Goal: Task Accomplishment & Management: Use online tool/utility

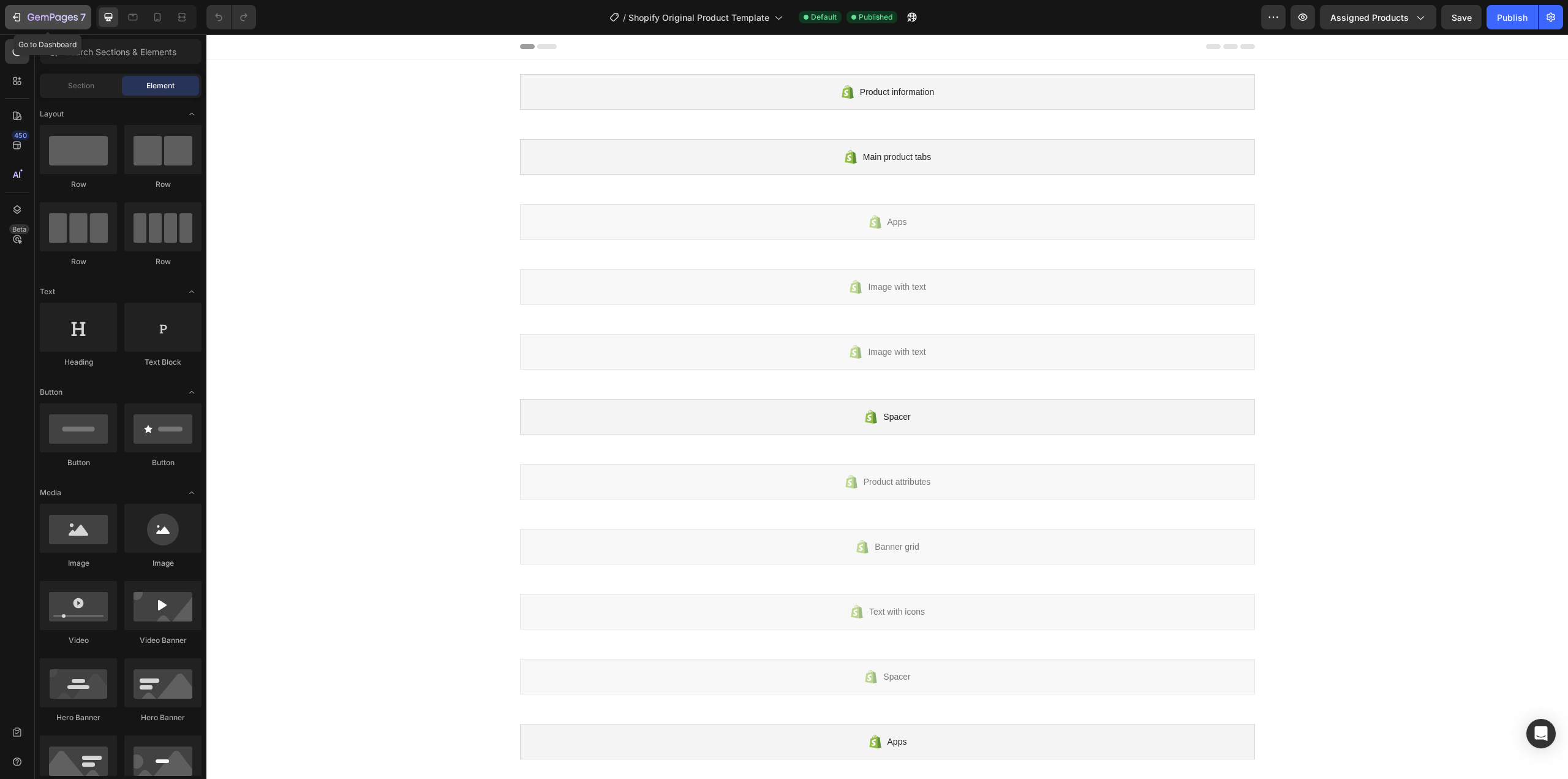
click at [23, 13] on div "7" at bounding box center [48, 18] width 75 height 15
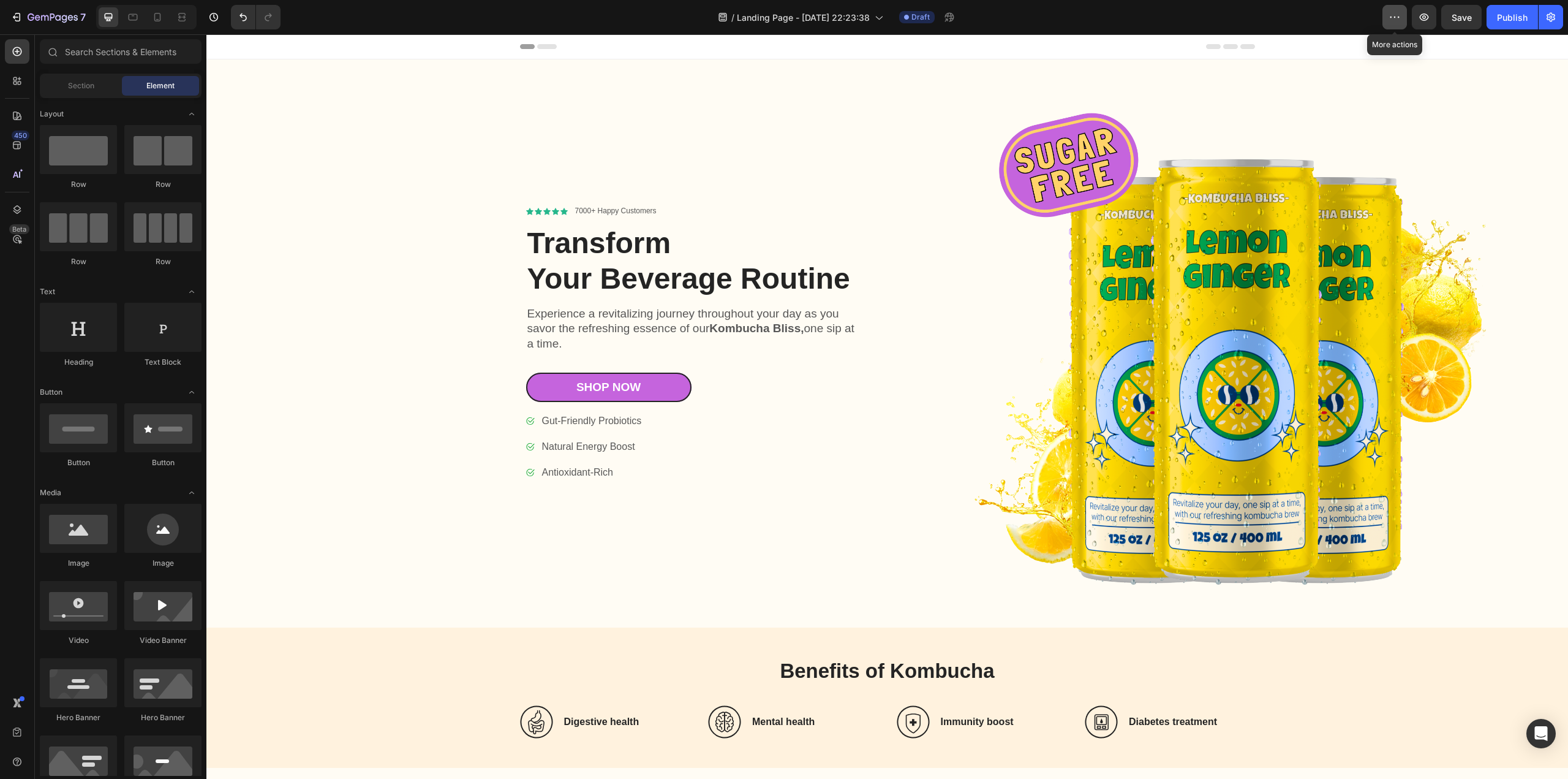
click at [1400, 16] on icon "button" at bounding box center [1395, 17] width 13 height 13
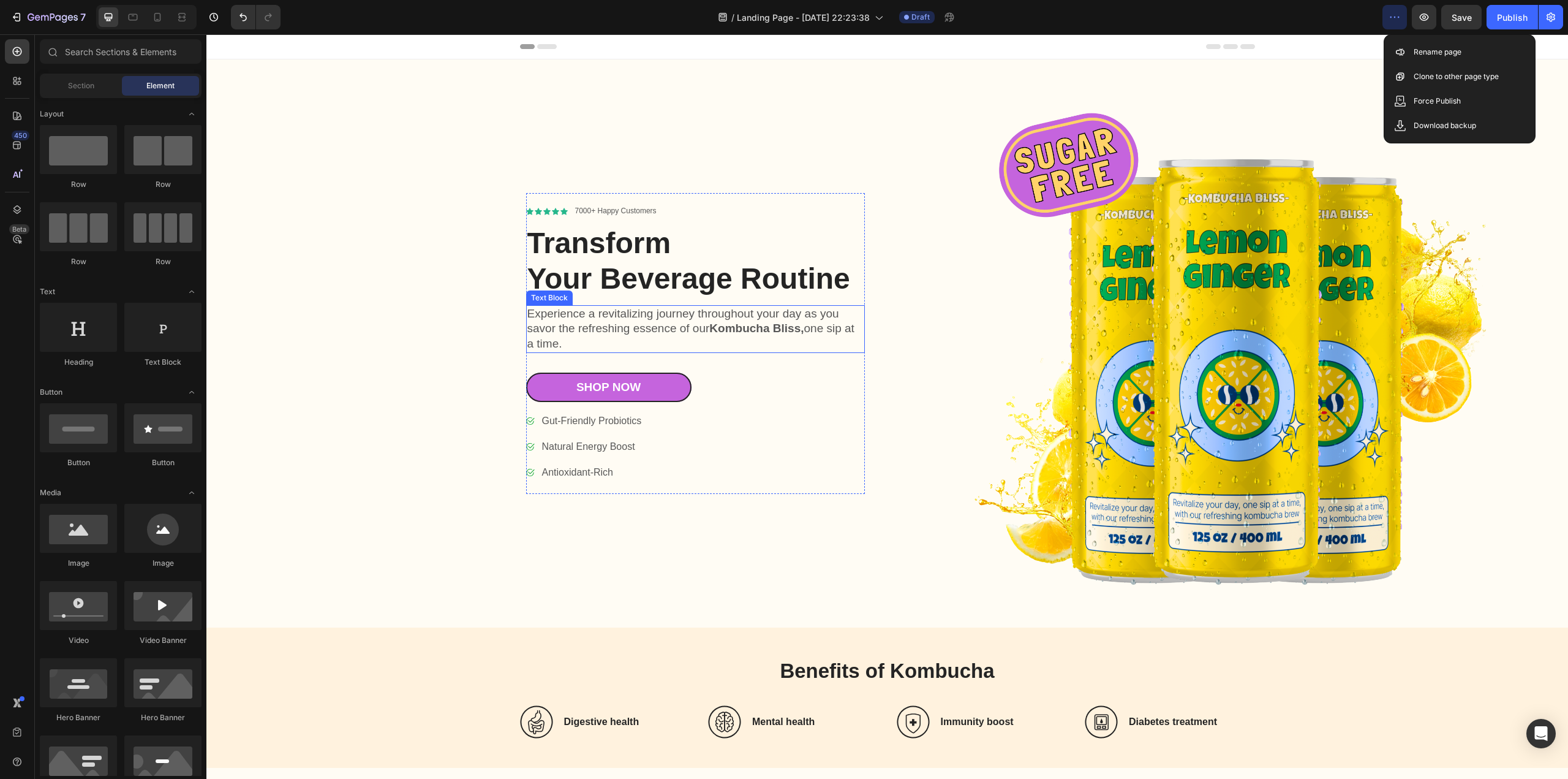
click at [610, 318] on p "Experience a revitalizing journey throughout your day as you savor the refreshi…" at bounding box center [695, 329] width 336 height 45
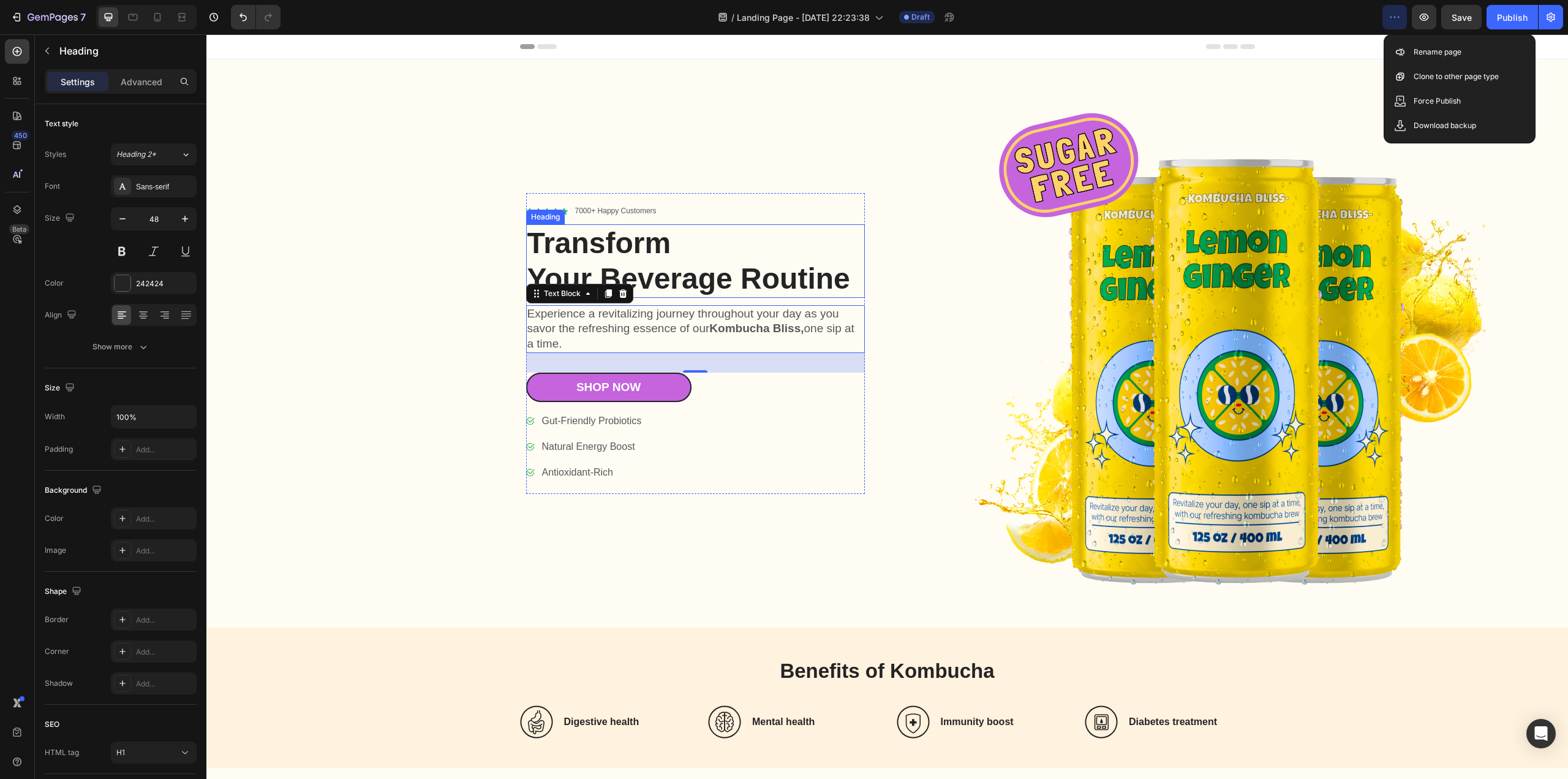
click at [569, 243] on h1 "Transform Your Beverage Routine" at bounding box center [695, 260] width 338 height 73
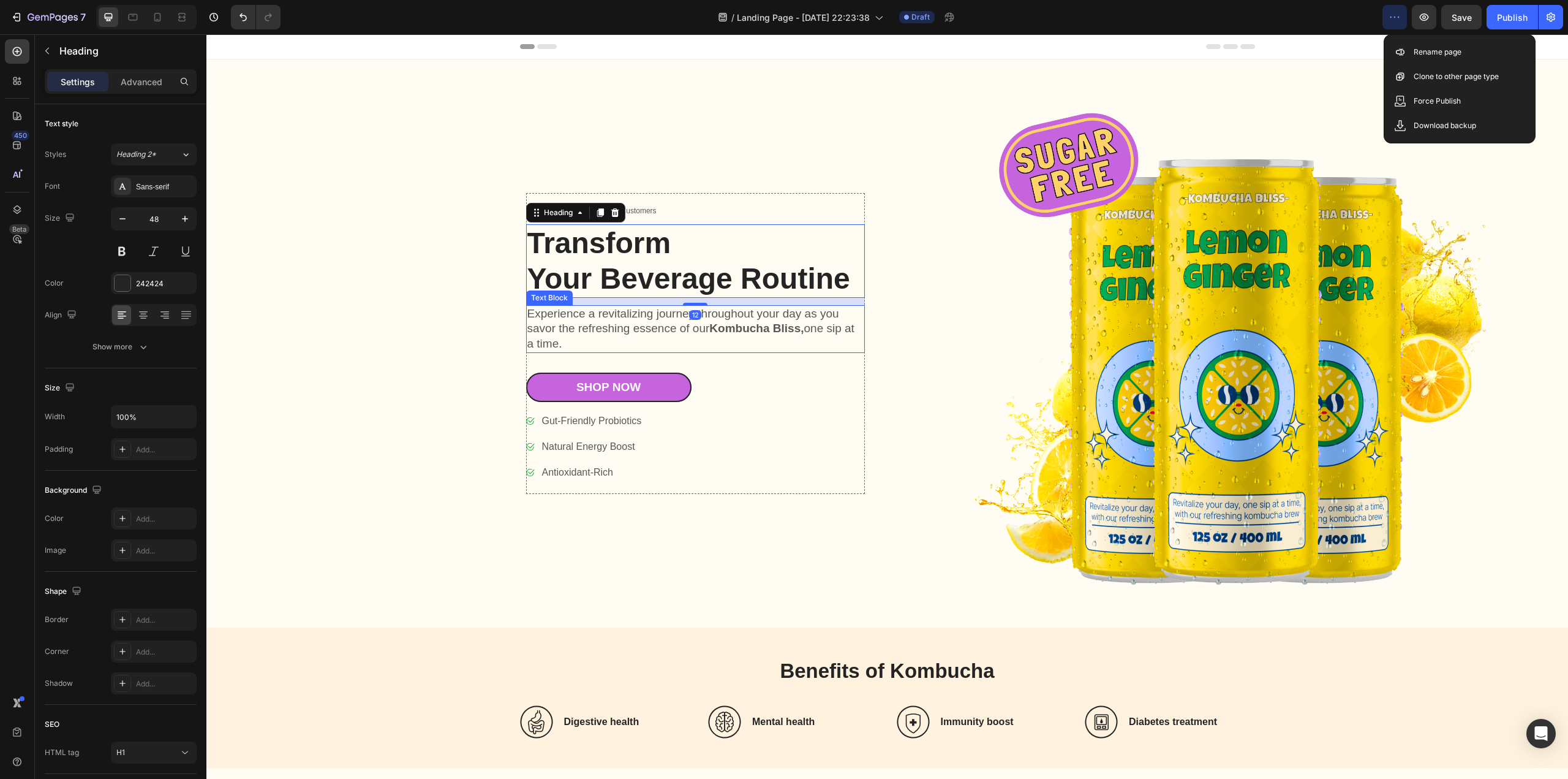
click at [583, 324] on p "Experience a revitalizing journey throughout your day as you savor the refreshi…" at bounding box center [695, 329] width 336 height 45
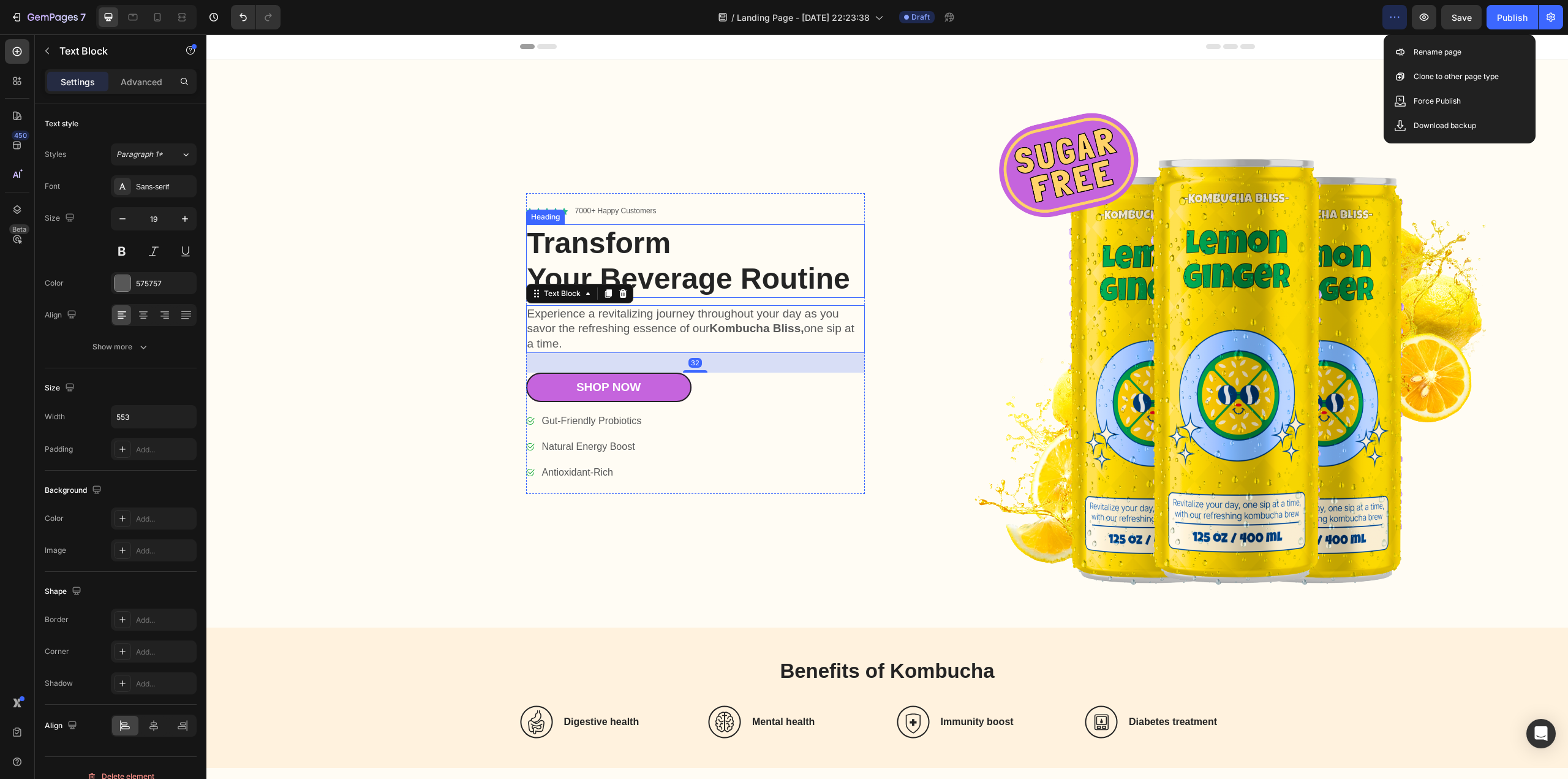
click at [586, 253] on h1 "Transform Your Beverage Routine" at bounding box center [695, 260] width 338 height 73
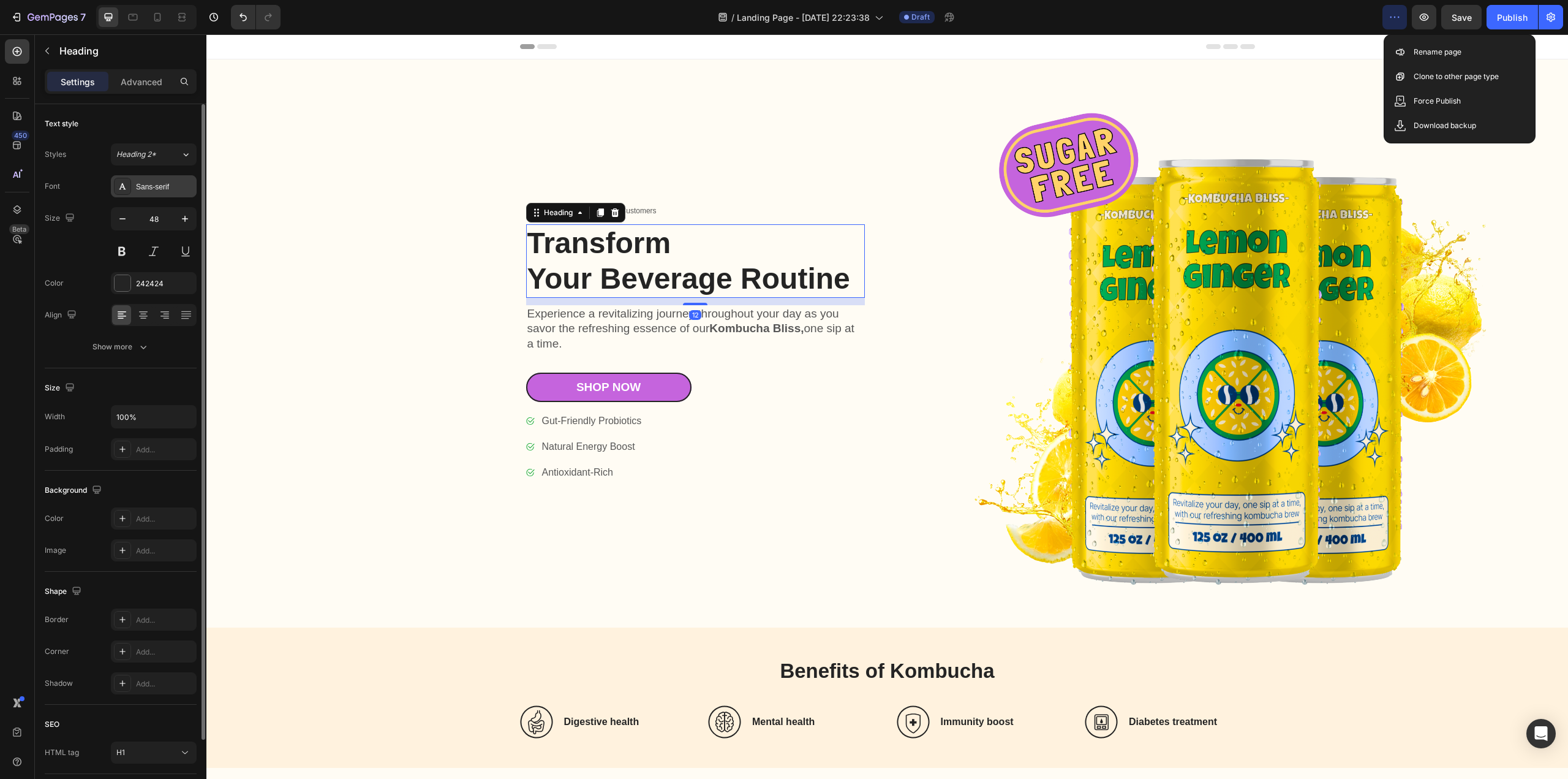
click at [193, 190] on div "Sans-serif" at bounding box center [164, 186] width 58 height 11
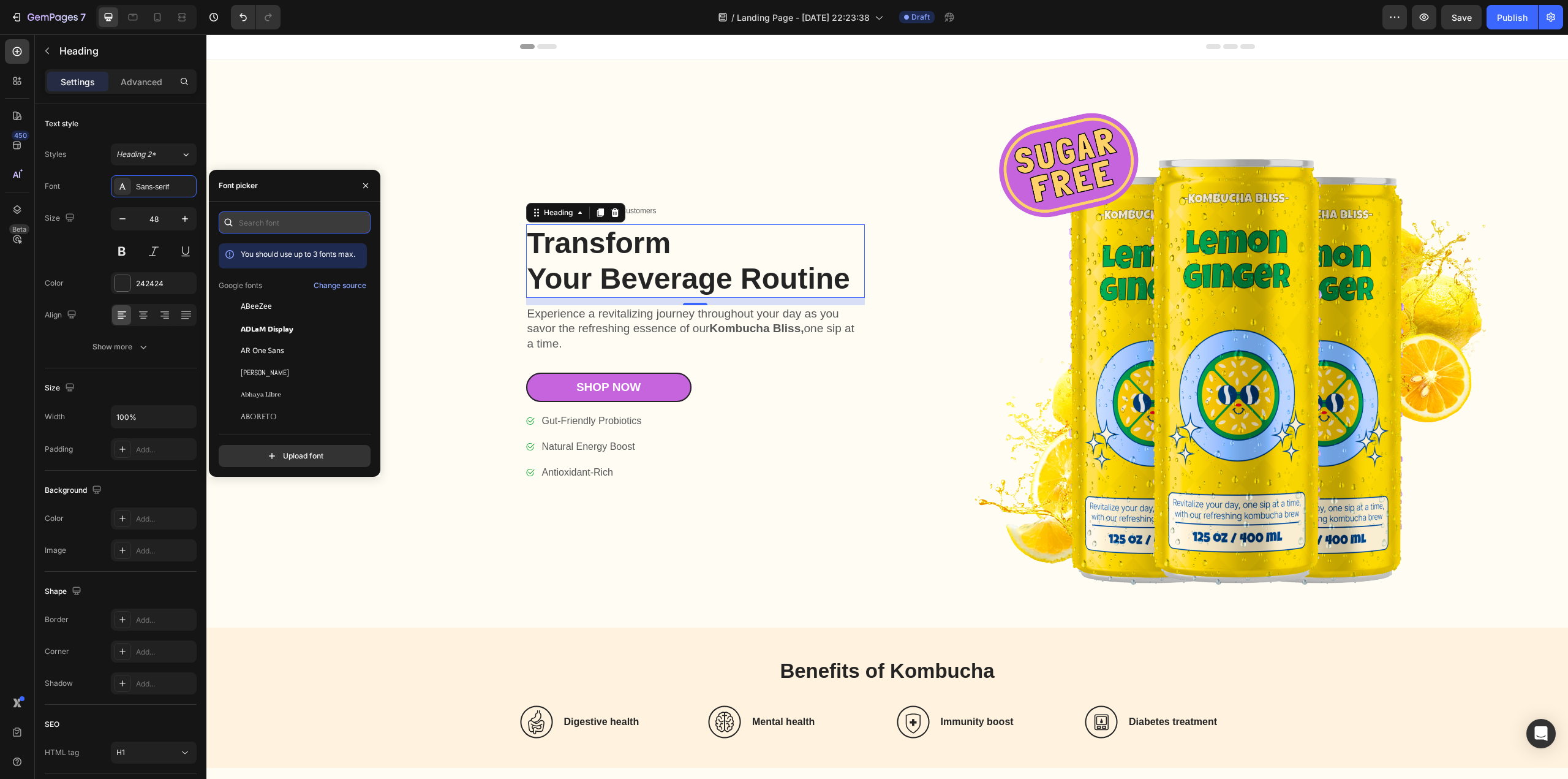
click at [270, 229] on input "text" at bounding box center [294, 222] width 152 height 22
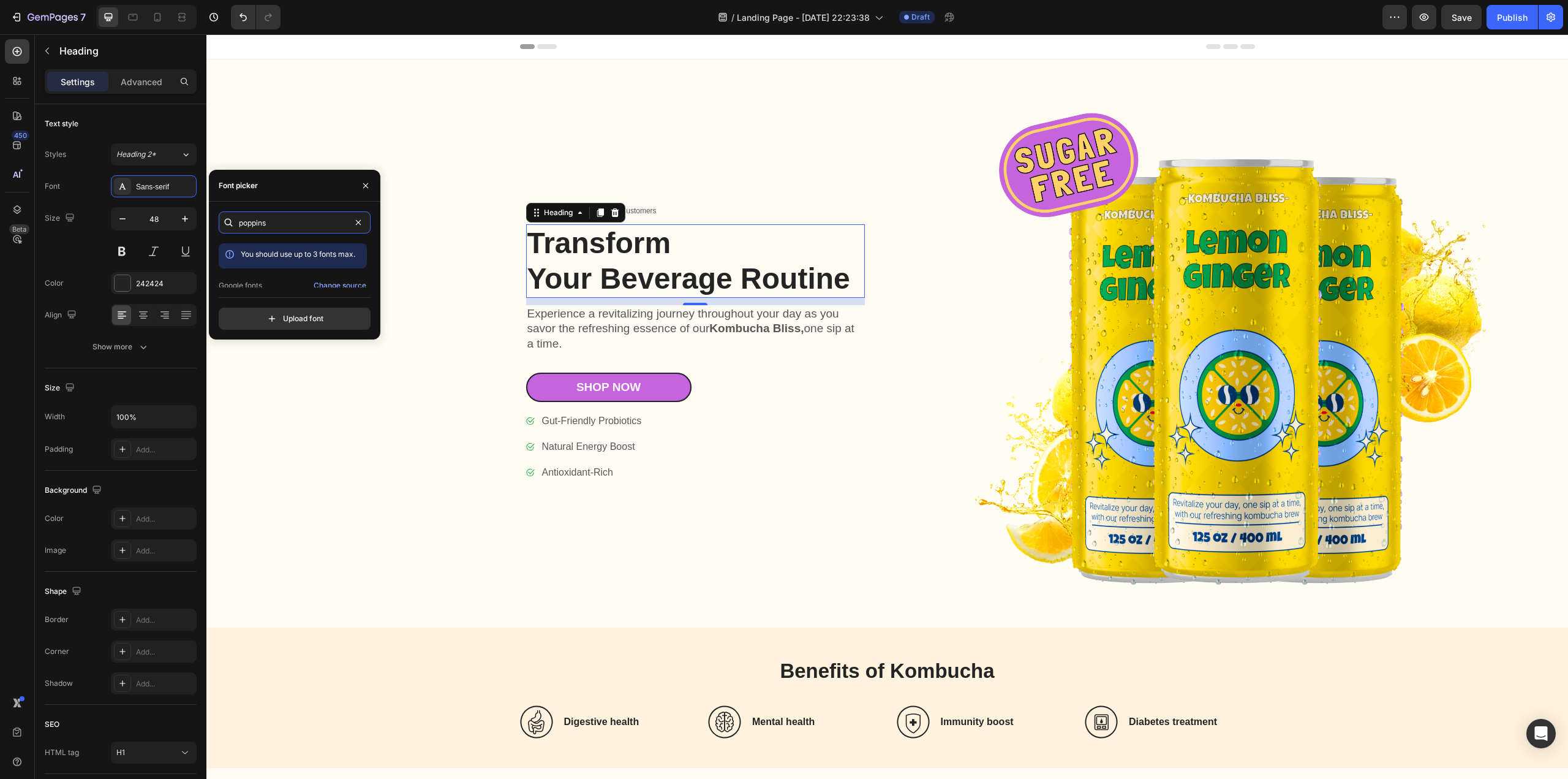
type input "poppins"
click at [318, 259] on div "You should use up to 3 fonts max." at bounding box center [298, 254] width 114 height 13
click at [313, 320] on input "file" at bounding box center [320, 319] width 306 height 21
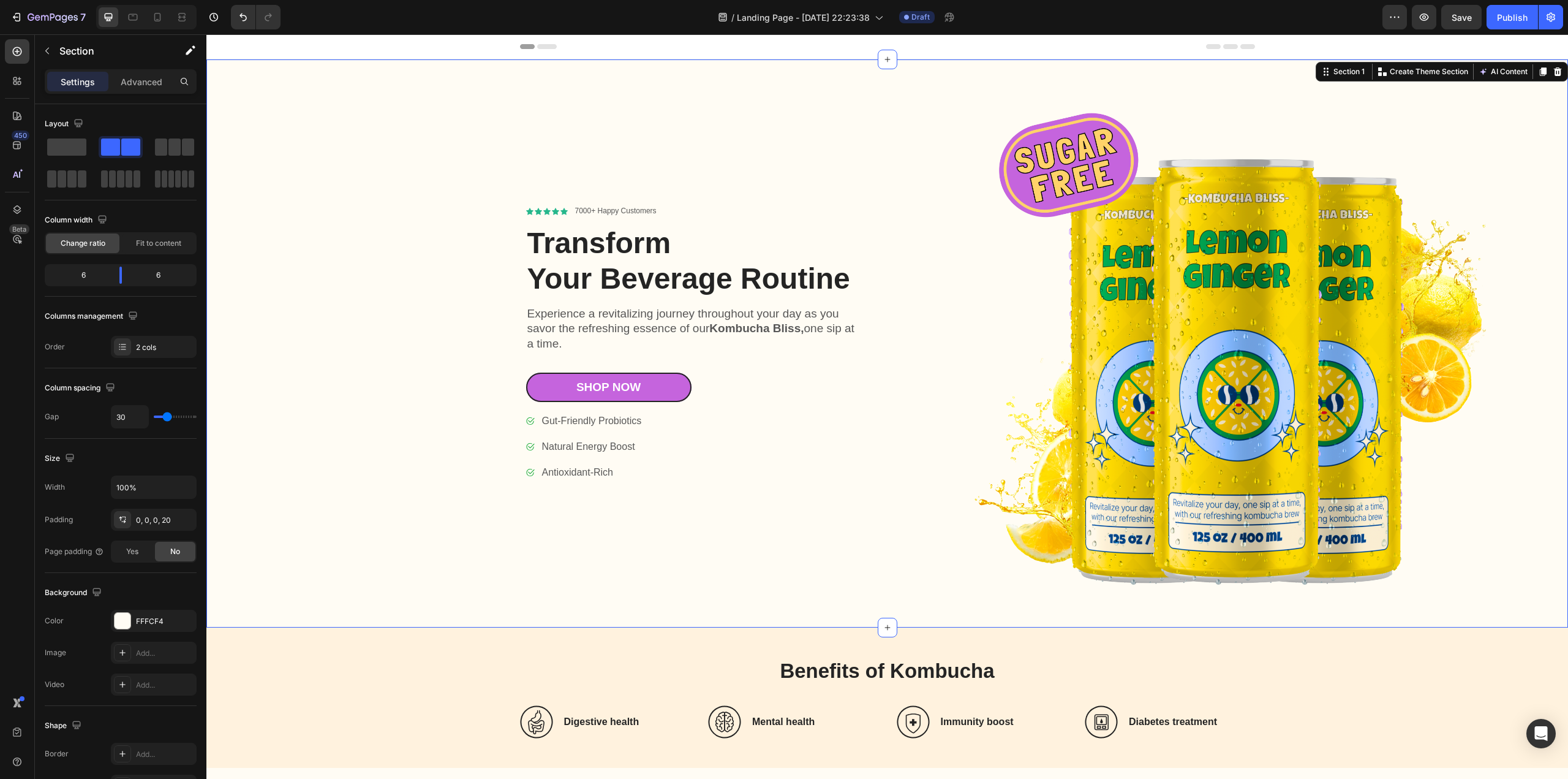
click at [346, 351] on div "Icon Icon Icon Icon Icon Icon List 7000+ Happy Customers Text Block Row Transfo…" at bounding box center [551, 343] width 666 height 568
click at [559, 241] on h1 "Transform Your Beverage Routine" at bounding box center [695, 260] width 338 height 73
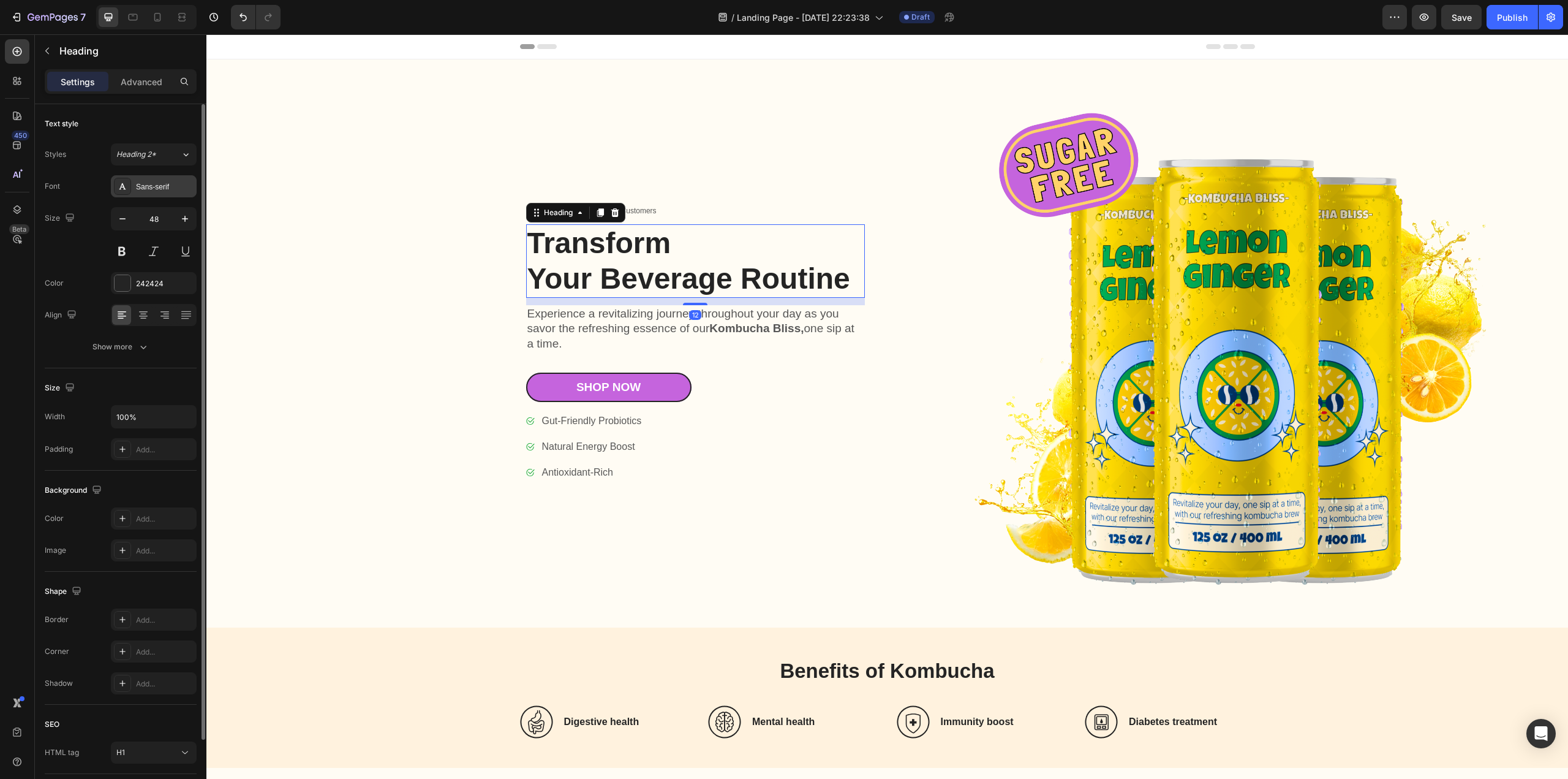
click at [174, 187] on div "Sans-serif" at bounding box center [164, 186] width 58 height 11
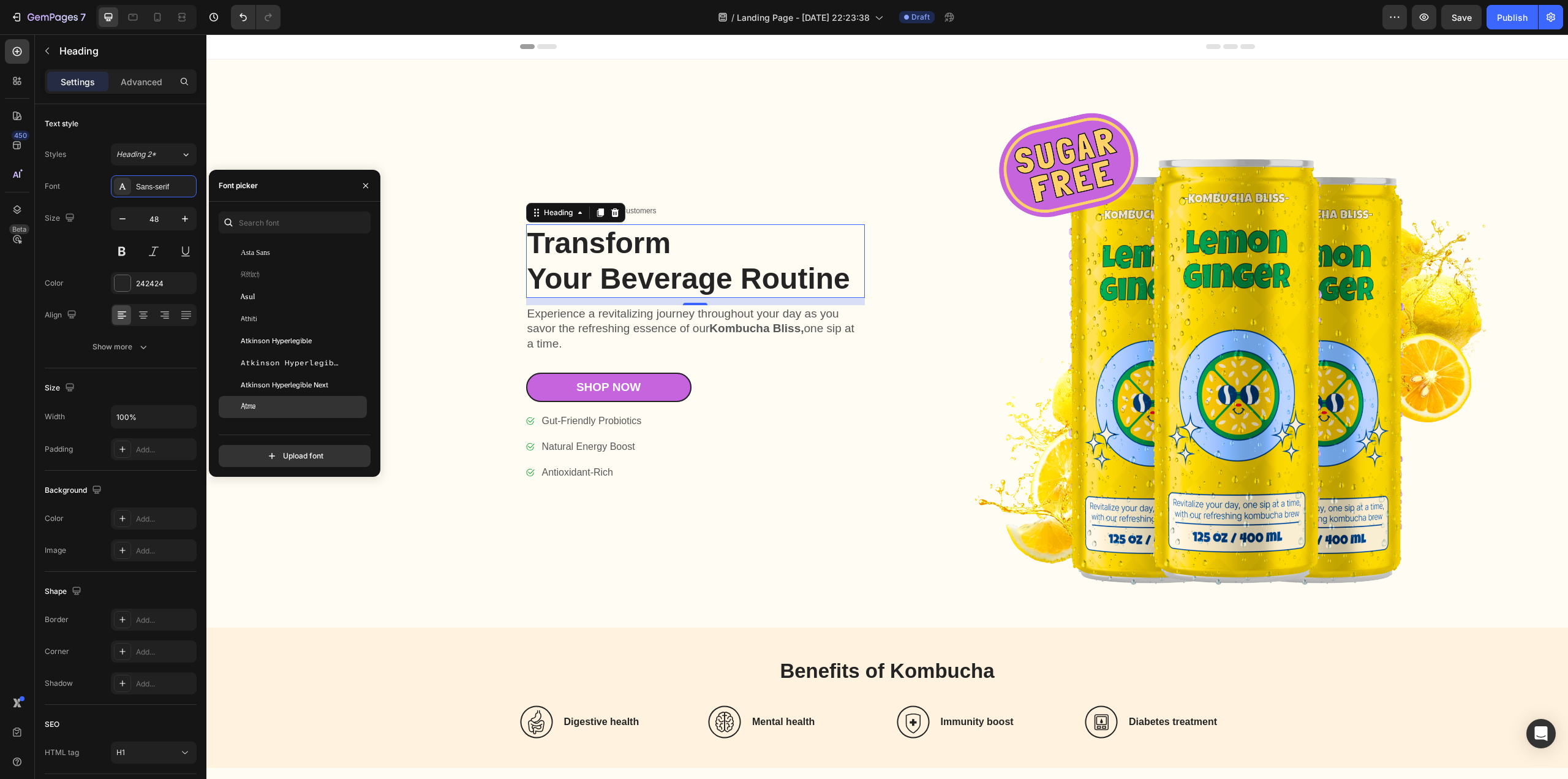
scroll to position [2880, 0]
drag, startPoint x: 370, startPoint y: 285, endPoint x: 375, endPoint y: 319, distance: 34.4
click at [373, 378] on div "You should use up to 3 fonts max. Asta Sans Astloch Asul Athiti Atkinson Hyperl…" at bounding box center [295, 339] width 172 height 255
click at [256, 216] on input "text" at bounding box center [294, 222] width 152 height 22
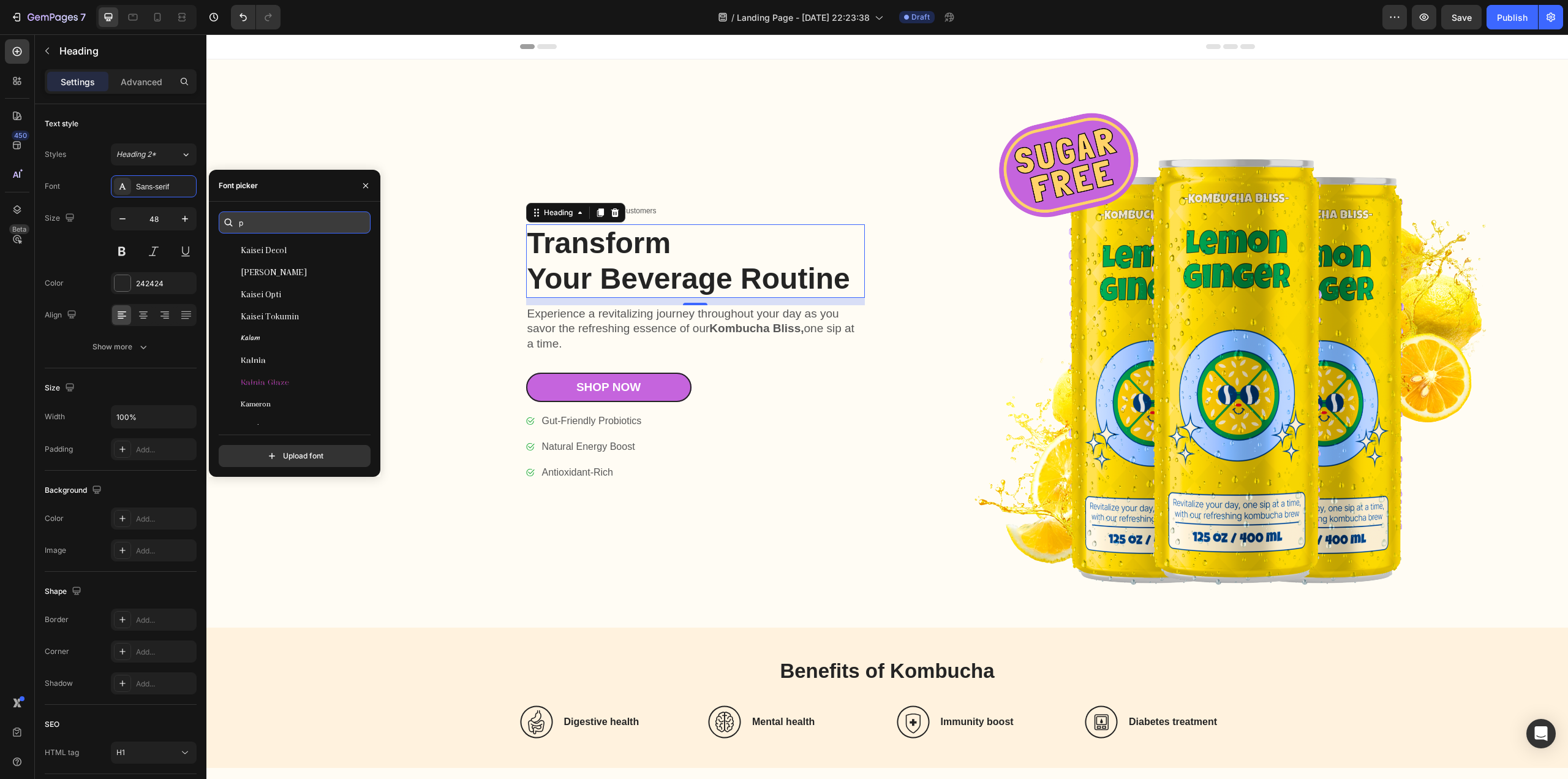
scroll to position [0, 0]
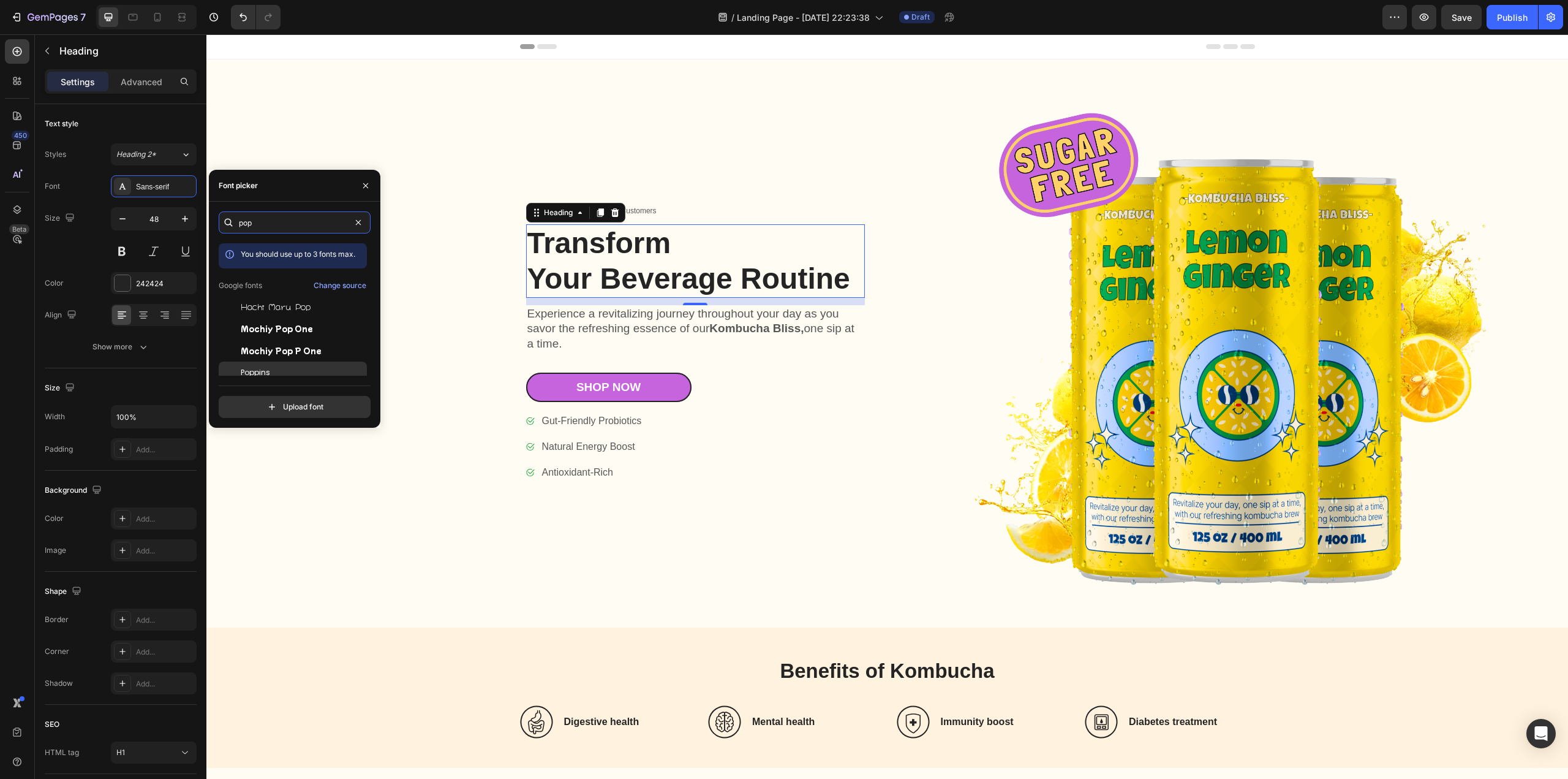
type input "pop"
click at [258, 367] on span "Poppins" at bounding box center [255, 372] width 29 height 11
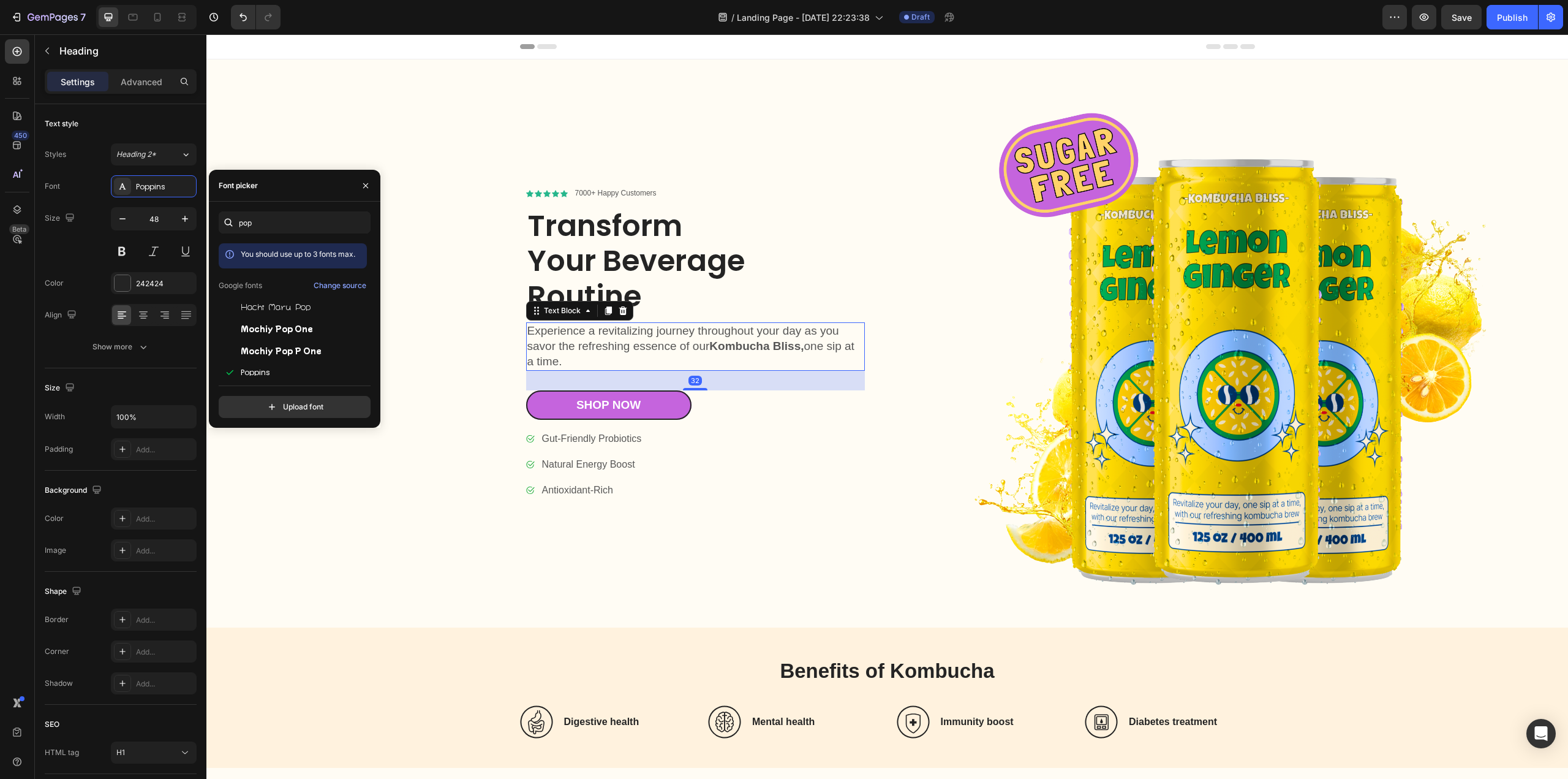
click at [569, 364] on p "Experience a revitalizing journey throughout your day as you savor the refreshi…" at bounding box center [695, 346] width 336 height 45
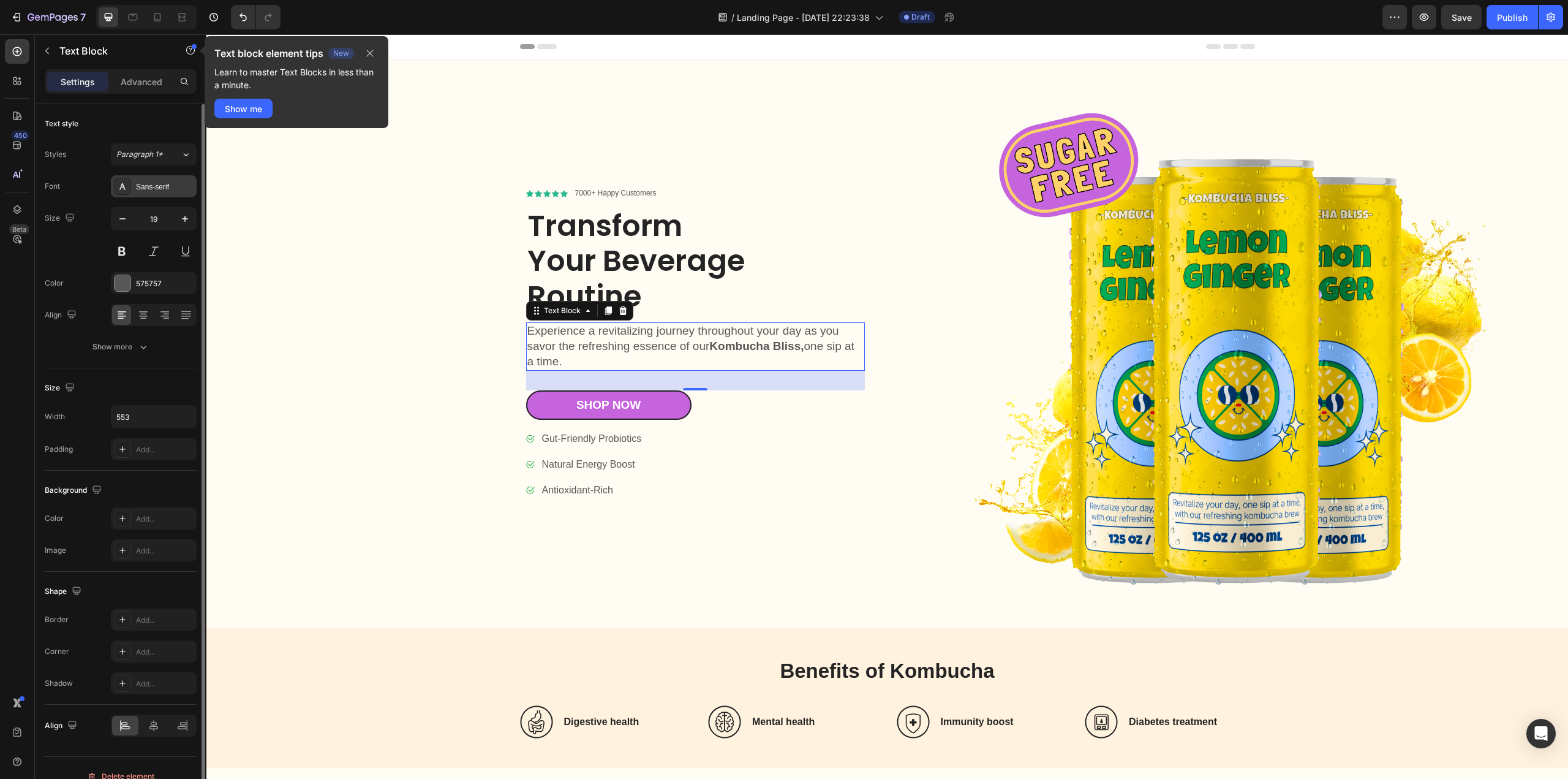
click at [176, 182] on div "Sans-serif" at bounding box center [164, 186] width 58 height 11
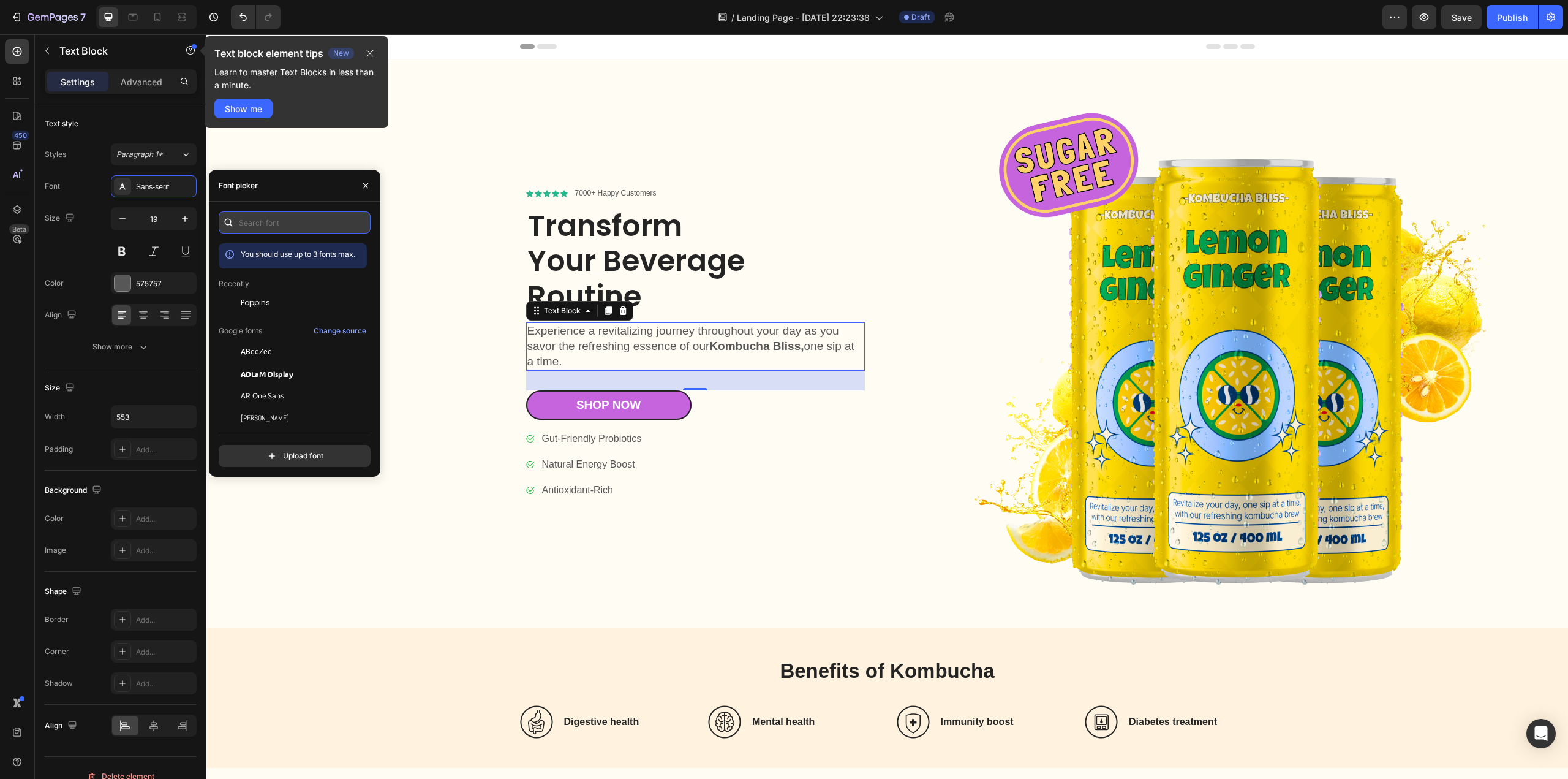
click at [272, 224] on input "text" at bounding box center [294, 222] width 152 height 22
click at [267, 297] on span "Poppins" at bounding box center [255, 302] width 29 height 11
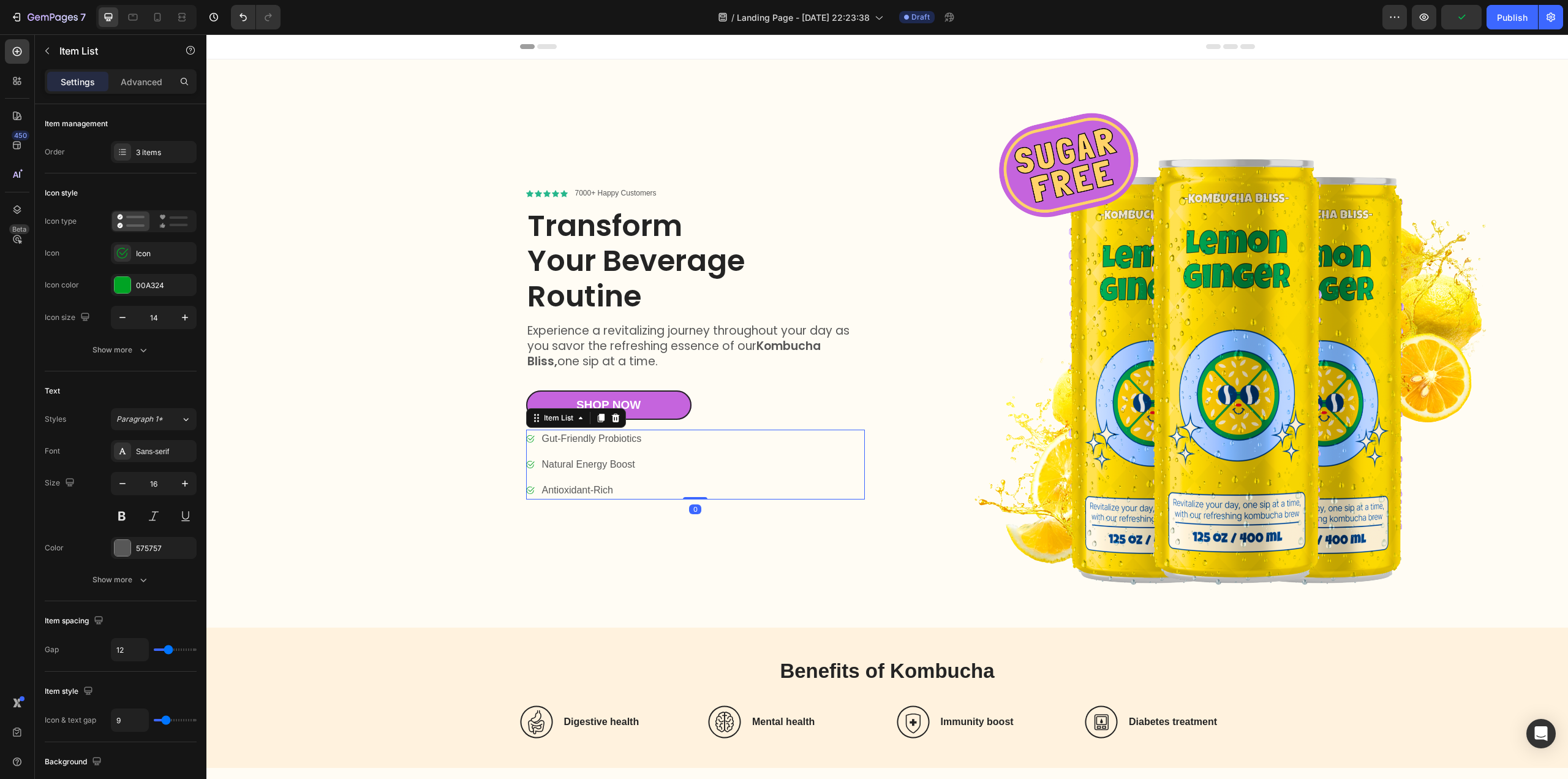
click at [597, 437] on p "Gut-Friendly Probiotics" at bounding box center [592, 439] width 100 height 15
click at [610, 465] on p "Natural Energy Boost" at bounding box center [592, 465] width 100 height 15
click at [592, 438] on p "Gut-Friendly Probiotics" at bounding box center [592, 439] width 100 height 15
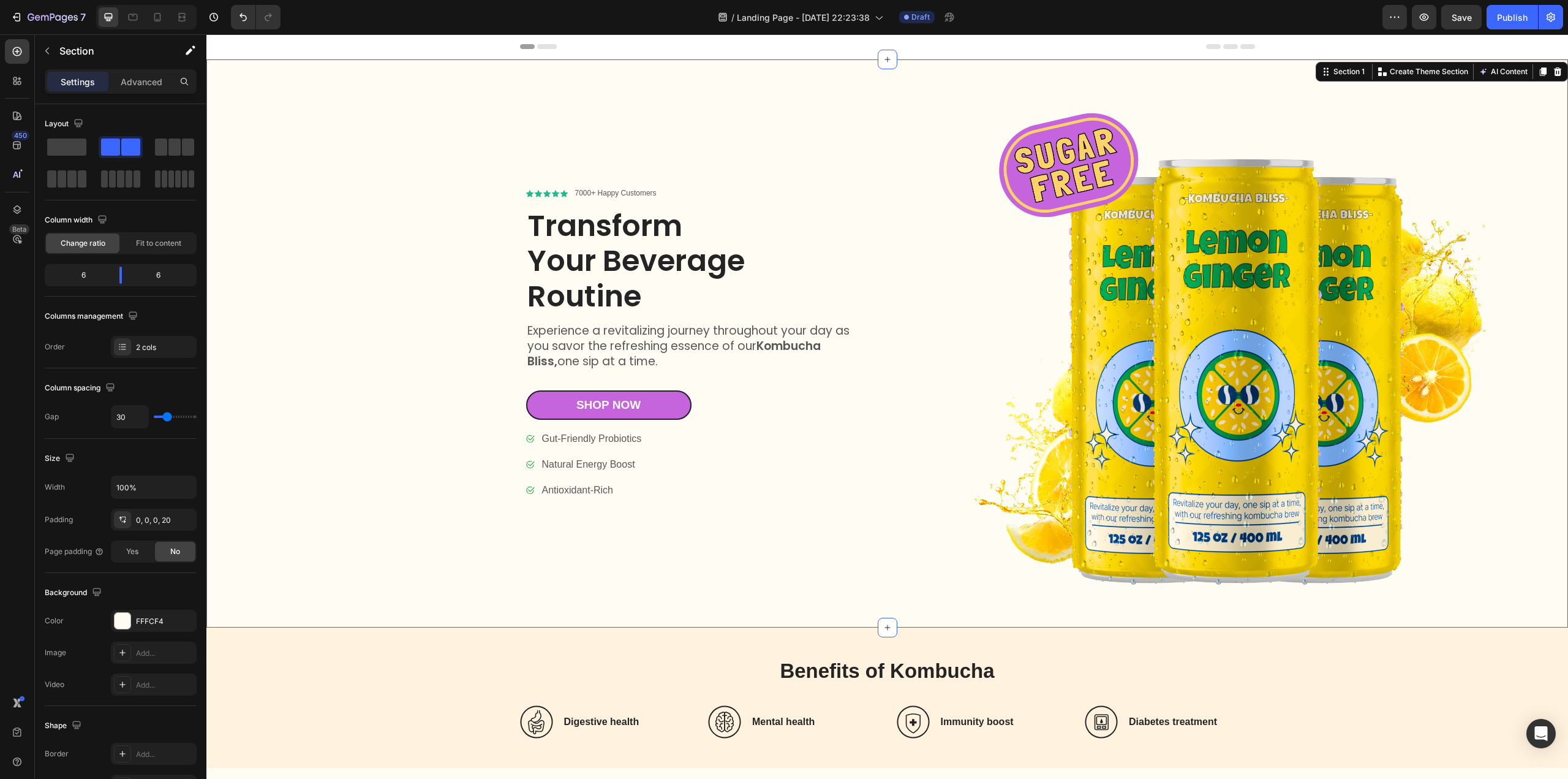
click at [375, 360] on div "Icon Icon Icon Icon Icon Icon List 7000+ Happy Customers Text Block Row Transfo…" at bounding box center [551, 343] width 666 height 568
click at [553, 435] on p "Gut-Friendly Probiotics" at bounding box center [592, 439] width 100 height 15
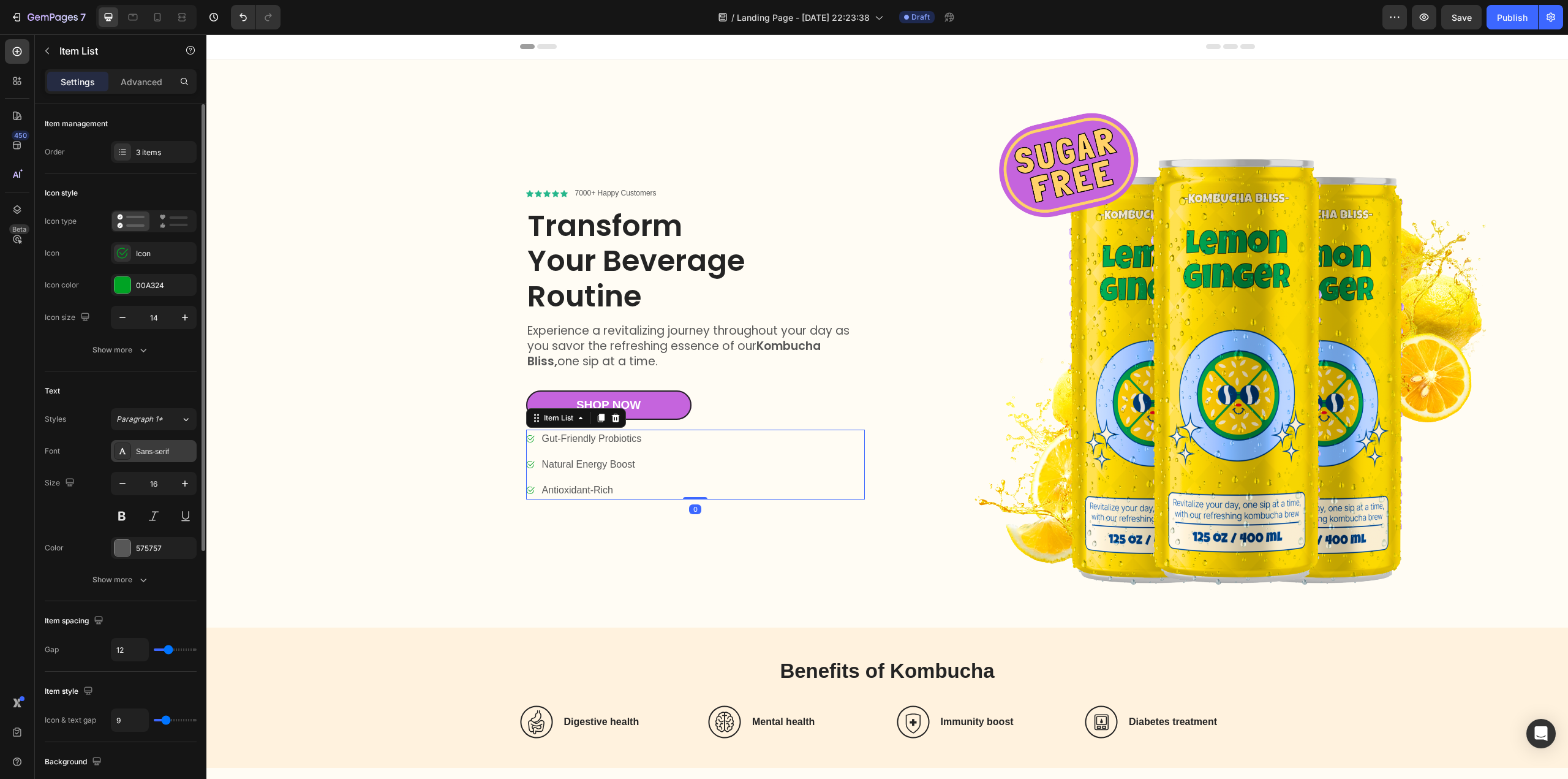
click at [164, 455] on div "Sans-serif" at bounding box center [164, 451] width 58 height 11
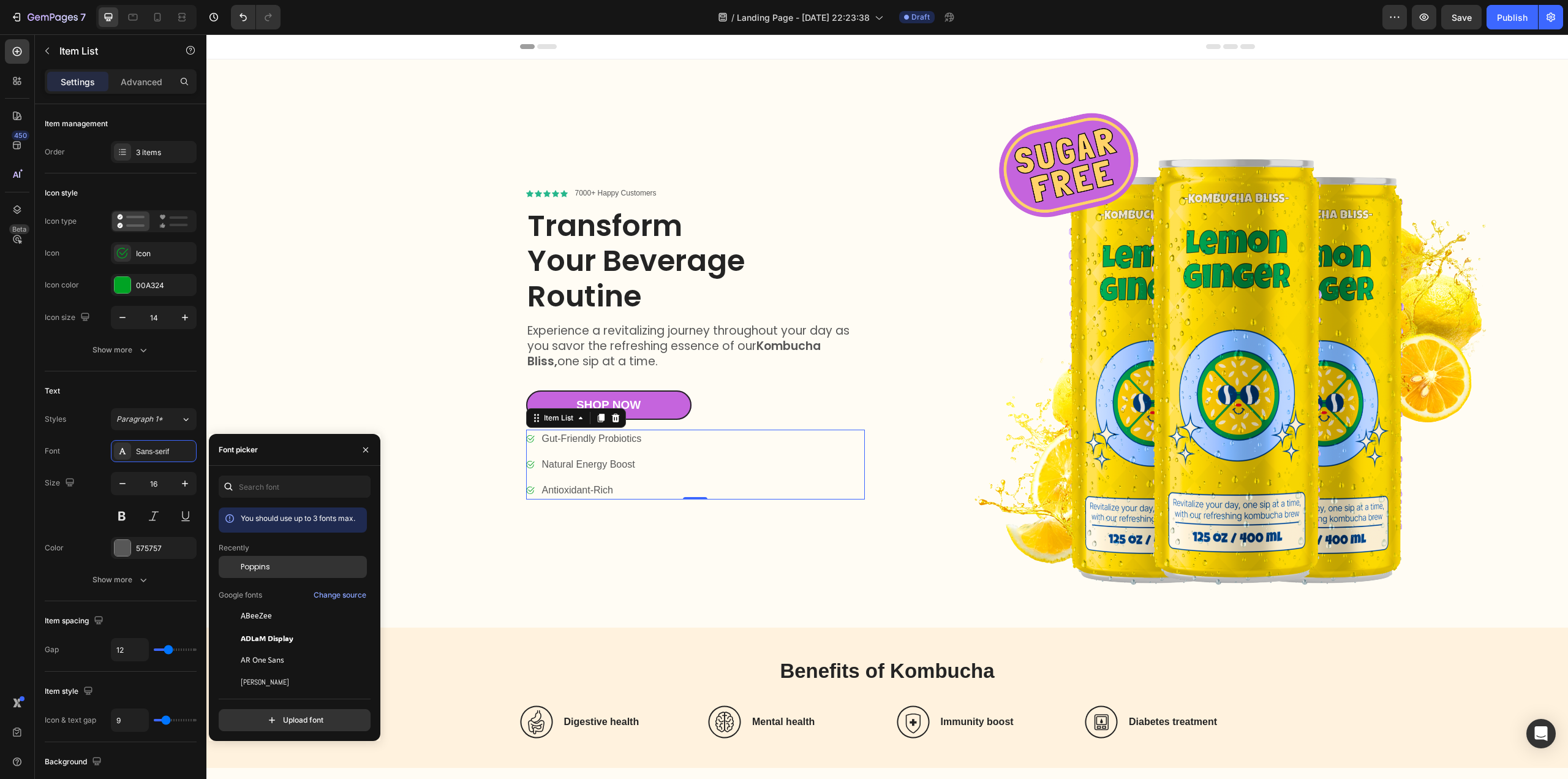
click at [256, 568] on span "Poppins" at bounding box center [255, 566] width 29 height 11
click at [700, 560] on div "Icon Icon Icon Icon Icon Icon List 7000+ Happy Customers Text Block Row Transfo…" at bounding box center [551, 343] width 666 height 568
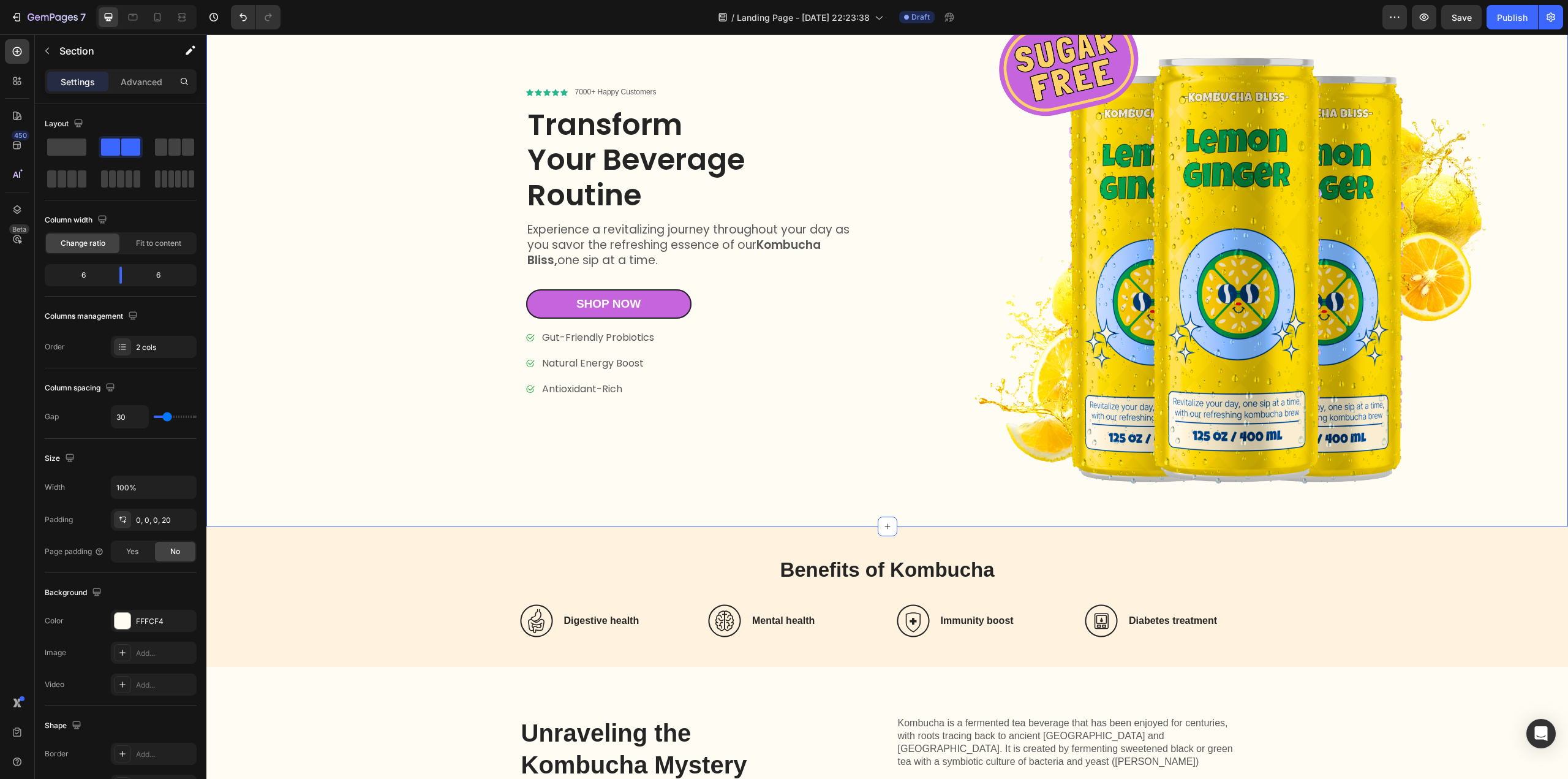
scroll to position [183, 0]
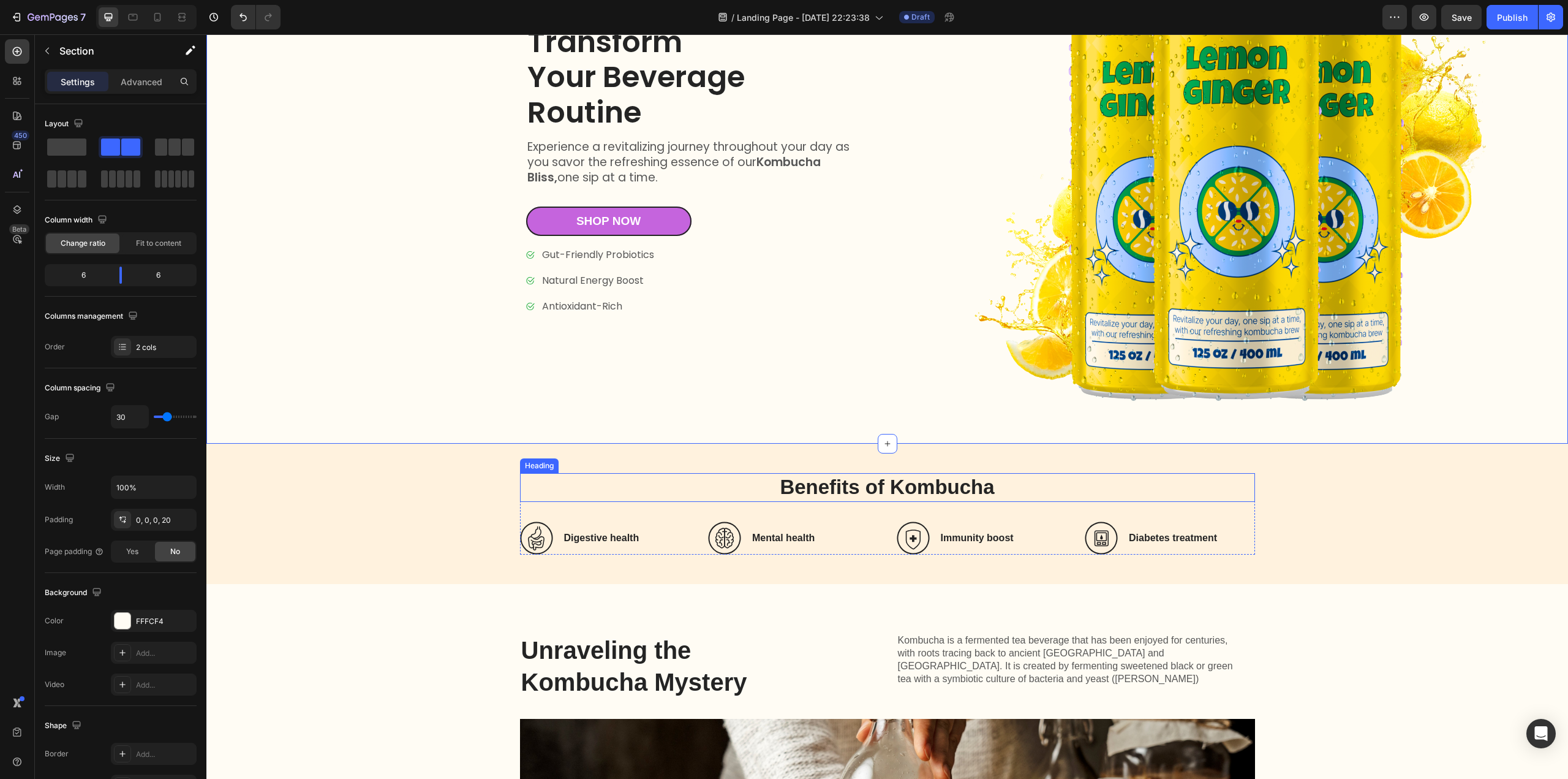
click at [835, 473] on h2 "Benefits of Kombucha" at bounding box center [888, 487] width 735 height 29
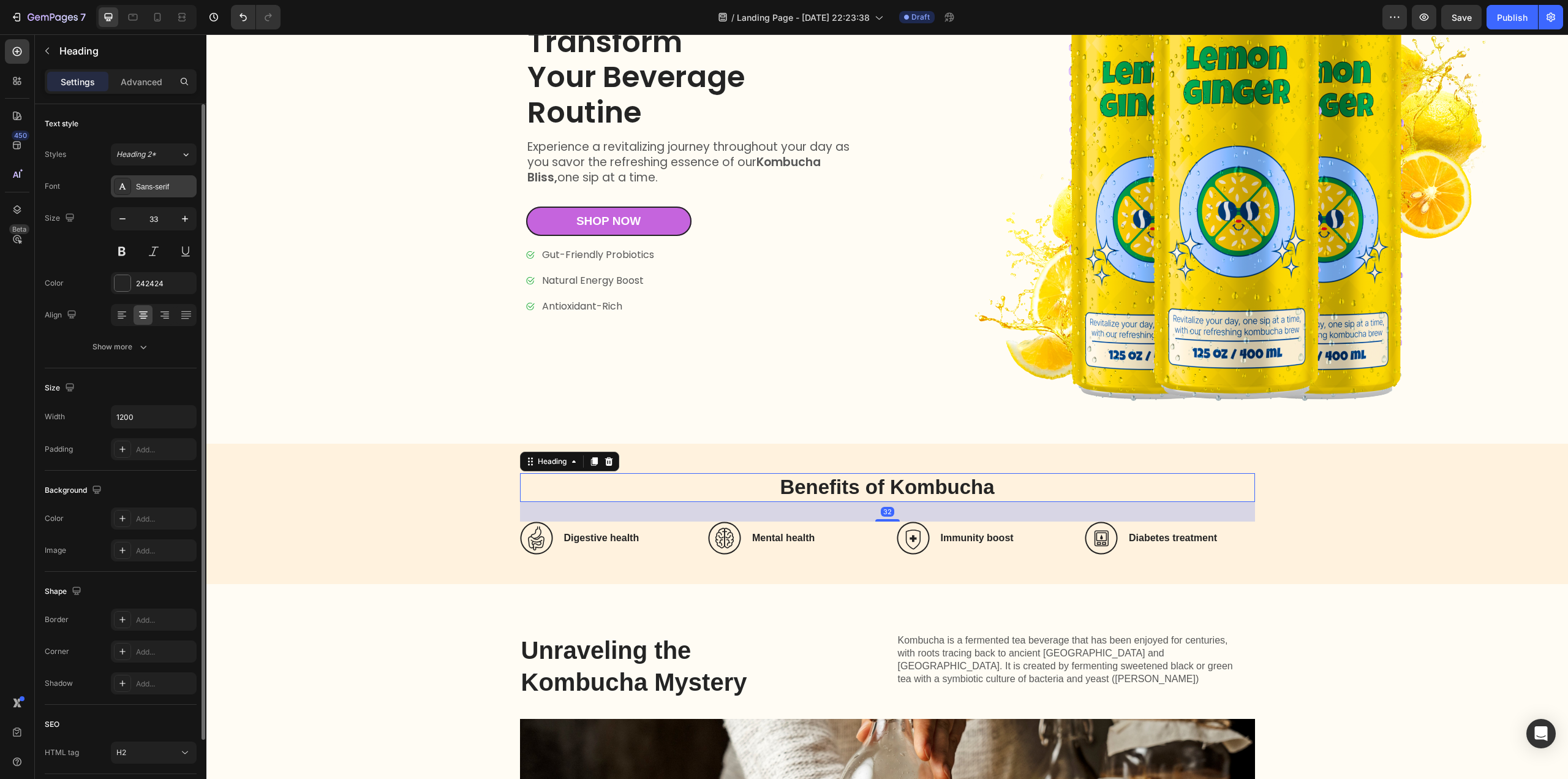
click at [163, 186] on div "Sans-serif" at bounding box center [164, 186] width 58 height 11
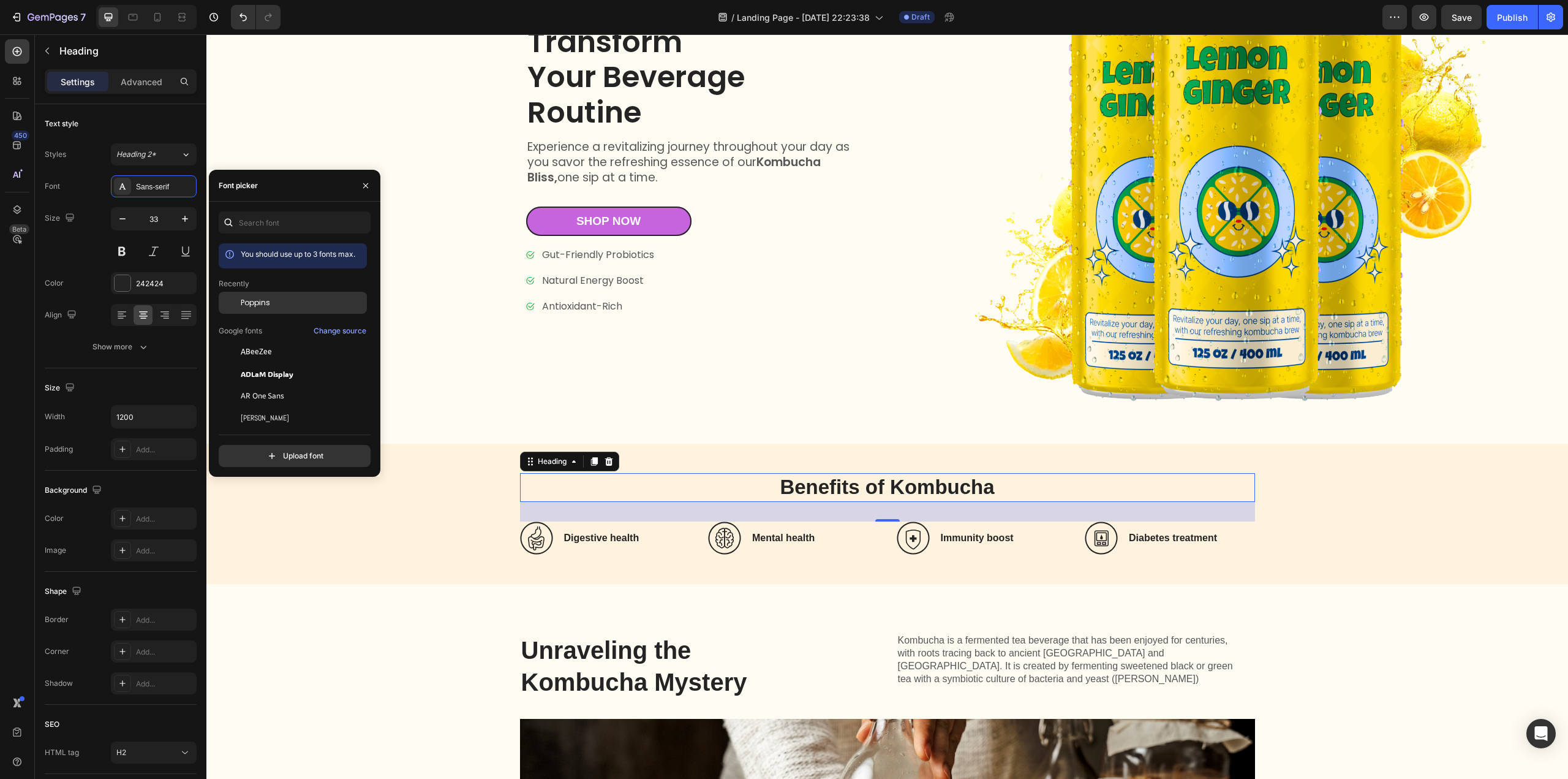
click at [256, 304] on span "Poppins" at bounding box center [255, 302] width 29 height 11
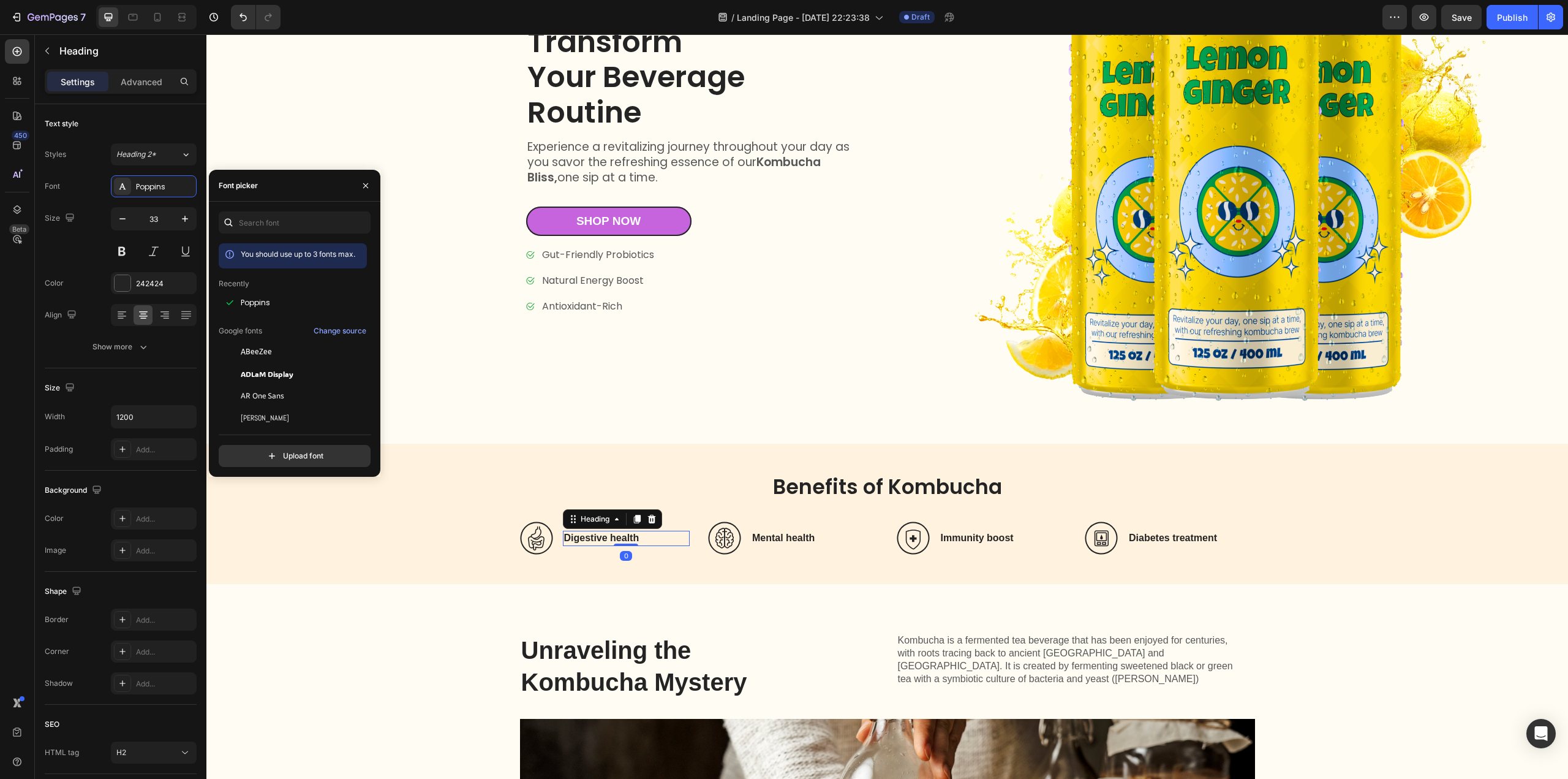
click at [615, 535] on h3 "Digestive health" at bounding box center [626, 538] width 128 height 15
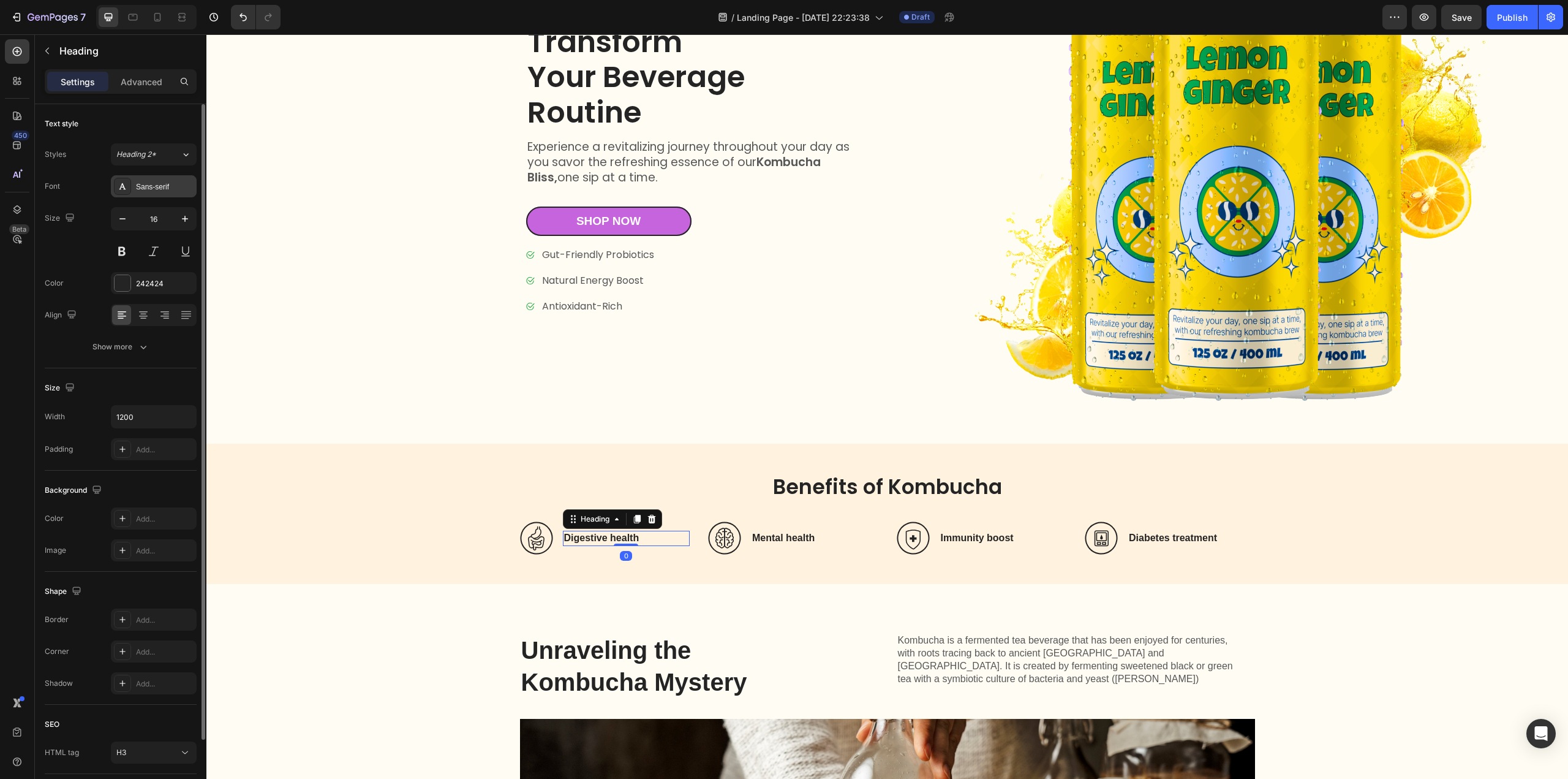
click at [156, 178] on div "Sans-serif" at bounding box center [153, 186] width 86 height 22
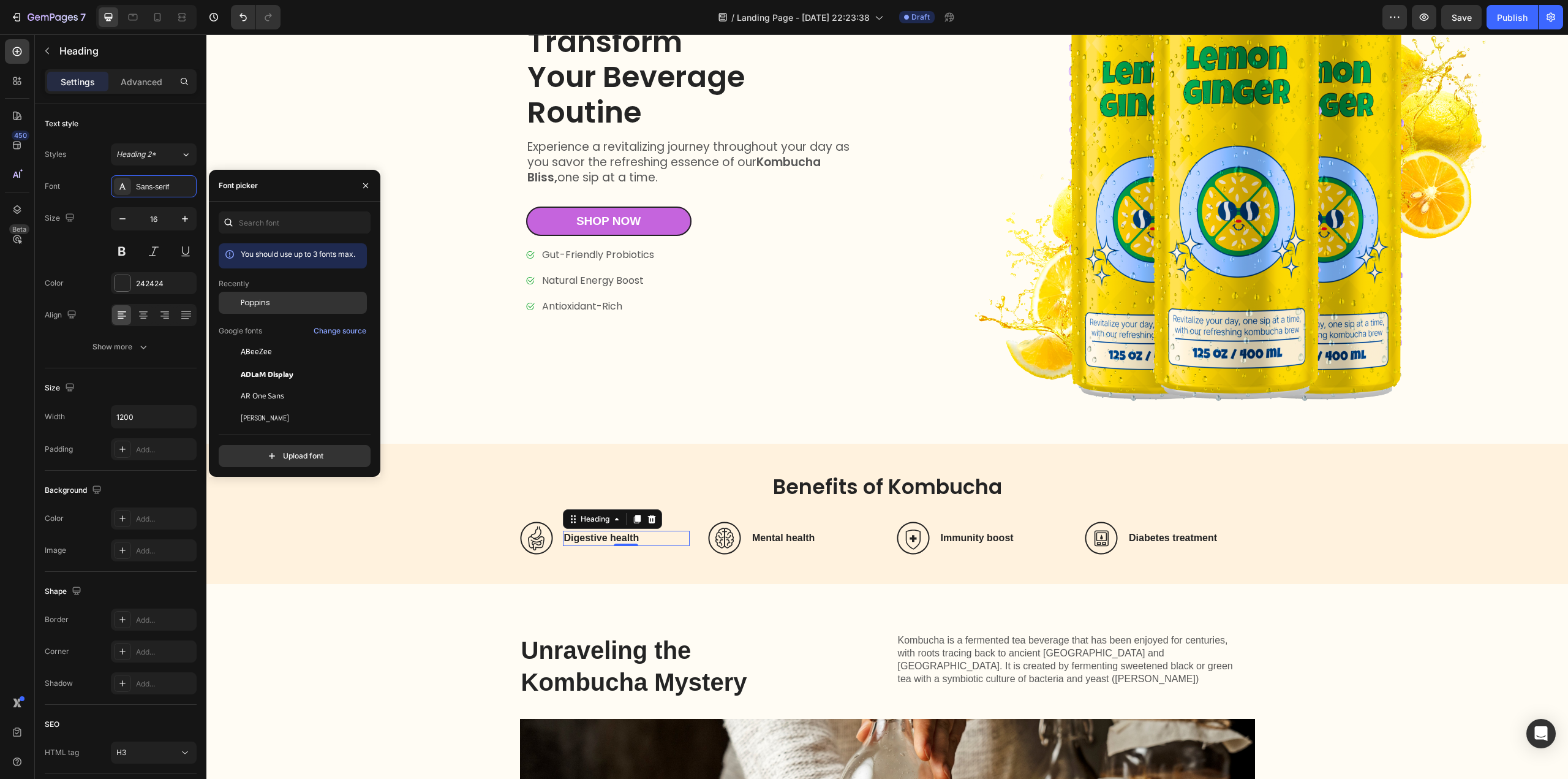
drag, startPoint x: 253, startPoint y: 306, endPoint x: 183, endPoint y: 309, distance: 70.1
click at [253, 306] on span "Poppins" at bounding box center [255, 302] width 29 height 11
click at [775, 535] on h3 "Mental health" at bounding box center [814, 538] width 128 height 15
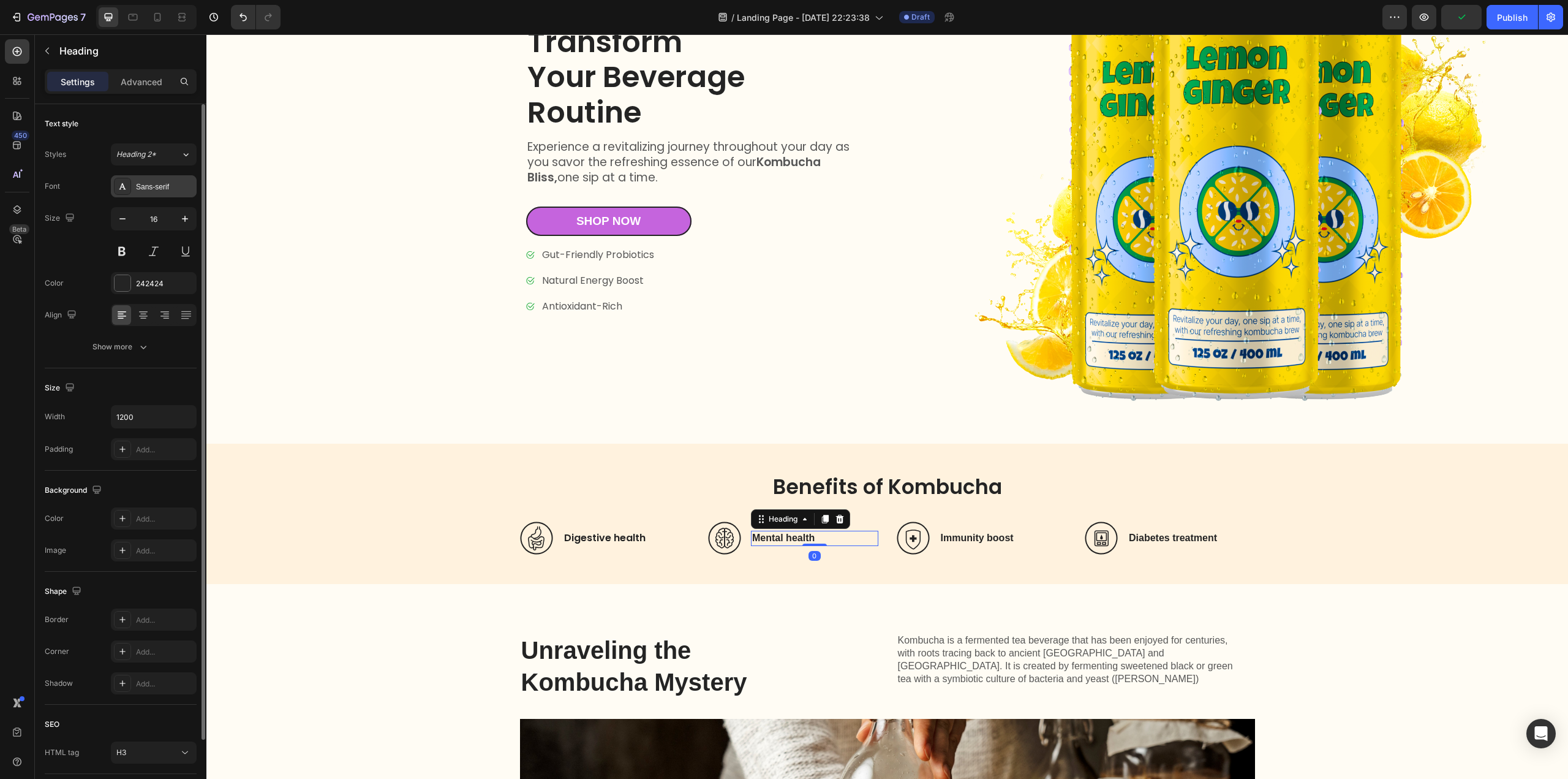
click at [165, 181] on div "Sans-serif" at bounding box center [164, 186] width 58 height 11
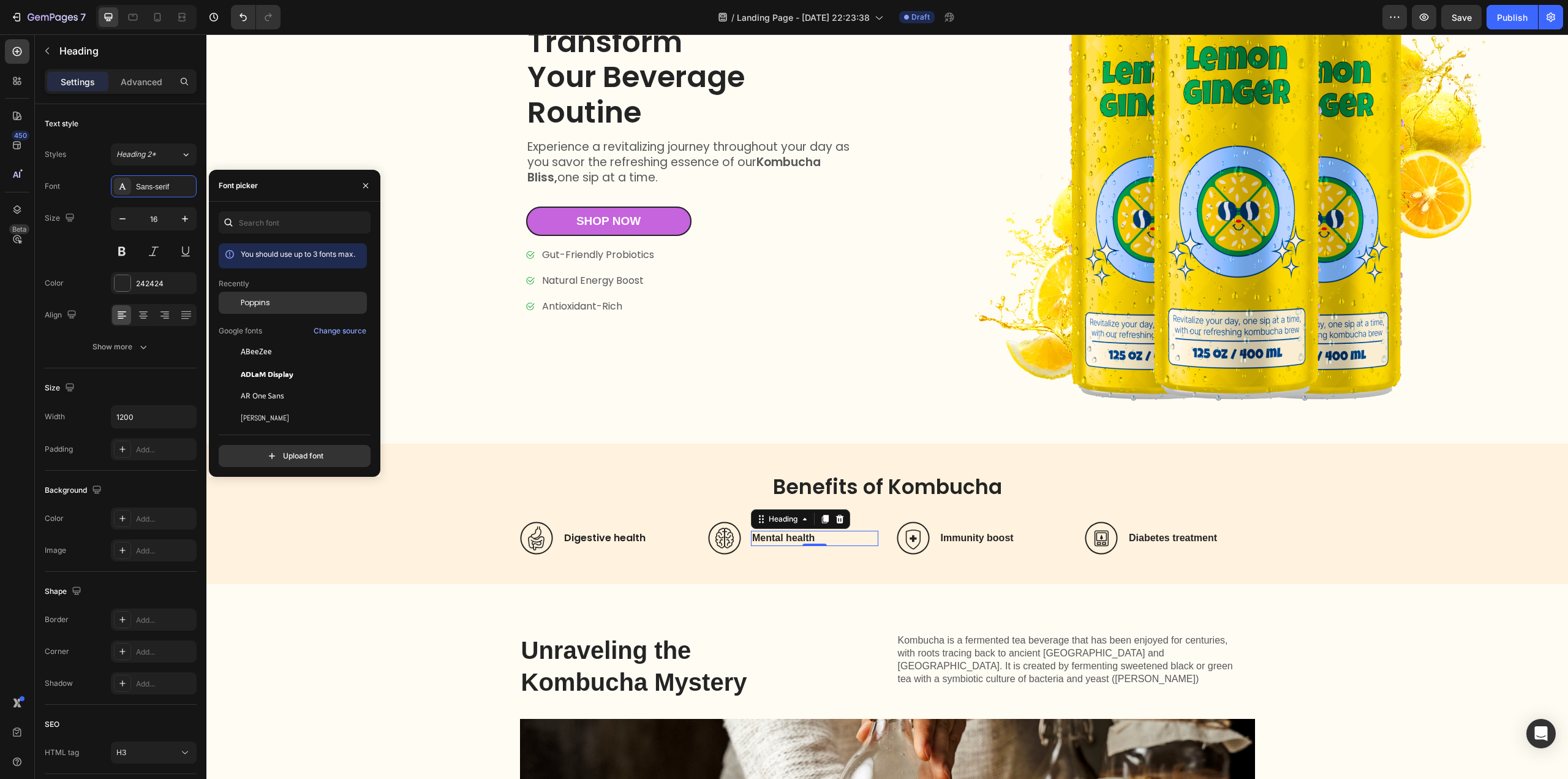
drag, startPoint x: 269, startPoint y: 299, endPoint x: 348, endPoint y: 353, distance: 95.7
click at [269, 299] on span "Poppins" at bounding box center [255, 302] width 29 height 11
click at [964, 535] on h3 "Immunity boost" at bounding box center [1003, 538] width 128 height 15
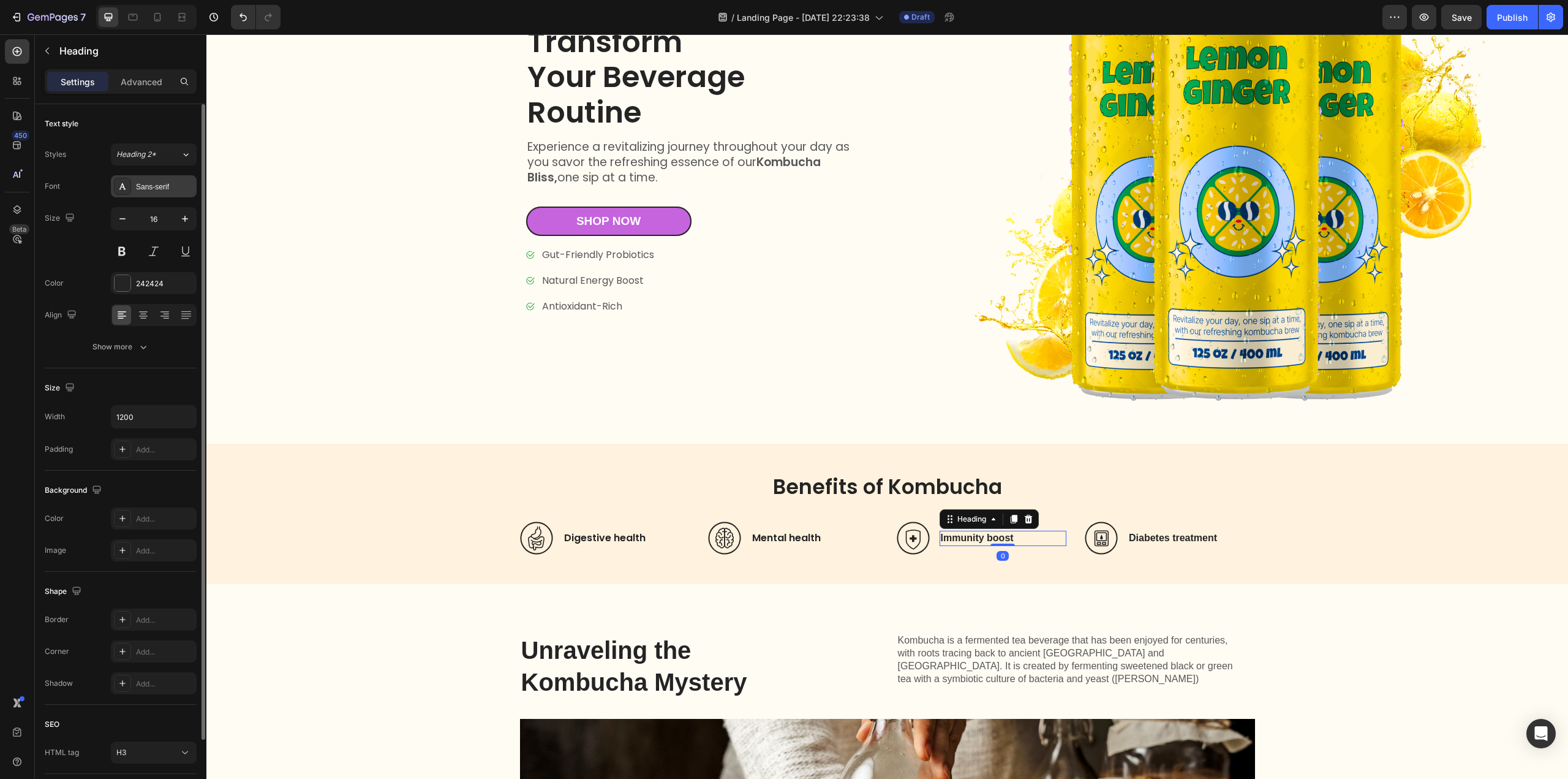
click at [148, 186] on div "Sans-serif" at bounding box center [164, 186] width 58 height 11
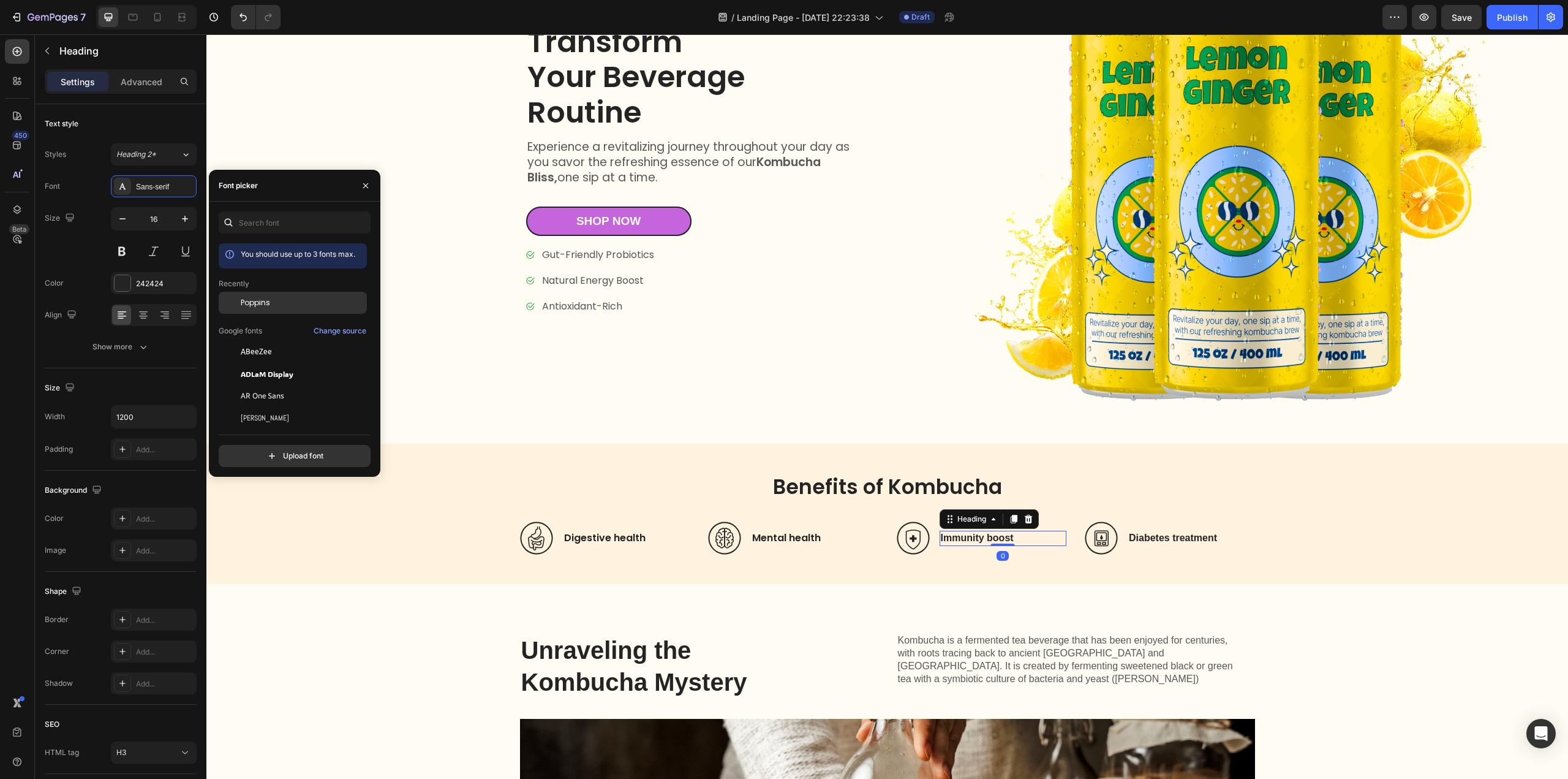
click at [258, 306] on span "Poppins" at bounding box center [255, 302] width 29 height 11
click at [1140, 532] on h3 "Diabetes treatment" at bounding box center [1191, 538] width 128 height 15
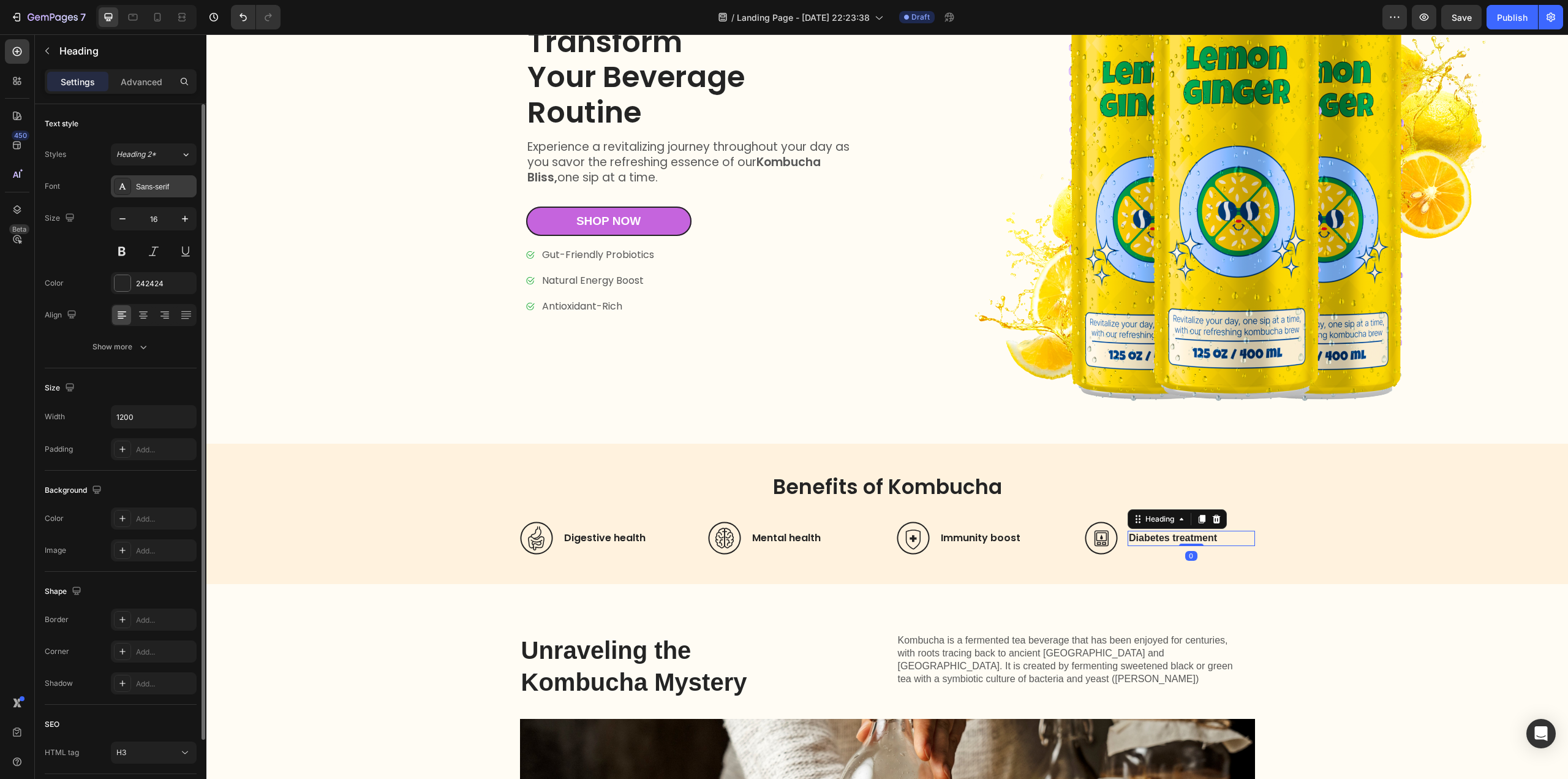
click at [142, 187] on div "Sans-serif" at bounding box center [164, 186] width 58 height 11
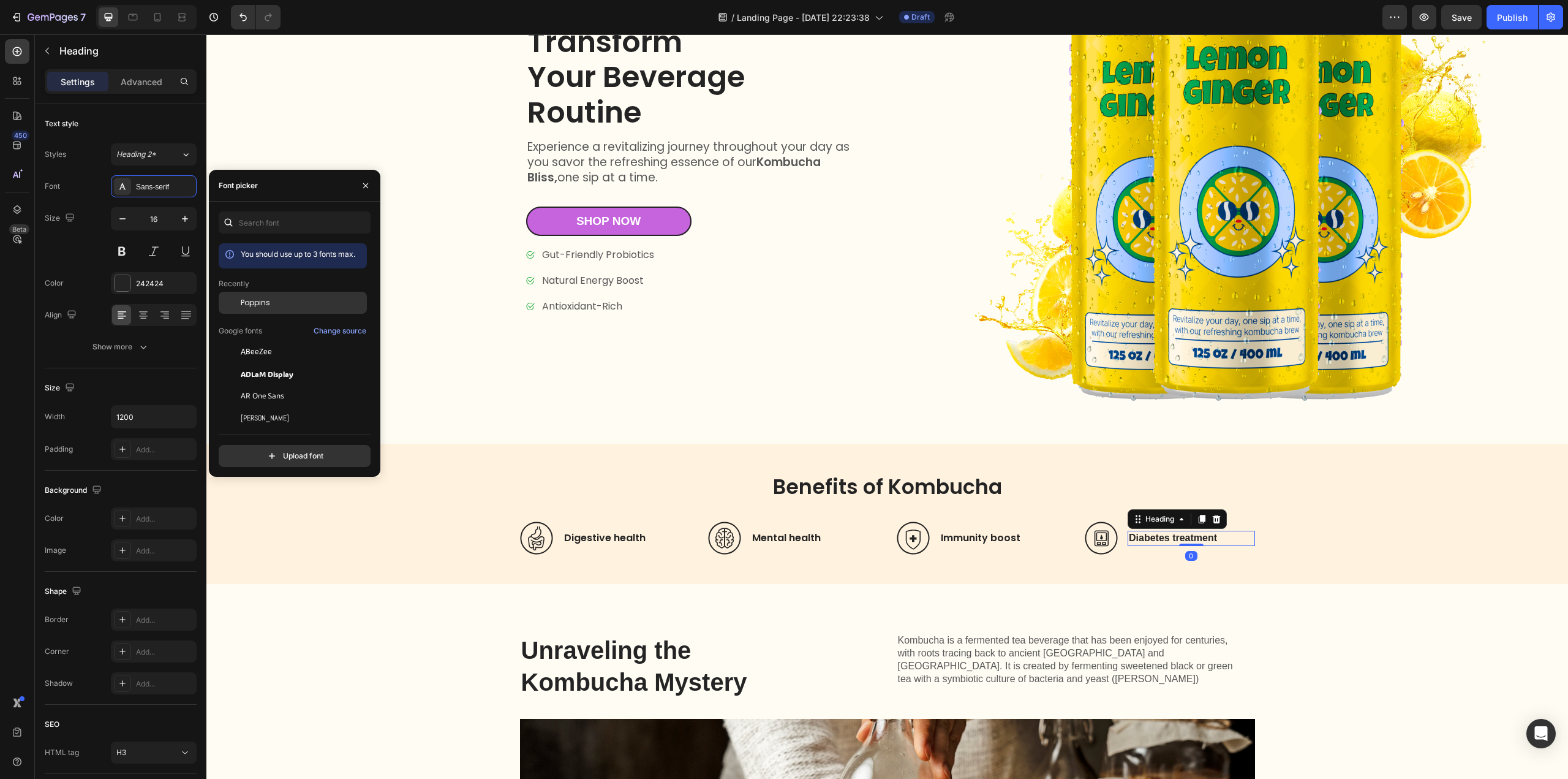
drag, startPoint x: 253, startPoint y: 304, endPoint x: 247, endPoint y: 318, distance: 15.2
click at [253, 304] on span "Poppins" at bounding box center [255, 302] width 29 height 11
click at [593, 646] on h2 "Unraveling the Kombucha Mystery" at bounding box center [668, 666] width 296 height 66
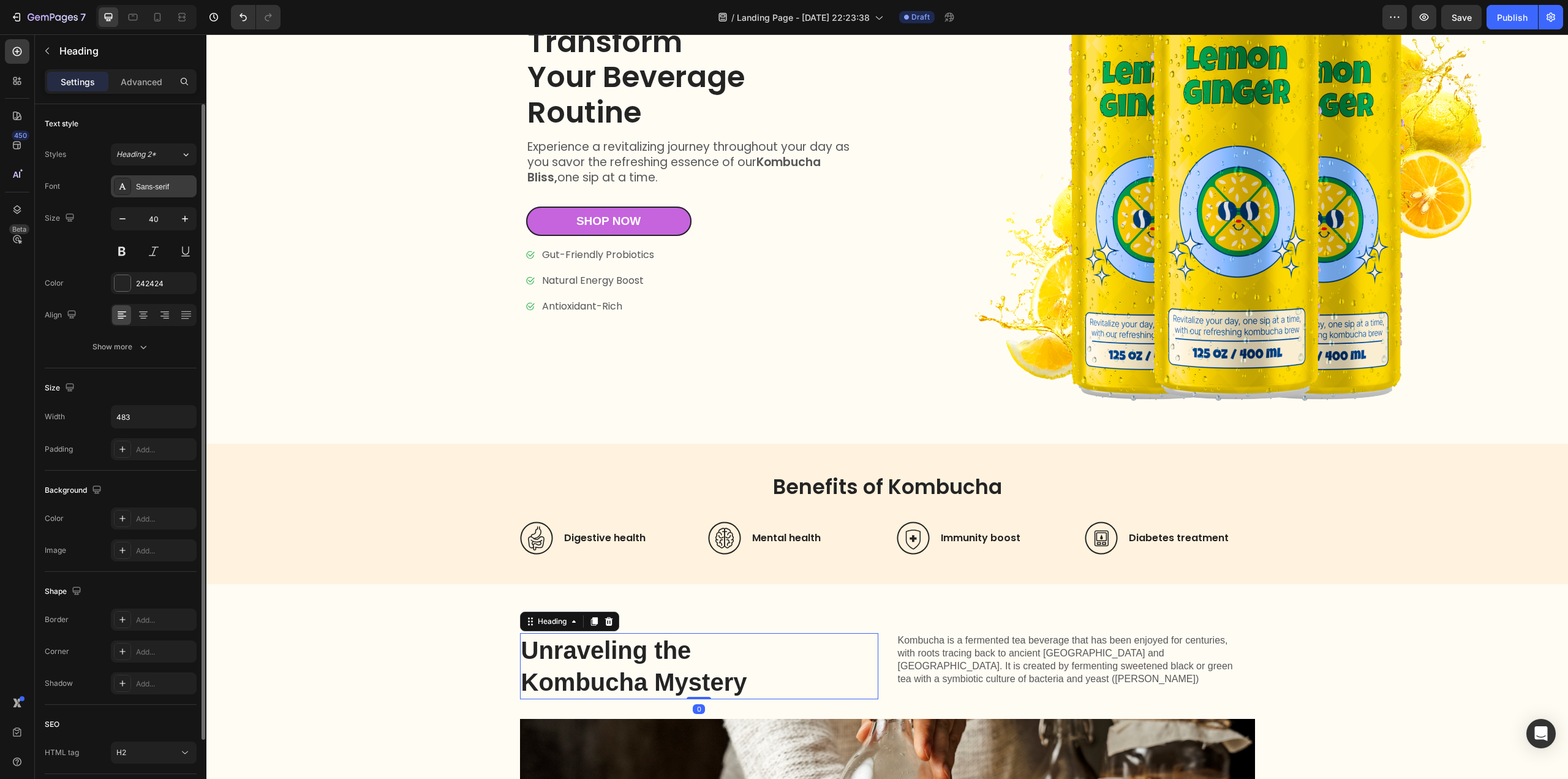
click at [164, 184] on div "Sans-serif" at bounding box center [164, 186] width 58 height 11
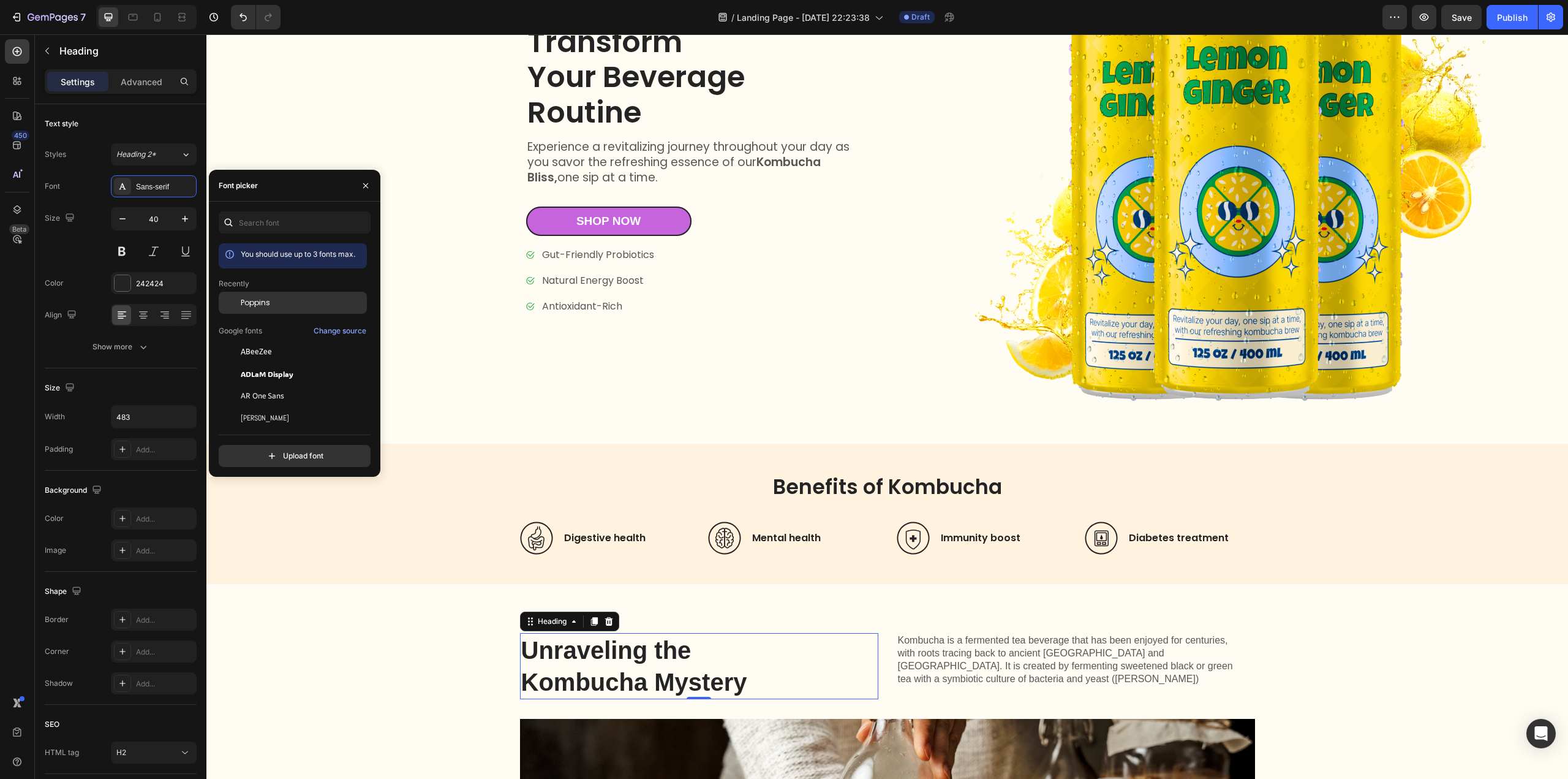
click at [249, 306] on span "Poppins" at bounding box center [255, 302] width 29 height 11
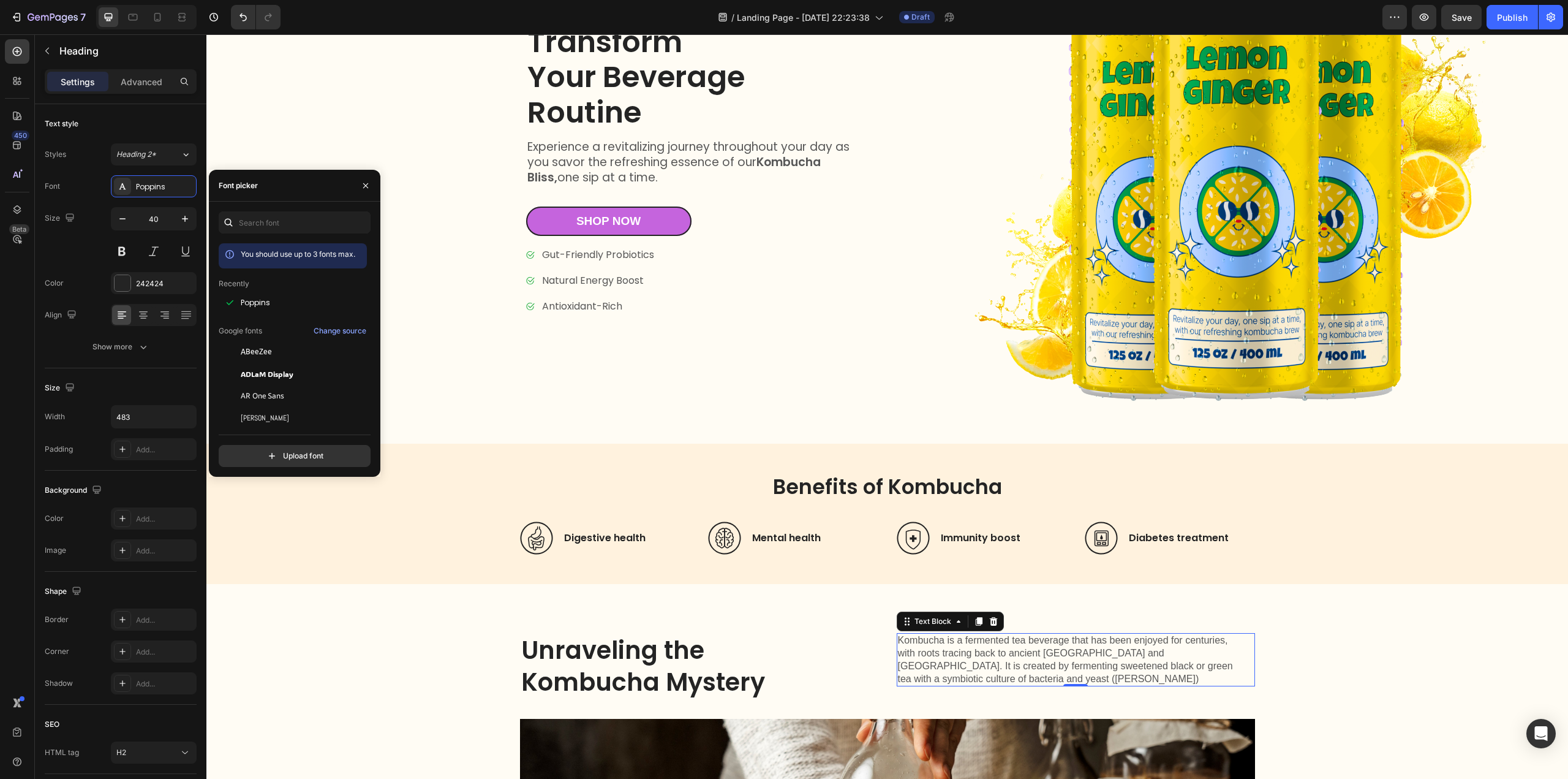
click at [979, 651] on p "Kombucha is a fermented tea beverage that has been enjoyed for centuries, with …" at bounding box center [1071, 659] width 347 height 51
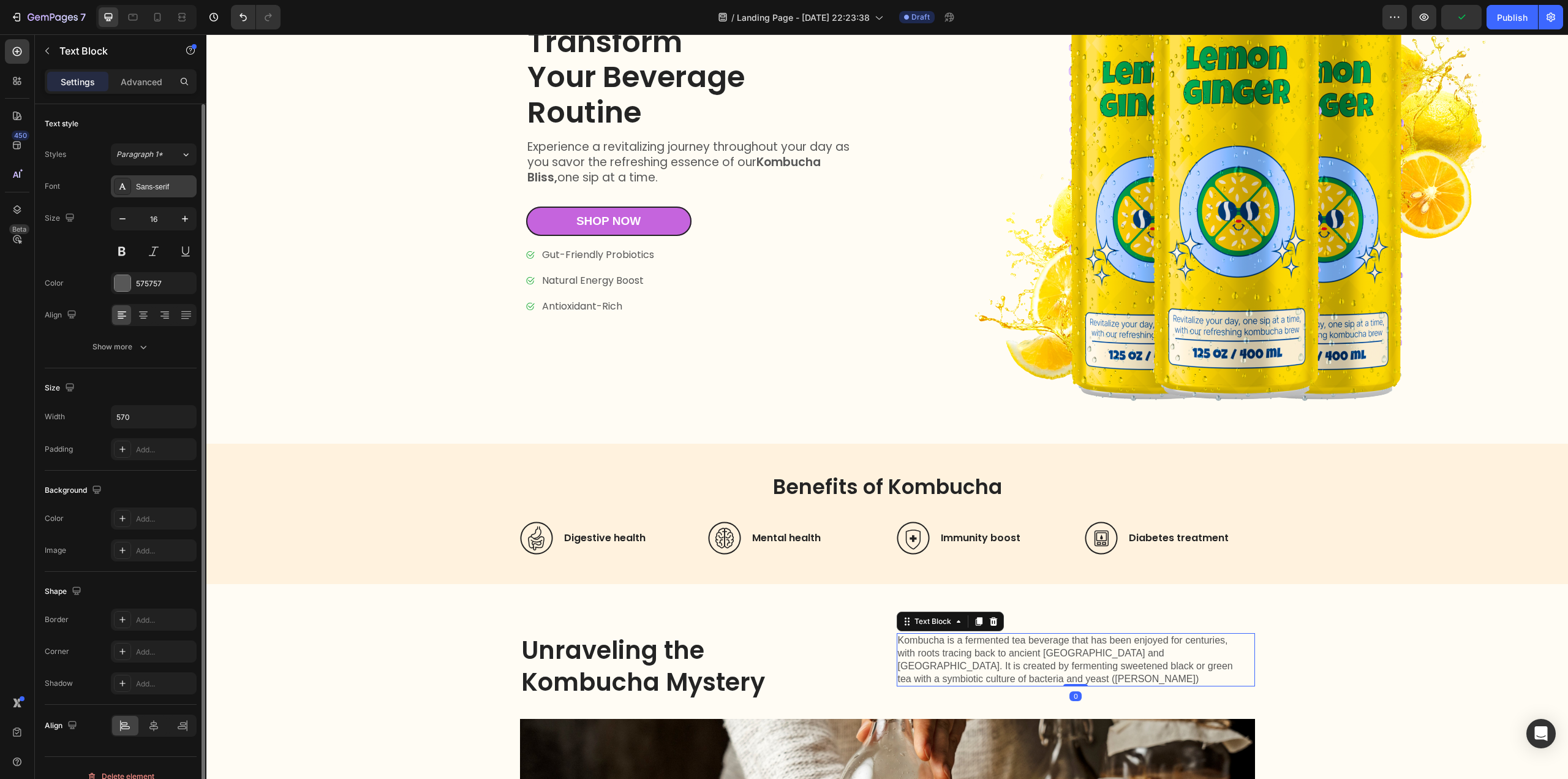
click at [169, 189] on div "Sans-serif" at bounding box center [164, 186] width 58 height 11
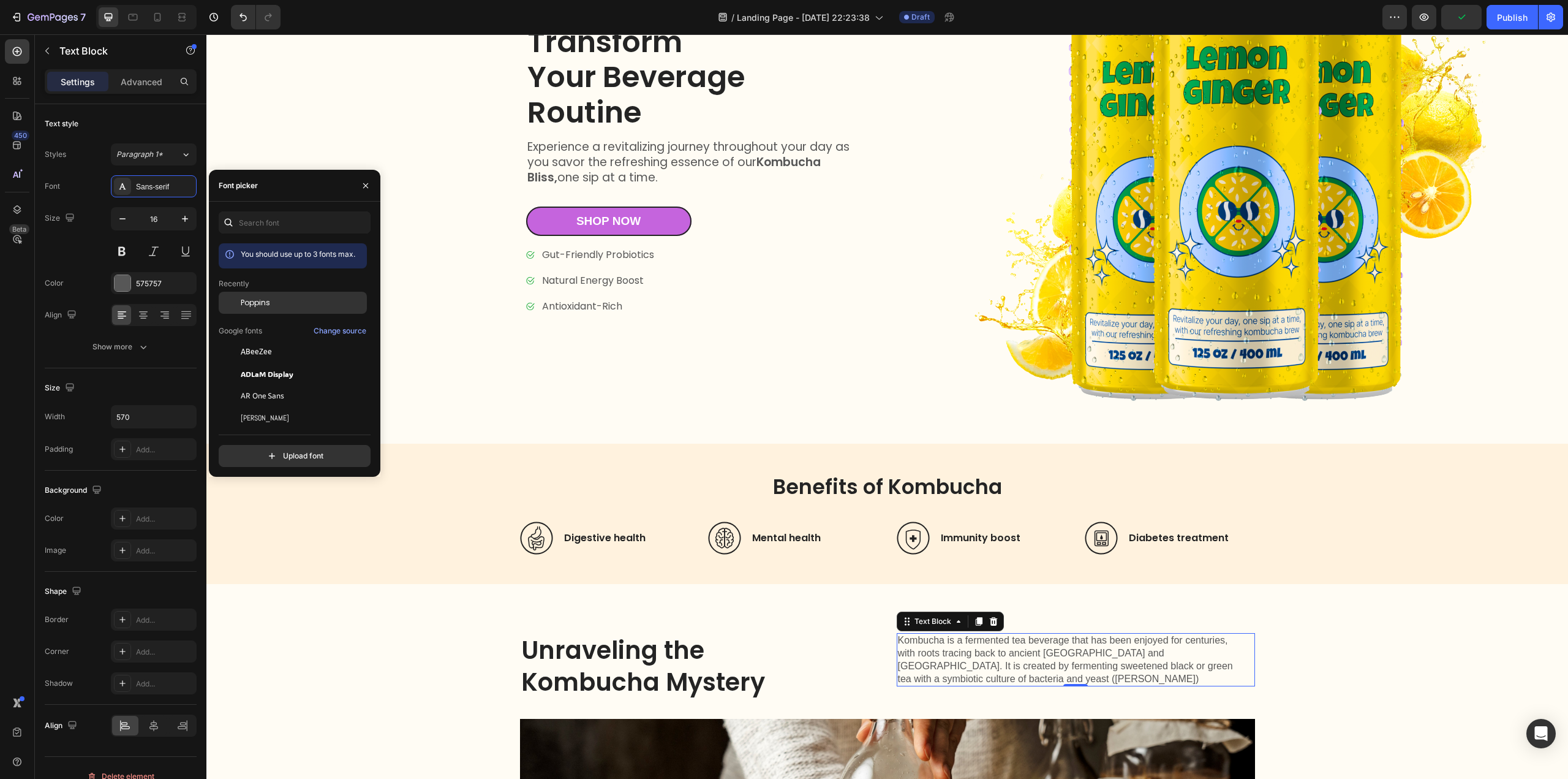
click at [267, 300] on span "Poppins" at bounding box center [255, 302] width 29 height 11
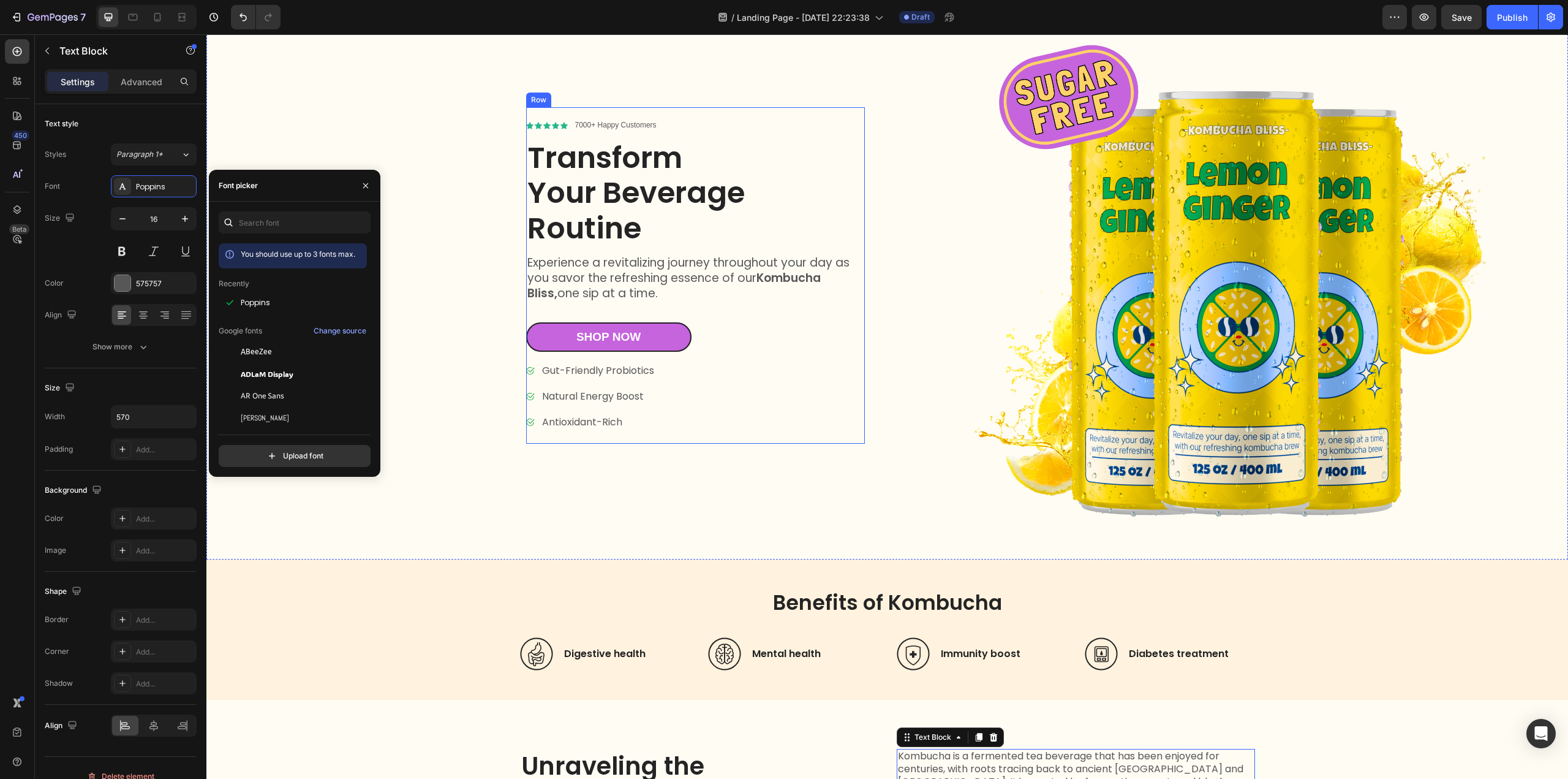
scroll to position [0, 0]
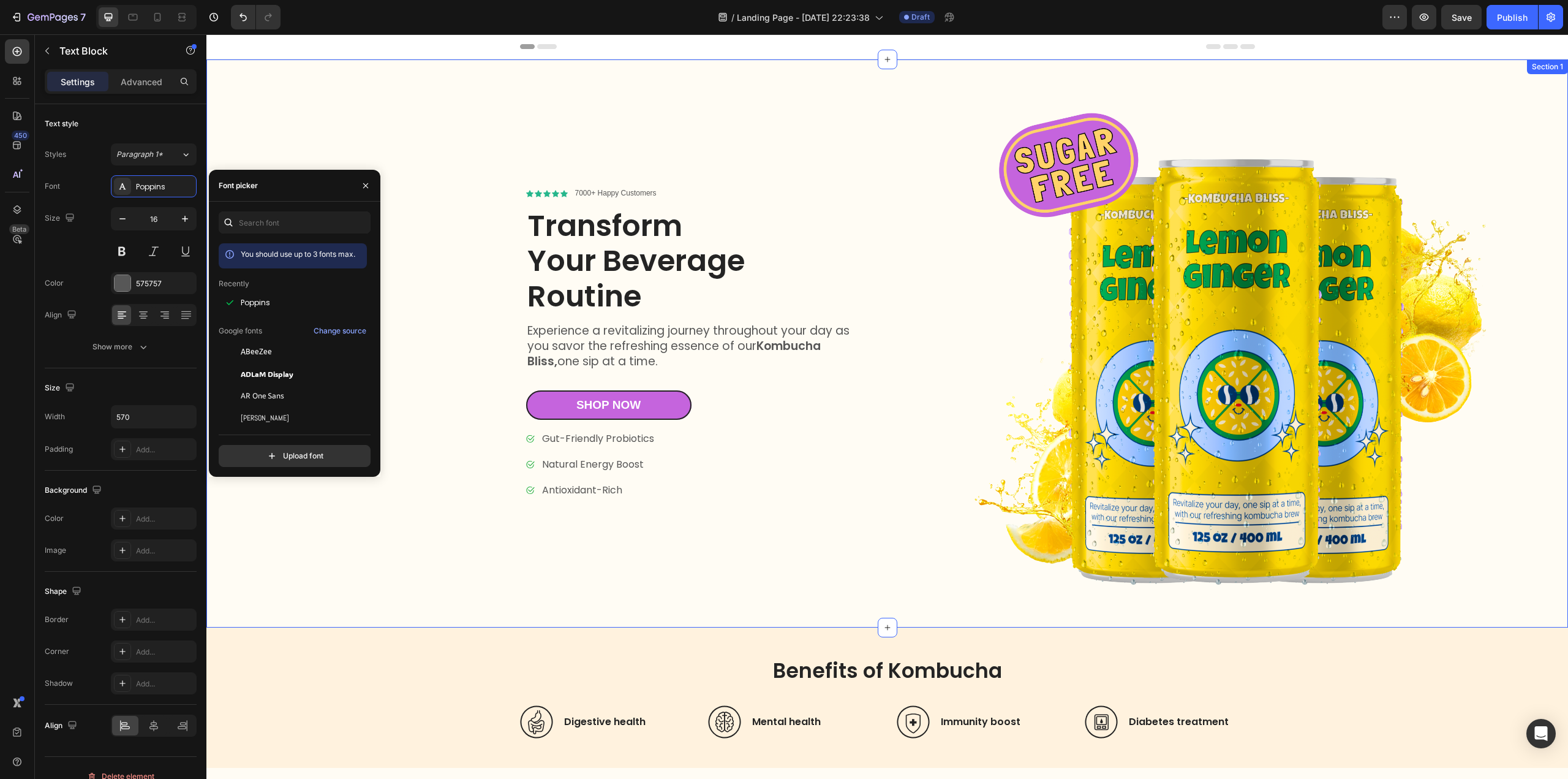
click at [659, 108] on div "Icon Icon Icon Icon Icon Icon List 7000+ Happy Customers Text Block Row Transfo…" at bounding box center [551, 343] width 666 height 568
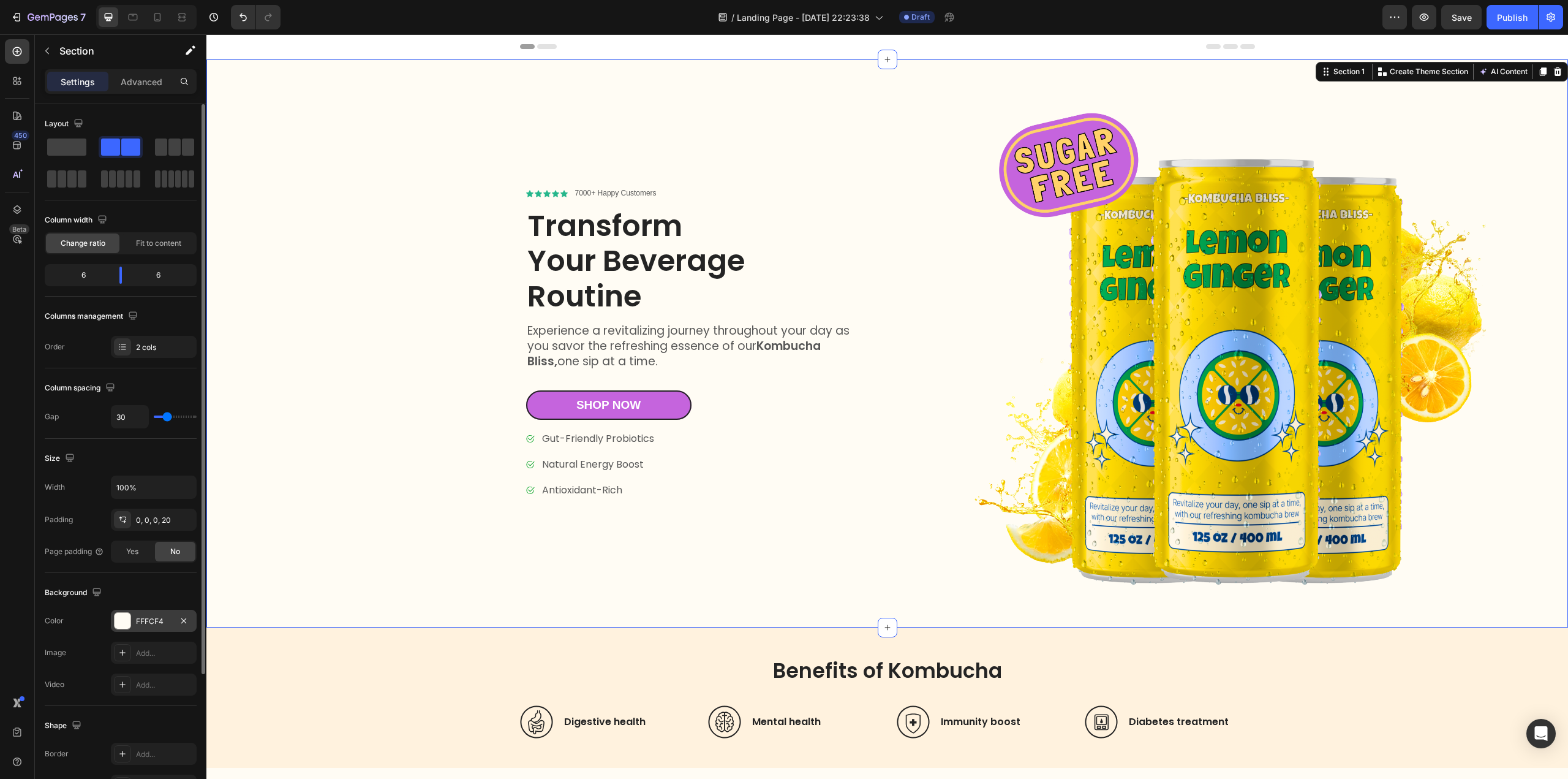
click at [123, 613] on div at bounding box center [122, 621] width 16 height 16
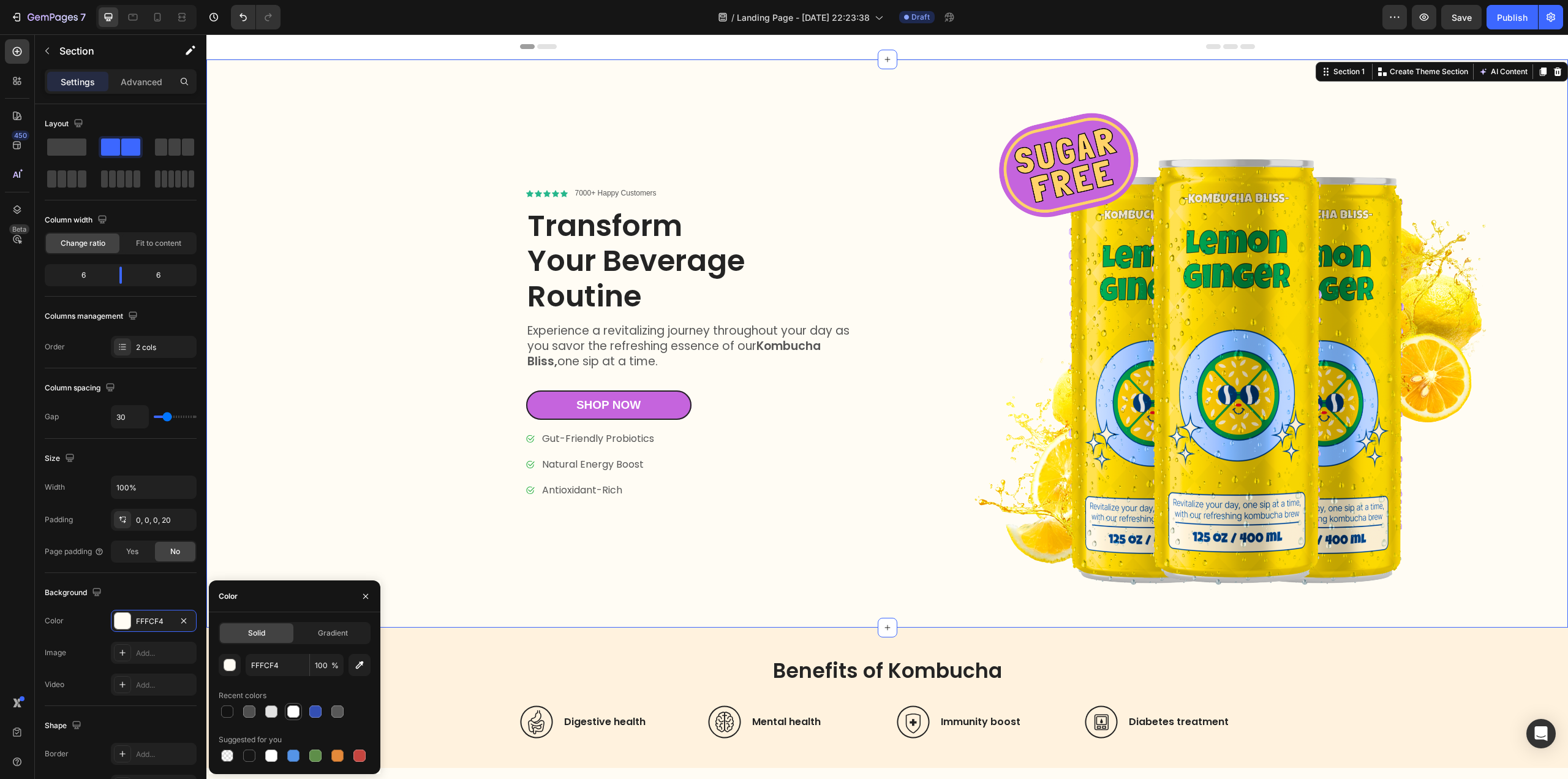
click at [290, 716] on div at bounding box center [293, 711] width 13 height 13
type input "FFFFFF"
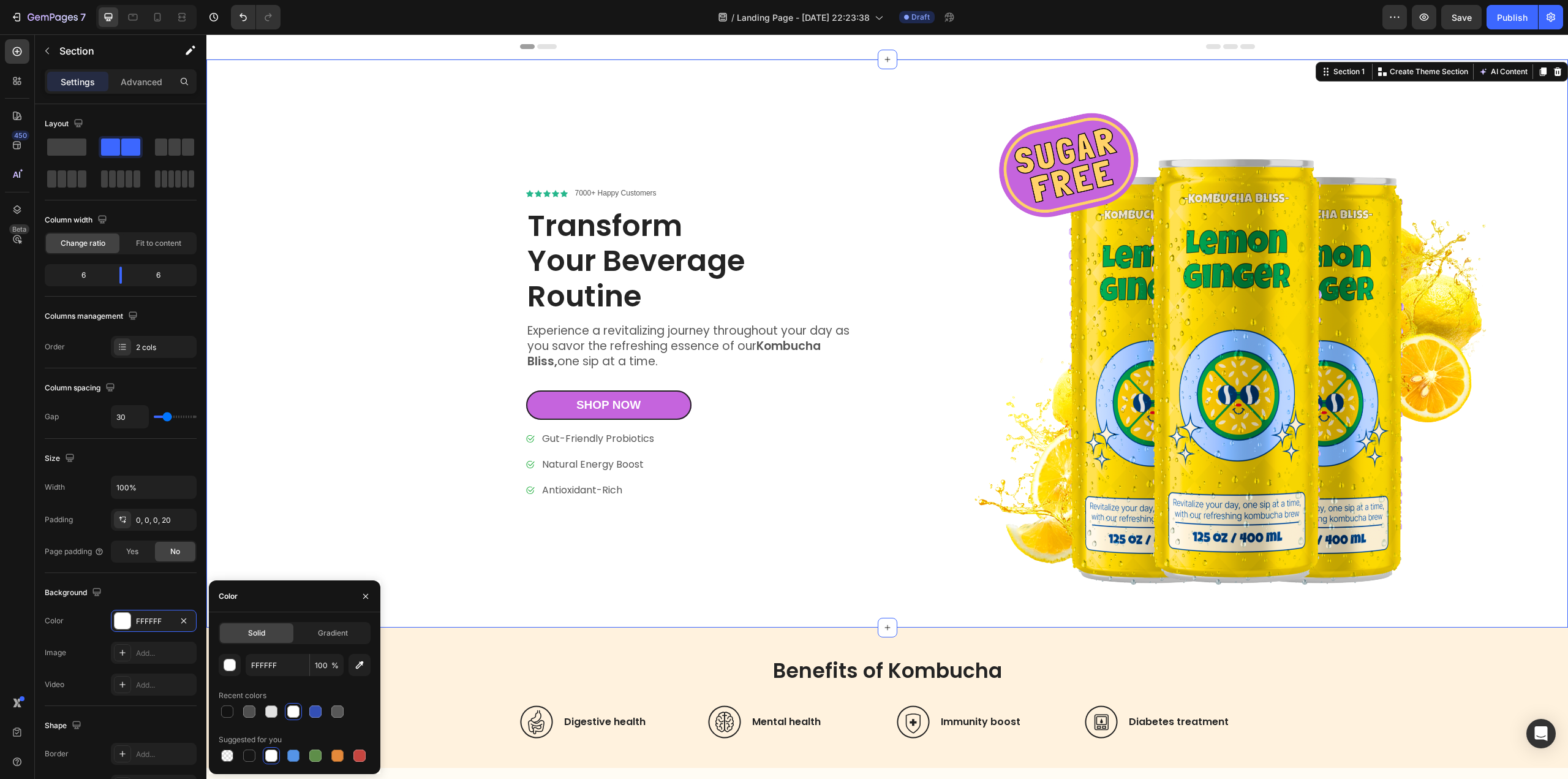
click at [326, 389] on div "Icon Icon Icon Icon Icon Icon List 7000+ Happy Customers Text Block Row Transfo…" at bounding box center [551, 343] width 666 height 568
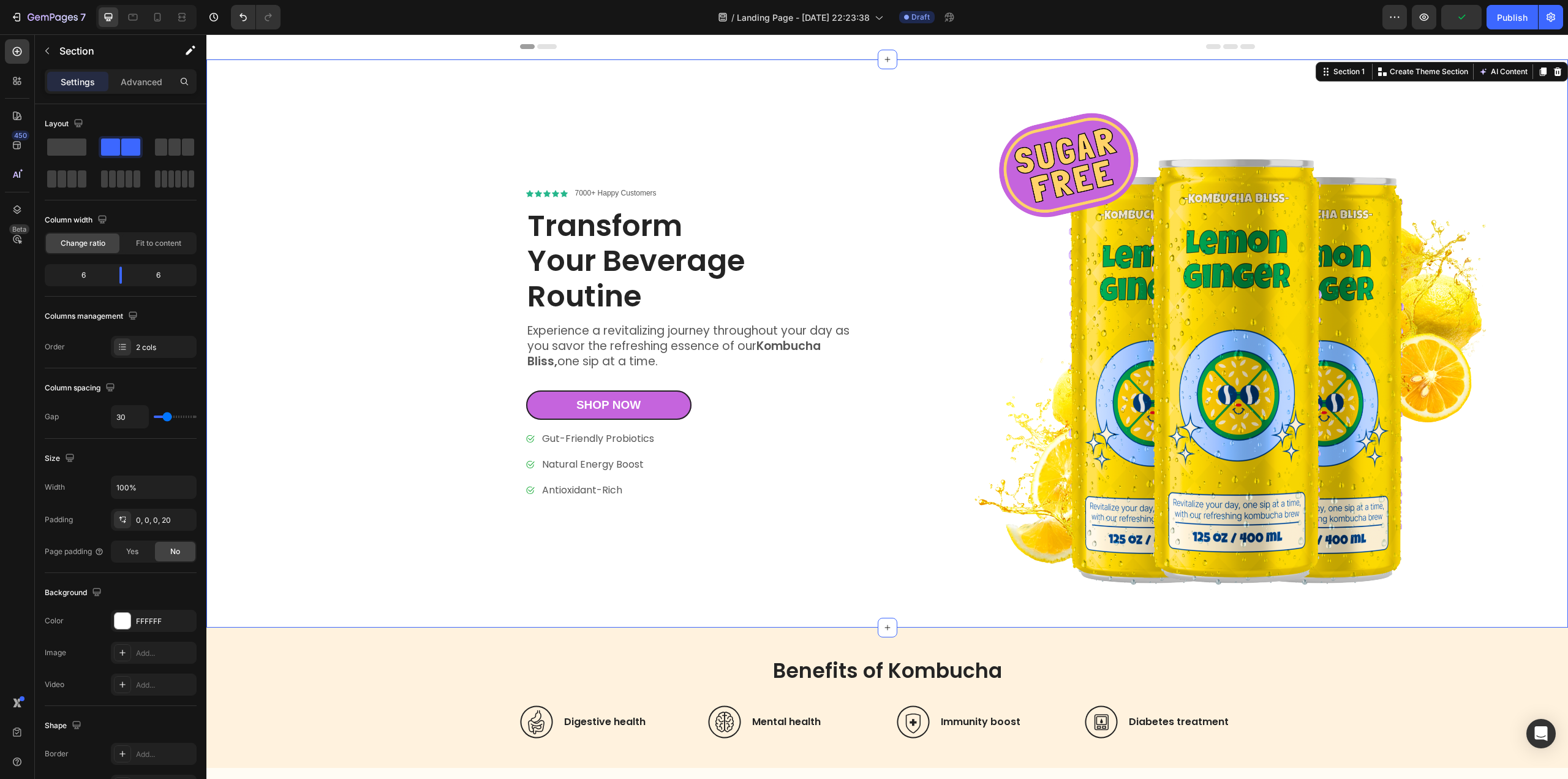
click at [887, 523] on div "Icon Icon Icon Icon Icon Icon List 7000+ Happy Customers Text Block Row Transfo…" at bounding box center [887, 343] width 1361 height 568
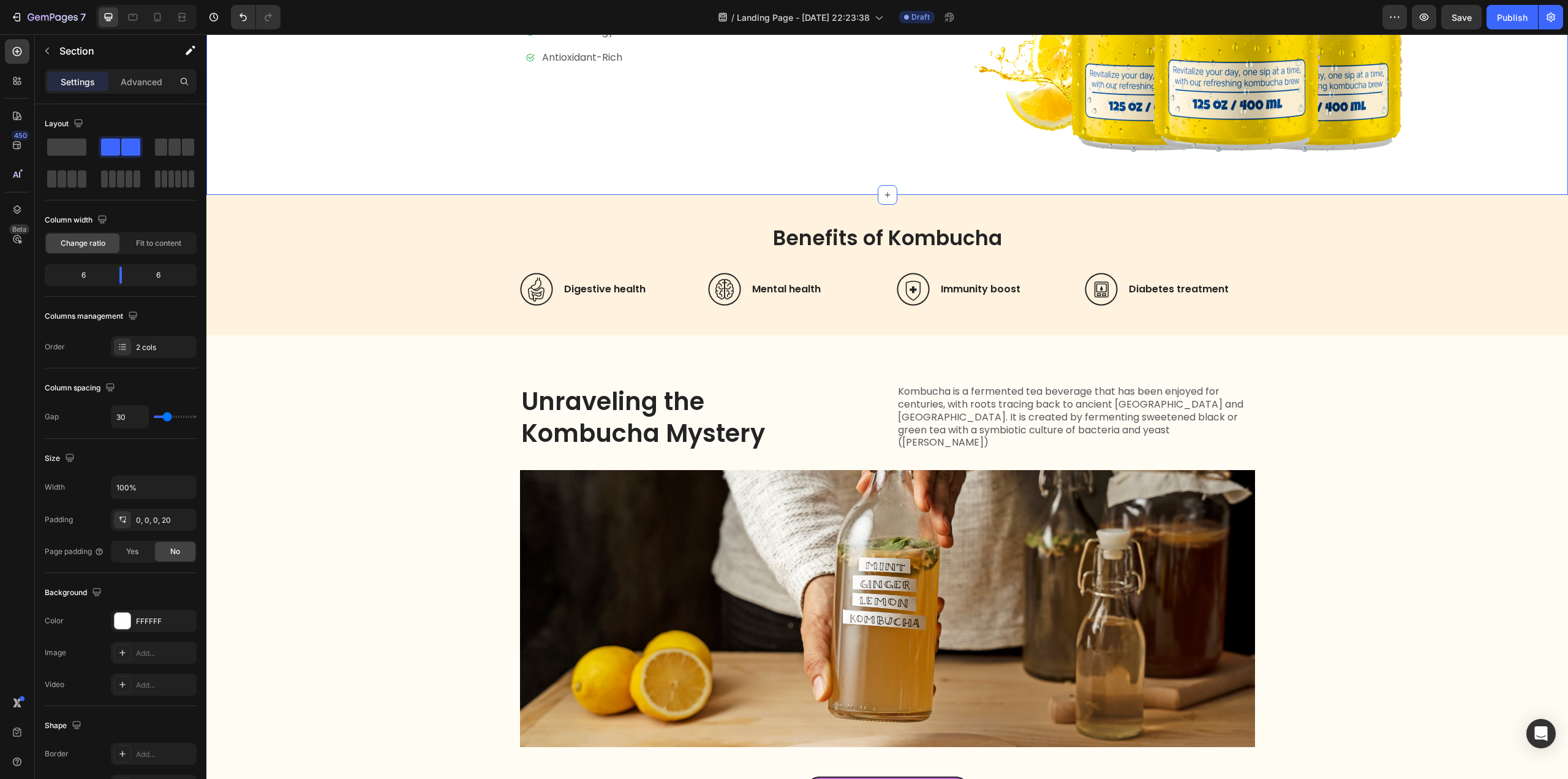
scroll to position [551, 0]
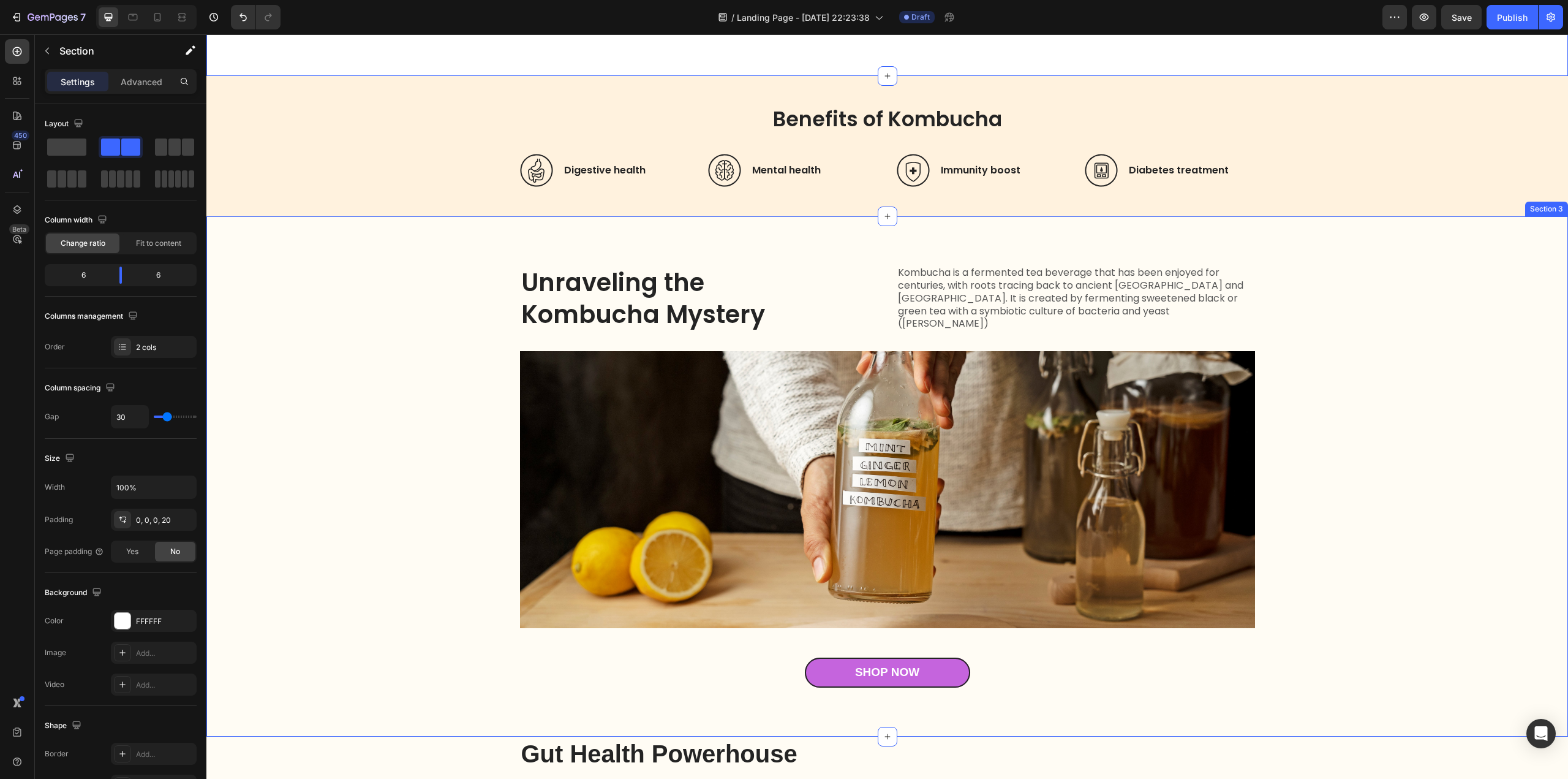
click at [428, 391] on div "Unraveling the Kombucha Mystery Heading Kombucha is a fermented tea beverage th…" at bounding box center [887, 476] width 1337 height 422
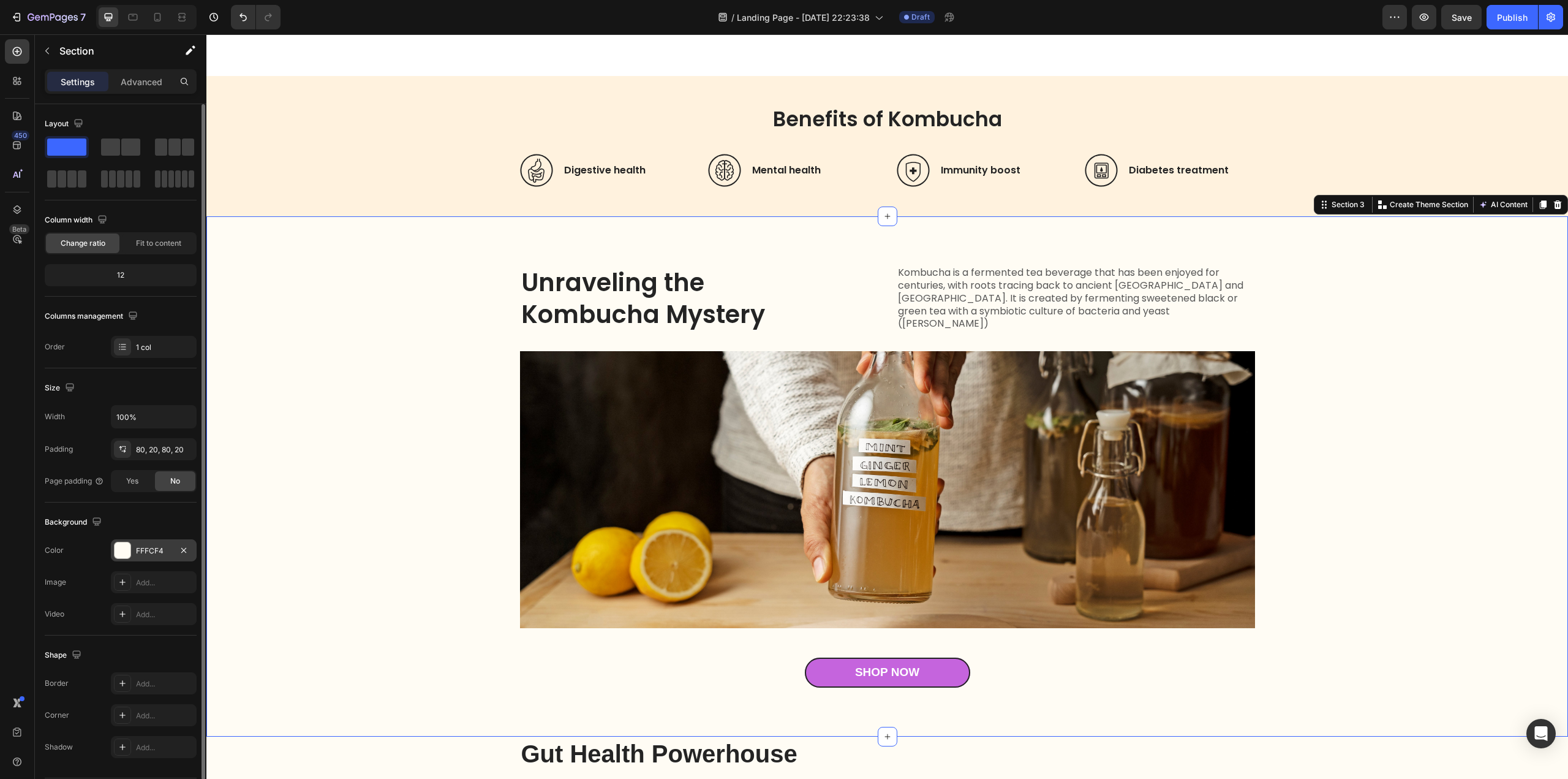
click at [123, 547] on div at bounding box center [122, 550] width 16 height 16
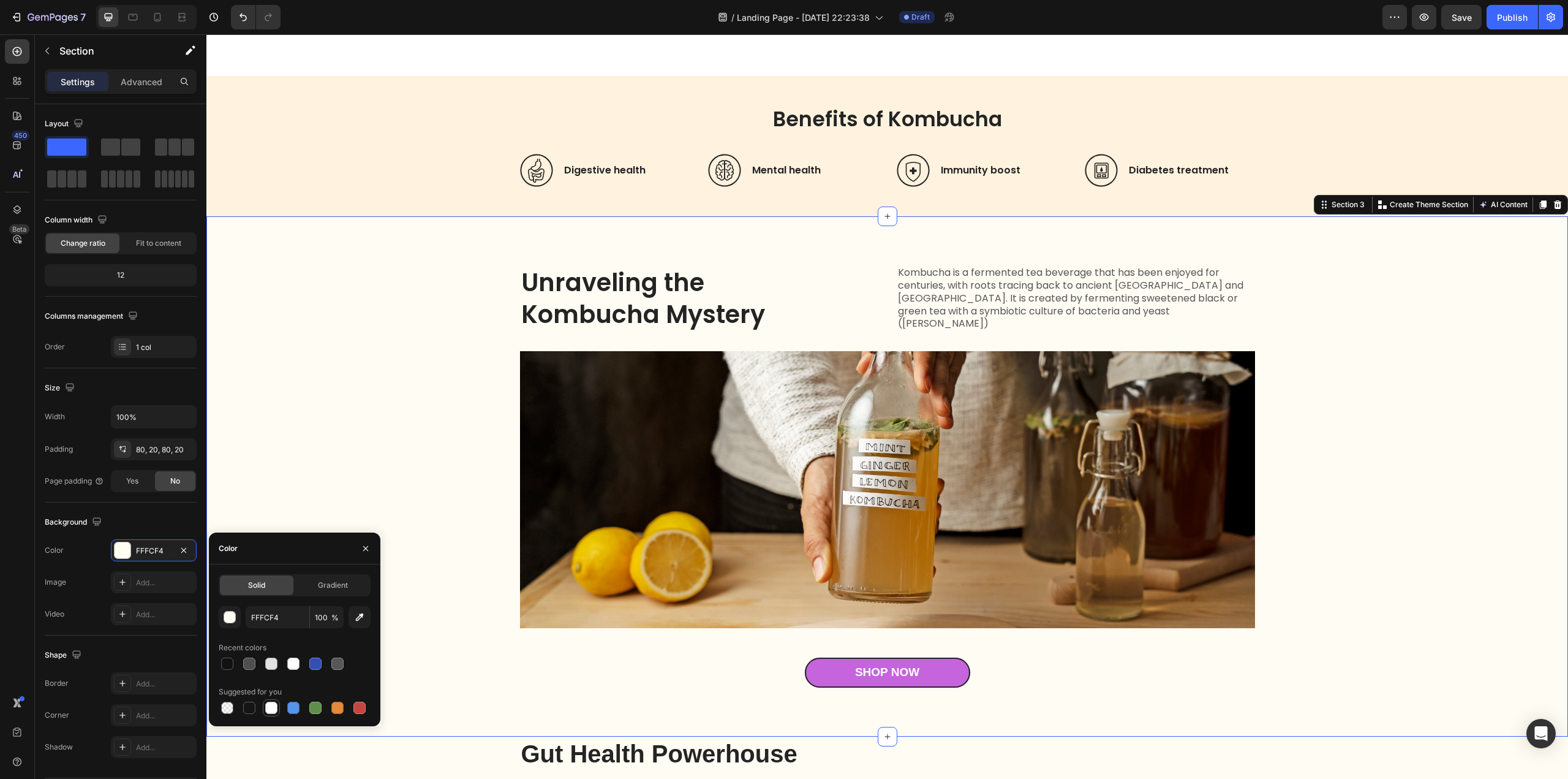
click at [269, 706] on div at bounding box center [271, 707] width 13 height 13
type input "FFFFFF"
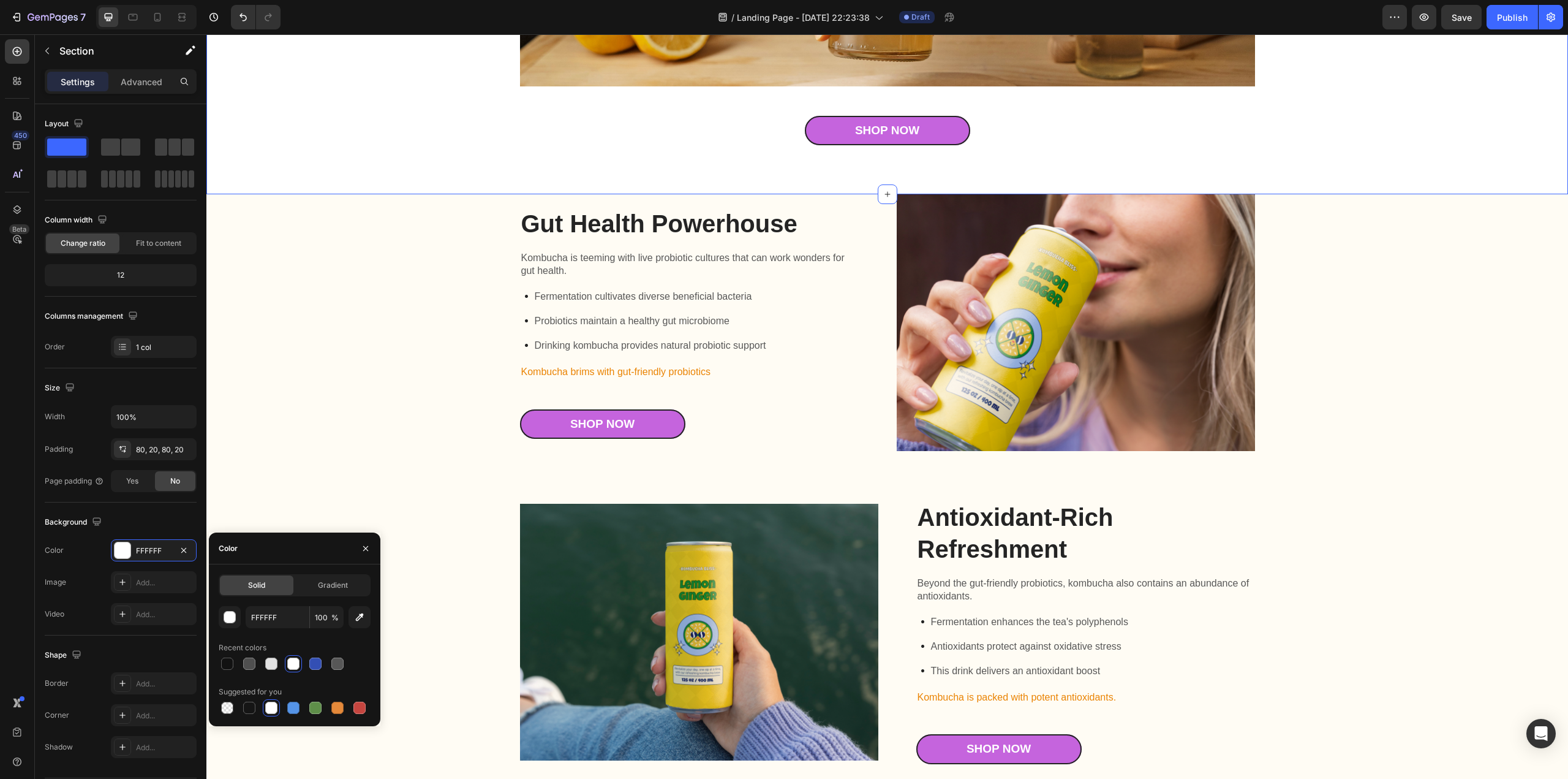
scroll to position [1164, 0]
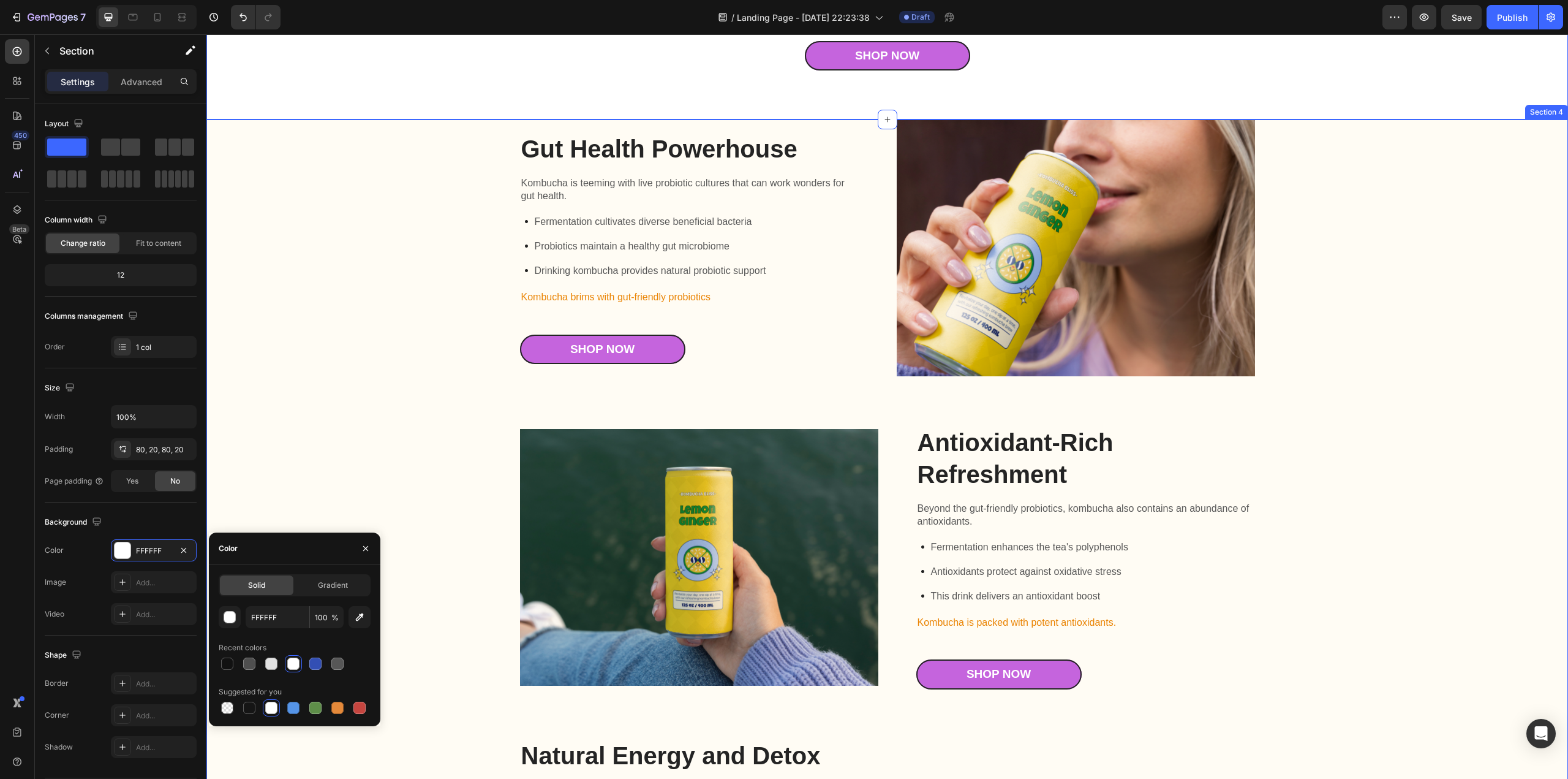
click at [368, 327] on div "Gut Health Powerhouse Heading Kombucha is teeming with live probiotic cultures …" at bounding box center [887, 560] width 1337 height 883
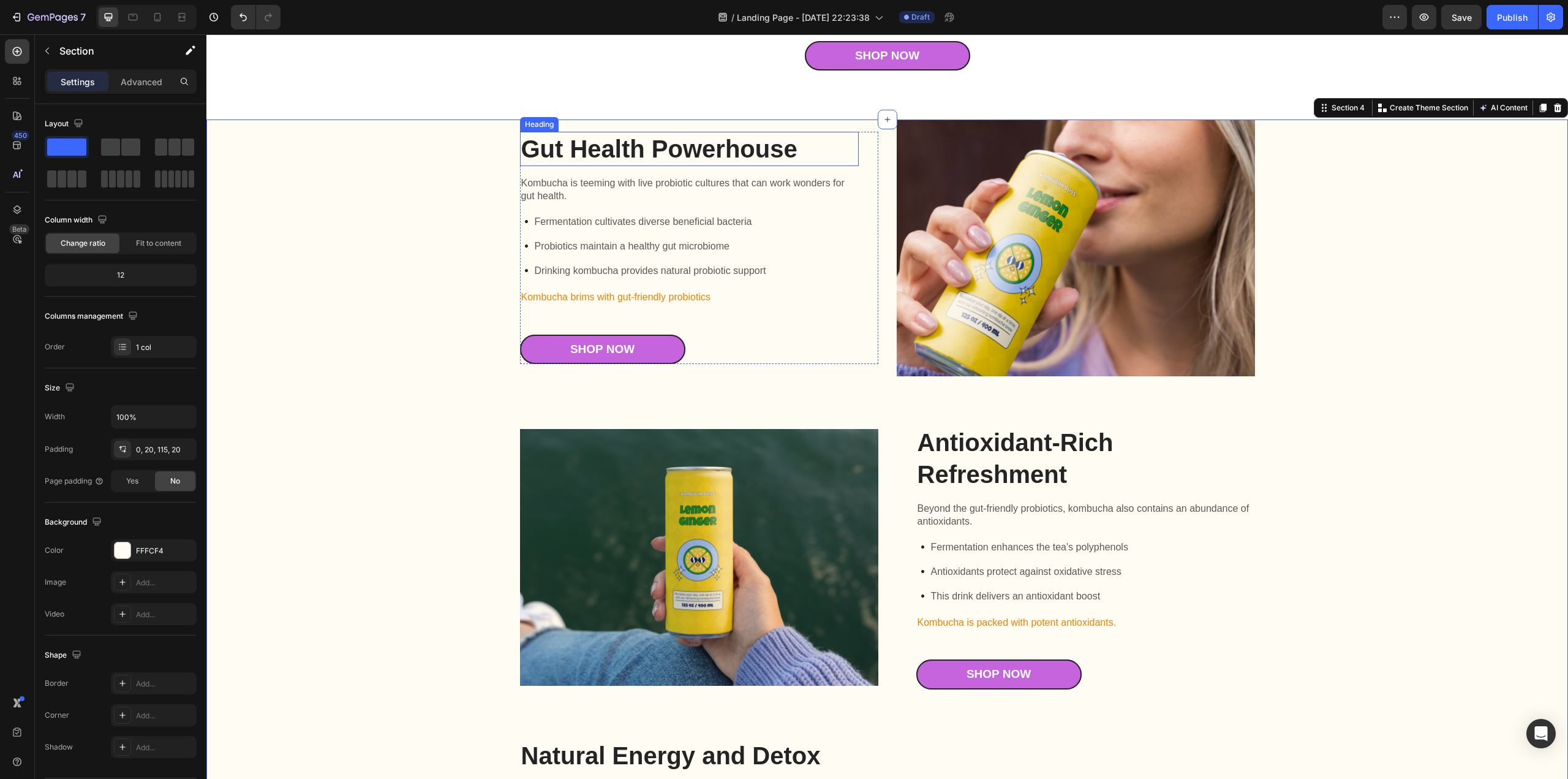
click at [551, 153] on h2 "Gut Health Powerhouse" at bounding box center [689, 148] width 338 height 34
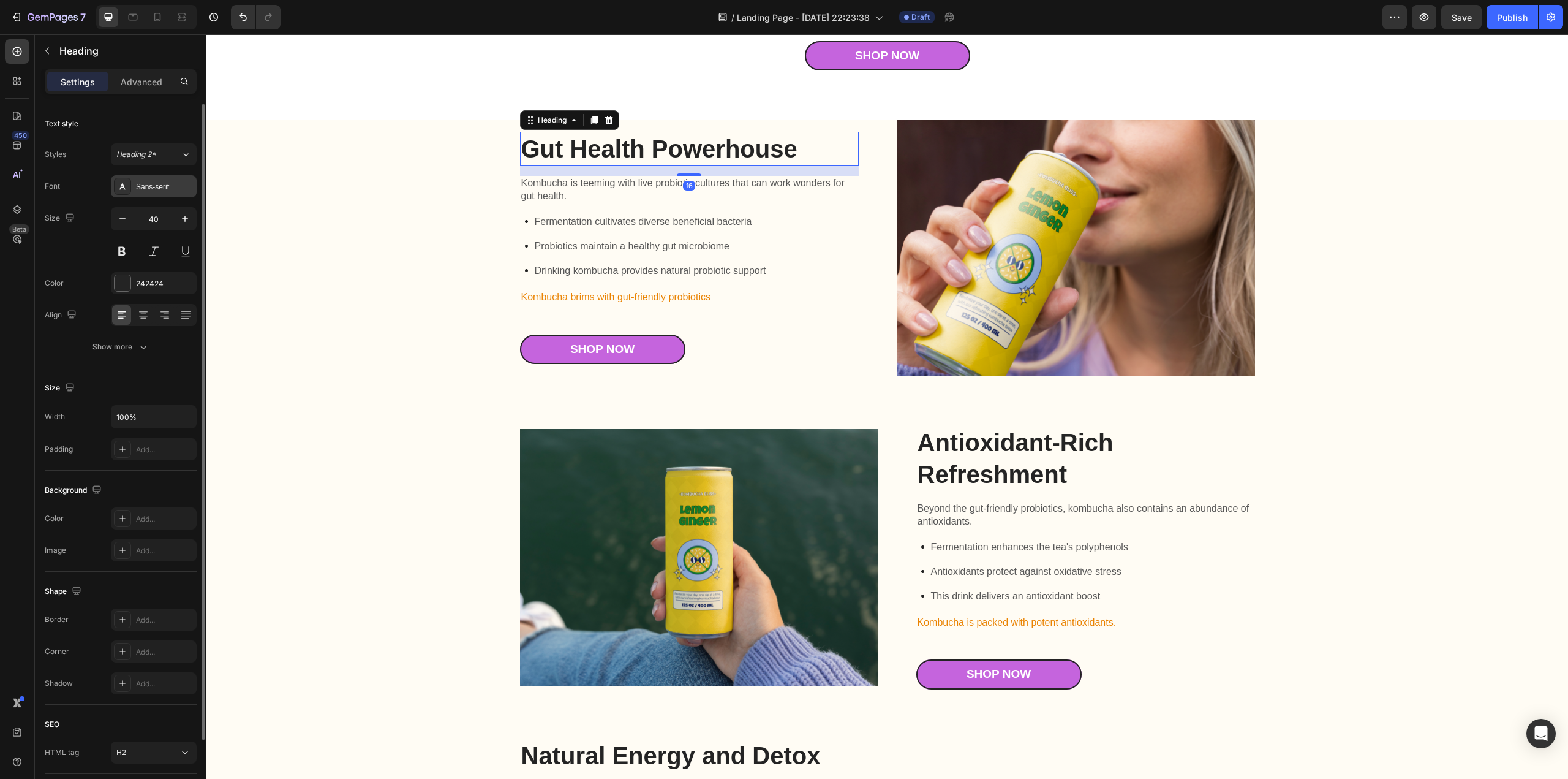
click at [160, 186] on div "Sans-serif" at bounding box center [164, 186] width 58 height 11
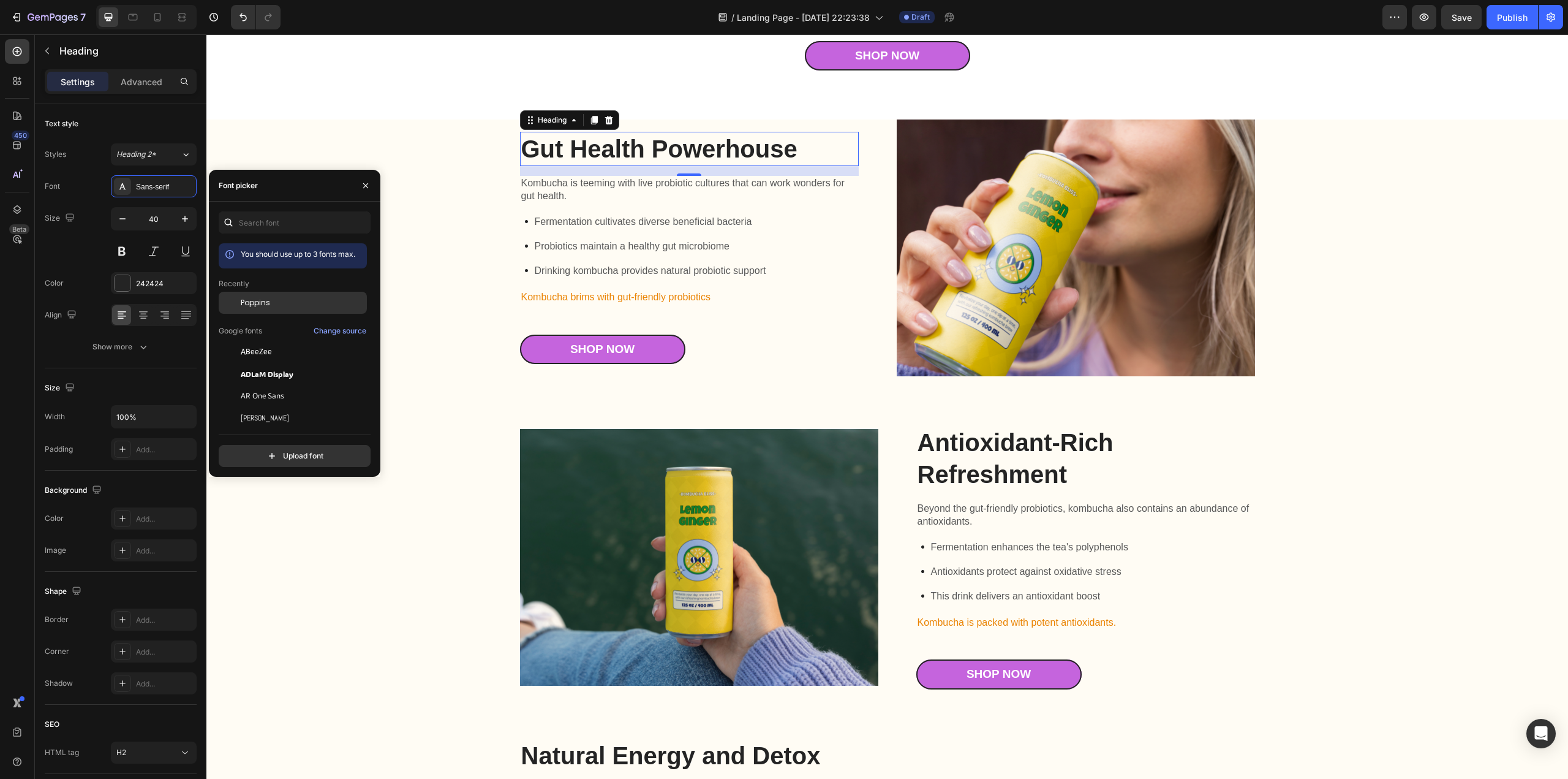
drag, startPoint x: 255, startPoint y: 301, endPoint x: 231, endPoint y: 237, distance: 68.4
click at [255, 301] on span "Poppins" at bounding box center [255, 302] width 29 height 11
click at [576, 228] on p "Fermentation cultivates diverse beneficial bacteria" at bounding box center [650, 222] width 232 height 15
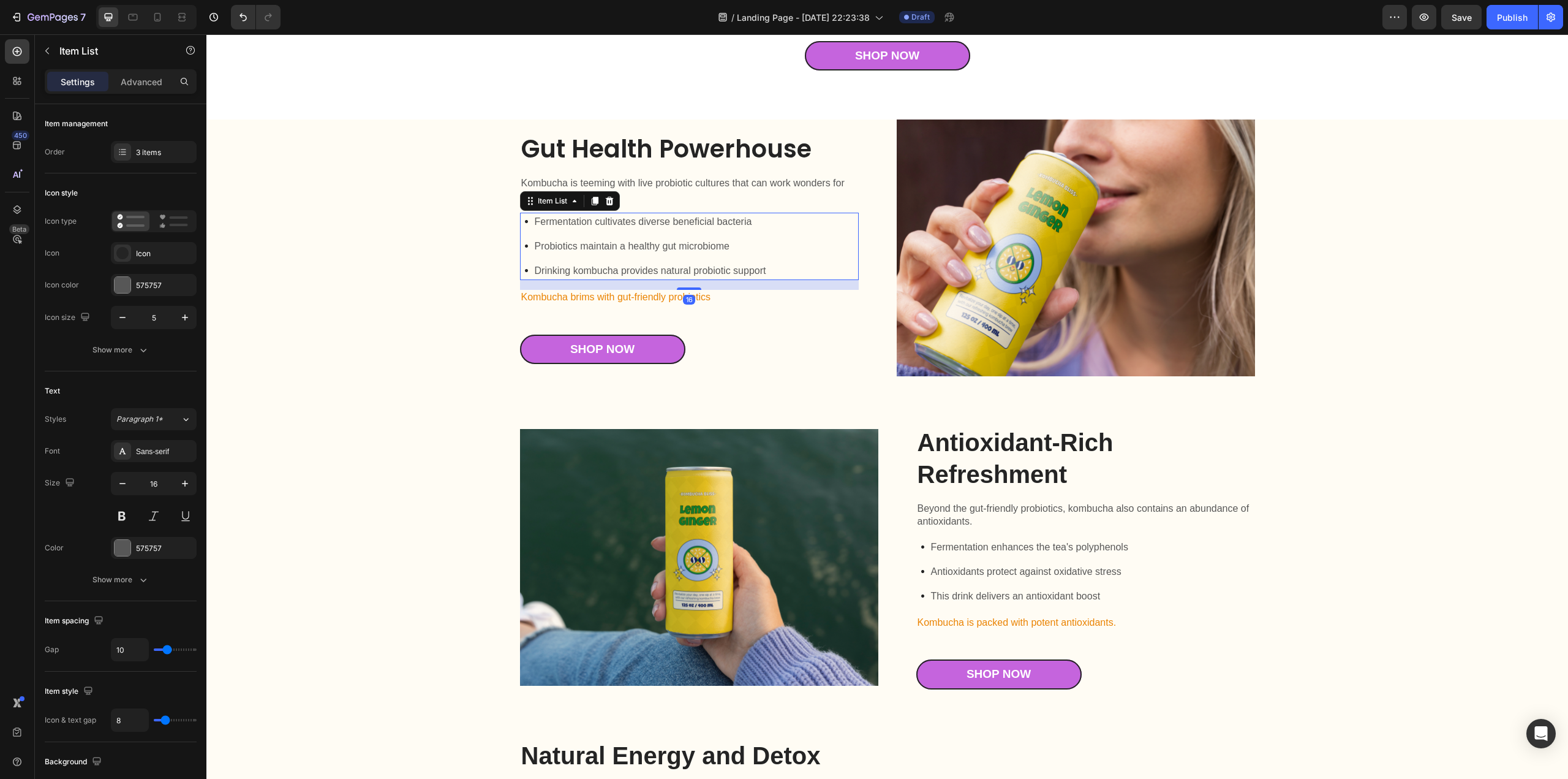
click at [559, 190] on p "Kombucha is teeming with live probiotic cultures that can work wonders for gut …" at bounding box center [689, 189] width 336 height 26
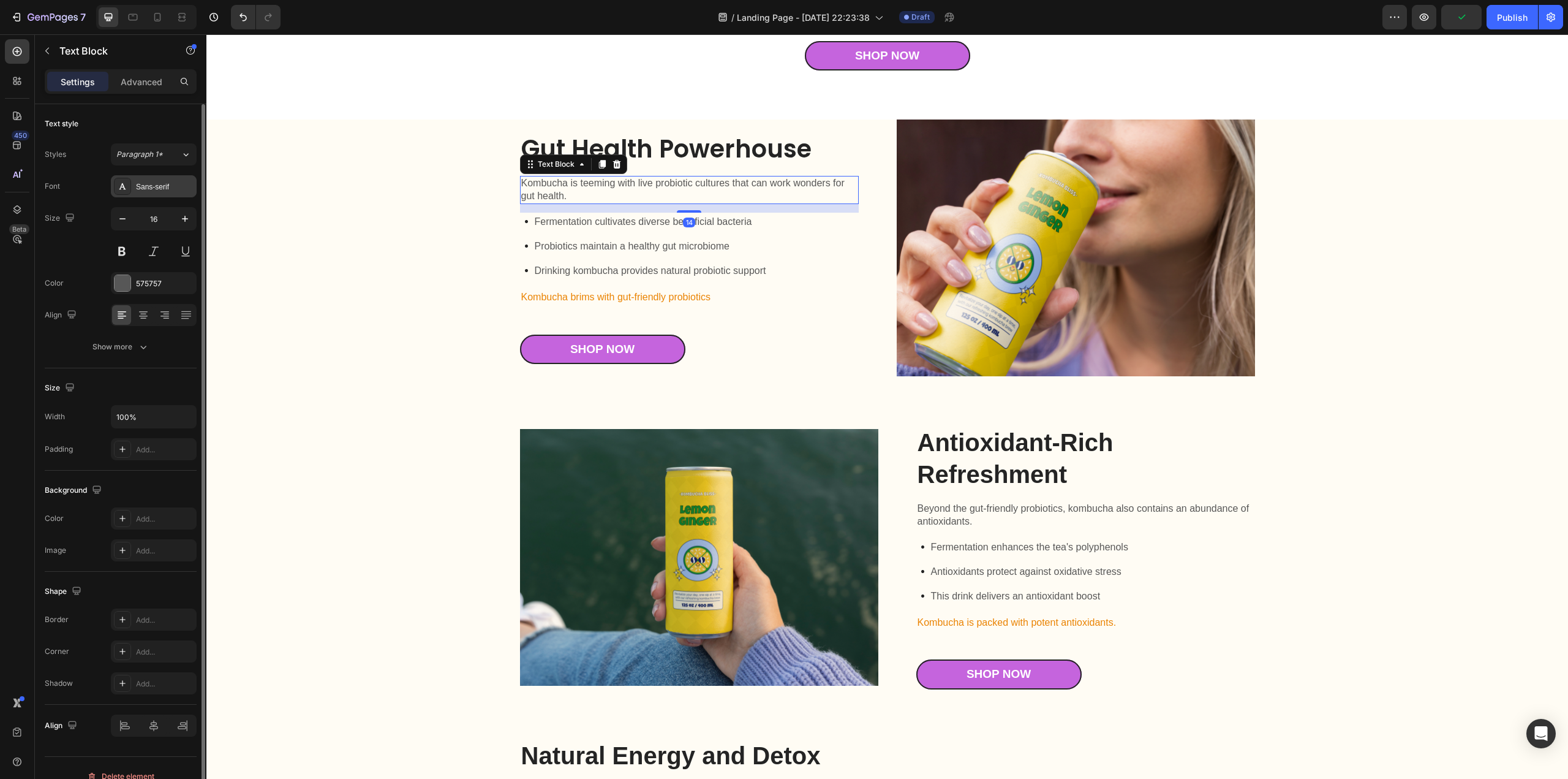
click at [153, 188] on div "Sans-serif" at bounding box center [164, 186] width 58 height 11
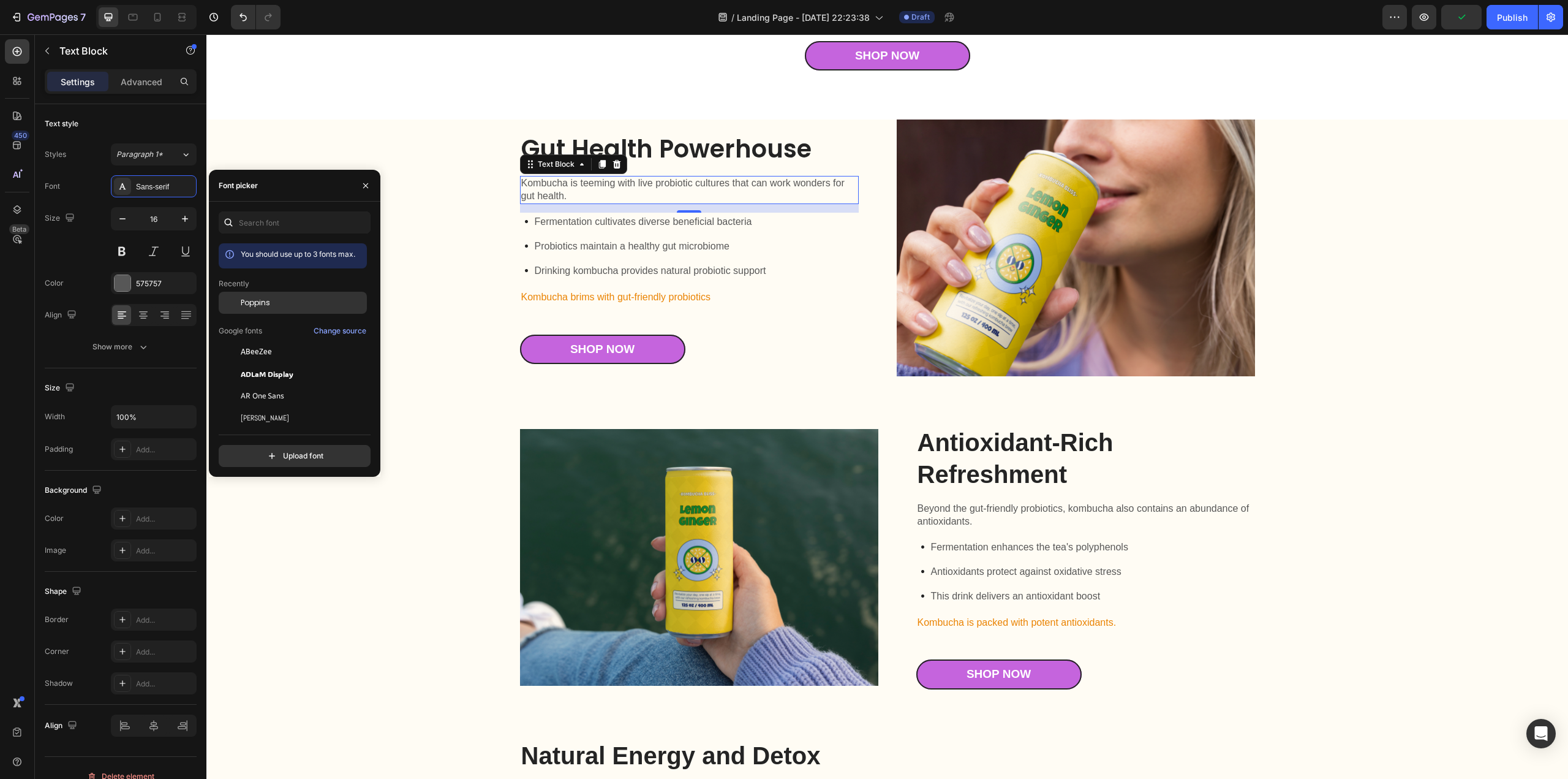
click at [248, 301] on span "Poppins" at bounding box center [255, 302] width 29 height 11
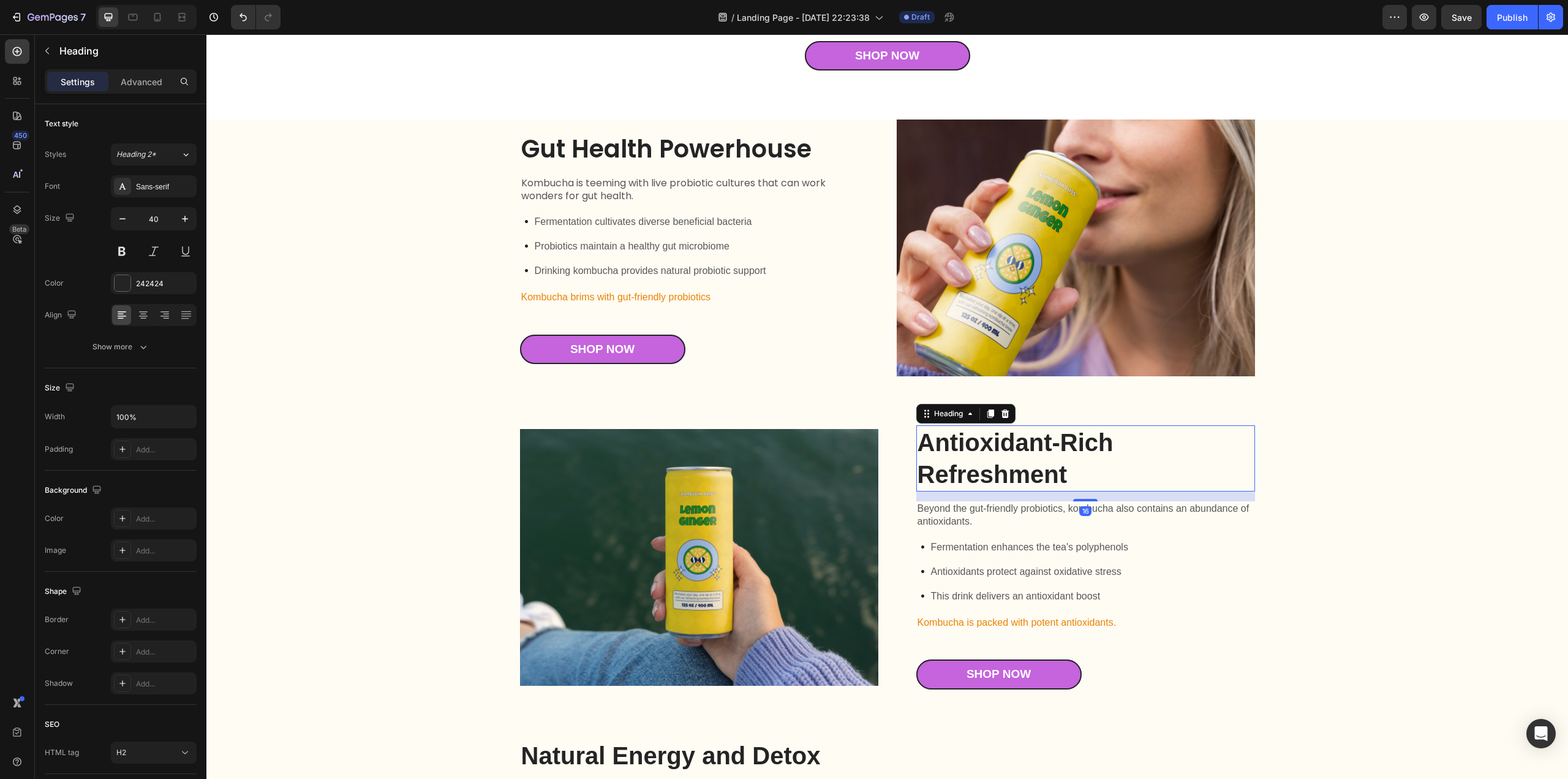
click at [973, 446] on h2 "Antioxidant-Rich Refreshment" at bounding box center [1085, 458] width 338 height 66
click at [159, 189] on div "Sans-serif" at bounding box center [164, 186] width 58 height 11
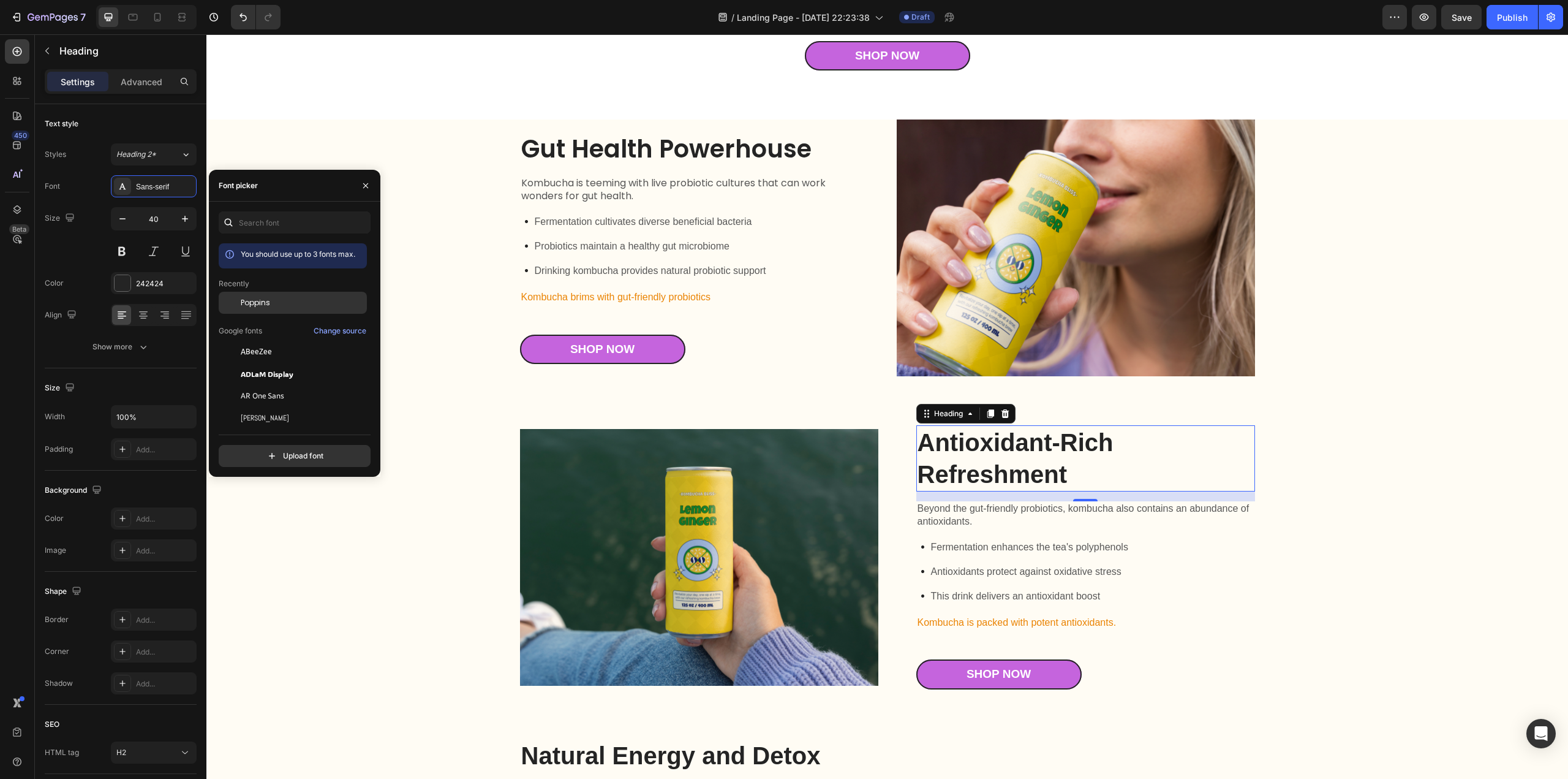
click at [253, 302] on span "Poppins" at bounding box center [255, 302] width 29 height 11
click at [649, 357] on link "Shop Now" at bounding box center [603, 349] width 165 height 30
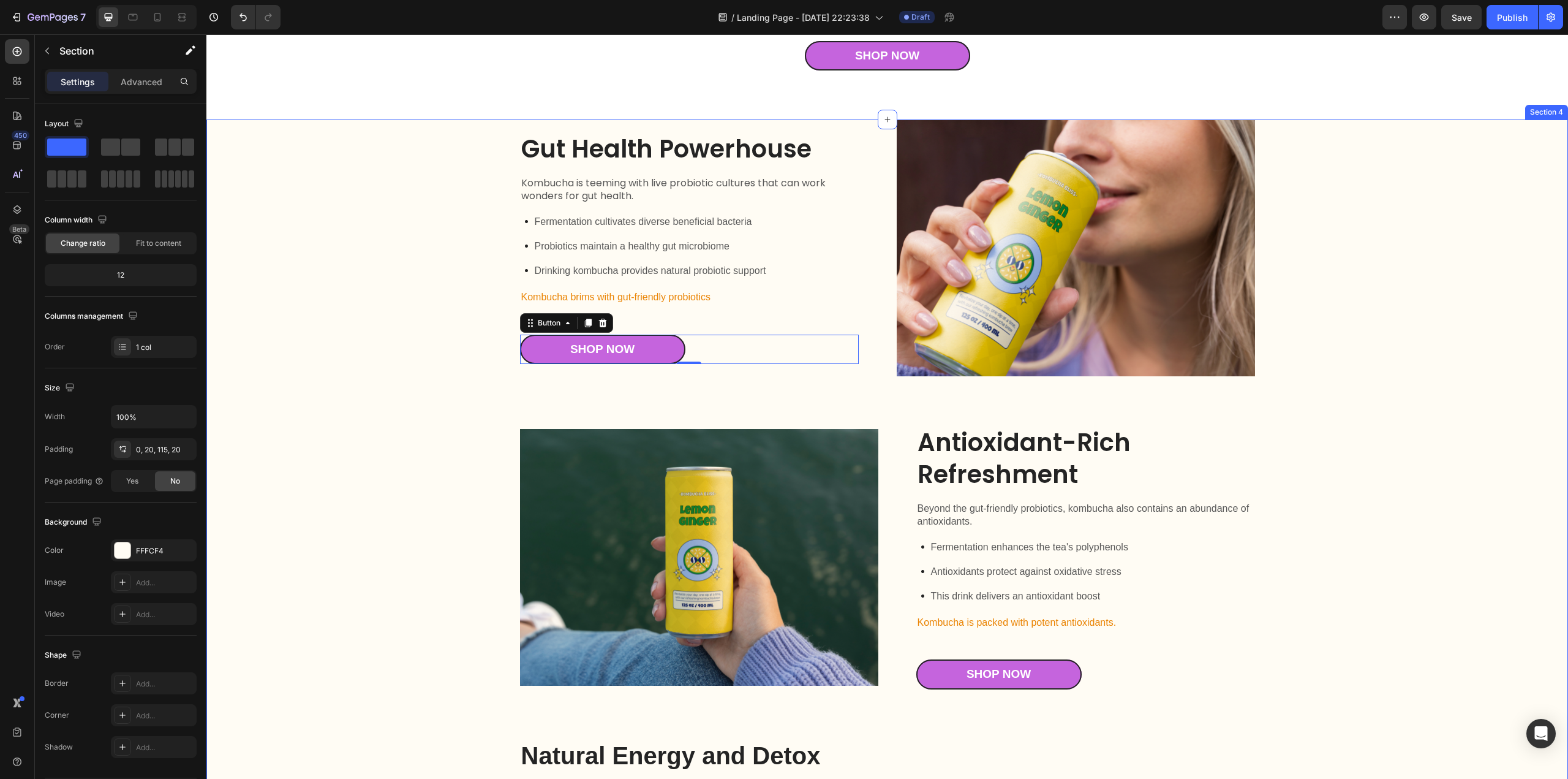
click at [366, 437] on div "Gut Health Powerhouse Heading Kombucha is teeming with live probiotic cultures …" at bounding box center [887, 560] width 1337 height 883
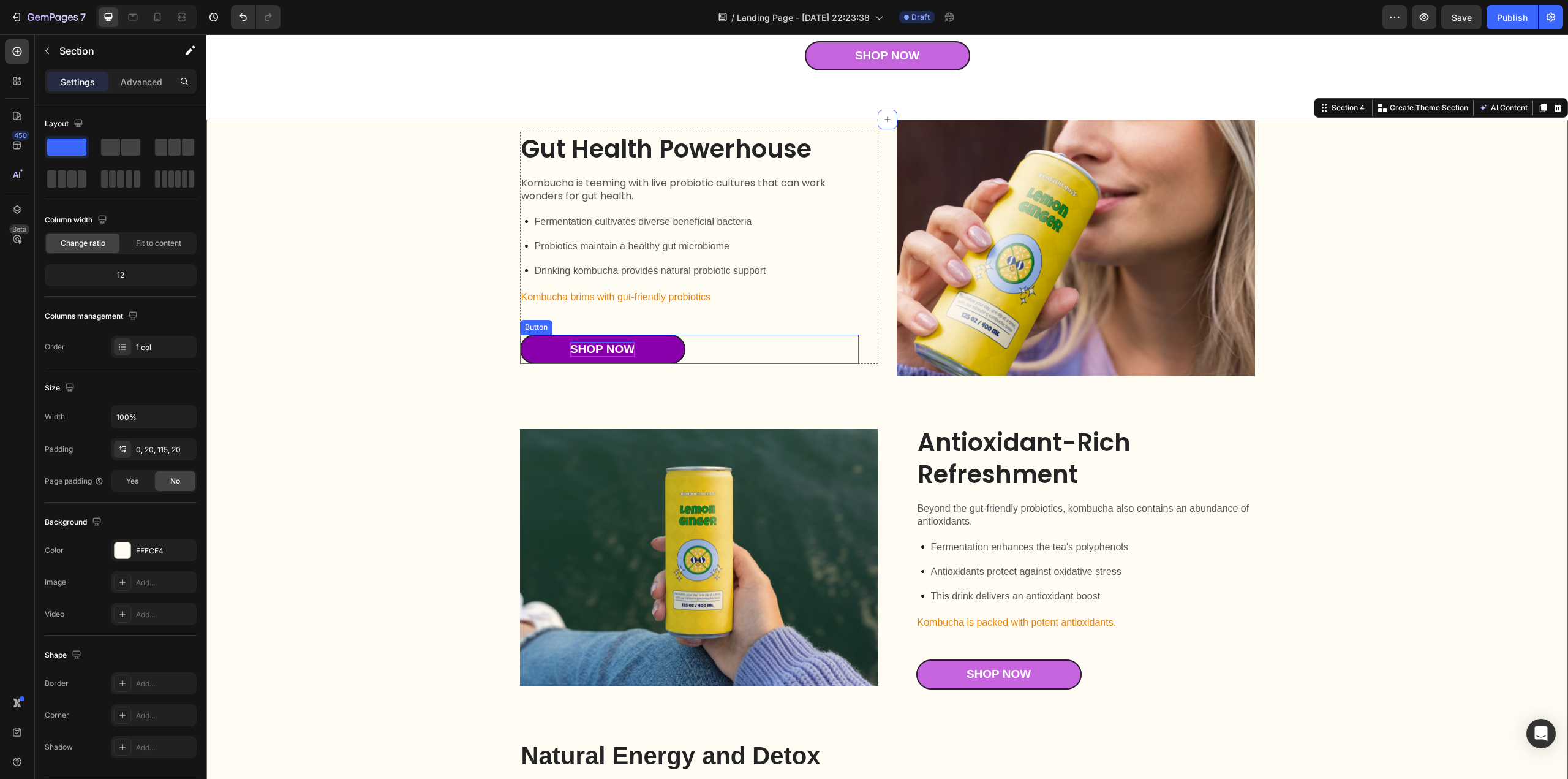
click at [585, 346] on div "Shop Now" at bounding box center [602, 349] width 64 height 15
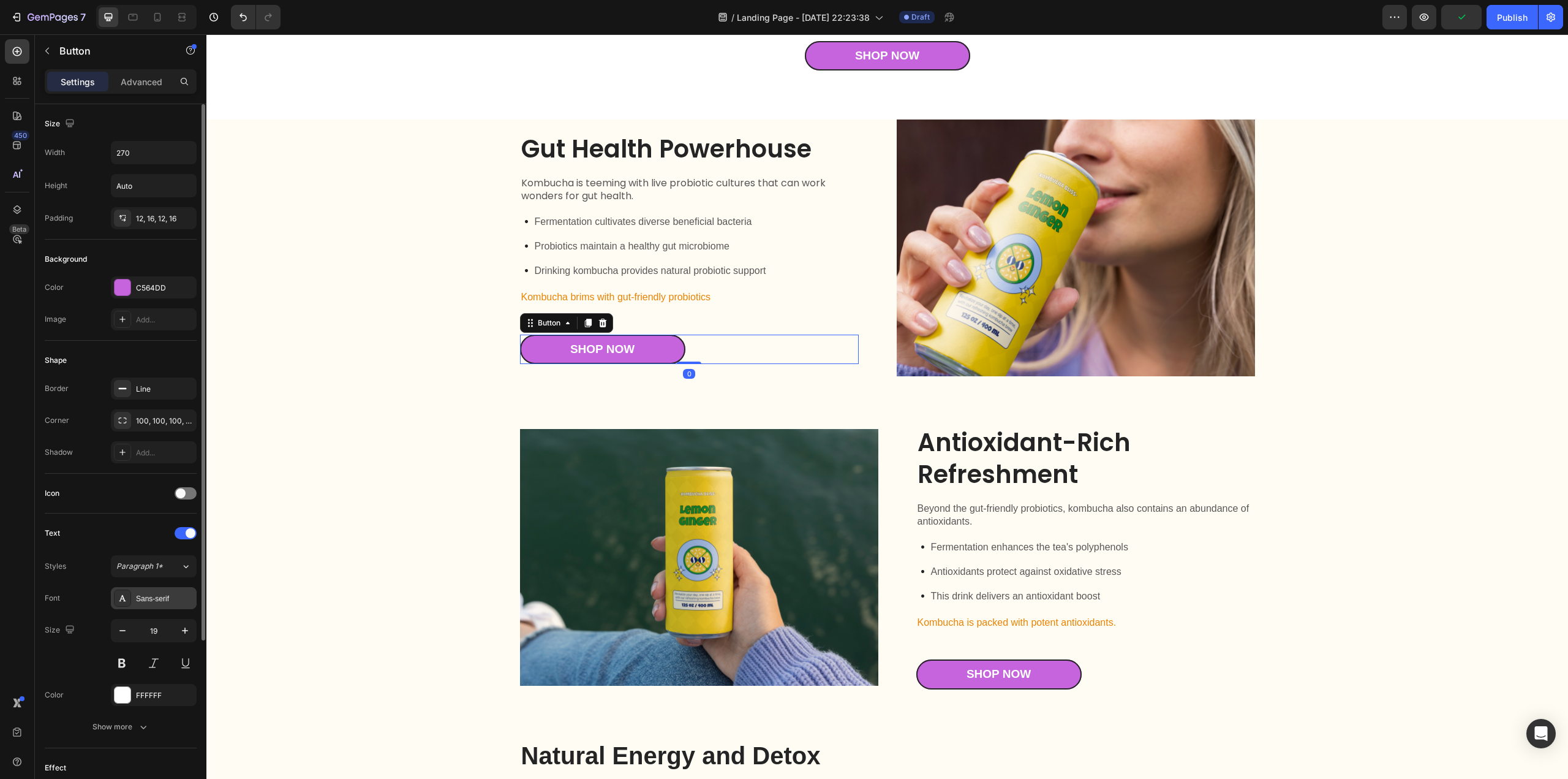
click at [135, 597] on div "Sans-serif" at bounding box center [153, 598] width 86 height 22
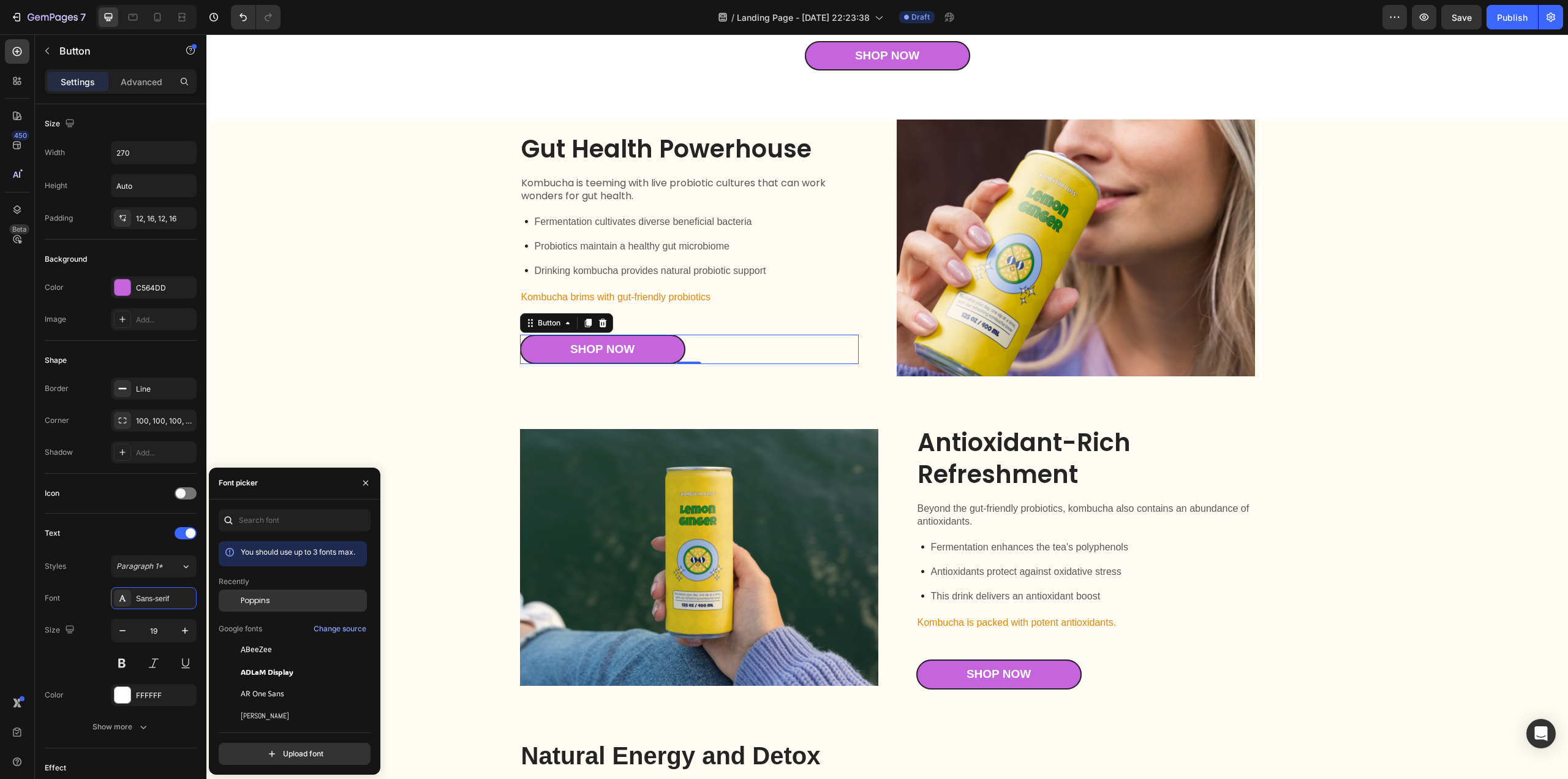
click at [249, 600] on span "Poppins" at bounding box center [255, 600] width 29 height 11
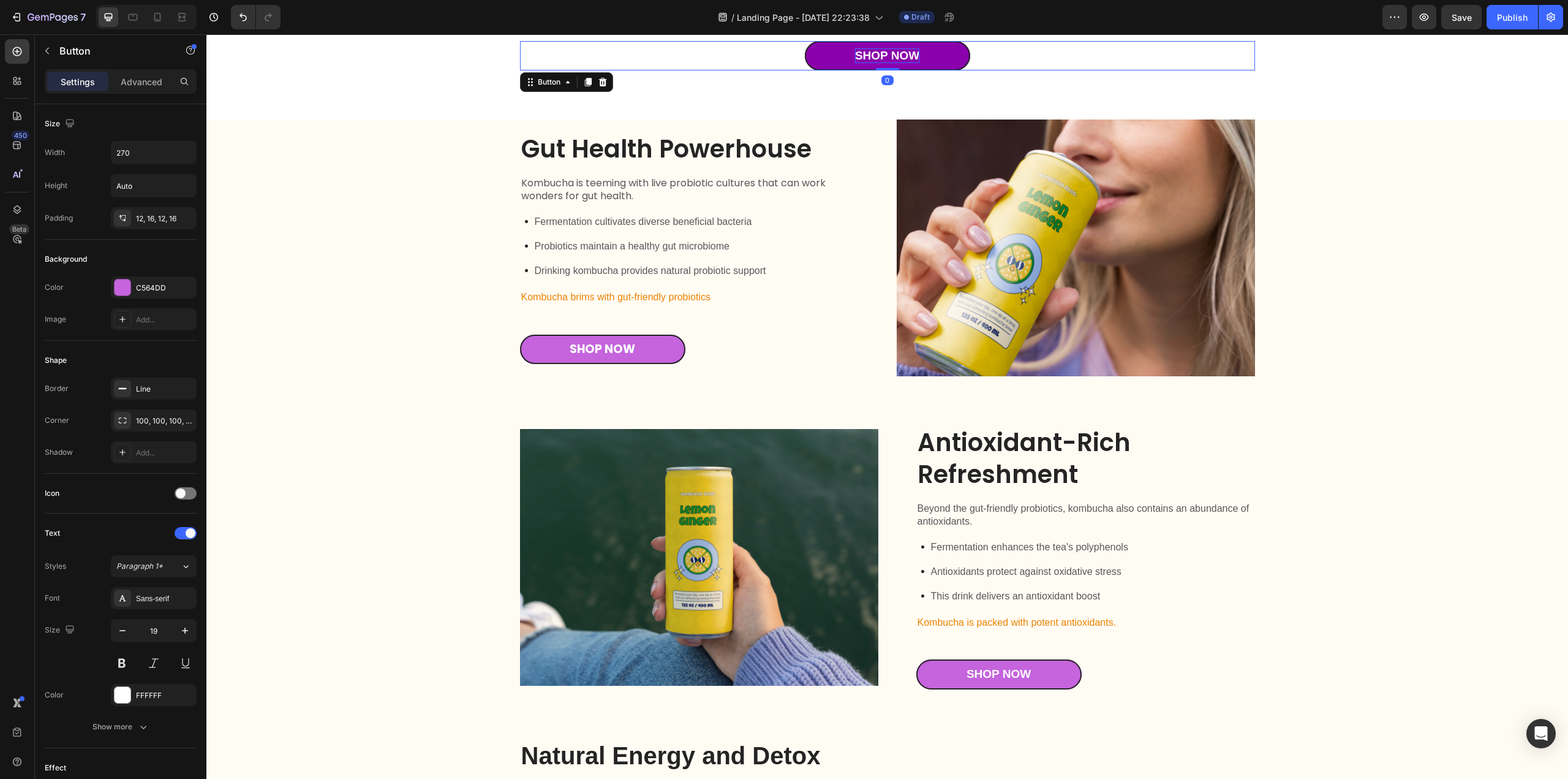
click at [889, 58] on div "Shop Now" at bounding box center [887, 56] width 64 height 15
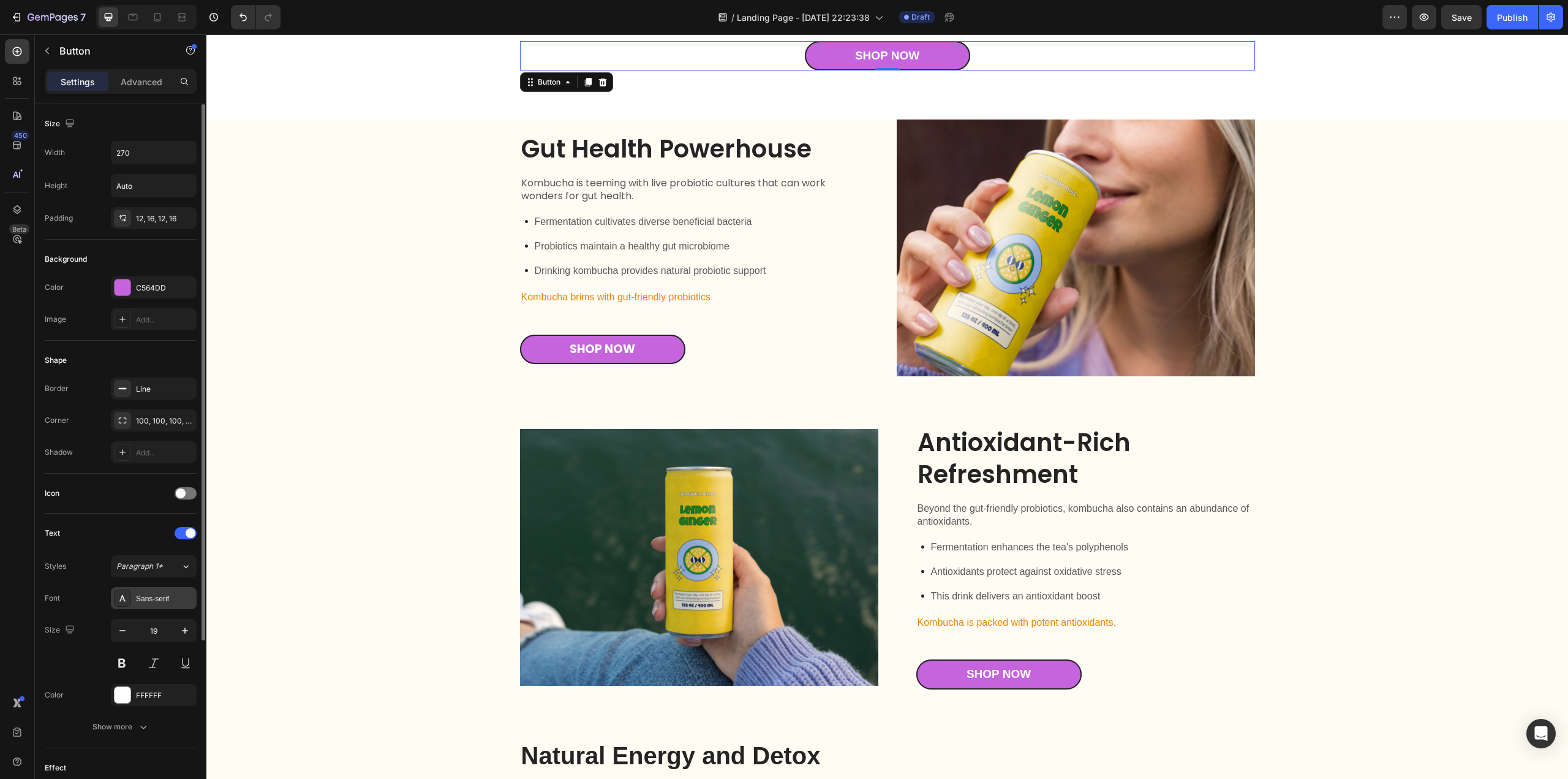
click at [160, 594] on div "Sans-serif" at bounding box center [164, 598] width 58 height 11
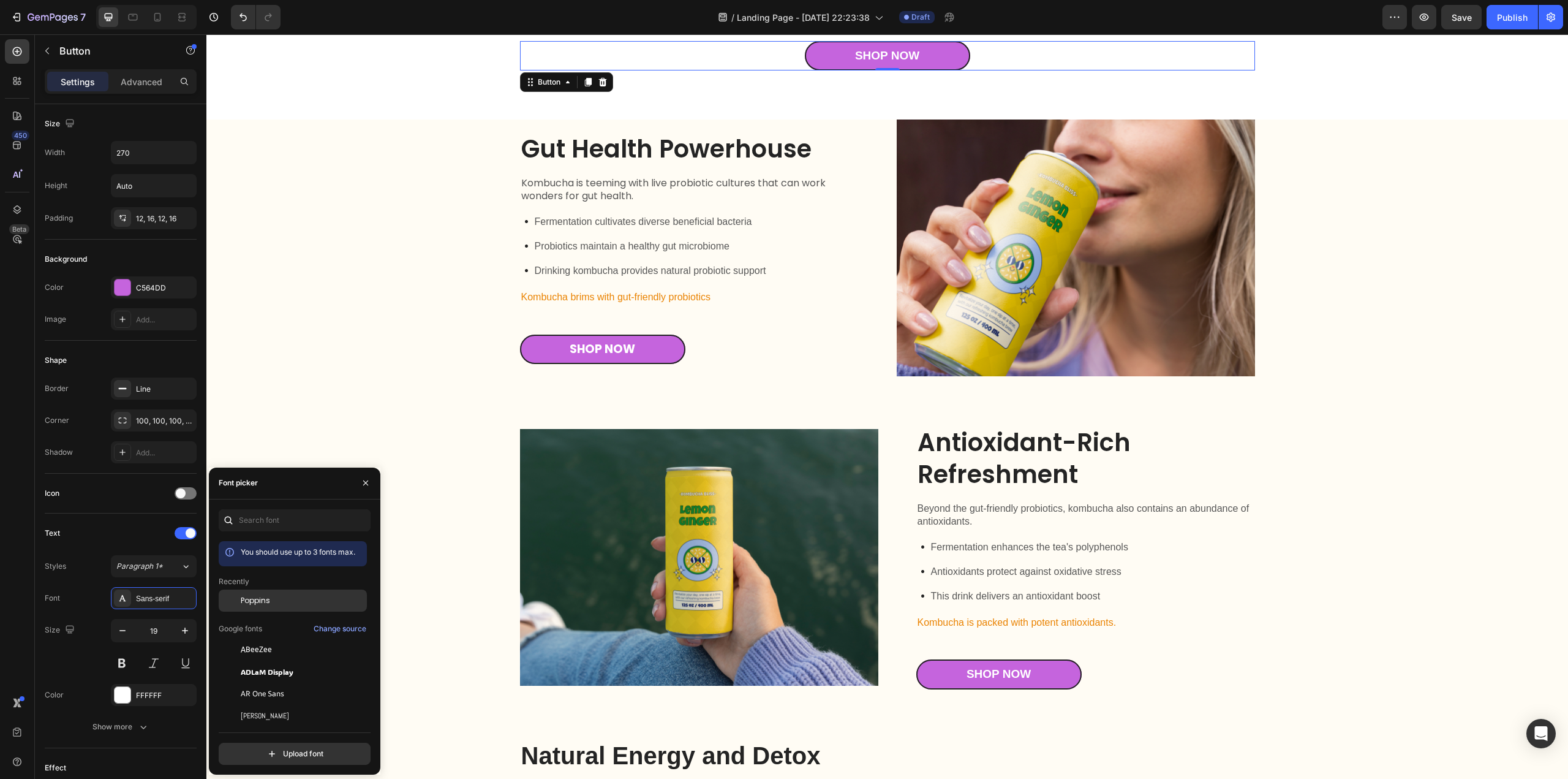
click at [251, 600] on span "Poppins" at bounding box center [255, 600] width 29 height 11
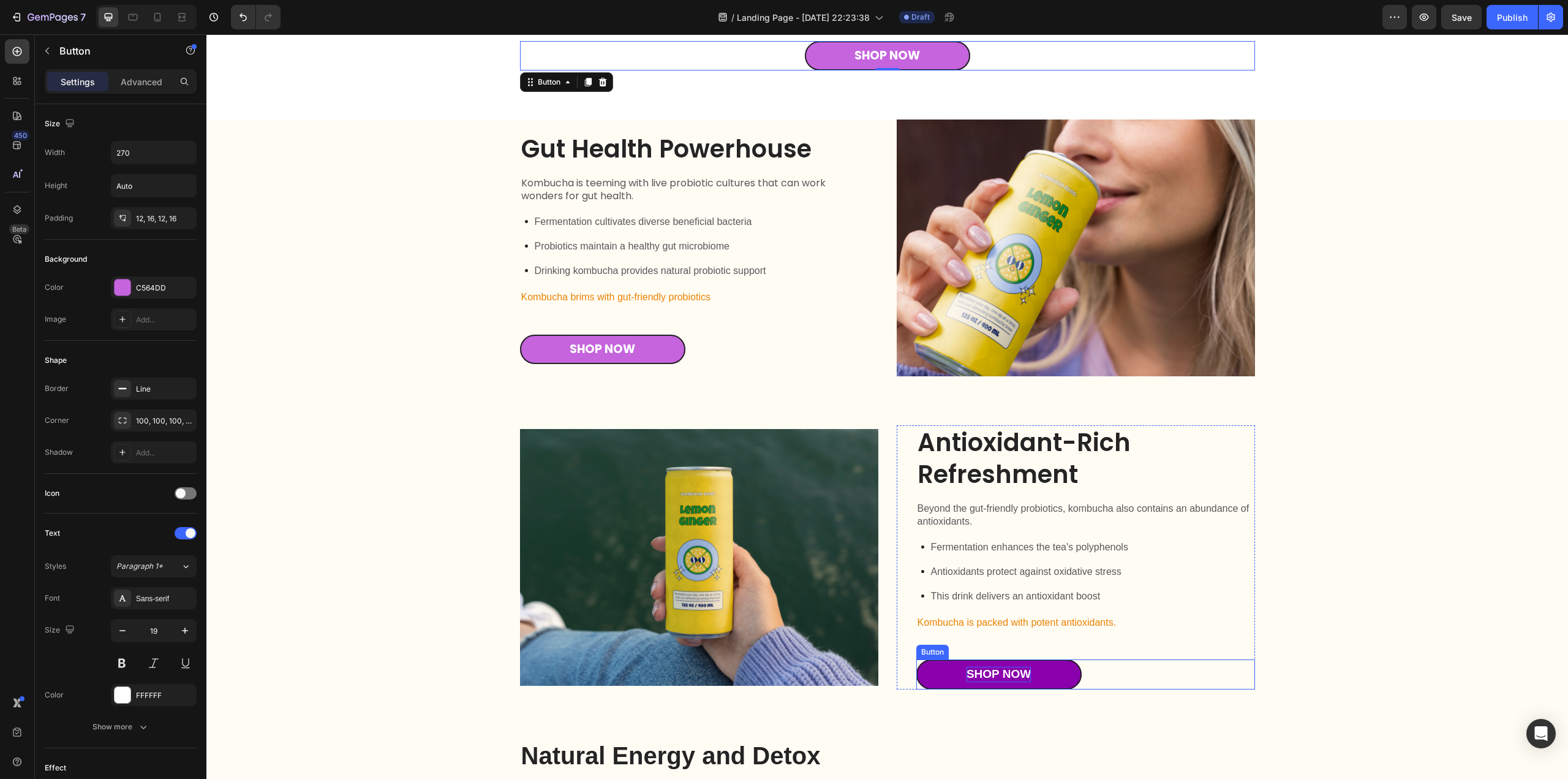
click at [999, 673] on div "Shop Now" at bounding box center [998, 674] width 64 height 15
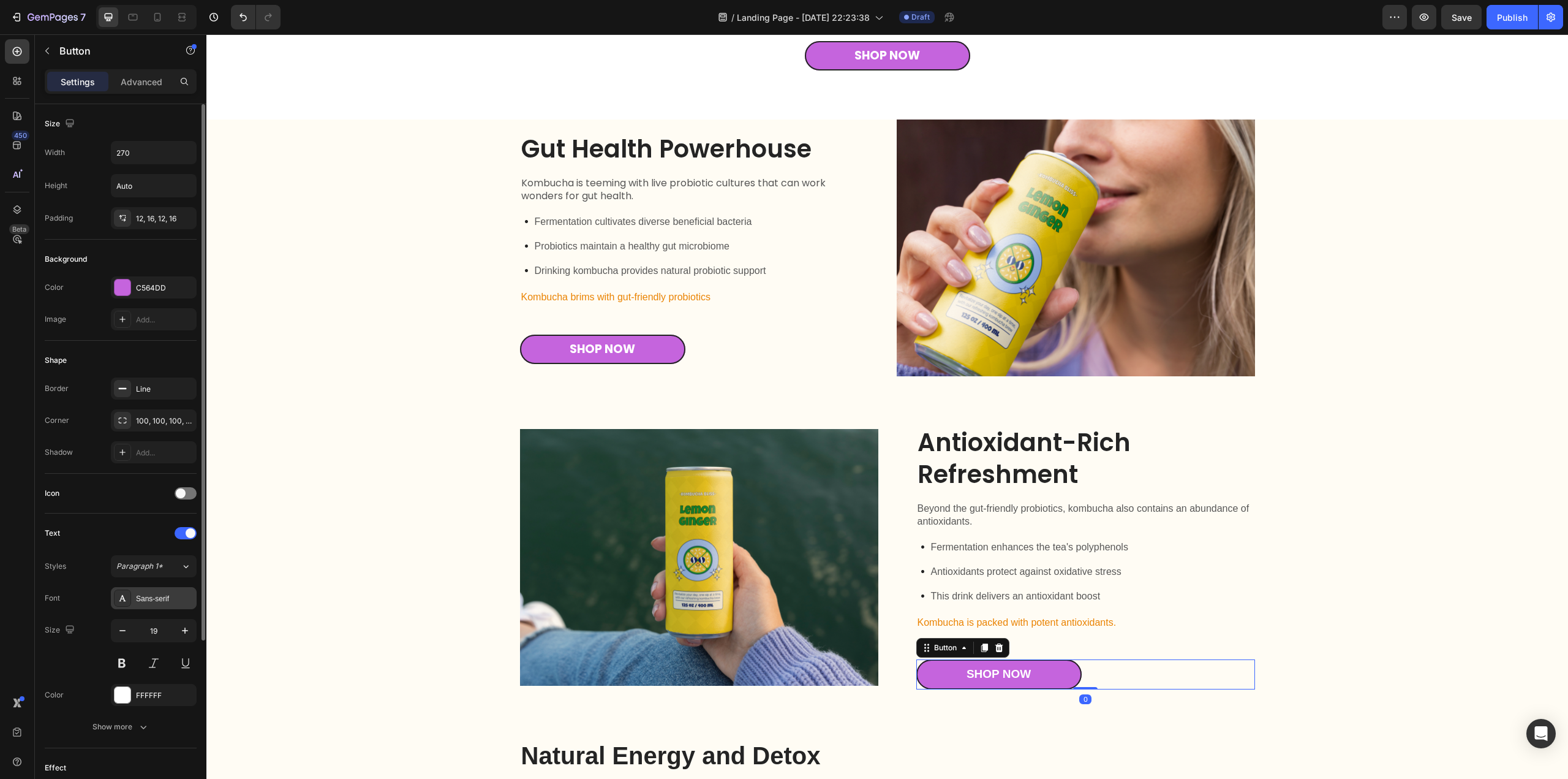
click at [159, 597] on div "Sans-serif" at bounding box center [164, 598] width 58 height 11
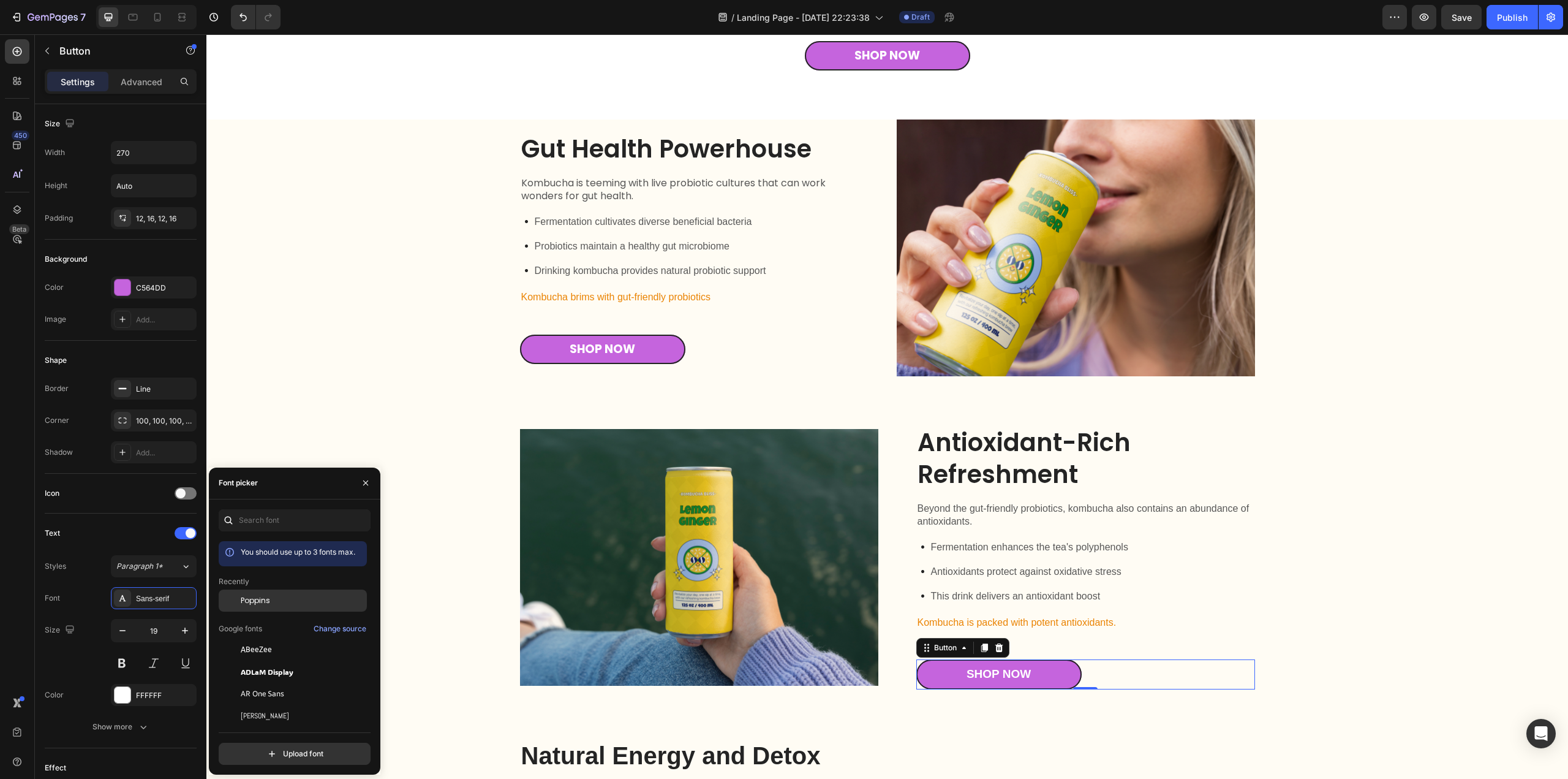
click at [263, 600] on span "Poppins" at bounding box center [255, 600] width 29 height 11
click at [981, 454] on h2 "Antioxidant-Rich Refreshment" at bounding box center [1085, 458] width 338 height 66
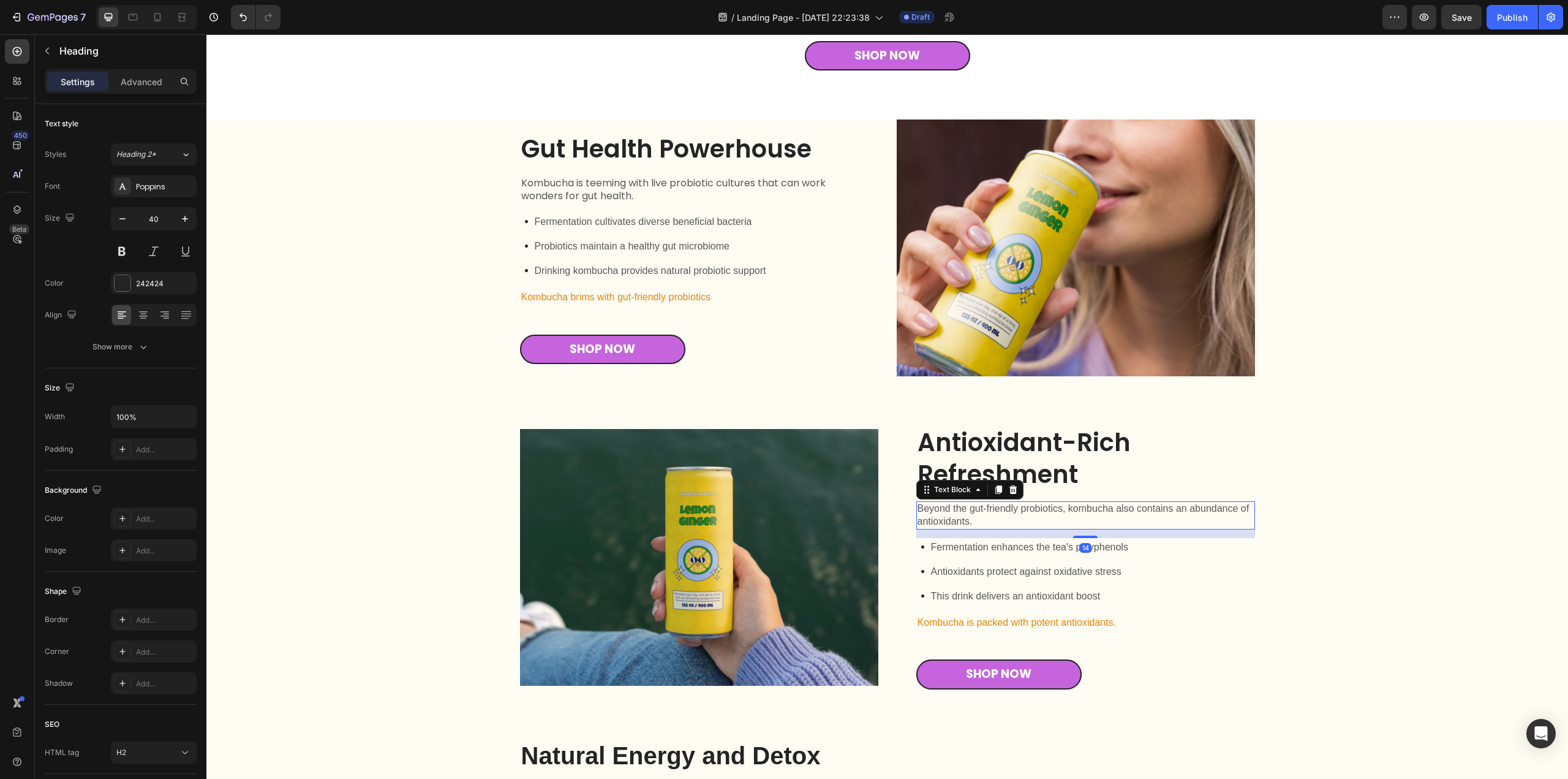
click at [959, 514] on p "Beyond the gut-friendly probiotics, kombucha also contains an abundance of anti…" at bounding box center [1085, 515] width 336 height 26
click at [370, 520] on div "Gut Health Powerhouse Heading Kombucha is teeming with live probiotic cultures …" at bounding box center [887, 560] width 1337 height 883
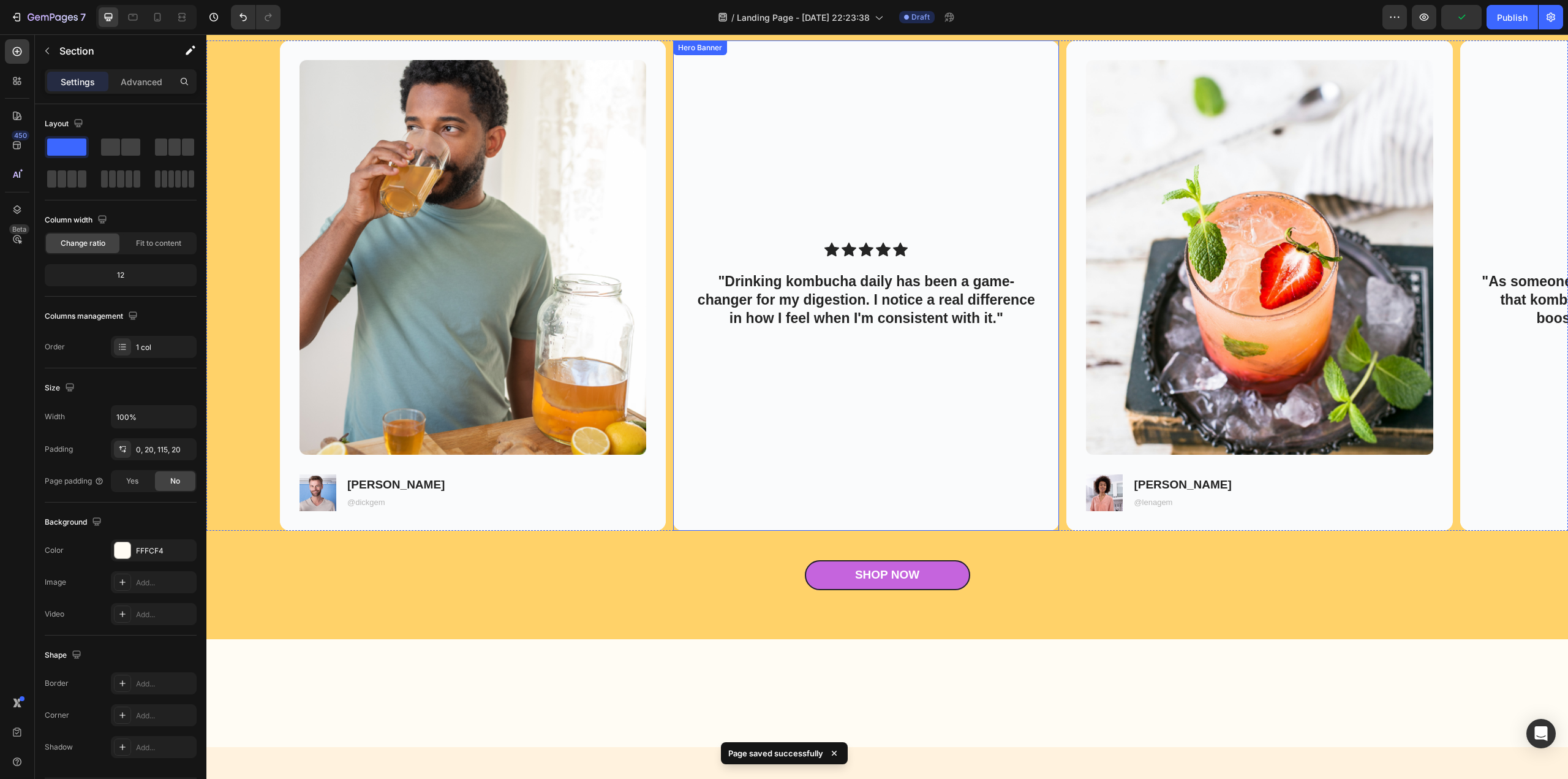
scroll to position [2206, 0]
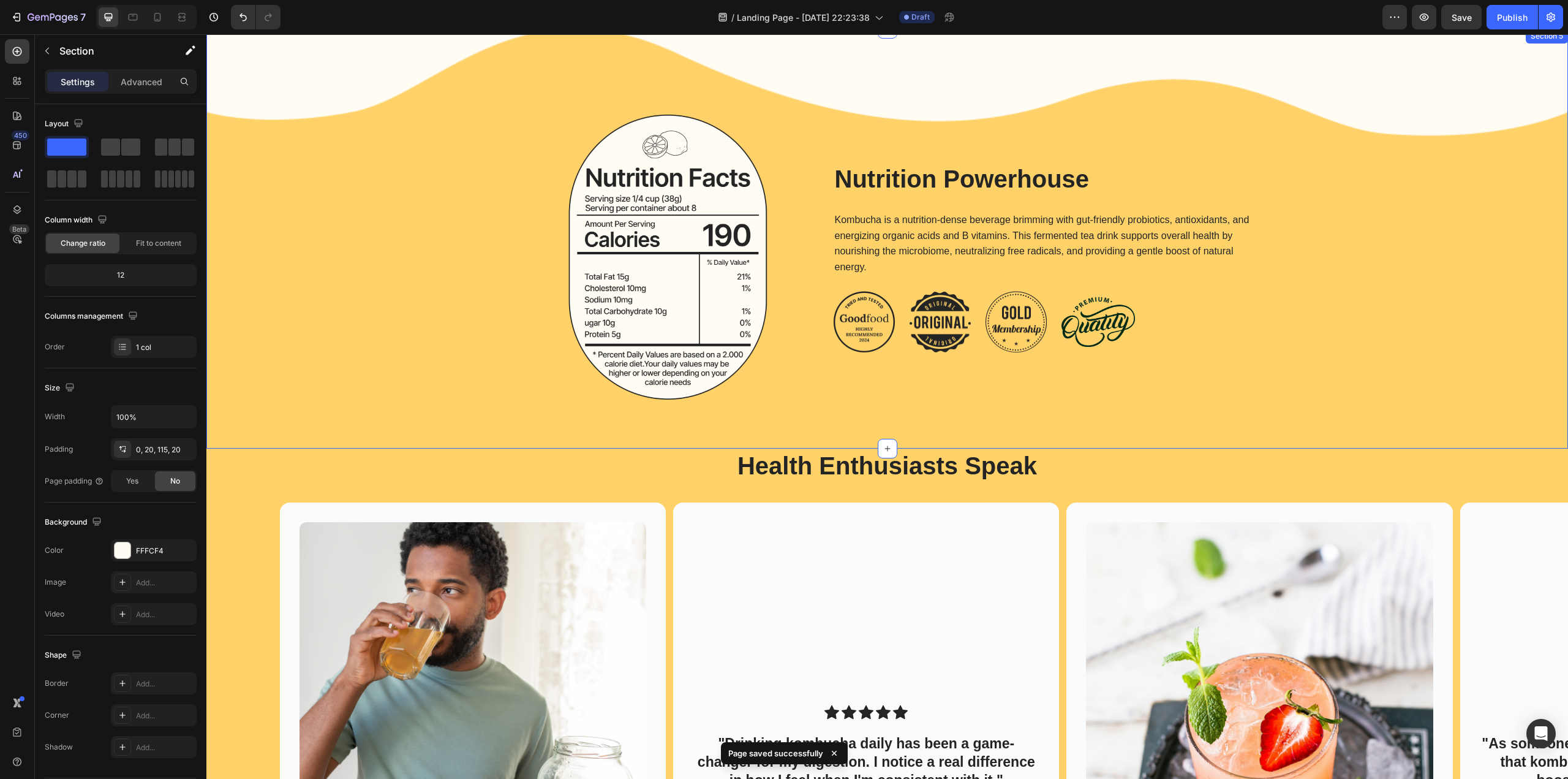
click at [473, 183] on div "Image Nutrition Powerhouse Heading Kombucha is a nutrition-dense beverage brimm…" at bounding box center [887, 257] width 1337 height 285
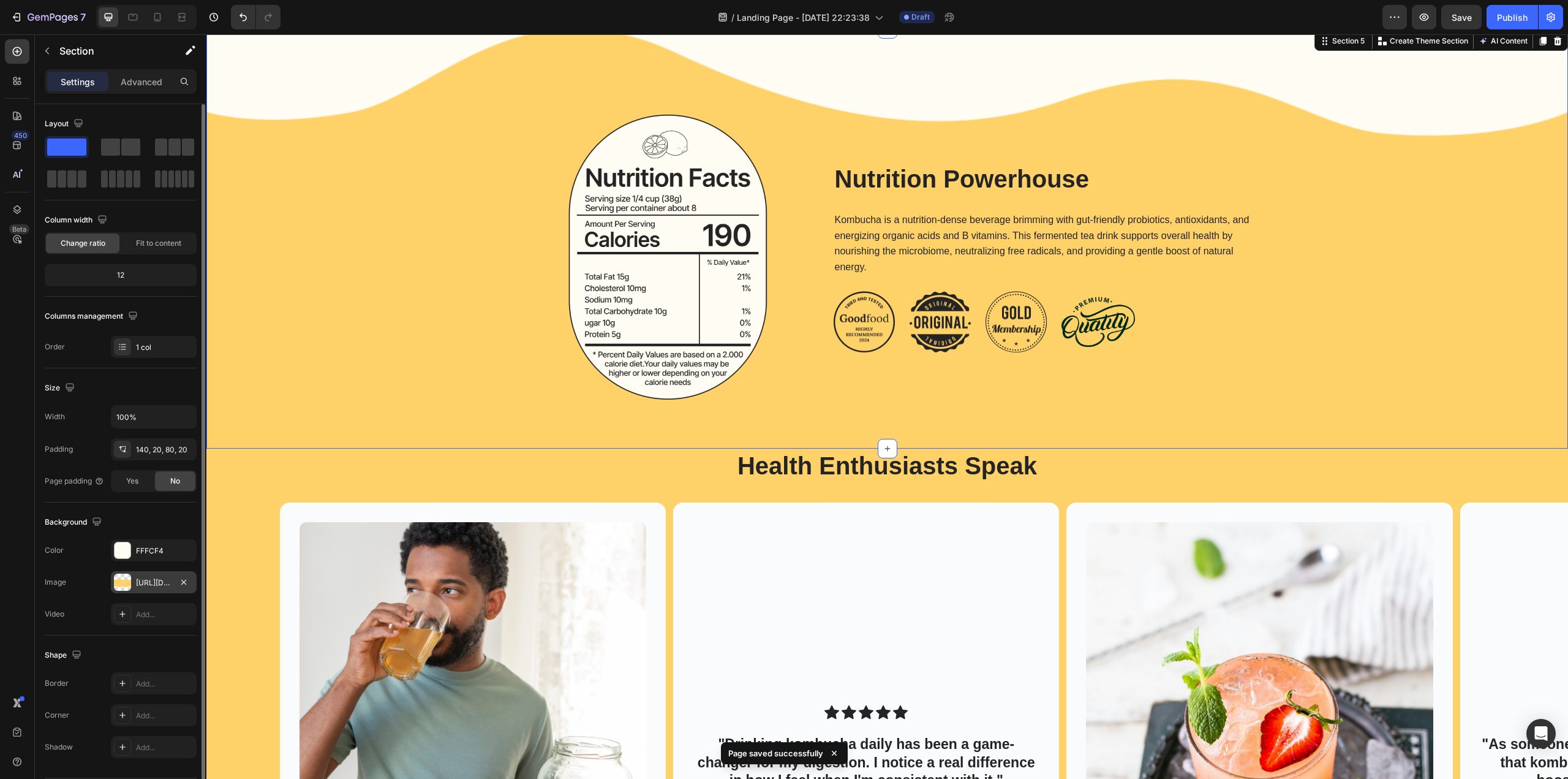
click at [123, 579] on div at bounding box center [123, 582] width 18 height 18
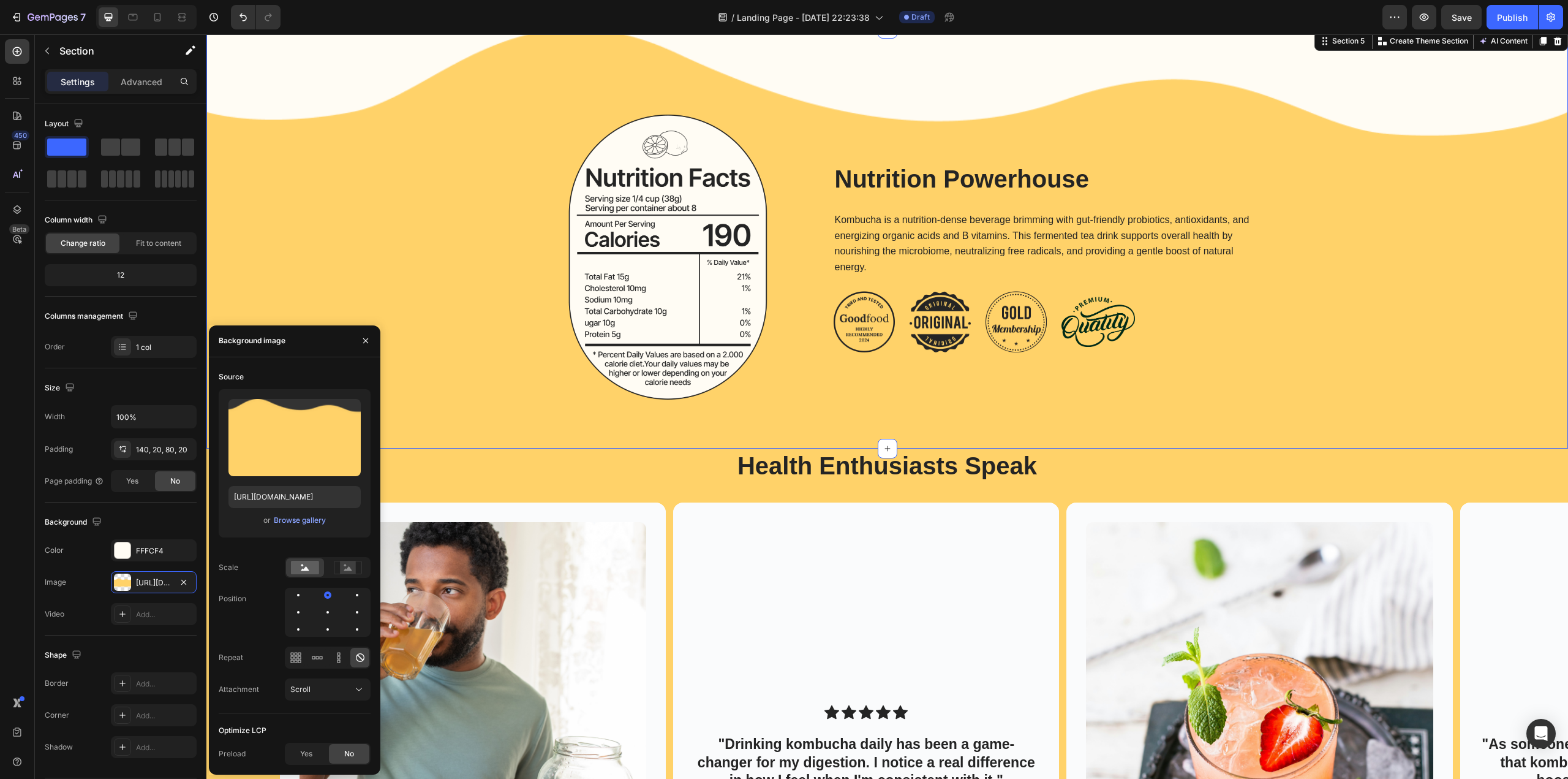
click at [402, 263] on div "Image Nutrition Powerhouse Heading Kombucha is a nutrition-dense beverage brimm…" at bounding box center [887, 257] width 1337 height 285
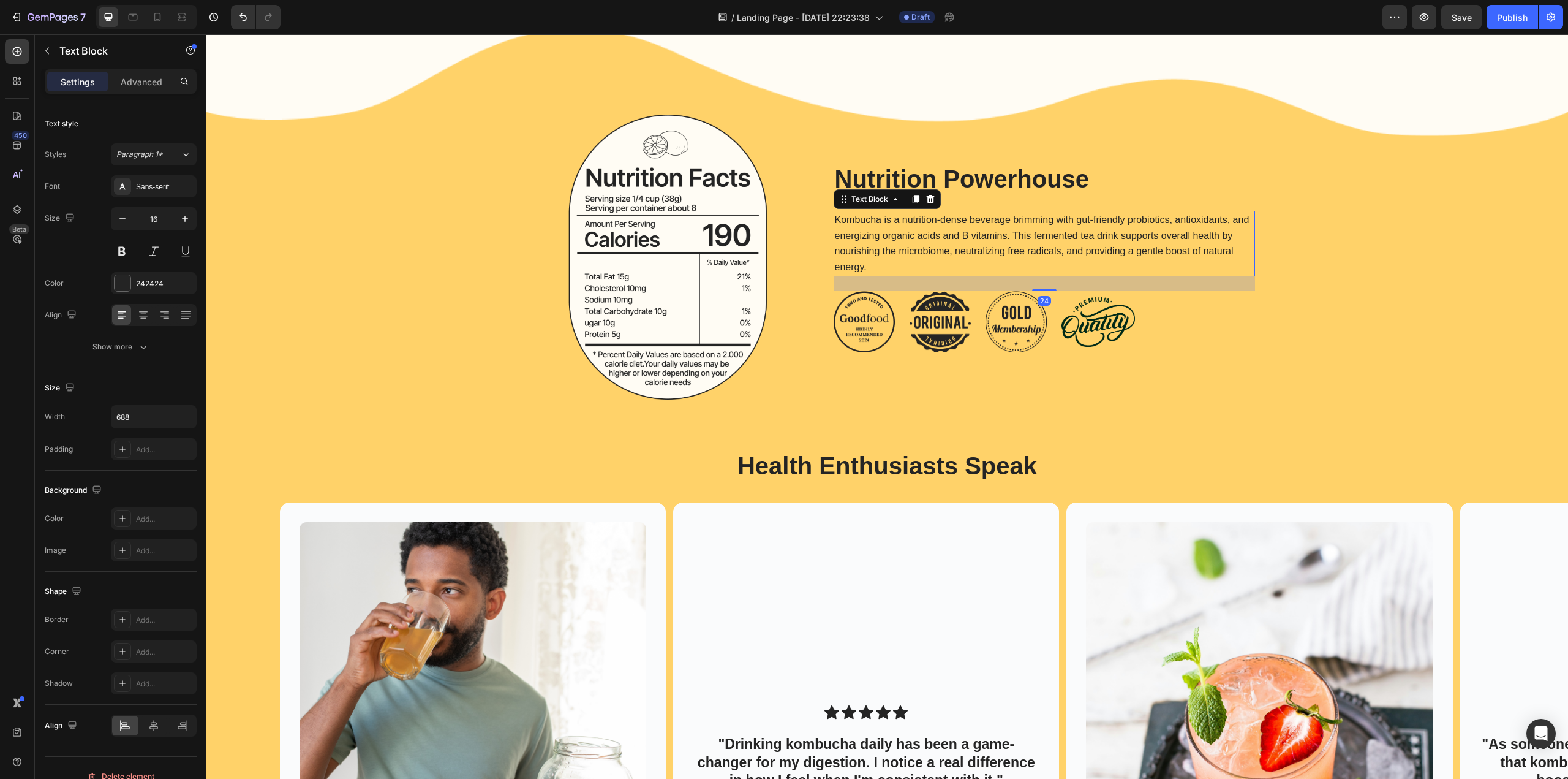
click at [924, 258] on p "Kombucha is a nutrition-dense beverage brimming with gut-friendly probiotics, a…" at bounding box center [1044, 243] width 419 height 63
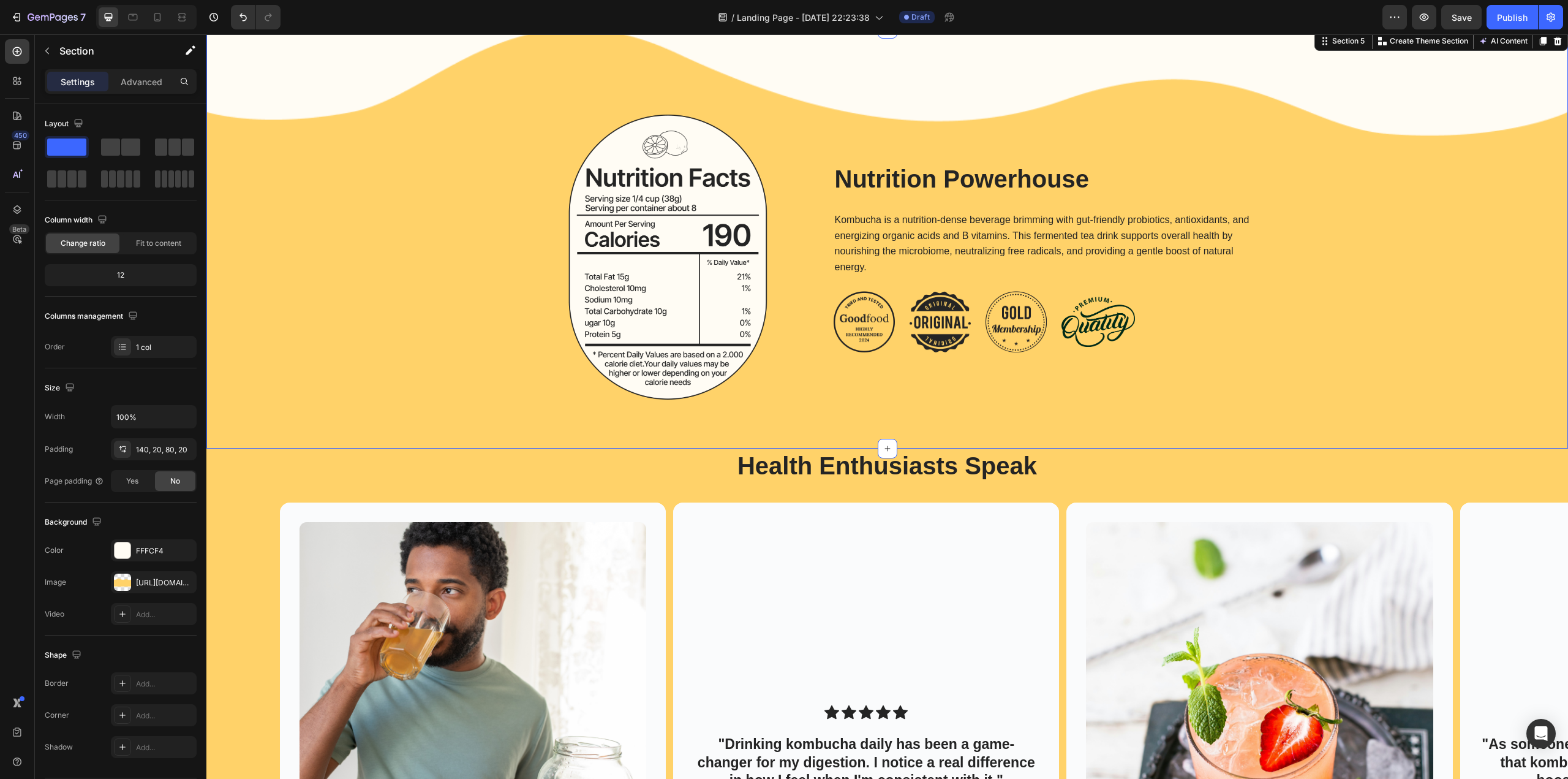
click at [456, 223] on div "Image Nutrition Powerhouse Heading Kombucha is a nutrition-dense beverage brimm…" at bounding box center [887, 257] width 1337 height 285
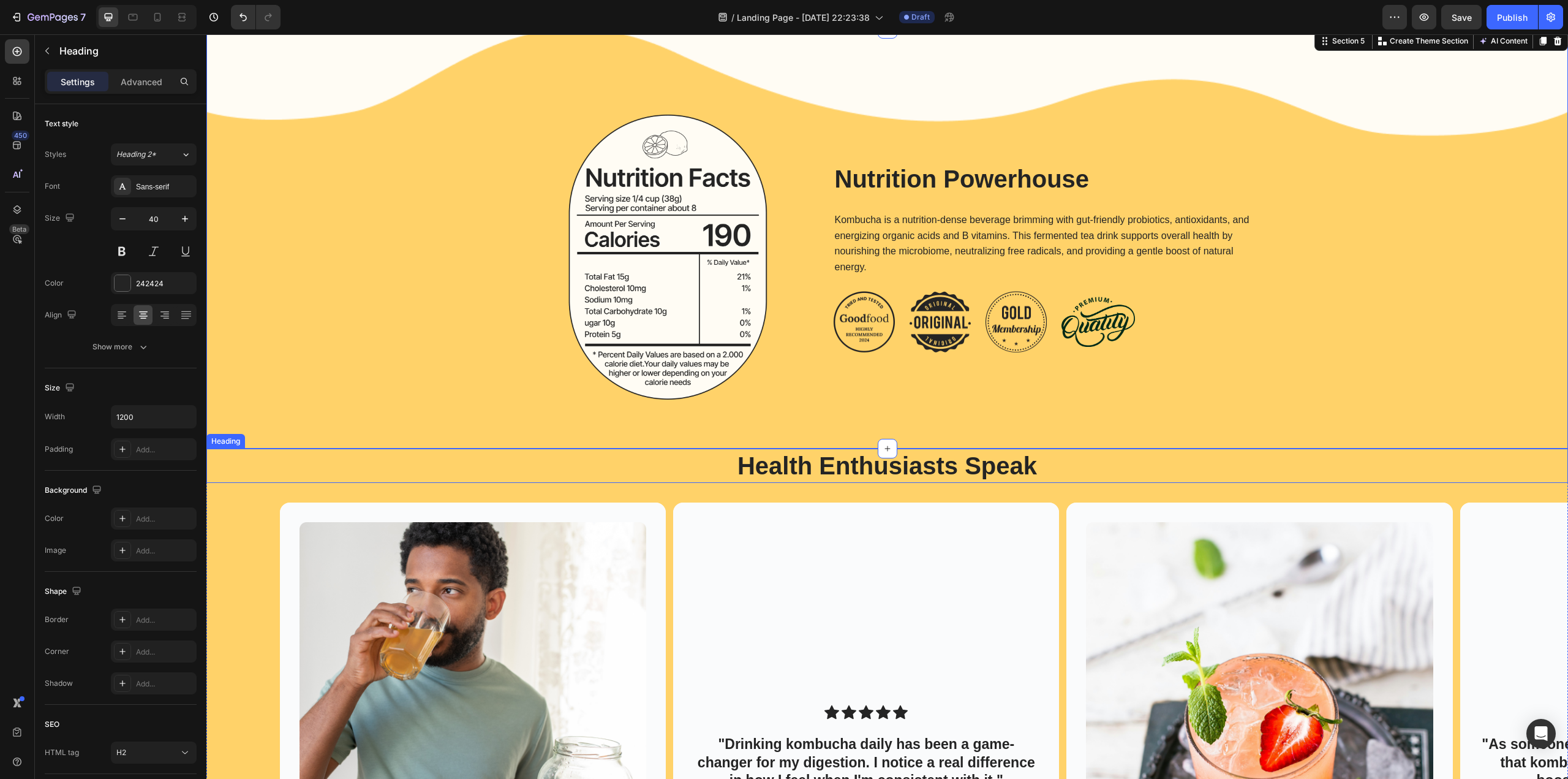
click at [361, 467] on div "Health Enthusiasts Speak" at bounding box center [887, 465] width 1337 height 34
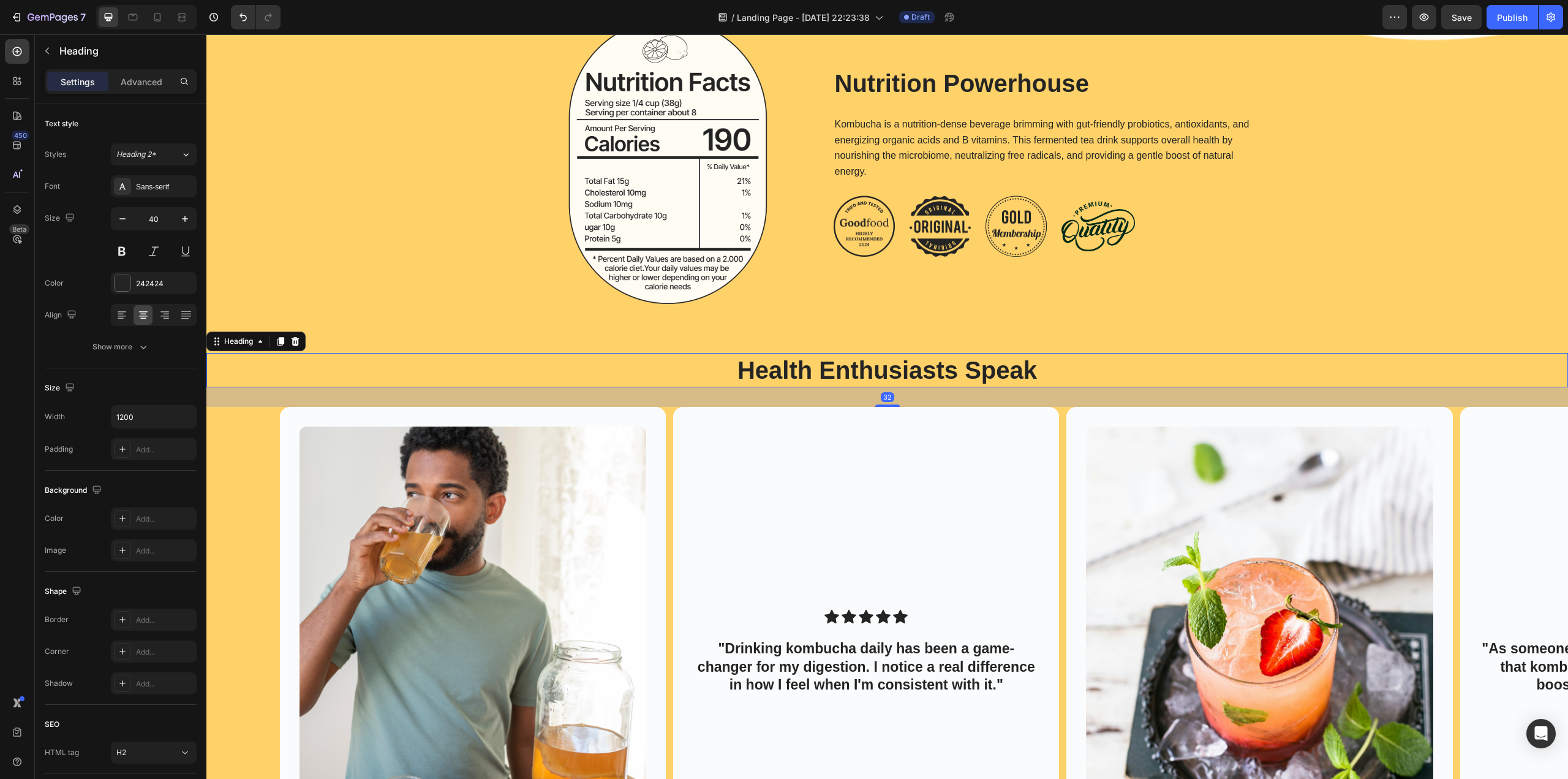
scroll to position [2390, 0]
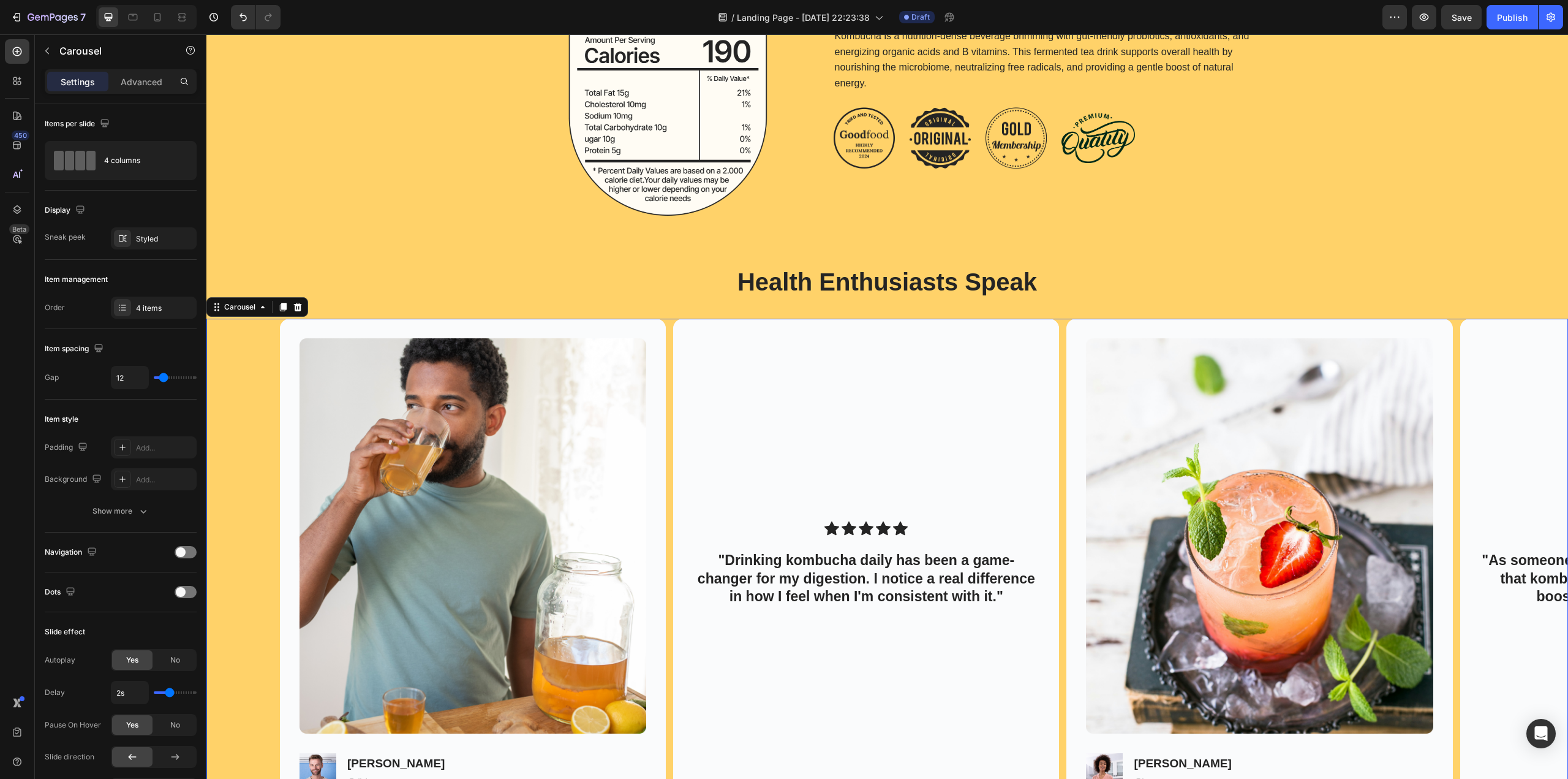
click at [230, 477] on div "Image Image Dick T. Text Block @dickgem Text Block Row Hero Banner Icon Icon Ic…" at bounding box center [887, 564] width 1361 height 490
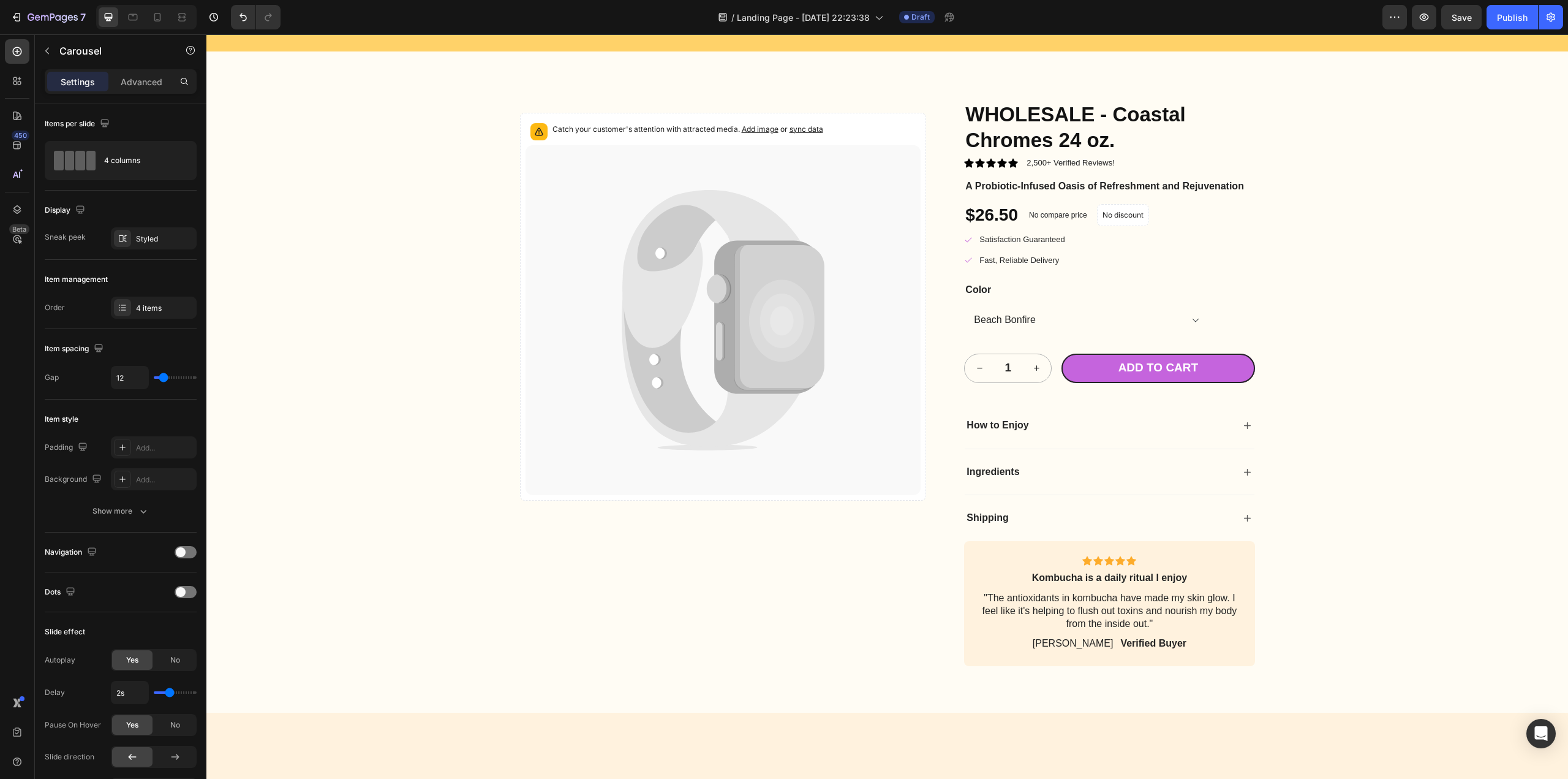
scroll to position [3125, 0]
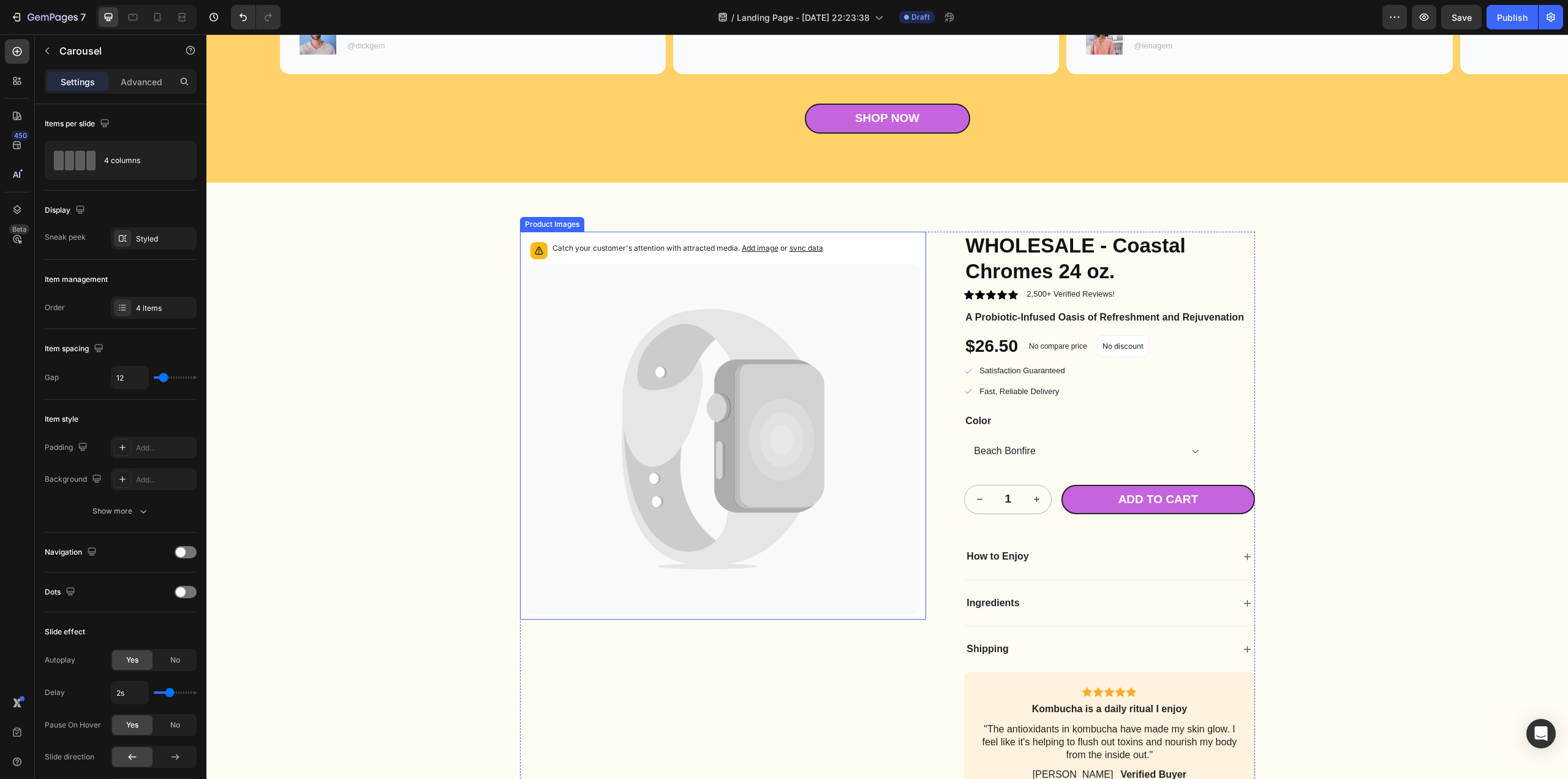
click at [799, 246] on span "sync data" at bounding box center [806, 248] width 33 height 9
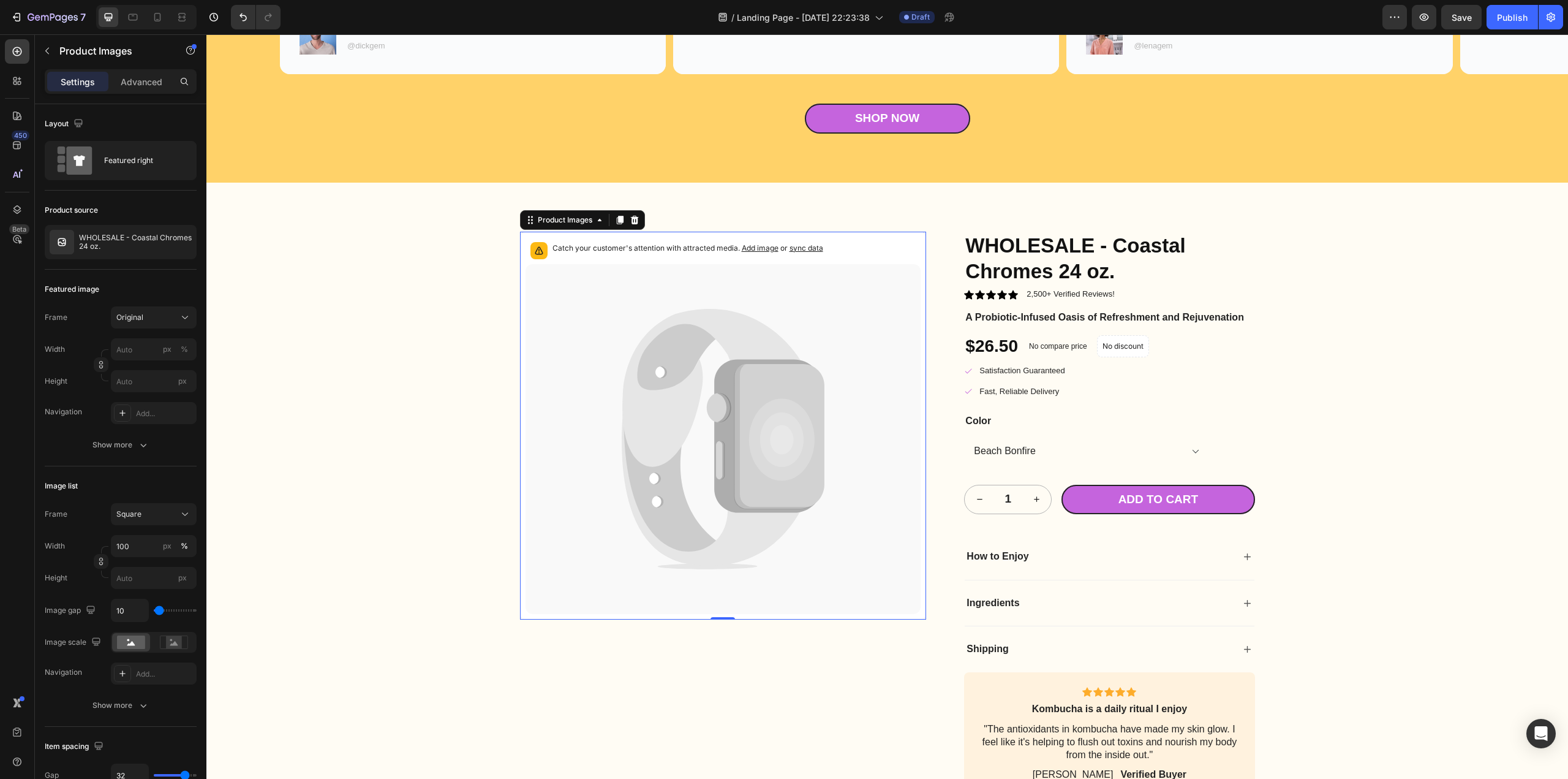
click at [804, 244] on span "sync data" at bounding box center [806, 248] width 33 height 9
click at [146, 245] on p "WHOLESALE - Coastal Chromes 24 oz." at bounding box center [135, 242] width 113 height 18
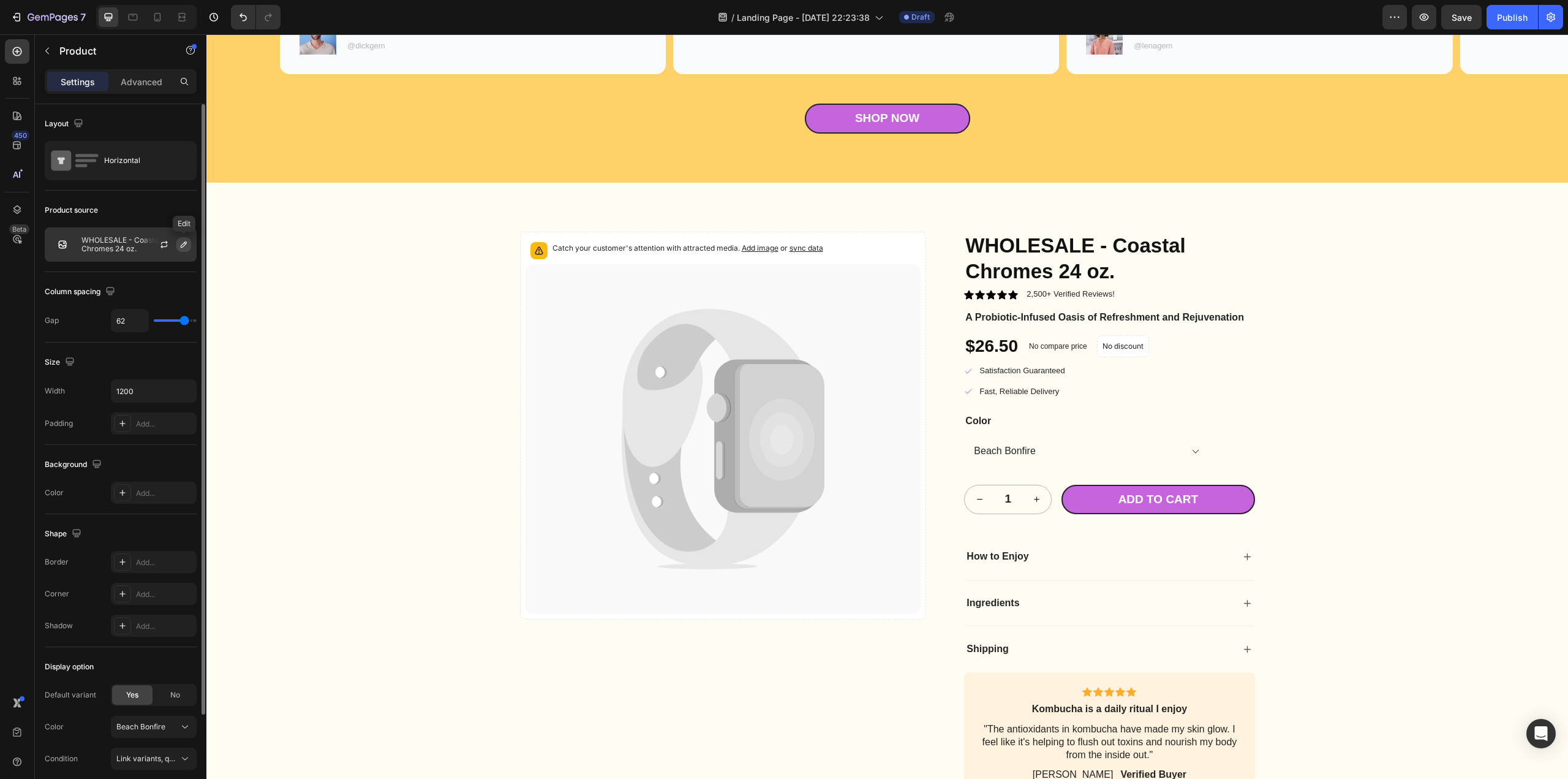
click at [183, 246] on icon "button" at bounding box center [183, 244] width 6 height 6
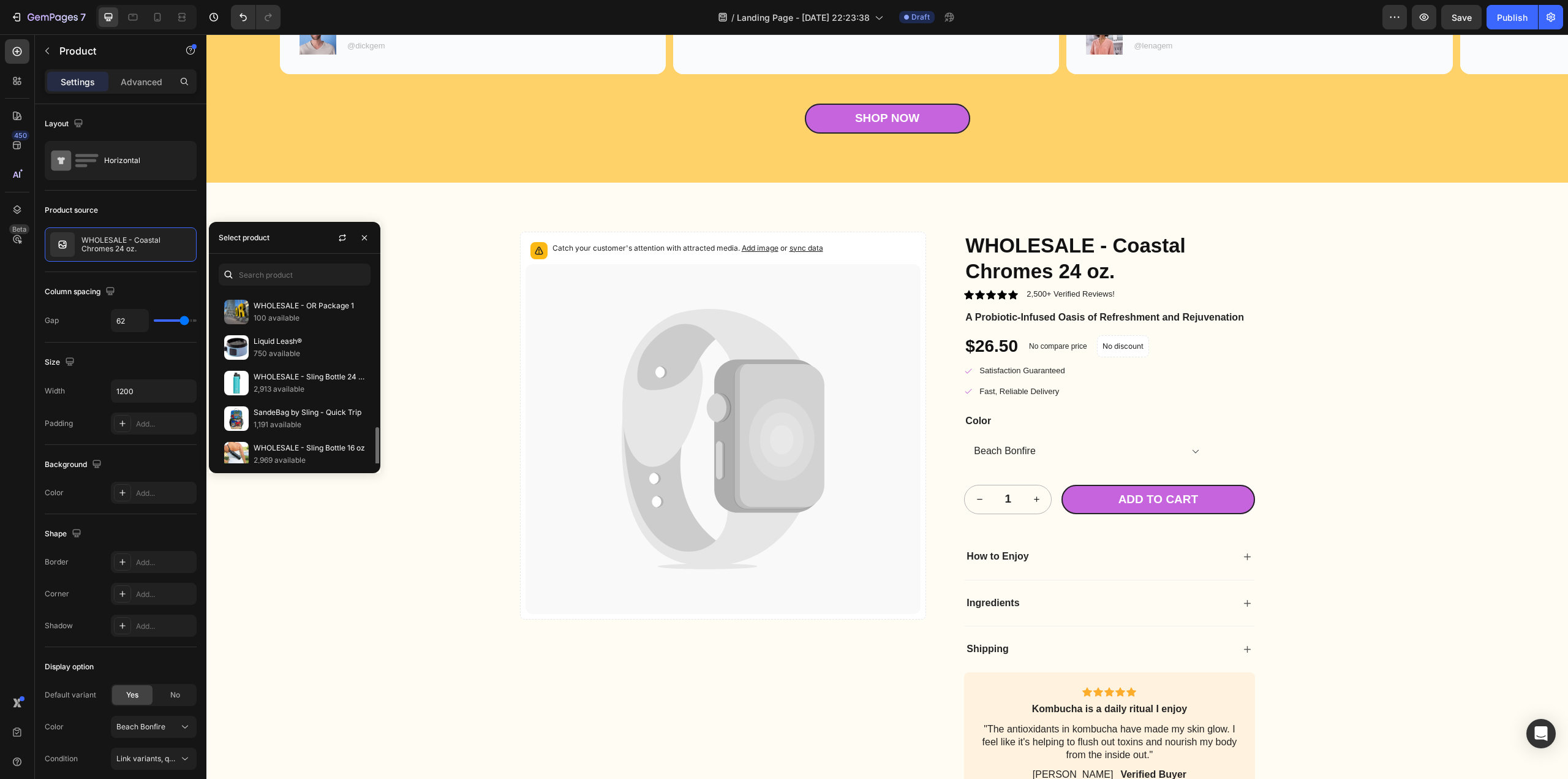
scroll to position [368, 0]
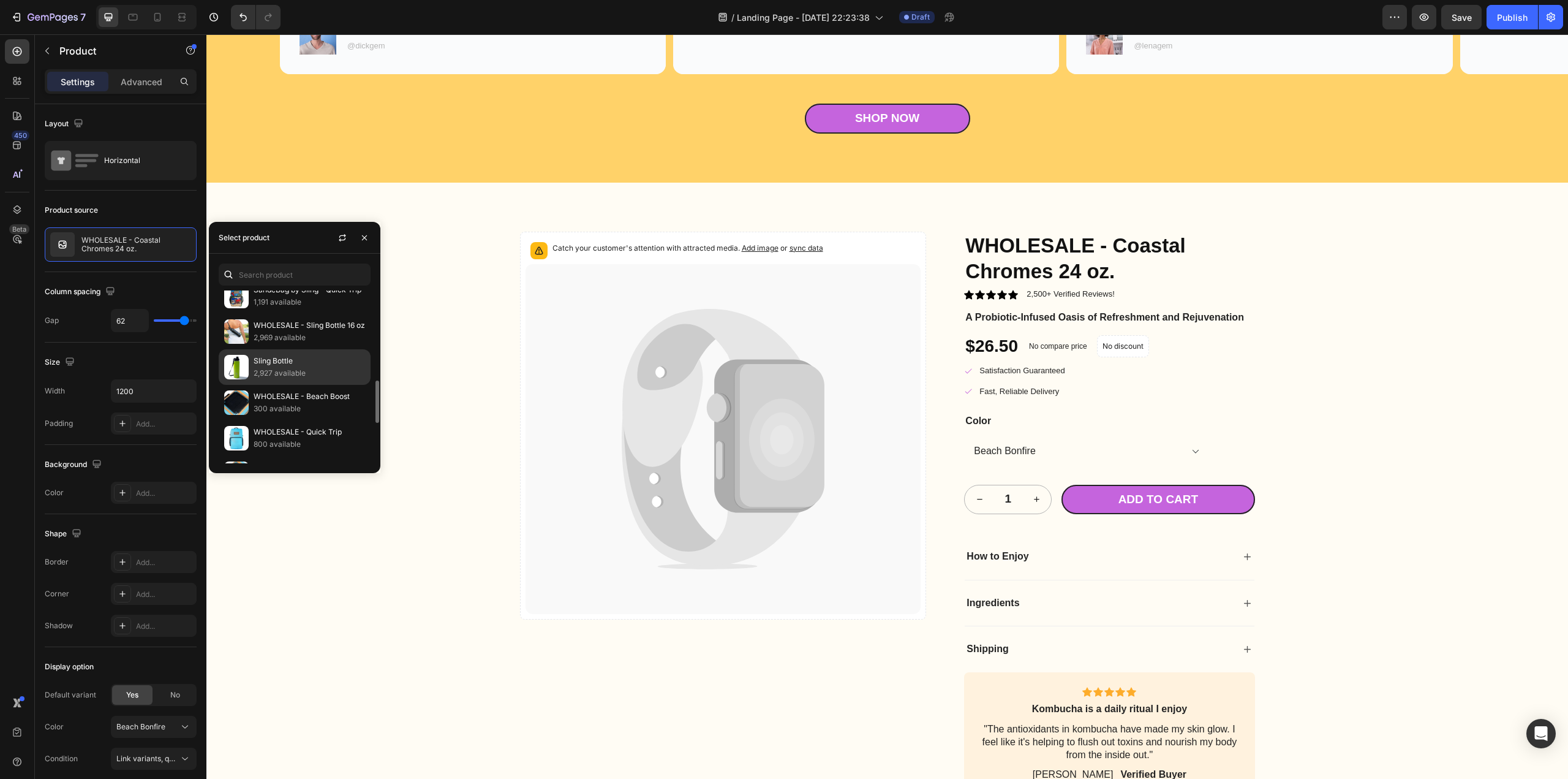
click at [293, 367] on p "2,927 available" at bounding box center [309, 373] width 112 height 13
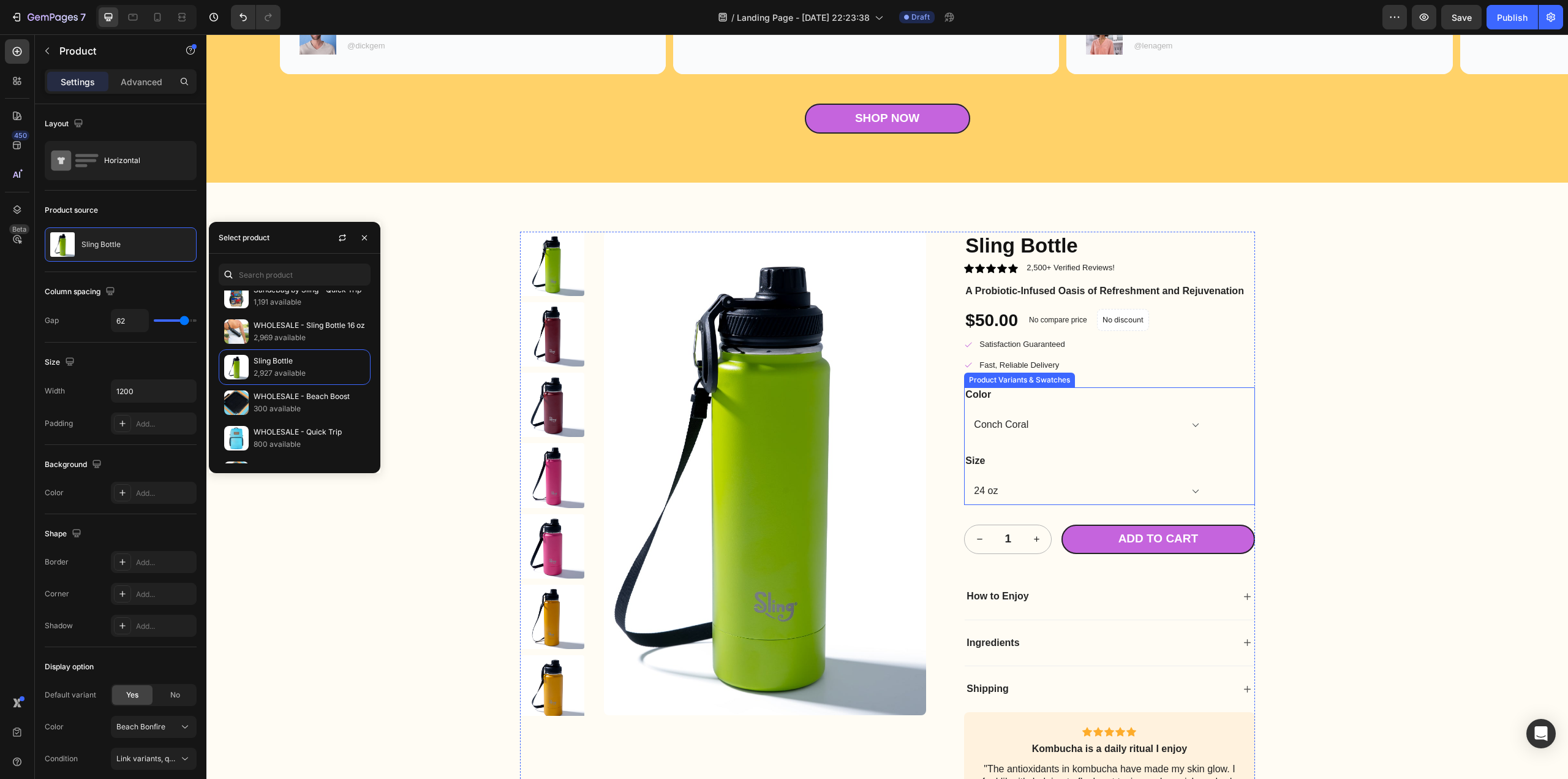
click at [1190, 424] on select "Conch Coral Caribbean Coast Sandstorm Lava Rocks Mango Sherbet Lemon Squeeze Li…" at bounding box center [1086, 425] width 245 height 28
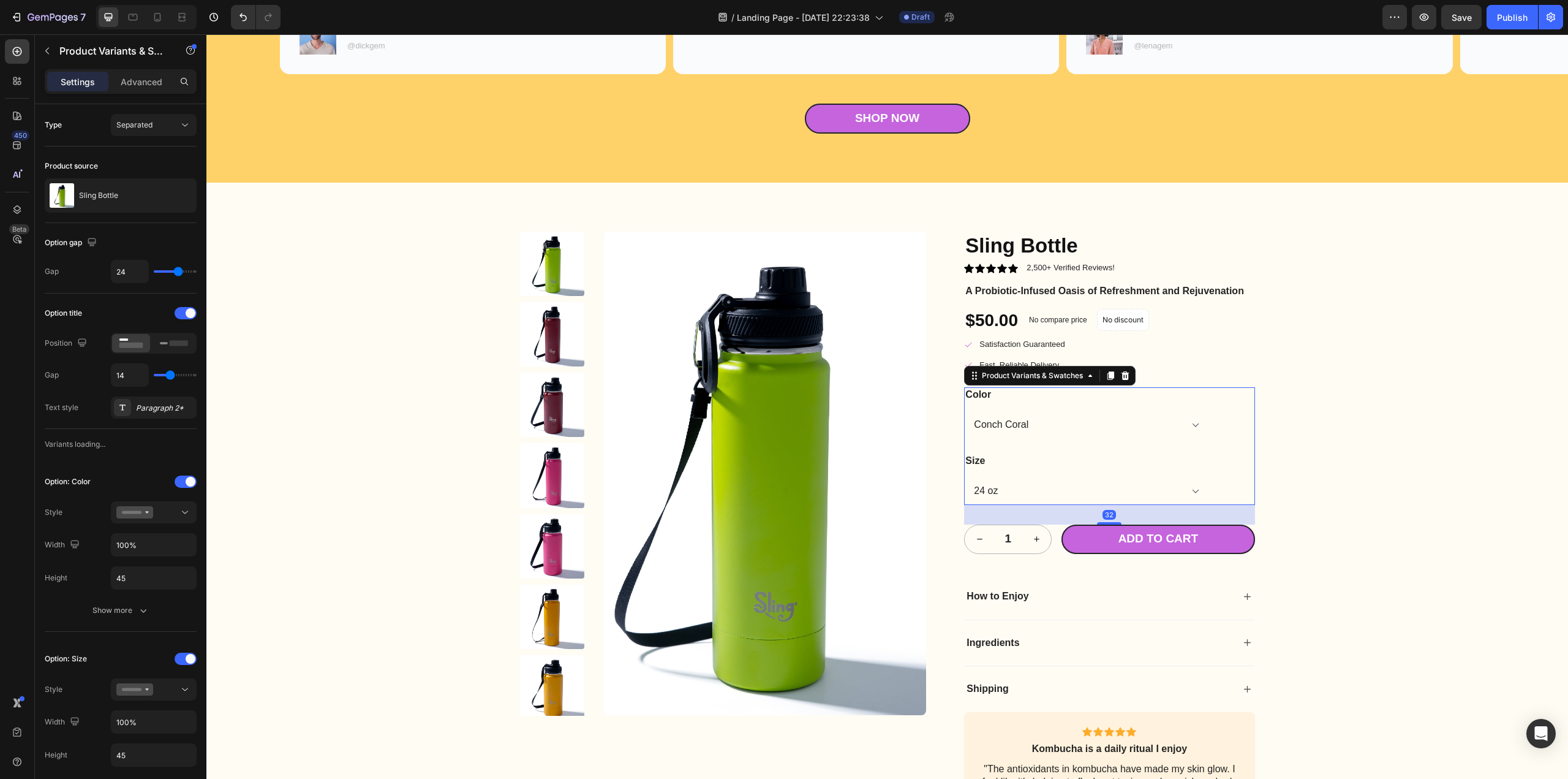
click at [1190, 424] on select "Conch Coral Caribbean Coast Sandstorm Lava Rocks Mango Sherbet Lemon Squeeze Li…" at bounding box center [1086, 425] width 245 height 28
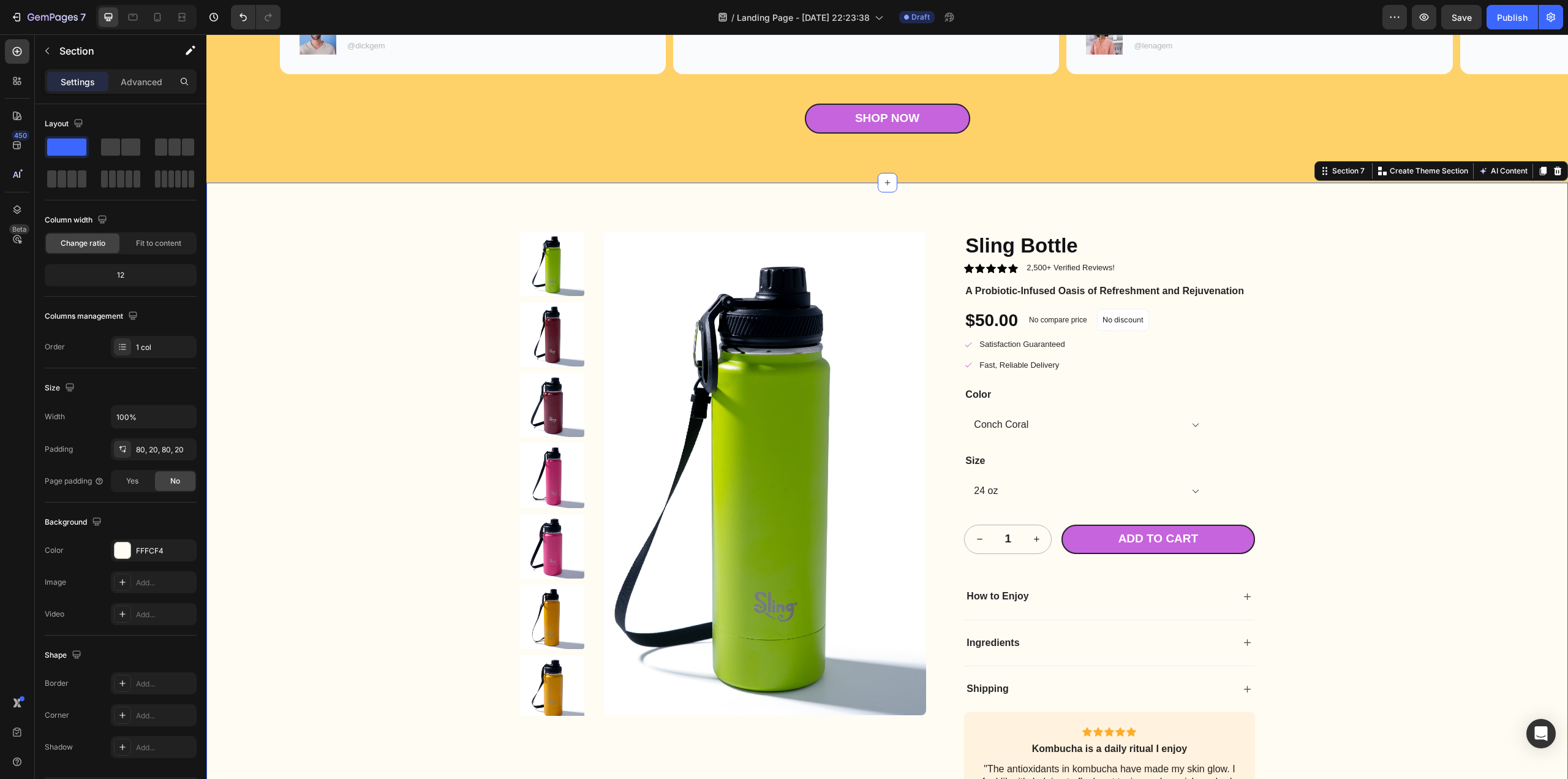
click at [1343, 421] on div "Product Images Sling Bottle Product Title Icon Icon Icon Icon Icon Icon List 2,…" at bounding box center [887, 535] width 1337 height 606
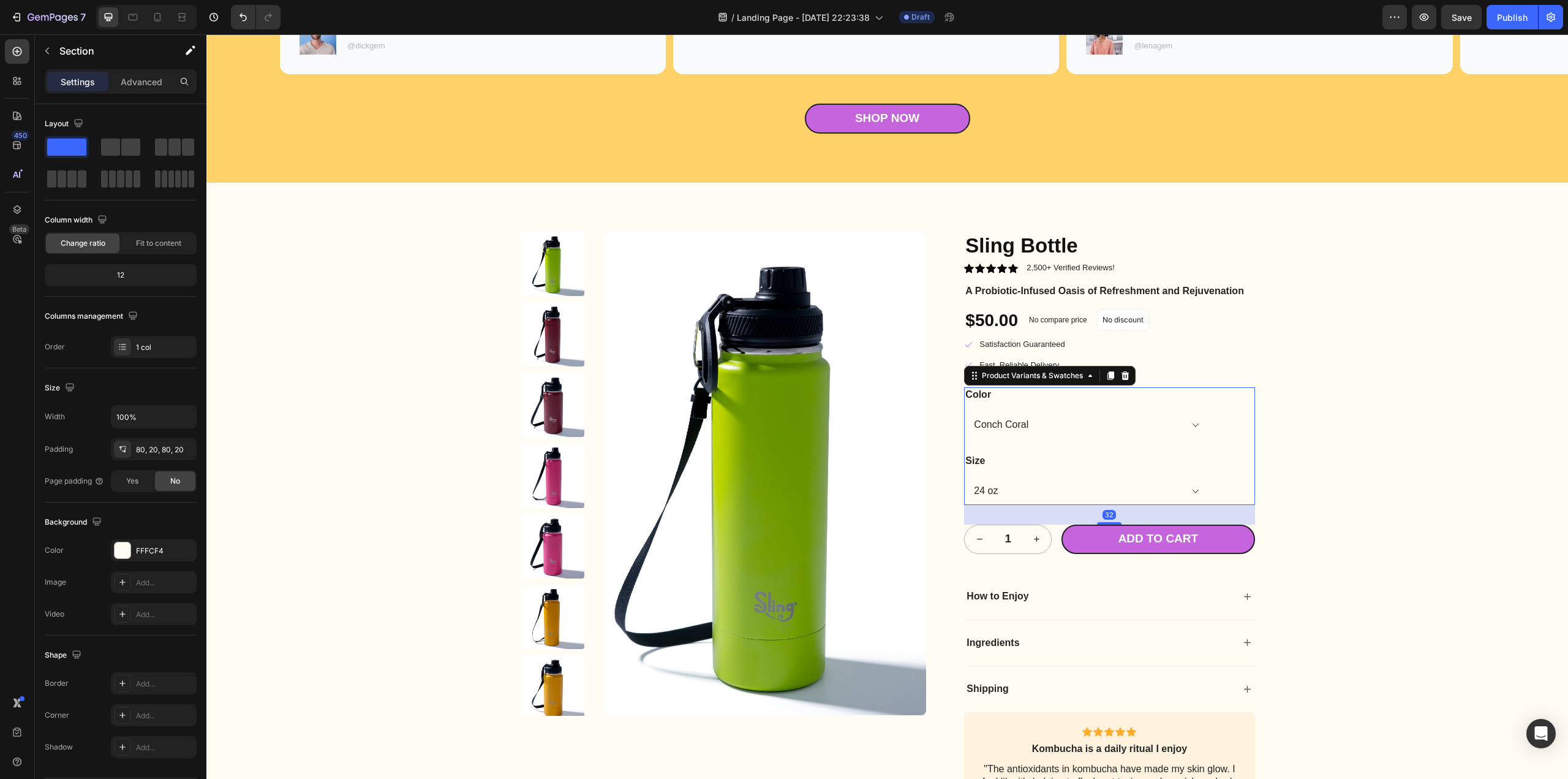
click at [1075, 400] on div "Color Conch Coral Caribbean Coast Sandstorm Lava Rocks Mango Sherbet Lemon Sque…" at bounding box center [1086, 413] width 245 height 52
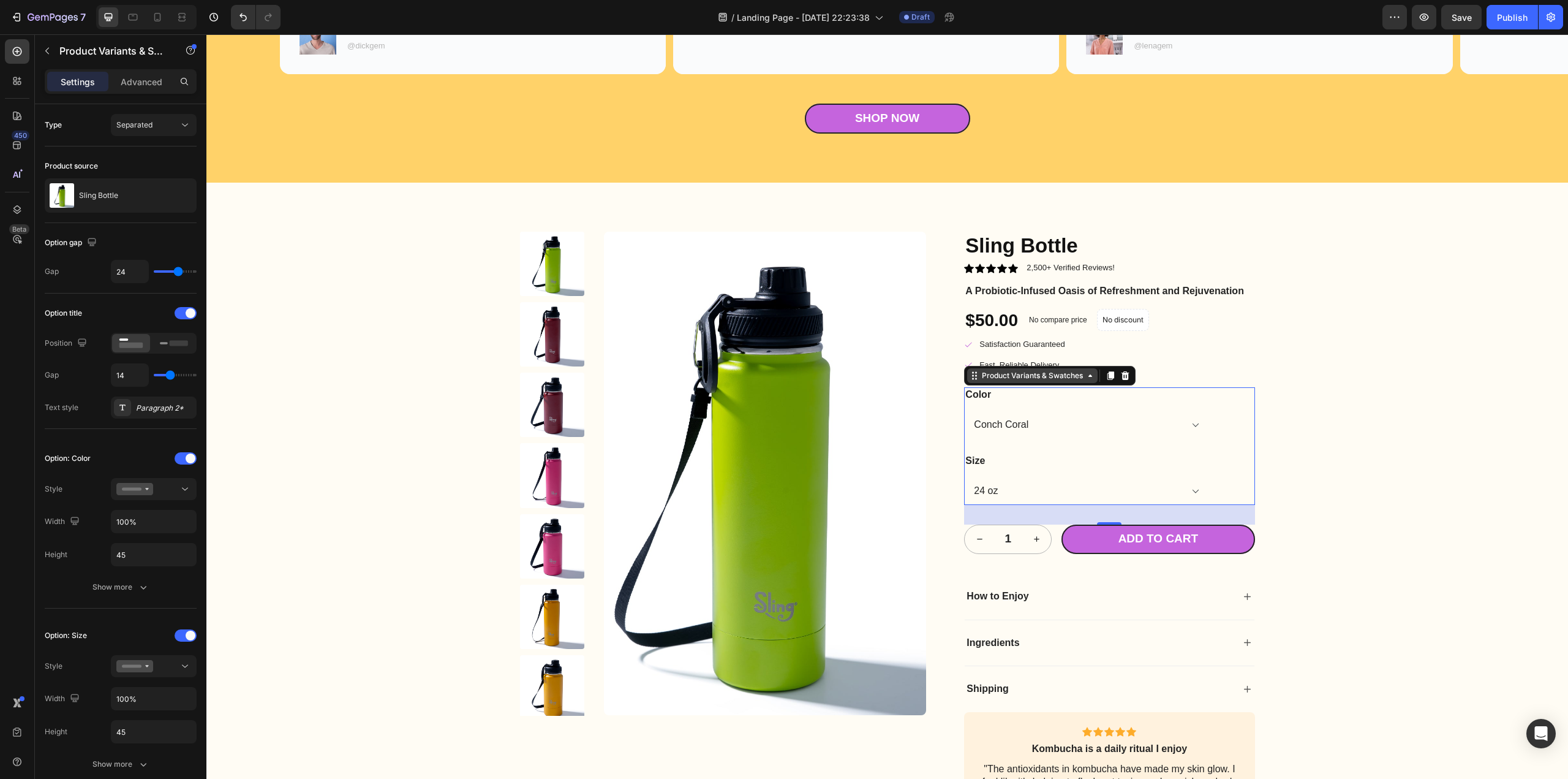
click at [1086, 380] on div "Product Variants & Swatches" at bounding box center [1032, 376] width 130 height 15
click at [1087, 380] on div "Product Variants & Swatches" at bounding box center [1032, 376] width 130 height 15
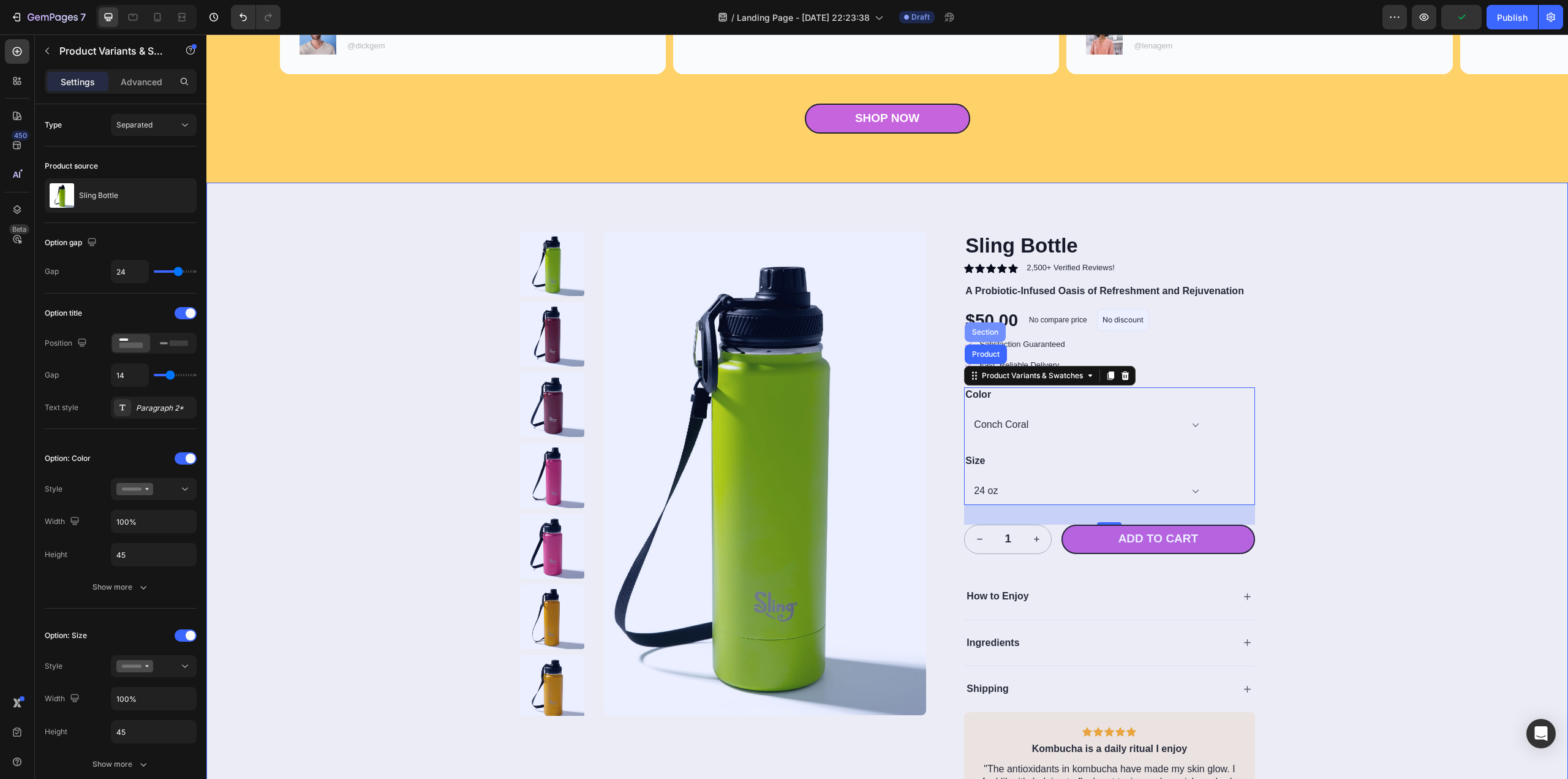
click at [987, 329] on div "Section" at bounding box center [984, 332] width 31 height 8
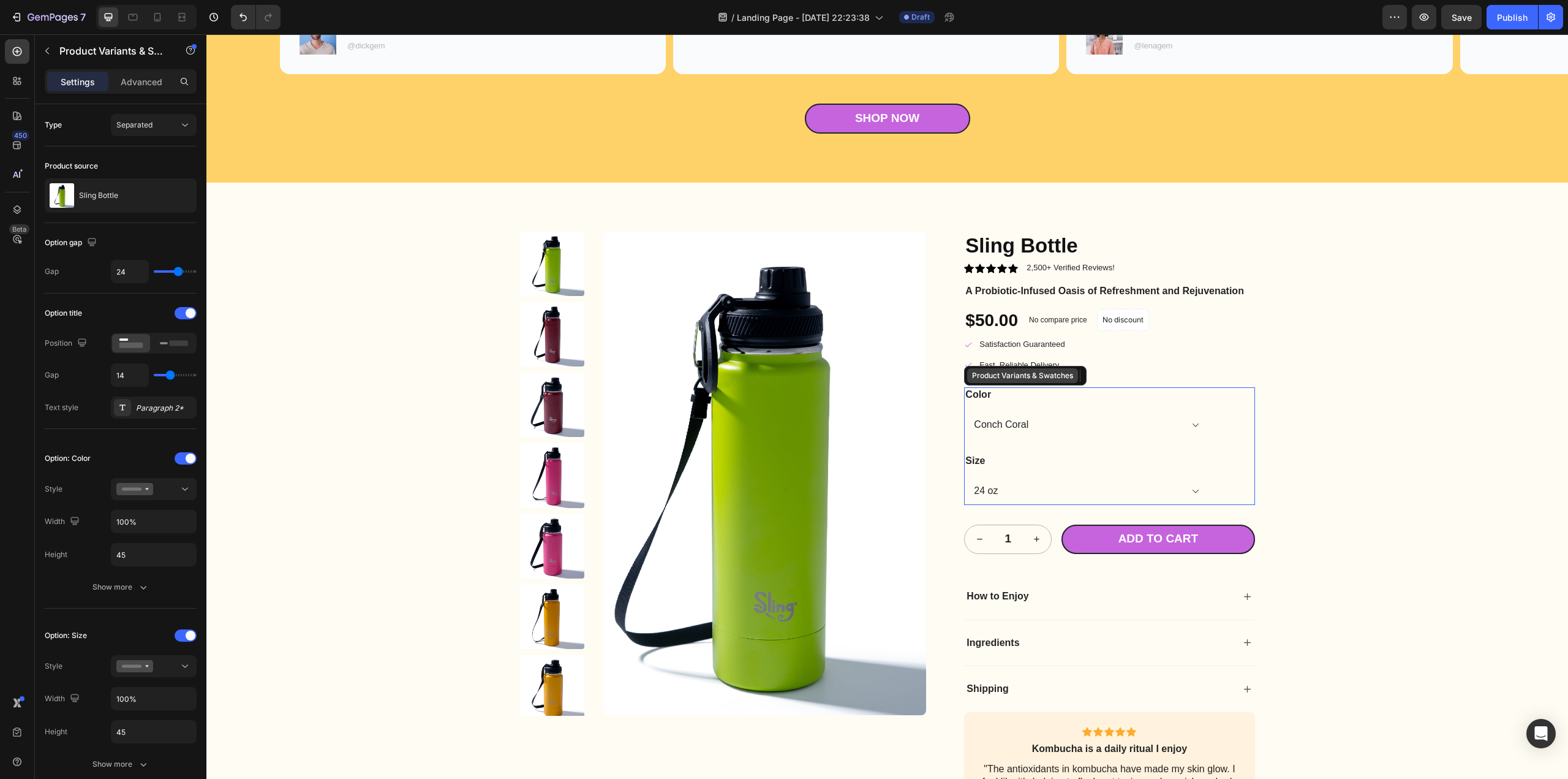
click at [1051, 378] on div "Product Variants & Swatches" at bounding box center [1022, 375] width 106 height 11
click at [1085, 377] on icon at bounding box center [1090, 375] width 10 height 10
click at [1070, 374] on div "Product Variants & Swatches" at bounding box center [1032, 375] width 106 height 11
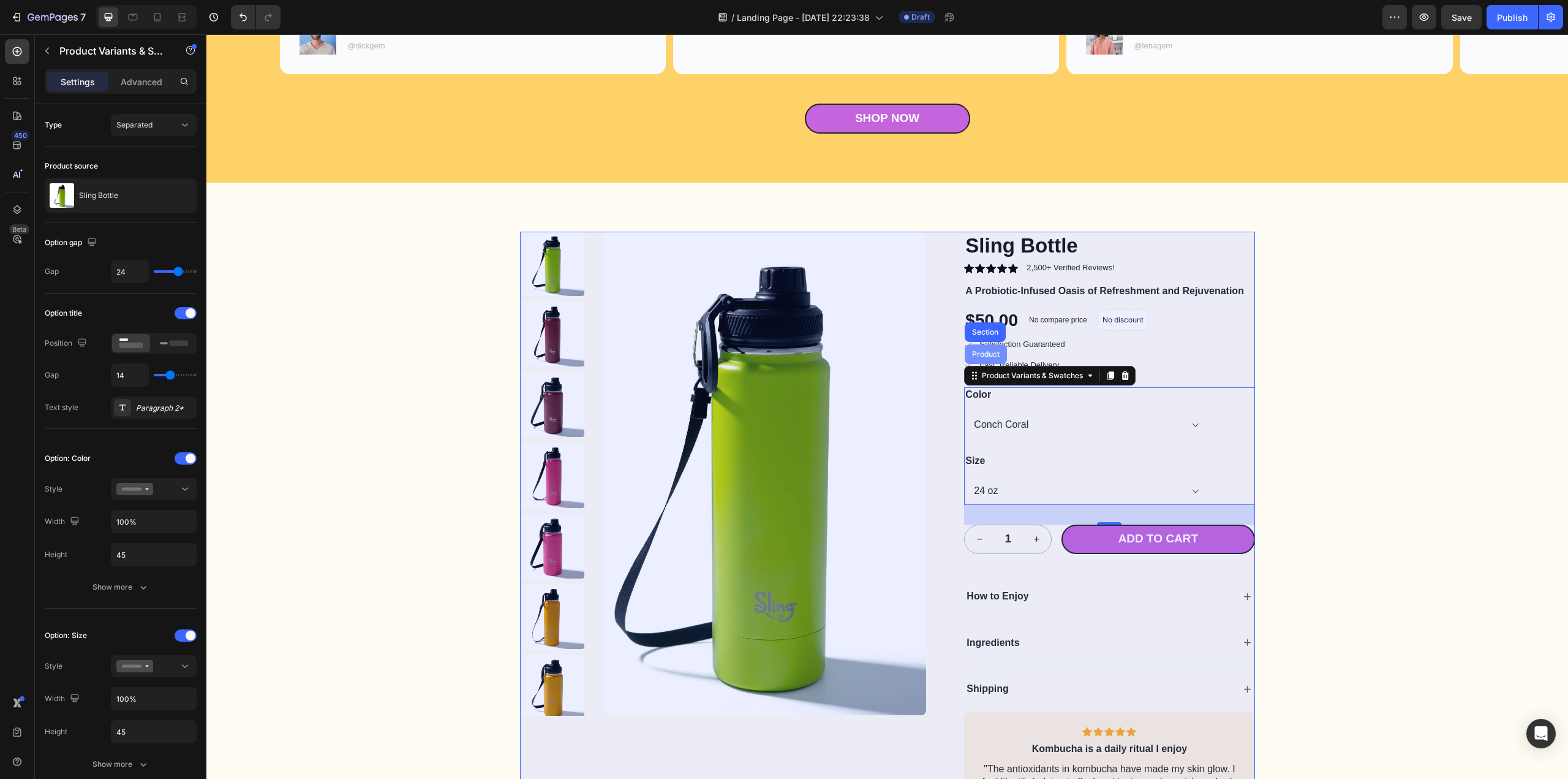
click at [982, 351] on div "Product" at bounding box center [985, 354] width 33 height 8
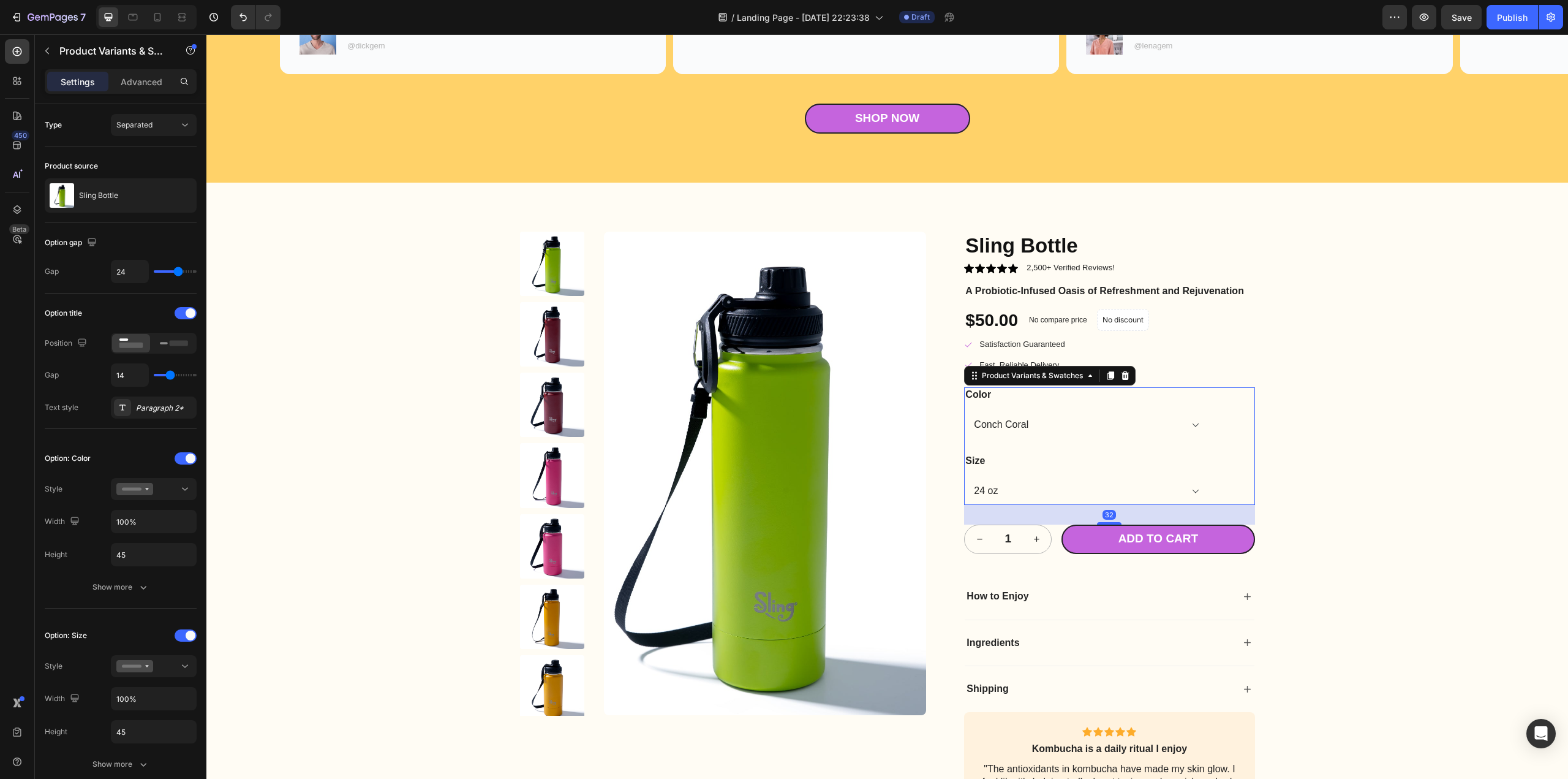
click at [1039, 409] on div "Color Conch Coral Caribbean Coast Sandstorm Lava Rocks Mango Sherbet Lemon Sque…" at bounding box center [1086, 413] width 245 height 52
click at [1022, 430] on select "Conch Coral Caribbean Coast Sandstorm Lava Rocks Mango Sherbet Lemon Squeeze Li…" at bounding box center [1086, 425] width 245 height 28
click at [1340, 475] on div "Product Images Sling Bottle Product Title Icon Icon Icon Icon Icon Icon List 2,…" at bounding box center [887, 535] width 1337 height 606
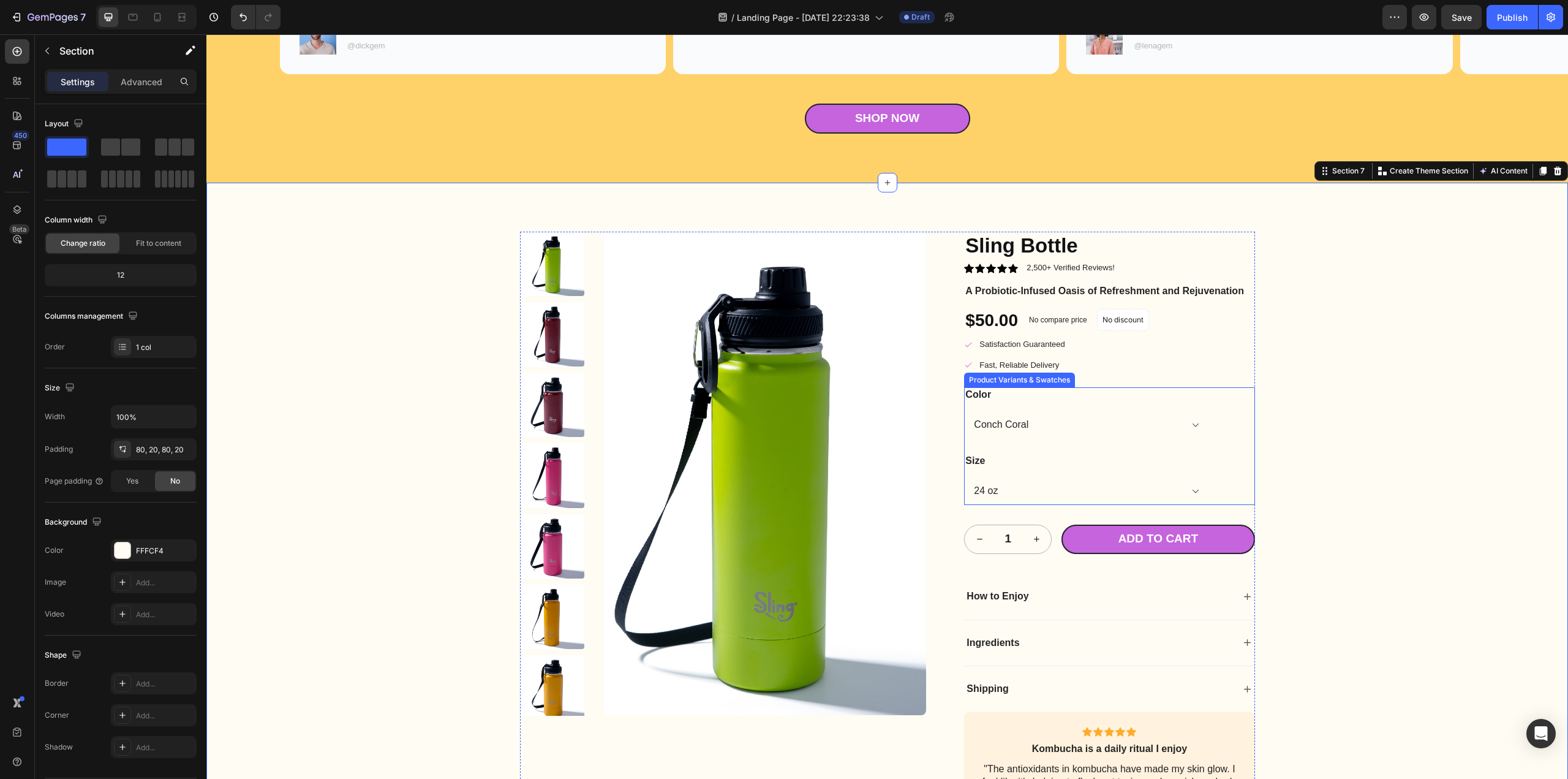
click at [1195, 489] on select "24 oz 16 oz" at bounding box center [1086, 490] width 245 height 28
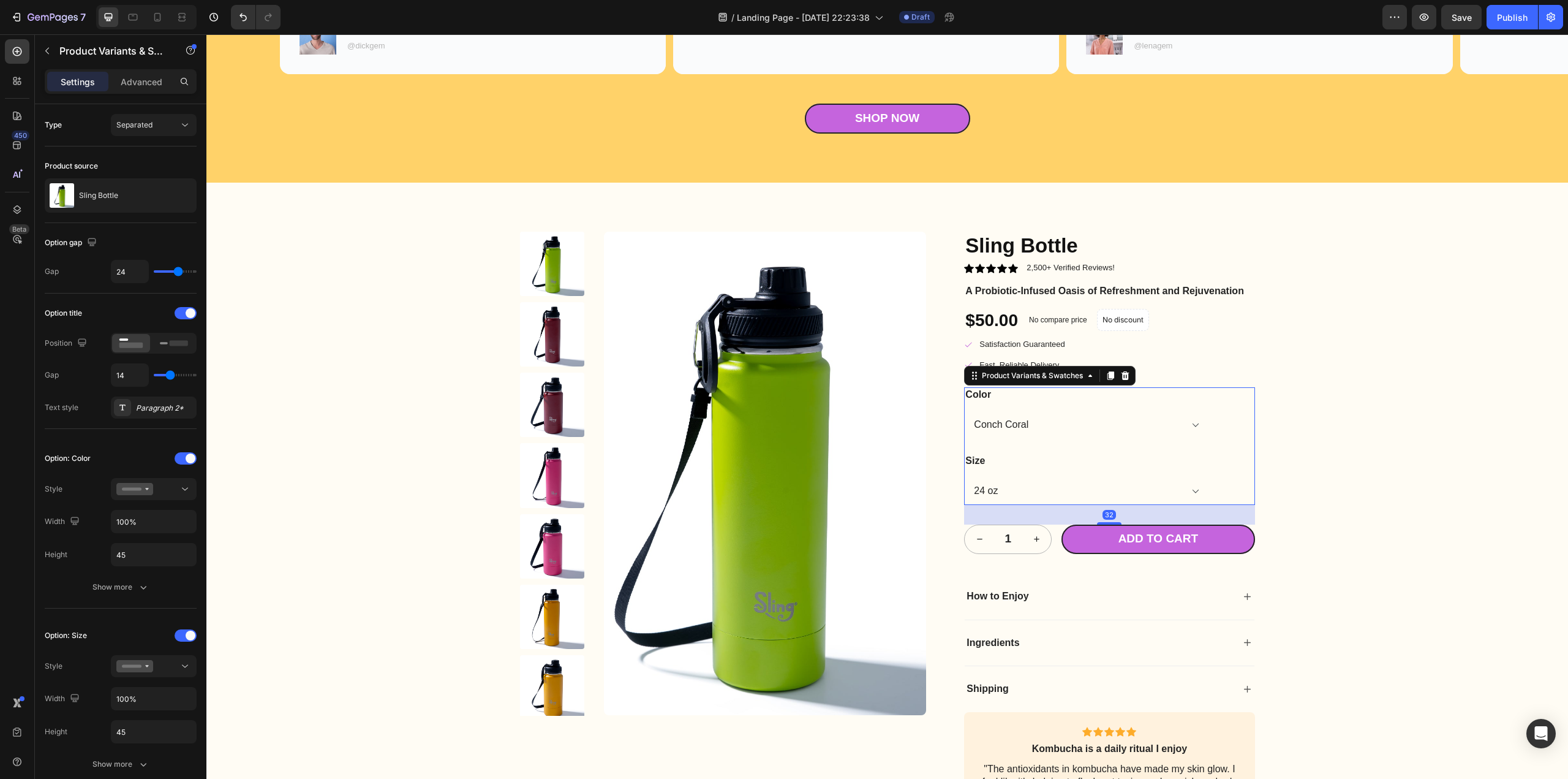
click at [1192, 489] on select "24 oz 16 oz" at bounding box center [1086, 490] width 245 height 28
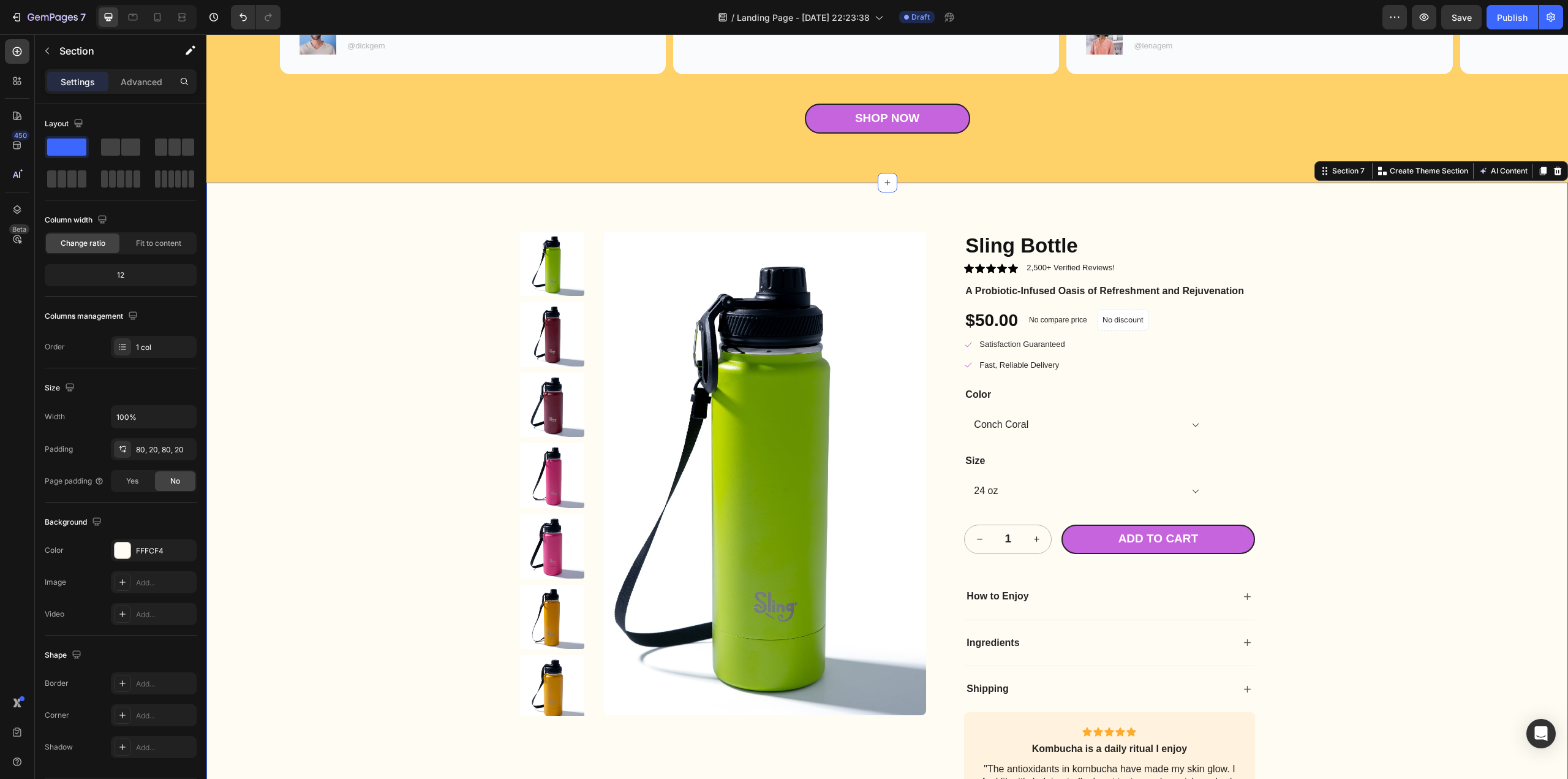
click at [1308, 485] on div "Product Images Sling Bottle Product Title Icon Icon Icon Icon Icon Icon List 2,…" at bounding box center [887, 535] width 1337 height 606
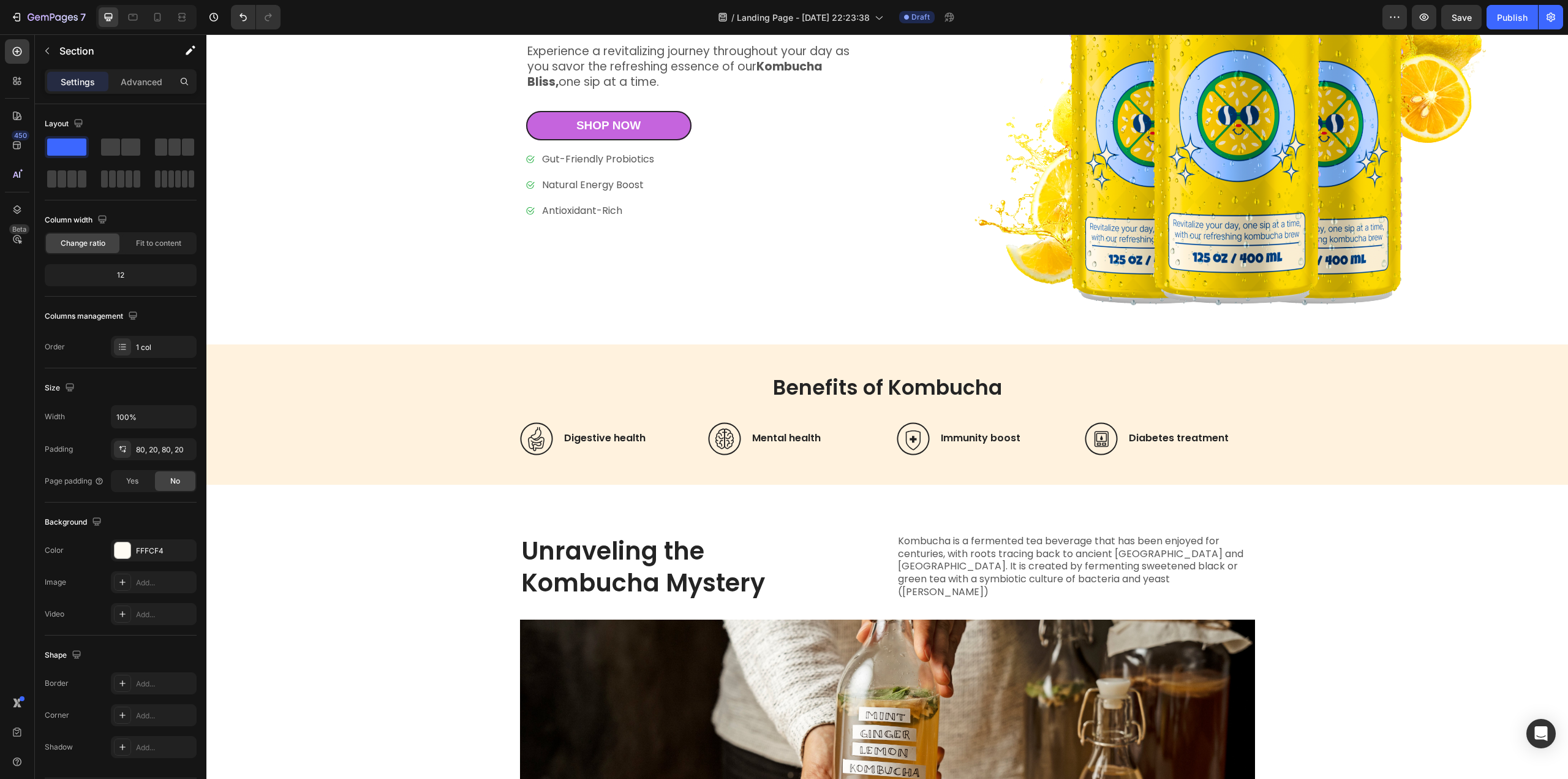
scroll to position [0, 0]
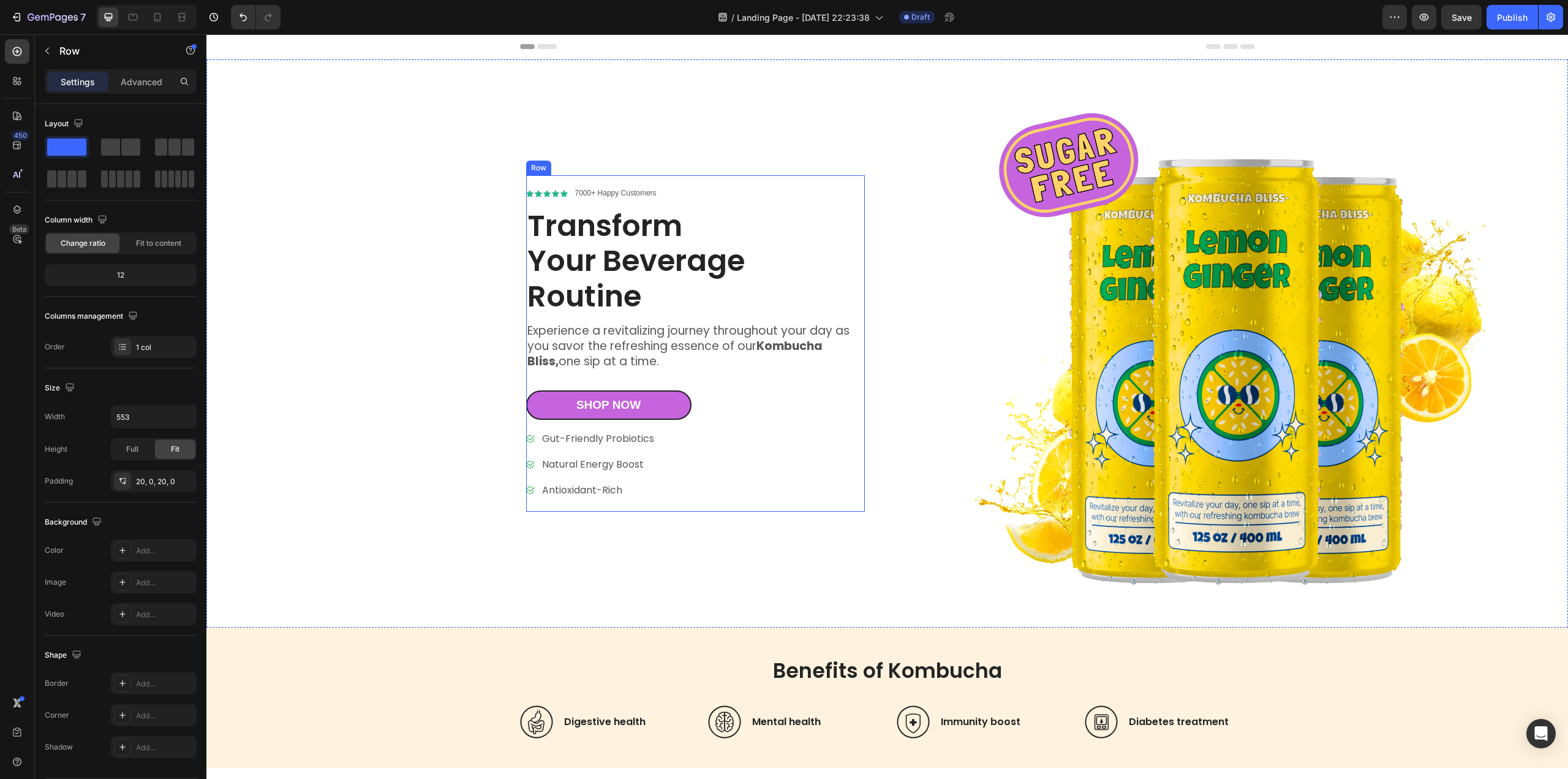
click at [810, 500] on div "Icon Icon Icon Icon Icon Icon List 7000+ Happy Customers Text Block Row Transfo…" at bounding box center [695, 343] width 338 height 336
click at [843, 571] on div "Icon Icon Icon Icon Icon Icon List 7000+ Happy Customers Text Block Row Transfo…" at bounding box center [551, 343] width 666 height 568
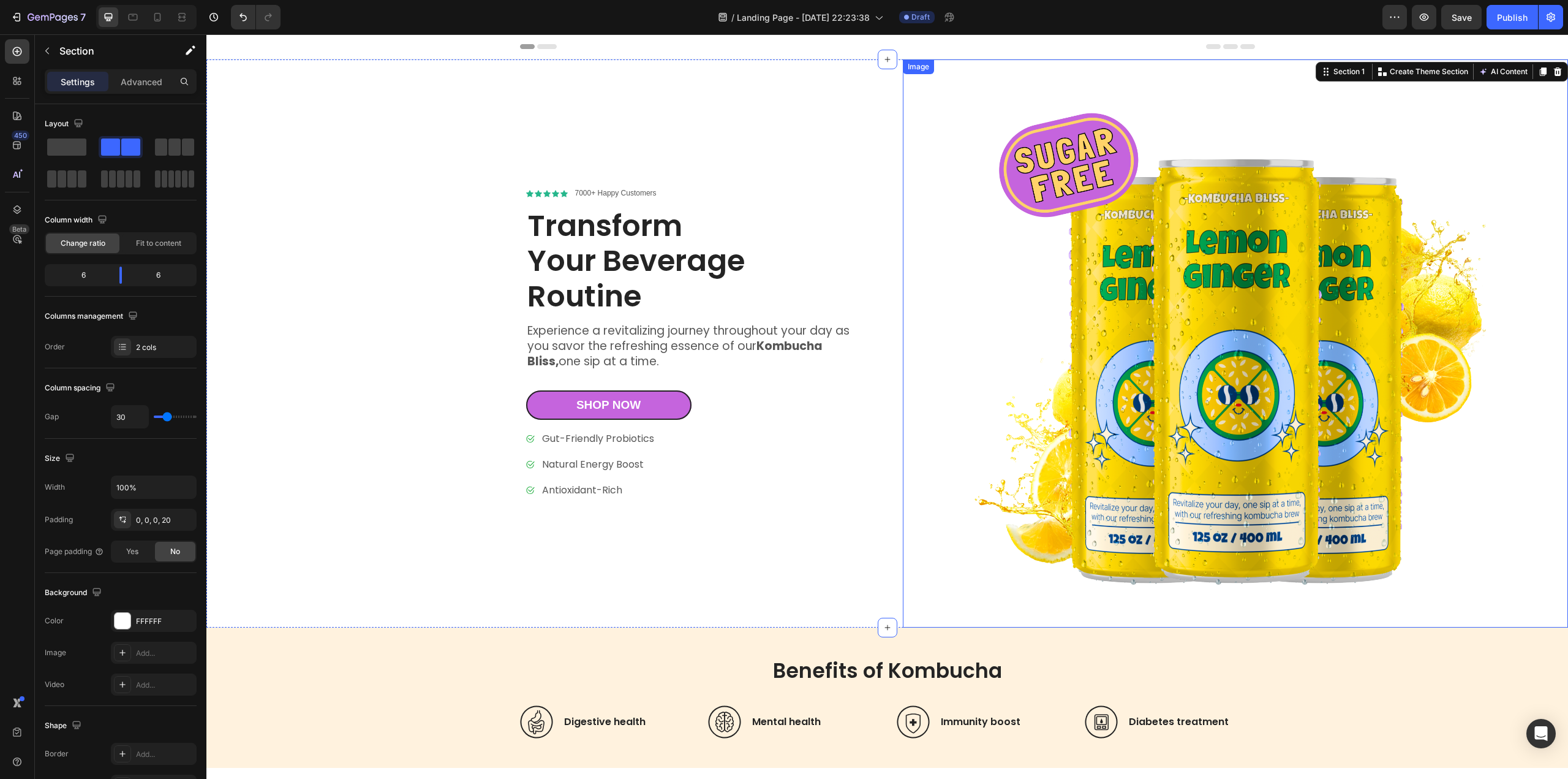
click at [1088, 520] on img at bounding box center [1235, 343] width 666 height 568
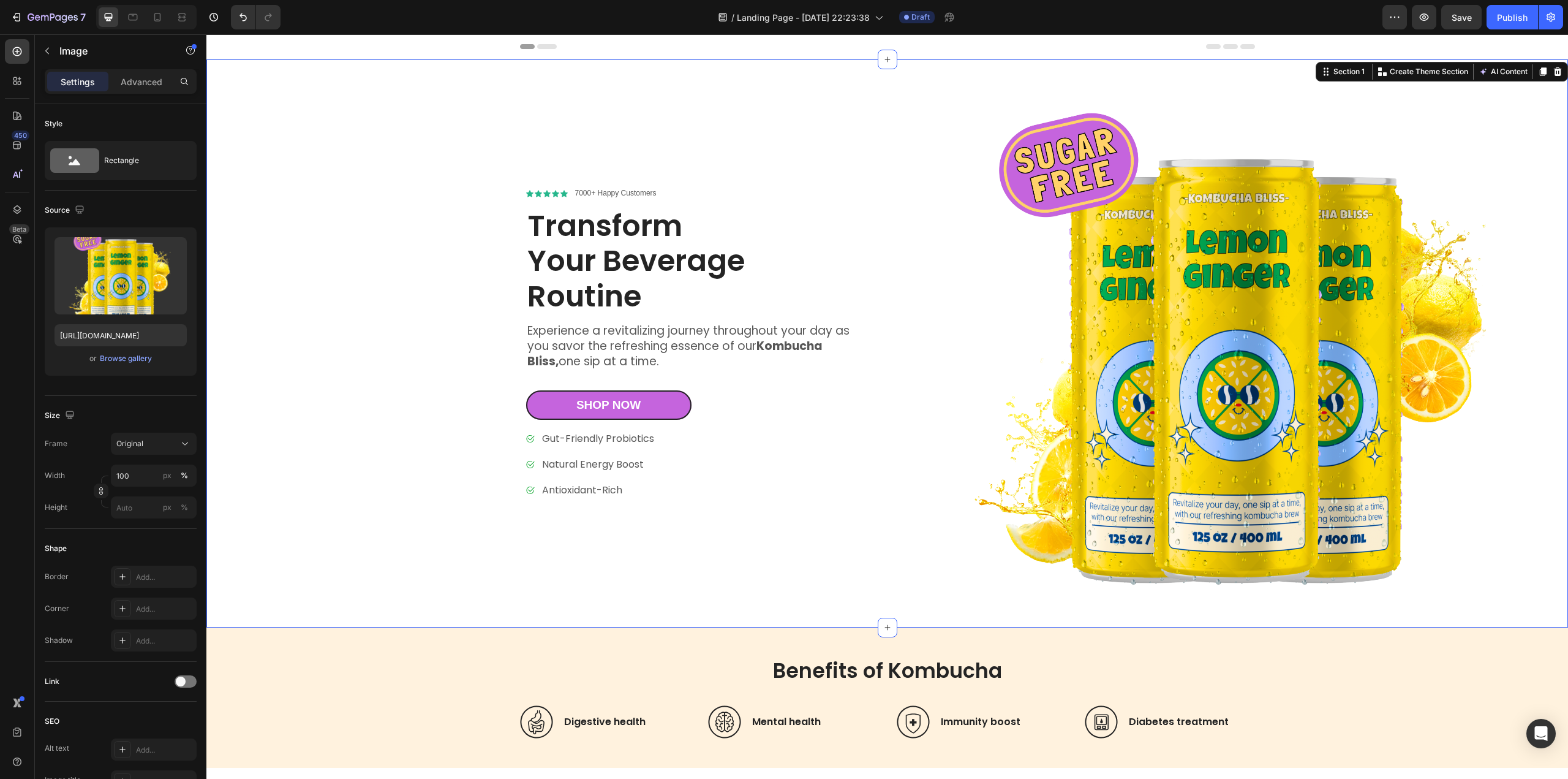
click at [838, 560] on div "Icon Icon Icon Icon Icon Icon List 7000+ Happy Customers Text Block Row Transfo…" at bounding box center [551, 343] width 666 height 568
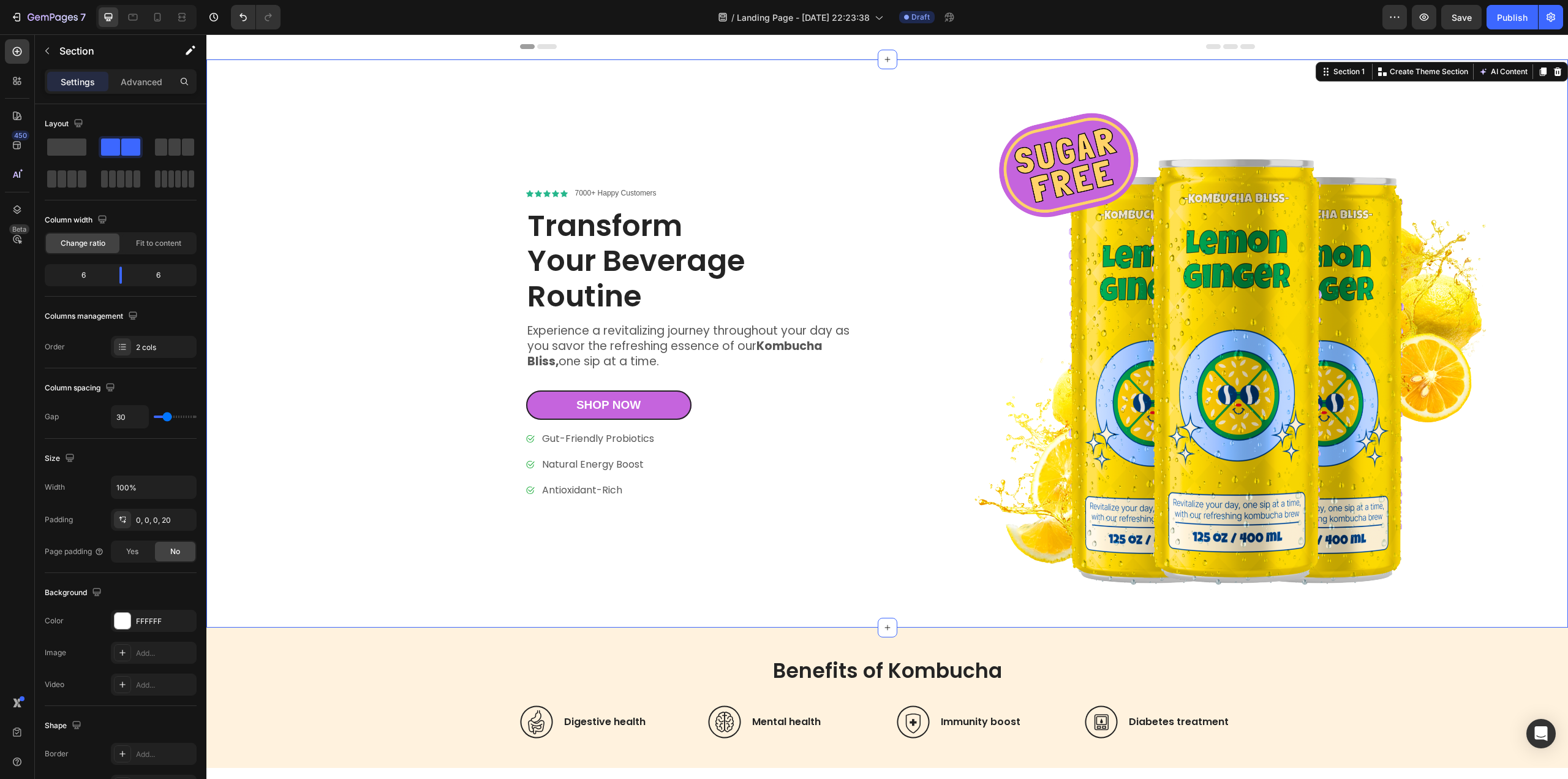
click at [816, 546] on div "Icon Icon Icon Icon Icon Icon List 7000+ Happy Customers Text Block Row Transfo…" at bounding box center [551, 343] width 666 height 568
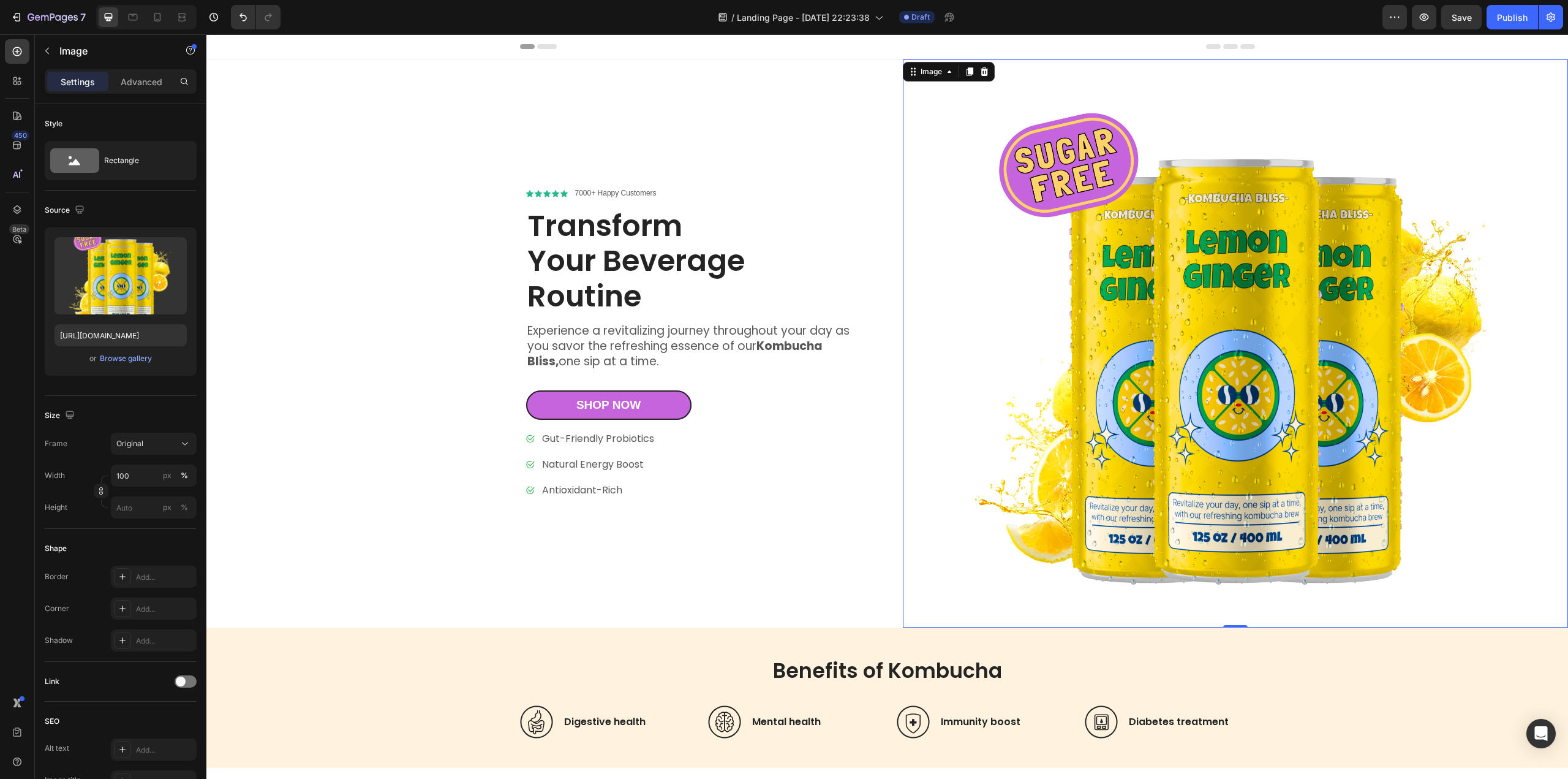
click at [1149, 459] on img at bounding box center [1235, 343] width 666 height 568
click at [140, 358] on div "Browse gallery" at bounding box center [126, 358] width 52 height 11
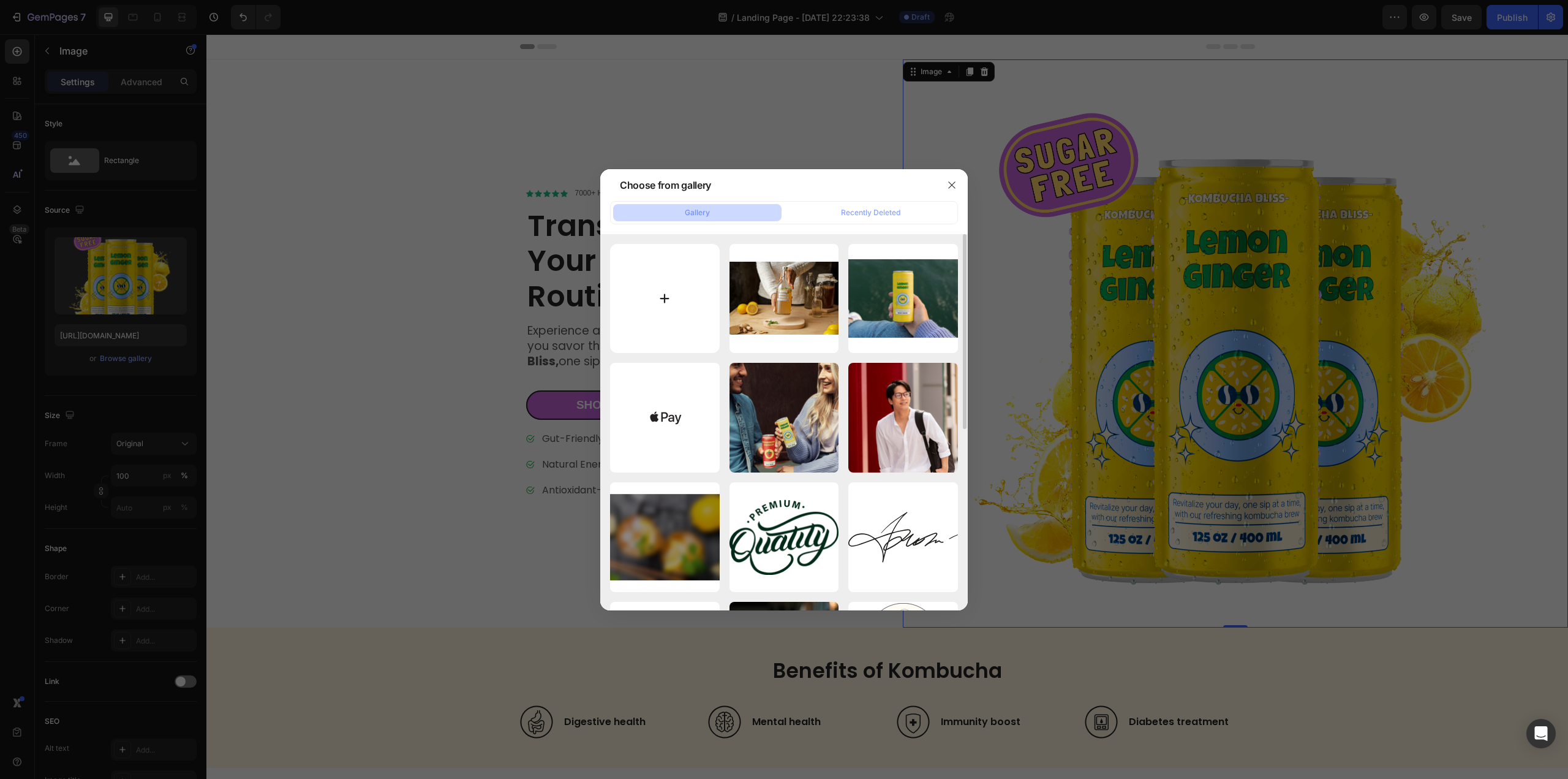
click at [663, 302] on input "file" at bounding box center [665, 299] width 110 height 110
type input "C:\fakepath\Caribbean Coast 24.png"
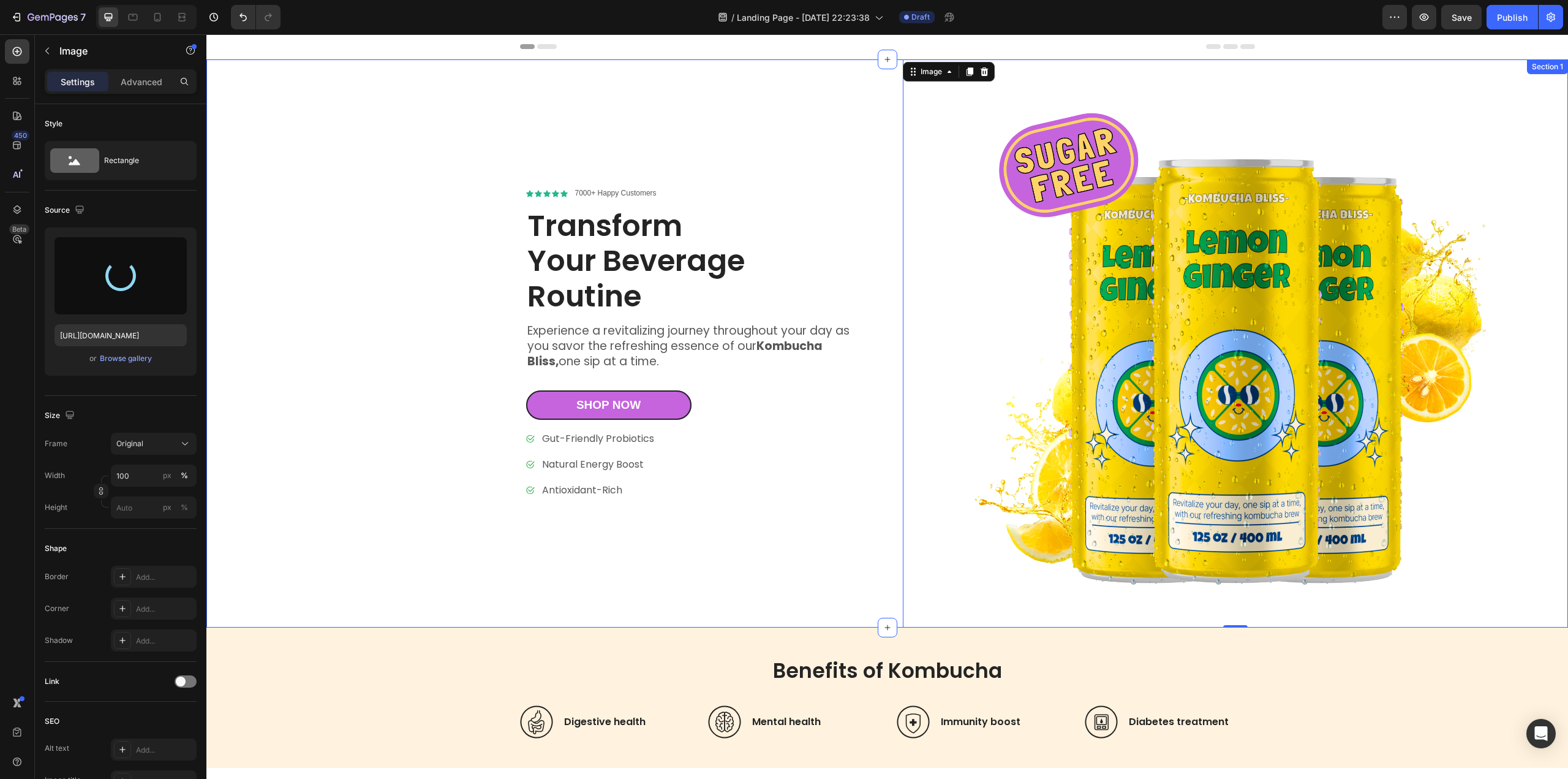
type input "https://cdn.shopify.com/s/files/1/0676/9072/5614/files/gempages_586066445889176…"
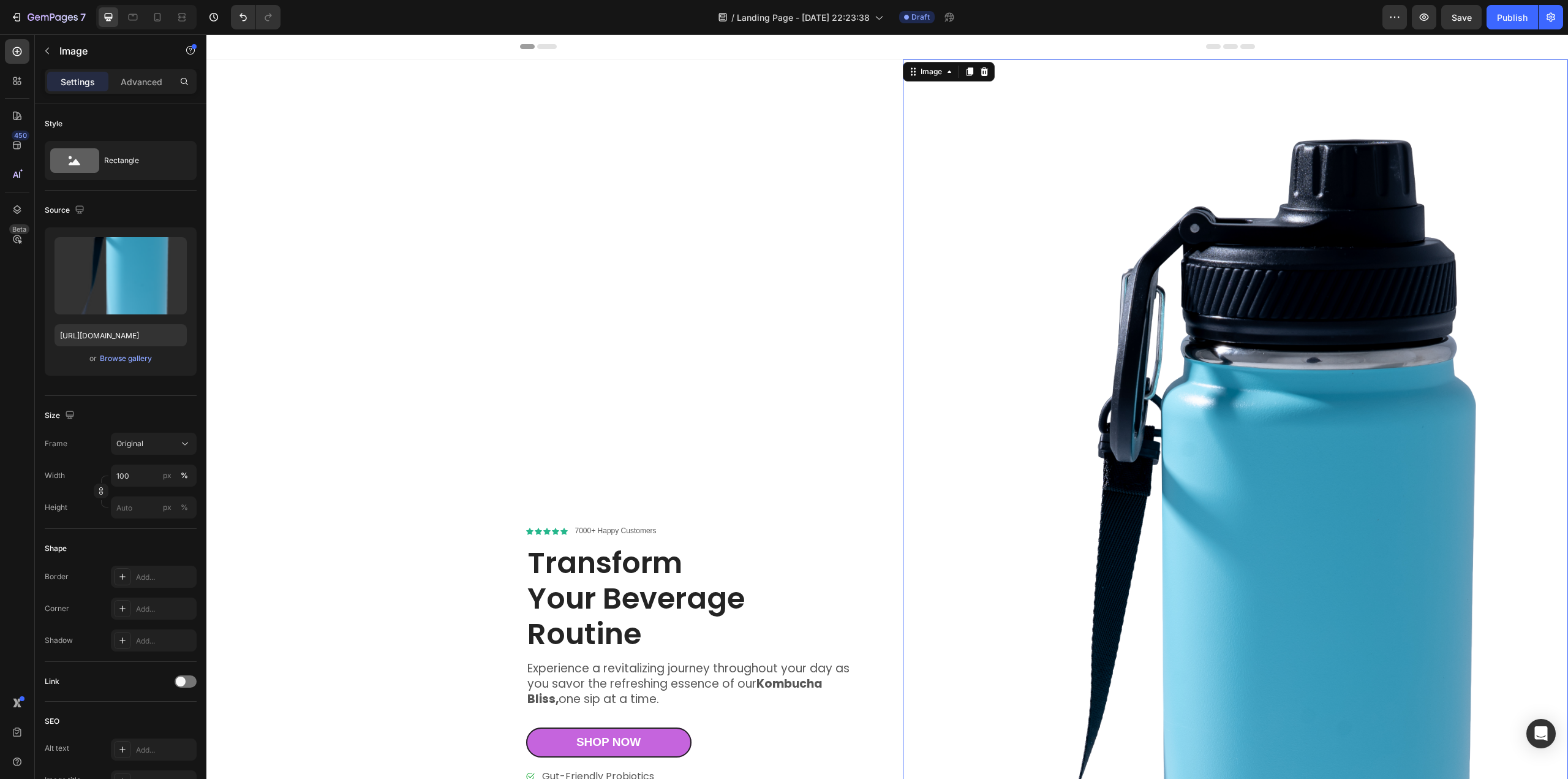
click at [1295, 455] on img at bounding box center [1235, 681] width 666 height 1244
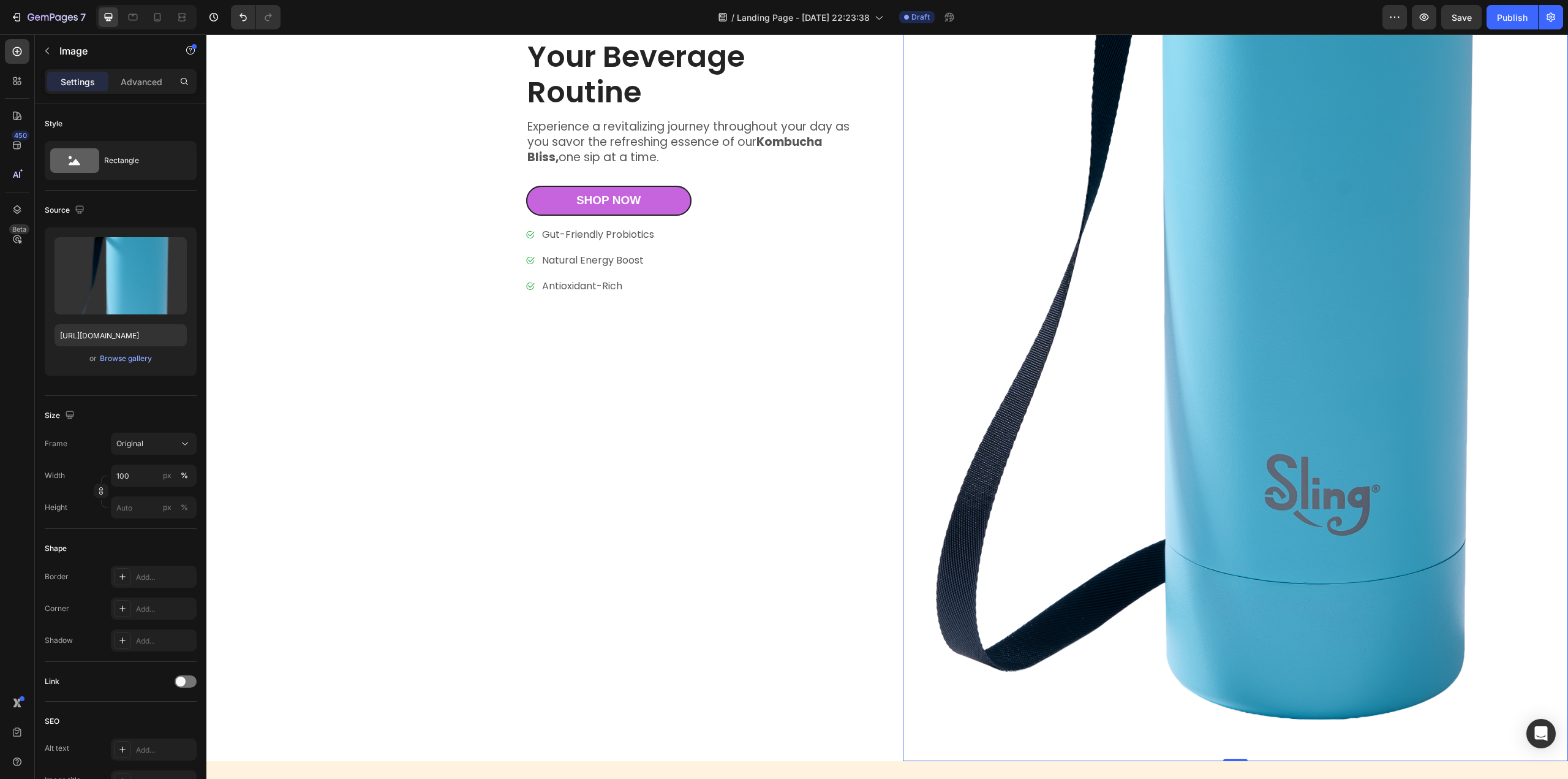
scroll to position [674, 0]
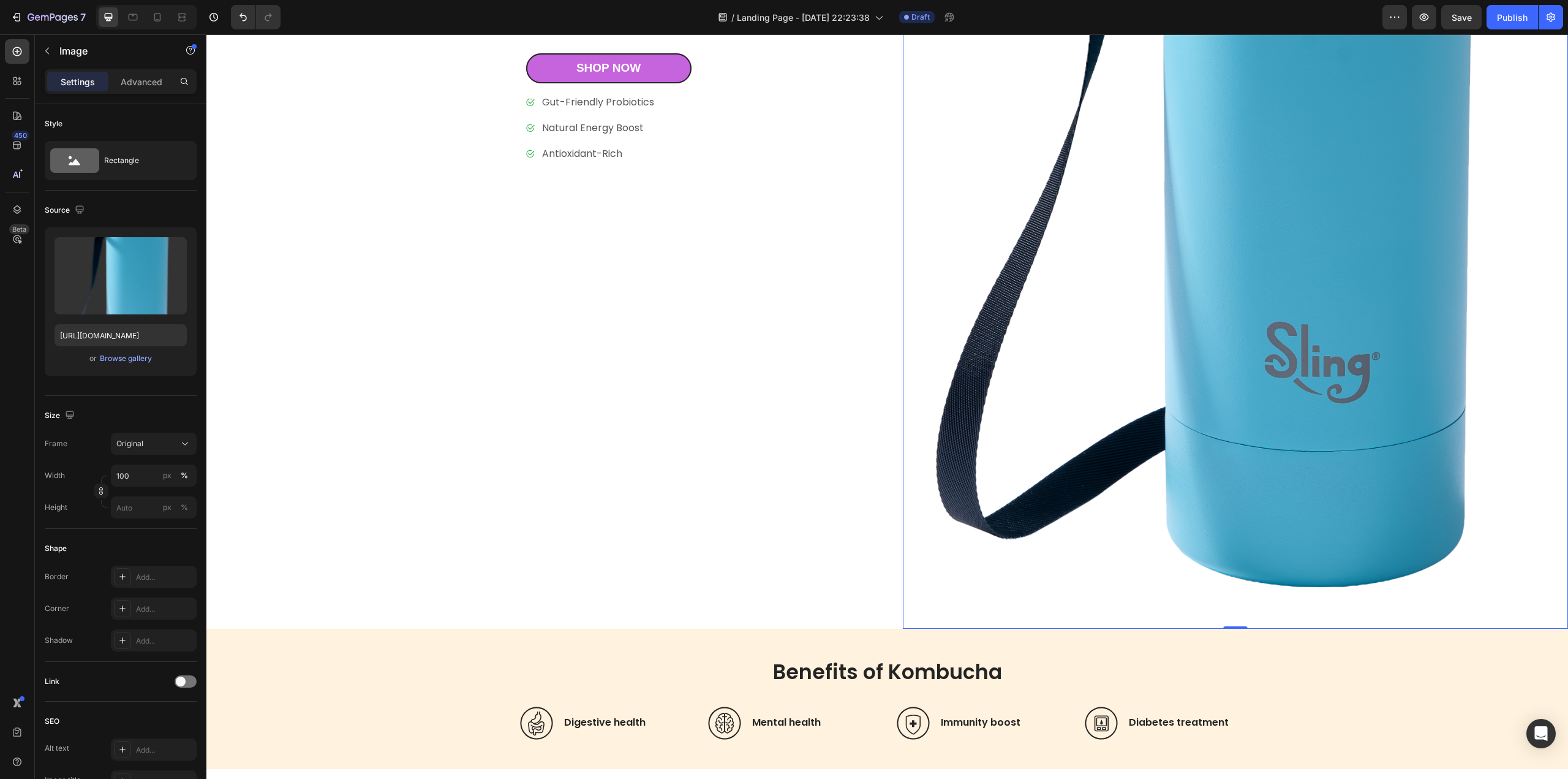
click at [1293, 510] on img at bounding box center [1235, 7] width 666 height 1244
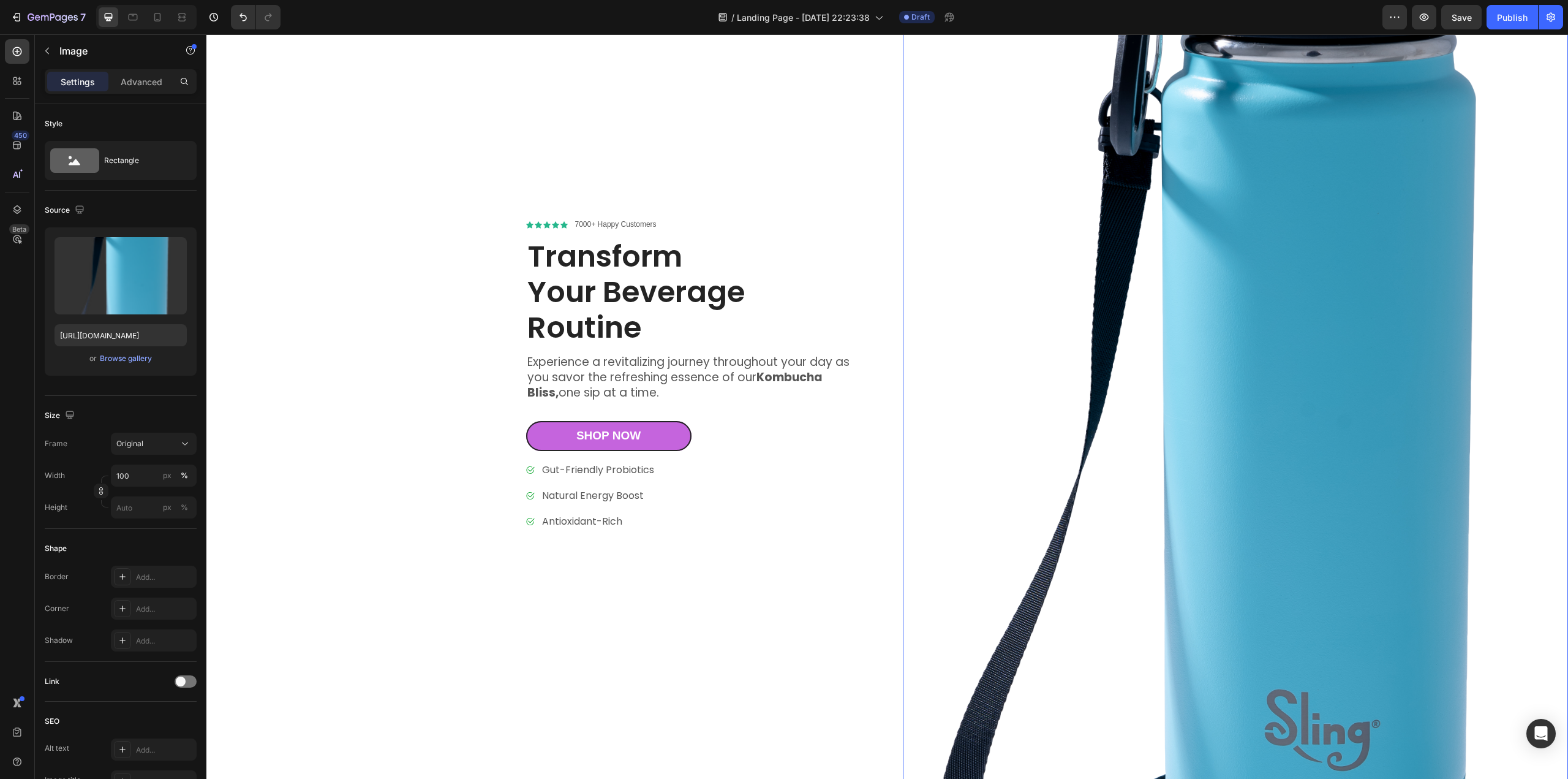
scroll to position [0, 0]
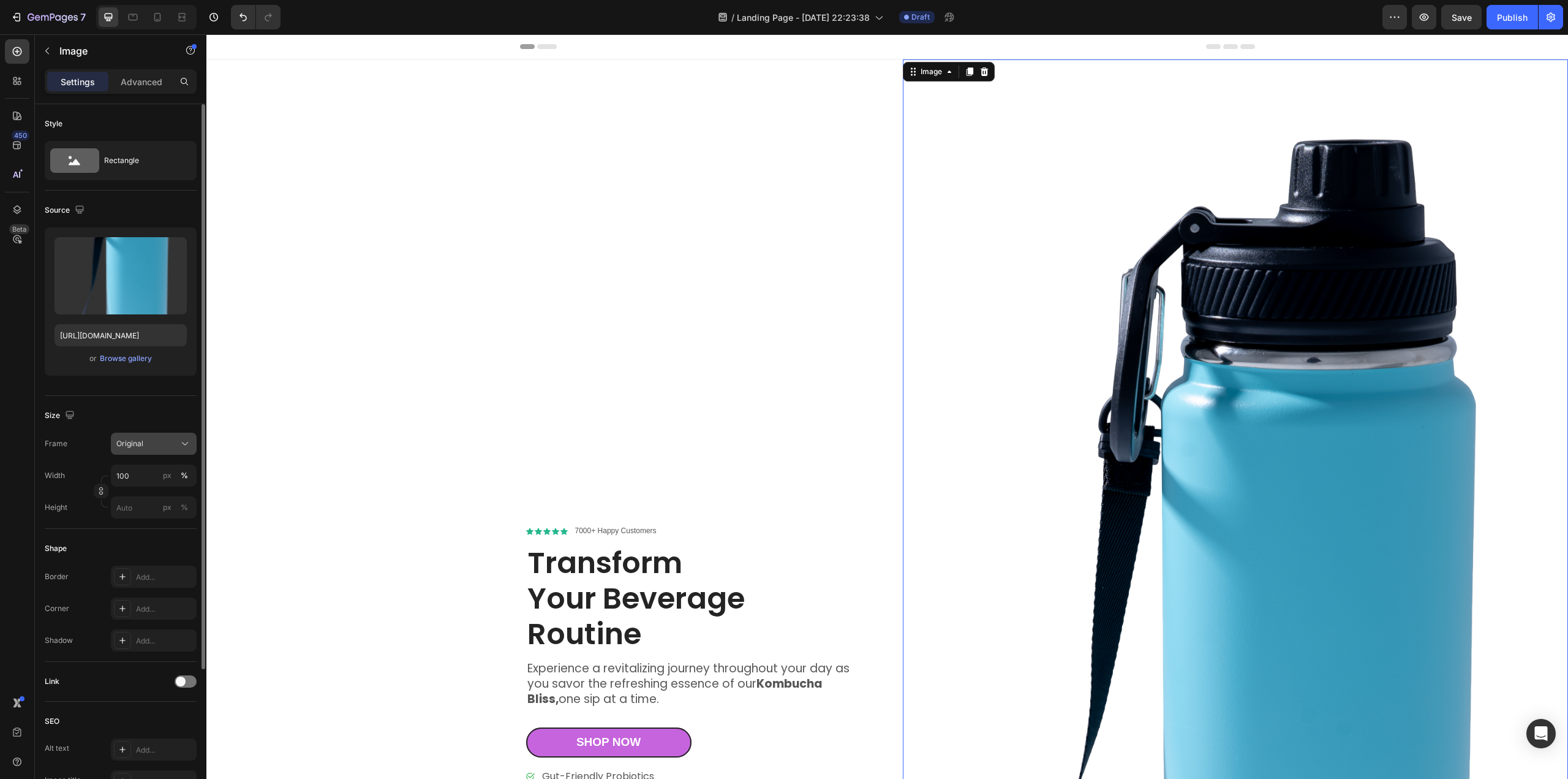
click at [188, 441] on icon at bounding box center [185, 444] width 13 height 13
click at [186, 471] on icon at bounding box center [180, 473] width 11 height 11
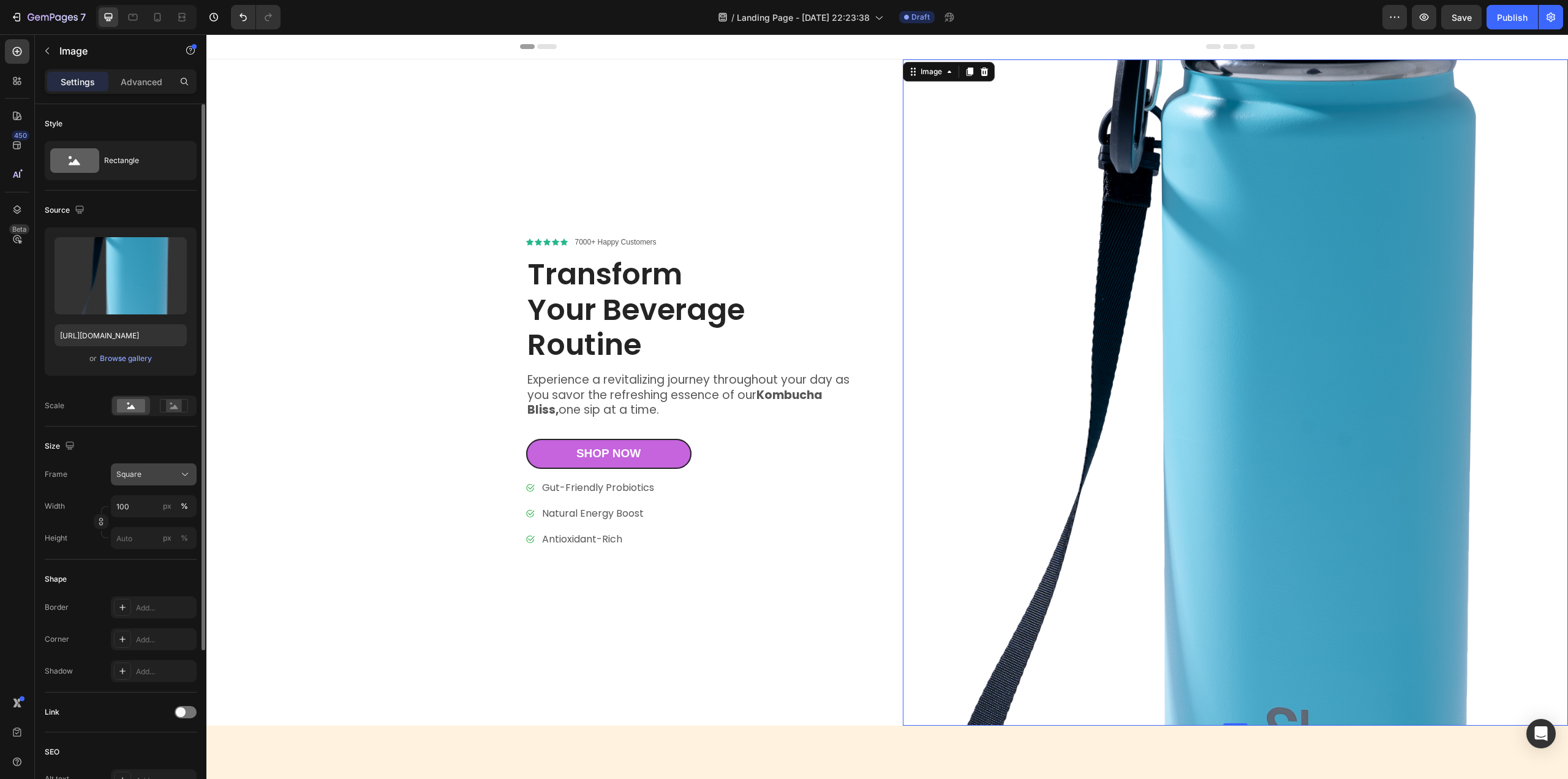
click at [179, 469] on icon at bounding box center [185, 474] width 13 height 13
click at [143, 565] on div "Original" at bounding box center [143, 573] width 98 height 22
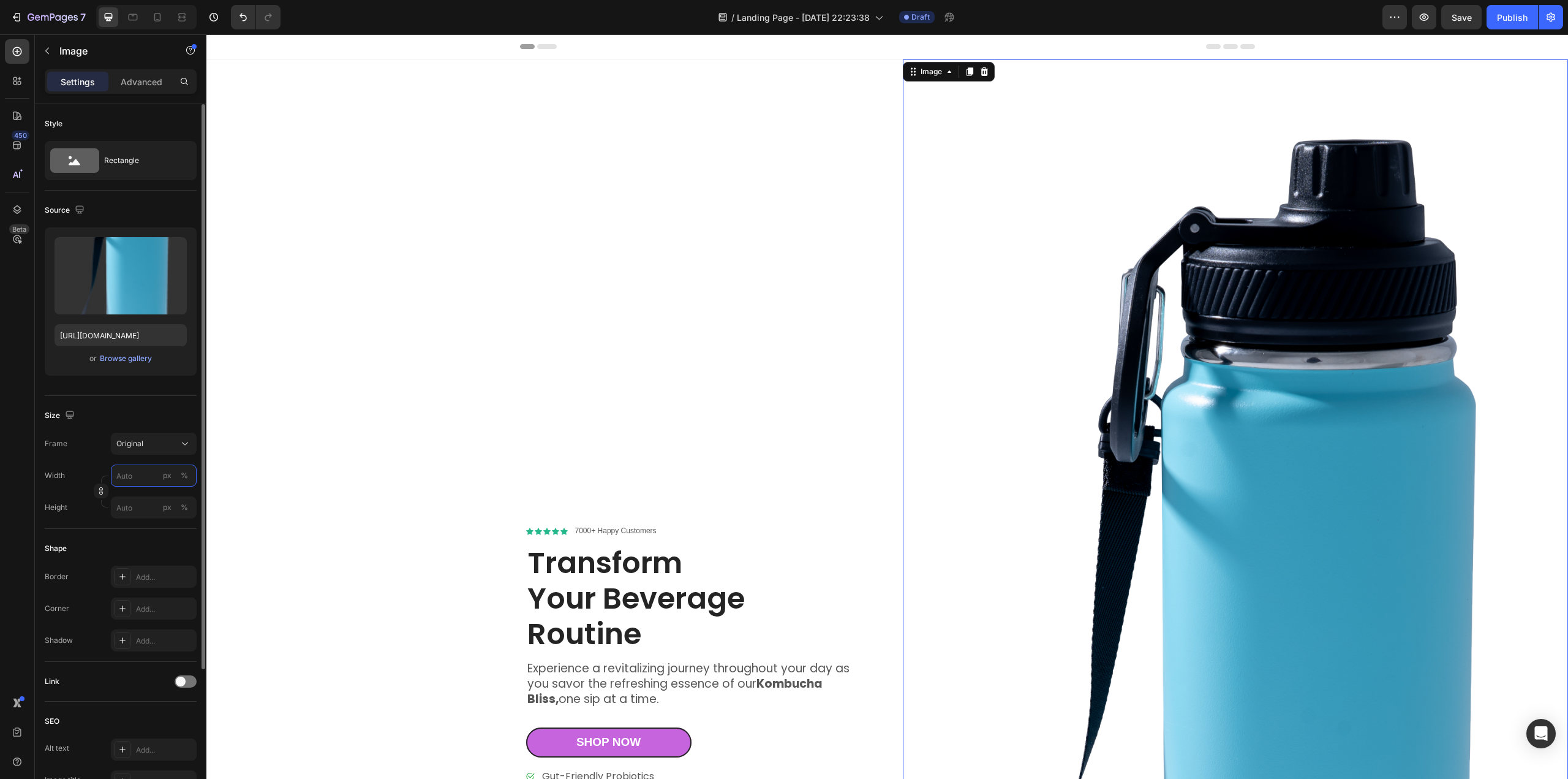
click at [147, 472] on input "px %" at bounding box center [153, 475] width 86 height 22
click at [144, 478] on input "px %" at bounding box center [153, 475] width 86 height 22
drag, startPoint x: 147, startPoint y: 477, endPoint x: 133, endPoint y: 479, distance: 14.1
click at [133, 479] on input "px %" at bounding box center [153, 475] width 86 height 22
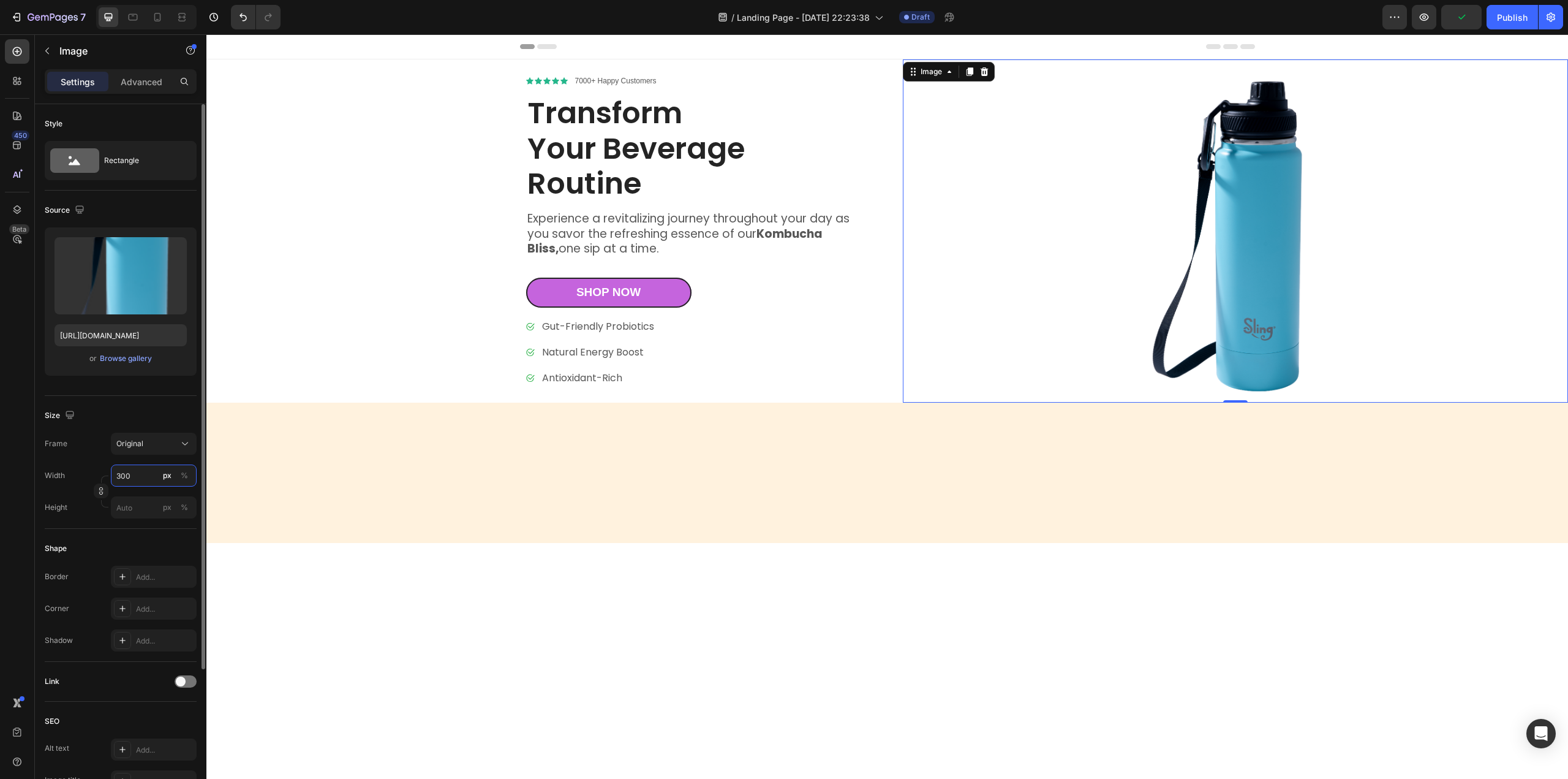
drag, startPoint x: 138, startPoint y: 477, endPoint x: 73, endPoint y: 471, distance: 65.3
click at [73, 471] on div "Width 300 px %" at bounding box center [121, 475] width 152 height 22
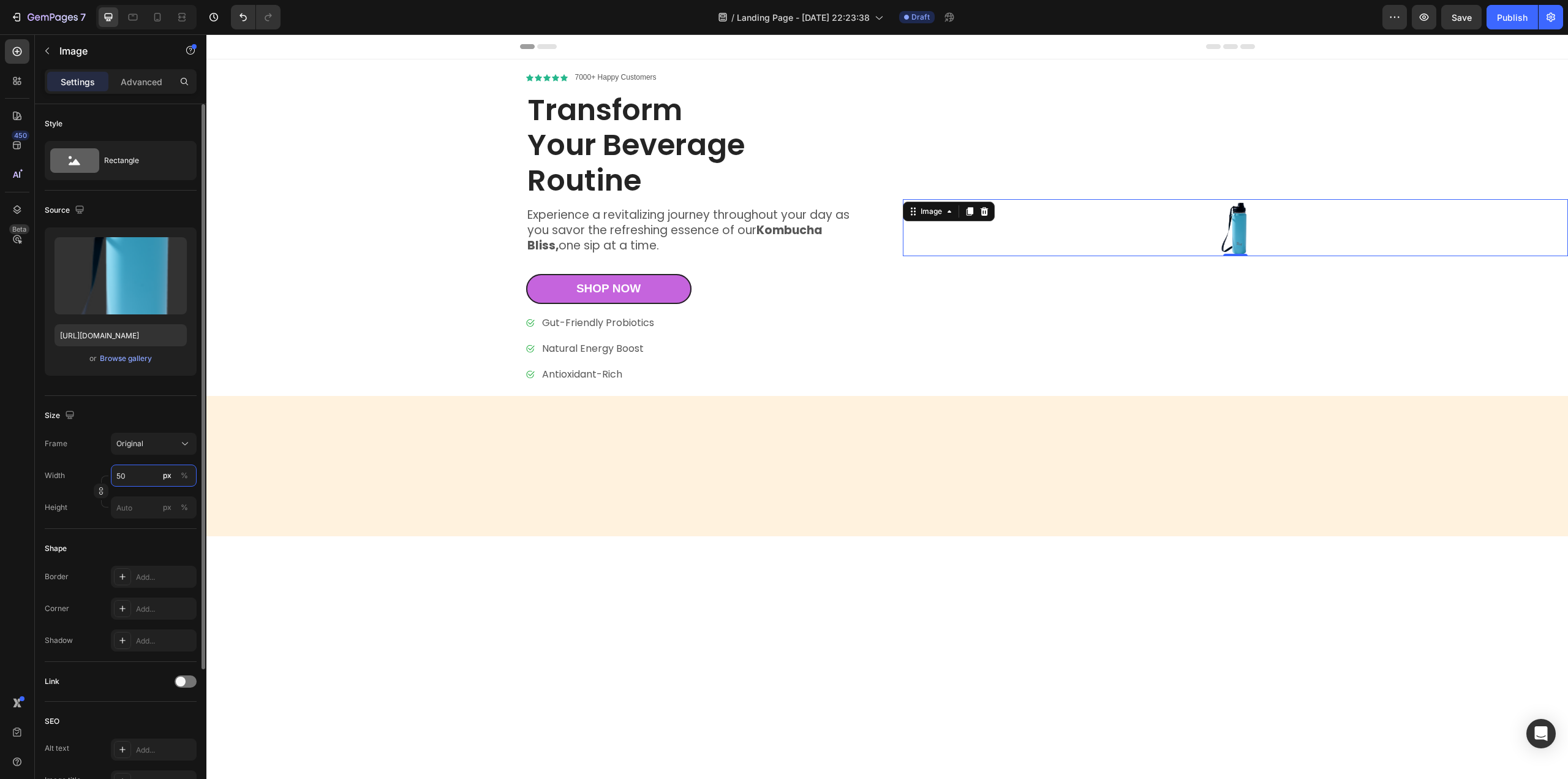
type input "500"
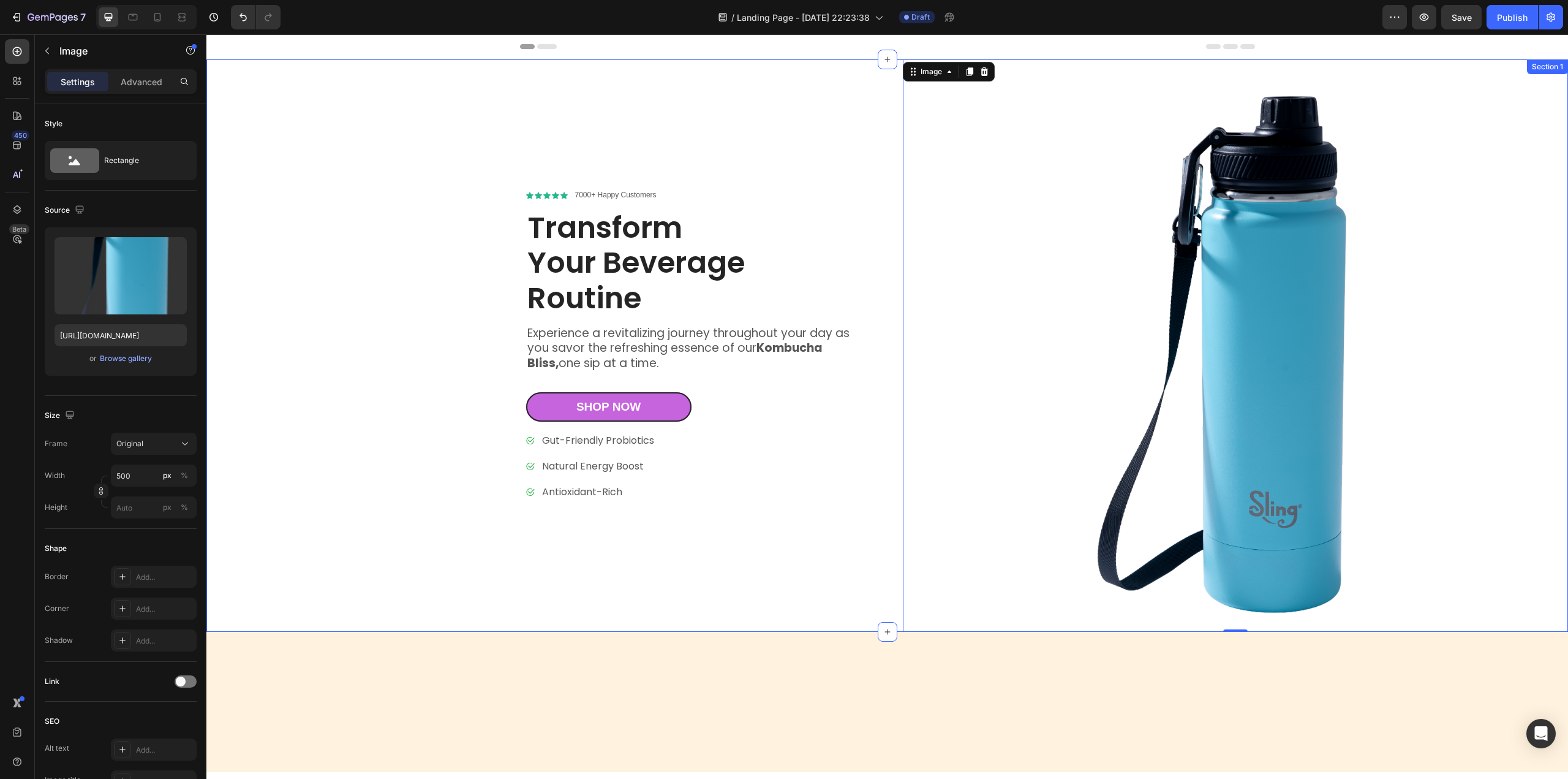
click at [410, 586] on div "Icon Icon Icon Icon Icon Icon List 7000+ Happy Customers Text Block Row Transfo…" at bounding box center [551, 345] width 666 height 572
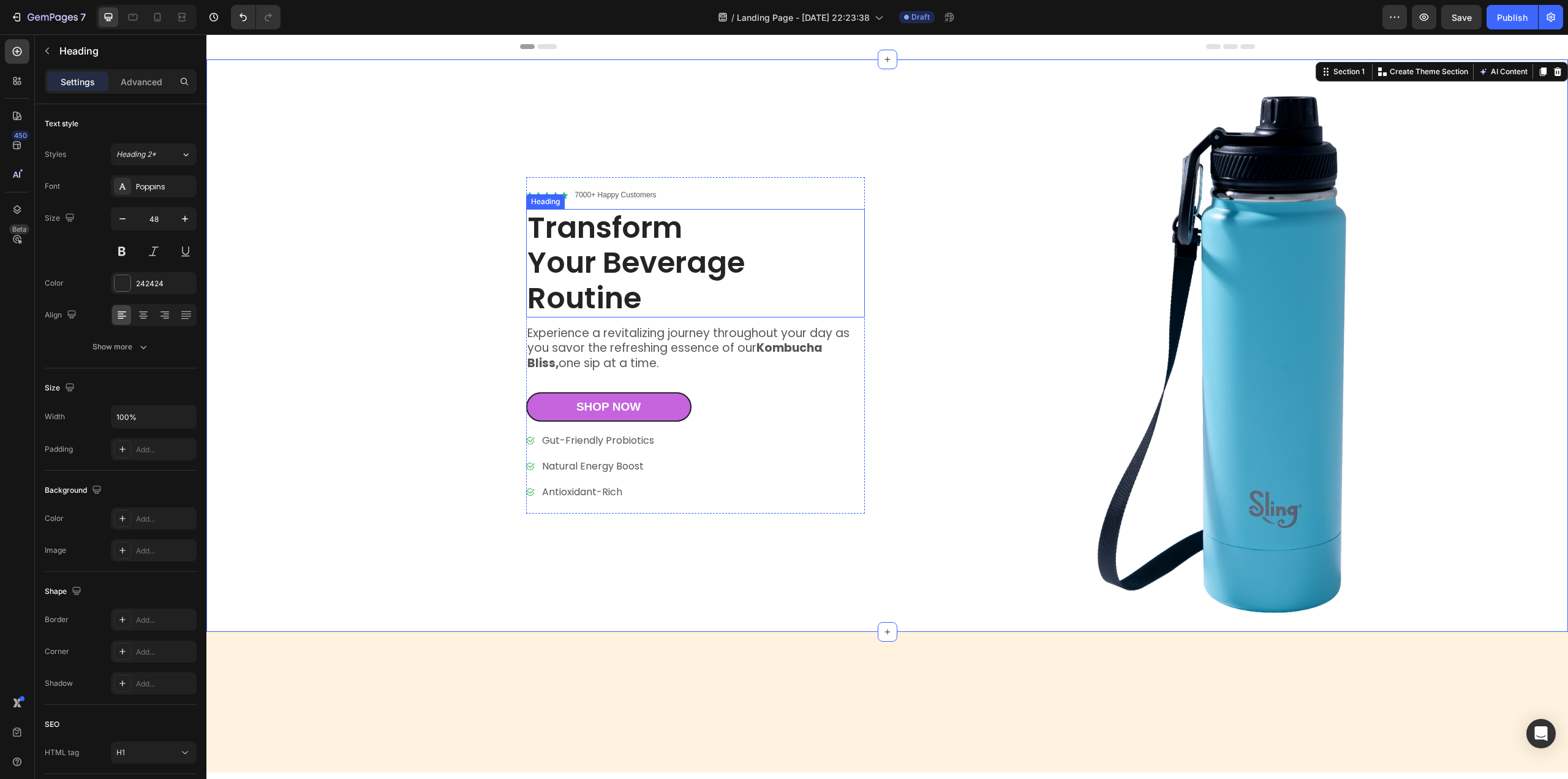
click at [556, 217] on h1 "Transform Your Beverage Routine" at bounding box center [695, 264] width 338 height 108
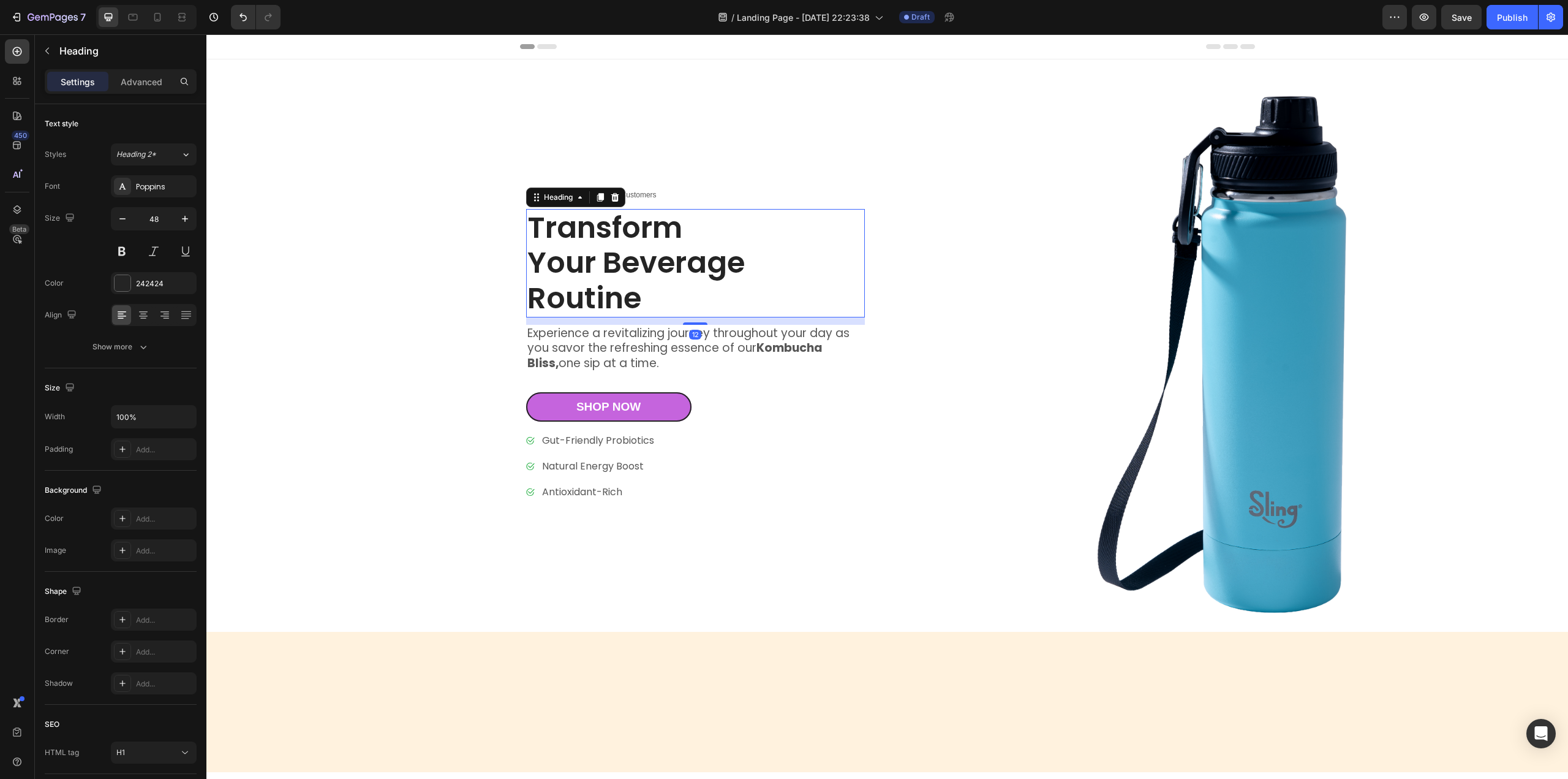
click at [602, 265] on h1 "Transform Your Beverage Routine" at bounding box center [695, 264] width 338 height 108
click at [602, 265] on p "Transform Your Beverage Routine" at bounding box center [695, 263] width 336 height 106
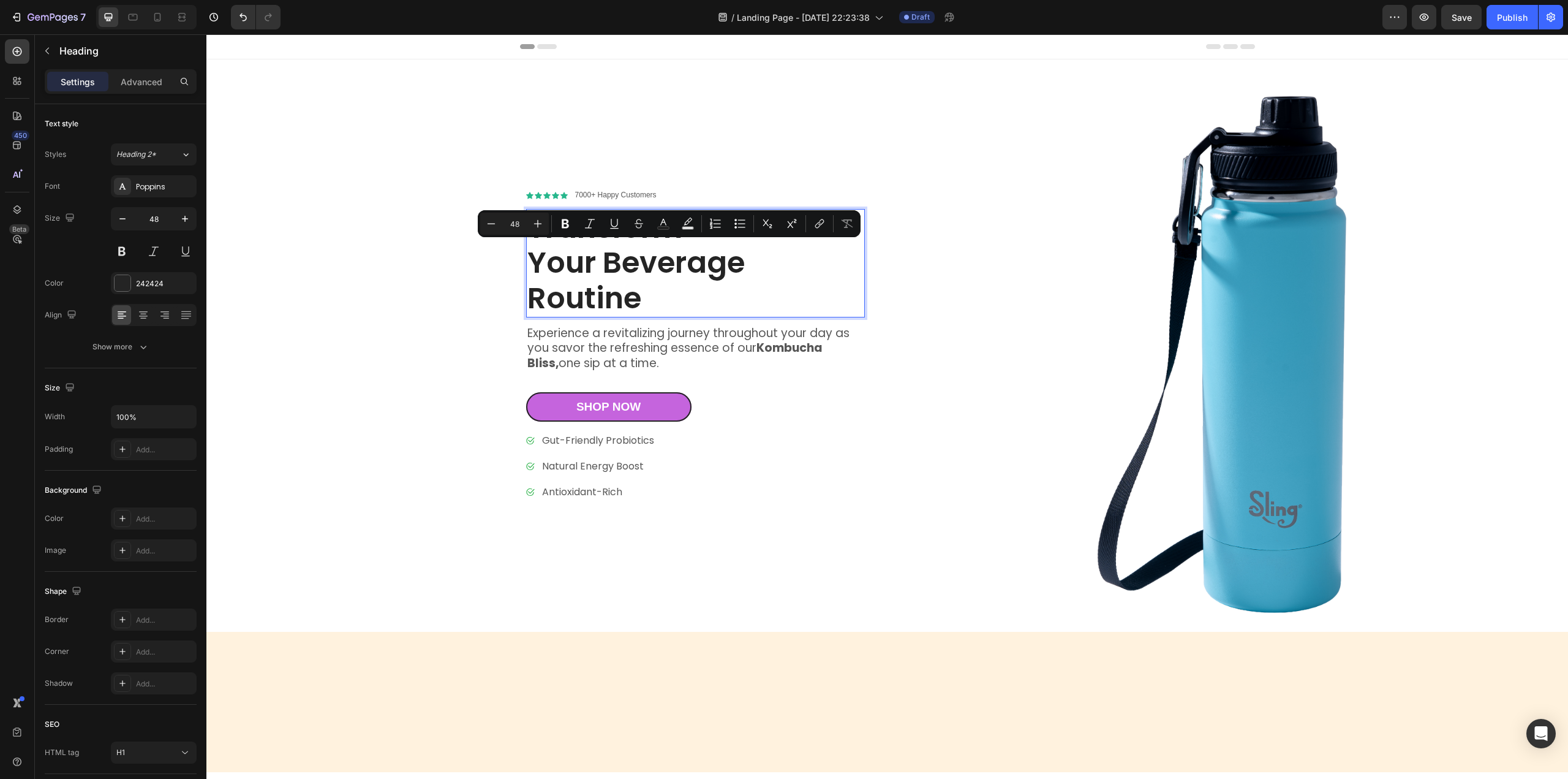
click at [634, 294] on p "Transform Your Beverage Routine" at bounding box center [695, 263] width 336 height 106
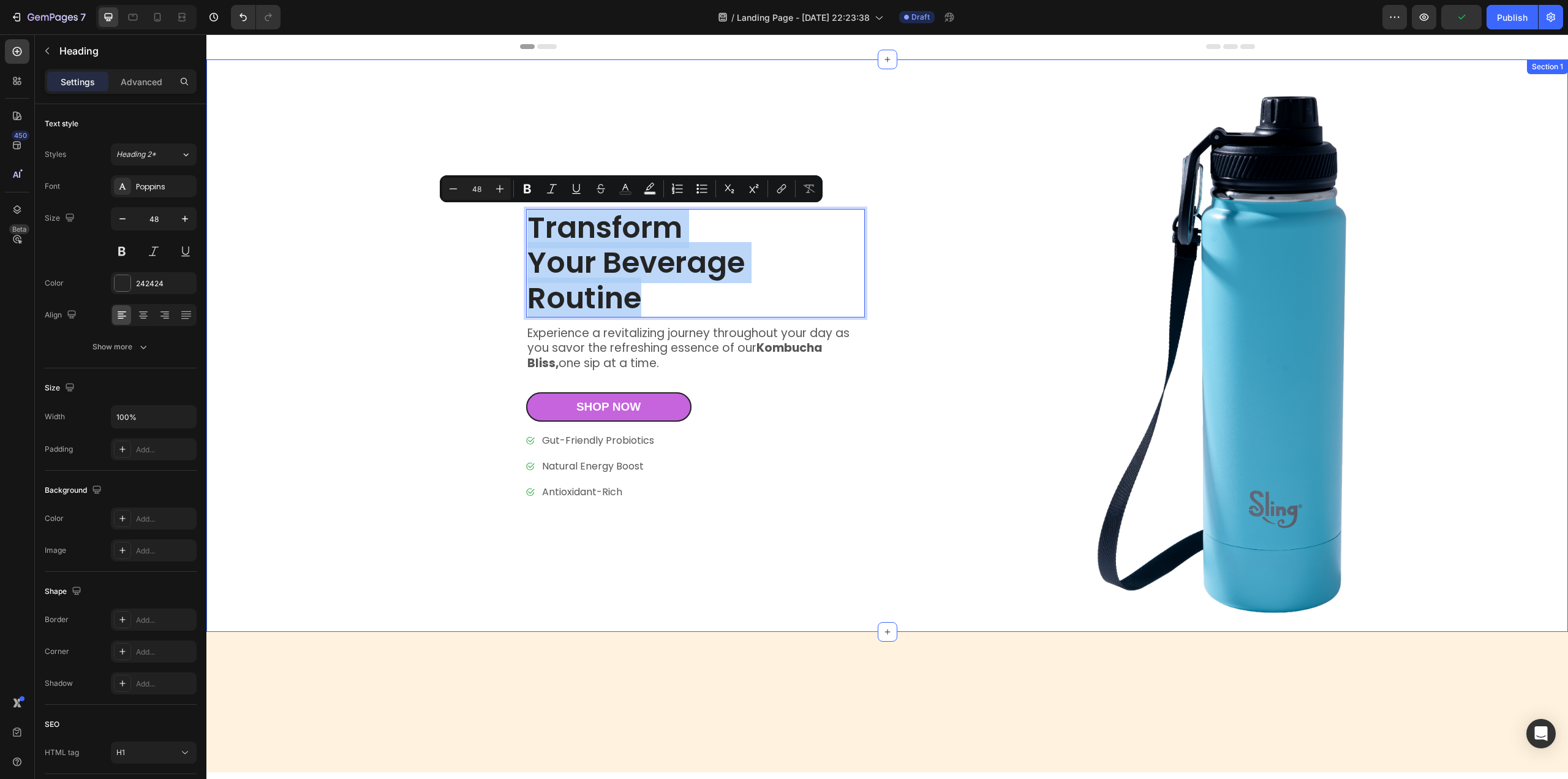
drag, startPoint x: 642, startPoint y: 302, endPoint x: 518, endPoint y: 232, distance: 142.4
click at [518, 232] on div "Icon Icon Icon Icon Icon Icon List 7000+ Happy Customers Text Block Row Transfo…" at bounding box center [551, 345] width 666 height 572
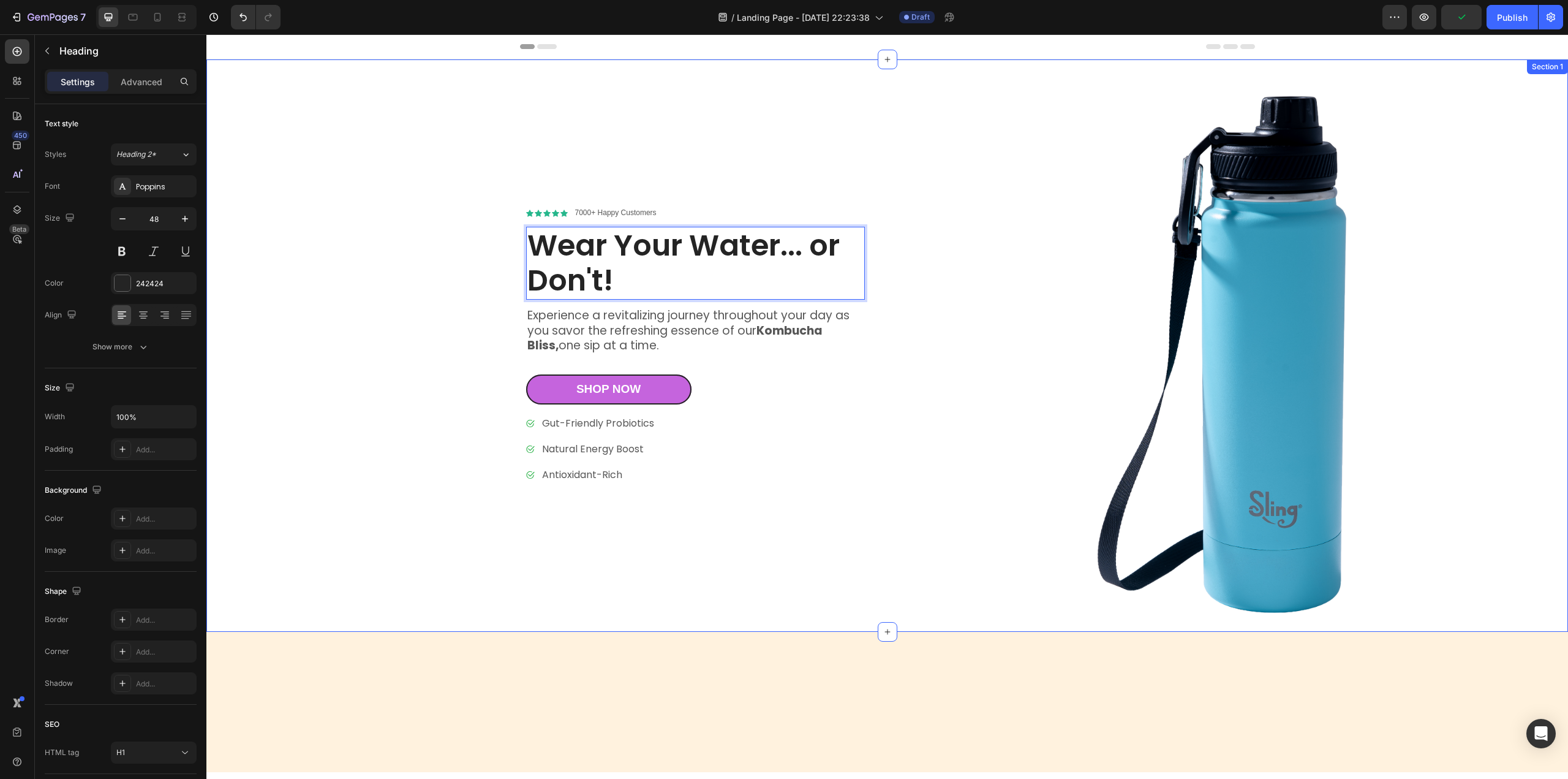
click at [778, 579] on div "Icon Icon Icon Icon Icon Icon List 7000+ Happy Customers Text Block Row Wear Yo…" at bounding box center [551, 345] width 666 height 572
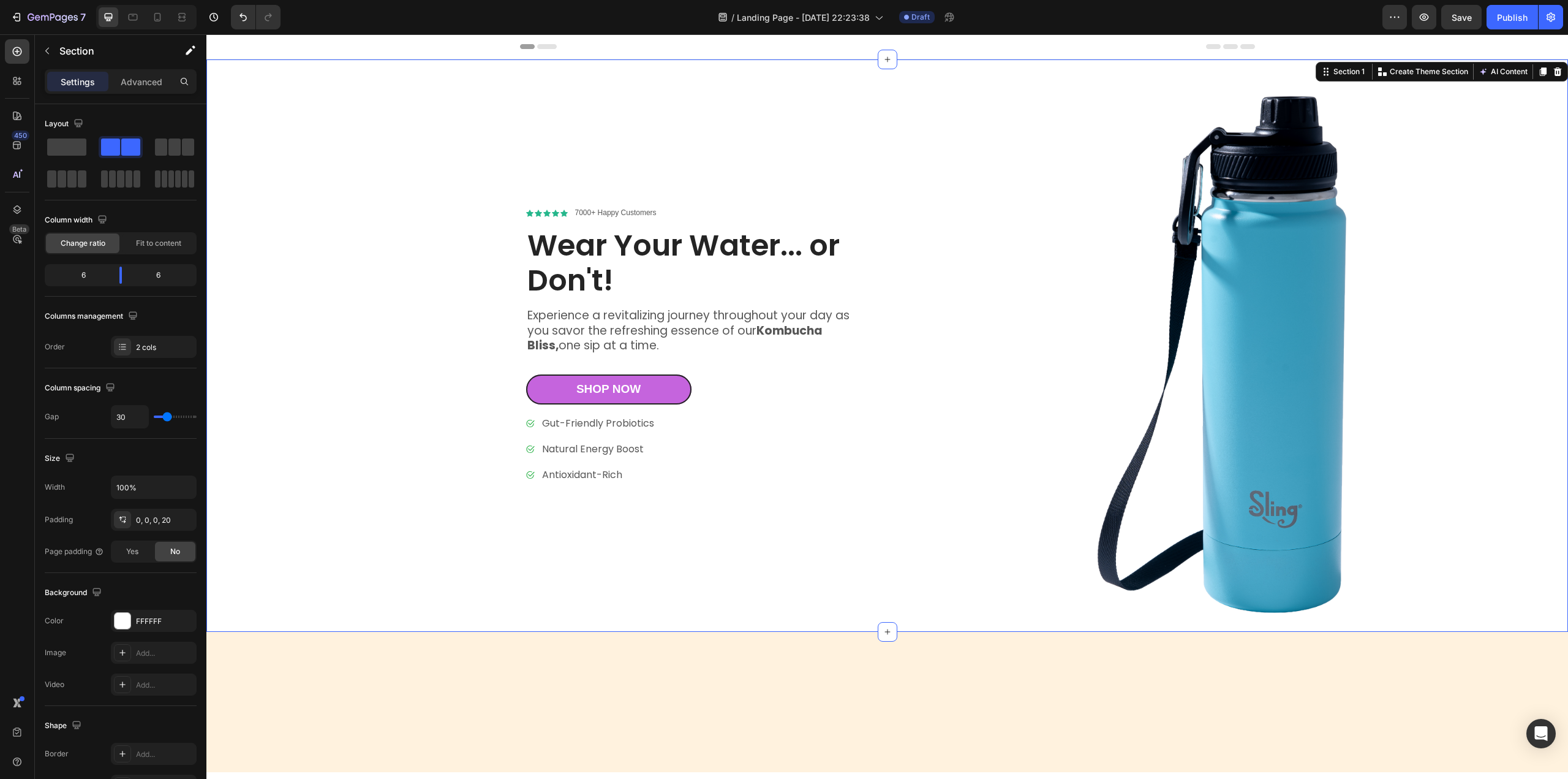
click at [269, 184] on div "Icon Icon Icon Icon Icon Icon List 7000+ Happy Customers Text Block Row Wear Yo…" at bounding box center [551, 345] width 666 height 572
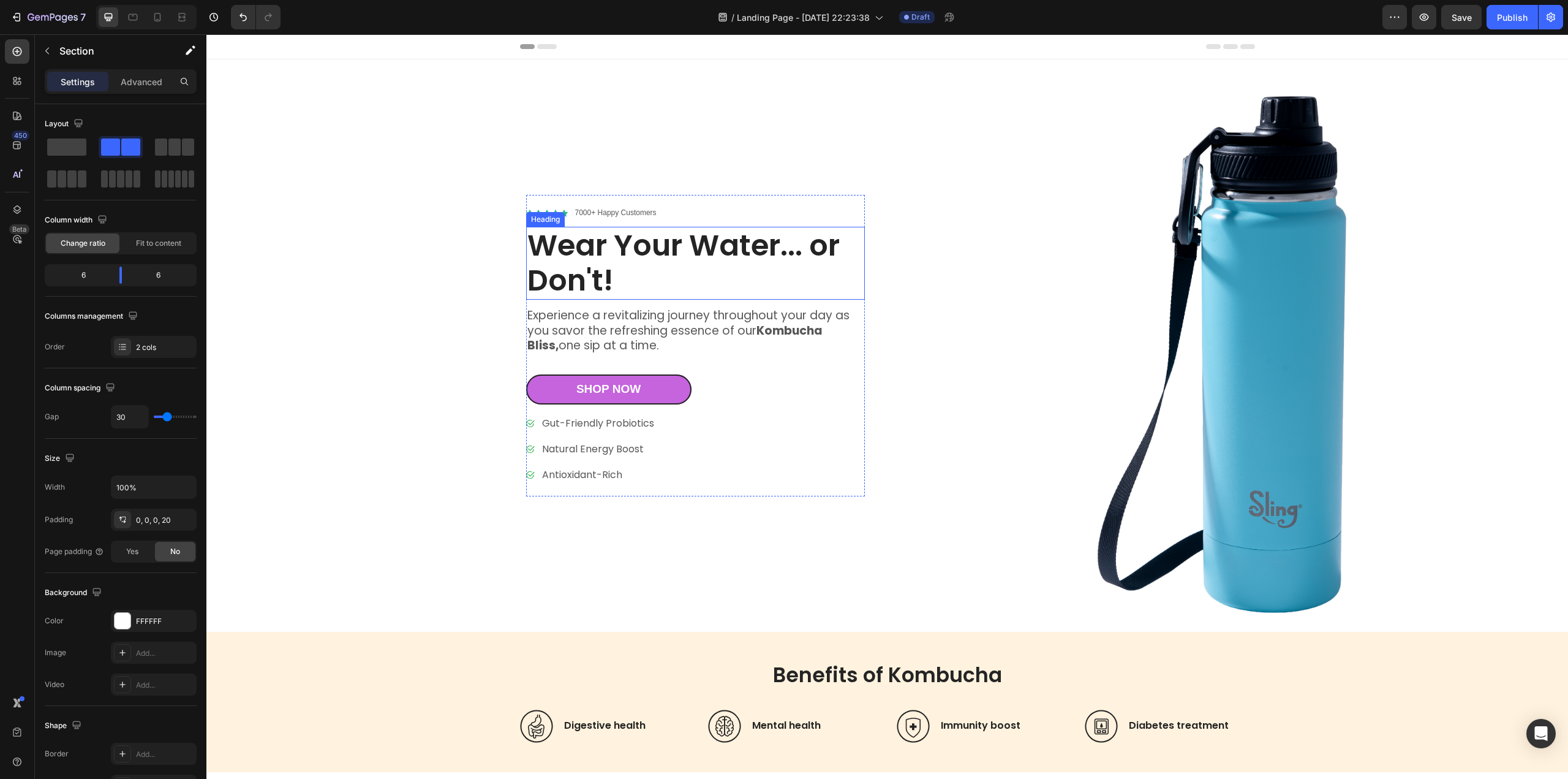
click at [537, 247] on h1 "Wear Your Water... or Don't!" at bounding box center [695, 263] width 338 height 73
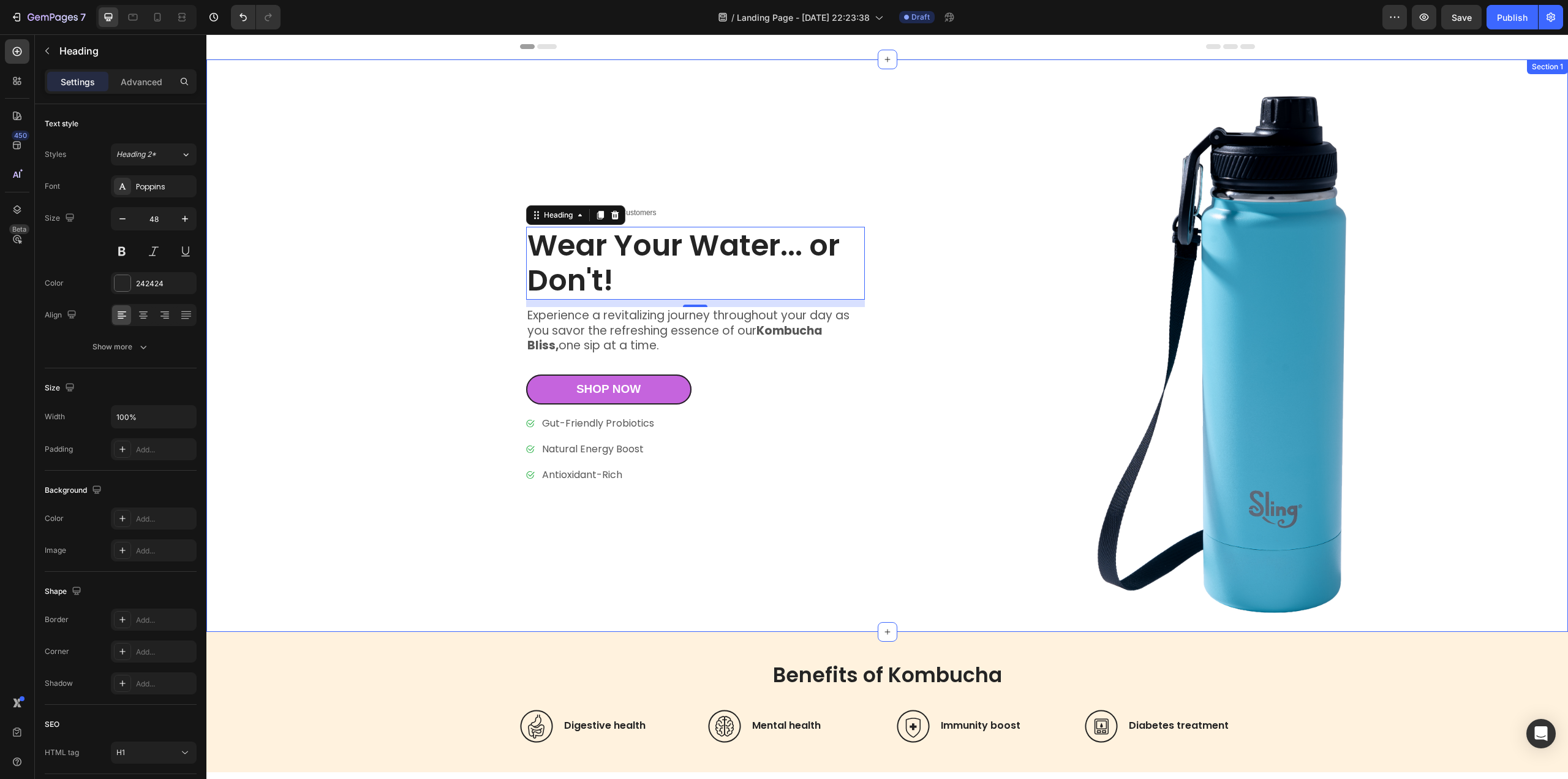
click at [360, 348] on div "Icon Icon Icon Icon Icon Icon List 7000+ Happy Customers Text Block Row Wear Yo…" at bounding box center [551, 345] width 666 height 572
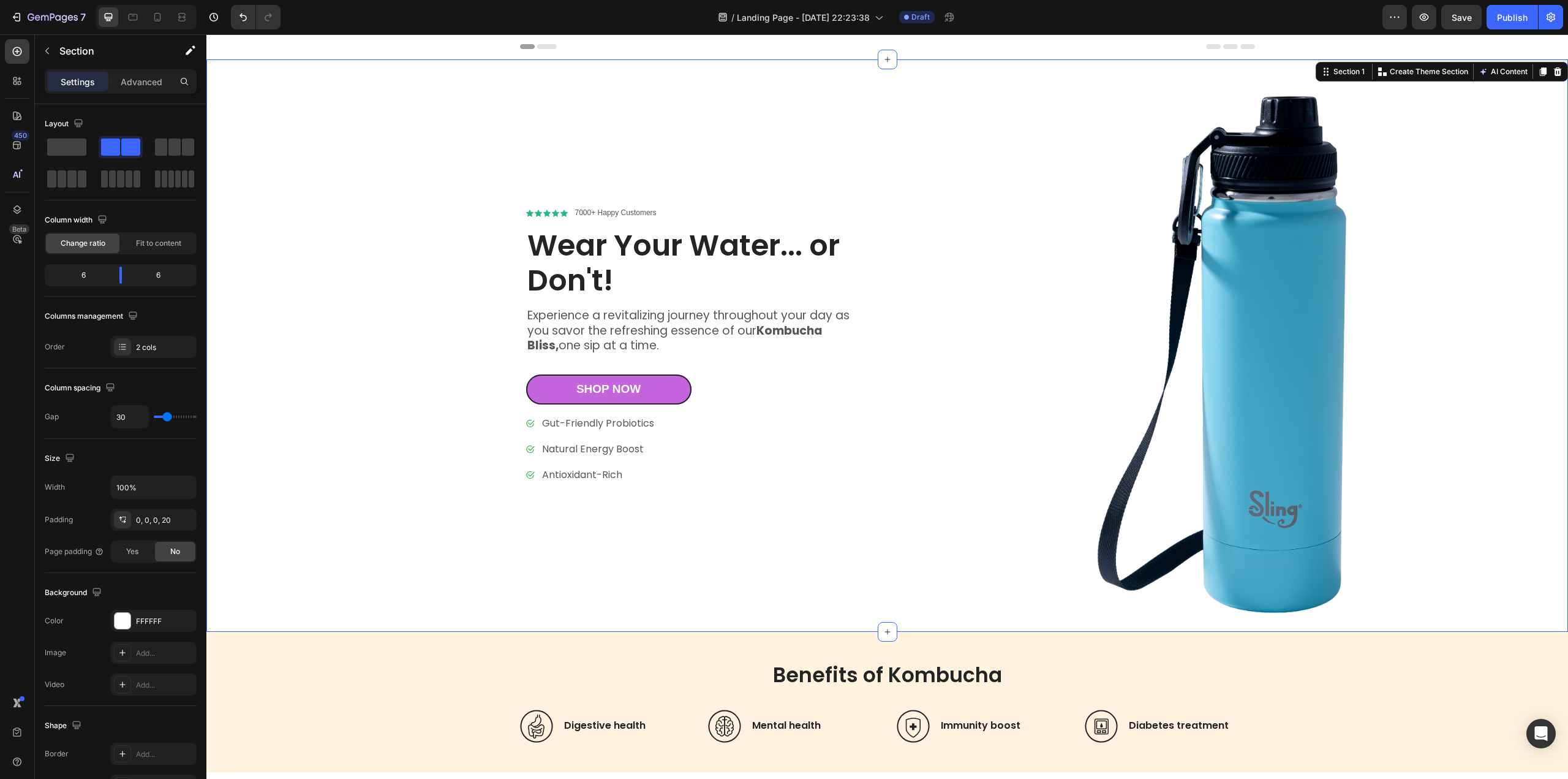
click at [538, 48] on icon at bounding box center [547, 47] width 20 height 5
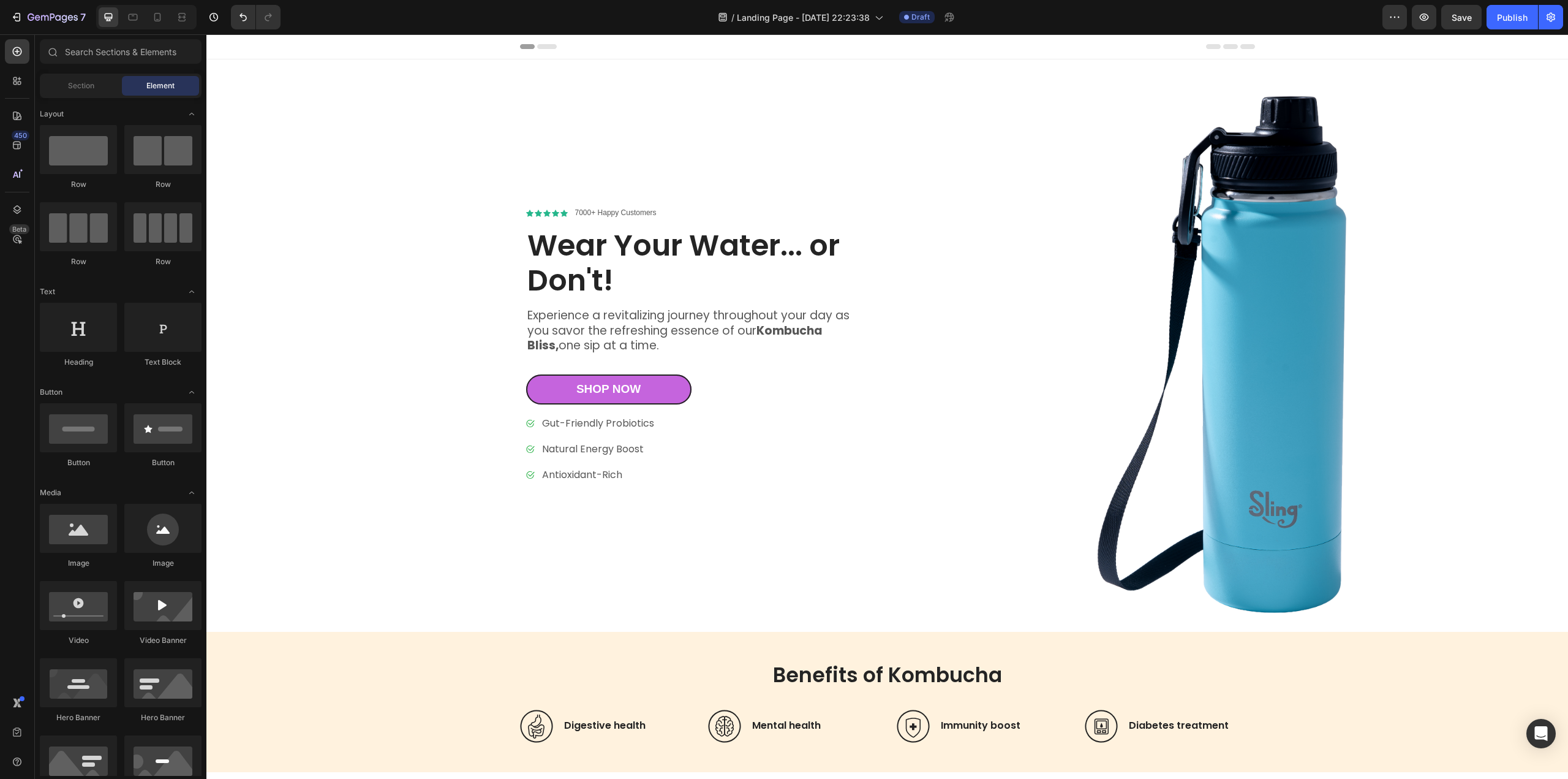
click at [522, 48] on icon at bounding box center [528, 47] width 15 height 5
click at [937, 143] on div at bounding box center [1235, 345] width 666 height 572
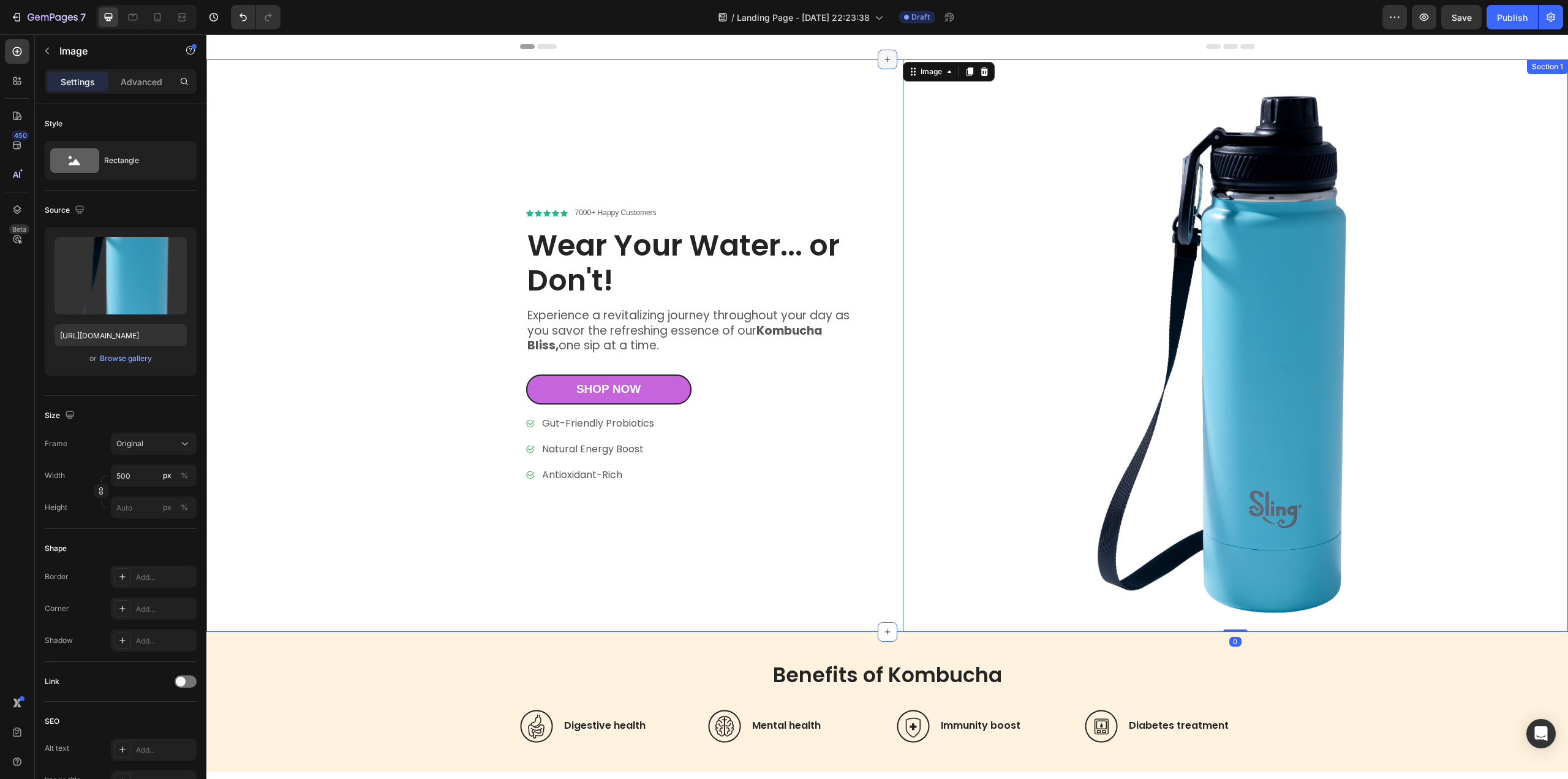
click at [887, 51] on div at bounding box center [888, 60] width 20 height 20
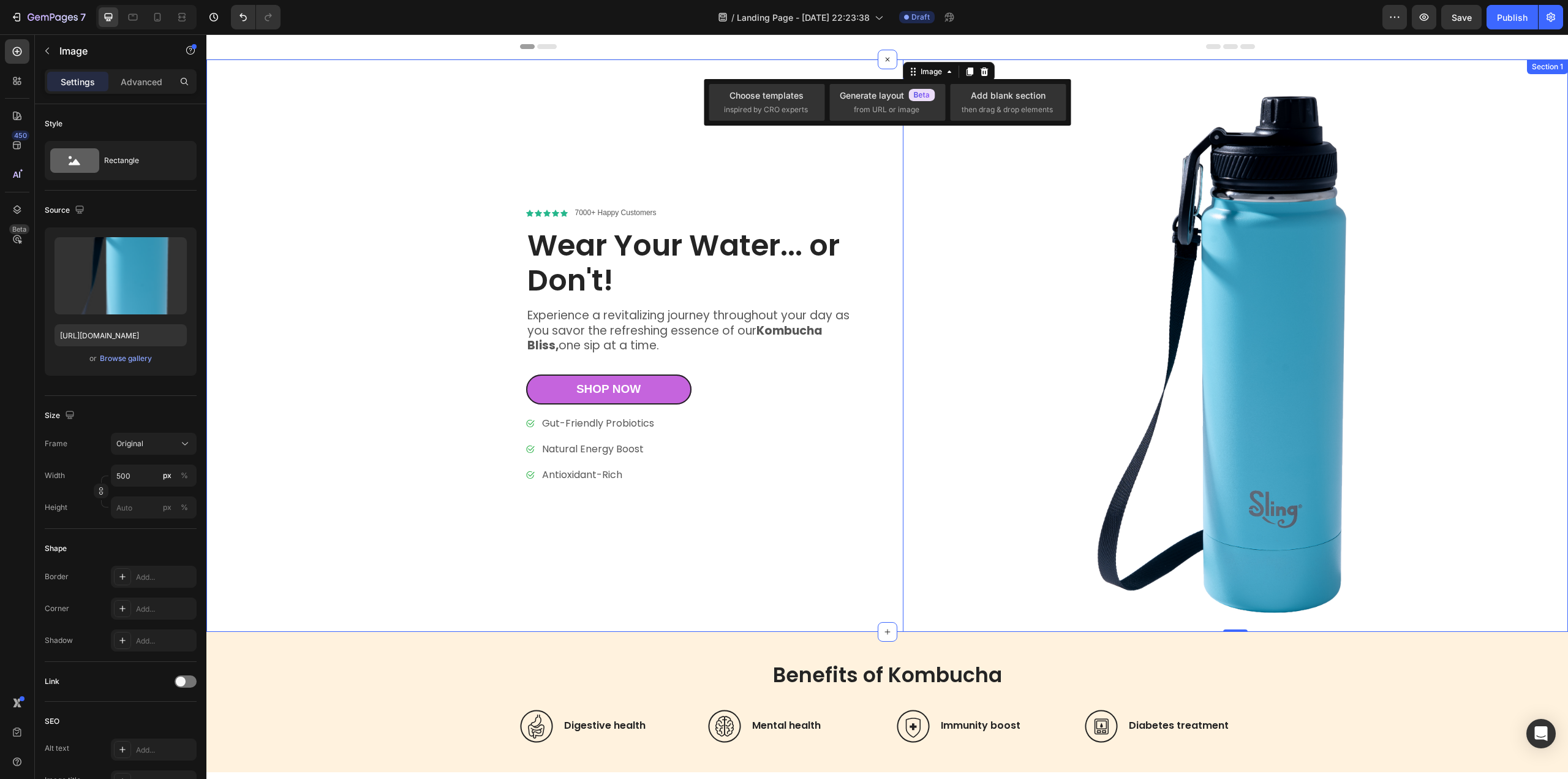
click at [829, 164] on div "Icon Icon Icon Icon Icon Icon List 7000+ Happy Customers Text Block Row Wear Yo…" at bounding box center [551, 345] width 666 height 572
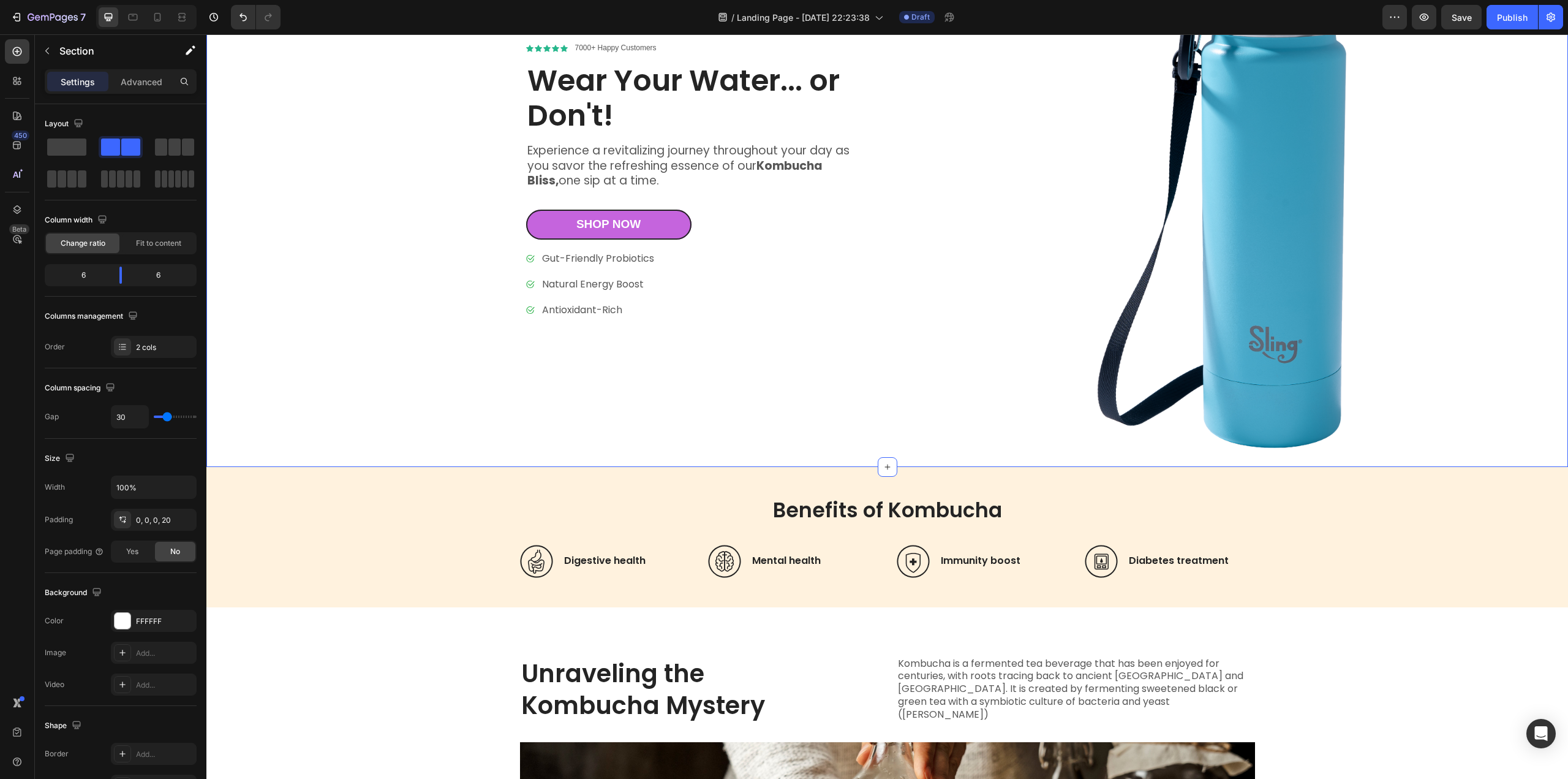
scroll to position [306, 0]
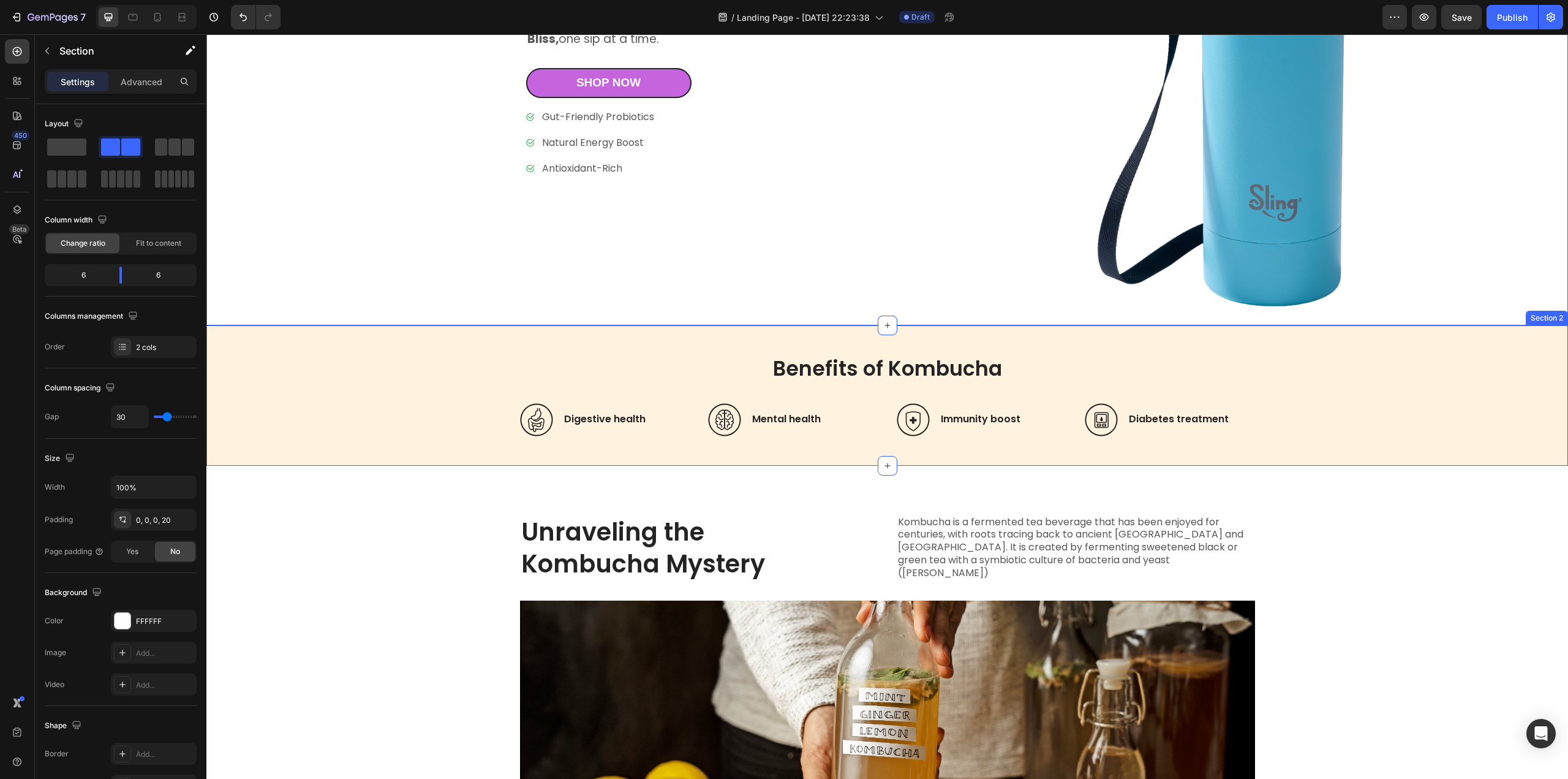
click at [360, 381] on div "Benefits of Kombucha Heading Icon Digestive health Heading Row Icon Mental heal…" at bounding box center [887, 395] width 1337 height 82
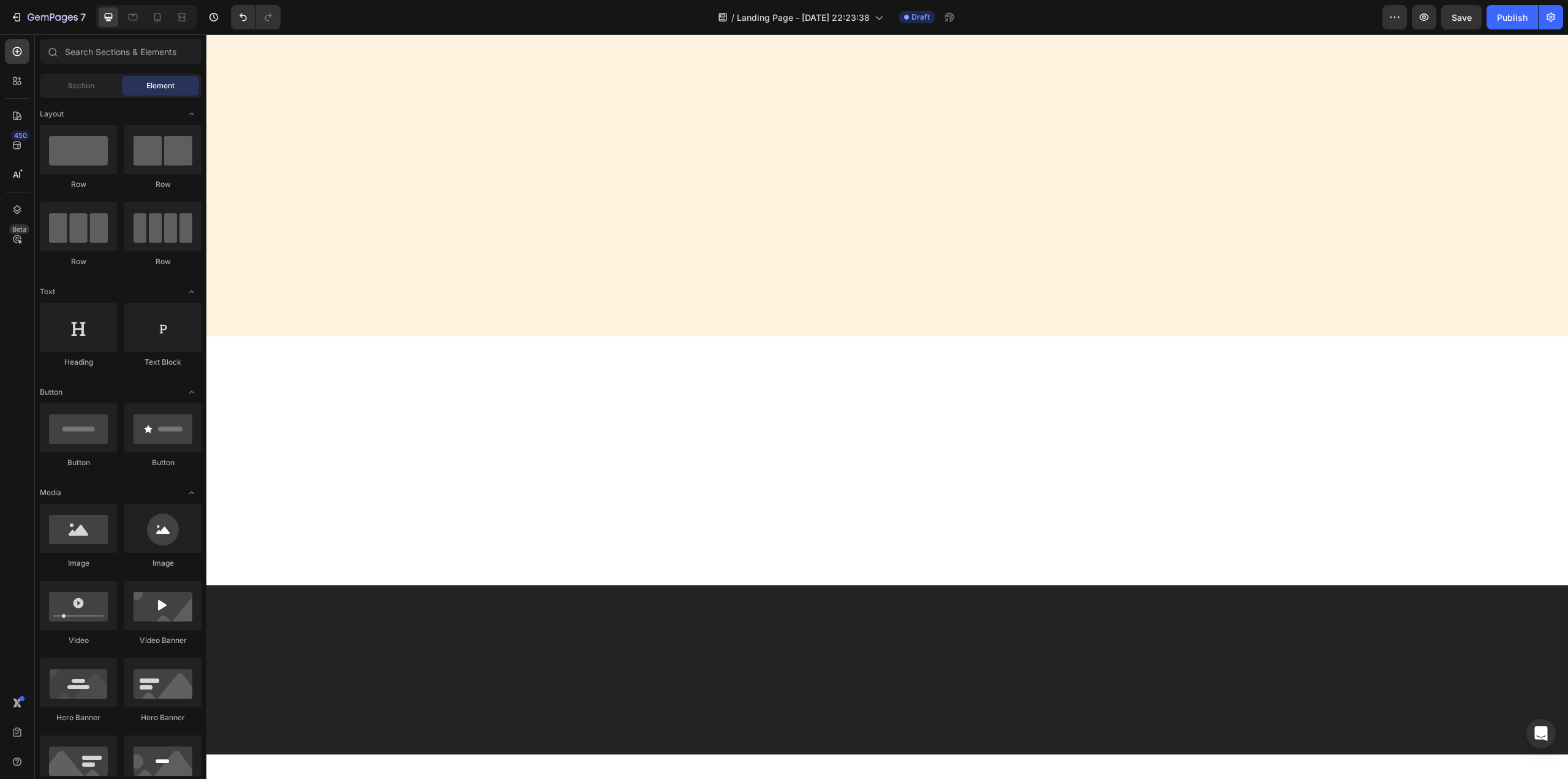
scroll to position [0, 0]
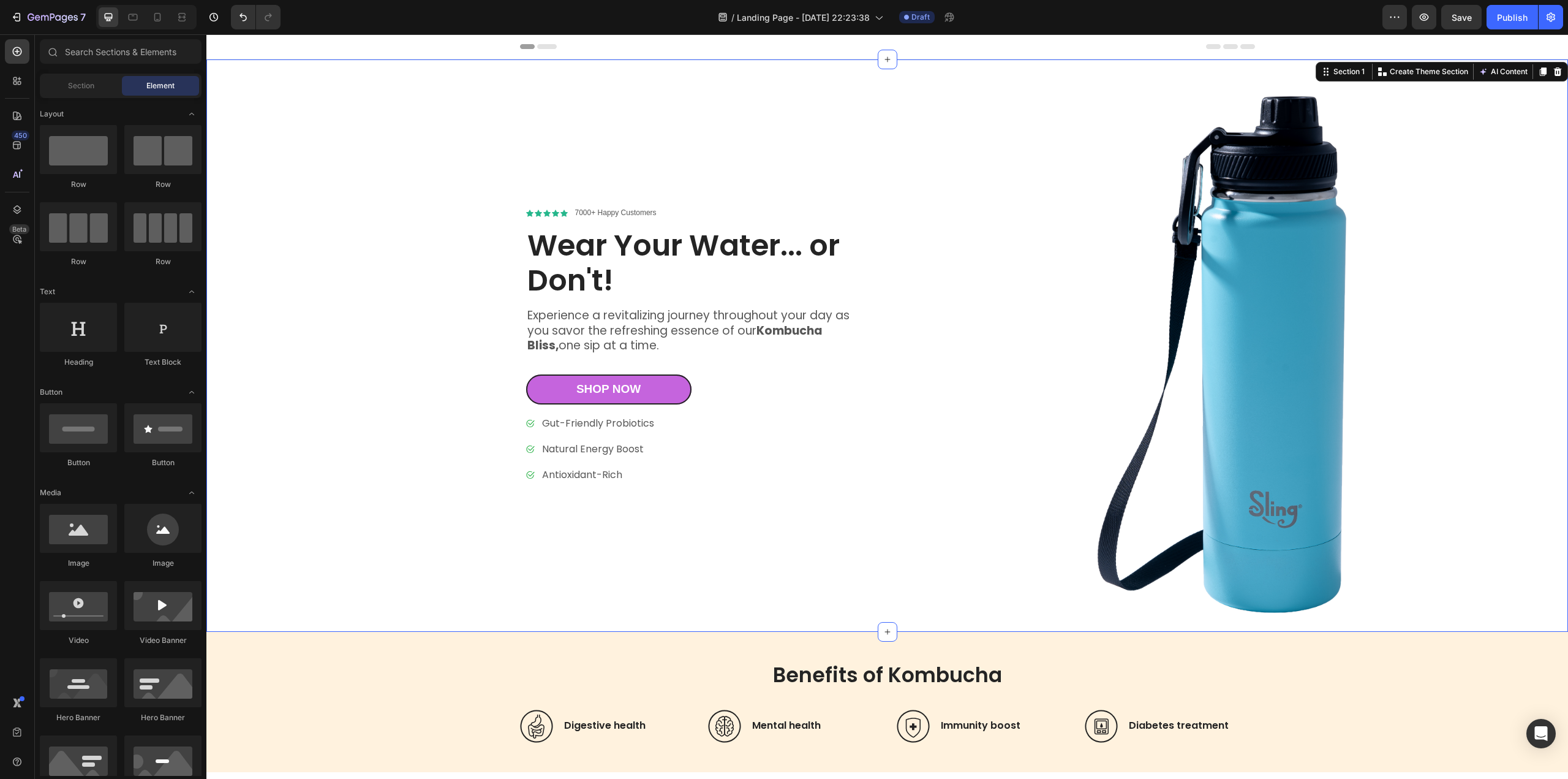
click at [643, 138] on div "Icon Icon Icon Icon Icon Icon List 7000+ Happy Customers Text Block Row Wear Yo…" at bounding box center [551, 345] width 666 height 572
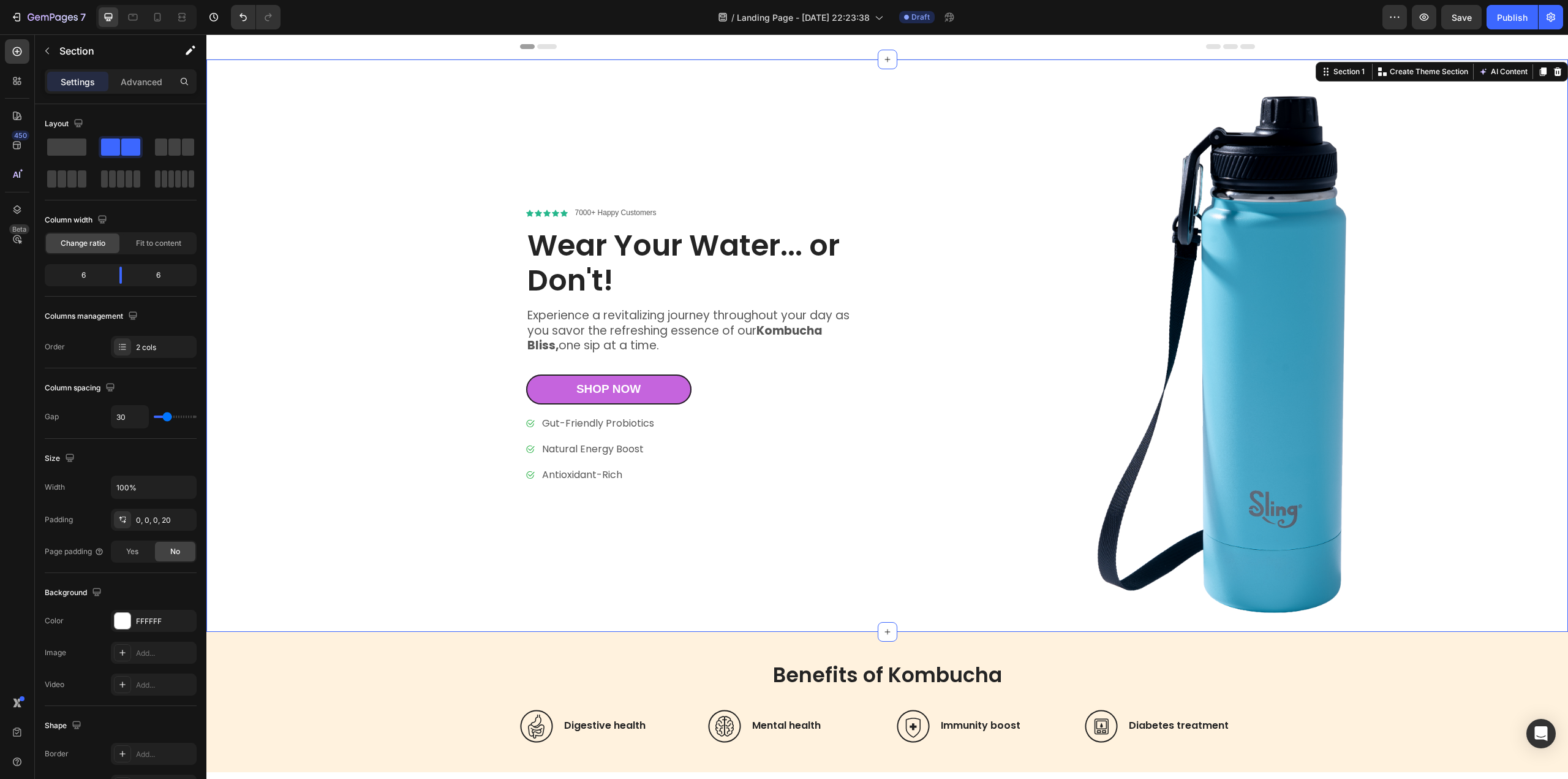
click at [443, 346] on div "Icon Icon Icon Icon Icon Icon List 7000+ Happy Customers Text Block Row Wear Yo…" at bounding box center [551, 345] width 666 height 572
click at [883, 58] on icon at bounding box center [888, 59] width 10 height 10
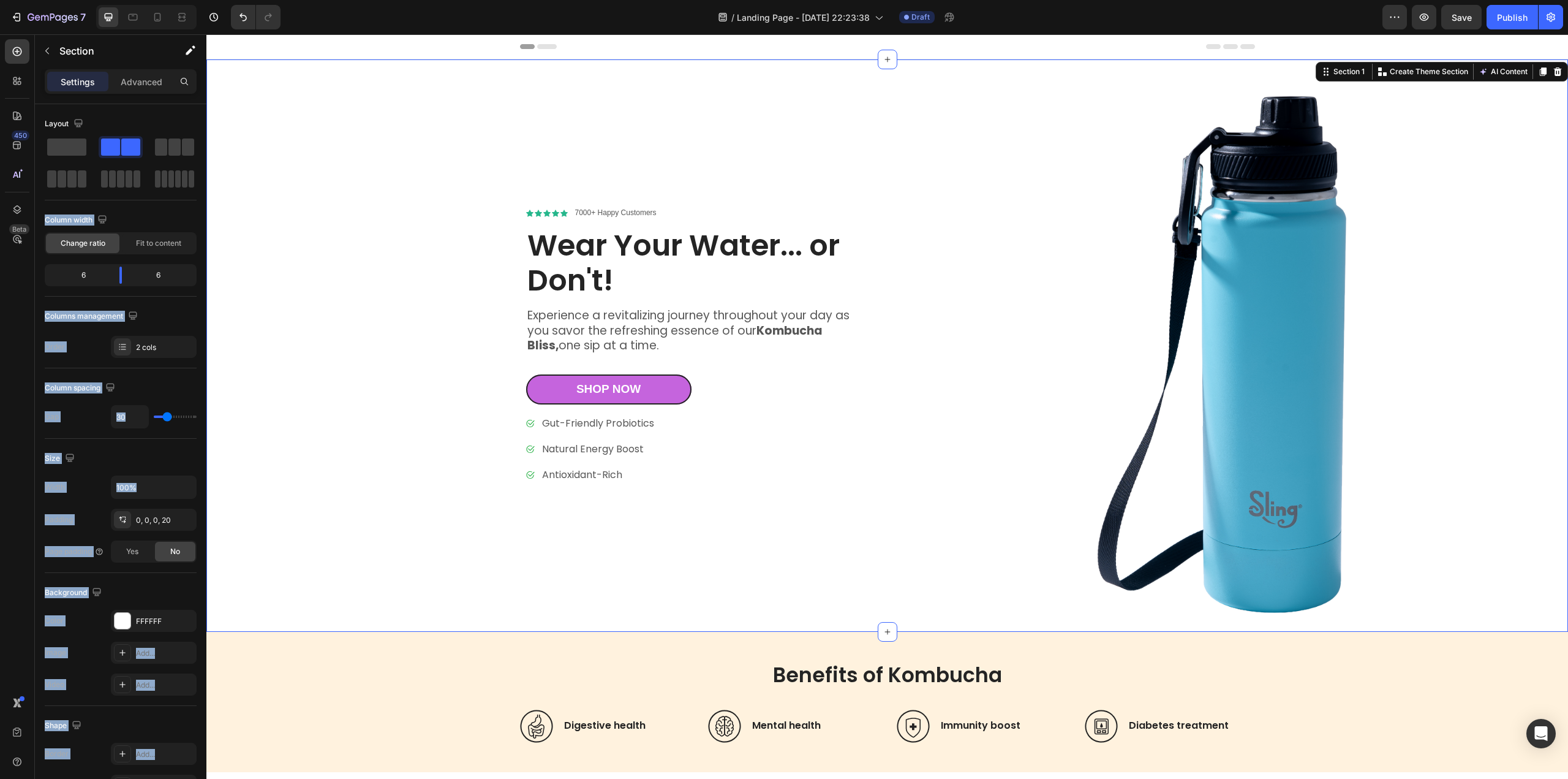
drag, startPoint x: 273, startPoint y: 180, endPoint x: 872, endPoint y: 48, distance: 613.4
click at [883, 59] on icon at bounding box center [888, 59] width 10 height 10
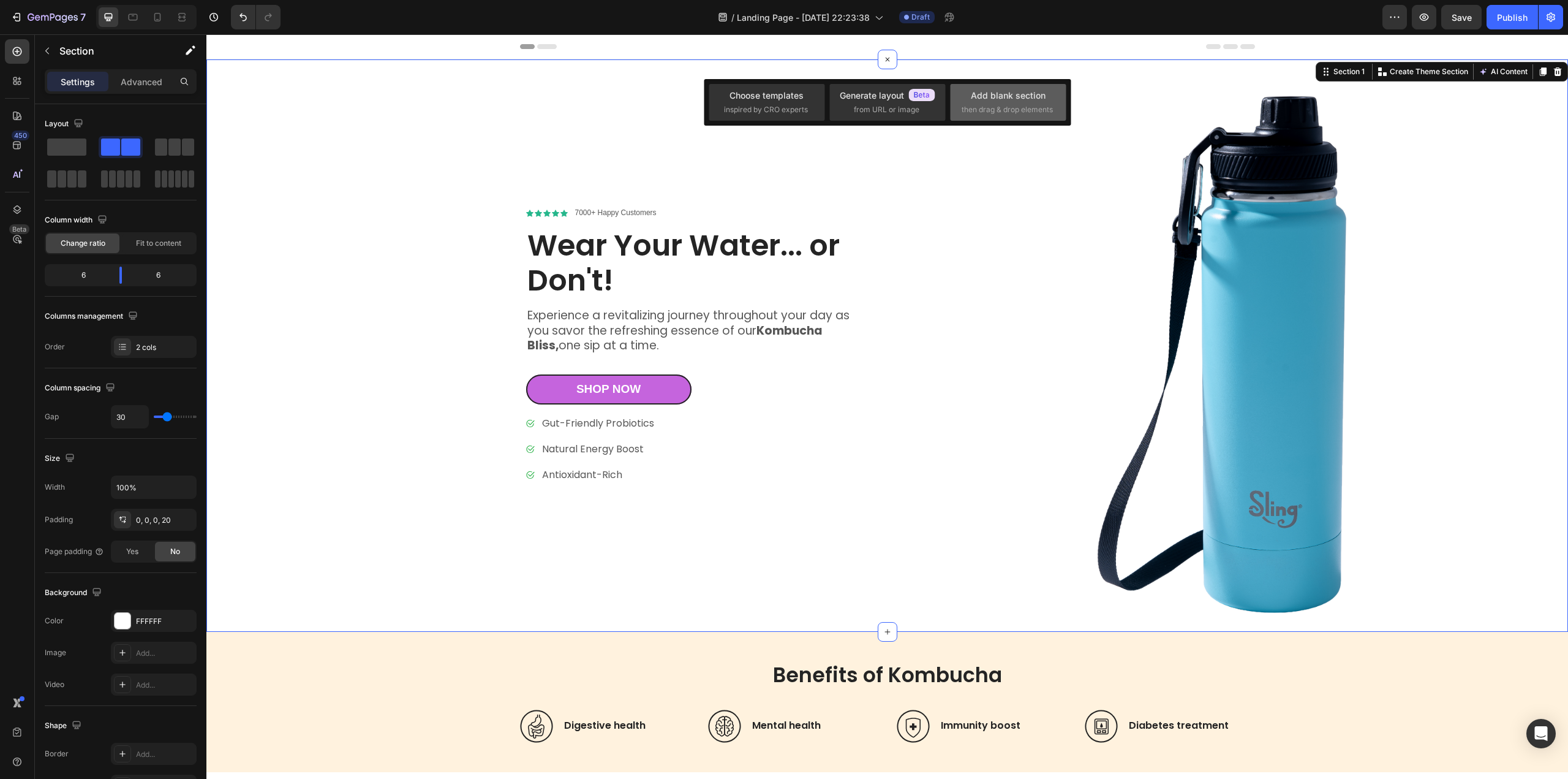
click at [996, 114] on span "then drag & drop elements" at bounding box center [1006, 109] width 91 height 11
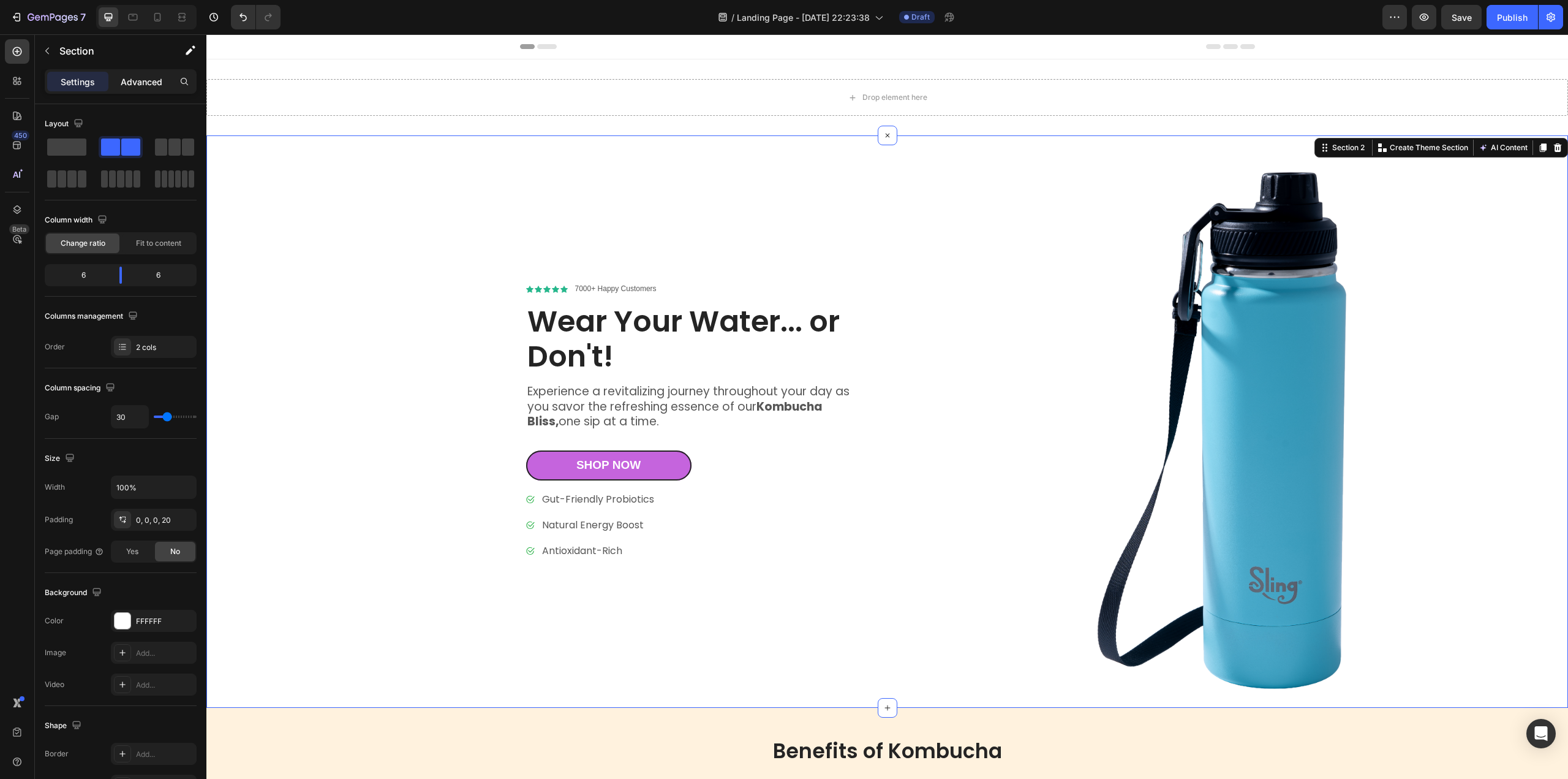
click at [146, 82] on p "Advanced" at bounding box center [142, 81] width 42 height 13
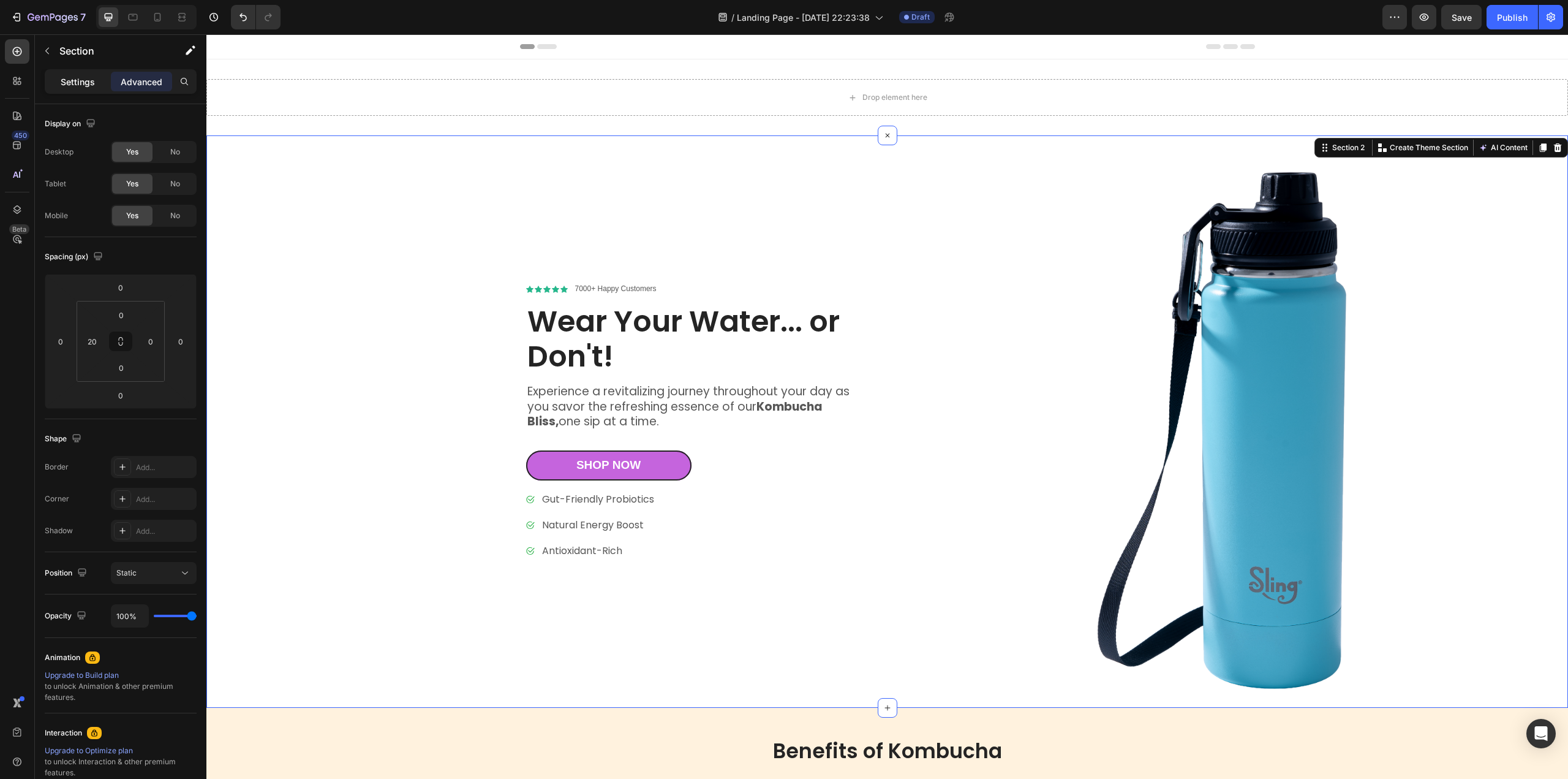
click at [84, 84] on p "Settings" at bounding box center [78, 81] width 34 height 13
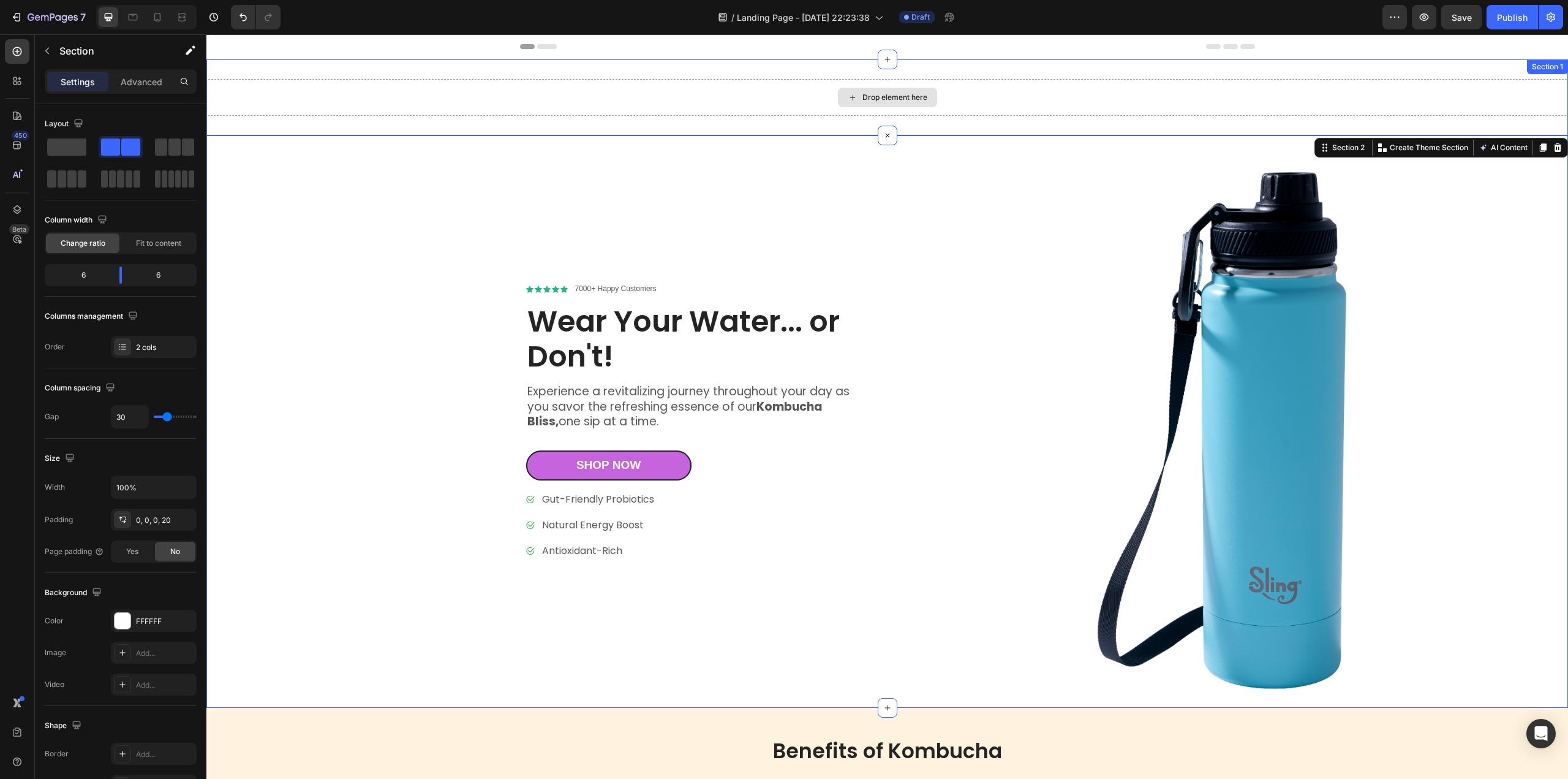
drag, startPoint x: 212, startPoint y: 138, endPoint x: 850, endPoint y: 92, distance: 639.7
click at [873, 98] on div "Drop element here" at bounding box center [894, 98] width 65 height 10
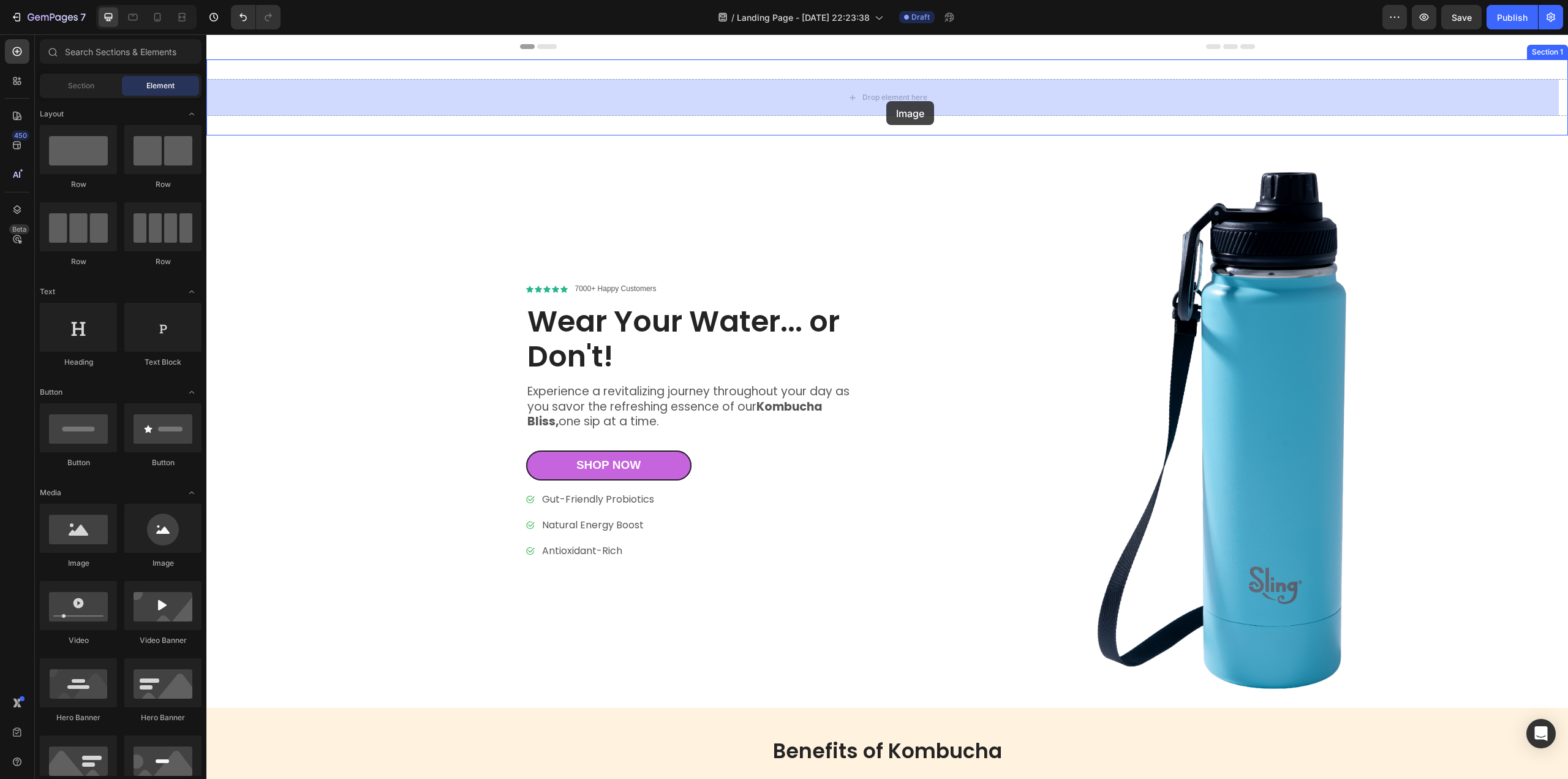
drag, startPoint x: 288, startPoint y: 570, endPoint x: 886, endPoint y: 101, distance: 760.0
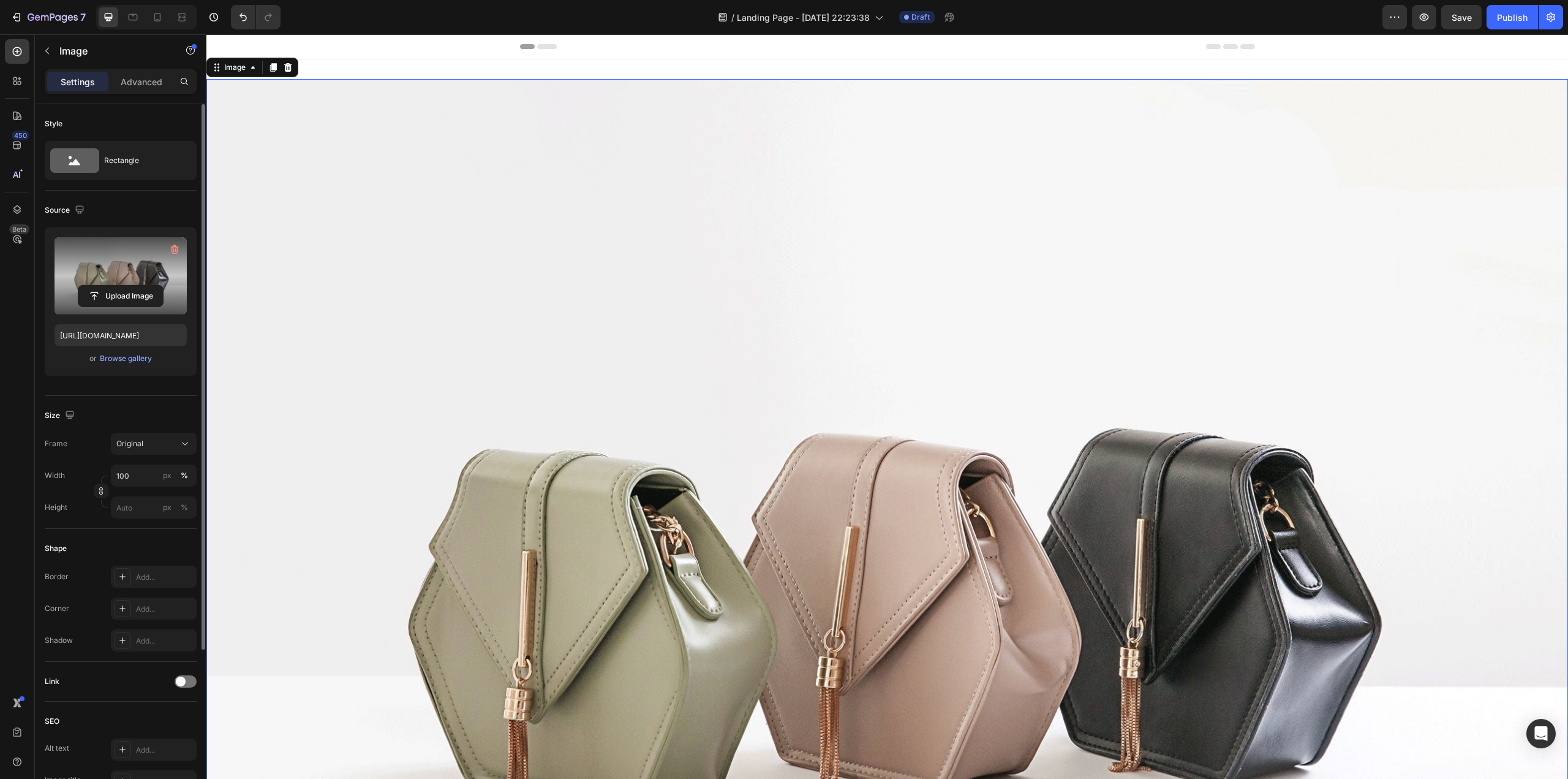
click at [123, 270] on label at bounding box center [120, 275] width 133 height 78
click at [123, 285] on input "file" at bounding box center [120, 295] width 84 height 21
type input "https://cdn.shopify.com/s/files/1/0676/9072/5614/files/gempages_586066445889176…"
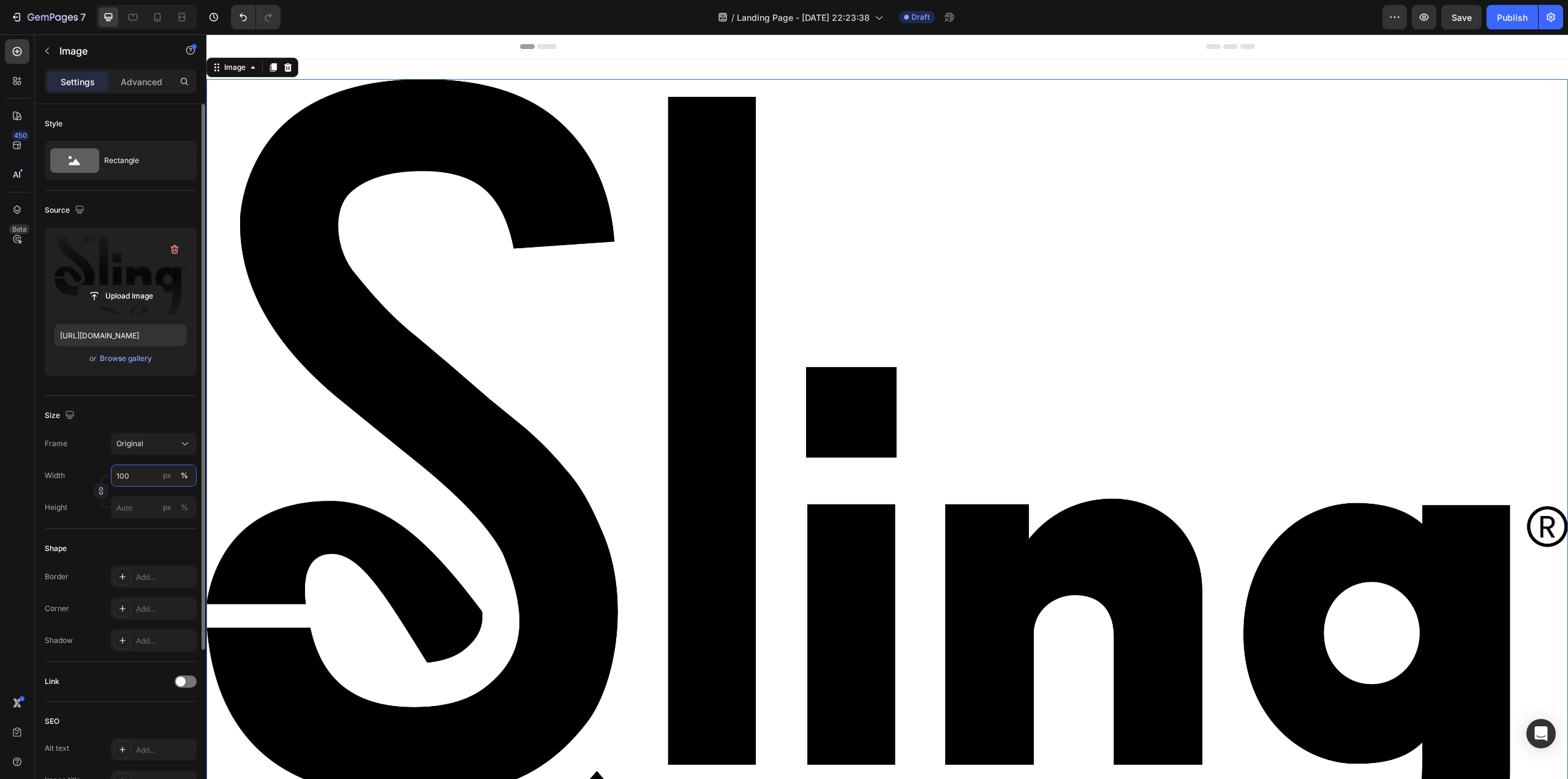
click at [137, 477] on input "100" at bounding box center [153, 475] width 86 height 22
click at [435, 480] on img at bounding box center [887, 596] width 1361 height 1035
click at [448, 453] on img at bounding box center [887, 596] width 1361 height 1035
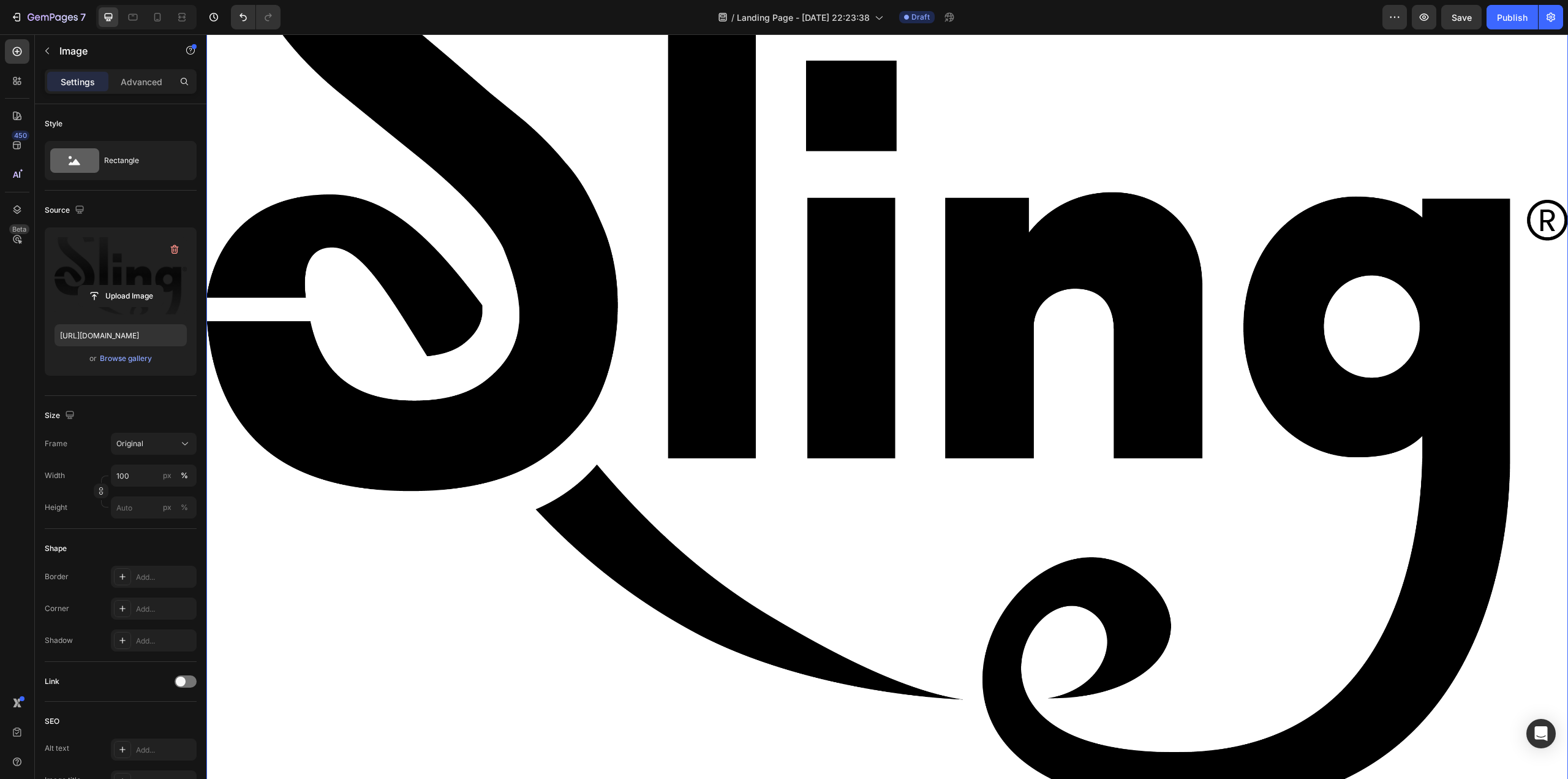
scroll to position [551, 0]
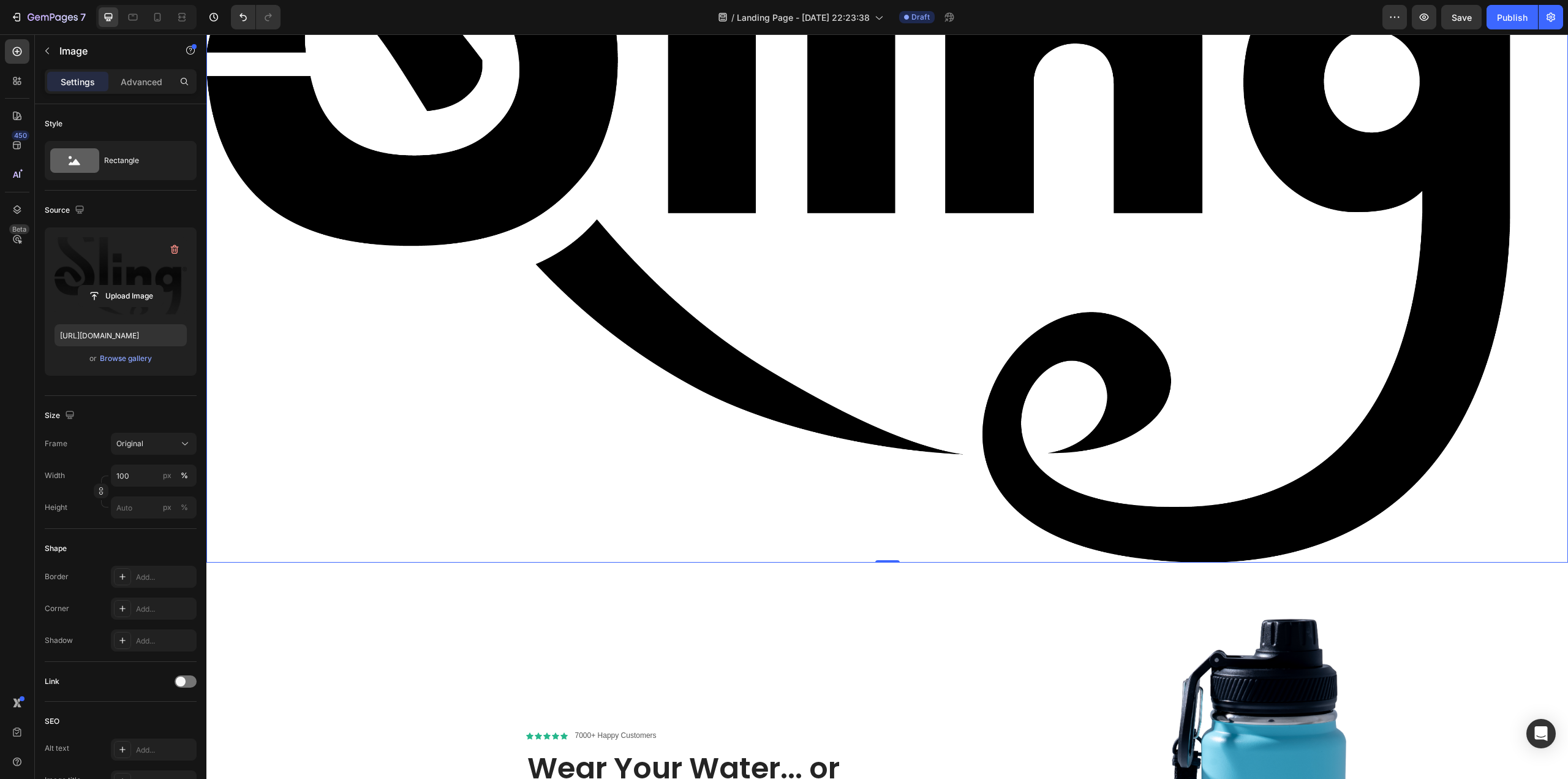
click at [773, 384] on img at bounding box center [887, 45] width 1361 height 1035
click at [730, 375] on img at bounding box center [887, 45] width 1361 height 1035
click at [158, 440] on div "Original" at bounding box center [147, 443] width 60 height 11
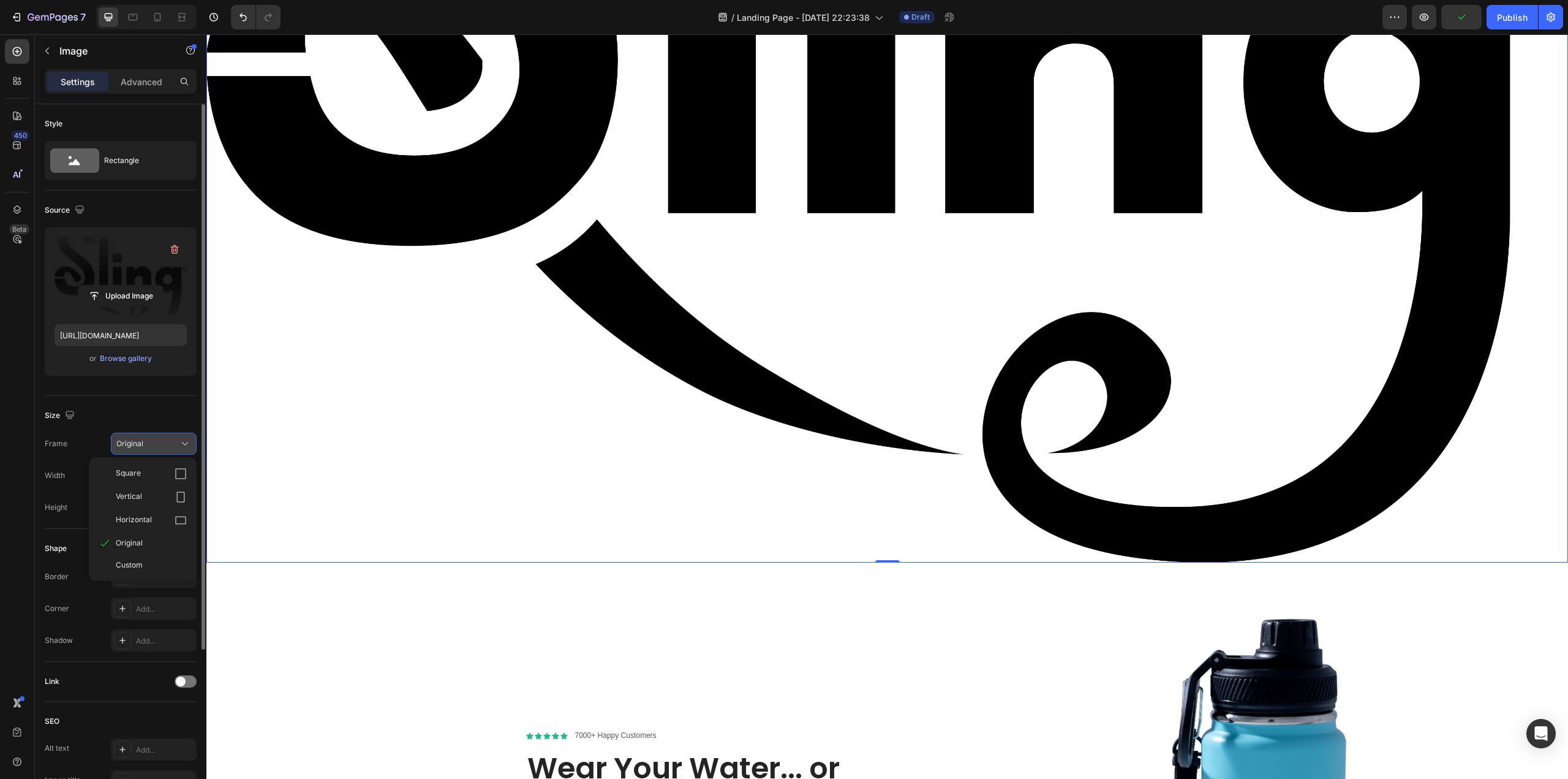
click at [158, 440] on div "Original" at bounding box center [147, 443] width 60 height 11
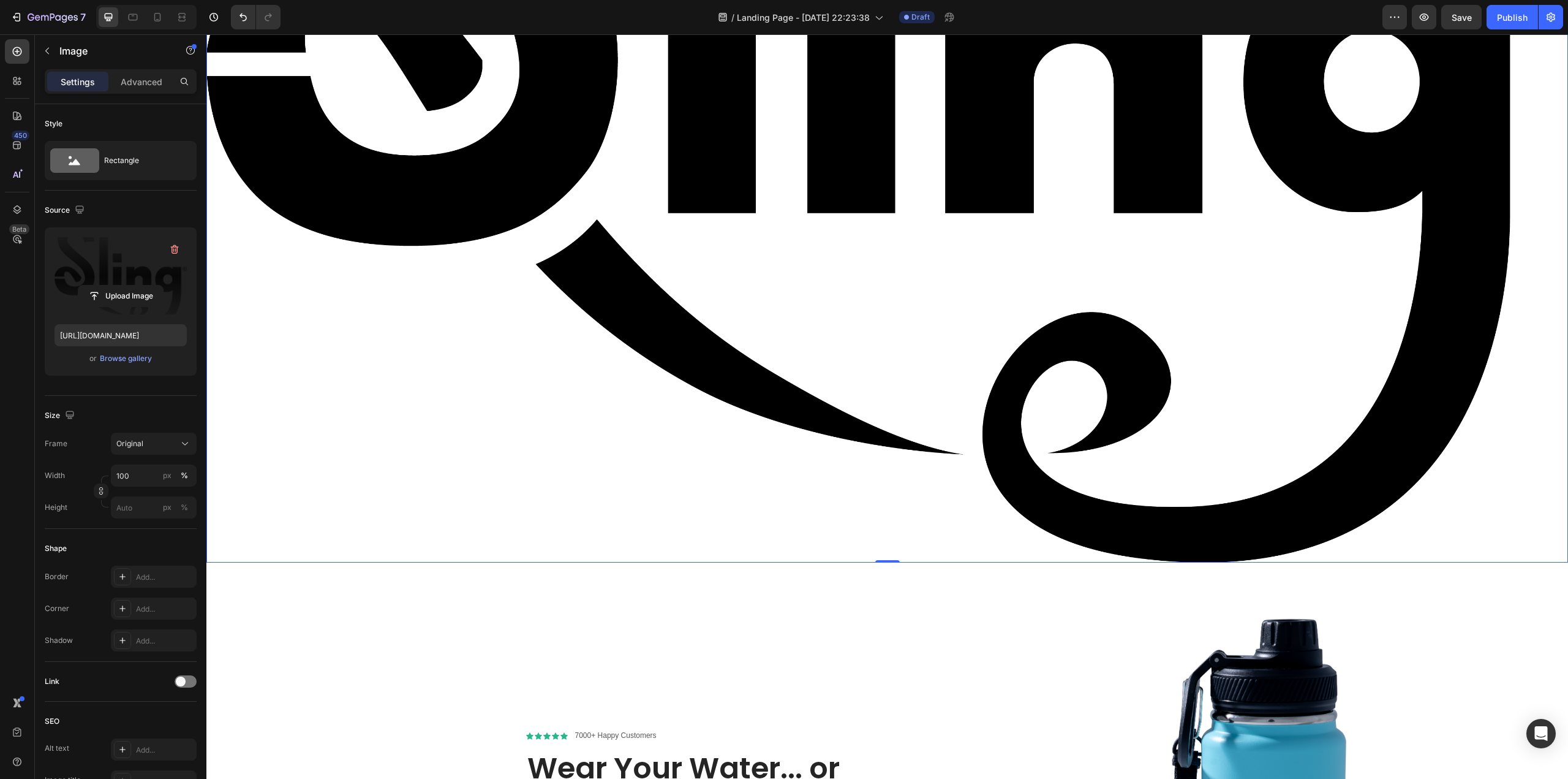
click at [417, 231] on img at bounding box center [887, 45] width 1361 height 1035
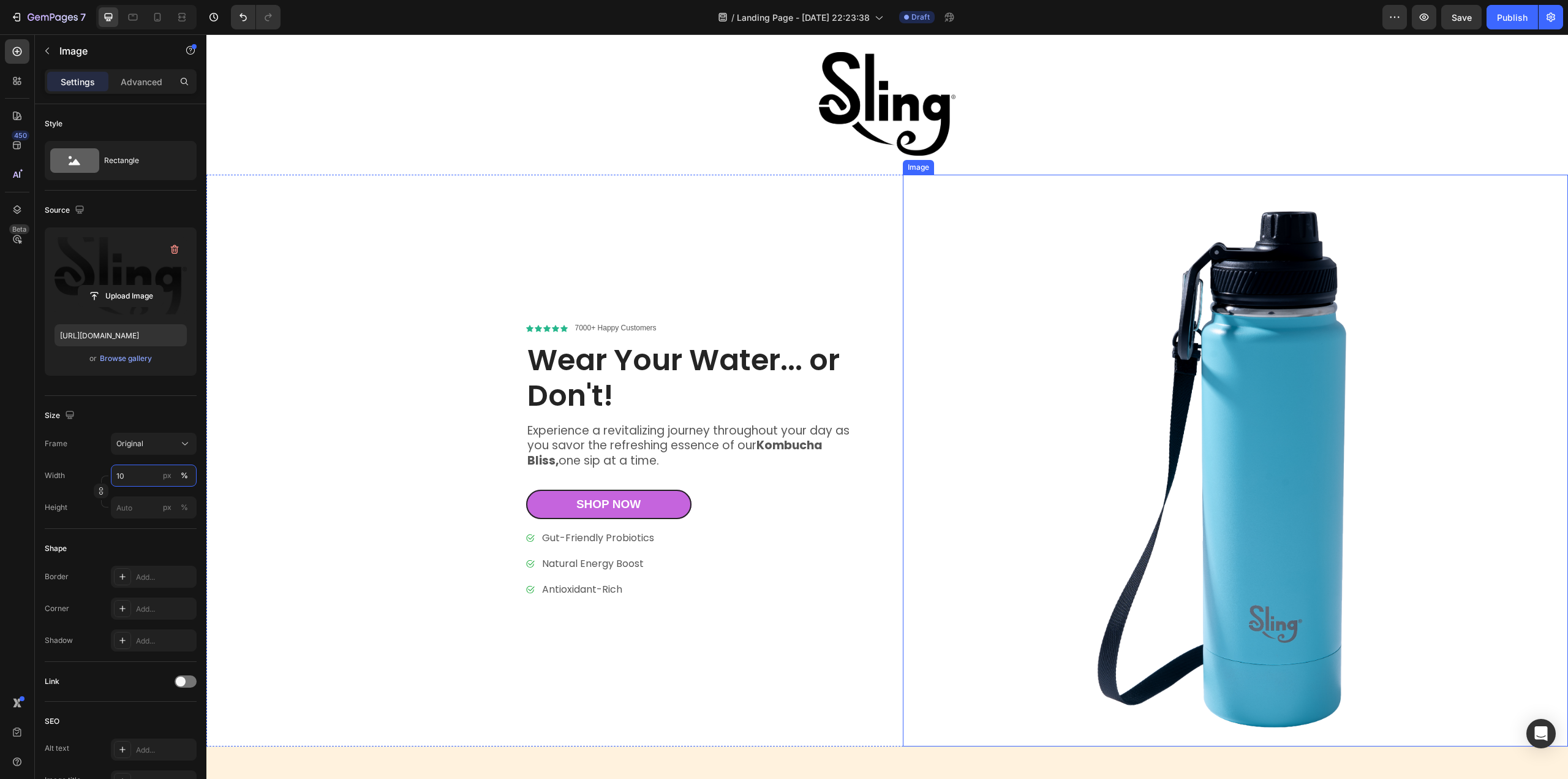
scroll to position [0, 0]
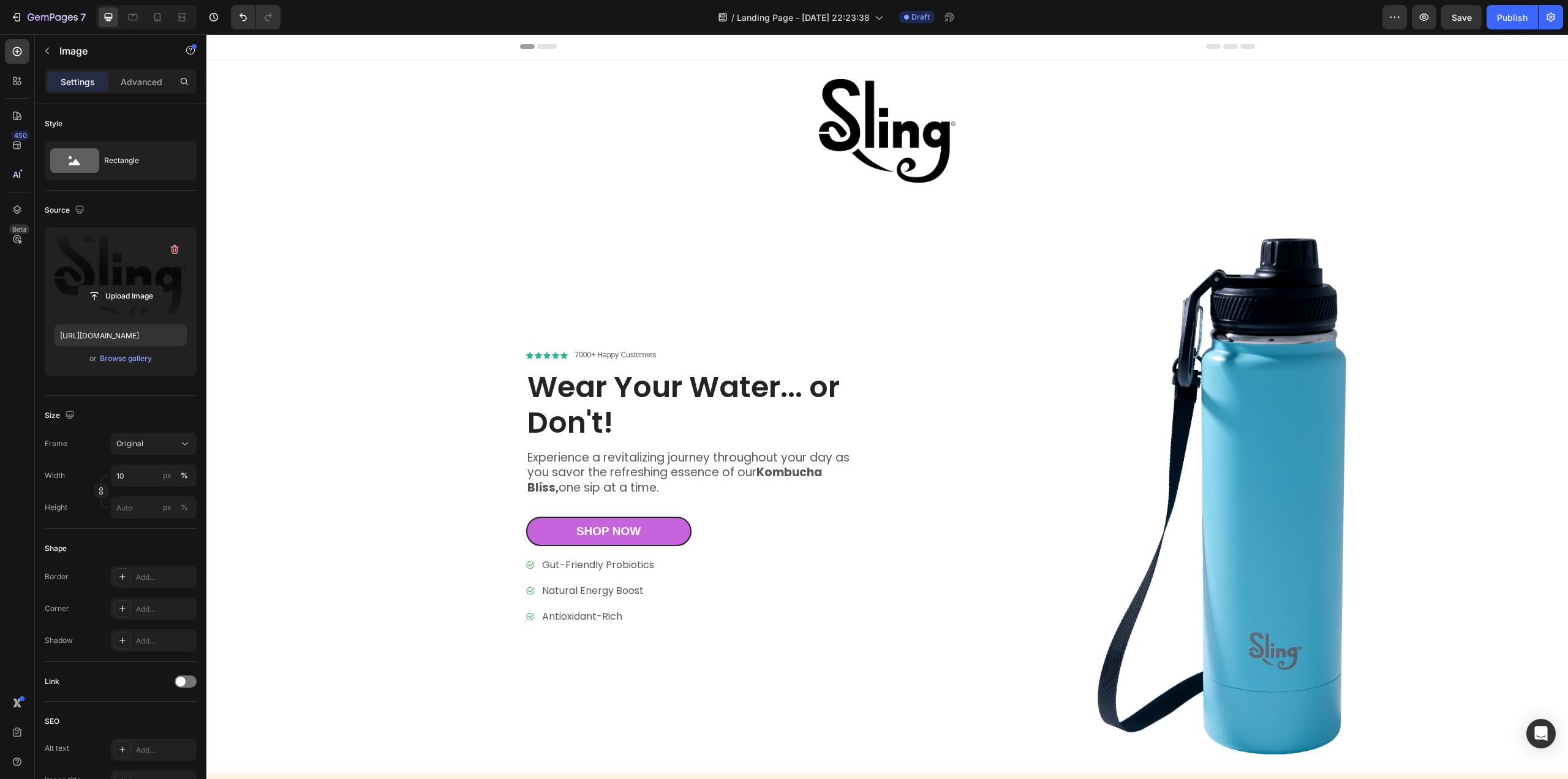
click at [873, 143] on img at bounding box center [886, 131] width 136 height 103
click at [884, 130] on img at bounding box center [886, 131] width 136 height 103
click at [855, 98] on img at bounding box center [886, 131] width 136 height 103
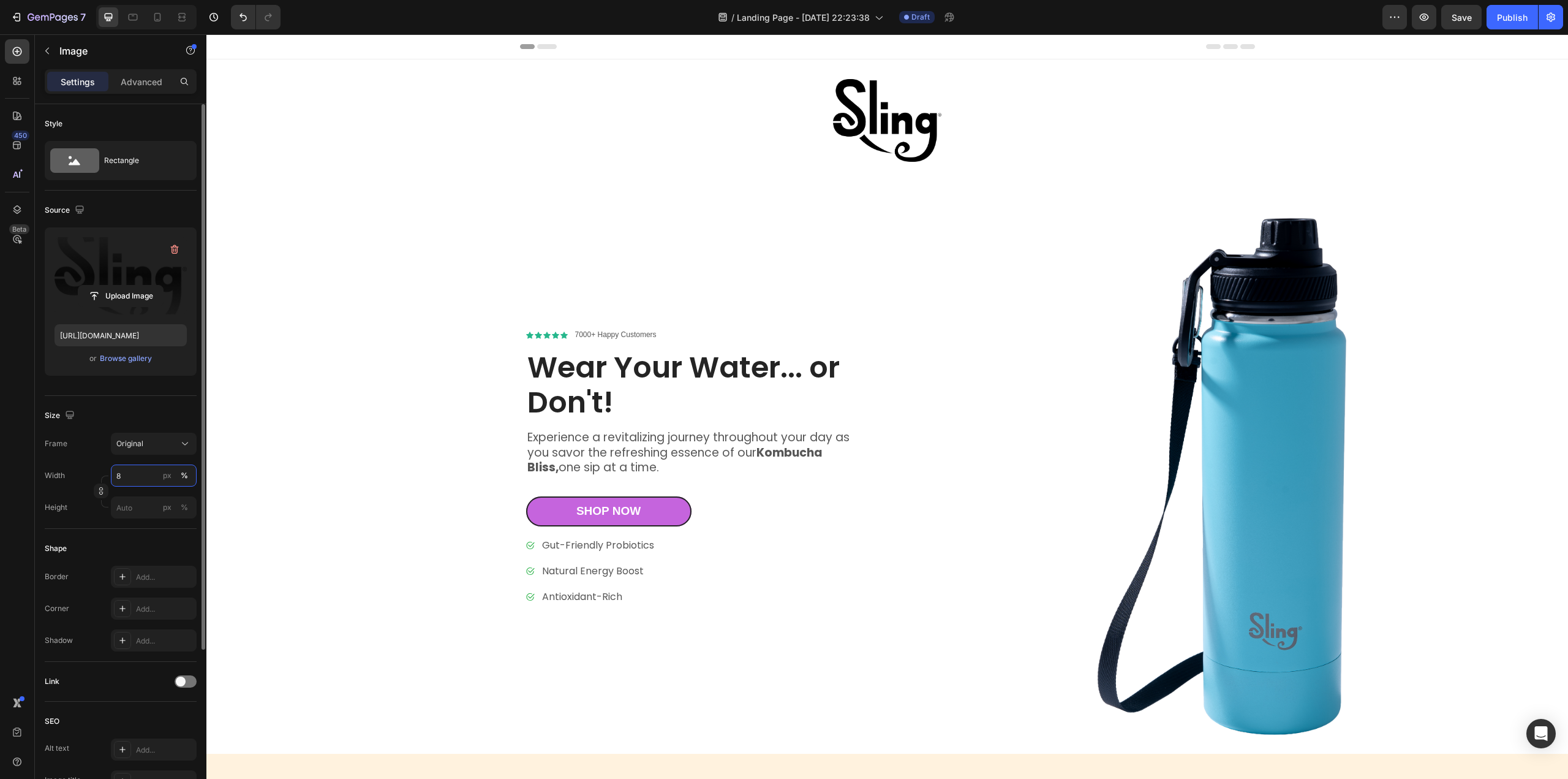
type input "8"
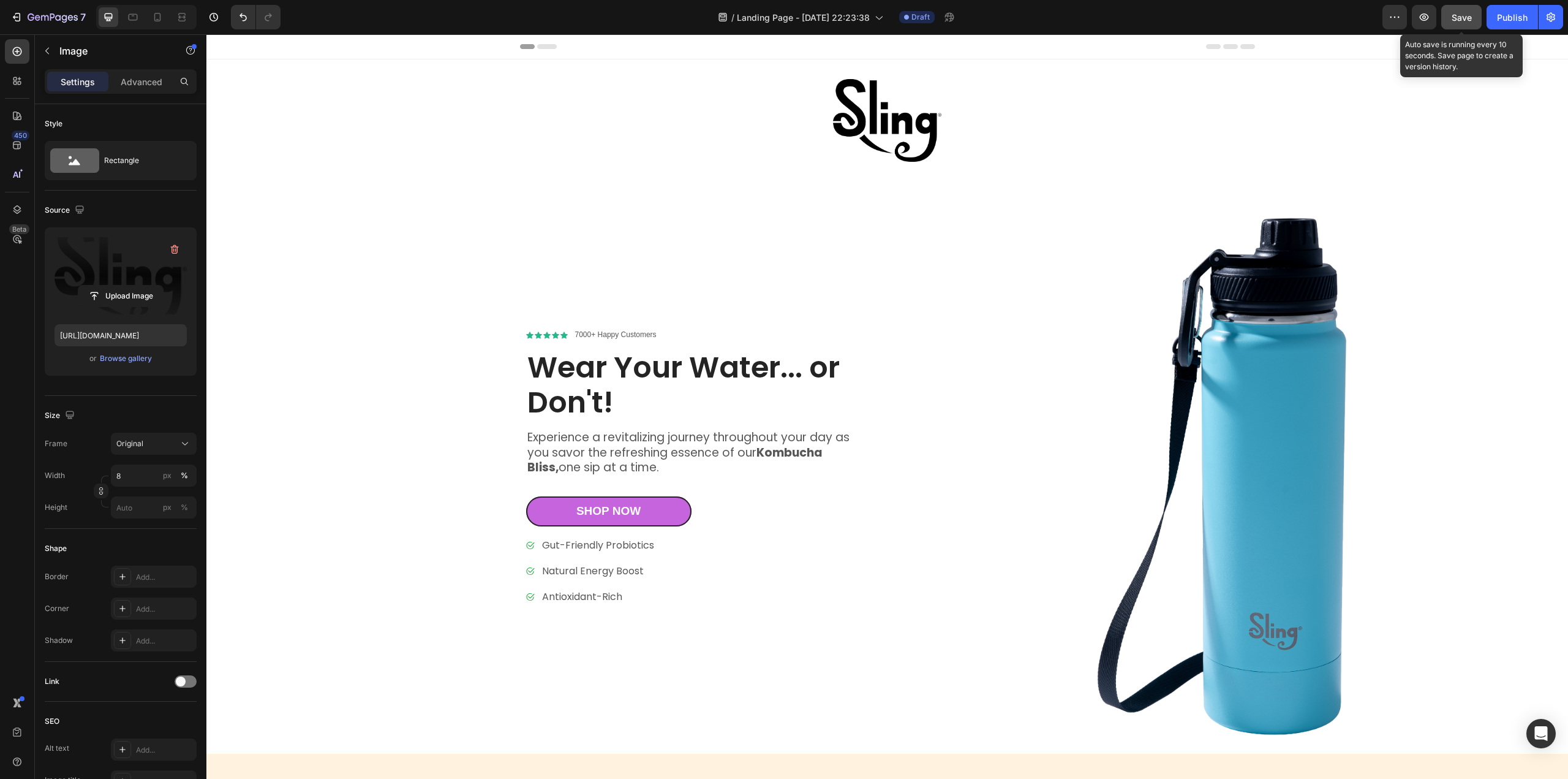
click at [1460, 19] on span "Save" at bounding box center [1461, 18] width 20 height 10
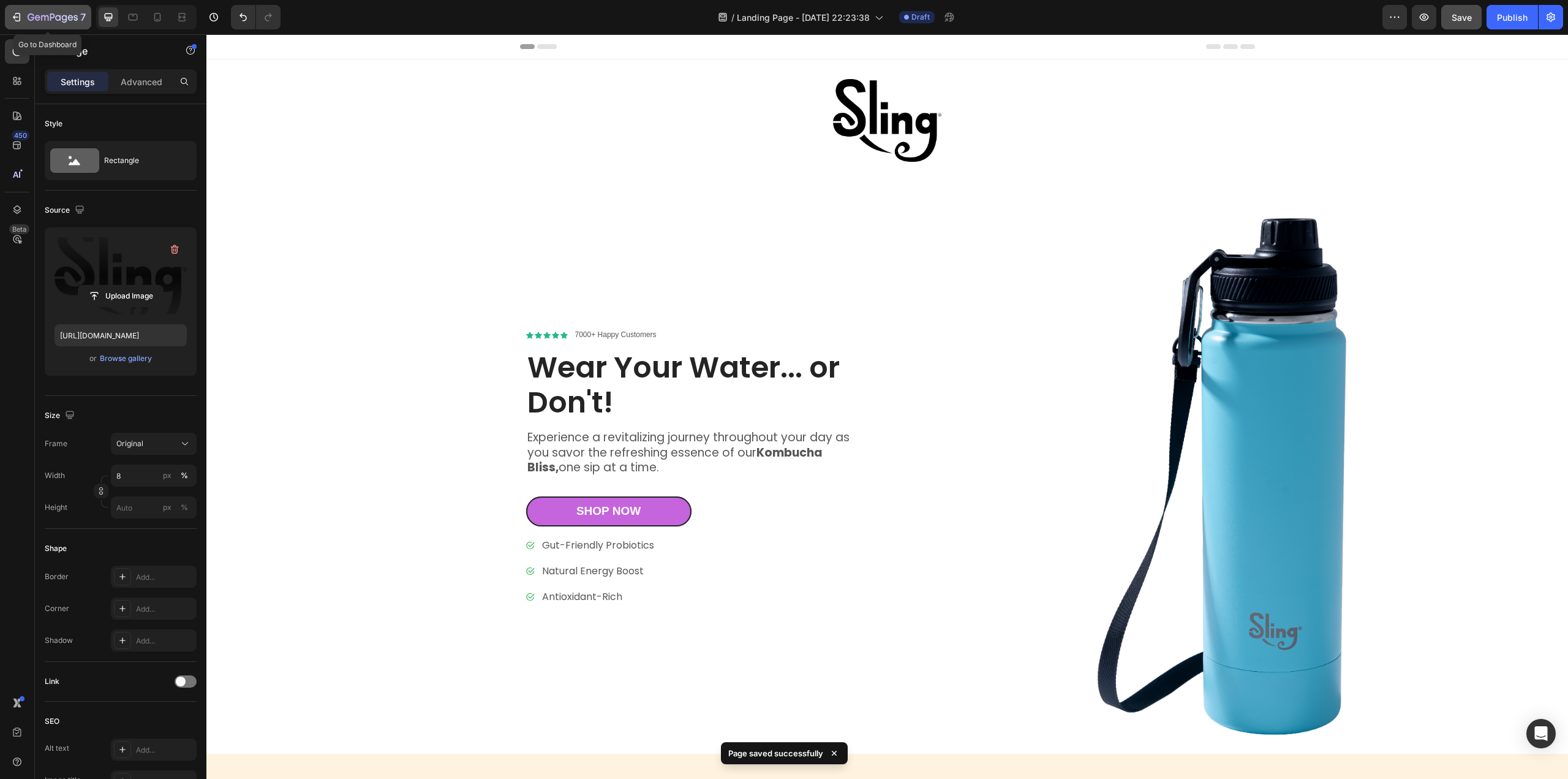
click at [18, 17] on icon "button" at bounding box center [16, 17] width 13 height 13
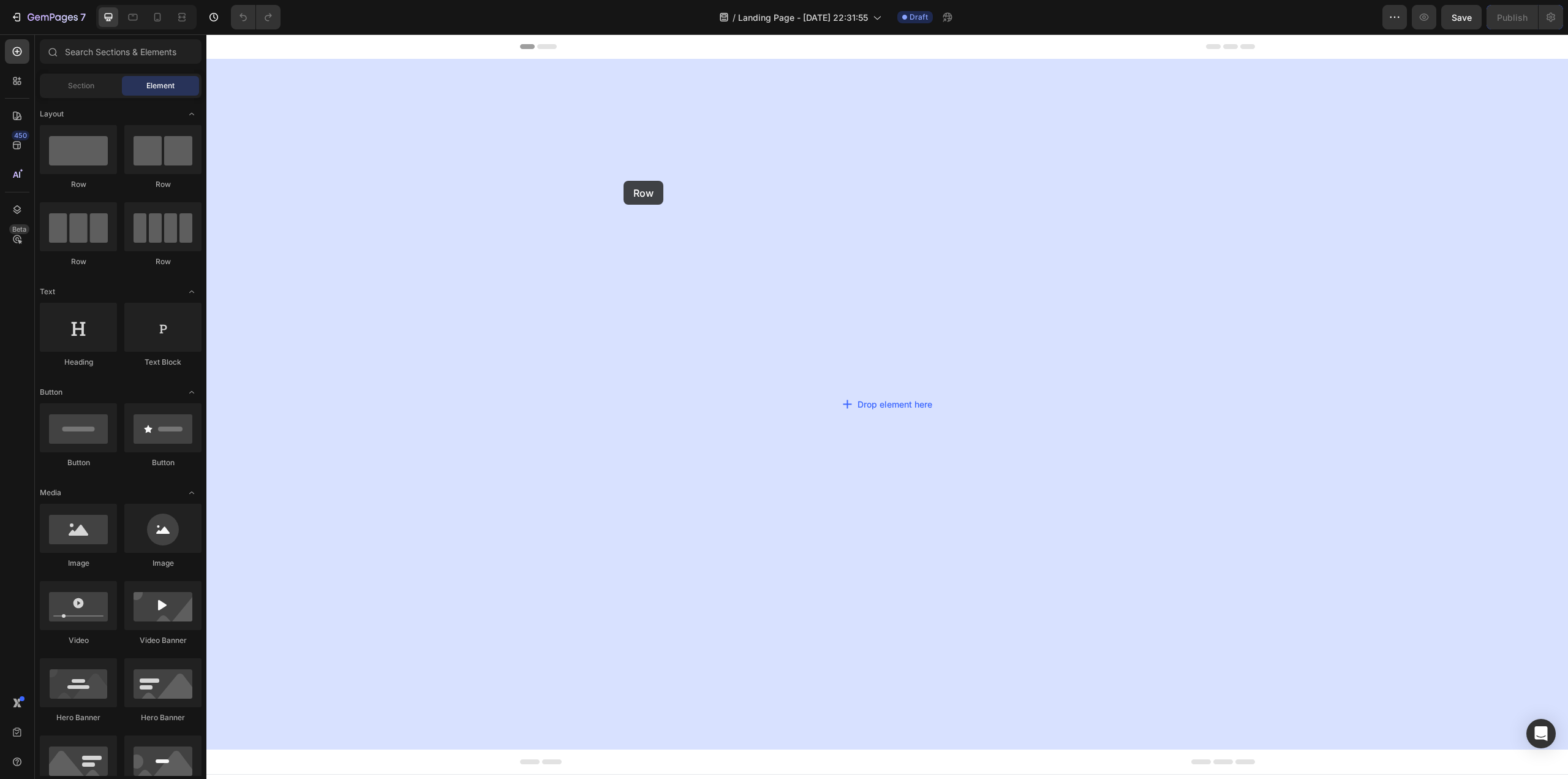
drag, startPoint x: 301, startPoint y: 193, endPoint x: 624, endPoint y: 181, distance: 323.2
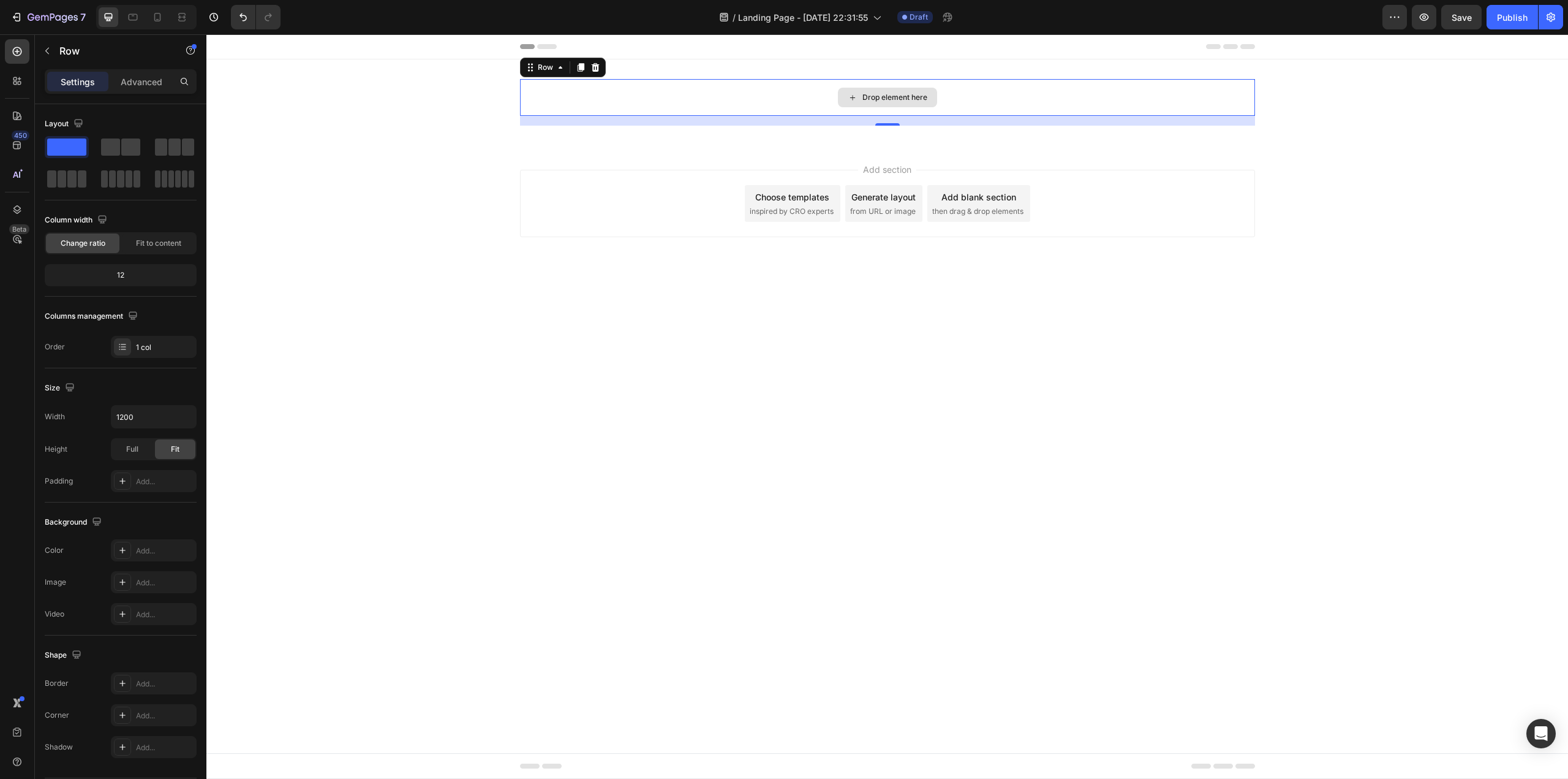
click at [877, 91] on div "Drop element here" at bounding box center [887, 98] width 99 height 20
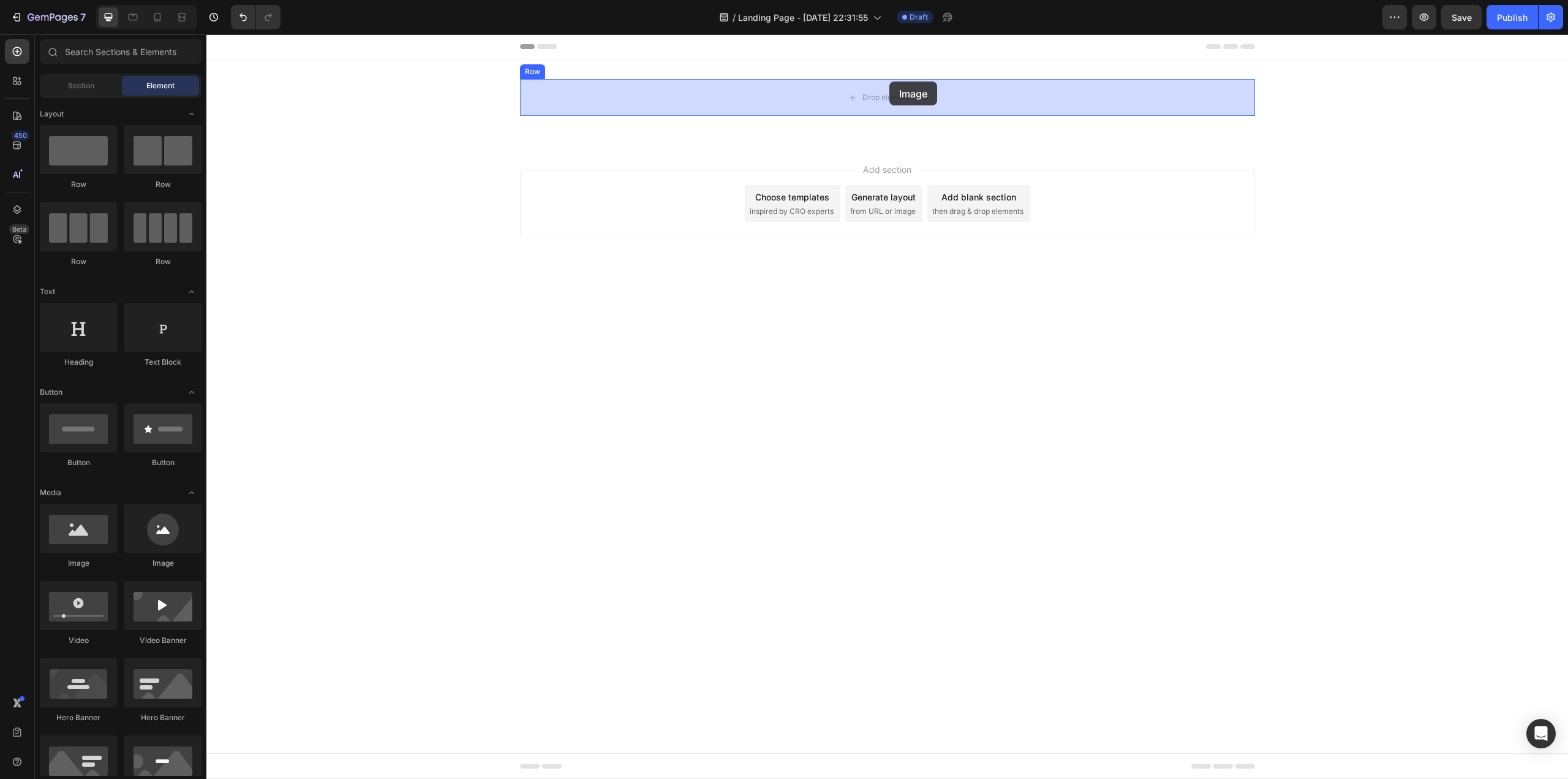
drag, startPoint x: 292, startPoint y: 571, endPoint x: 889, endPoint y: 82, distance: 771.7
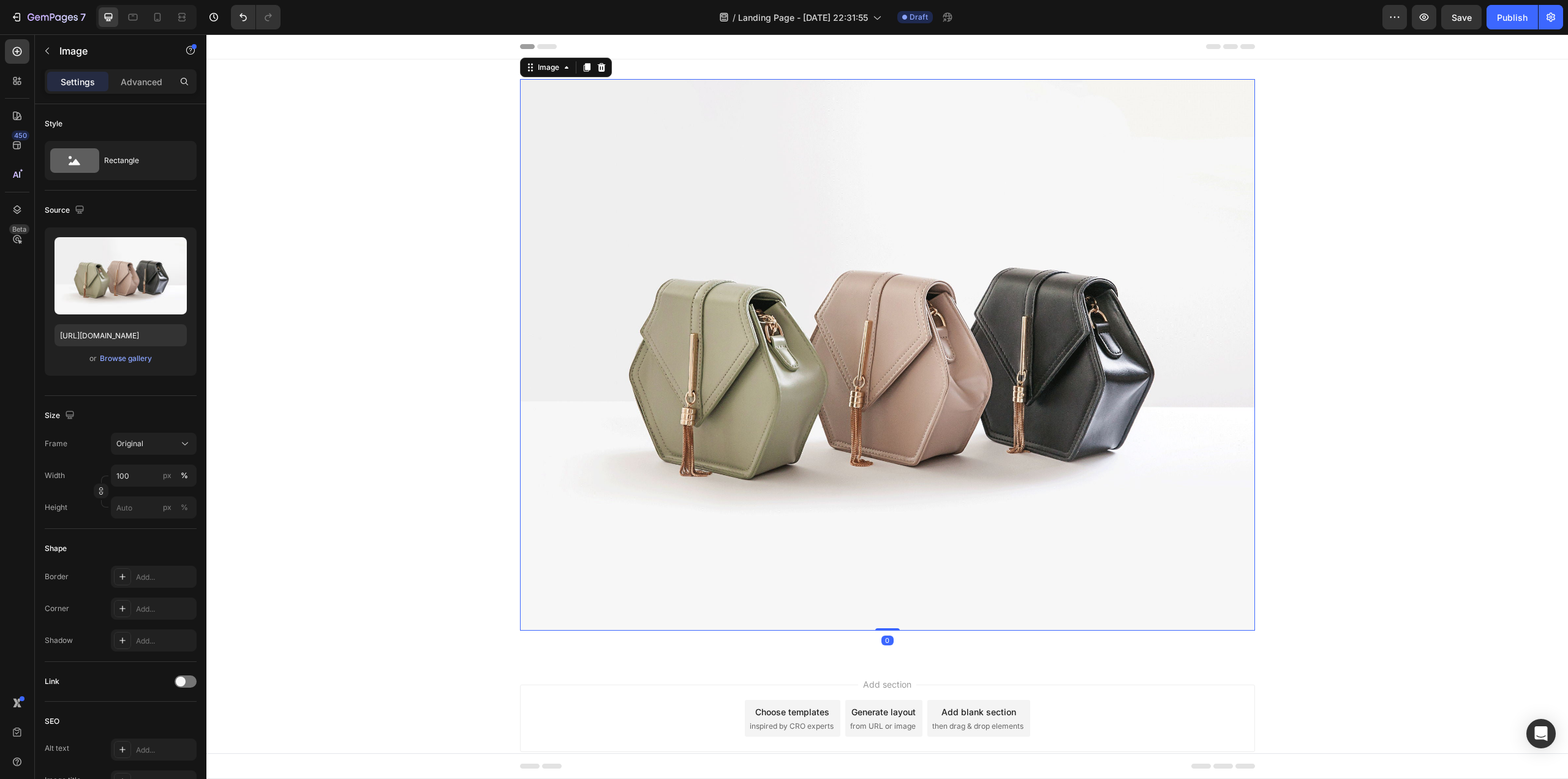
click at [885, 283] on img at bounding box center [888, 354] width 735 height 551
click at [114, 359] on div "Browse gallery" at bounding box center [126, 358] width 52 height 11
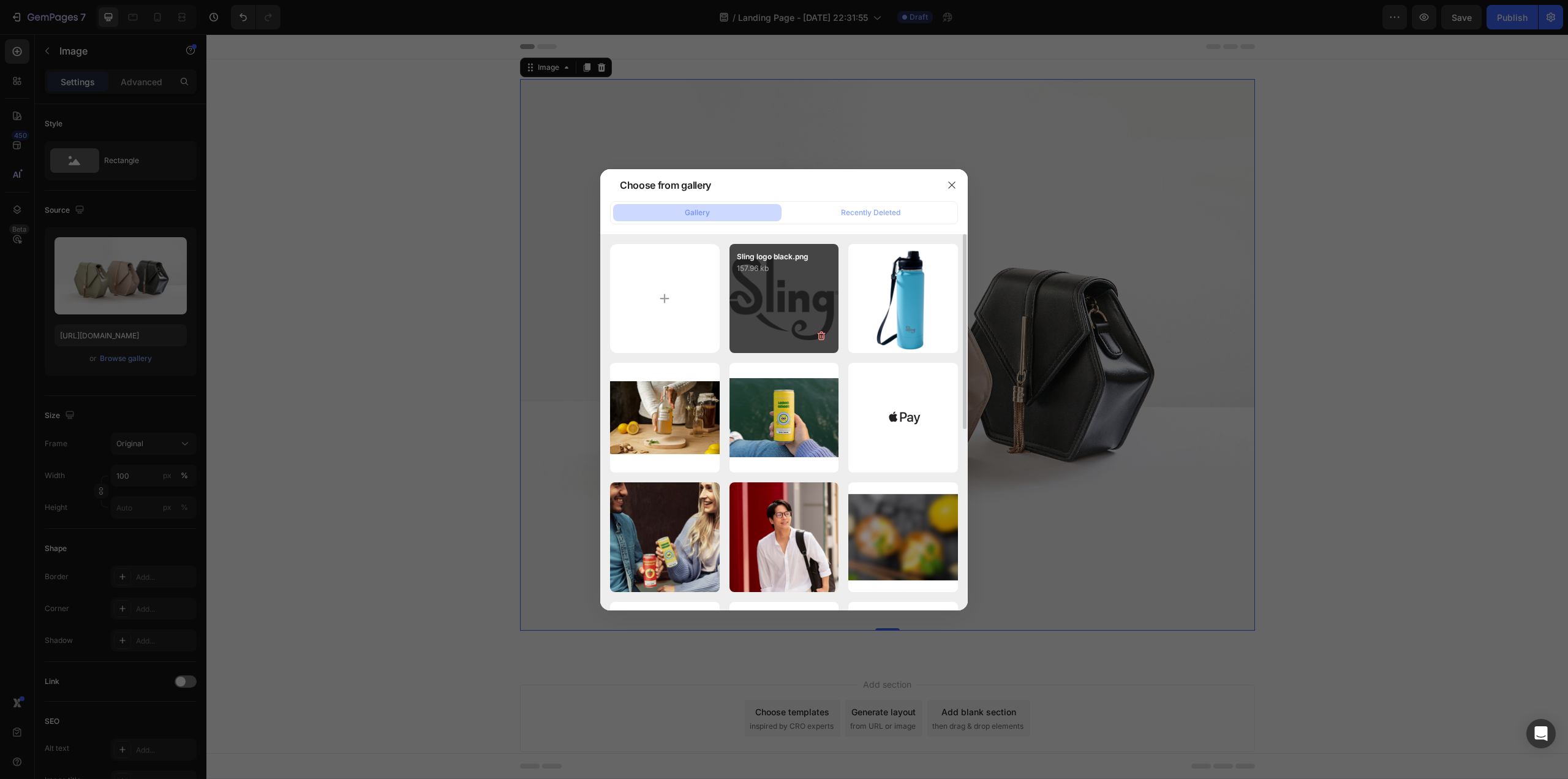
click at [769, 304] on div "Sling logo black.png 157.96 kb" at bounding box center [784, 299] width 110 height 110
type input "[URL][DOMAIN_NAME]"
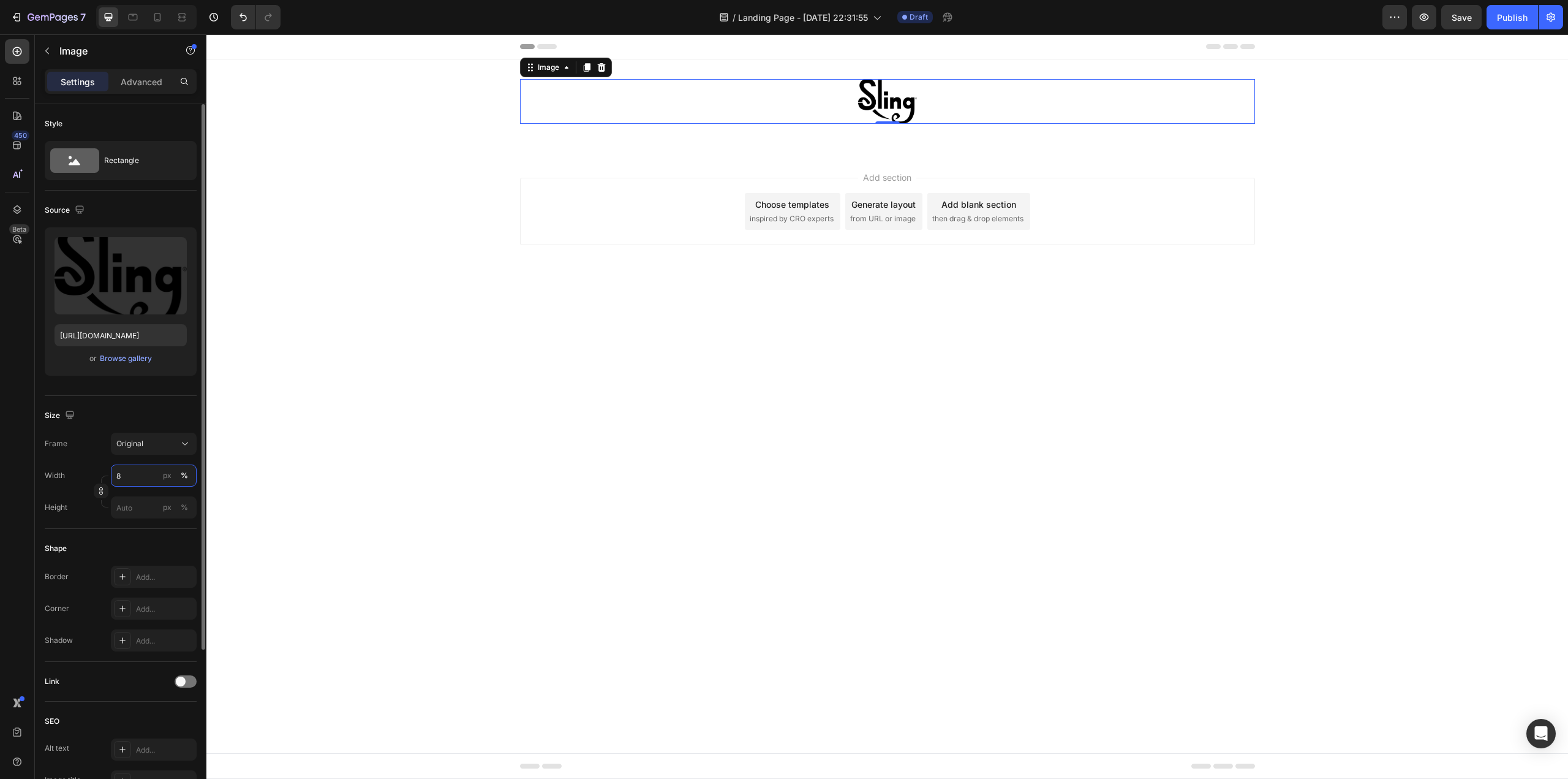
drag, startPoint x: 136, startPoint y: 477, endPoint x: 84, endPoint y: 472, distance: 52.2
click at [84, 472] on div "Width 8 px %" at bounding box center [121, 475] width 152 height 22
drag, startPoint x: 123, startPoint y: 472, endPoint x: 96, endPoint y: 470, distance: 27.1
click at [98, 470] on div "Width 10 px %" at bounding box center [121, 475] width 152 height 22
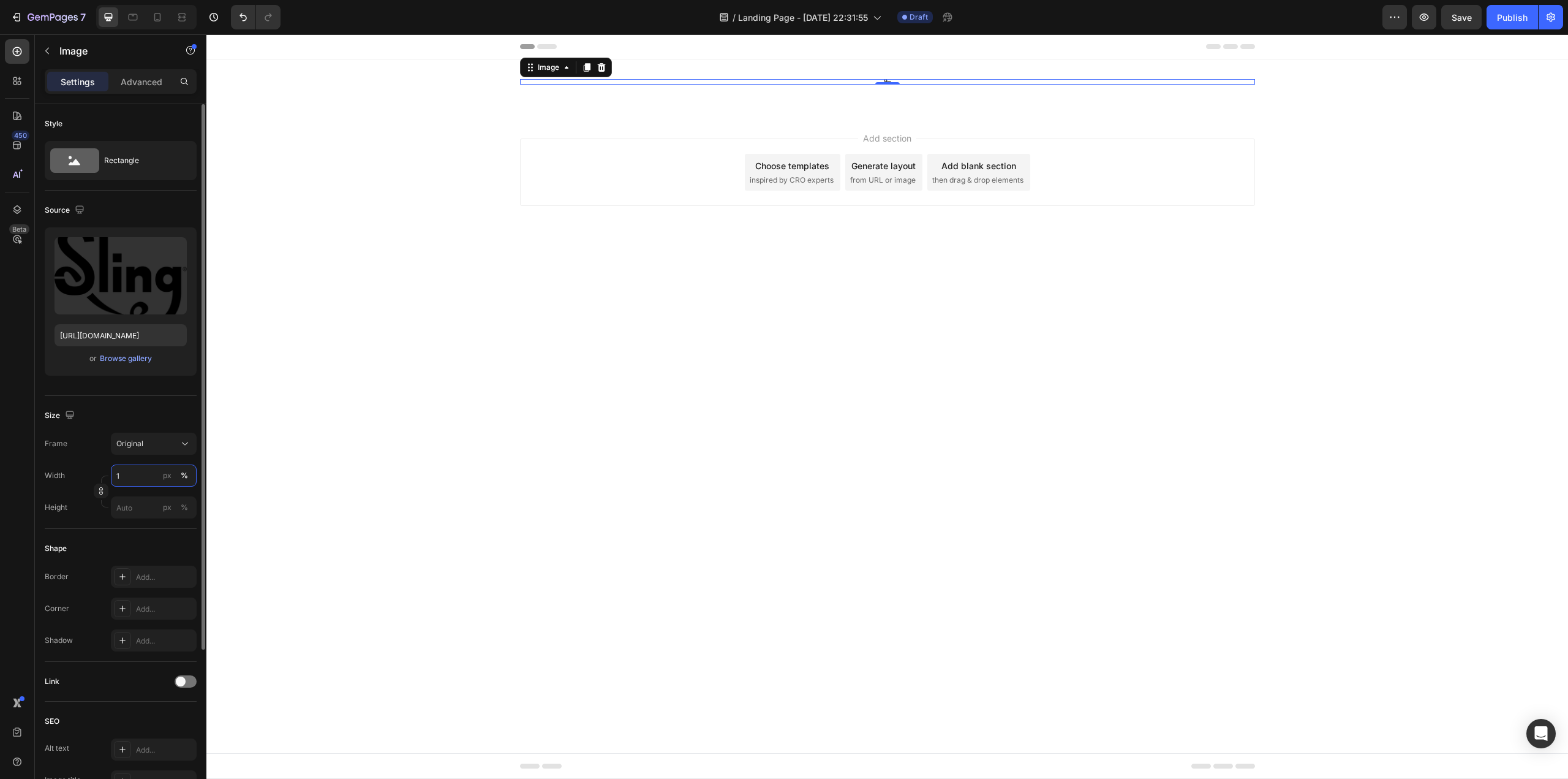
type input "15"
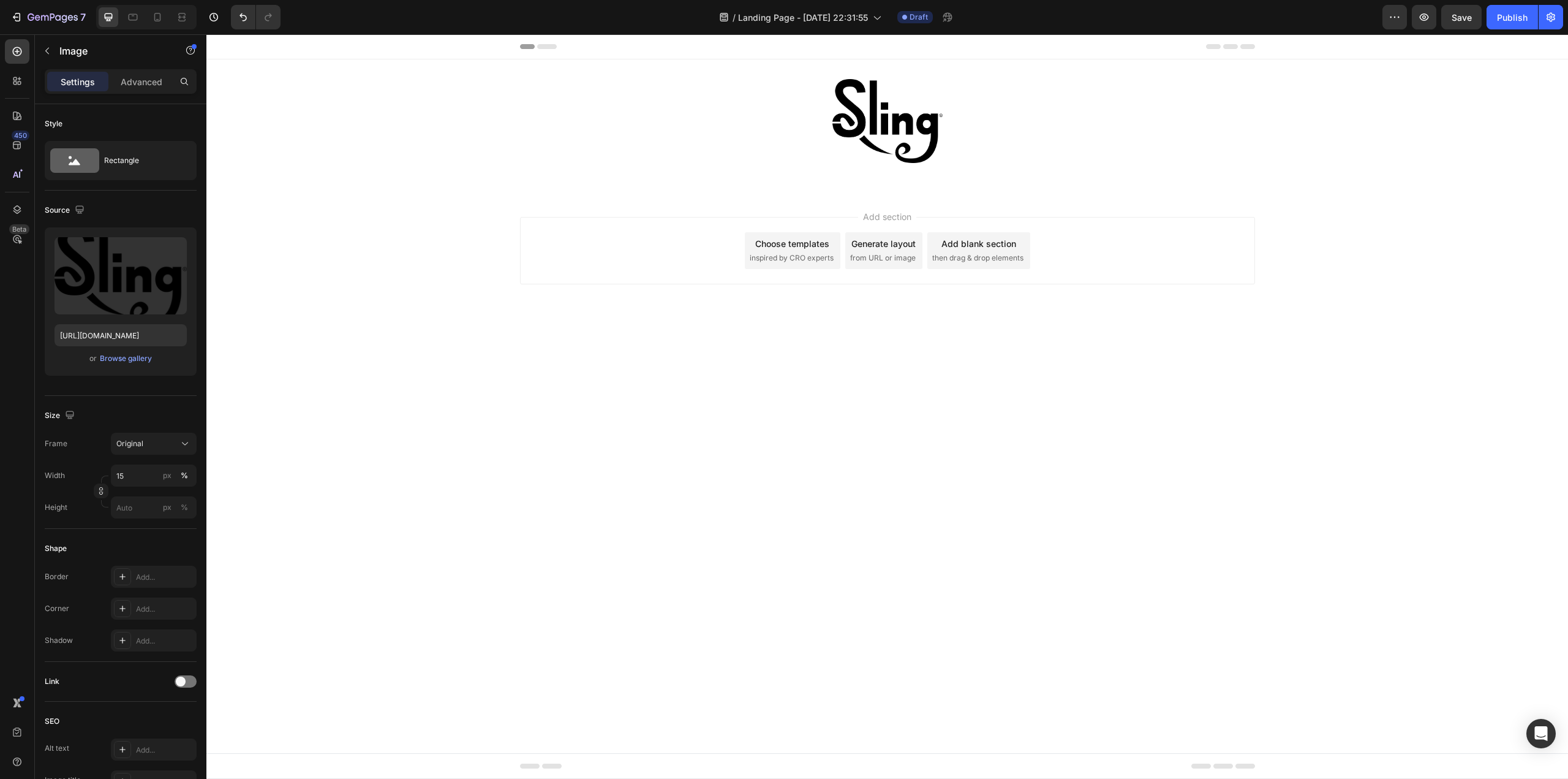
click at [908, 460] on body "Header Image Row Section 1 Root Start with Sections from sidebar Add sections A…" at bounding box center [887, 406] width 1361 height 745
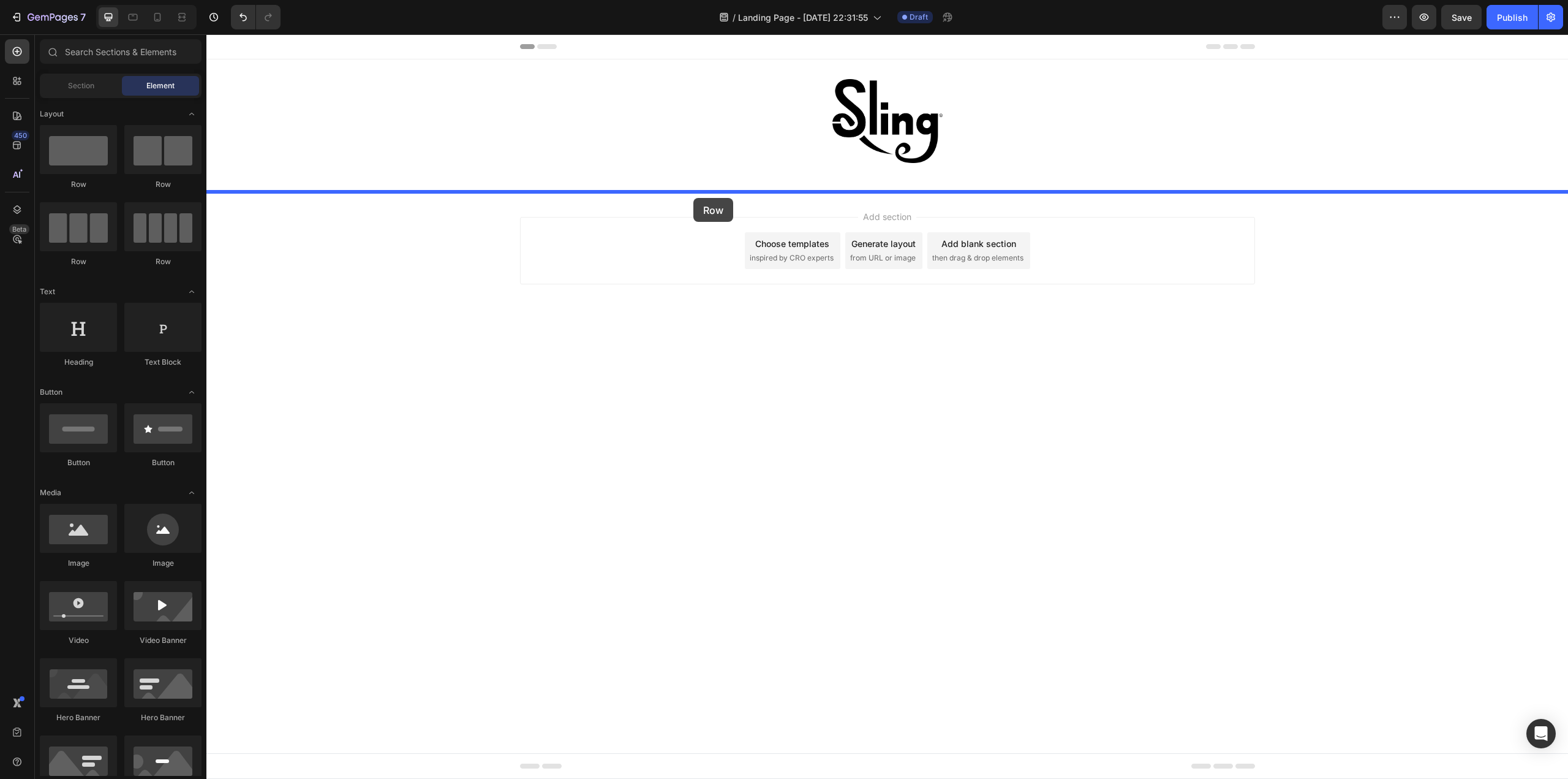
drag, startPoint x: 376, startPoint y: 268, endPoint x: 705, endPoint y: 195, distance: 337.0
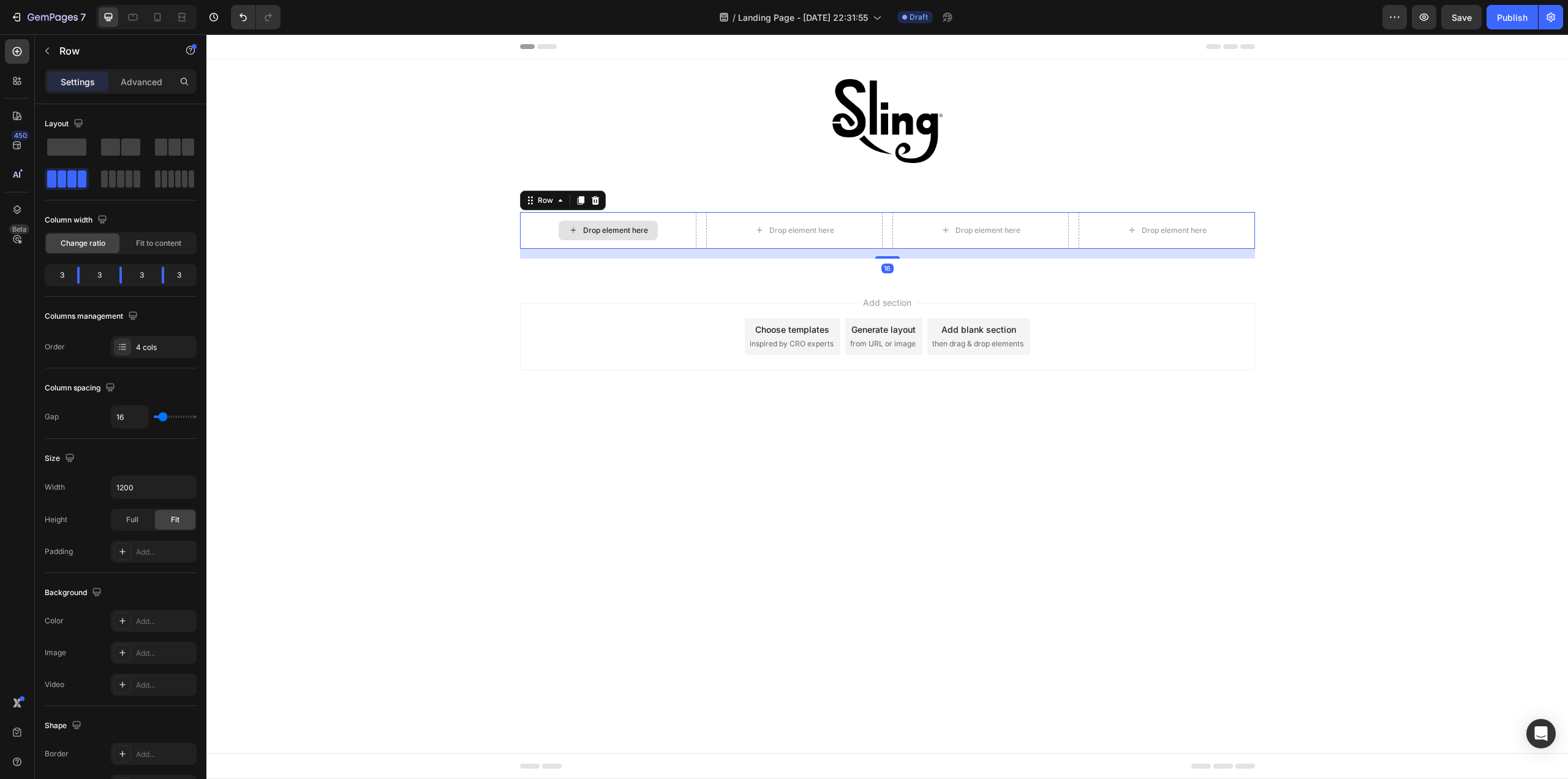
click at [611, 225] on div "Drop element here" at bounding box center [615, 230] width 65 height 10
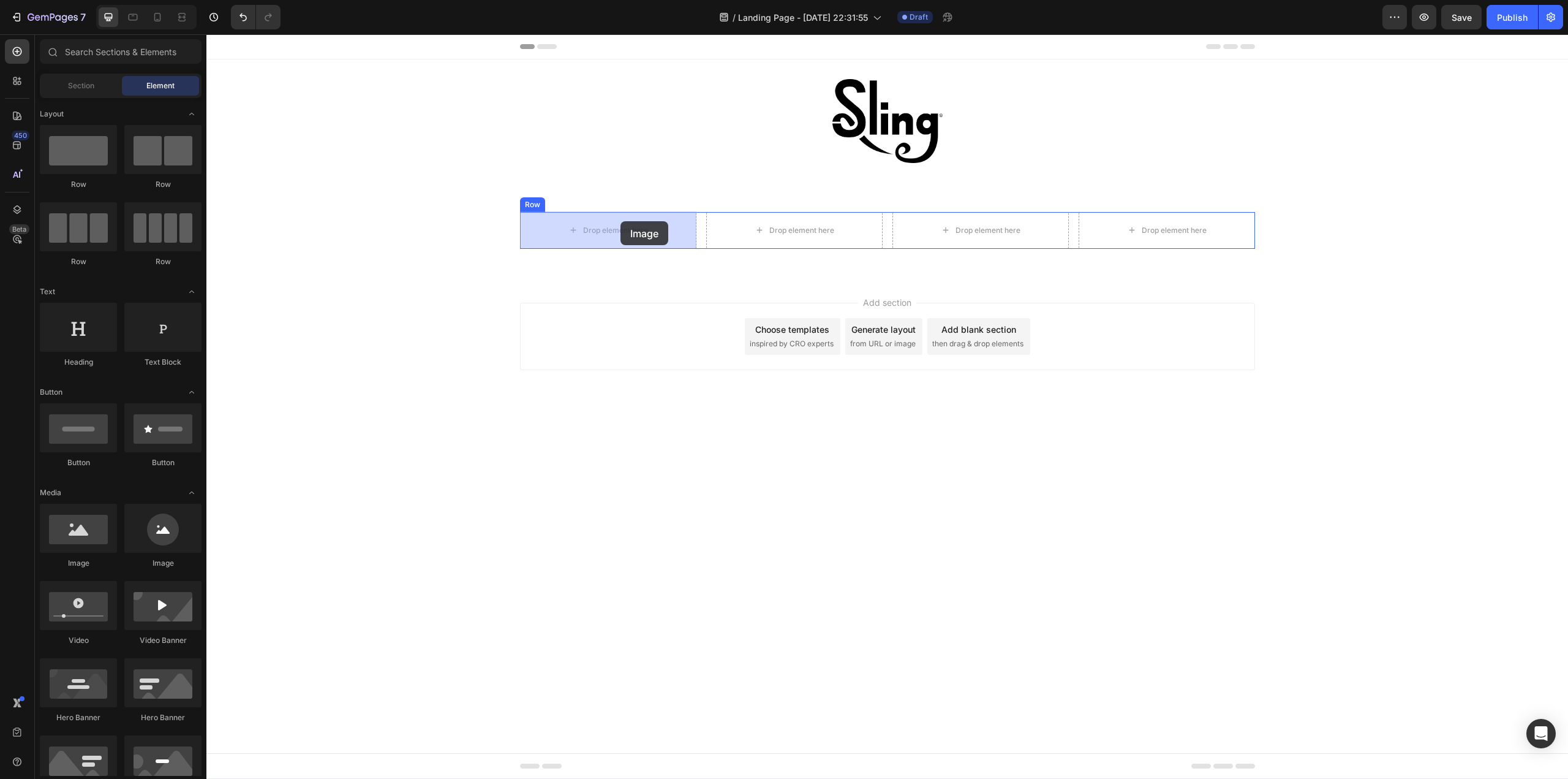
drag, startPoint x: 288, startPoint y: 565, endPoint x: 620, endPoint y: 221, distance: 478.1
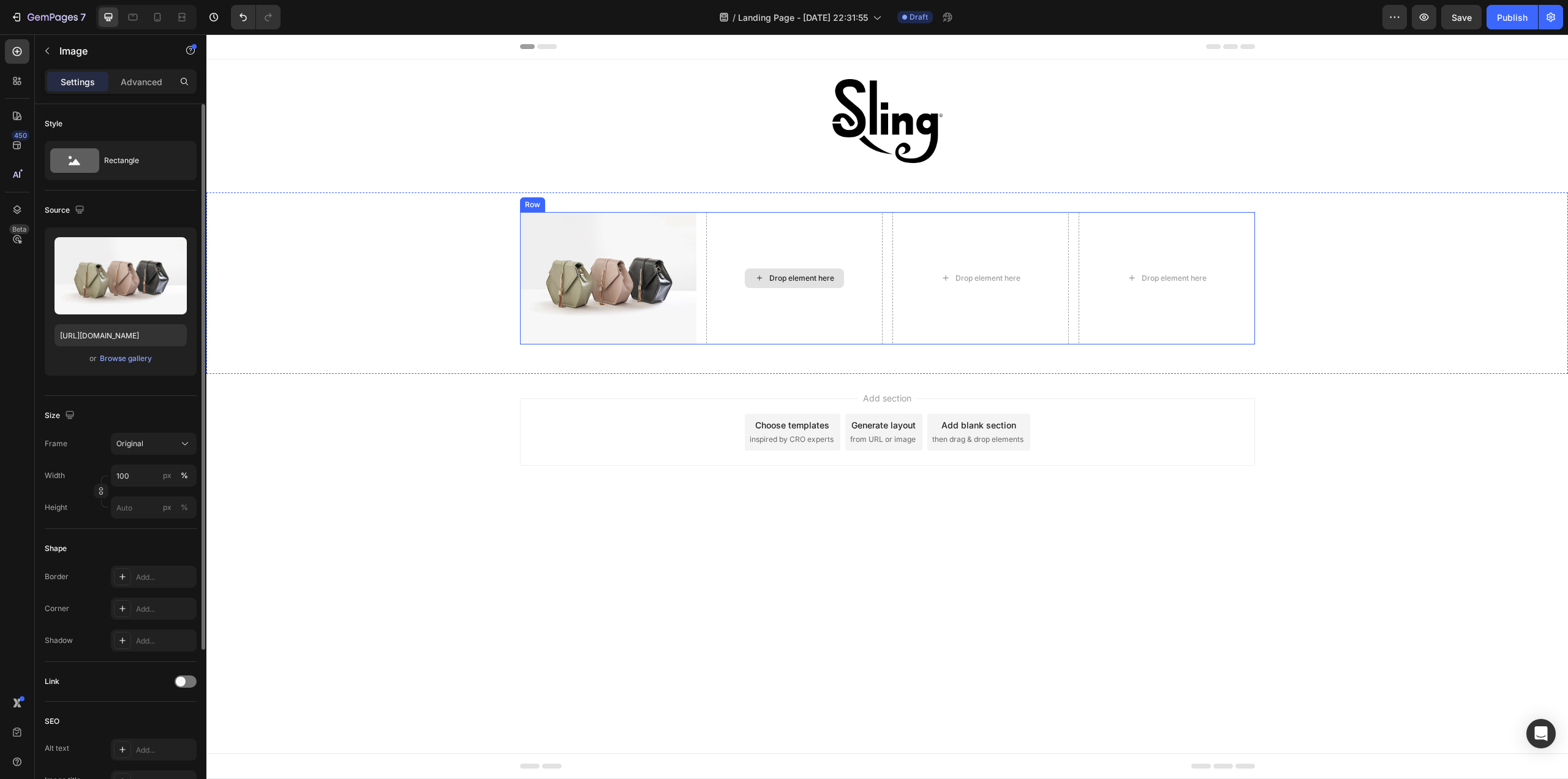
click at [770, 269] on div "Drop element here" at bounding box center [794, 279] width 99 height 20
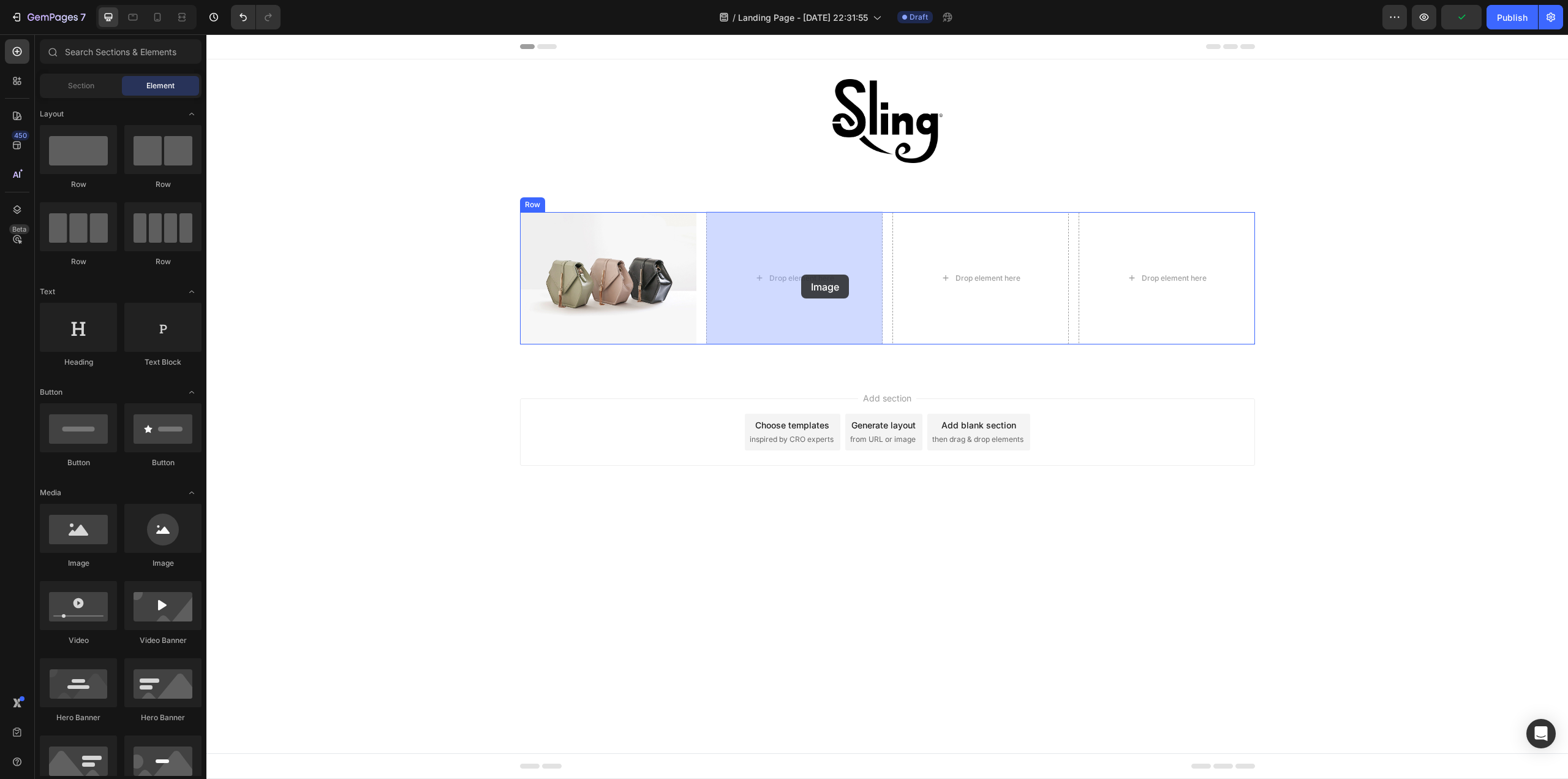
drag, startPoint x: 301, startPoint y: 570, endPoint x: 801, endPoint y: 274, distance: 581.0
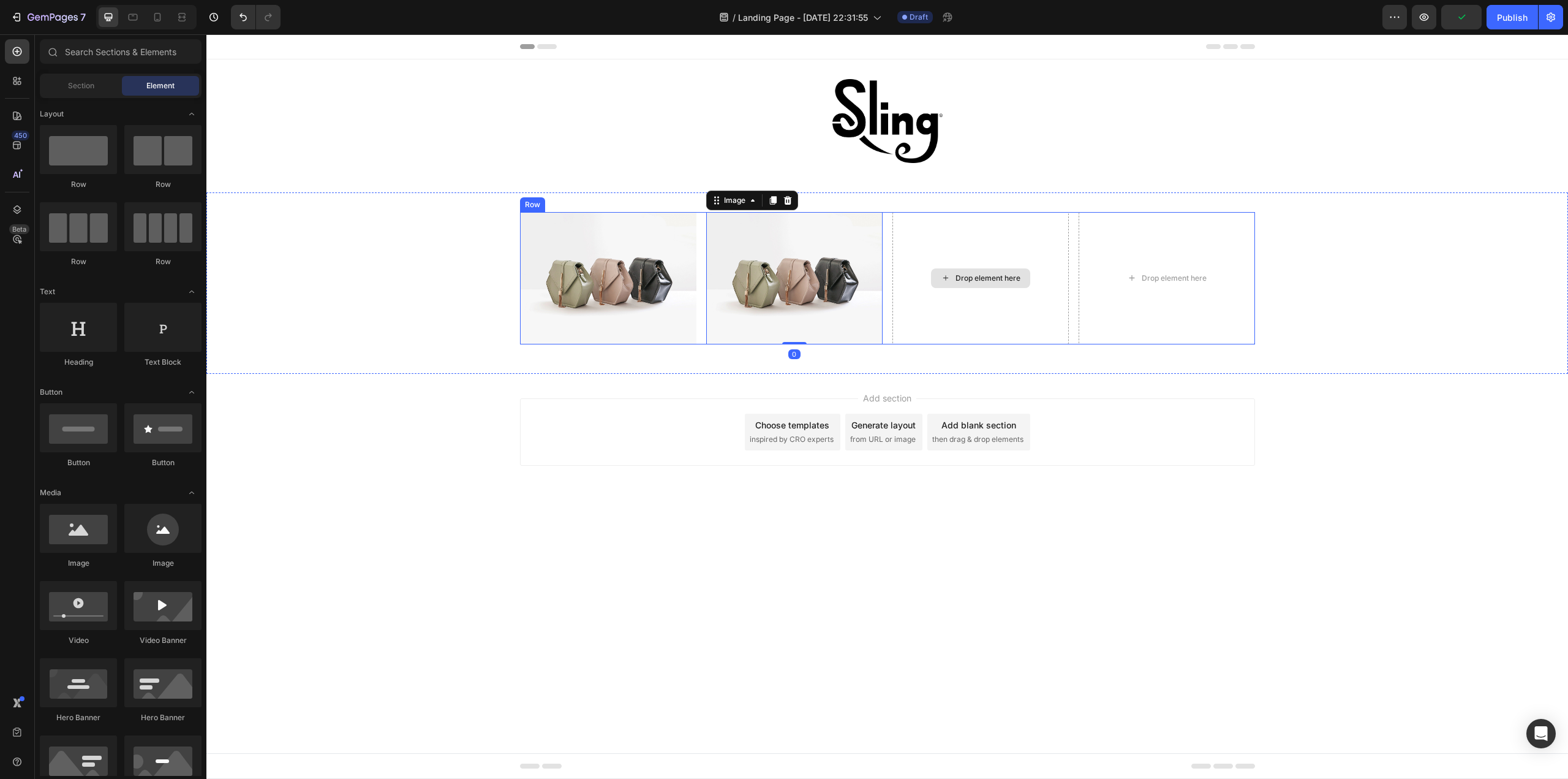
click at [966, 274] on div "Drop element here" at bounding box center [988, 279] width 65 height 10
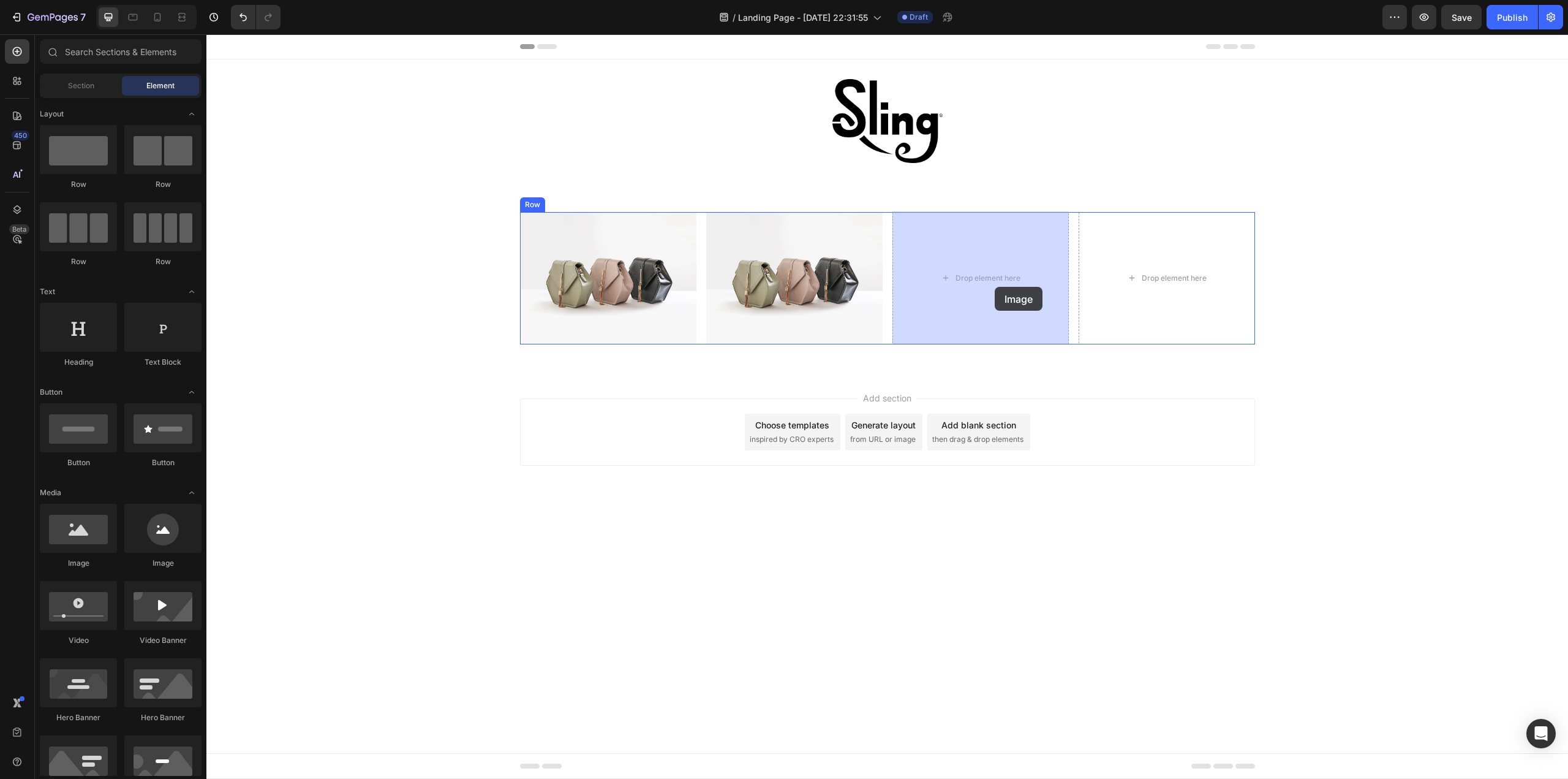
drag, startPoint x: 283, startPoint y: 575, endPoint x: 994, endPoint y: 286, distance: 767.5
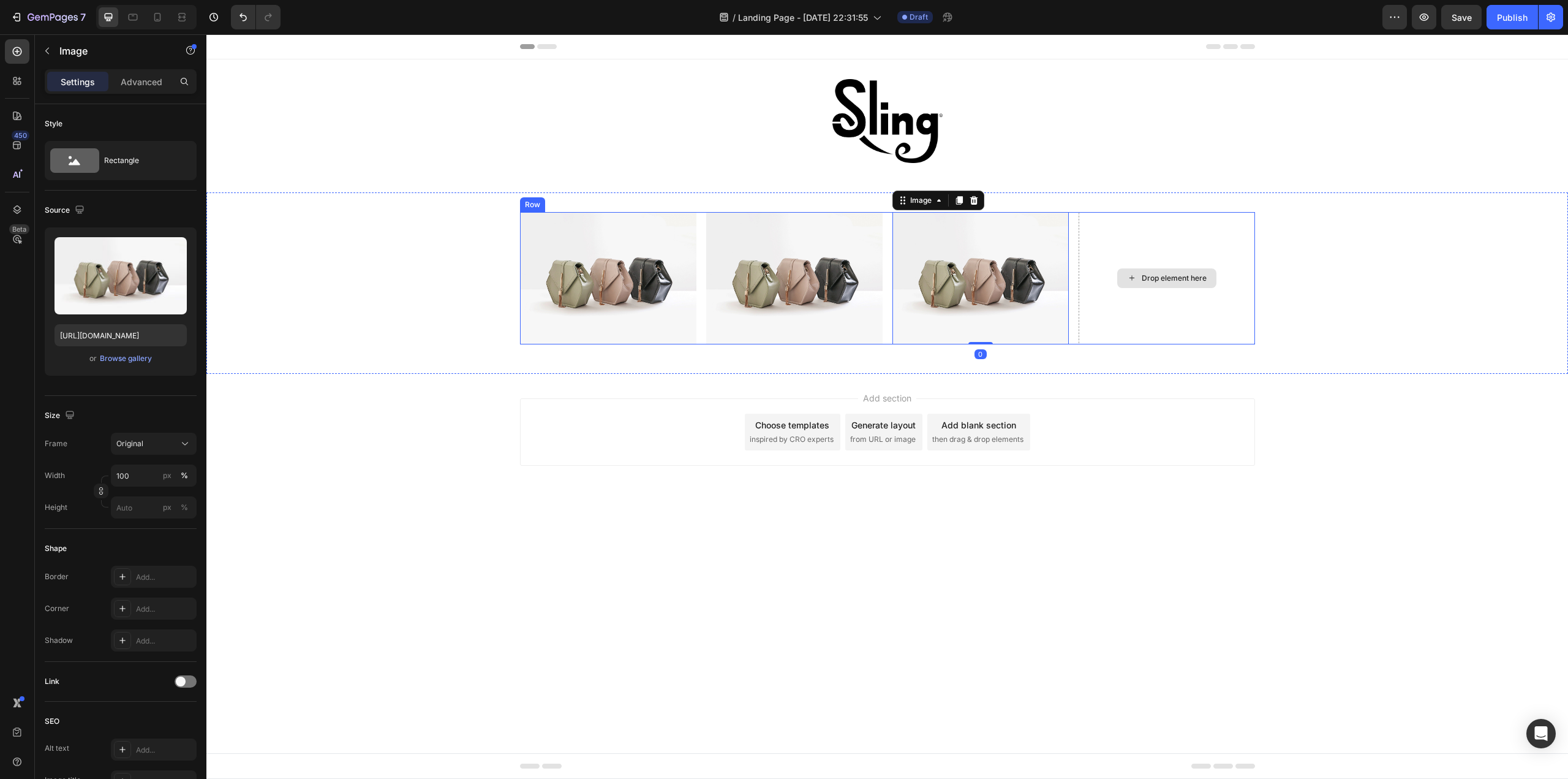
click at [1132, 298] on div "Drop element here" at bounding box center [1167, 278] width 177 height 133
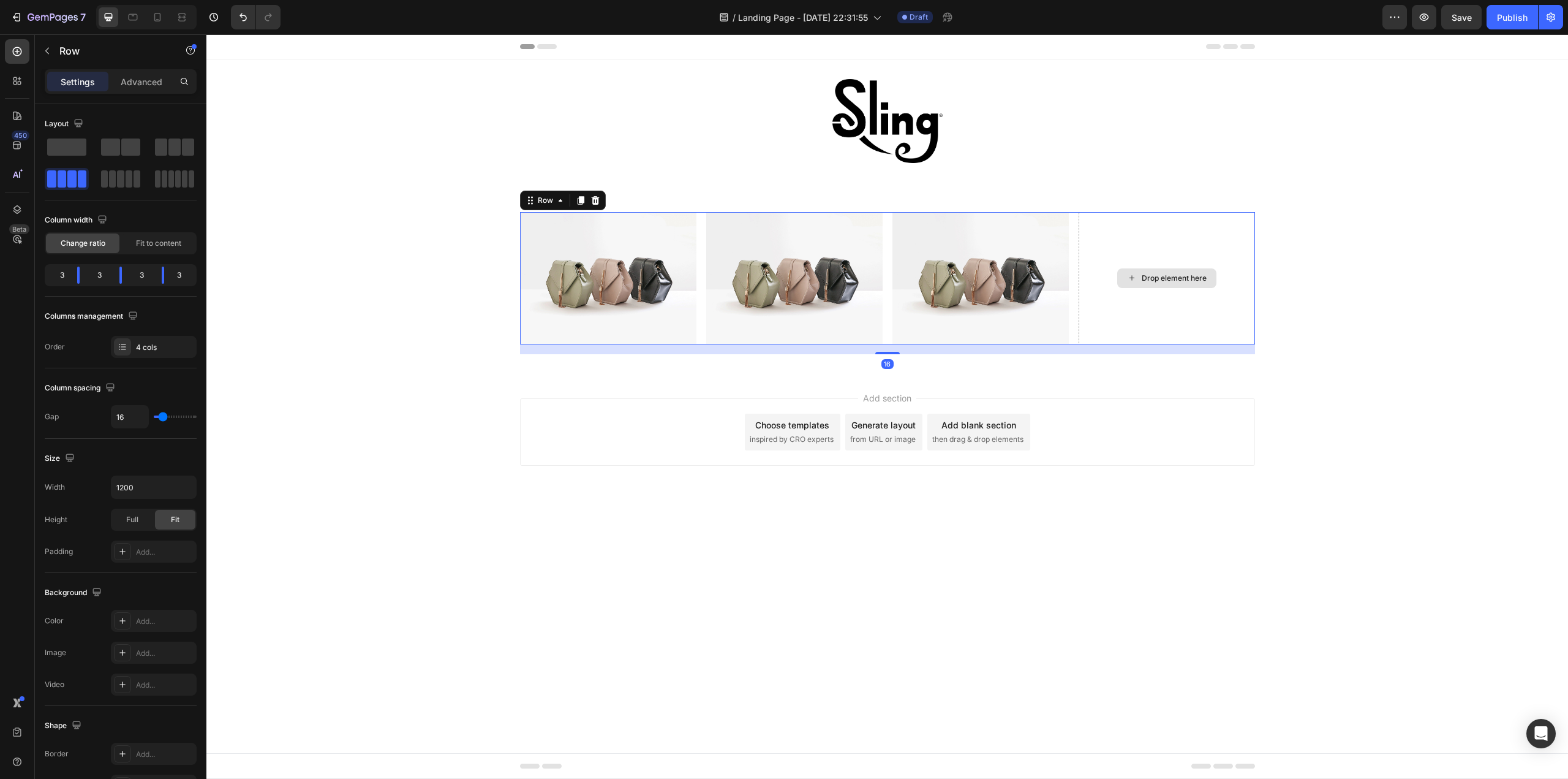
click at [1181, 276] on div "Drop element here" at bounding box center [1174, 279] width 65 height 10
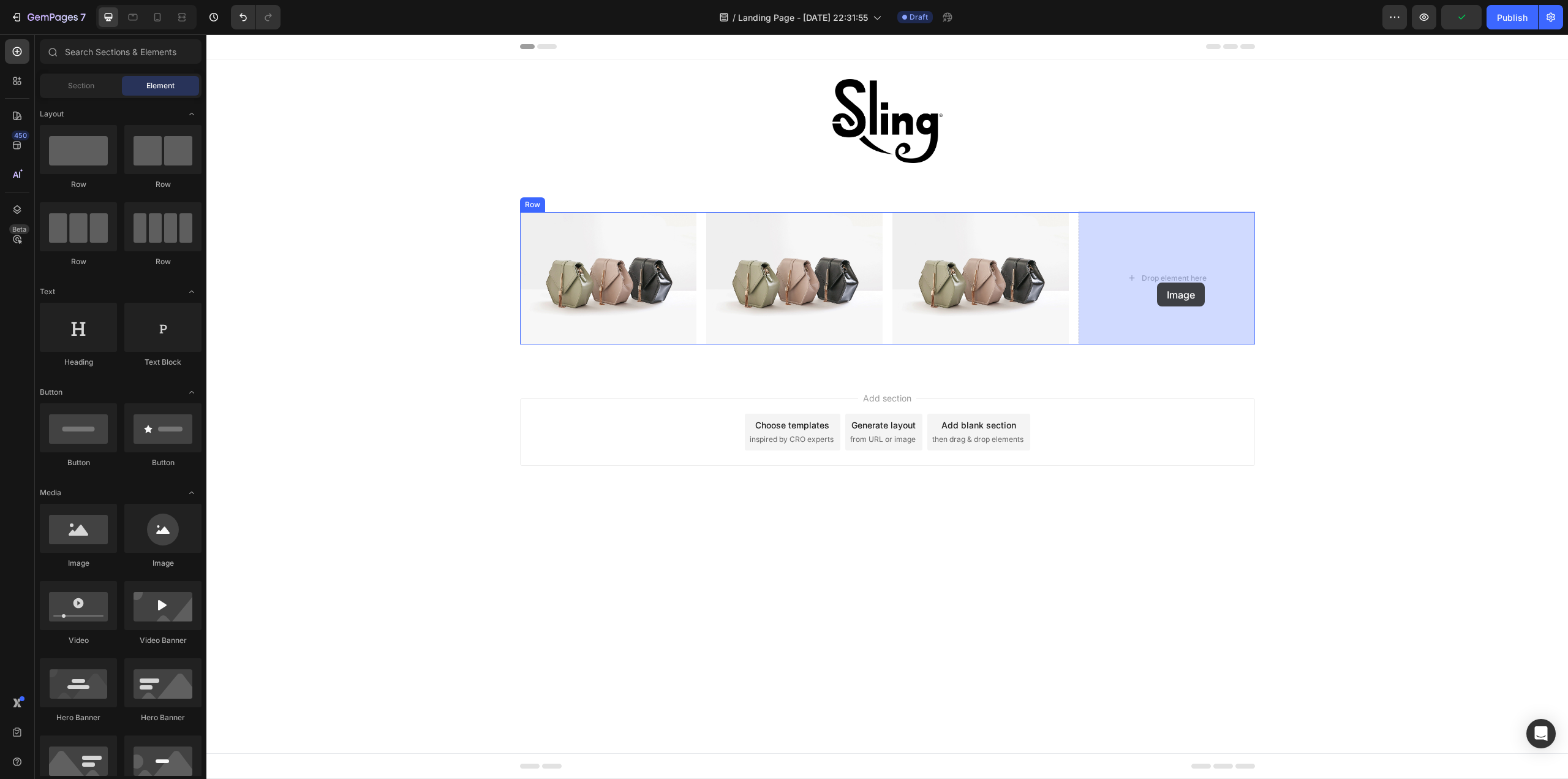
drag, startPoint x: 370, startPoint y: 573, endPoint x: 1158, endPoint y: 284, distance: 839.3
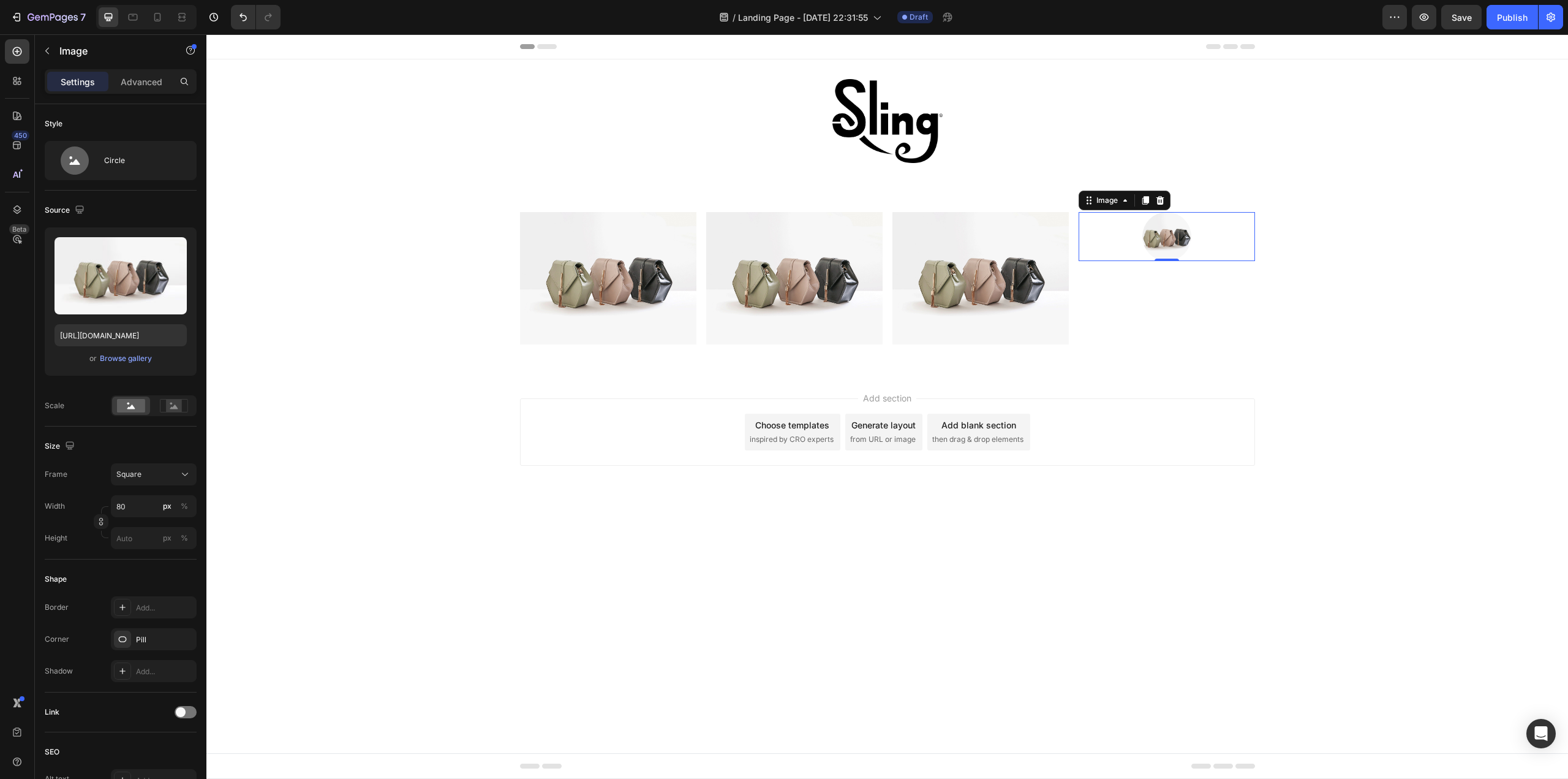
click at [1160, 245] on img at bounding box center [1166, 236] width 49 height 49
click at [1157, 200] on icon at bounding box center [1160, 200] width 8 height 8
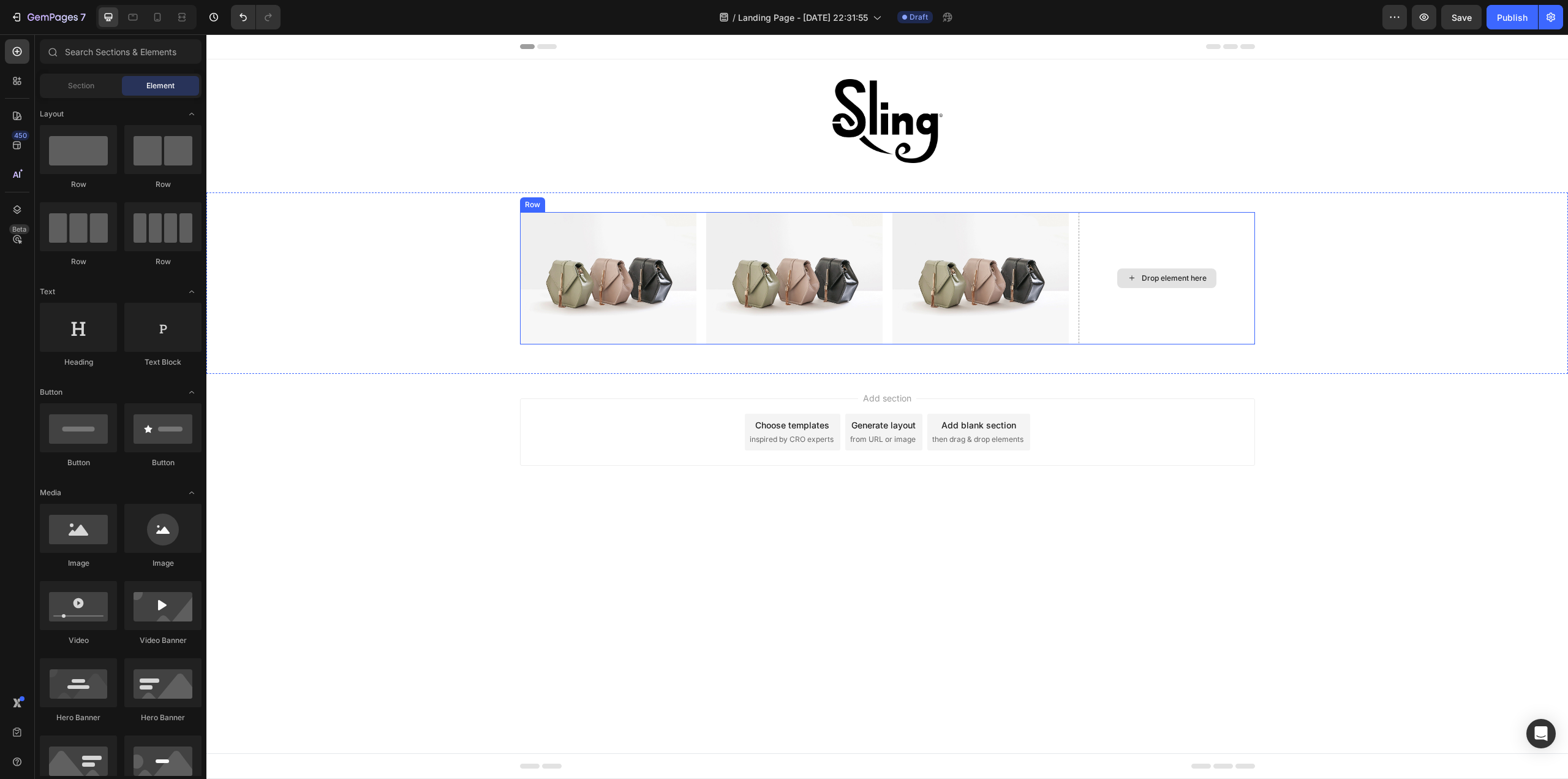
click at [1150, 270] on div "Drop element here" at bounding box center [1166, 279] width 99 height 20
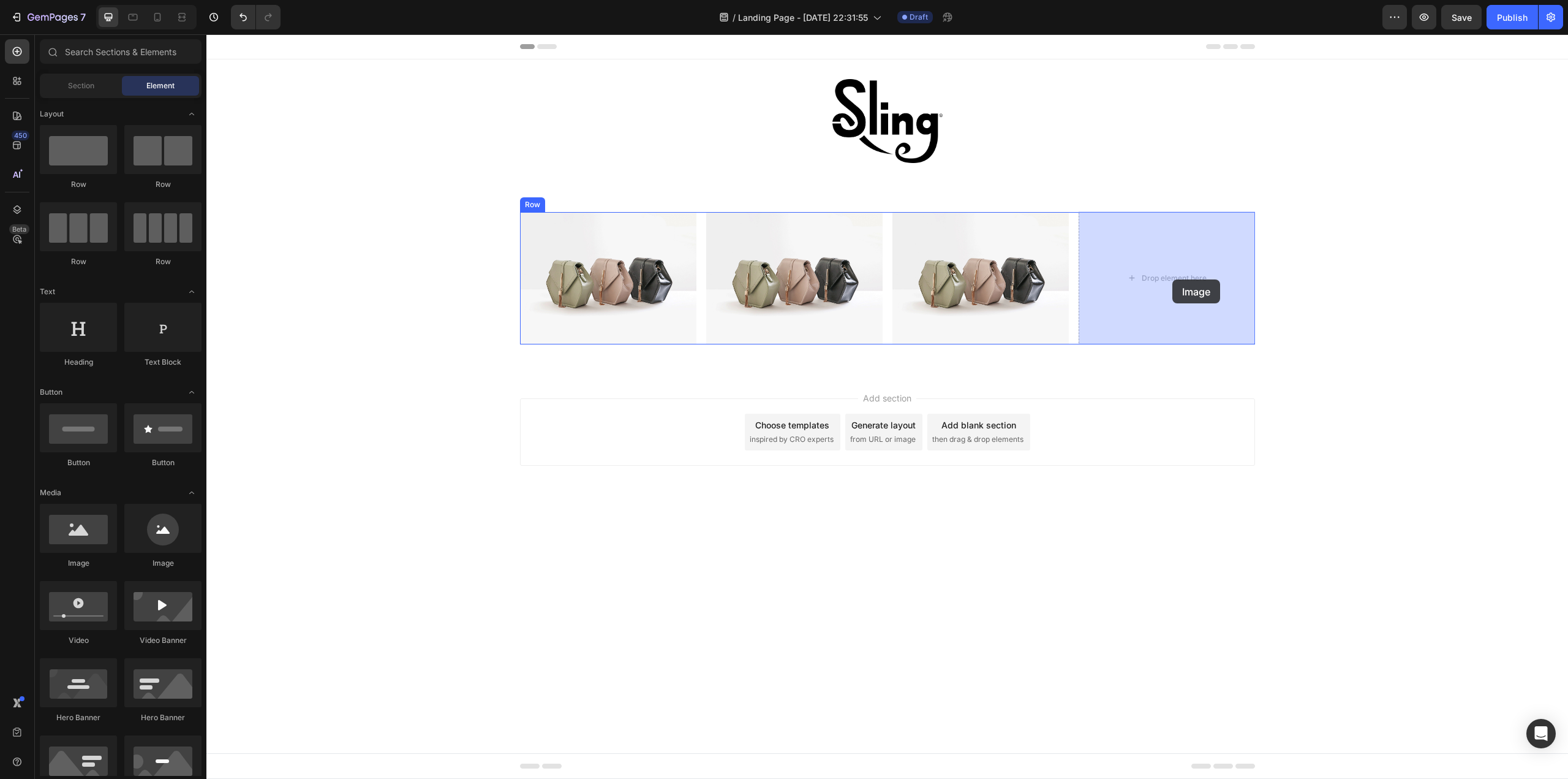
drag, startPoint x: 300, startPoint y: 565, endPoint x: 1172, endPoint y: 279, distance: 917.7
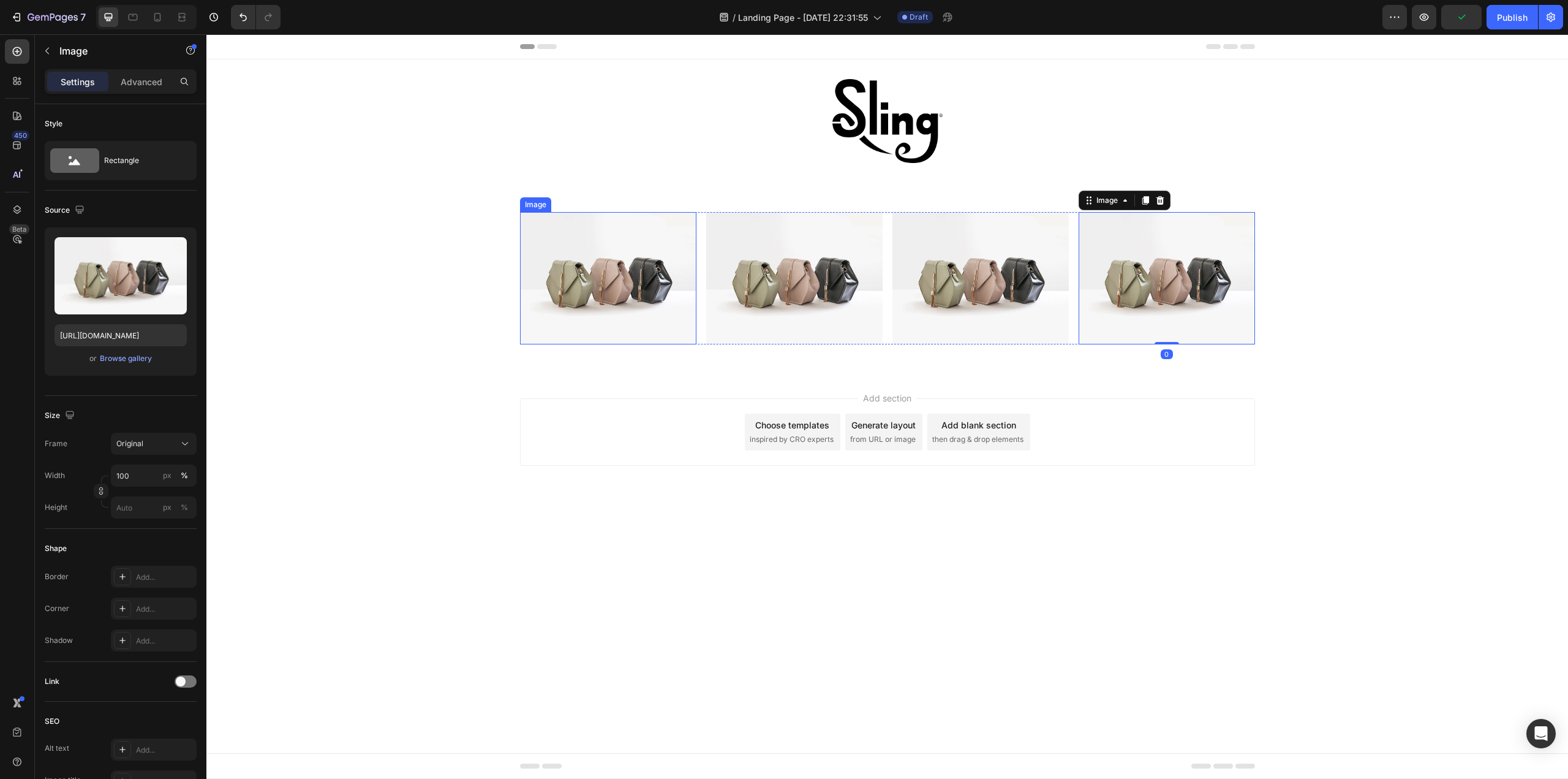
click at [623, 285] on img at bounding box center [609, 278] width 177 height 133
click at [880, 505] on div "Add section Choose templates inspired by CRO experts Generate layout from URL o…" at bounding box center [887, 449] width 1361 height 151
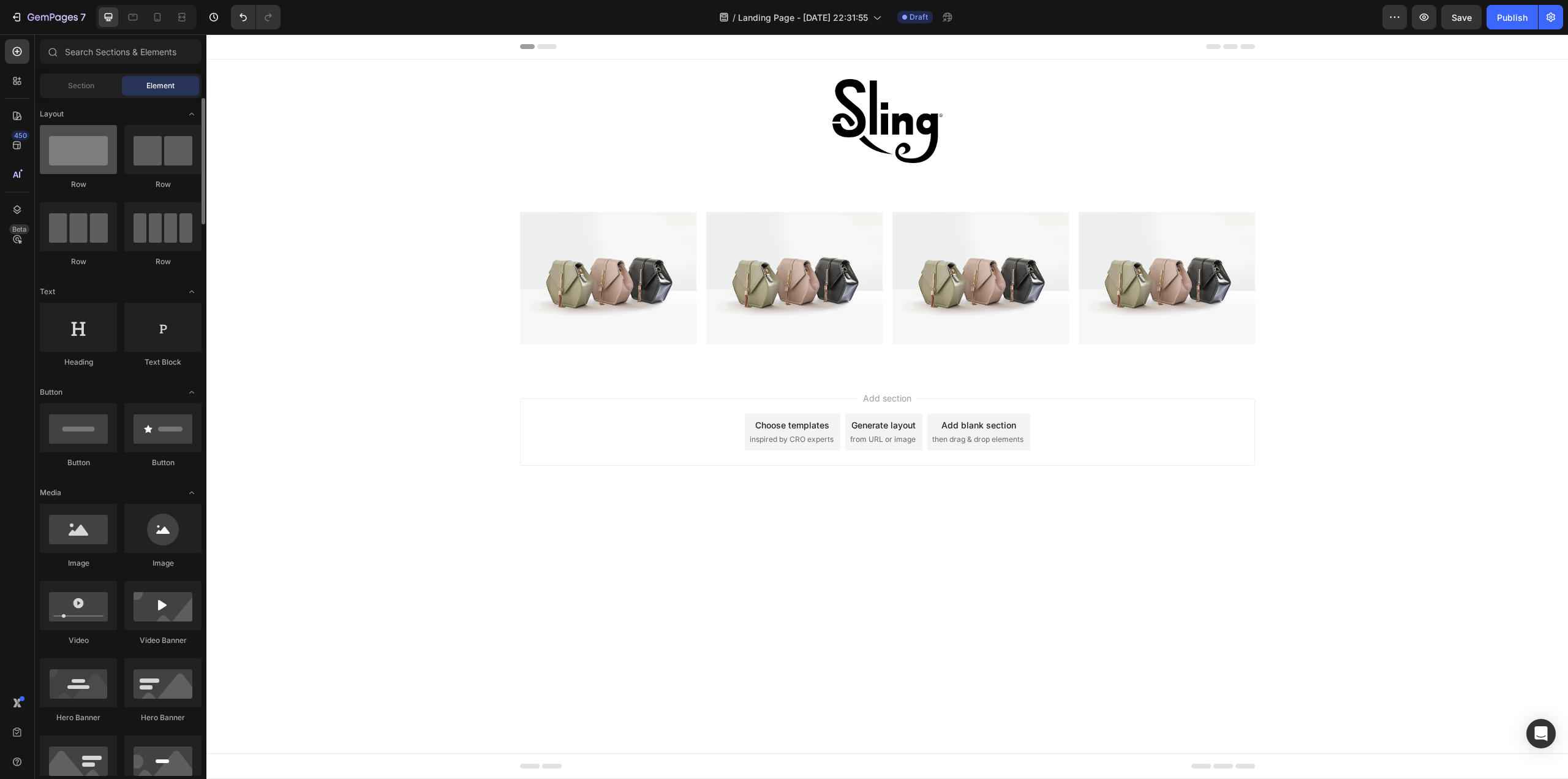
click at [105, 159] on div at bounding box center [78, 149] width 78 height 49
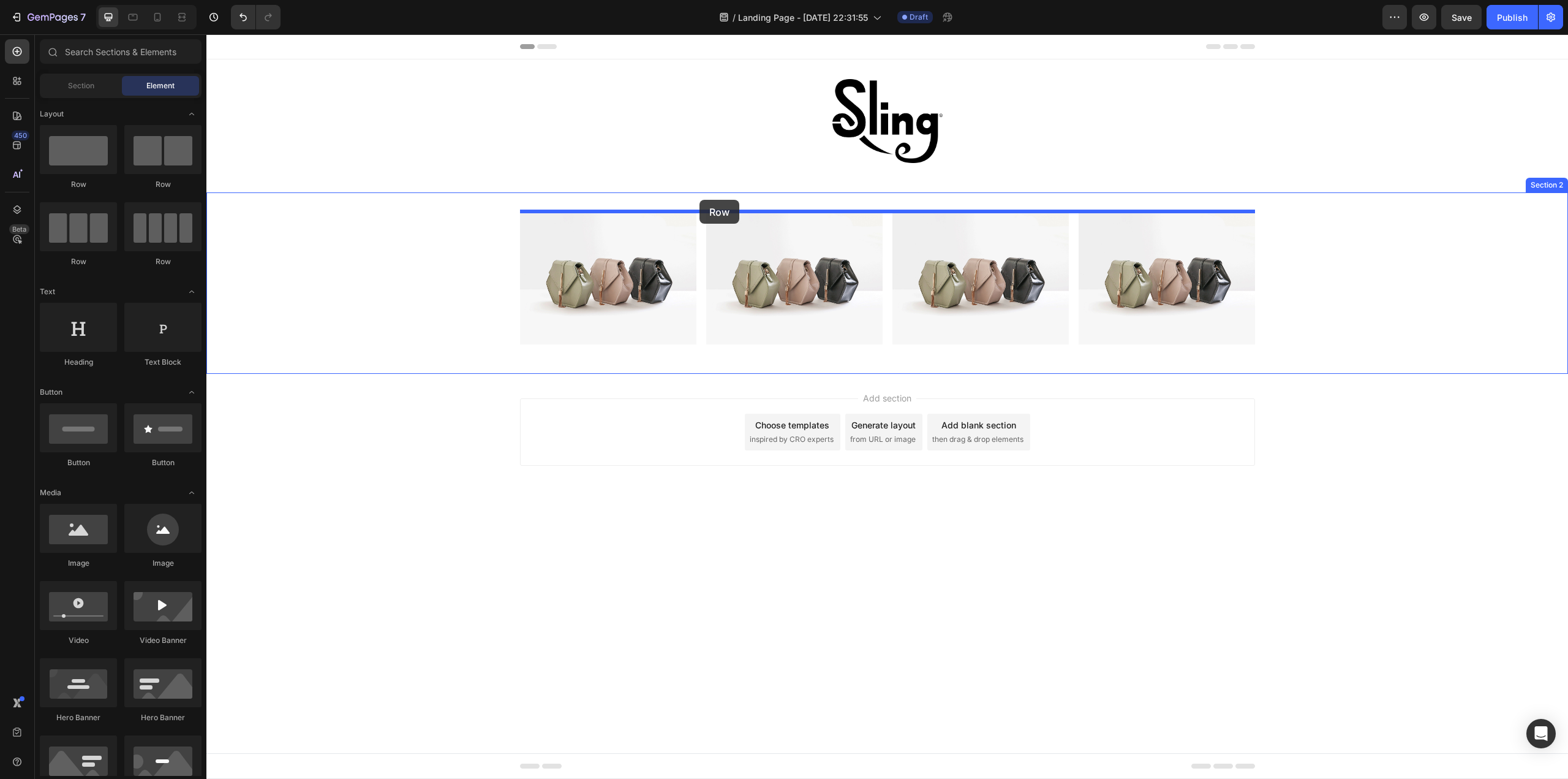
drag, startPoint x: 292, startPoint y: 198, endPoint x: 699, endPoint y: 200, distance: 407.0
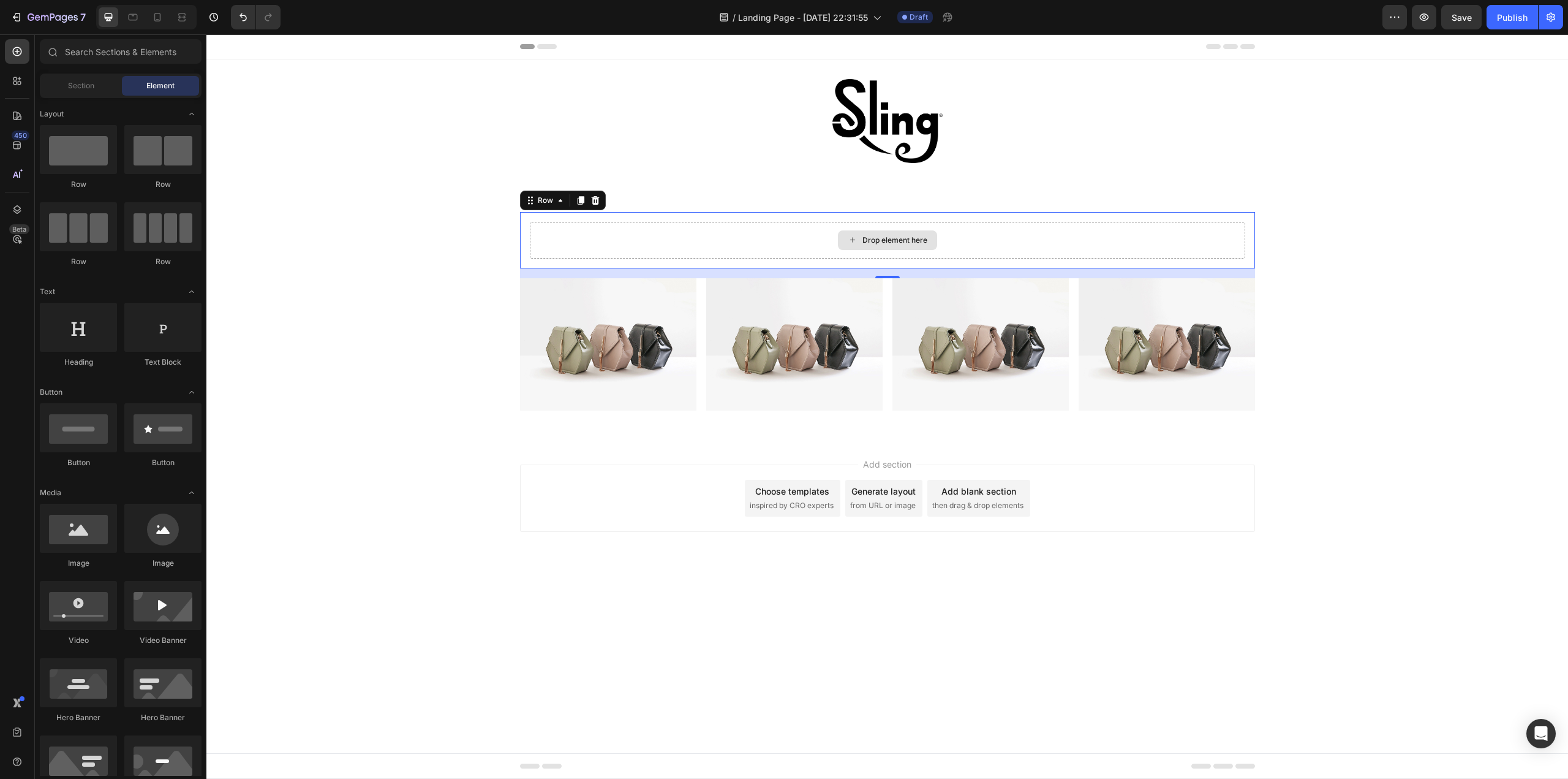
click at [864, 237] on div "Drop element here" at bounding box center [894, 240] width 65 height 10
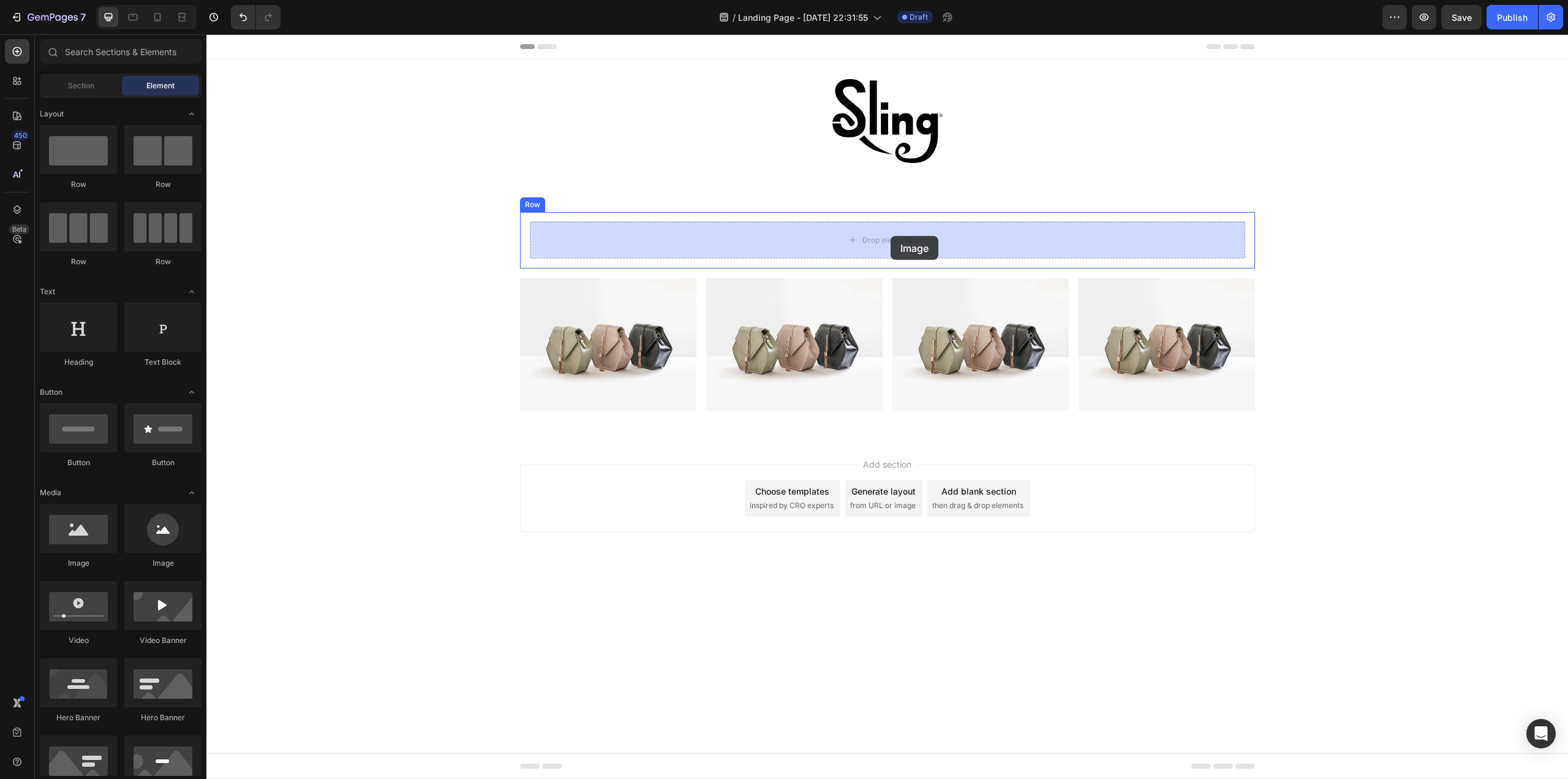
drag, startPoint x: 290, startPoint y: 570, endPoint x: 890, endPoint y: 236, distance: 686.7
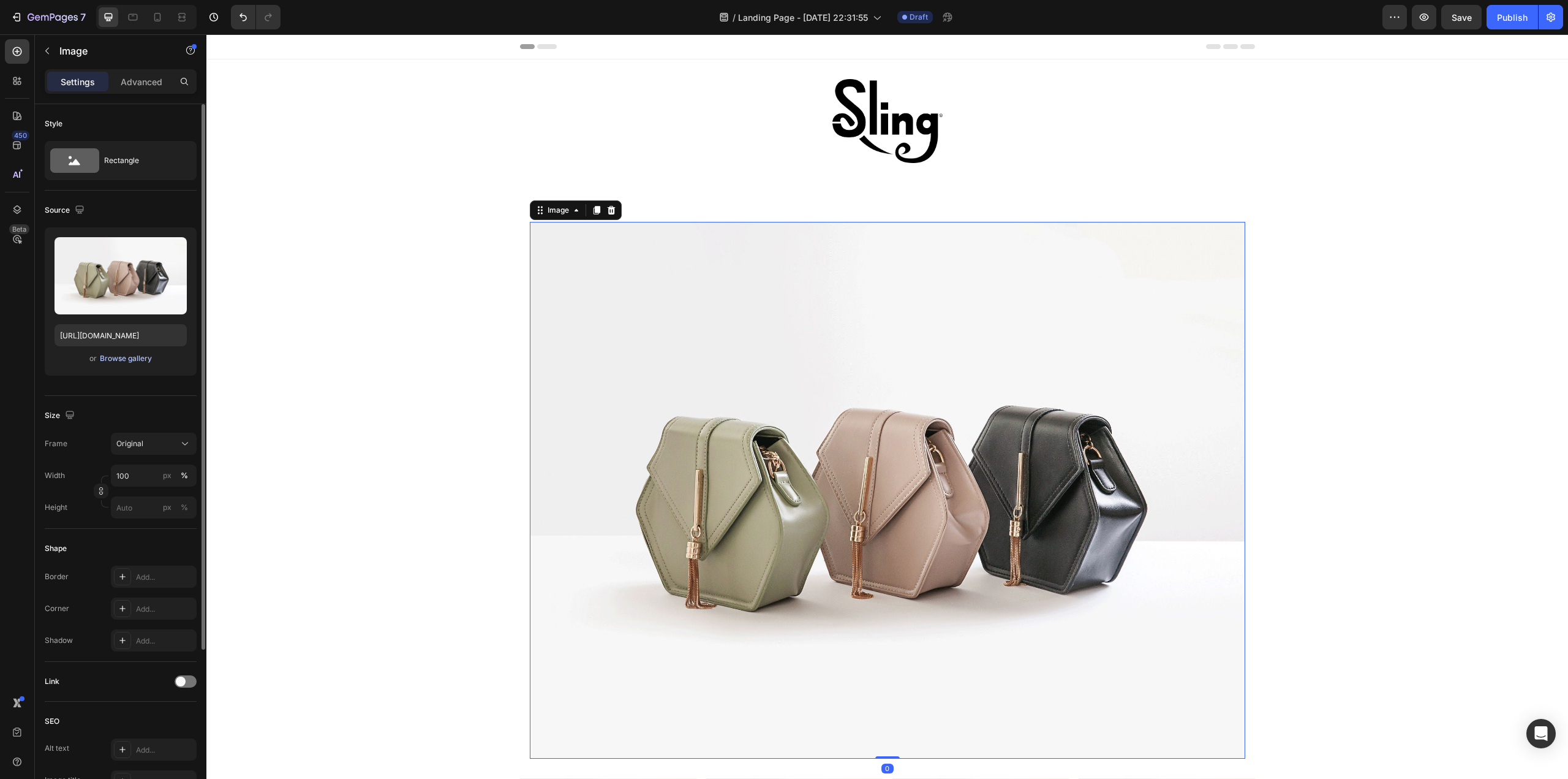
click at [126, 364] on button "Browse gallery" at bounding box center [126, 358] width 53 height 13
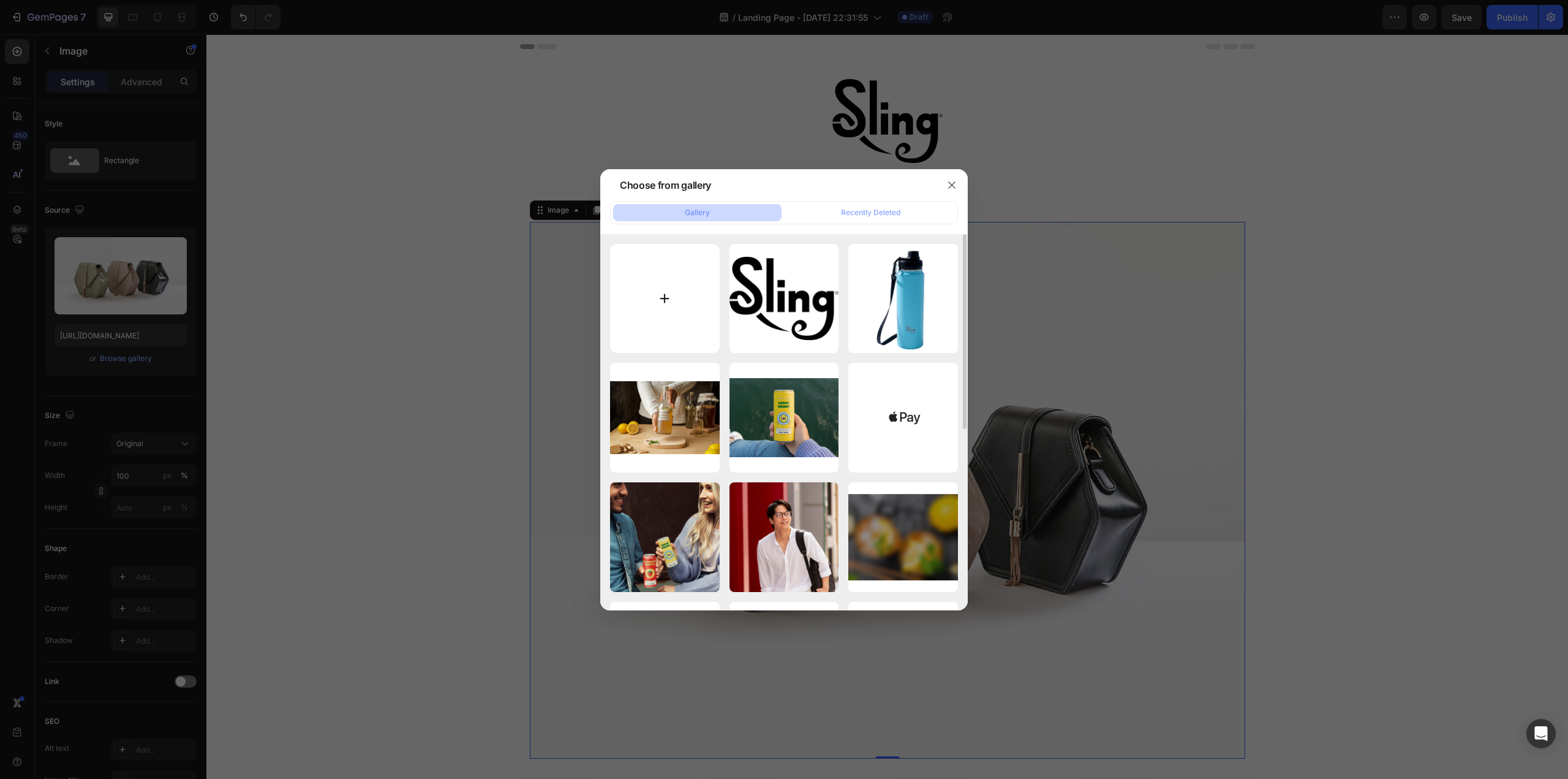
click at [653, 304] on input "file" at bounding box center [665, 299] width 110 height 110
type input "C:\fakepath\Sling_9195.jpg"
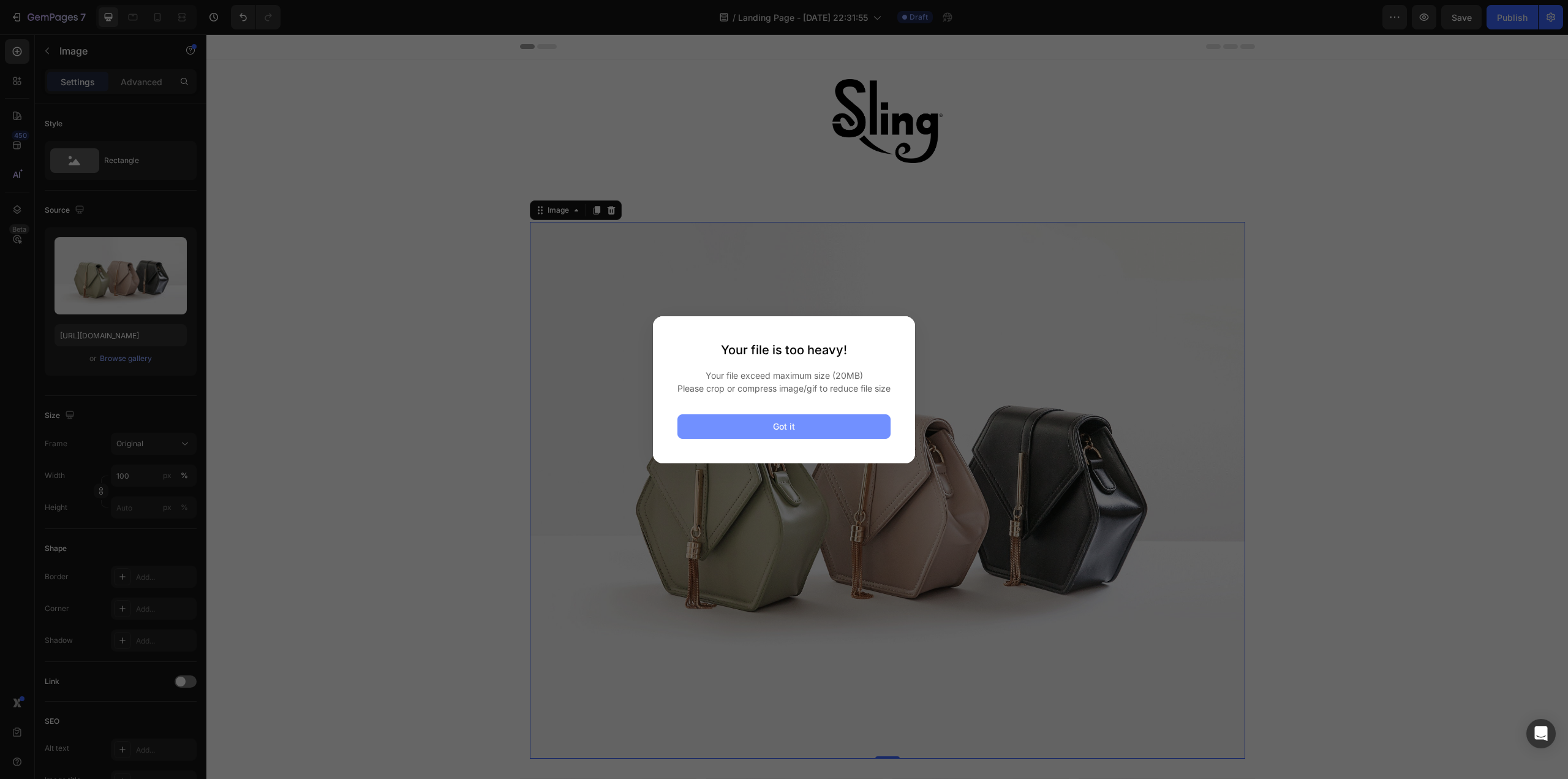
click at [816, 427] on button "Got it" at bounding box center [784, 426] width 213 height 24
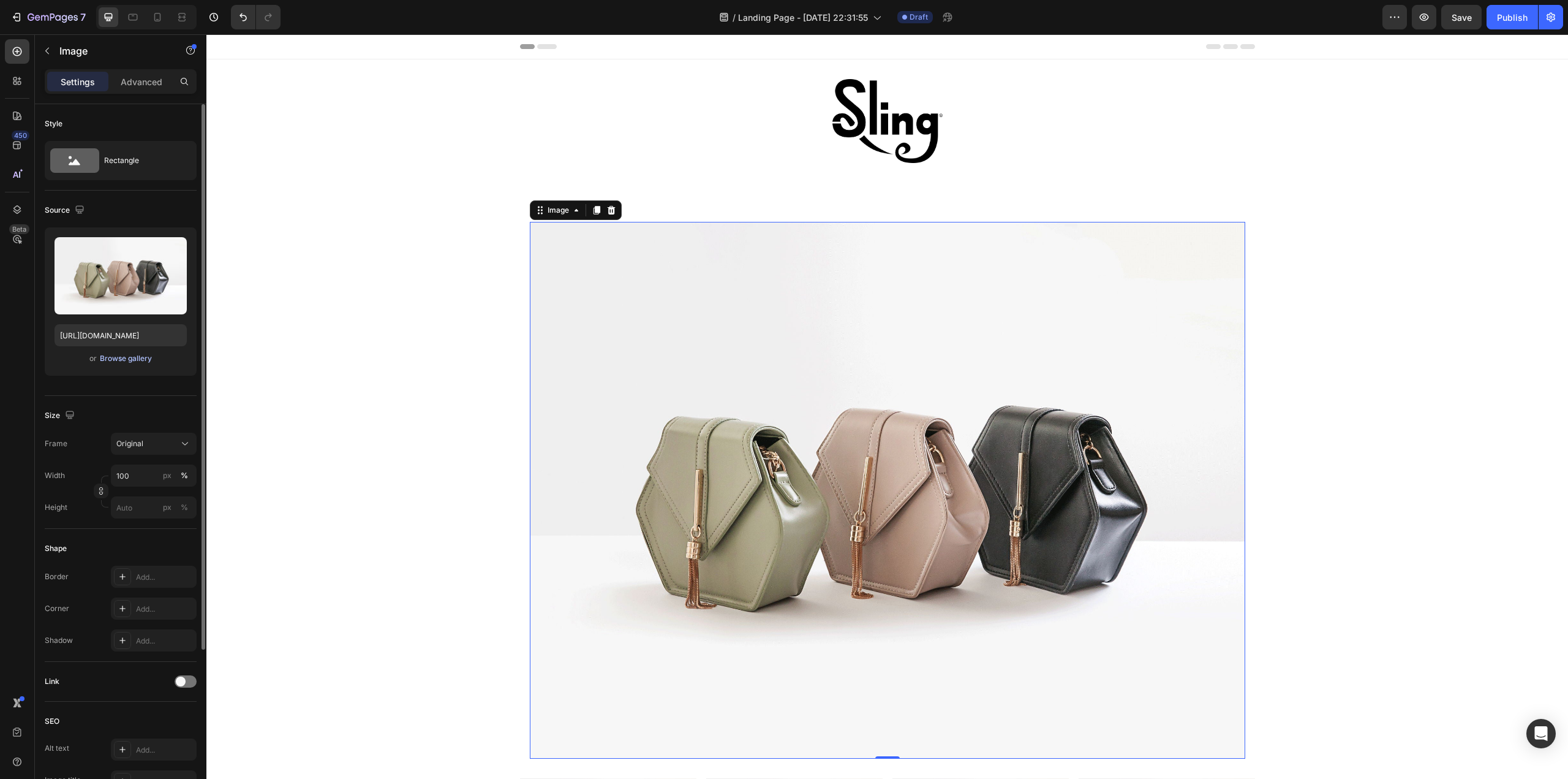
click at [144, 357] on div "Browse gallery" at bounding box center [126, 358] width 52 height 11
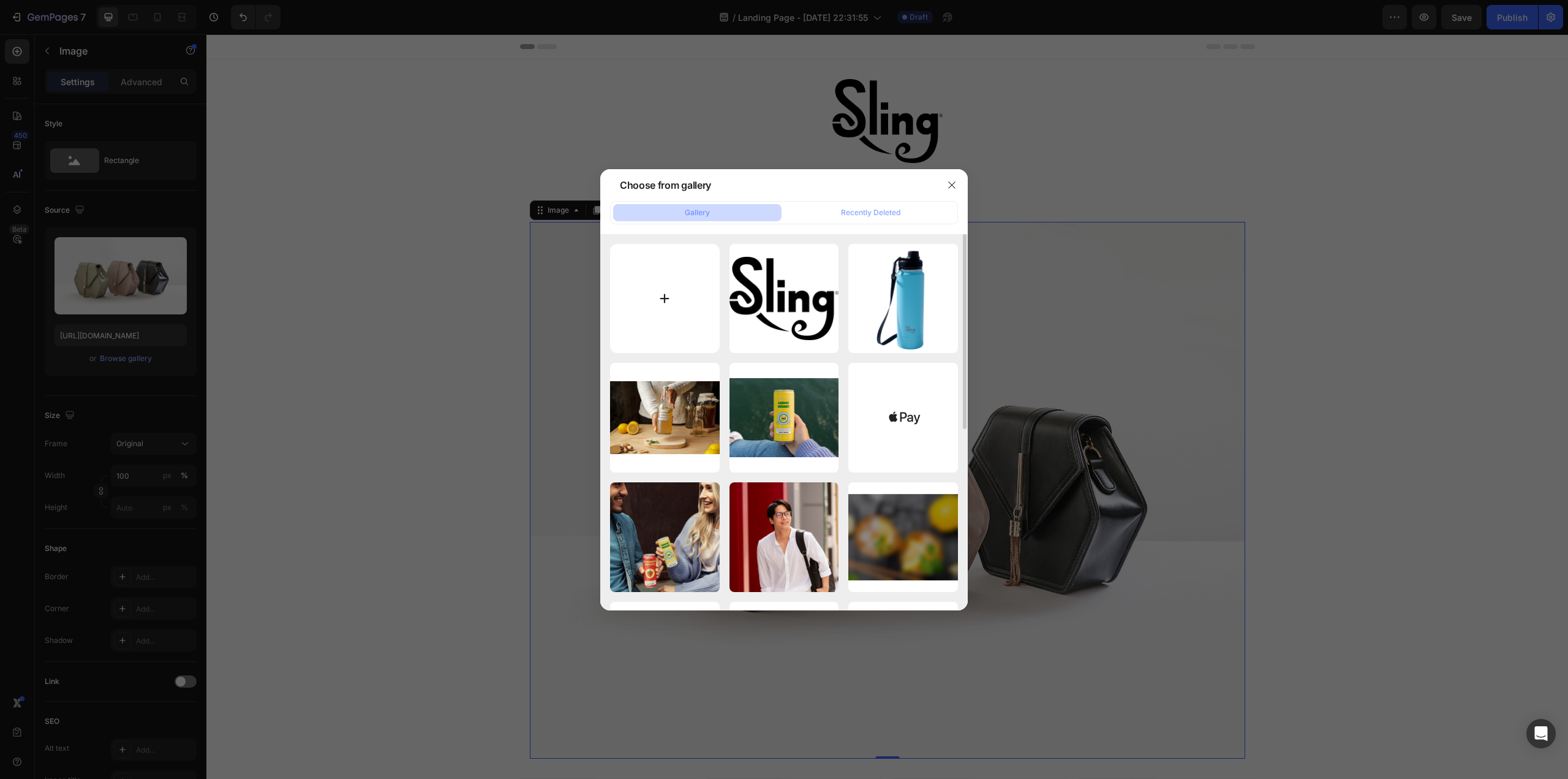
click at [670, 299] on input "file" at bounding box center [665, 299] width 110 height 110
type input "C:\fakepath\Sling_9195.jpg"
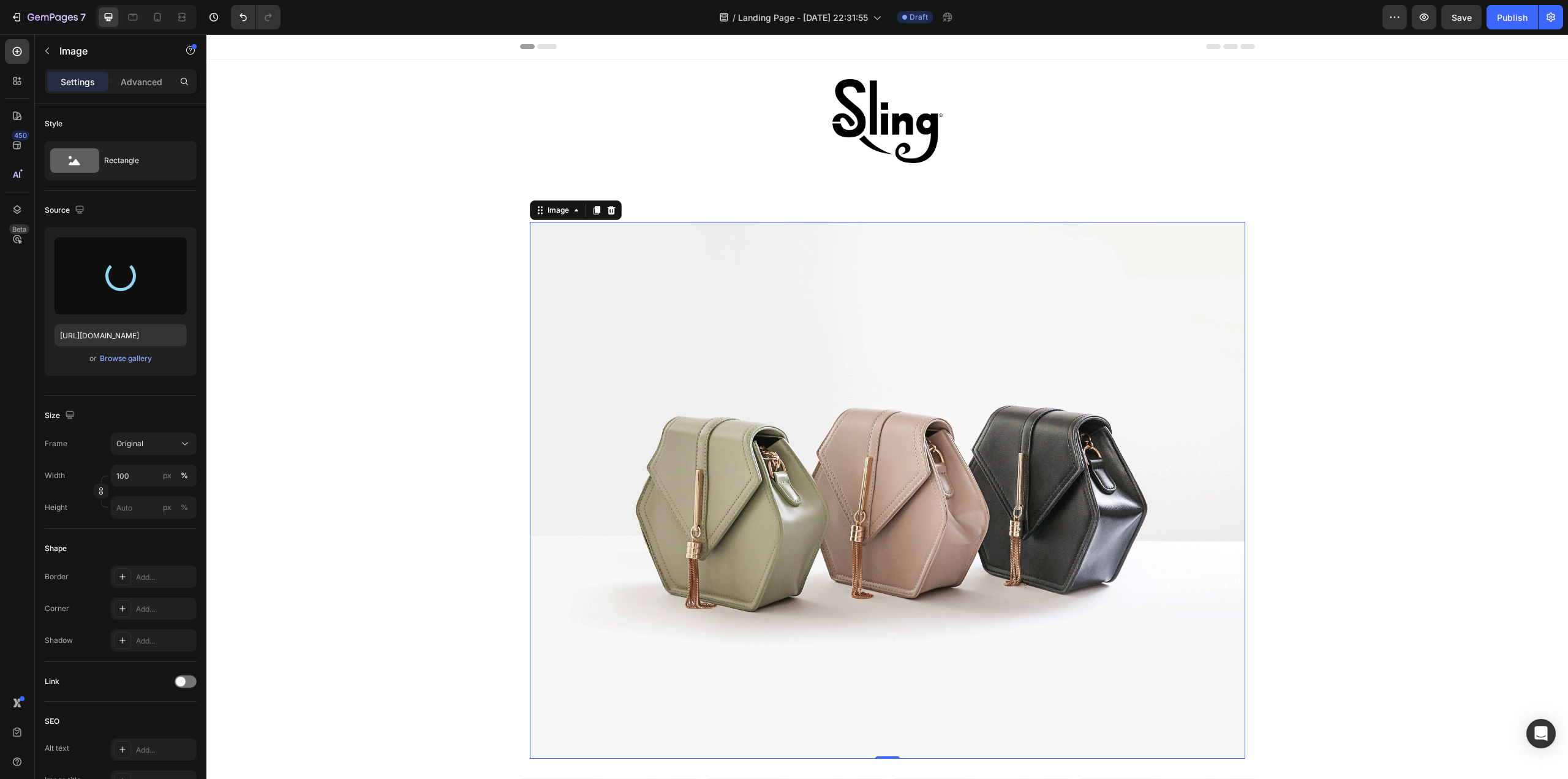
type input "https://cdn.shopify.com/s/files/1/0676/9072/5614/files/gempages_586066445889176…"
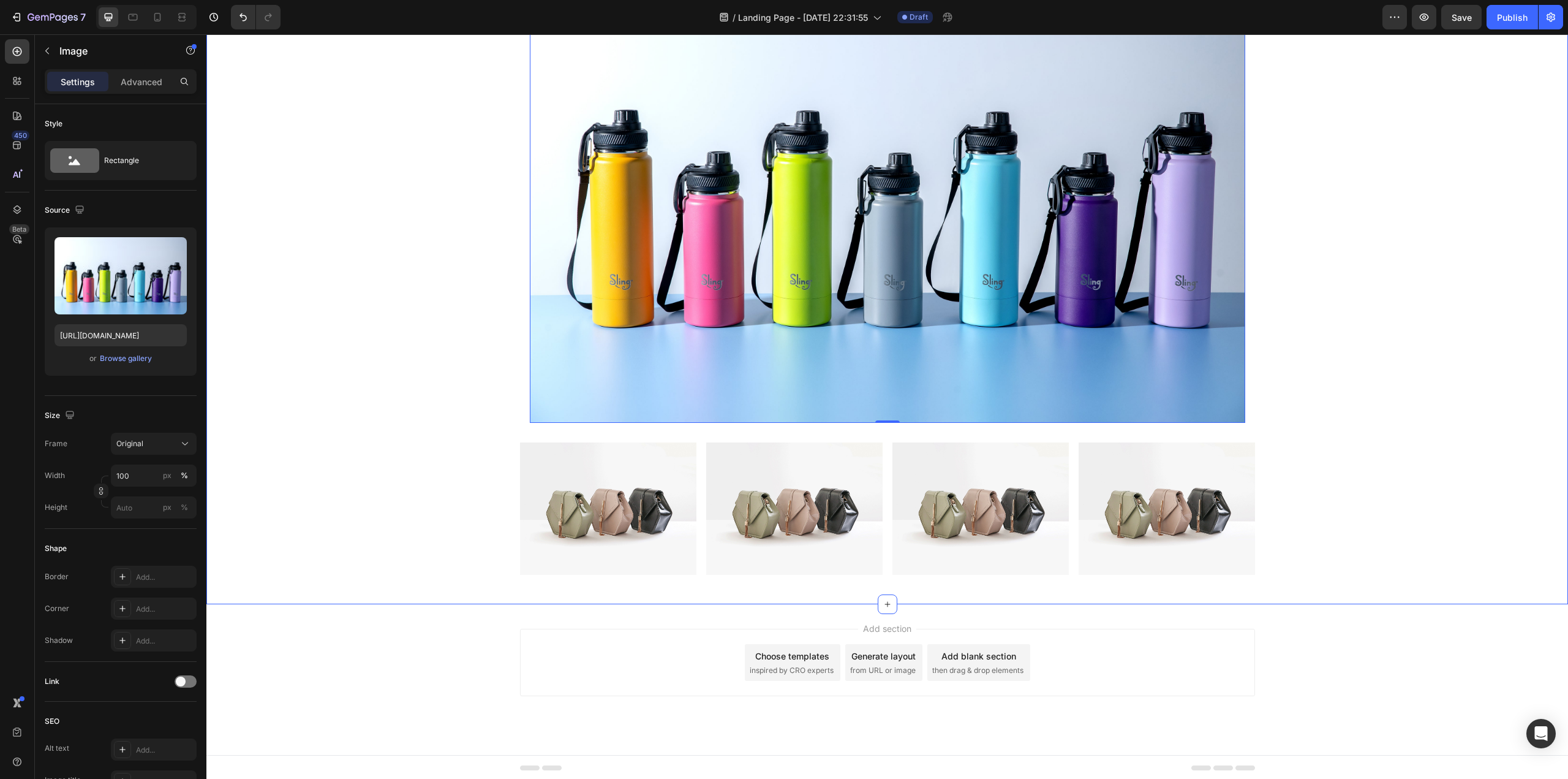
scroll to position [276, 0]
click at [641, 317] on img at bounding box center [887, 184] width 715 height 477
click at [660, 601] on div "Image 0 Row Image Image Image Image Row Section 2" at bounding box center [887, 259] width 1361 height 688
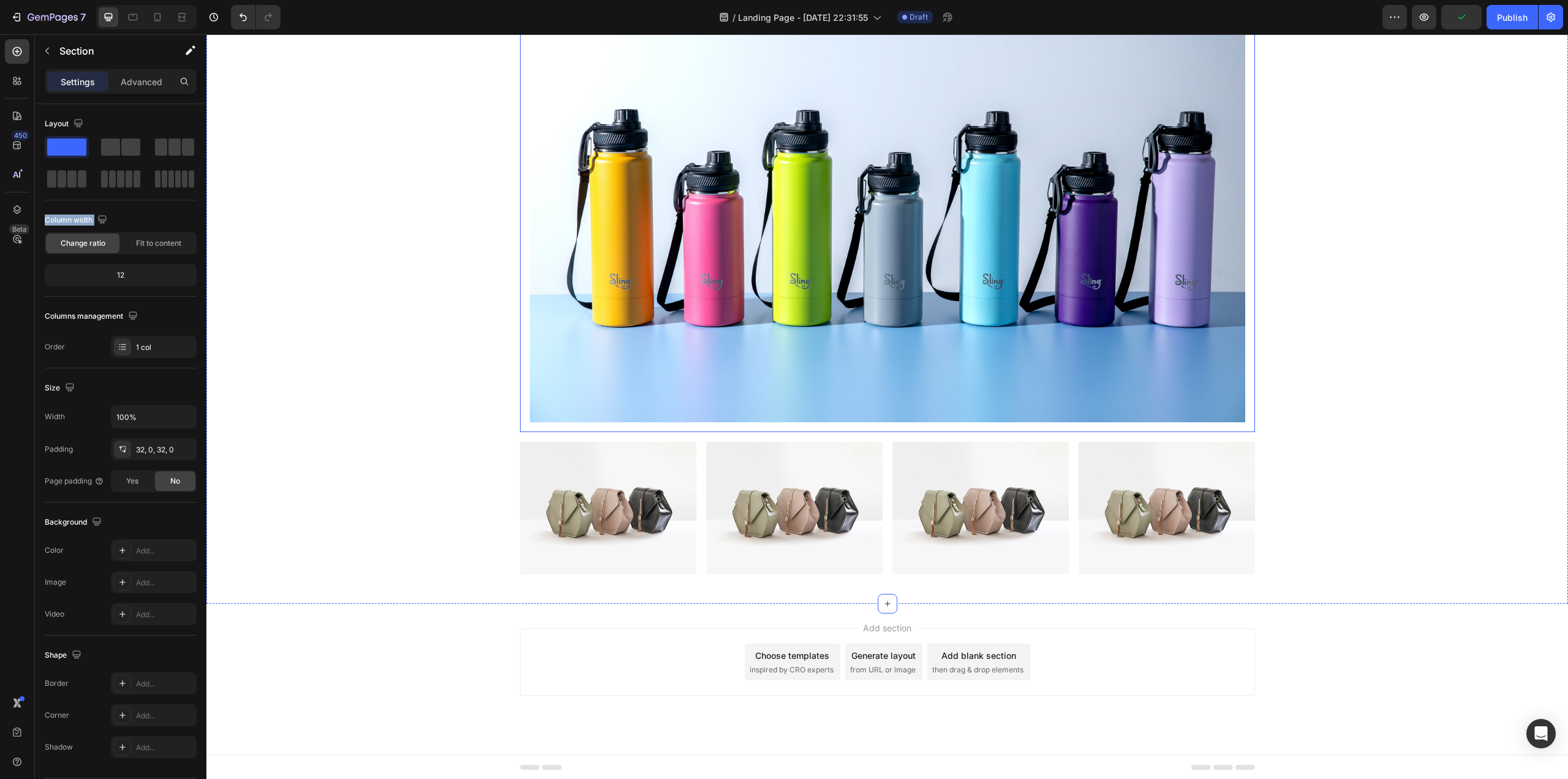
drag, startPoint x: 280, startPoint y: 182, endPoint x: 646, endPoint y: 532, distance: 506.4
click at [388, 454] on div "Image Row Image Image Image Image Row" at bounding box center [887, 260] width 1361 height 649
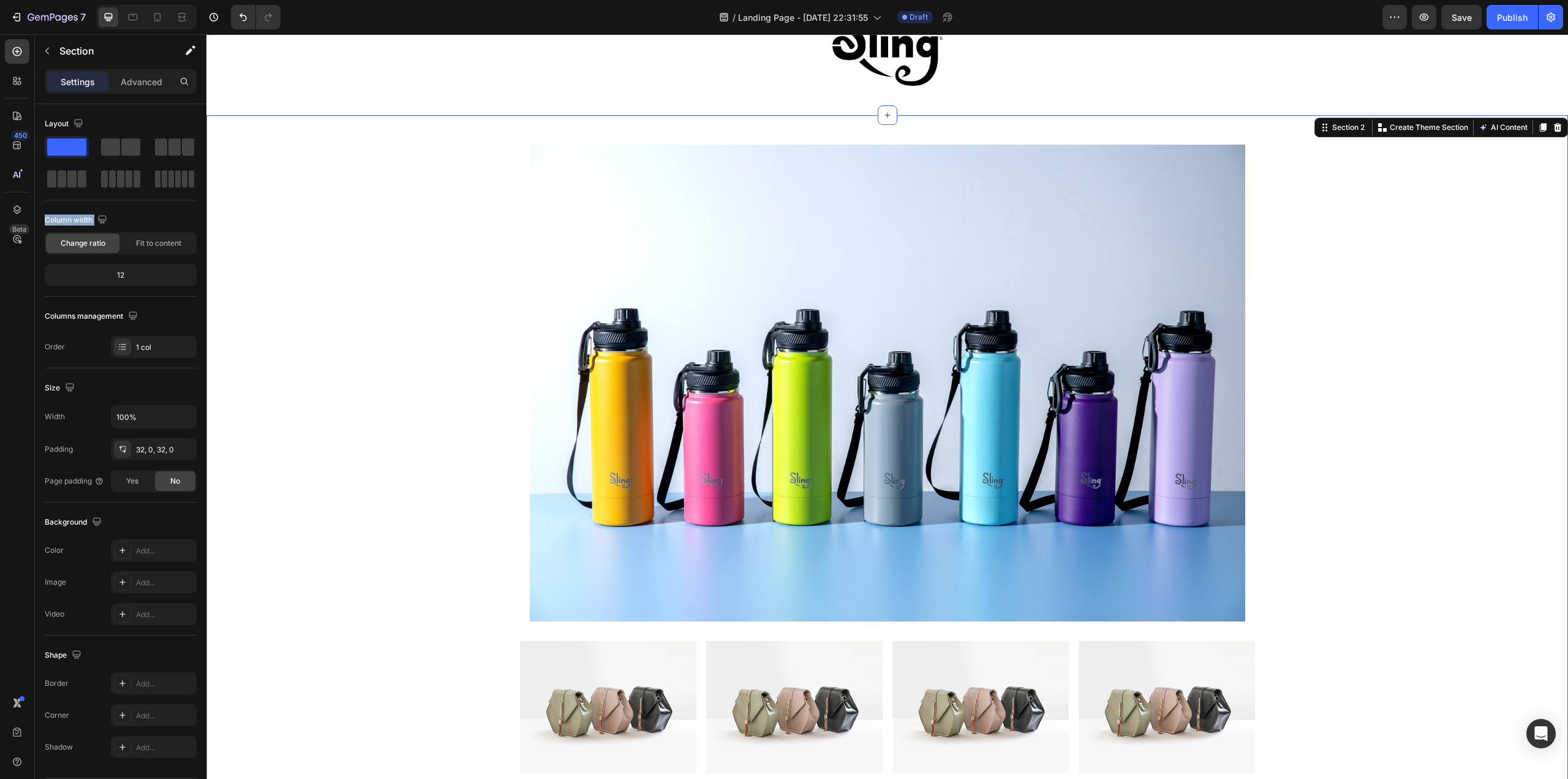
scroll to position [0, 0]
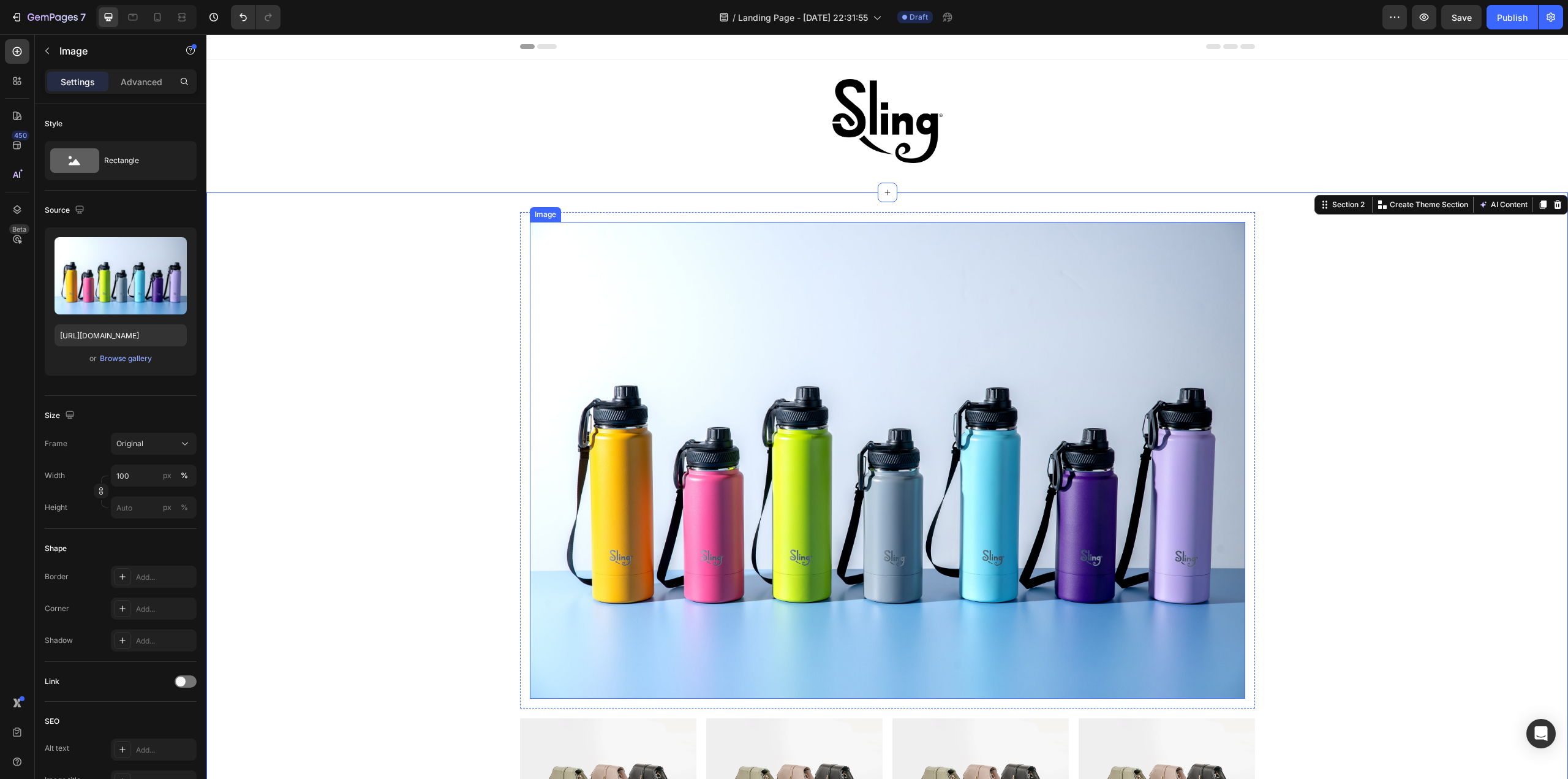
click at [529, 348] on img at bounding box center [887, 460] width 715 height 477
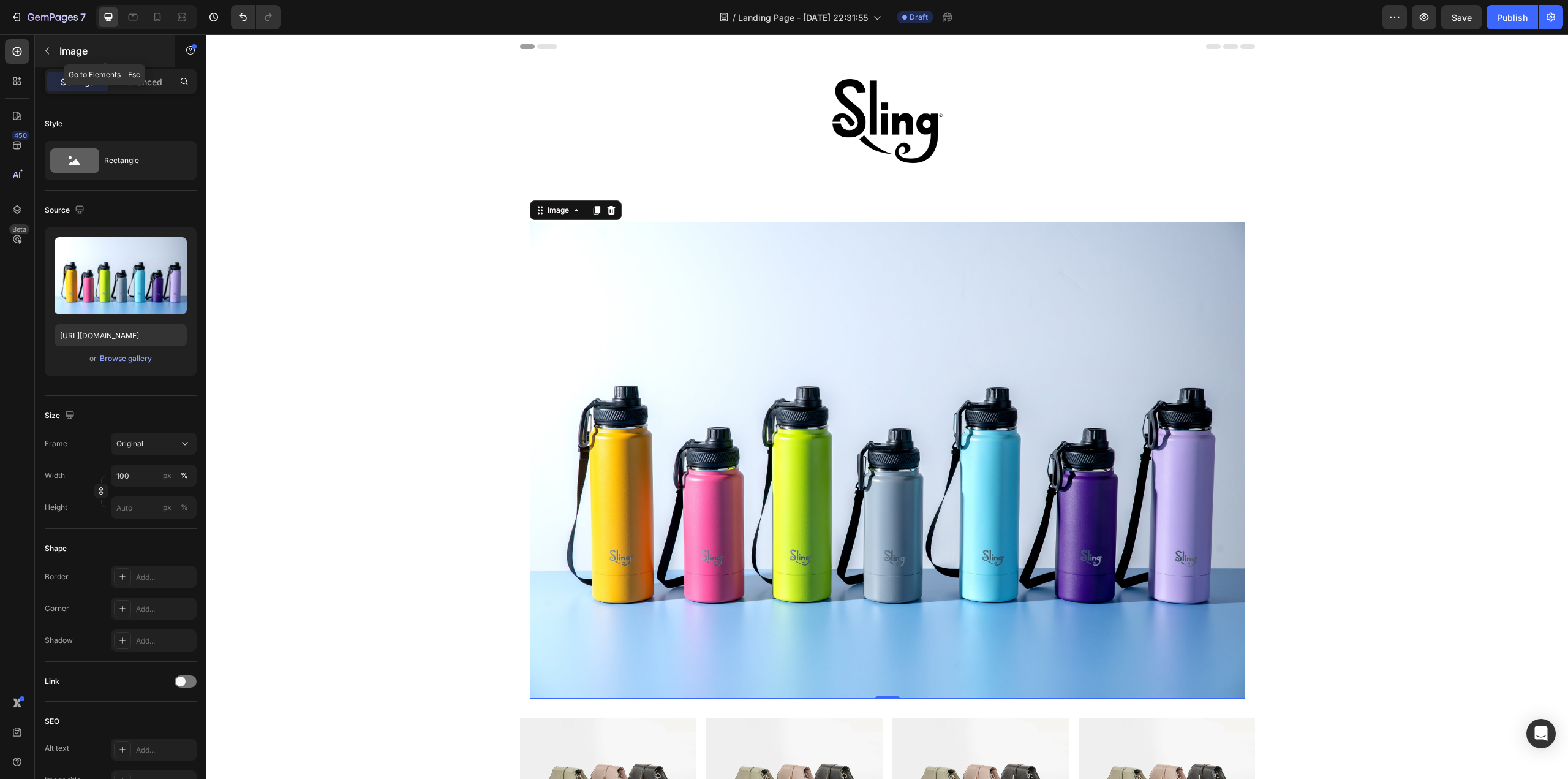
click at [52, 50] on icon "button" at bounding box center [48, 51] width 10 height 10
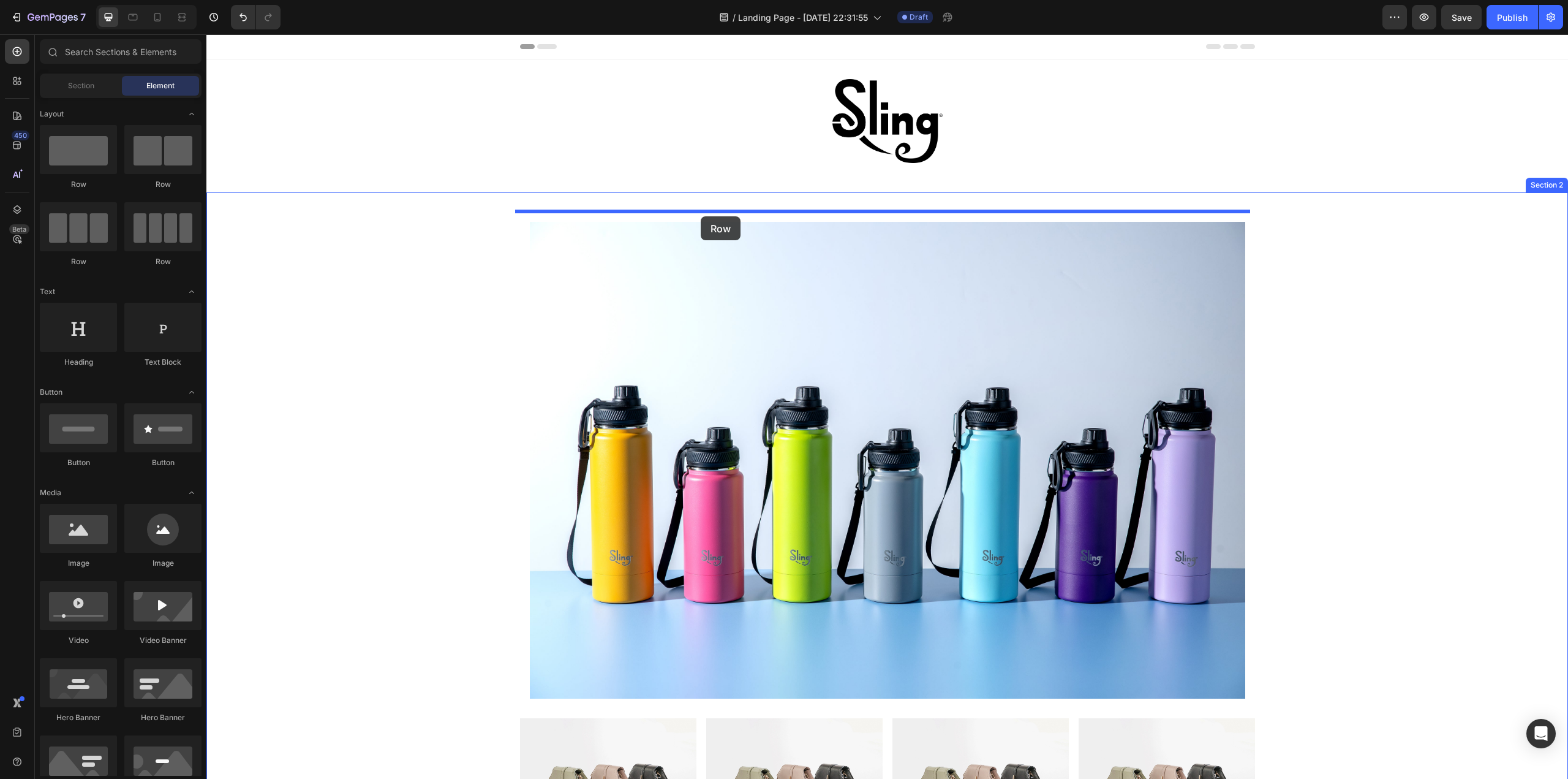
drag, startPoint x: 275, startPoint y: 183, endPoint x: 700, endPoint y: 216, distance: 426.3
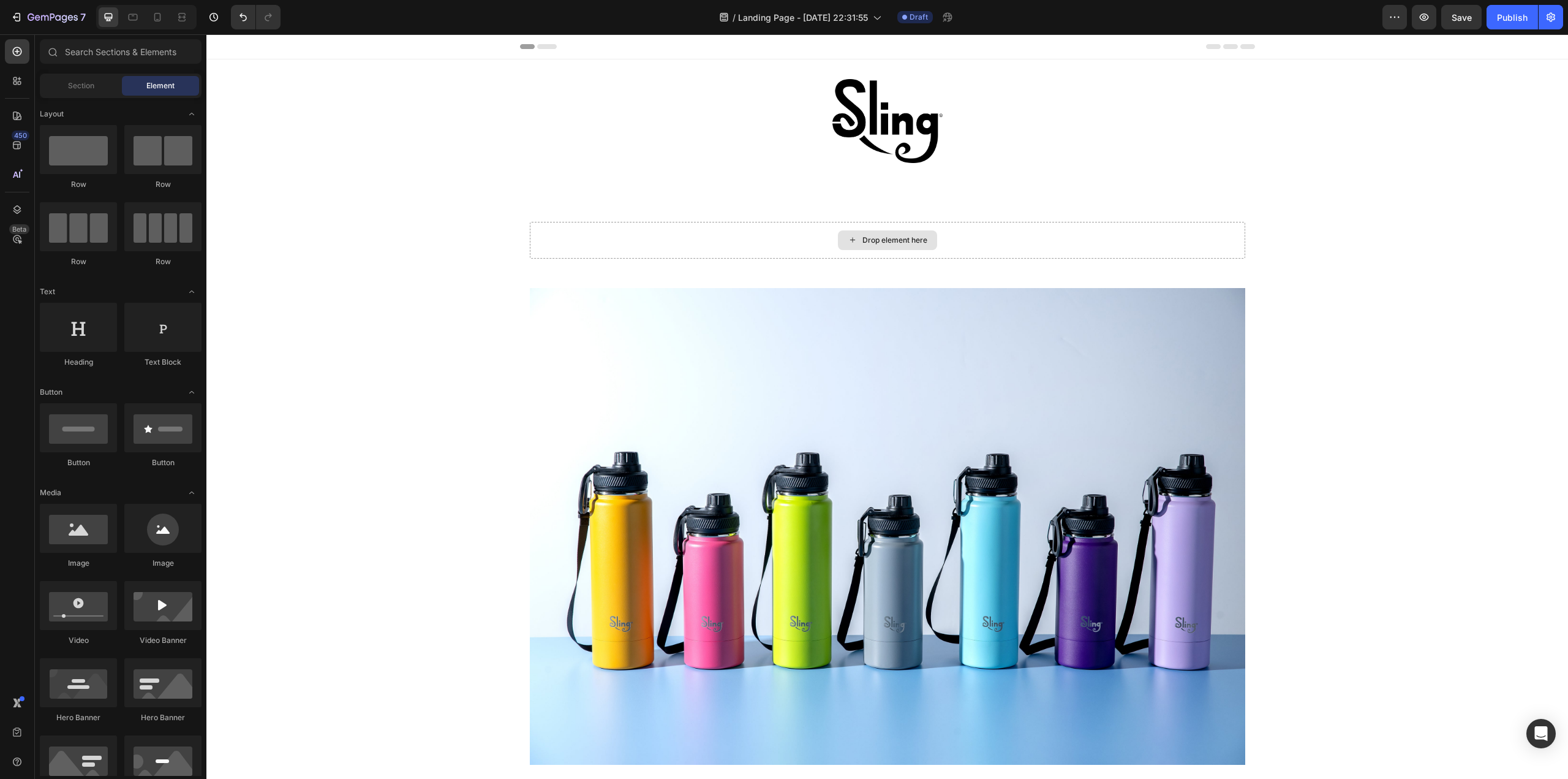
click at [862, 238] on div "Drop element here" at bounding box center [894, 240] width 65 height 10
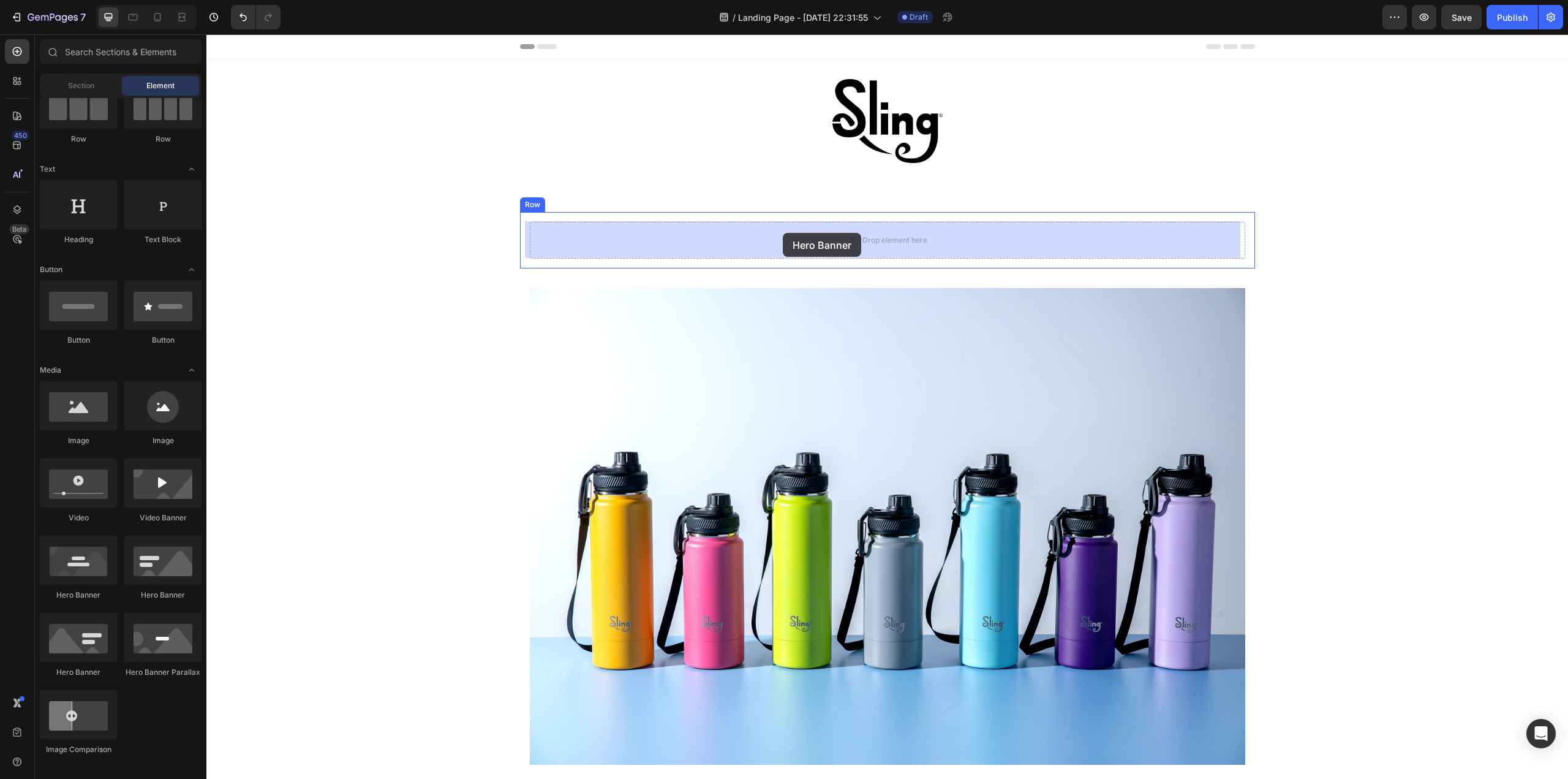
drag, startPoint x: 361, startPoint y: 606, endPoint x: 783, endPoint y: 233, distance: 563.2
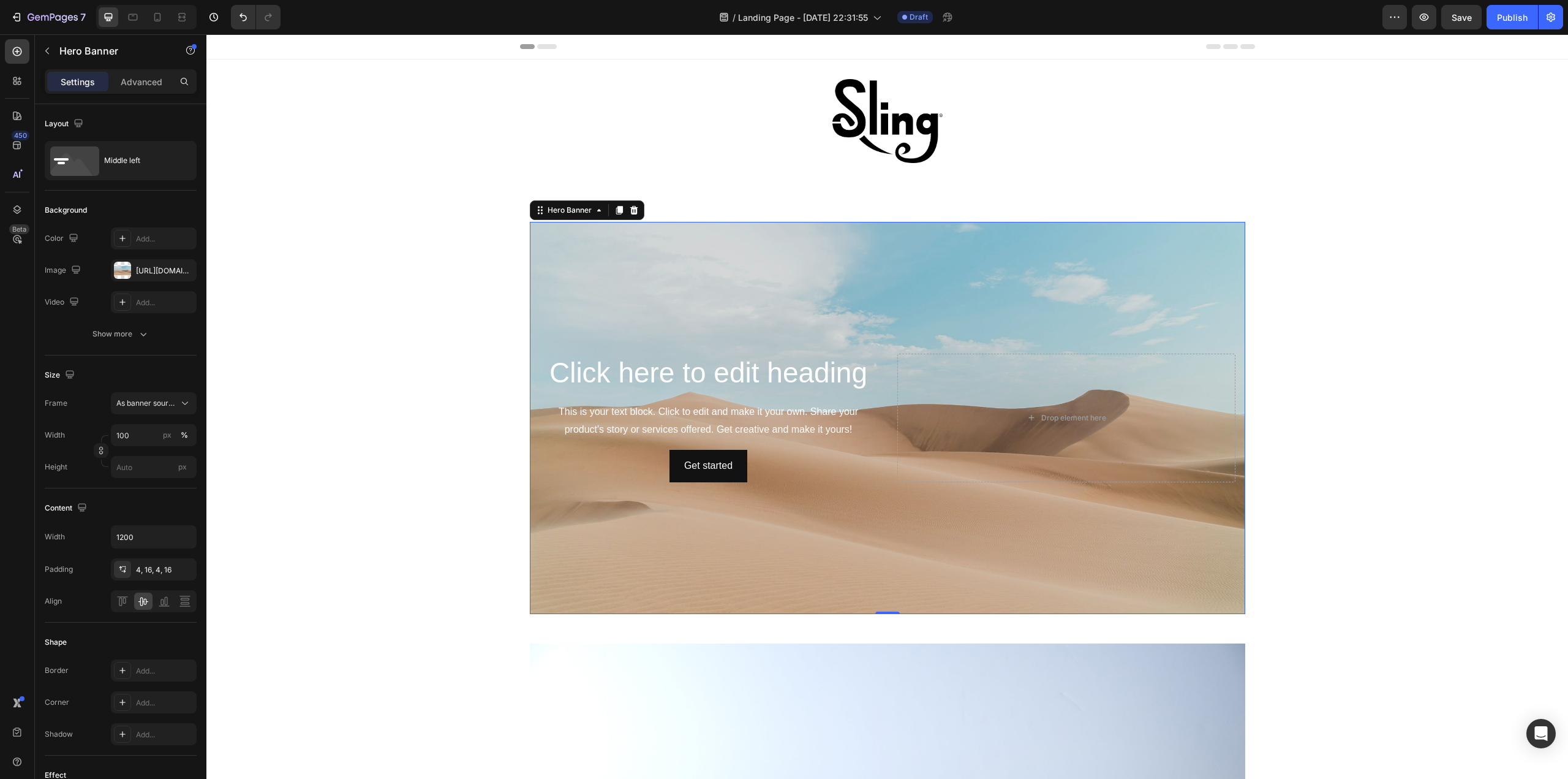
click at [654, 271] on div "Background Image" at bounding box center [887, 418] width 715 height 392
click at [136, 271] on div "https://cdn.shopify.com/s/files/1/2005/9307/files/background_settings.jpg" at bounding box center [153, 270] width 36 height 11
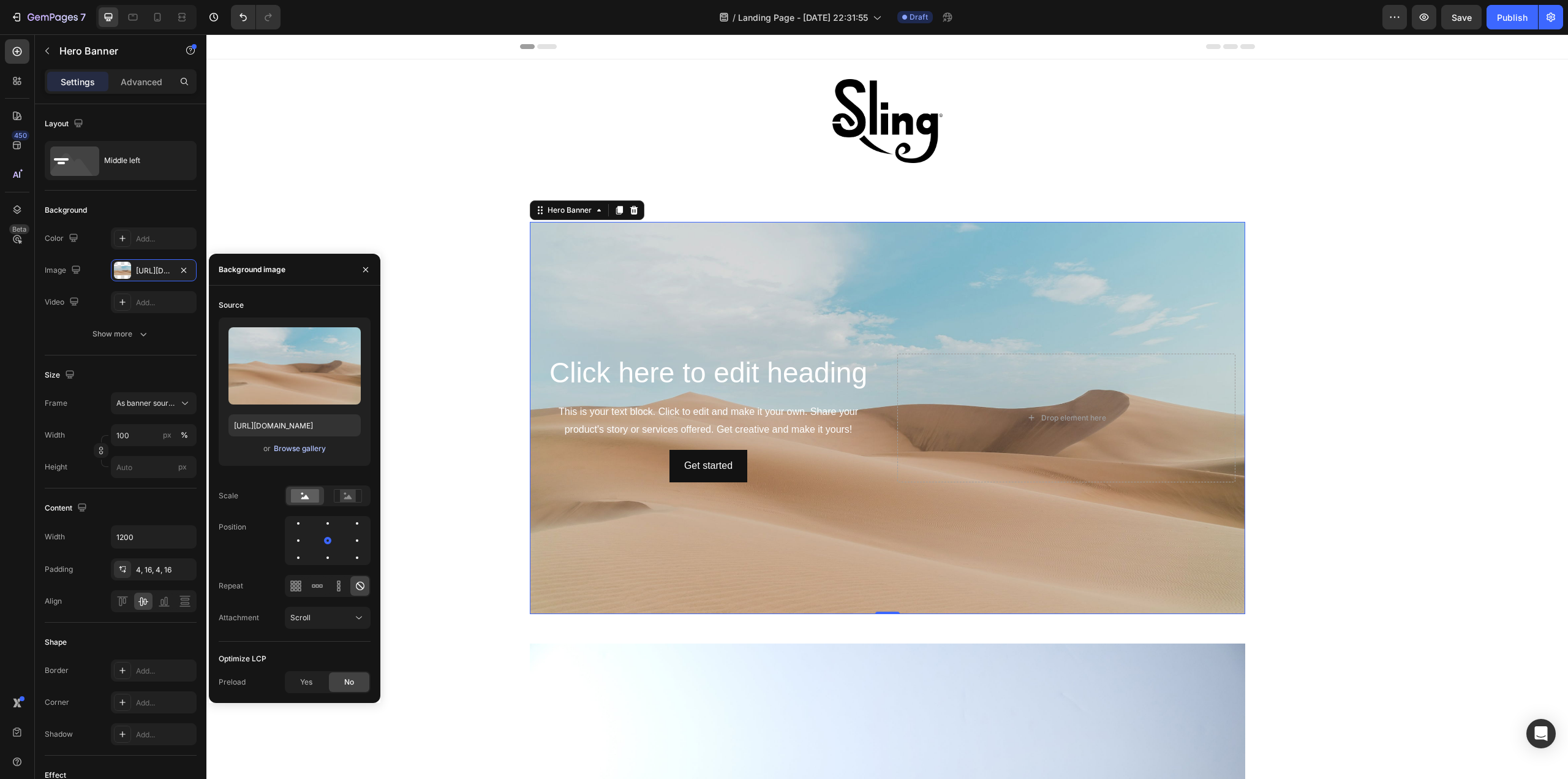
click at [285, 450] on div "Browse gallery" at bounding box center [299, 448] width 52 height 11
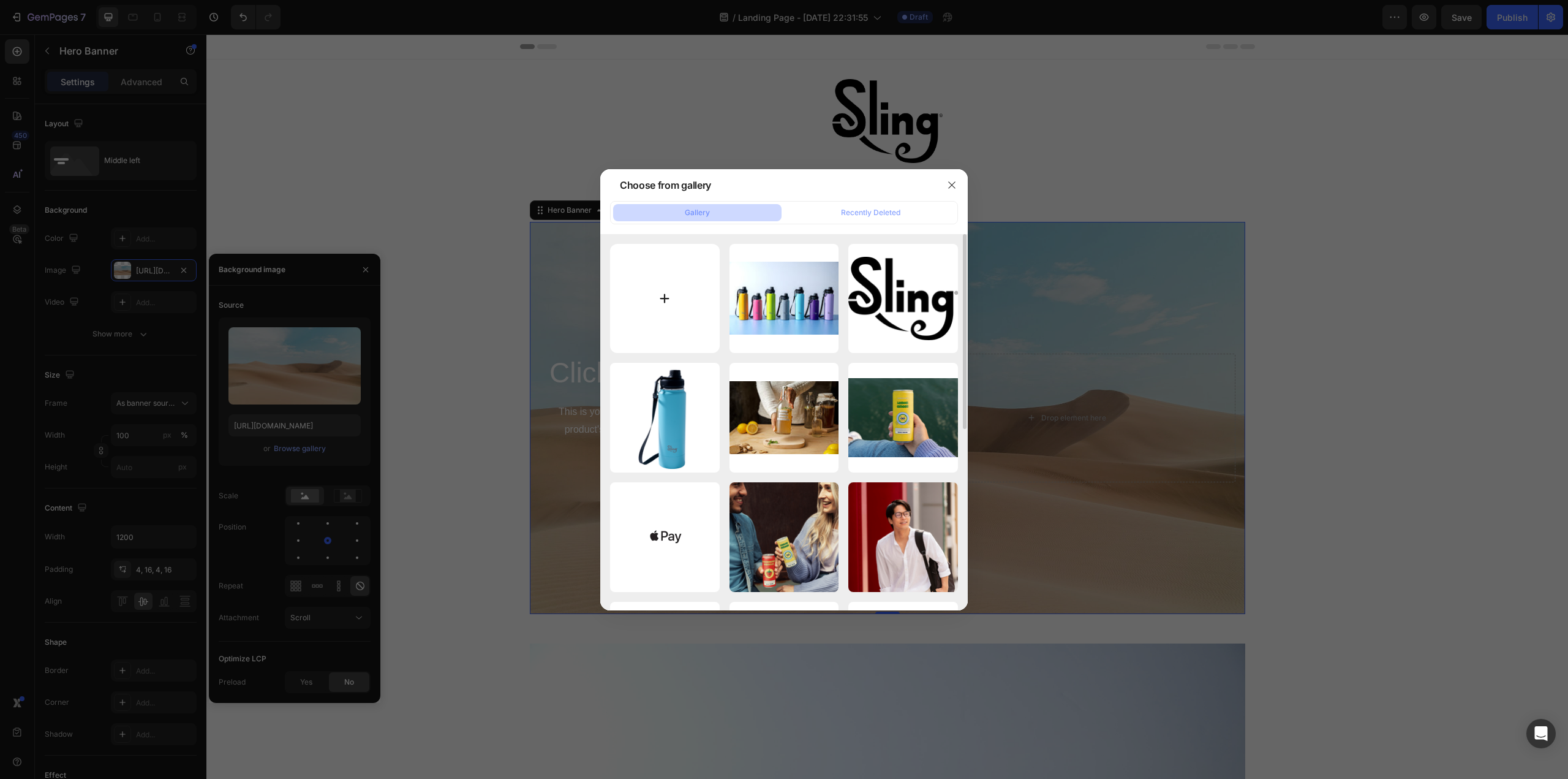
click at [661, 287] on input "file" at bounding box center [665, 299] width 110 height 110
type input "C:\fakepath\RES Sling_9089.jpg"
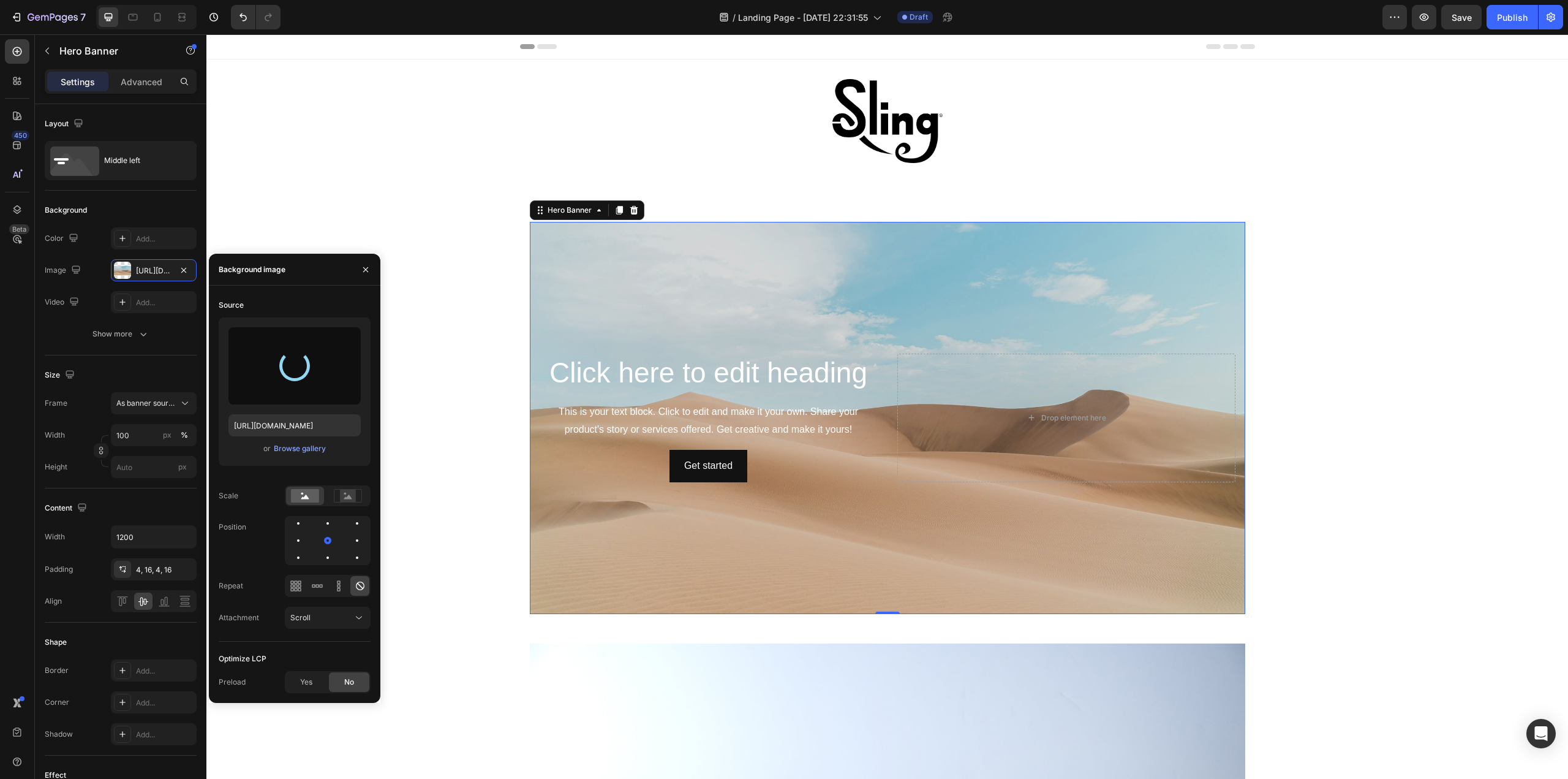
type input "https://cdn.shopify.com/s/files/1/0676/9072/5614/files/gempages_586066445889176…"
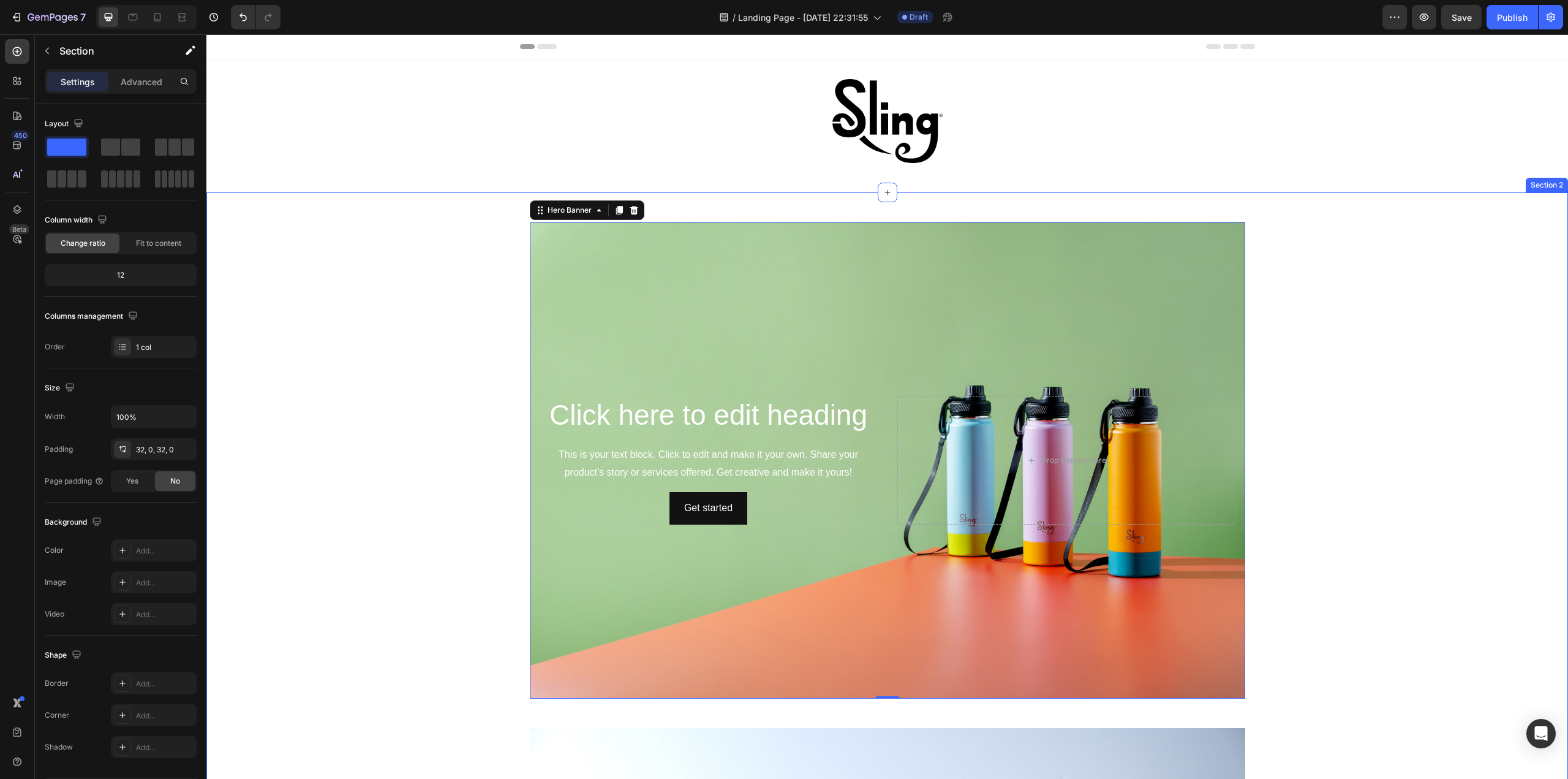
click at [1295, 459] on div "Click here to edit heading Heading This is your text block. Click to edit and m…" at bounding box center [887, 789] width 1361 height 1155
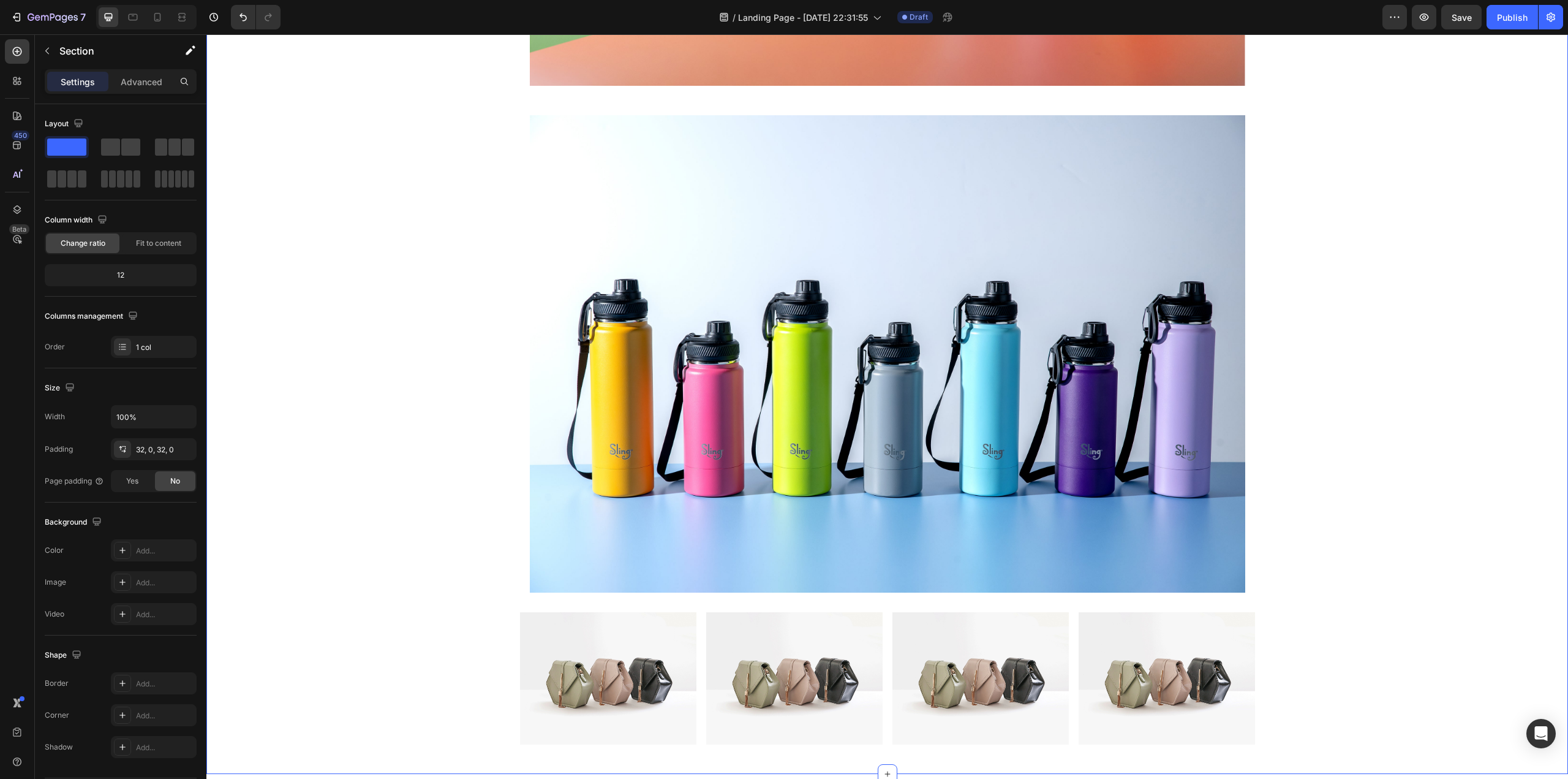
scroll to position [783, 0]
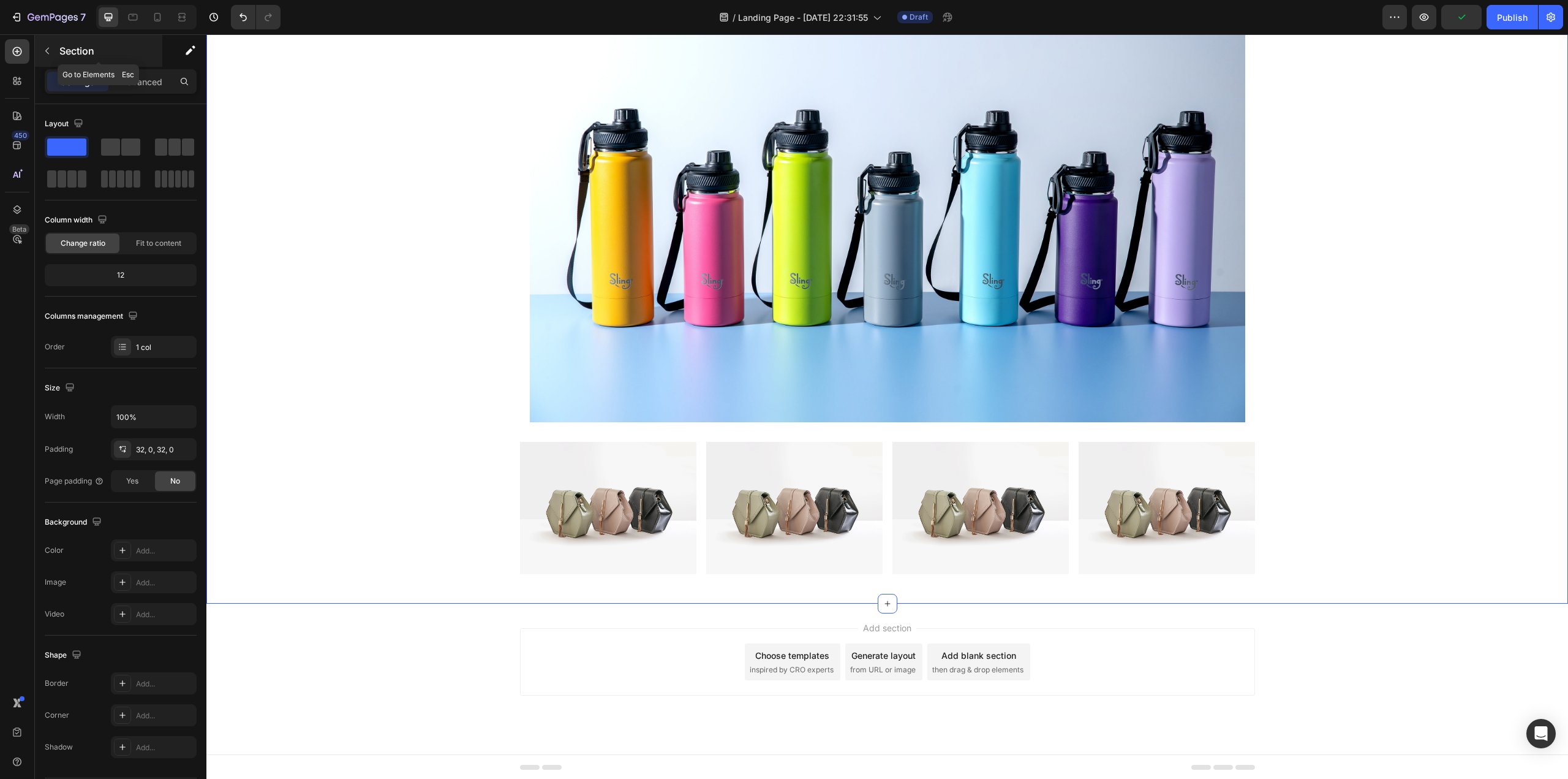
click at [50, 46] on icon "button" at bounding box center [48, 51] width 10 height 10
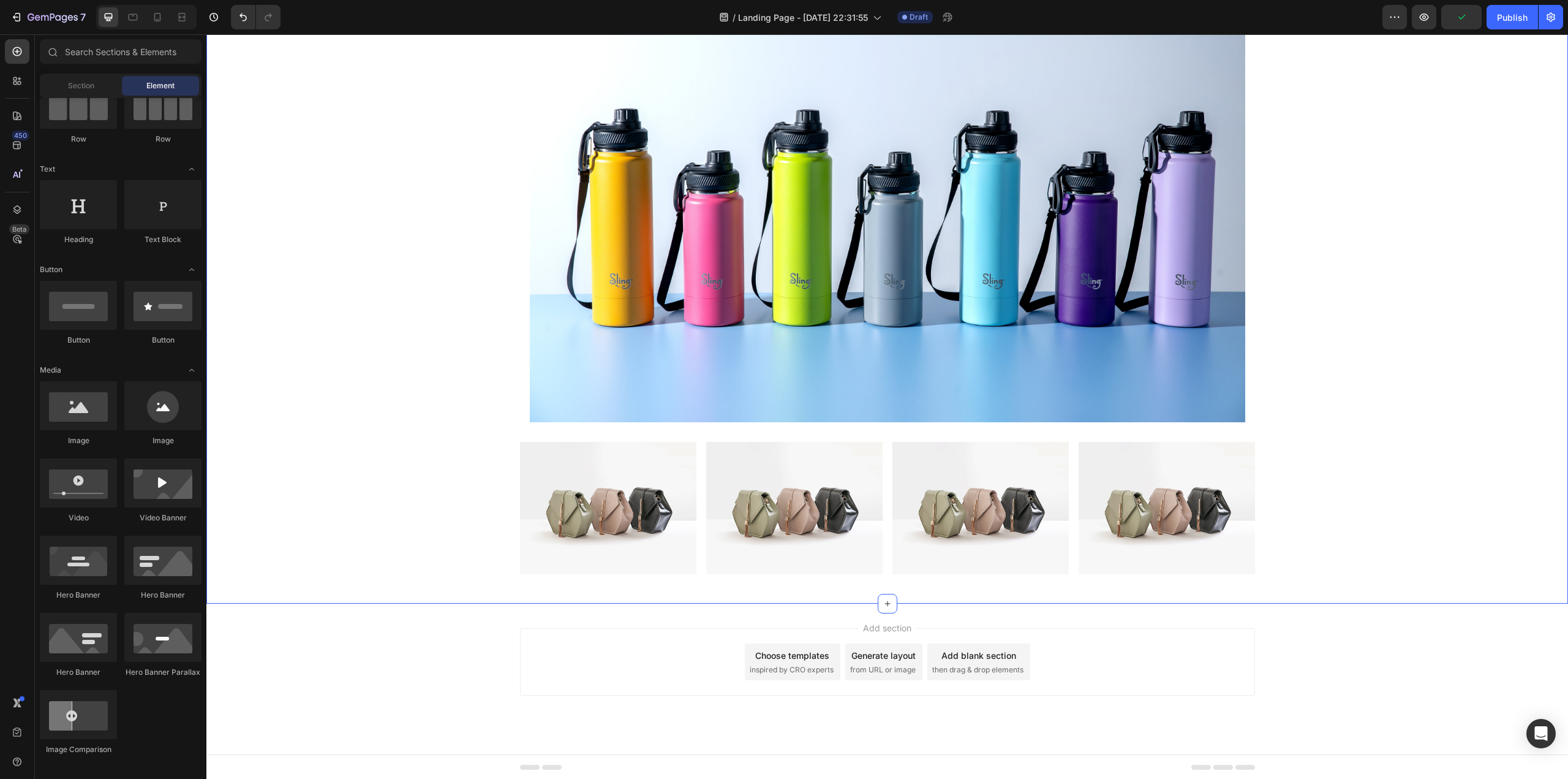
click at [375, 237] on div "Click here to edit heading Heading This is your text block. Click to edit and m…" at bounding box center [887, 6] width 1361 height 1155
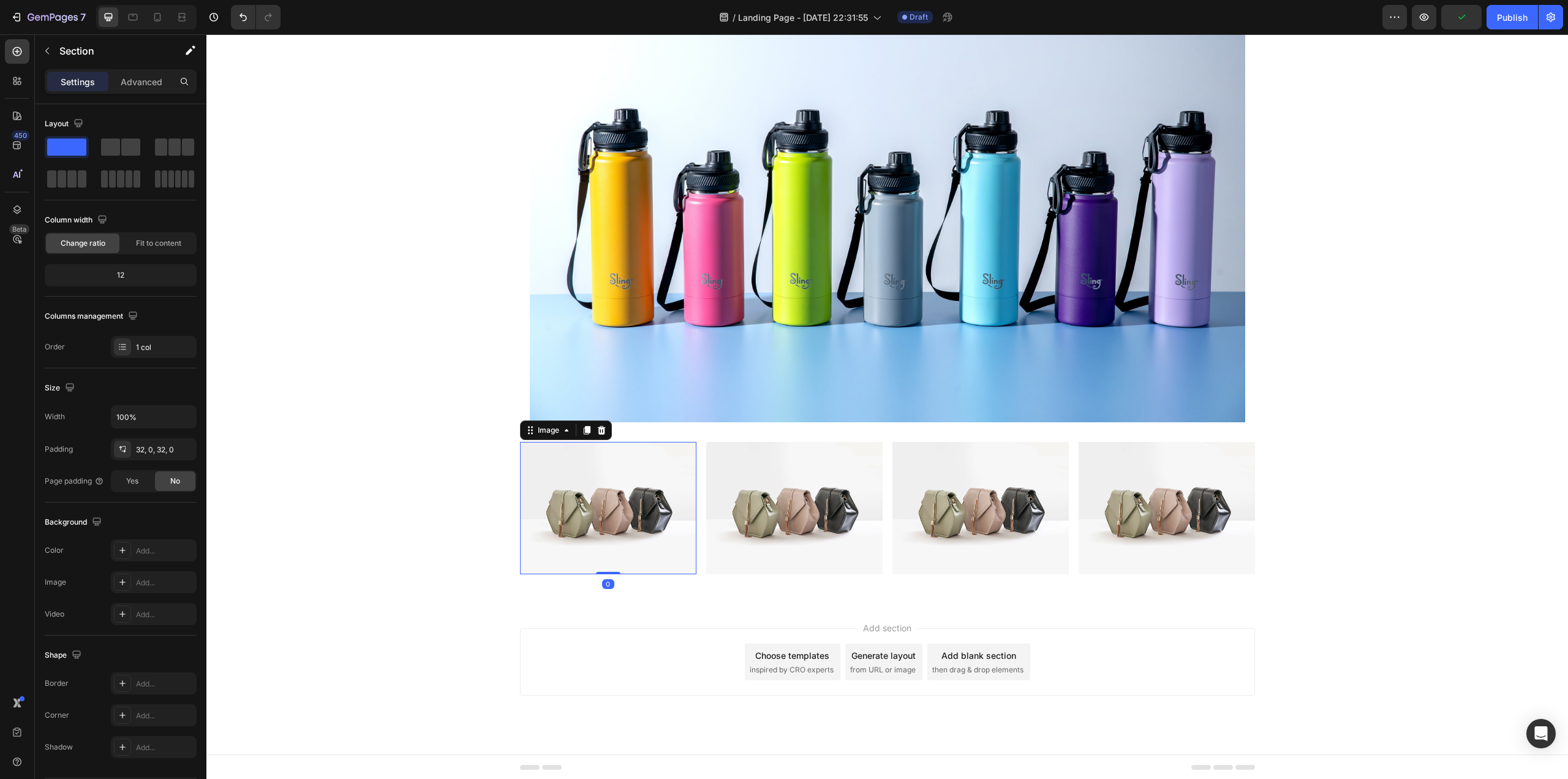
click at [523, 475] on img at bounding box center [609, 508] width 177 height 133
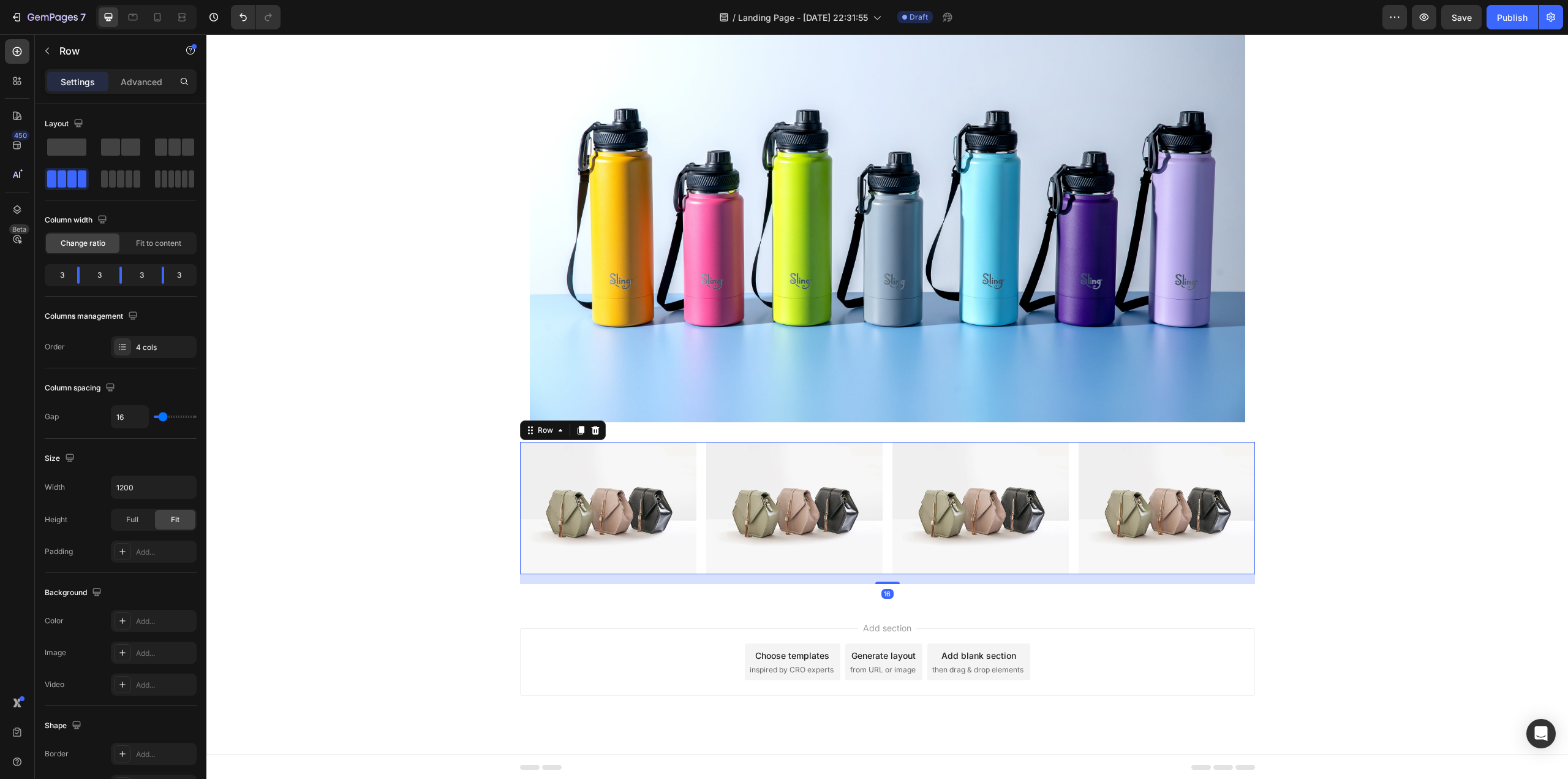
click at [699, 498] on div "Image Image Image Image Row 16" at bounding box center [888, 508] width 735 height 133
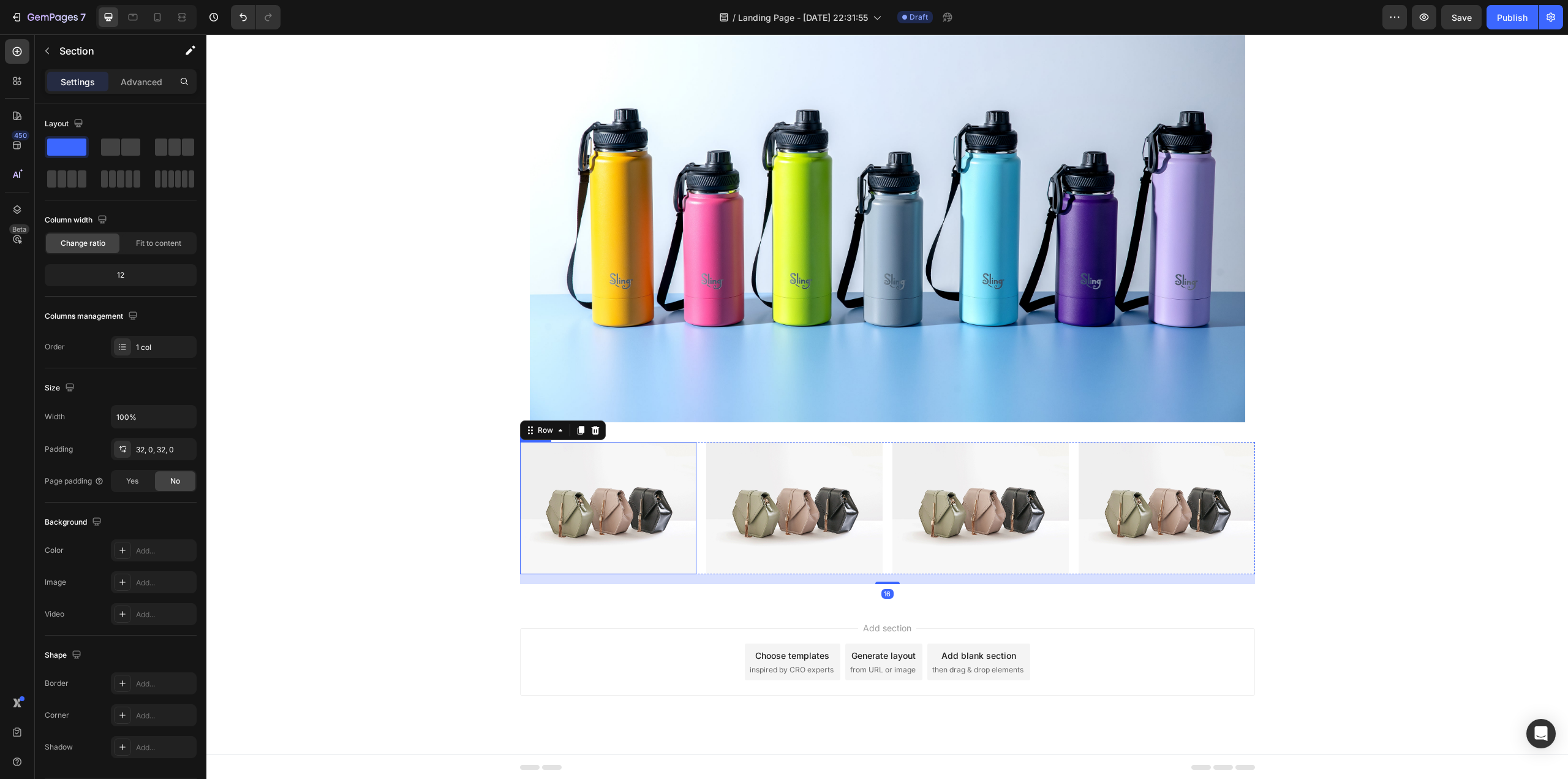
click at [431, 505] on div "Click here to edit heading Heading This is your text block. Click to edit and m…" at bounding box center [887, 6] width 1361 height 1155
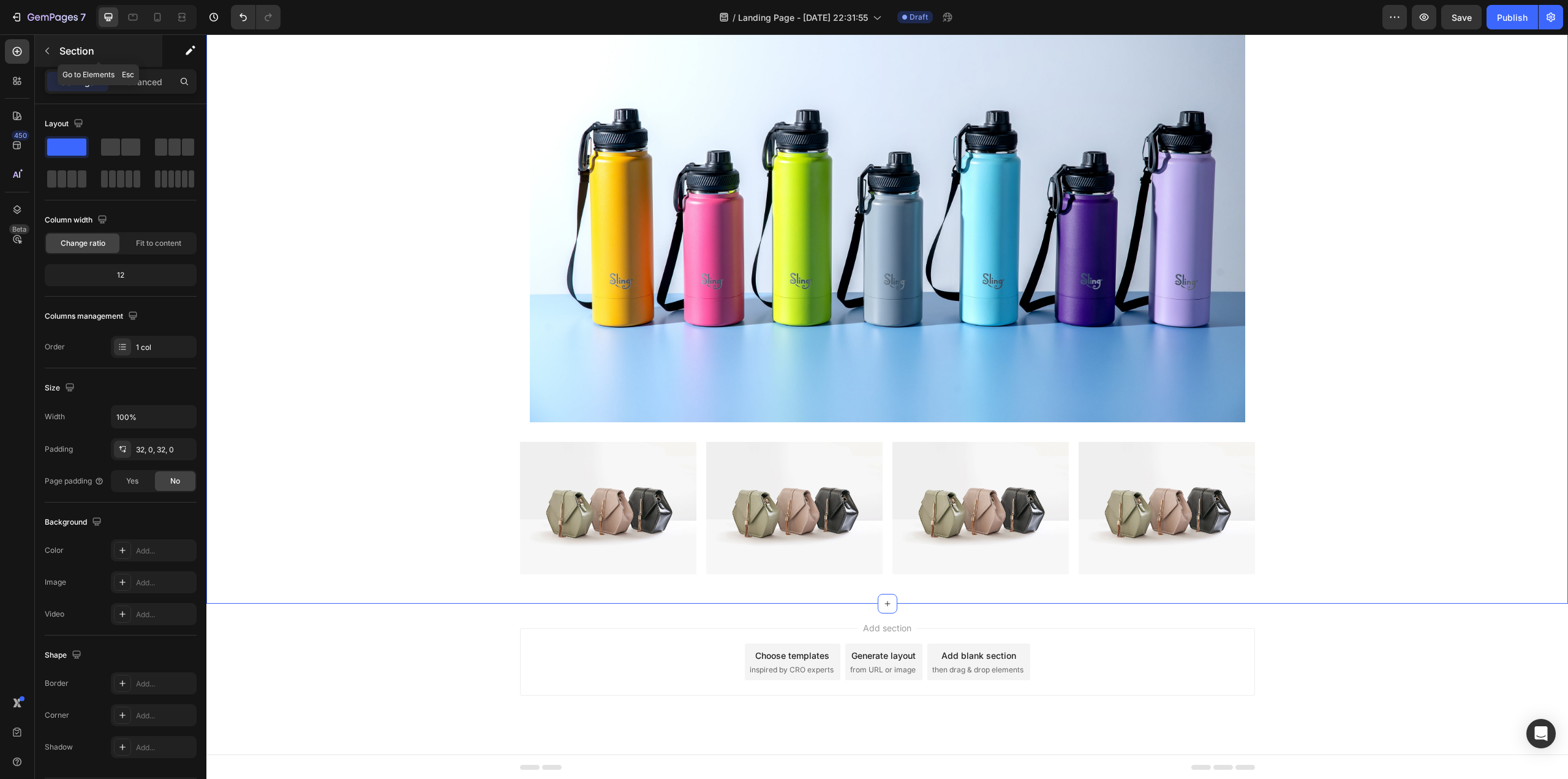
click at [43, 48] on icon "button" at bounding box center [48, 51] width 10 height 10
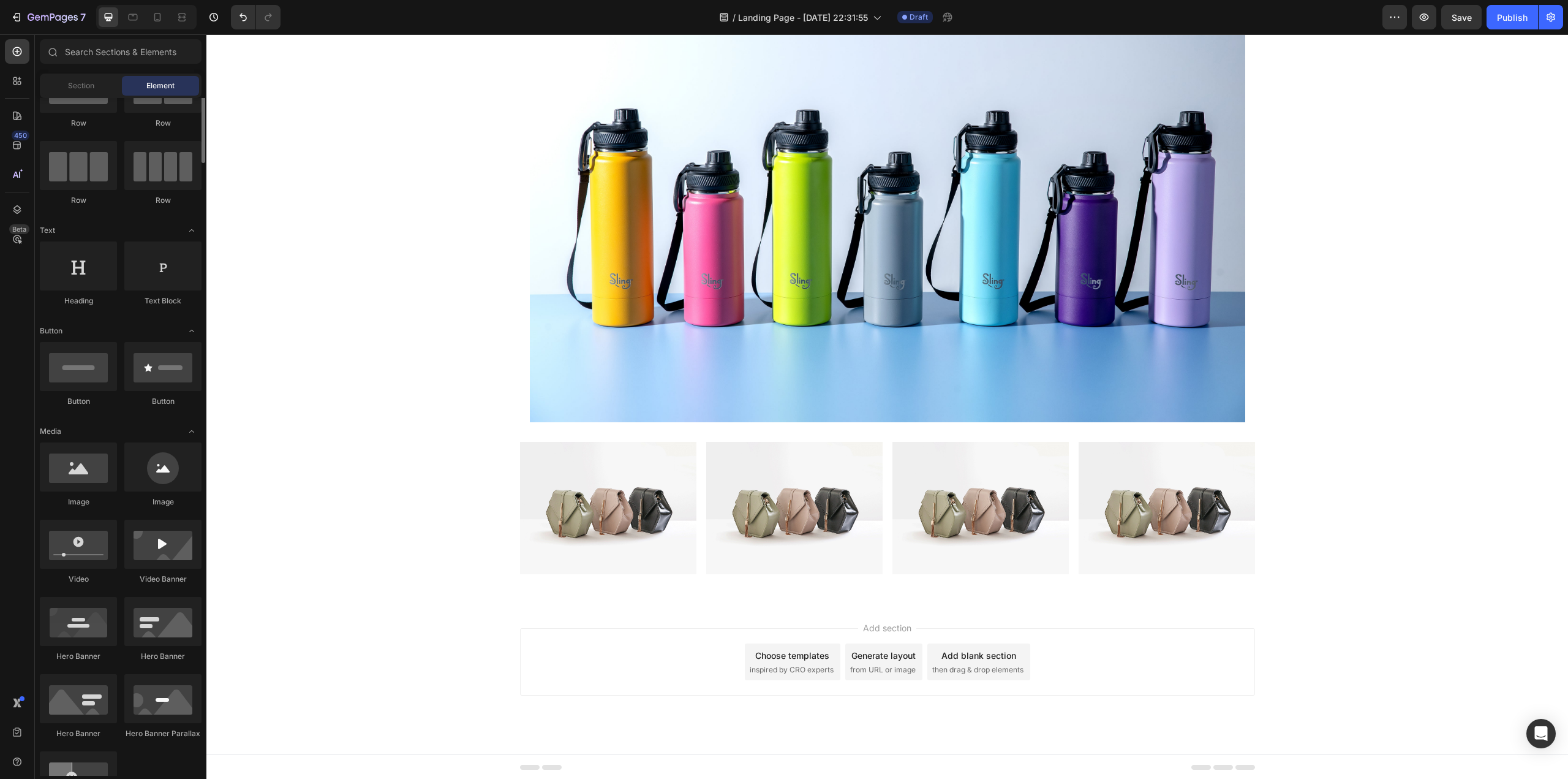
scroll to position [0, 0]
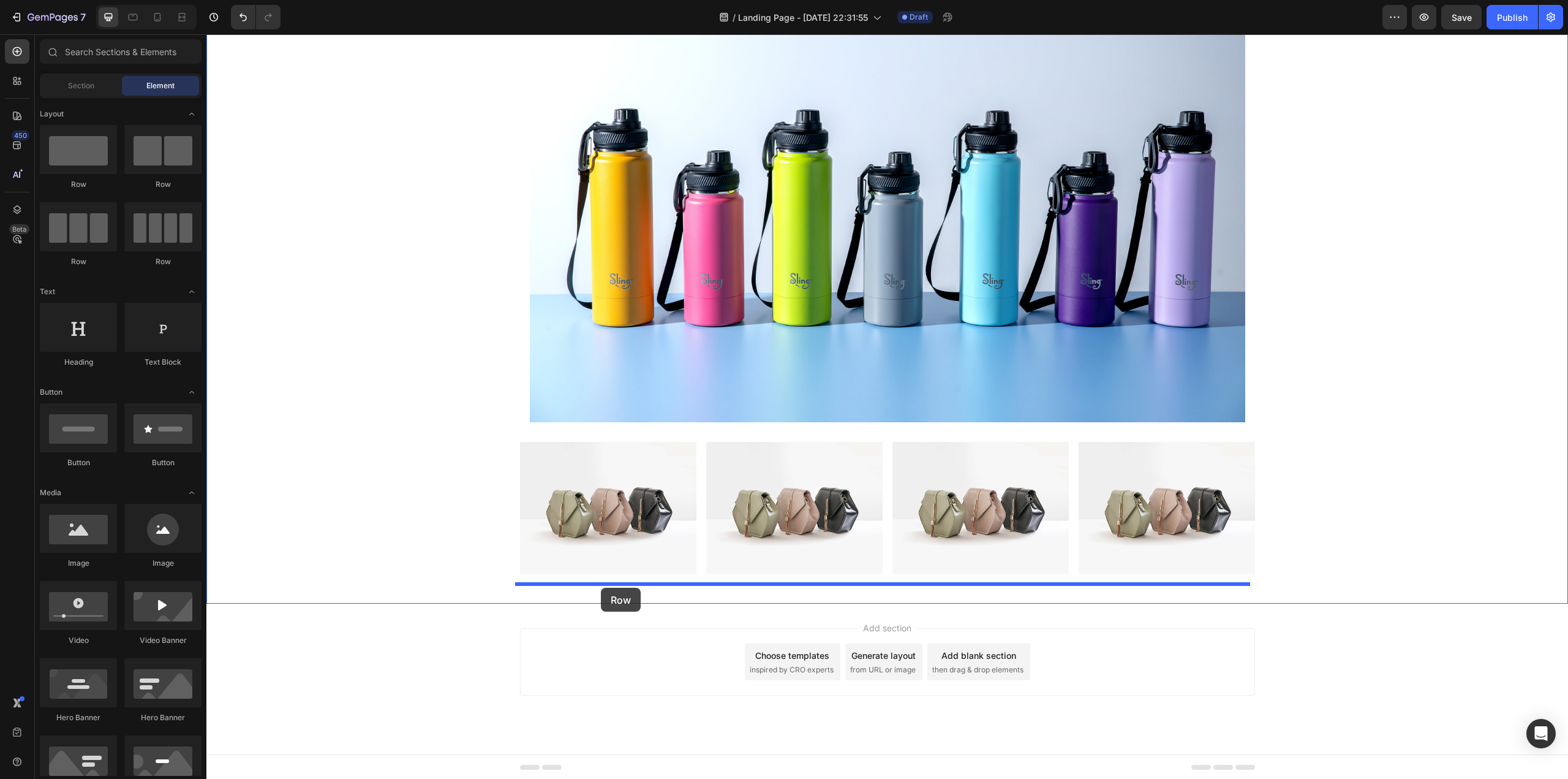
drag, startPoint x: 376, startPoint y: 191, endPoint x: 601, endPoint y: 588, distance: 456.3
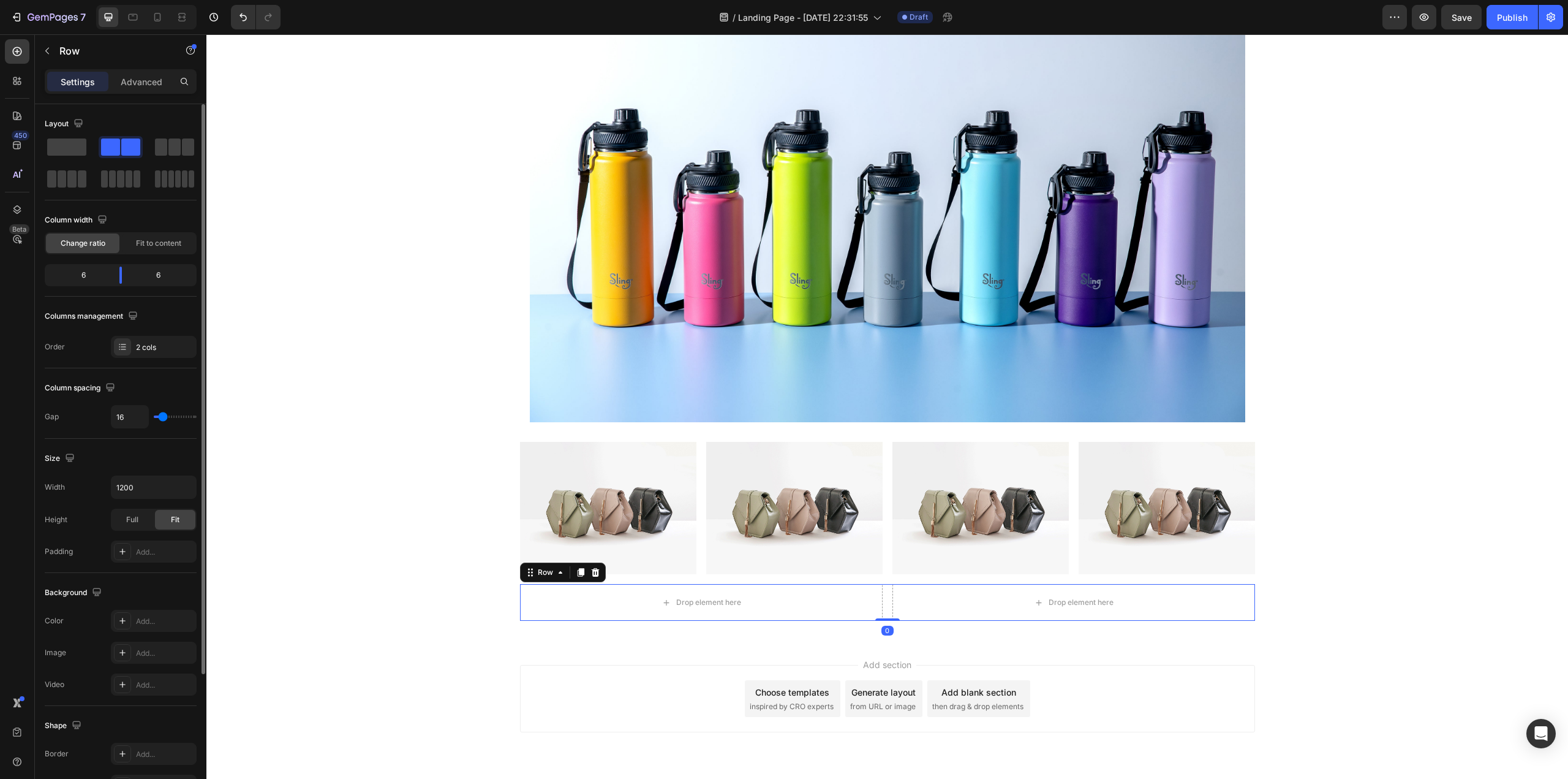
scroll to position [175, 0]
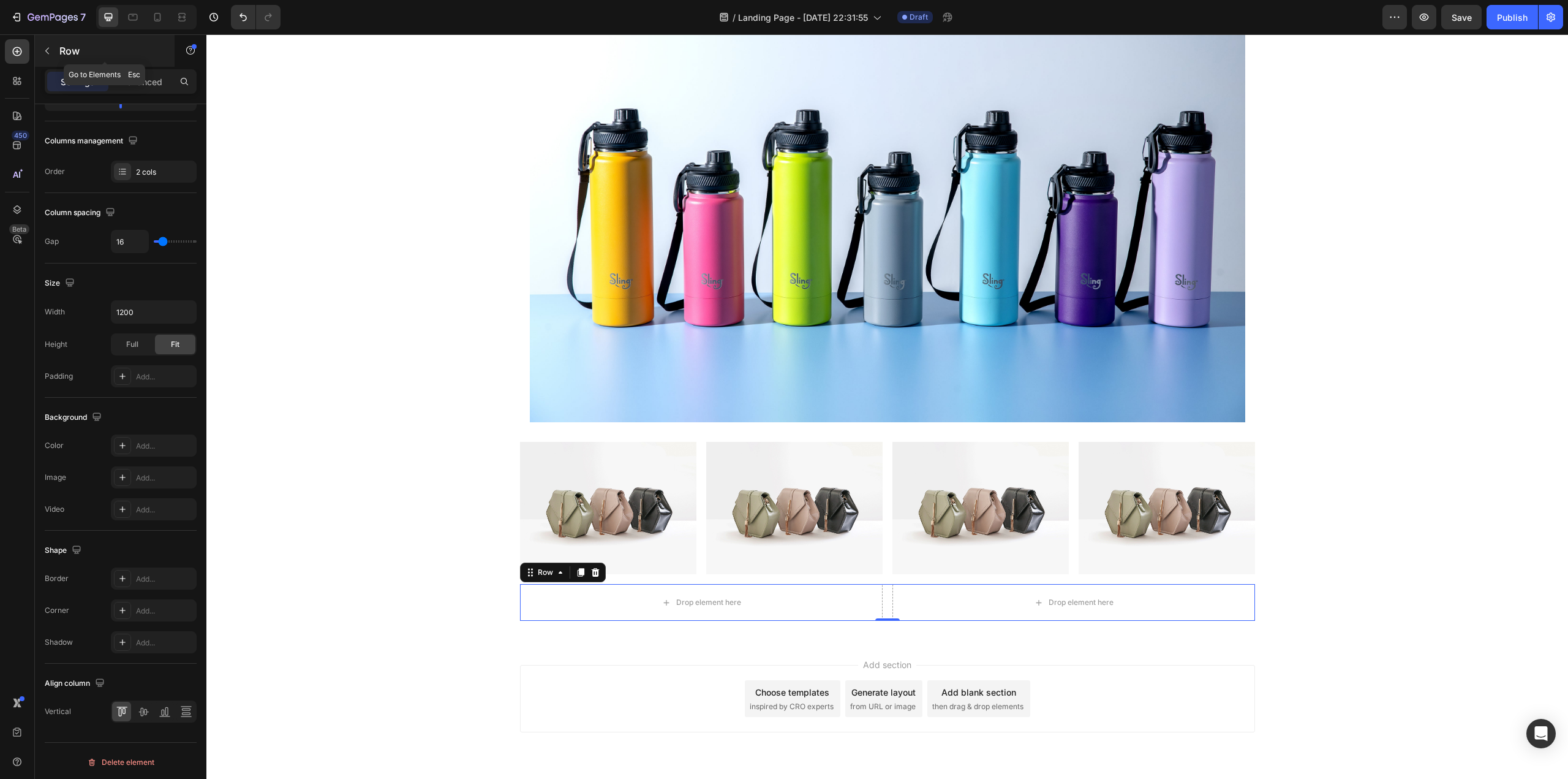
click at [73, 50] on p "Row" at bounding box center [111, 51] width 104 height 15
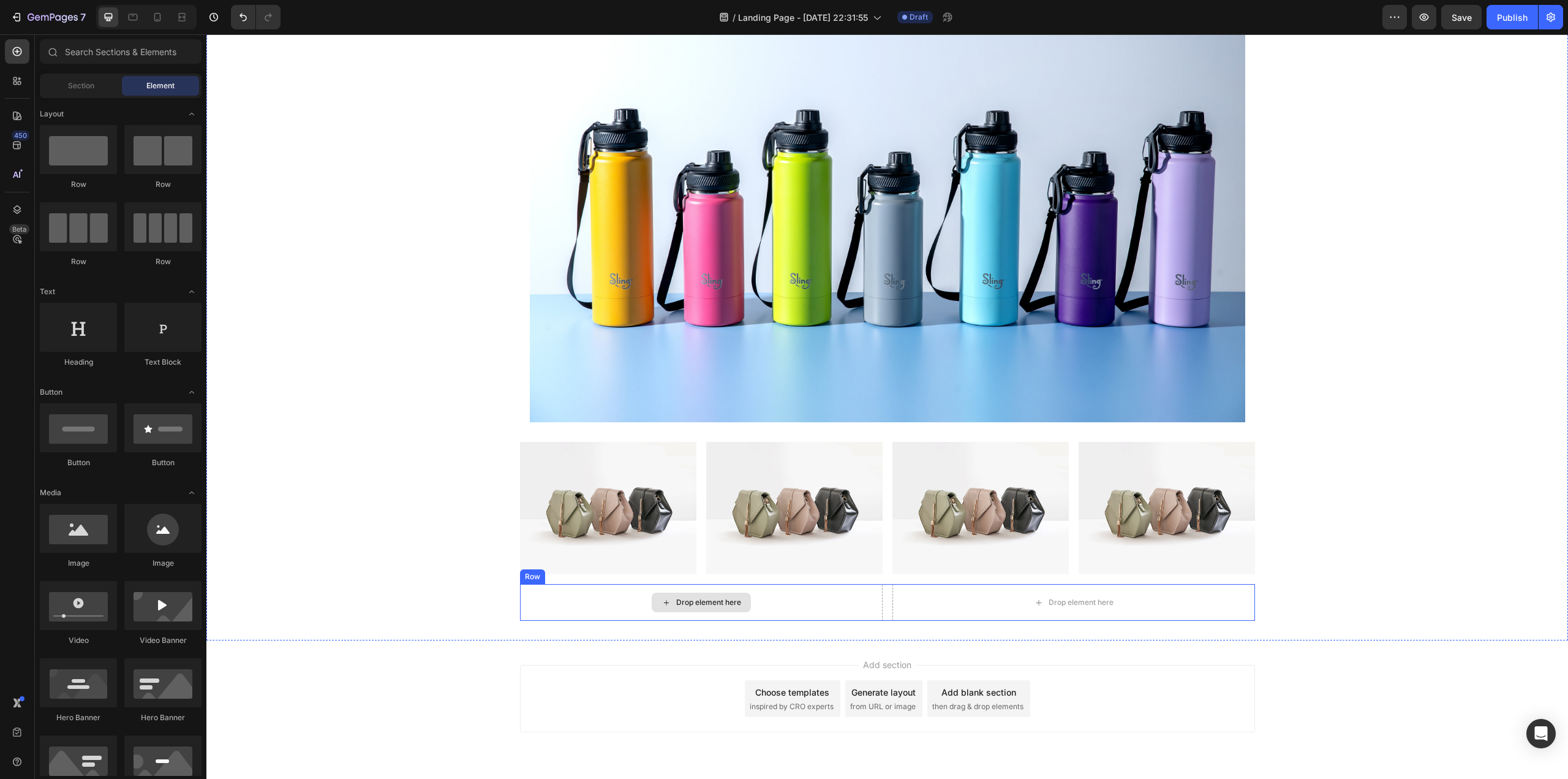
click at [713, 607] on div "Drop element here" at bounding box center [701, 602] width 99 height 20
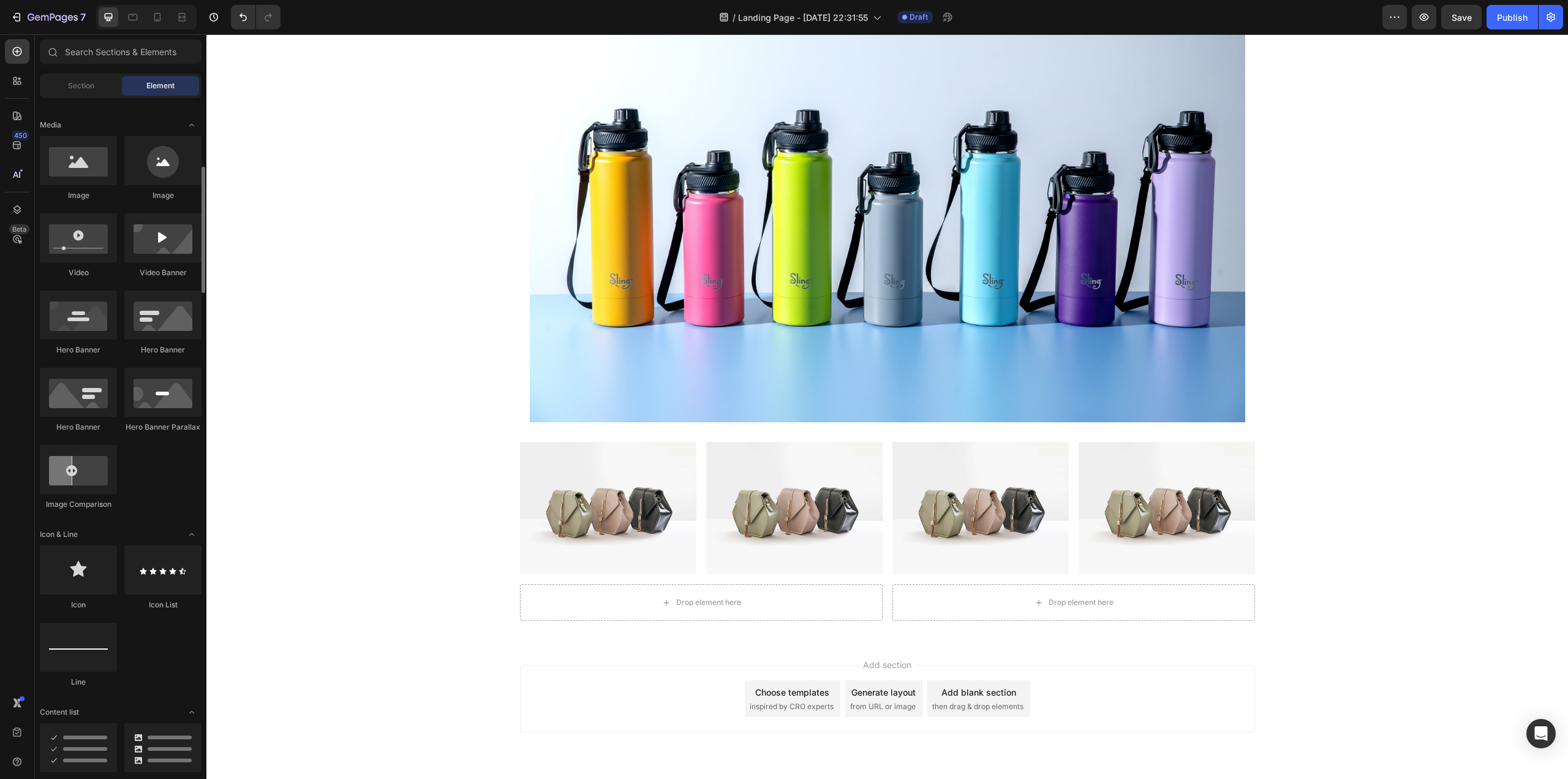
scroll to position [490, 0]
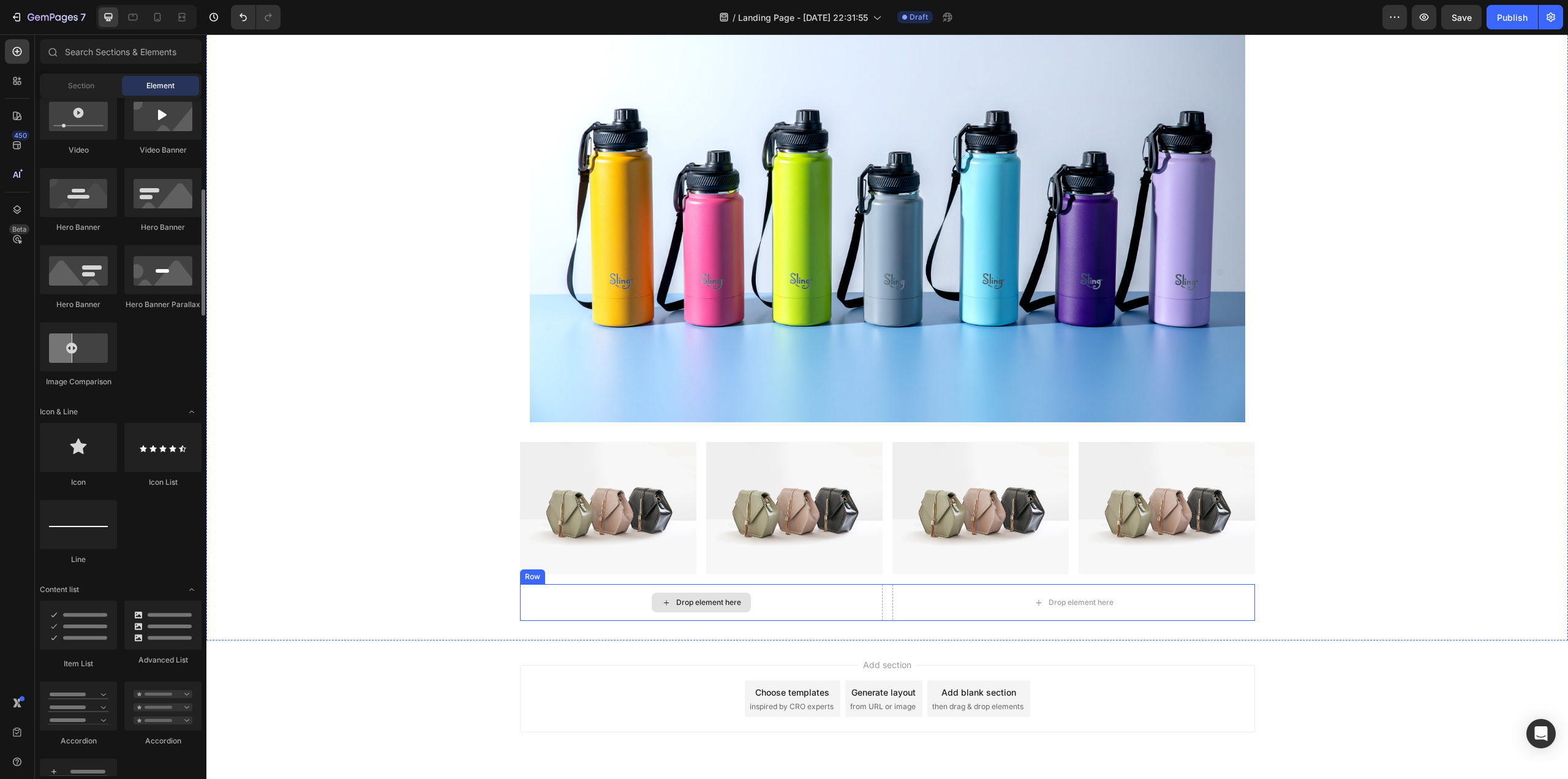
click at [689, 605] on div "Drop element here" at bounding box center [709, 602] width 65 height 10
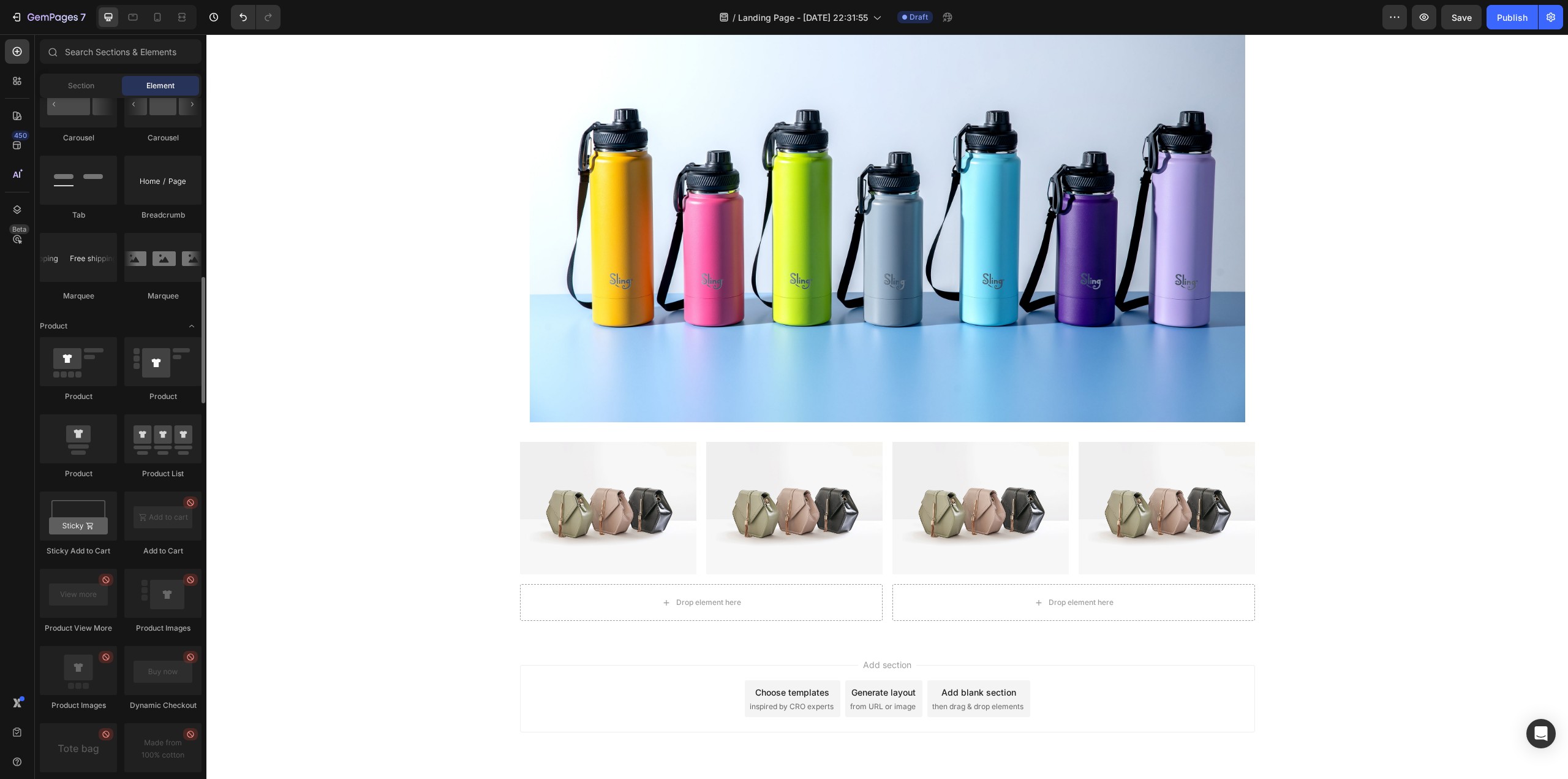
scroll to position [1287, 0]
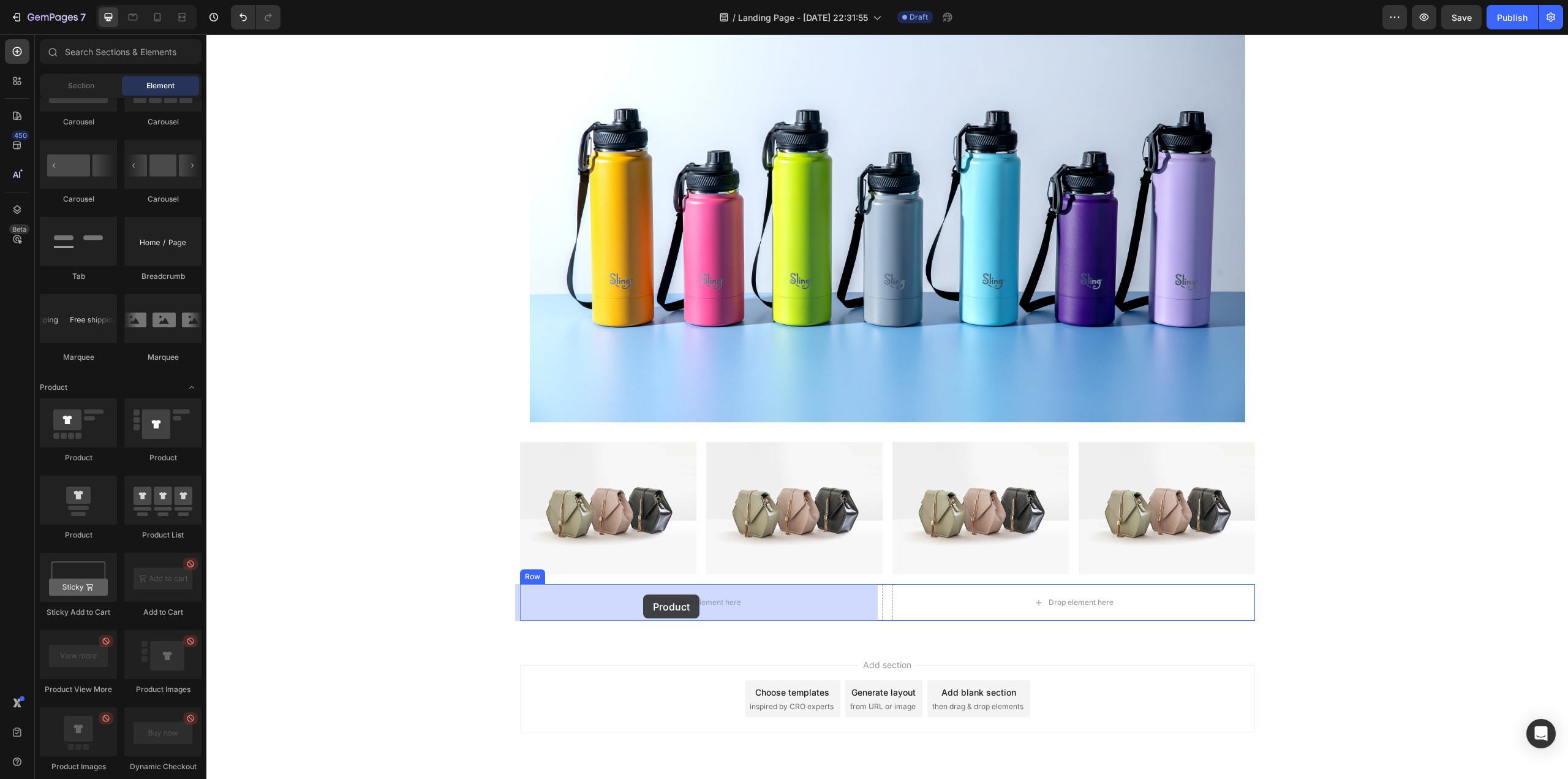
drag, startPoint x: 373, startPoint y: 472, endPoint x: 643, endPoint y: 595, distance: 296.7
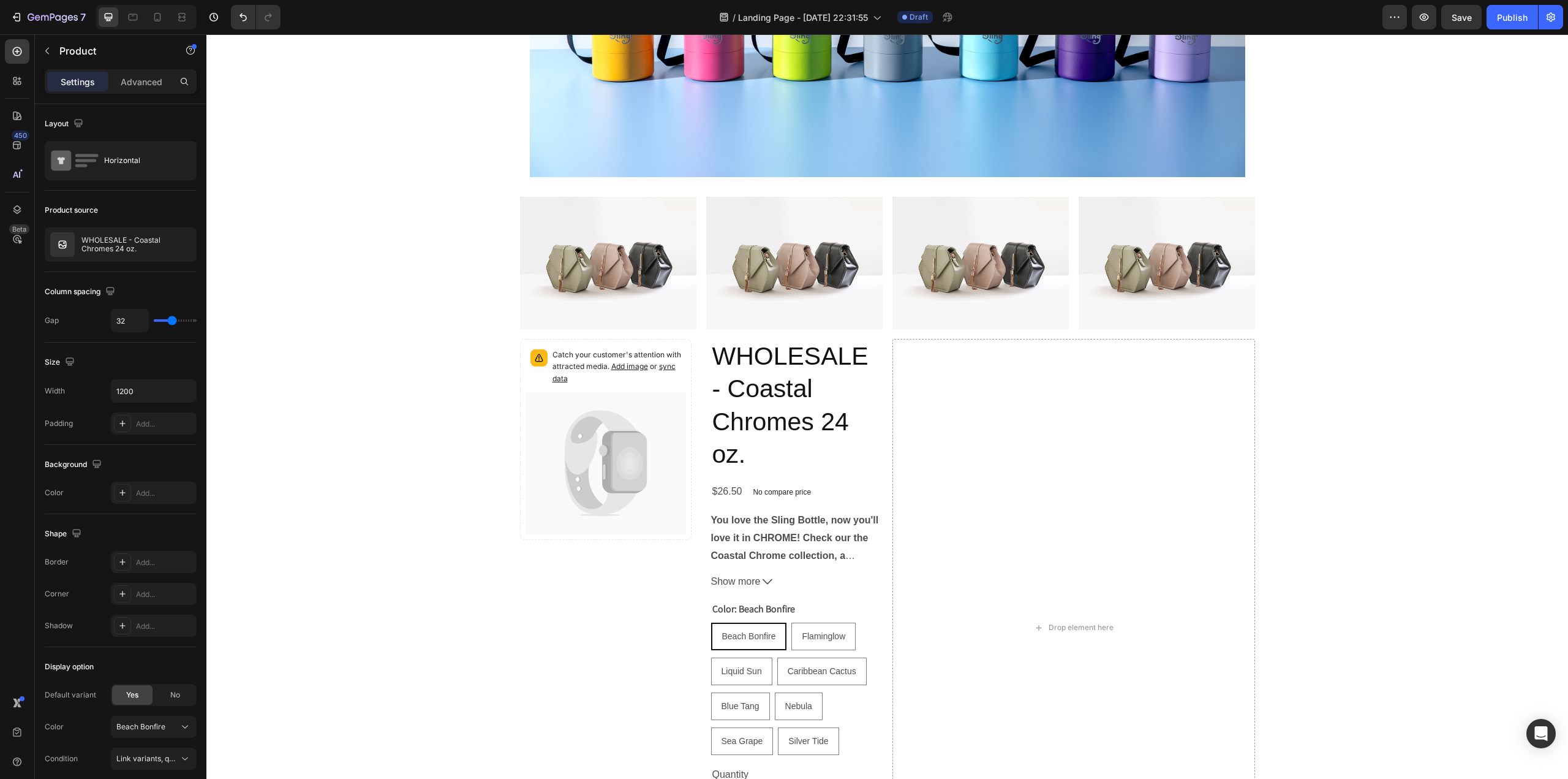
scroll to position [1151, 0]
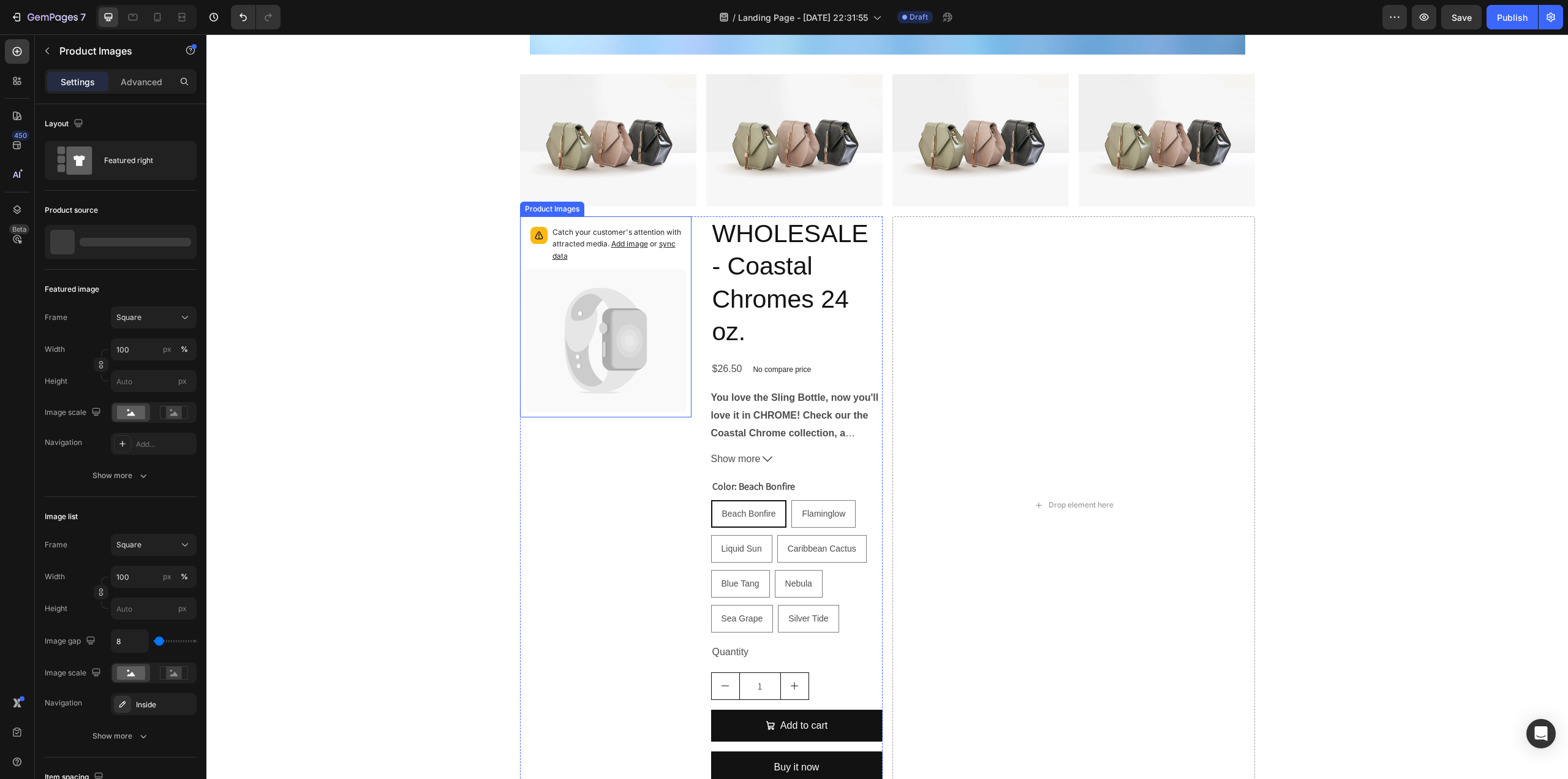
click at [602, 315] on icon at bounding box center [624, 339] width 44 height 63
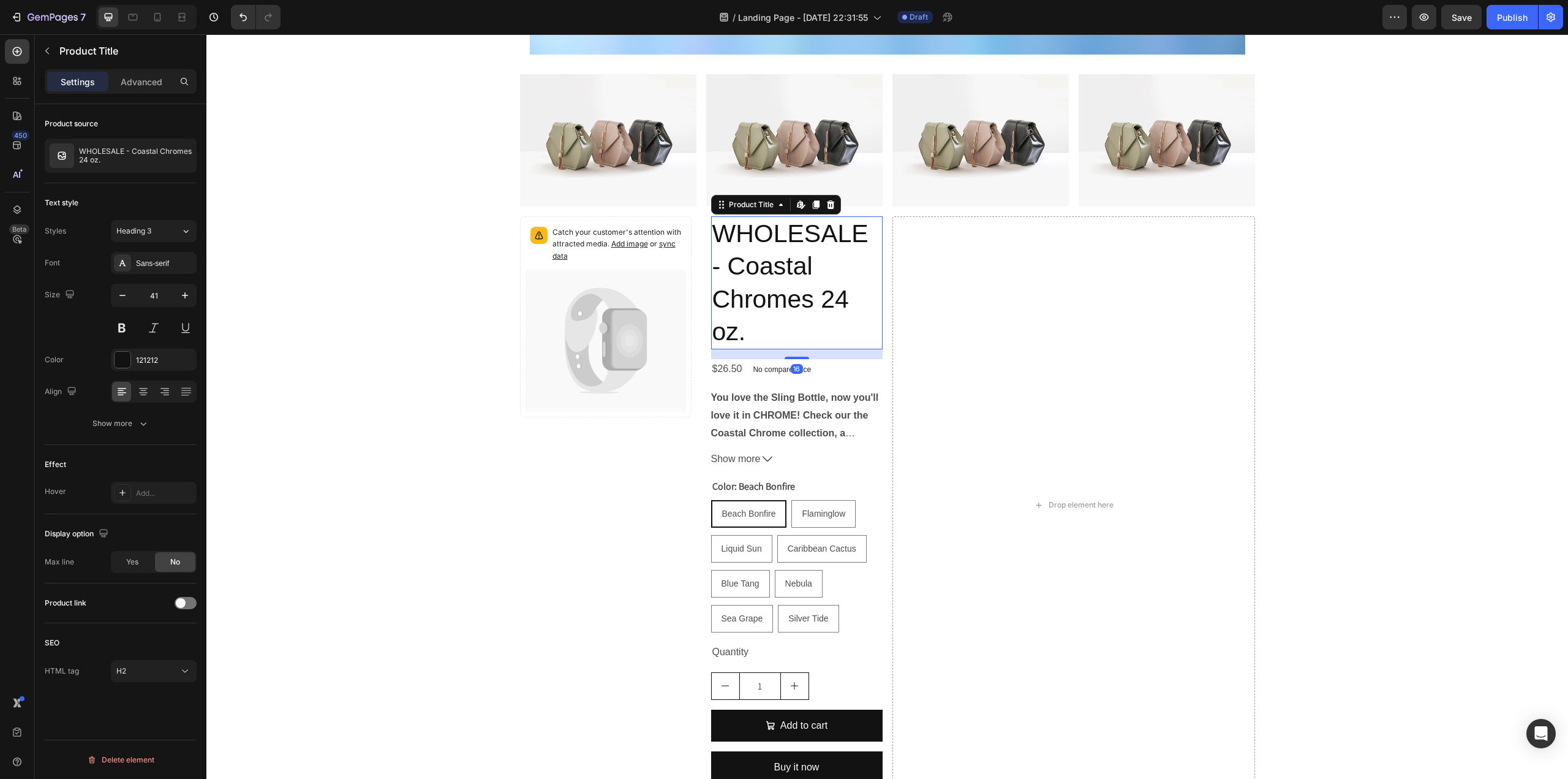
click at [725, 336] on h2 "WHOLESALE - Coastal Chromes 24 oz." at bounding box center [797, 282] width 172 height 133
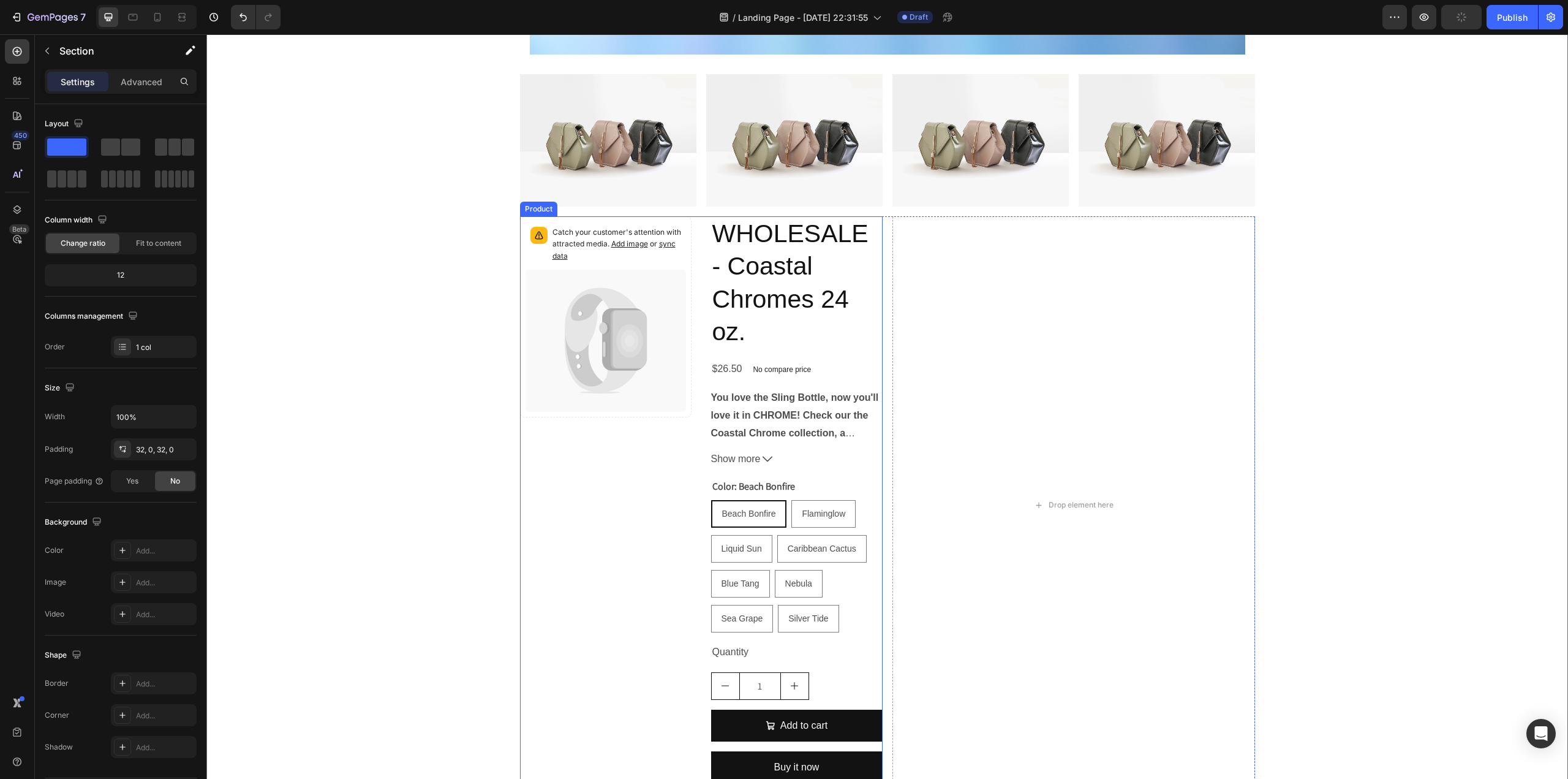
click at [582, 527] on div "Catch your customer's attention with attracted media. Add image or sync data Pr…" at bounding box center [606, 505] width 172 height 577
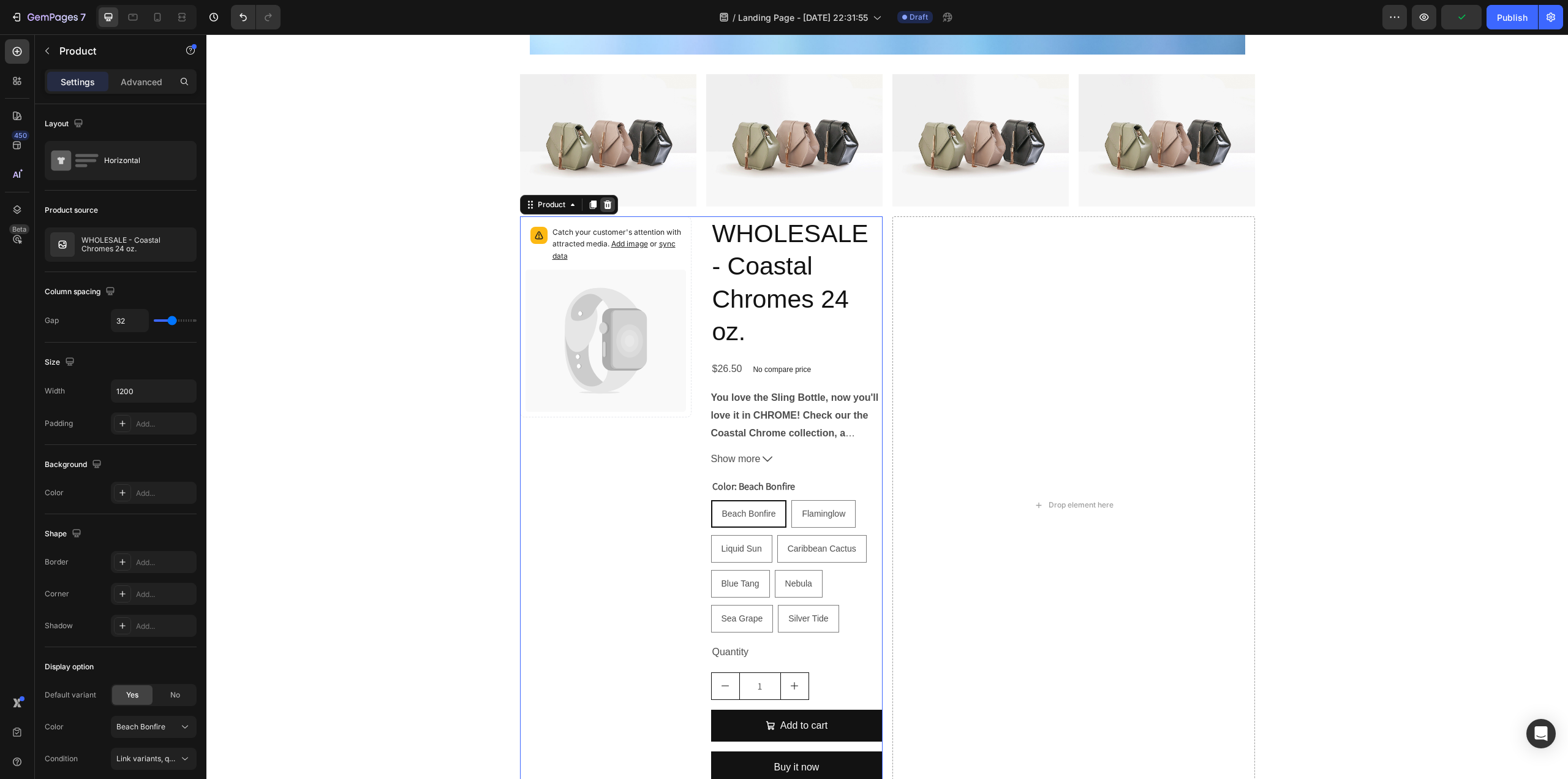
click at [604, 204] on icon at bounding box center [608, 204] width 8 height 8
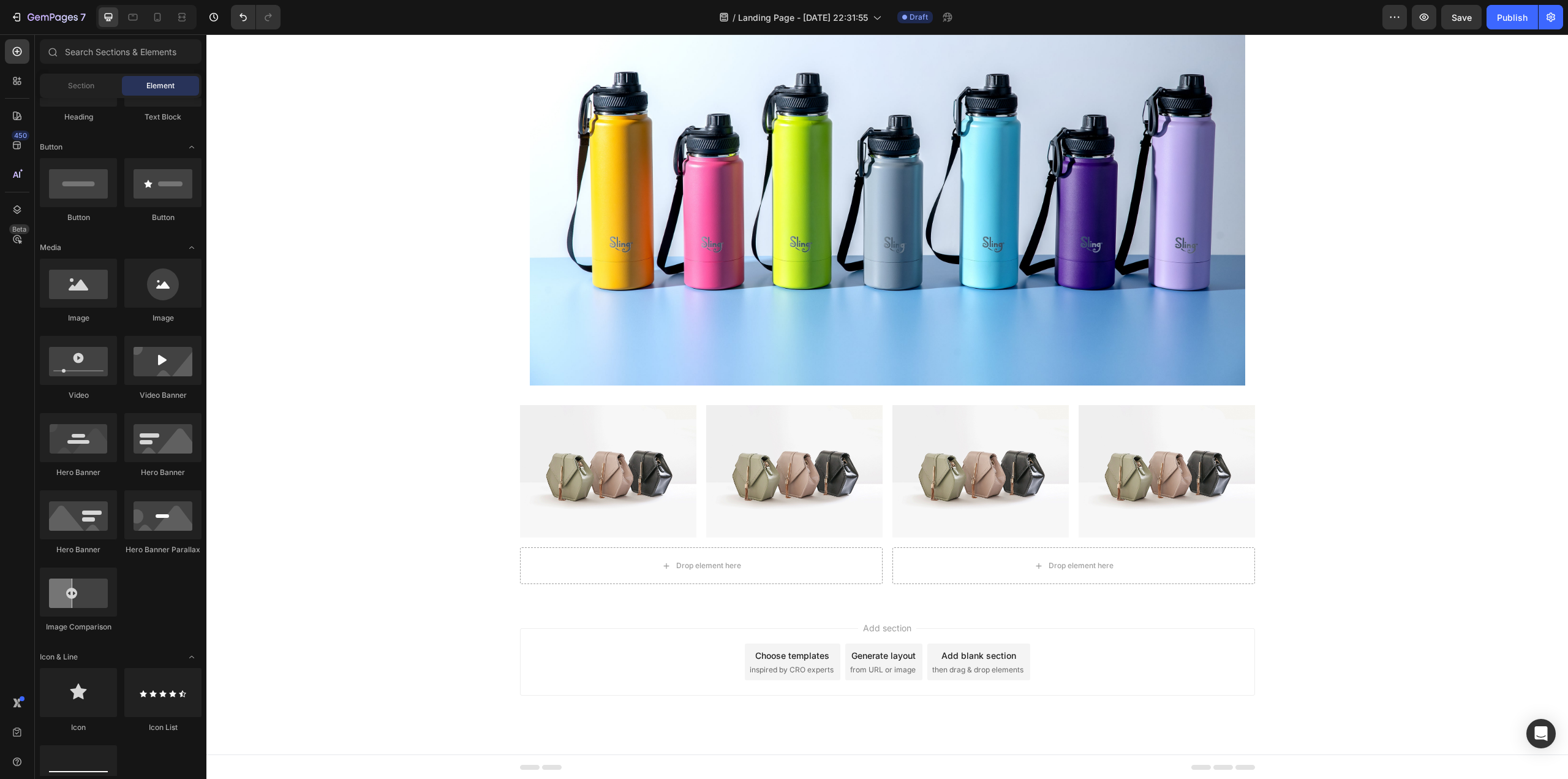
scroll to position [0, 0]
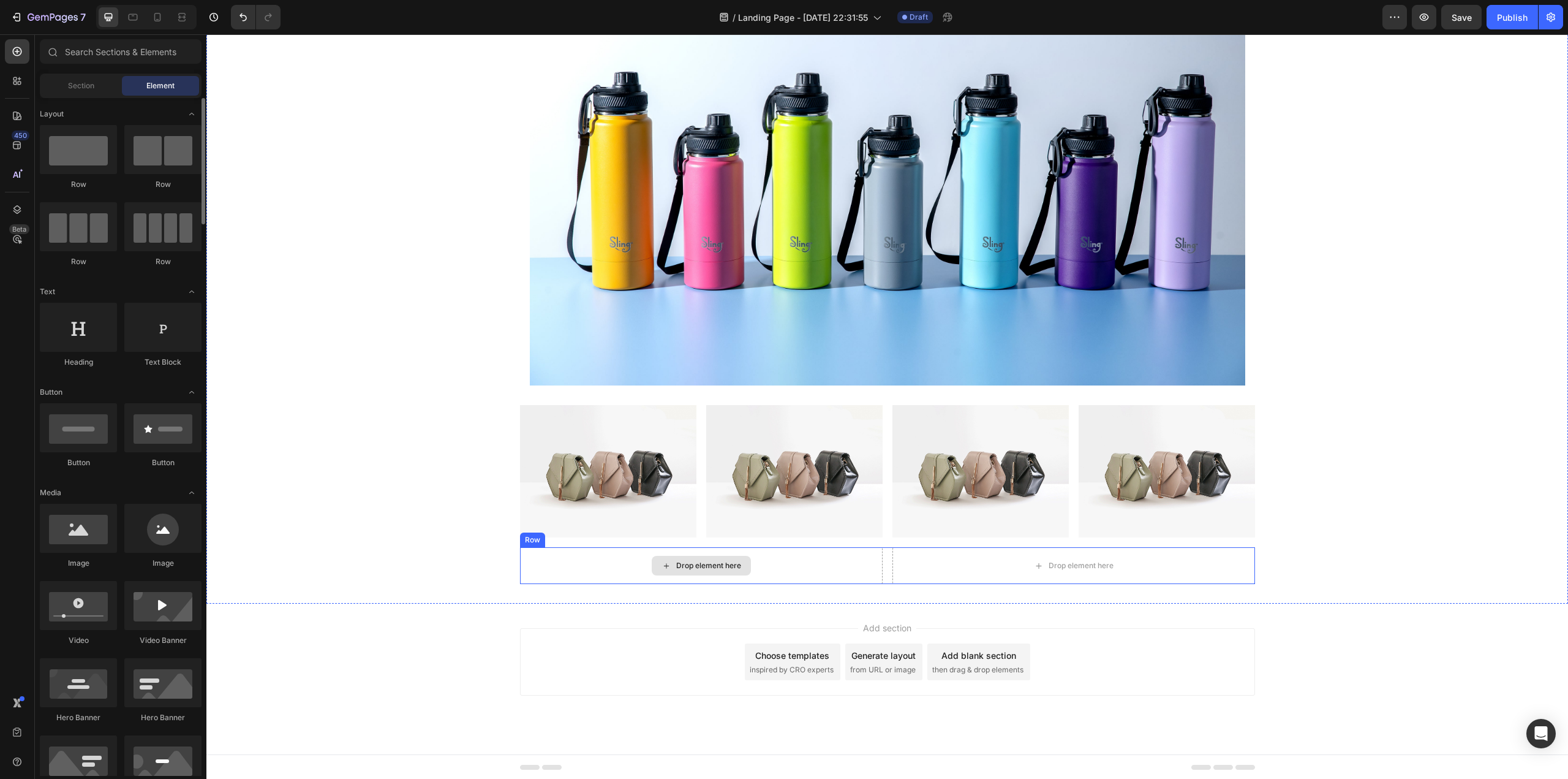
click at [825, 565] on div "Drop element here" at bounding box center [701, 565] width 363 height 37
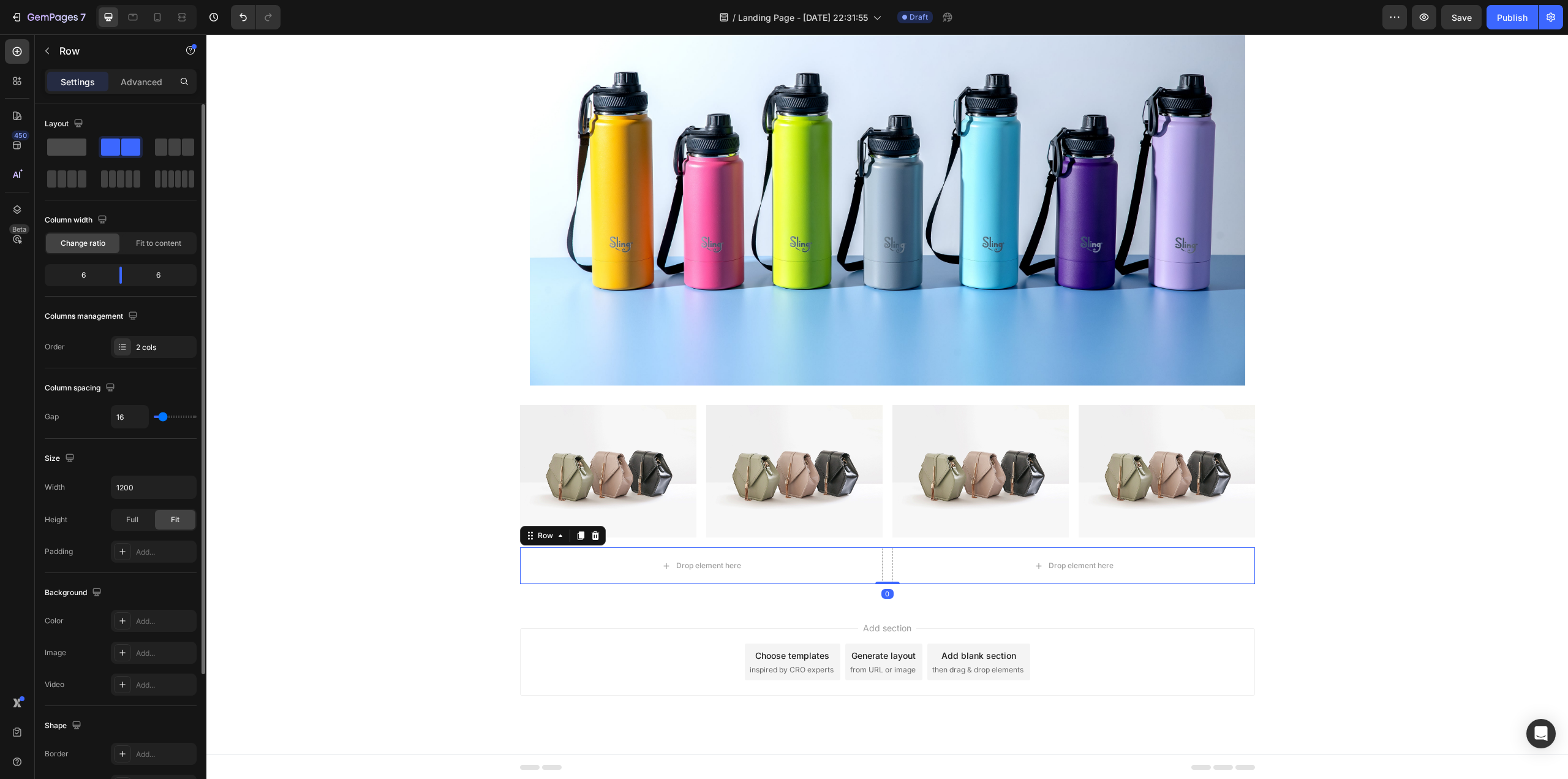
click at [81, 145] on span at bounding box center [67, 147] width 39 height 18
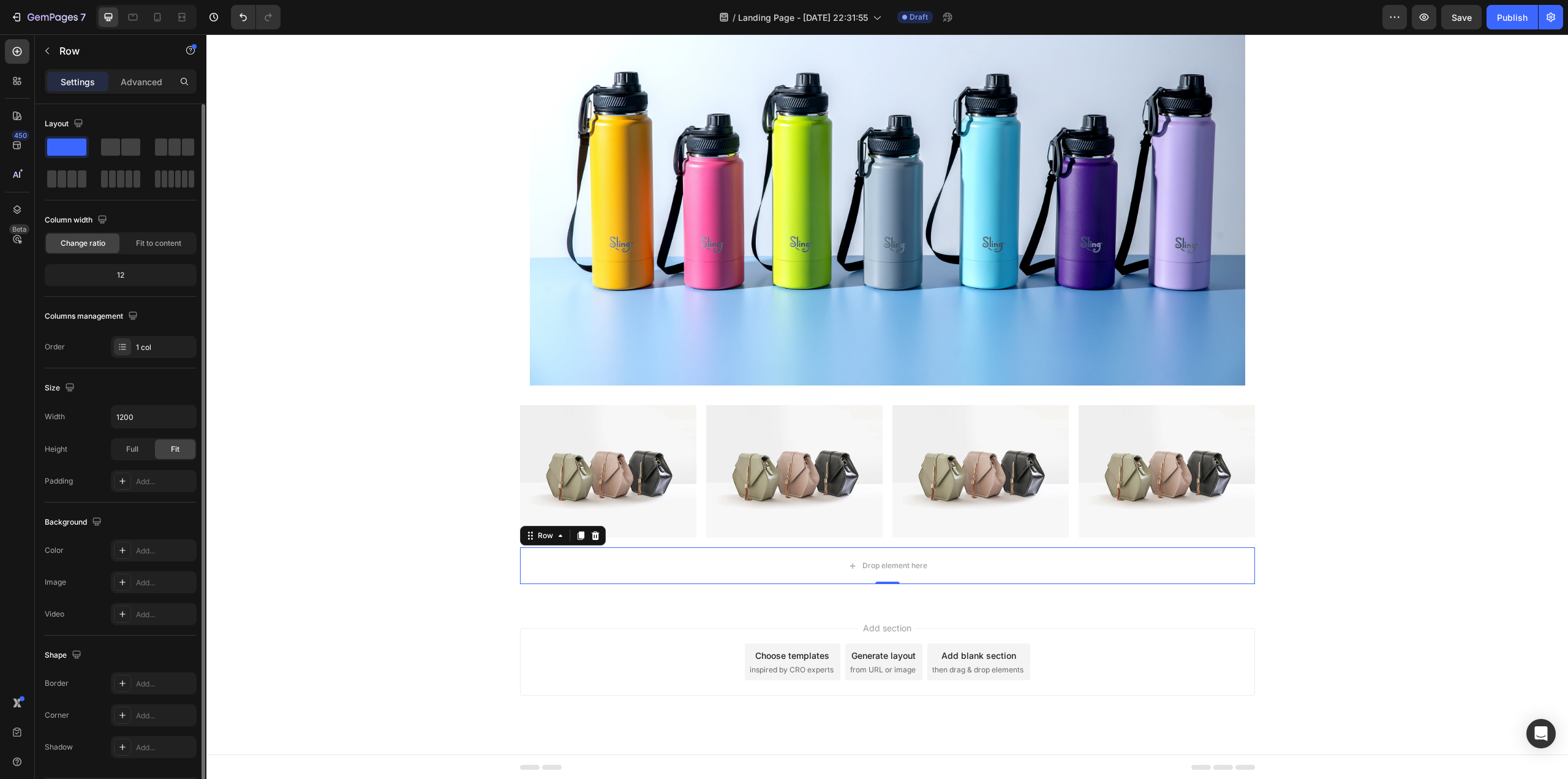
scroll to position [36, 0]
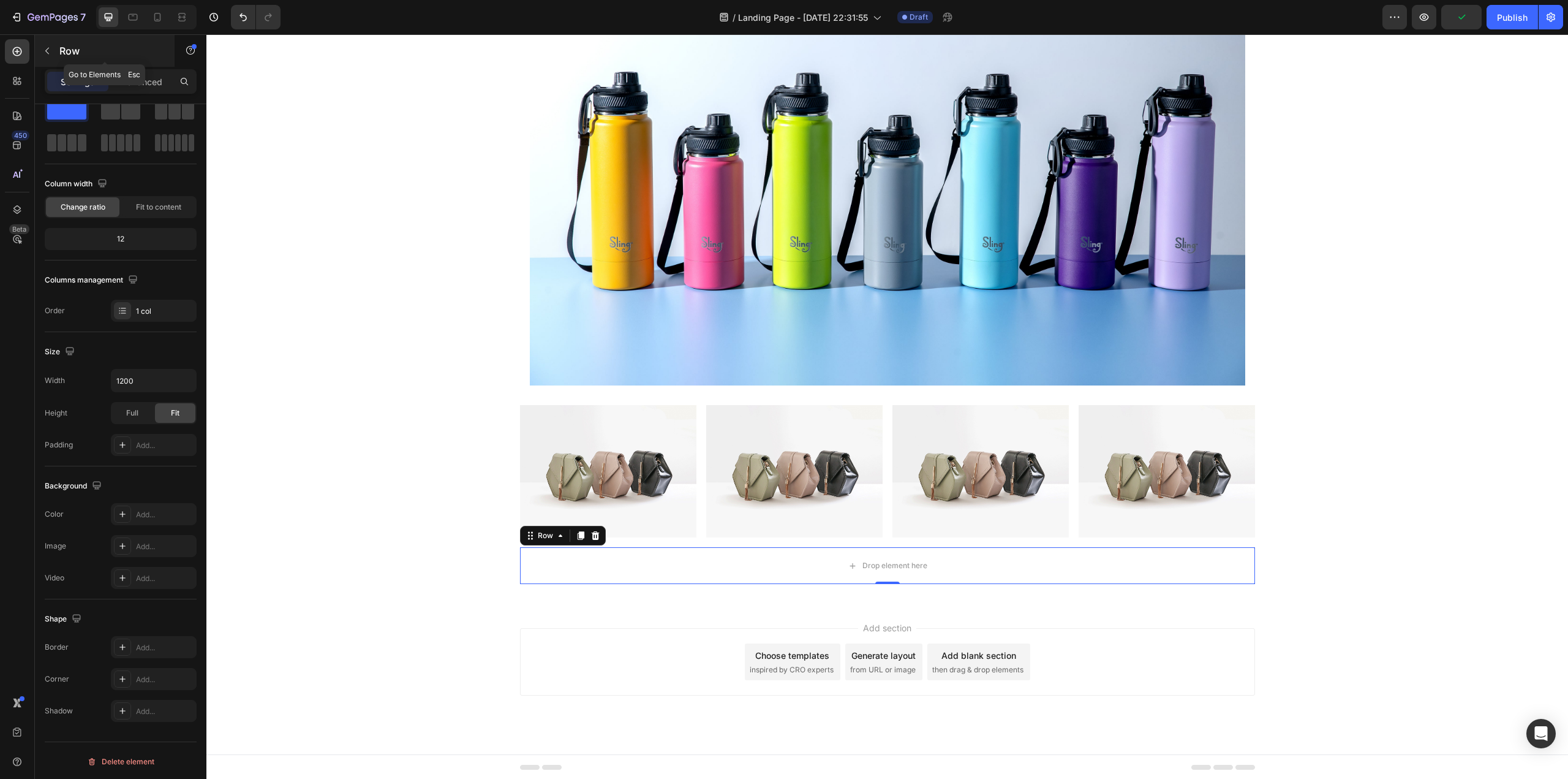
click at [53, 53] on button "button" at bounding box center [48, 51] width 20 height 20
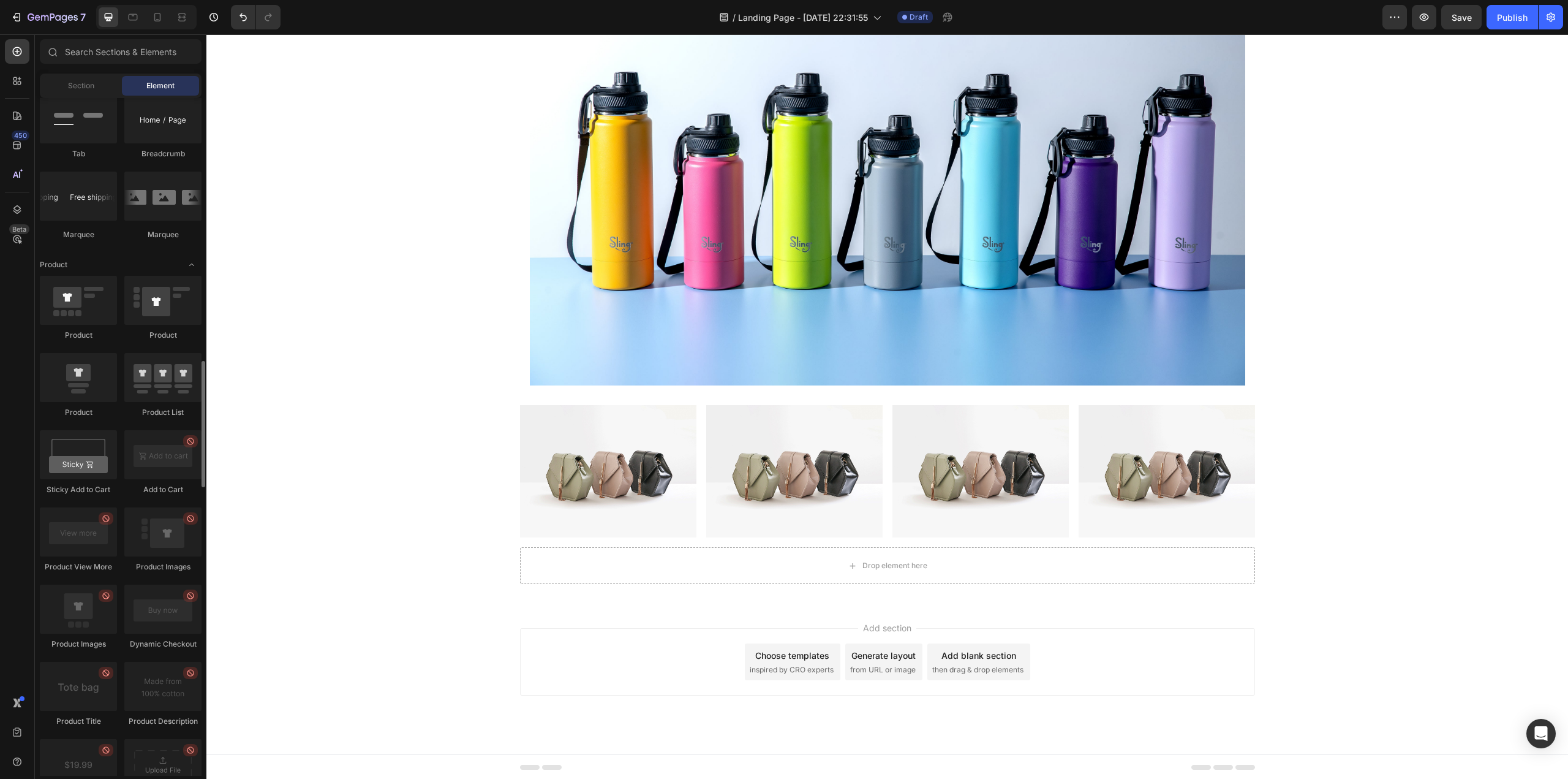
scroll to position [1287, 0]
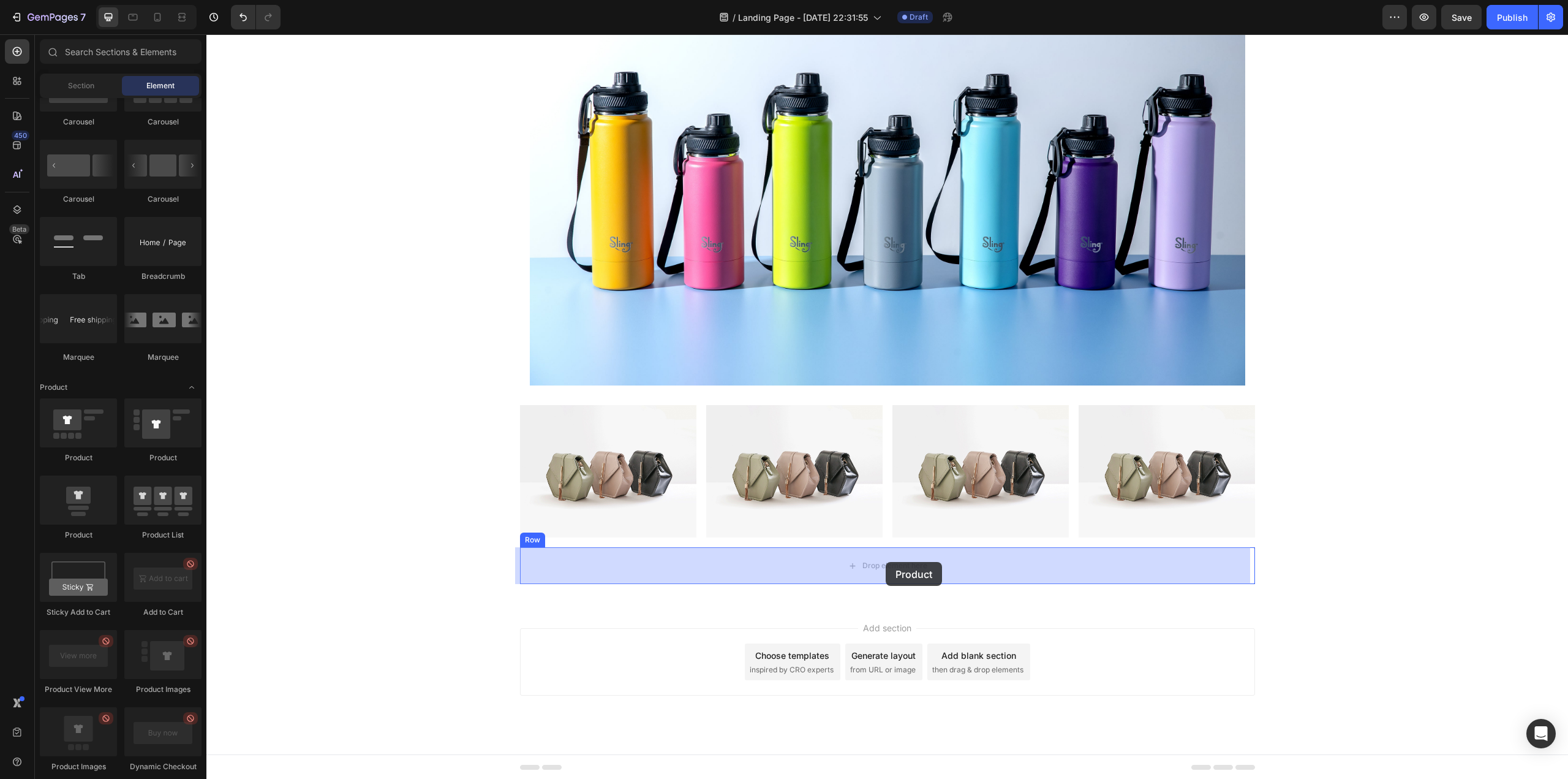
drag, startPoint x: 313, startPoint y: 473, endPoint x: 885, endPoint y: 562, distance: 578.9
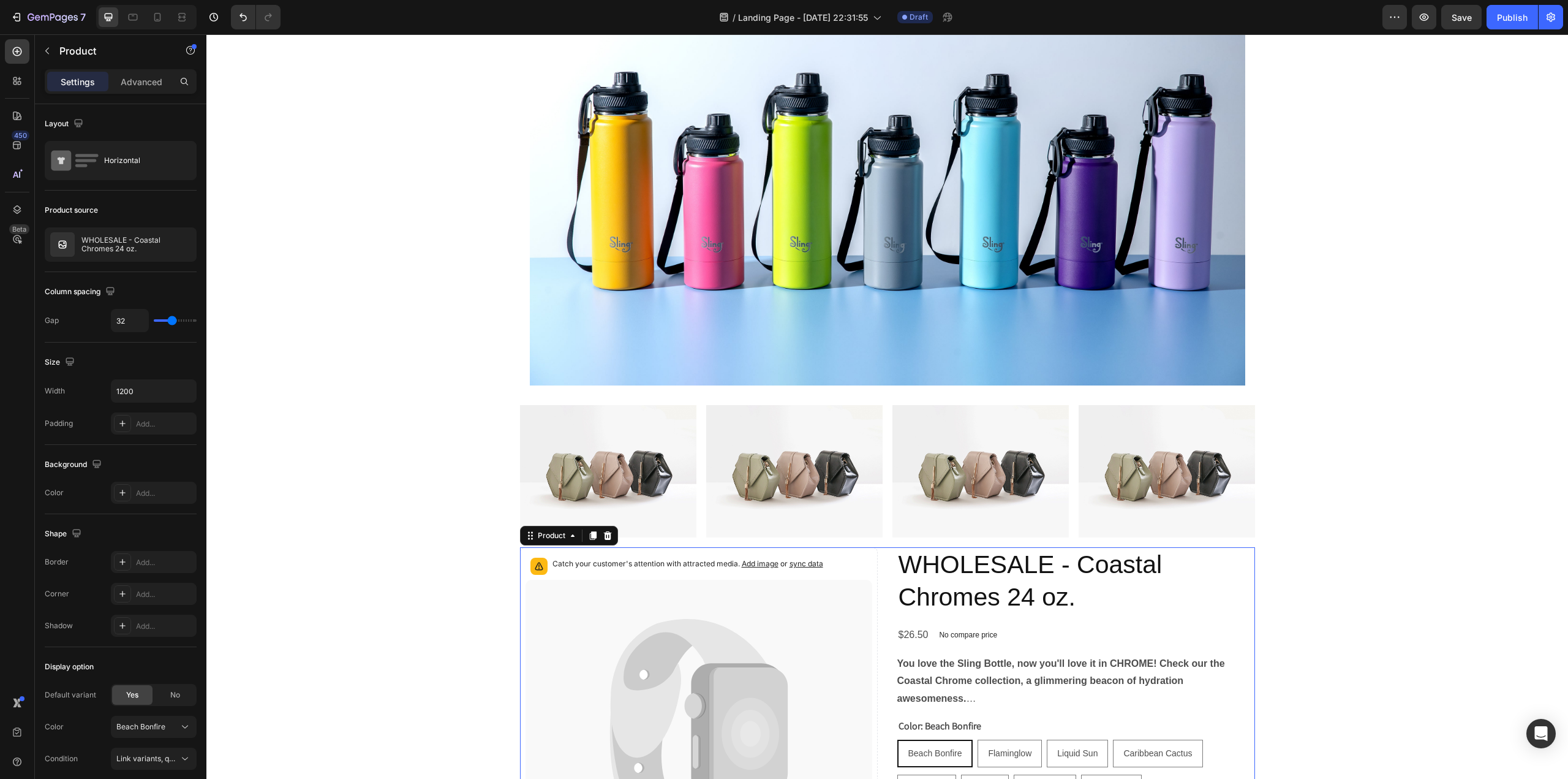
scroll to position [1151, 0]
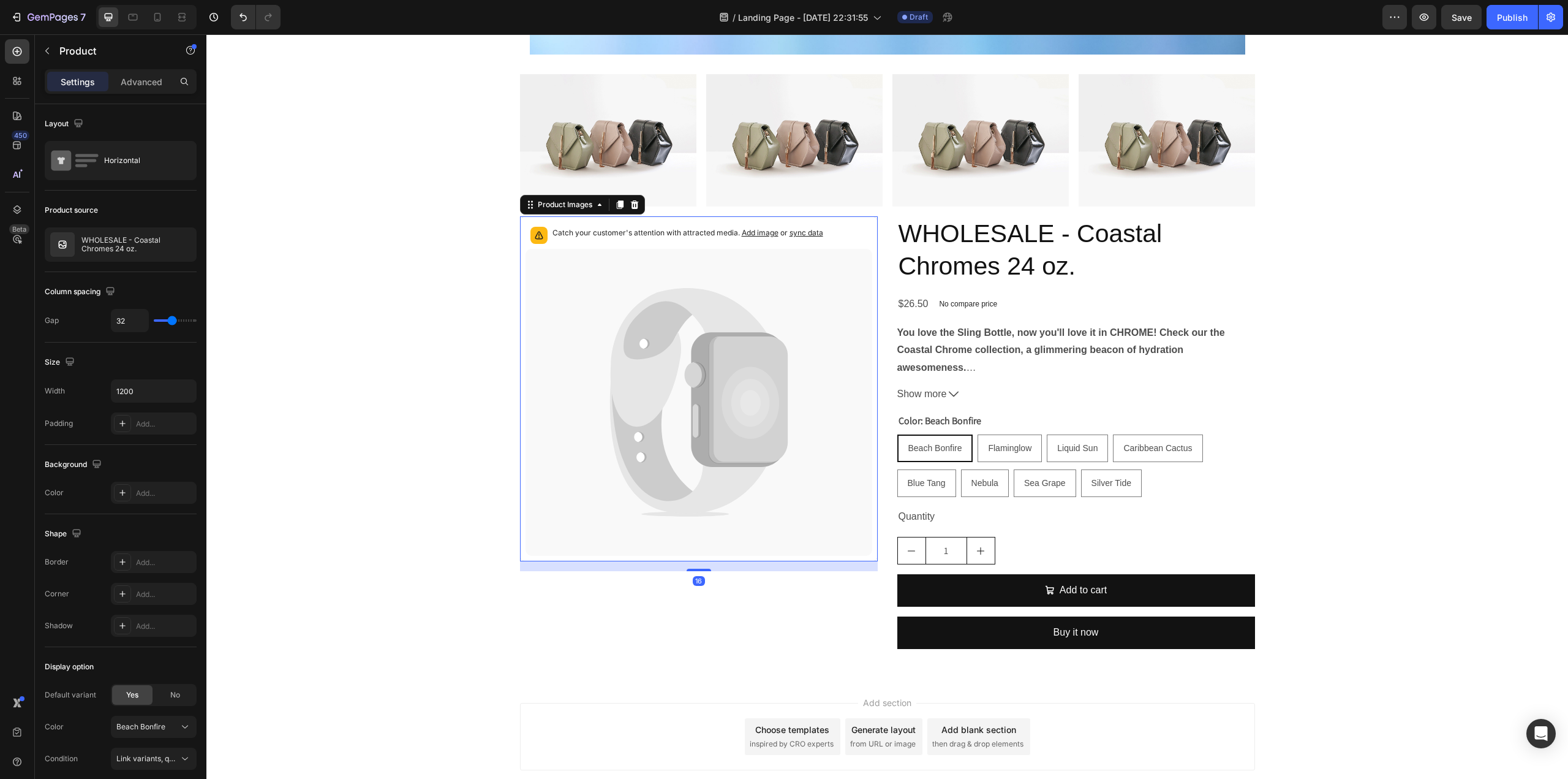
click at [764, 383] on icon at bounding box center [749, 403] width 58 height 72
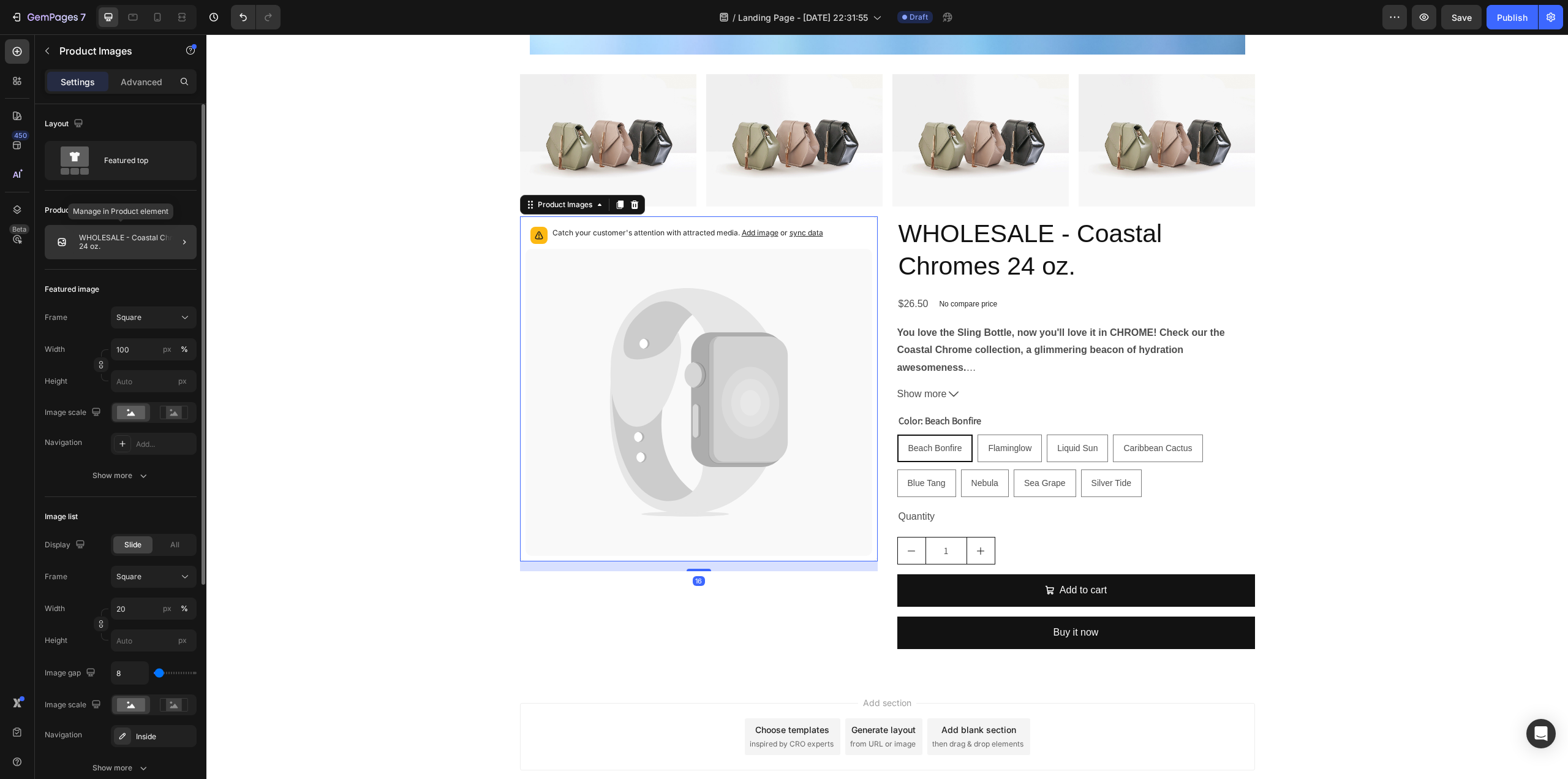
click at [133, 231] on div "WHOLESALE - Coastal Chromes 24 oz." at bounding box center [121, 242] width 152 height 34
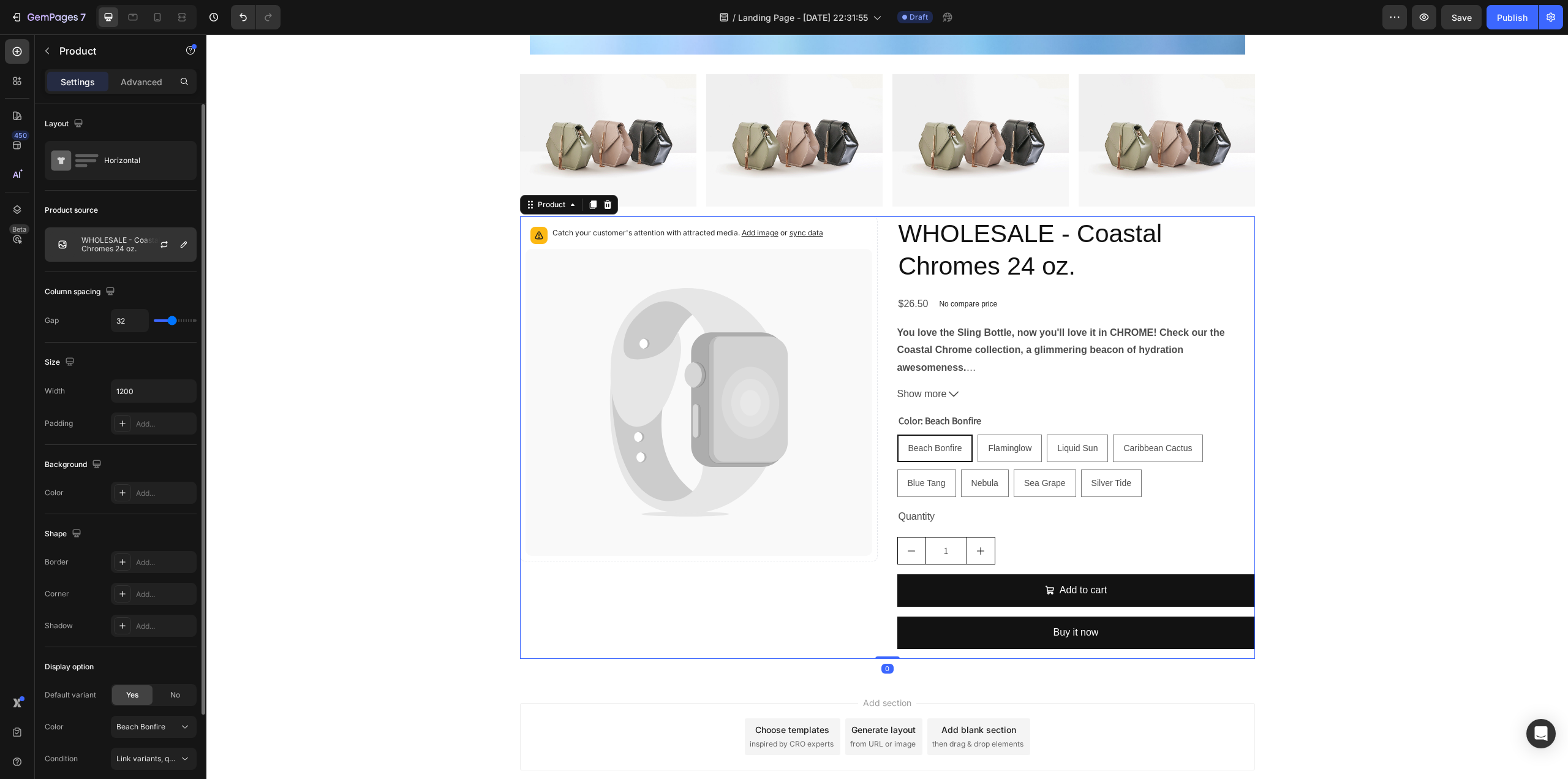
click at [146, 246] on div at bounding box center [168, 244] width 54 height 33
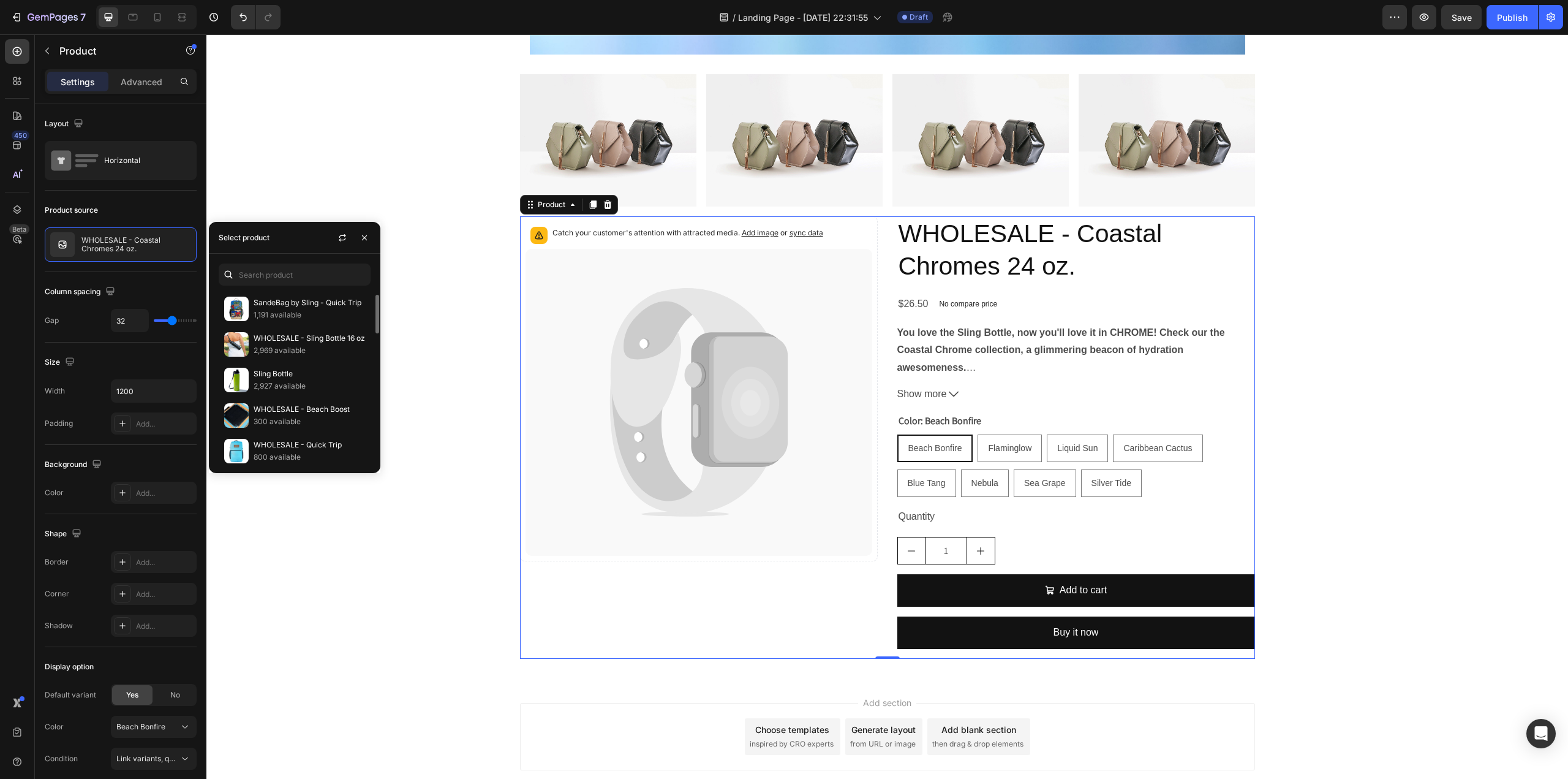
scroll to position [294, 0]
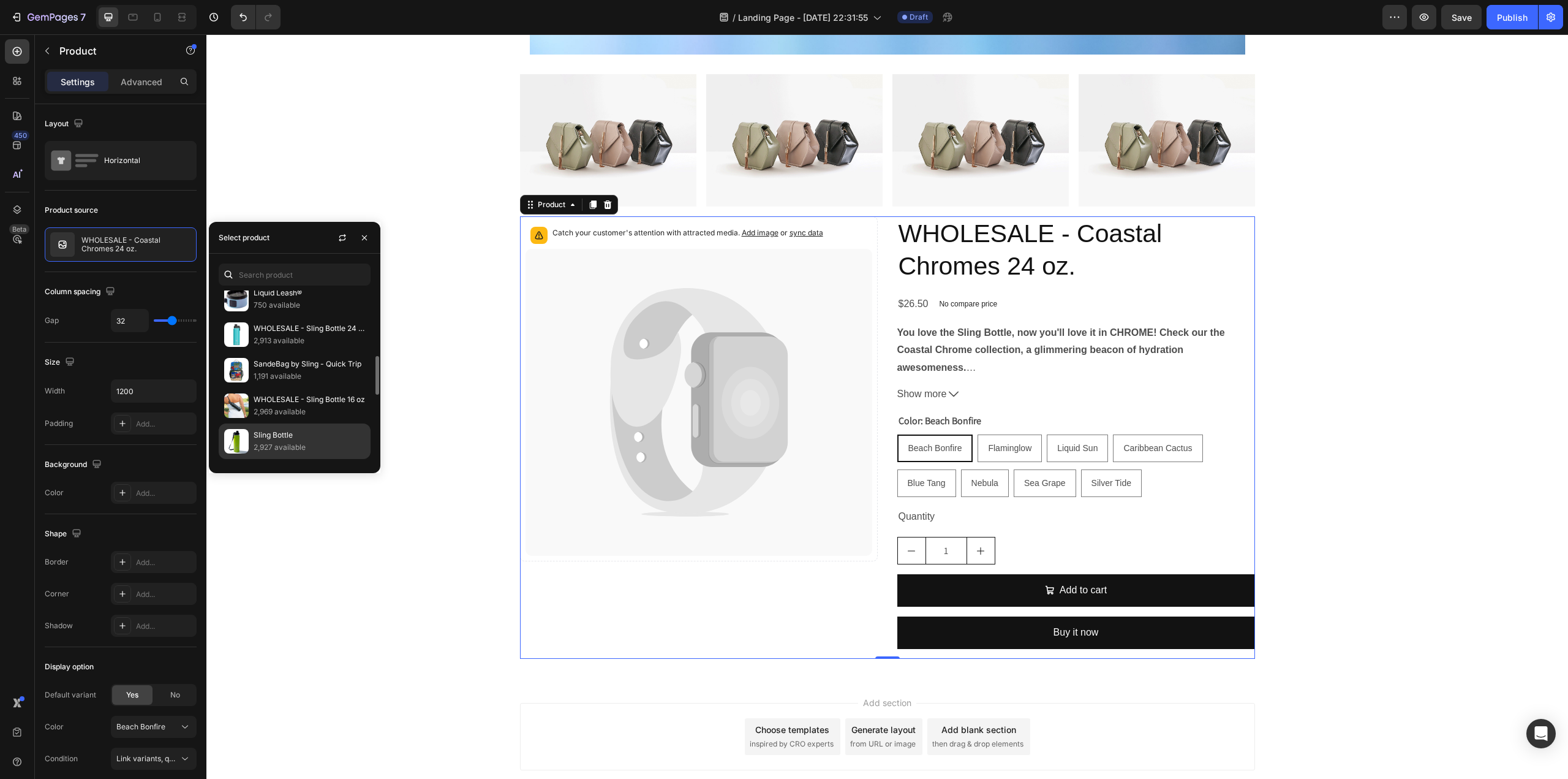
click at [280, 429] on p "Sling Bottle" at bounding box center [309, 435] width 112 height 13
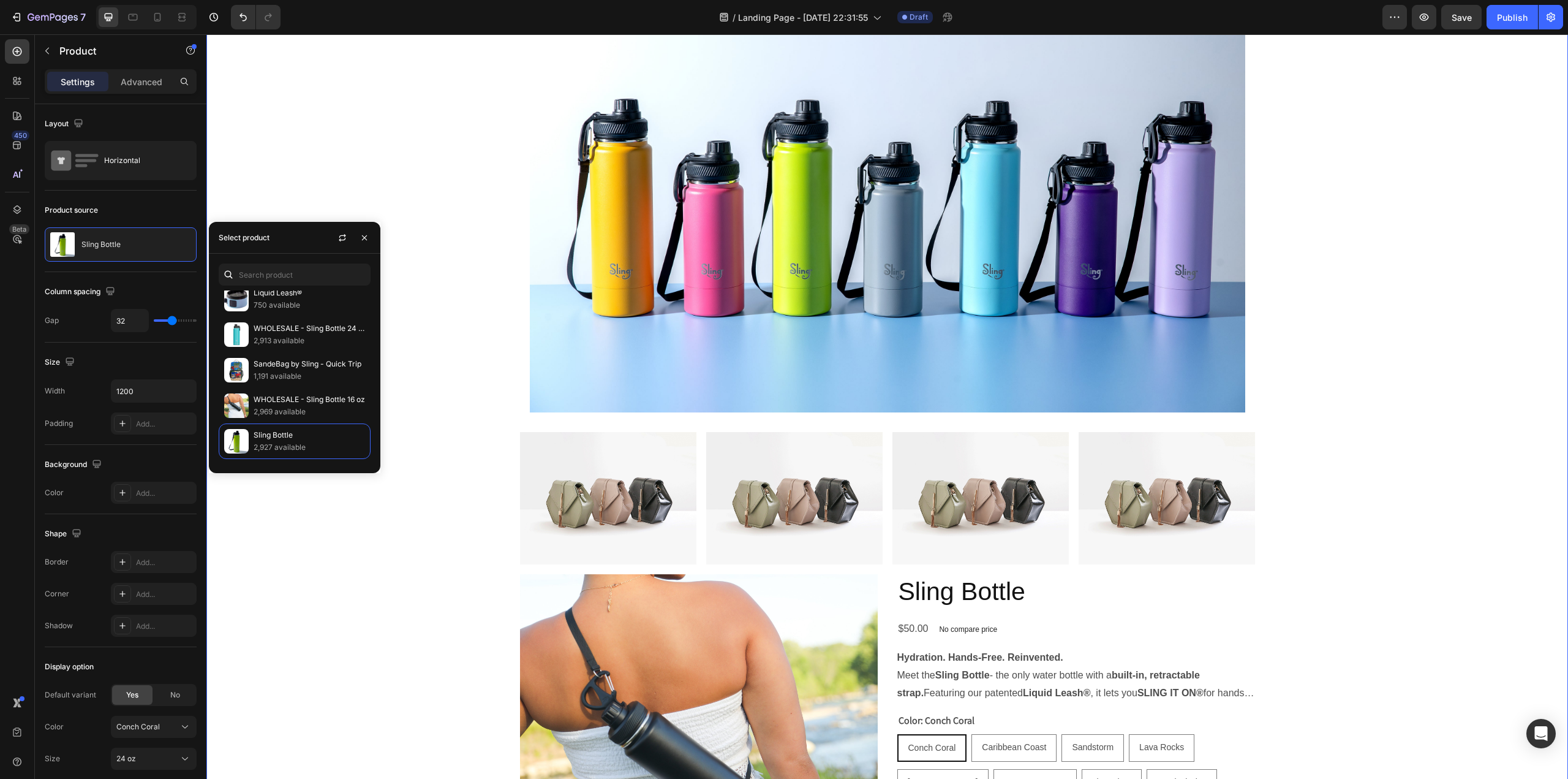
scroll to position [1151, 0]
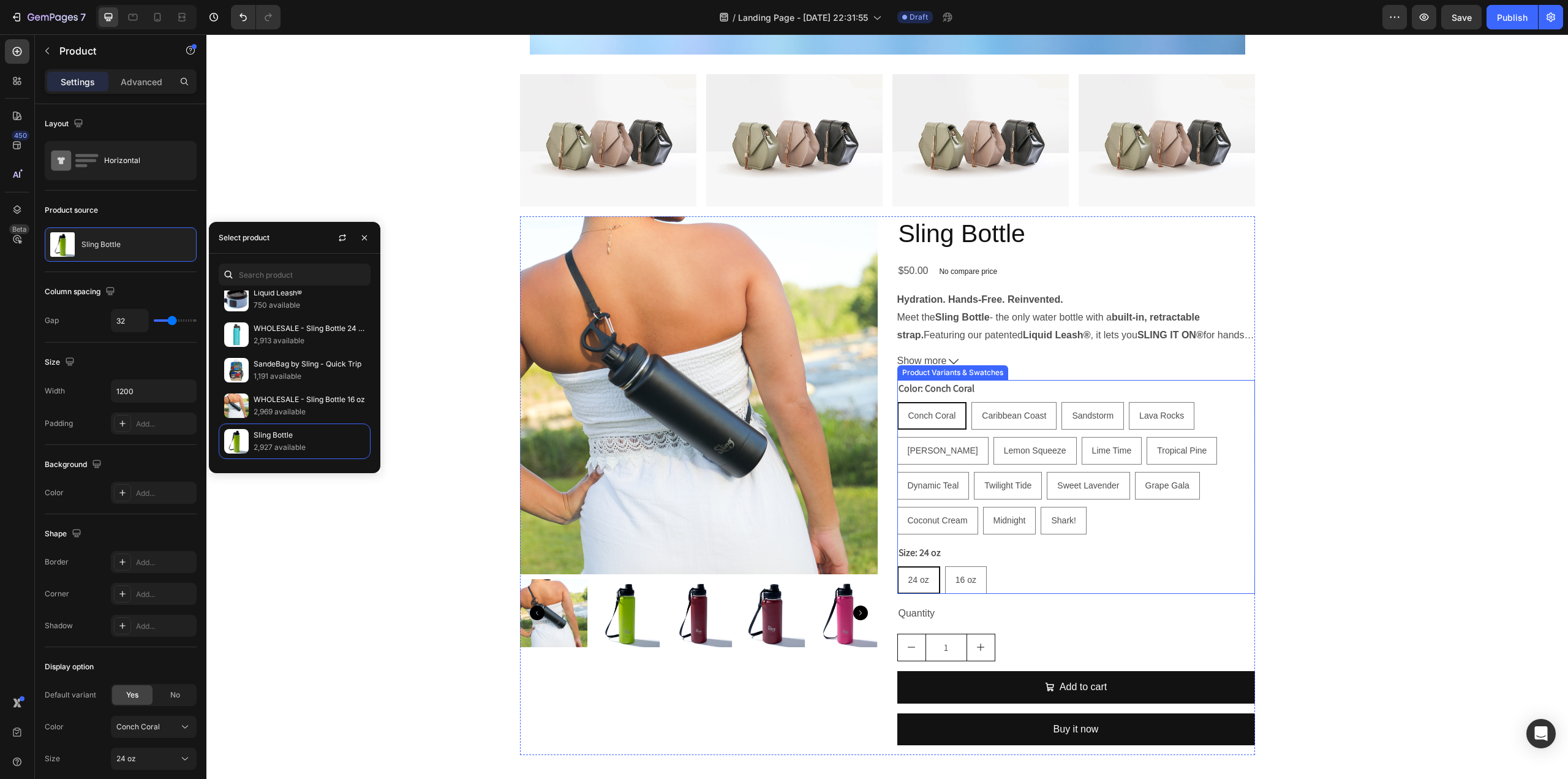
click at [934, 416] on span "Conch Coral" at bounding box center [932, 415] width 48 height 10
click at [897, 402] on input "Conch Coral Conch Coral Conch Coral" at bounding box center [897, 401] width 1 height 1
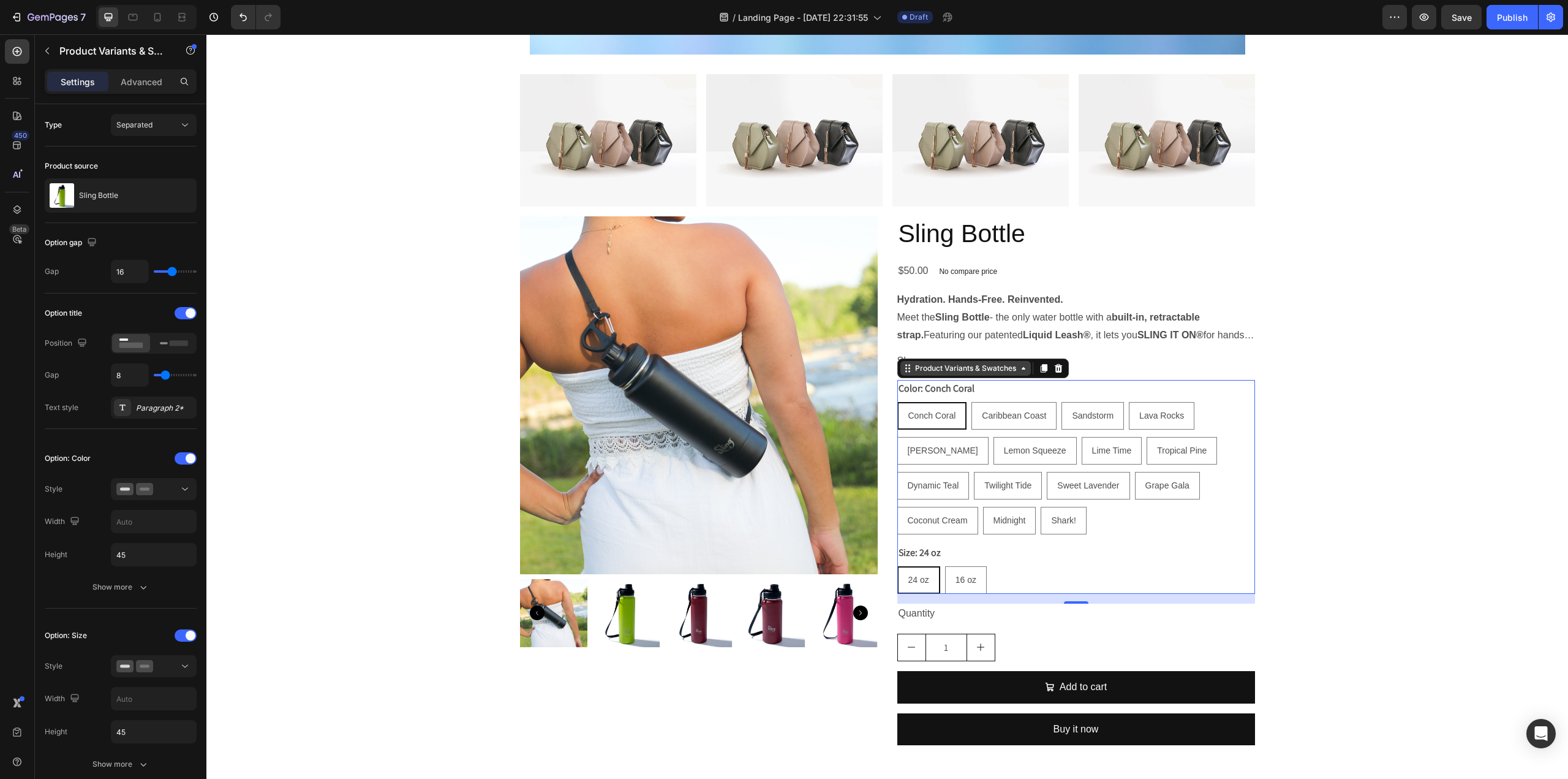
click at [1019, 371] on icon at bounding box center [1024, 369] width 10 height 10
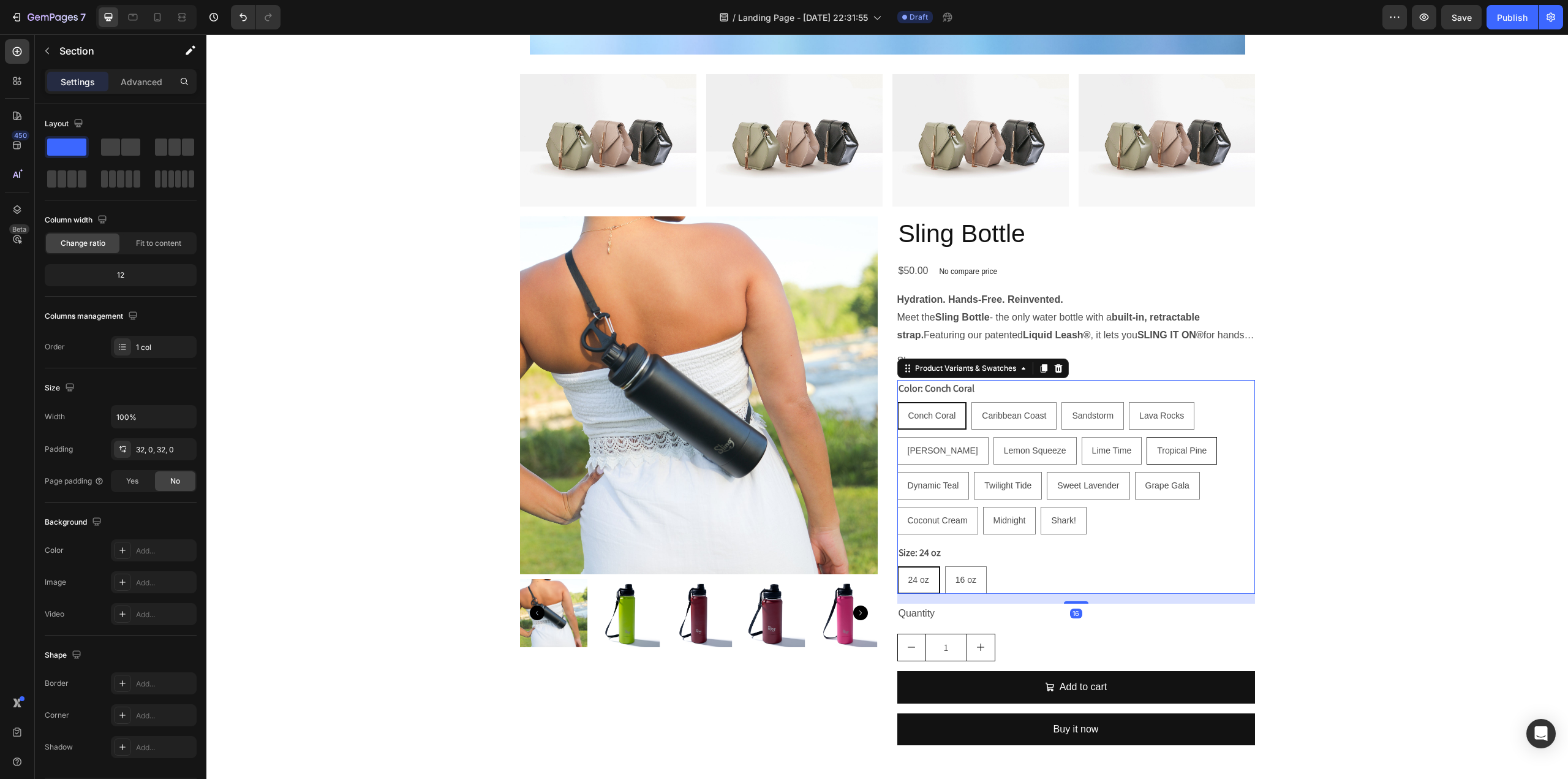
click at [1147, 460] on div "Tropical Pine" at bounding box center [1181, 450] width 69 height 25
click at [1146, 437] on input "Tropical Pine Tropical Pine Tropical Pine" at bounding box center [1146, 436] width 1 height 1
radio input "true"
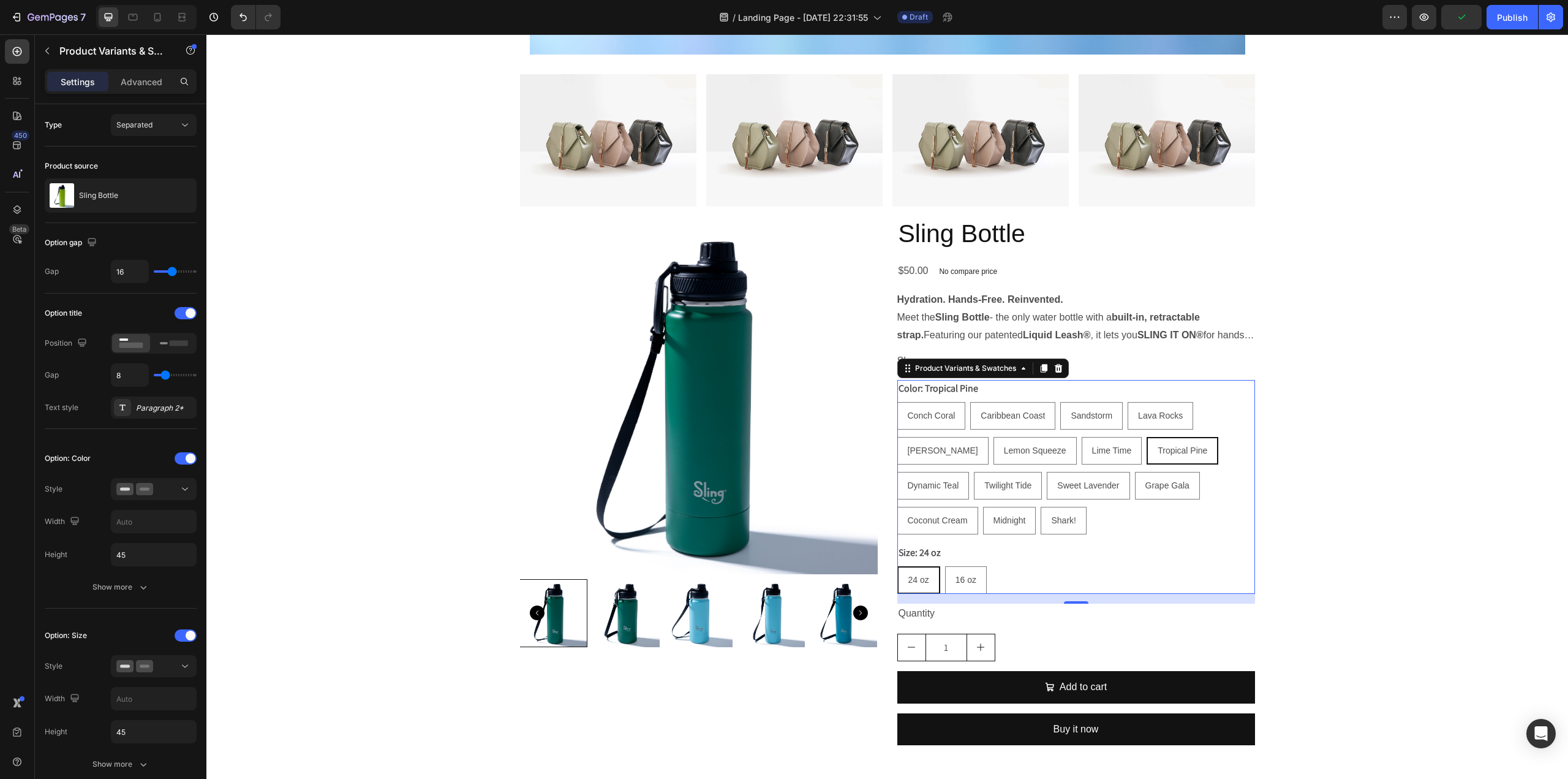
click at [1128, 391] on div "Color: Tropical Pine Conch Coral Conch Coral Conch Coral Caribbean Coast Caribb…" at bounding box center [1075, 457] width 358 height 154
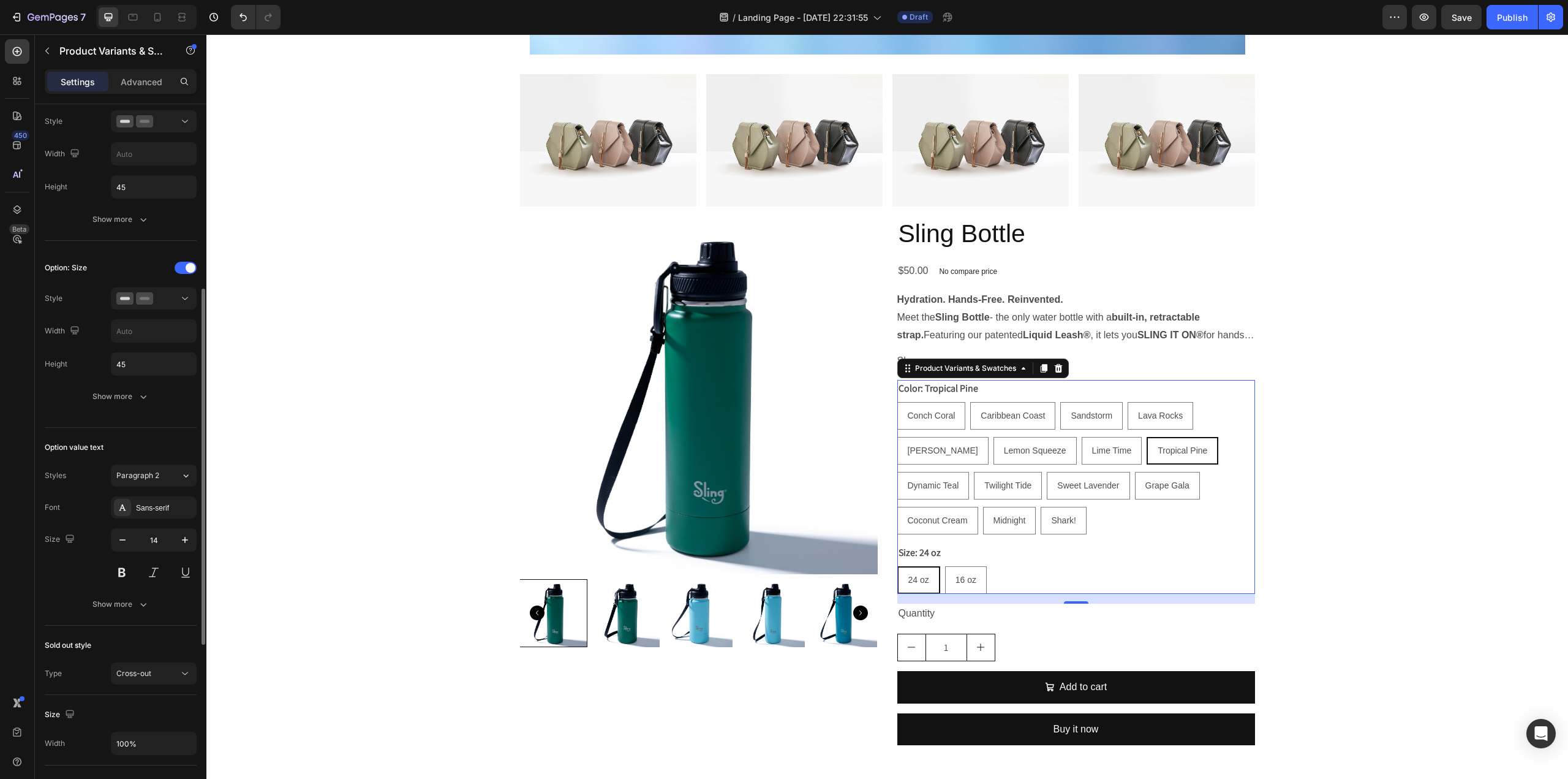
scroll to position [429, 0]
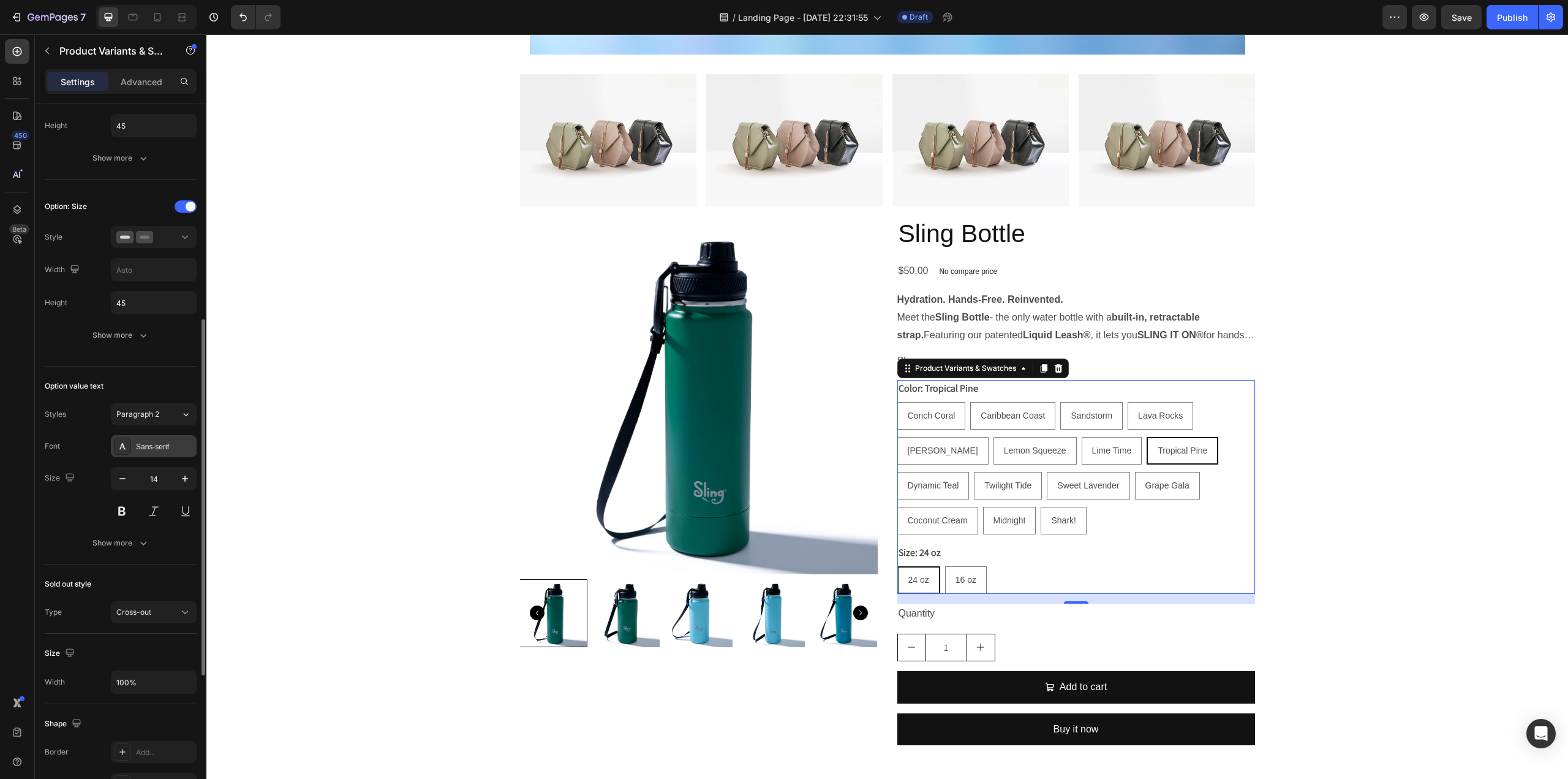
click at [153, 443] on div "Sans-serif" at bounding box center [164, 446] width 58 height 11
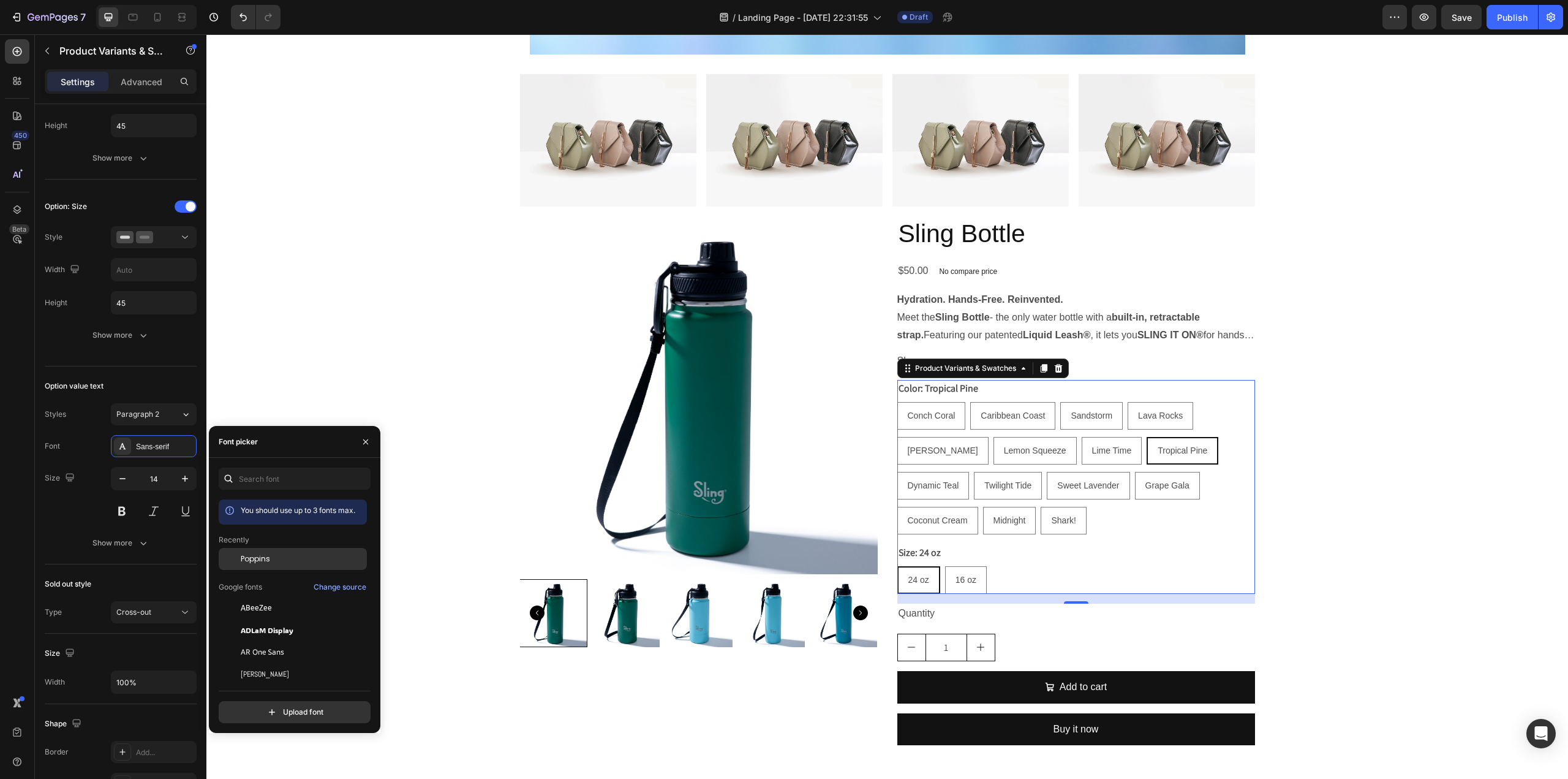
click at [253, 558] on span "Poppins" at bounding box center [255, 558] width 29 height 11
click at [958, 389] on legend "Color: Tropical Pine" at bounding box center [938, 389] width 82 height 18
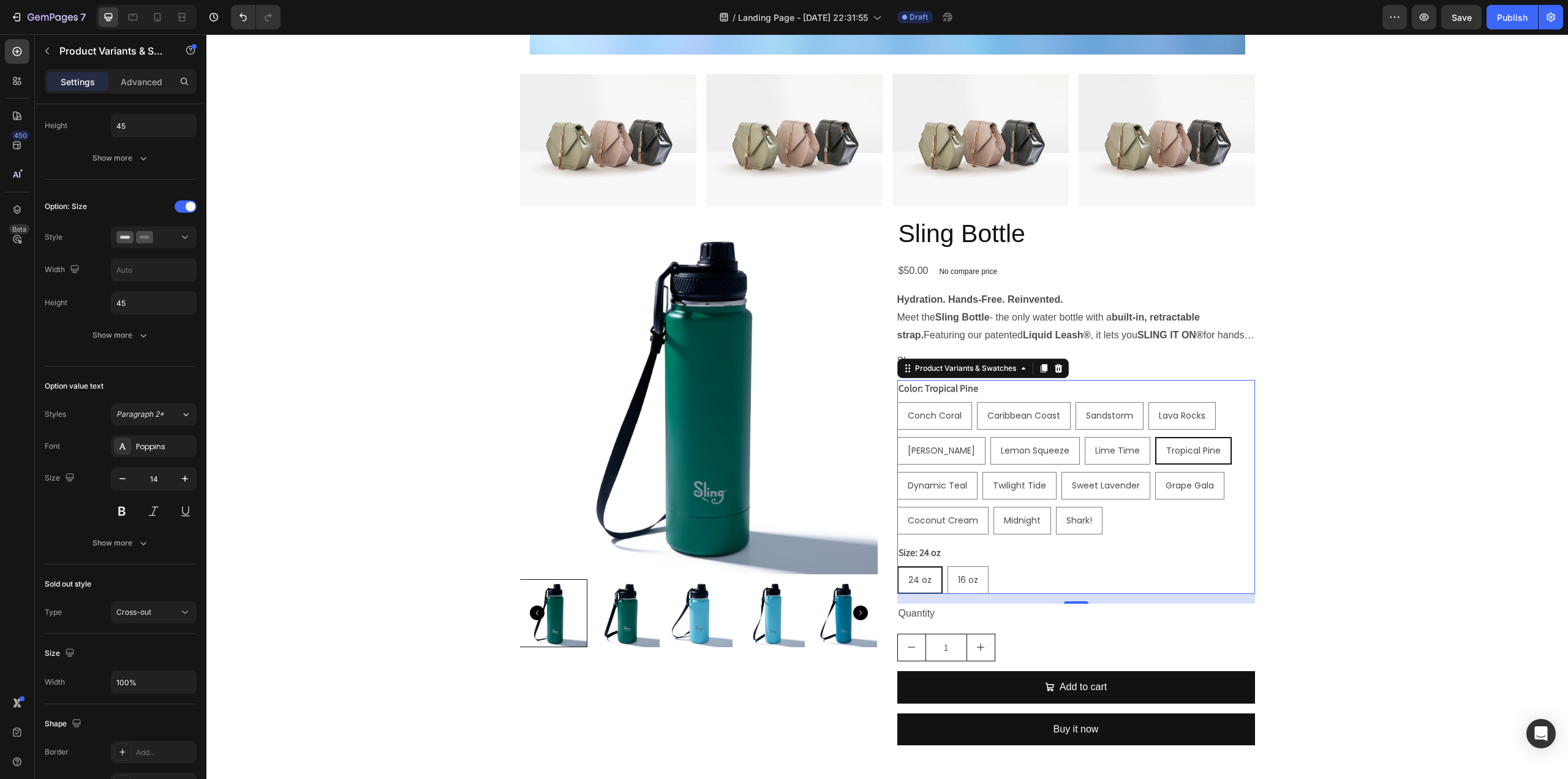
click at [965, 389] on legend "Color: Tropical Pine" at bounding box center [938, 389] width 82 height 18
click at [934, 389] on legend "Color: Tropical Pine" at bounding box center [938, 389] width 82 height 18
click at [929, 321] on p "Meet the Sling Bottle - the only water bottle with a built-in, retractable stra…" at bounding box center [1072, 344] width 350 height 63
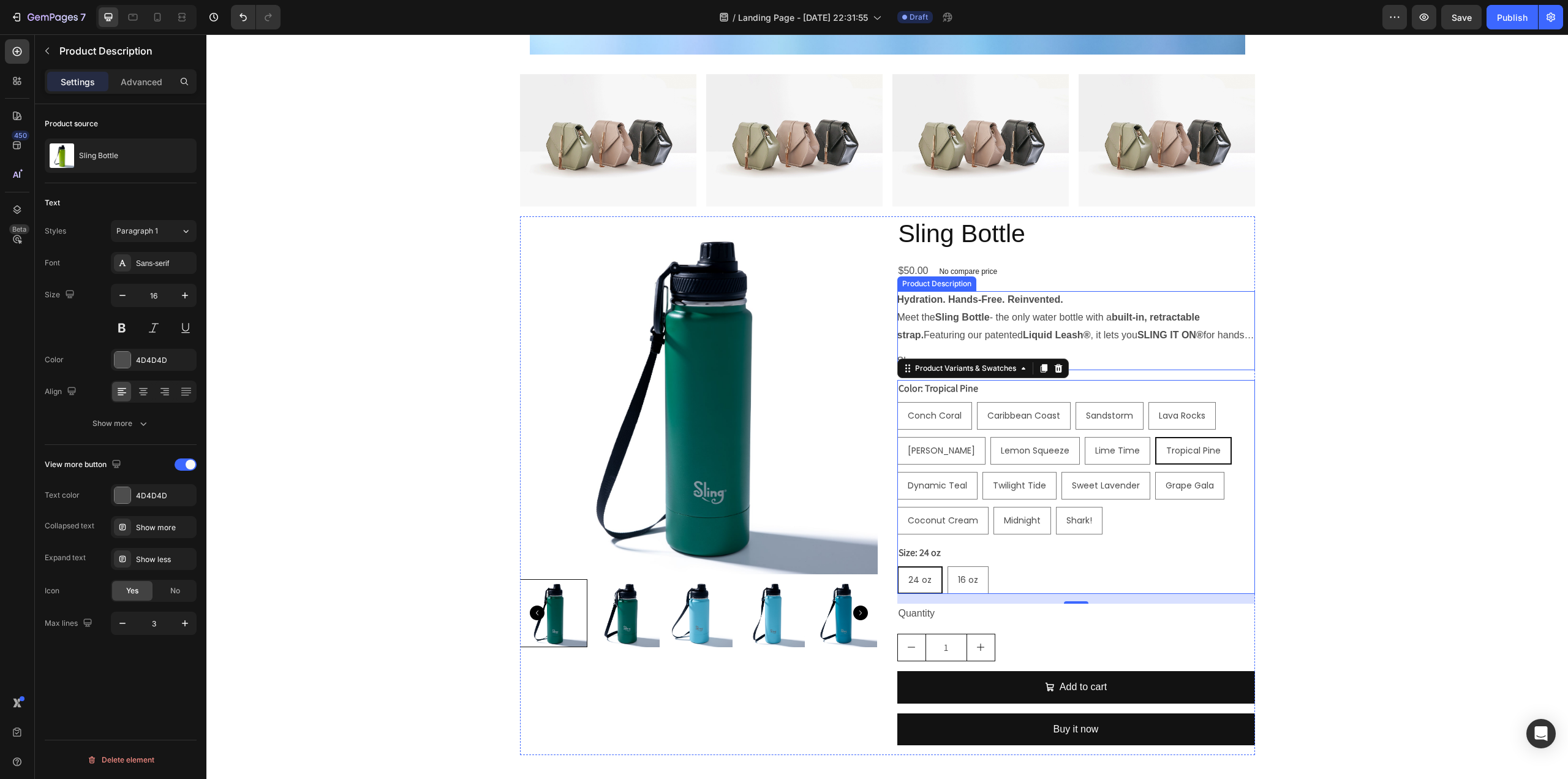
scroll to position [0, 0]
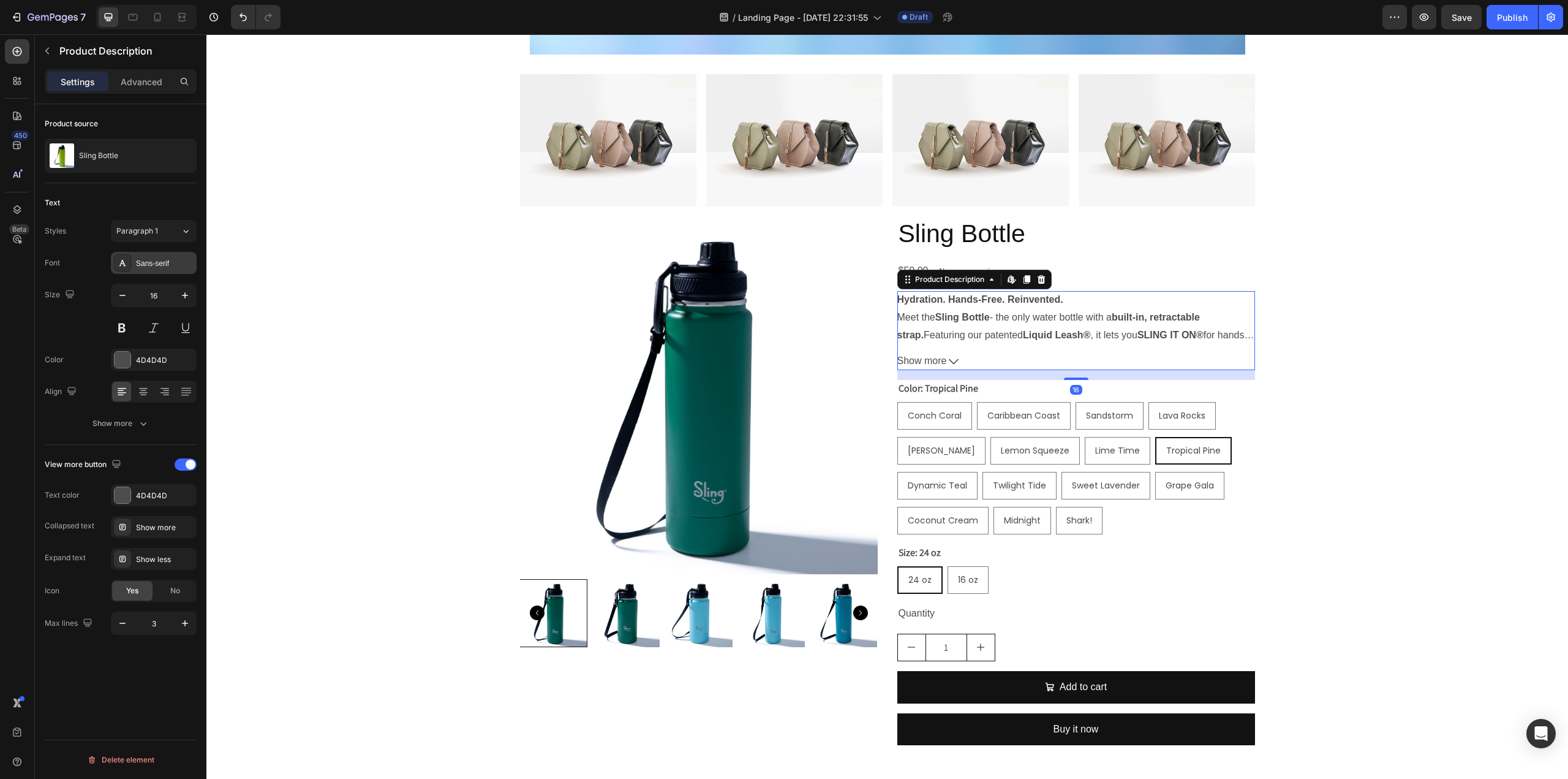
click at [170, 264] on div "Sans-serif" at bounding box center [164, 263] width 58 height 11
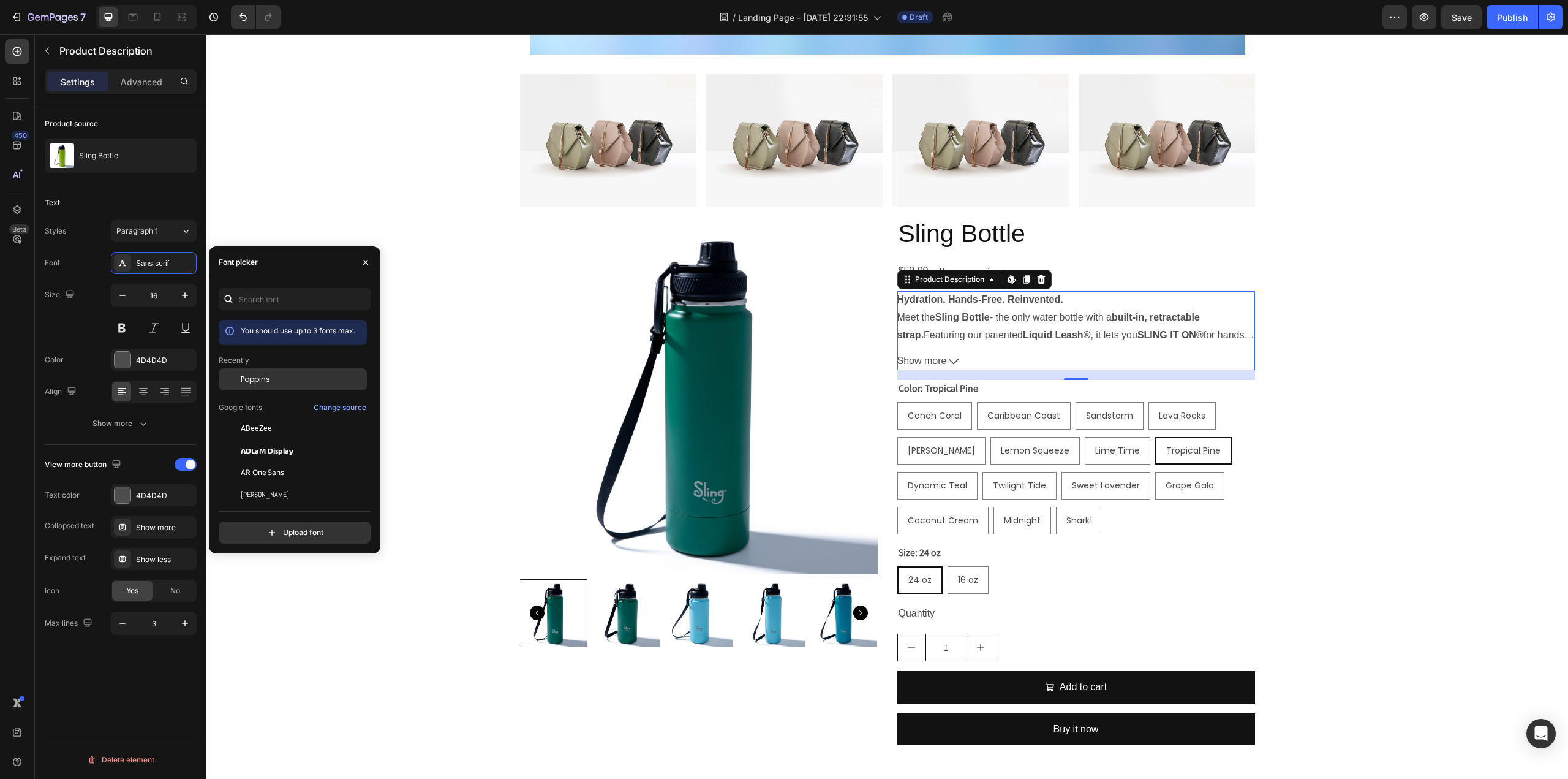
click at [252, 378] on span "Poppins" at bounding box center [255, 379] width 29 height 11
click at [922, 236] on h2 "Sling Bottle" at bounding box center [1075, 234] width 358 height 35
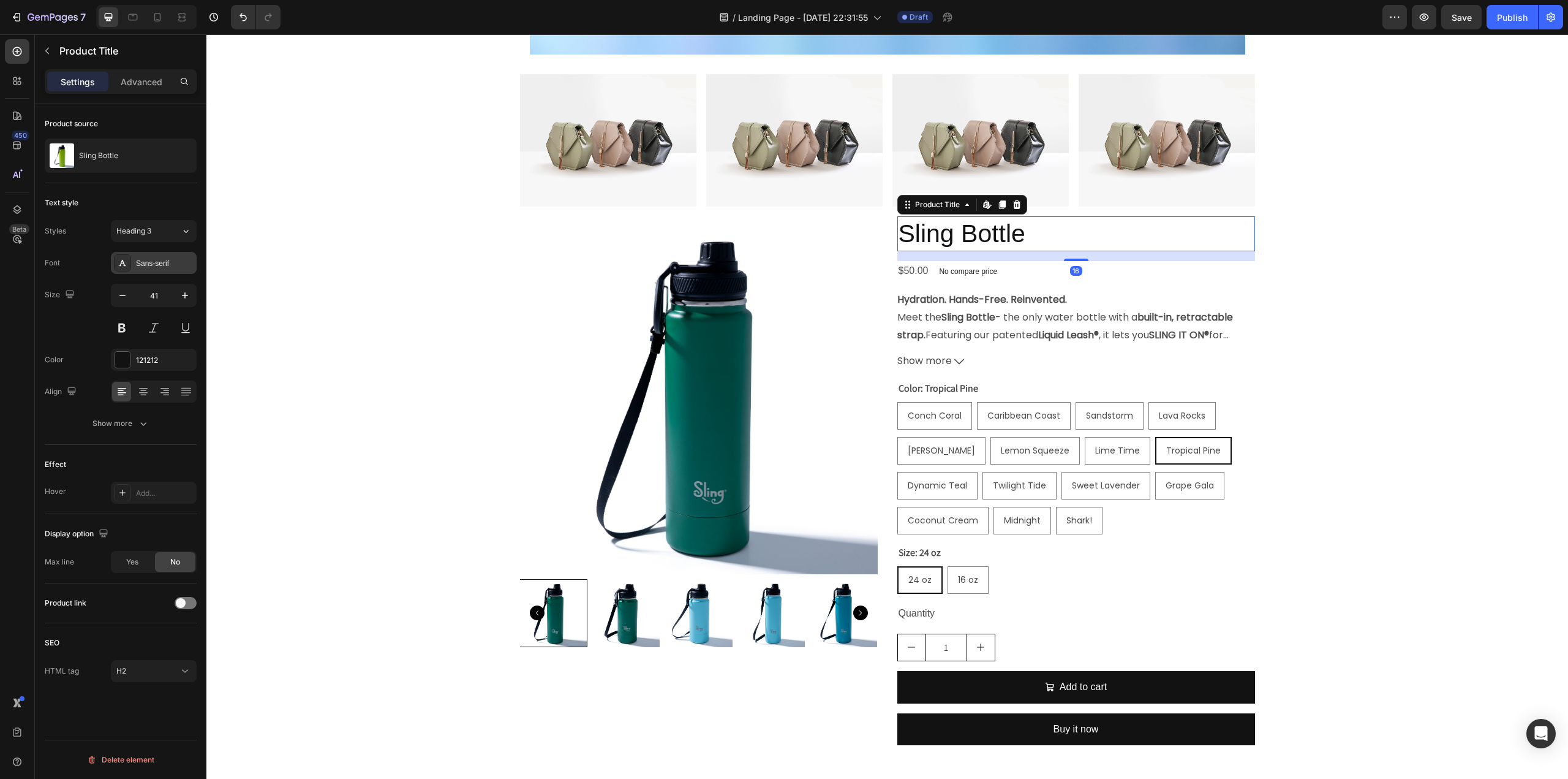
click at [159, 269] on div "Sans-serif" at bounding box center [153, 263] width 86 height 22
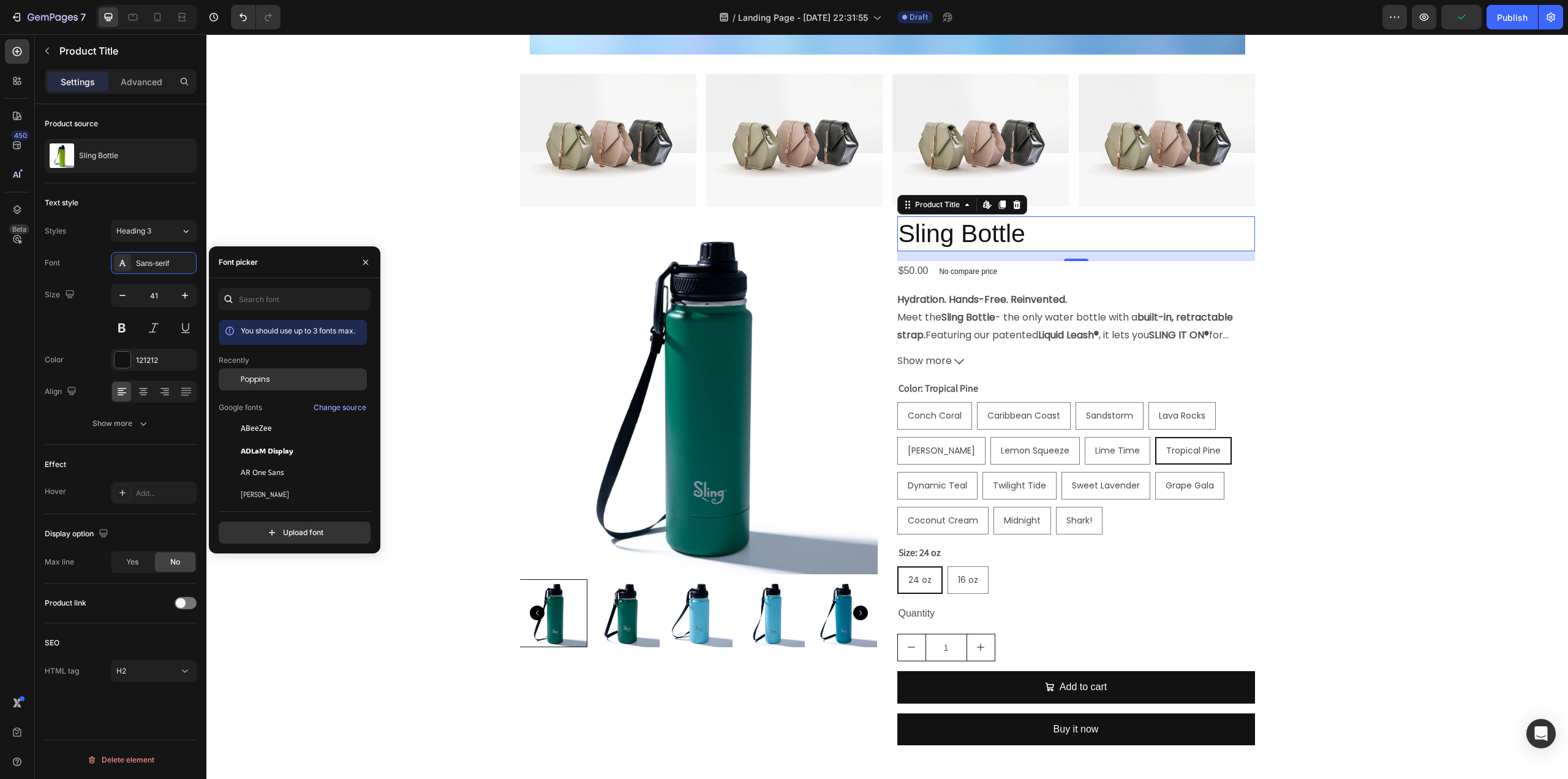
click at [258, 383] on span "Poppins" at bounding box center [255, 379] width 29 height 11
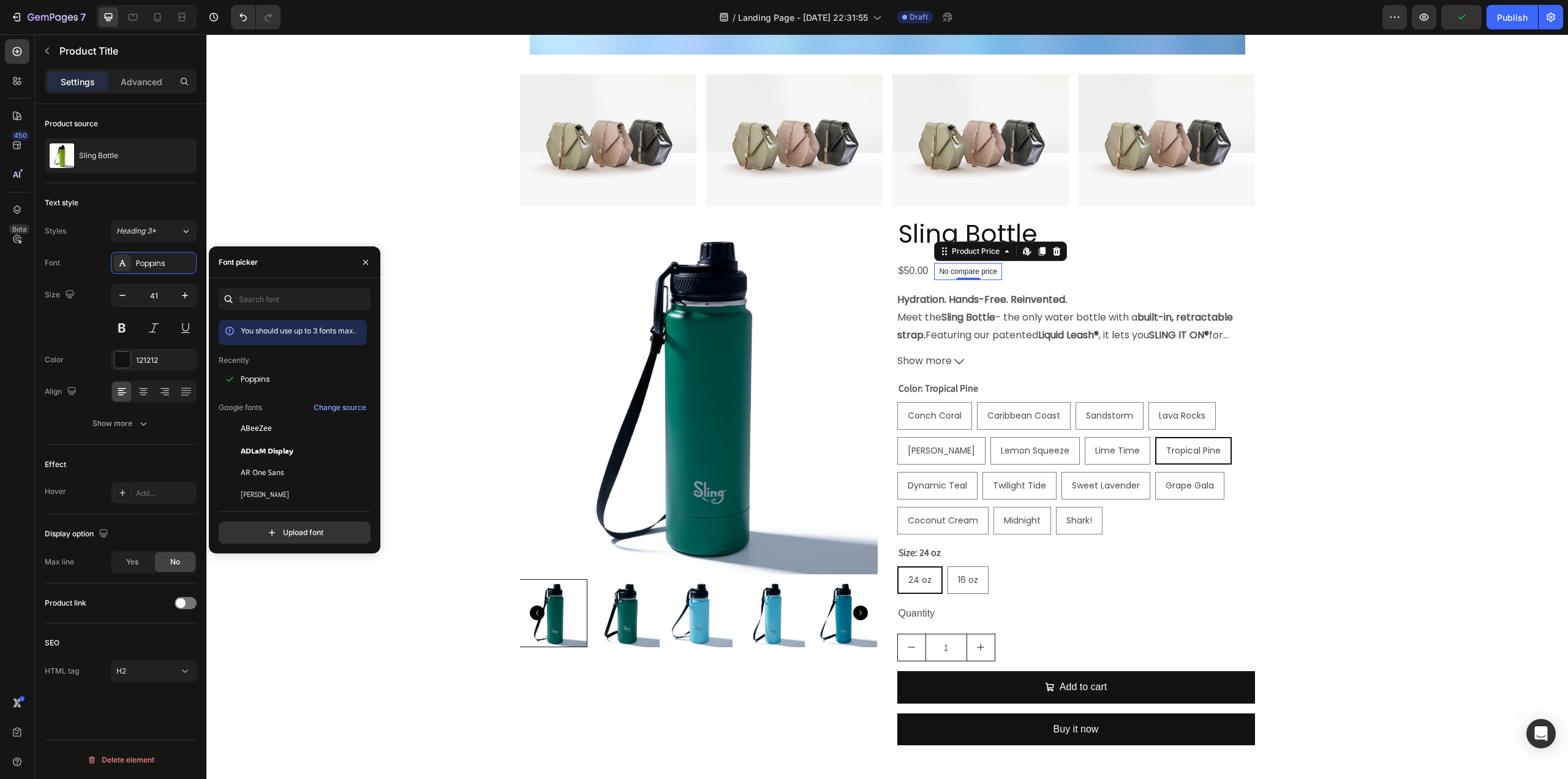
click at [939, 273] on p "No compare price" at bounding box center [968, 271] width 58 height 8
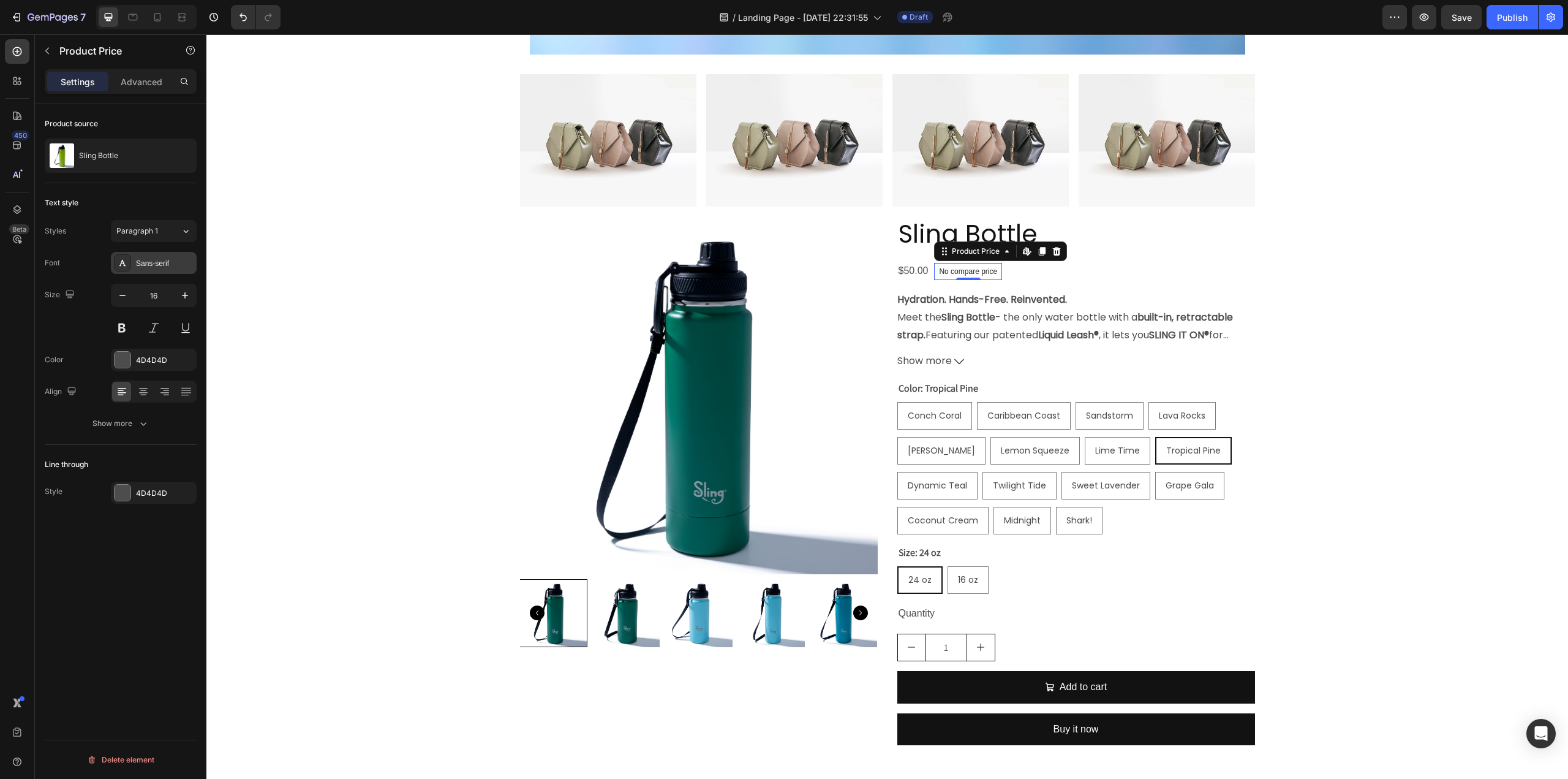
click at [170, 263] on div "Sans-serif" at bounding box center [164, 263] width 58 height 11
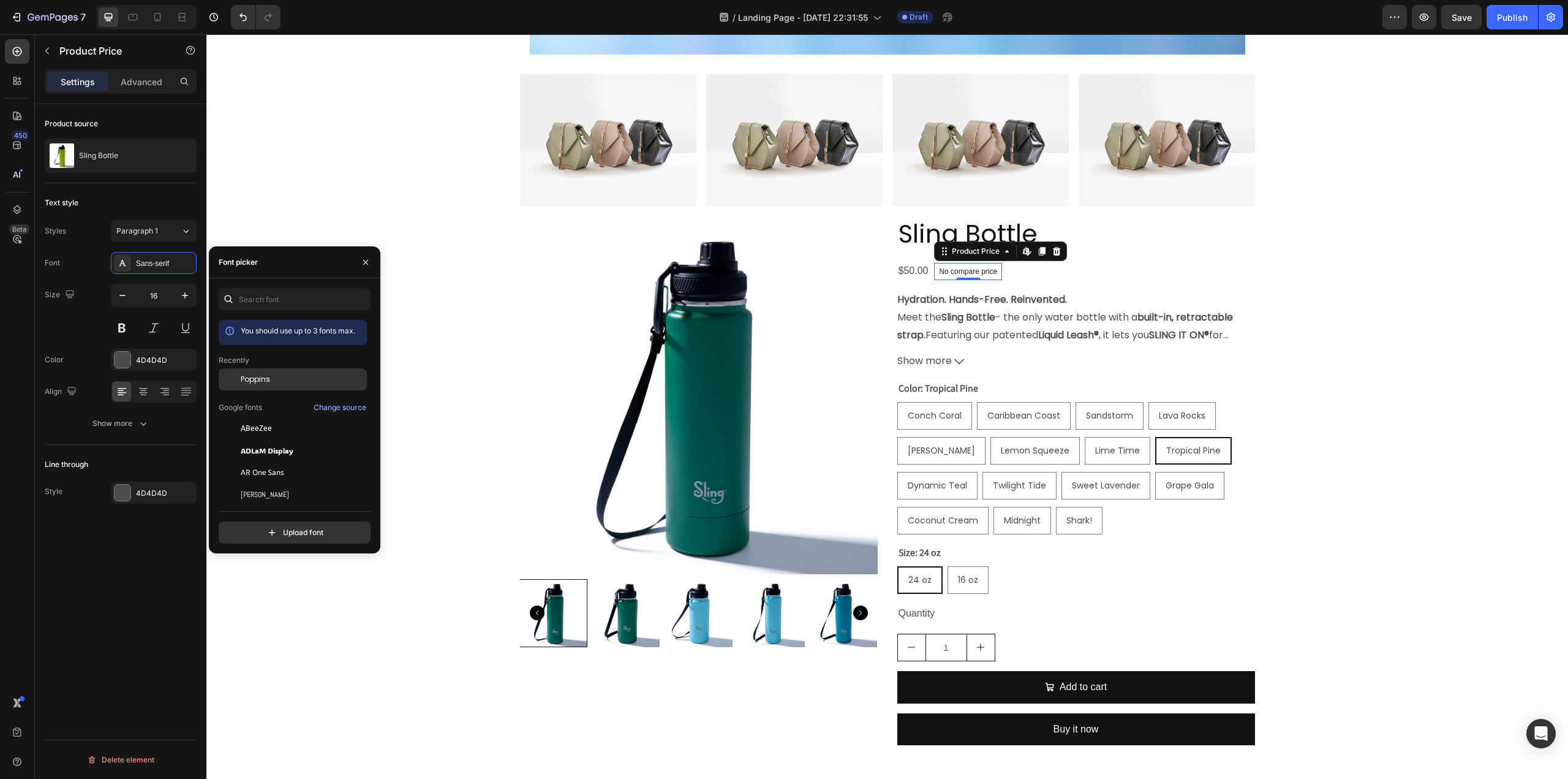
click at [258, 378] on span "Poppins" at bounding box center [255, 379] width 29 height 11
click at [909, 271] on div "$50.00" at bounding box center [913, 271] width 33 height 20
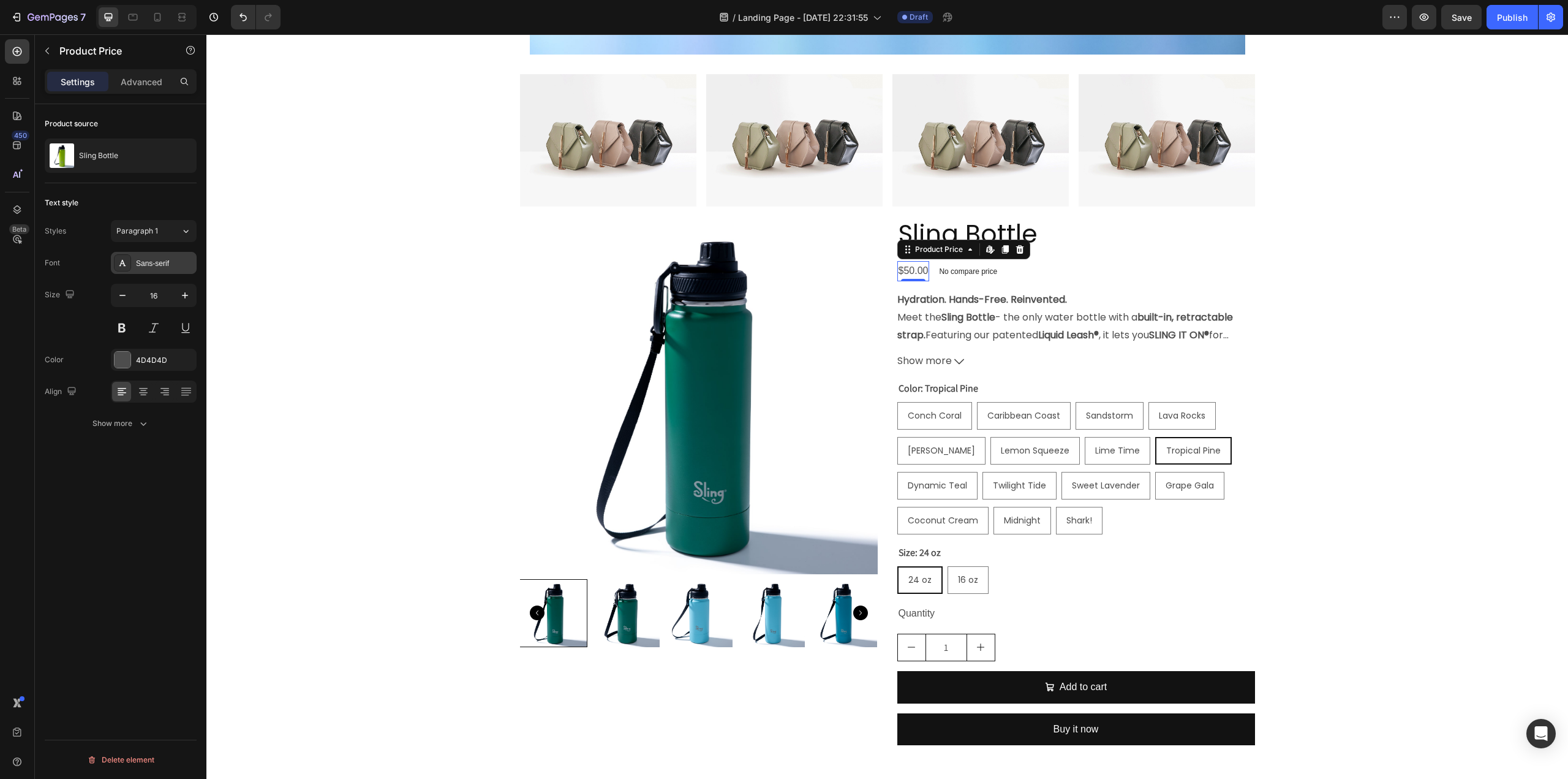
click at [181, 259] on div "Sans-serif" at bounding box center [164, 263] width 58 height 11
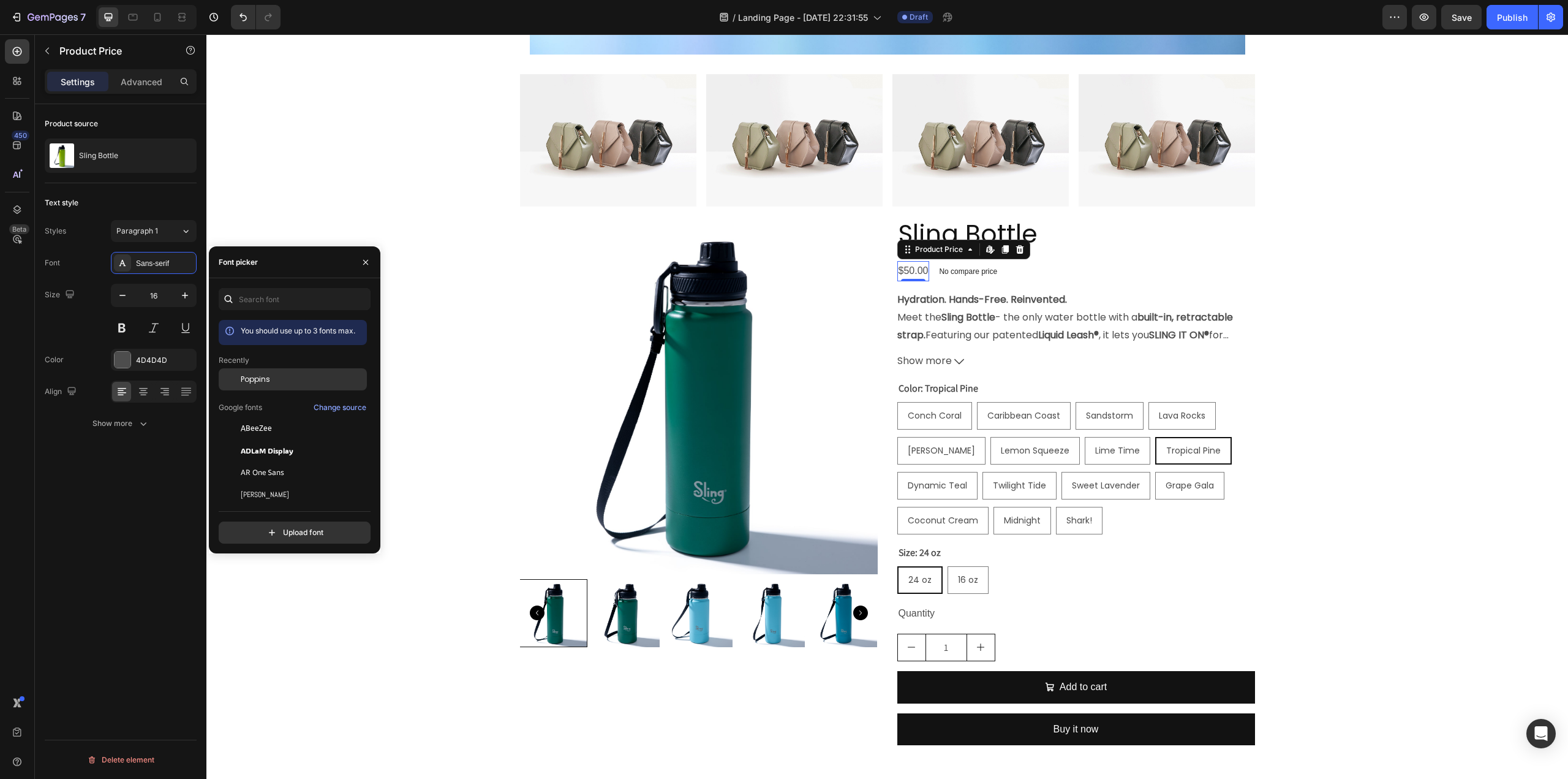
click at [262, 375] on span "Poppins" at bounding box center [255, 379] width 29 height 11
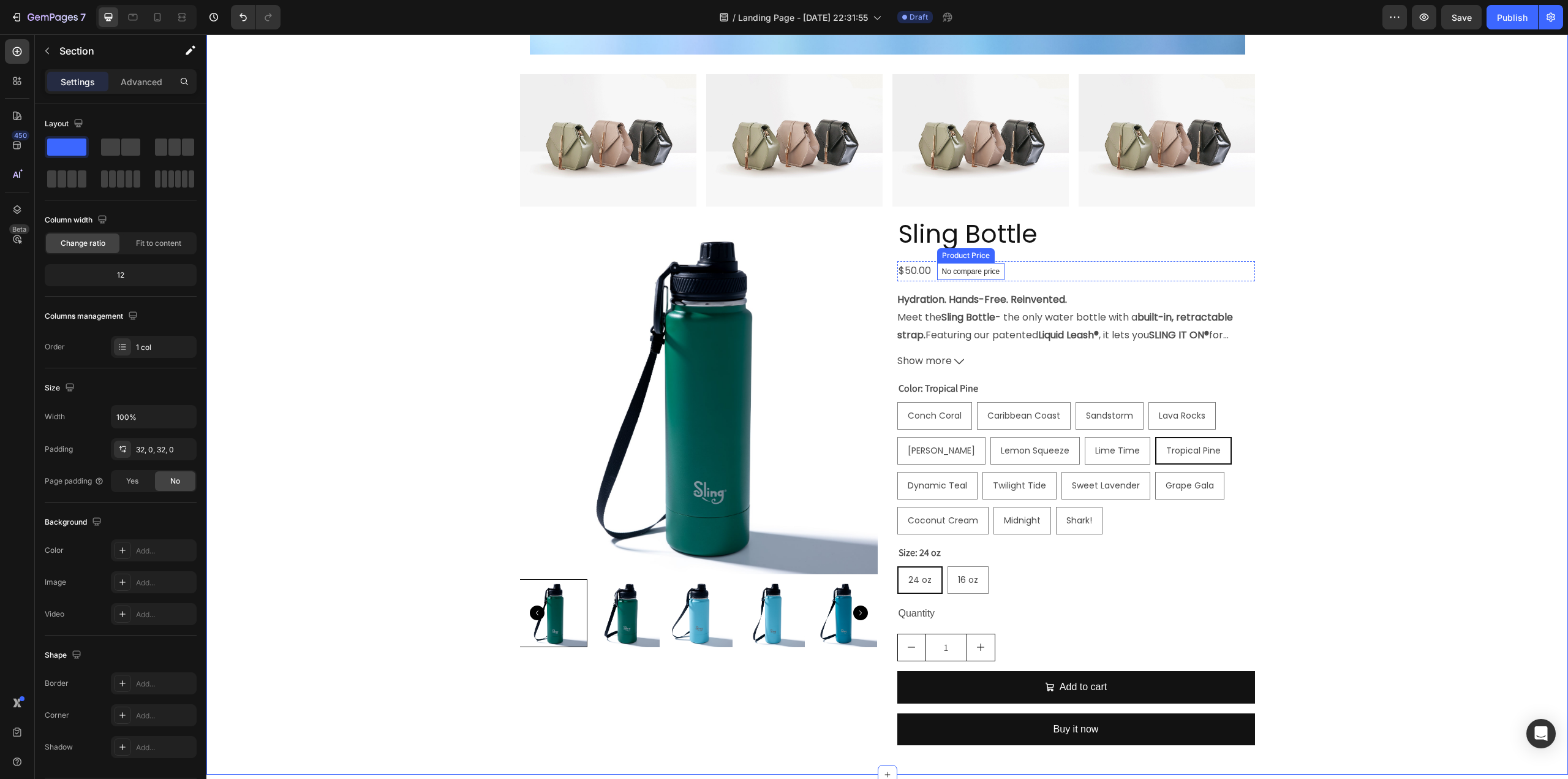
click at [961, 271] on p "No compare price" at bounding box center [971, 271] width 58 height 8
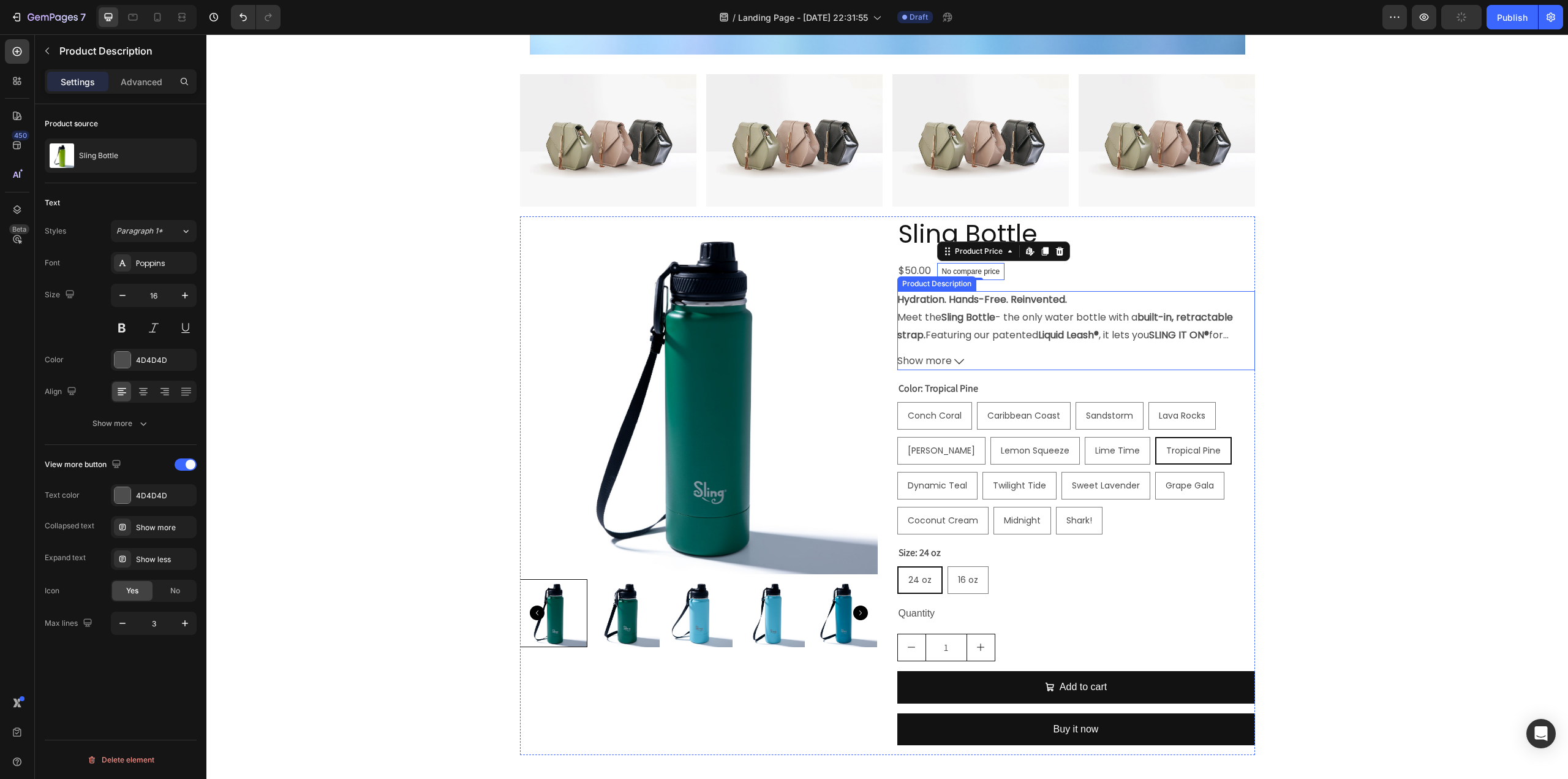
click at [952, 309] on div "Hydration. Hands-Free. Reinvented. Meet the Sling Bottle - the only water bottl…" at bounding box center [1075, 317] width 358 height 52
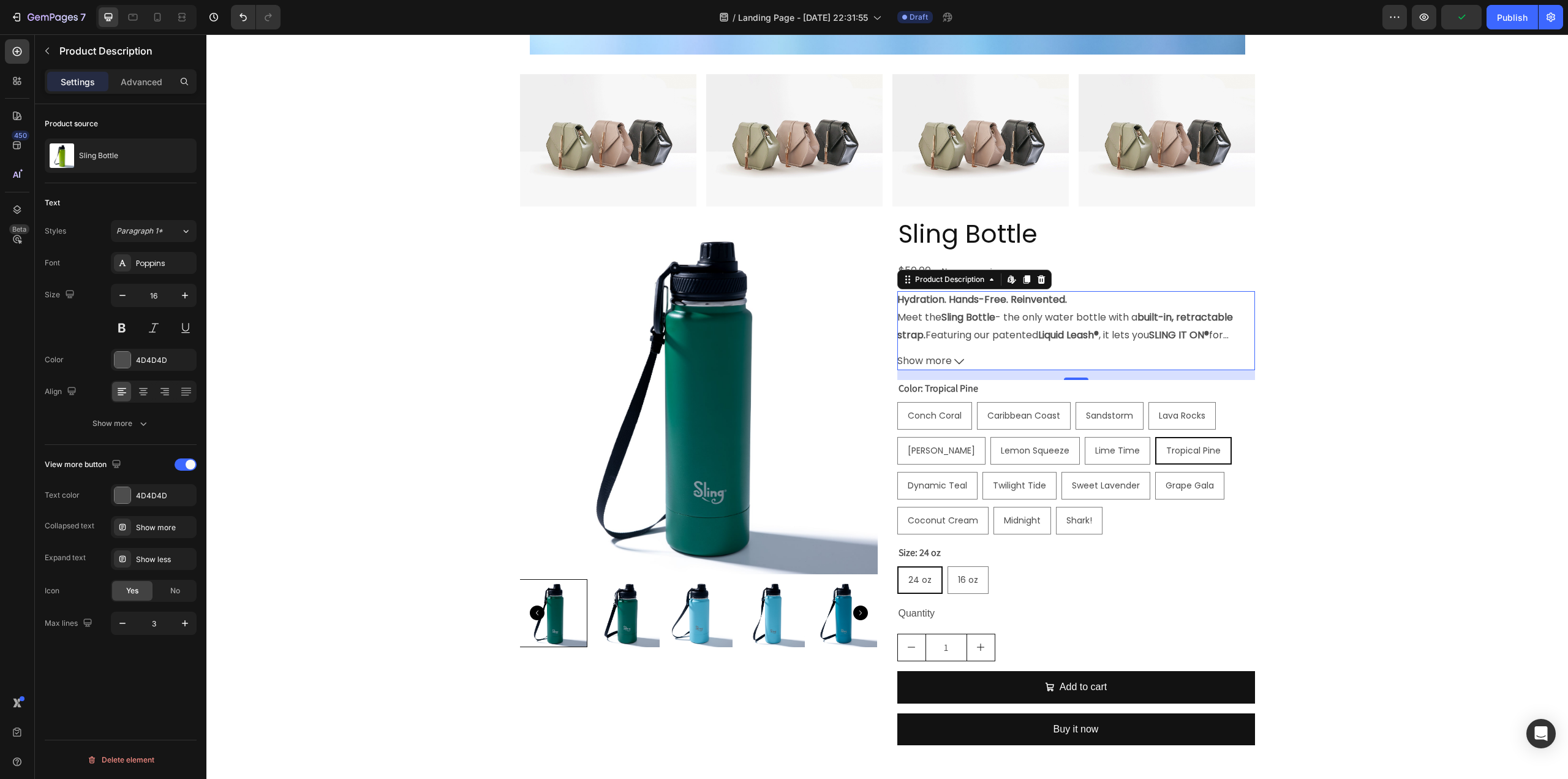
click at [954, 362] on icon at bounding box center [959, 361] width 10 height 6
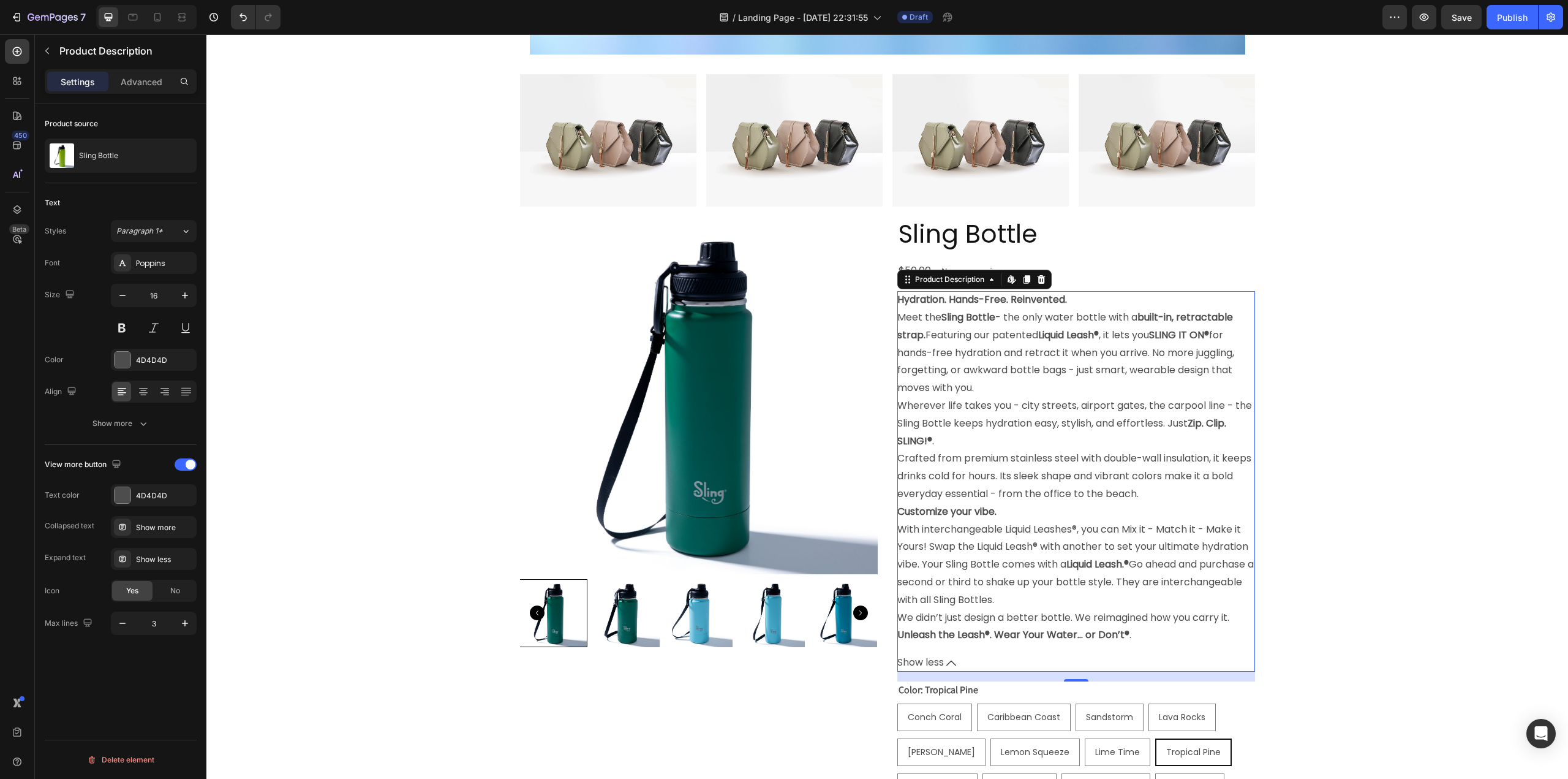
click at [949, 659] on icon at bounding box center [951, 663] width 10 height 10
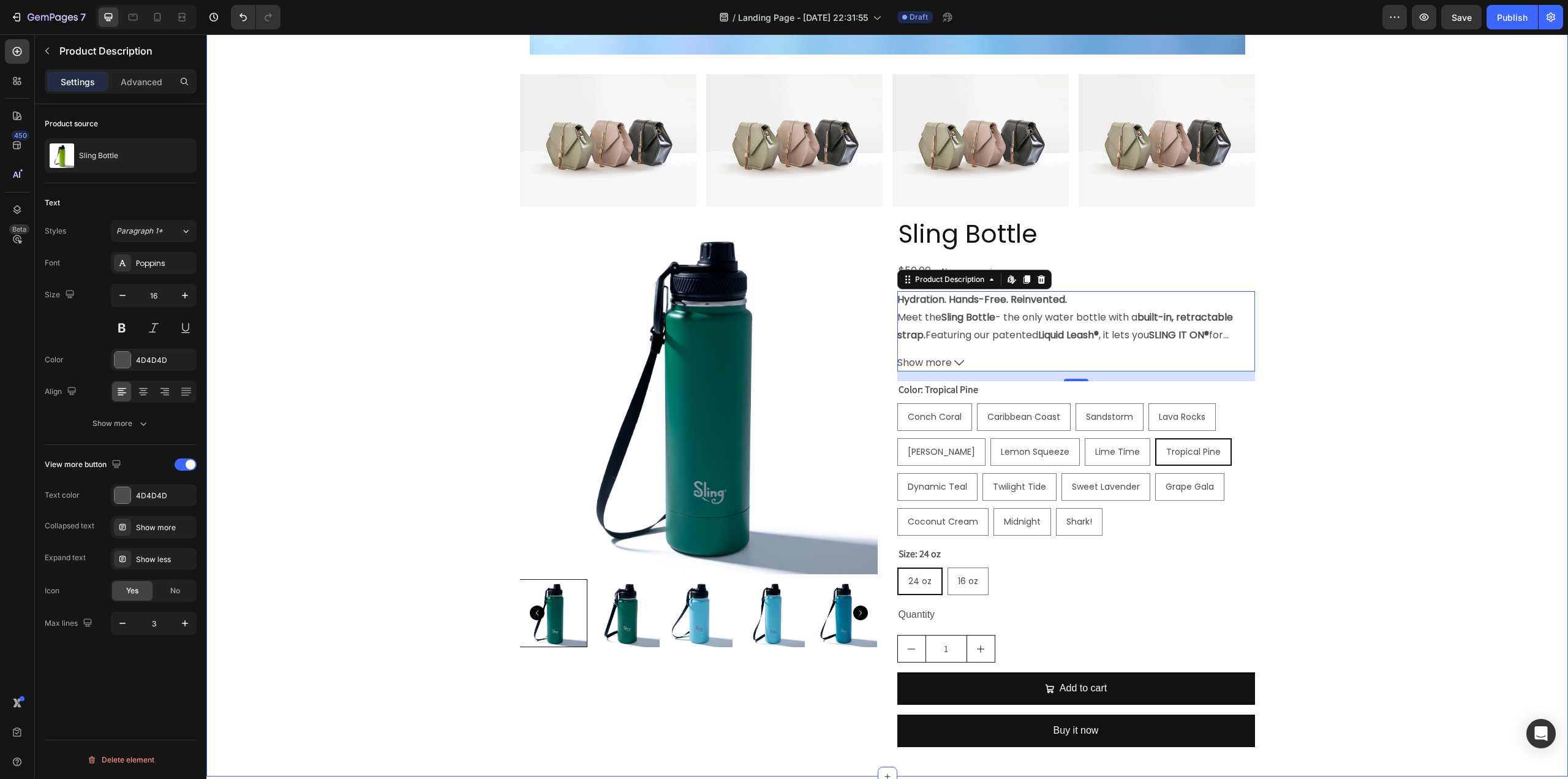
scroll to position [1324, 0]
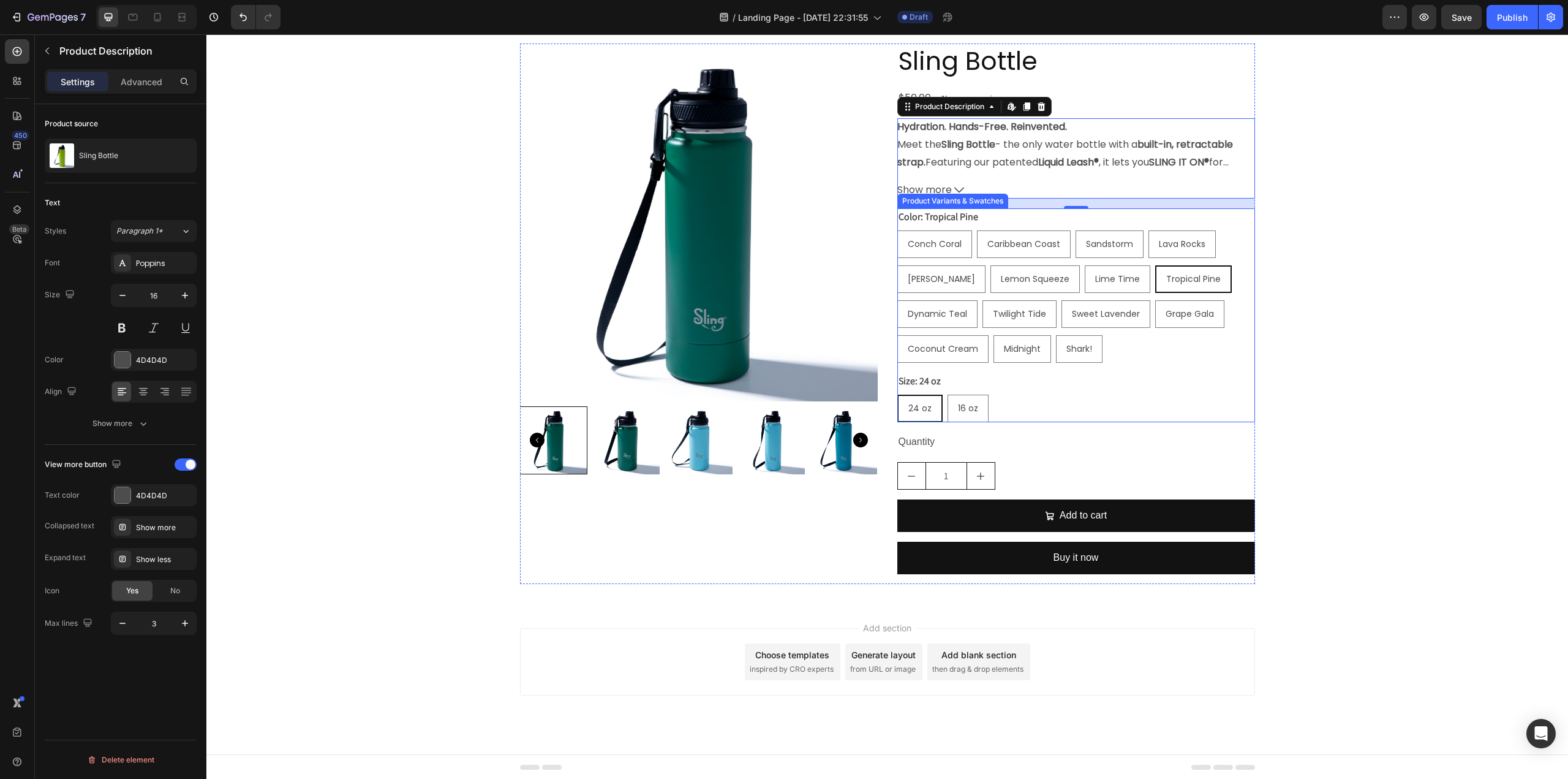
click at [919, 406] on span "24 oz" at bounding box center [920, 408] width 23 height 13
click at [897, 395] on input "24 oz 24 oz 24 oz" at bounding box center [897, 394] width 1 height 1
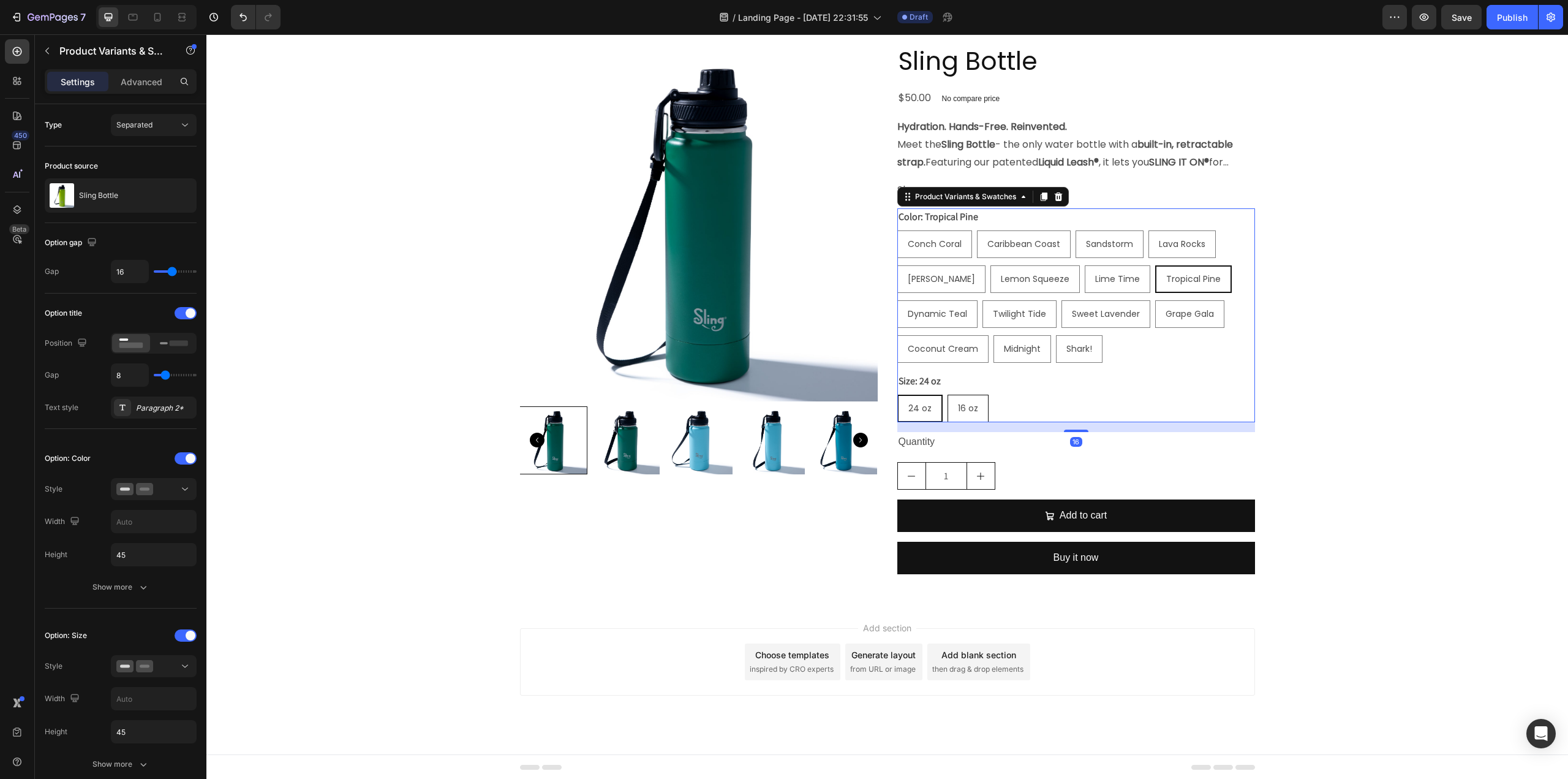
click at [958, 408] on span "16 oz" at bounding box center [968, 408] width 20 height 13
click at [948, 395] on input "16 oz 16 oz 16 oz" at bounding box center [947, 394] width 1 height 1
radio input "true"
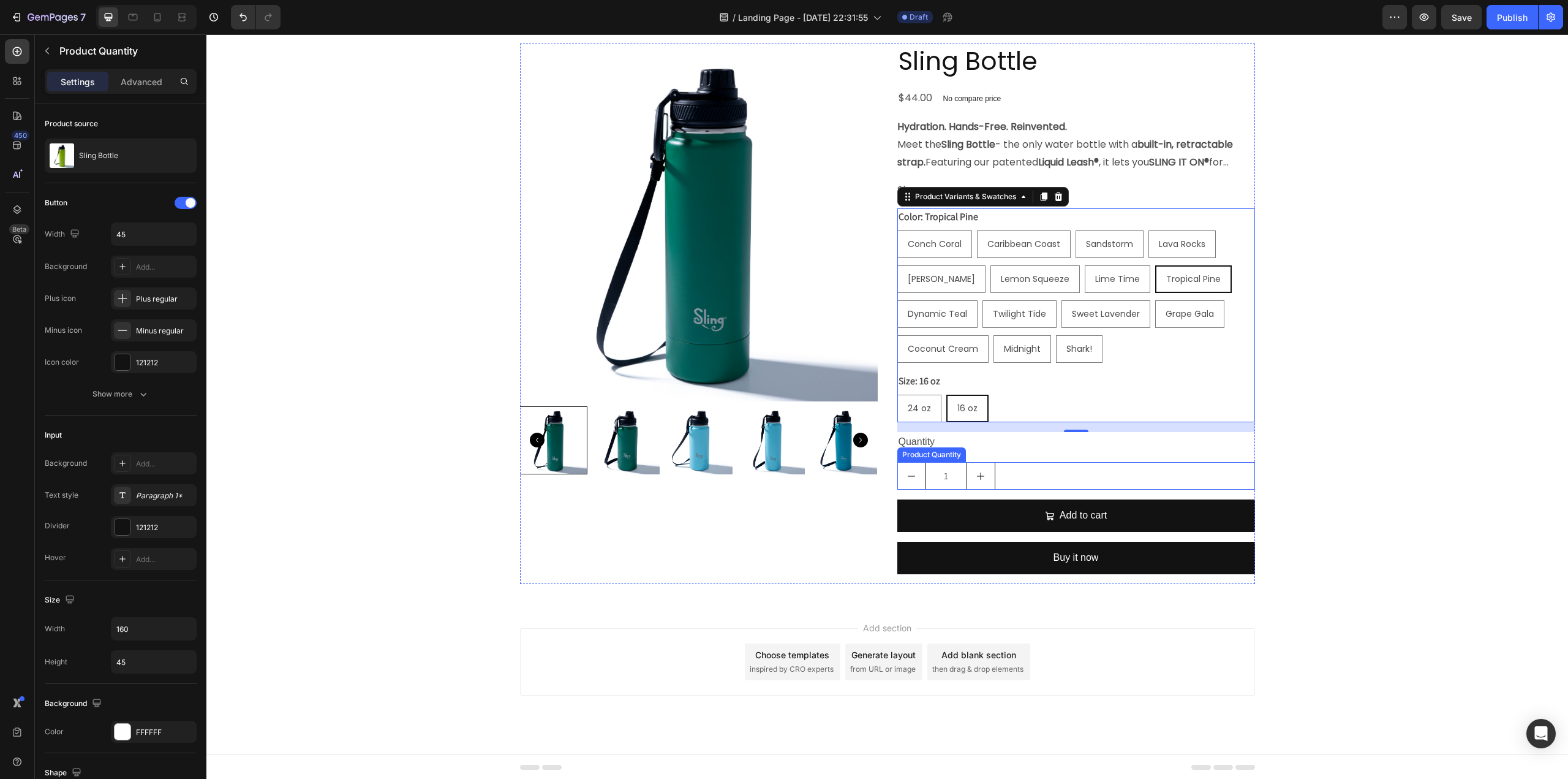
click at [949, 474] on input "1" at bounding box center [946, 476] width 42 height 27
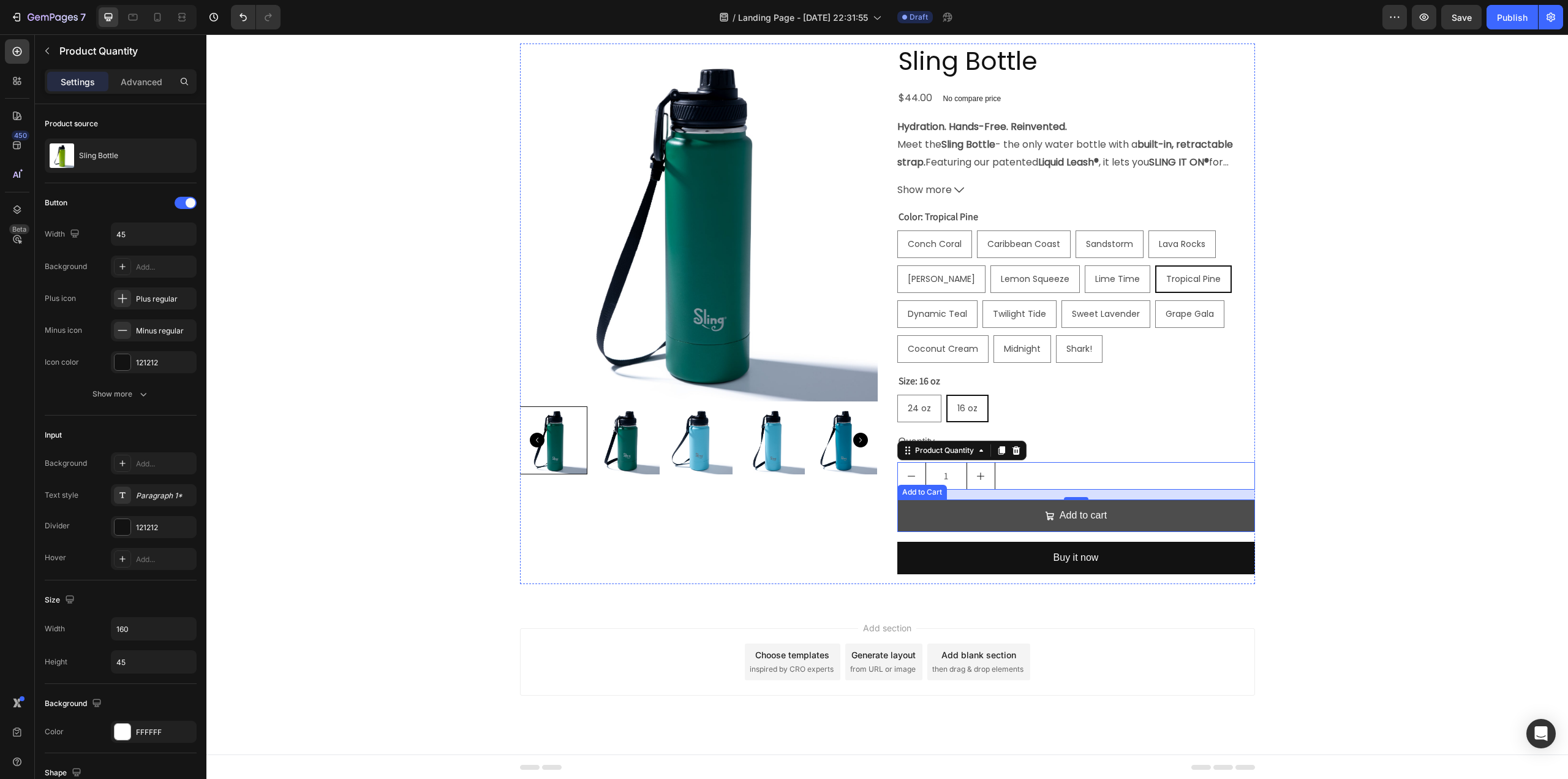
click at [999, 515] on button "Add to cart" at bounding box center [1075, 515] width 358 height 33
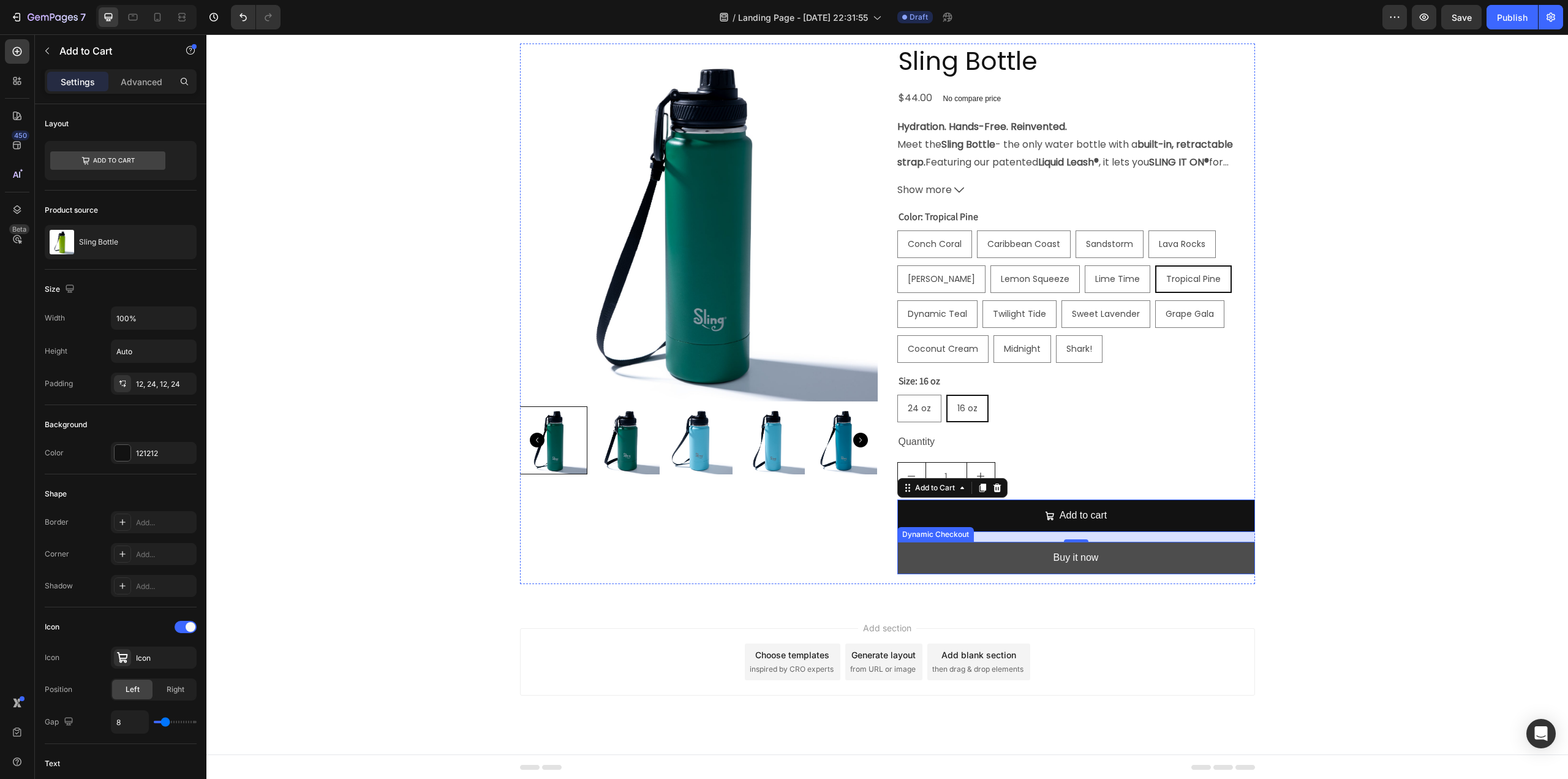
click at [996, 560] on button "Buy it now" at bounding box center [1075, 557] width 358 height 33
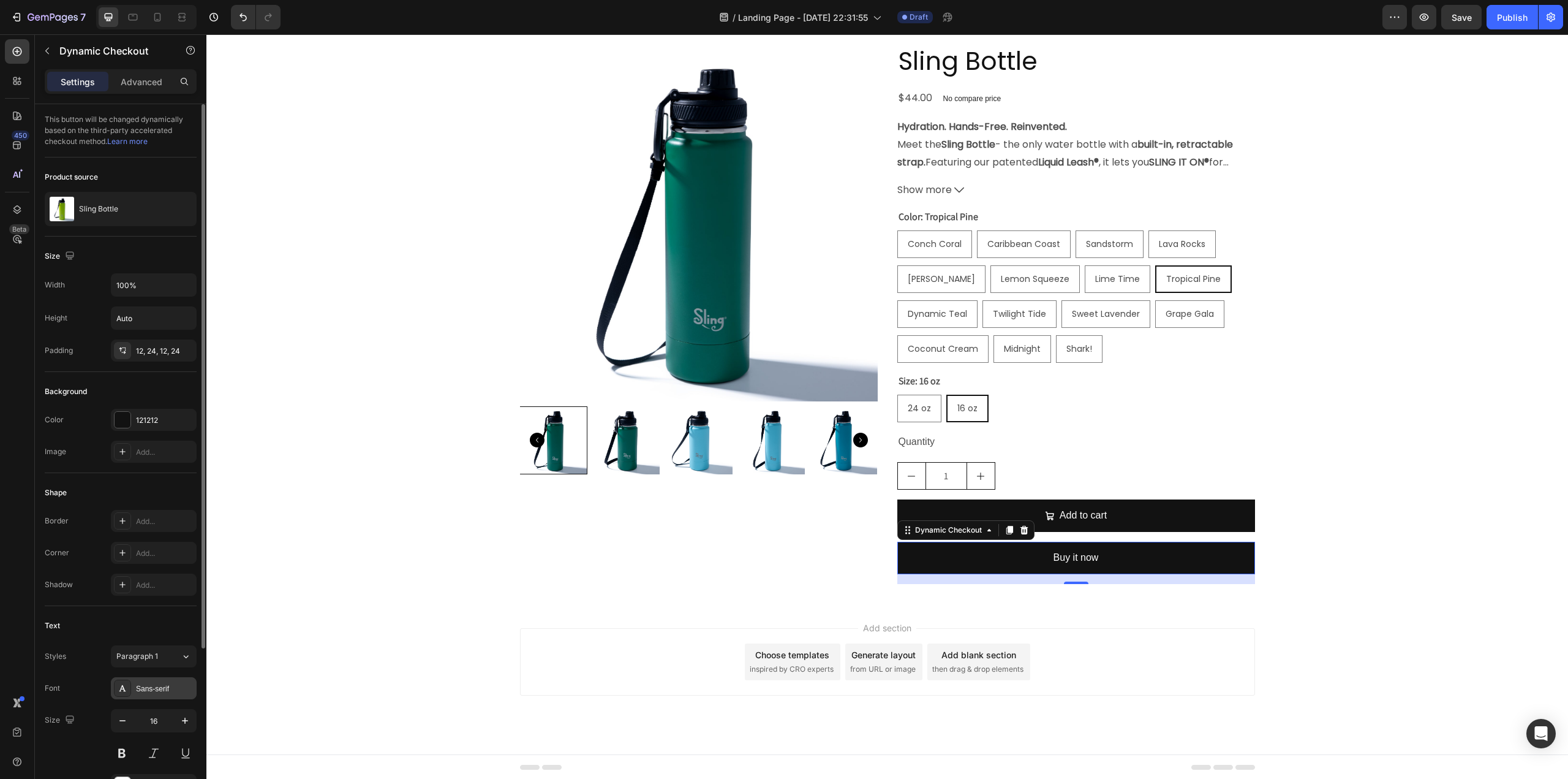
click at [157, 683] on div "Sans-serif" at bounding box center [164, 688] width 58 height 11
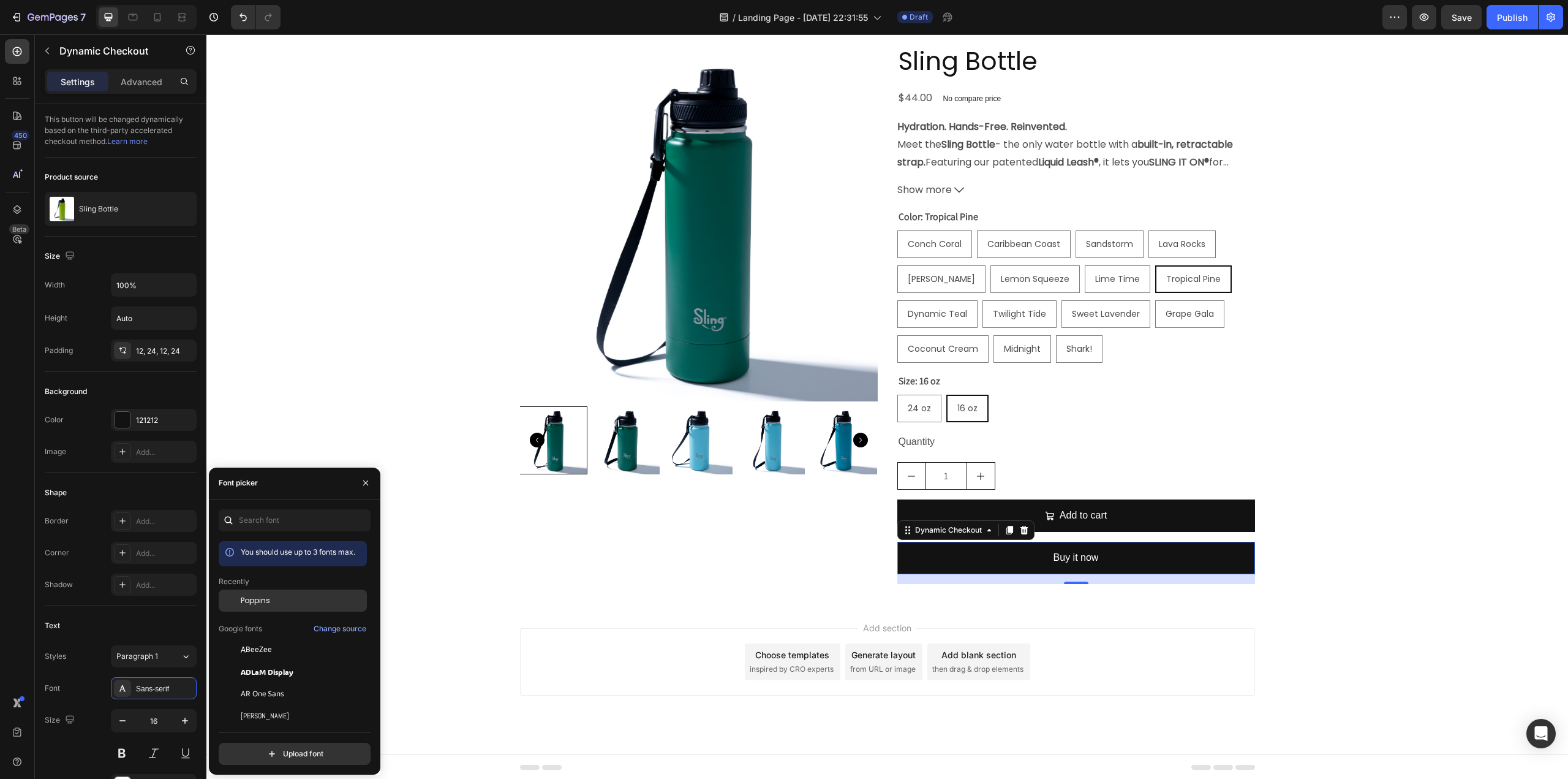
click at [268, 599] on span "Poppins" at bounding box center [255, 600] width 29 height 11
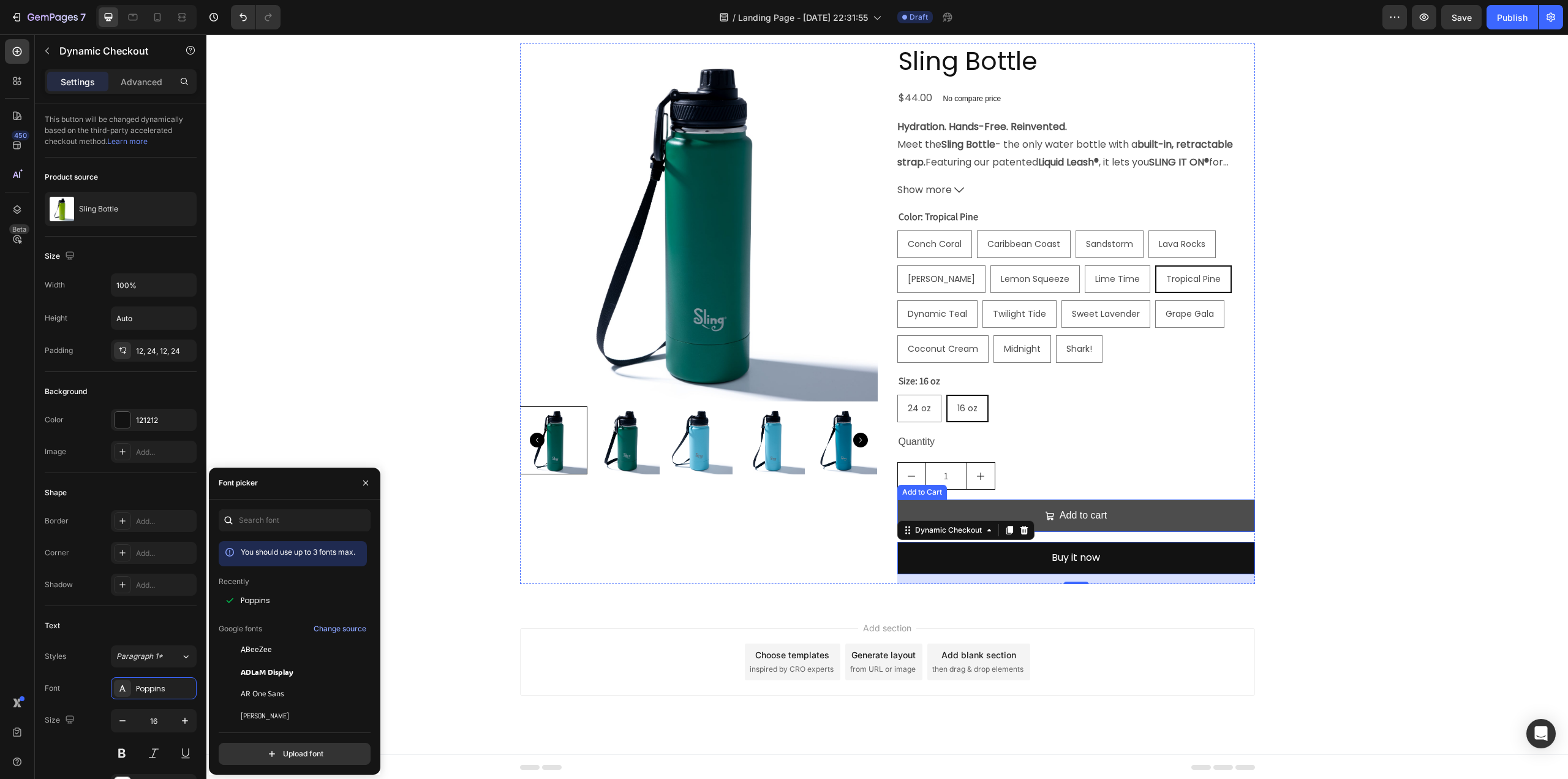
click at [1018, 510] on button "Add to cart" at bounding box center [1075, 515] width 358 height 33
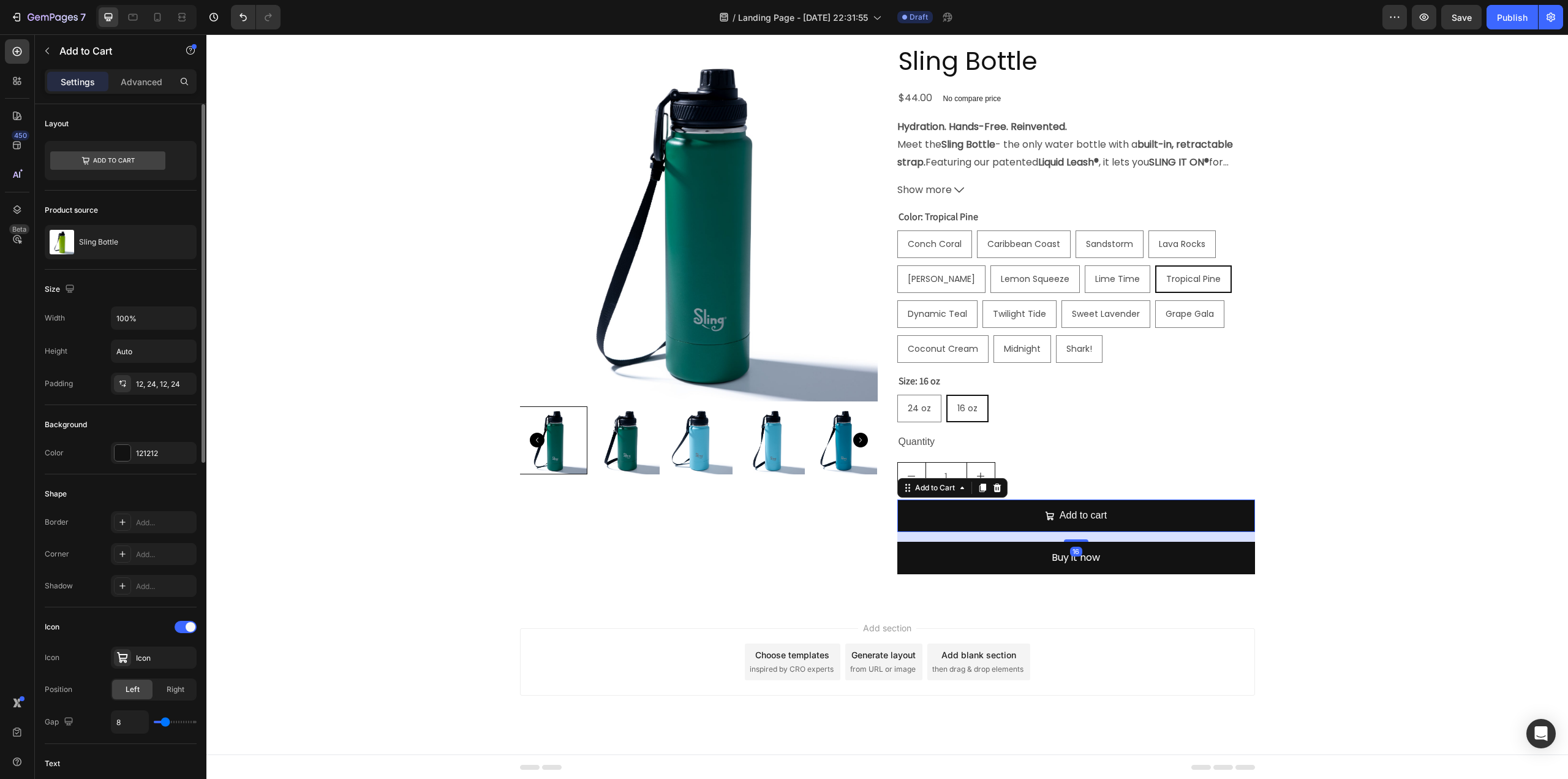
scroll to position [183, 0]
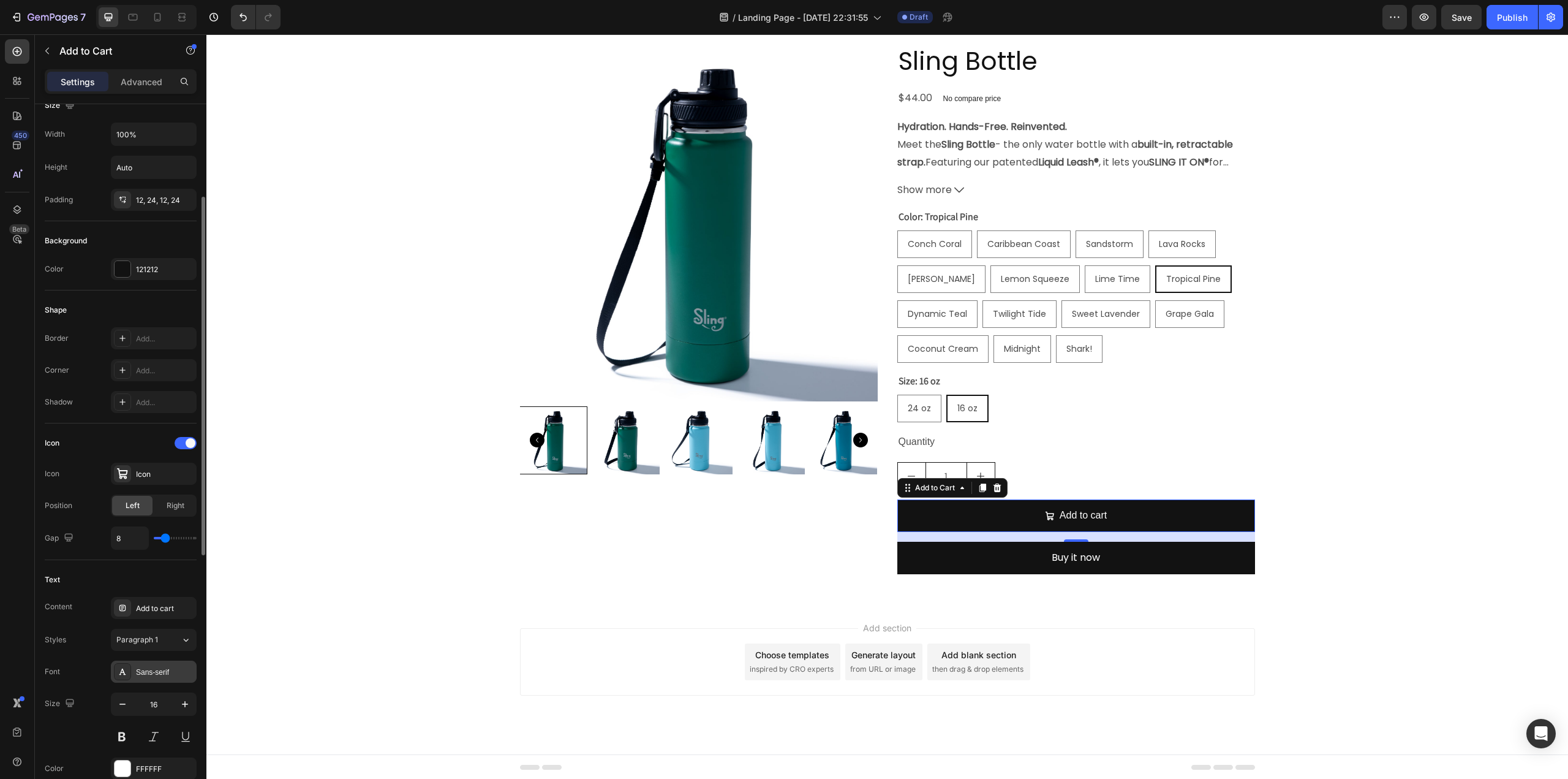
click at [165, 669] on div "Sans-serif" at bounding box center [164, 671] width 58 height 11
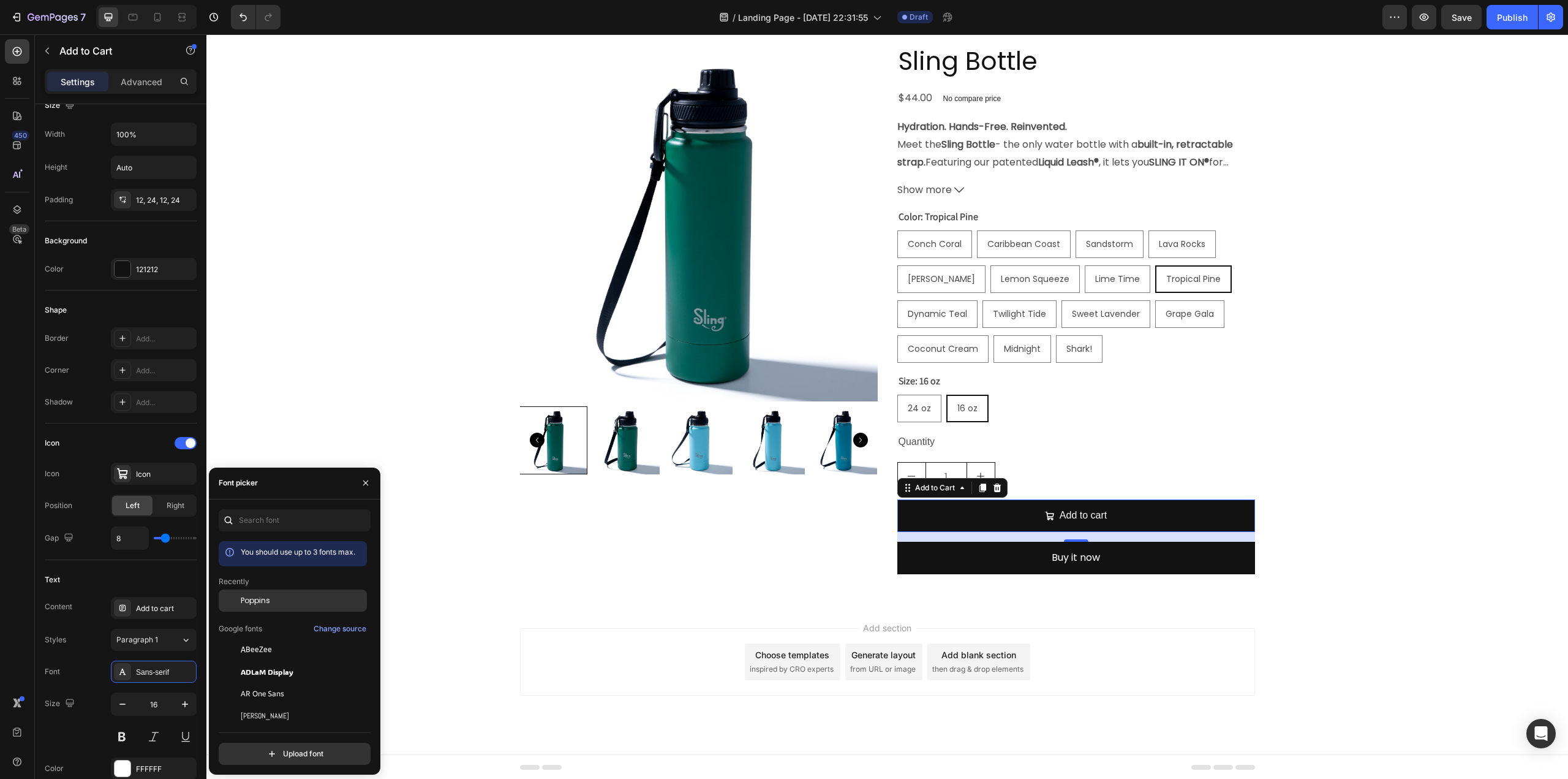
click at [267, 602] on span "Poppins" at bounding box center [255, 600] width 29 height 11
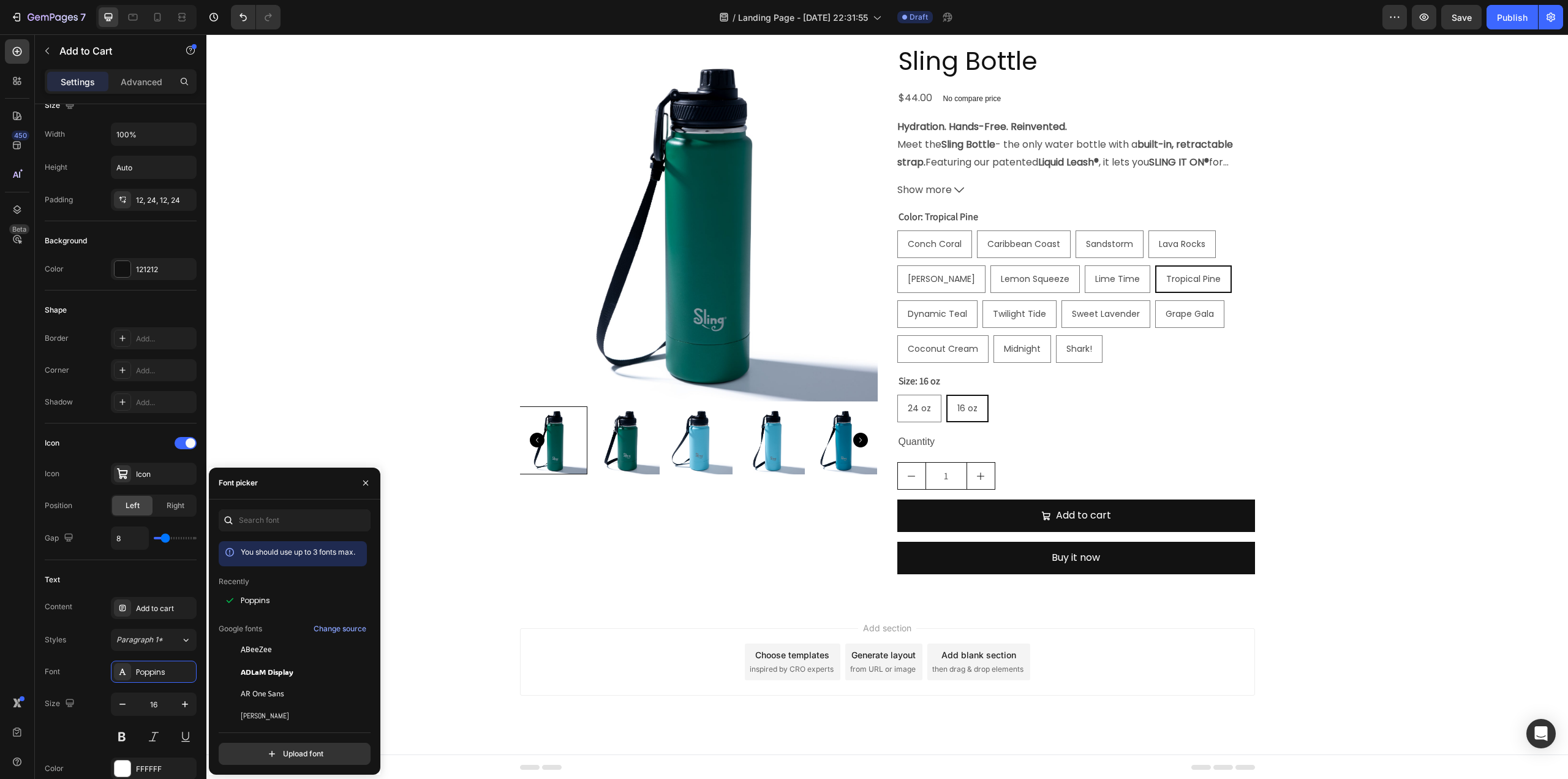
click at [565, 643] on div "Add section Choose templates inspired by CRO experts Generate layout from URL o…" at bounding box center [888, 661] width 735 height 68
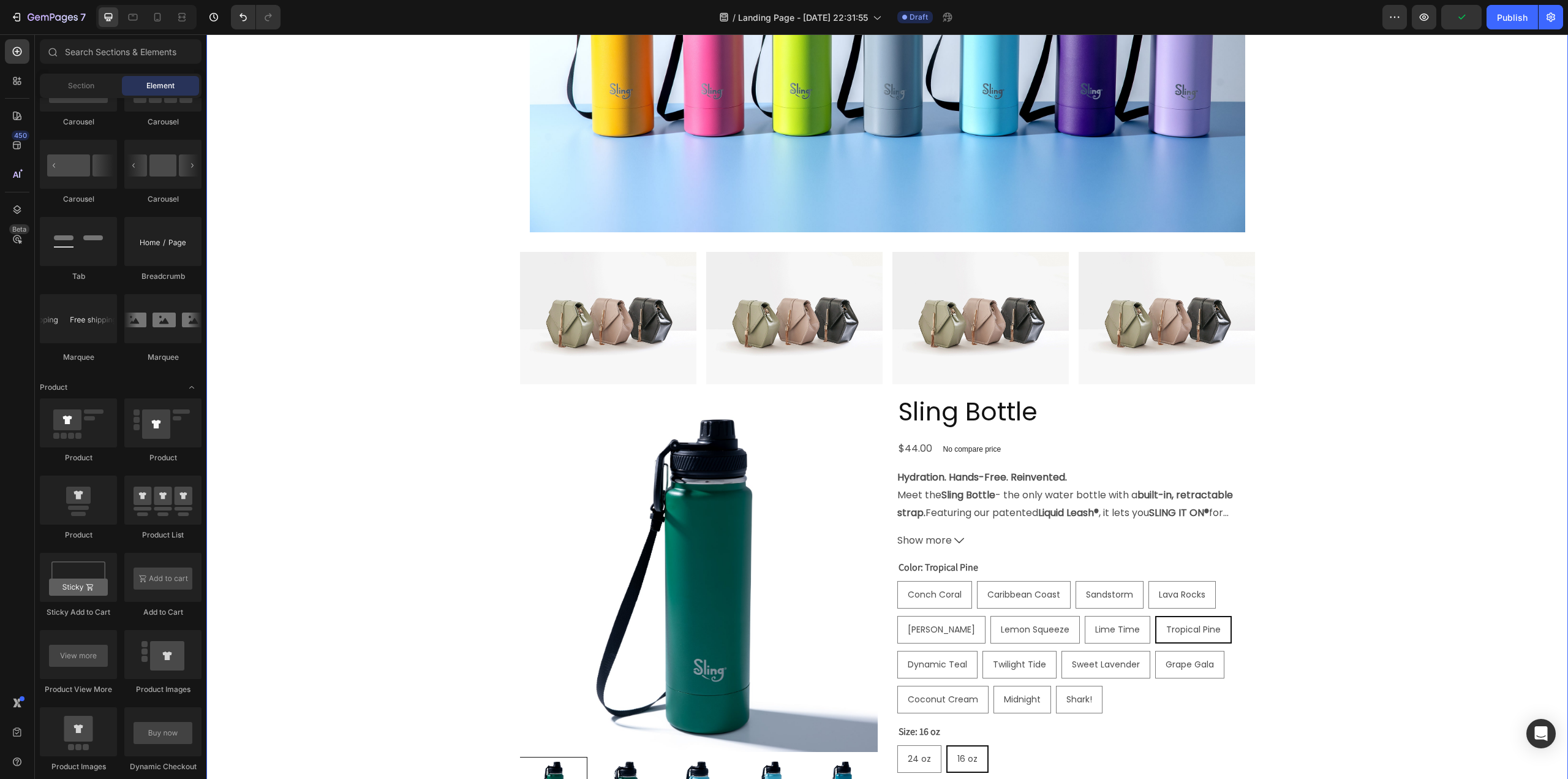
scroll to position [895, 0]
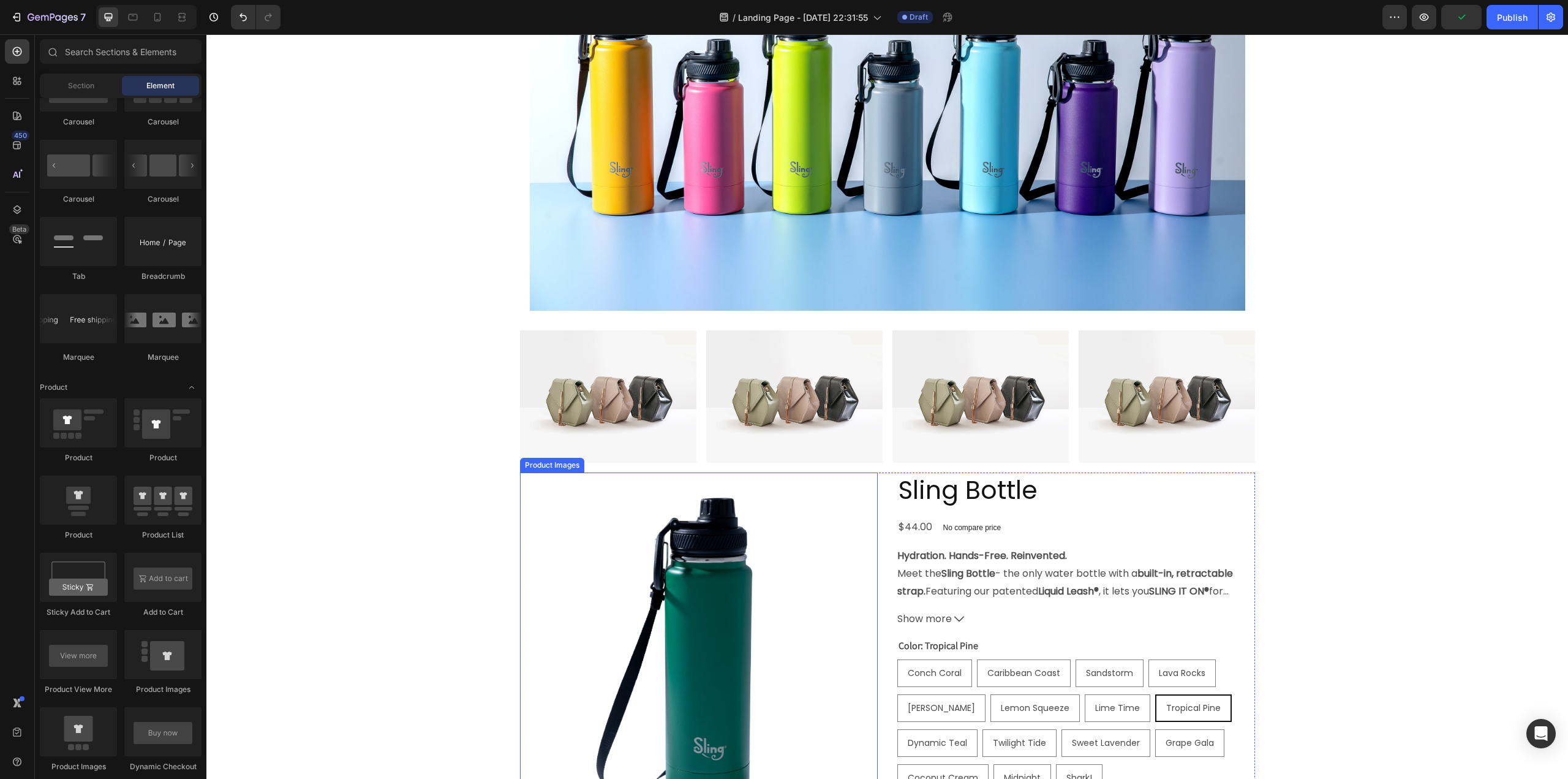
click at [527, 535] on img at bounding box center [699, 651] width 358 height 358
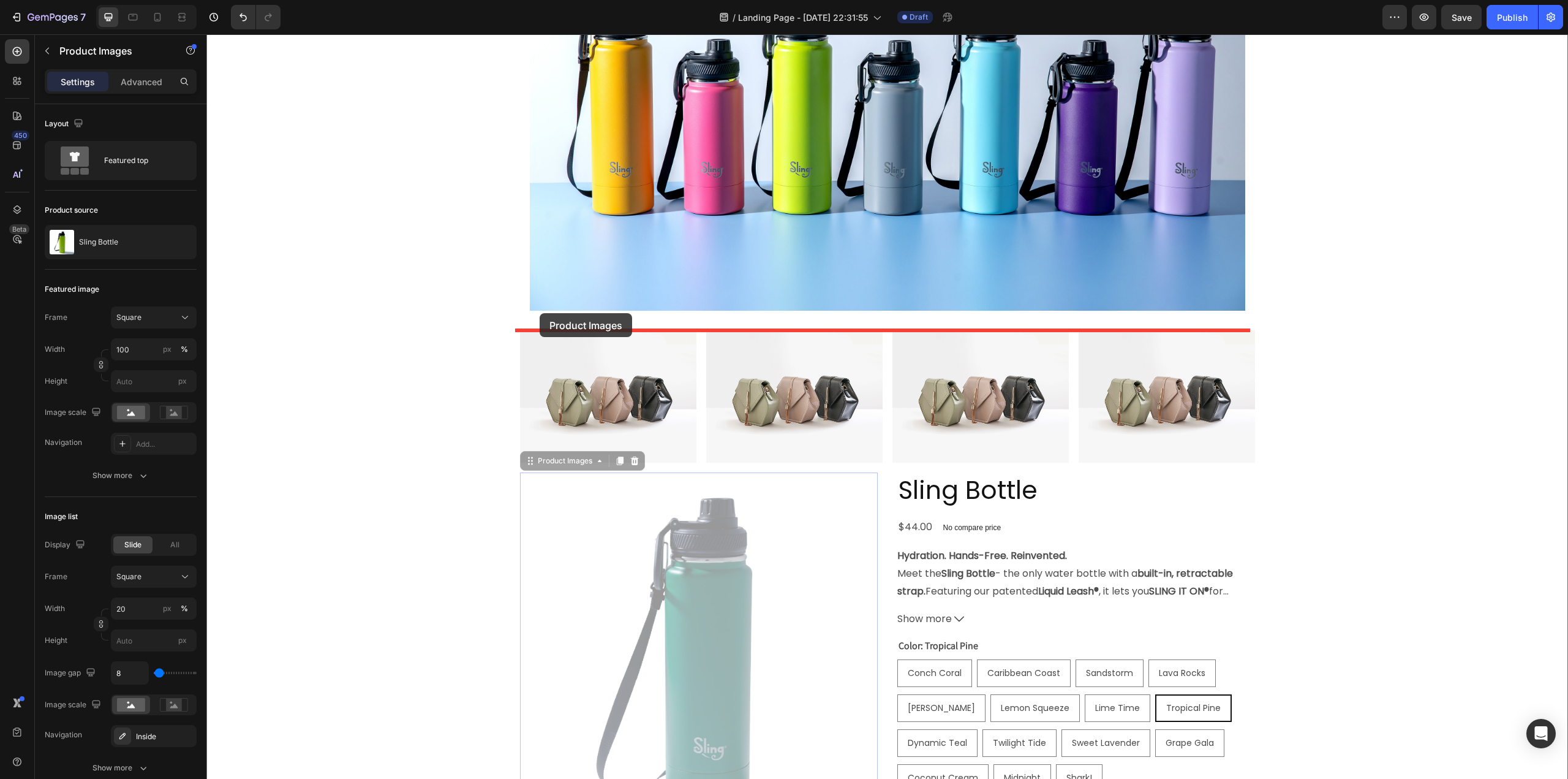
drag, startPoint x: 525, startPoint y: 463, endPoint x: 539, endPoint y: 313, distance: 150.7
click at [539, 313] on div "Header Click here to edit heading Heading This is your text block. Click to edi…" at bounding box center [887, 174] width 1361 height 2069
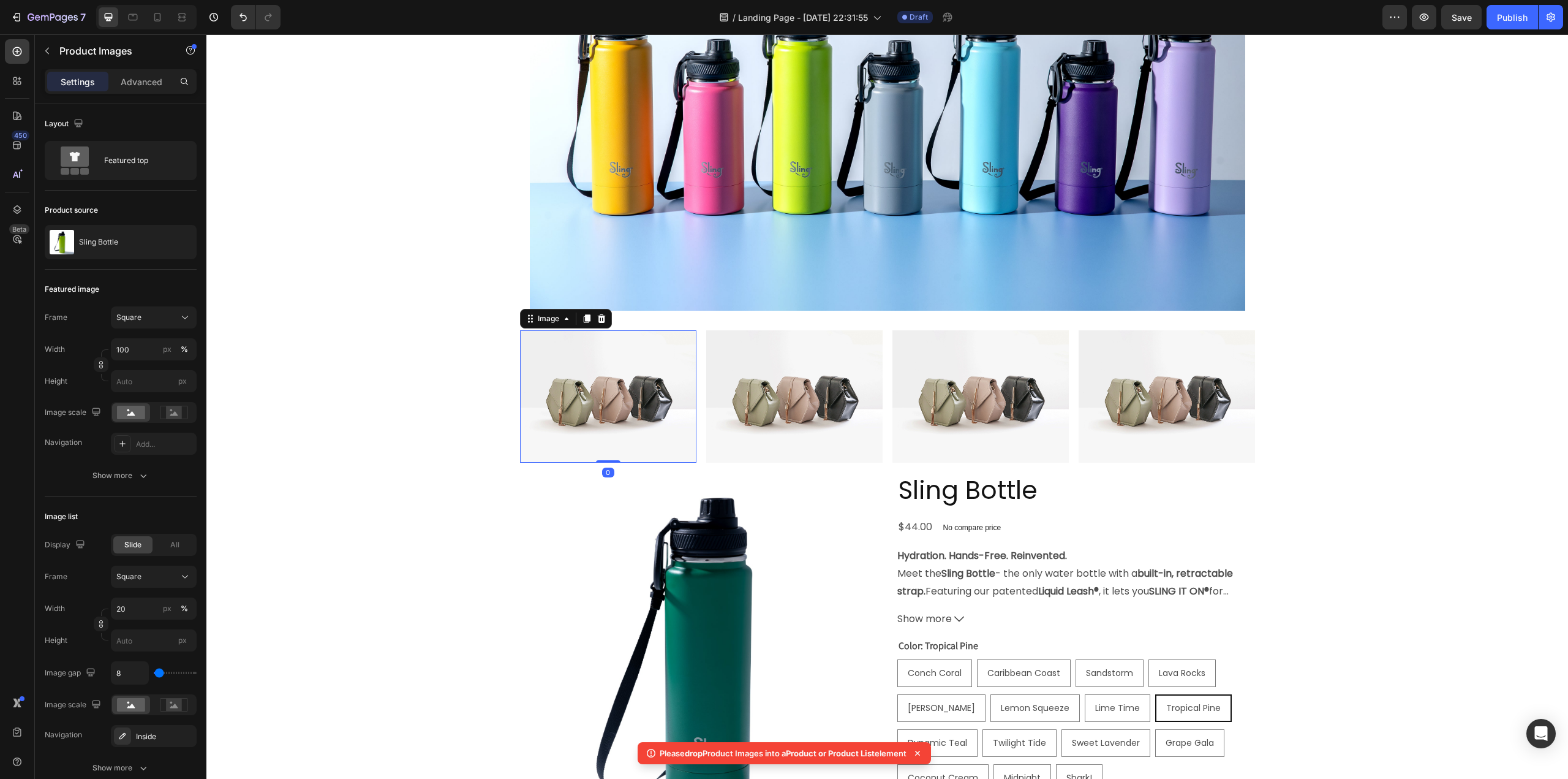
click at [575, 372] on img at bounding box center [609, 396] width 177 height 133
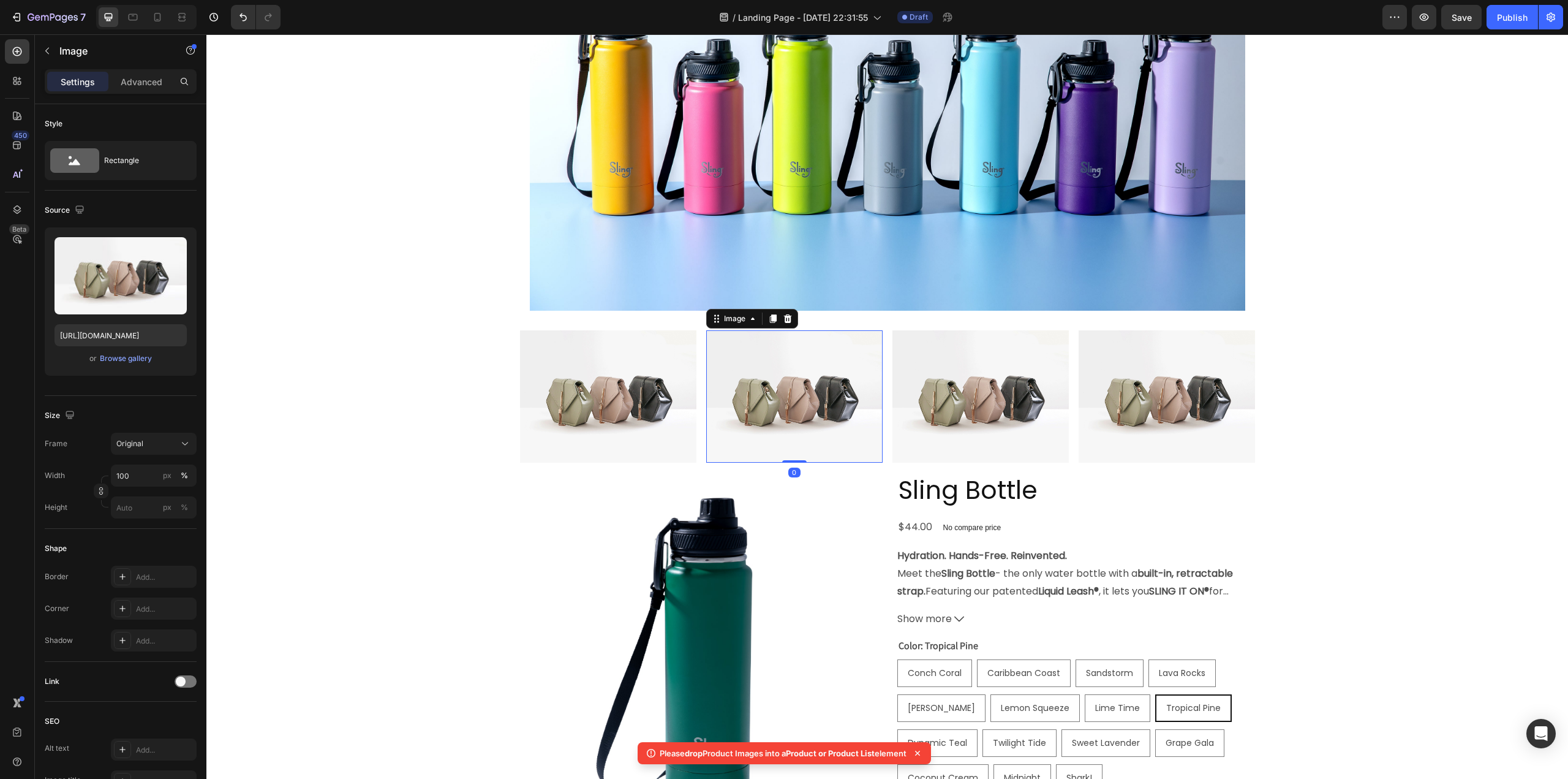
click at [725, 392] on img at bounding box center [794, 396] width 177 height 133
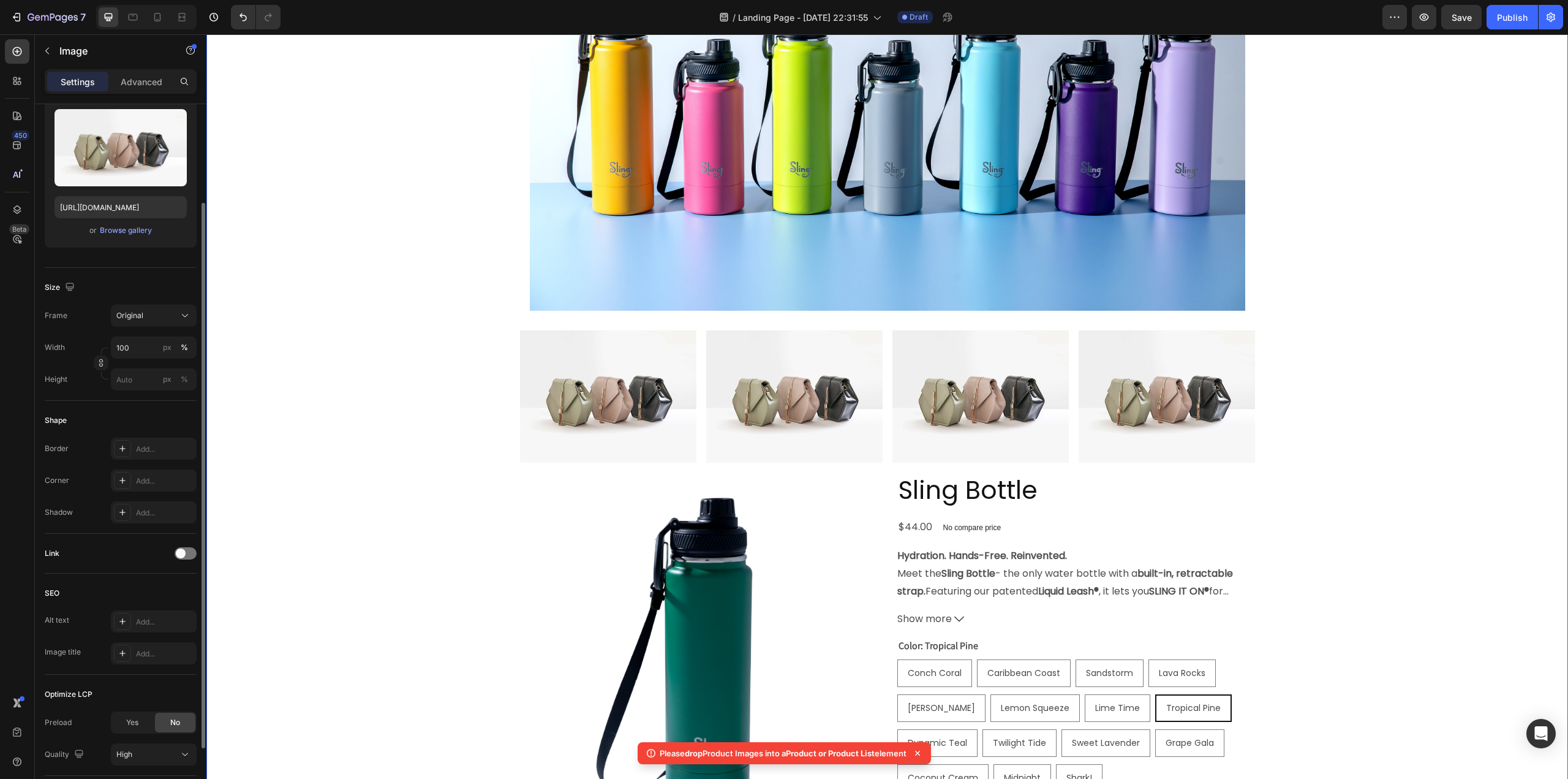
click at [470, 383] on div "Click here to edit heading Heading This is your text block. Click to edit and m…" at bounding box center [887, 165] width 1361 height 1696
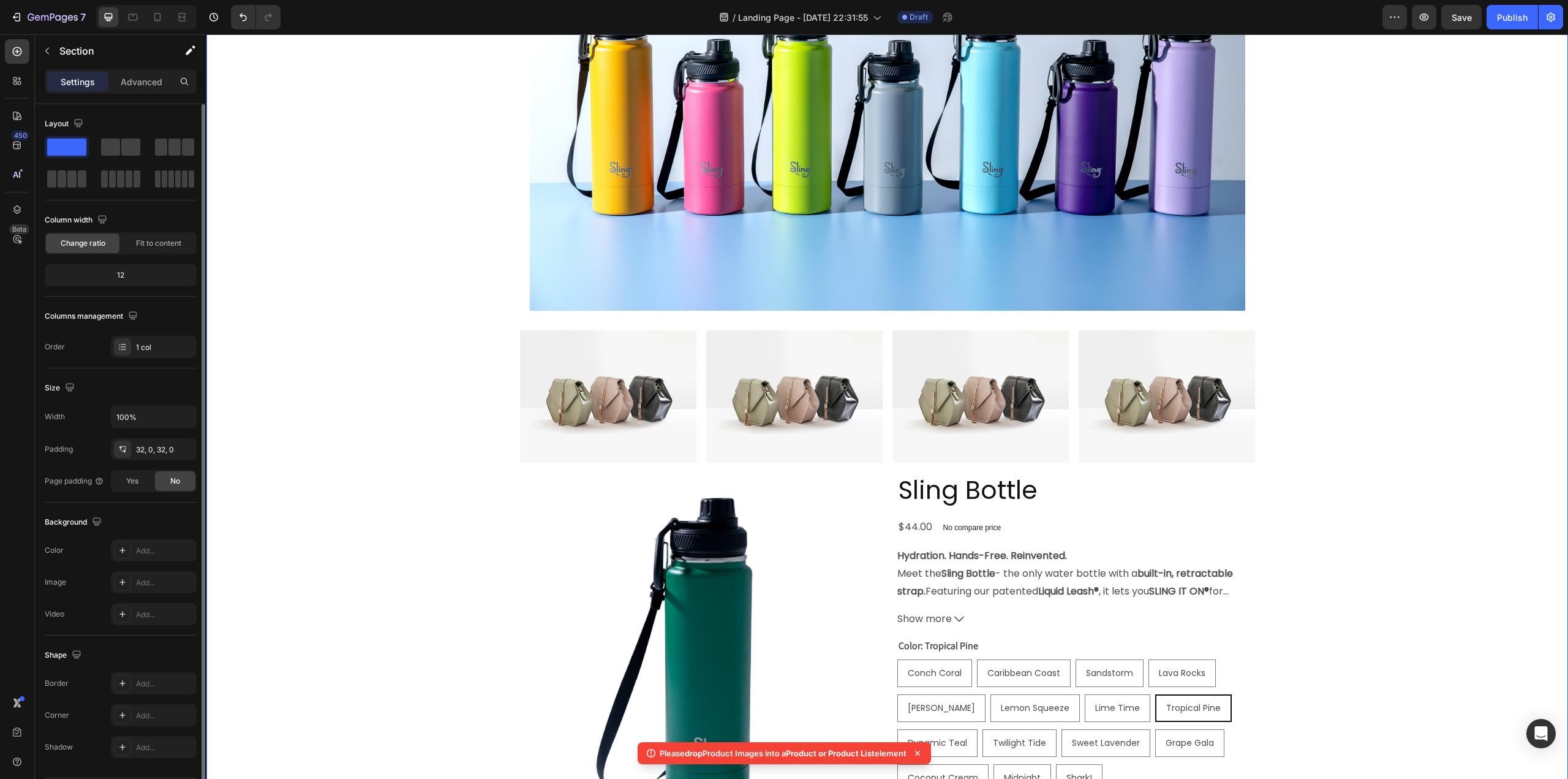
click at [507, 385] on div "Click here to edit heading Heading This is your text block. Click to edit and m…" at bounding box center [887, 165] width 1361 height 1696
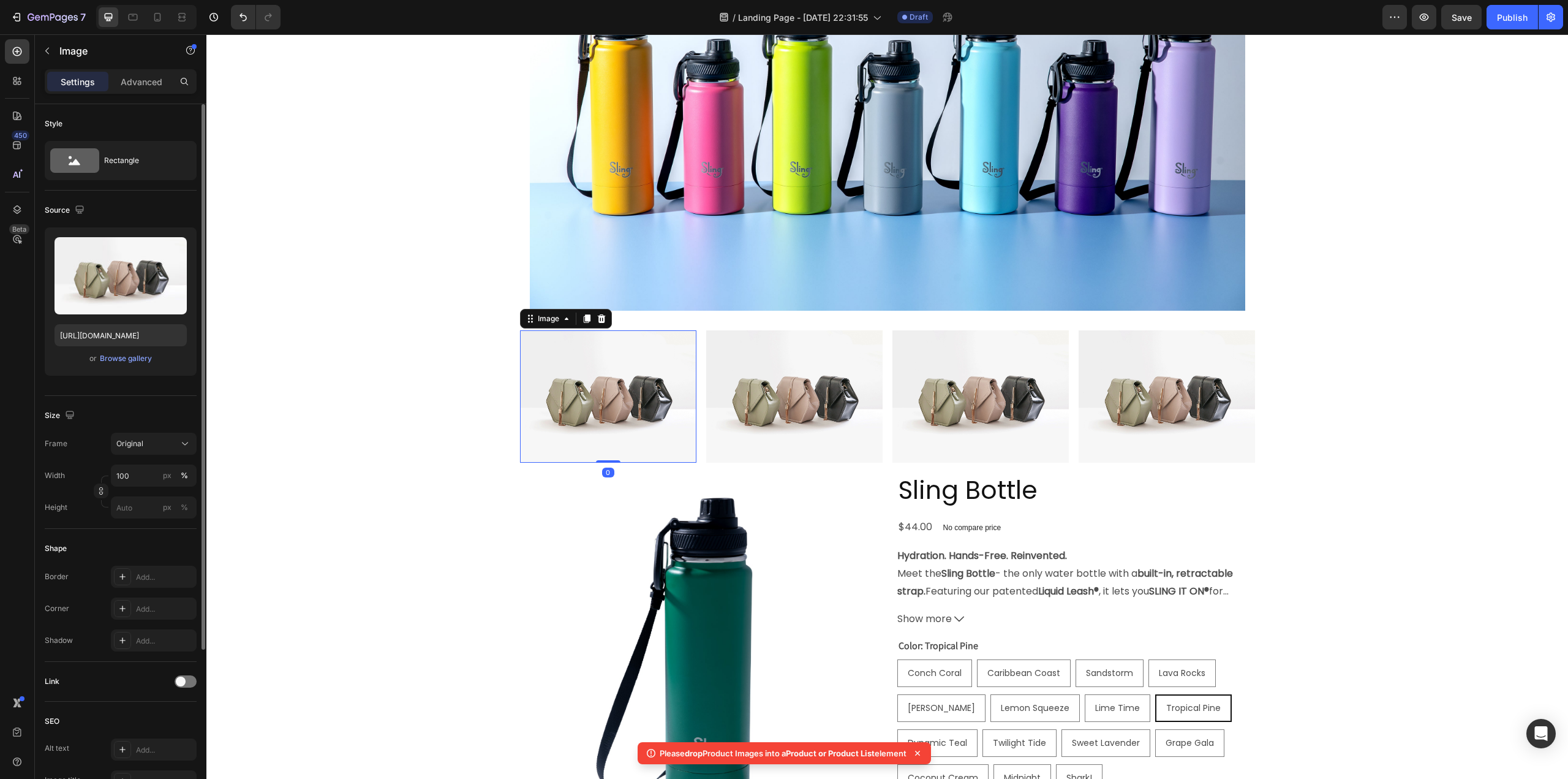
click at [593, 361] on img at bounding box center [609, 396] width 177 height 133
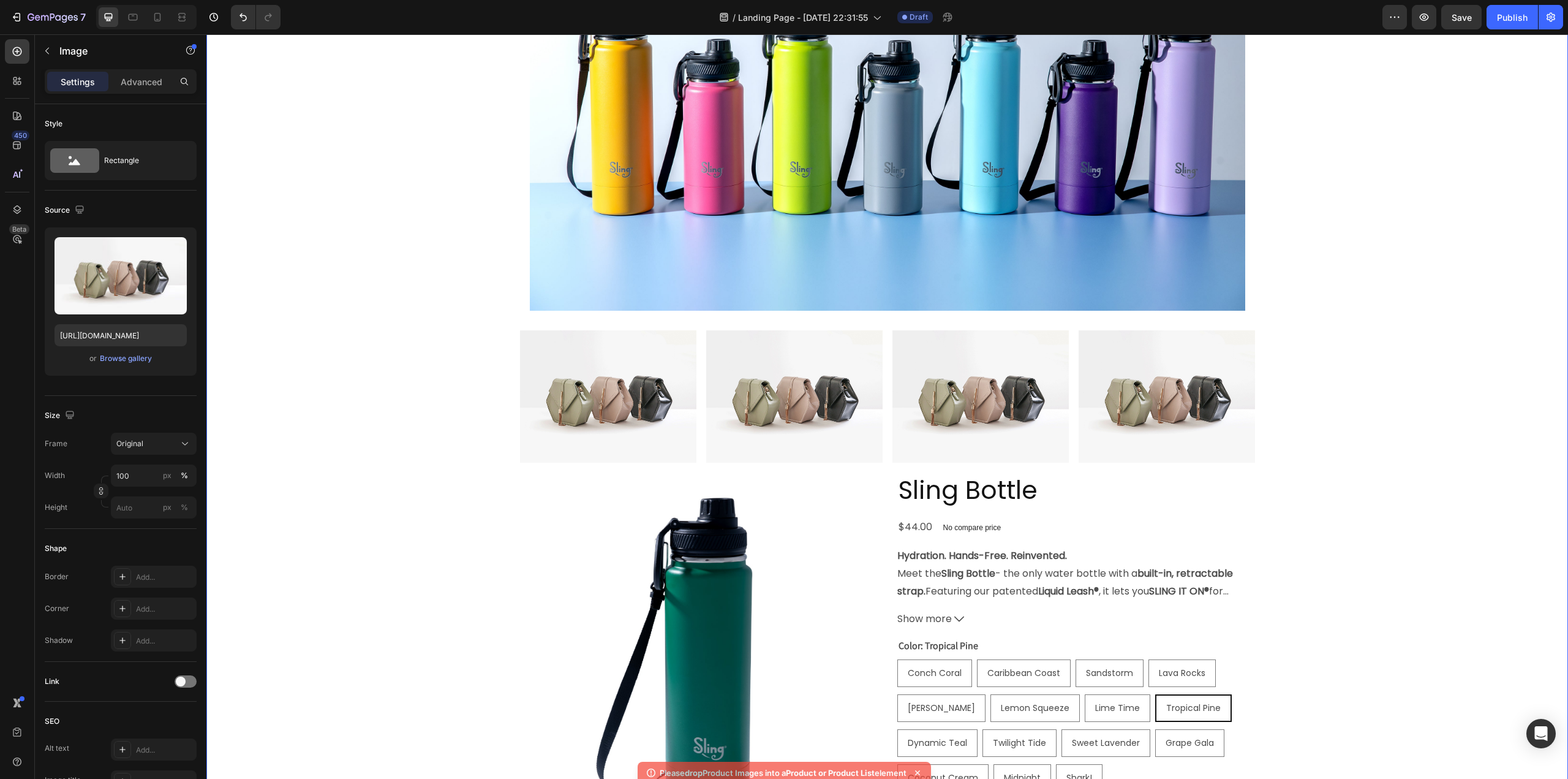
click at [678, 324] on div "Click here to edit heading Heading This is your text block. Click to edit and m…" at bounding box center [887, 165] width 1361 height 1696
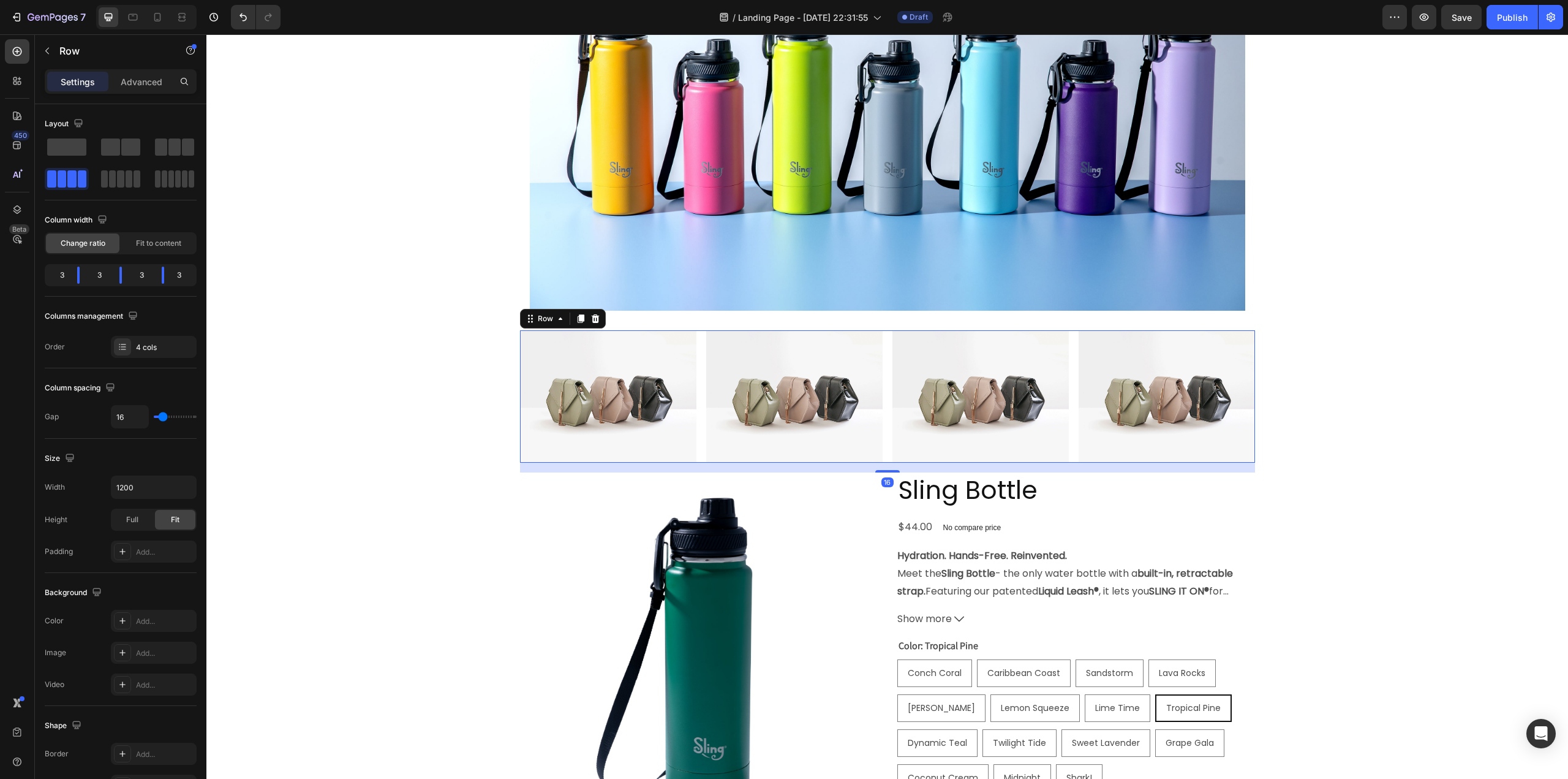
click at [697, 349] on div "Image Image Image Image Row 16" at bounding box center [888, 396] width 735 height 133
click at [593, 318] on icon at bounding box center [595, 319] width 10 height 10
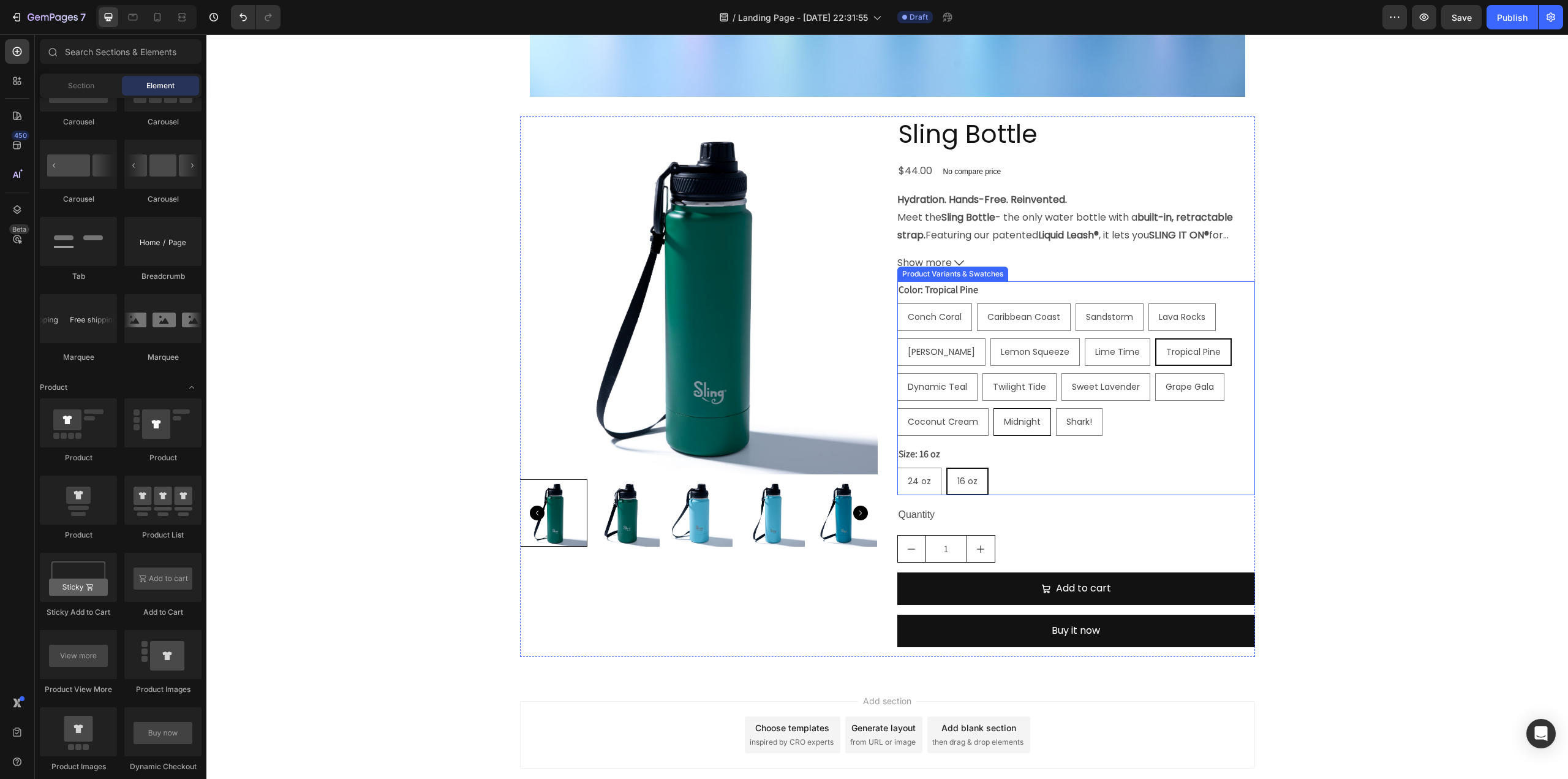
scroll to position [1181, 0]
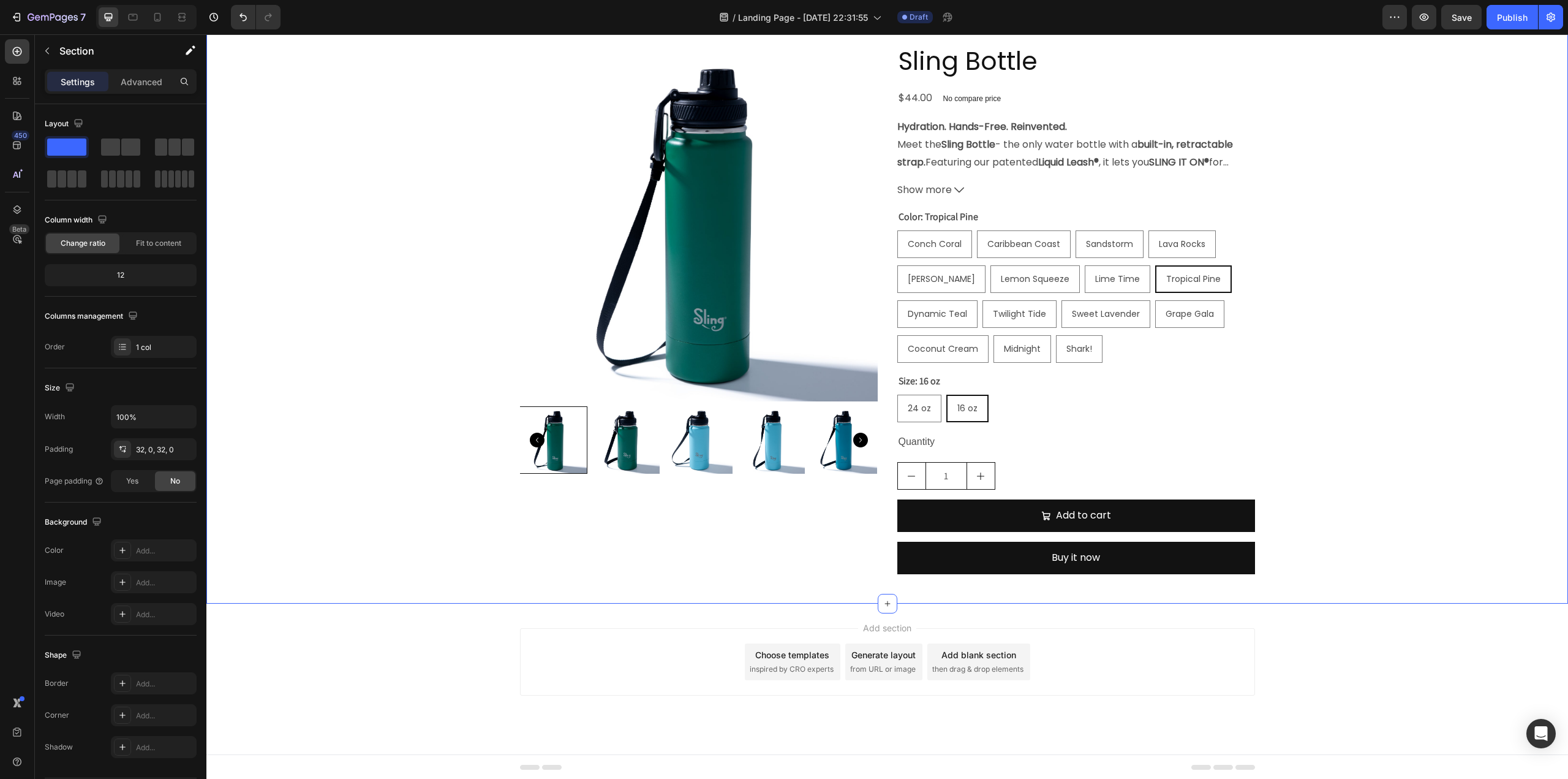
click at [45, 45] on button "button" at bounding box center [48, 51] width 20 height 20
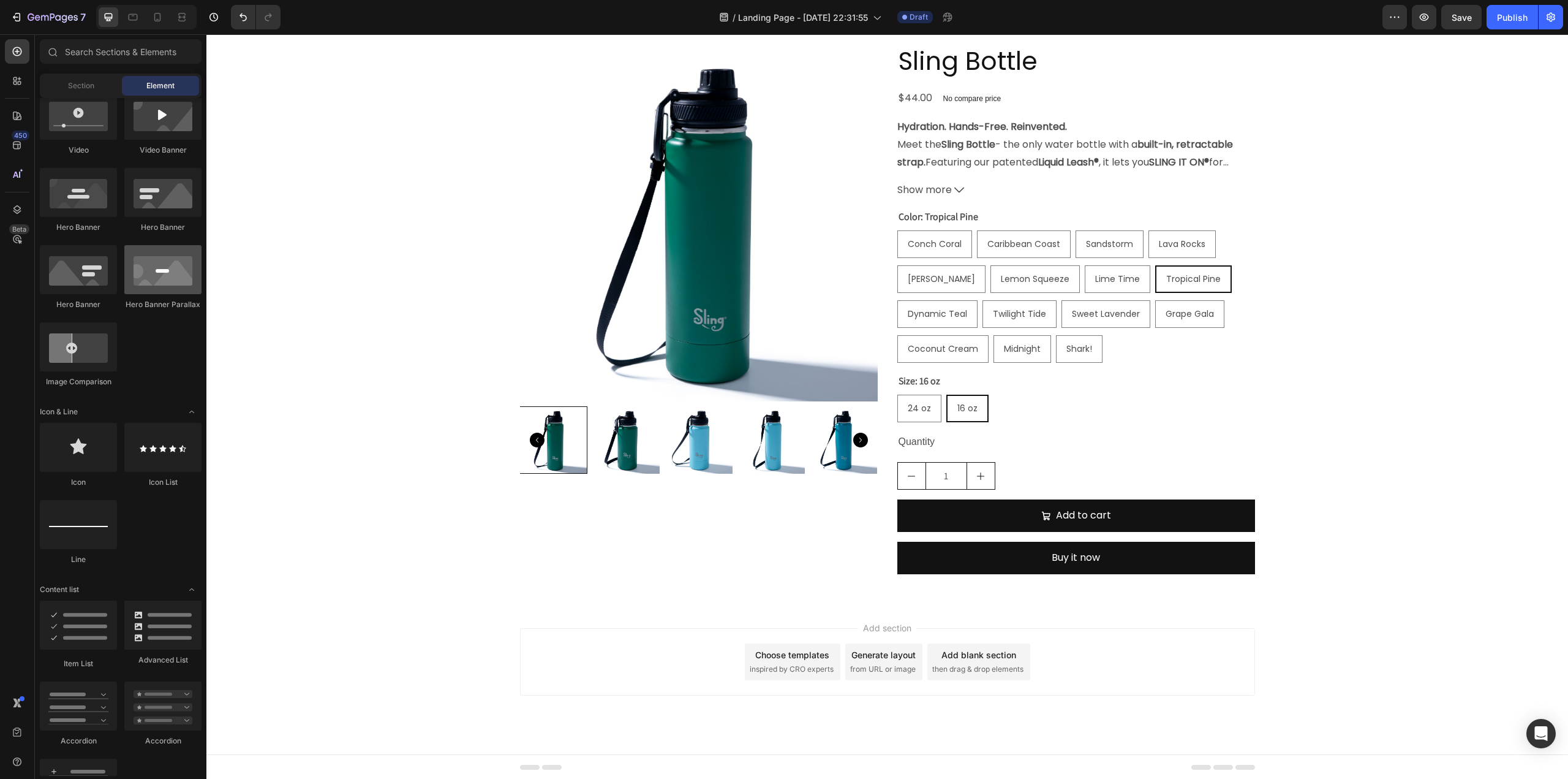
scroll to position [0, 0]
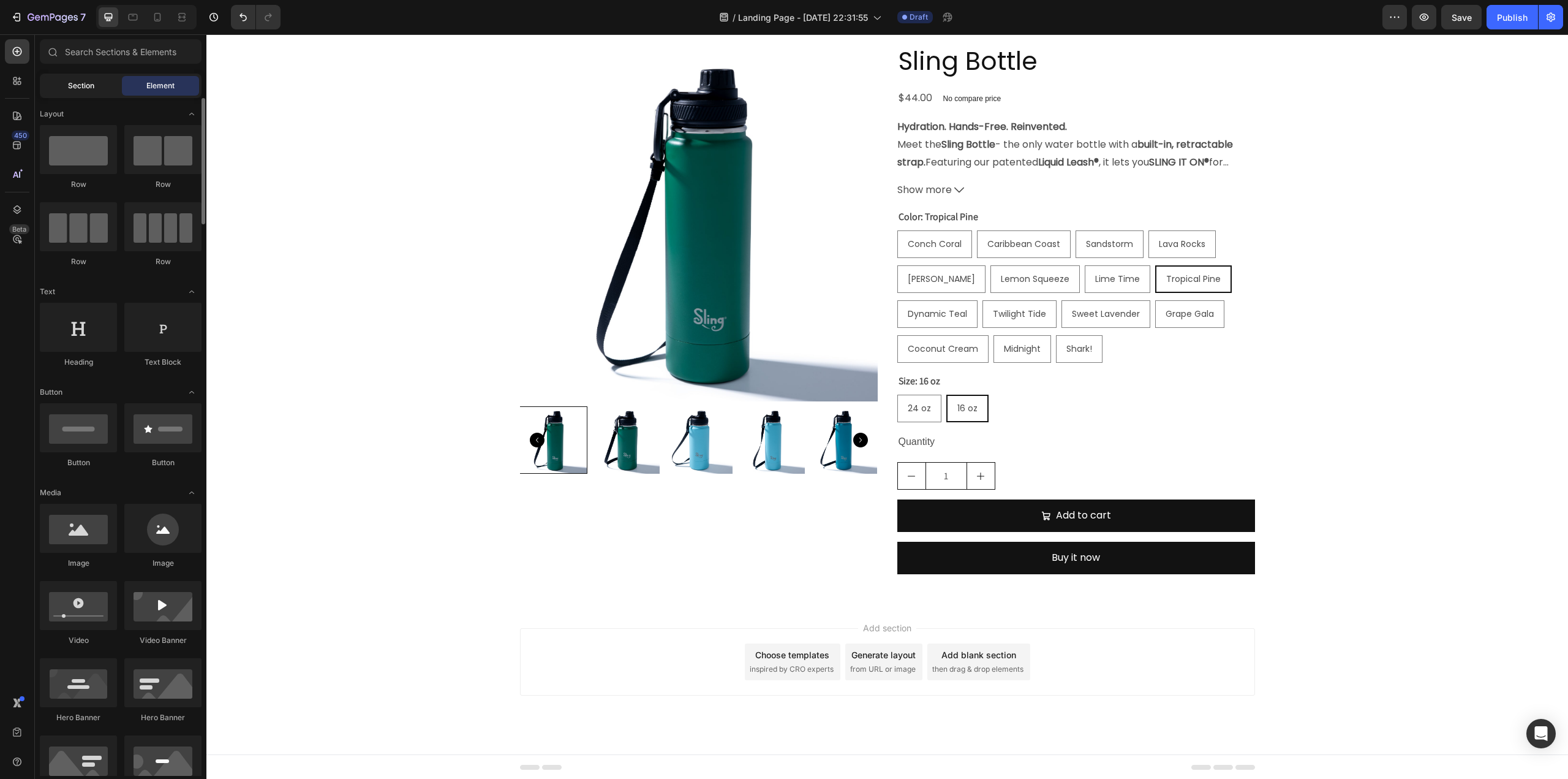
click at [96, 86] on div "Section" at bounding box center [81, 86] width 78 height 20
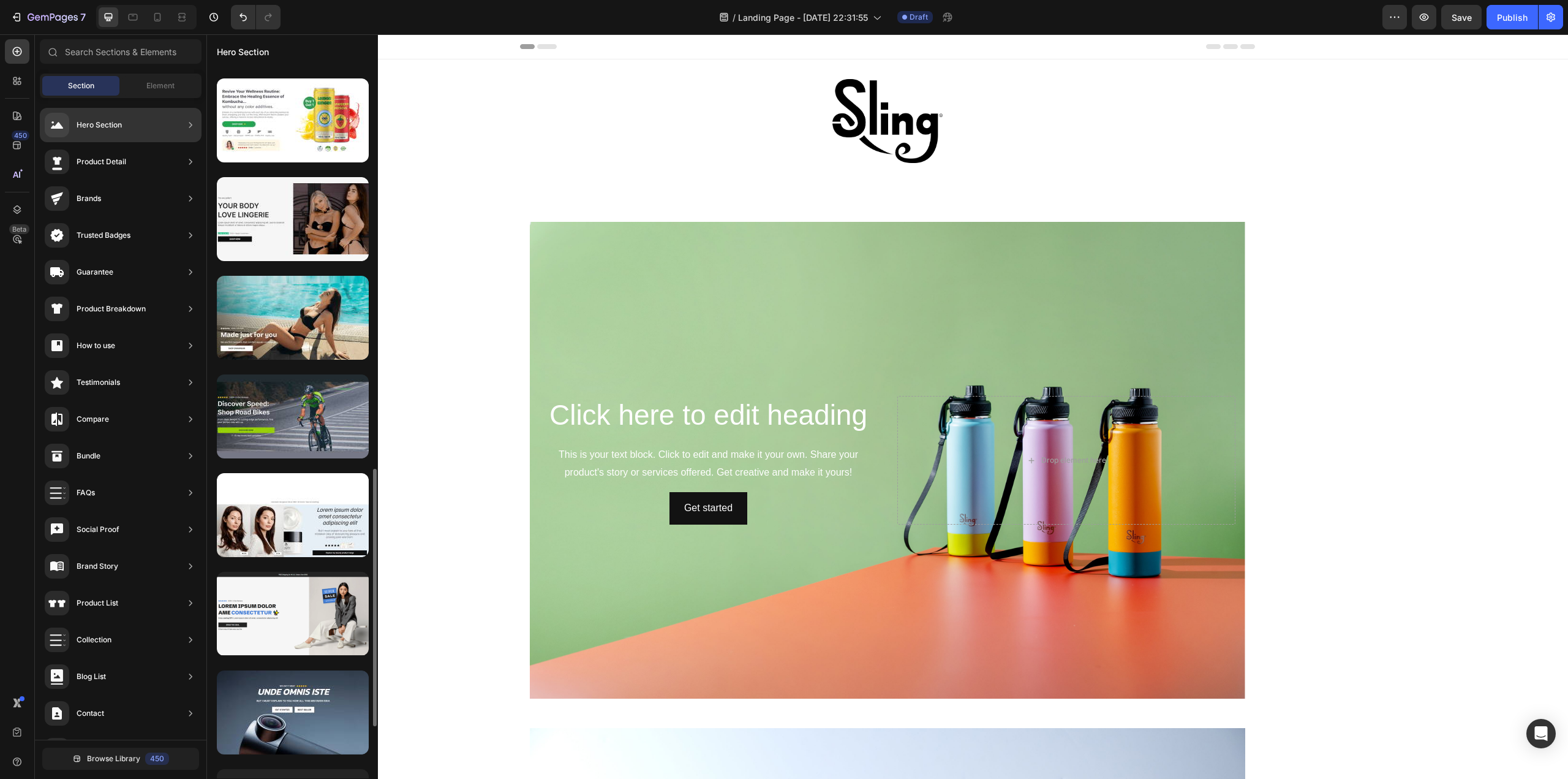
scroll to position [941, 0]
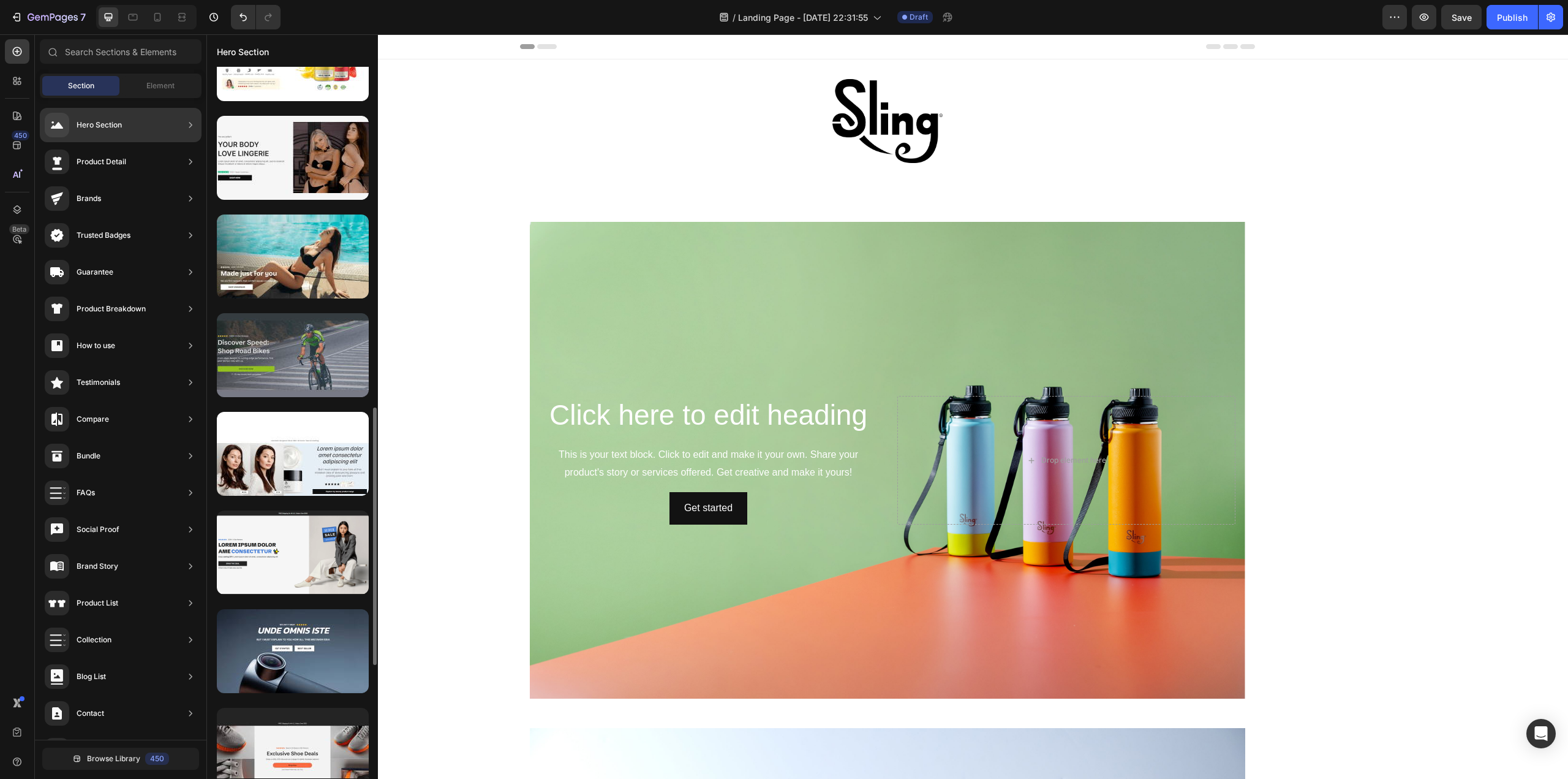
click at [315, 360] on div at bounding box center [293, 354] width 152 height 84
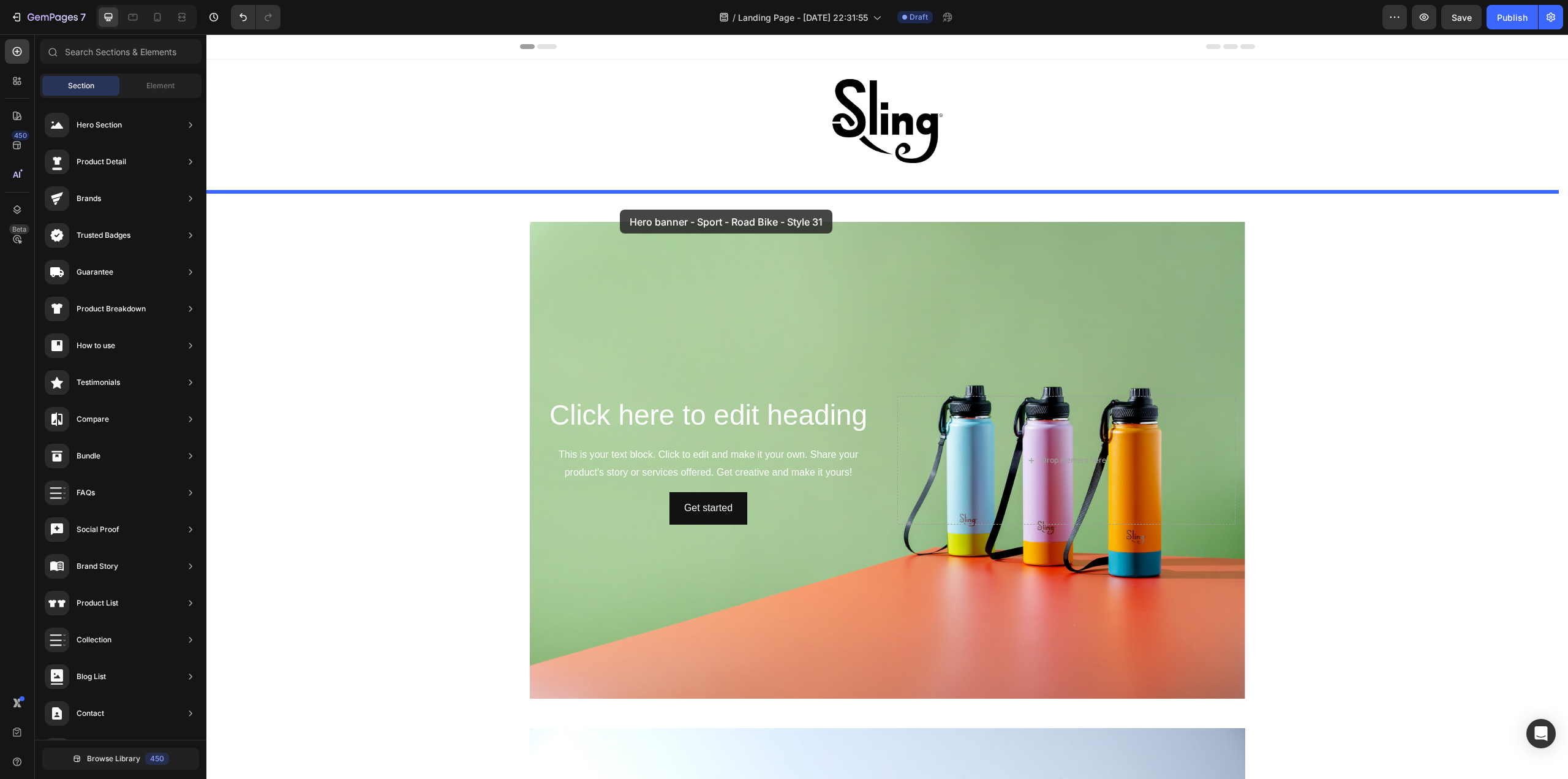
drag, startPoint x: 507, startPoint y: 391, endPoint x: 627, endPoint y: 208, distance: 218.8
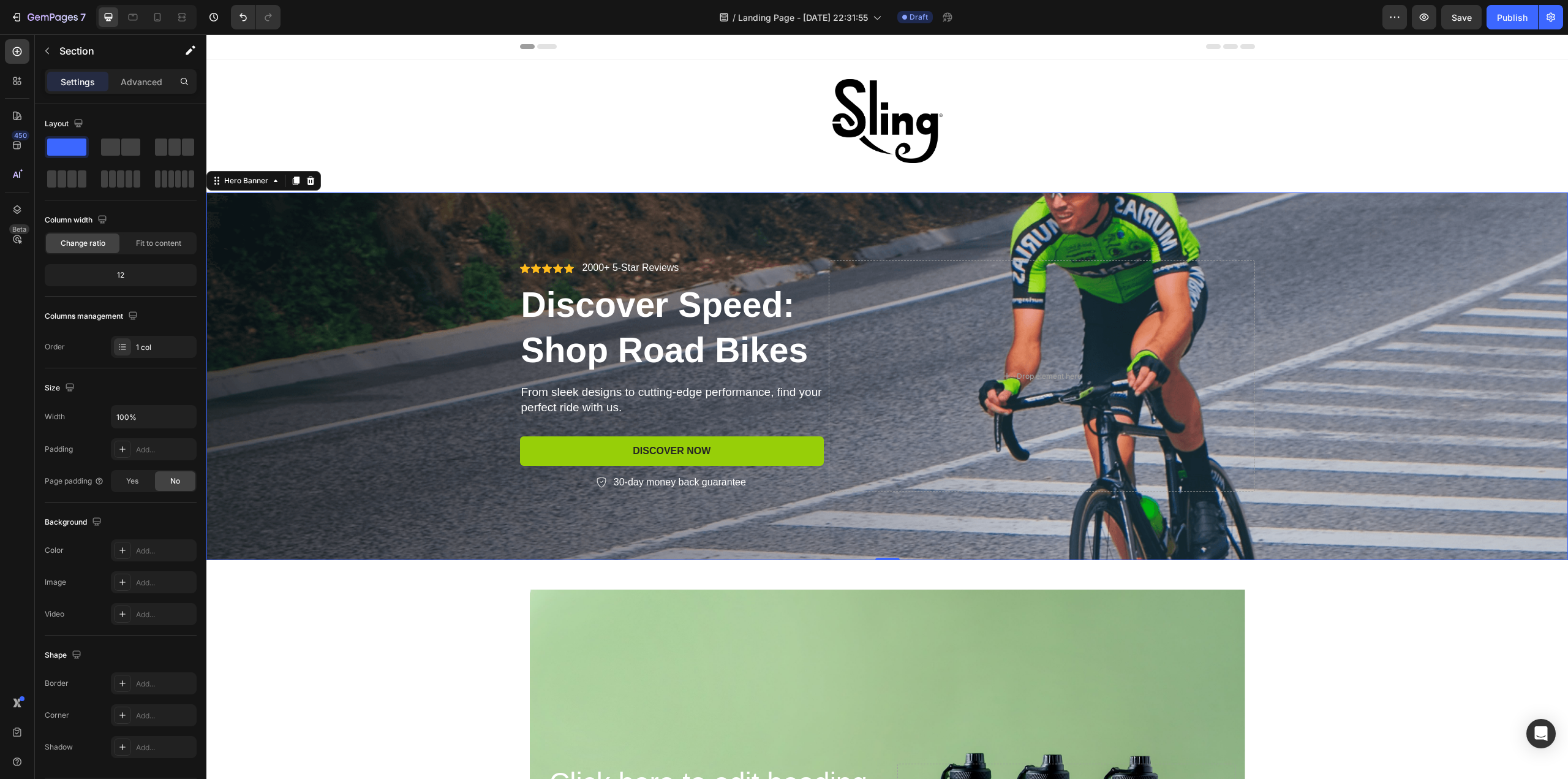
click at [785, 228] on div "Background Image" at bounding box center [887, 376] width 1361 height 368
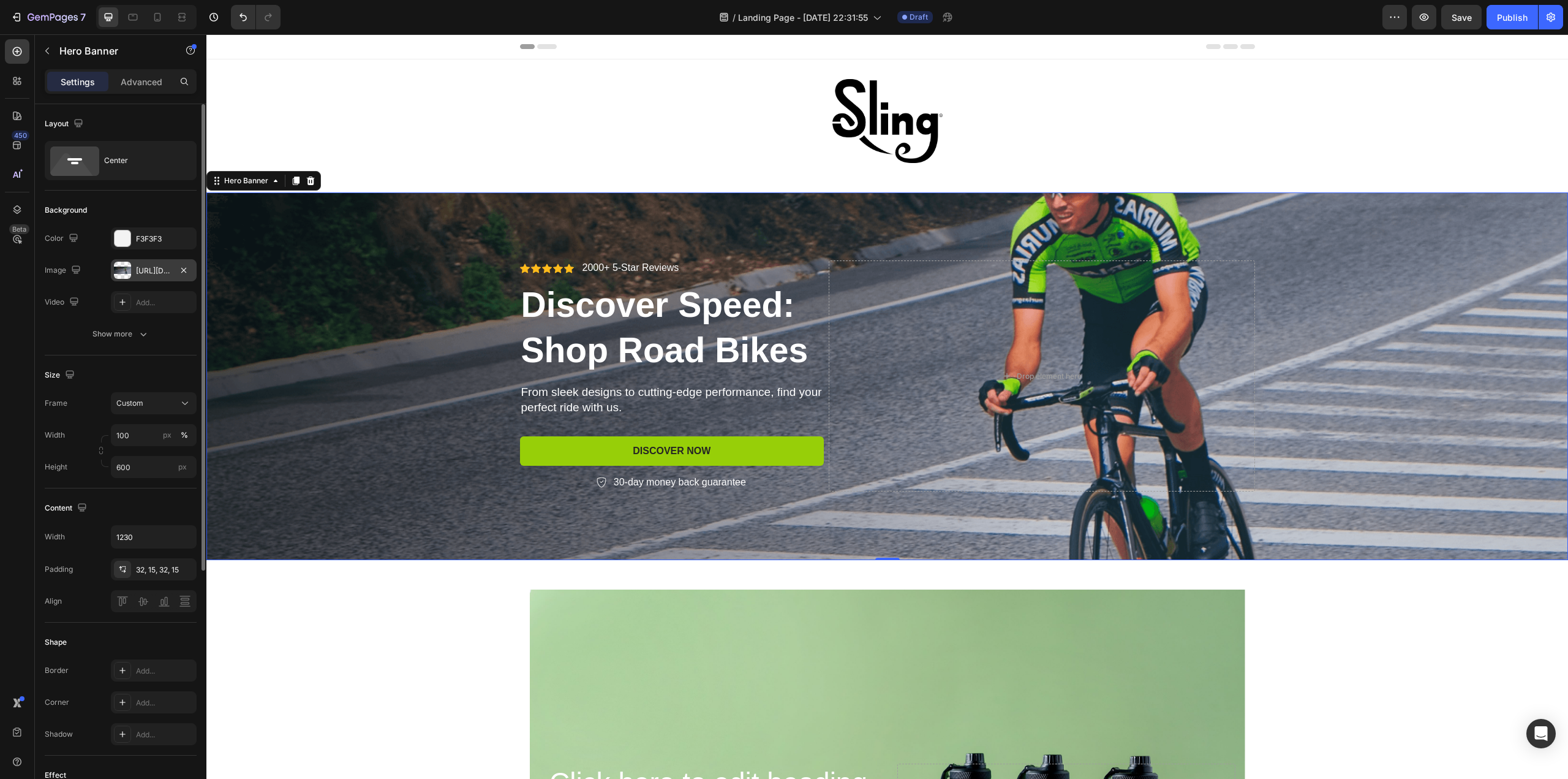
click at [152, 267] on div "https://cdn.shopify.com/s/files/1/2005/9307/files/gempages_432750572815254551-b…" at bounding box center [153, 270] width 36 height 11
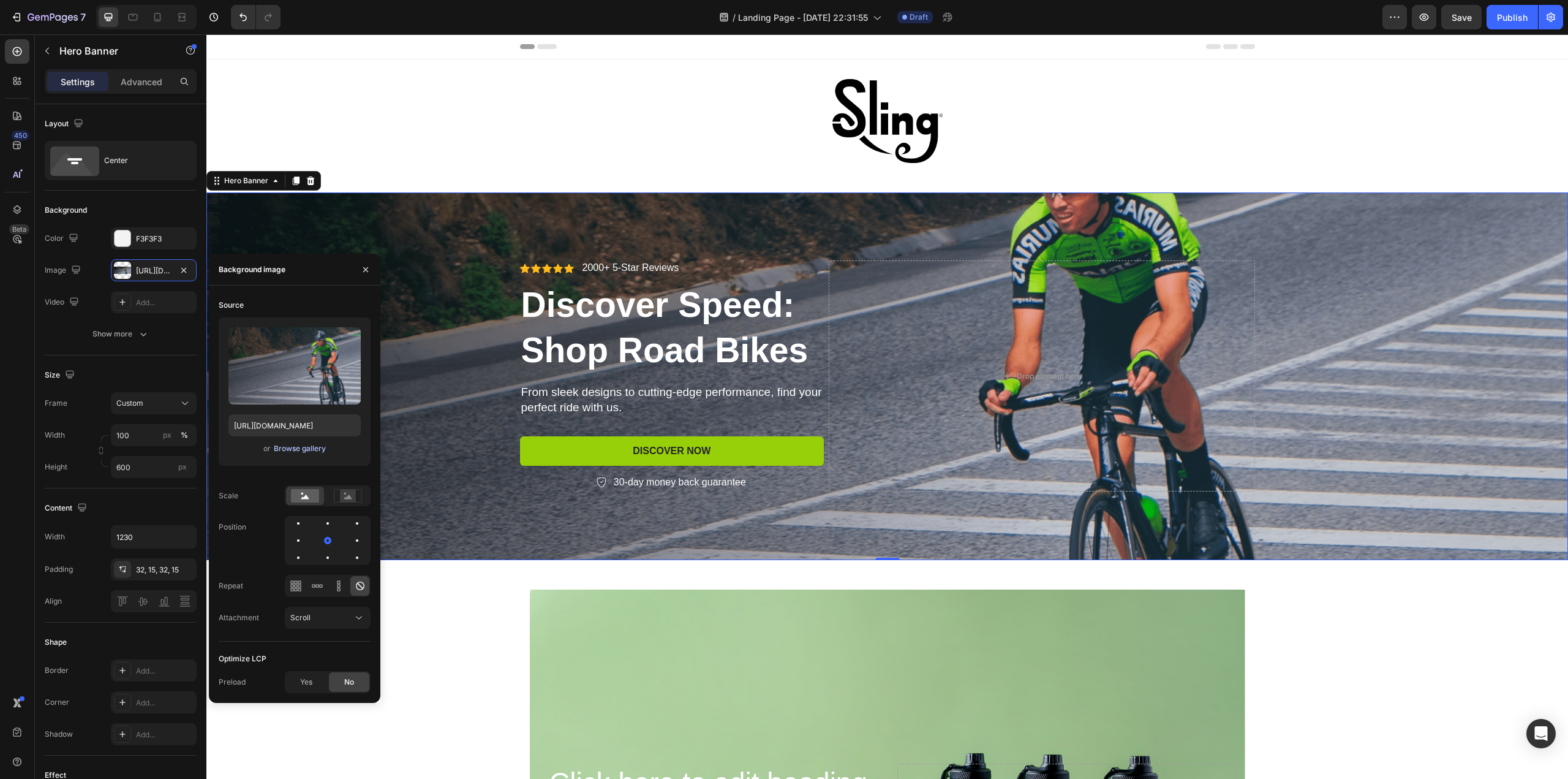
click at [293, 450] on div "Browse gallery" at bounding box center [299, 448] width 52 height 11
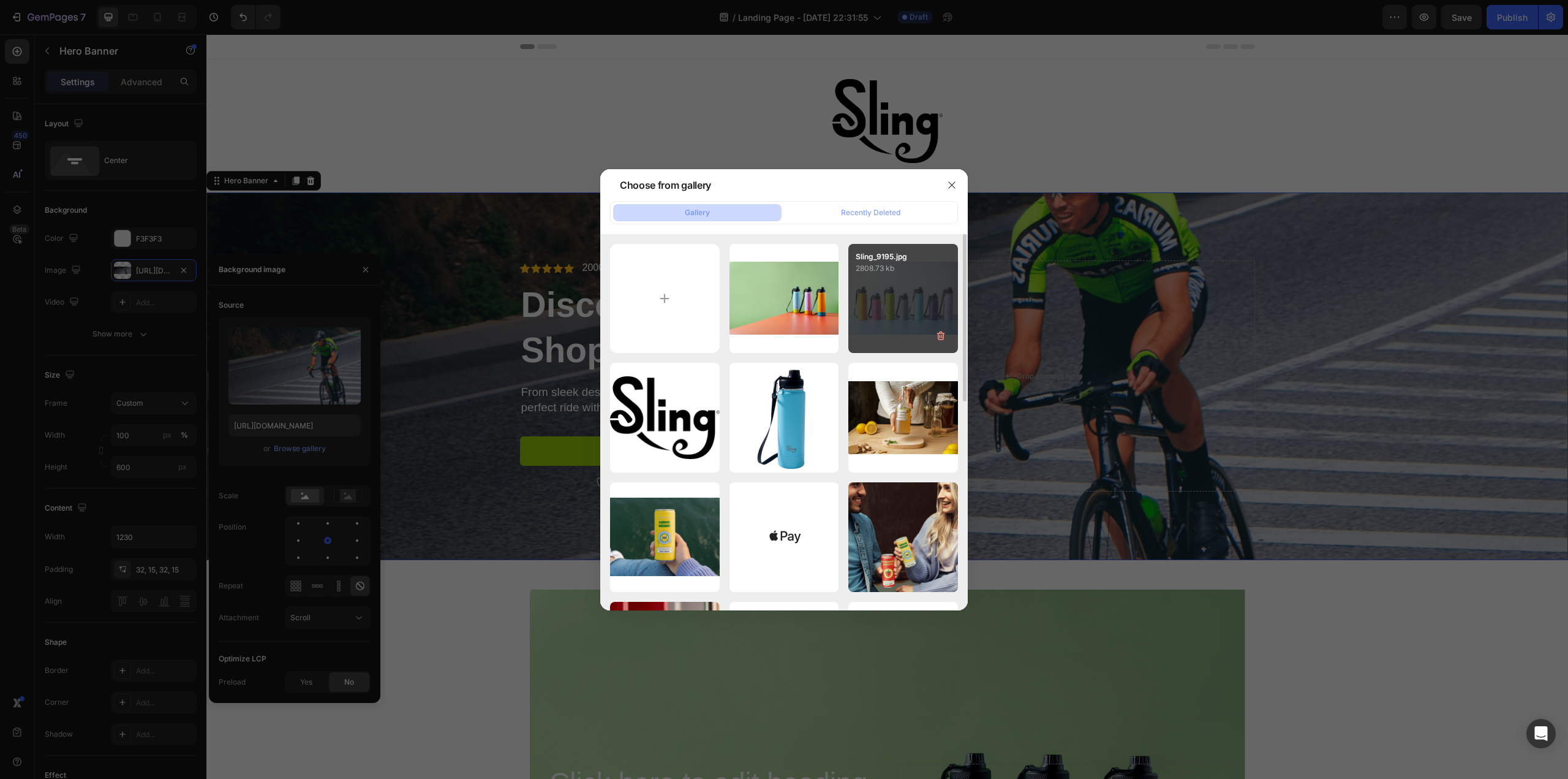
click at [909, 297] on div "Sling_9195.jpg 2808.73 kb" at bounding box center [904, 299] width 110 height 110
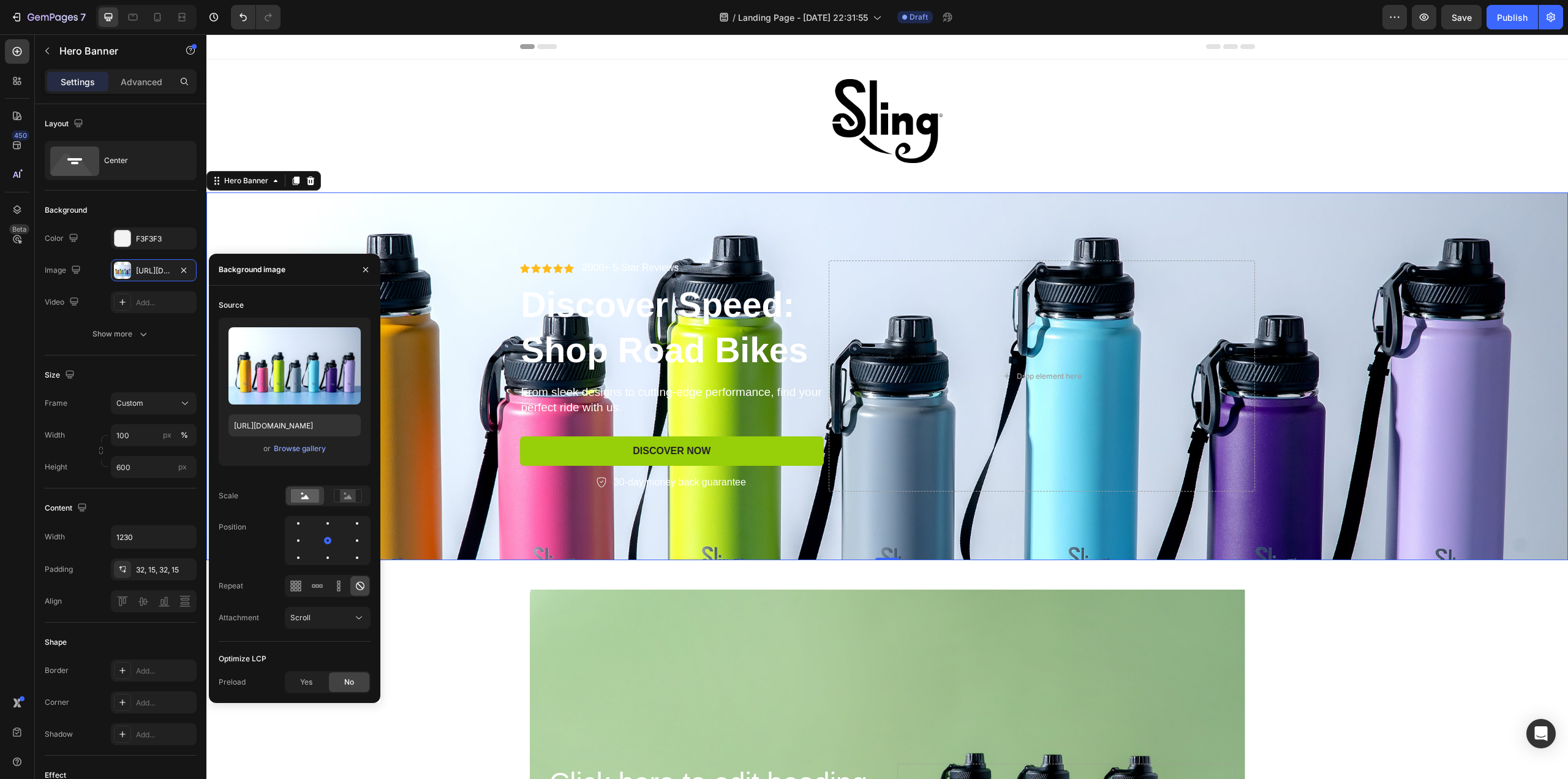
click at [1360, 327] on div "Background Image" at bounding box center [887, 376] width 1361 height 368
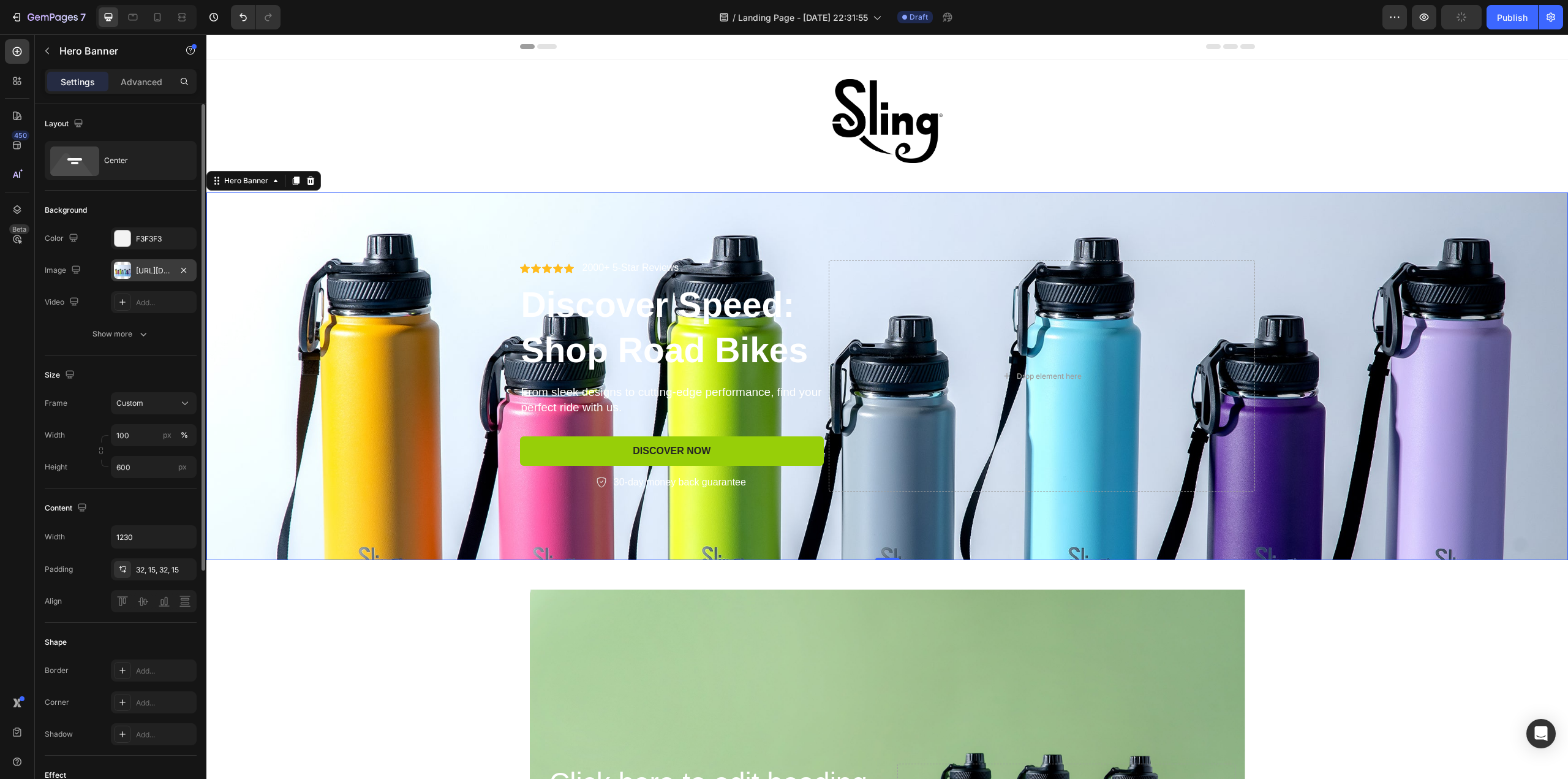
click at [153, 269] on div "https://cdn.shopify.com/s/files/1/0676/9072/5614/files/gempages_586066445889176…" at bounding box center [153, 270] width 36 height 11
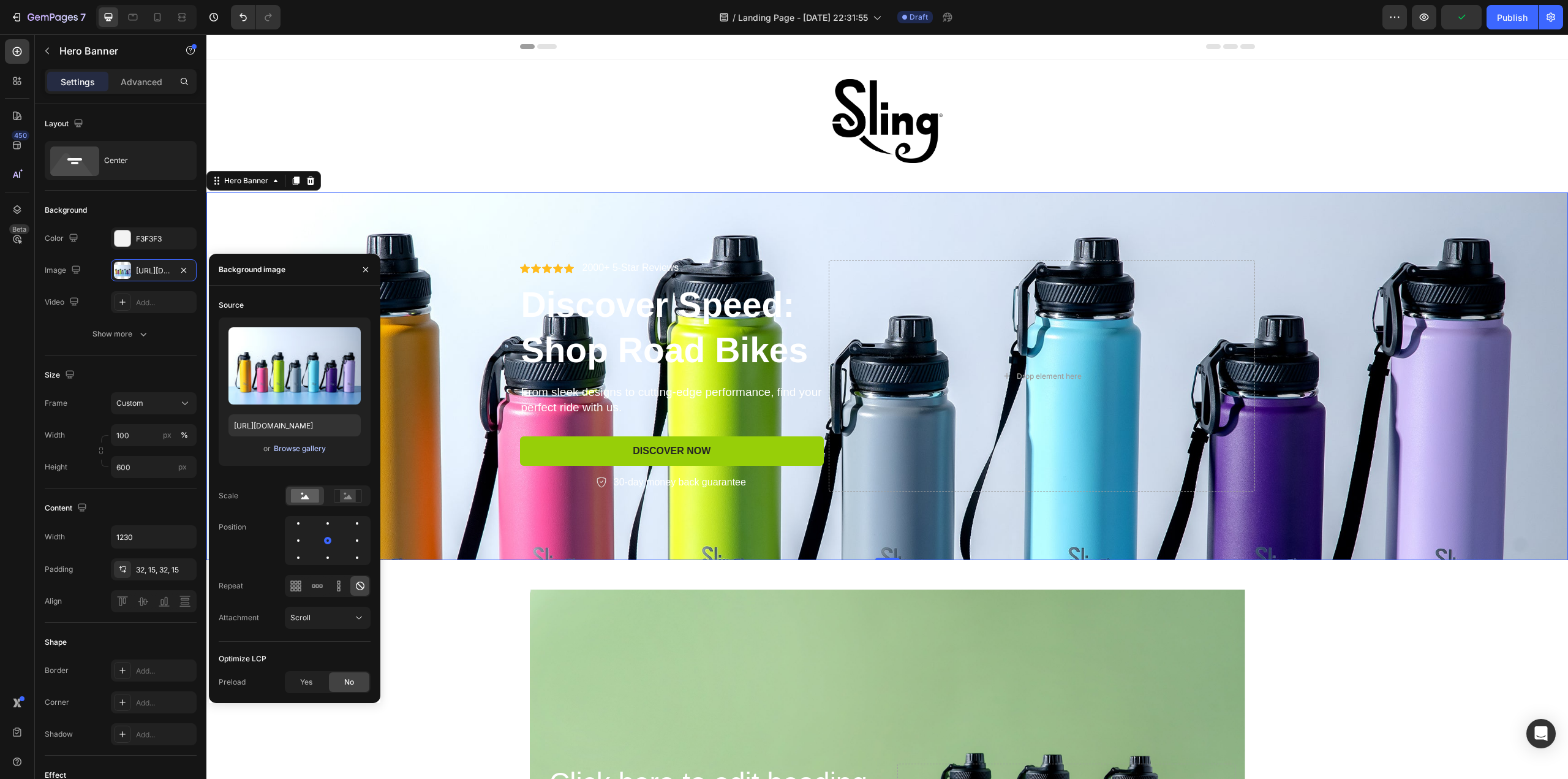
click at [299, 450] on div "Browse gallery" at bounding box center [299, 448] width 52 height 11
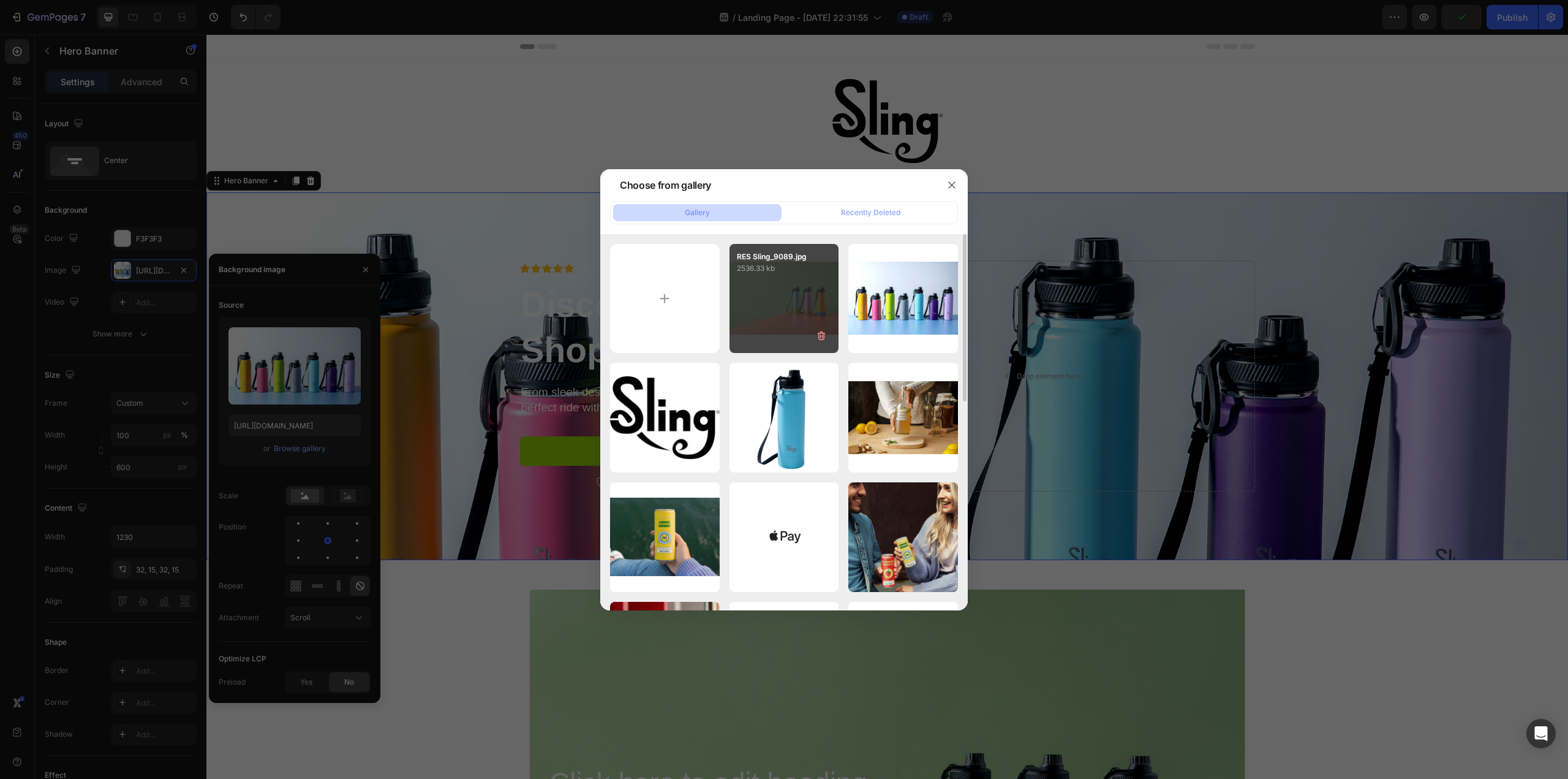
click at [779, 306] on div "RES Sling_9089.jpg 2536.33 kb" at bounding box center [784, 299] width 110 height 110
type input "https://cdn.shopify.com/s/files/1/0676/9072/5614/files/gempages_586066445889176…"
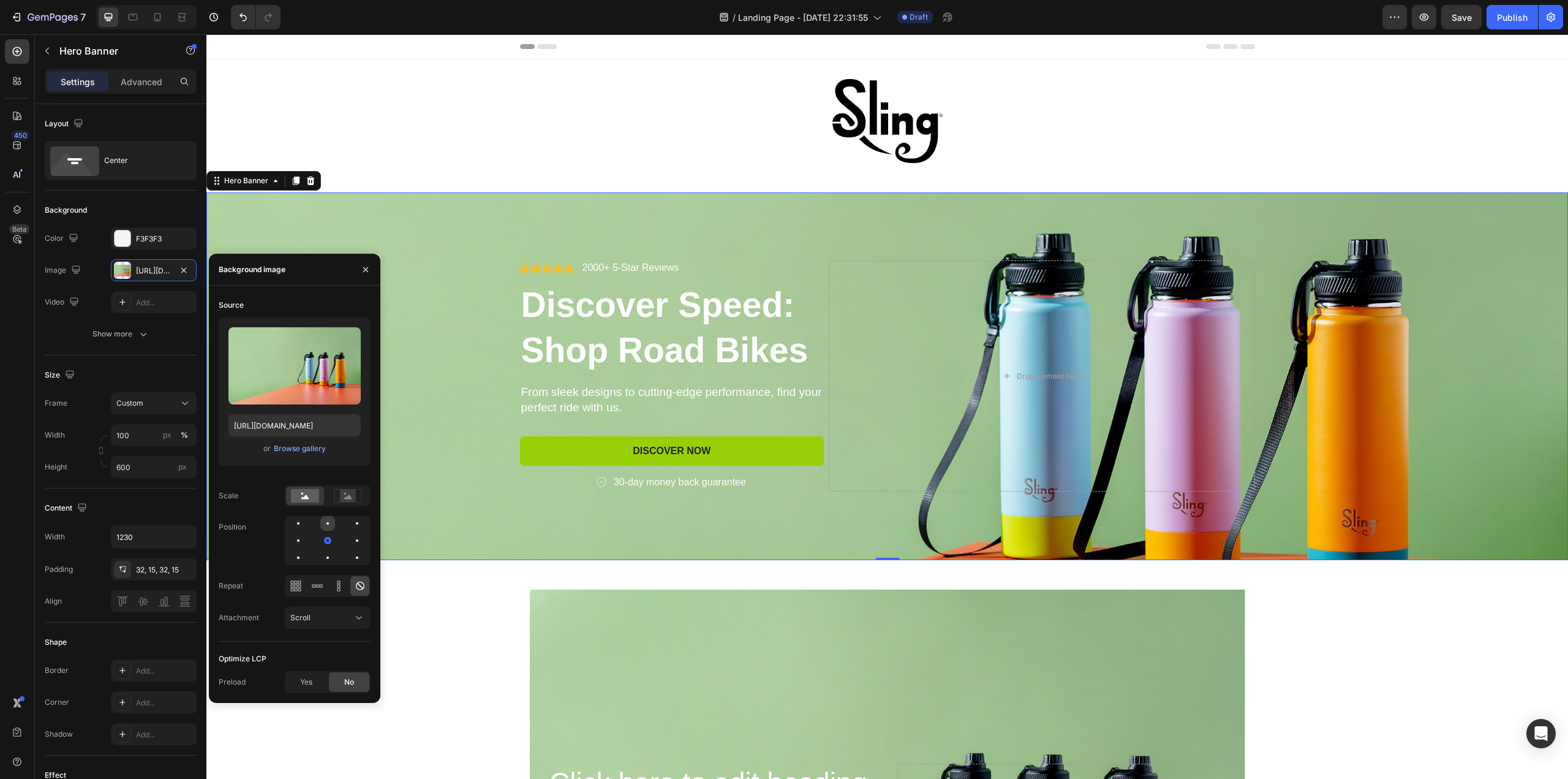
click at [324, 525] on div at bounding box center [328, 524] width 15 height 15
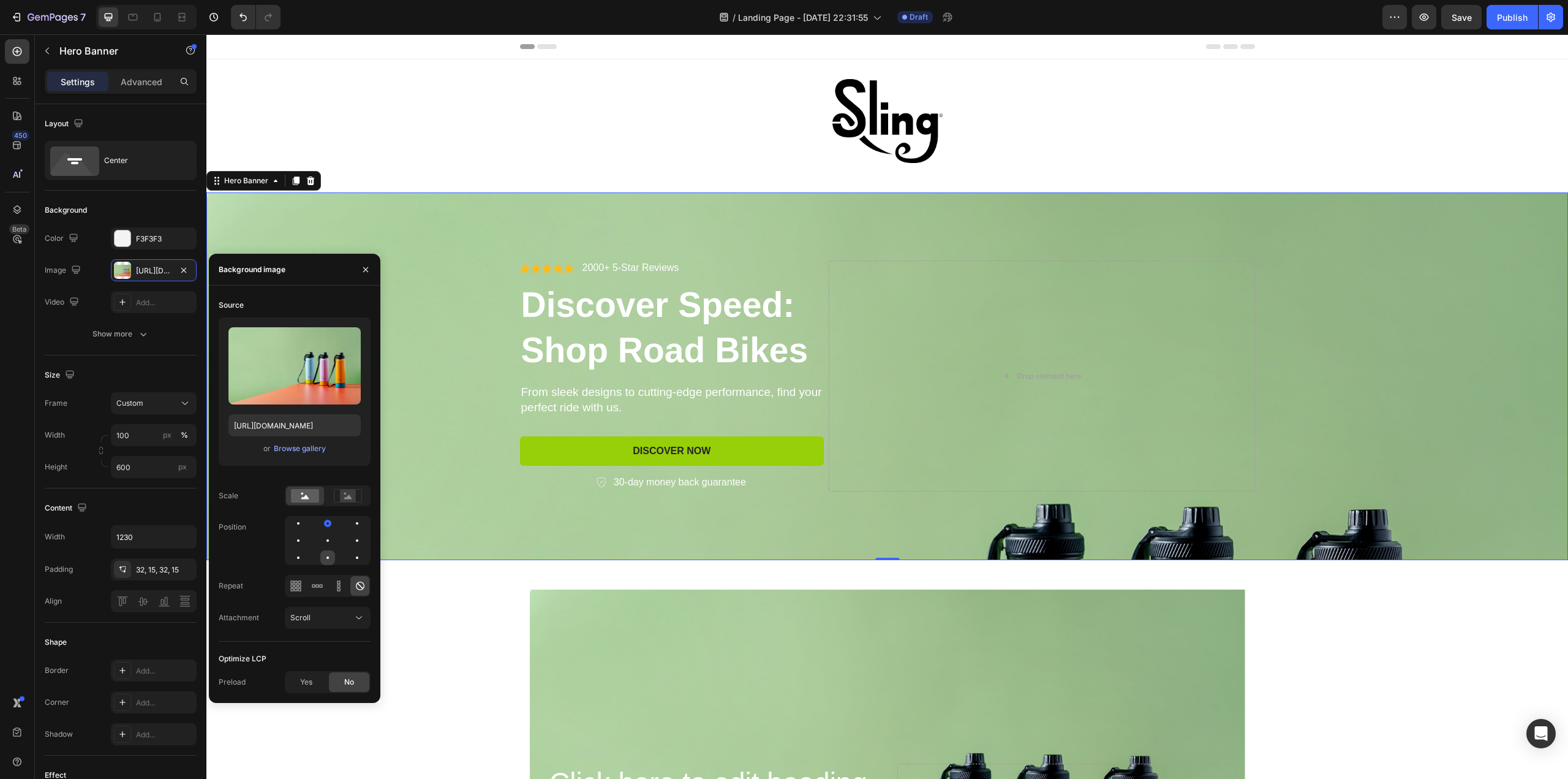
click at [329, 556] on div at bounding box center [328, 558] width 15 height 15
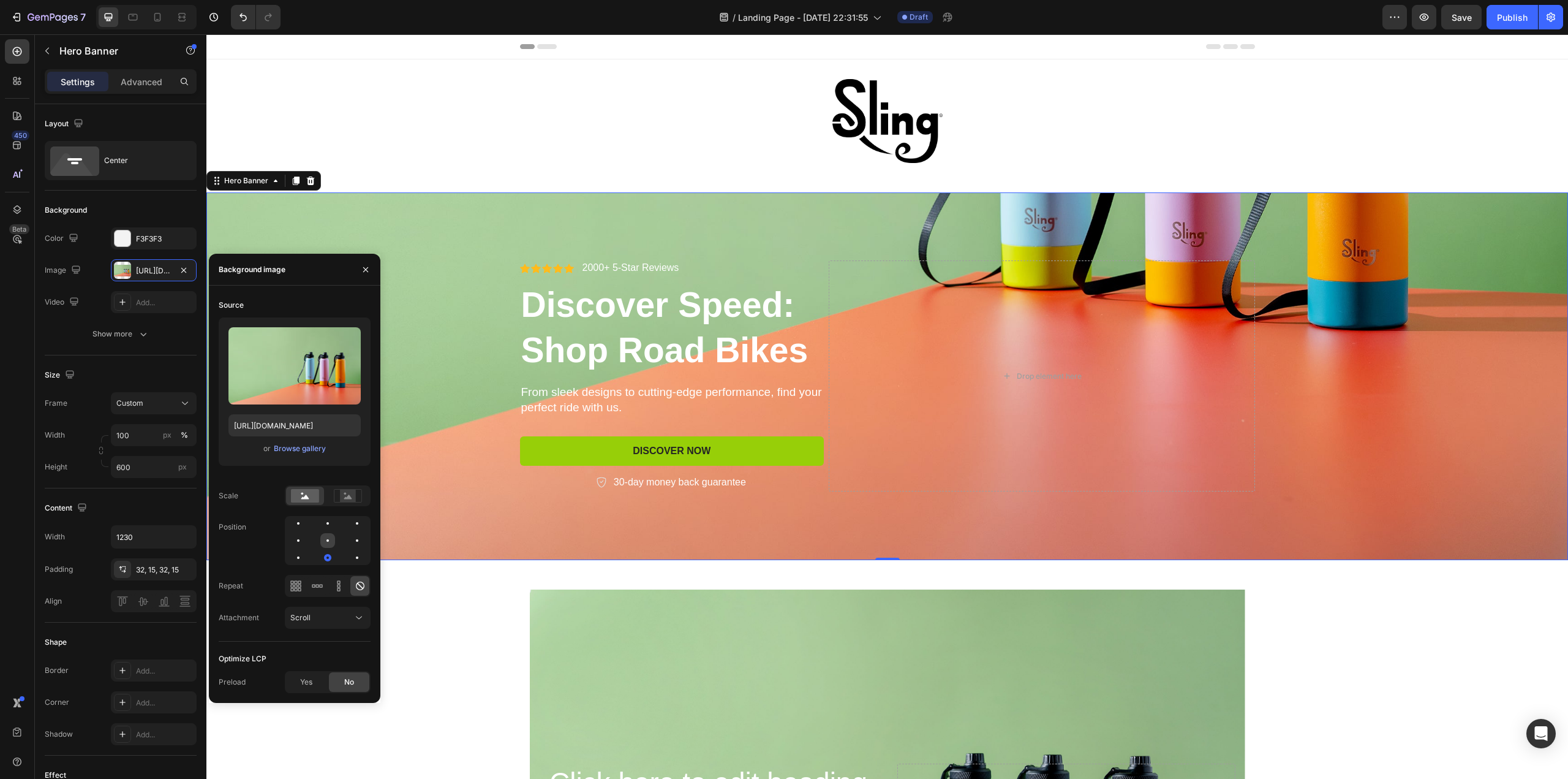
click at [328, 545] on div at bounding box center [328, 540] width 15 height 15
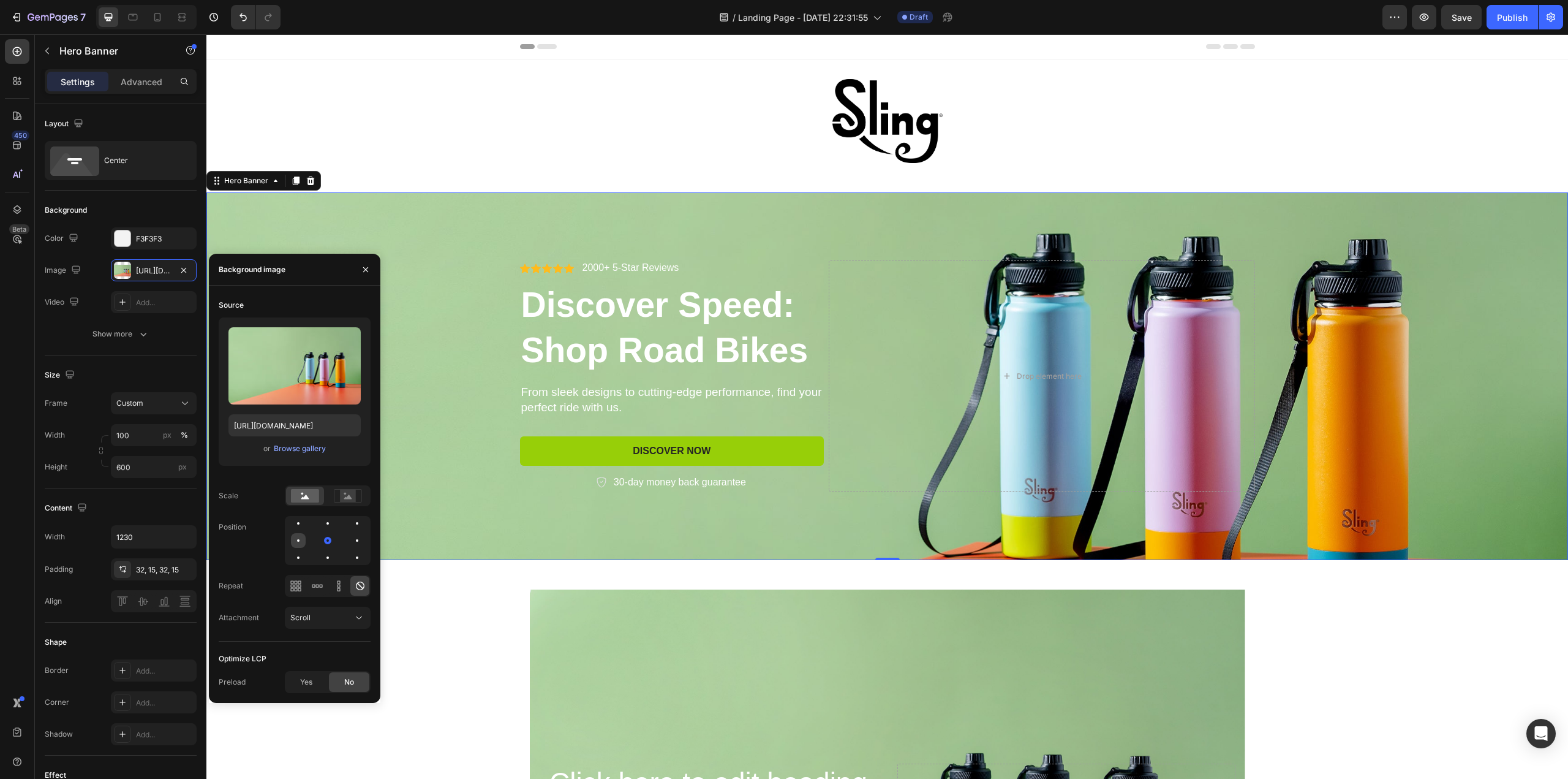
click at [299, 541] on div at bounding box center [298, 540] width 3 height 3
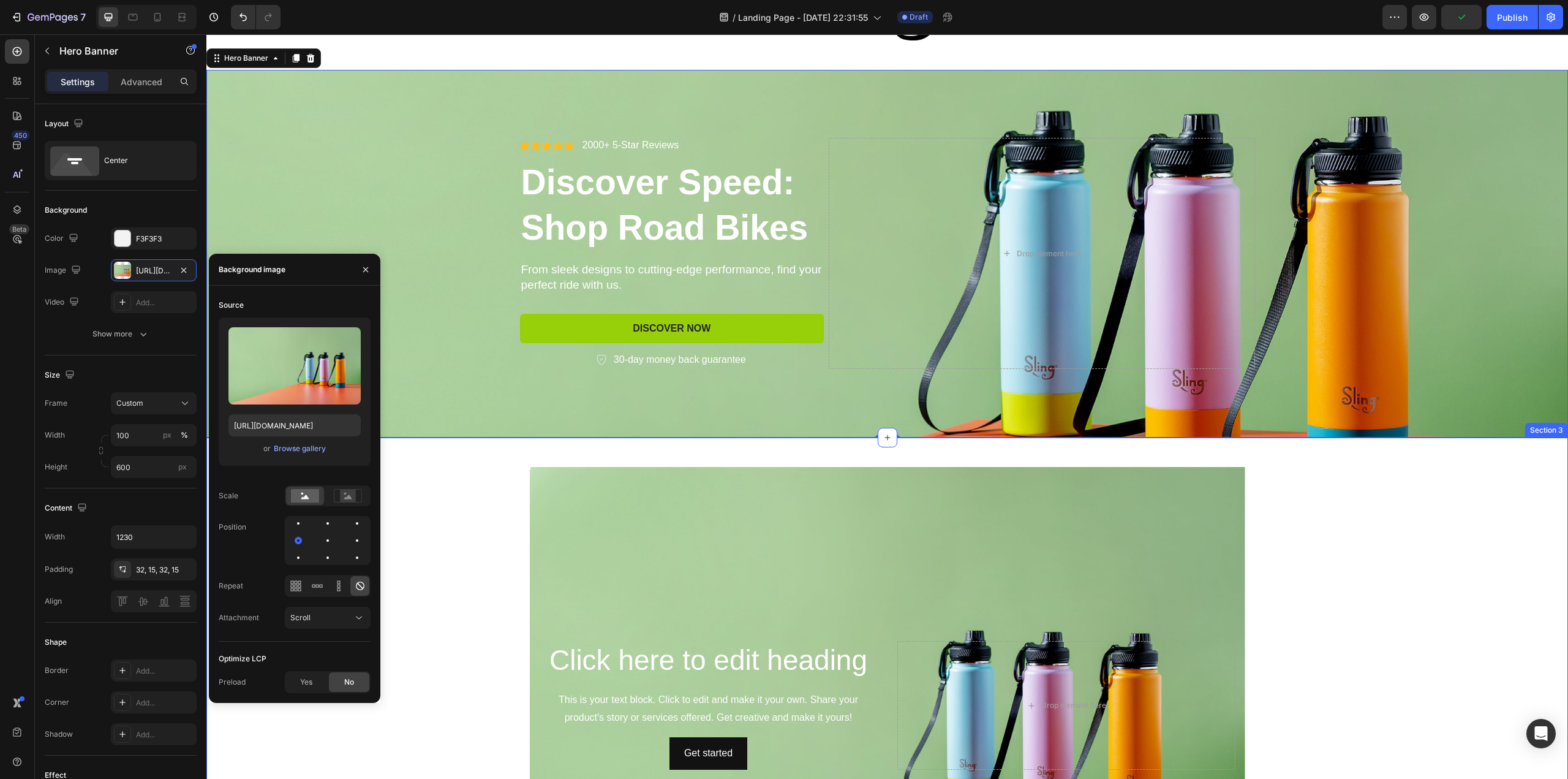
scroll to position [0, 0]
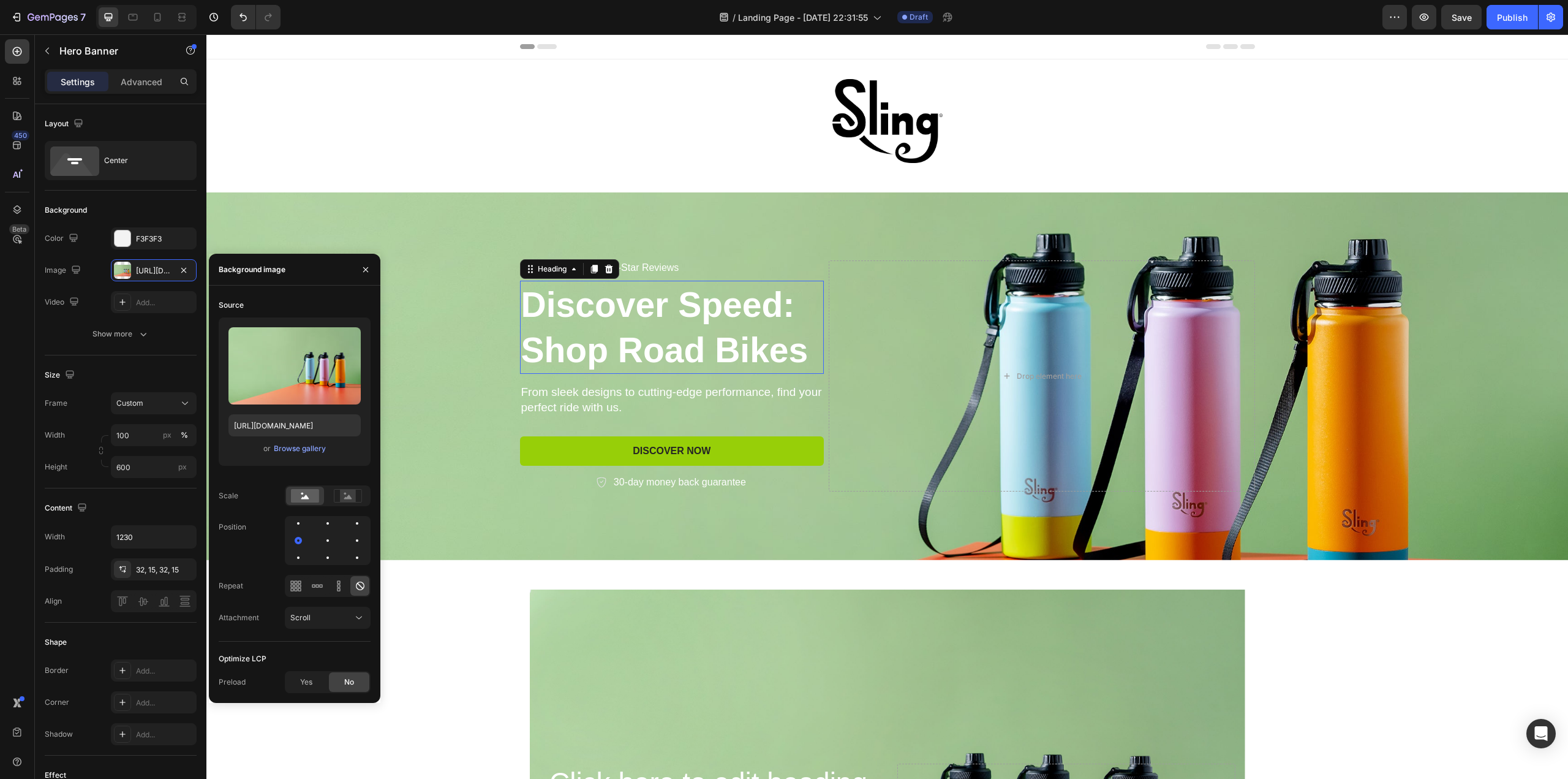
click at [593, 349] on h2 "Discover Speed: Shop Road Bikes" at bounding box center [672, 327] width 304 height 93
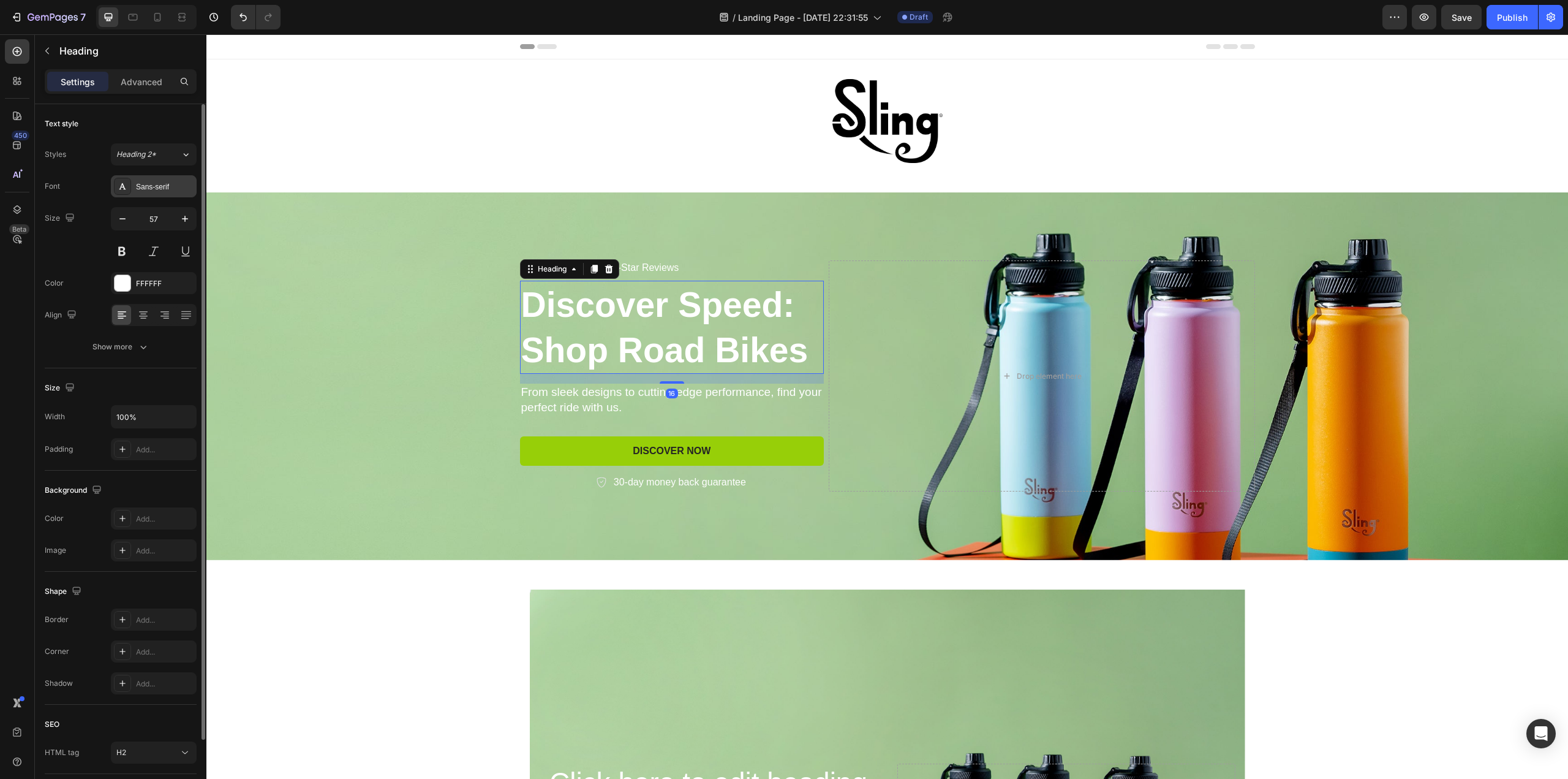
click at [162, 188] on div "Sans-serif" at bounding box center [164, 186] width 58 height 11
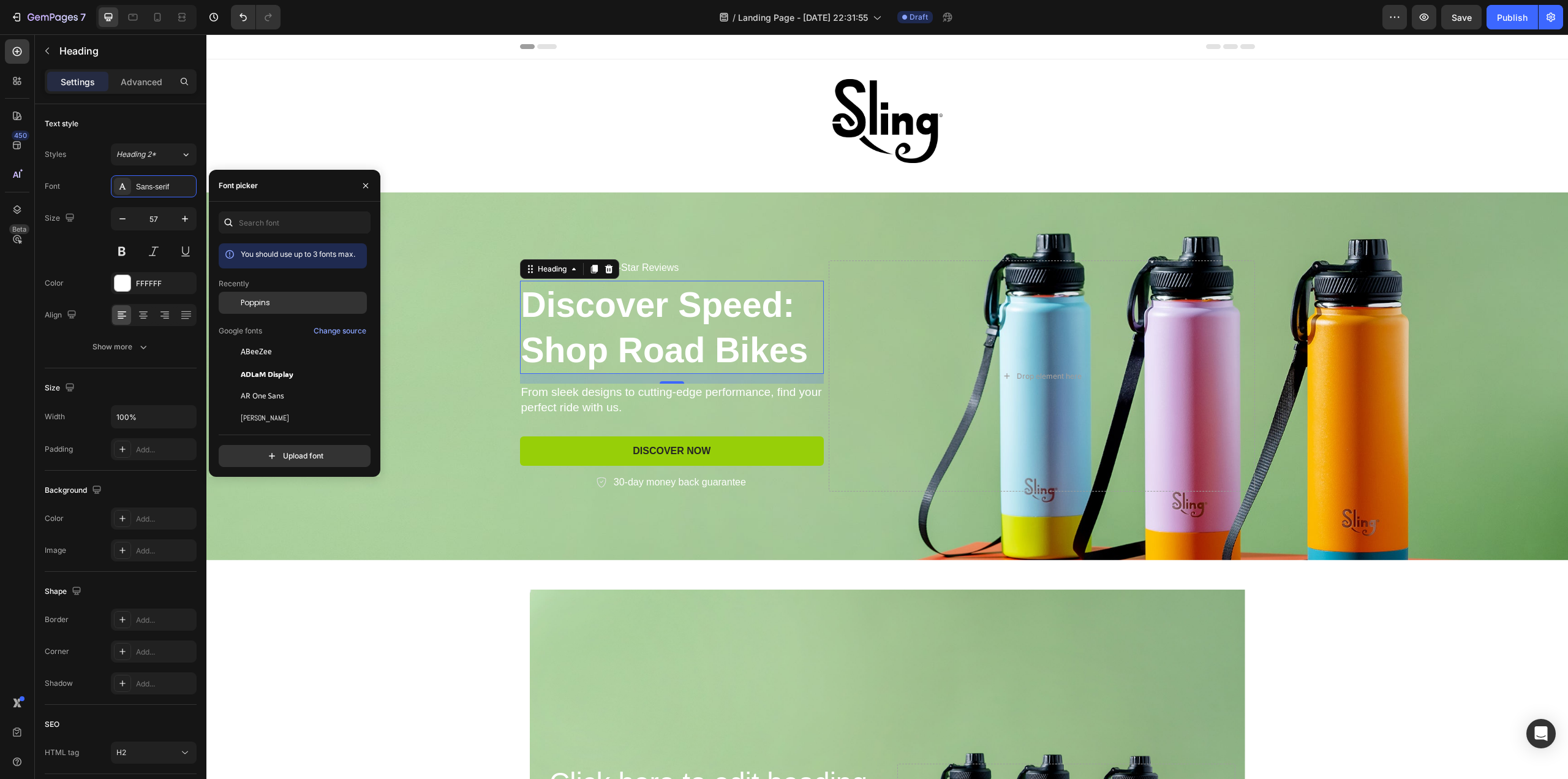
click at [258, 306] on span "Poppins" at bounding box center [255, 302] width 29 height 11
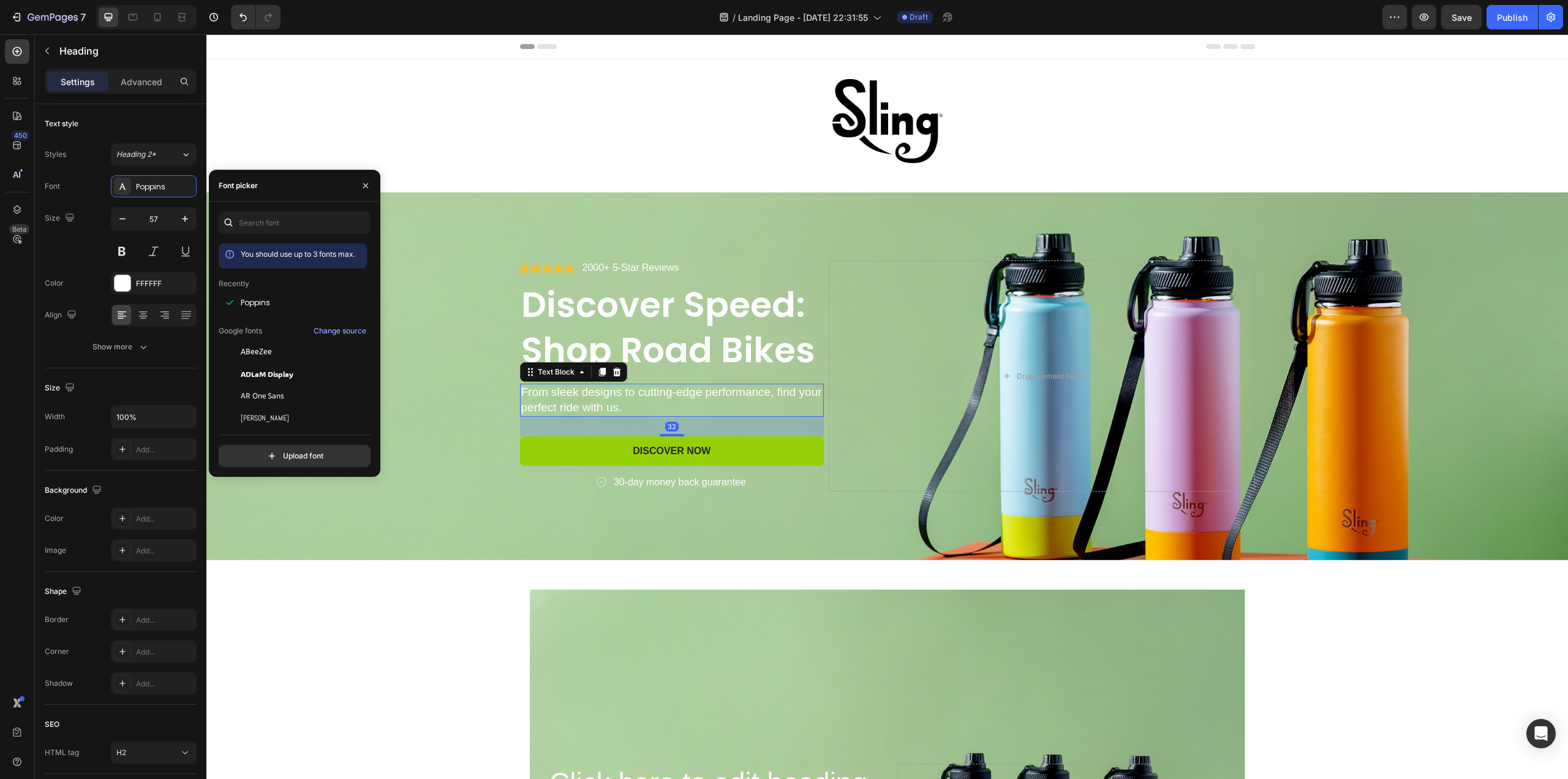
click at [541, 393] on p "From sleek designs to cutting-edge performance, find your perfect ride with us." at bounding box center [672, 400] width 302 height 30
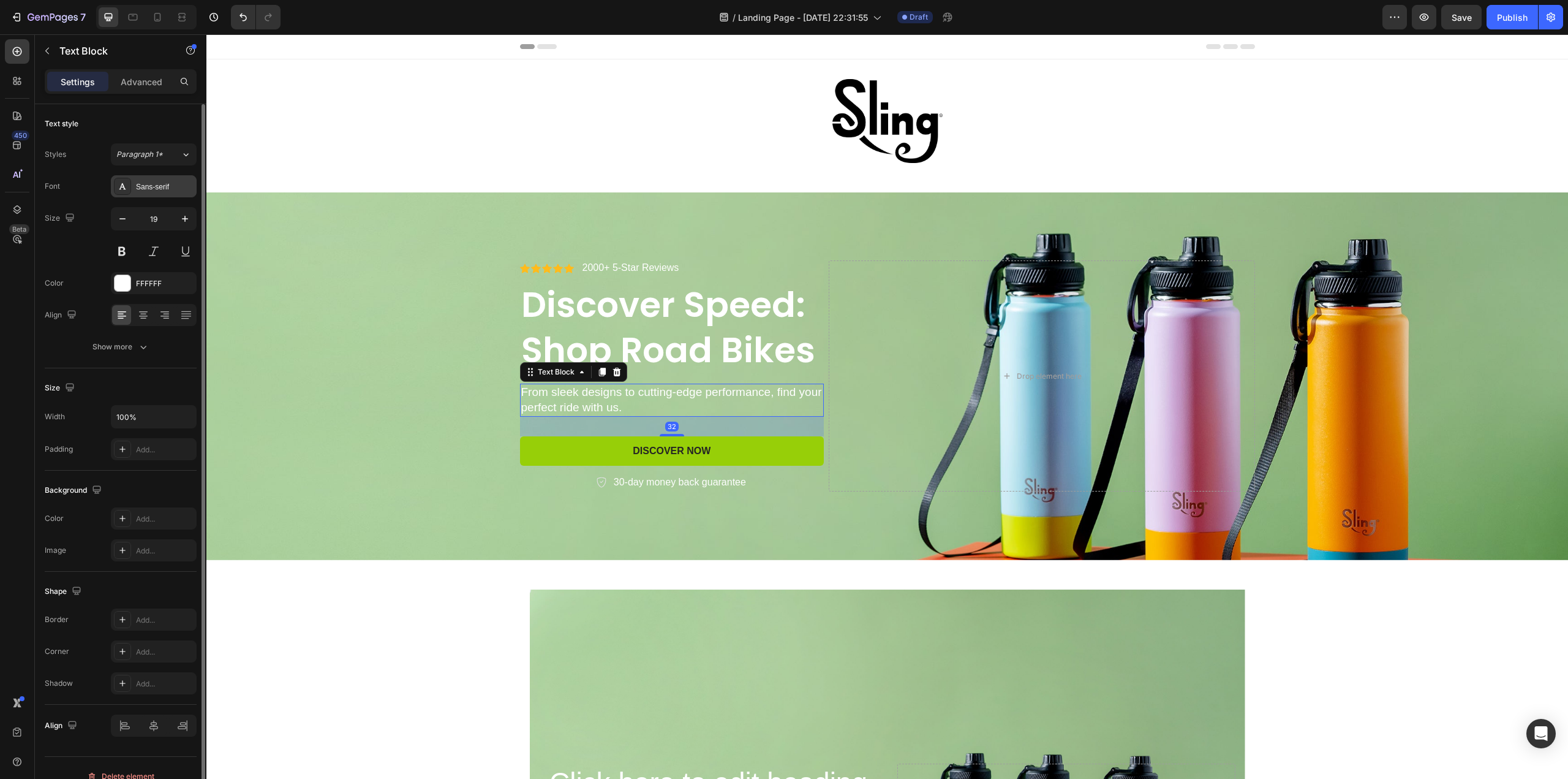
click at [160, 185] on div "Sans-serif" at bounding box center [164, 186] width 58 height 11
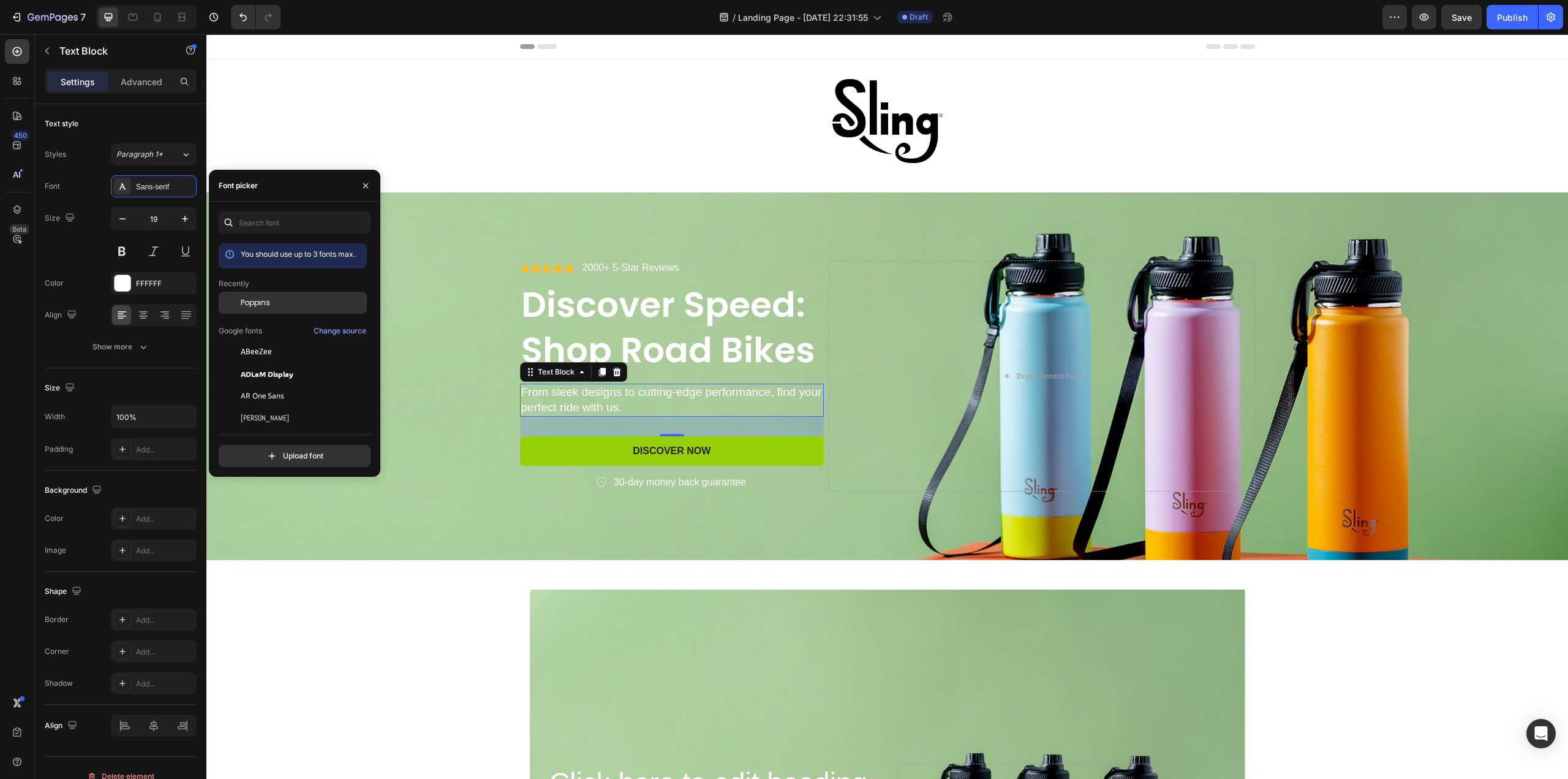
click at [265, 304] on span "Poppins" at bounding box center [255, 302] width 29 height 11
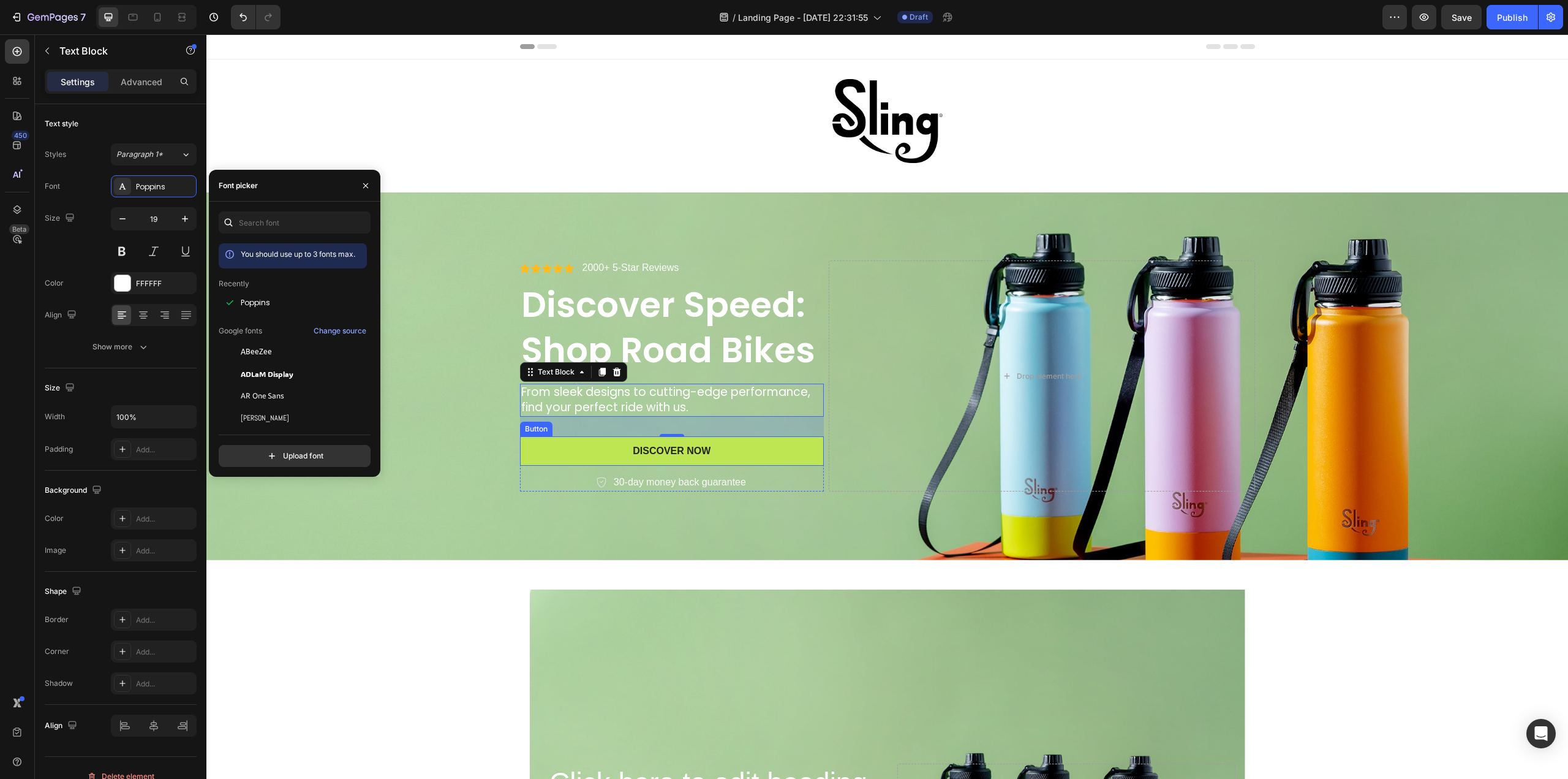
click at [604, 452] on button "Discover Now" at bounding box center [672, 451] width 304 height 30
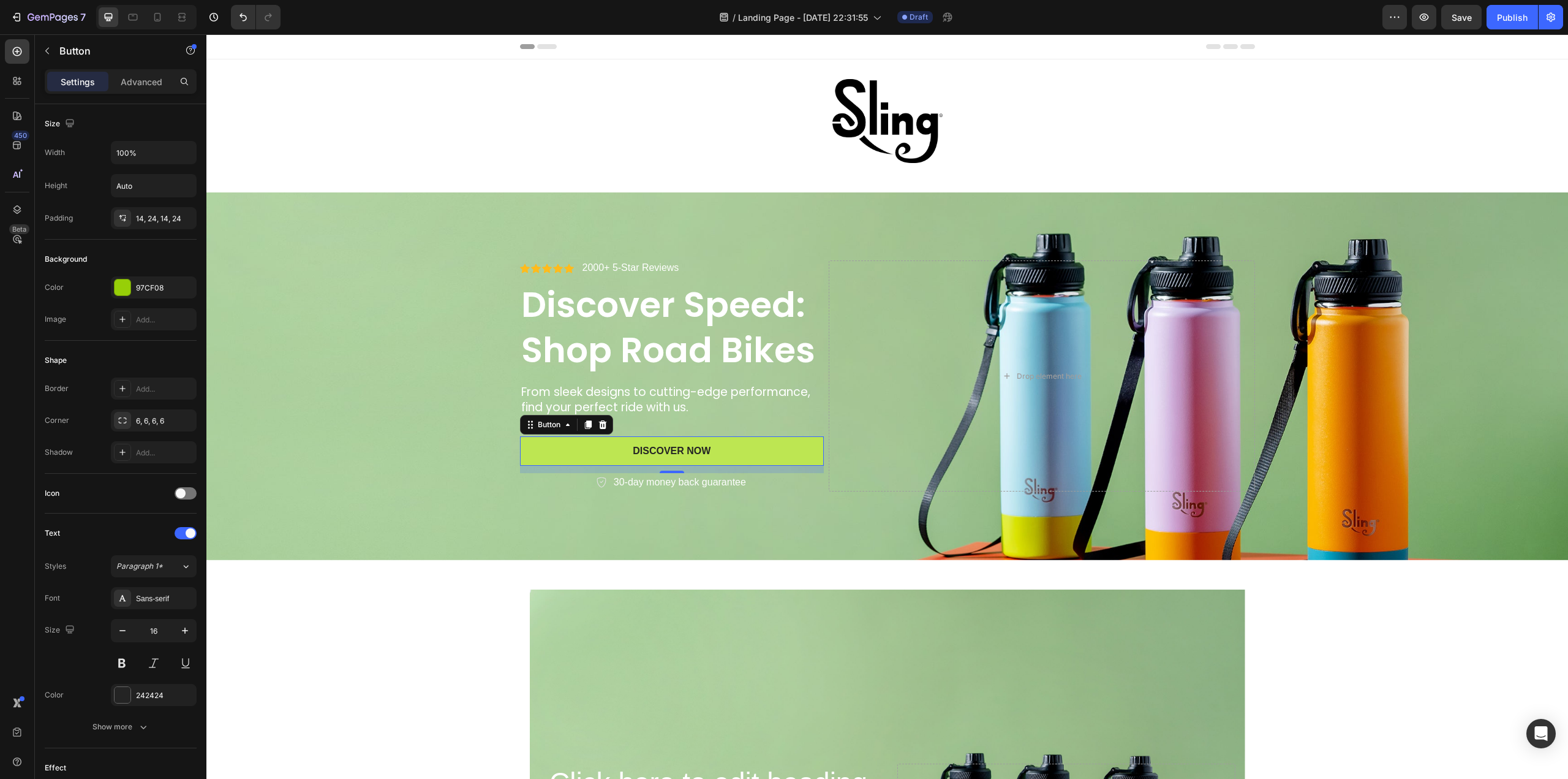
click at [608, 453] on button "Discover Now" at bounding box center [672, 451] width 304 height 30
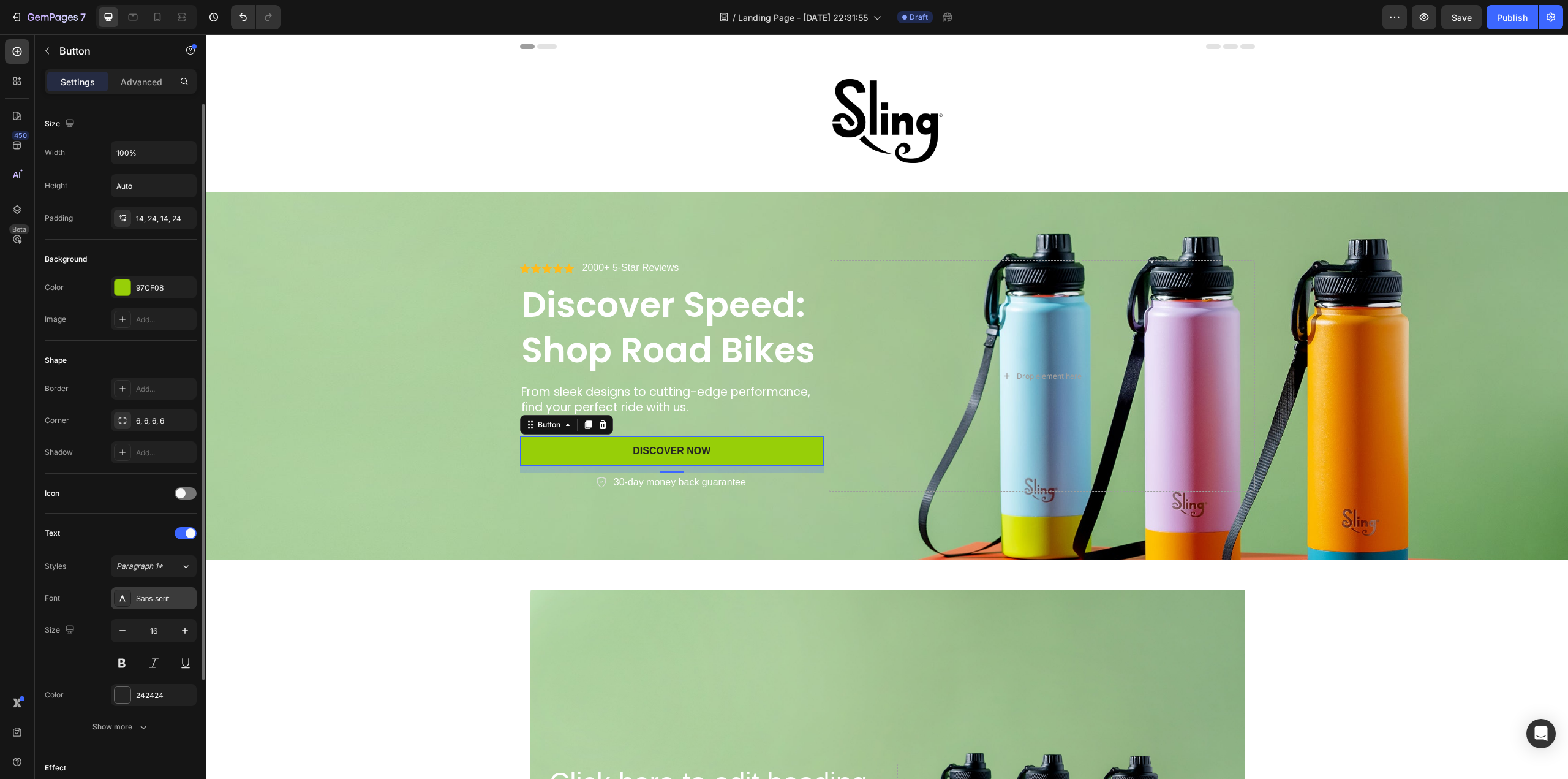
click at [177, 590] on div "Sans-serif" at bounding box center [153, 598] width 86 height 22
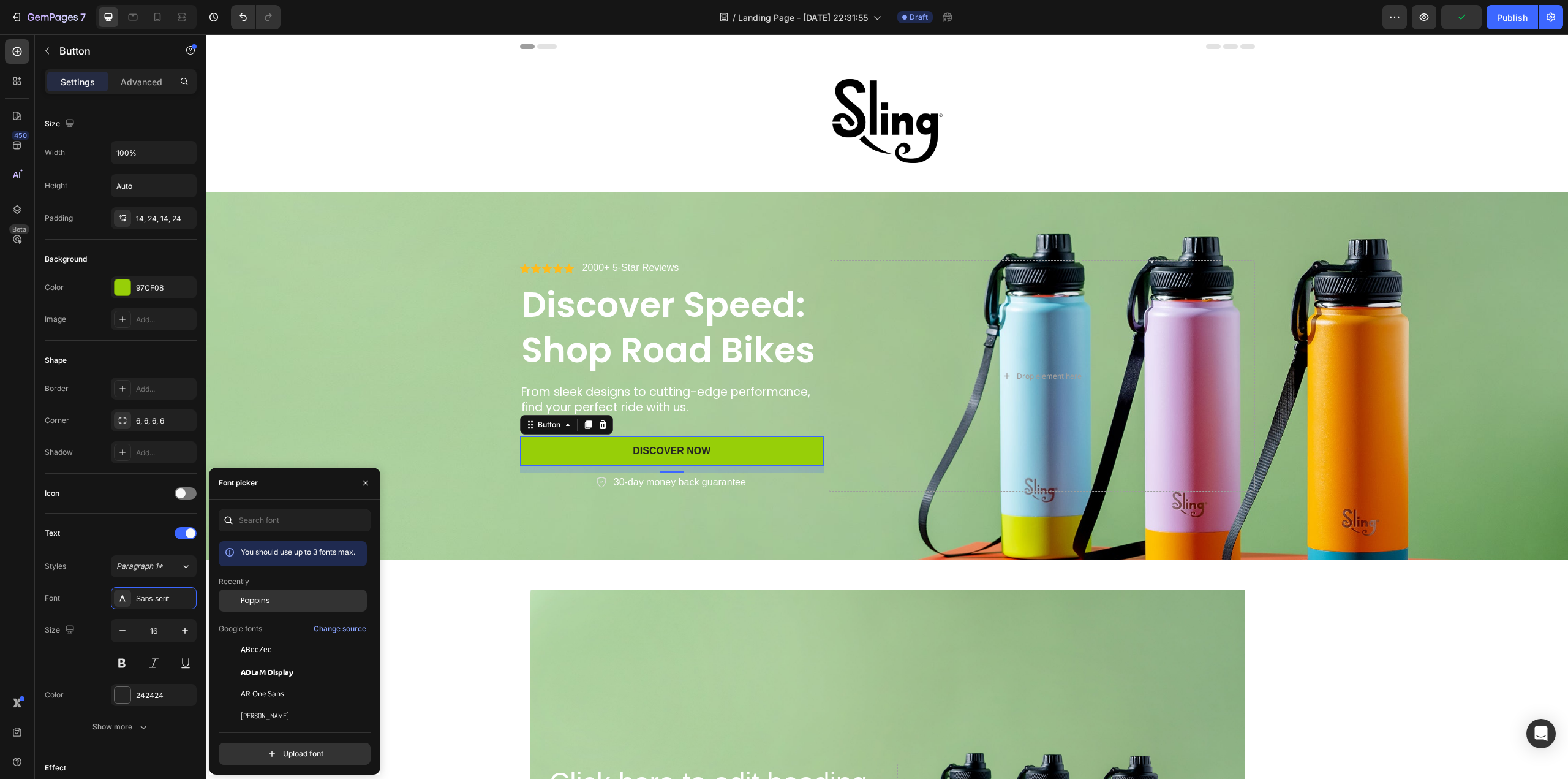
click at [260, 602] on span "Poppins" at bounding box center [255, 600] width 29 height 11
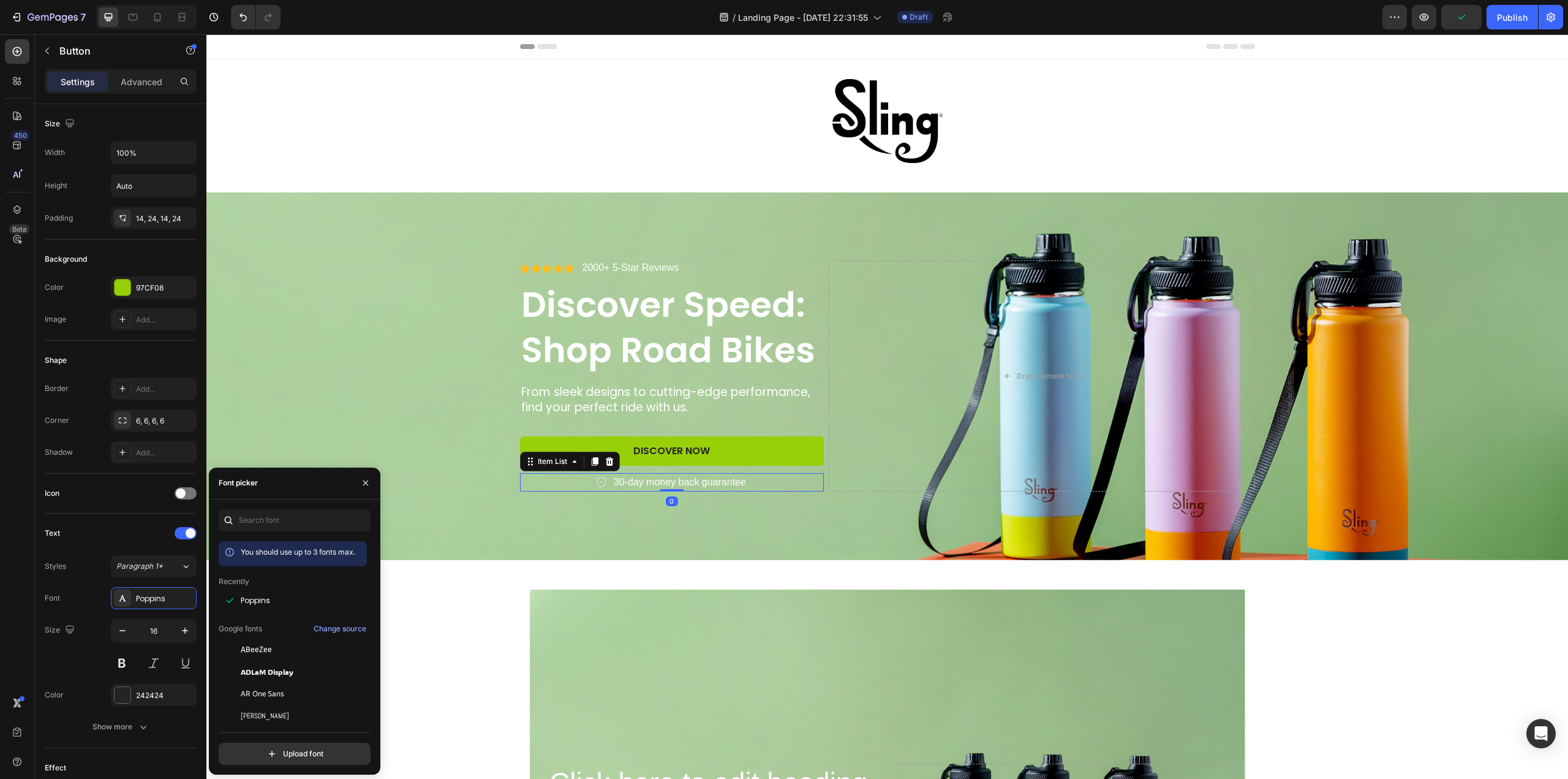
click at [673, 481] on p "30-day money back guarantee" at bounding box center [679, 482] width 133 height 15
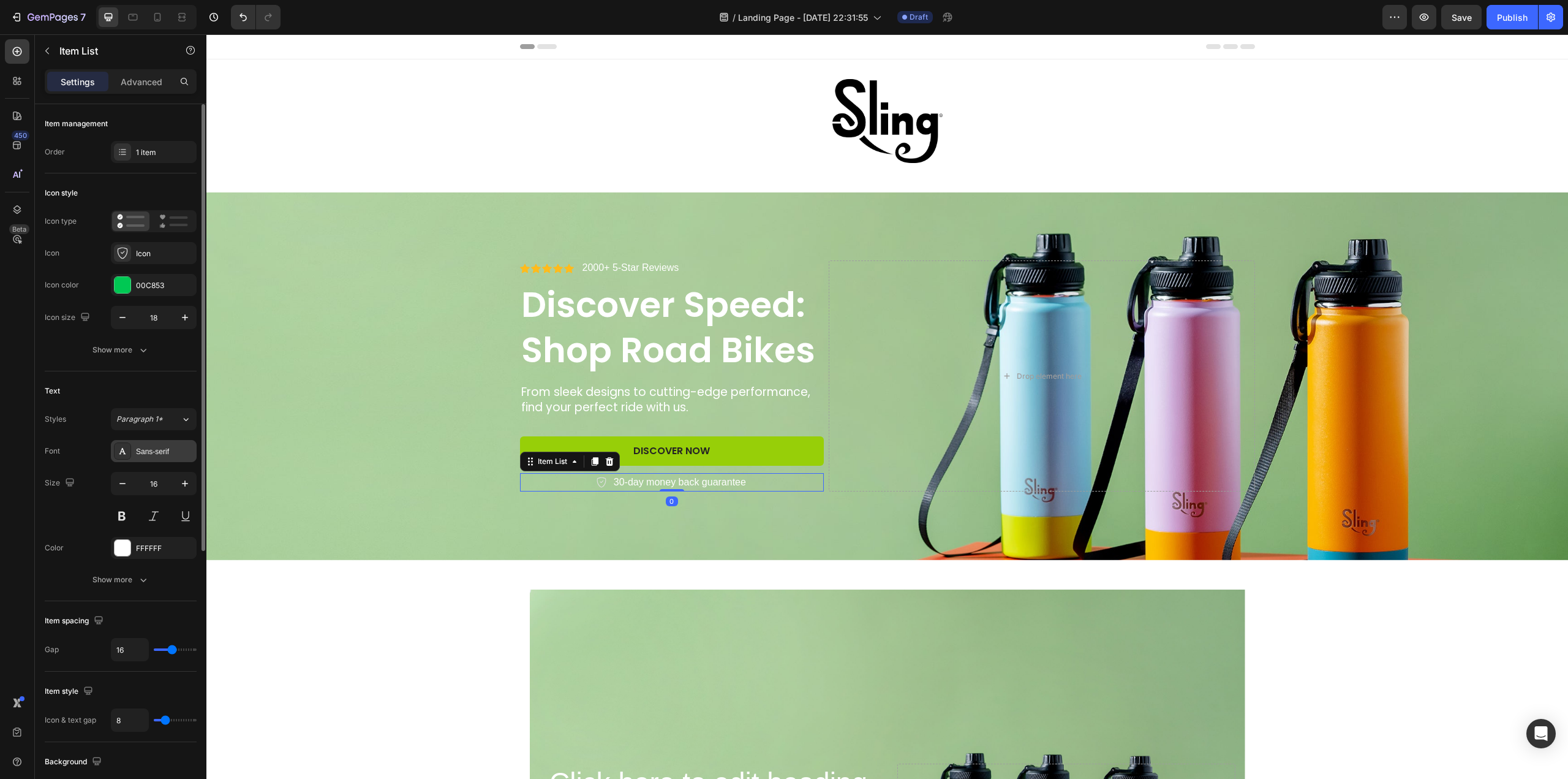
click at [165, 450] on div "Sans-serif" at bounding box center [164, 451] width 58 height 11
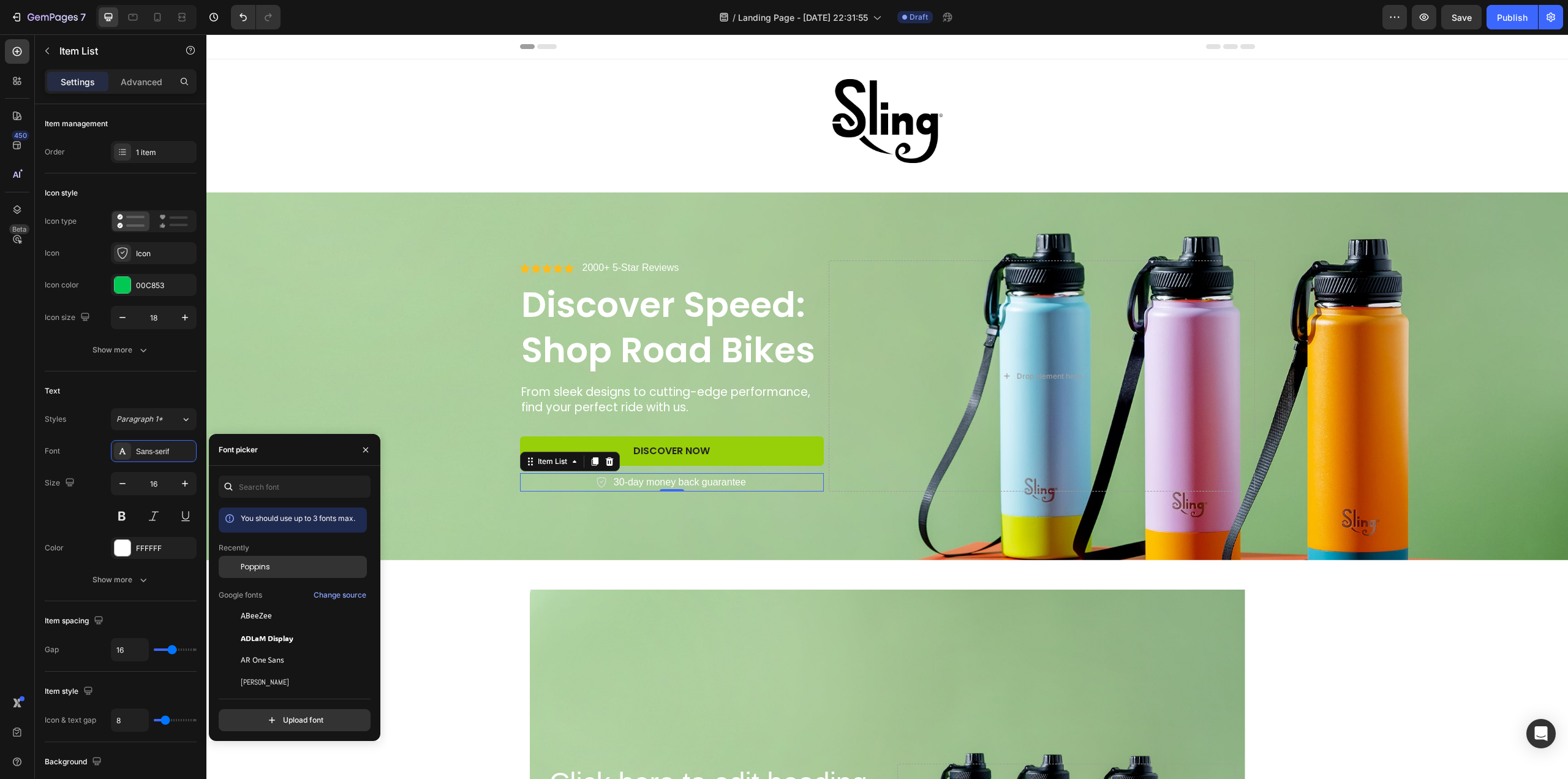
click at [262, 562] on span "Poppins" at bounding box center [255, 566] width 29 height 11
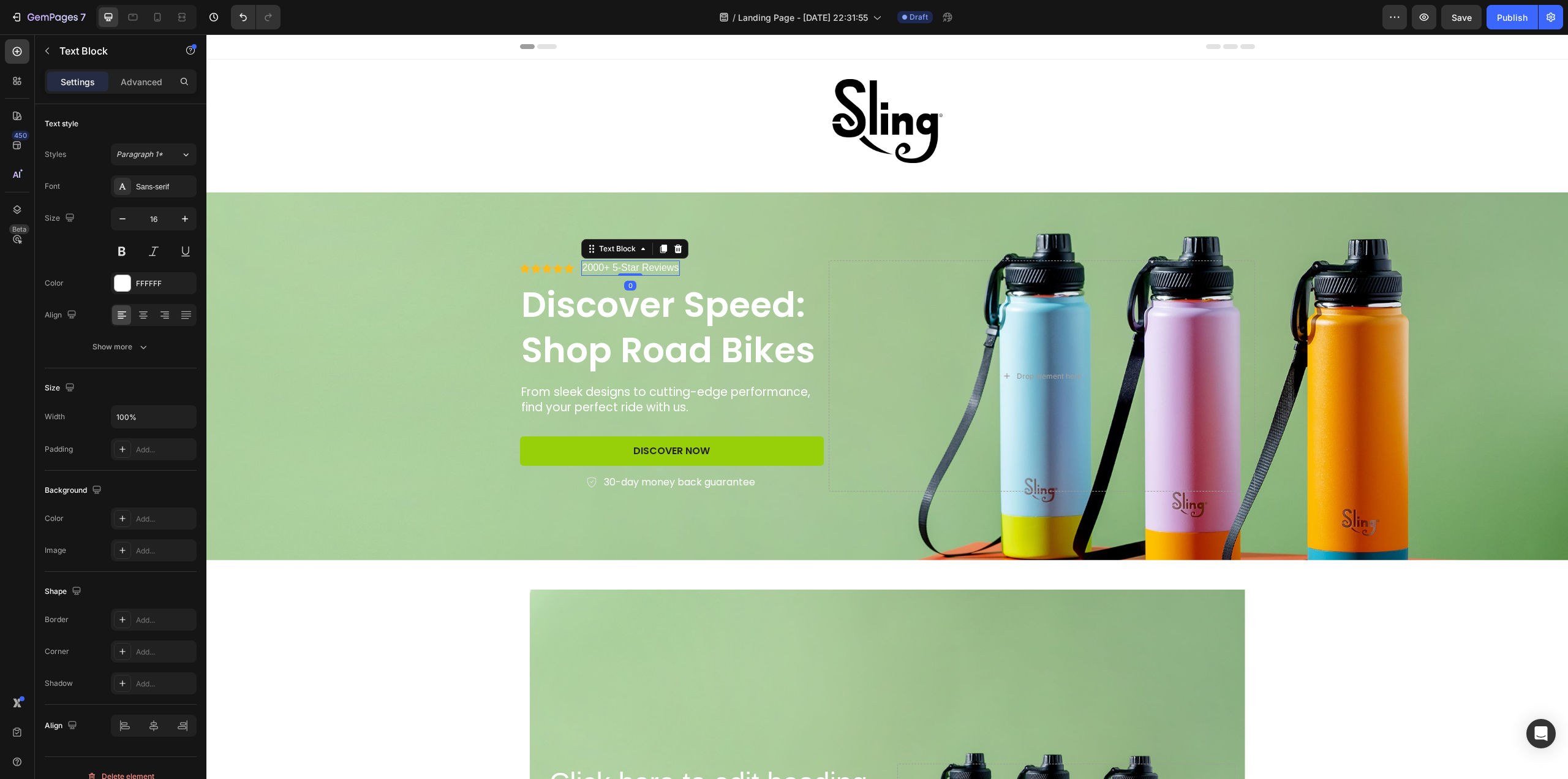
click at [621, 269] on p "2000+ 5-Star Reviews" at bounding box center [631, 268] width 97 height 13
click at [172, 186] on div "Sans-serif" at bounding box center [164, 186] width 58 height 11
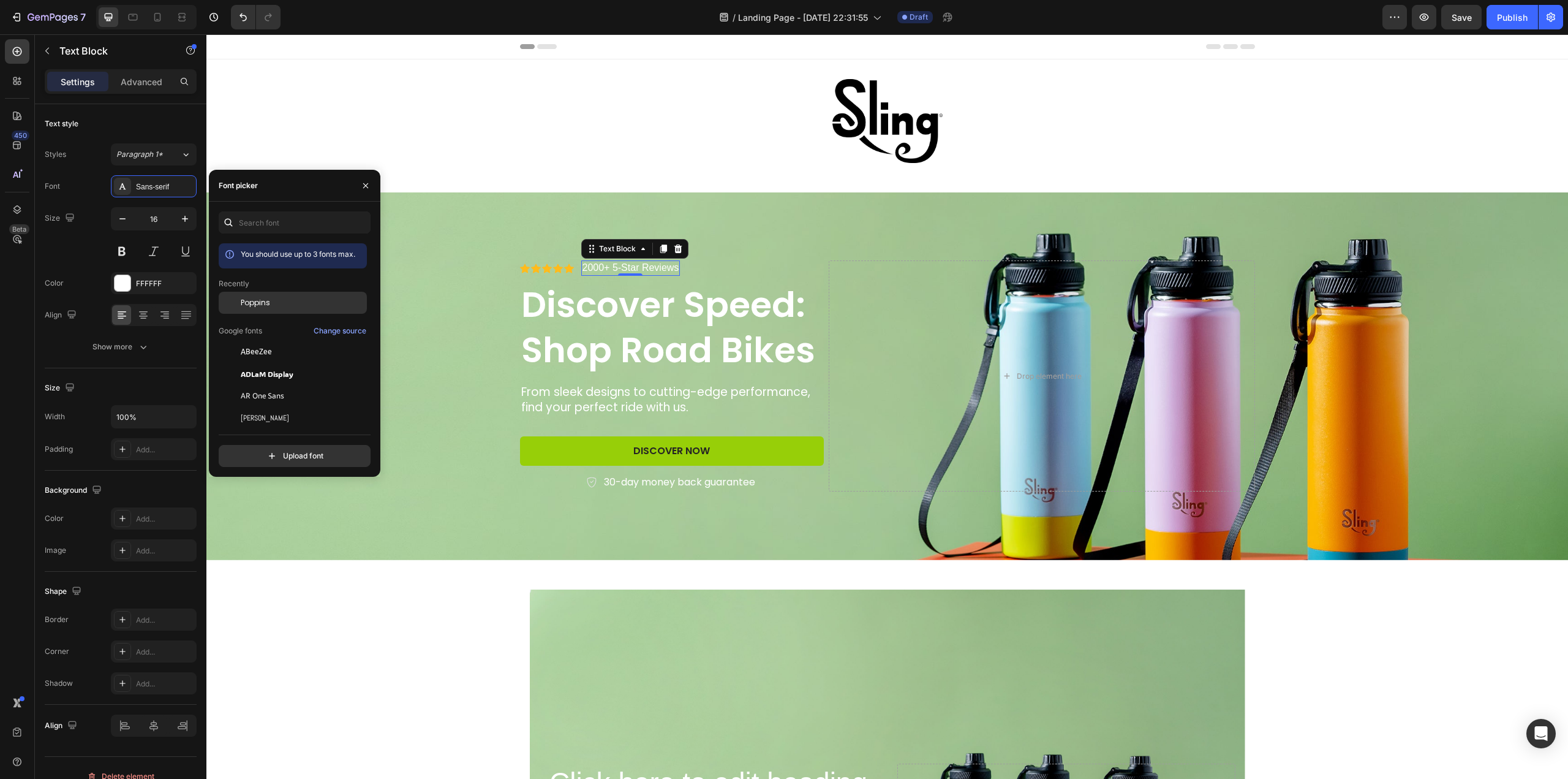
click at [258, 309] on div "Poppins" at bounding box center [293, 303] width 148 height 22
click at [586, 408] on p "From sleek designs to cutting-edge performance, find your perfect ride with us." at bounding box center [672, 400] width 302 height 30
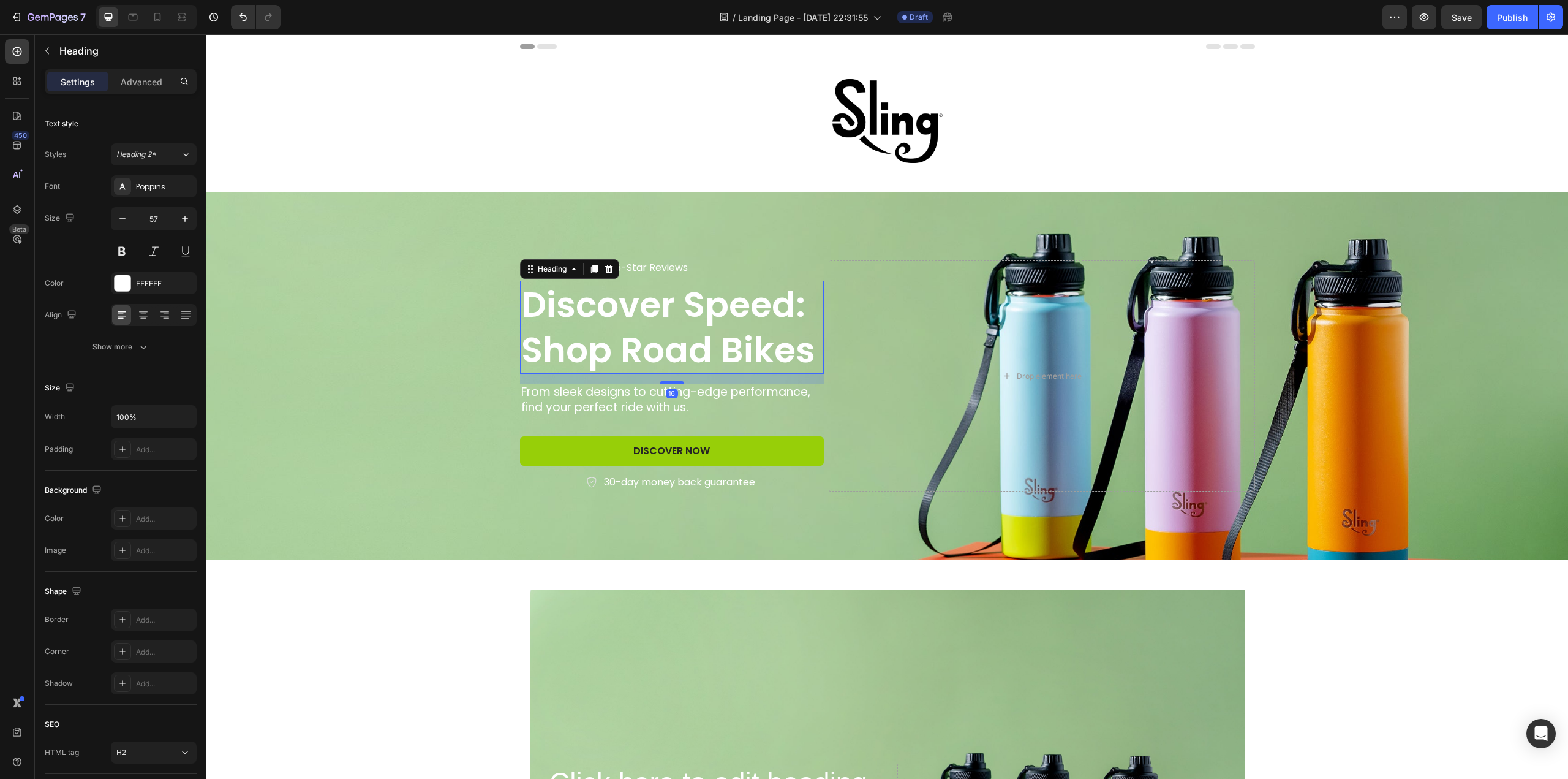
click at [584, 340] on h2 "Discover Speed: Shop Road Bikes" at bounding box center [672, 327] width 304 height 93
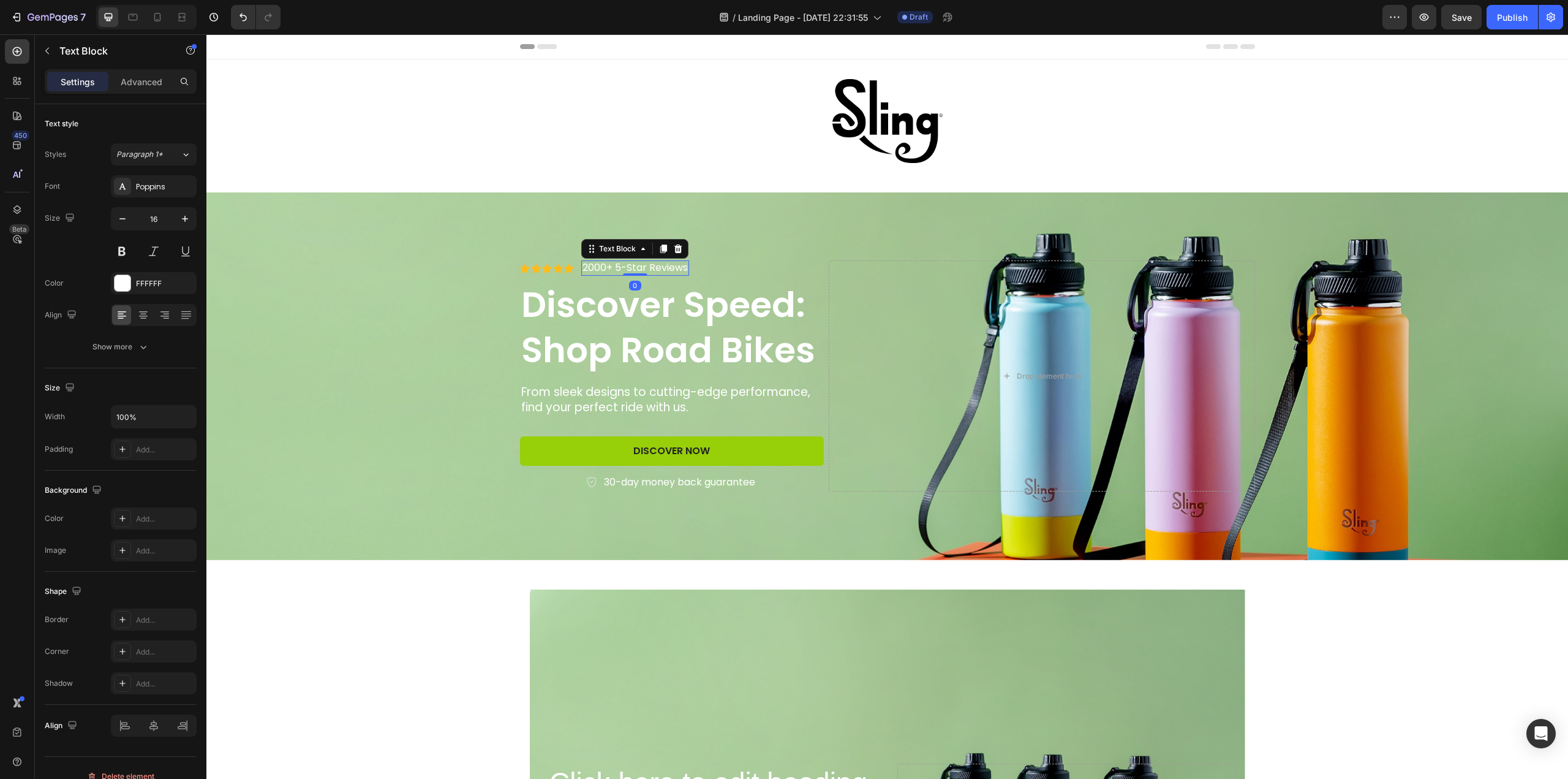
click at [654, 270] on p "2000+ 5-Star Reviews" at bounding box center [635, 268] width 105 height 13
click at [671, 406] on p "From sleek designs to cutting-edge performance, find your perfect ride with us." at bounding box center [672, 400] width 302 height 30
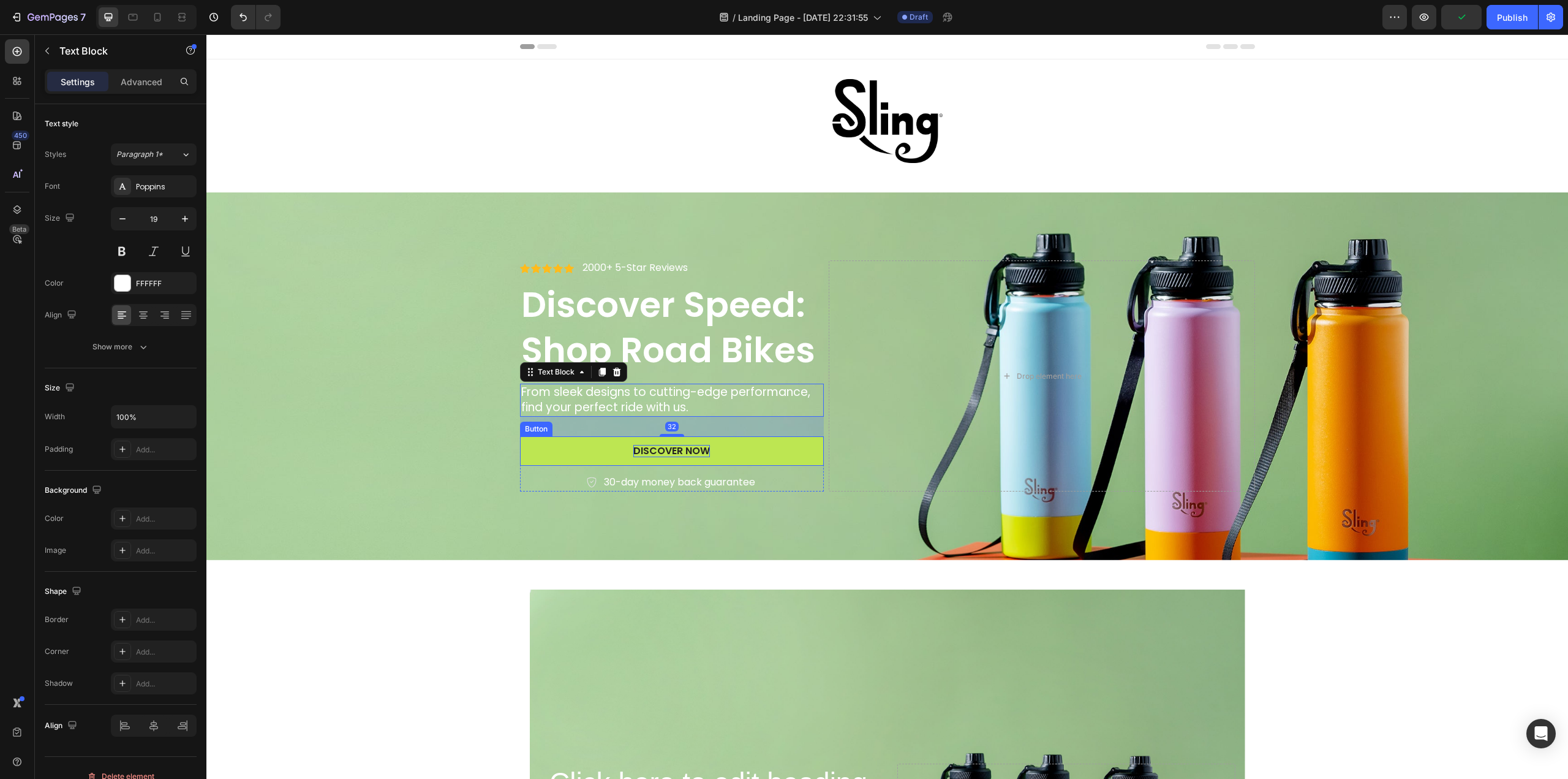
click at [662, 447] on div "Discover Now" at bounding box center [672, 450] width 77 height 13
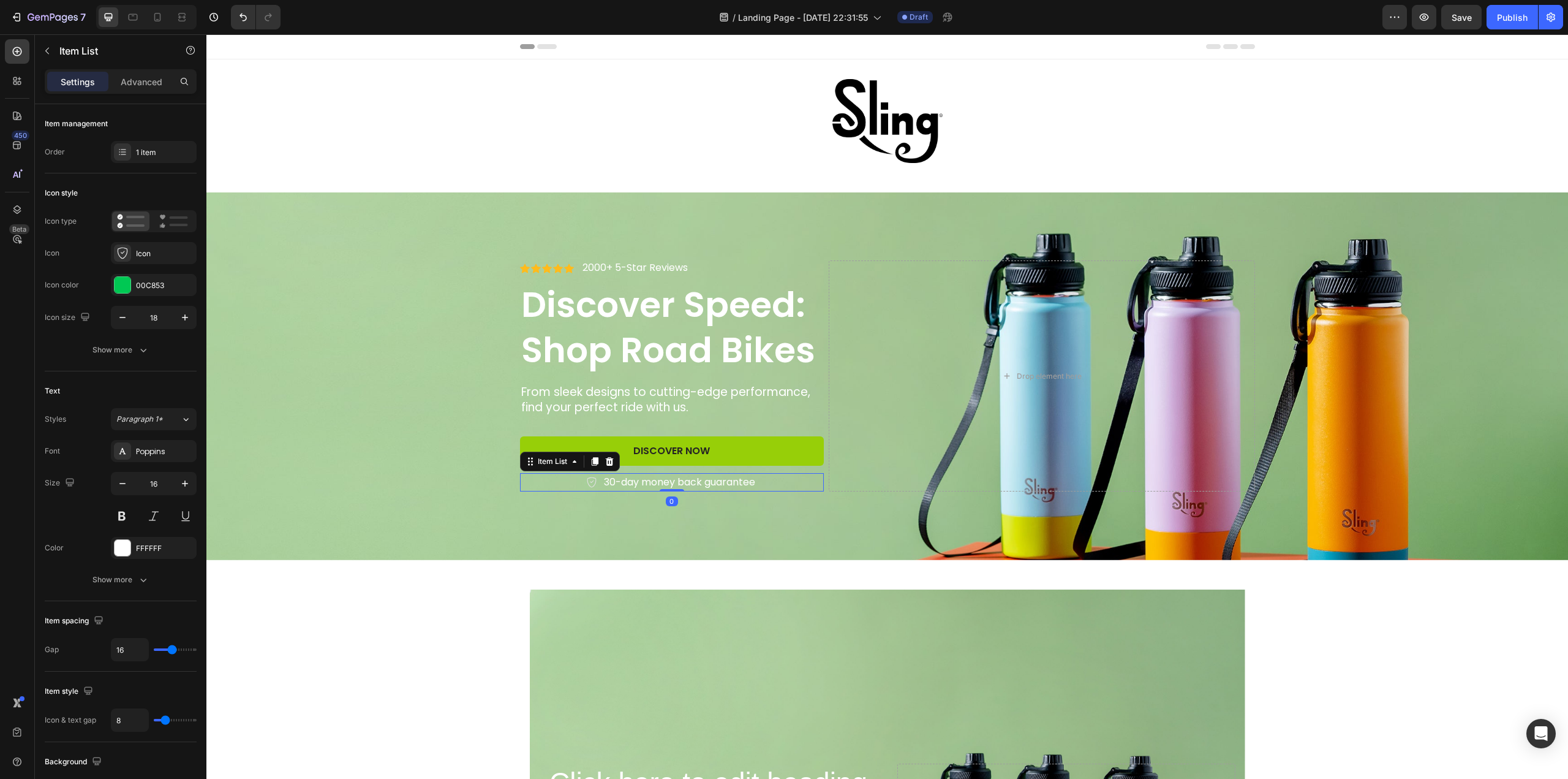
click at [655, 481] on p "30-day money back guarantee" at bounding box center [679, 482] width 151 height 15
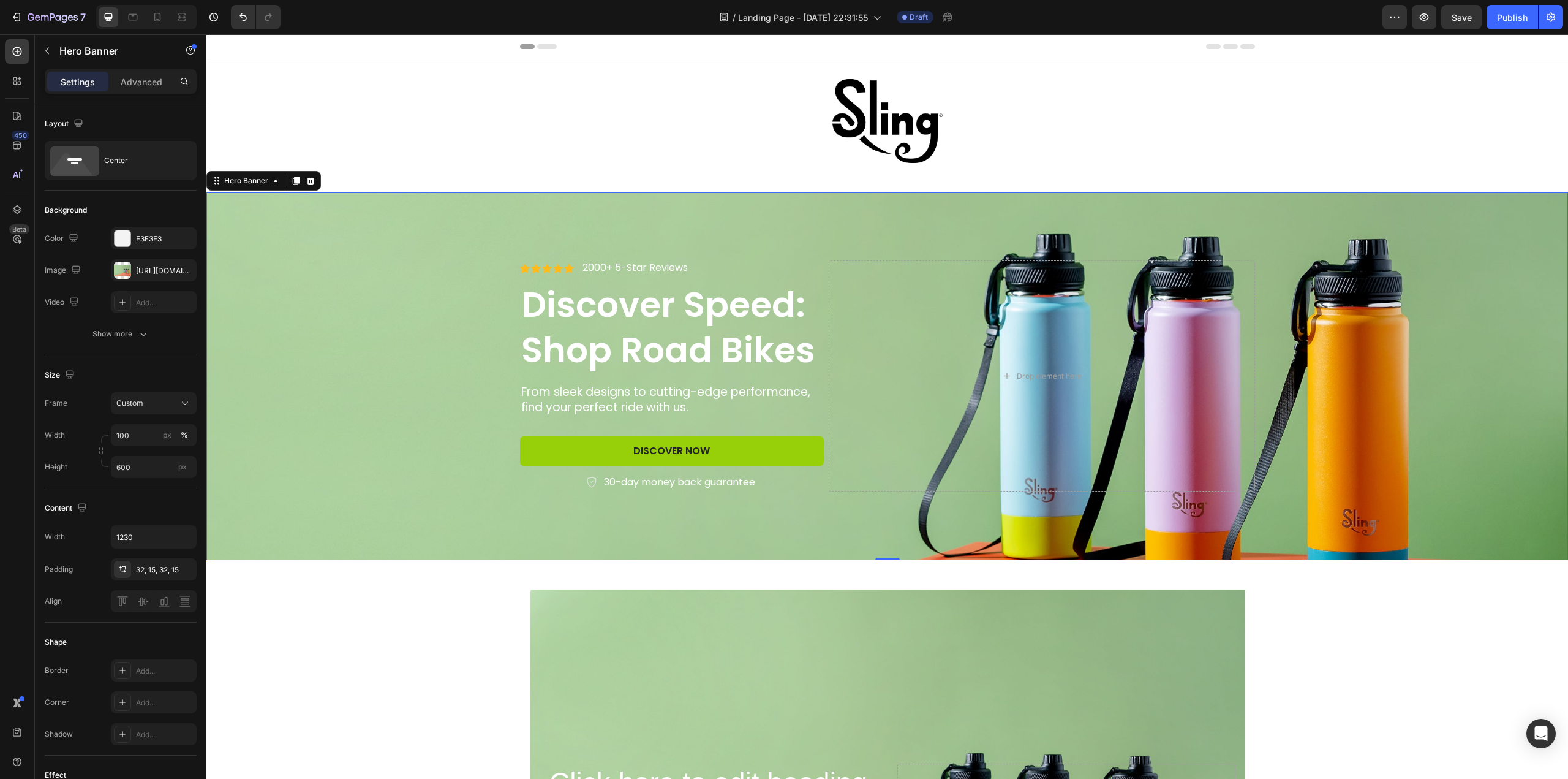
click at [491, 482] on div "Background Image" at bounding box center [887, 376] width 1361 height 368
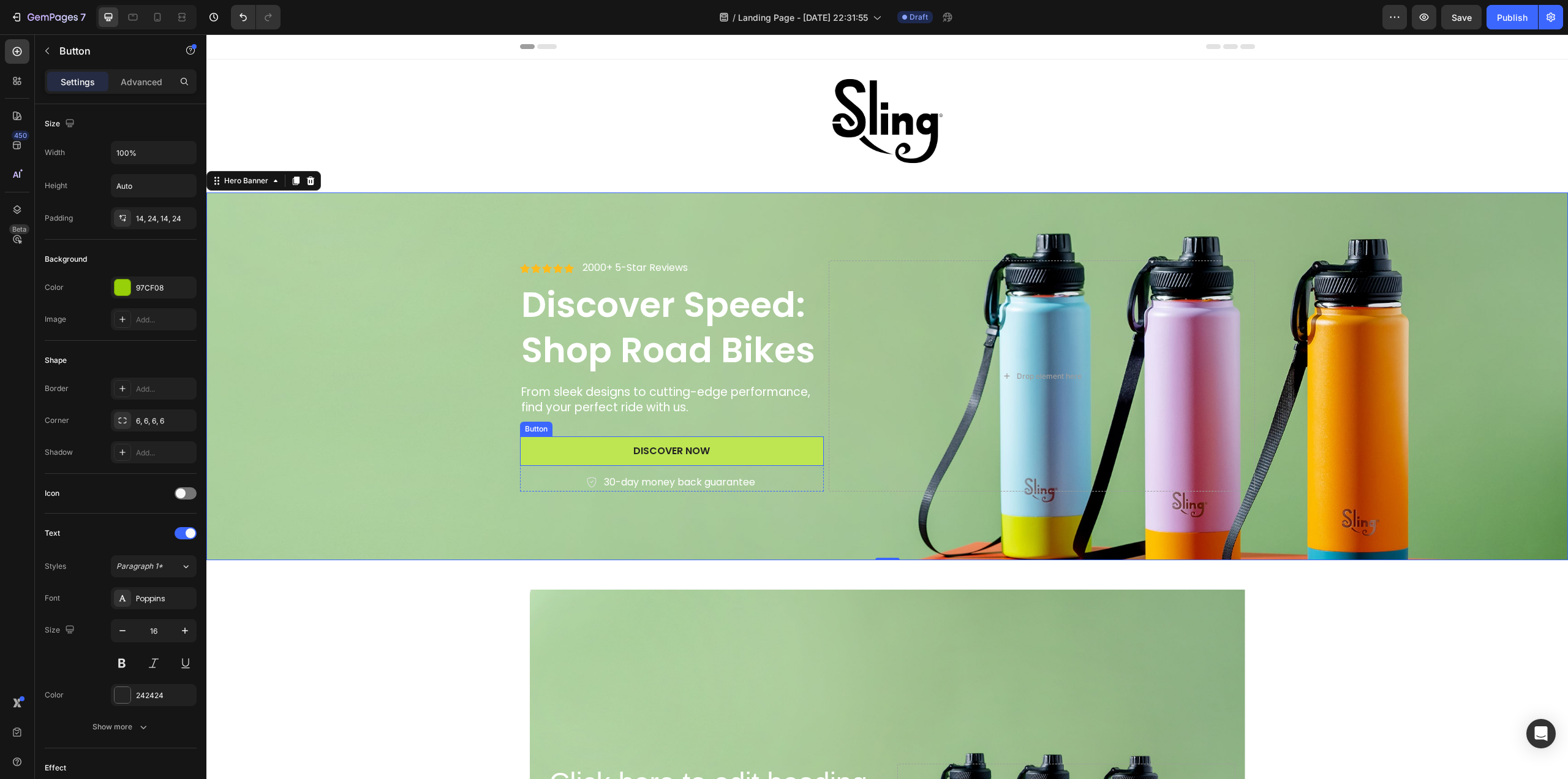
click at [544, 449] on button "Discover Now" at bounding box center [672, 451] width 304 height 30
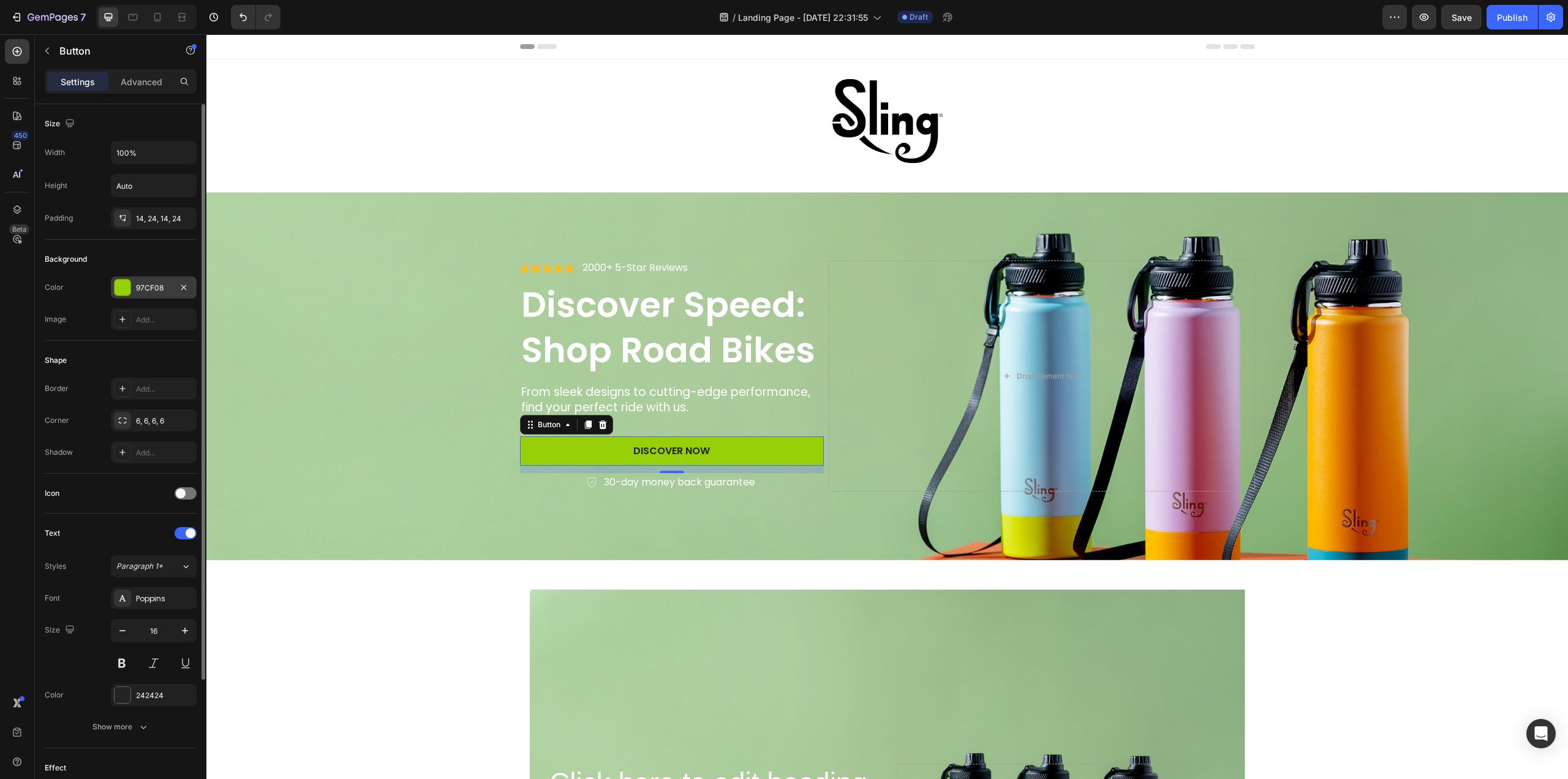
click at [126, 289] on div at bounding box center [122, 287] width 16 height 16
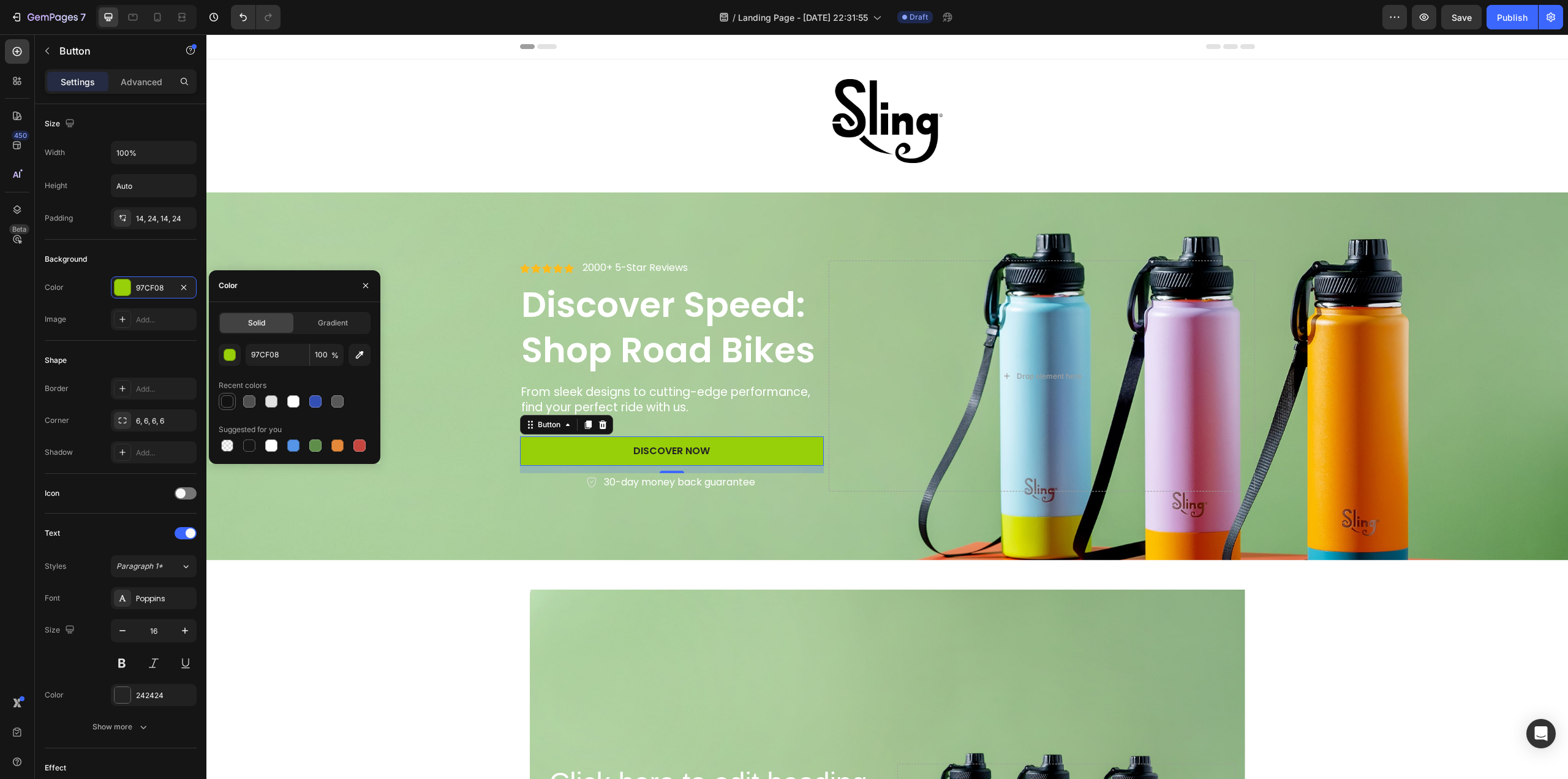
click at [225, 400] on div at bounding box center [227, 401] width 13 height 13
type input "121212"
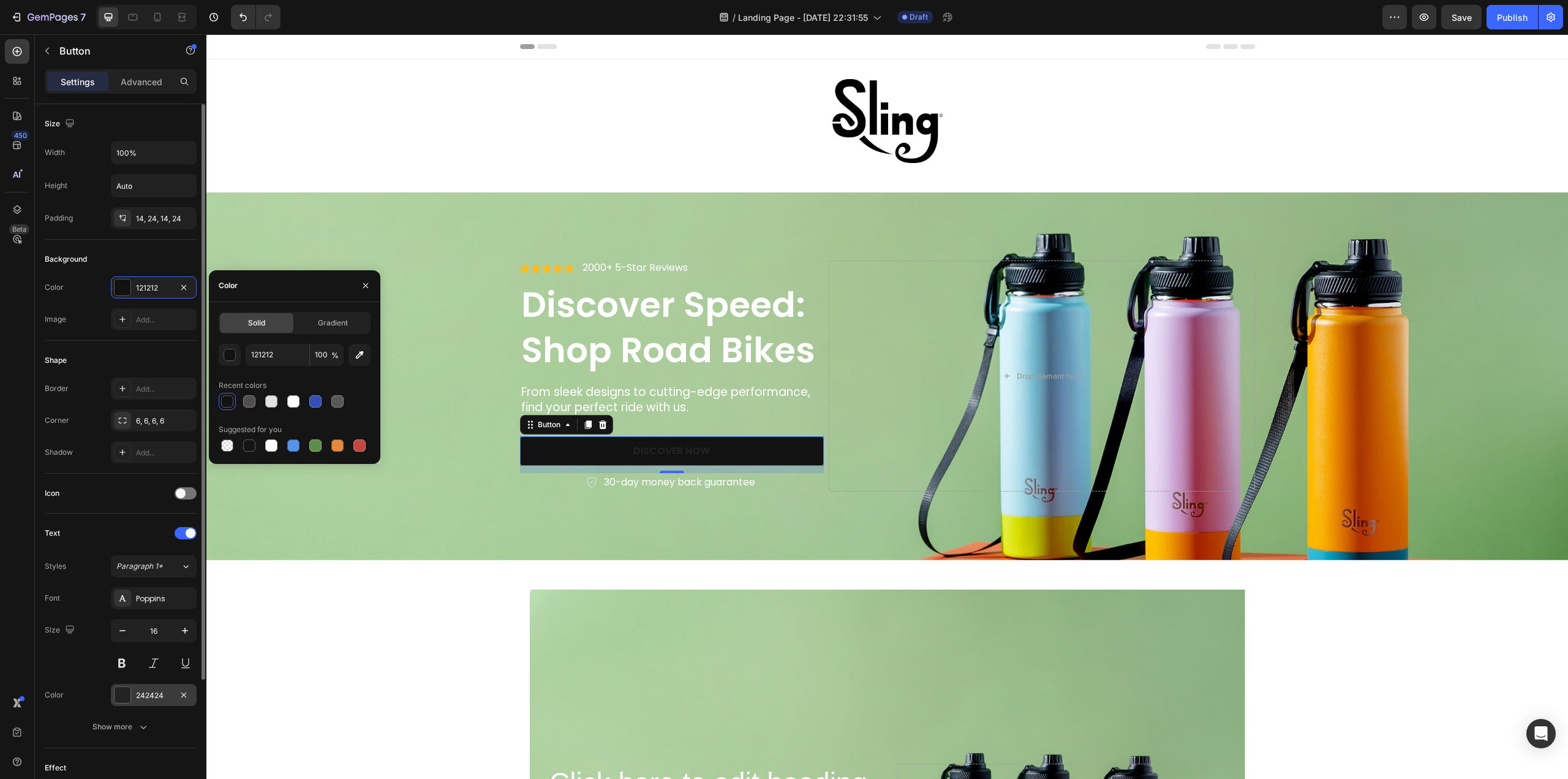
click at [124, 690] on div at bounding box center [122, 695] width 16 height 16
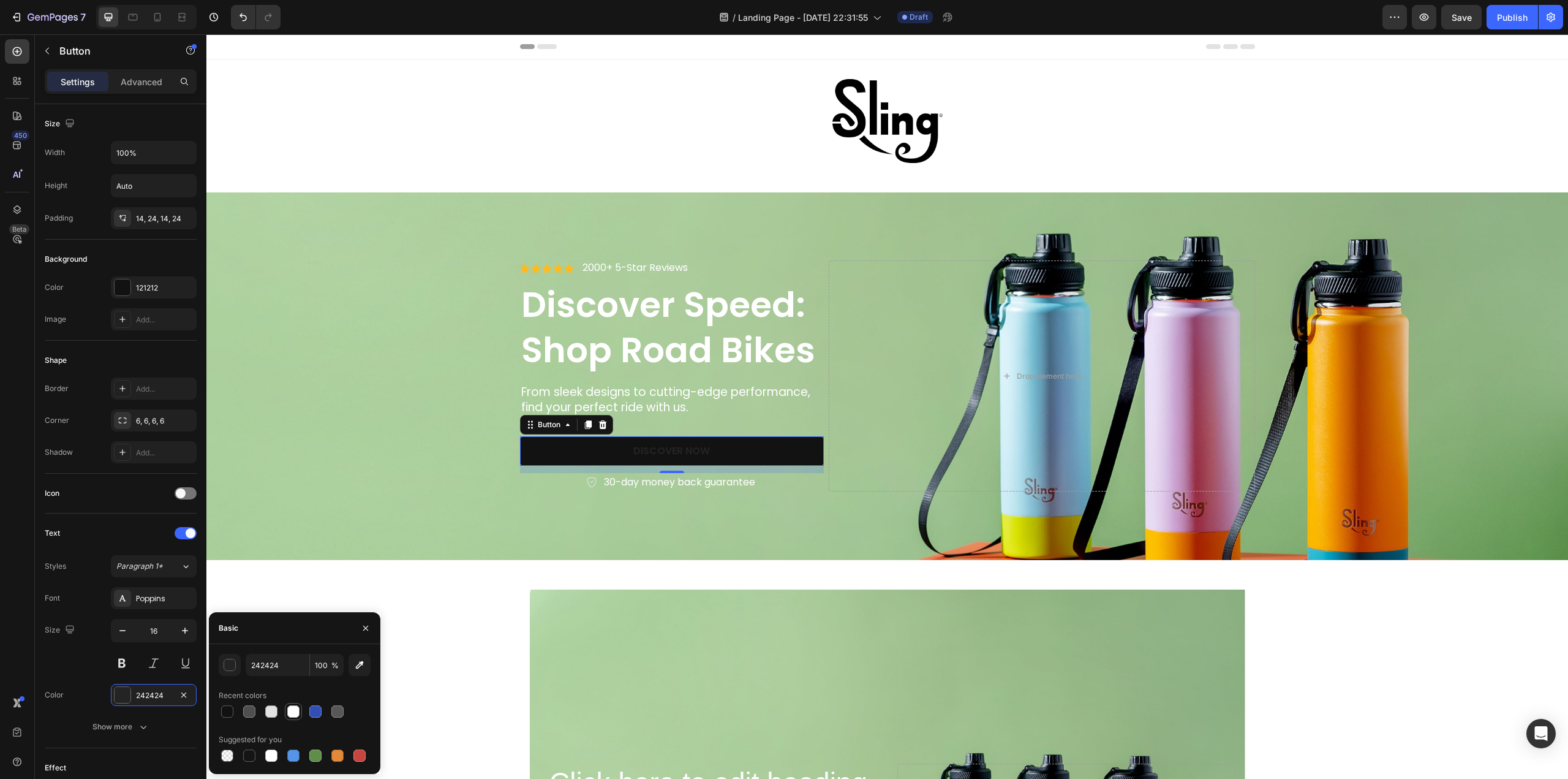
click at [294, 711] on div at bounding box center [293, 711] width 13 height 13
type input "FFFFFF"
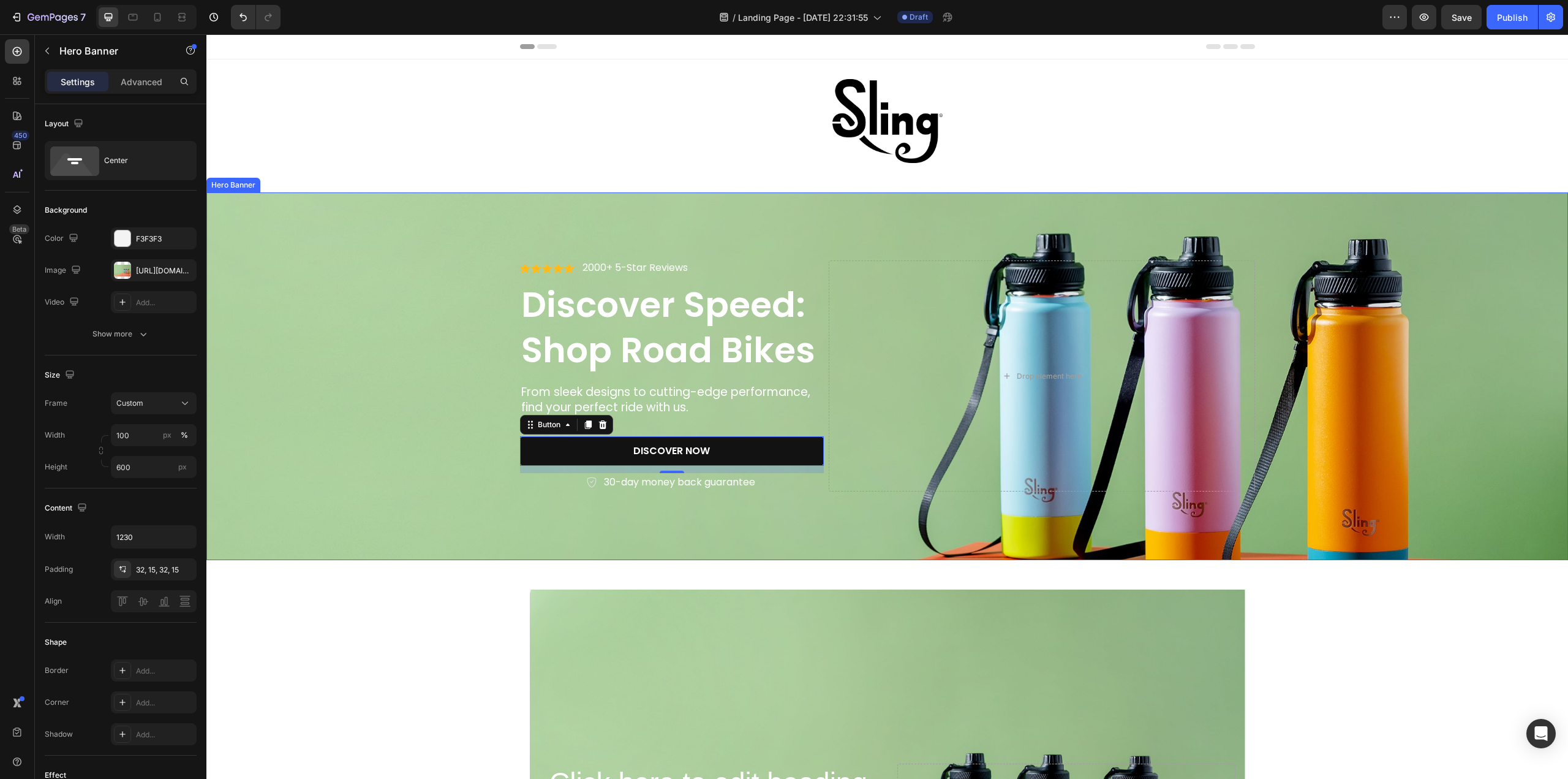
click at [394, 528] on div "Background Image" at bounding box center [887, 376] width 1361 height 368
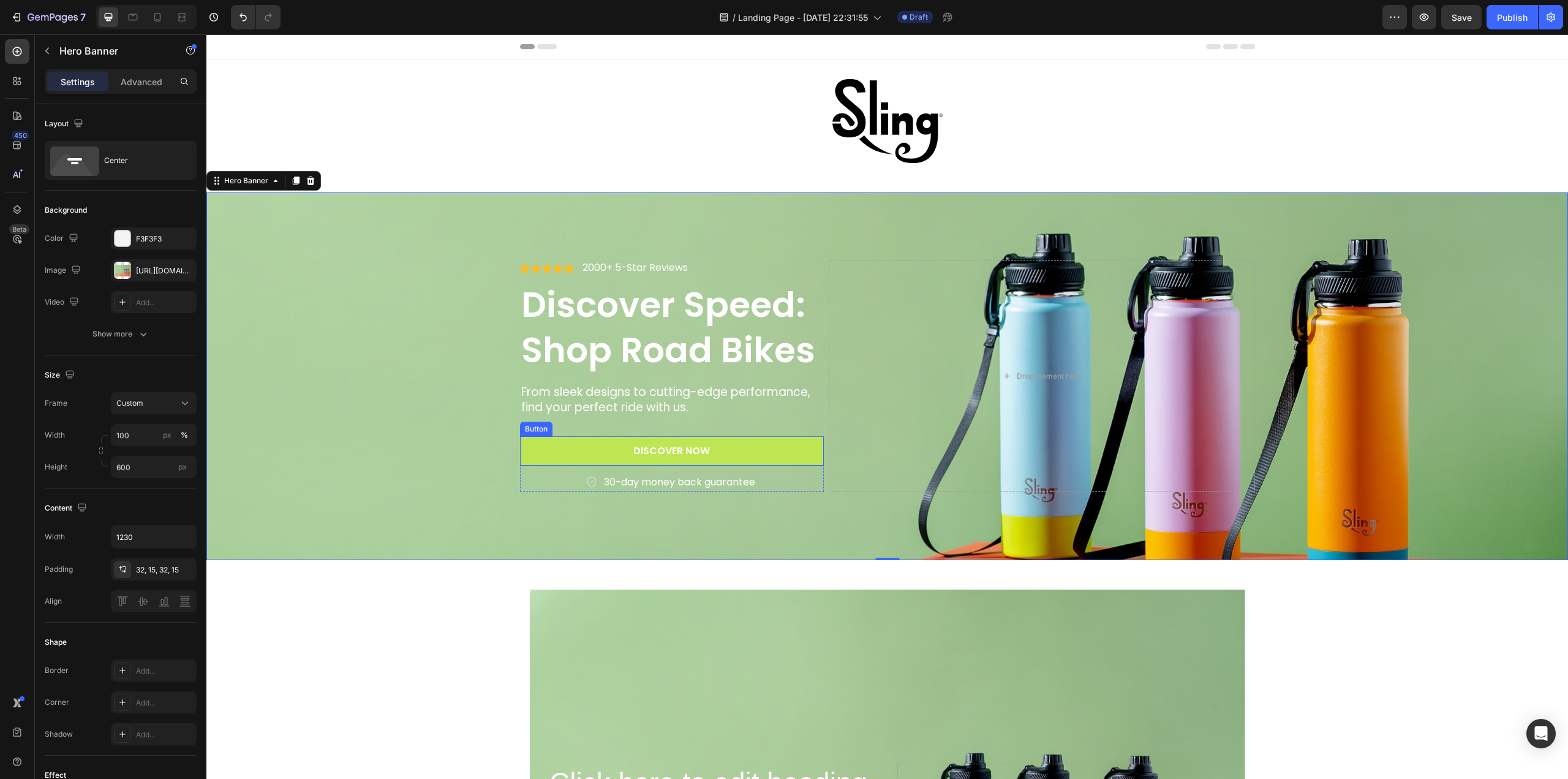
click at [579, 454] on button "Discover Now" at bounding box center [672, 451] width 304 height 30
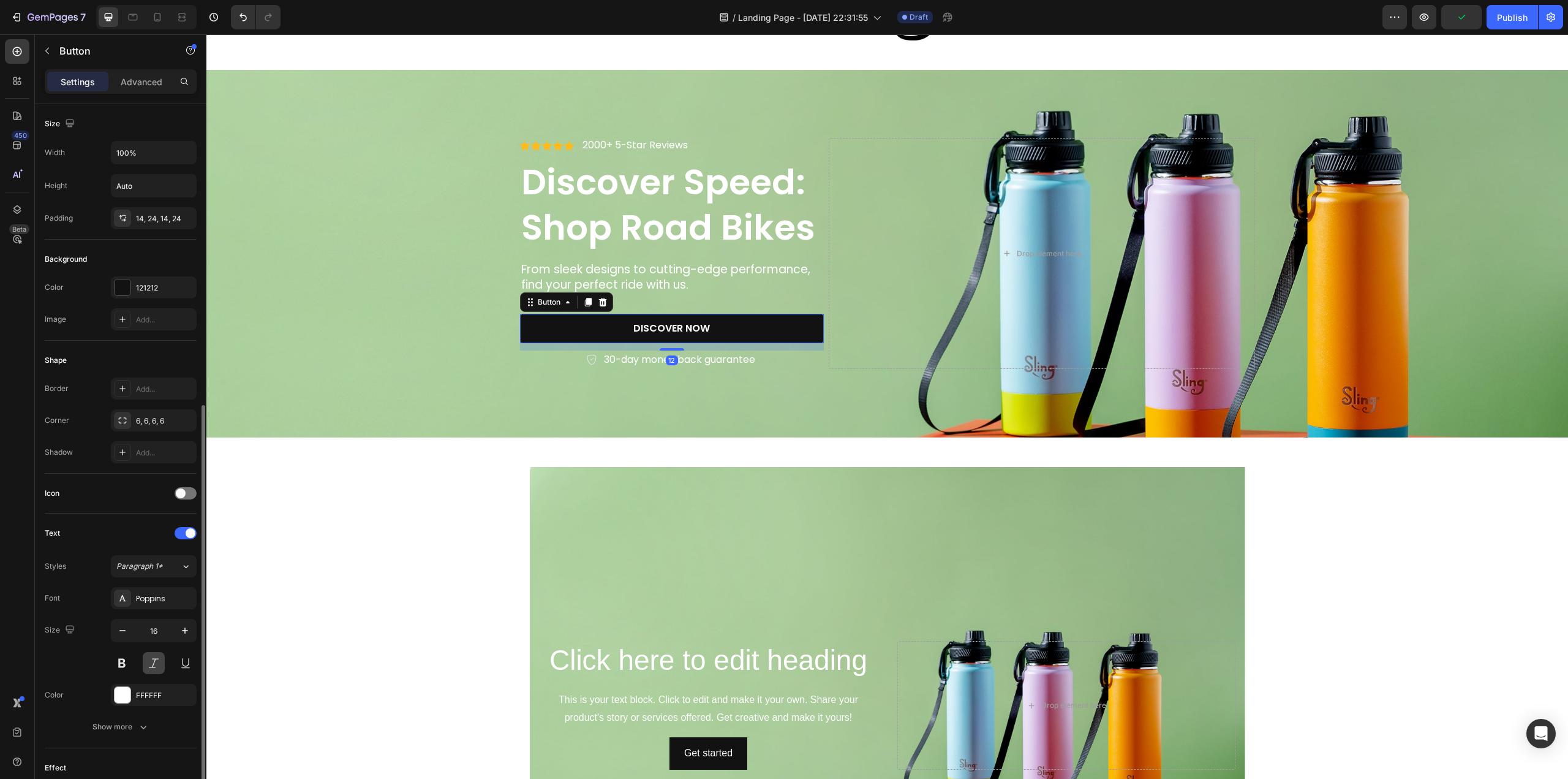
scroll to position [166, 0]
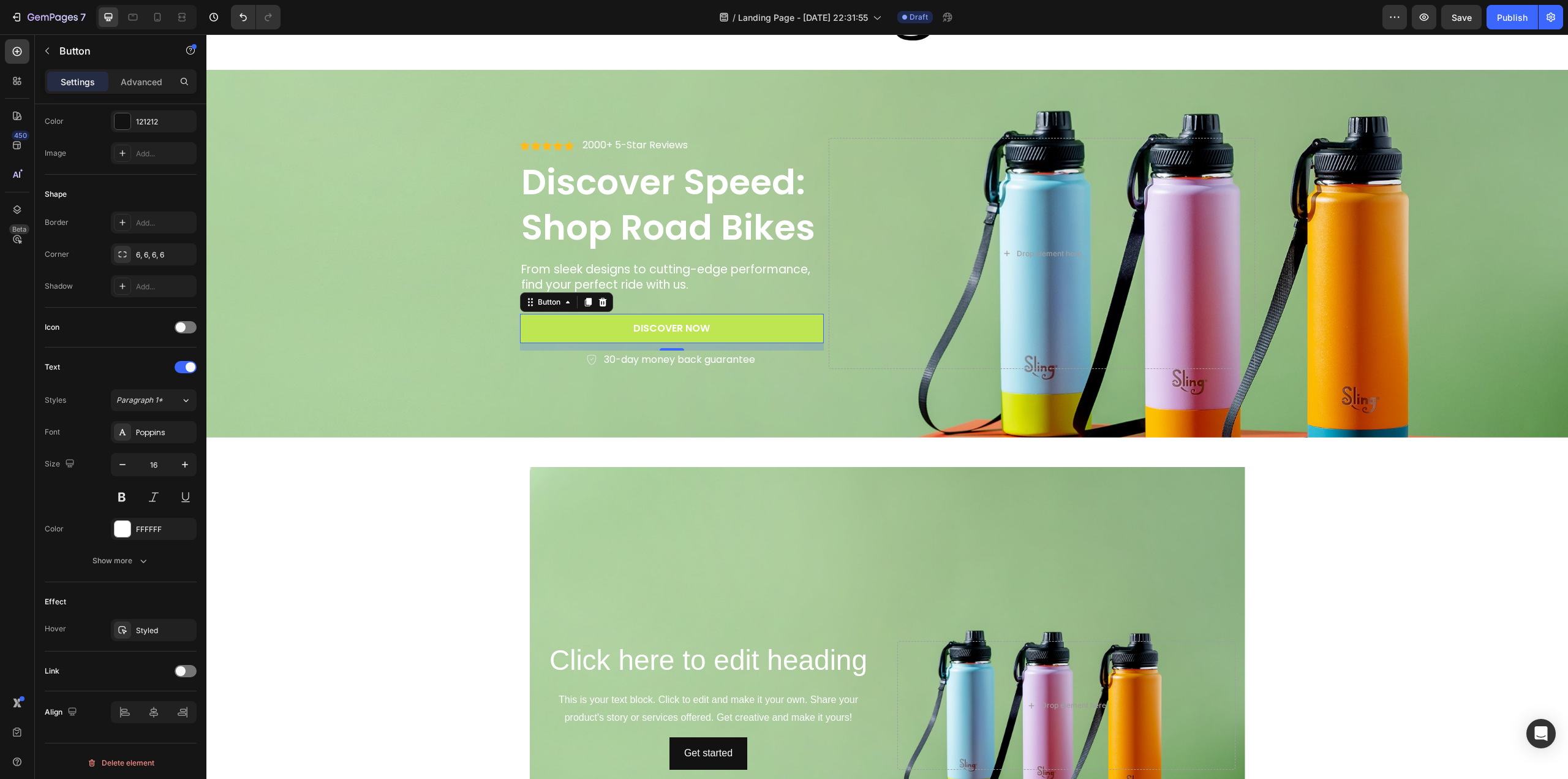
click at [591, 329] on button "Discover Now" at bounding box center [672, 329] width 304 height 30
click at [643, 331] on div "Icon Icon Icon Icon Icon Icon List 2000+ 5-Star Reviews Text Block Row Discover…" at bounding box center [672, 253] width 304 height 231
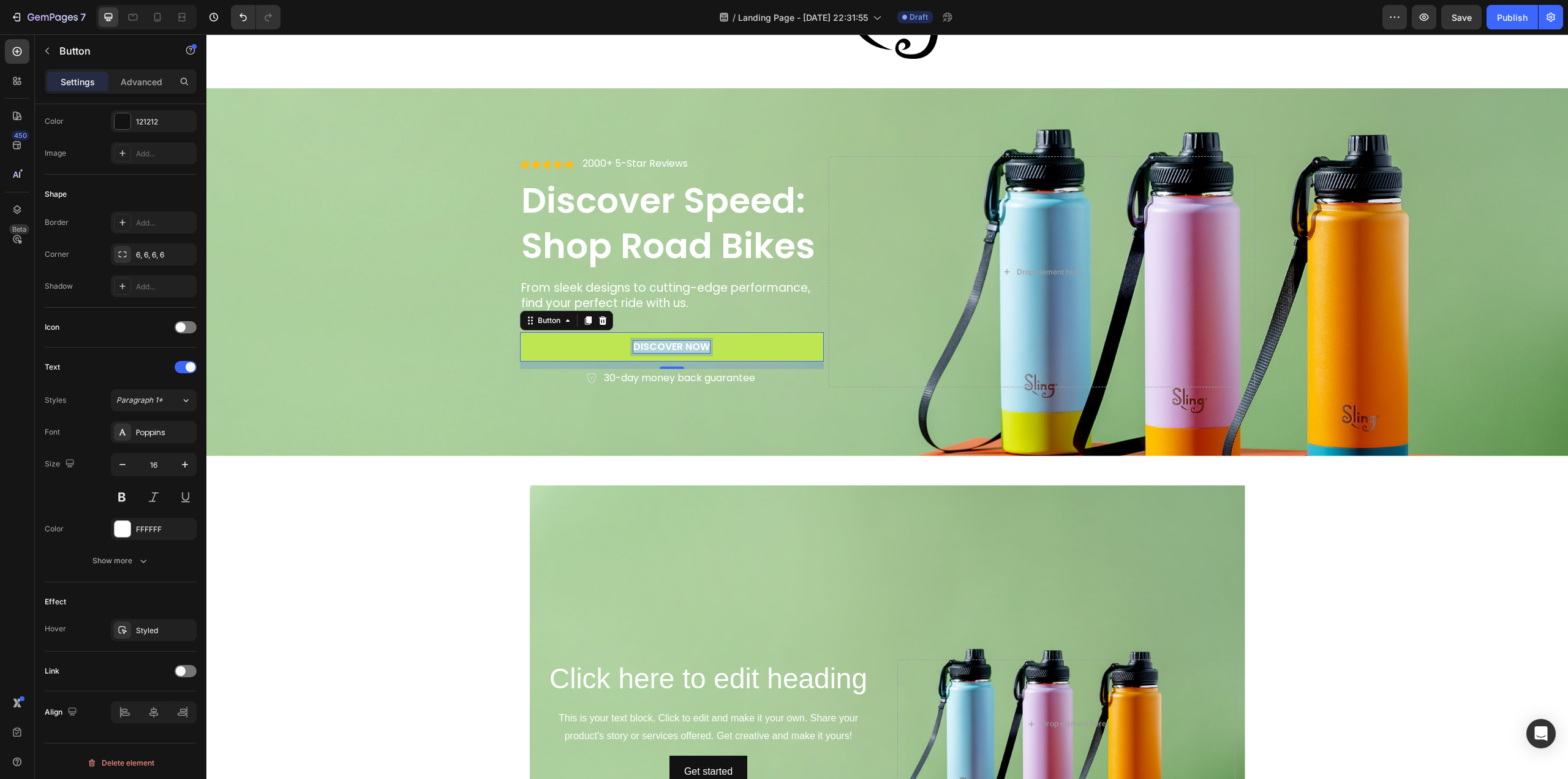
drag, startPoint x: 630, startPoint y: 343, endPoint x: 706, endPoint y: 345, distance: 76.0
click at [706, 345] on button "Discover Now" at bounding box center [672, 347] width 304 height 30
click at [520, 332] on button "Get" at bounding box center [672, 347] width 304 height 30
click at [520, 332] on button "Get Hydrated" at bounding box center [672, 347] width 304 height 30
click at [760, 420] on div "Background Image" at bounding box center [887, 272] width 1361 height 368
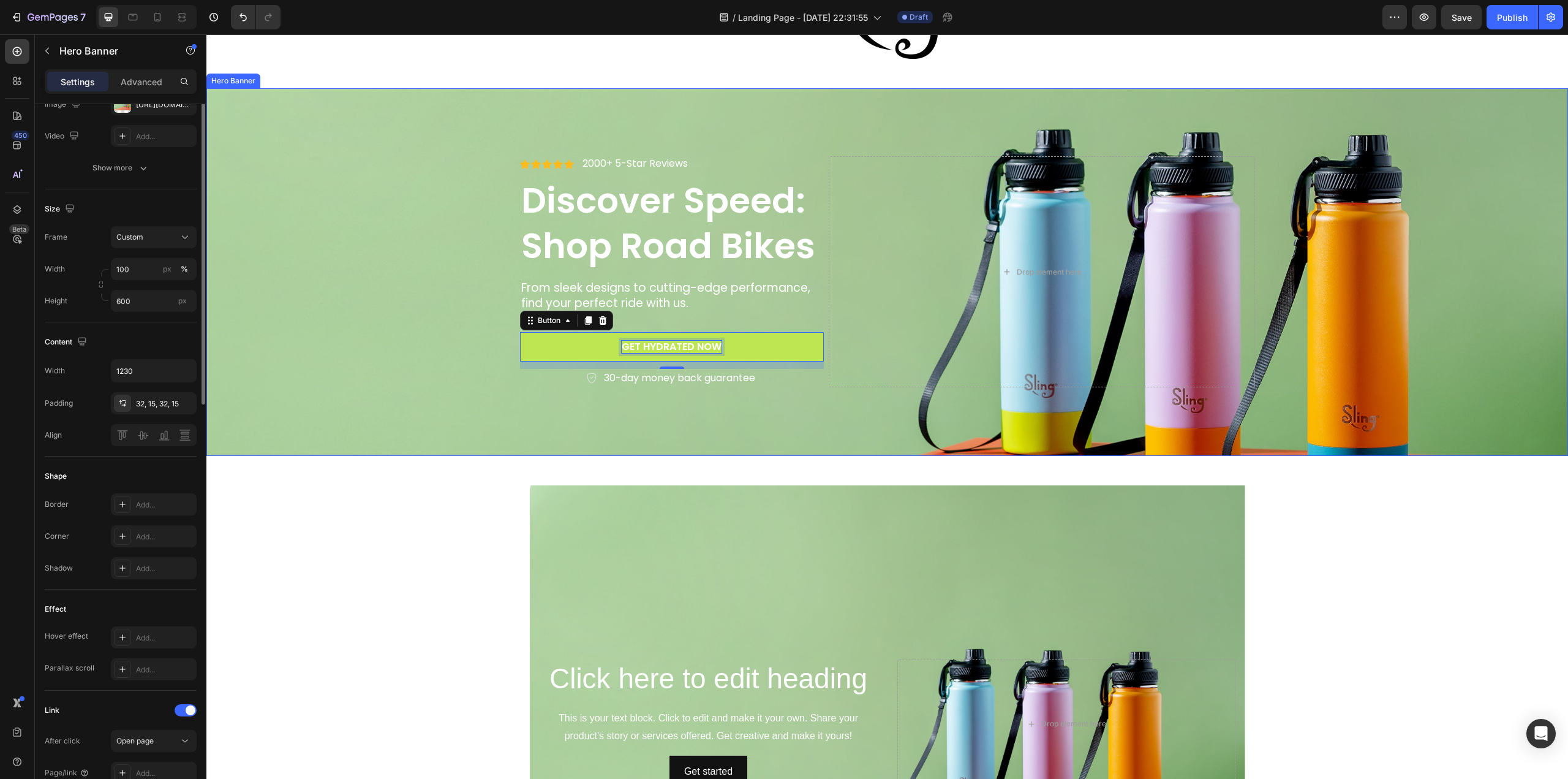
scroll to position [0, 0]
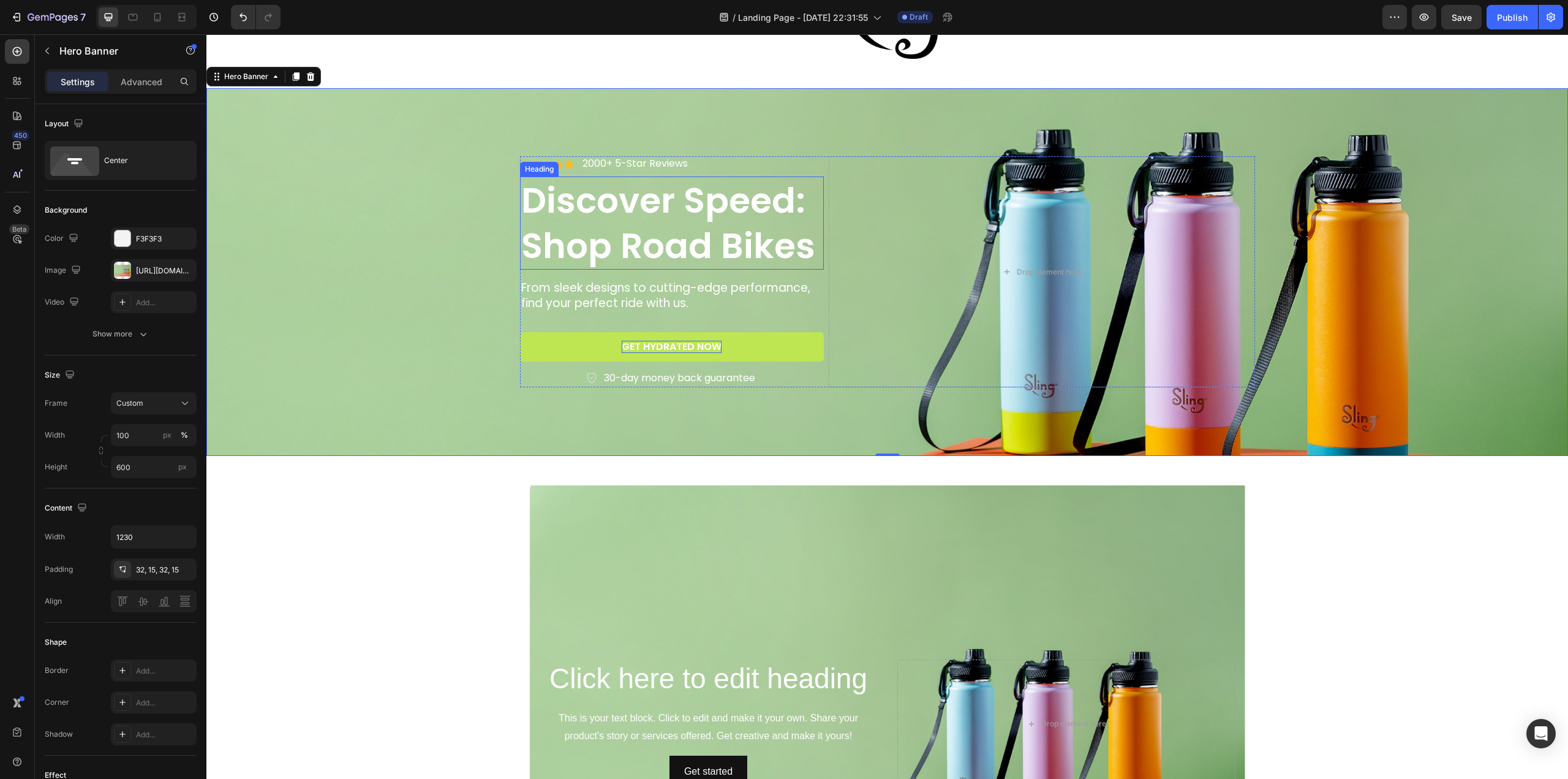
click at [564, 204] on h2 "Discover Speed: Shop Road Bikes" at bounding box center [672, 224] width 304 height 93
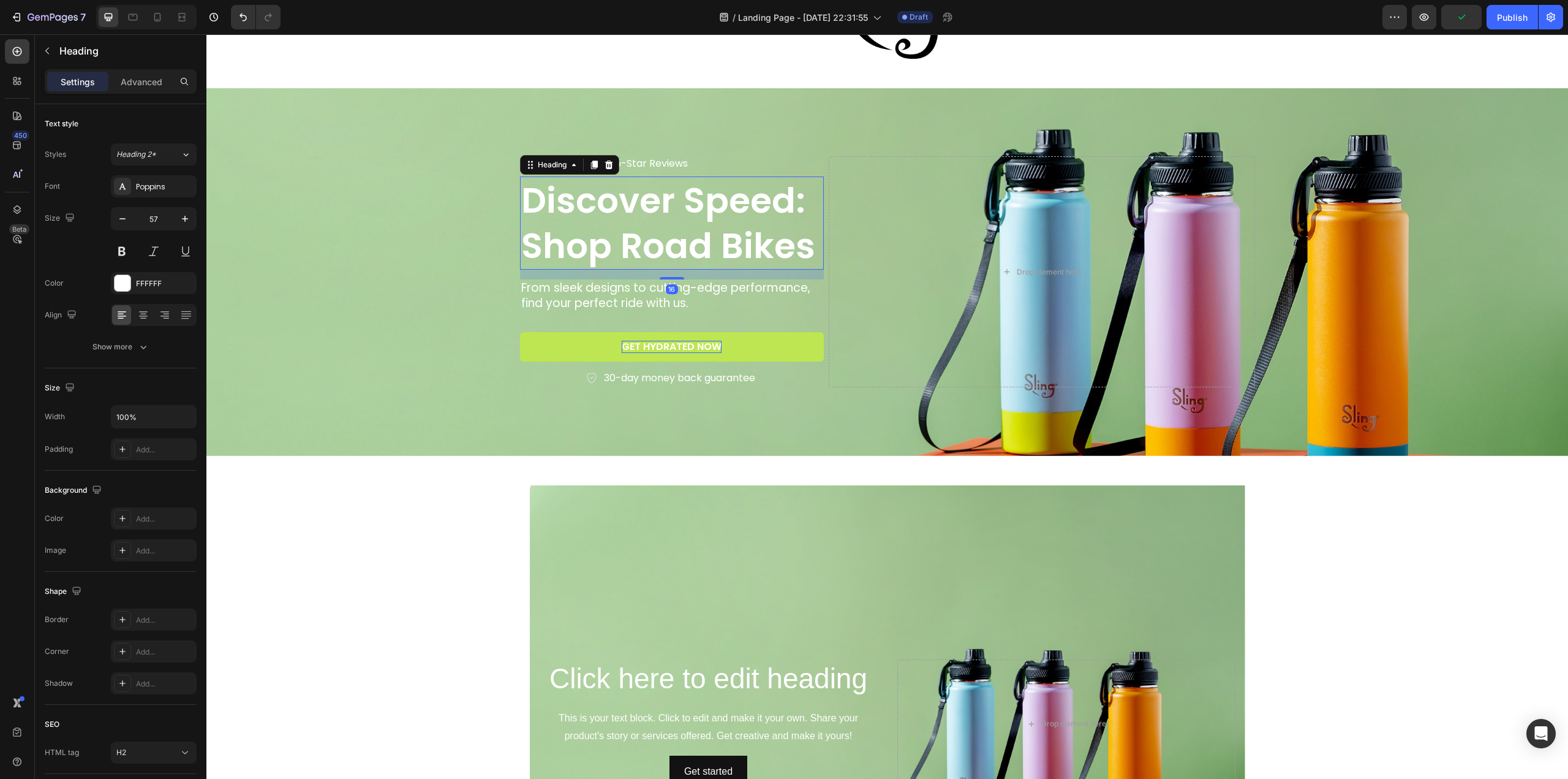
click at [520, 199] on h2 "Discover Speed: Shop Road Bikes" at bounding box center [672, 224] width 304 height 93
click at [521, 199] on p "Discover Speed: Shop Road Bikes" at bounding box center [672, 223] width 302 height 91
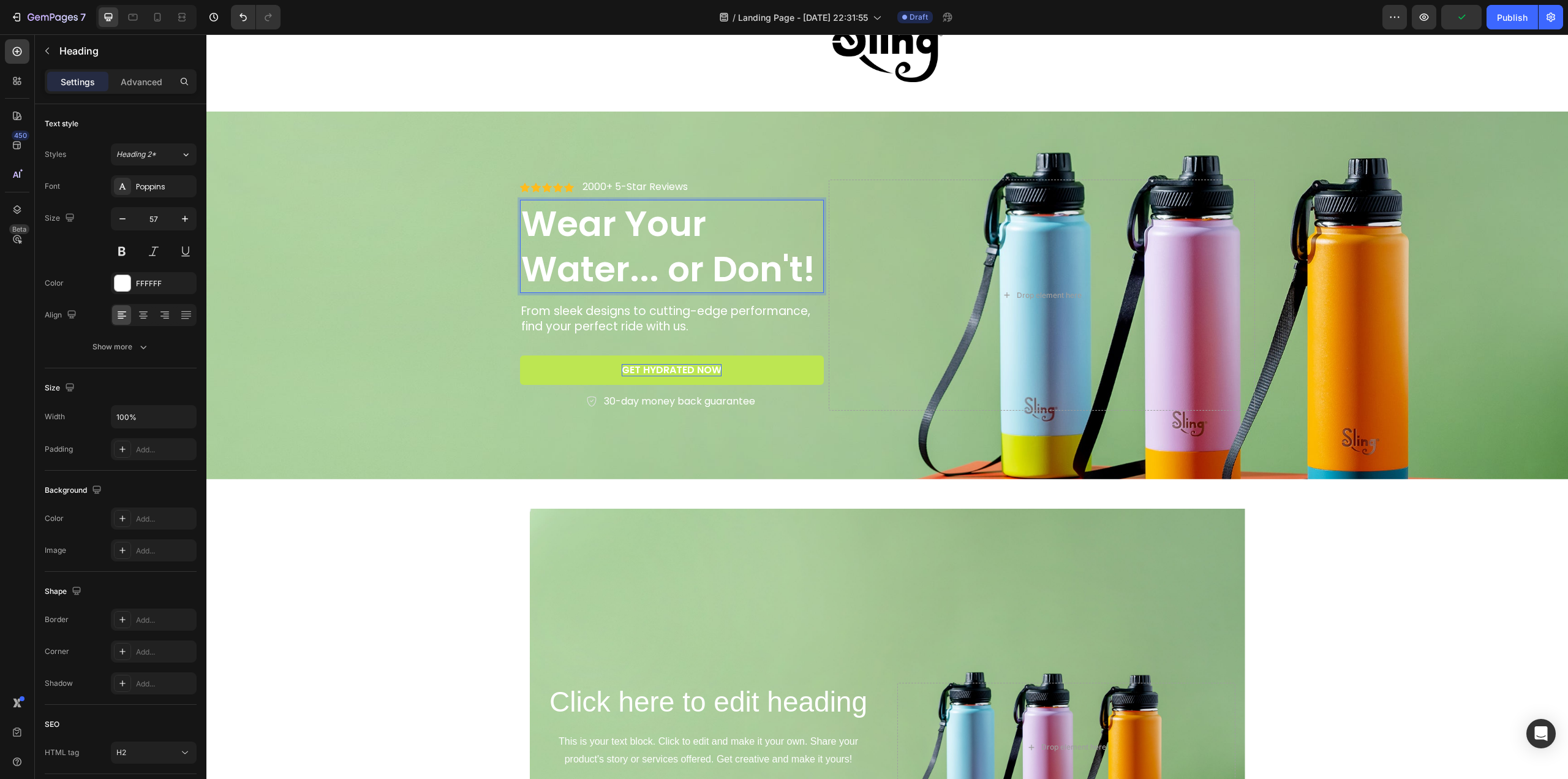
scroll to position [104, 0]
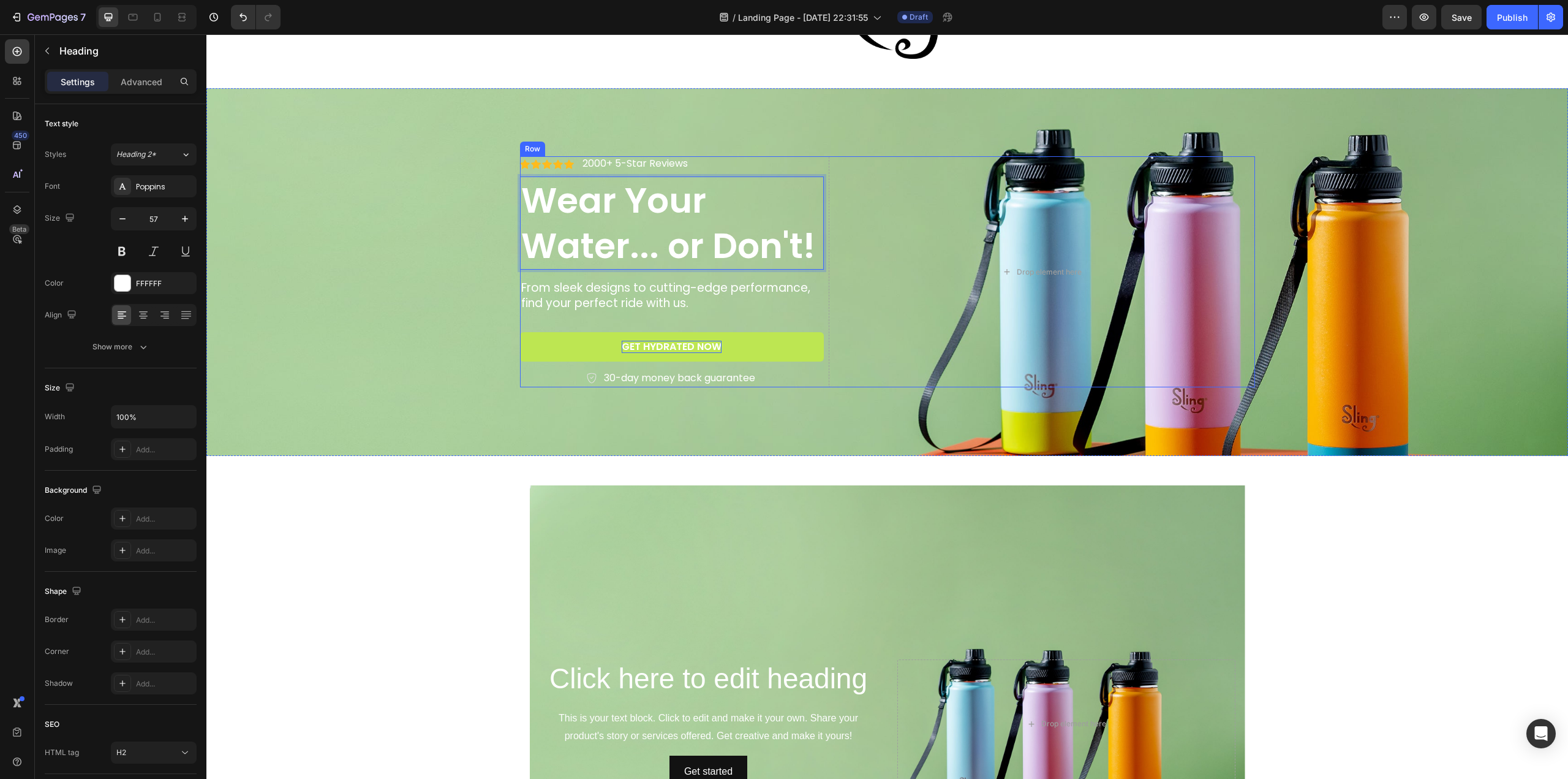
click at [820, 209] on div "Icon Icon Icon Icon Icon Icon List 2000+ 5-Star Reviews Text Block Row Wear You…" at bounding box center [888, 271] width 735 height 231
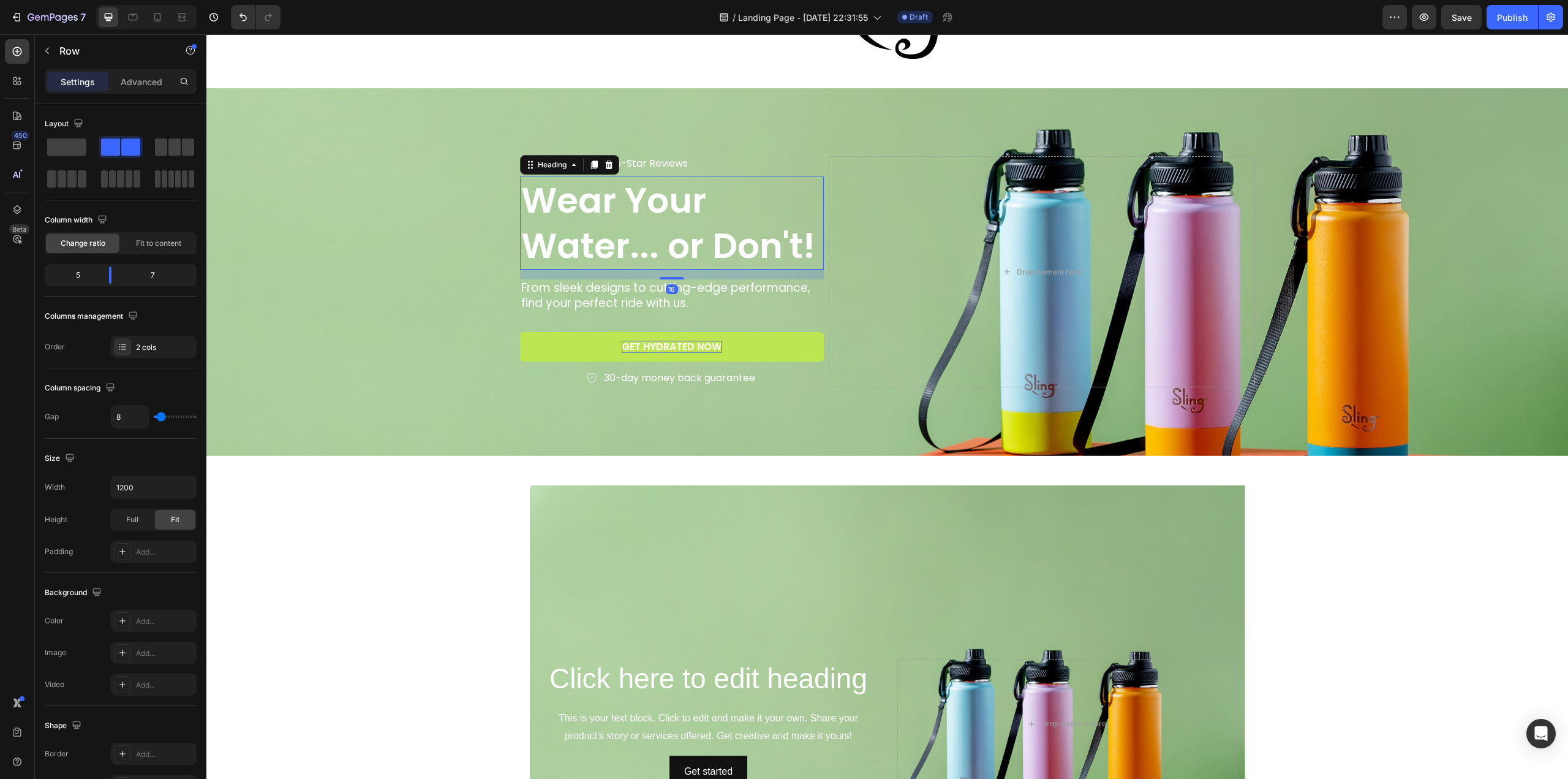
click at [615, 207] on p "Wear Your Water... or Don't!" at bounding box center [672, 223] width 302 height 91
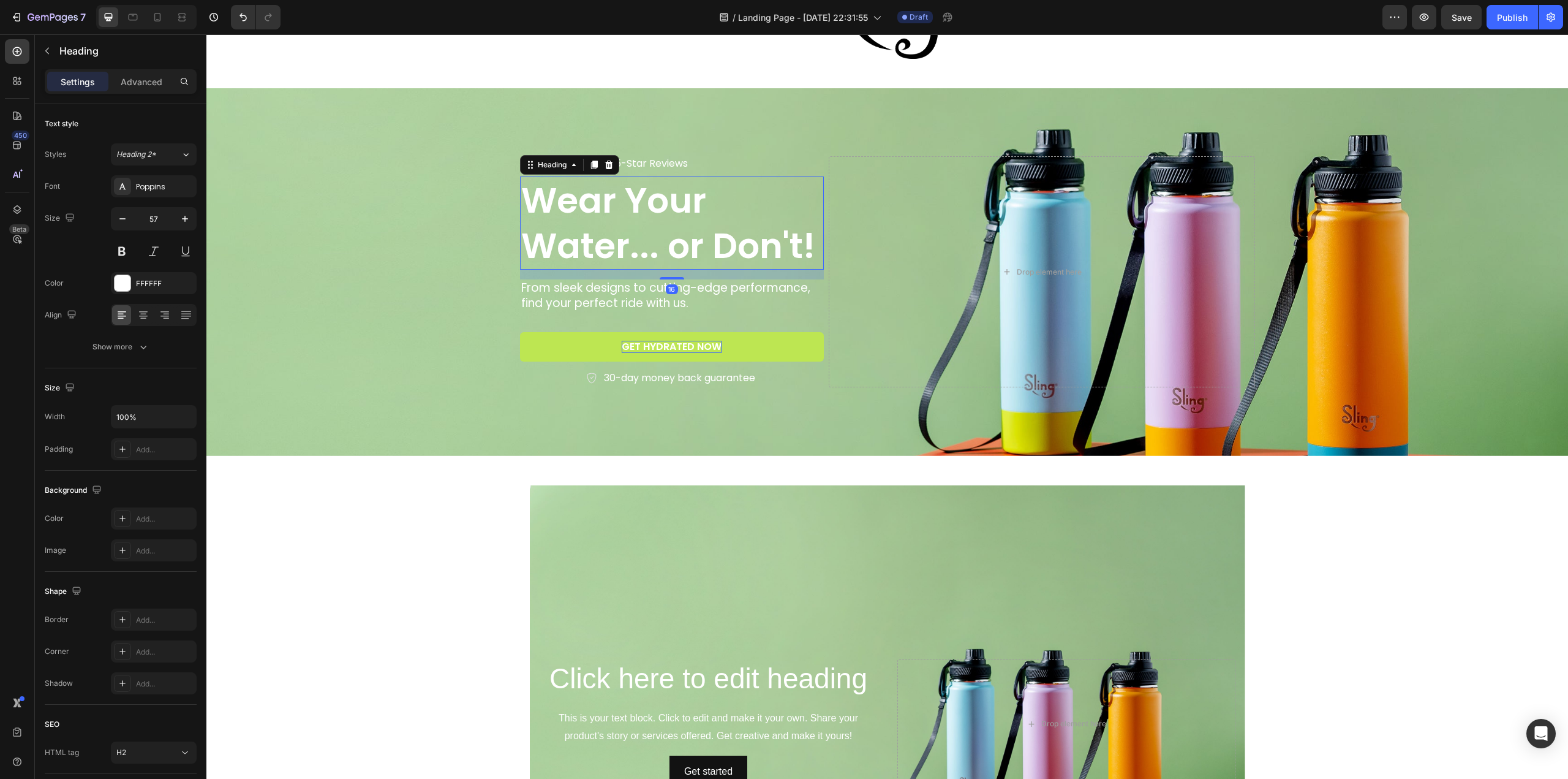
scroll to position [0, 0]
click at [126, 218] on icon "button" at bounding box center [123, 219] width 13 height 13
click at [125, 218] on icon "button" at bounding box center [123, 219] width 13 height 13
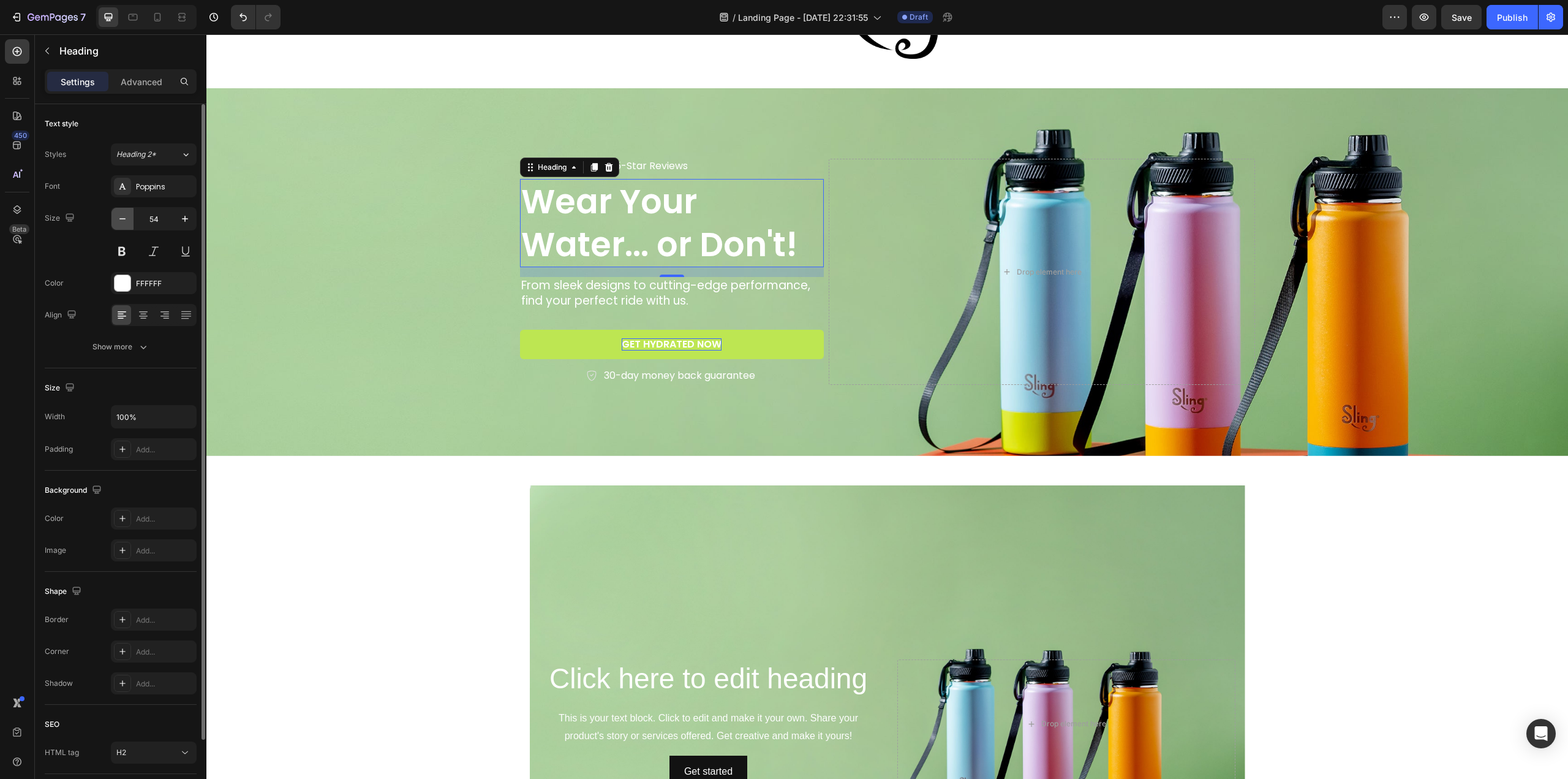
click at [125, 219] on icon "button" at bounding box center [122, 219] width 6 height 1
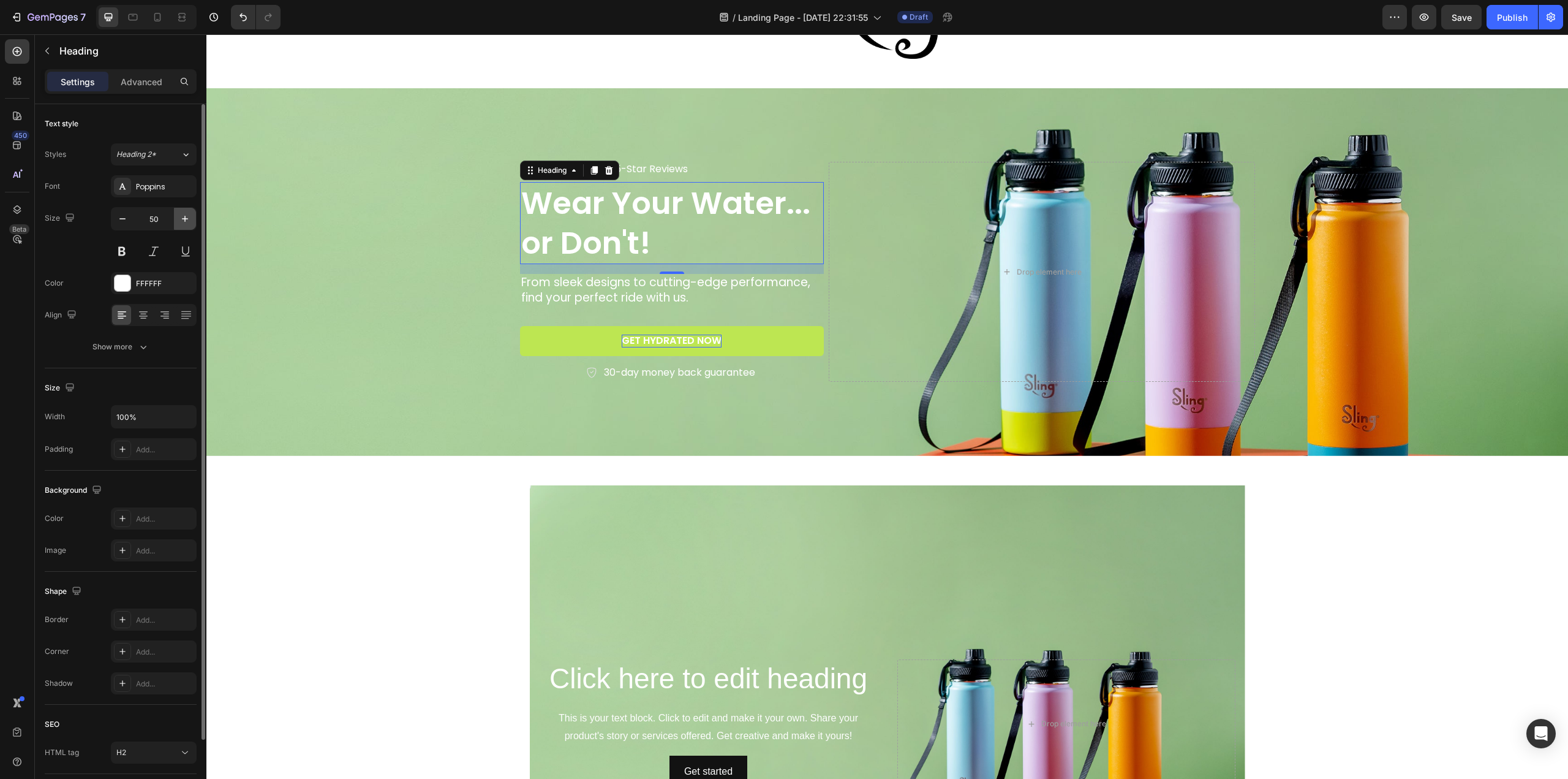
click at [182, 219] on icon "button" at bounding box center [185, 219] width 13 height 13
type input "51"
click at [352, 385] on div "Background Image" at bounding box center [887, 272] width 1361 height 368
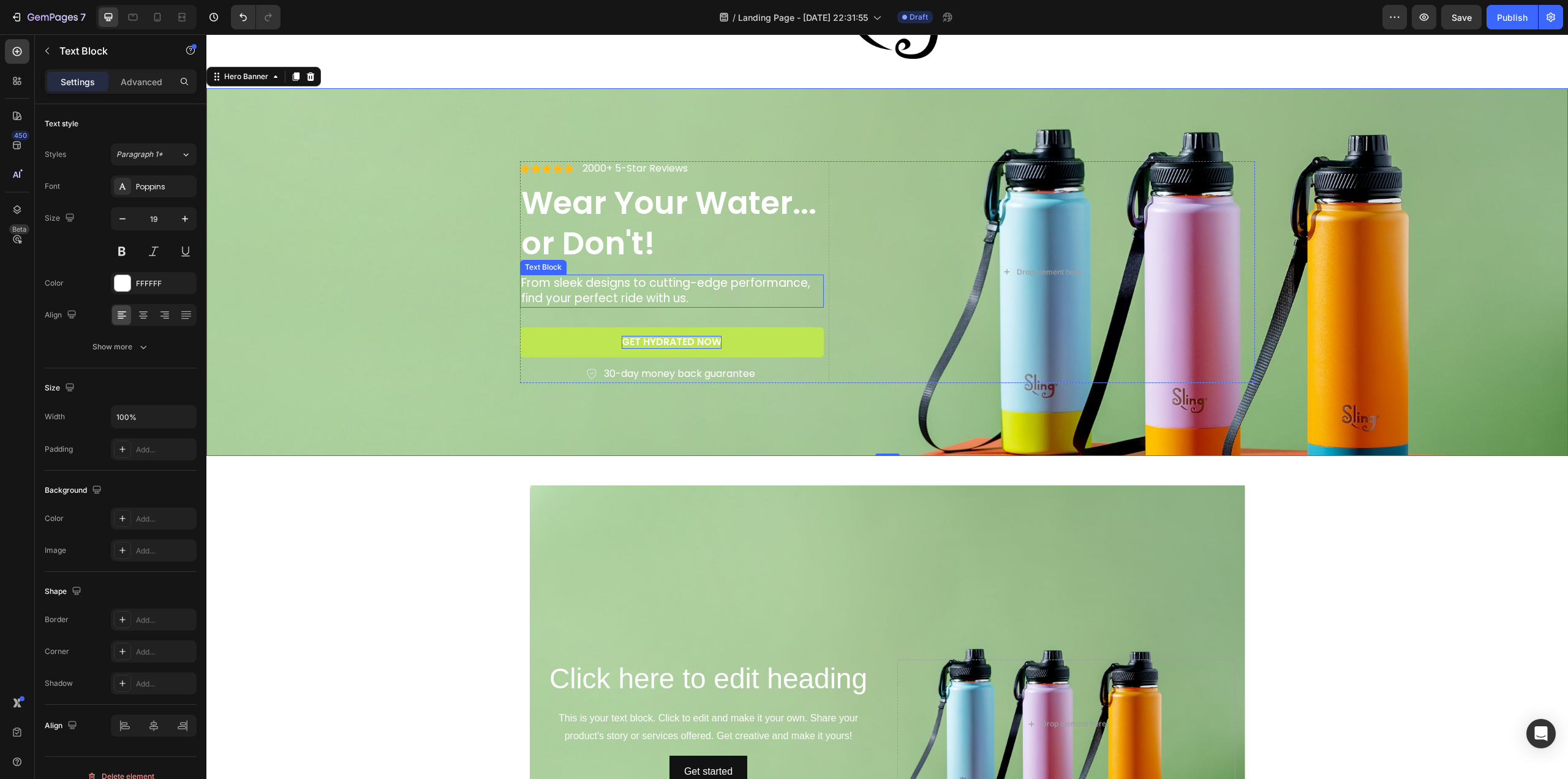
click at [558, 288] on p "From sleek designs to cutting-edge performance, find your perfect ride with us." at bounding box center [672, 291] width 302 height 30
click at [521, 284] on p "From sleek designs to cutting-edge performance, find your perfect ride with us." at bounding box center [672, 291] width 302 height 30
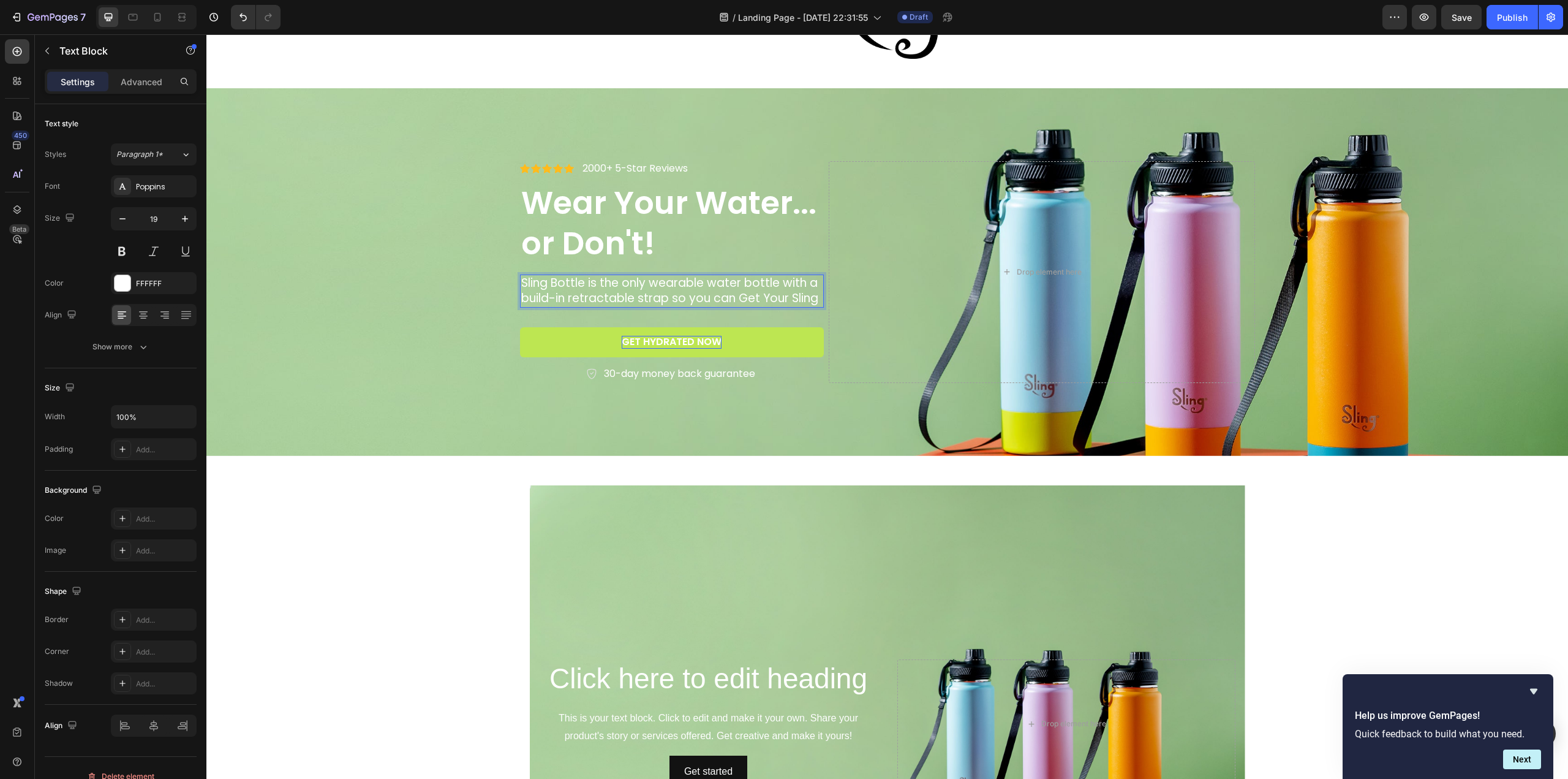
scroll to position [96, 0]
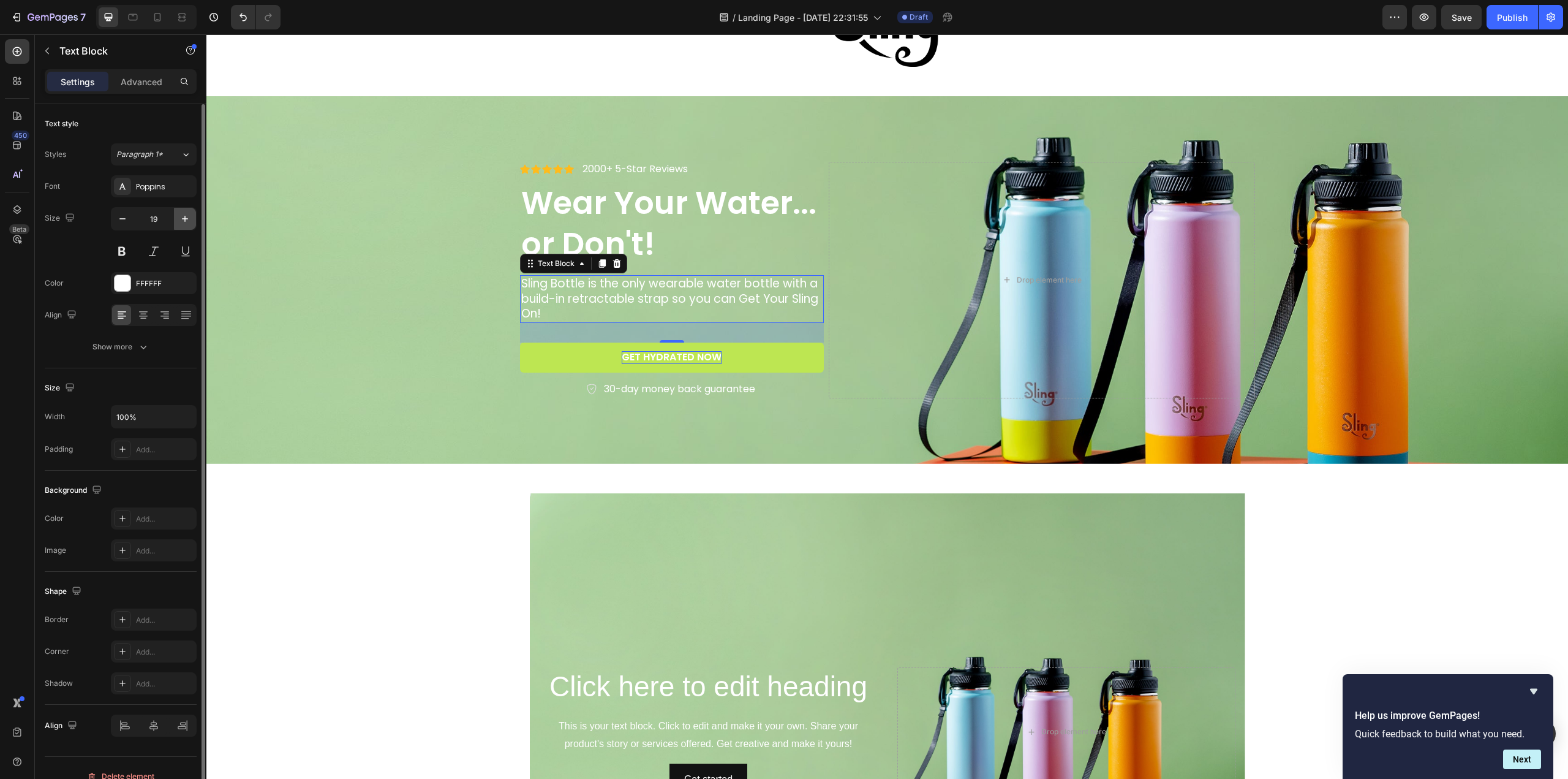
click at [187, 219] on icon "button" at bounding box center [185, 219] width 13 height 13
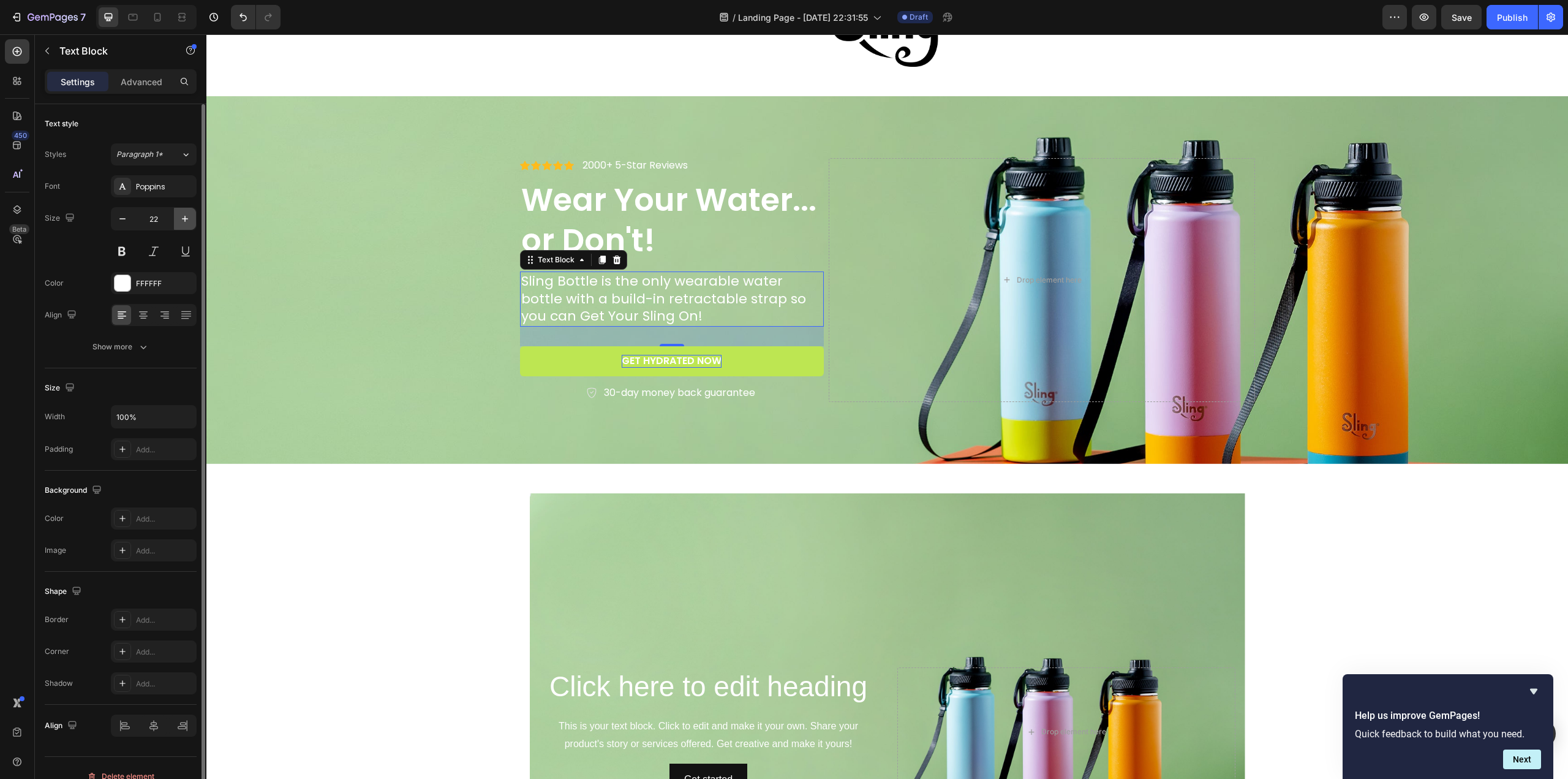
click at [187, 219] on icon "button" at bounding box center [185, 219] width 13 height 13
type input "26"
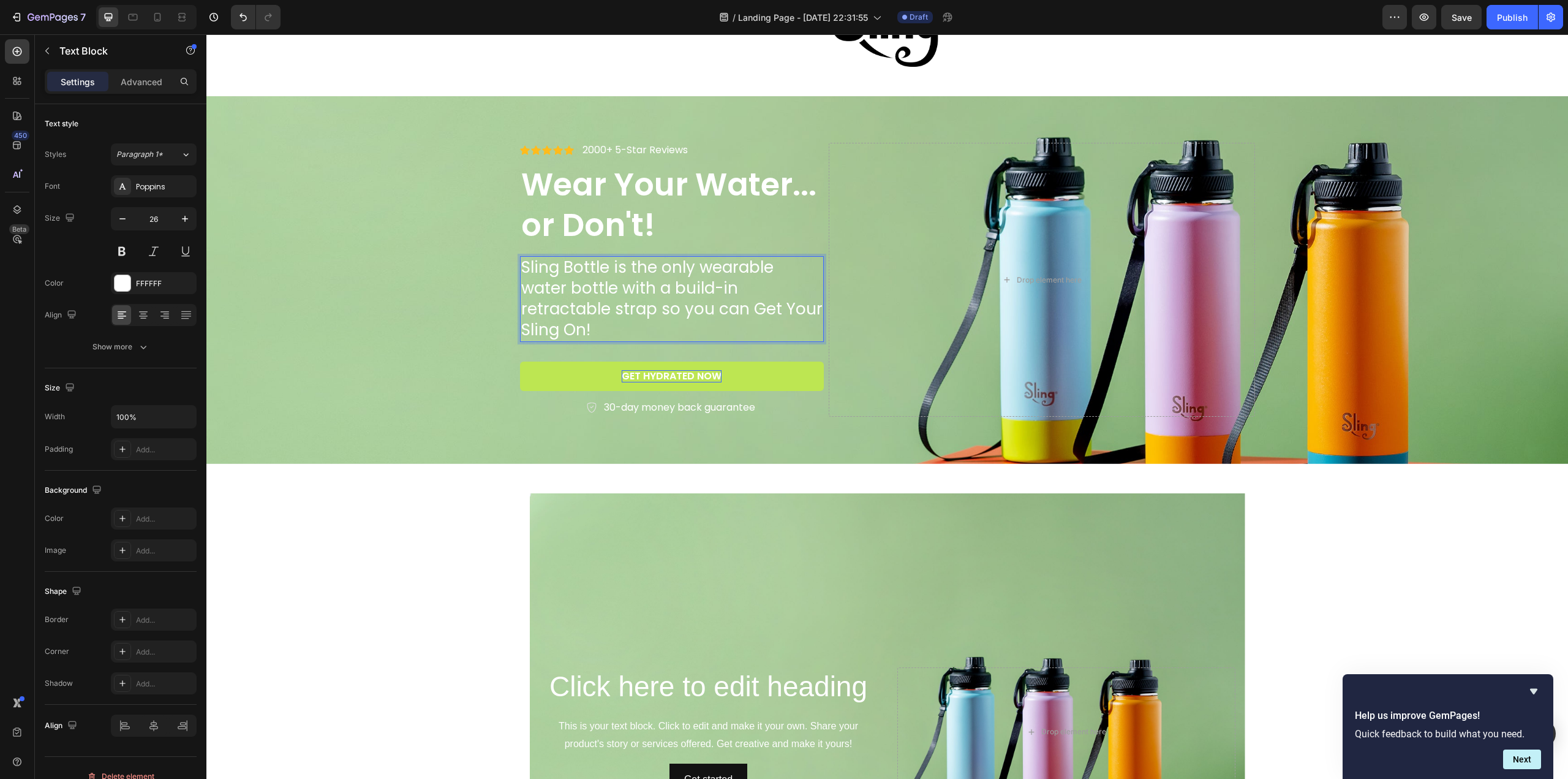
click at [661, 322] on p "Sling Bottle is the only wearable water bottle with a build-in retractable stra…" at bounding box center [672, 299] width 302 height 83
drag, startPoint x: 654, startPoint y: 315, endPoint x: 798, endPoint y: 324, distance: 144.3
click at [798, 324] on p "Sling Bottle is the only wearable water bottle with a build-in retractable stra…" at bounding box center [672, 299] width 302 height 83
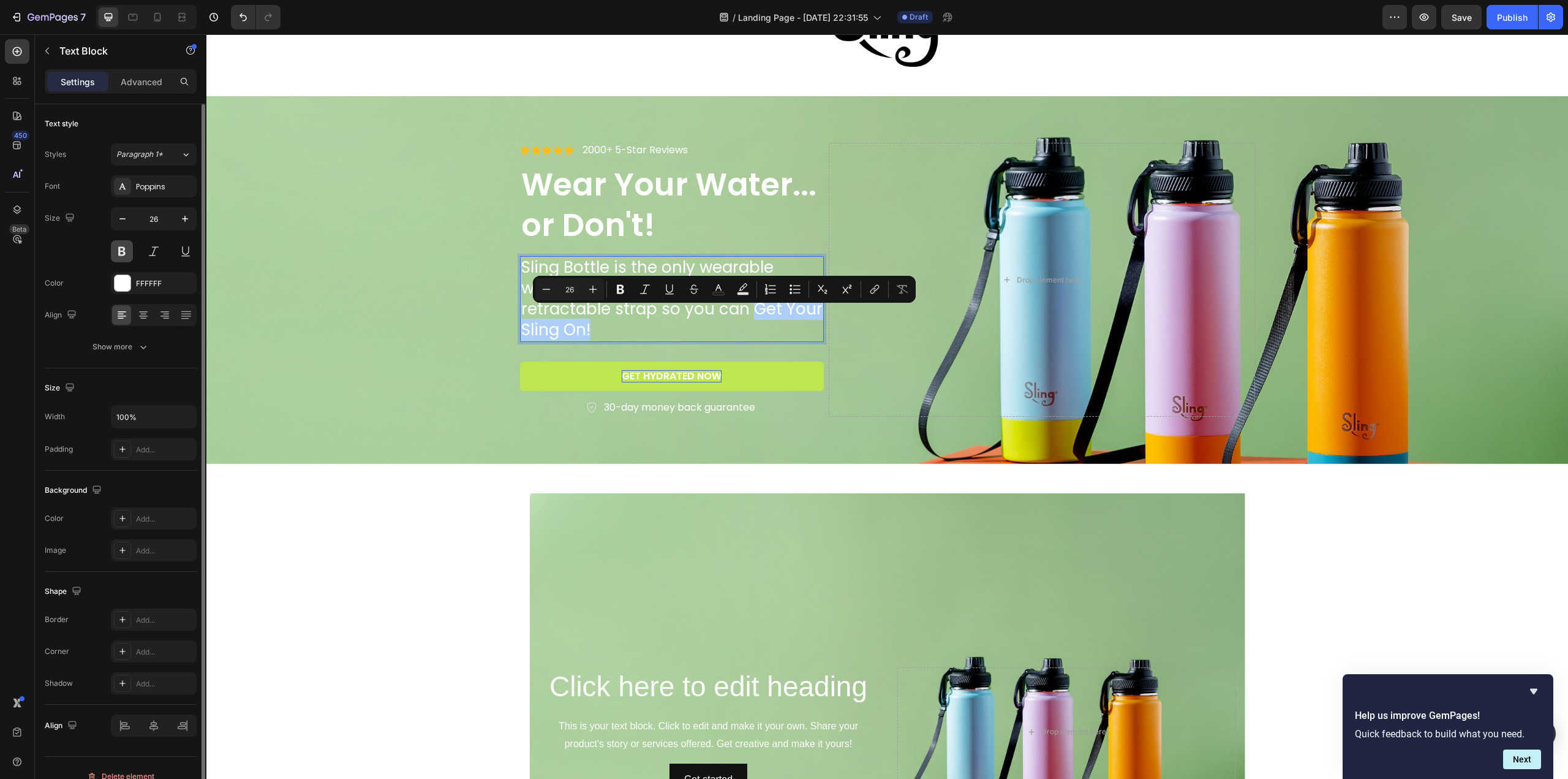
click at [124, 249] on button at bounding box center [122, 251] width 22 height 22
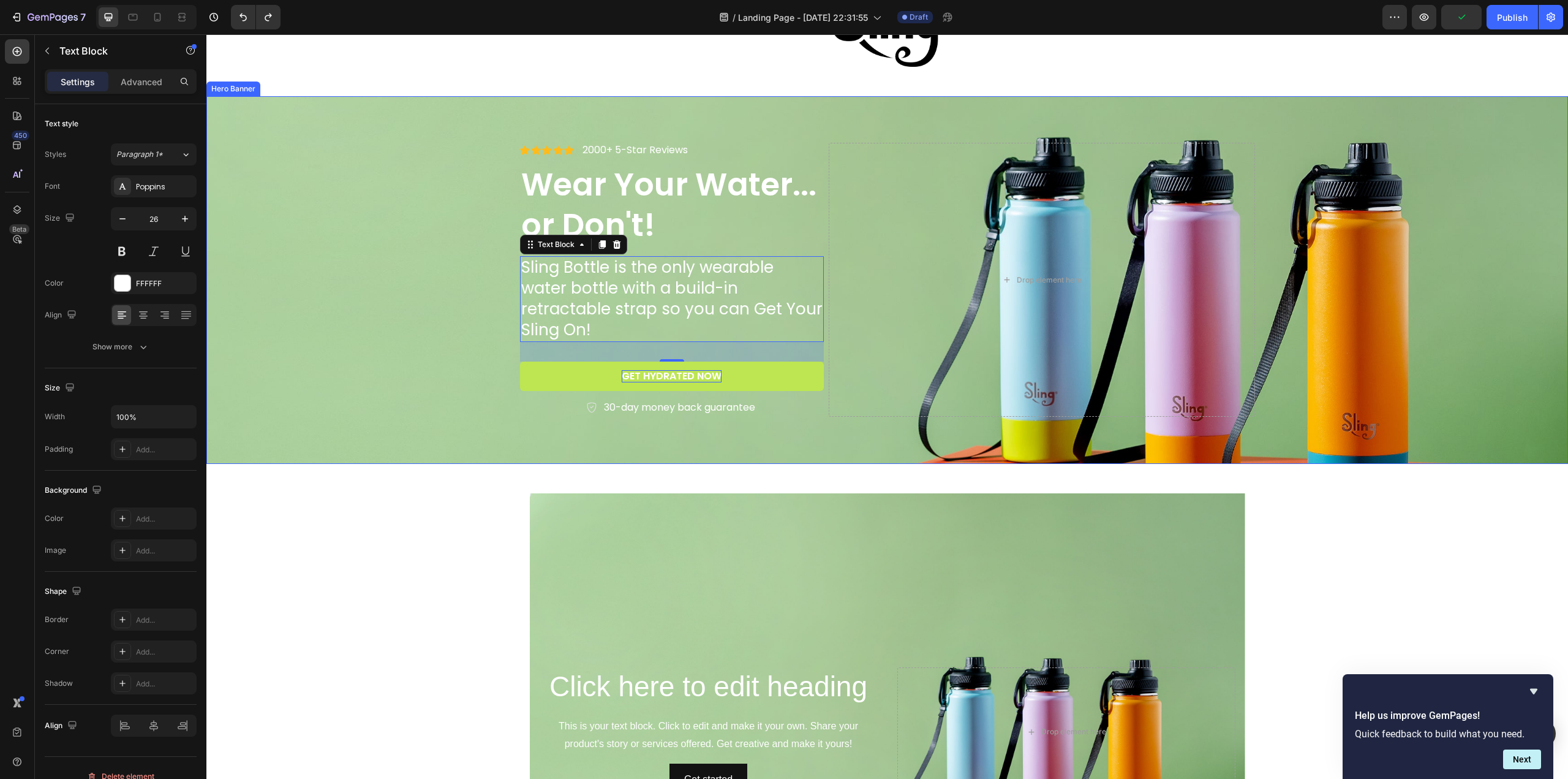
click at [453, 323] on div "Background Image" at bounding box center [887, 279] width 1361 height 368
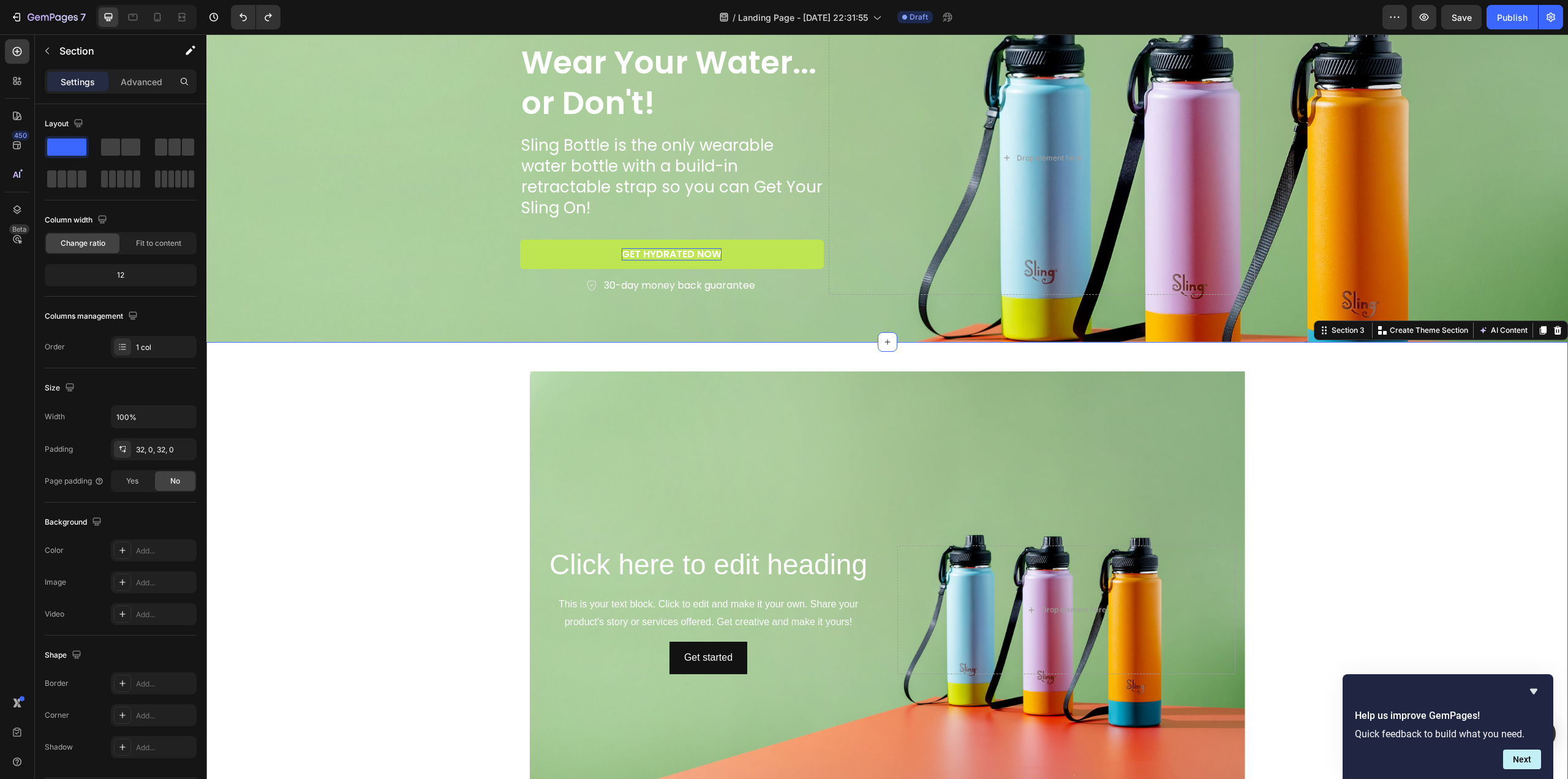
scroll to position [341, 0]
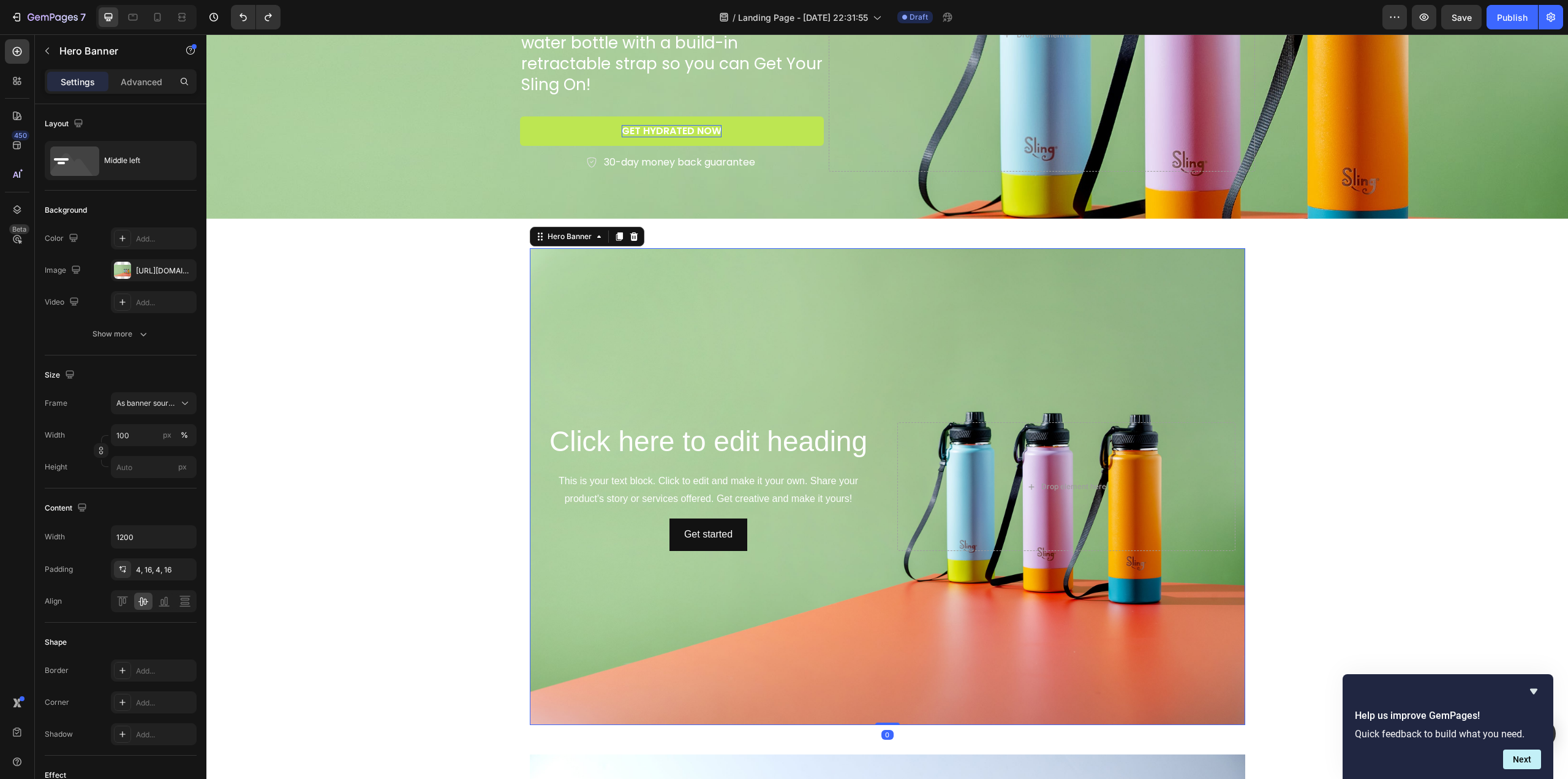
click at [585, 516] on div "Click here to edit heading Heading This is your text block. Click to edit and m…" at bounding box center [709, 486] width 338 height 128
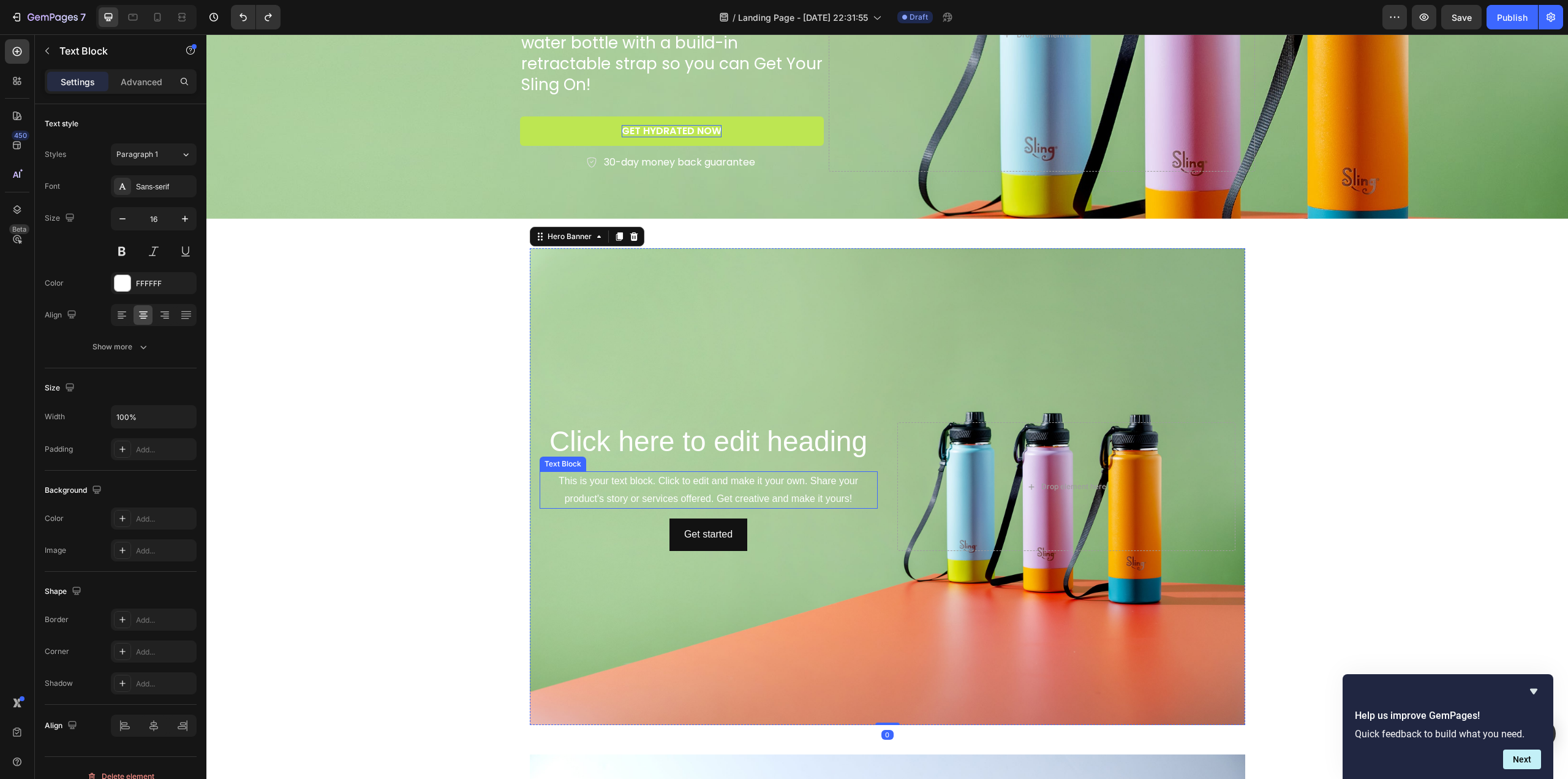
click at [569, 506] on div "This is your text block. Click to edit and make it your own. Share your product…" at bounding box center [709, 490] width 338 height 38
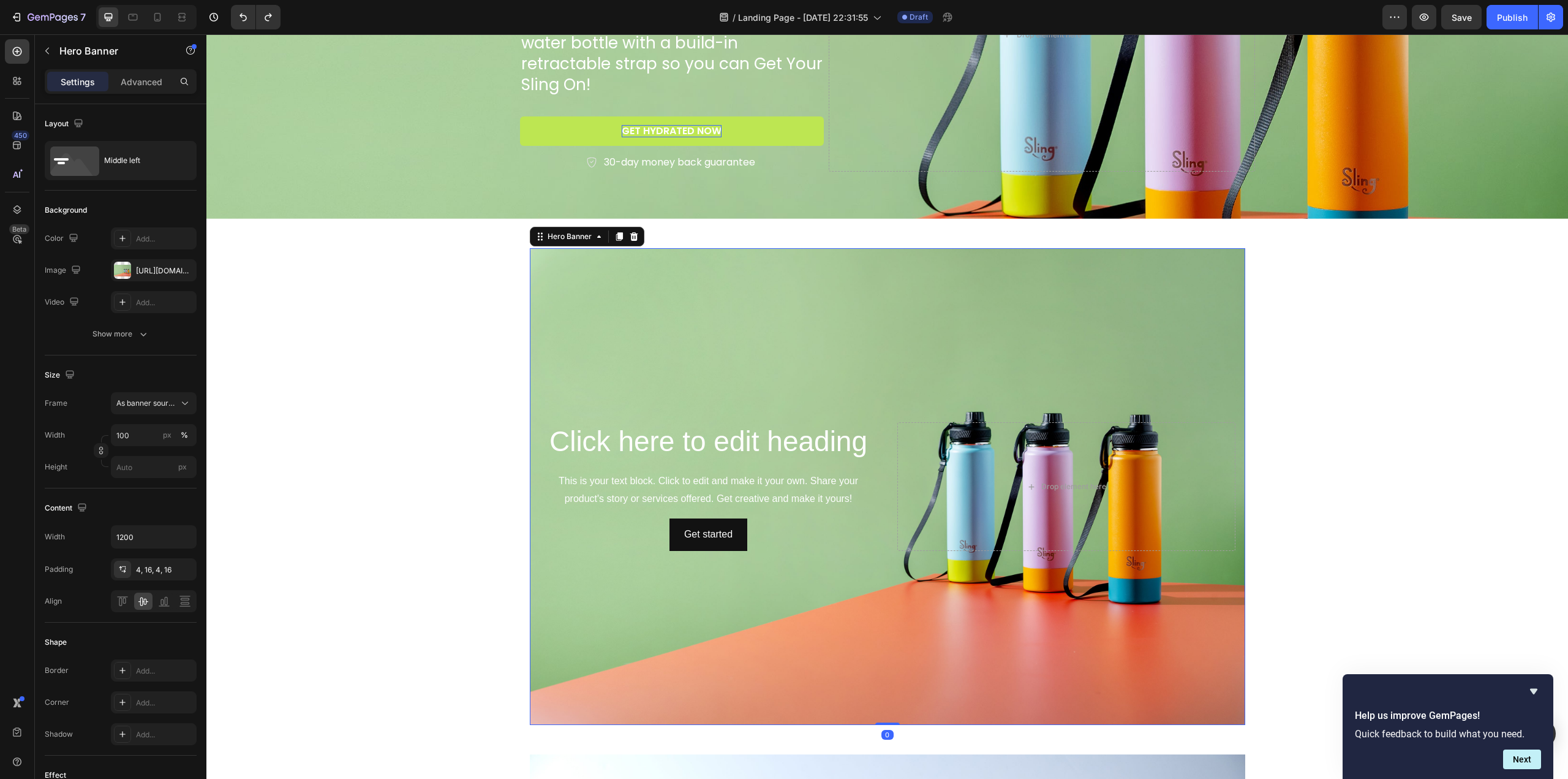
click at [586, 391] on div "Background Image" at bounding box center [887, 487] width 715 height 477
click at [629, 237] on icon at bounding box center [634, 236] width 8 height 8
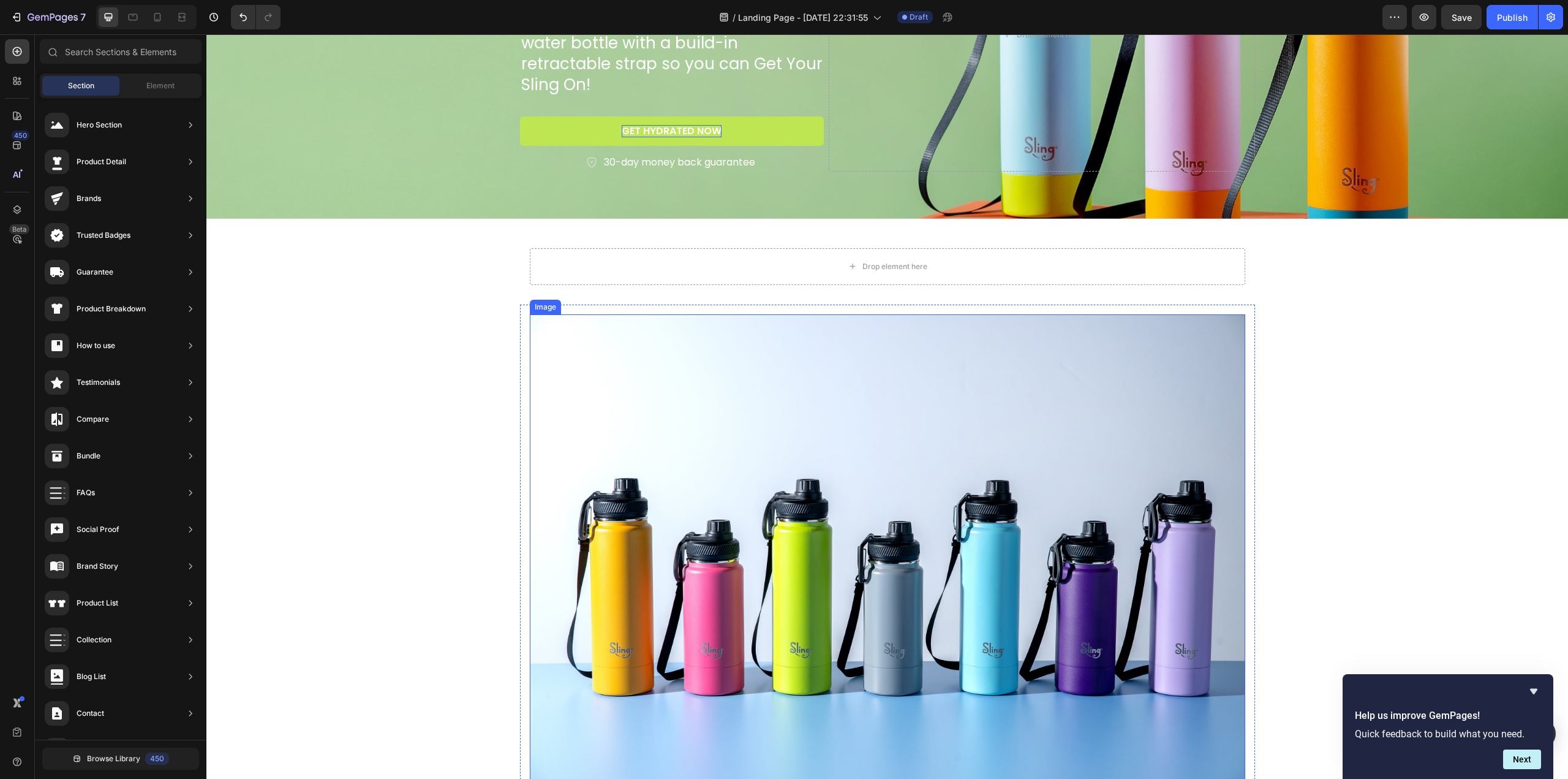
drag, startPoint x: 742, startPoint y: 430, endPoint x: 728, endPoint y: 417, distance: 19.1
click at [742, 430] on img at bounding box center [887, 553] width 715 height 477
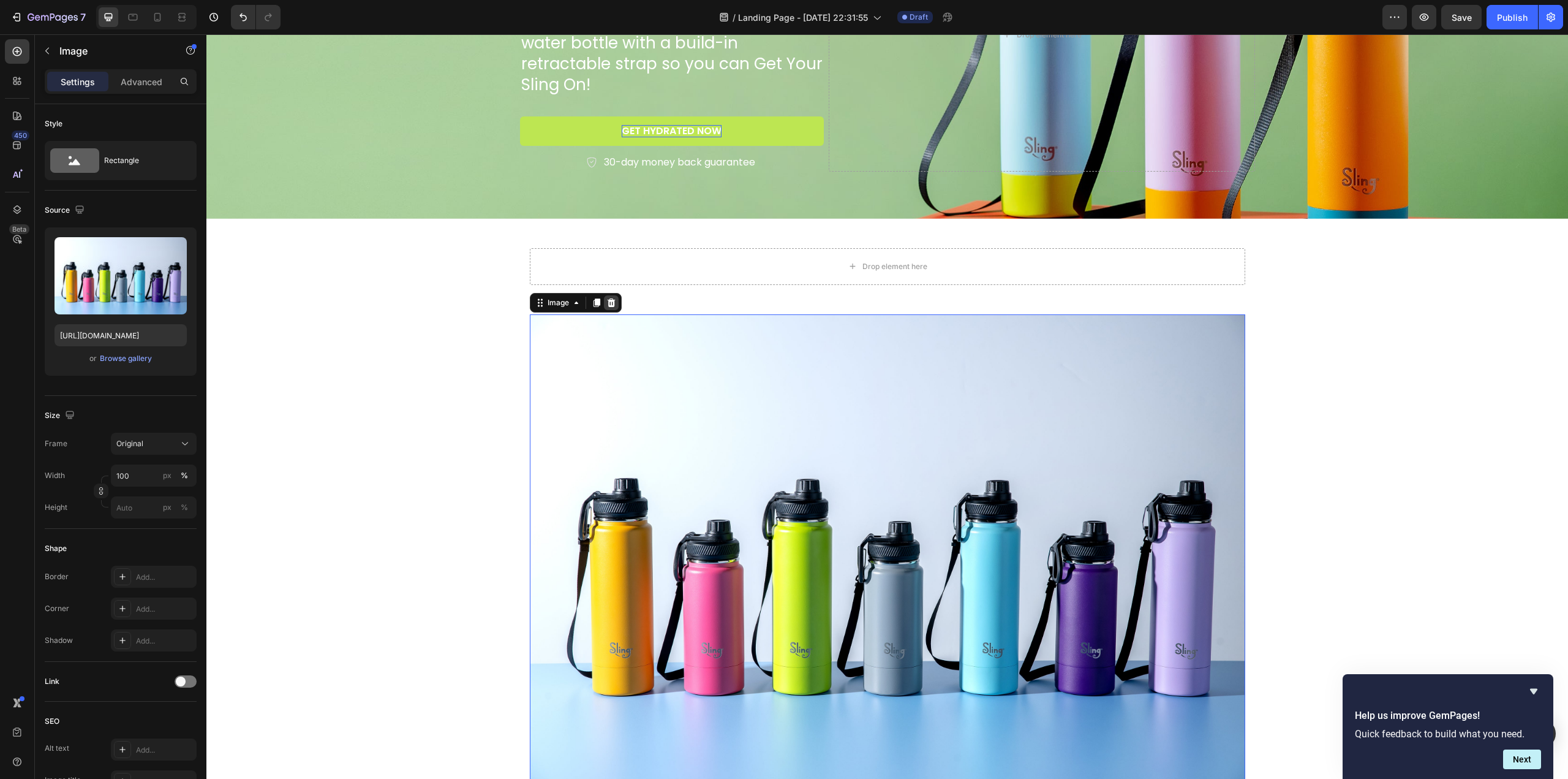
click at [608, 306] on icon at bounding box center [611, 303] width 8 height 8
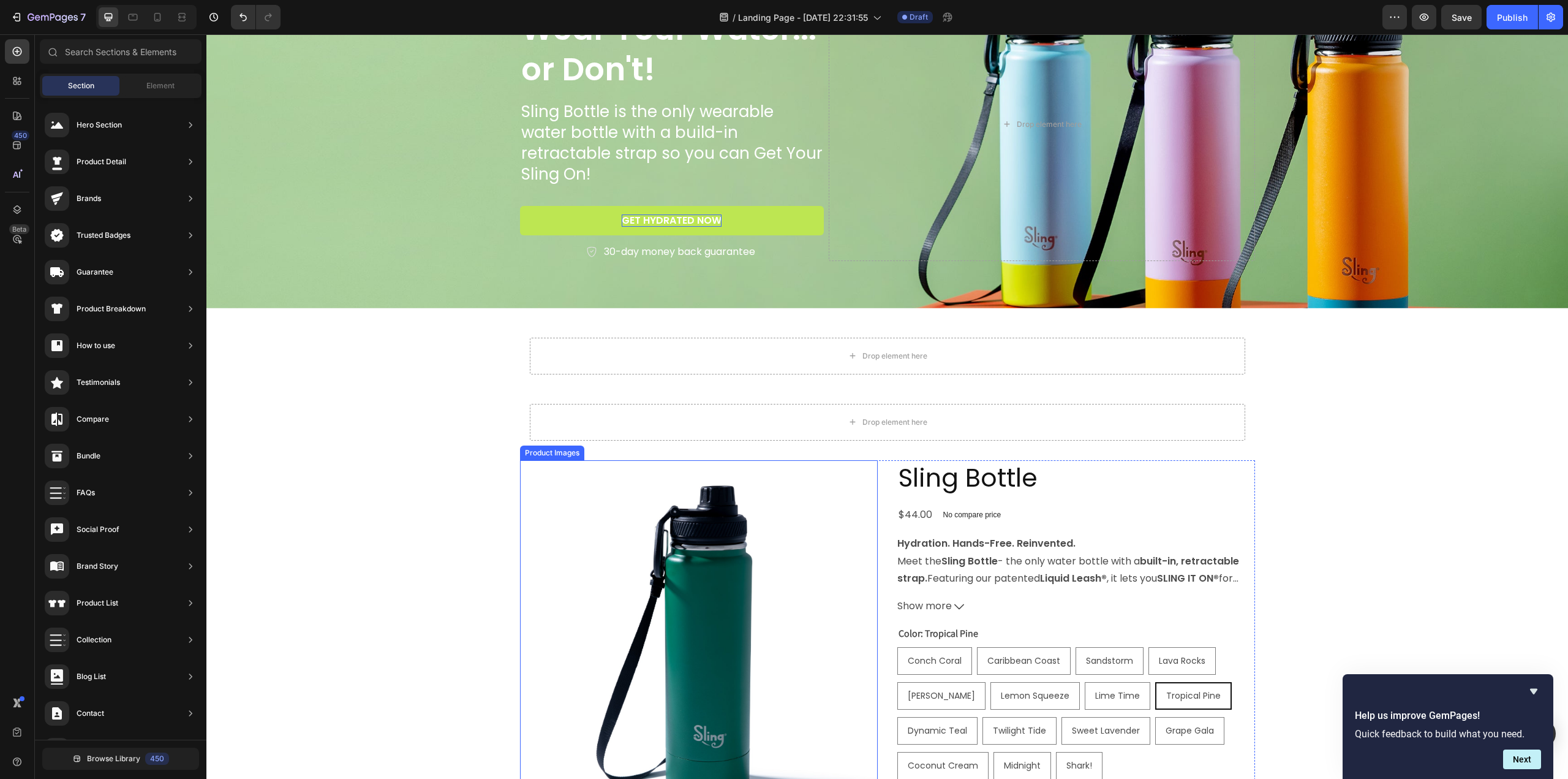
scroll to position [368, 0]
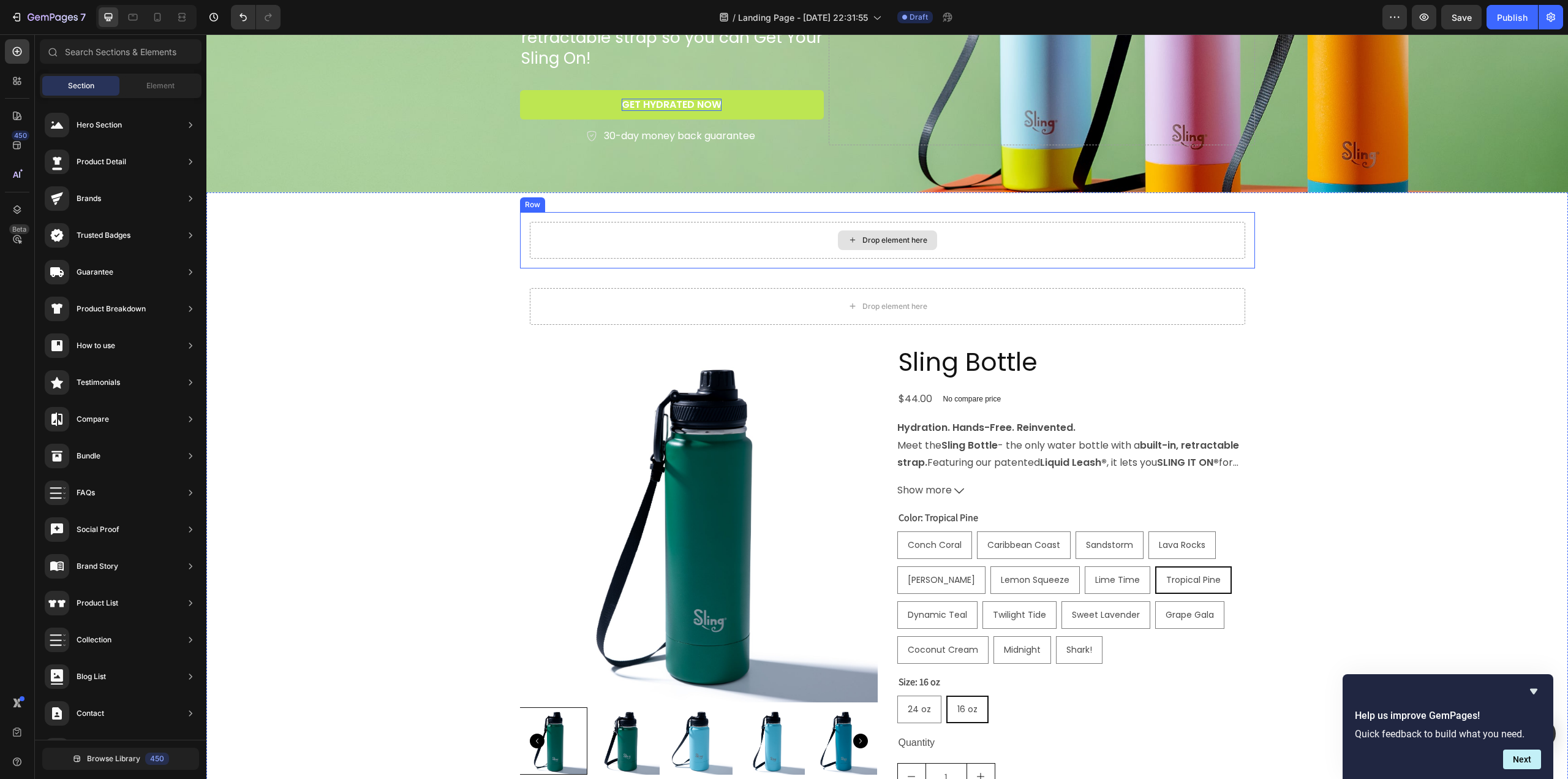
click at [585, 241] on div "Drop element here" at bounding box center [887, 240] width 715 height 37
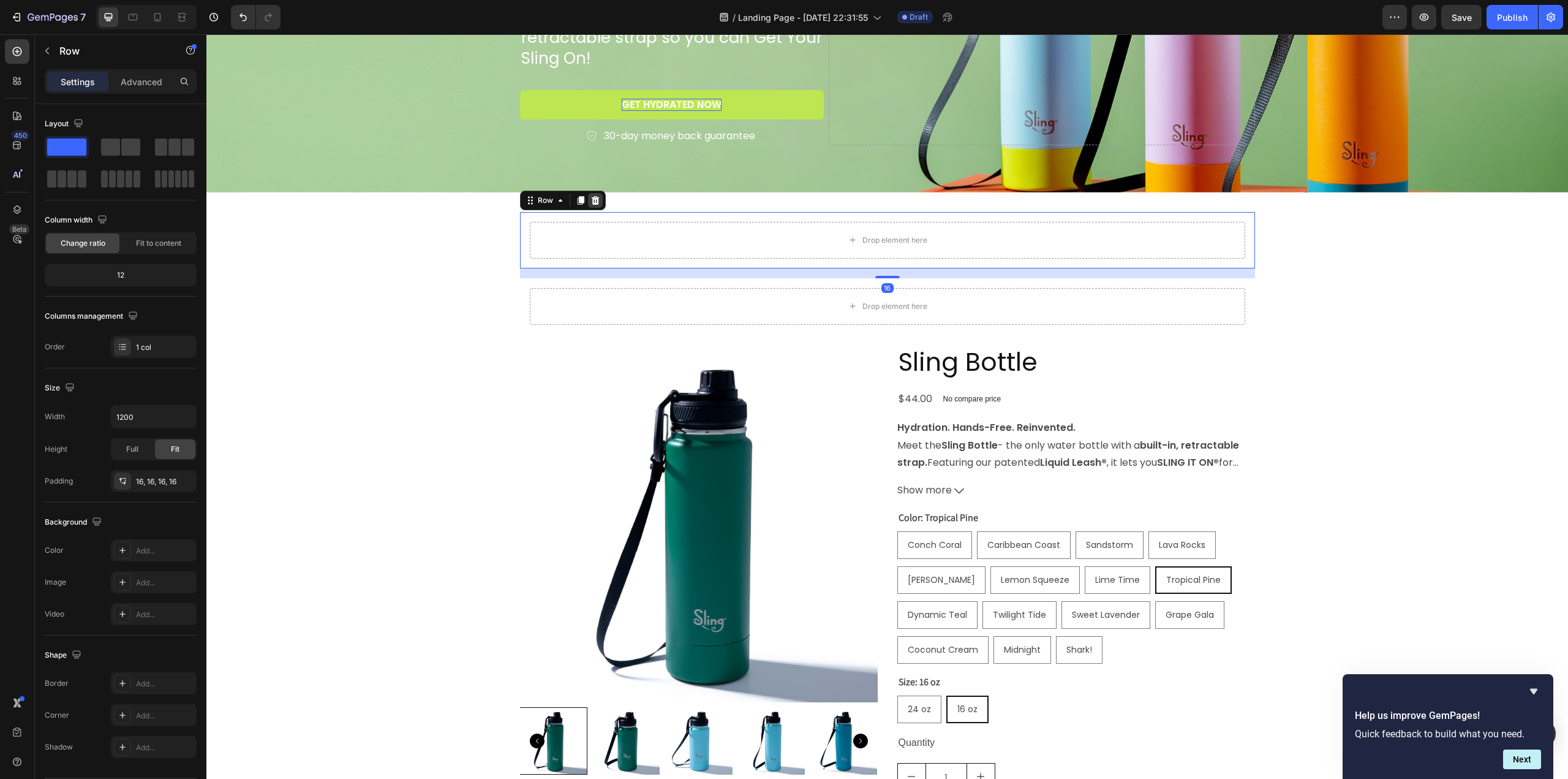
click at [594, 203] on div at bounding box center [595, 200] width 15 height 15
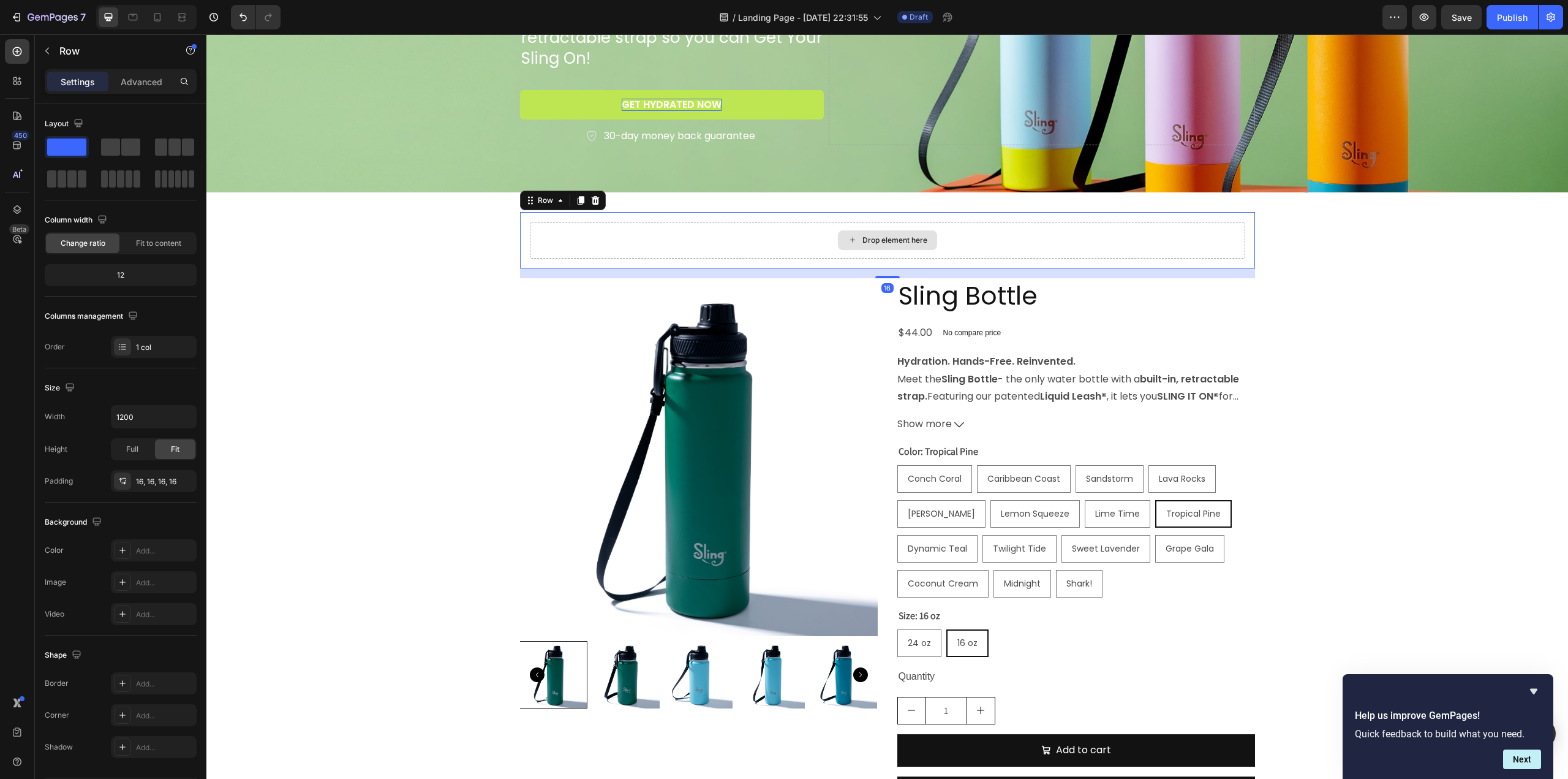
click at [555, 240] on div "Drop element here" at bounding box center [887, 240] width 715 height 37
click at [590, 202] on icon at bounding box center [595, 200] width 10 height 10
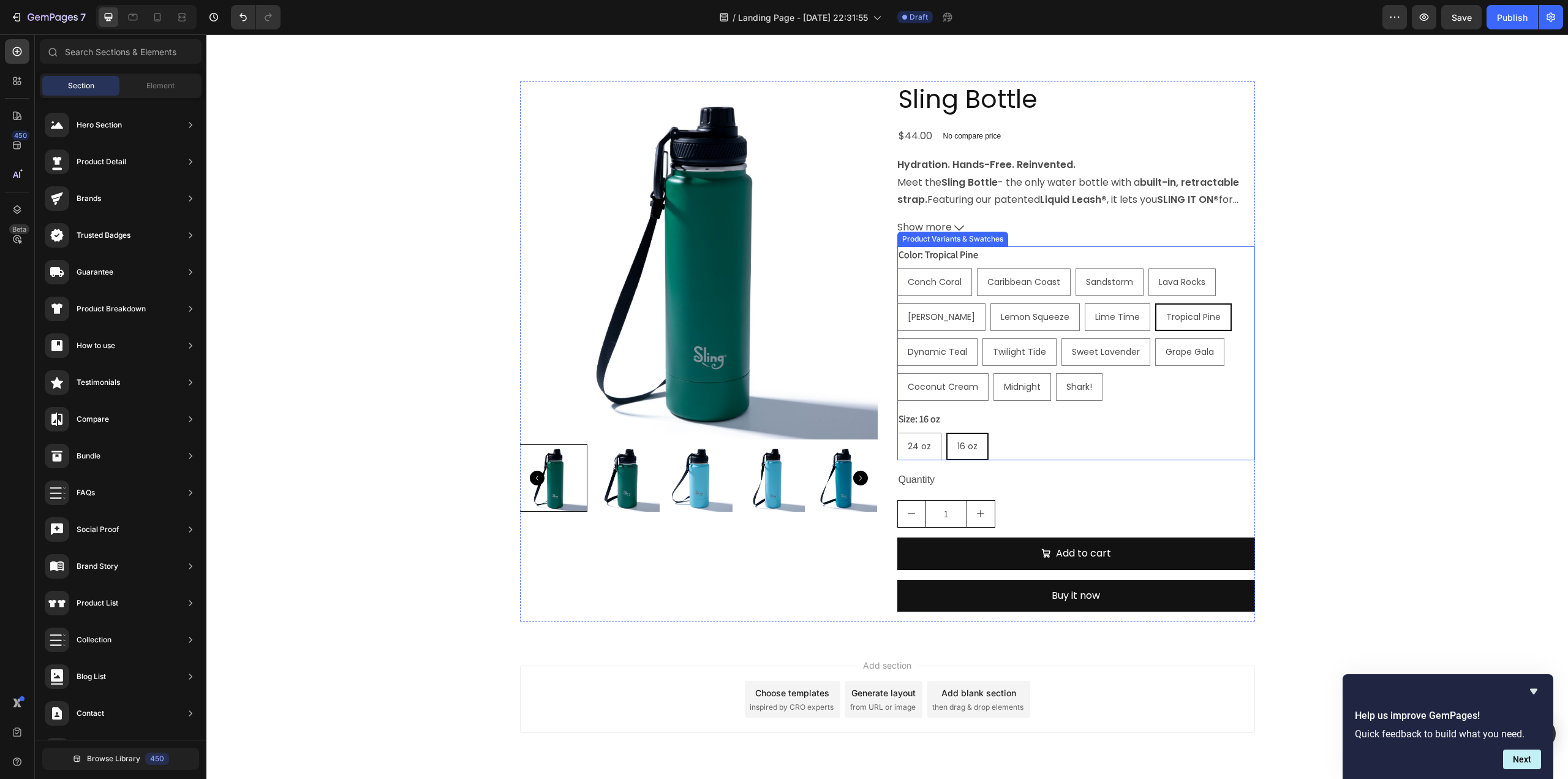
scroll to position [535, 0]
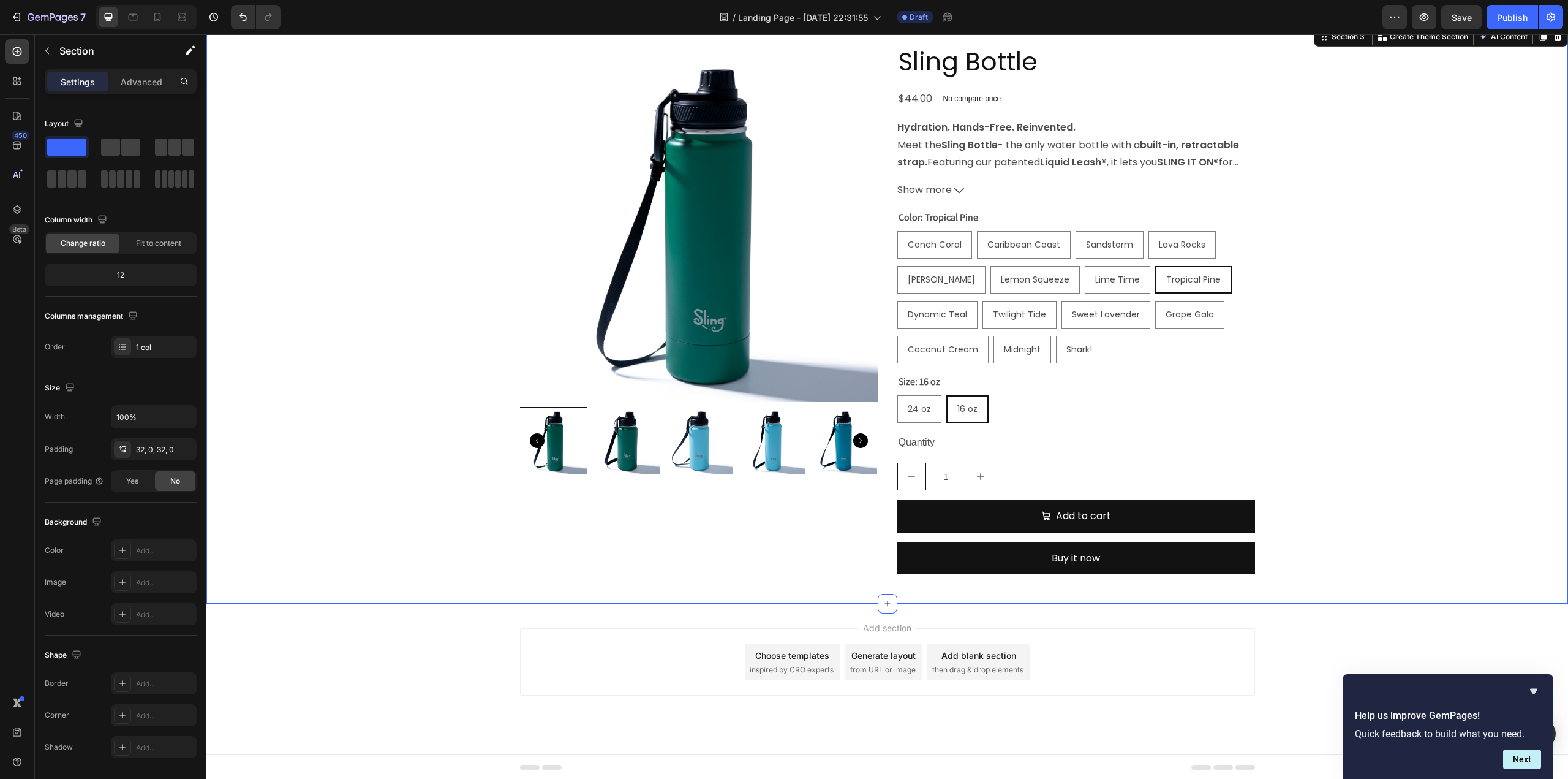
click at [1334, 444] on div "Product Images Sling Bottle Product Title $44.00 Product Price Product Price No…" at bounding box center [887, 314] width 1361 height 540
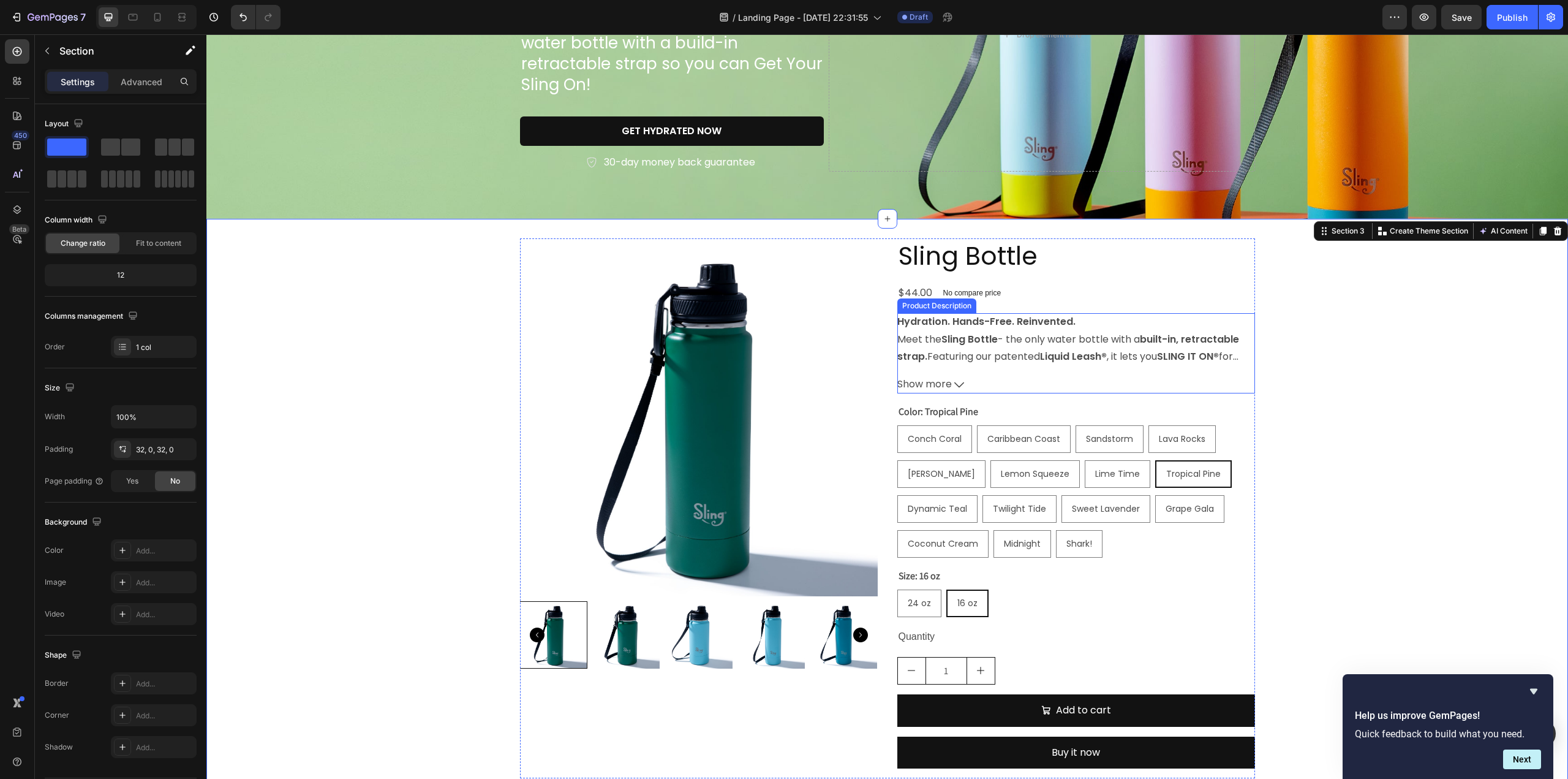
scroll to position [290, 0]
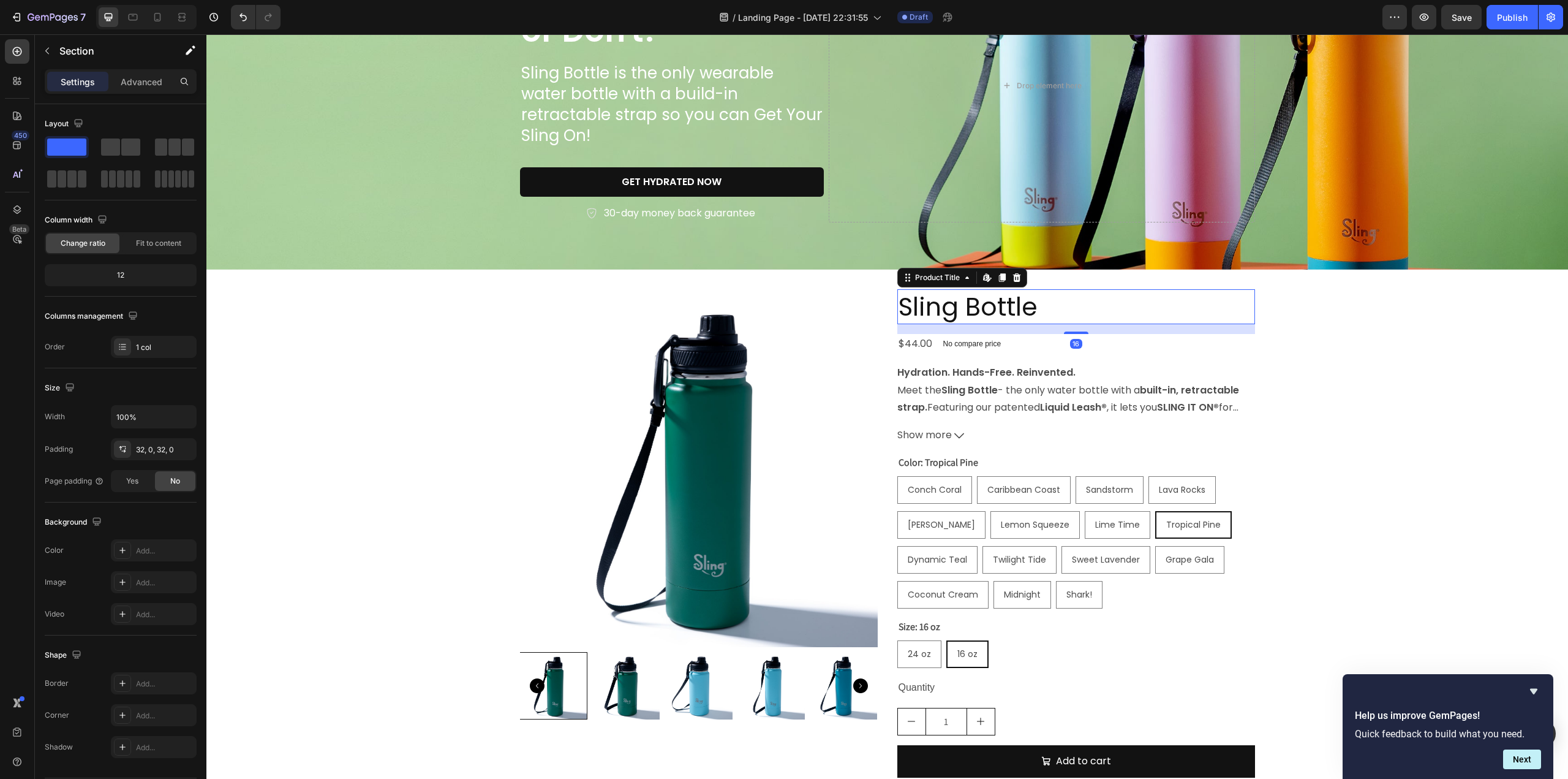
click at [968, 304] on h2 "Sling Bottle" at bounding box center [1075, 307] width 358 height 35
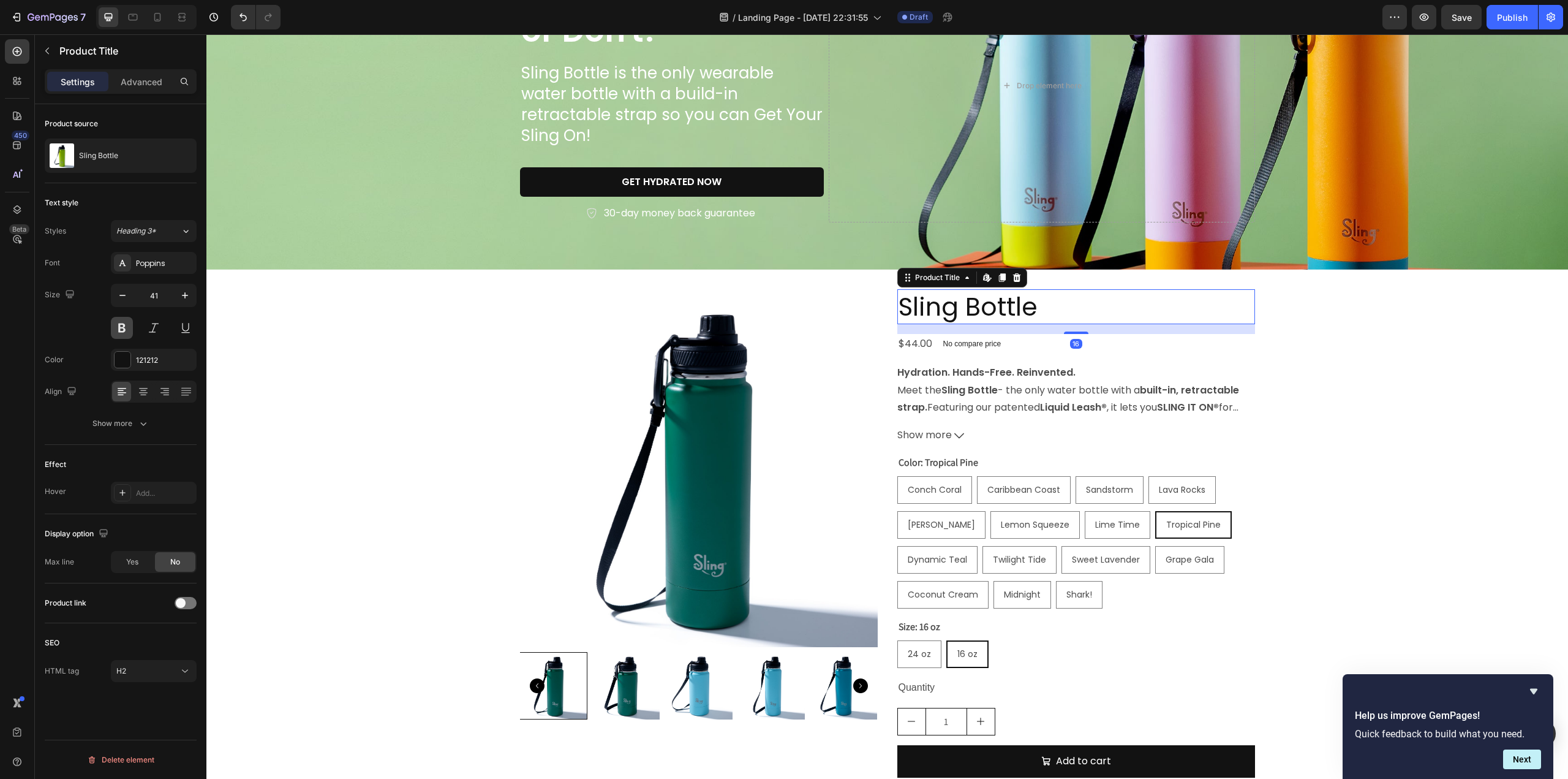
click at [120, 327] on button at bounding box center [122, 328] width 22 height 22
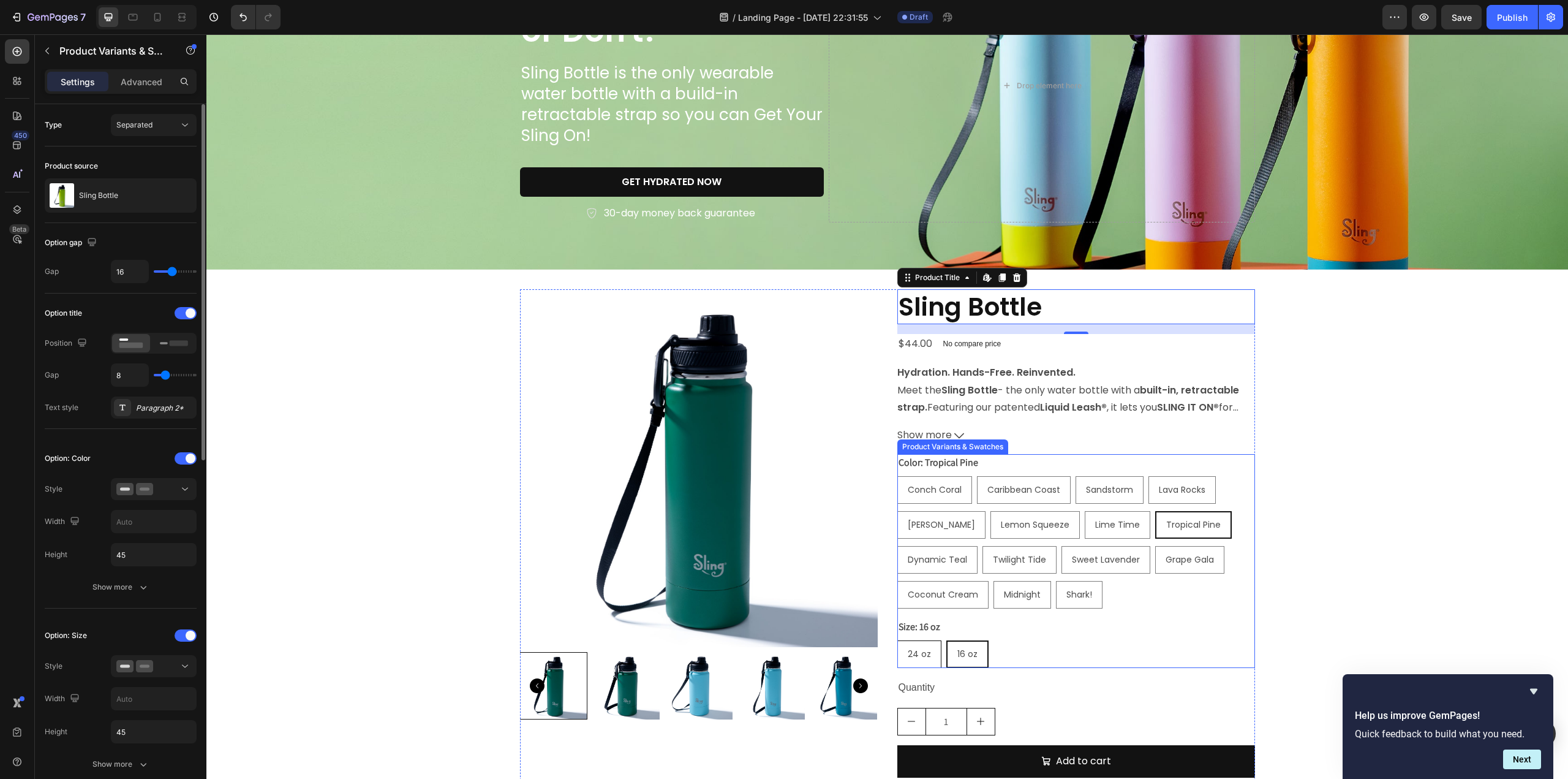
click at [928, 655] on div "24 oz" at bounding box center [919, 654] width 43 height 25
click at [897, 641] on input "24 oz 24 oz 24 oz" at bounding box center [897, 640] width 1 height 1
radio input "true"
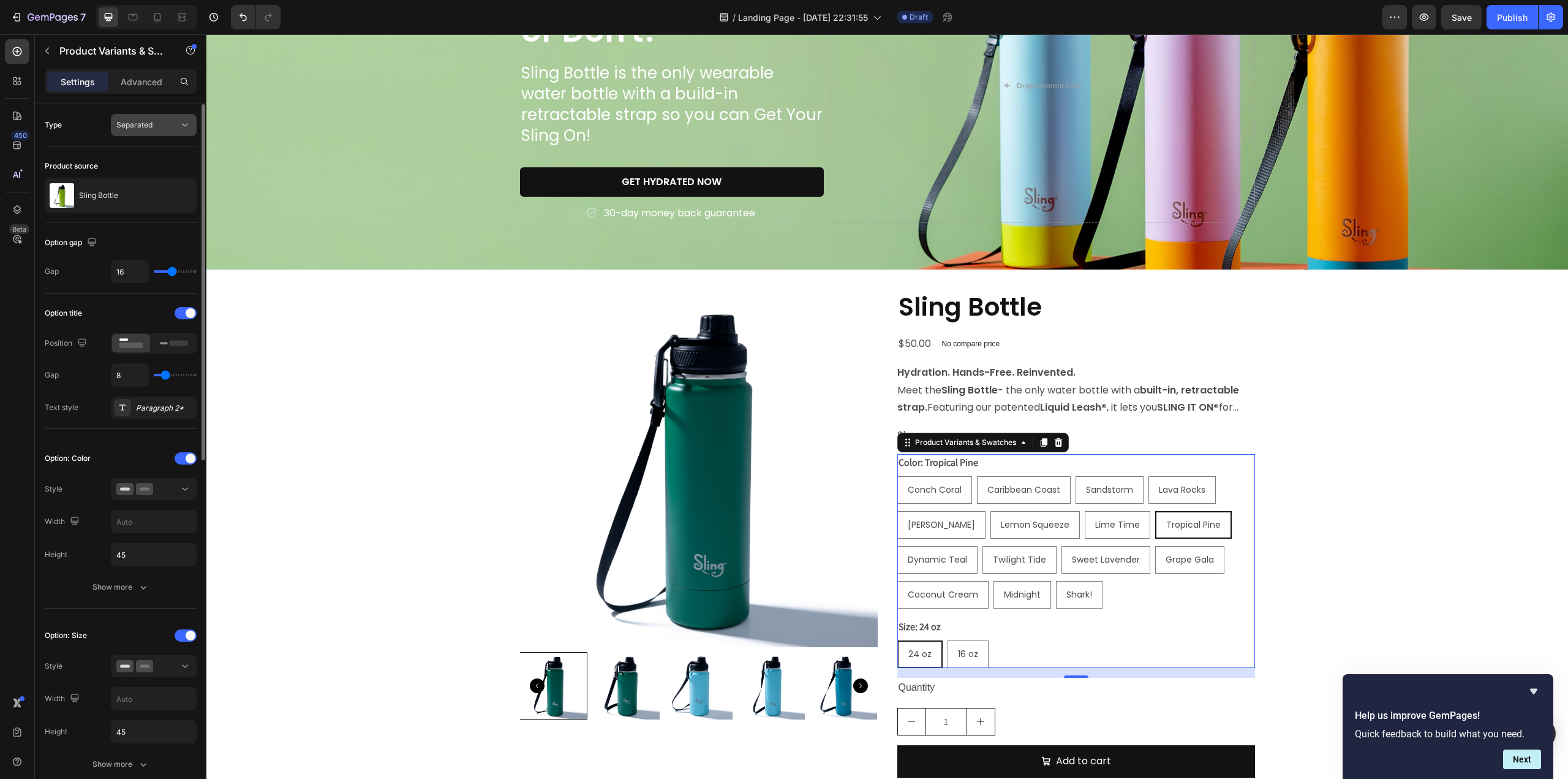
click at [188, 126] on icon at bounding box center [185, 125] width 13 height 13
click at [153, 178] on p "Combine" at bounding box center [152, 177] width 70 height 11
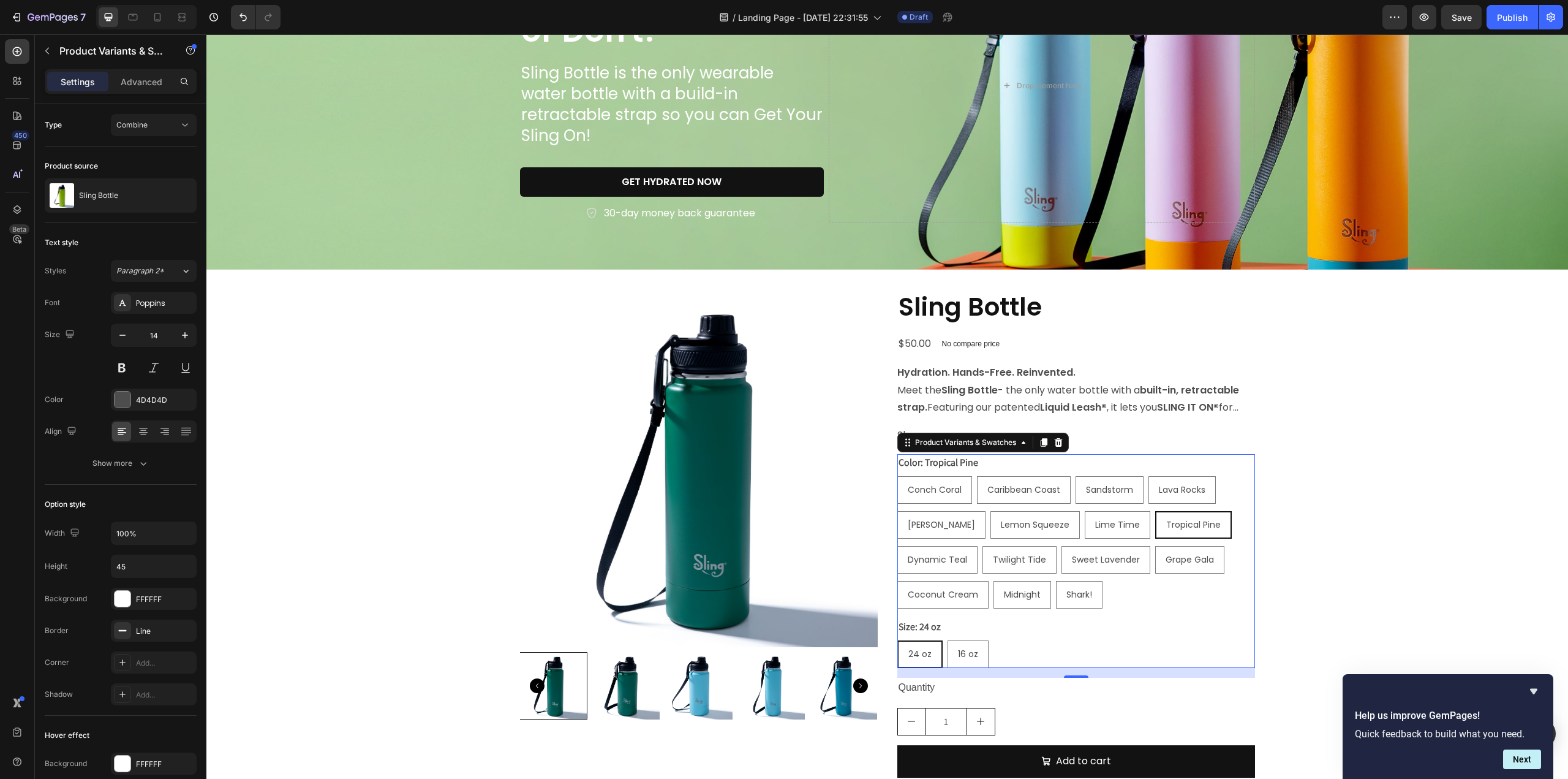
select select "586066464193970719"
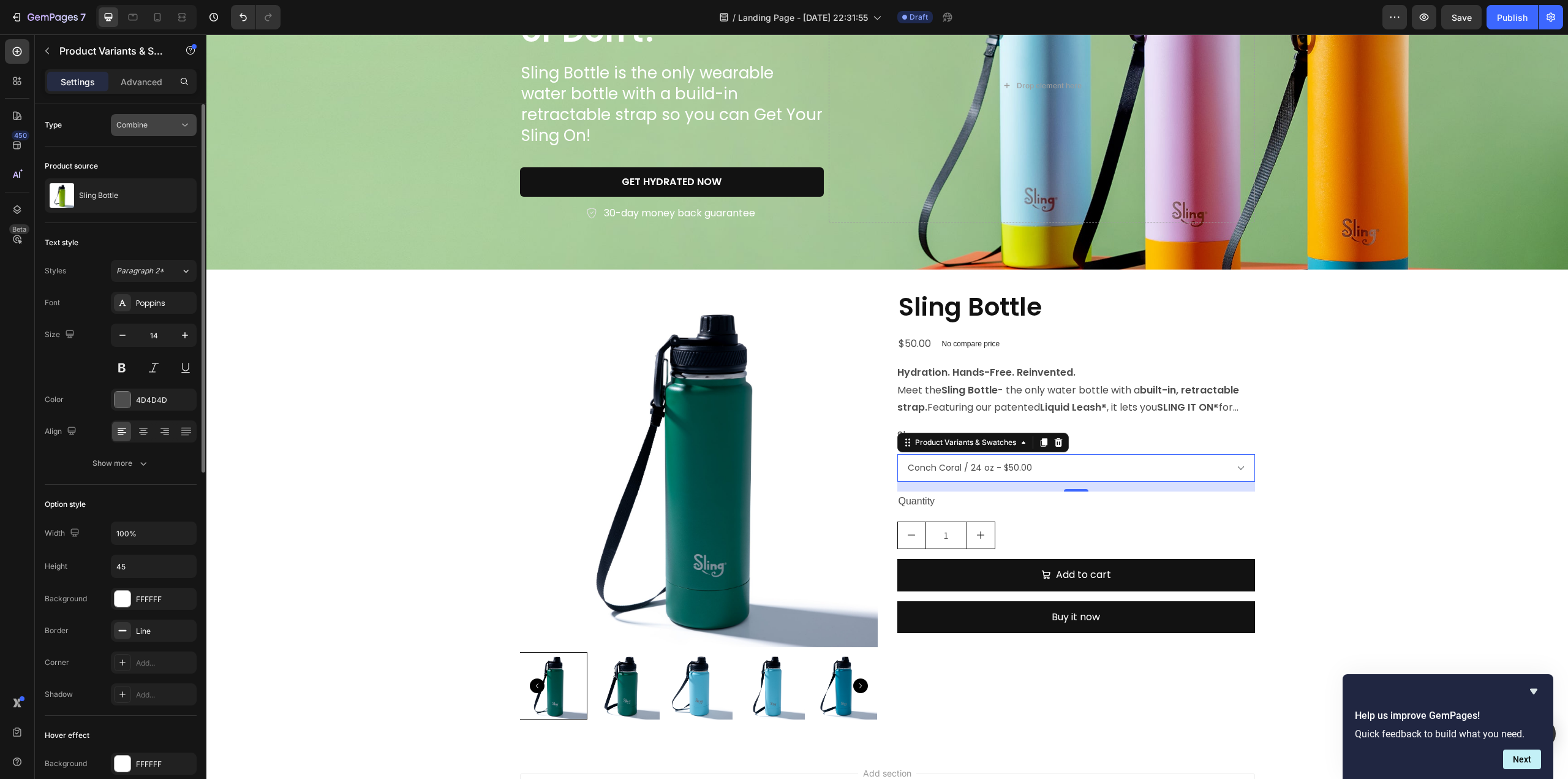
click at [188, 125] on icon at bounding box center [185, 125] width 13 height 13
click at [158, 152] on p "Separated" at bounding box center [152, 154] width 70 height 11
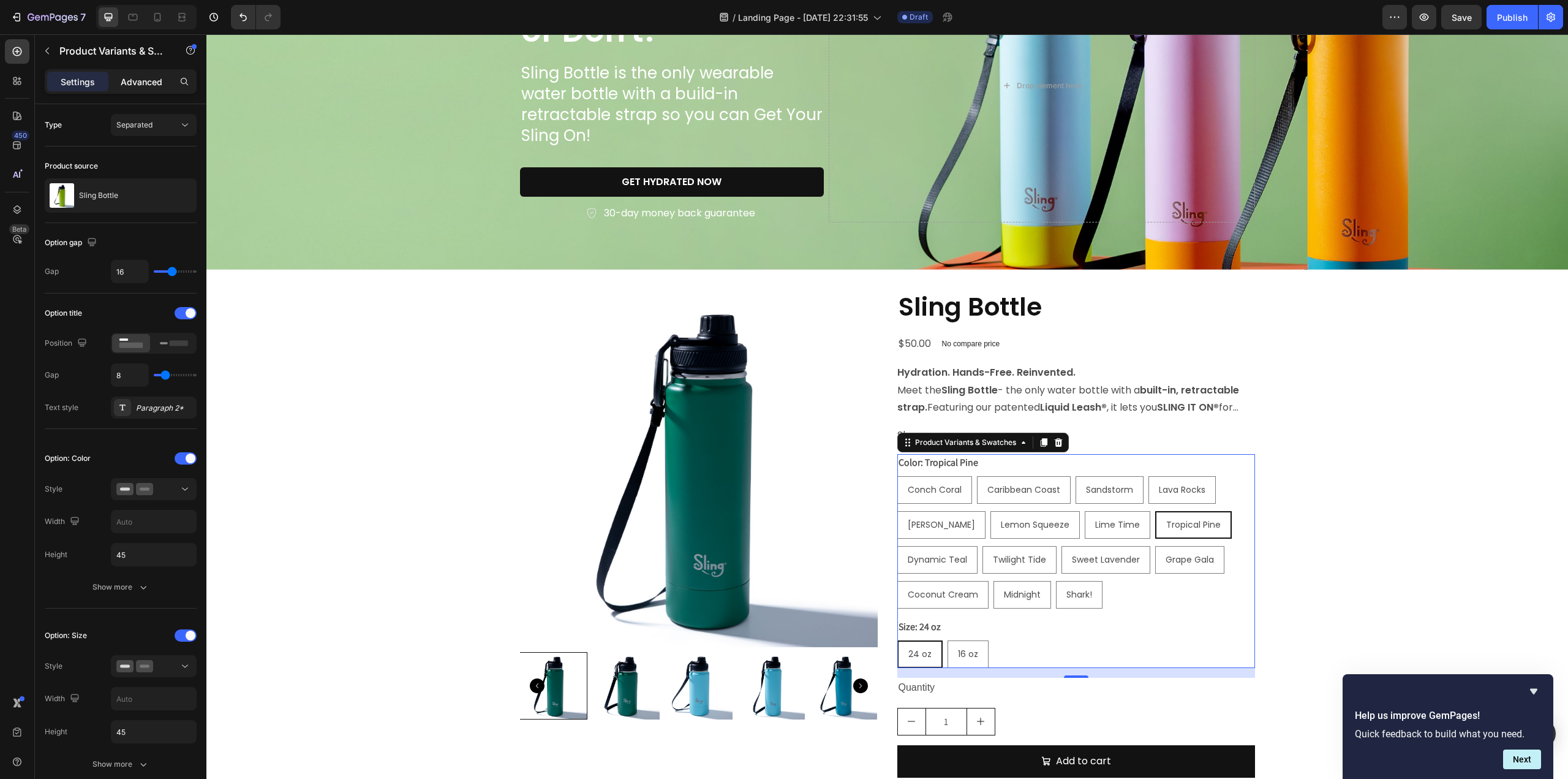
click at [151, 84] on p "Advanced" at bounding box center [142, 81] width 42 height 13
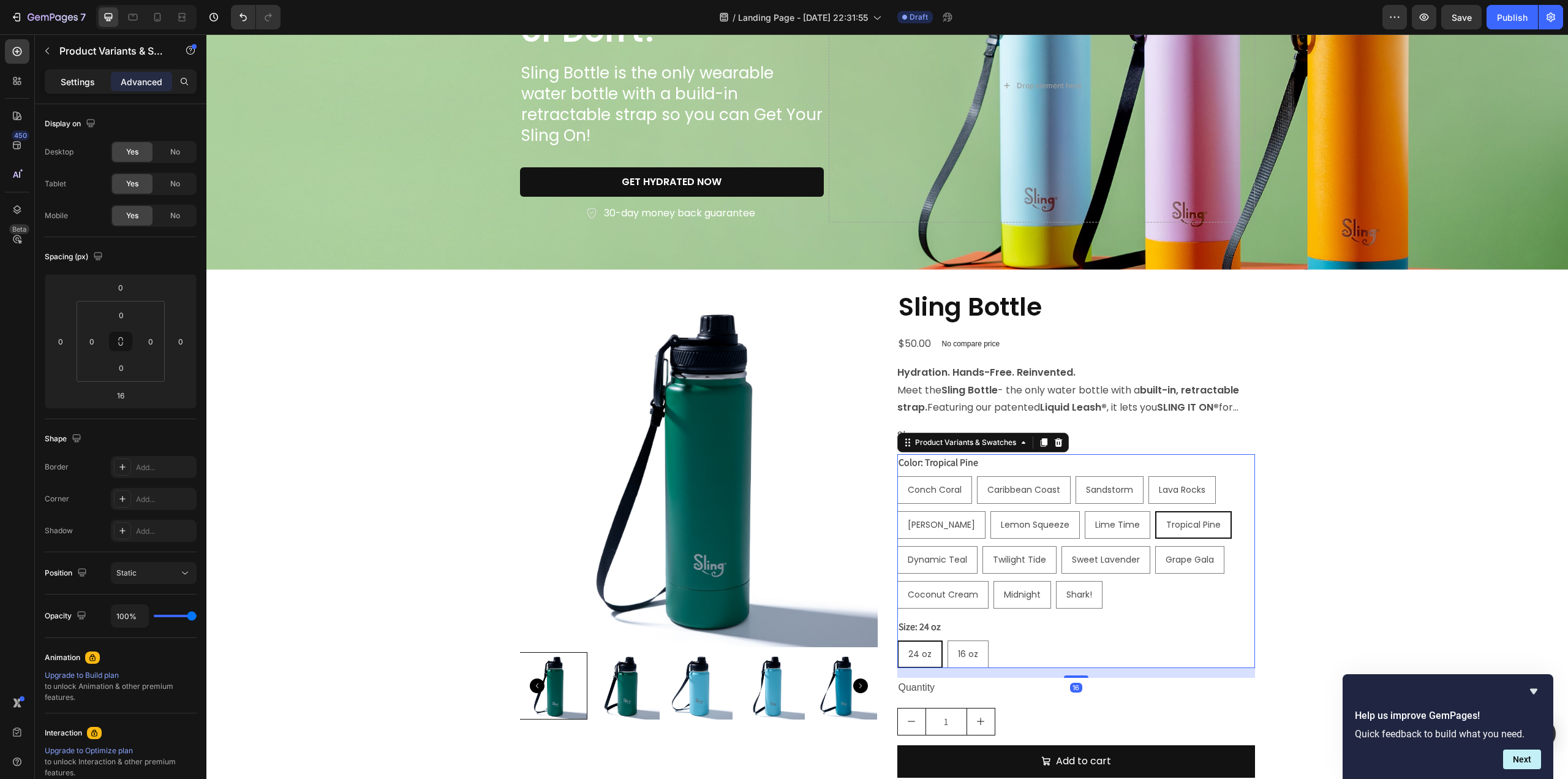
click at [83, 84] on p "Settings" at bounding box center [78, 81] width 34 height 13
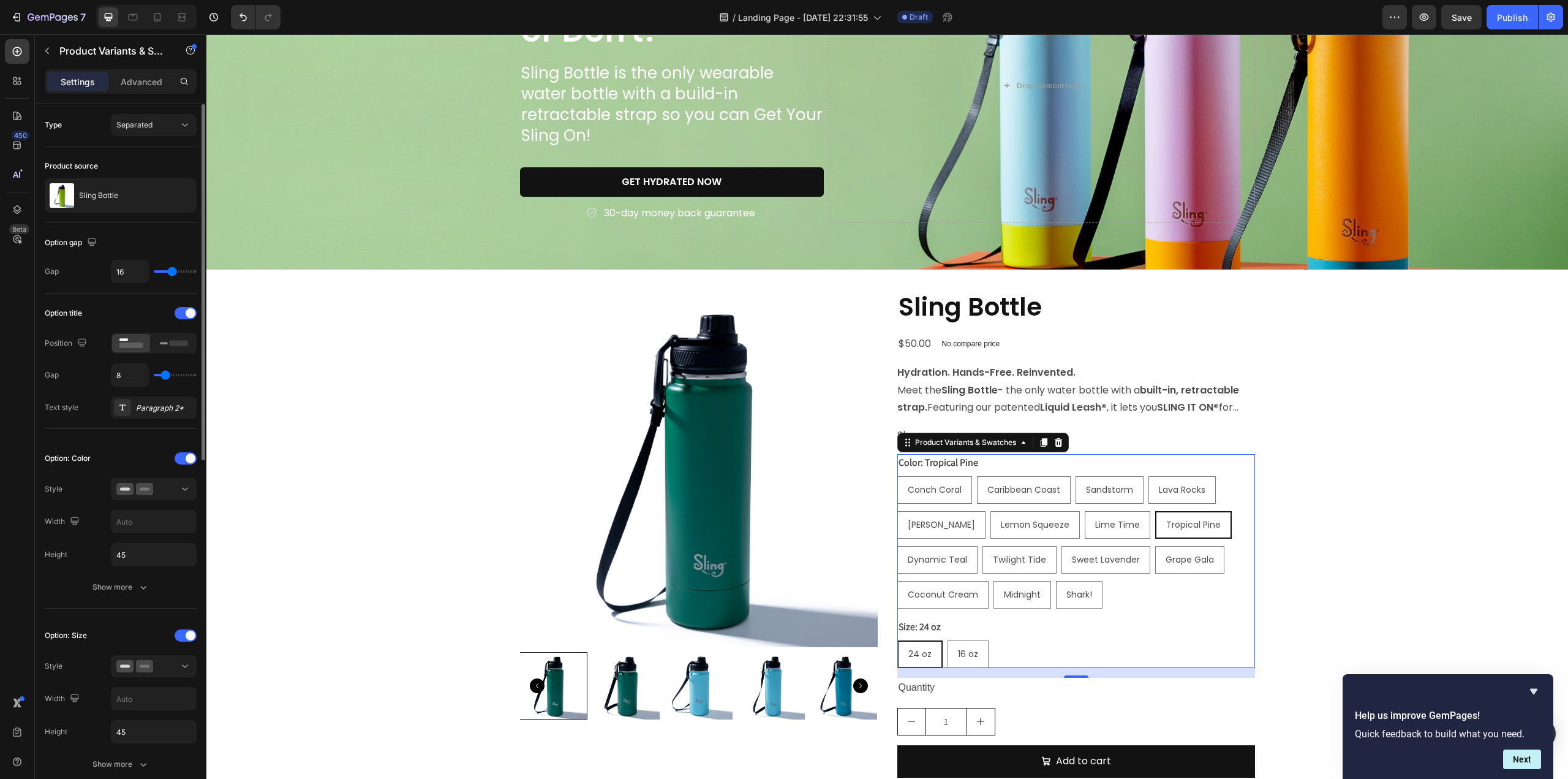
type input "15"
type input "5"
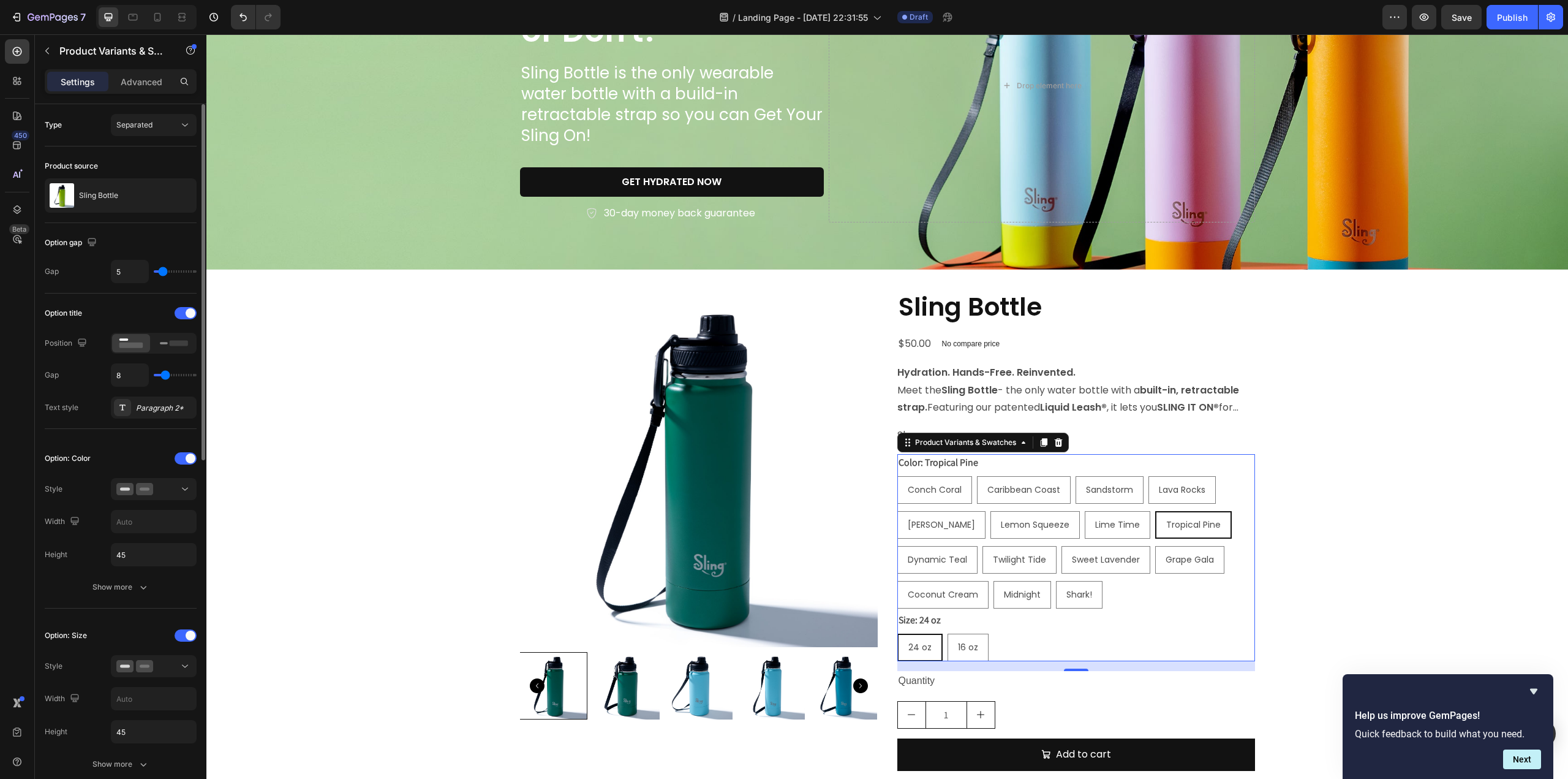
type input "4"
type input "3"
type input "2"
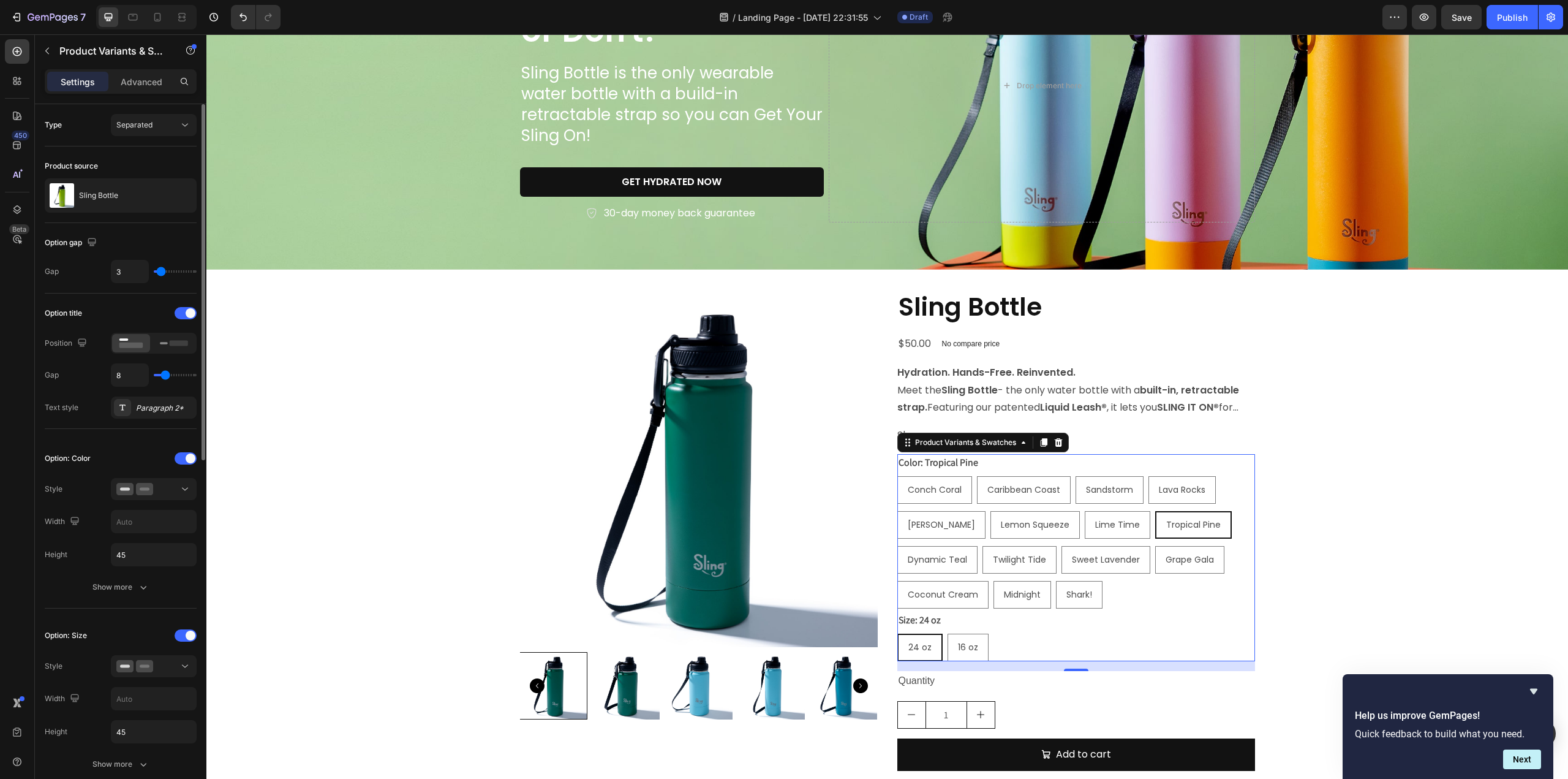
type input "2"
type input "1"
type input "0"
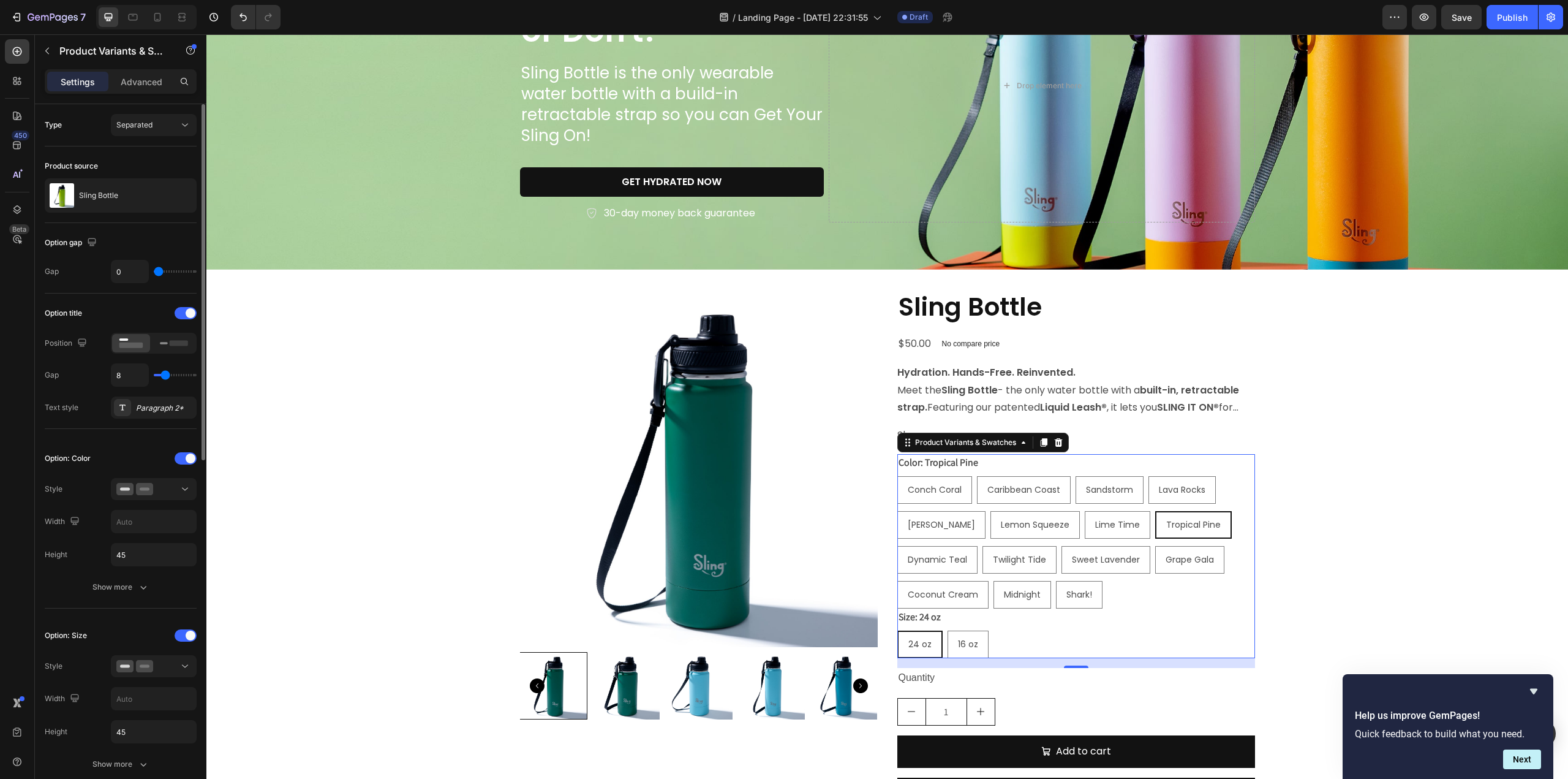
type input "6"
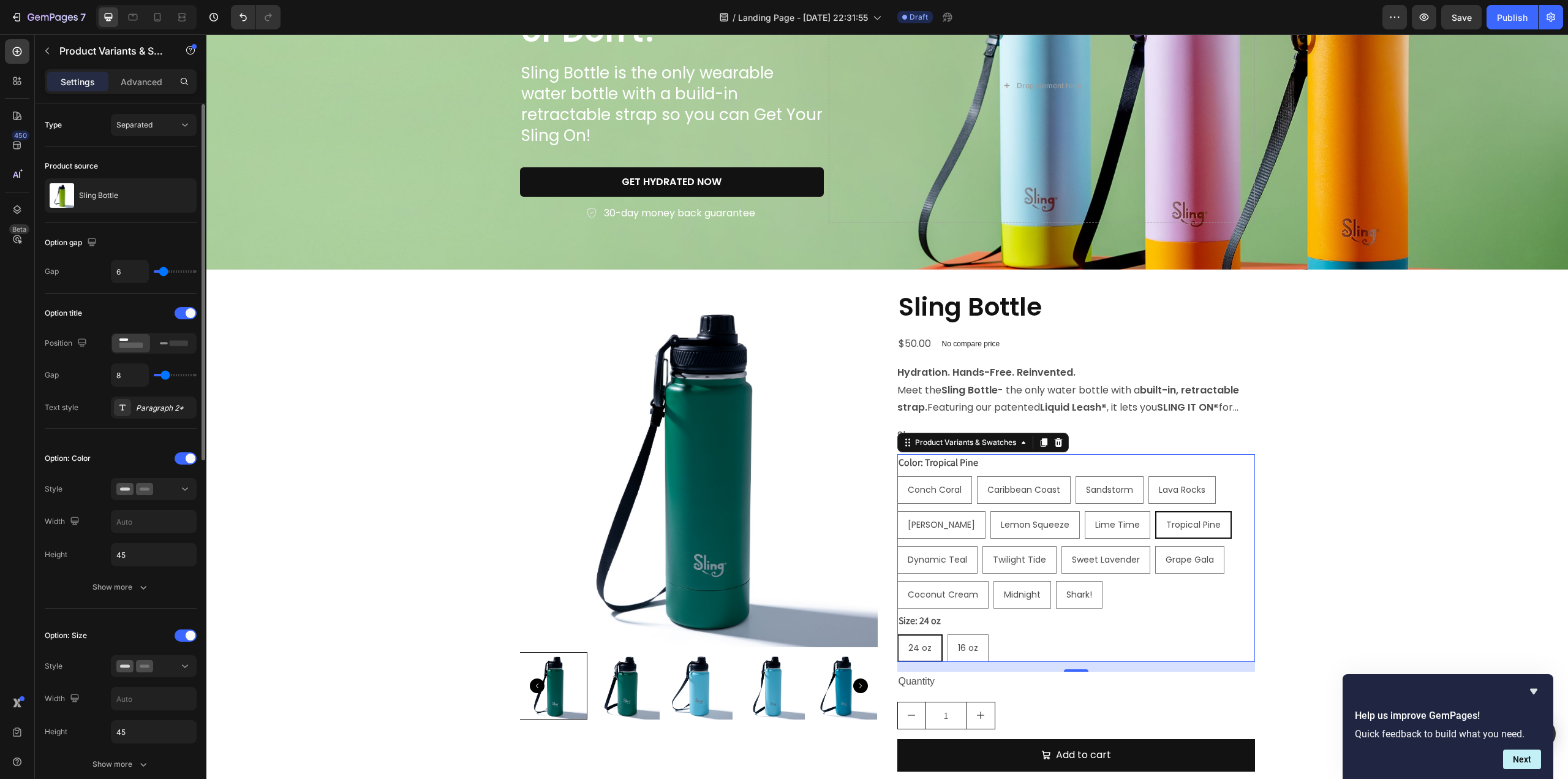
type input "8"
type input "10"
type input "11"
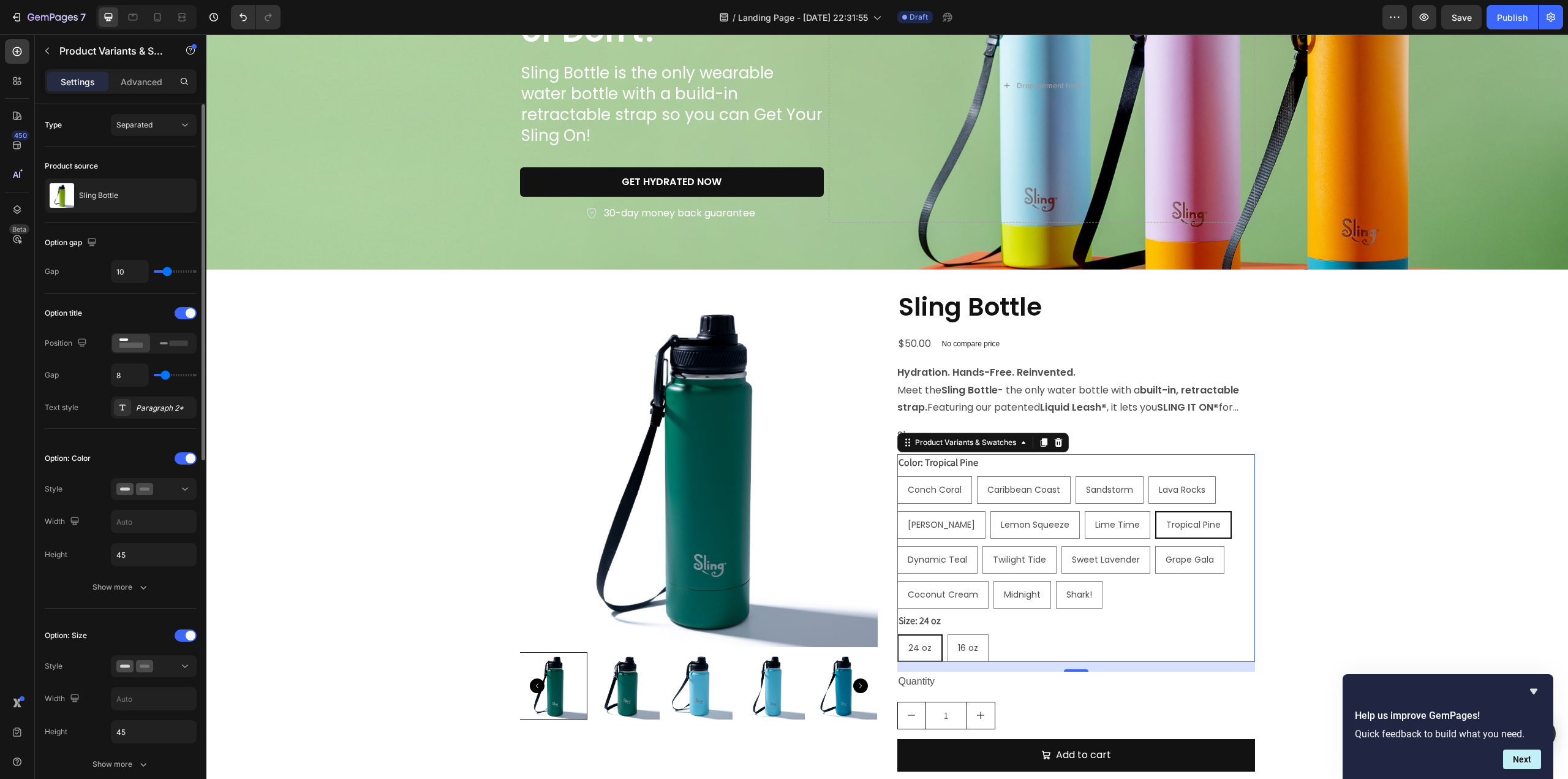
type input "11"
type input "12"
type input "13"
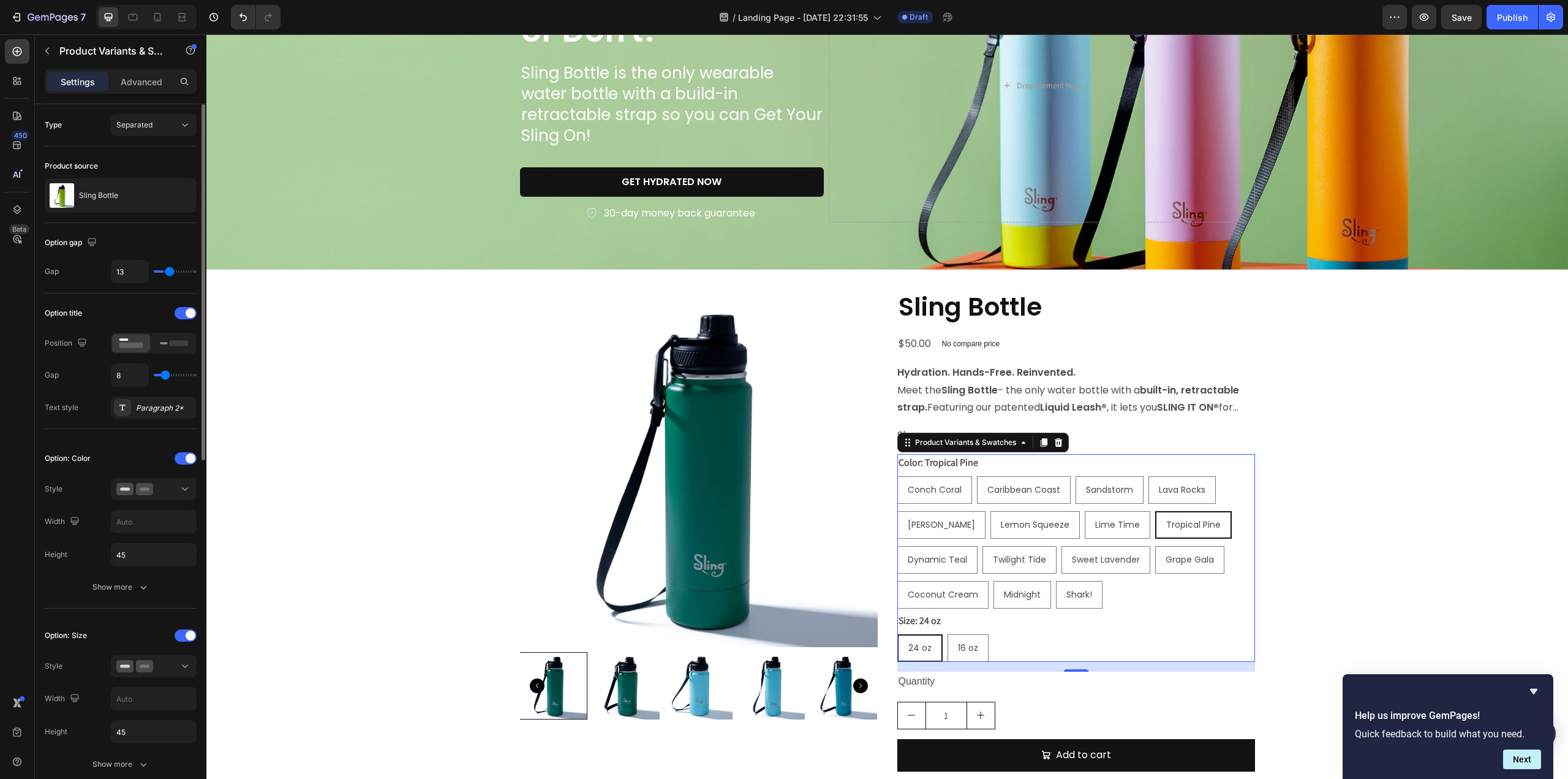
type input "14"
type input "15"
type input "16"
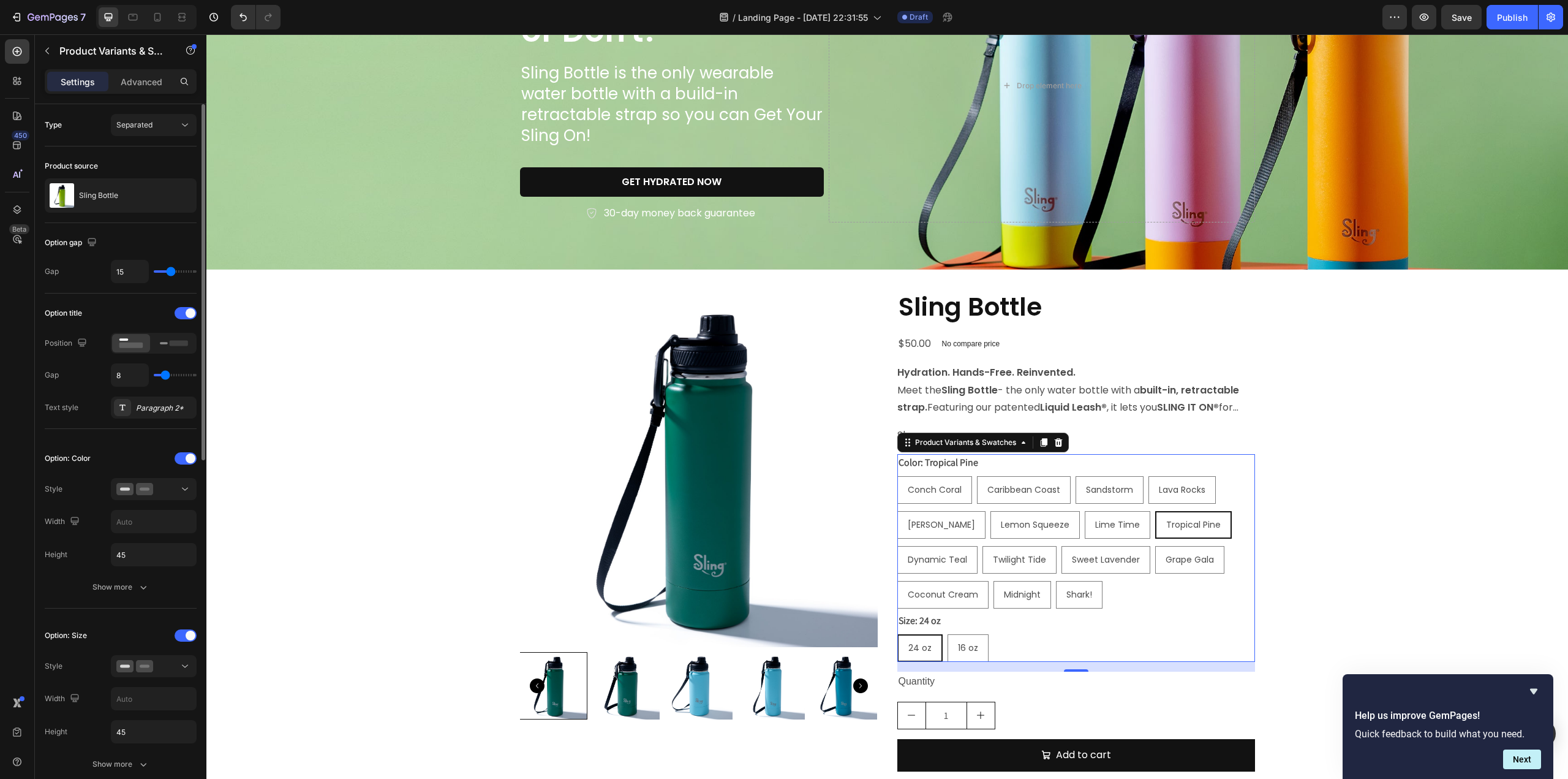
type input "16"
type input "18"
type input "21"
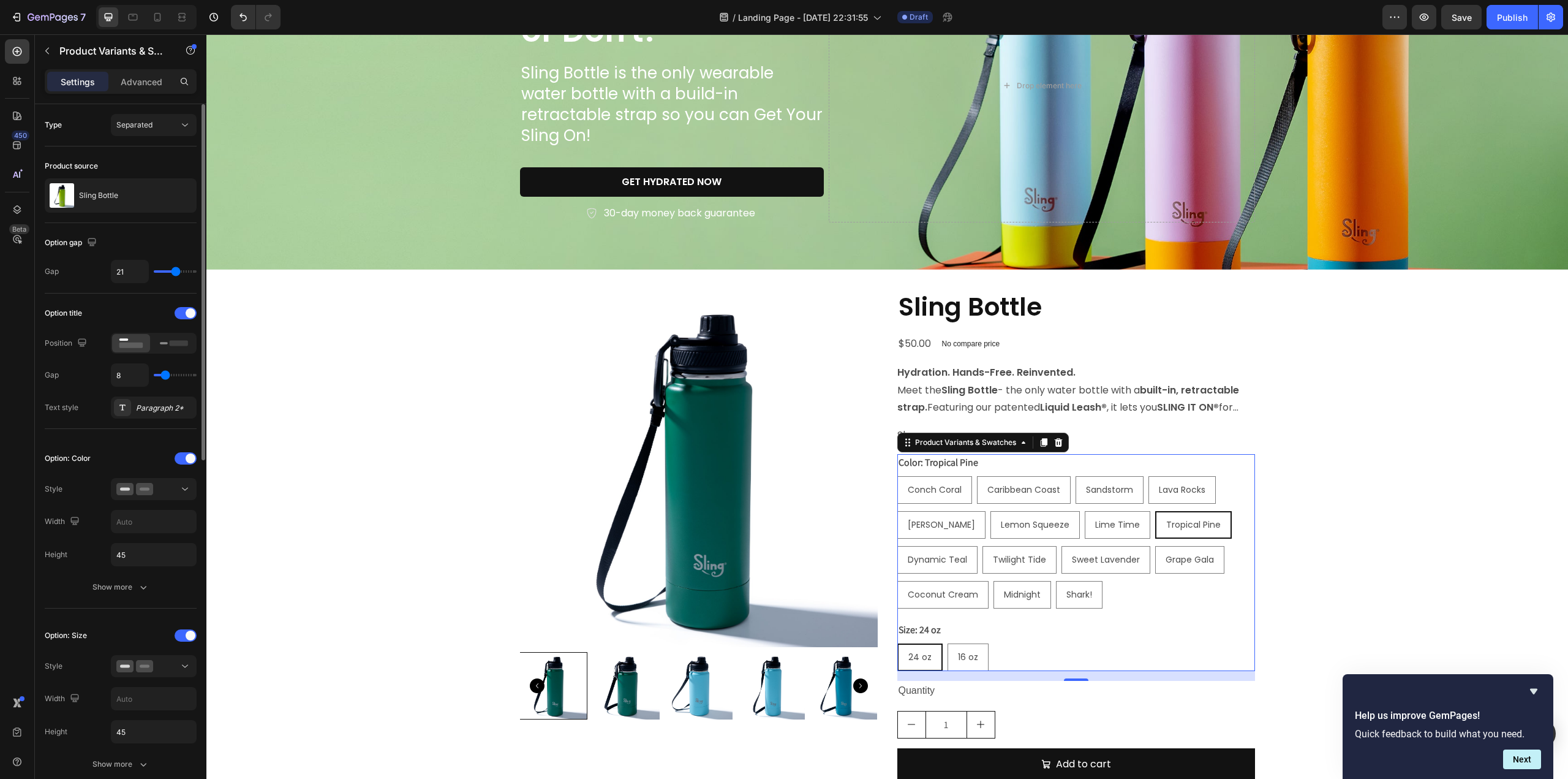
type input "24"
type input "27"
type input "31"
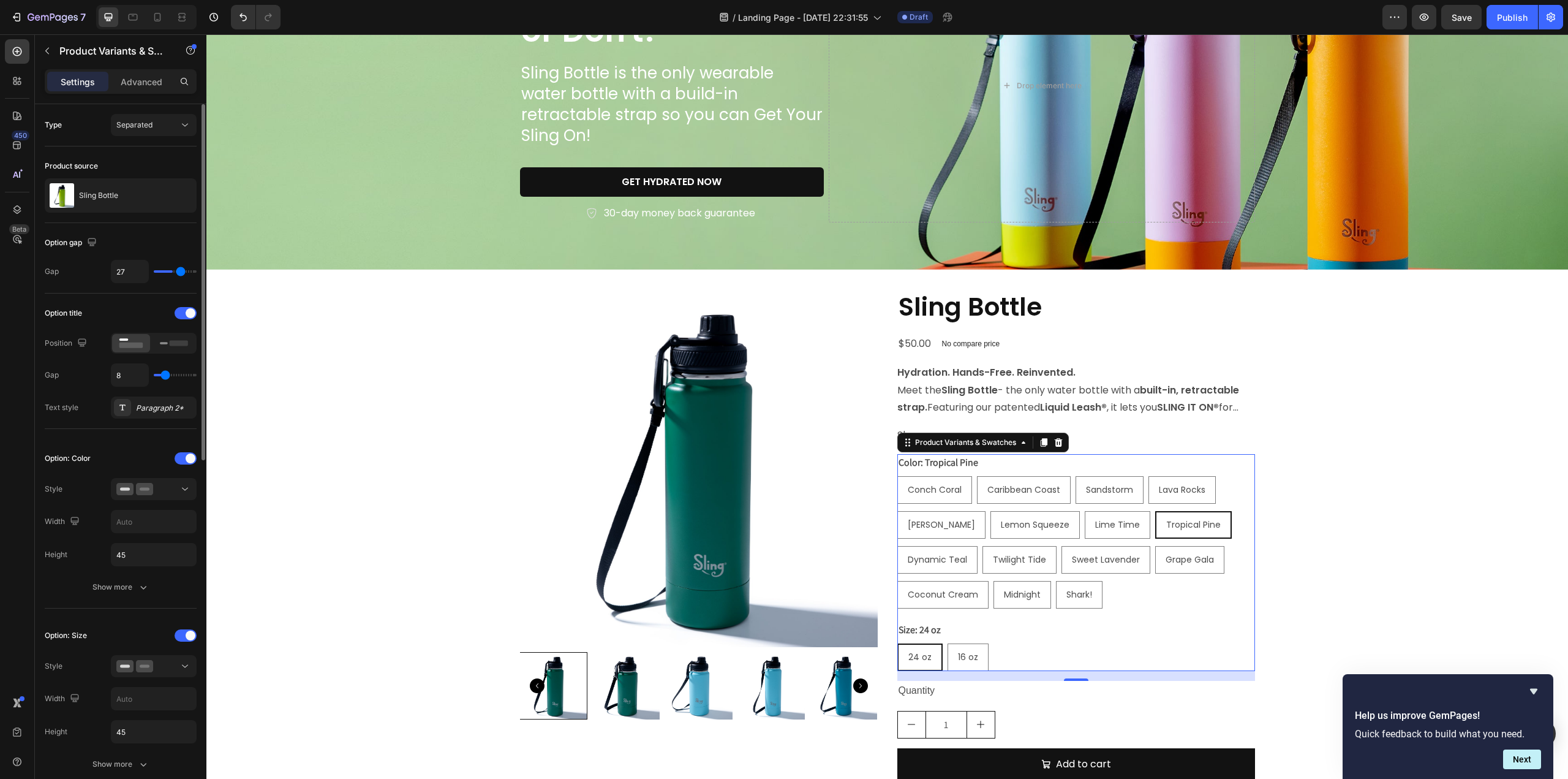
type input "31"
type input "33"
type input "35"
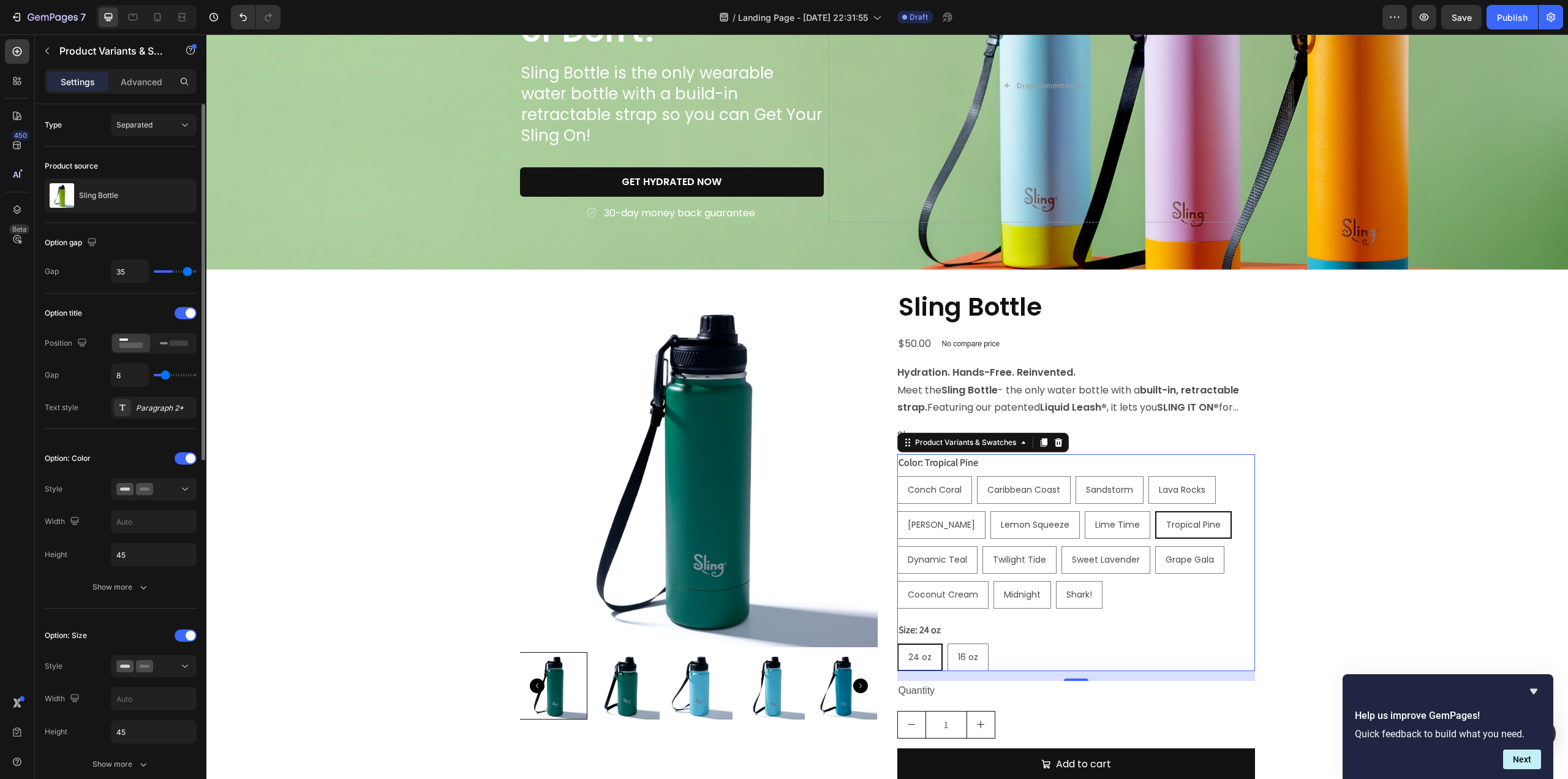
type input "37"
type input "38"
type input "39"
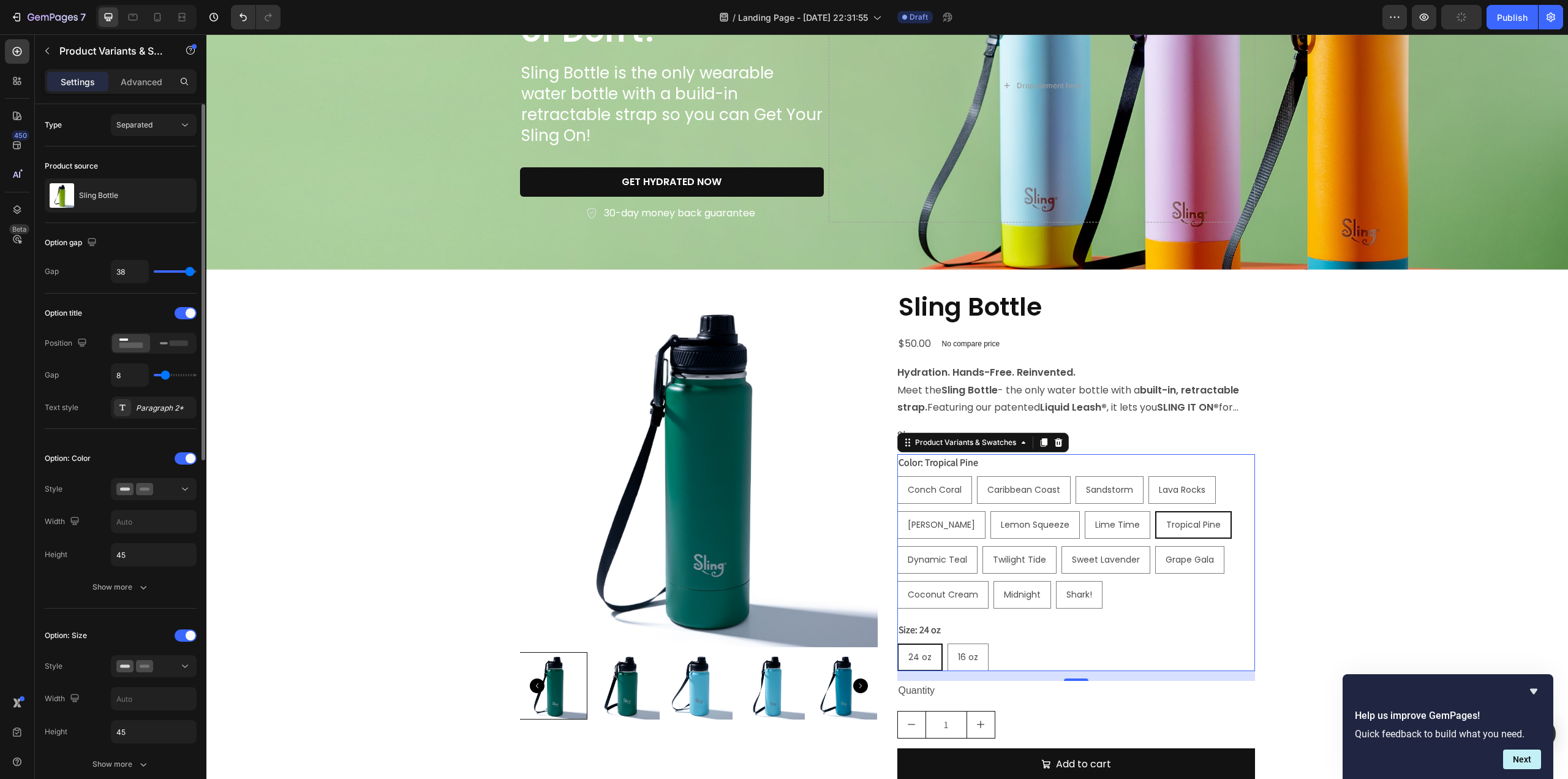
type input "39"
type input "40"
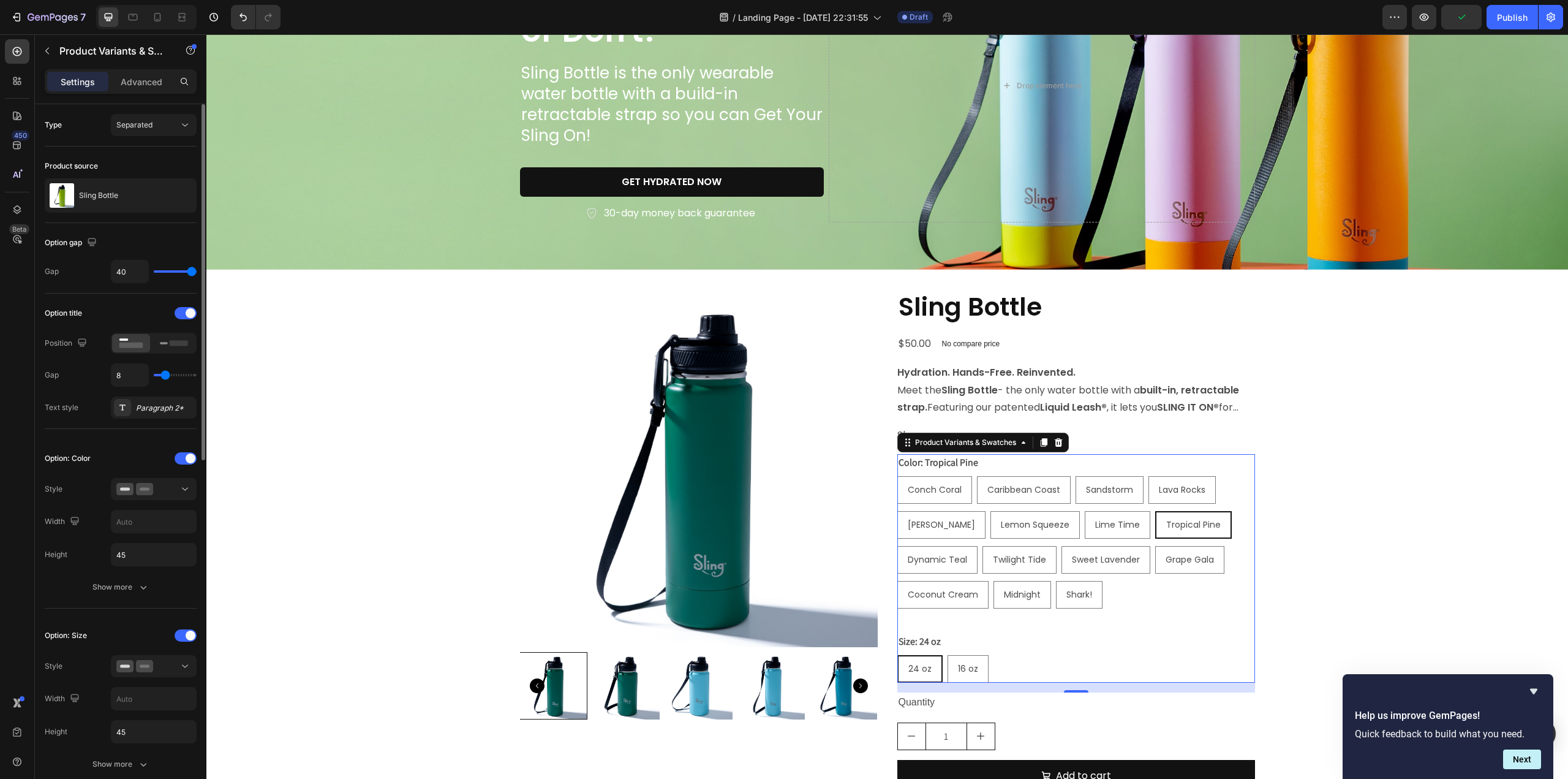
type input "29"
type input "27"
type input "26"
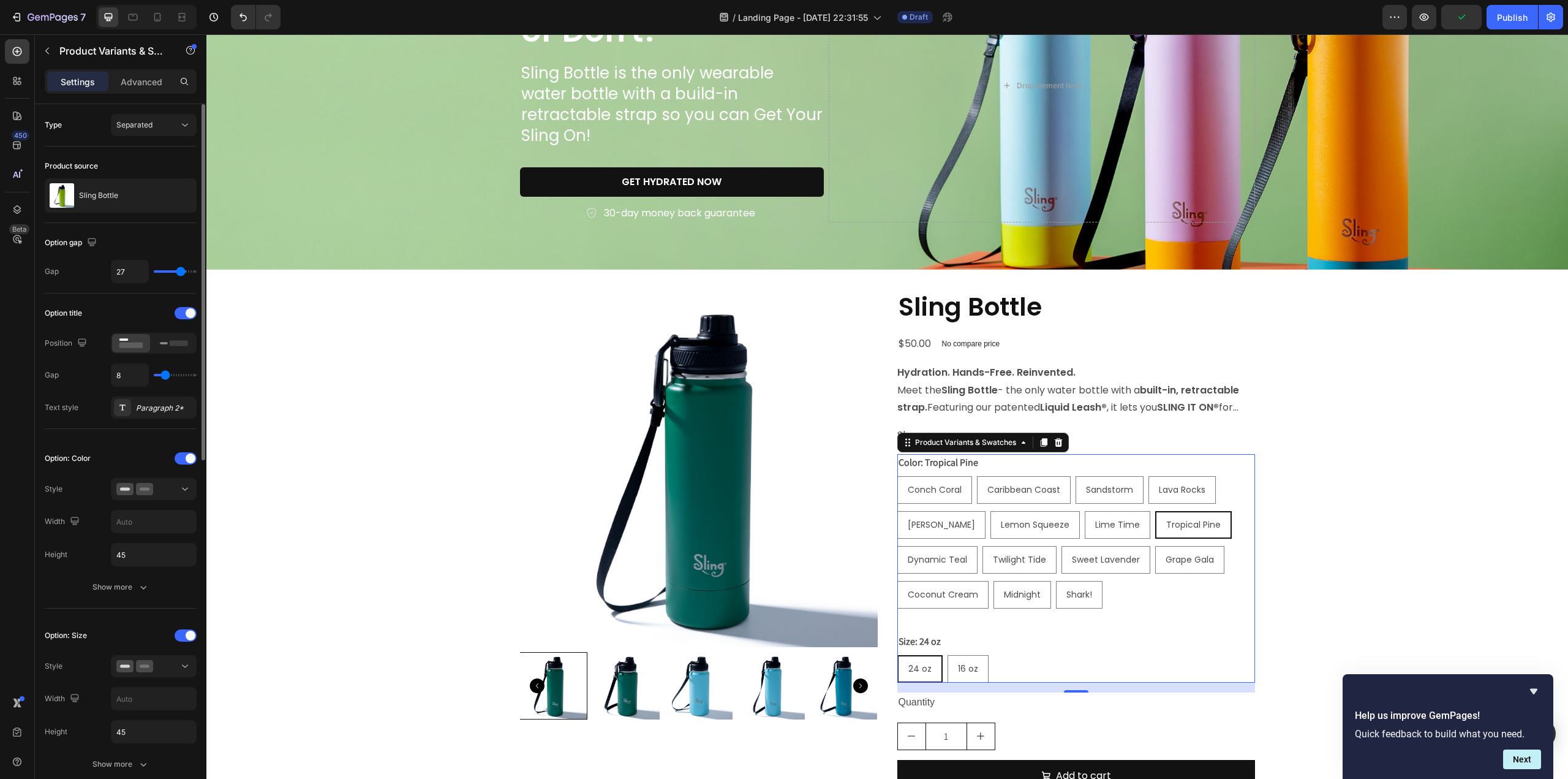
type input "26"
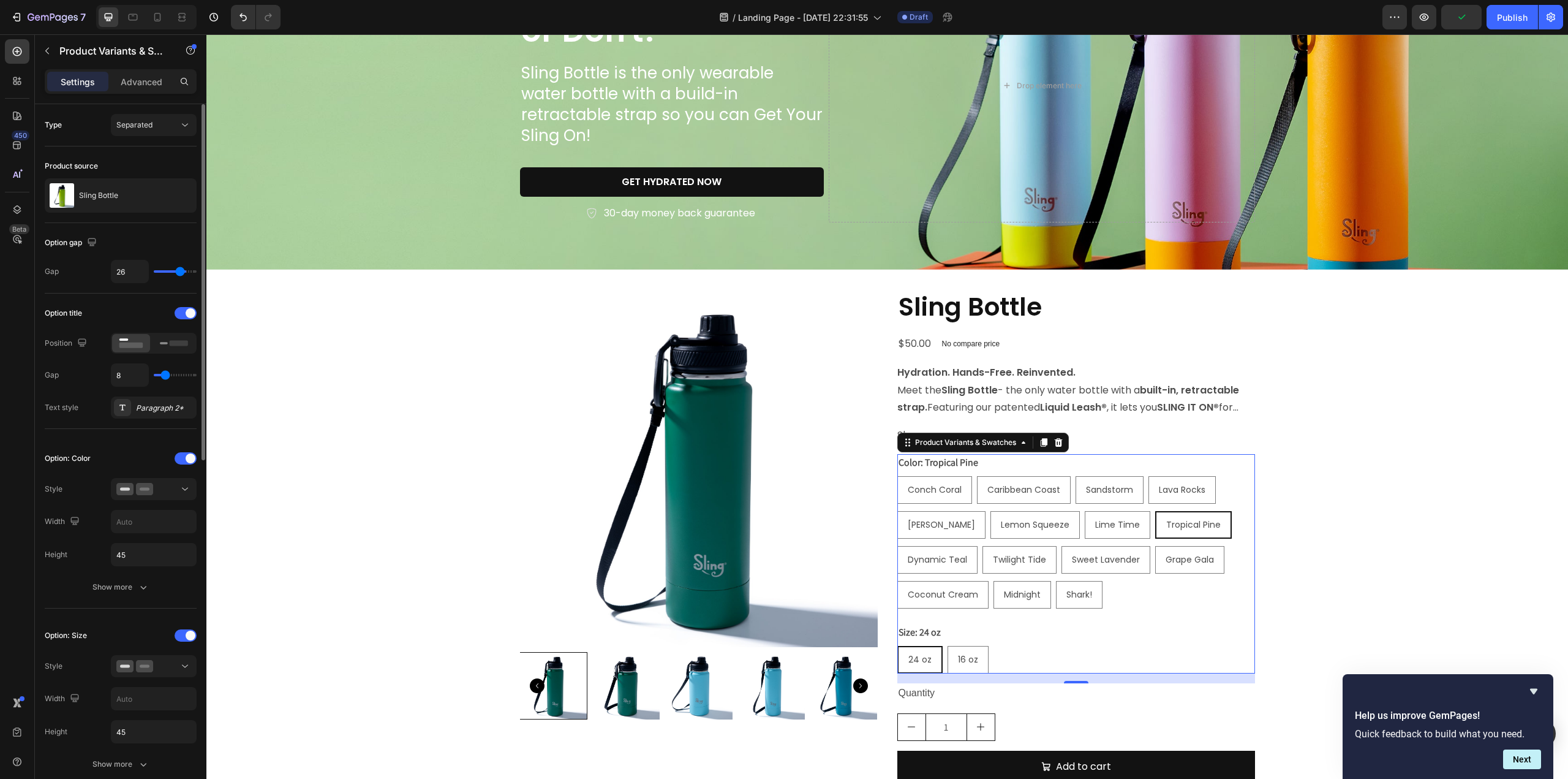
type input "25"
type input "23"
type input "22"
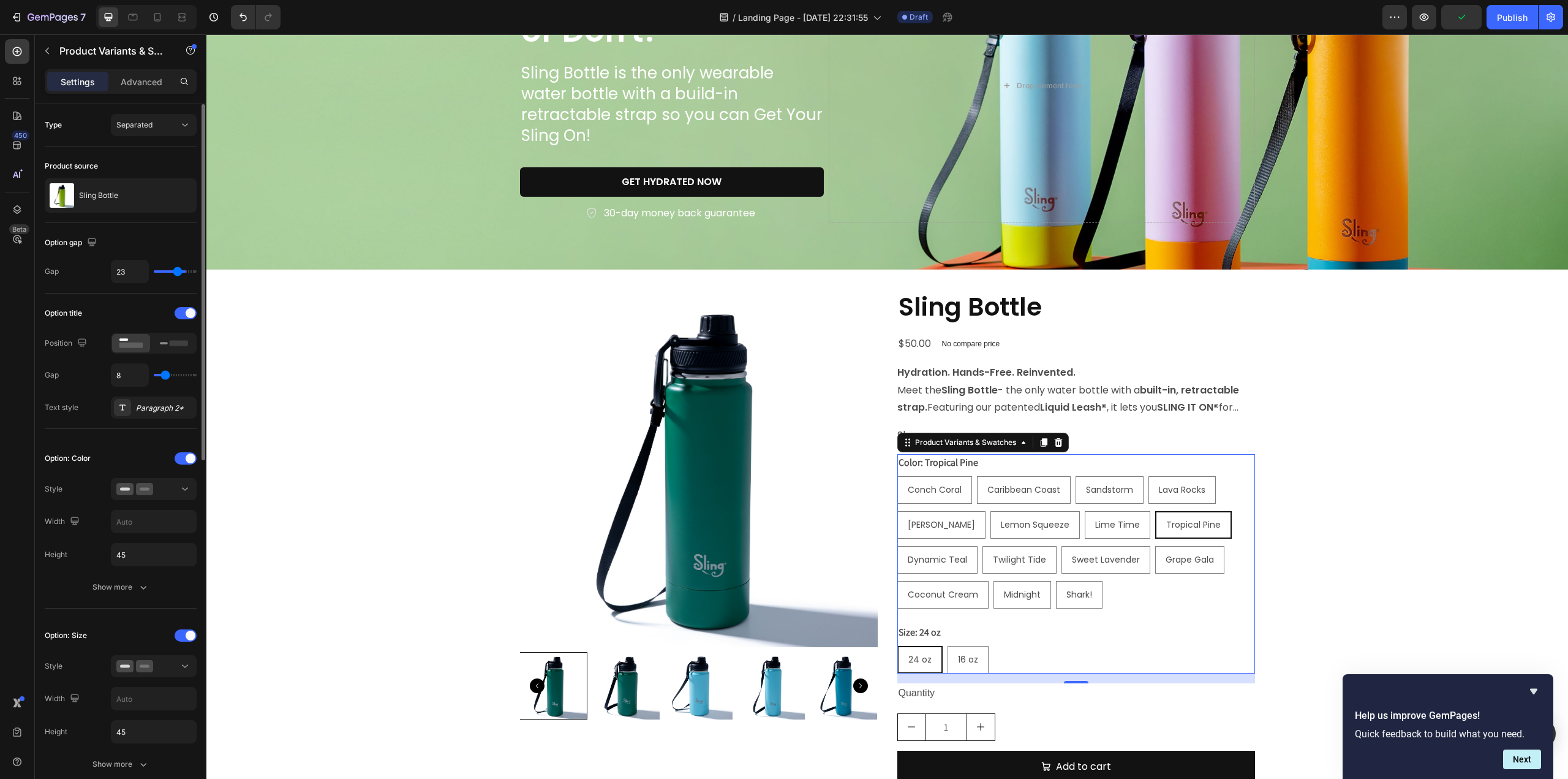
type input "22"
type input "20"
type input "19"
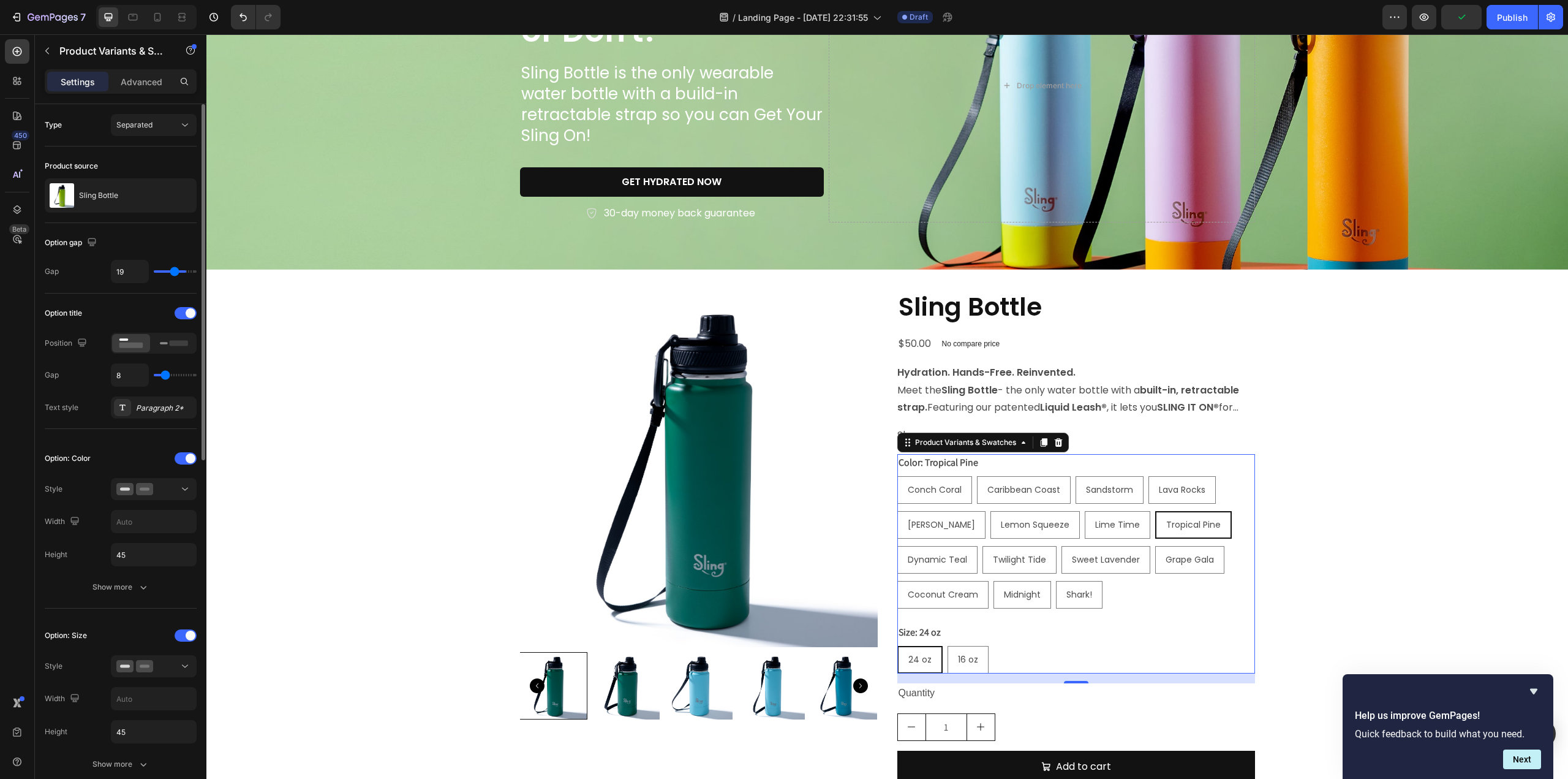
type input "18"
type input "17"
type input "16"
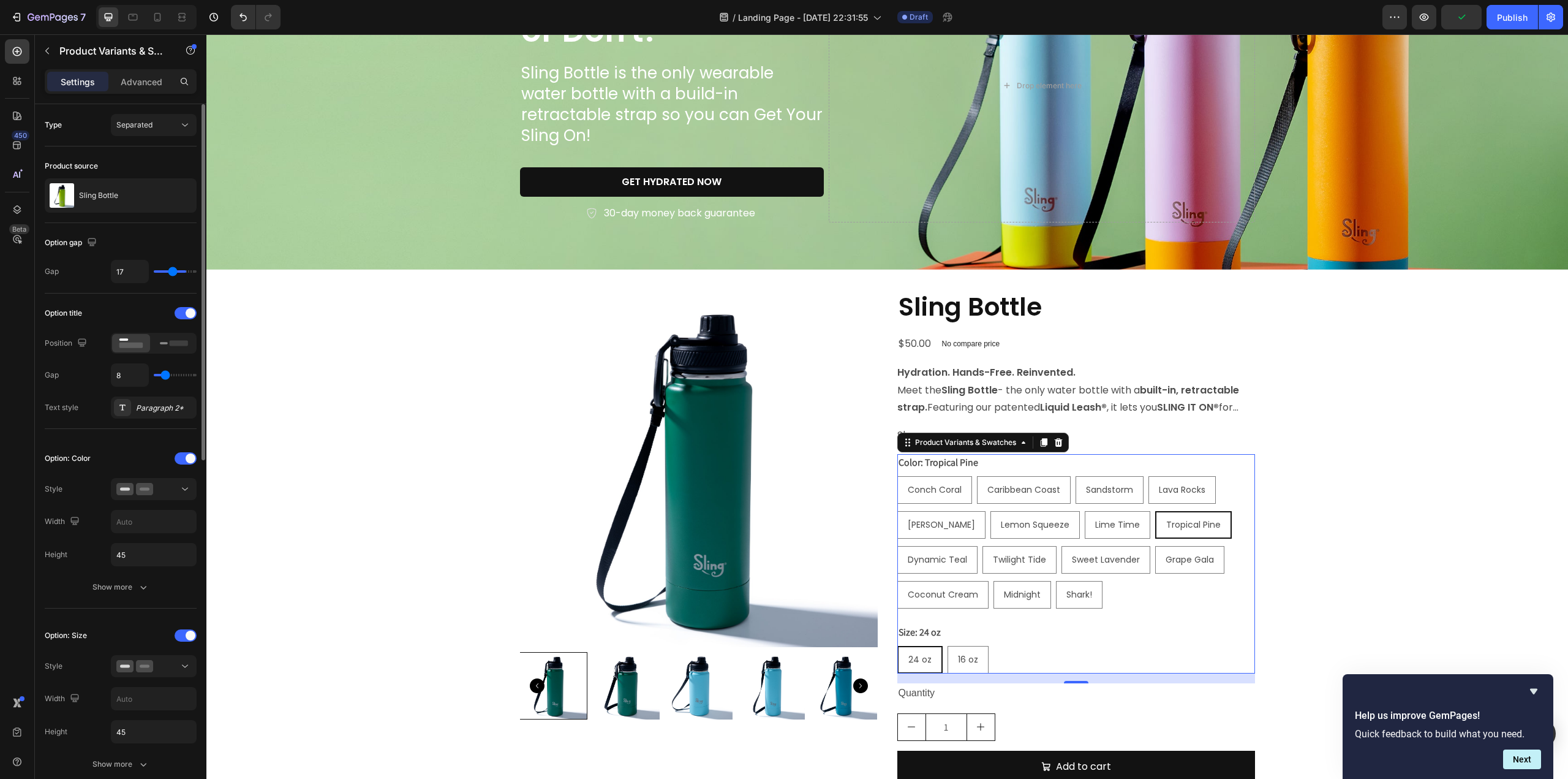
type input "16"
type input "15"
type input "14"
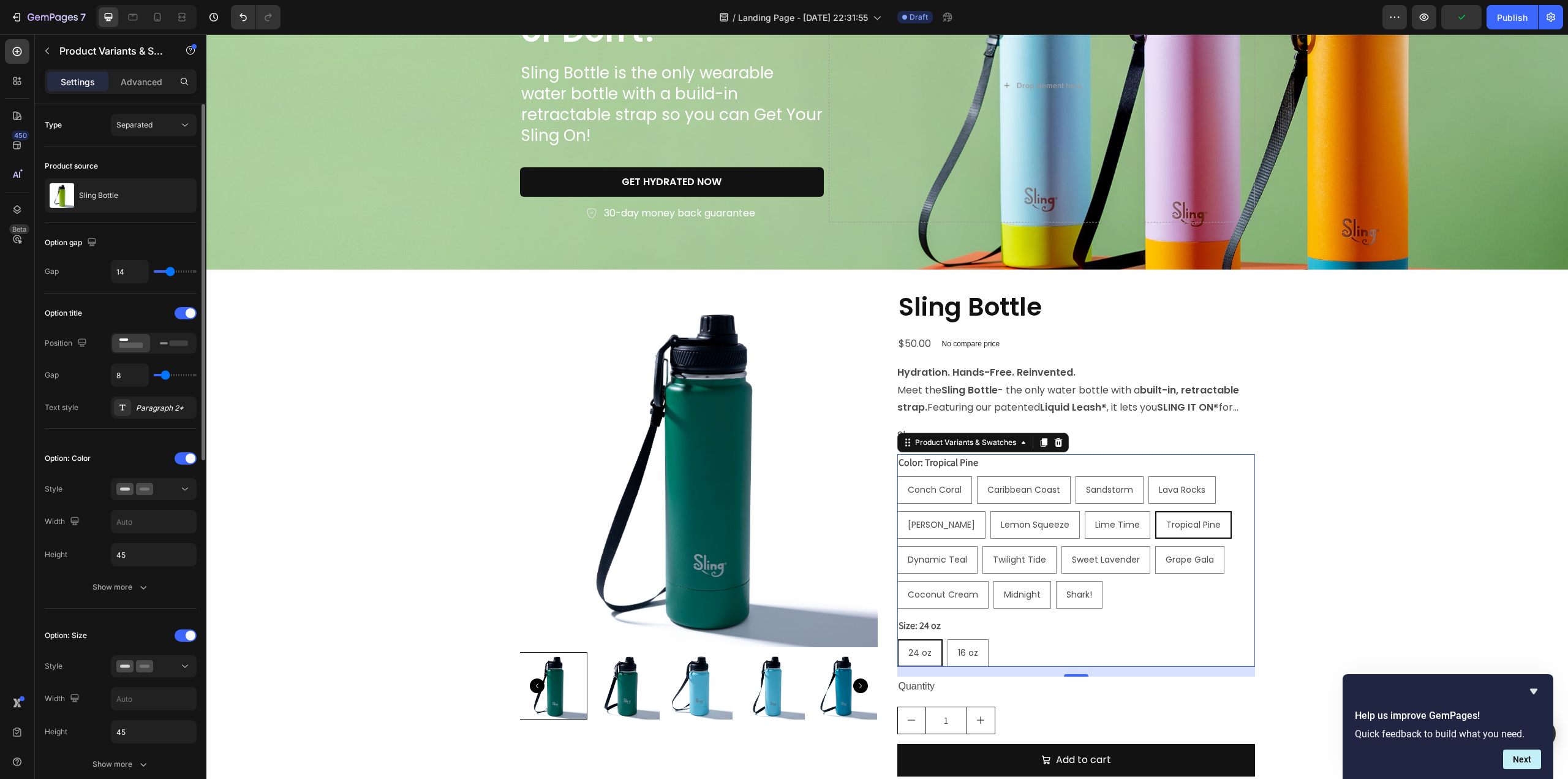
type input "13"
type input "12"
type input "13"
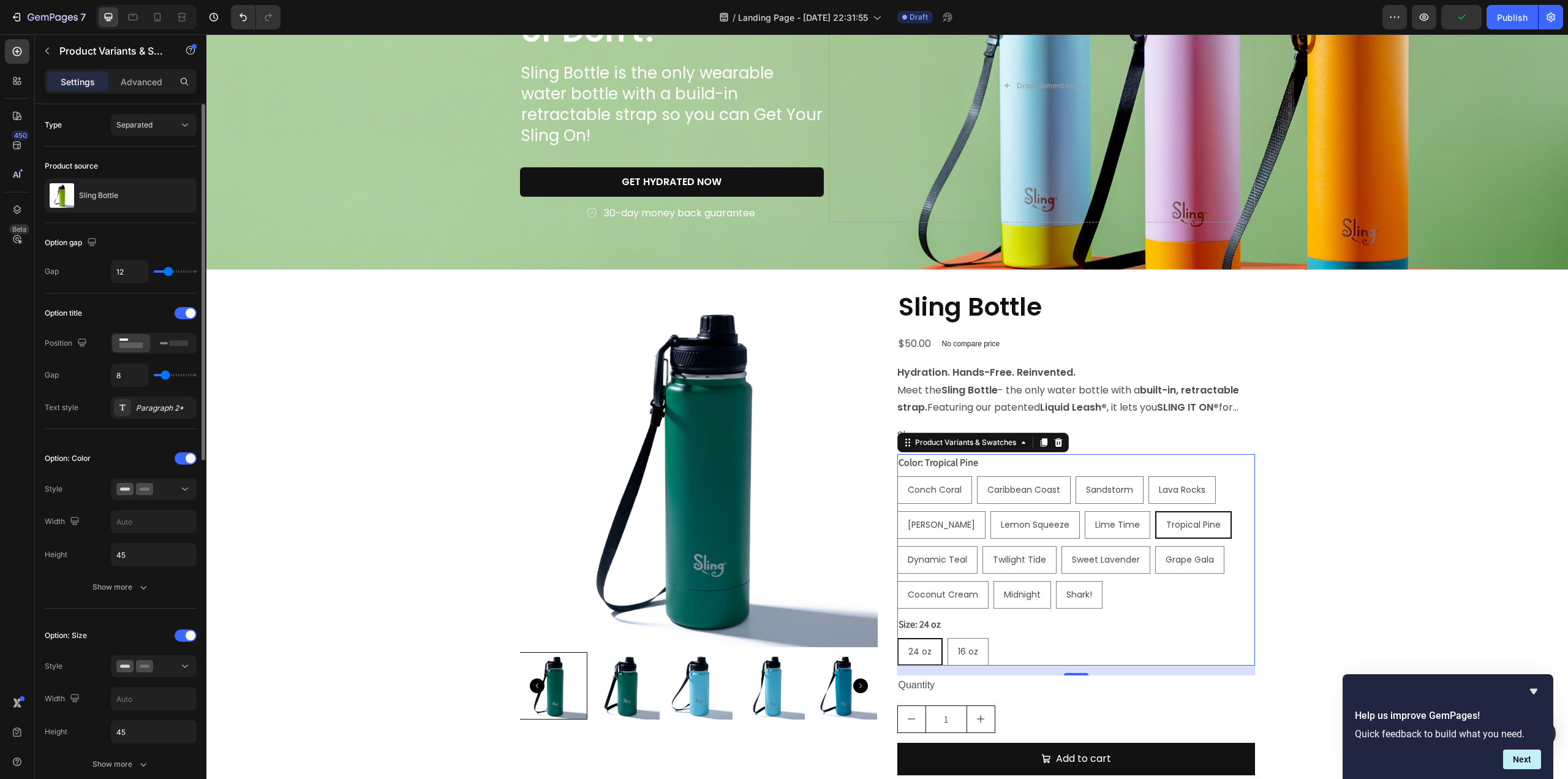
type input "13"
type input "14"
type input "15"
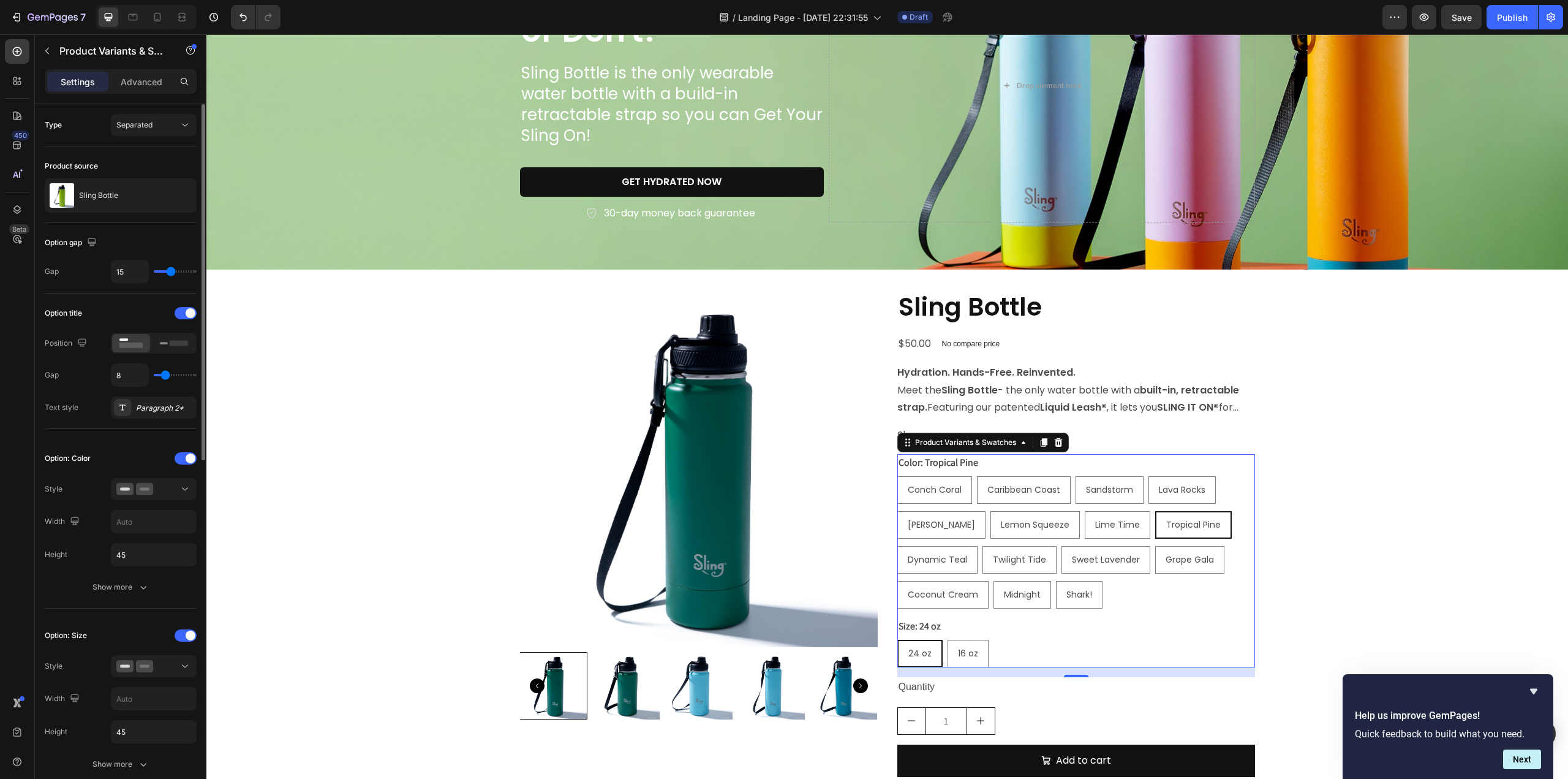
type input "16"
click at [172, 270] on input "range" at bounding box center [174, 271] width 43 height 3
click at [186, 314] on span at bounding box center [191, 314] width 10 height 10
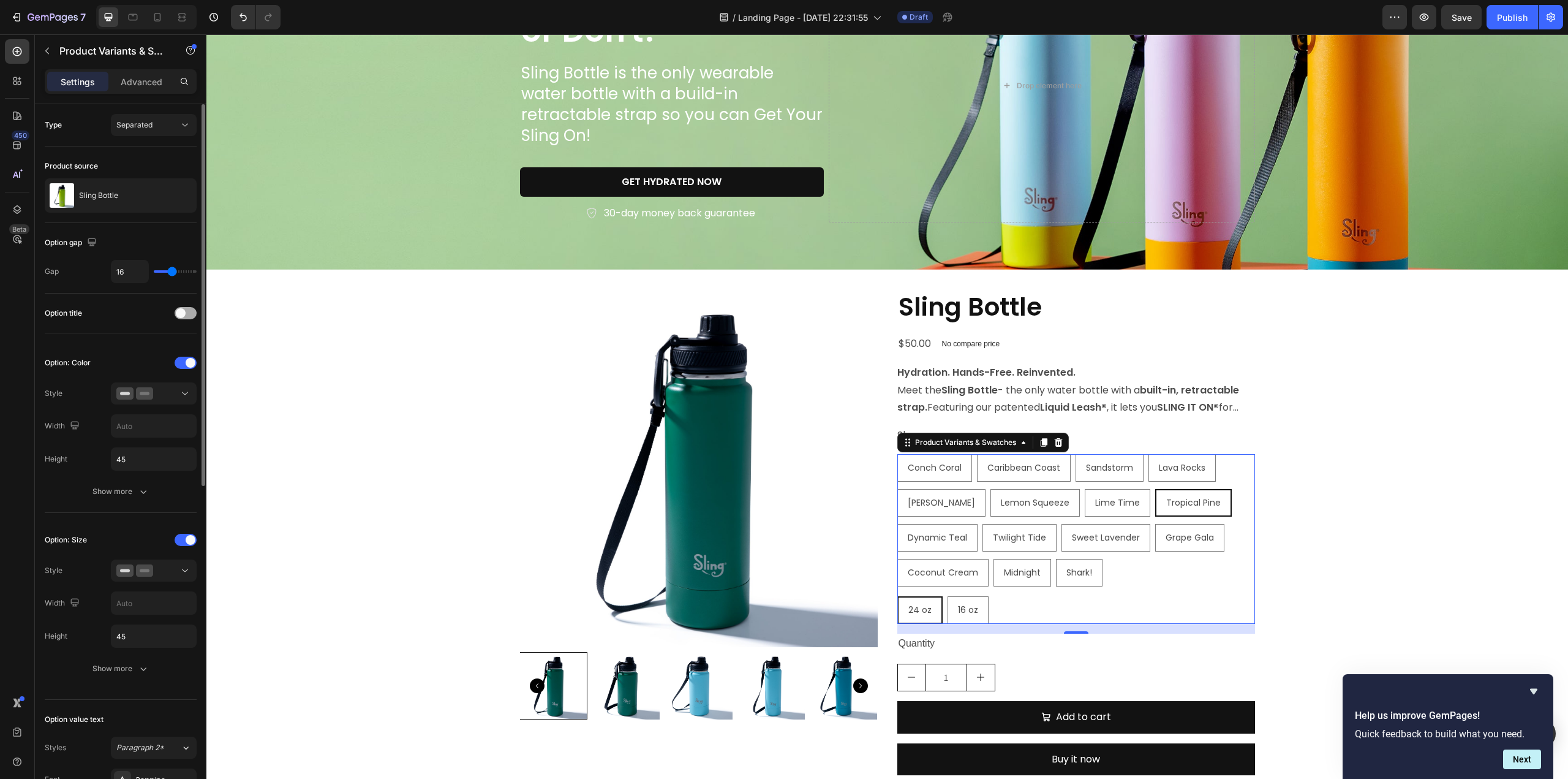
click at [186, 314] on div at bounding box center [185, 313] width 22 height 13
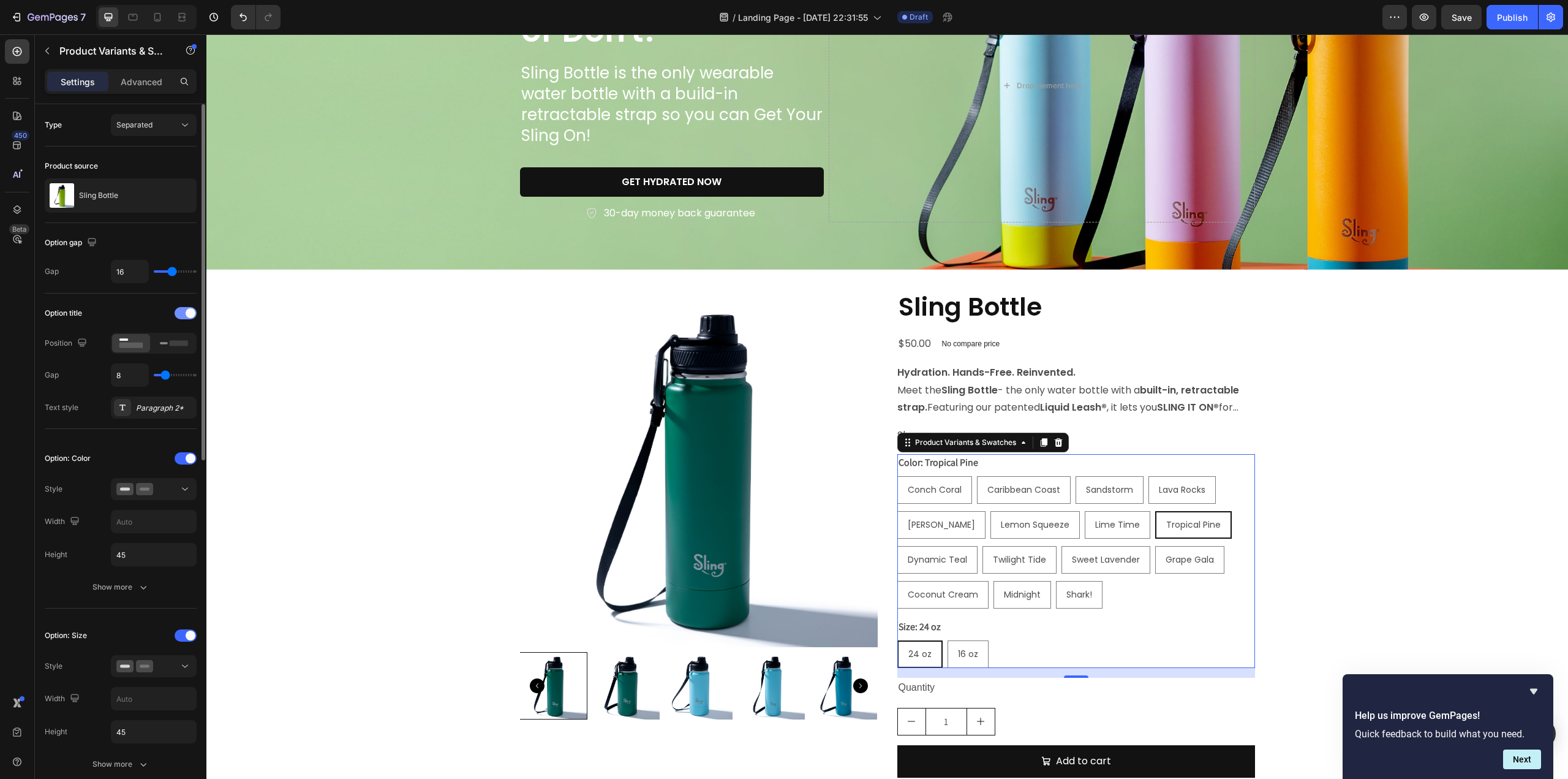
click at [186, 314] on span at bounding box center [191, 314] width 10 height 10
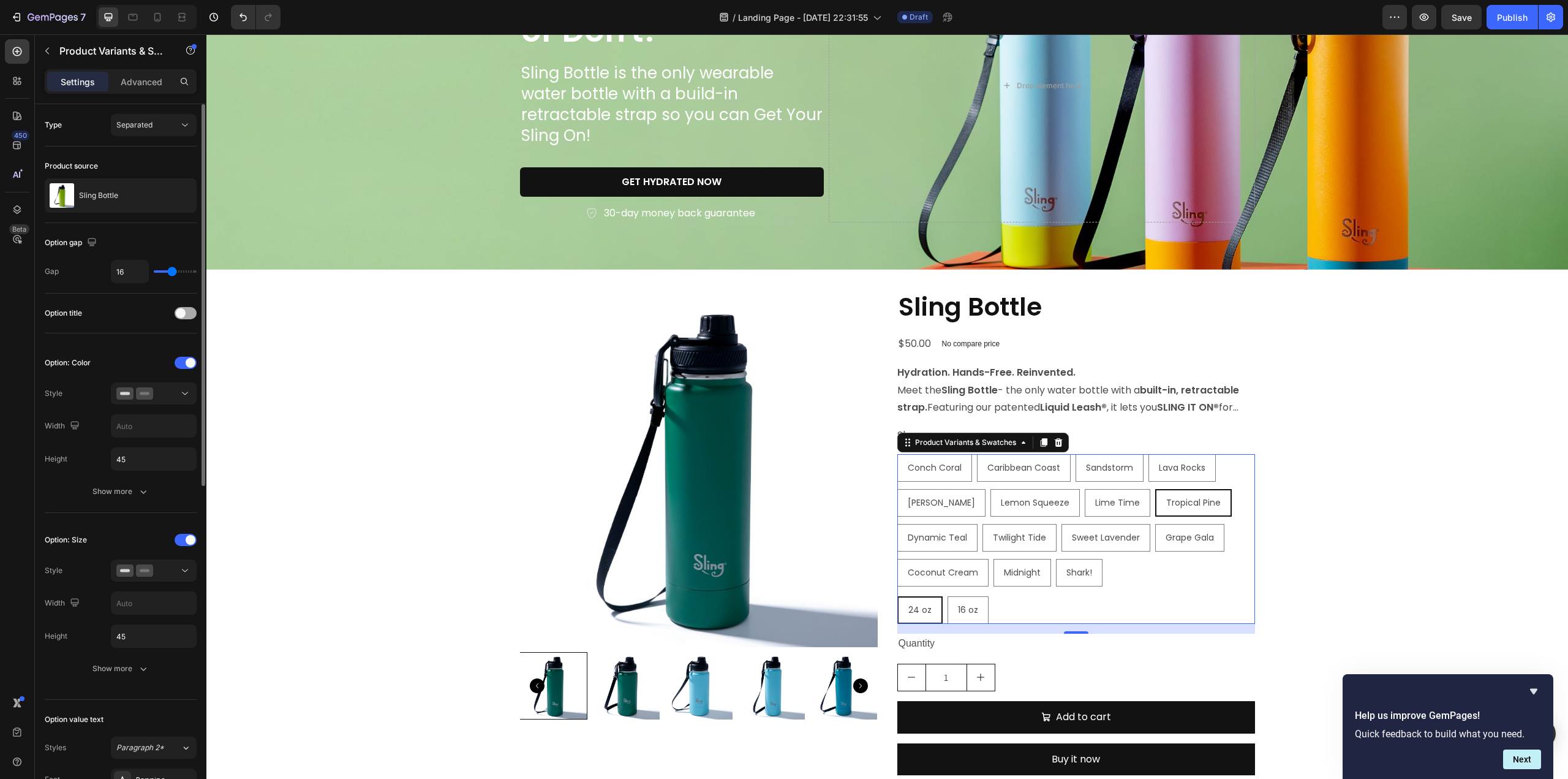
click at [186, 314] on div at bounding box center [185, 313] width 22 height 13
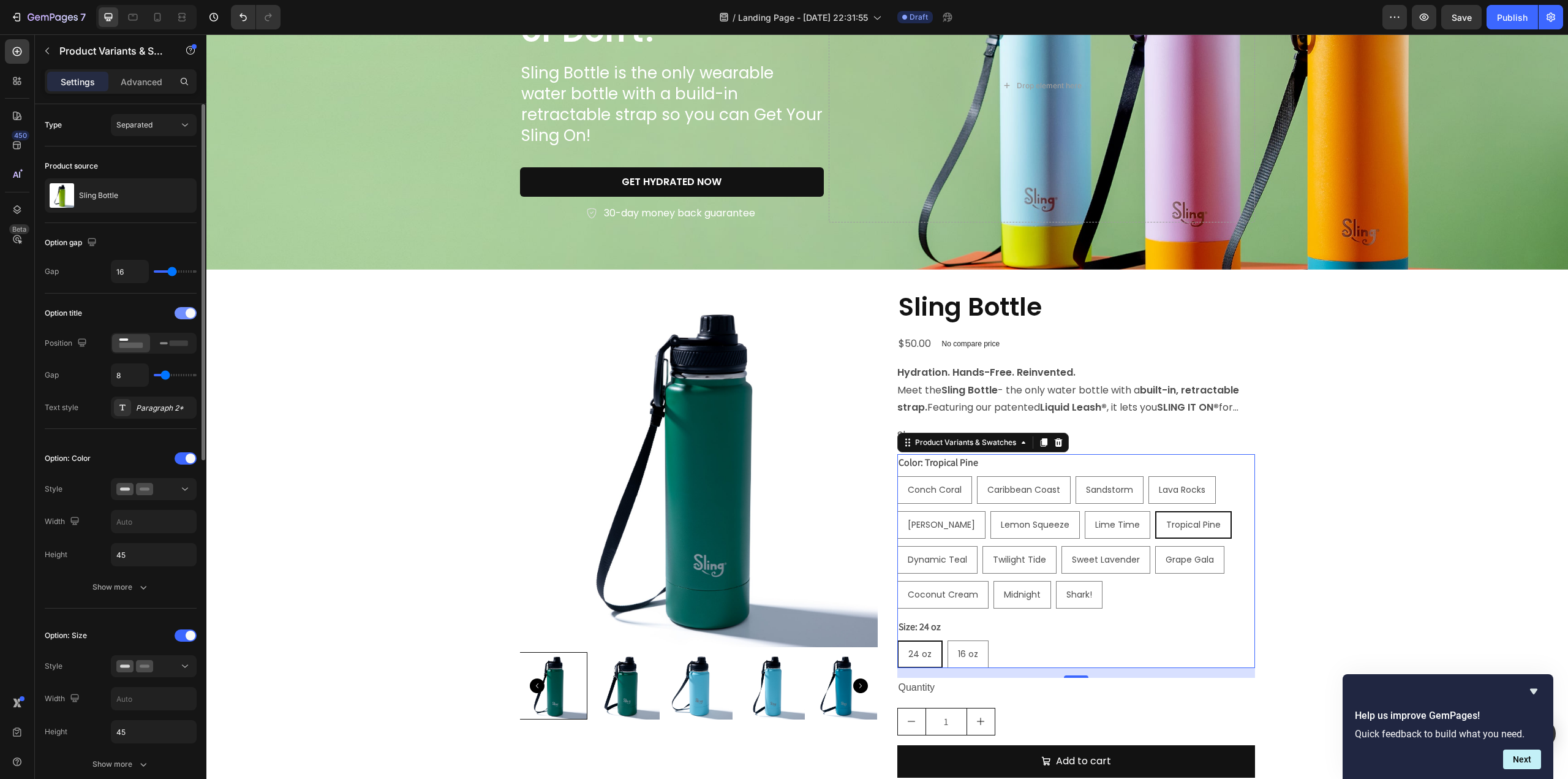
click at [186, 314] on span at bounding box center [191, 314] width 10 height 10
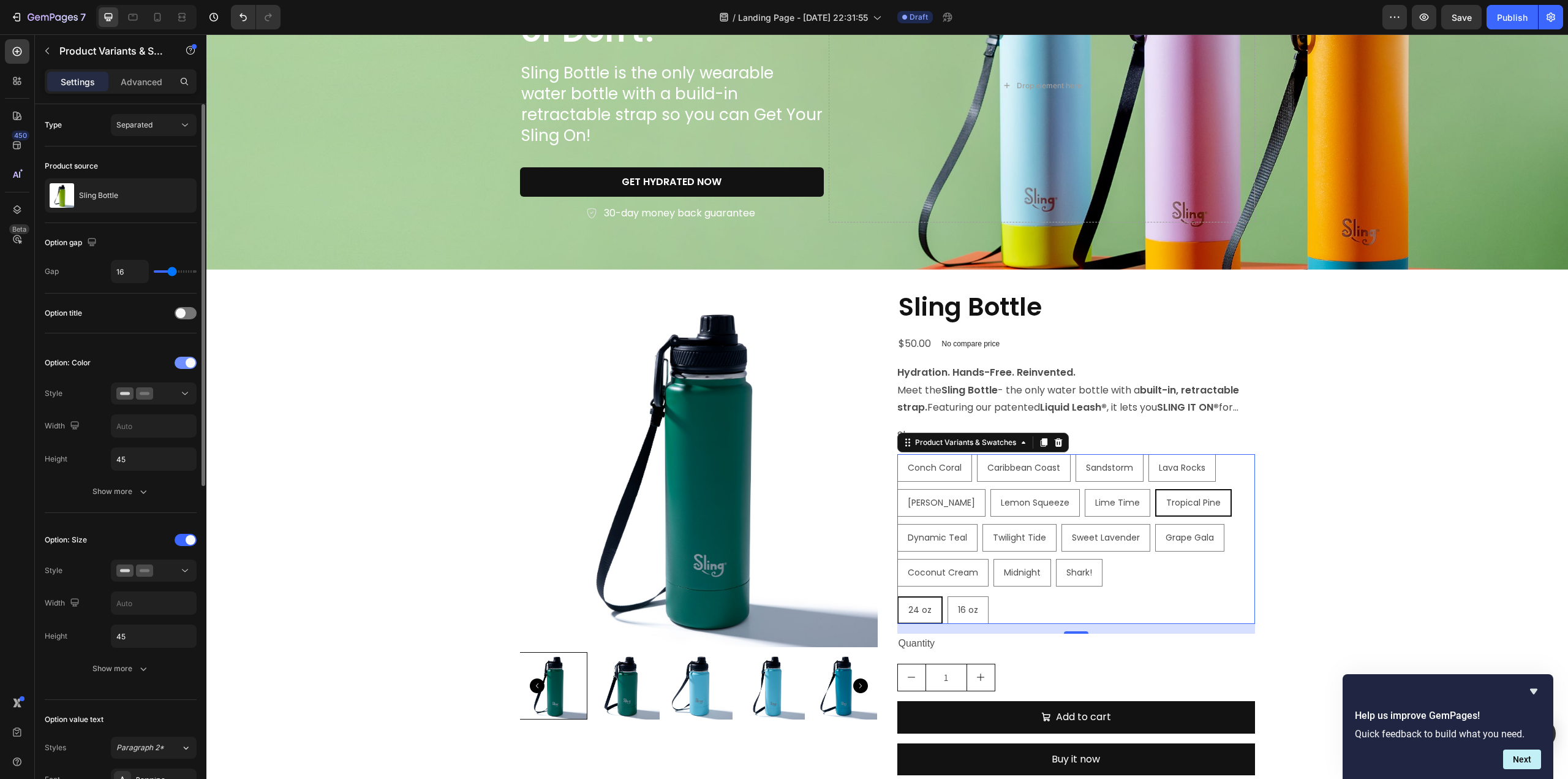
click at [188, 359] on span at bounding box center [191, 363] width 10 height 10
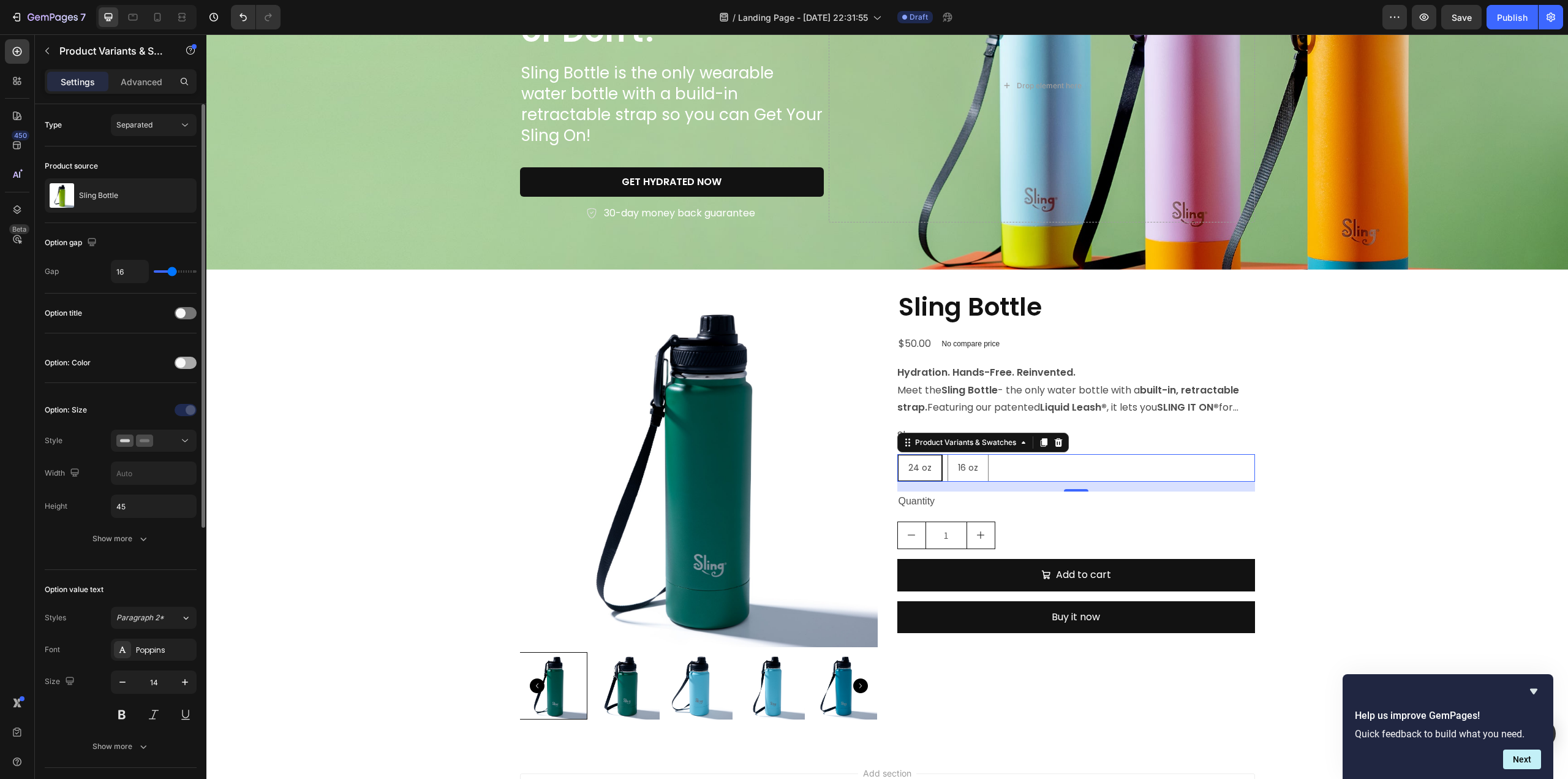
click at [188, 359] on div at bounding box center [185, 363] width 22 height 13
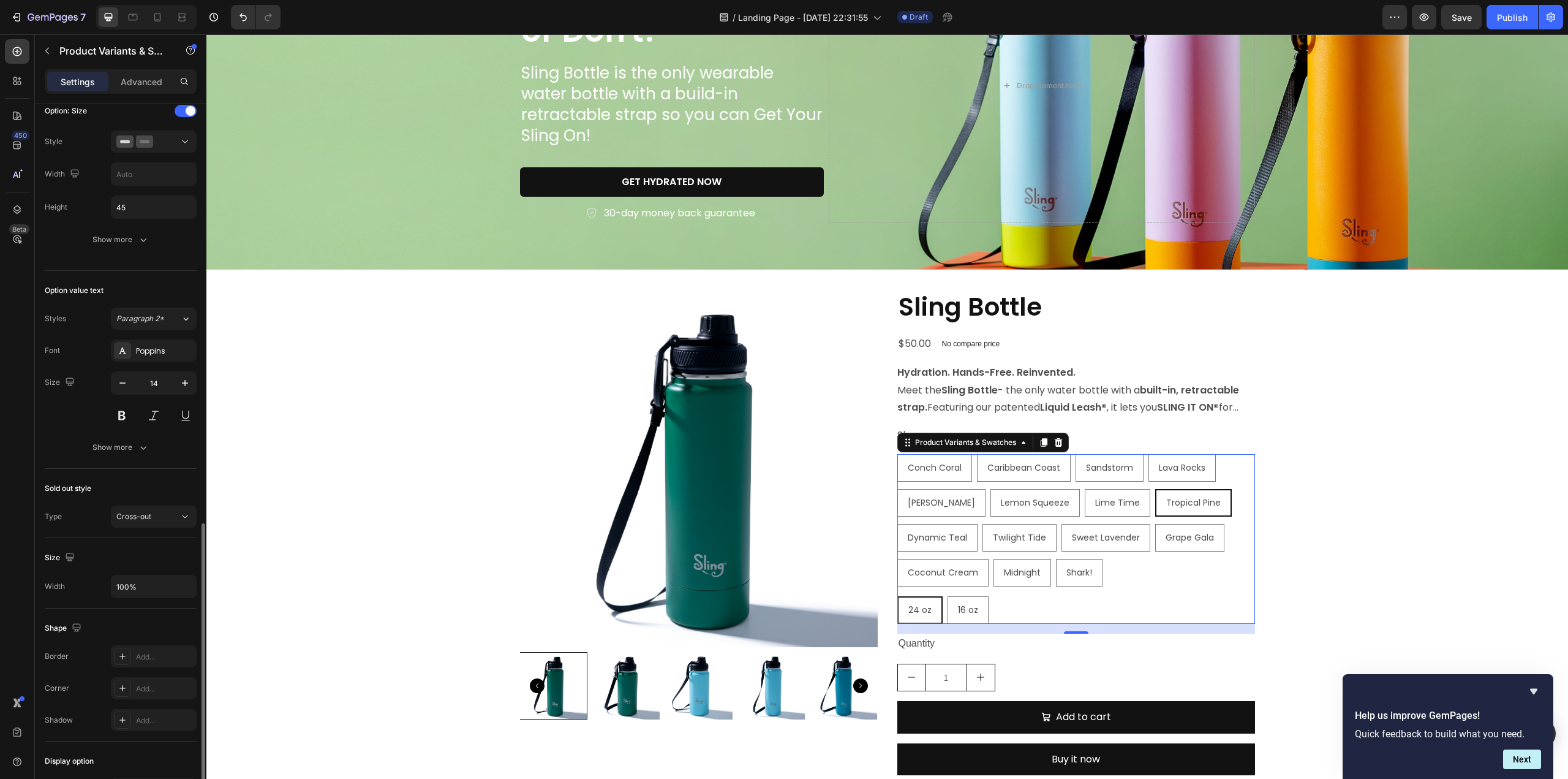
scroll to position [610, 0]
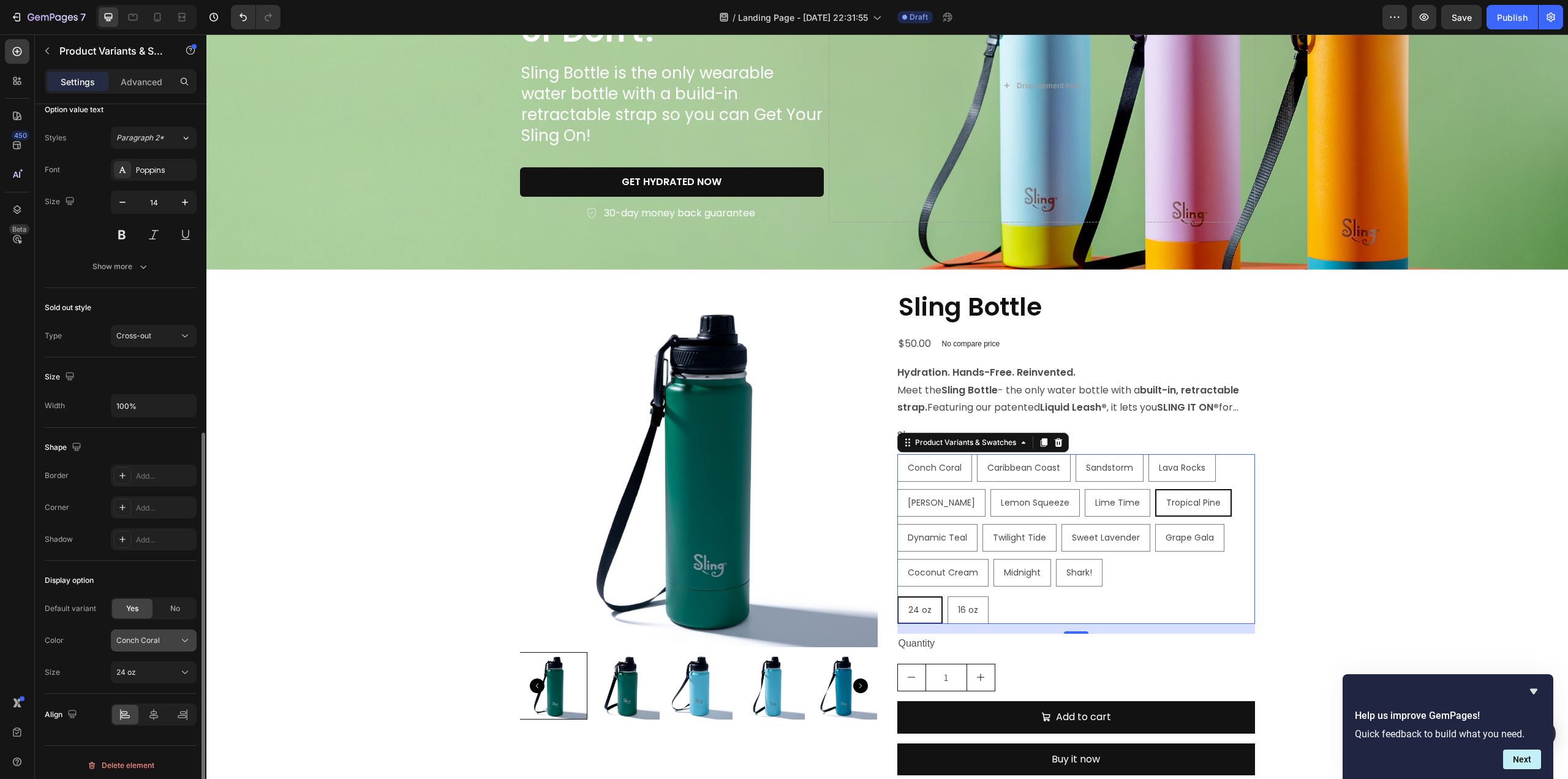
click at [186, 642] on button "Conch Coral" at bounding box center [153, 641] width 86 height 22
click at [154, 712] on icon at bounding box center [153, 714] width 13 height 13
click at [134, 708] on div at bounding box center [125, 715] width 27 height 20
click at [187, 711] on icon at bounding box center [186, 714] width 1 height 11
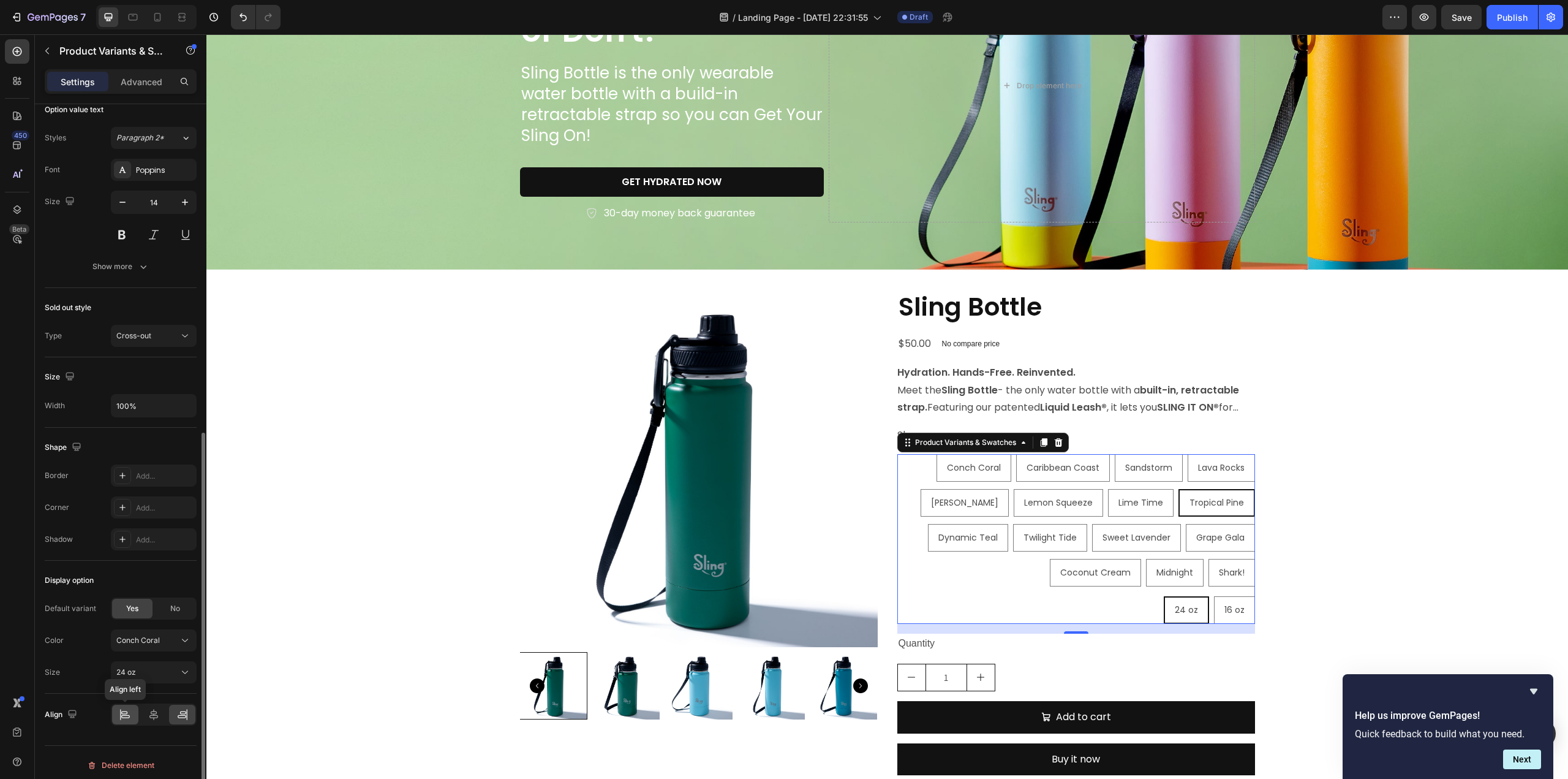
click at [131, 706] on div at bounding box center [125, 715] width 27 height 20
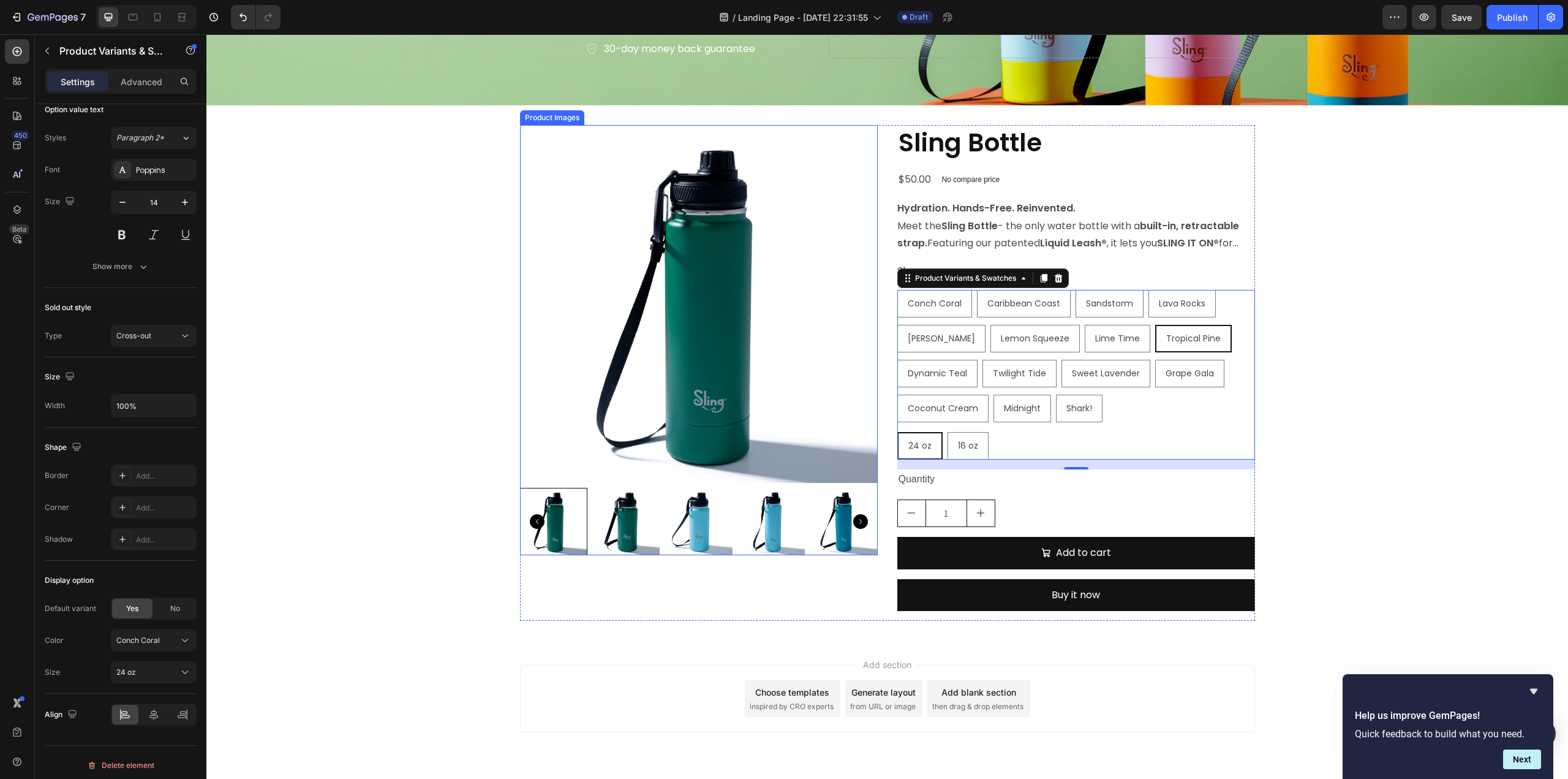
scroll to position [475, 0]
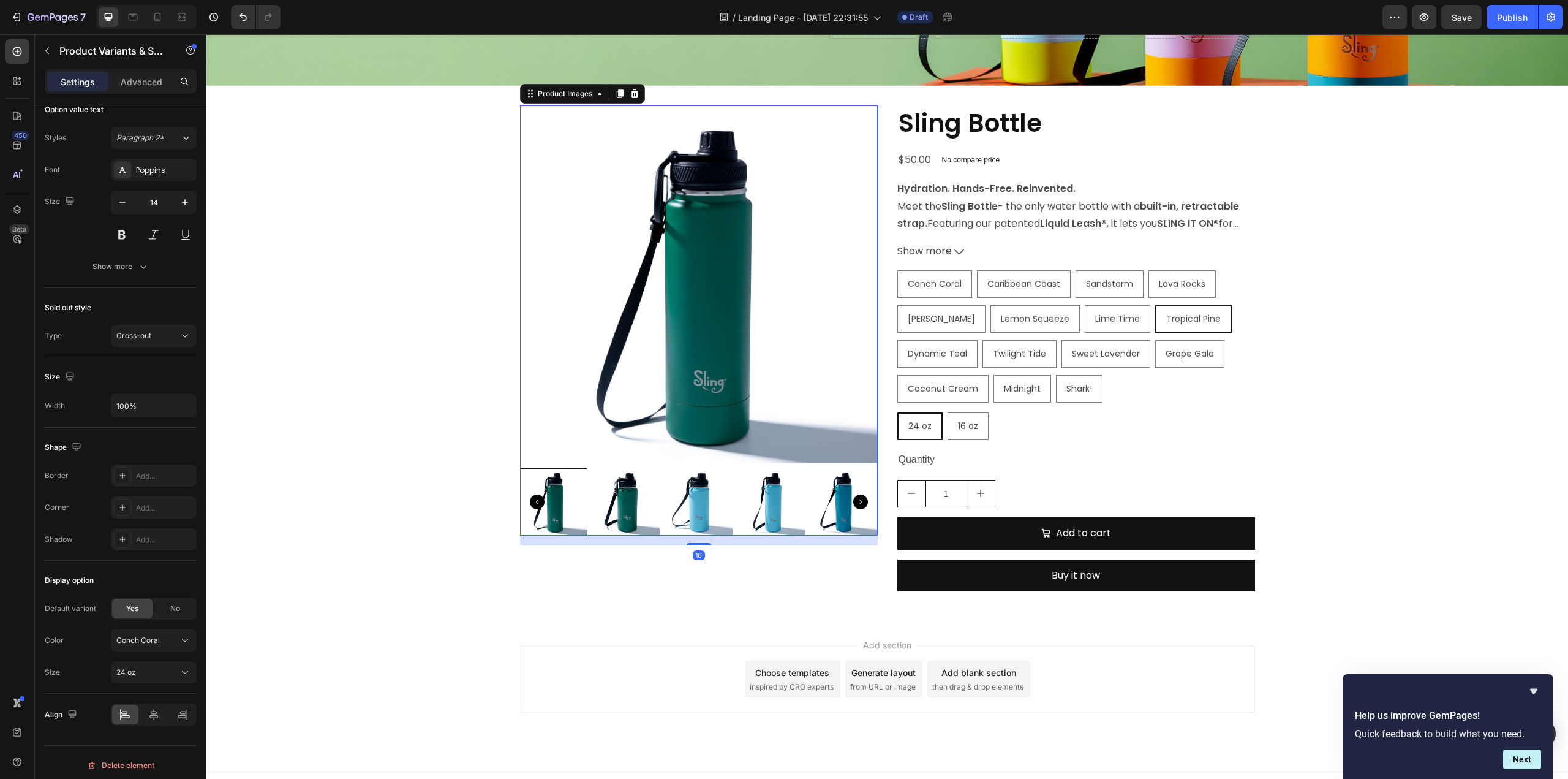
click at [853, 502] on icon "Carousel Next Arrow" at bounding box center [860, 502] width 15 height 15
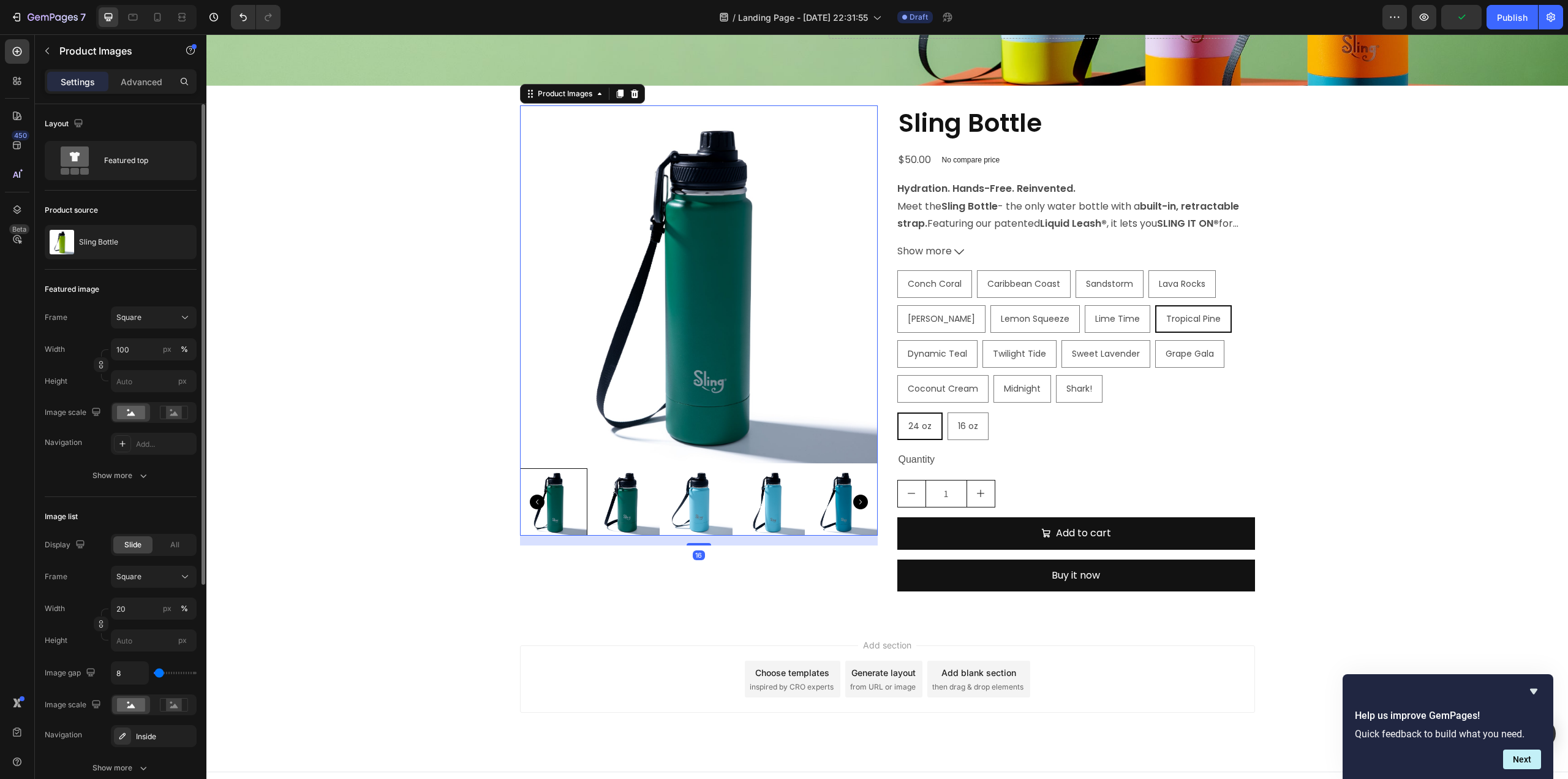
click at [853, 502] on icon "Carousel Next Arrow" at bounding box center [860, 502] width 15 height 15
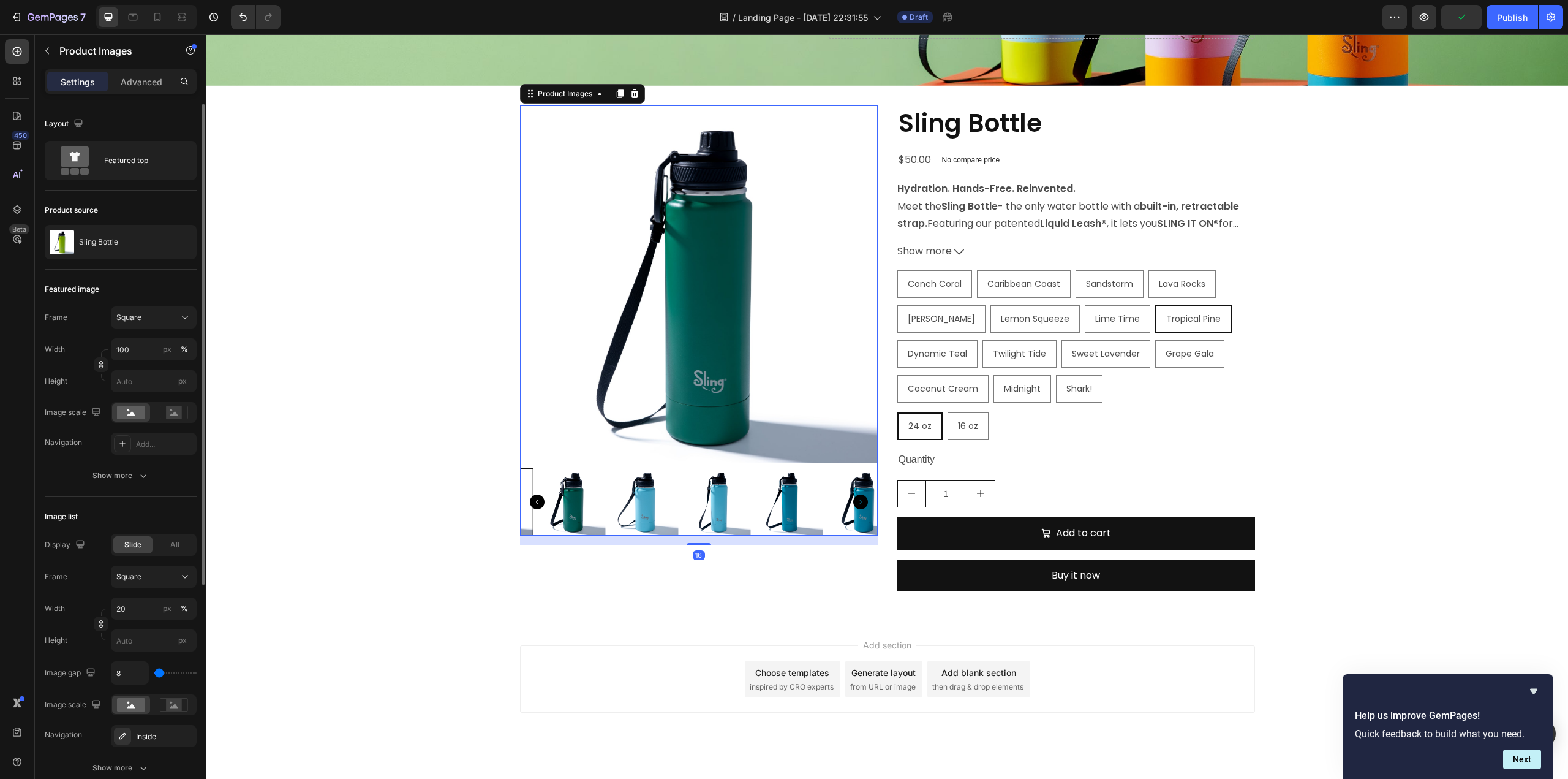
click at [853, 502] on icon "Carousel Next Arrow" at bounding box center [860, 502] width 15 height 15
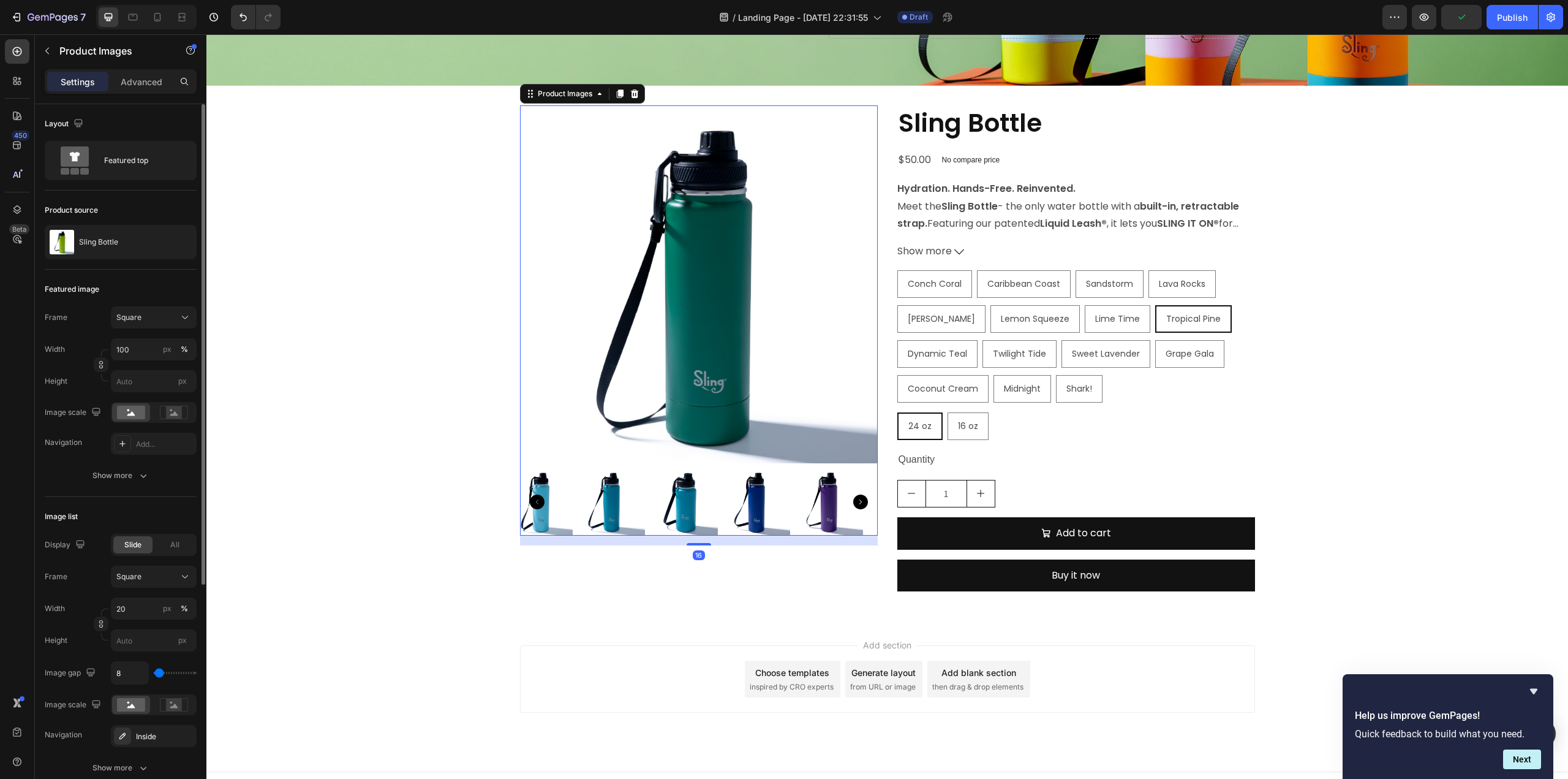
click at [853, 502] on icon "Carousel Next Arrow" at bounding box center [860, 502] width 15 height 15
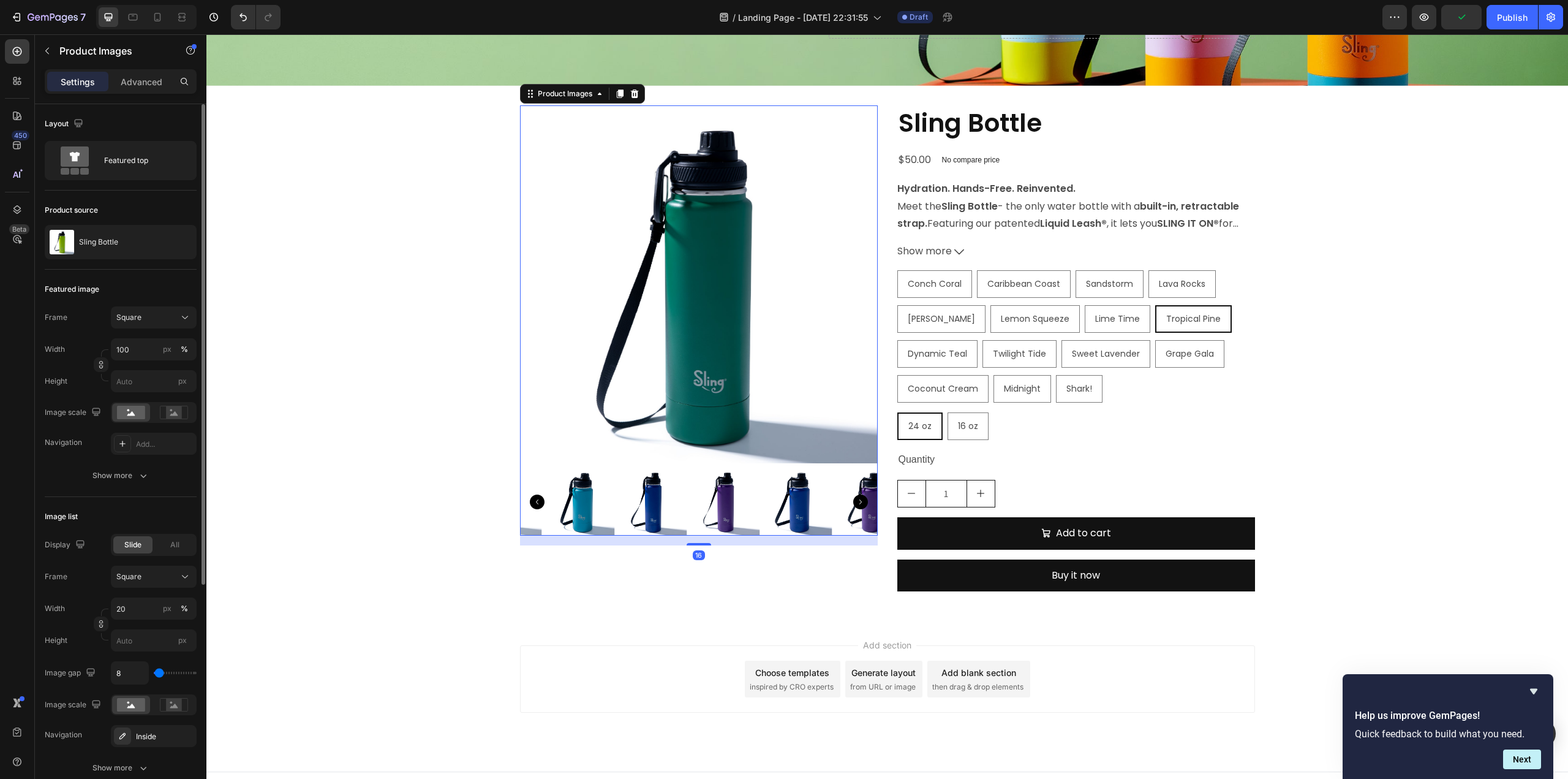
click at [853, 502] on icon "Carousel Next Arrow" at bounding box center [860, 502] width 15 height 15
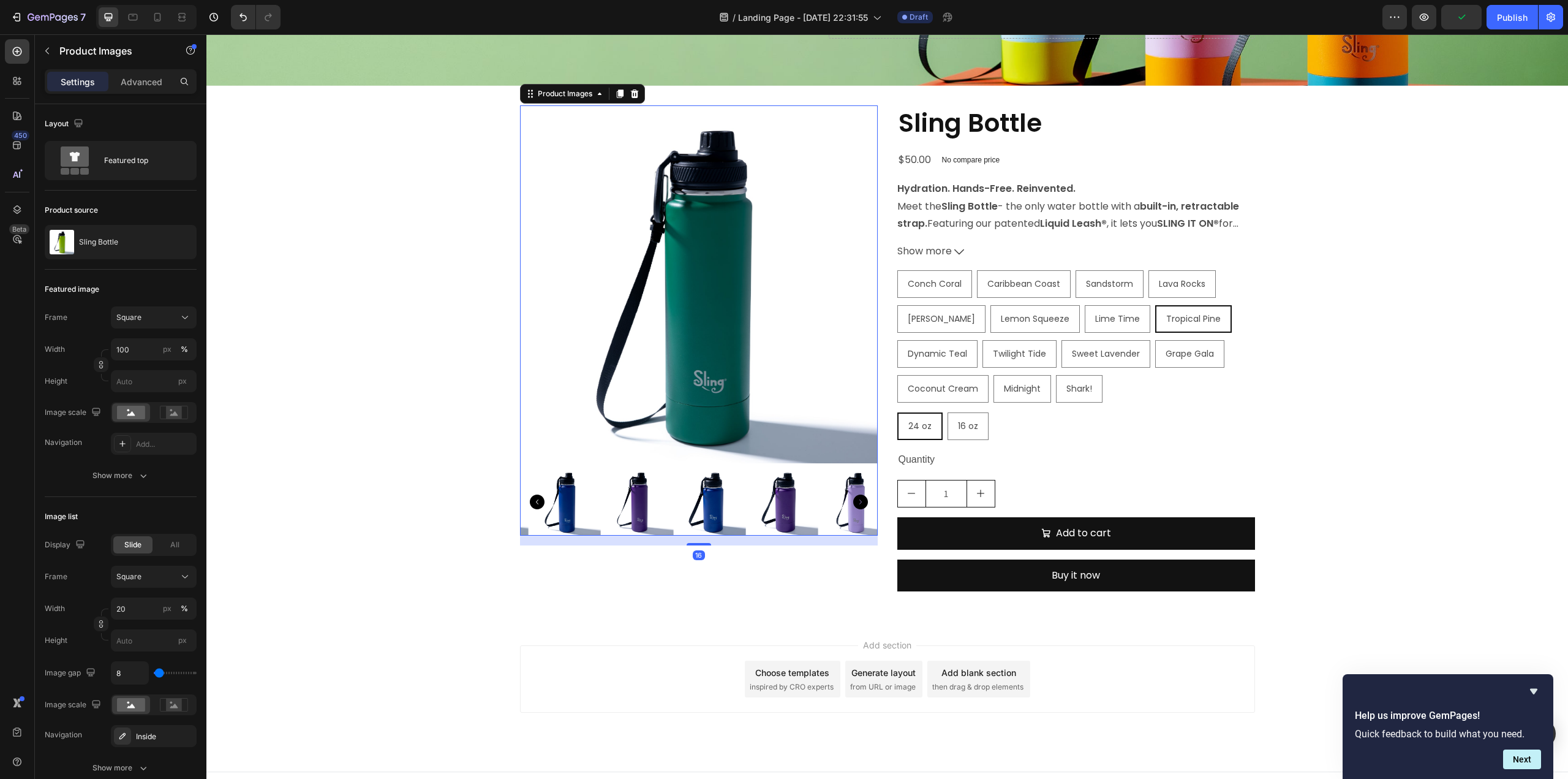
click at [853, 502] on icon "Carousel Next Arrow" at bounding box center [860, 502] width 15 height 15
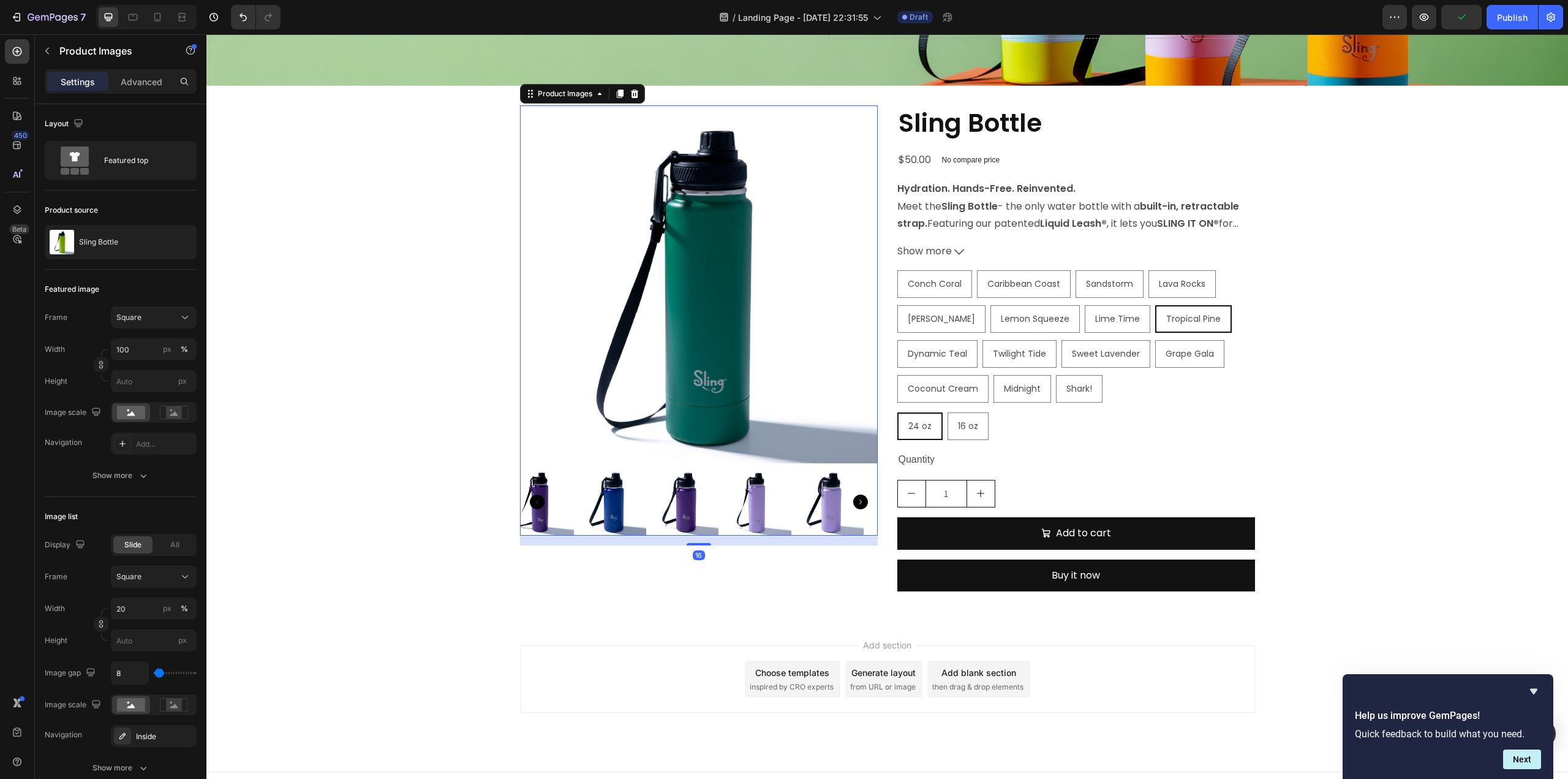
click at [853, 502] on icon "Carousel Next Arrow" at bounding box center [860, 502] width 15 height 15
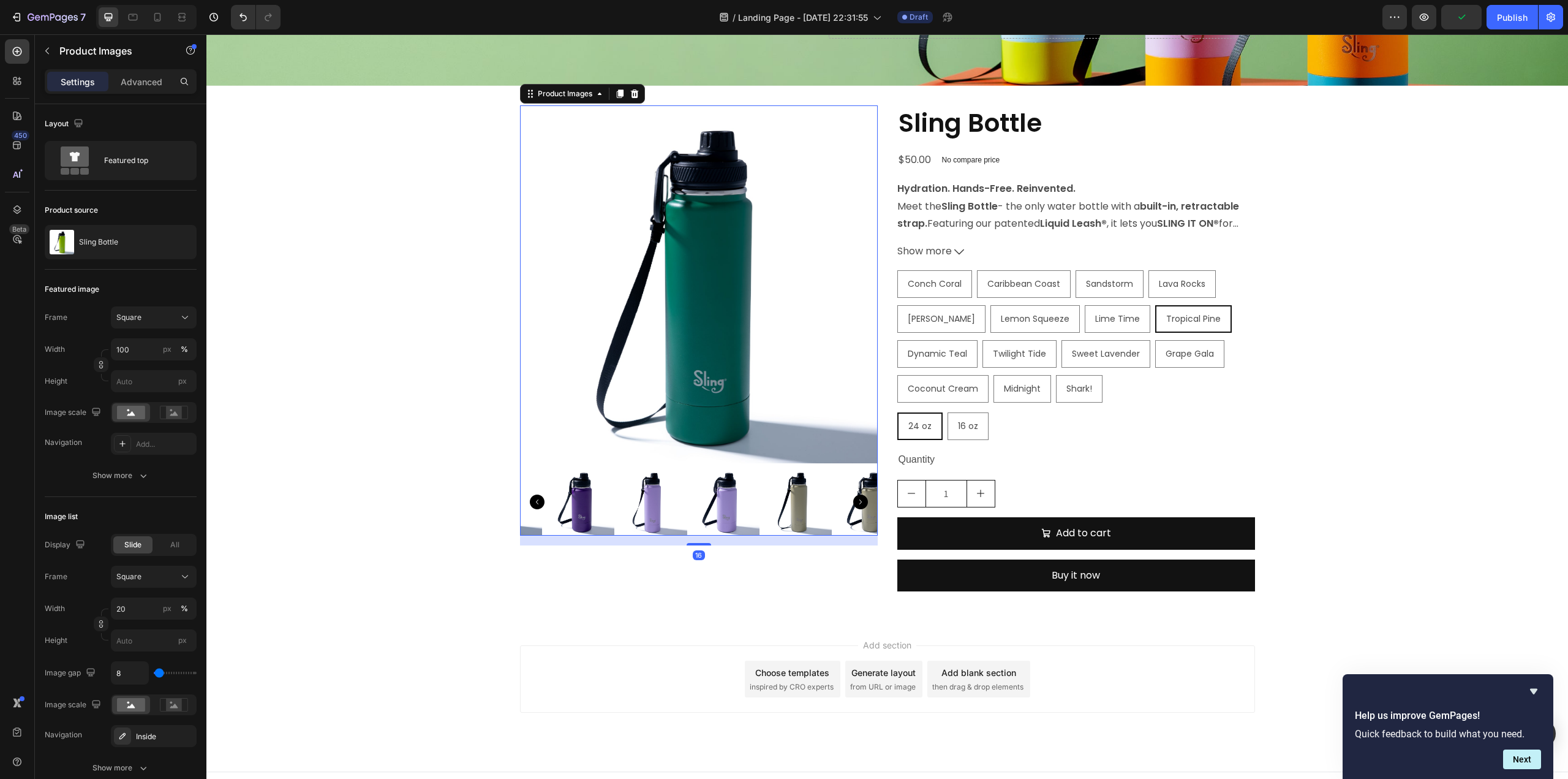
click at [853, 502] on icon "Carousel Next Arrow" at bounding box center [860, 502] width 15 height 15
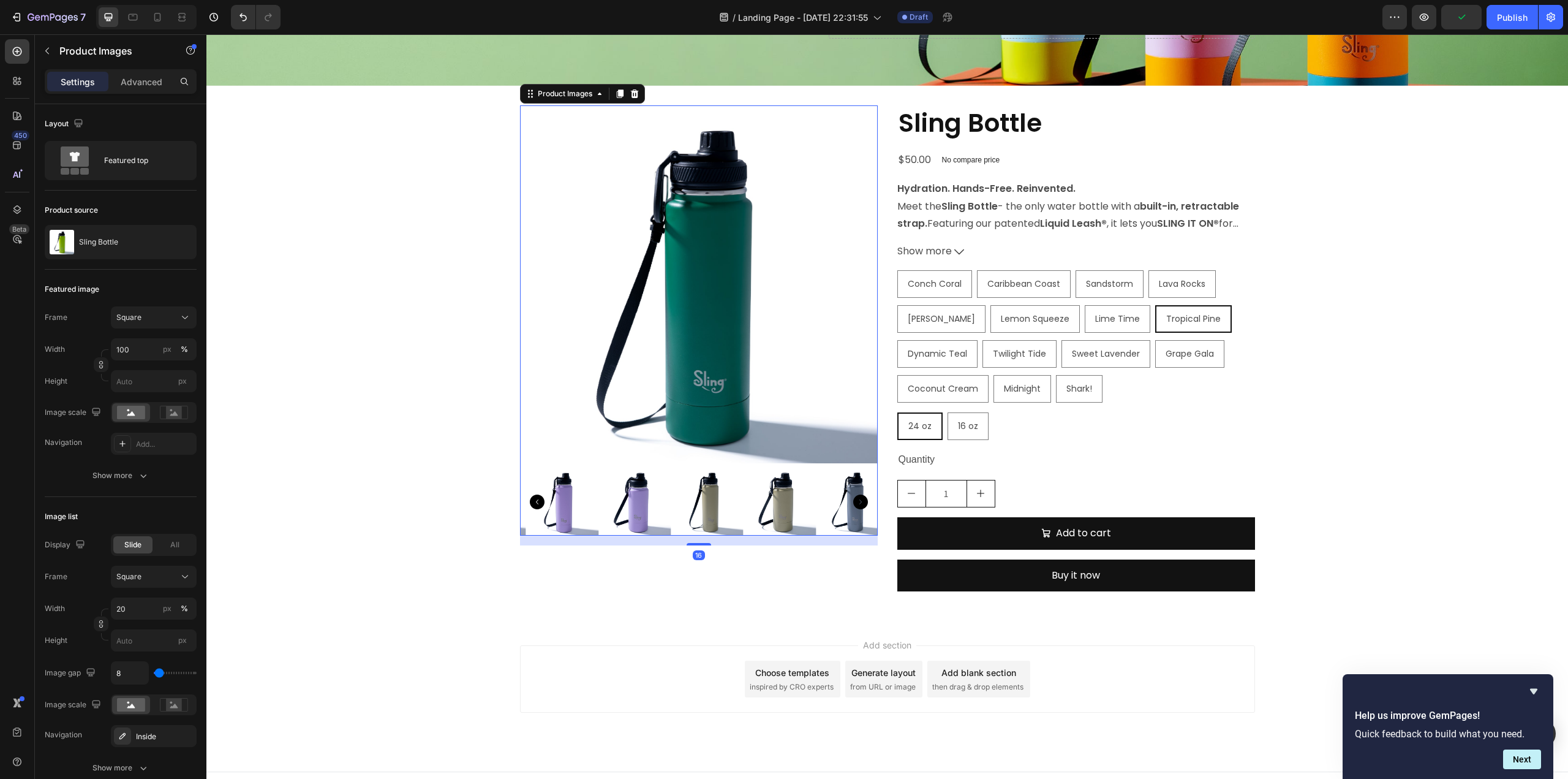
click at [853, 502] on icon "Carousel Next Arrow" at bounding box center [860, 502] width 15 height 15
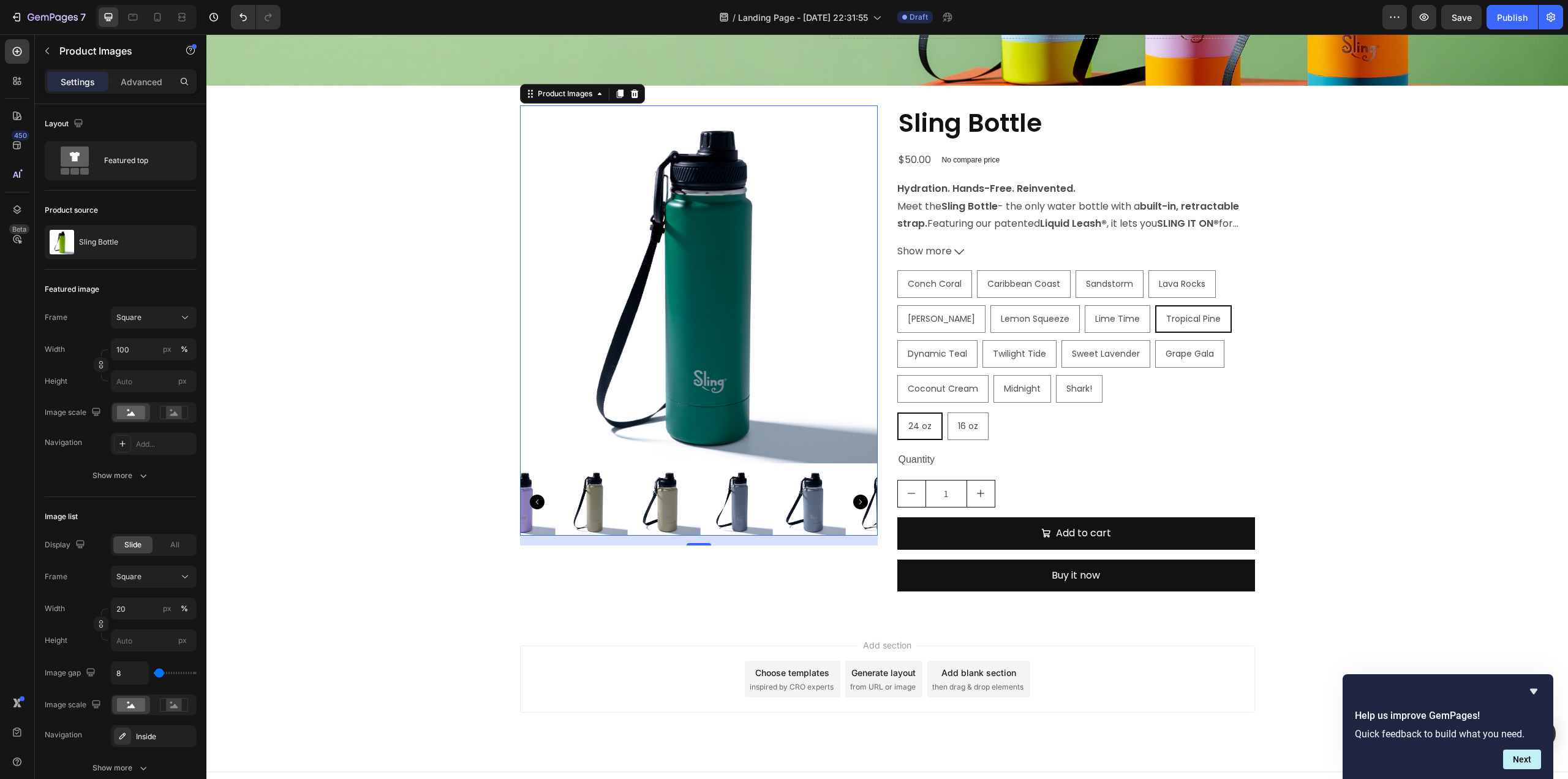
click at [853, 502] on icon "Carousel Next Arrow" at bounding box center [860, 502] width 15 height 15
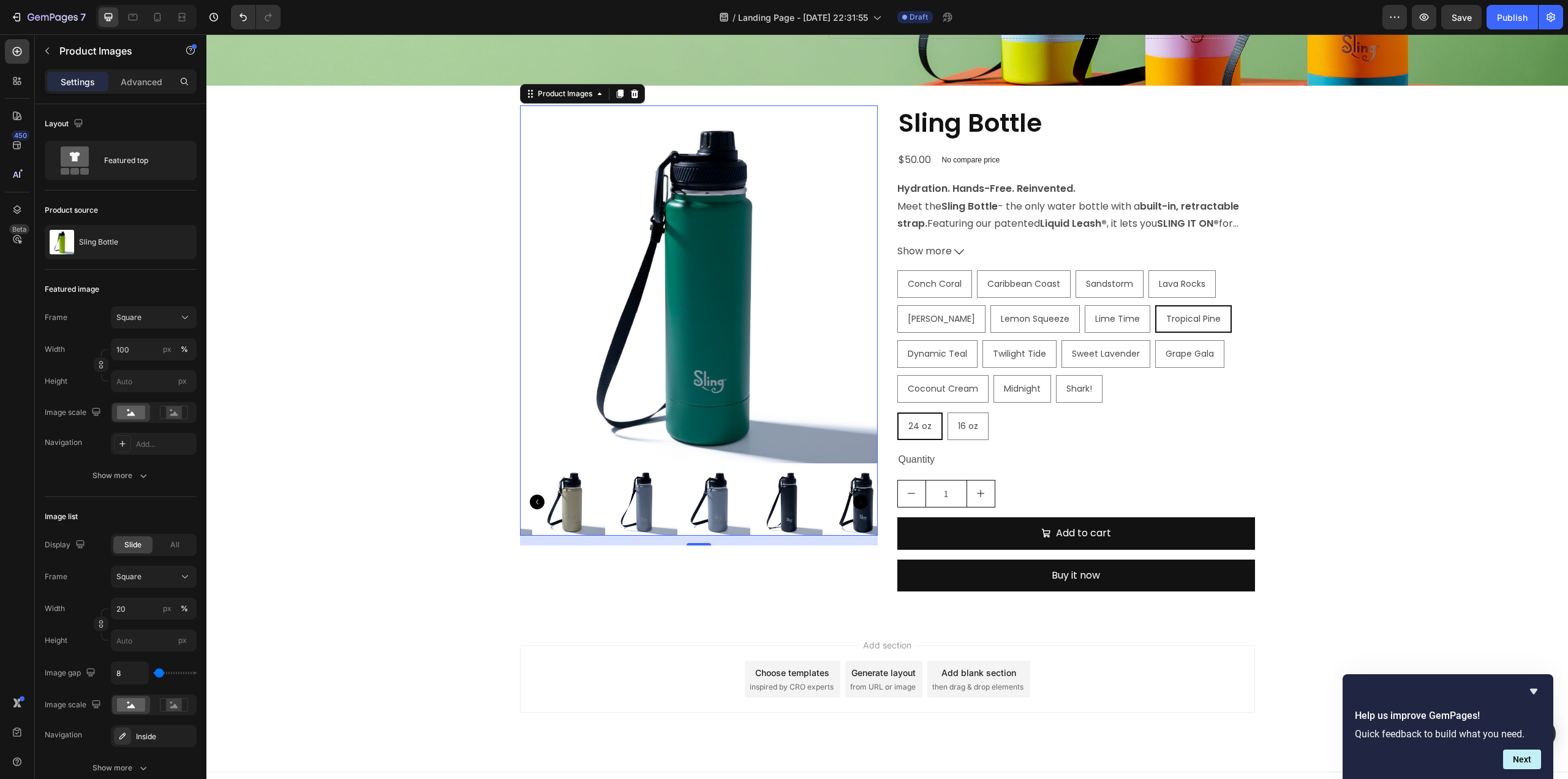
click at [853, 502] on icon "Carousel Next Arrow" at bounding box center [860, 502] width 15 height 15
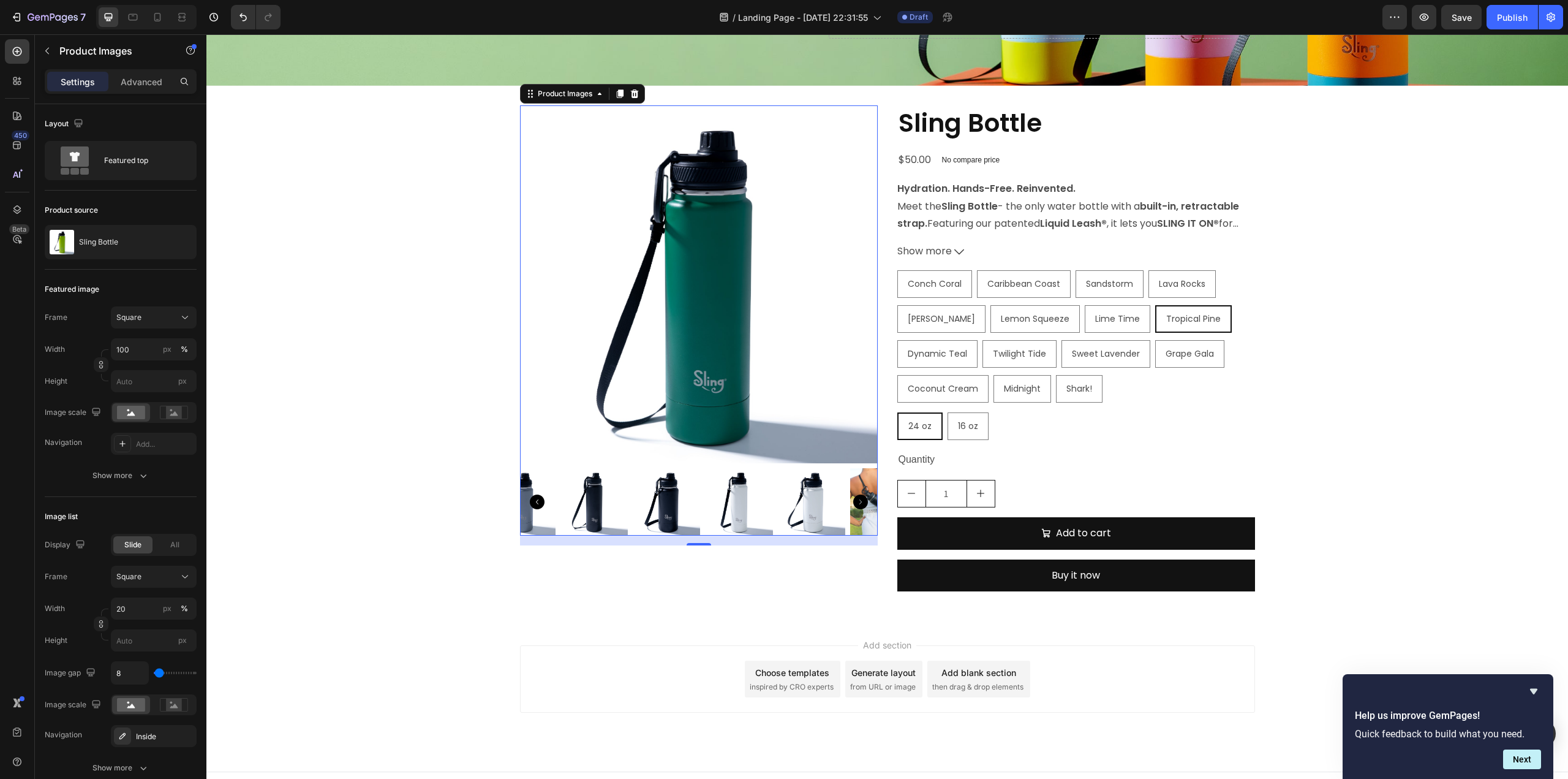
click at [853, 502] on icon "Carousel Next Arrow" at bounding box center [860, 502] width 15 height 15
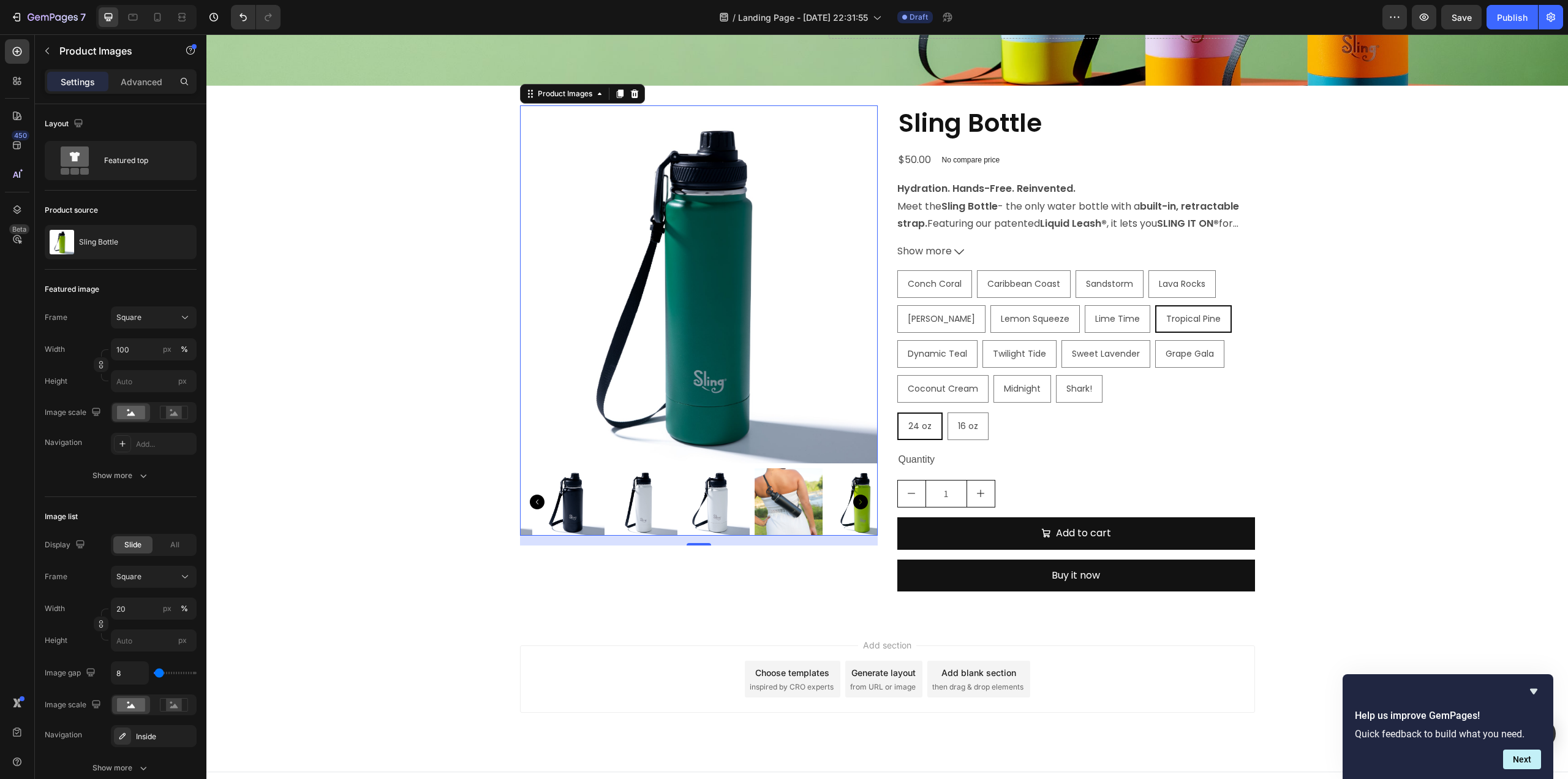
click at [853, 502] on icon "Carousel Next Arrow" at bounding box center [860, 502] width 15 height 15
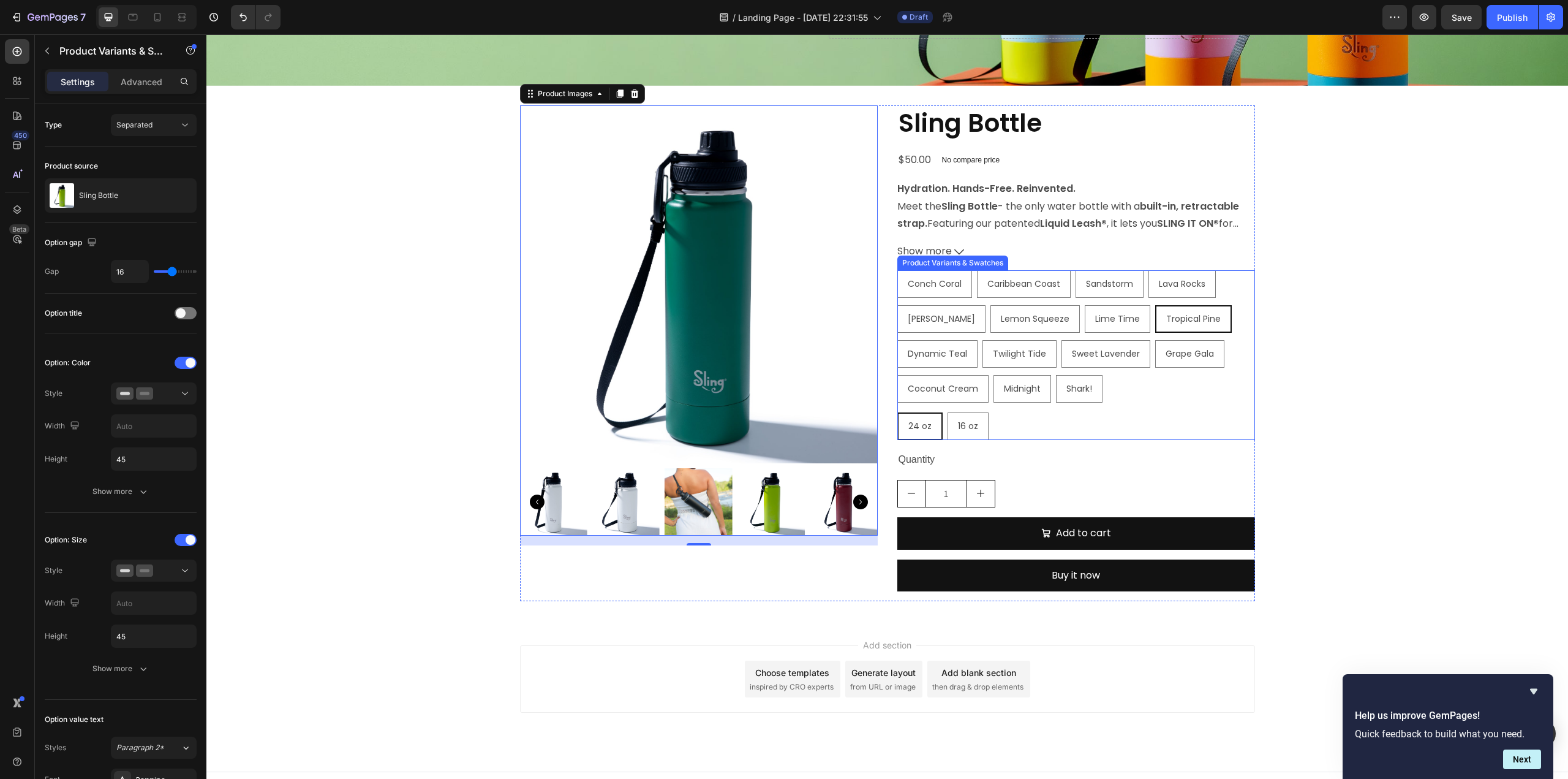
click at [925, 323] on p "Dynamic Teal" at bounding box center [937, 325] width 44 height 11
click at [897, 339] on input "Dynamic Teal Dynamic Teal Dynamic Teal" at bounding box center [897, 339] width 1 height 1
radio input "true"
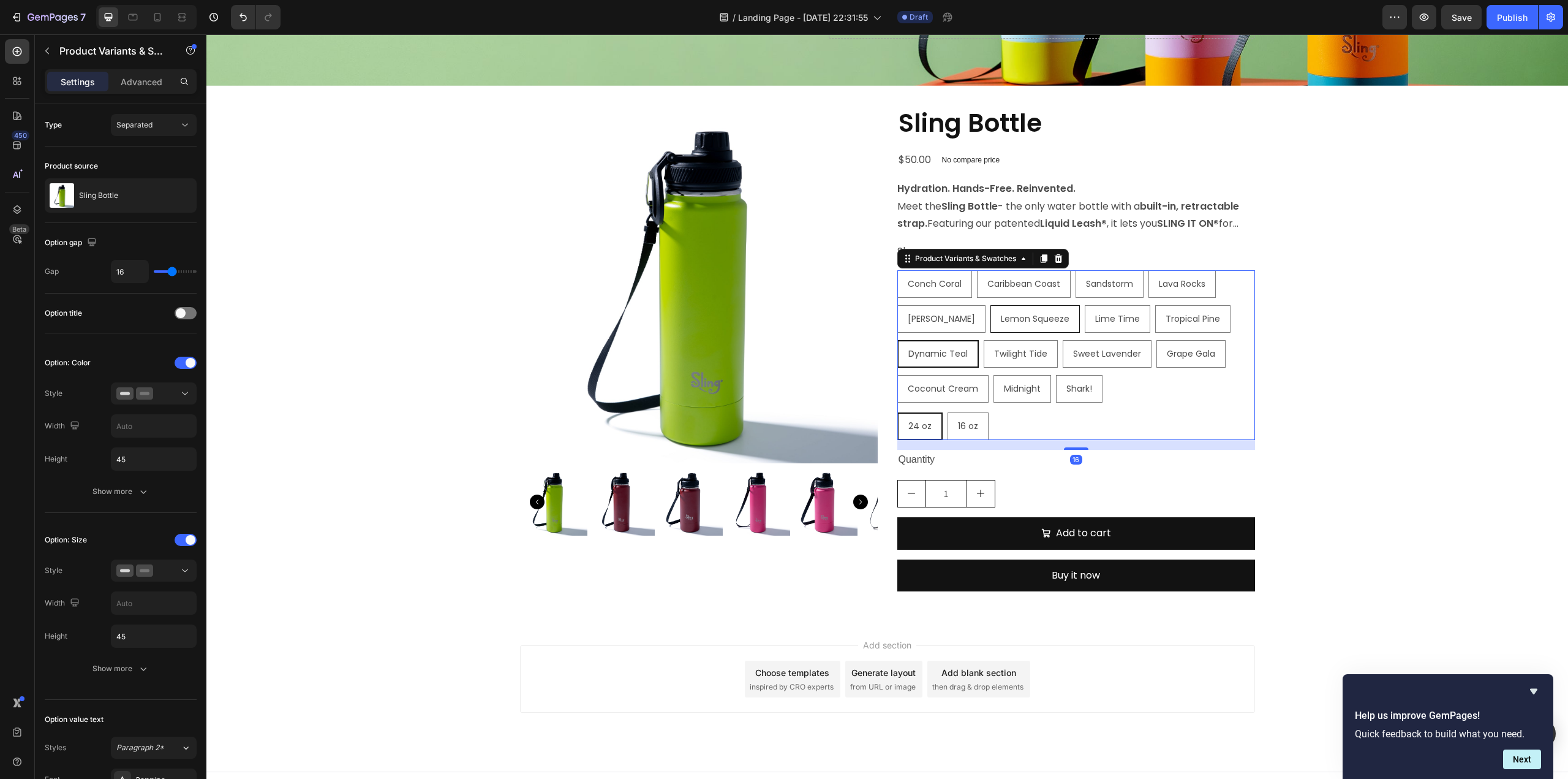
click at [1021, 319] on span "Lemon Squeeze" at bounding box center [1034, 319] width 68 height 13
click at [990, 305] on input "Lemon Squeeze Lemon Squeeze Lemon Squeeze" at bounding box center [989, 304] width 1 height 1
radio input "true"
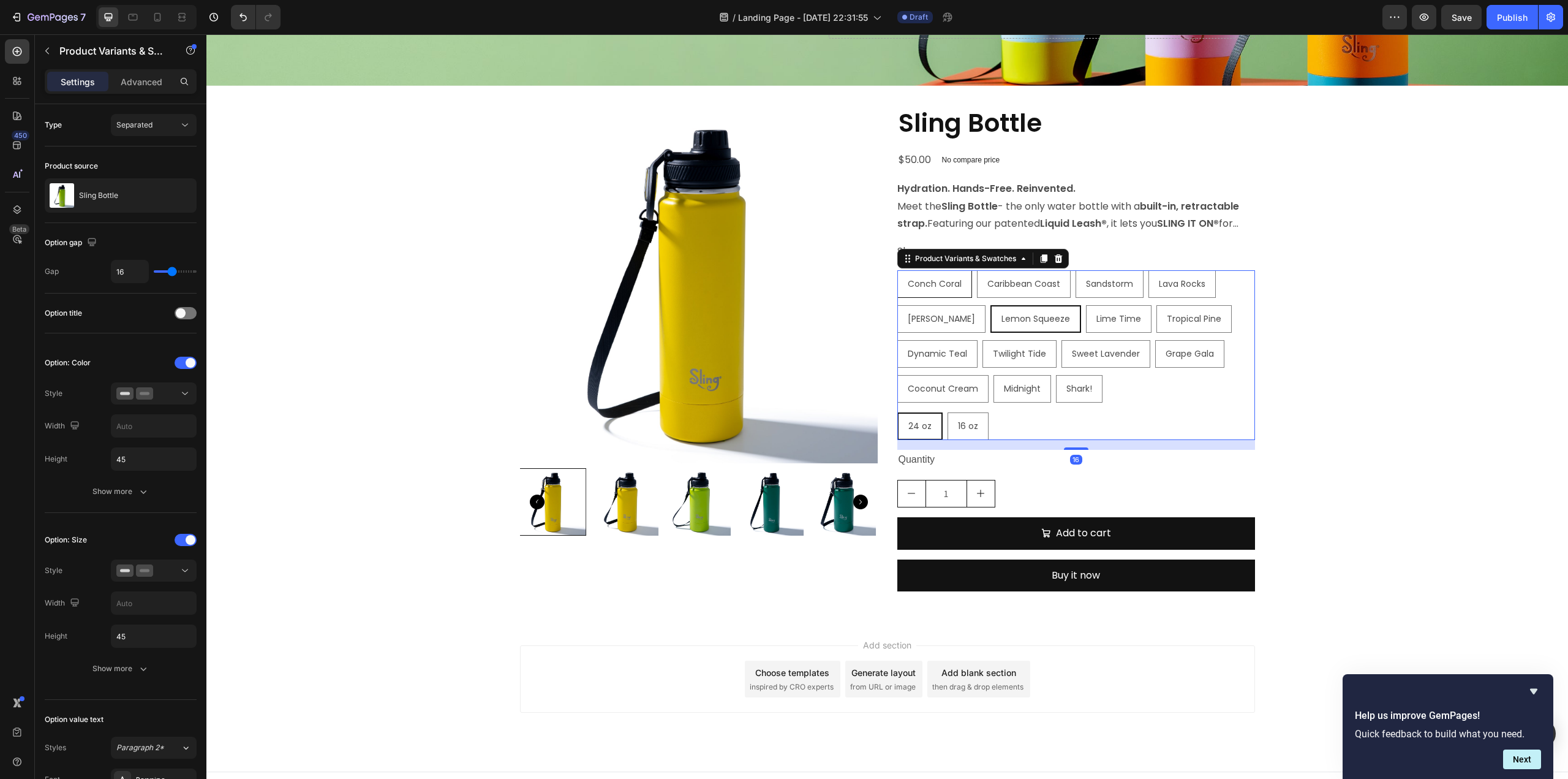
click at [948, 284] on span "Conch Coral" at bounding box center [934, 284] width 54 height 13
click at [897, 270] on input "Conch Coral Conch Coral Conch Coral" at bounding box center [897, 269] width 1 height 1
radio input "true"
click at [1030, 284] on span "Caribbean Coast" at bounding box center [1024, 284] width 73 height 13
click at [978, 270] on input "Caribbean Coast Caribbean Coast Caribbean Coast" at bounding box center [978, 269] width 1 height 1
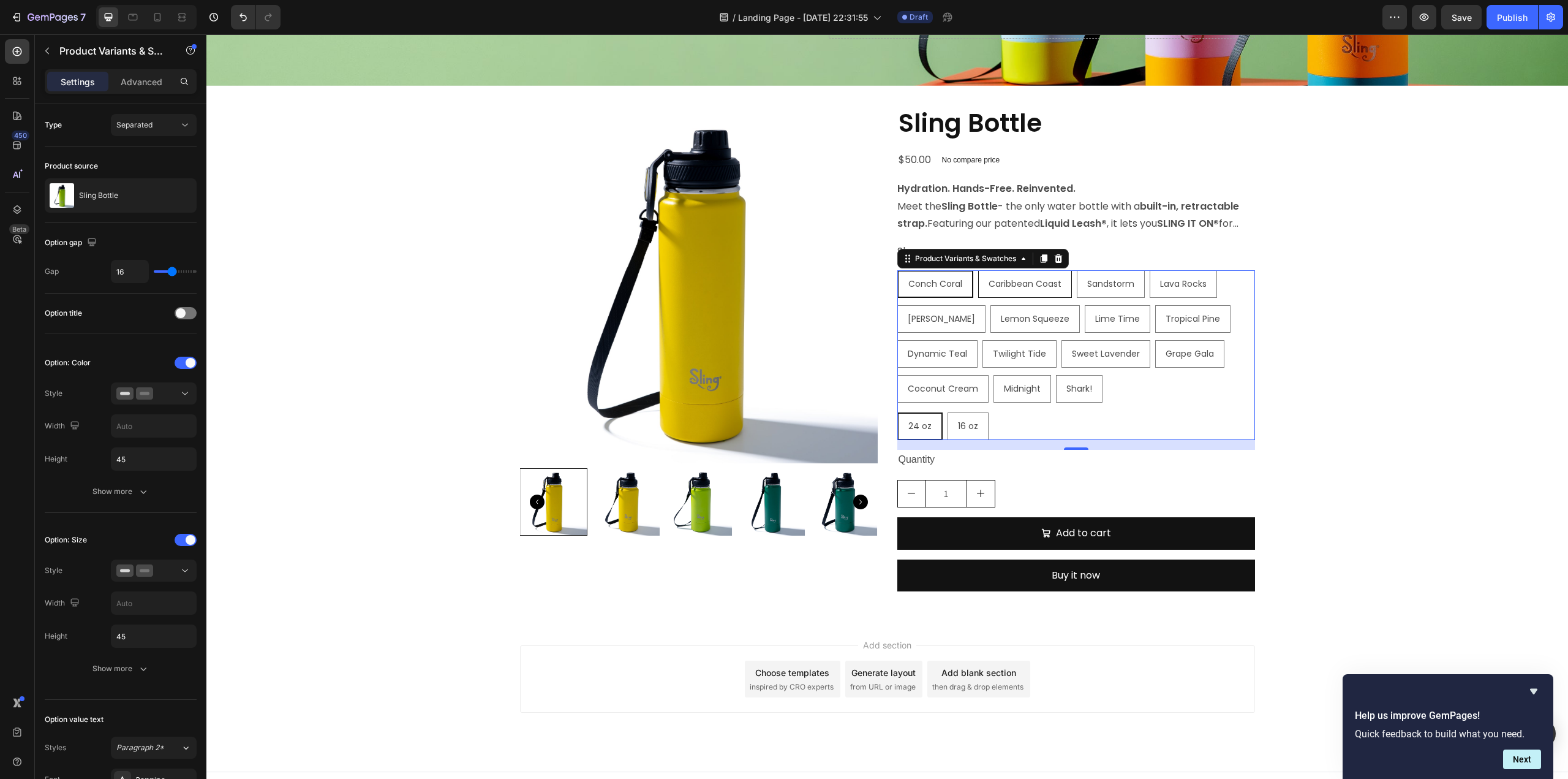
radio input "true"
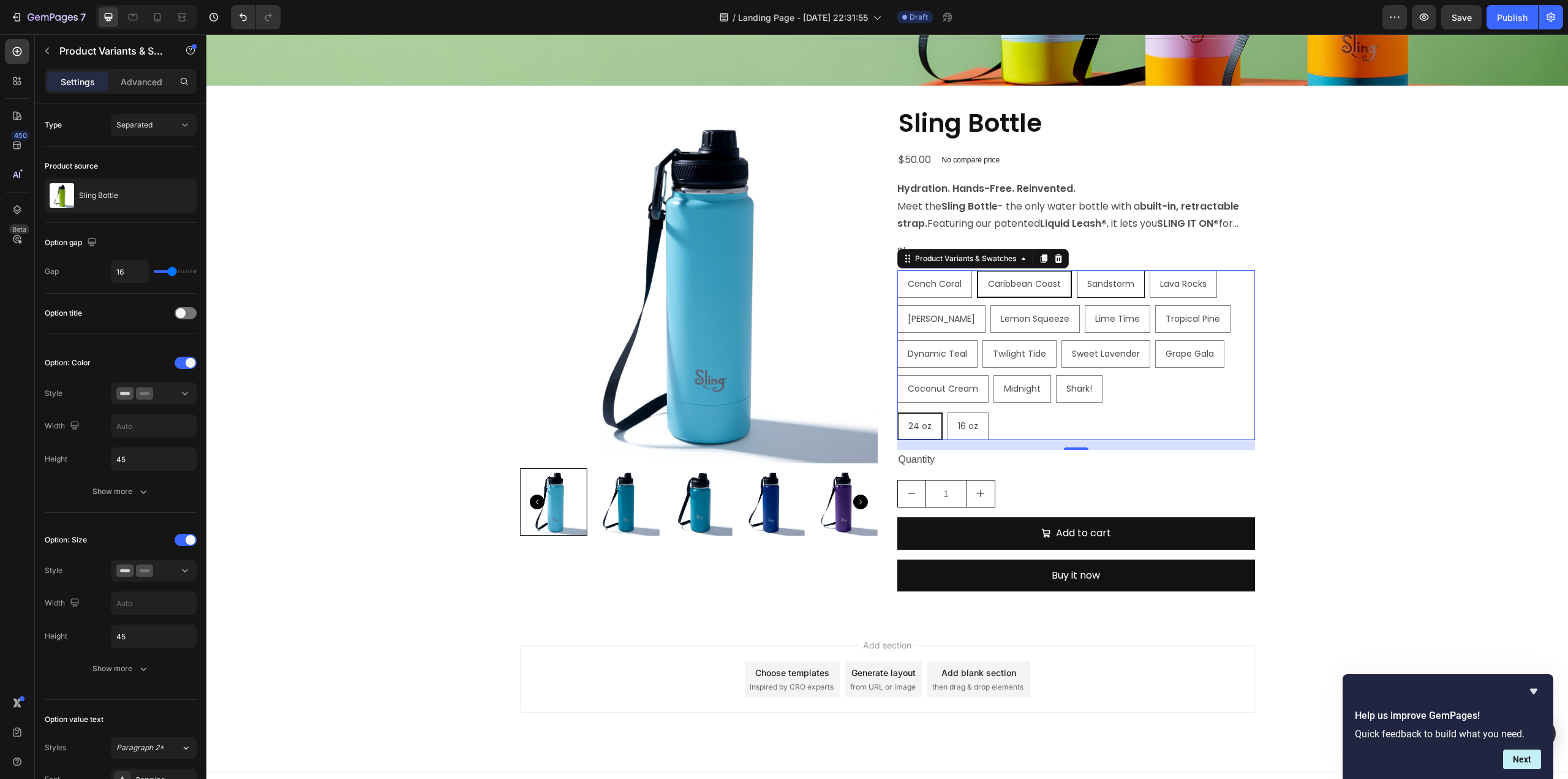
click at [1114, 286] on span "Sandstorm" at bounding box center [1110, 284] width 48 height 13
click at [1077, 270] on input "Sandstorm Sandstorm Sandstorm" at bounding box center [1076, 269] width 1 height 1
radio input "true"
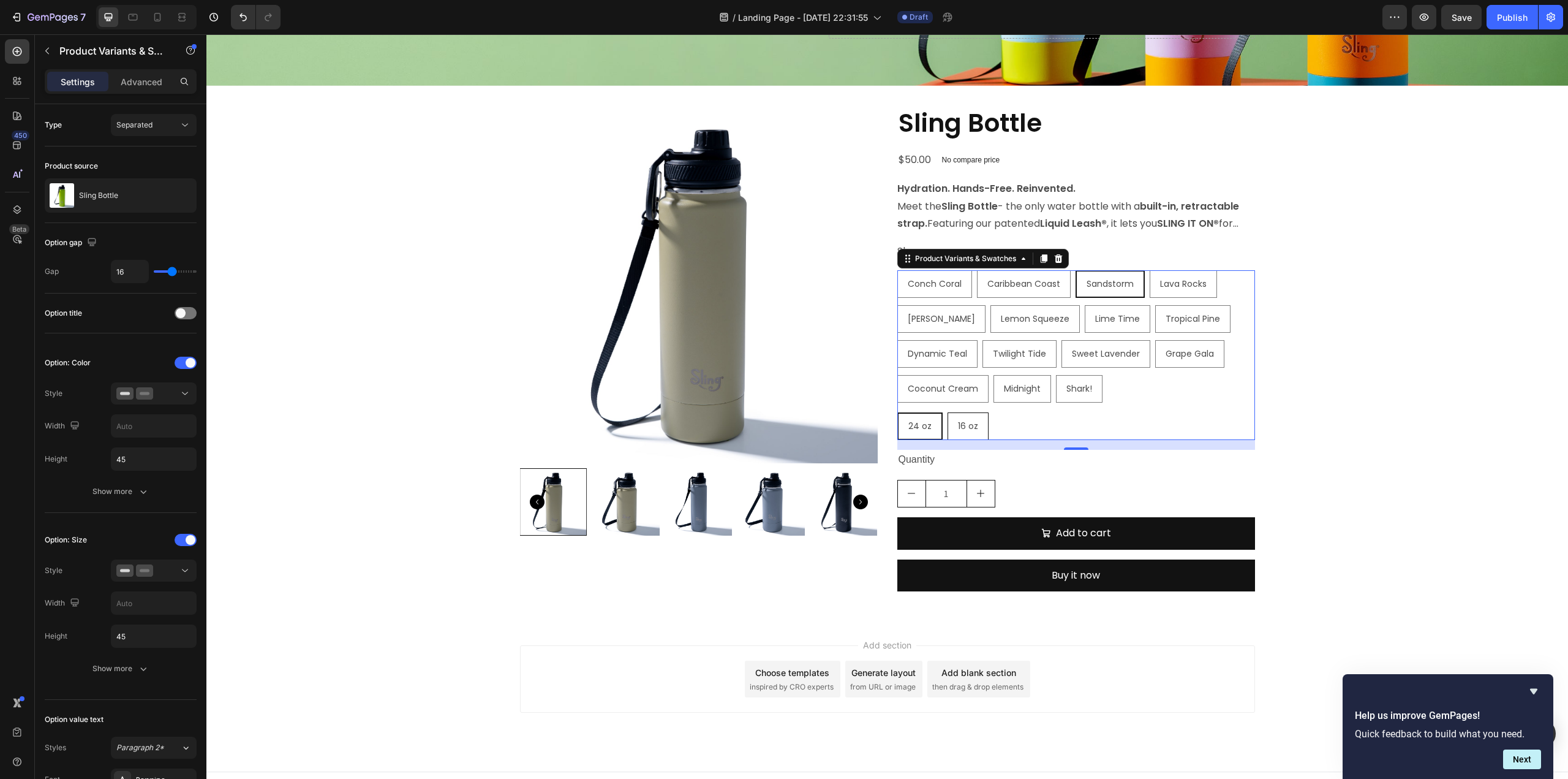
click at [964, 425] on span "16 oz" at bounding box center [968, 425] width 20 height 13
click at [948, 412] on input "16 oz 16 oz 16 oz" at bounding box center [947, 412] width 1 height 1
radio input "true"
click at [924, 429] on span "24 oz" at bounding box center [919, 425] width 23 height 13
click at [897, 412] on input "24 oz 24 oz 24 oz" at bounding box center [897, 412] width 1 height 1
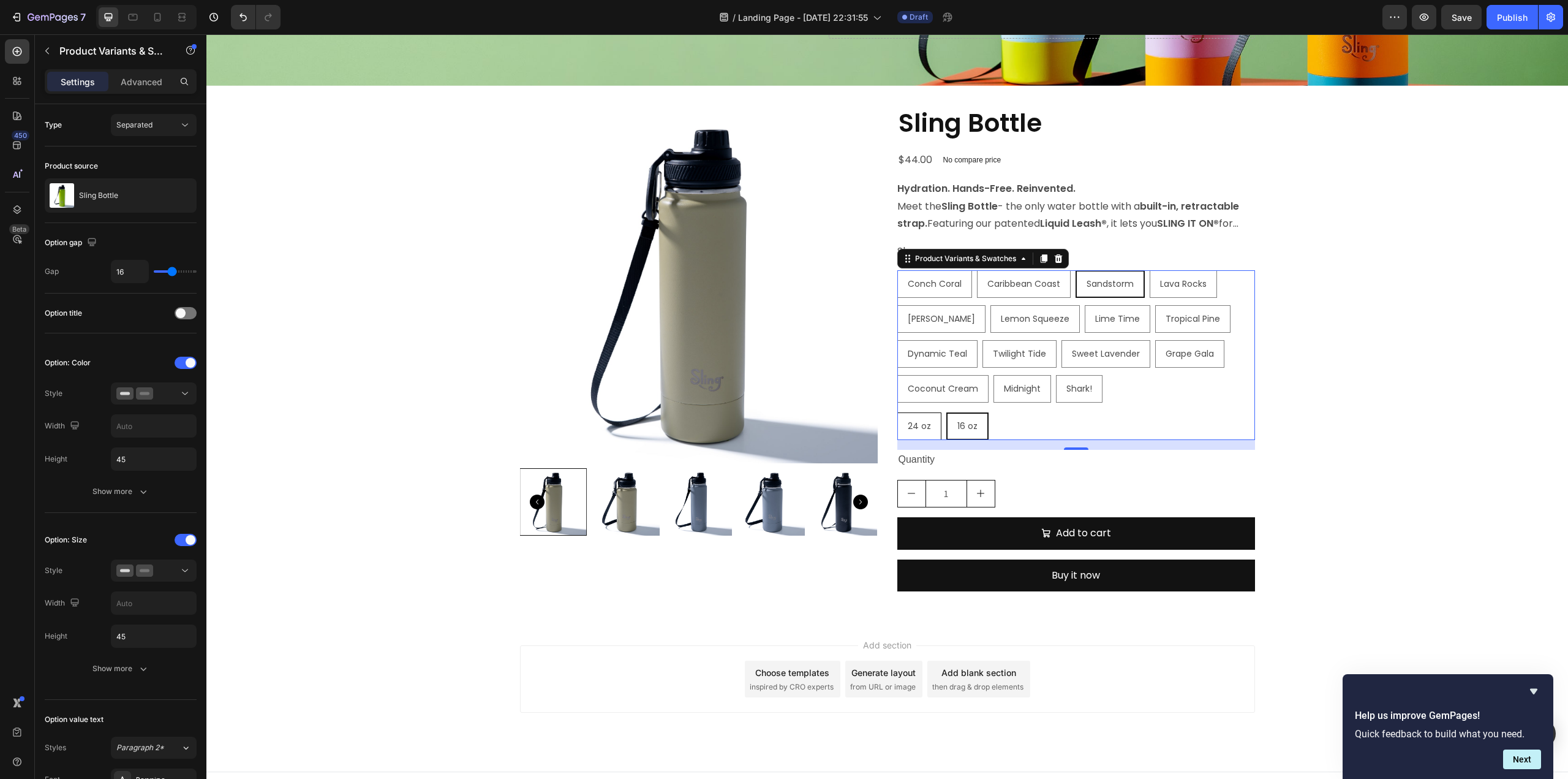
radio input "true"
click at [959, 426] on span "16 oz" at bounding box center [968, 425] width 20 height 13
click at [948, 412] on input "16 oz 16 oz 16 oz" at bounding box center [947, 412] width 1 height 1
radio input "true"
click at [633, 505] on img at bounding box center [625, 501] width 68 height 68
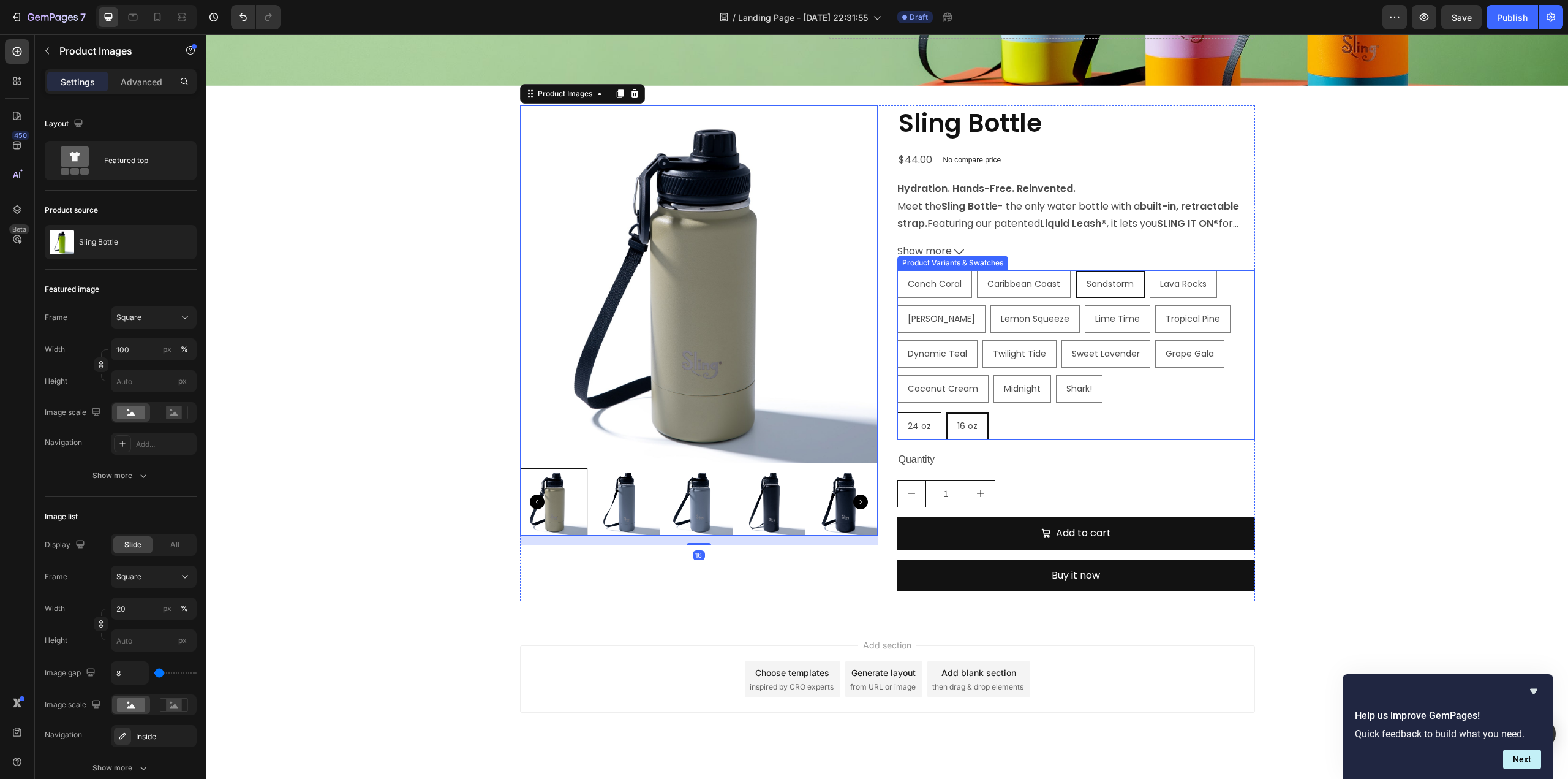
click at [921, 426] on span "24 oz" at bounding box center [919, 425] width 23 height 13
click at [897, 412] on input "24 oz 24 oz 24 oz" at bounding box center [897, 412] width 1 height 1
radio input "true"
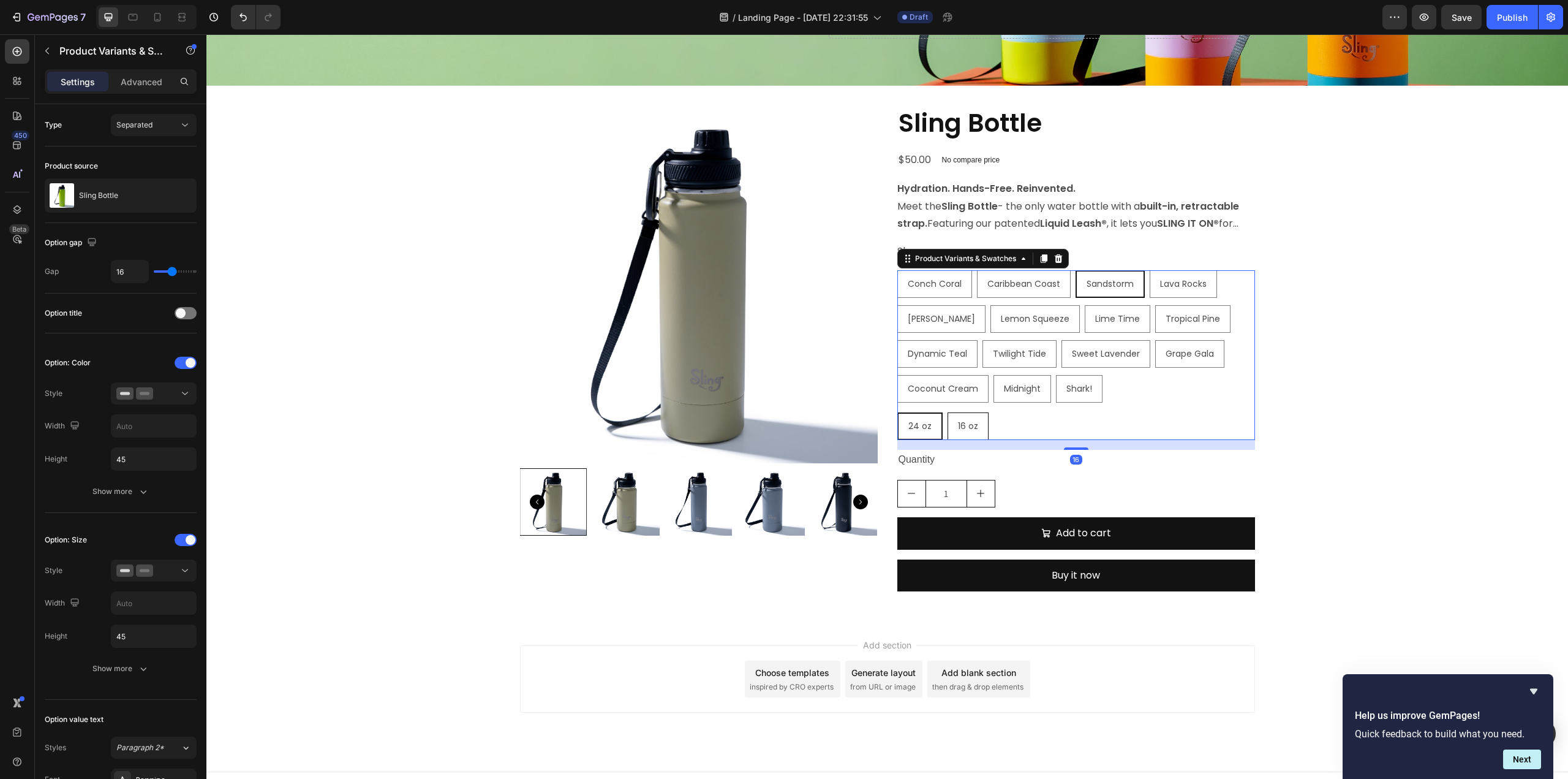
click at [958, 426] on span "16 oz" at bounding box center [968, 425] width 20 height 13
click at [948, 412] on input "16 oz 16 oz 16 oz" at bounding box center [947, 412] width 1 height 1
radio input "true"
click at [48, 48] on icon "button" at bounding box center [48, 51] width 10 height 10
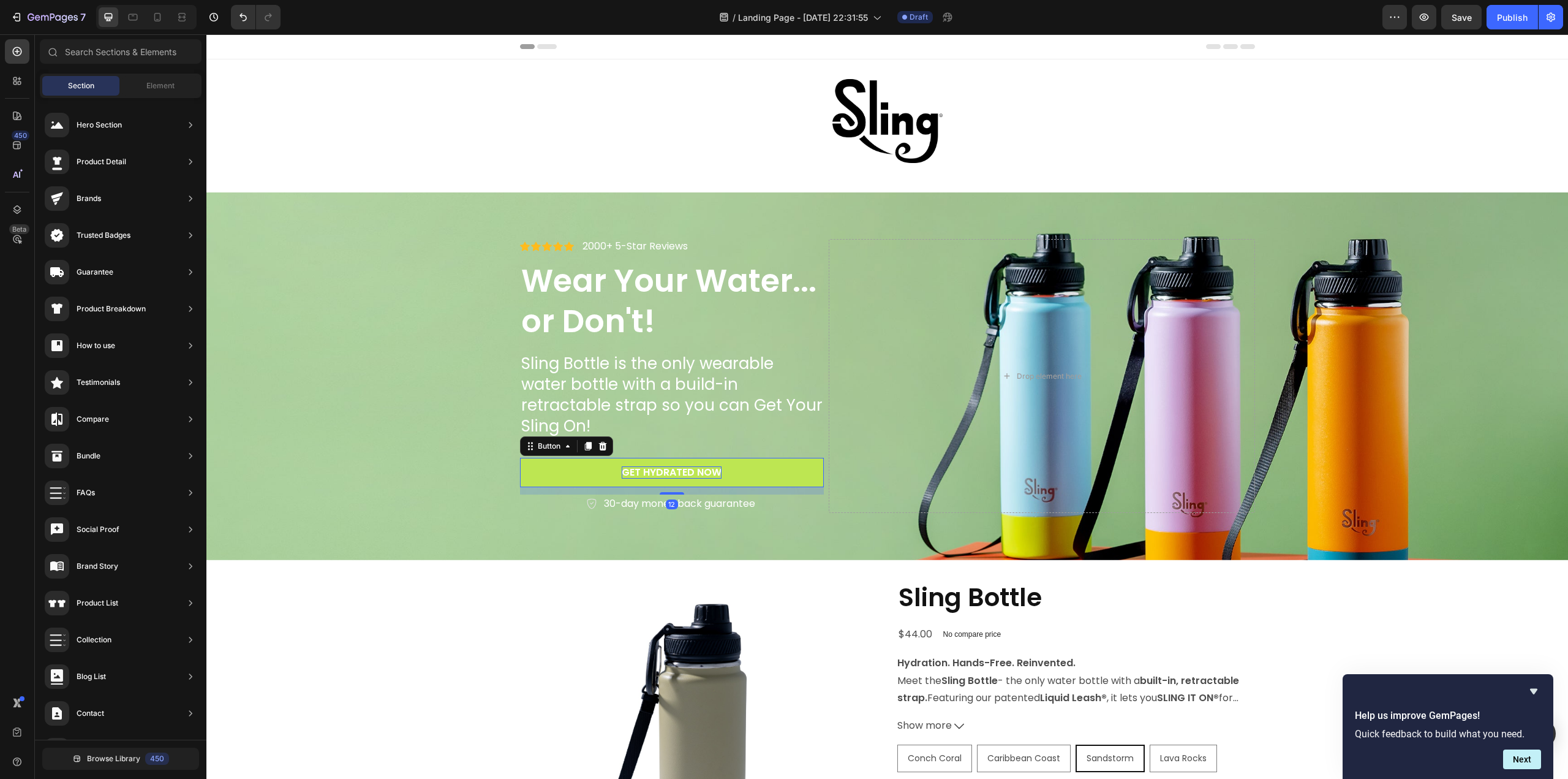
click at [637, 466] on p "Get Hydrated now" at bounding box center [672, 472] width 100 height 13
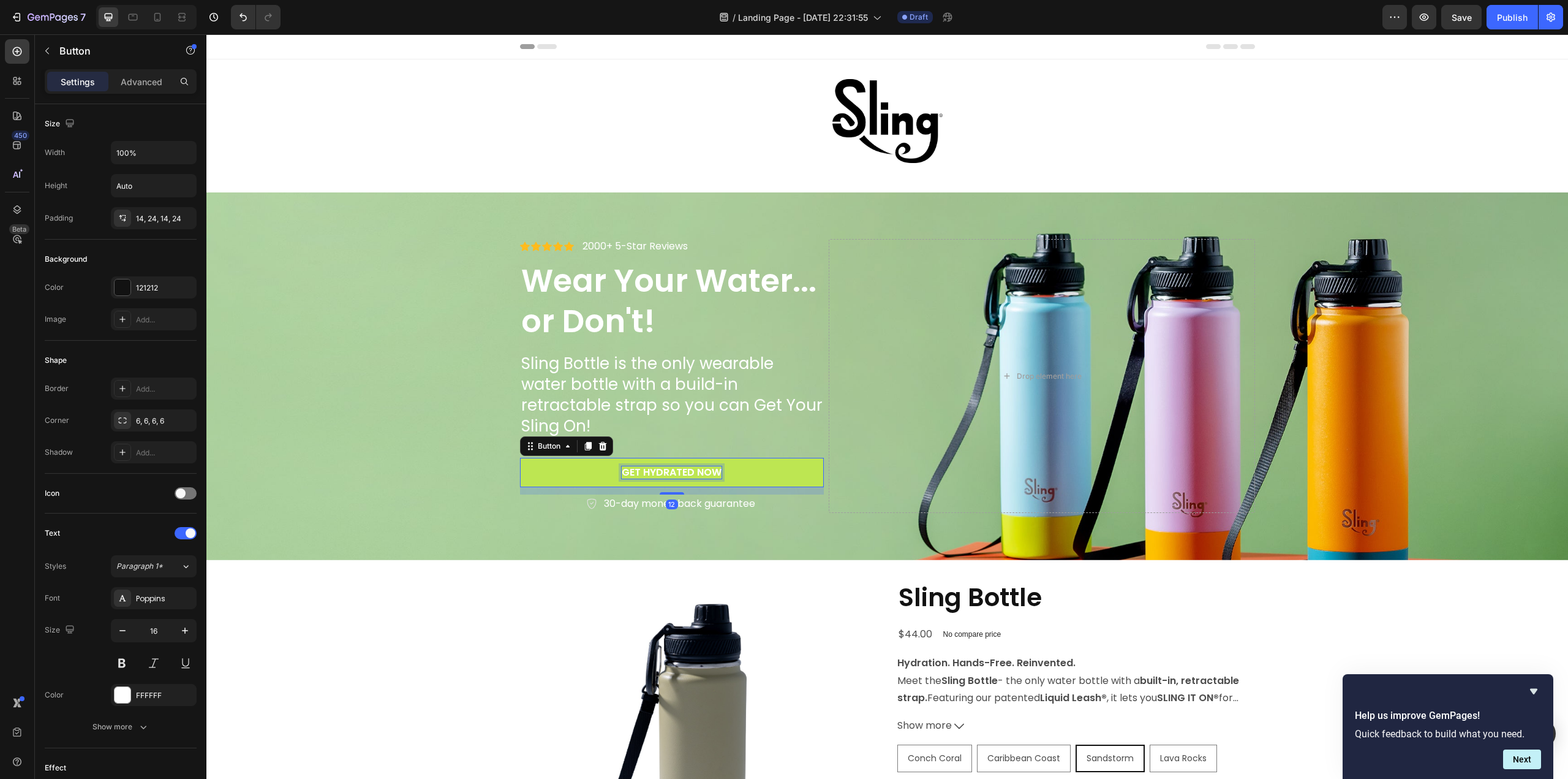
click at [633, 466] on p "Get Hydrated now" at bounding box center [672, 472] width 100 height 13
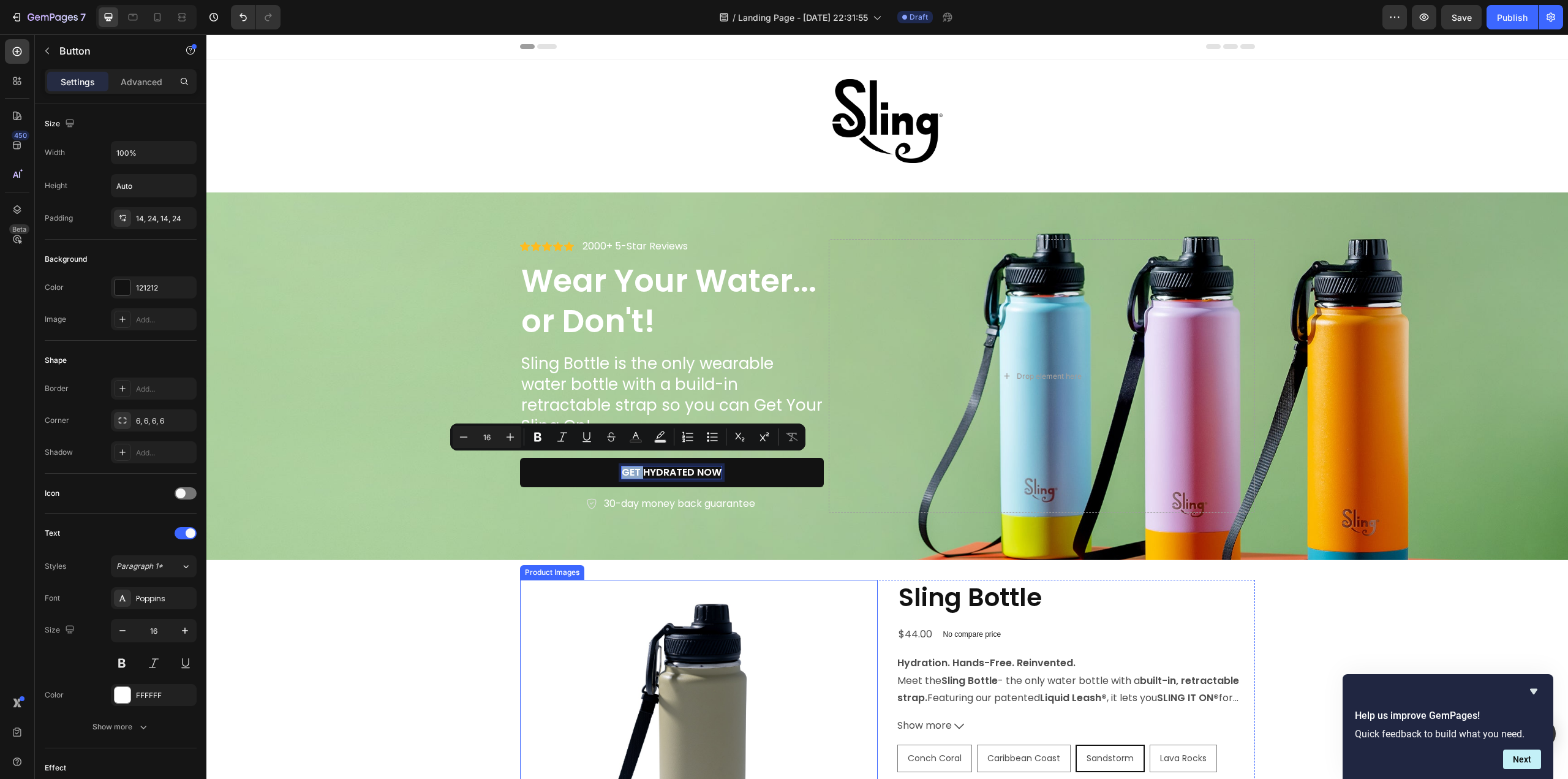
click at [600, 590] on img at bounding box center [699, 758] width 358 height 358
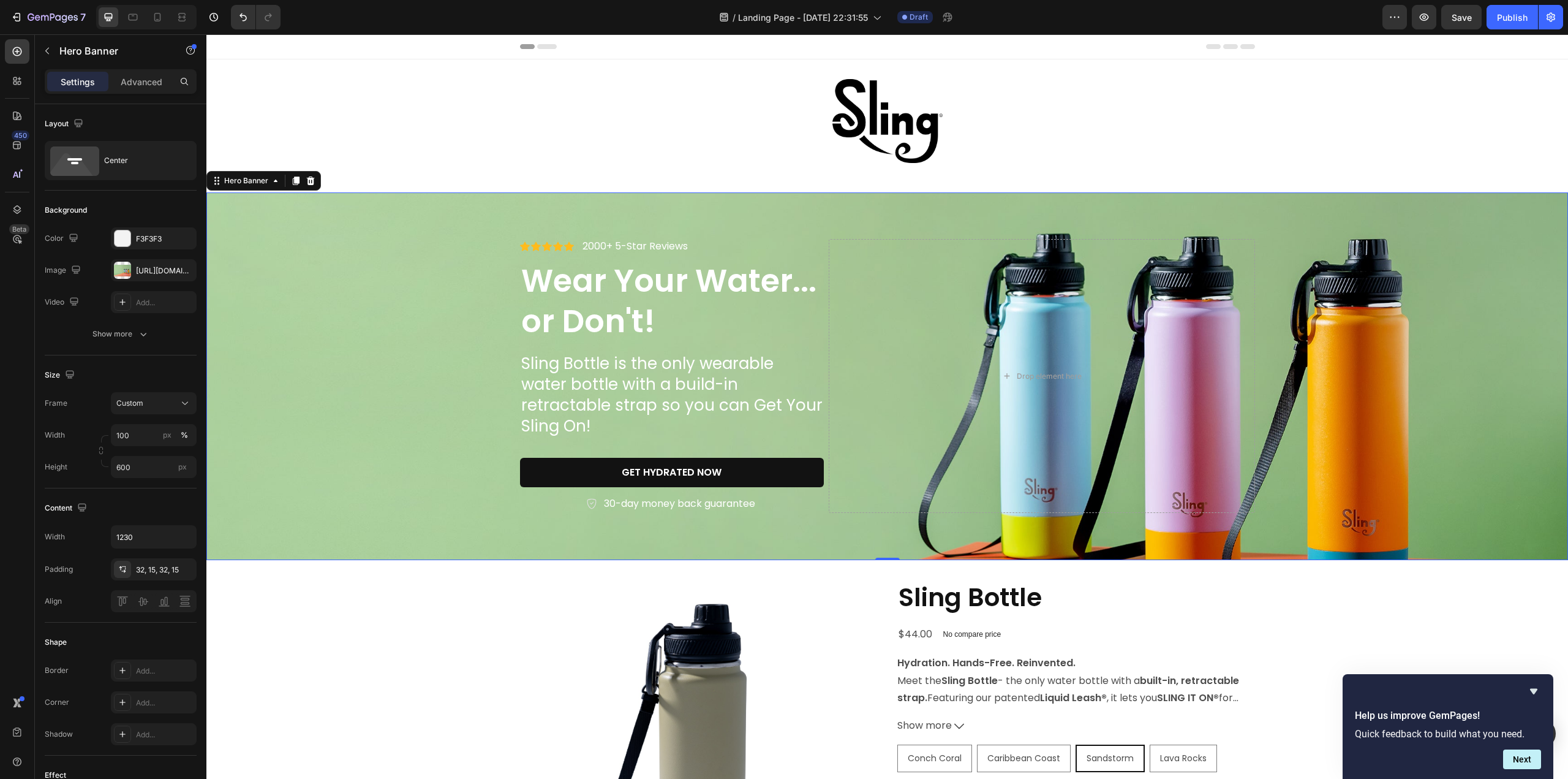
click at [719, 218] on div "Background Image" at bounding box center [887, 376] width 1361 height 368
click at [47, 54] on icon "button" at bounding box center [48, 51] width 10 height 10
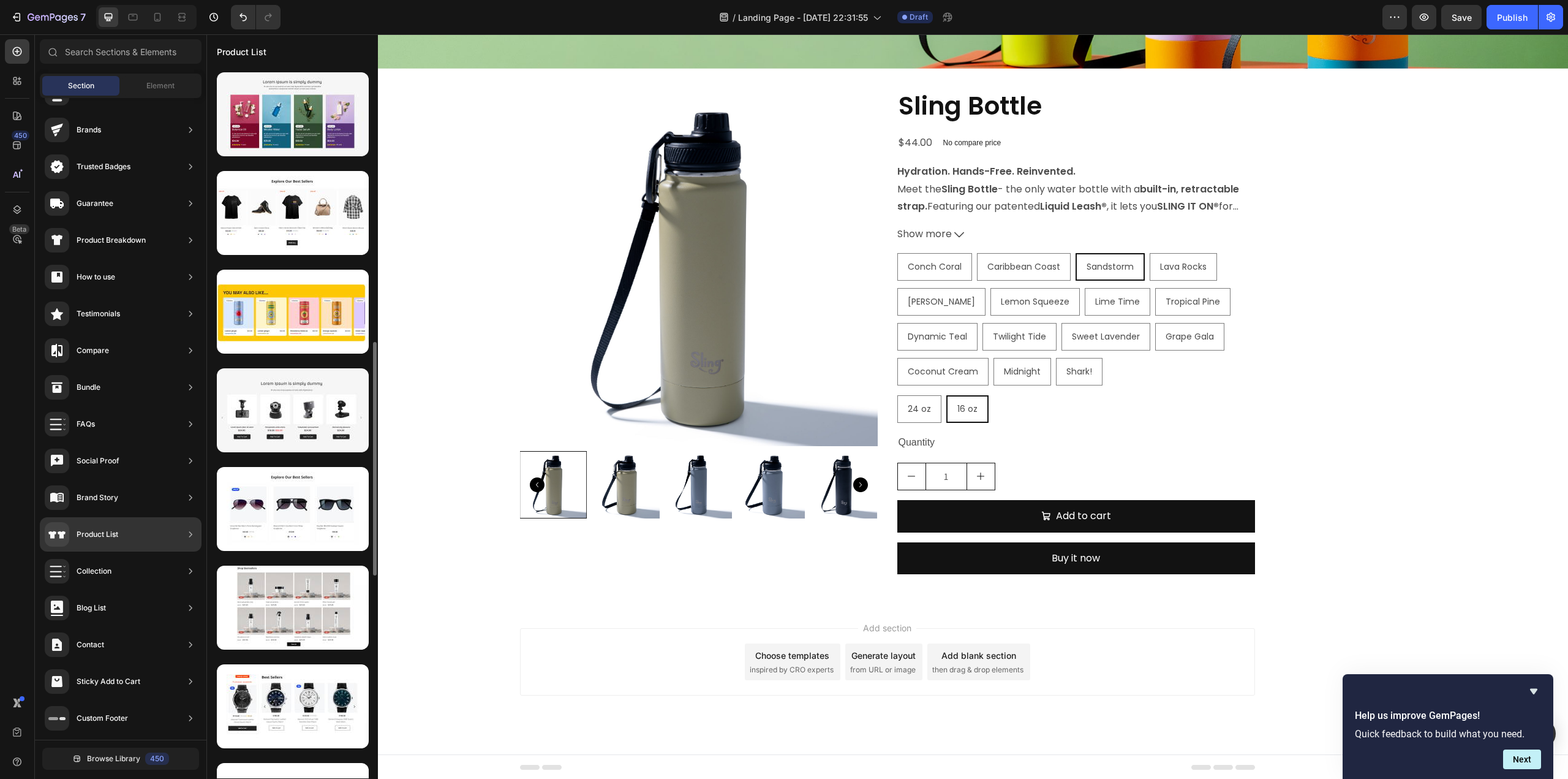
scroll to position [716, 0]
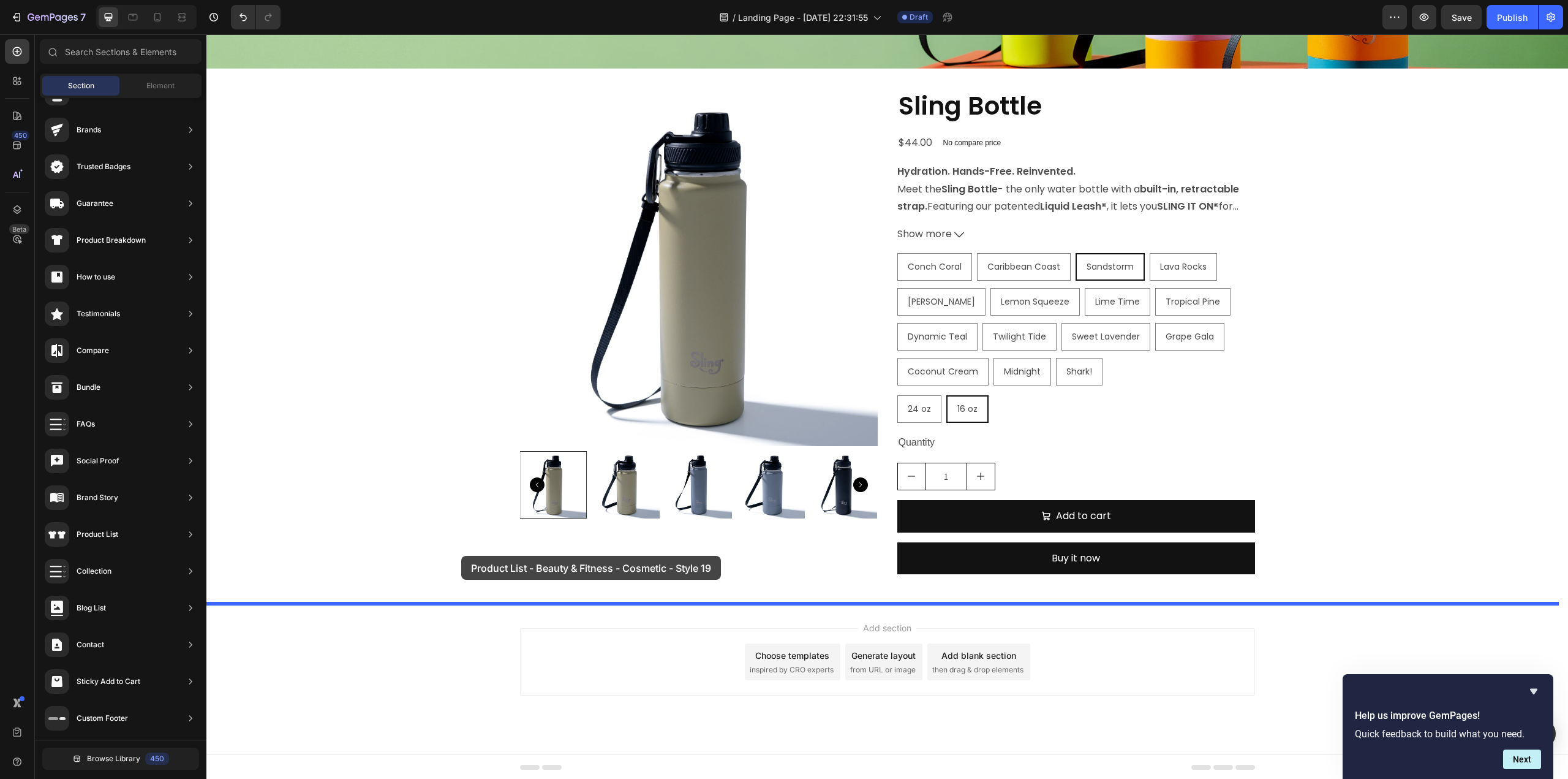
drag, startPoint x: 453, startPoint y: 485, endPoint x: 461, endPoint y: 555, distance: 70.5
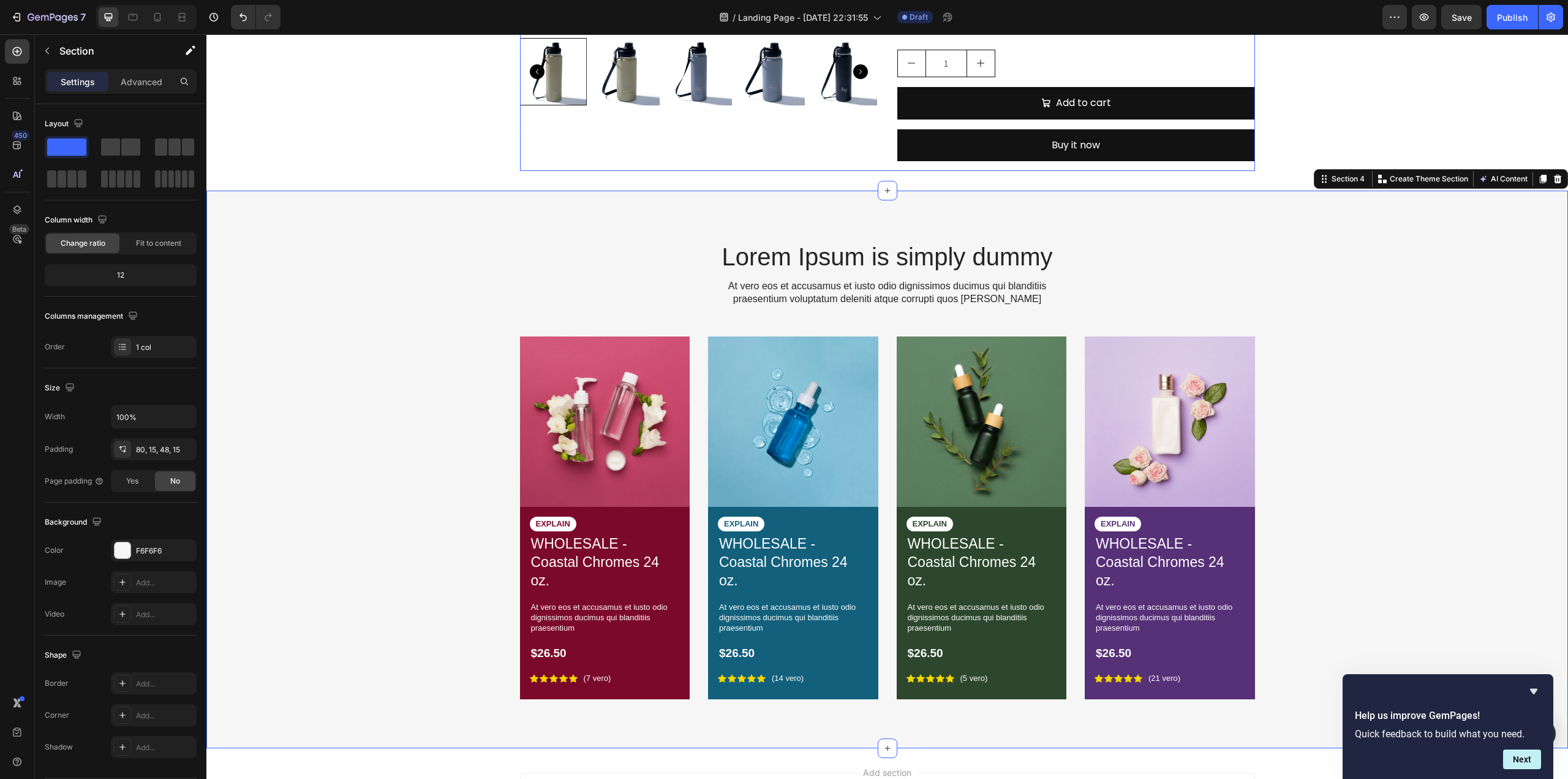
scroll to position [982, 0]
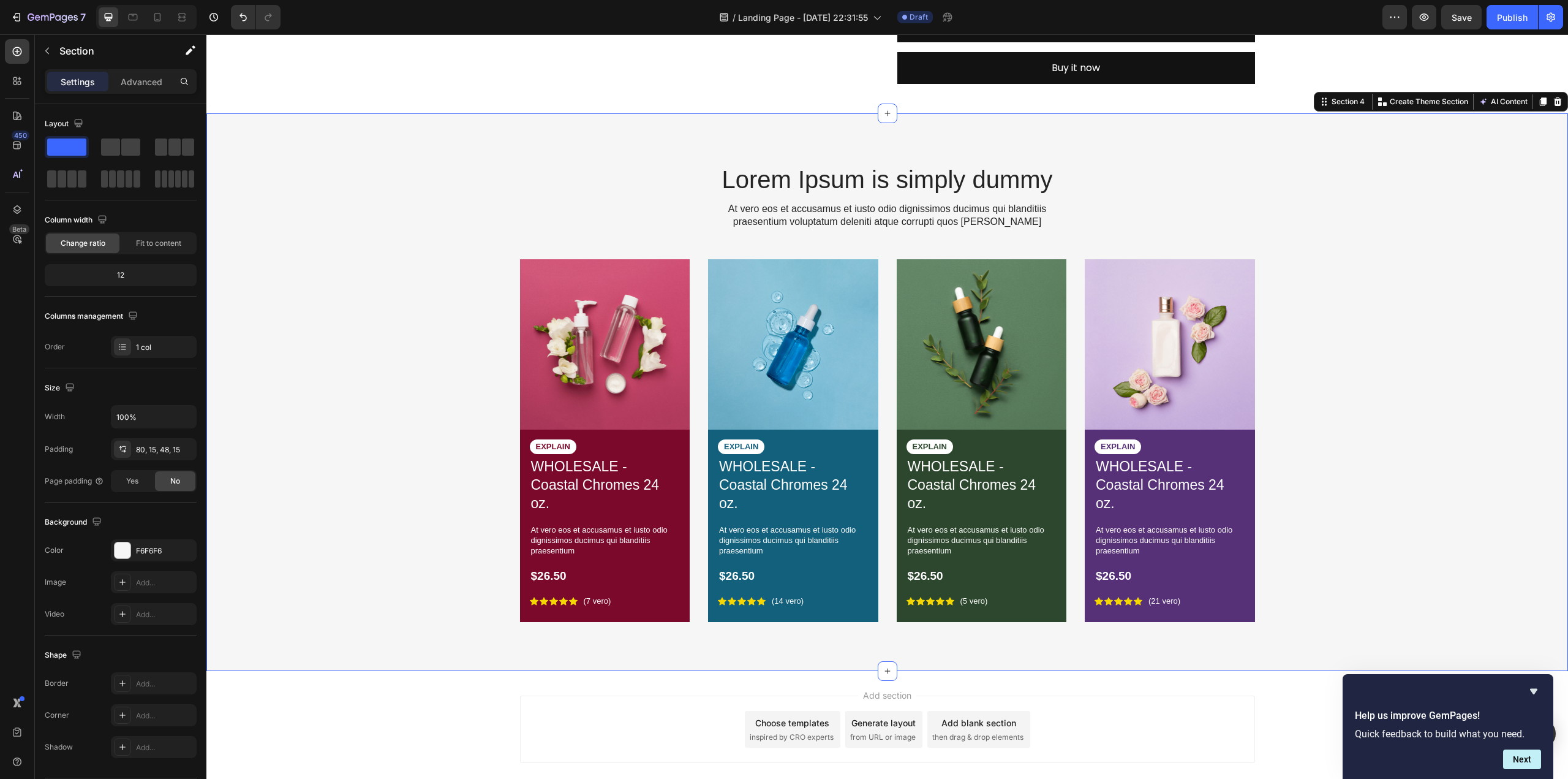
click at [1330, 408] on div "Lorem Ipsum is simply dummy Heading At vero eos et accusamus et iusto odio dign…" at bounding box center [887, 402] width 1343 height 480
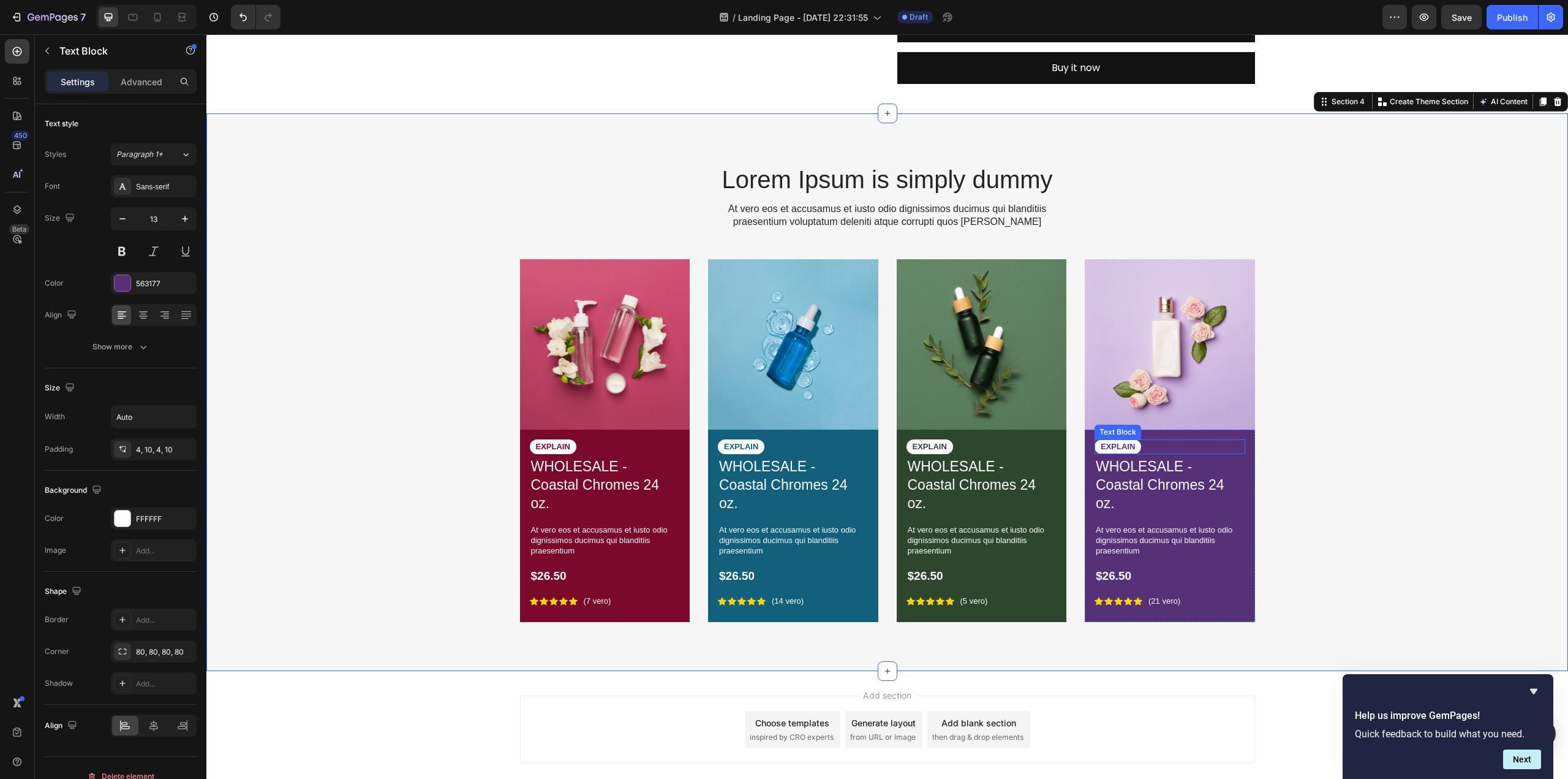
click at [1191, 445] on div "EXPLAIN" at bounding box center [1170, 447] width 151 height 15
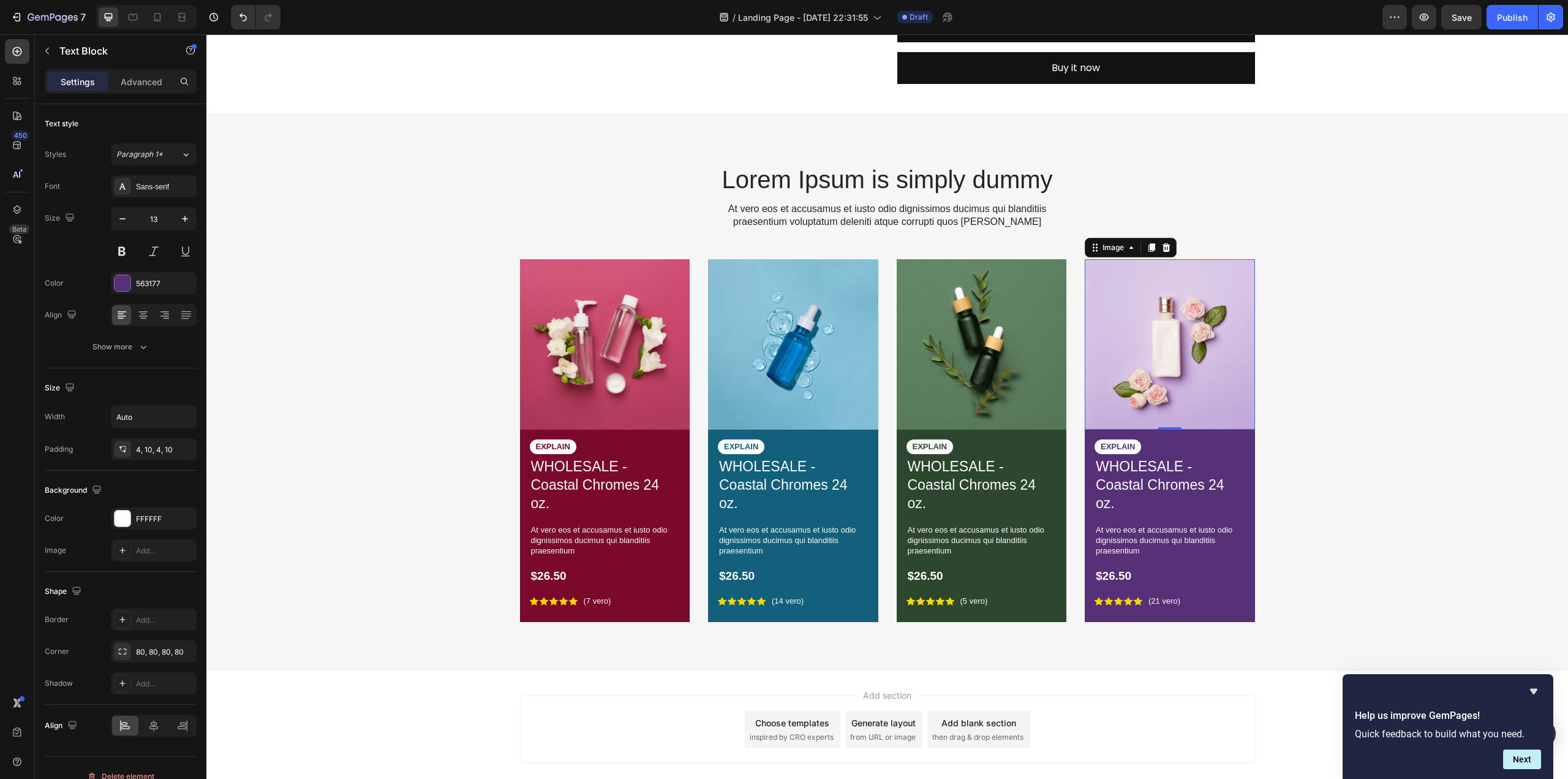
click at [1211, 398] on img at bounding box center [1170, 344] width 170 height 170
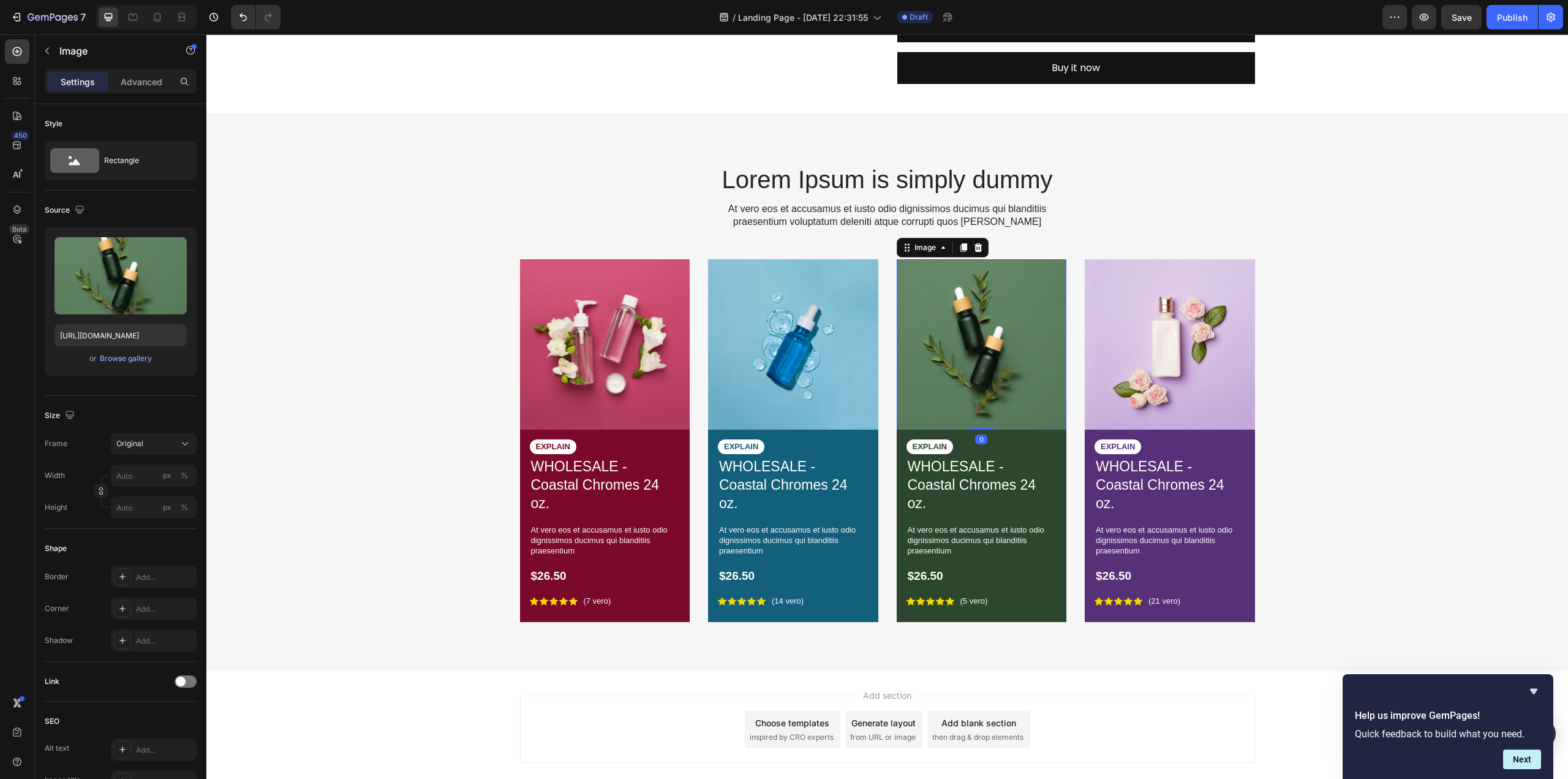
click at [1049, 409] on img at bounding box center [982, 344] width 170 height 170
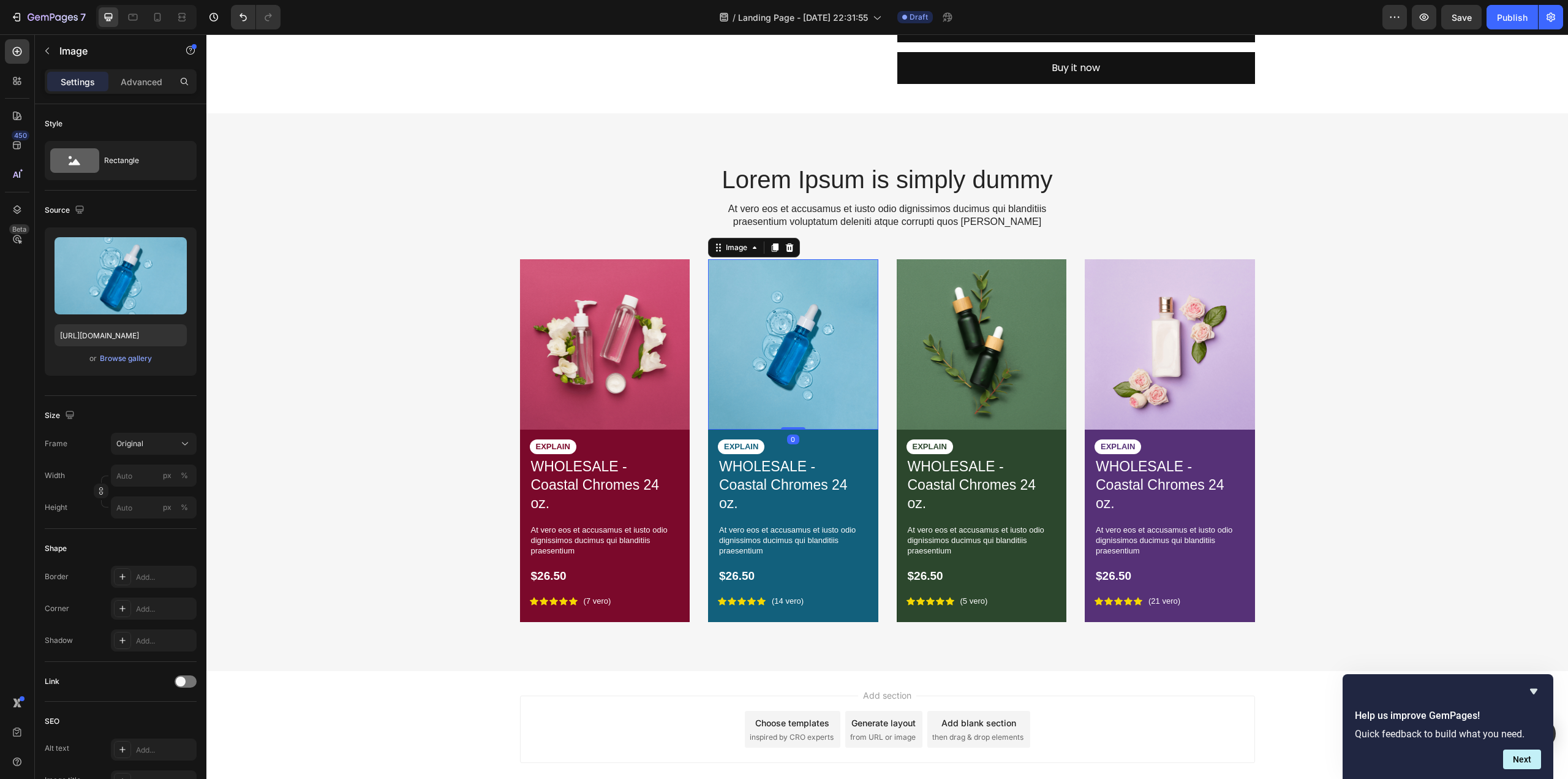
click at [859, 403] on img at bounding box center [793, 344] width 170 height 170
click at [647, 394] on img at bounding box center [605, 344] width 170 height 170
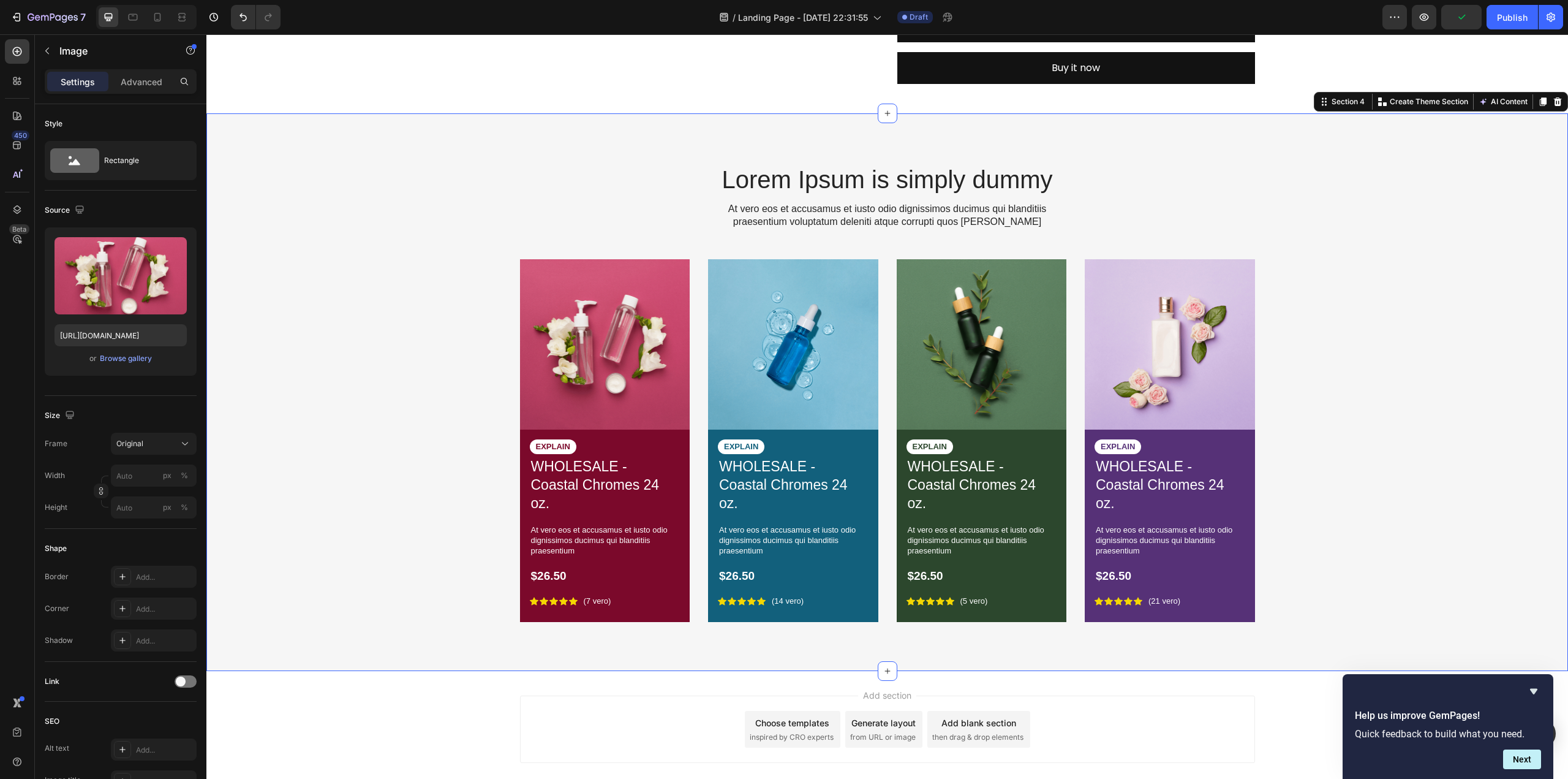
click at [463, 364] on div "Lorem Ipsum is simply dummy Heading At vero eos et accusamus et iusto odio dign…" at bounding box center [887, 402] width 1343 height 480
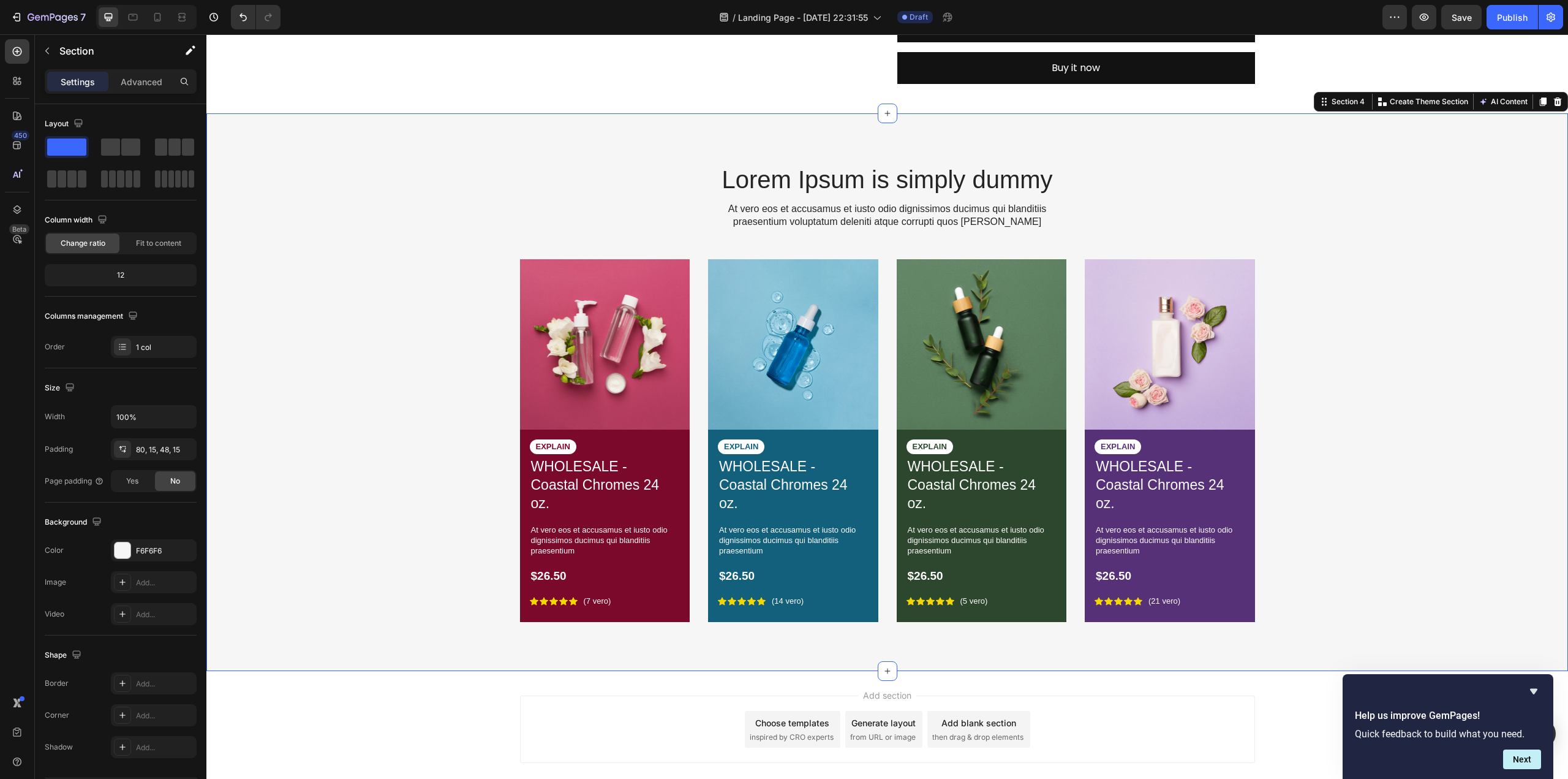
click at [290, 378] on div "Lorem Ipsum is simply dummy Heading At vero eos et accusamus et iusto odio dign…" at bounding box center [887, 402] width 1343 height 480
click at [55, 50] on button "button" at bounding box center [48, 51] width 20 height 20
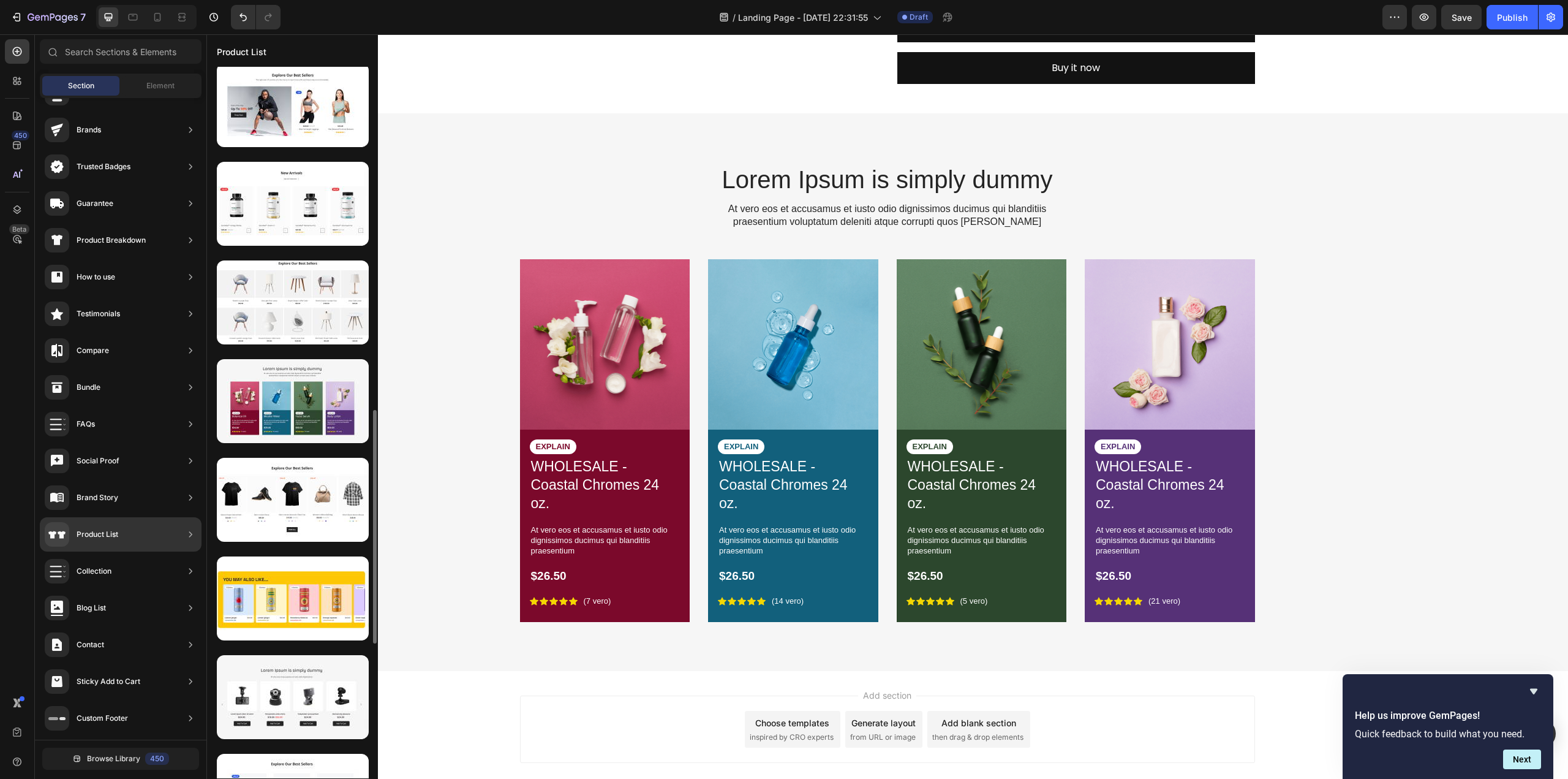
scroll to position [919, 0]
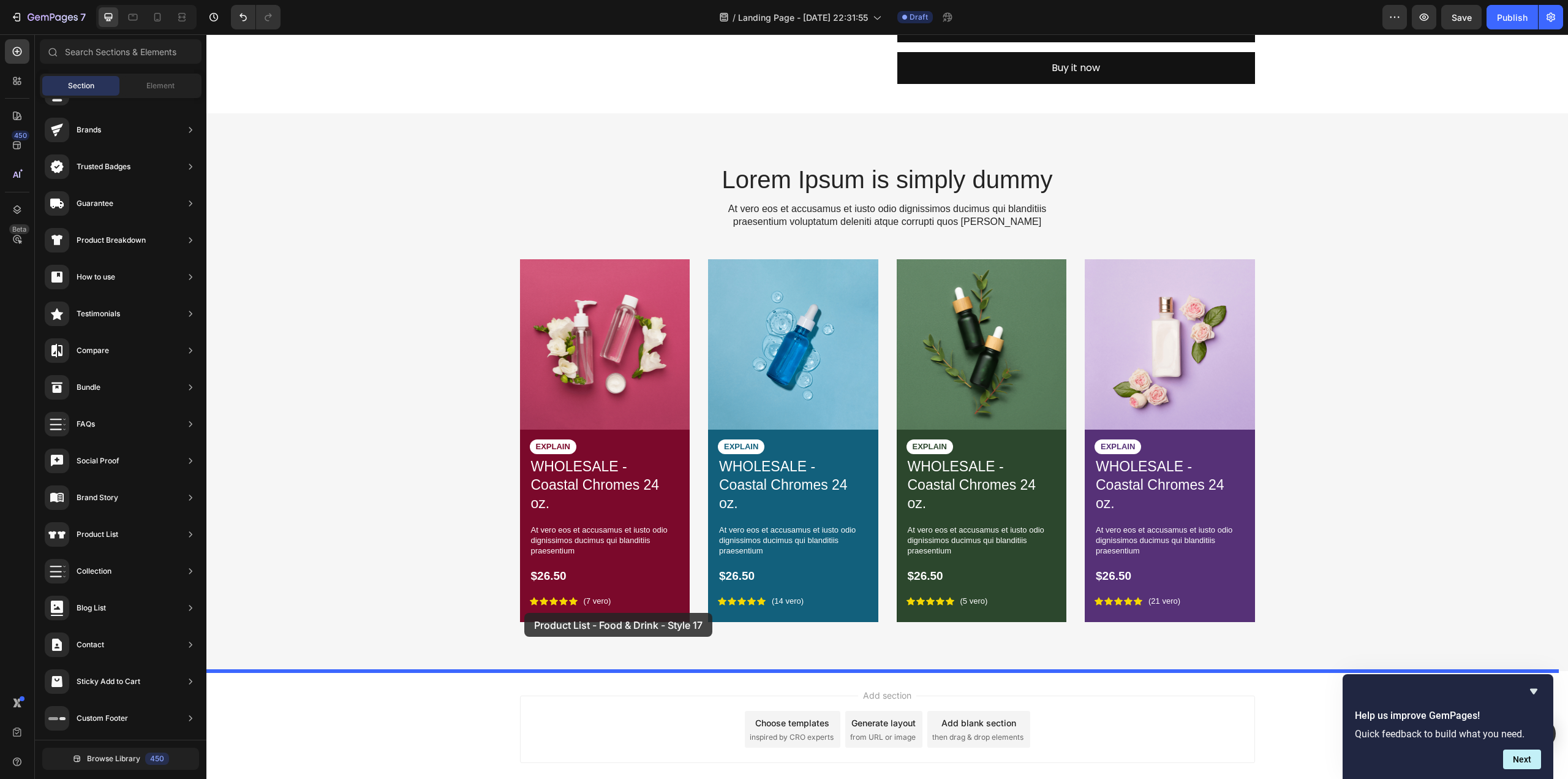
drag, startPoint x: 487, startPoint y: 481, endPoint x: 524, endPoint y: 613, distance: 137.1
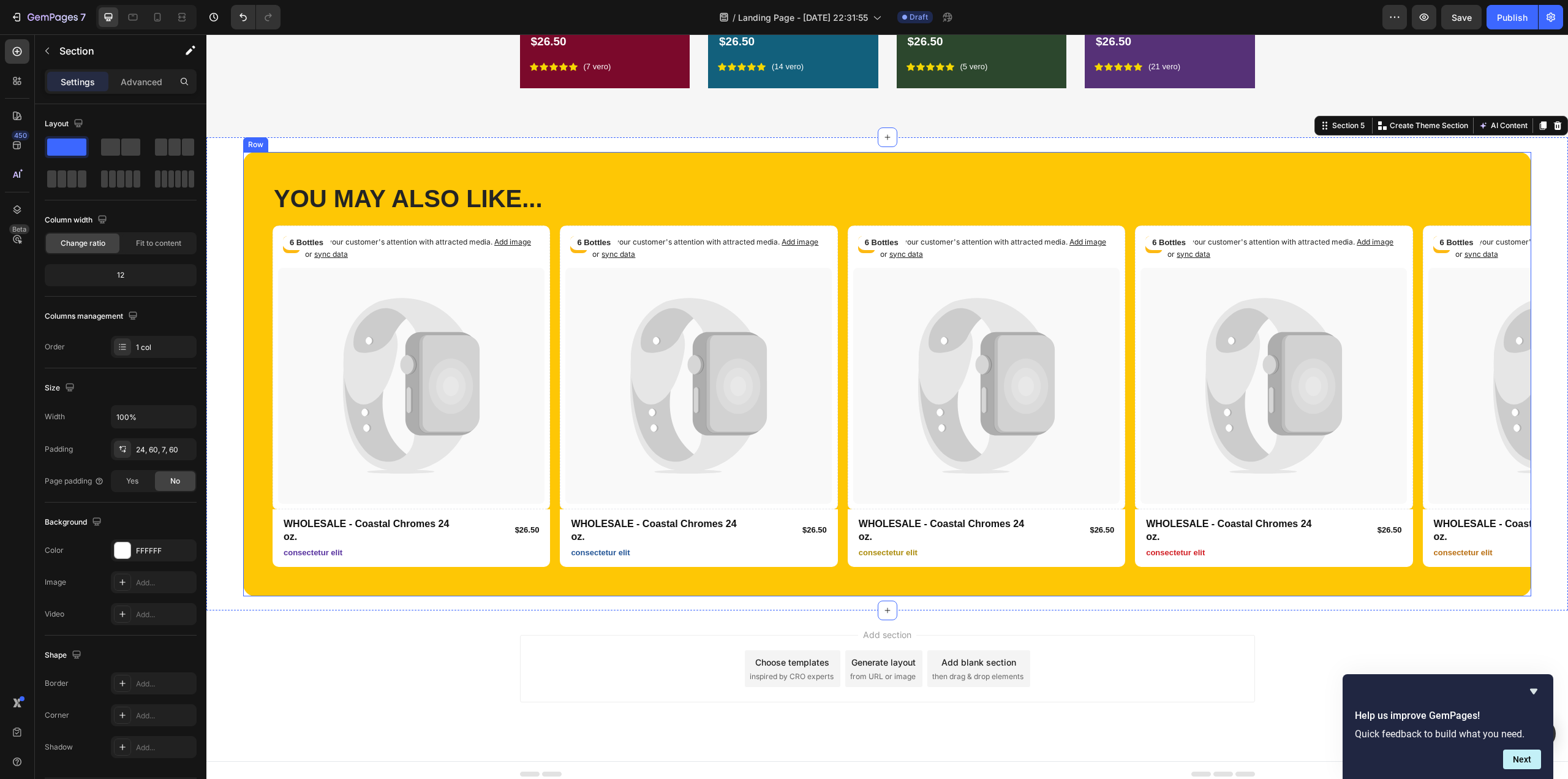
scroll to position [1523, 0]
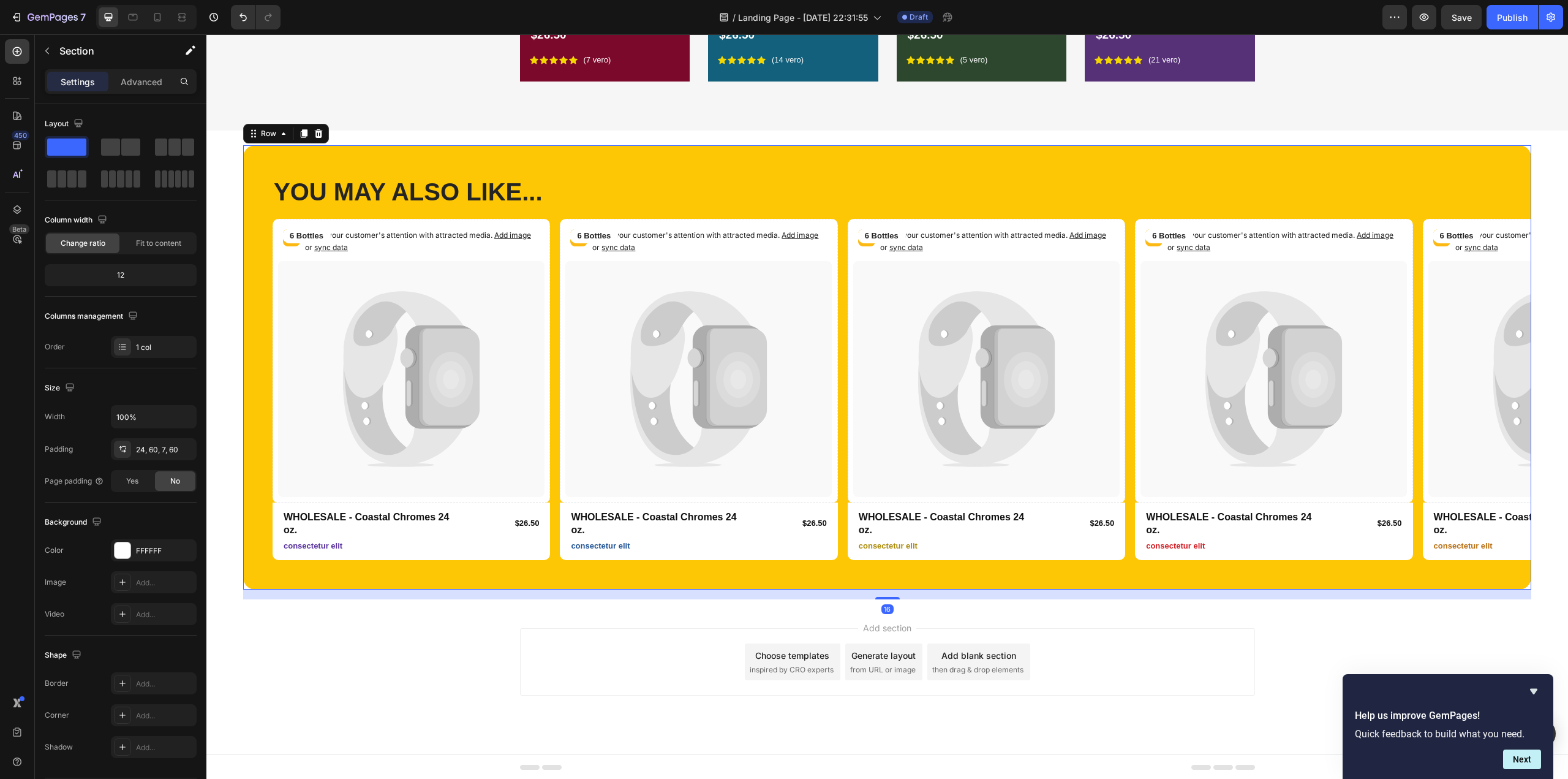
click at [409, 153] on div "YOU MAY ALSO LIKE... Heading Row Catch your customer's attention with attracted…" at bounding box center [887, 367] width 1288 height 445
click at [151, 546] on div "FEC705" at bounding box center [153, 550] width 36 height 11
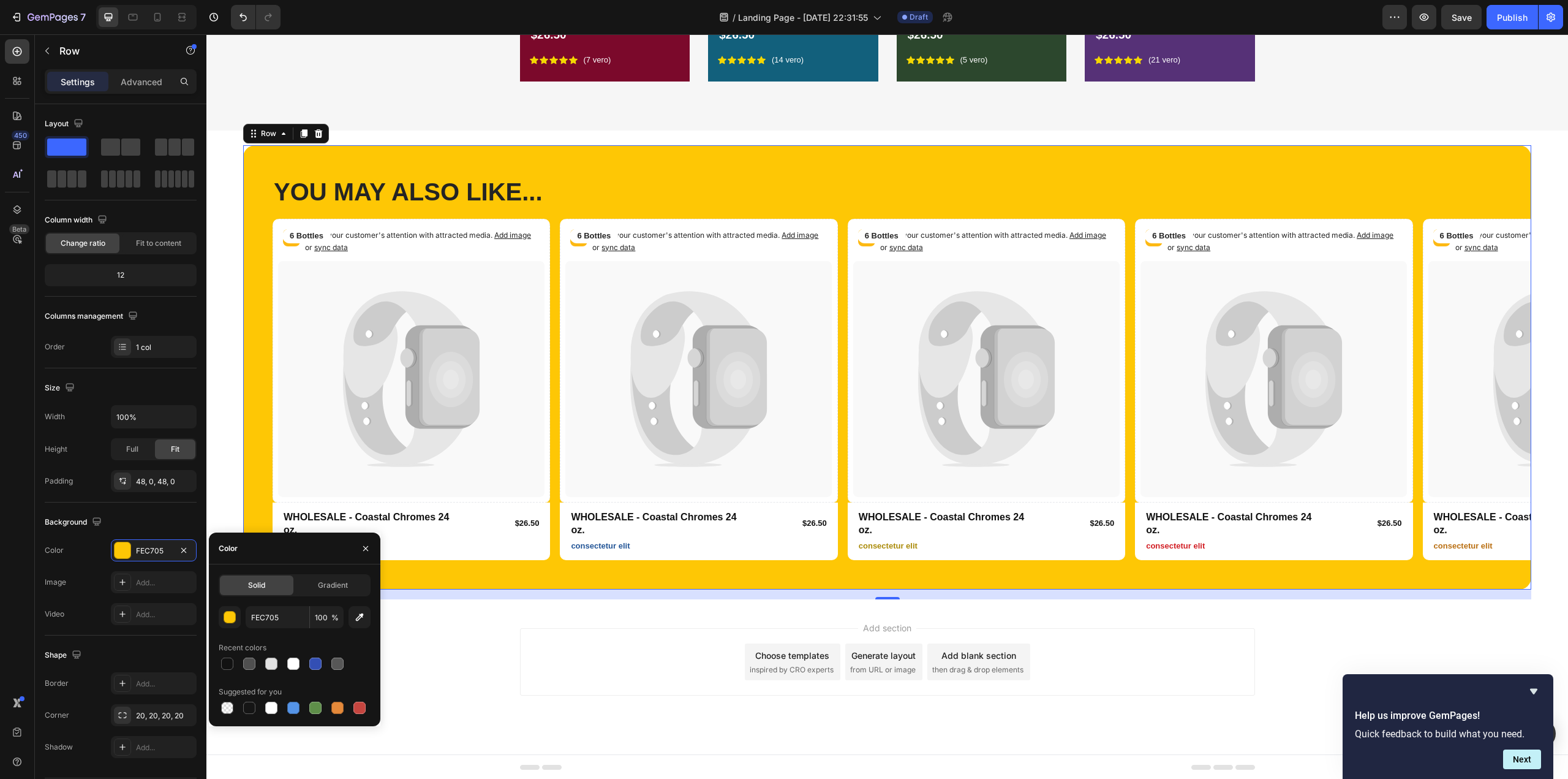
click at [447, 671] on div "Add section Choose templates inspired by CRO experts Generate layout from URL o…" at bounding box center [887, 679] width 1361 height 151
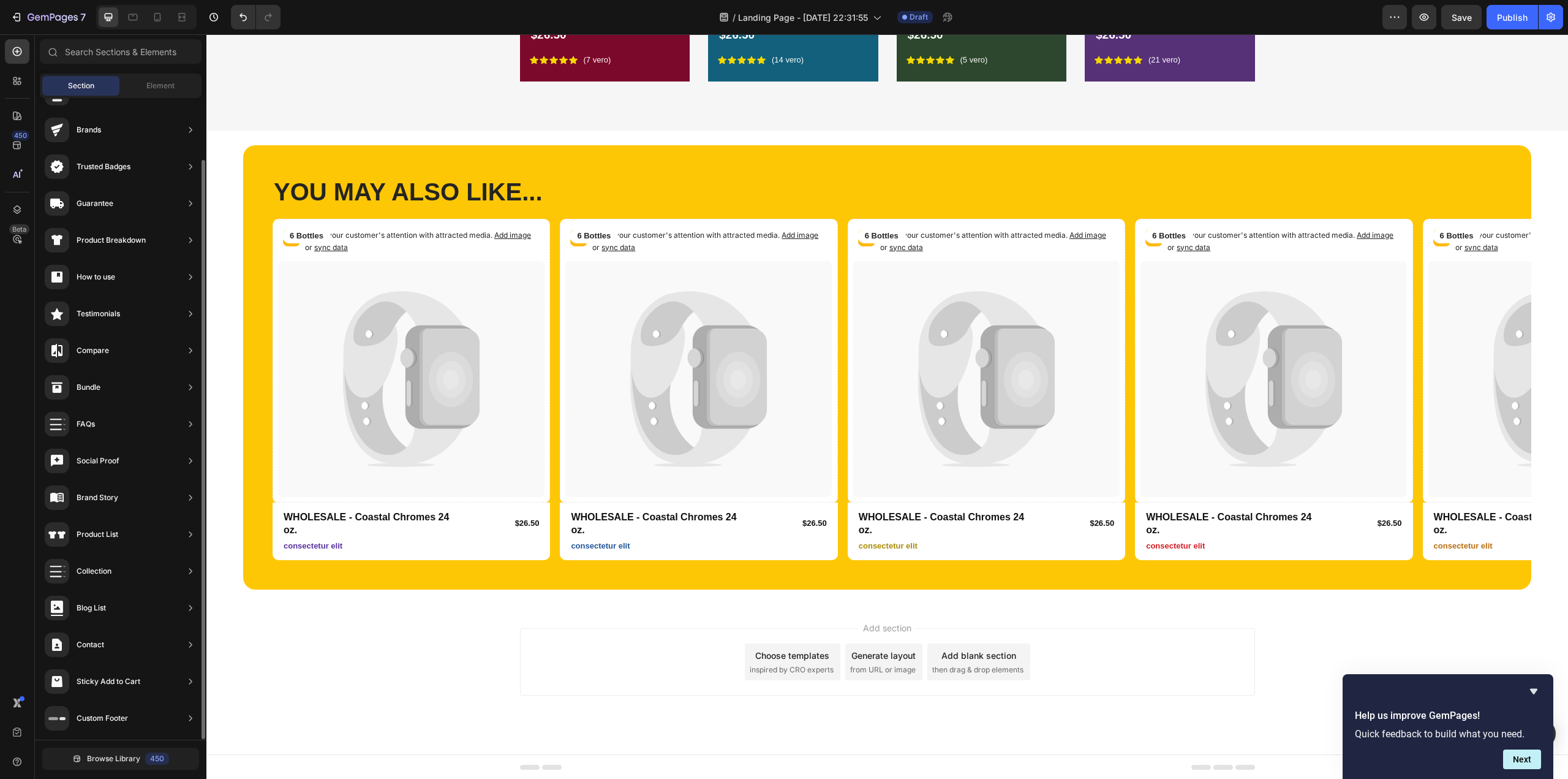
scroll to position [0, 0]
click at [451, 149] on div "YOU MAY ALSO LIKE... Heading Row Catch your customer's attention with attracted…" at bounding box center [887, 367] width 1288 height 445
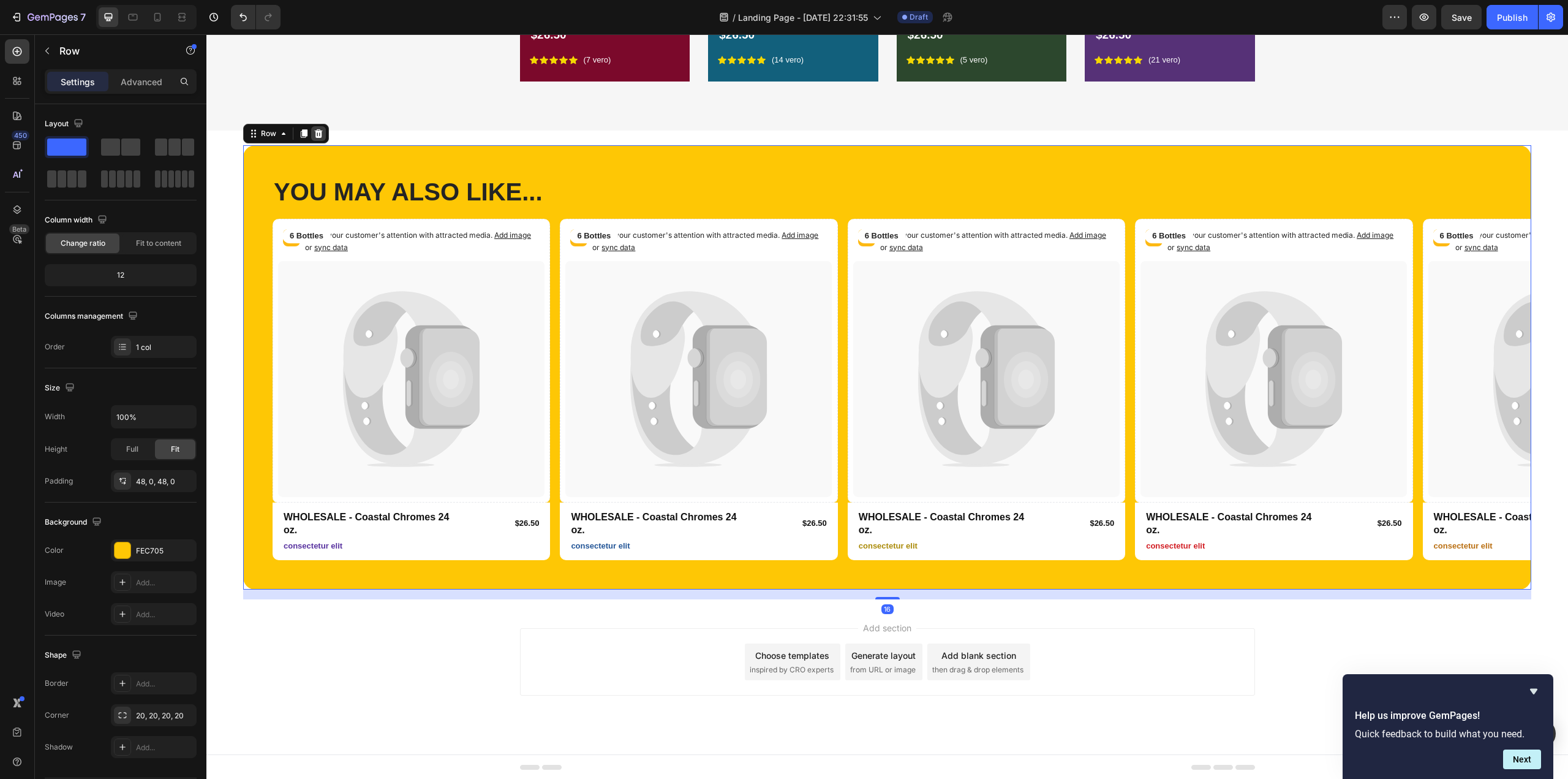
click at [315, 133] on icon at bounding box center [319, 133] width 8 height 8
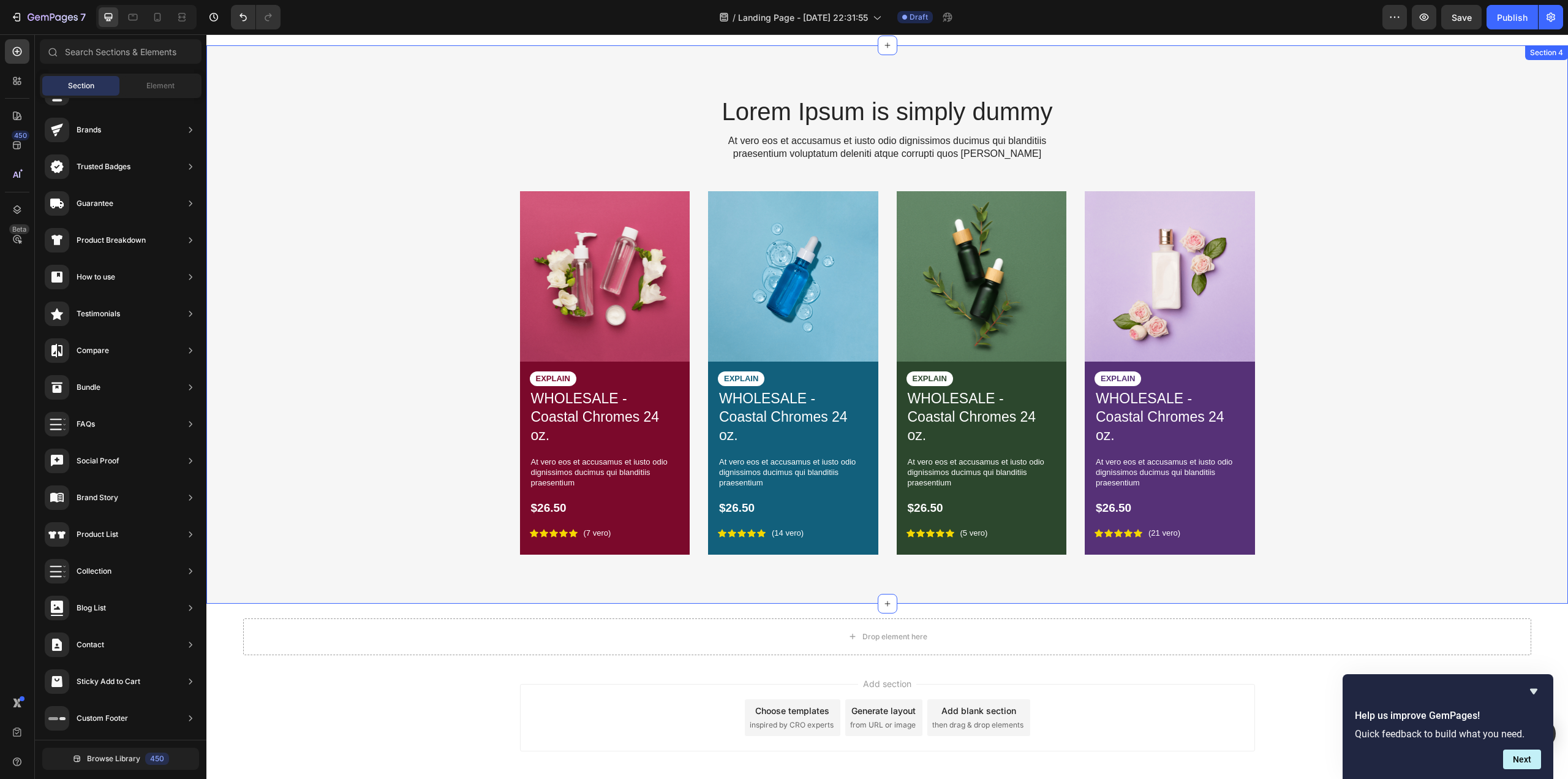
scroll to position [798, 0]
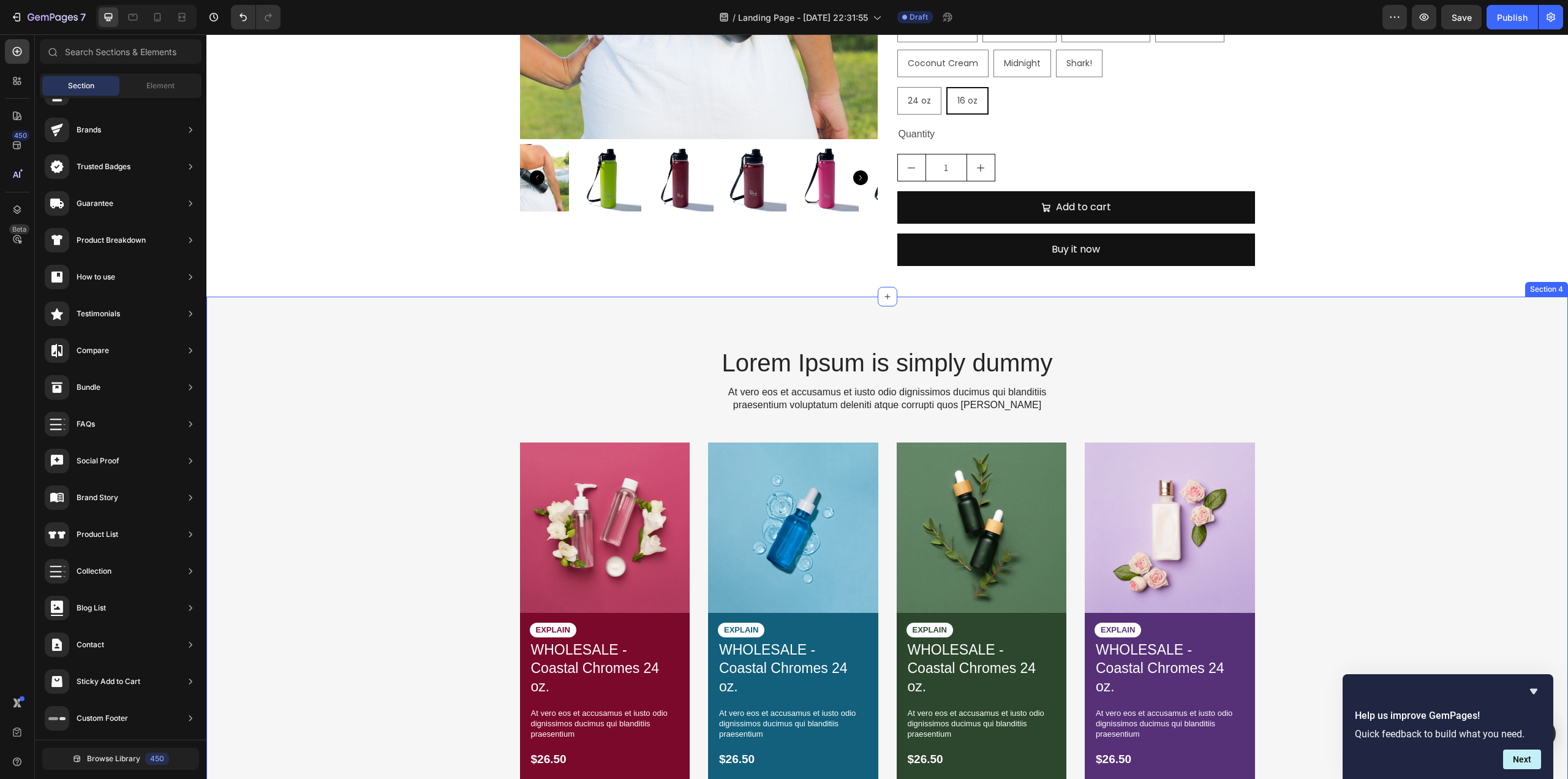
click at [451, 339] on div "Lorem Ipsum is simply dummy Heading At vero eos et accusamus et iusto odio dign…" at bounding box center [887, 575] width 1361 height 558
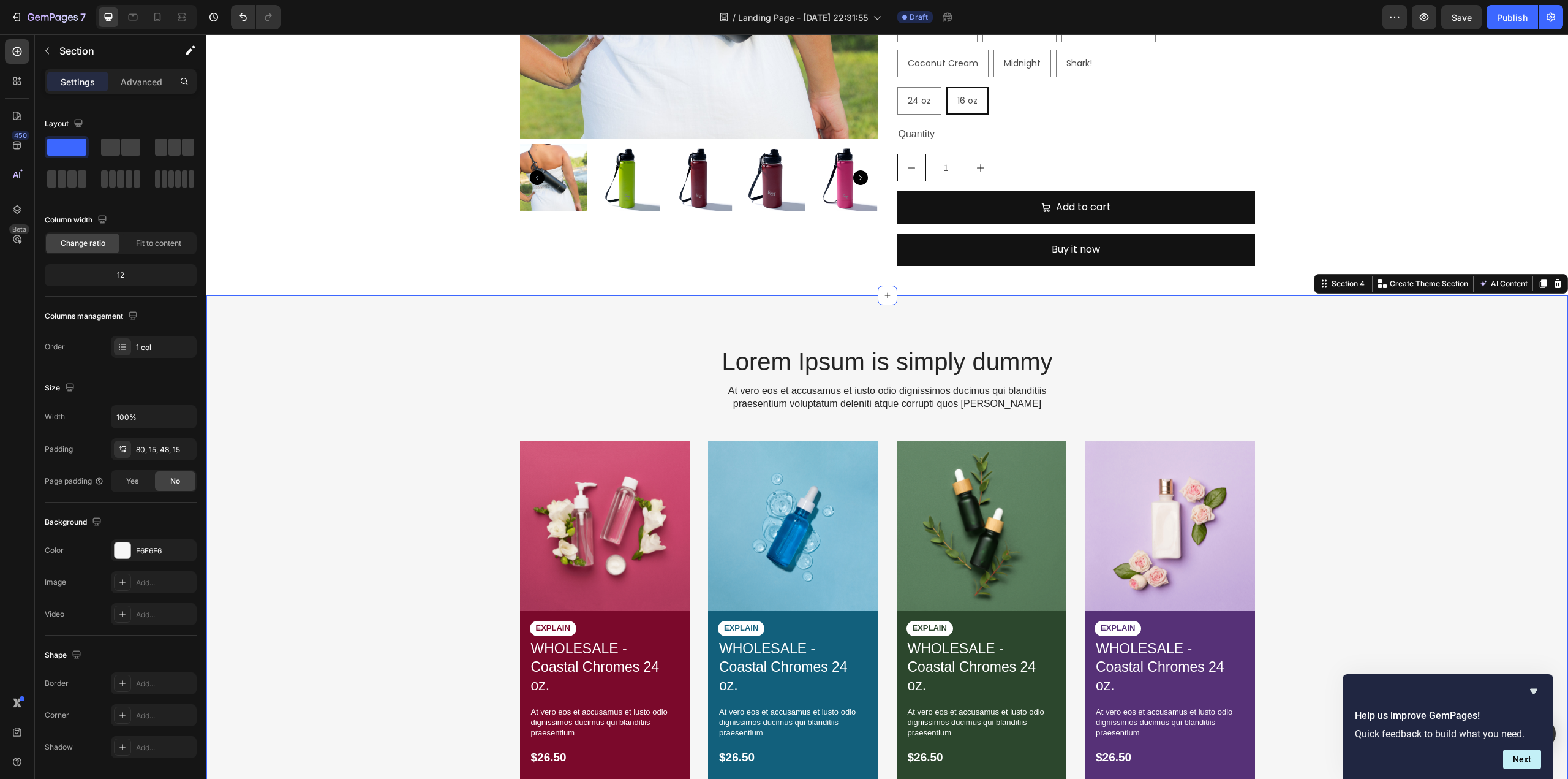
click at [498, 335] on div "Lorem Ipsum is simply dummy Heading At vero eos et accusamus et iusto odio dign…" at bounding box center [887, 574] width 1361 height 558
click at [1554, 280] on icon at bounding box center [1558, 284] width 8 height 8
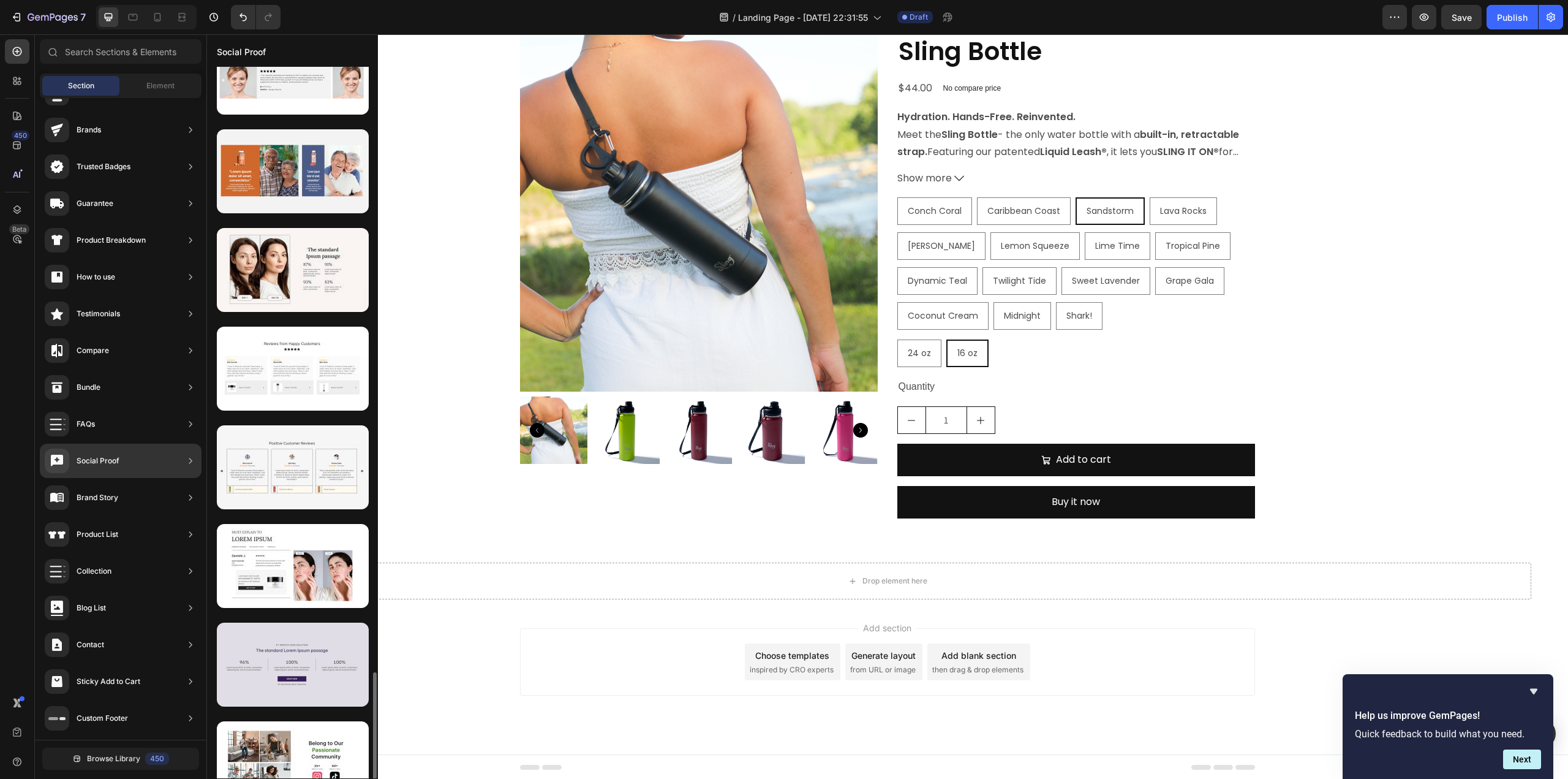
scroll to position [2363, 0]
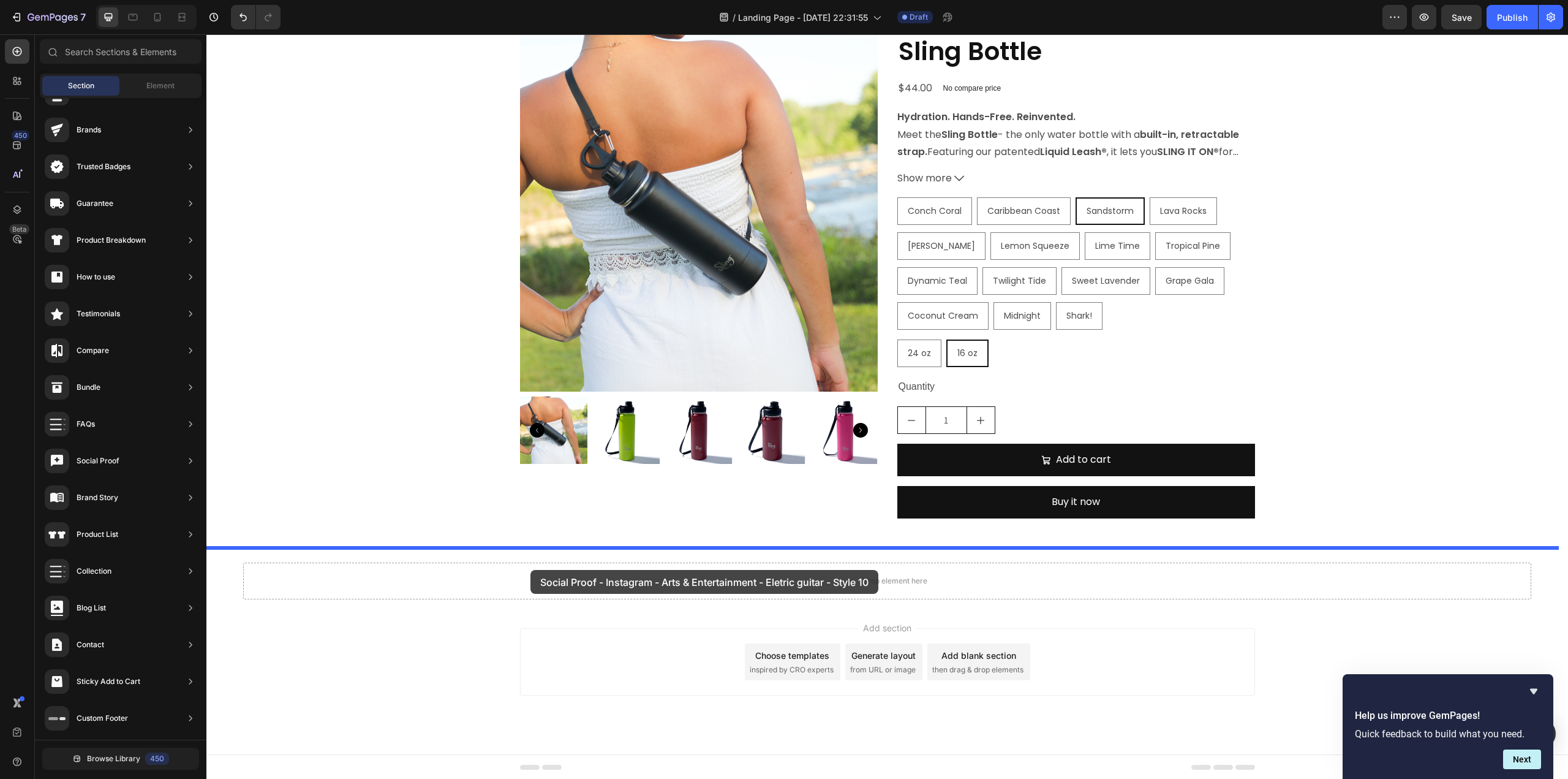
drag, startPoint x: 479, startPoint y: 545, endPoint x: 530, endPoint y: 570, distance: 56.8
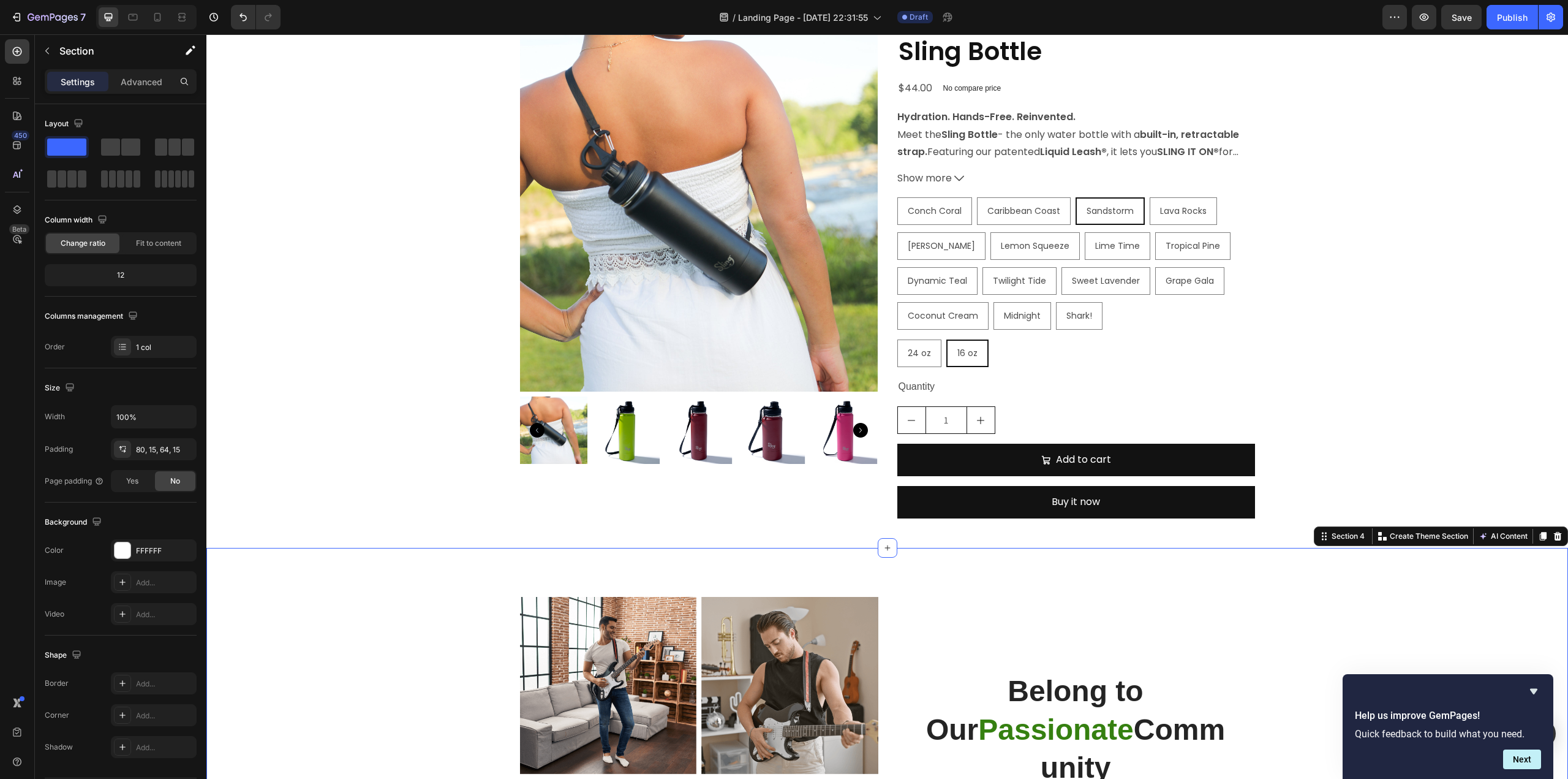
scroll to position [798, 0]
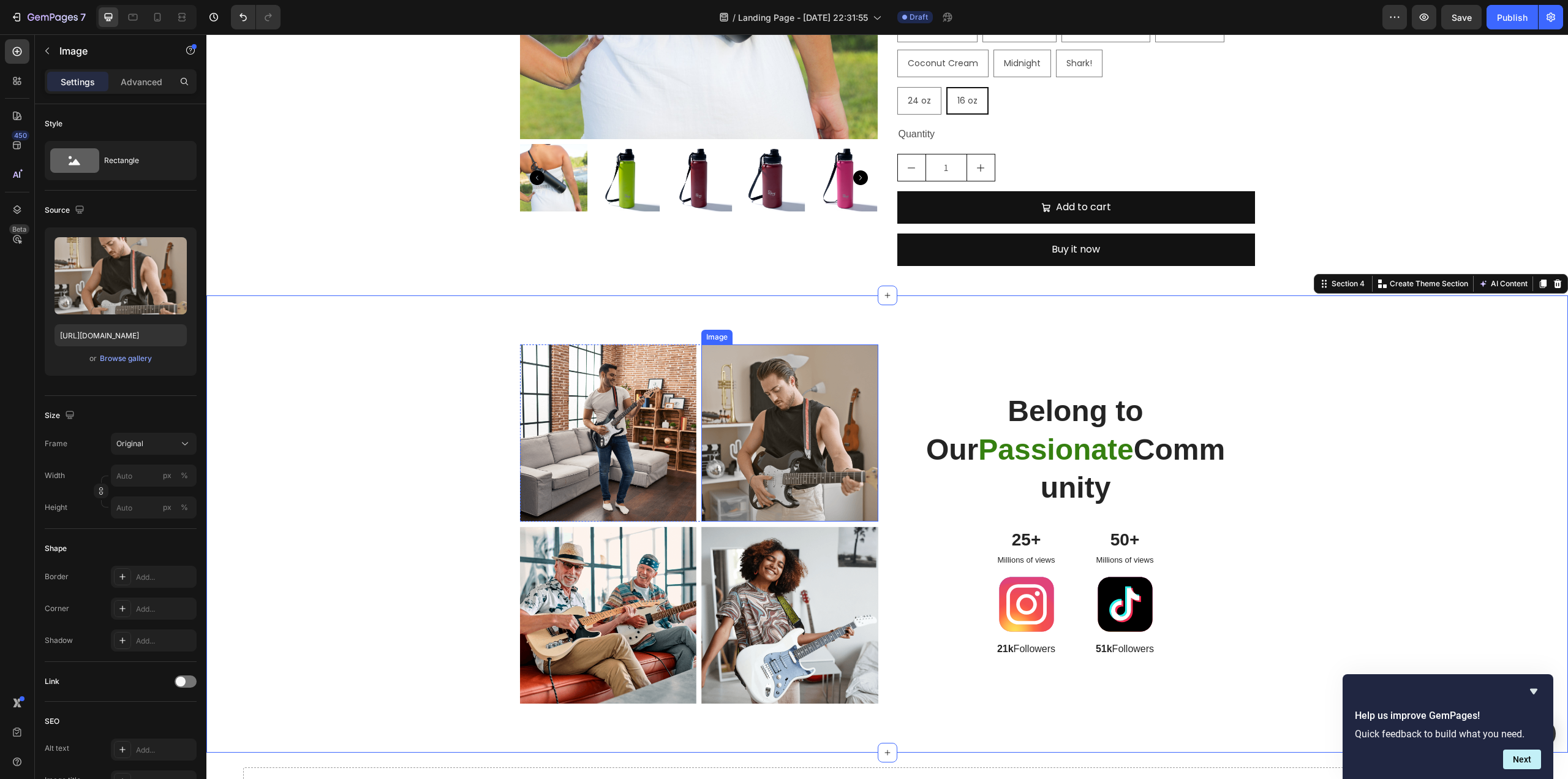
click at [760, 459] on img at bounding box center [789, 433] width 177 height 177
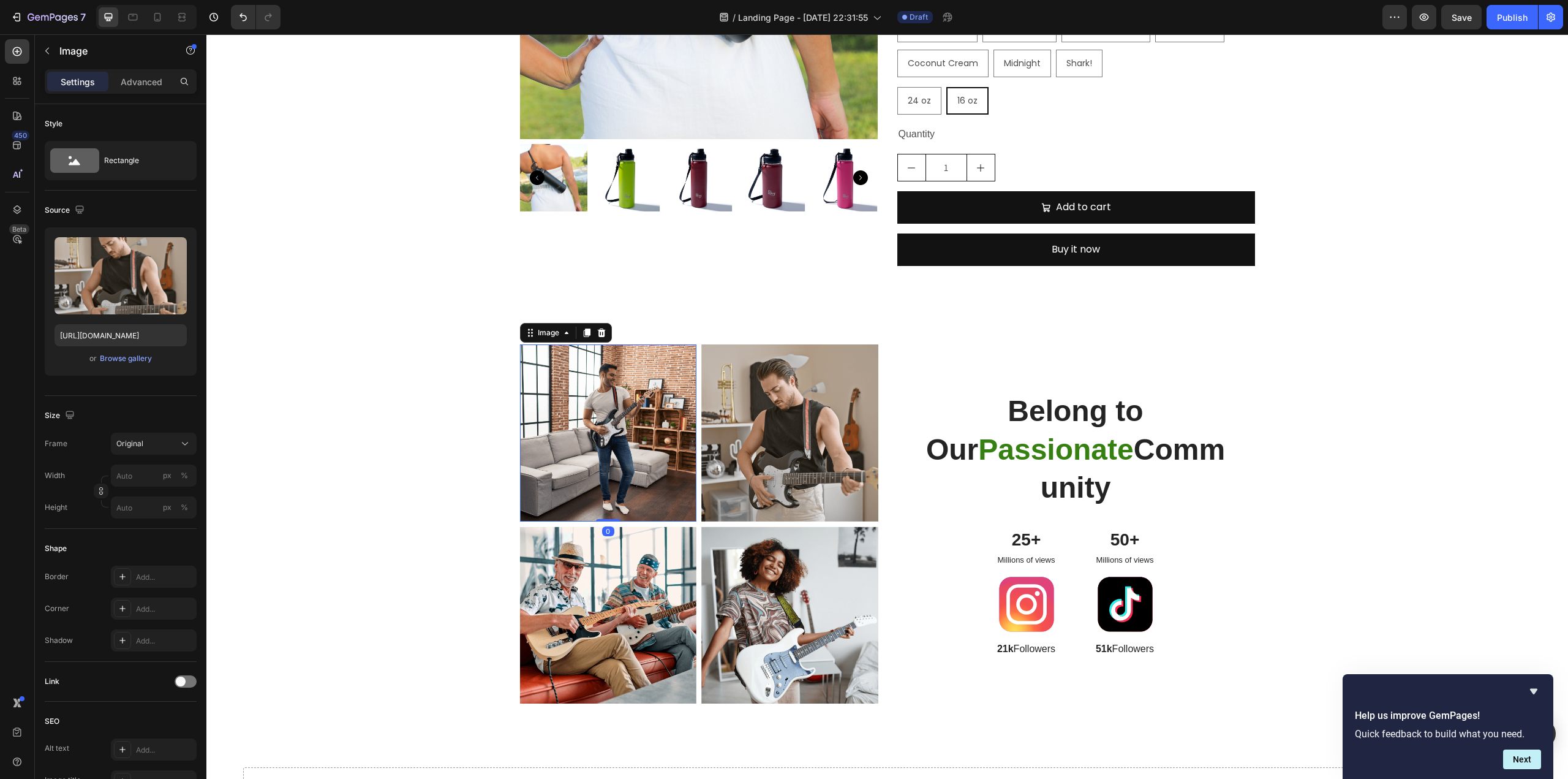
click at [636, 406] on img at bounding box center [609, 433] width 177 height 177
click at [1029, 565] on div "Millions of views Text Block" at bounding box center [1026, 560] width 79 height 13
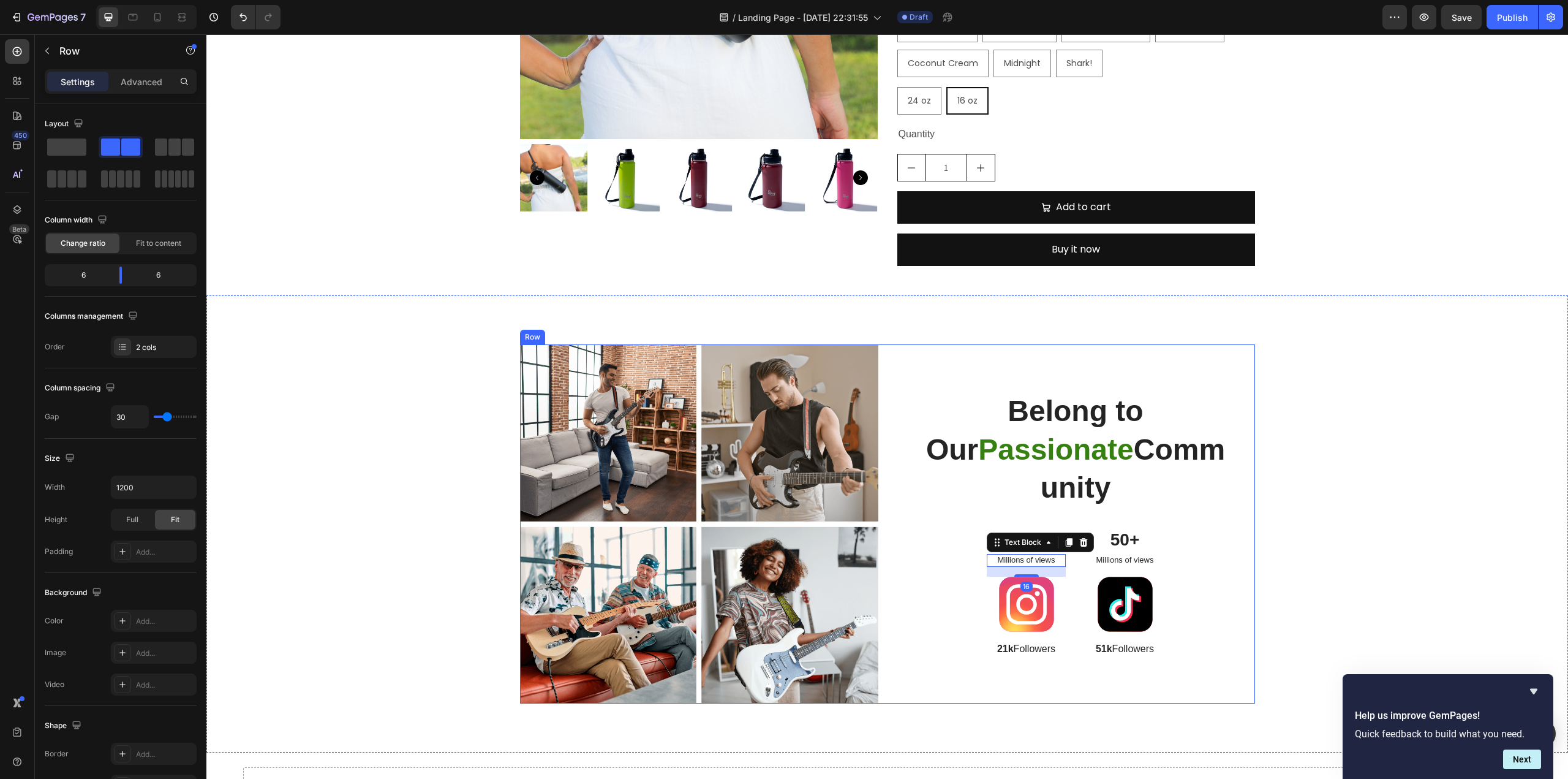
click at [1223, 541] on div "Belong to Our Passionate Community Heading 25+ Text Block Millions of views Tex…" at bounding box center [1076, 524] width 358 height 359
click at [1116, 540] on p "50+" at bounding box center [1125, 540] width 77 height 22
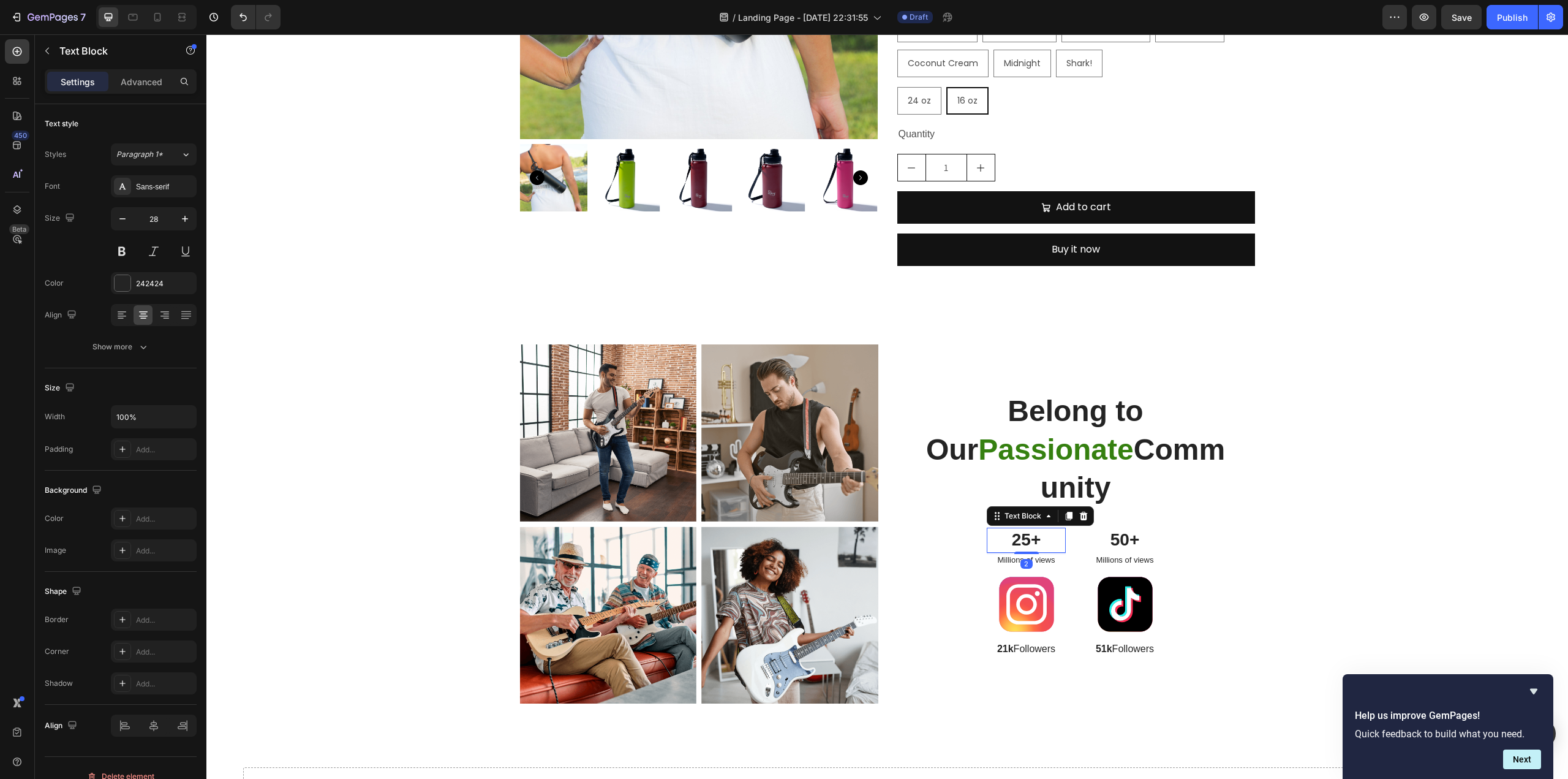
click at [1038, 537] on p "25+" at bounding box center [1026, 540] width 77 height 22
click at [1024, 588] on img at bounding box center [1026, 604] width 55 height 55
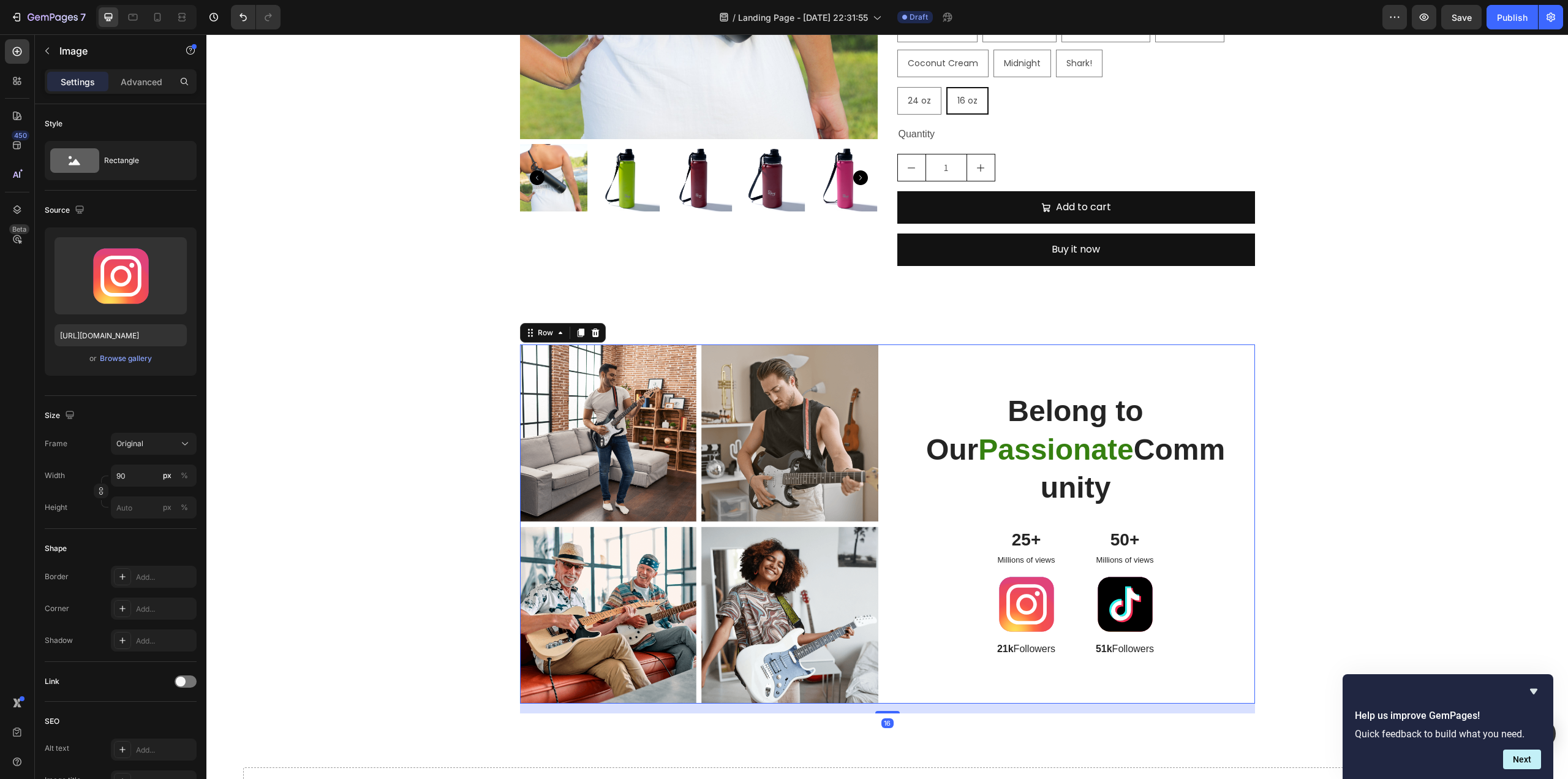
click at [1195, 565] on div "Belong to Our Passionate Community Heading 25+ Text Block Millions of views Tex…" at bounding box center [1076, 524] width 358 height 359
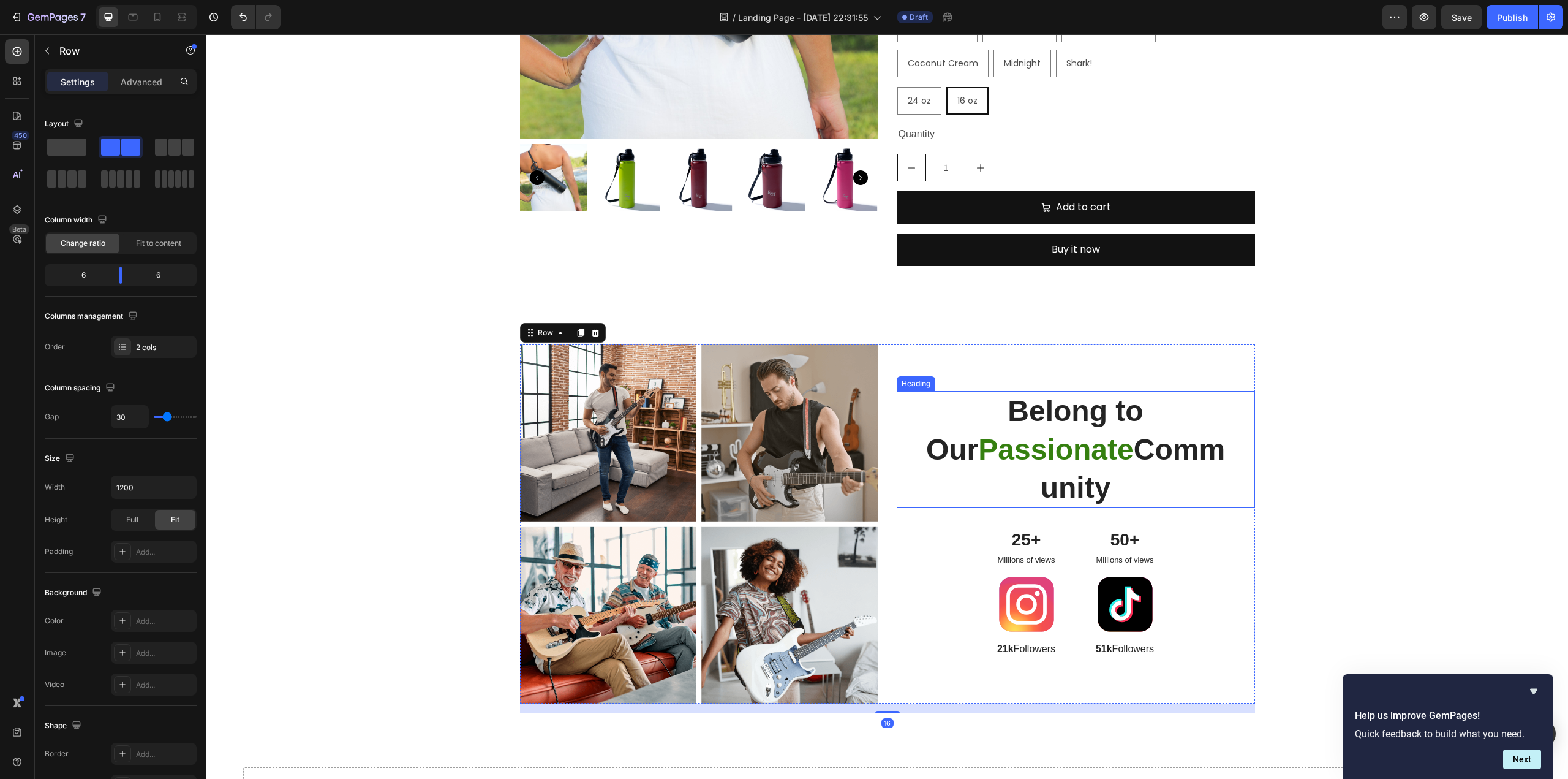
click at [1028, 406] on h2 "Belong to Our Passionate Community" at bounding box center [1075, 450] width 319 height 117
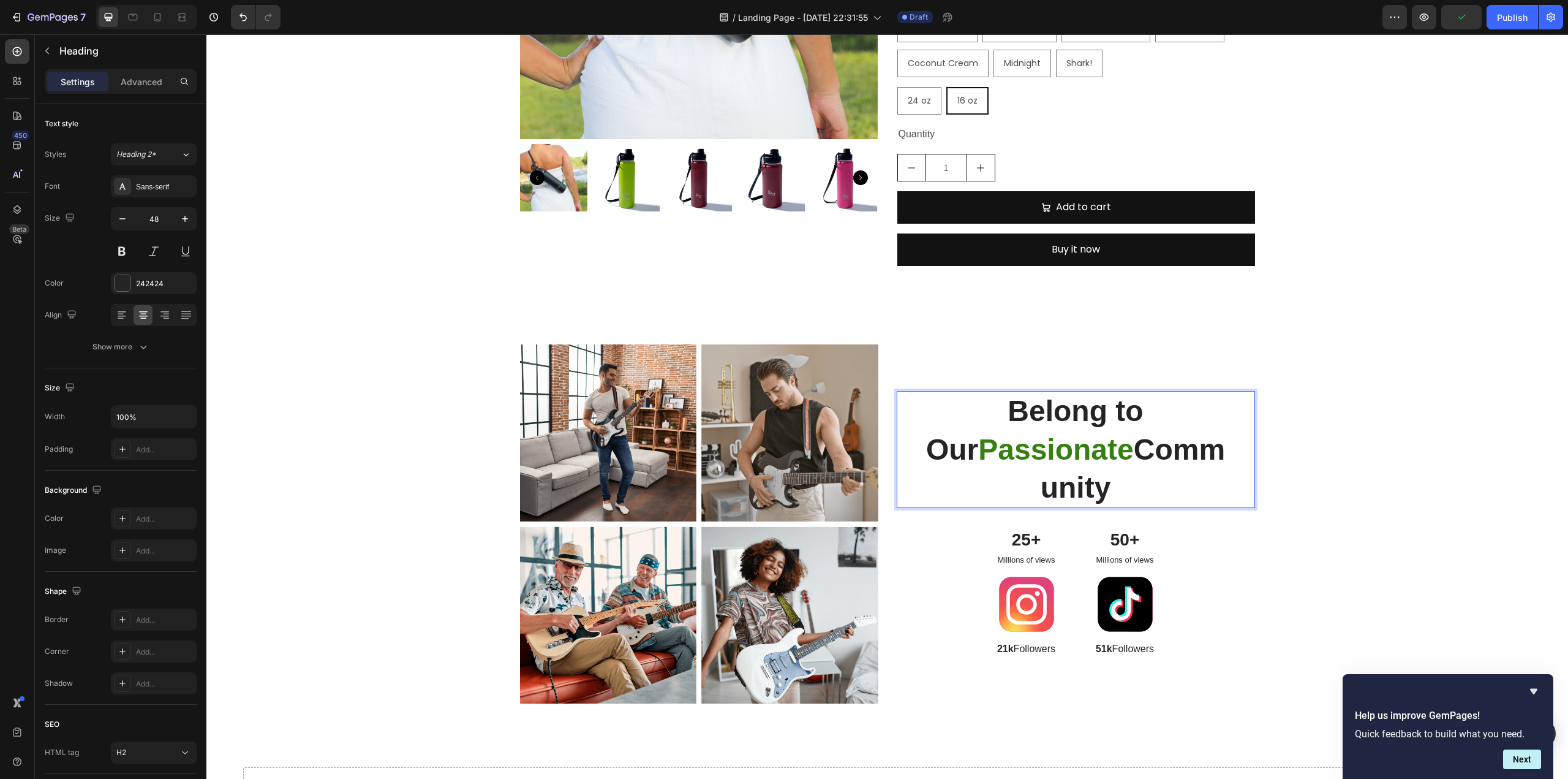
click at [979, 405] on h2 "Belong to Our Passionate Community" at bounding box center [1075, 450] width 319 height 117
click at [979, 405] on p "Belong to Our Passionate Community" at bounding box center [1076, 449] width 317 height 114
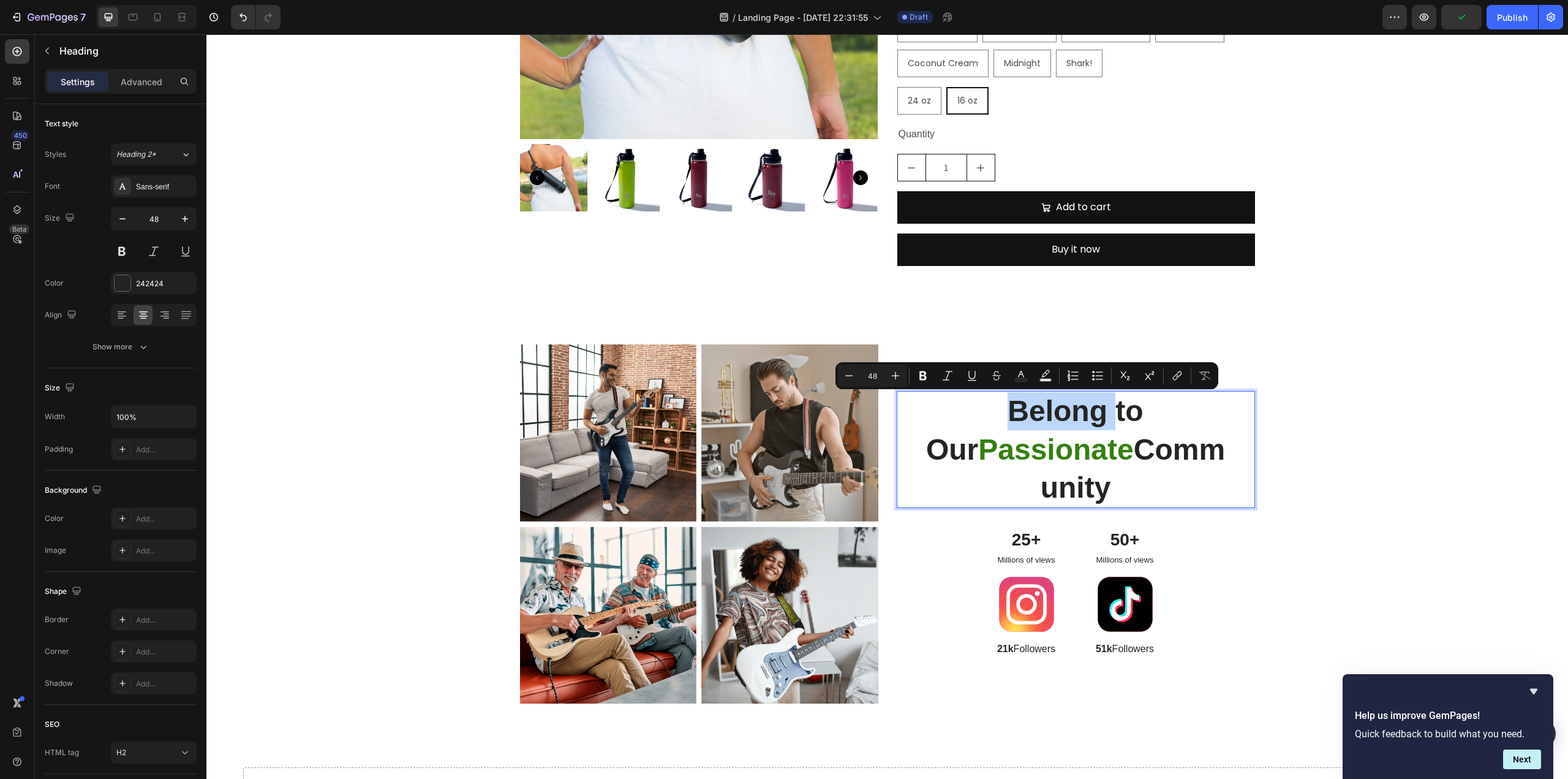
click at [1031, 413] on p "Belong to Our Passionate Community" at bounding box center [1076, 449] width 317 height 114
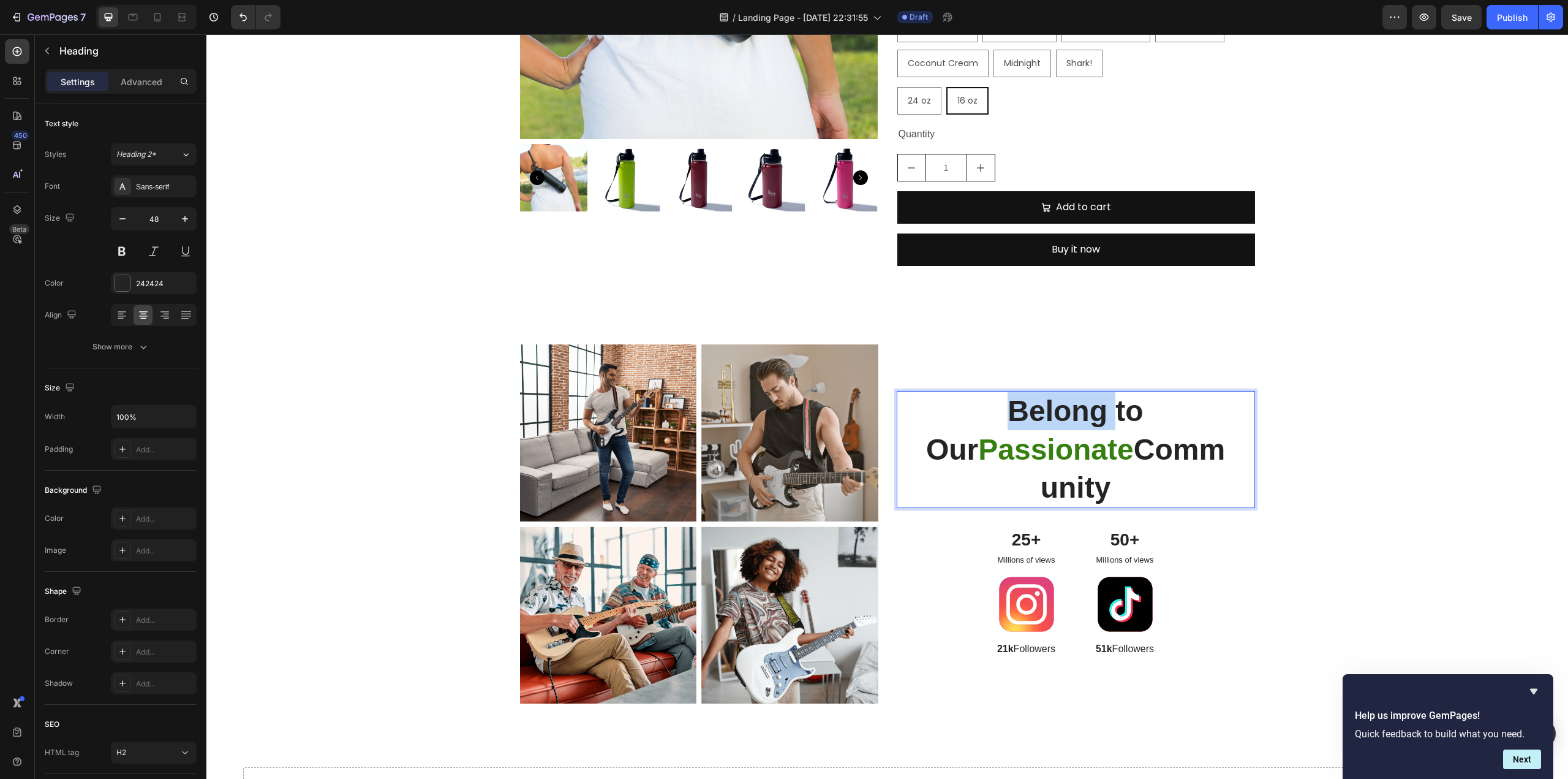
drag, startPoint x: 971, startPoint y: 406, endPoint x: 1179, endPoint y: 500, distance: 228.3
click at [1179, 500] on p "Belong to Our Passionate Community" at bounding box center [1076, 449] width 317 height 114
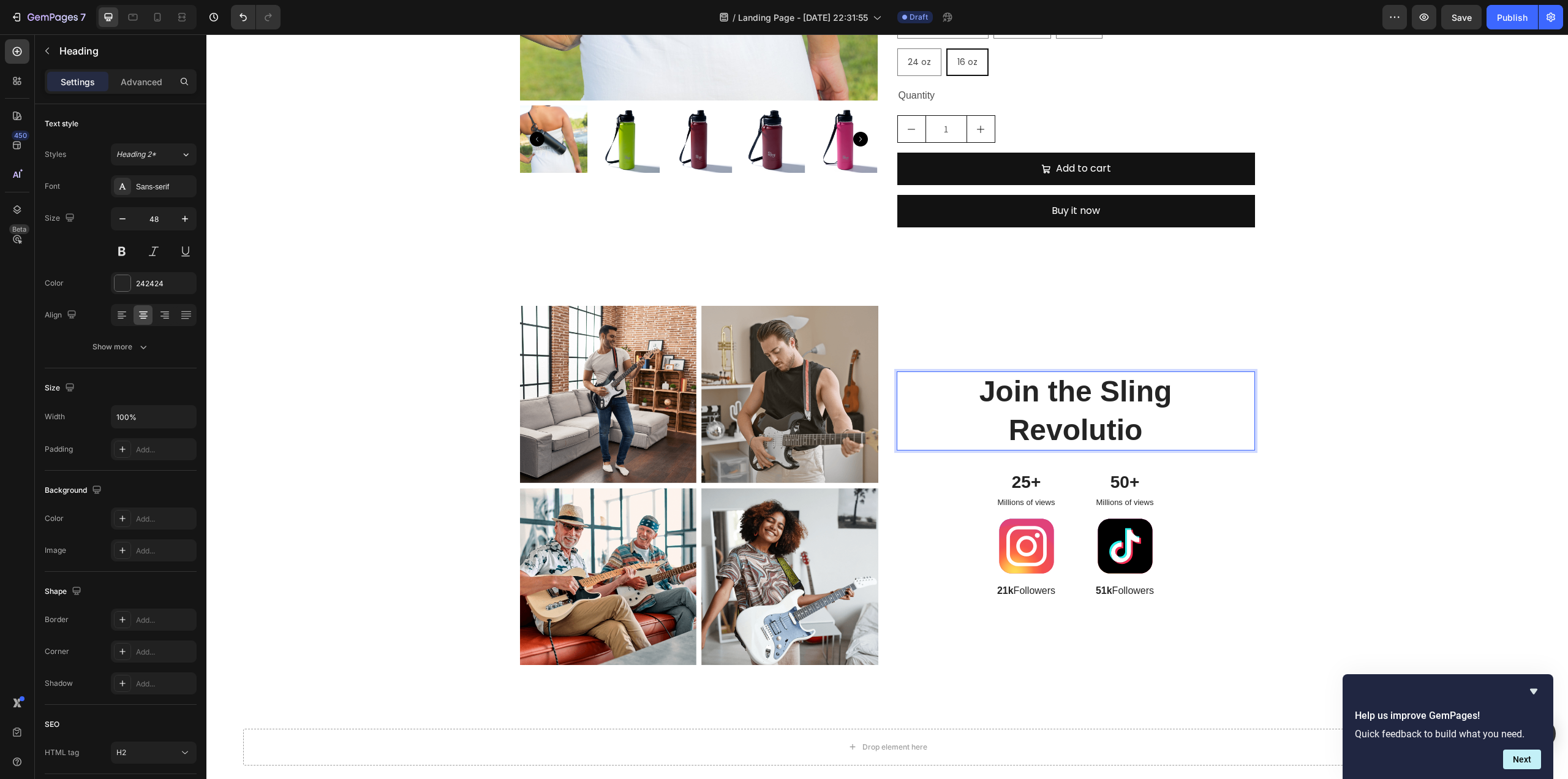
scroll to position [817, 0]
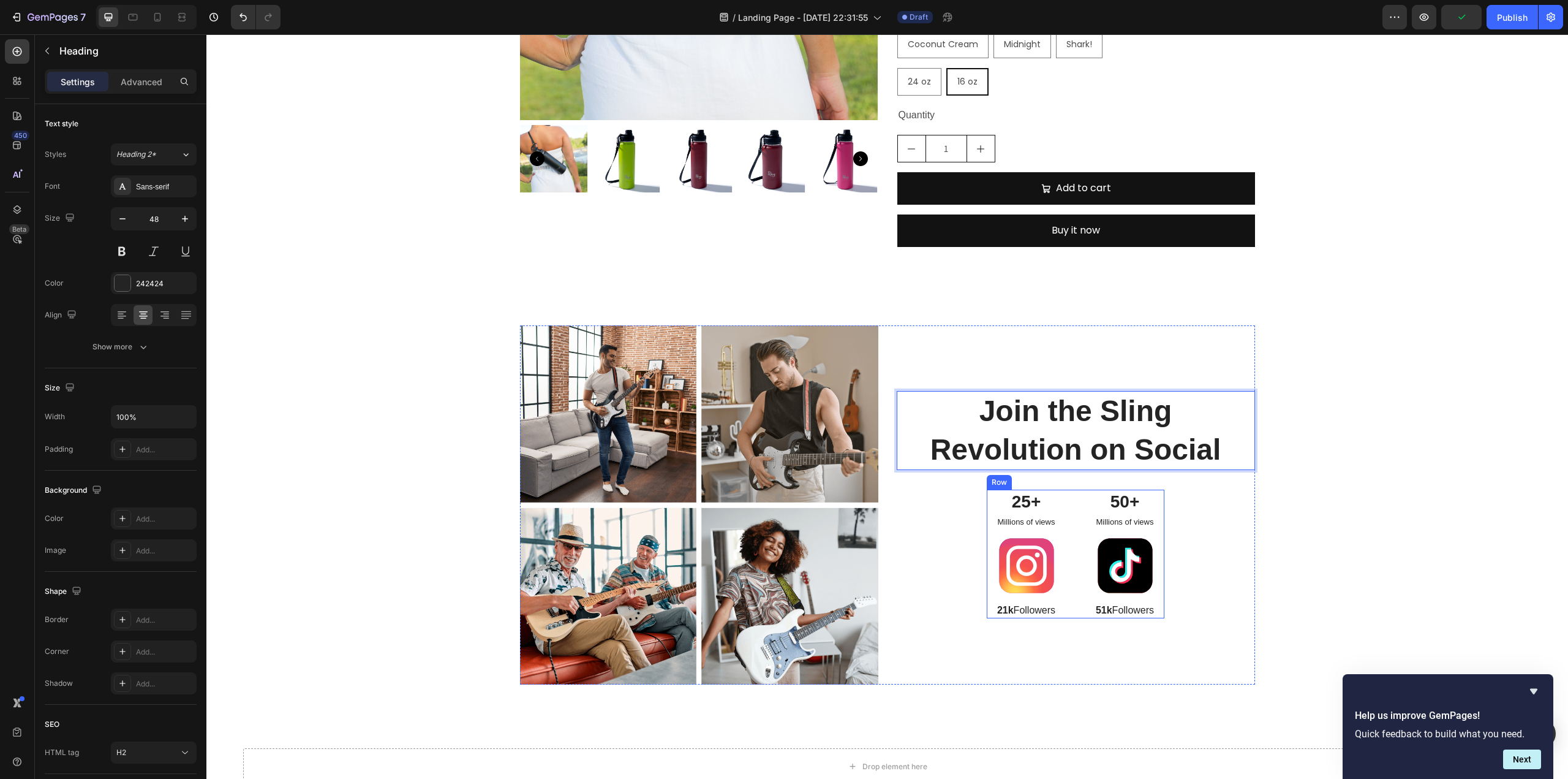
click at [1026, 506] on div "Text Block" at bounding box center [1010, 509] width 48 height 15
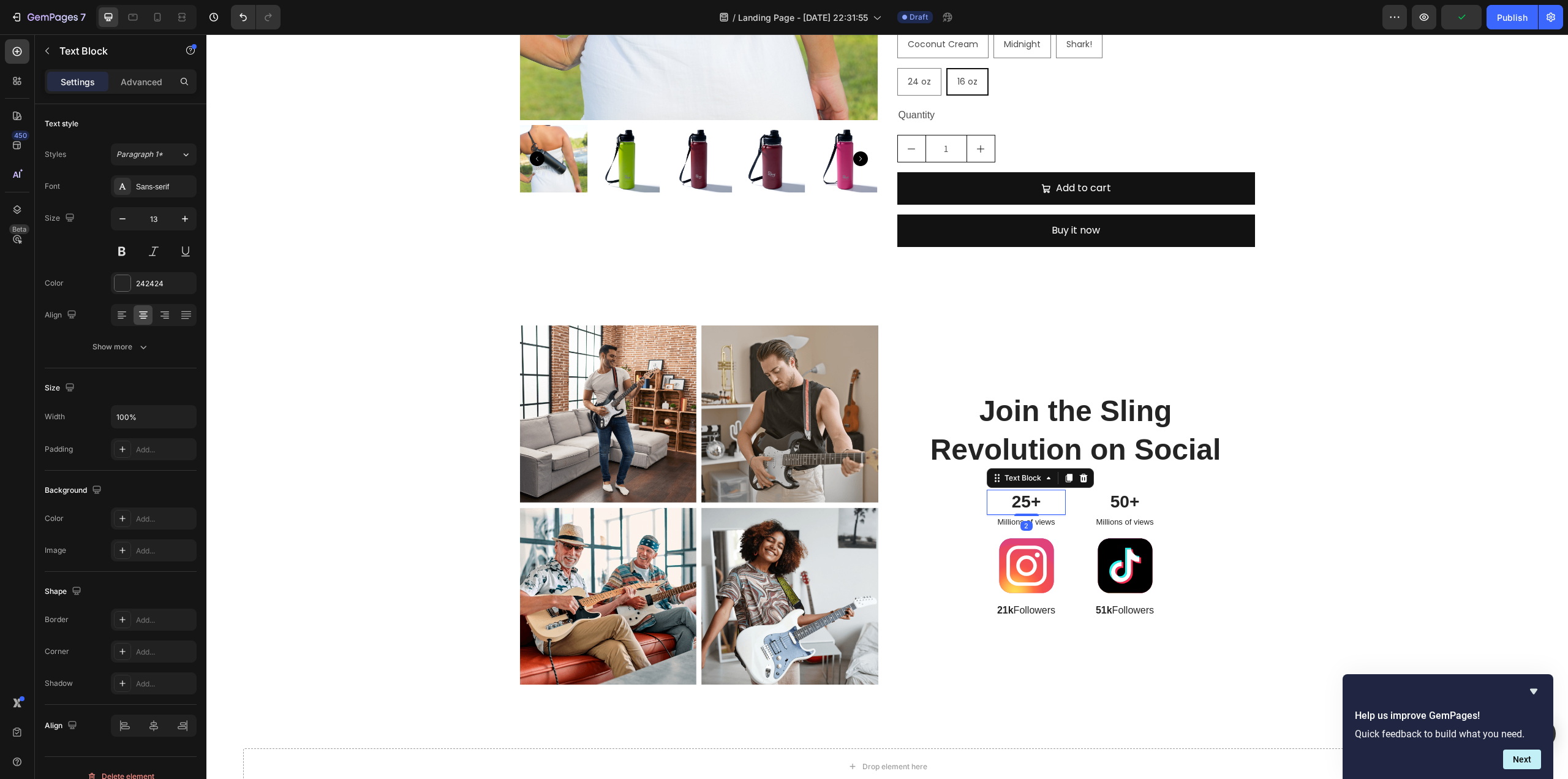
click at [1026, 500] on p "25+" at bounding box center [1026, 501] width 77 height 22
click at [834, 565] on img at bounding box center [789, 596] width 177 height 177
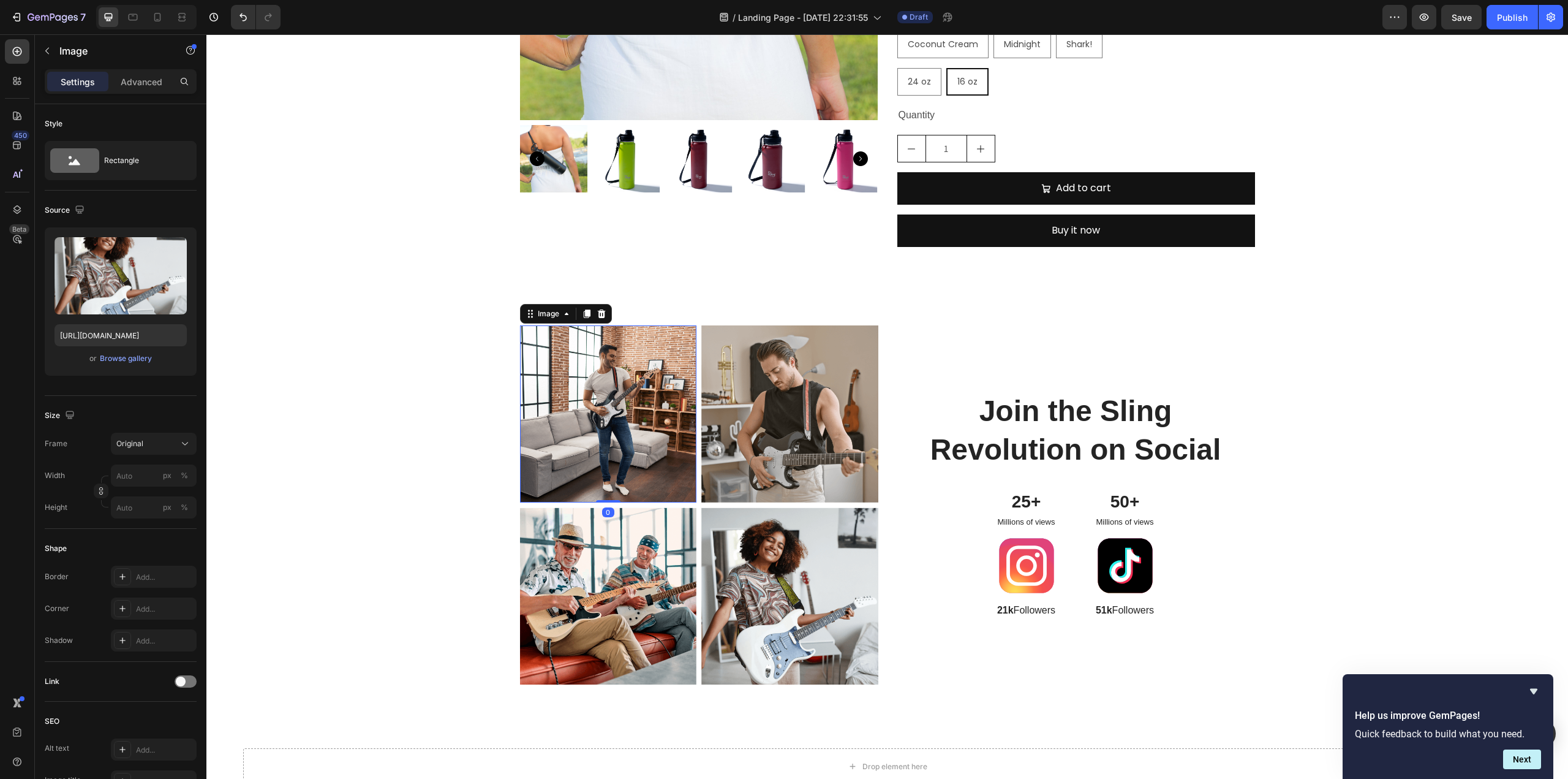
click at [627, 403] on img at bounding box center [609, 414] width 177 height 177
click at [1044, 607] on p "21k Followers" at bounding box center [1026, 610] width 77 height 13
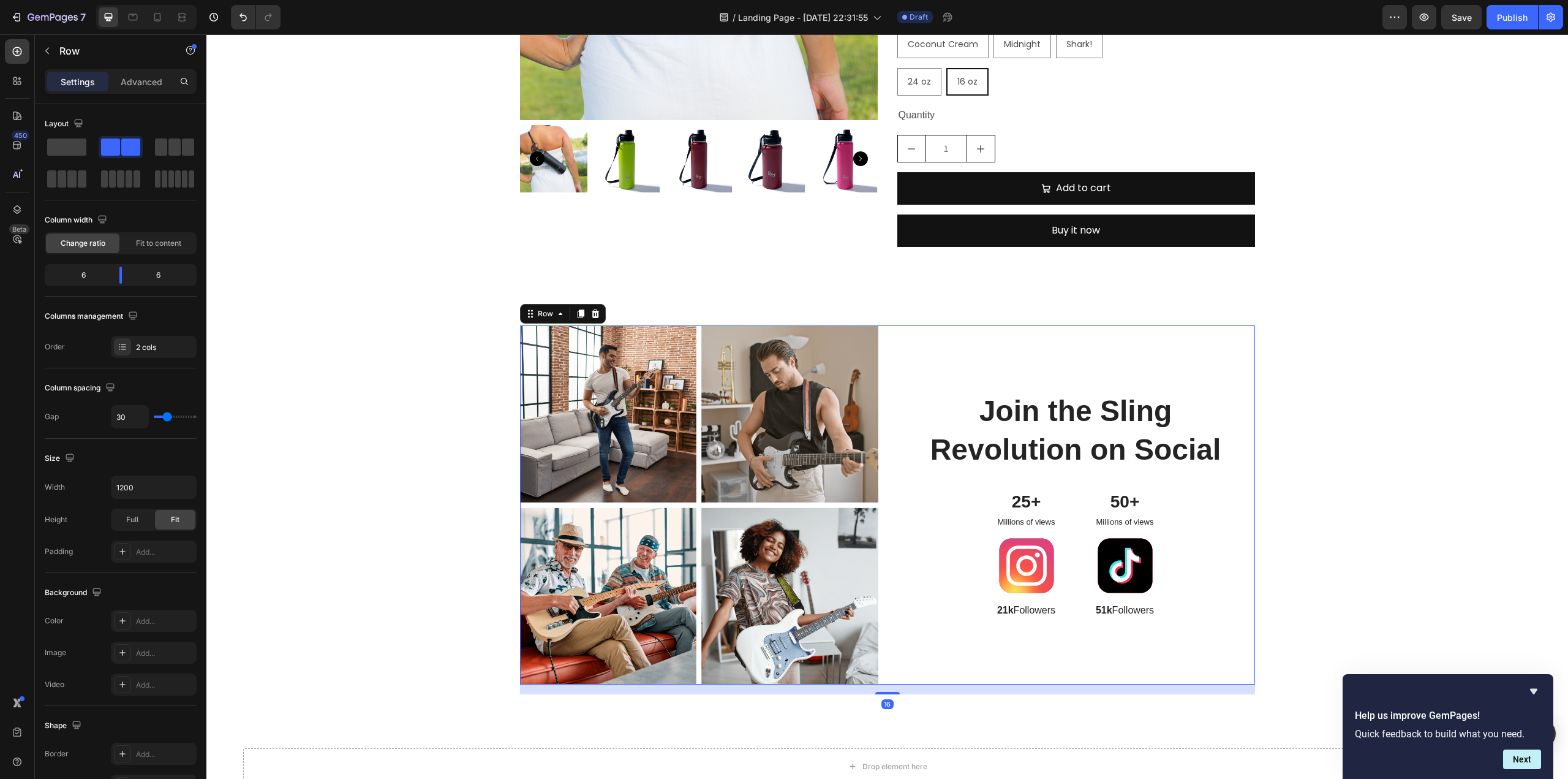
click at [1160, 611] on div "Join the Sling Revolution on Social Heading 25+ Text Block Millions of views Te…" at bounding box center [1076, 505] width 358 height 359
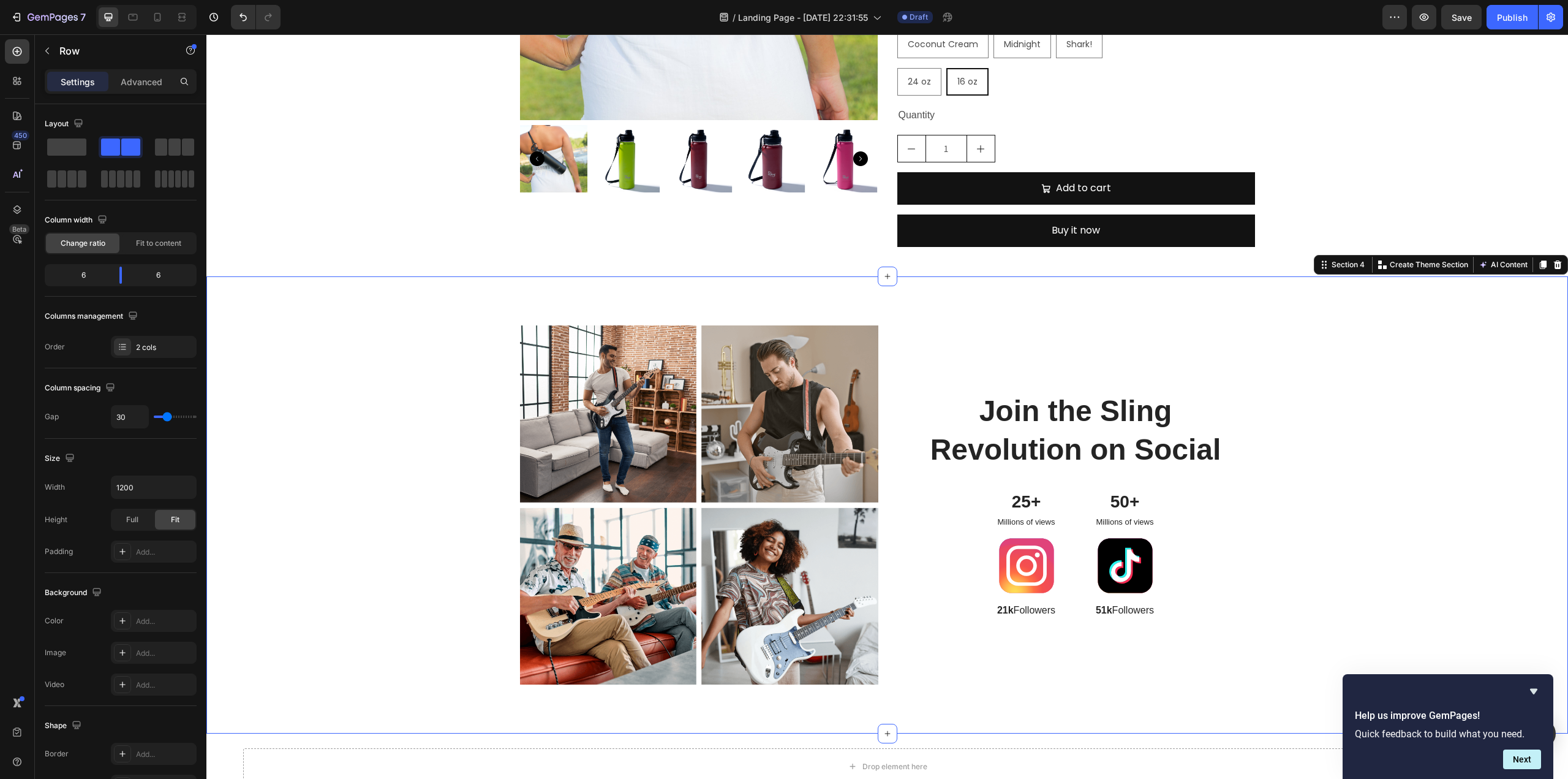
click at [1317, 555] on div "Image Image Row Image Image Row Join the Sling Revolution on Social Heading 25+…" at bounding box center [887, 510] width 1343 height 369
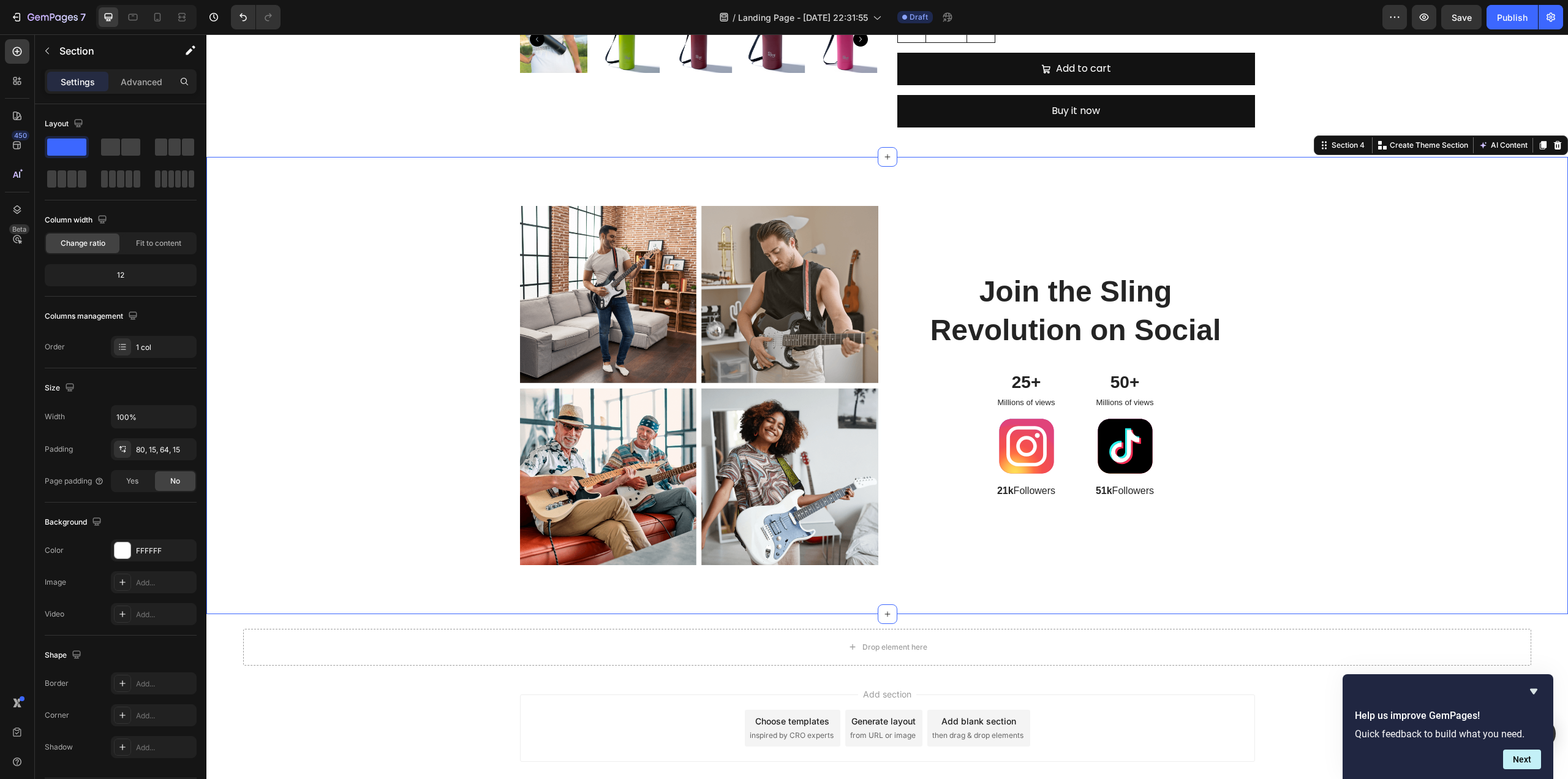
scroll to position [1003, 0]
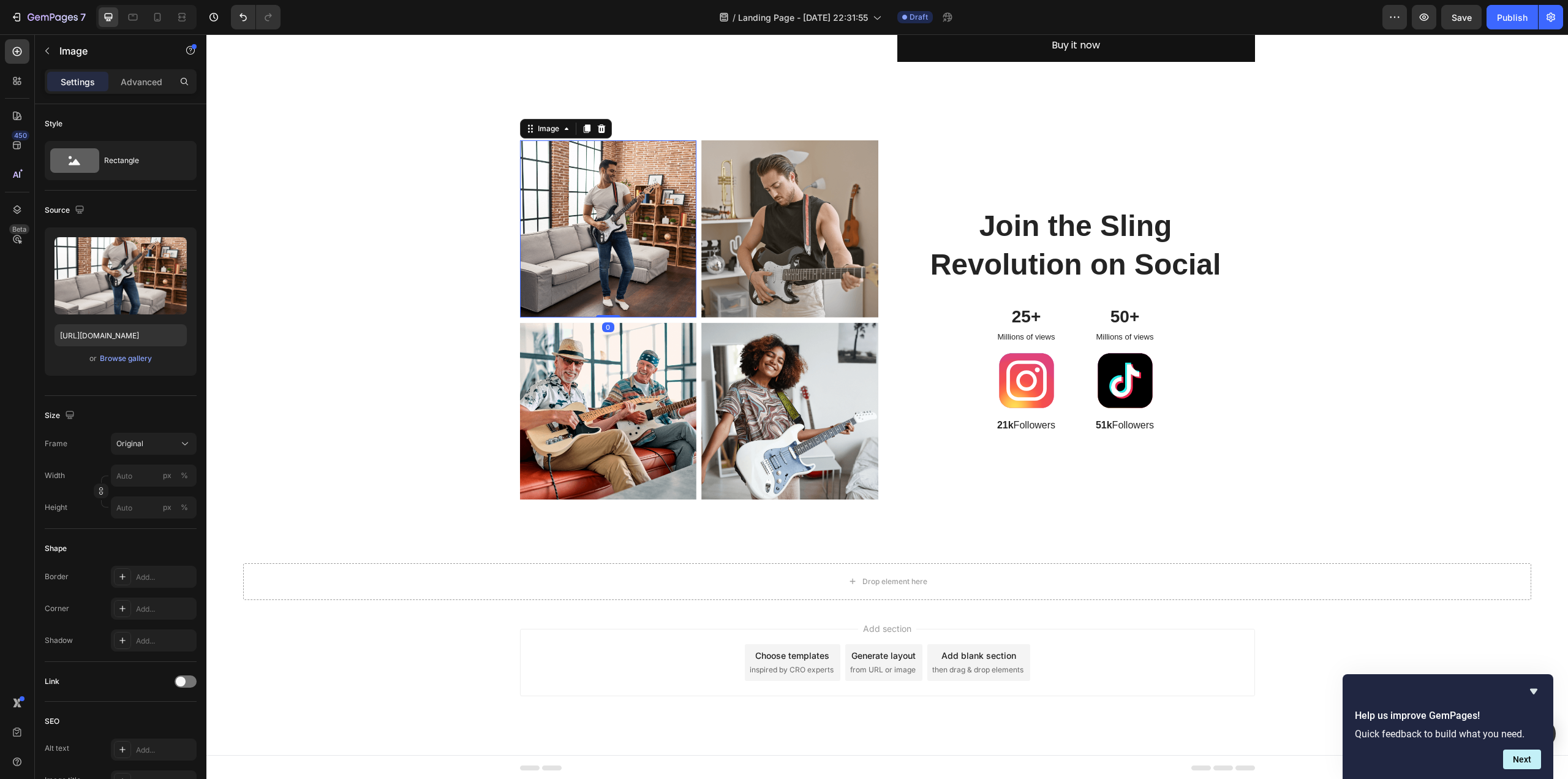
click at [621, 217] on img at bounding box center [609, 229] width 177 height 177
click at [119, 359] on div "Browse gallery" at bounding box center [126, 358] width 52 height 11
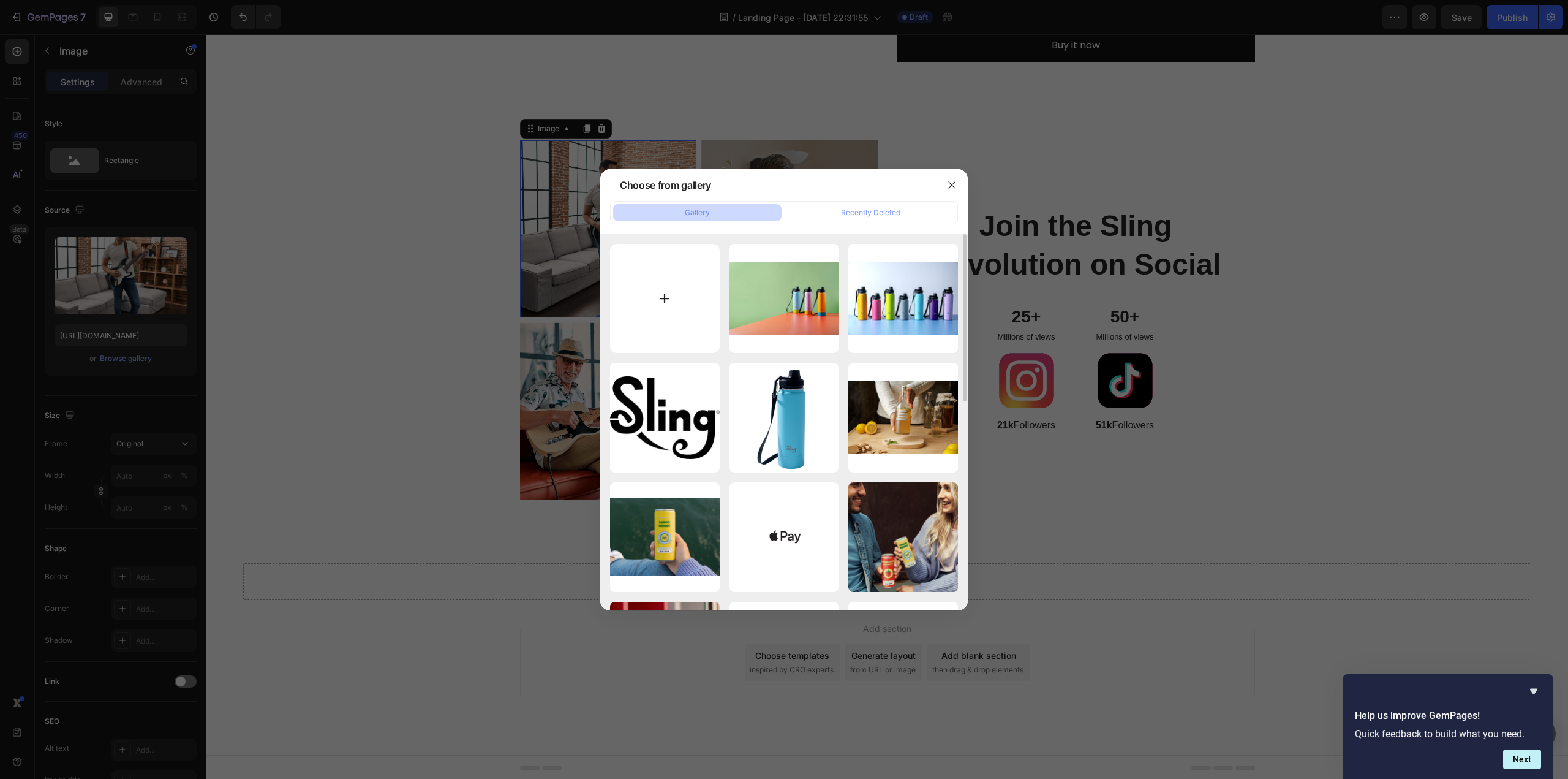
click at [670, 313] on input "file" at bounding box center [665, 299] width 110 height 110
type input "C:\fakepath\Utah Wasatch Range2.jpg"
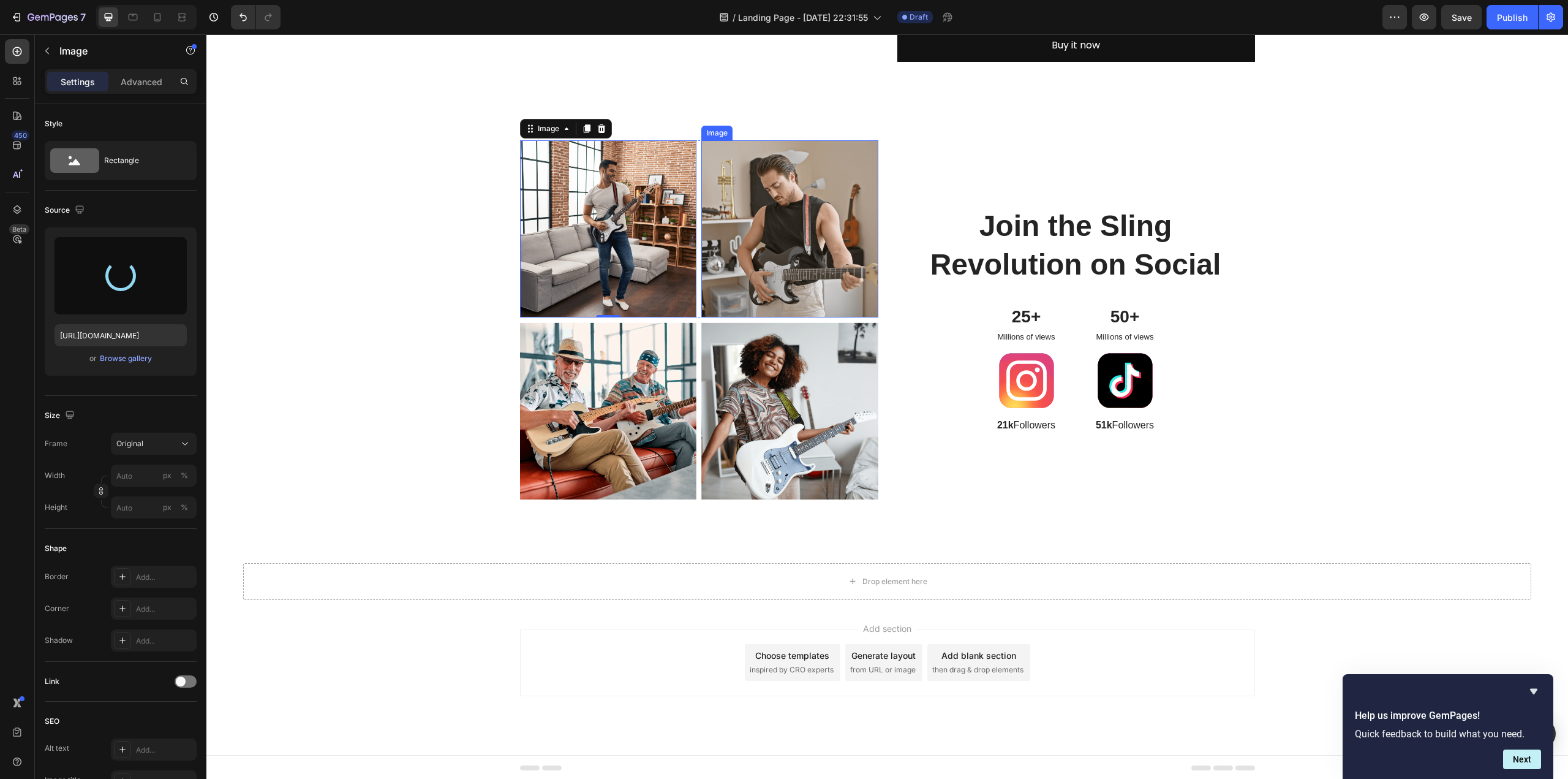
click at [788, 225] on img at bounding box center [789, 229] width 177 height 177
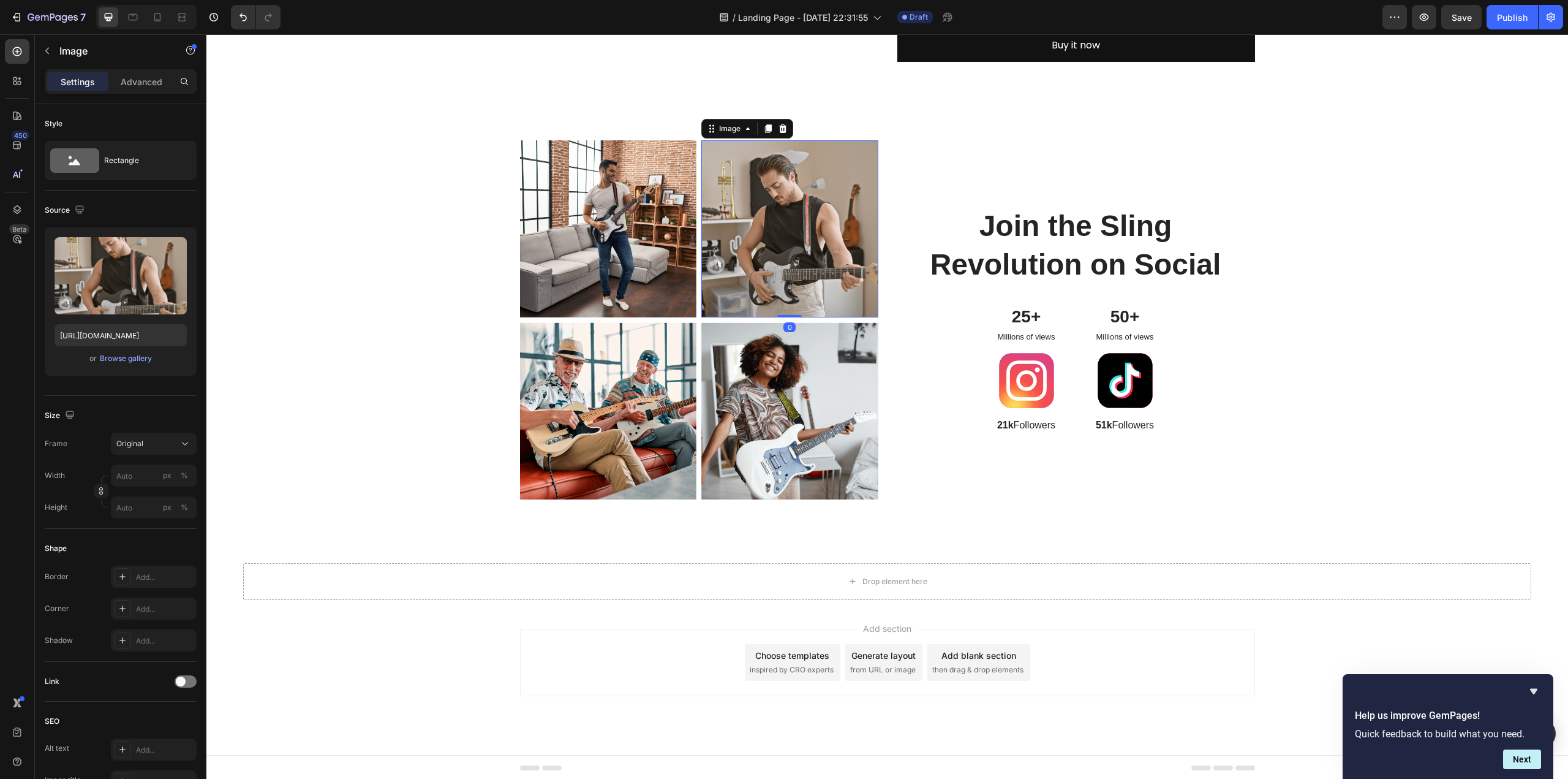
click at [811, 246] on img at bounding box center [789, 229] width 177 height 177
click at [120, 361] on div "Browse gallery" at bounding box center [126, 358] width 52 height 11
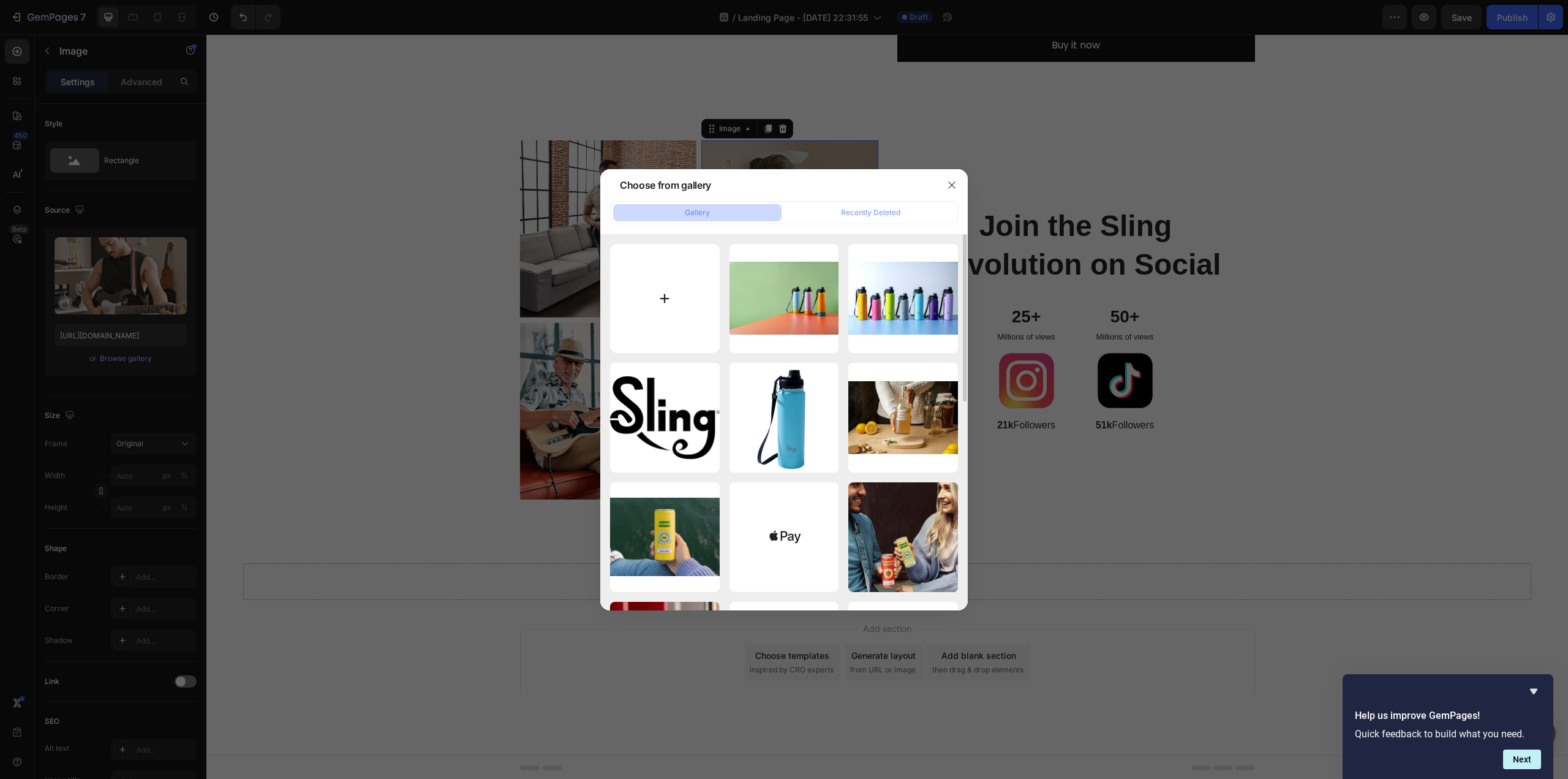
click at [667, 285] on input "file" at bounding box center [665, 299] width 110 height 110
type input "C:\fakepath\Utah Wasatch Range2.jpg"
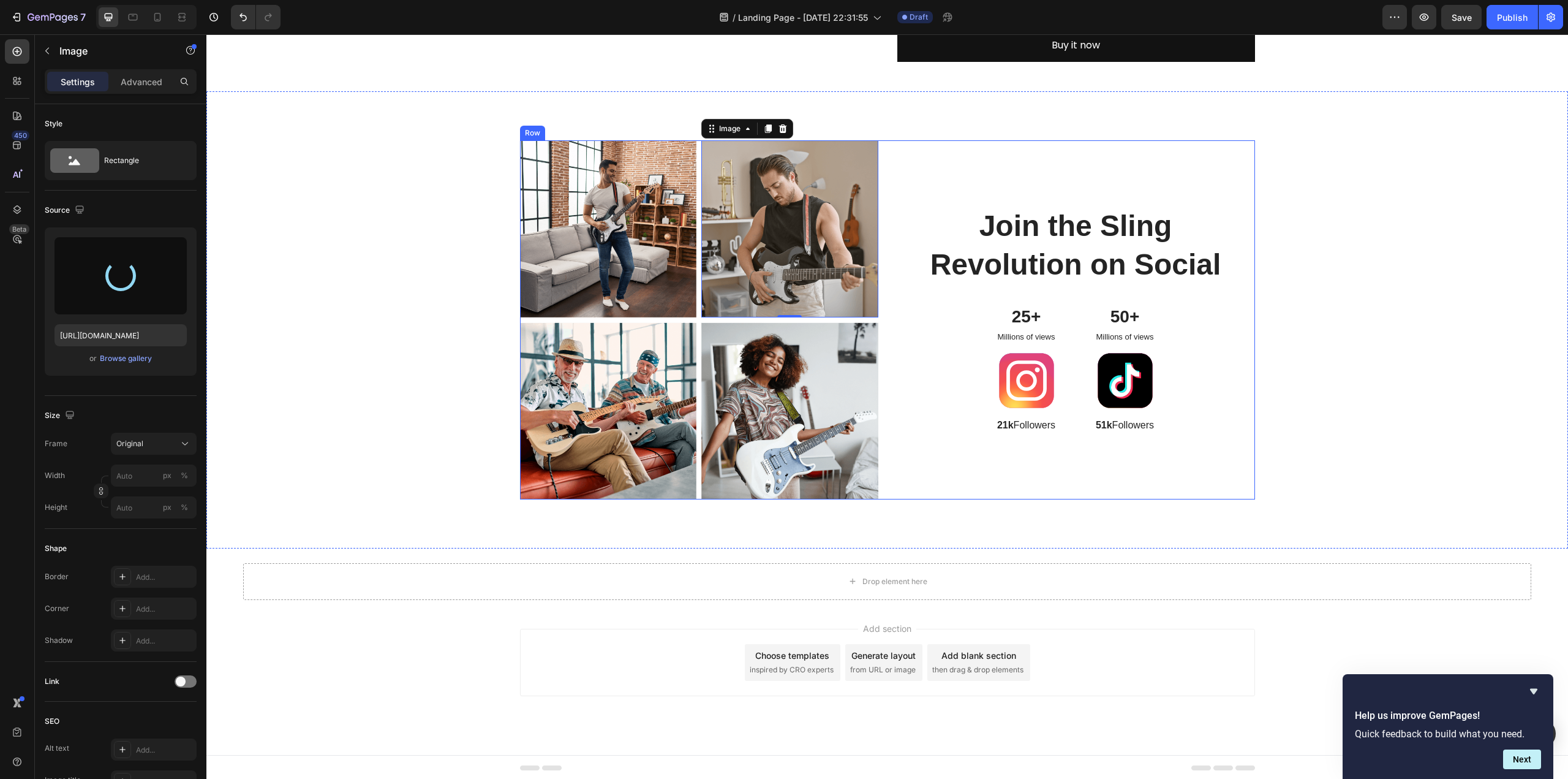
type input "https://cdn.shopify.com/s/files/1/0676/9072/5614/files/gempages_586066445889176…"
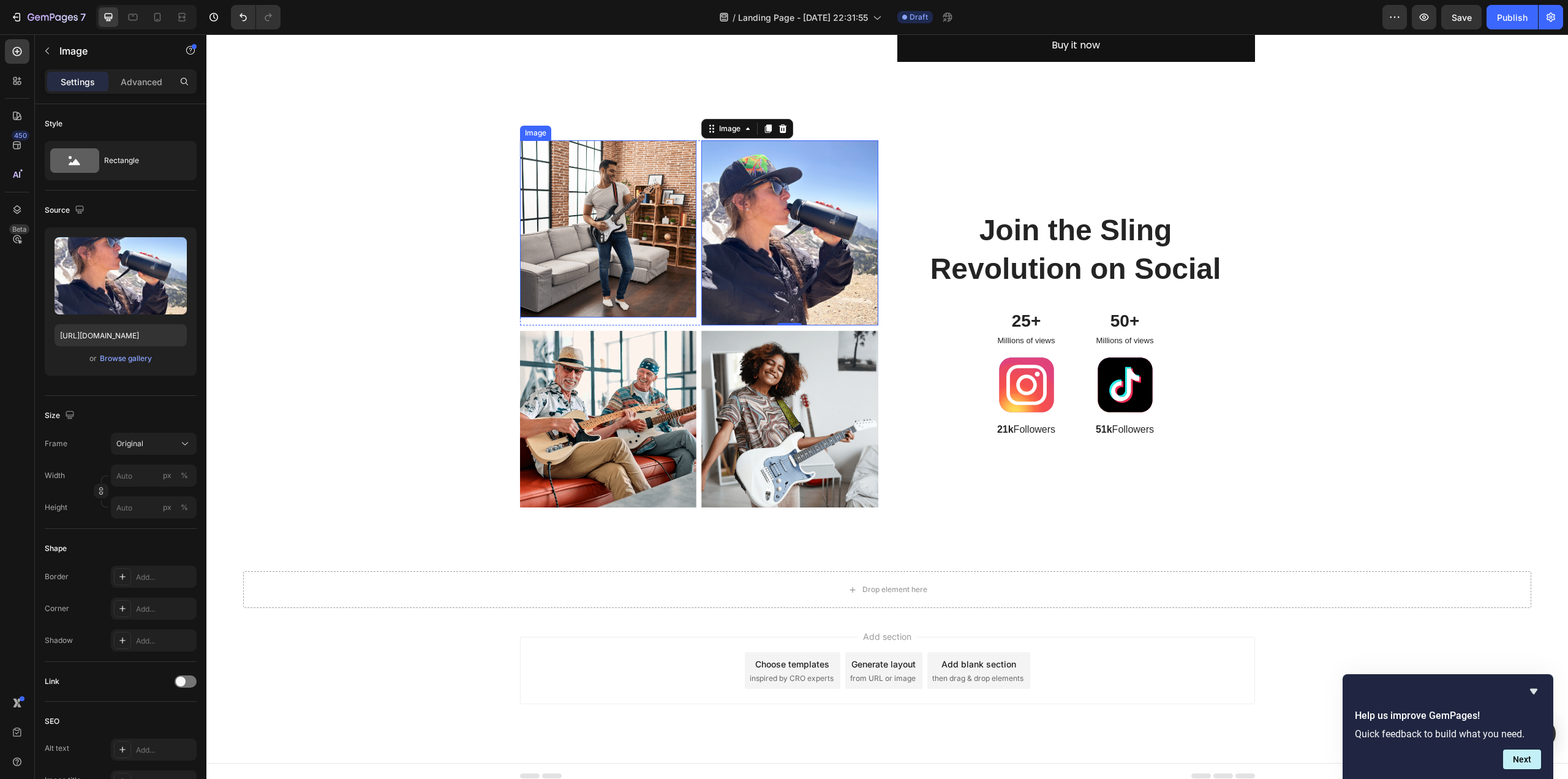
click at [632, 260] on img at bounding box center [609, 229] width 177 height 177
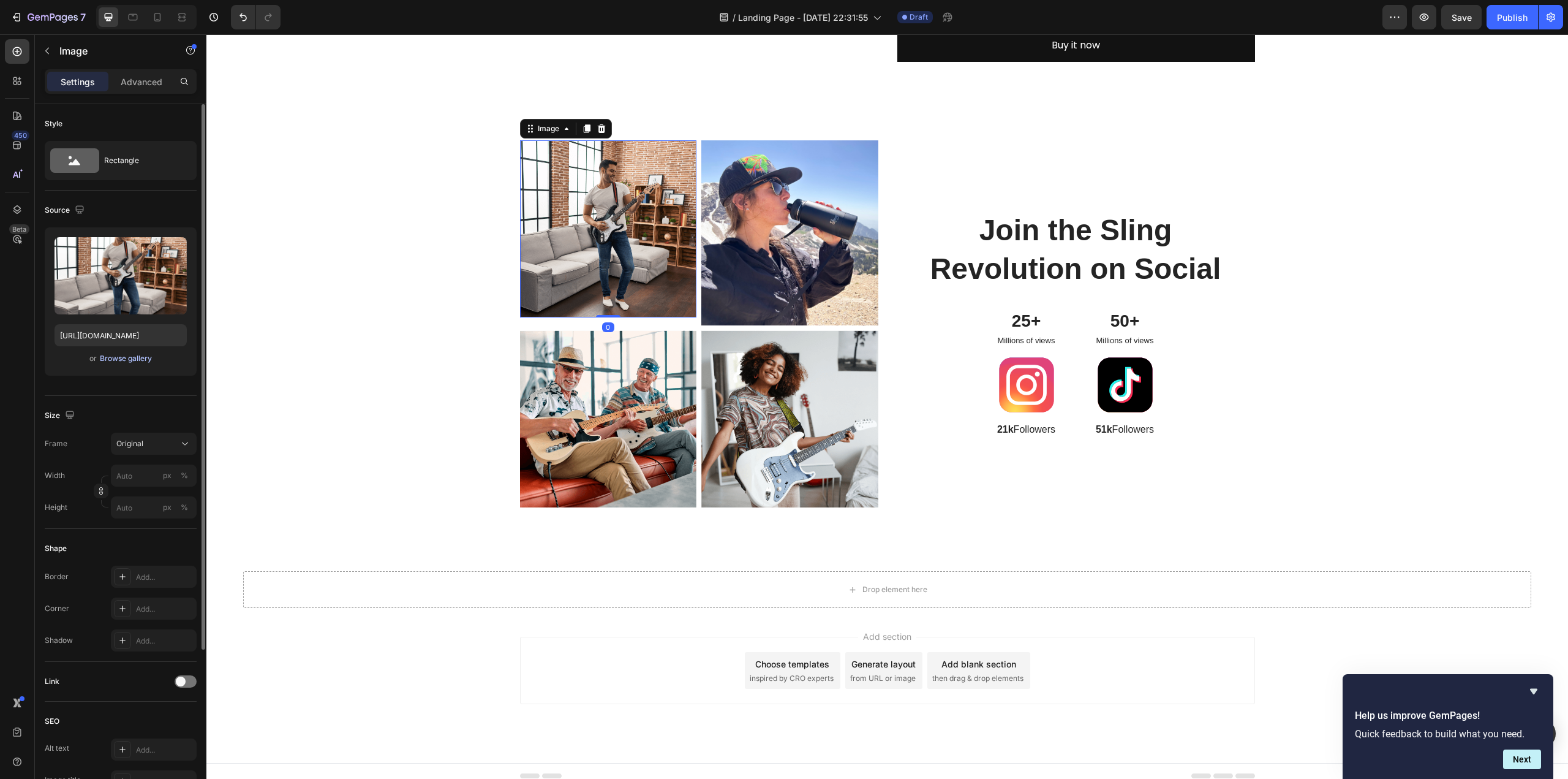
click at [109, 359] on div "Browse gallery" at bounding box center [126, 358] width 52 height 11
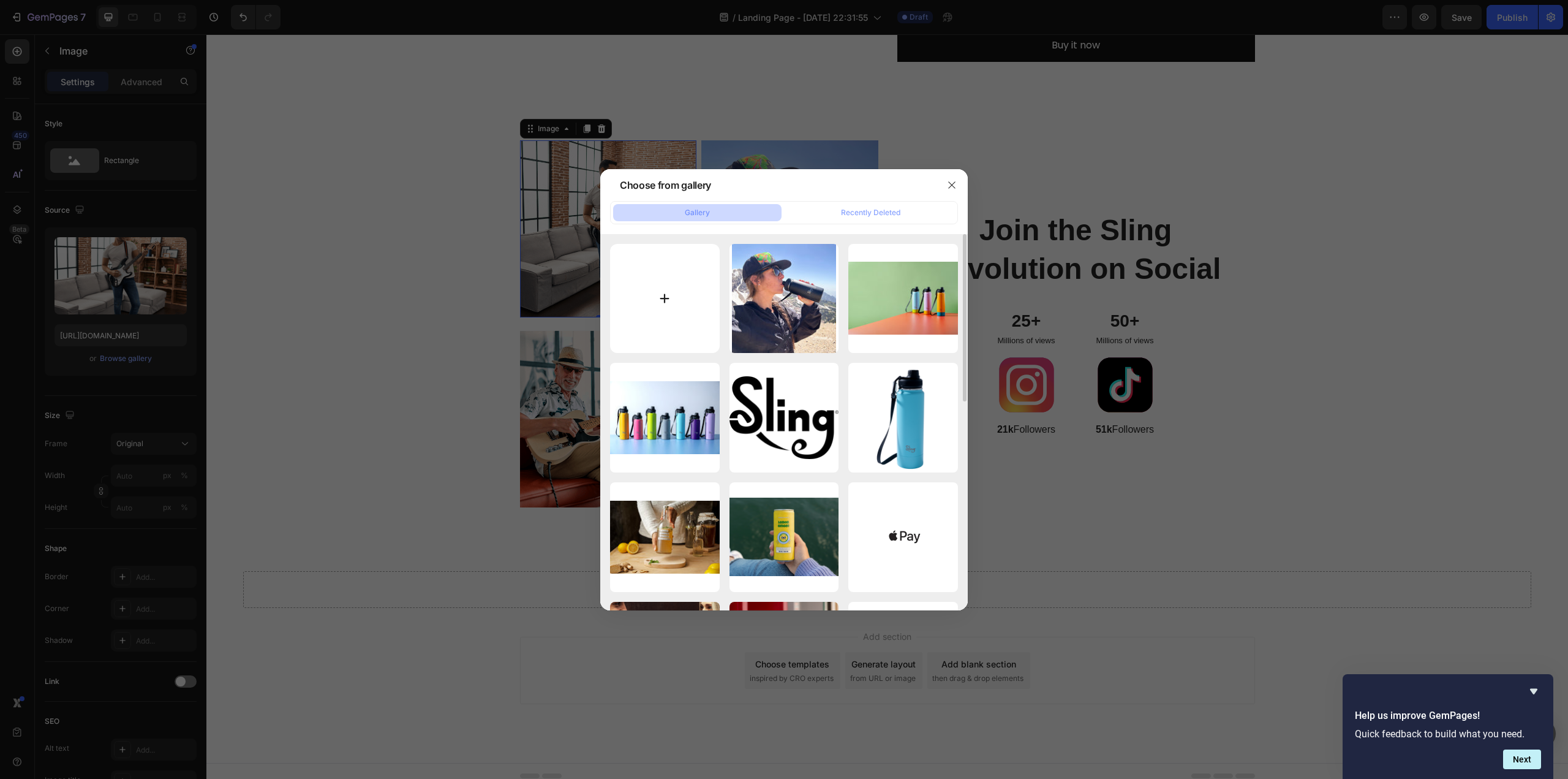
click at [669, 302] on input "file" at bounding box center [665, 299] width 110 height 110
type input "C:\fakepath\Eric bottle.jpg"
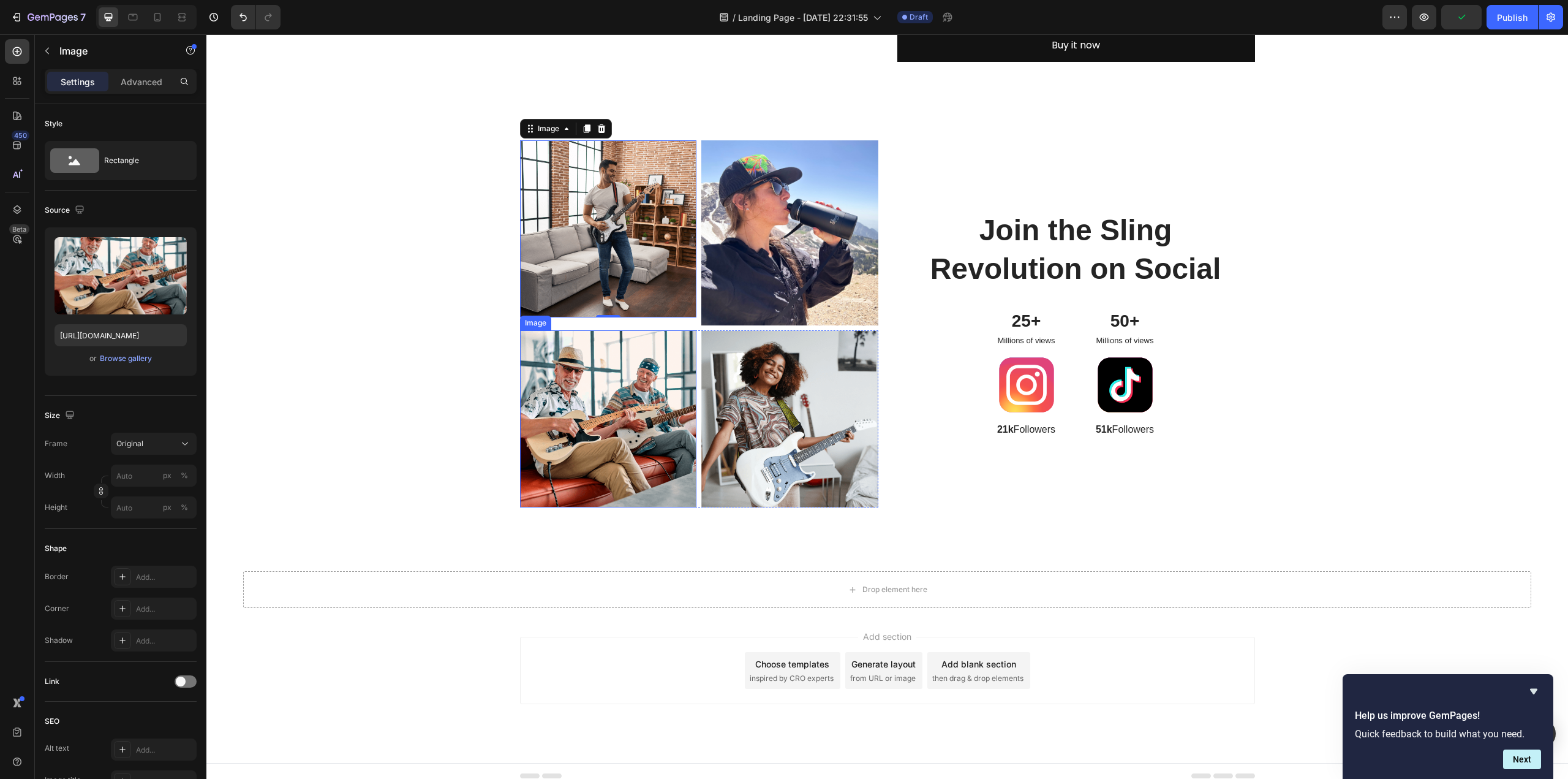
click at [585, 415] on img at bounding box center [609, 419] width 177 height 177
click at [607, 268] on img at bounding box center [609, 229] width 177 height 177
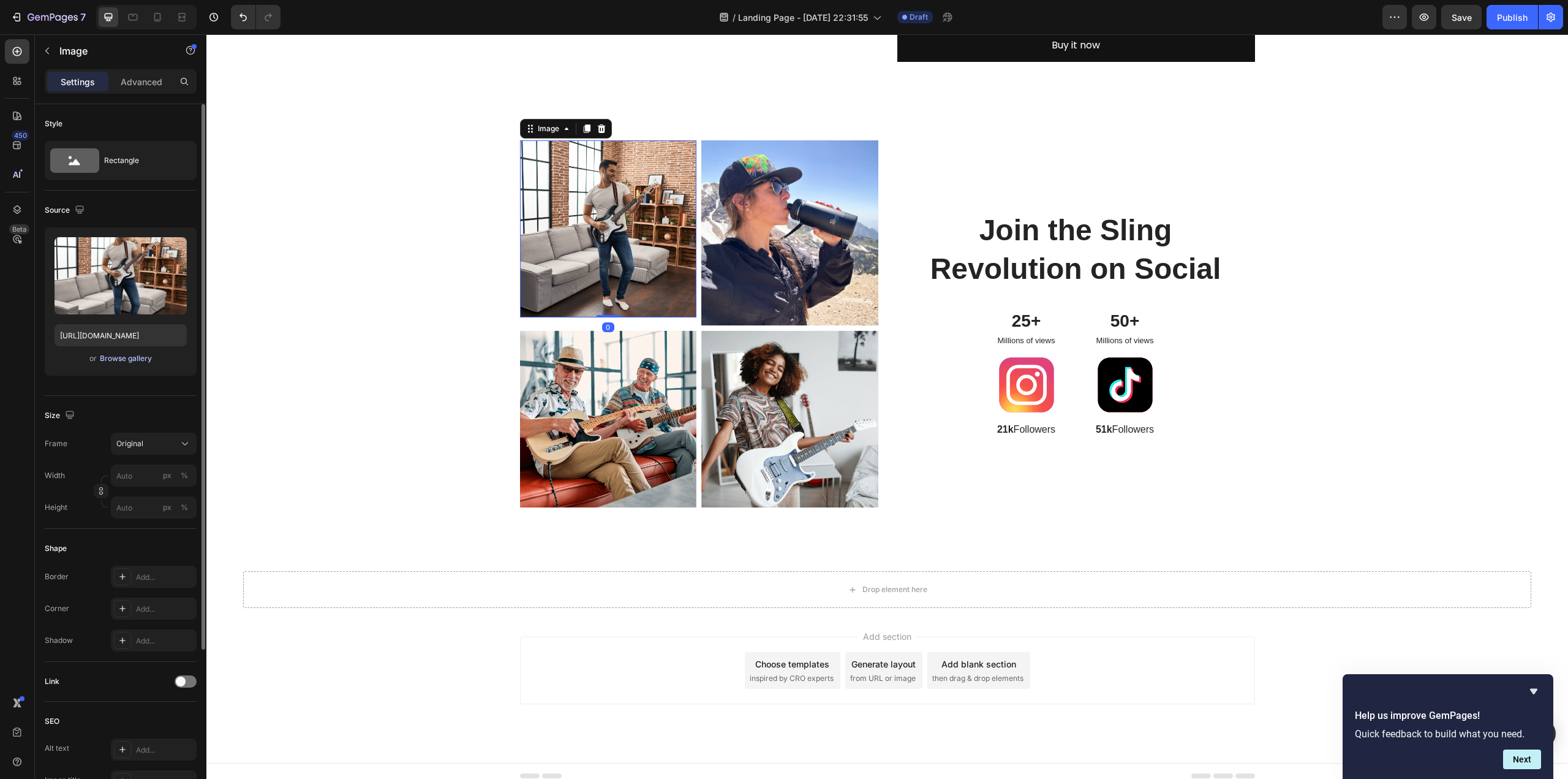
click at [131, 354] on div "Browse gallery" at bounding box center [126, 358] width 52 height 11
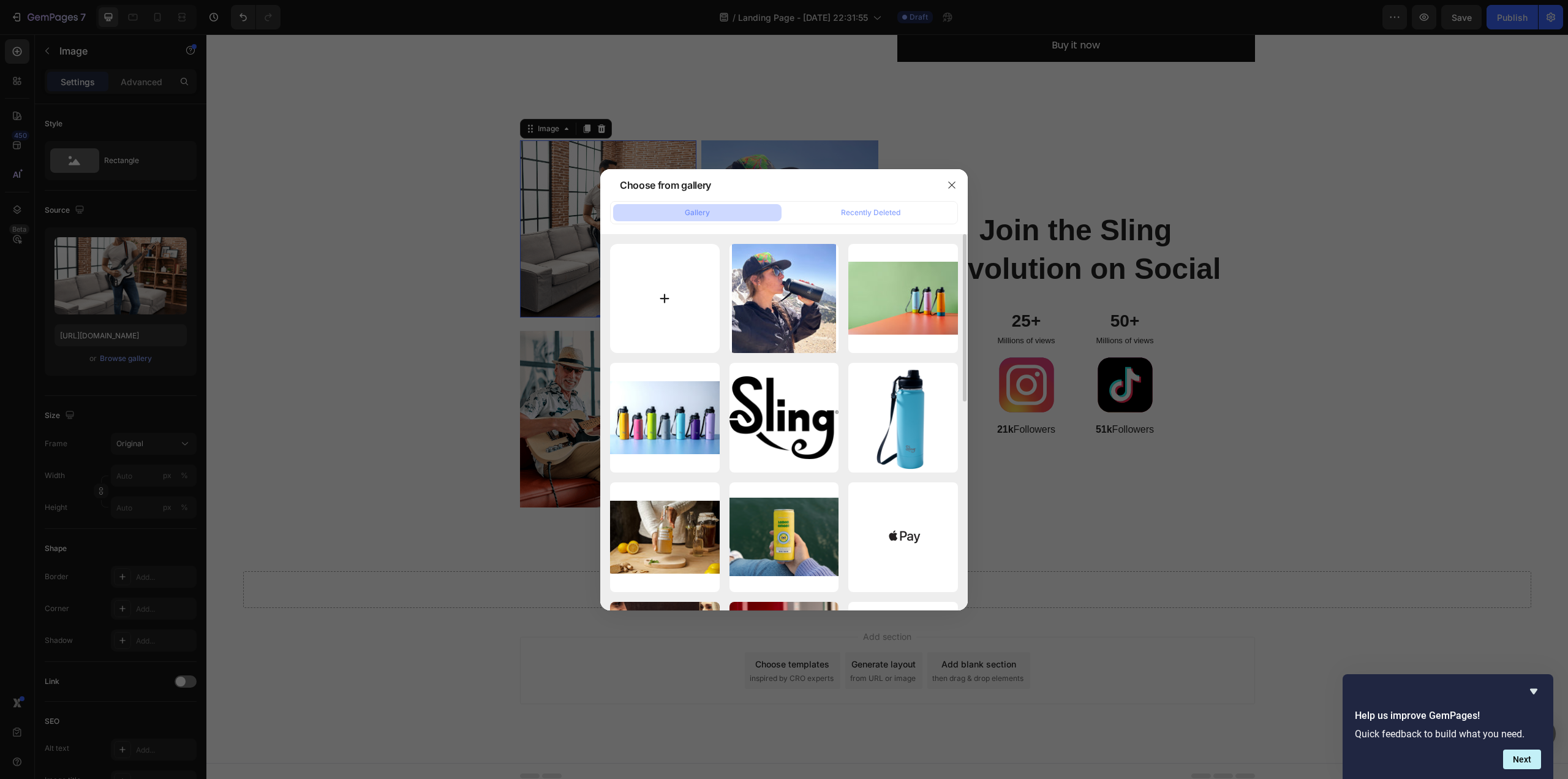
click at [659, 307] on input "file" at bounding box center [665, 299] width 110 height 110
type input "C:\fakepath\Eric bottle.jpg"
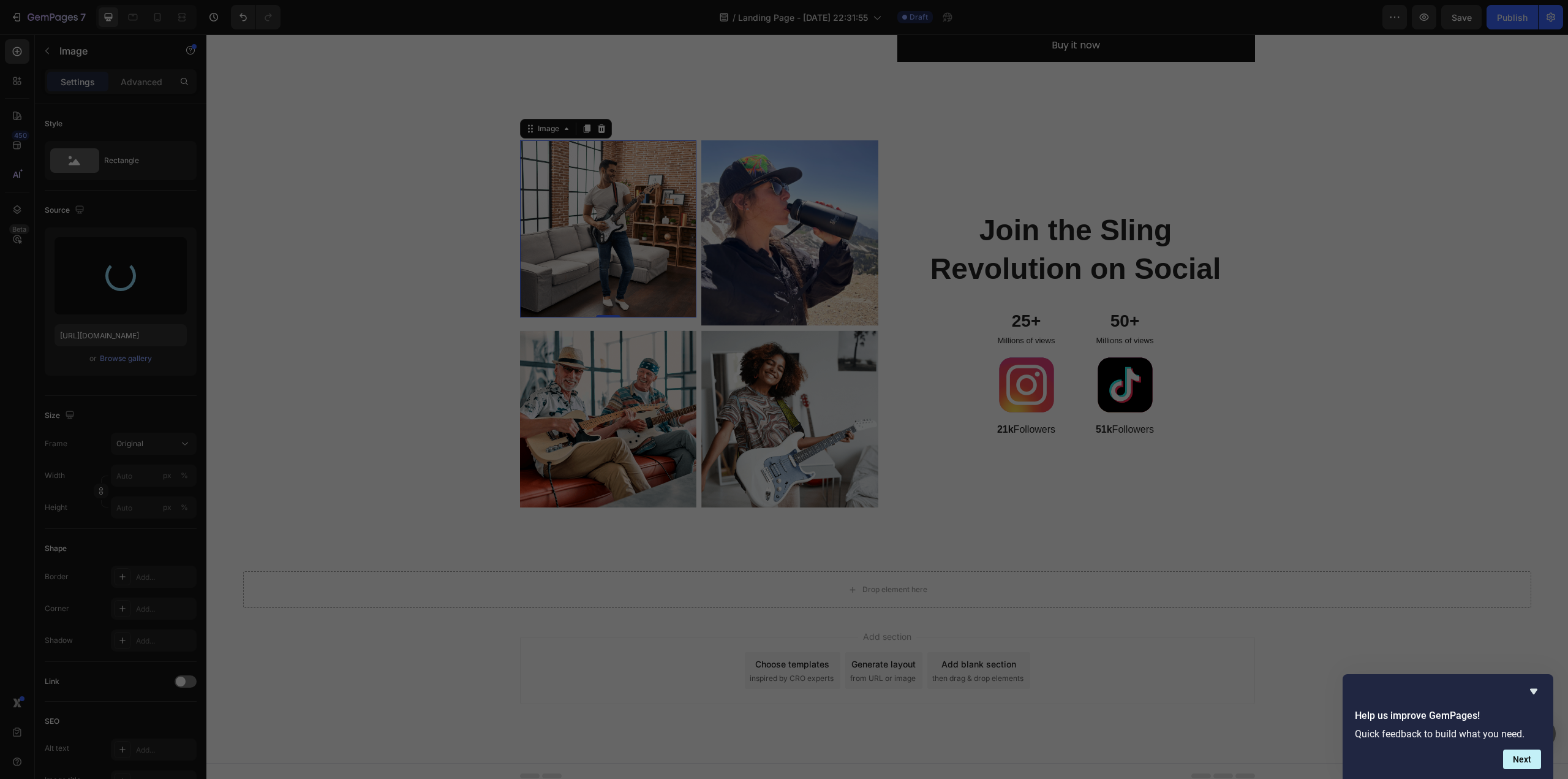
type input "https://cdn.shopify.com/s/files/1/0676/9072/5614/files/gempages_586066445889176…"
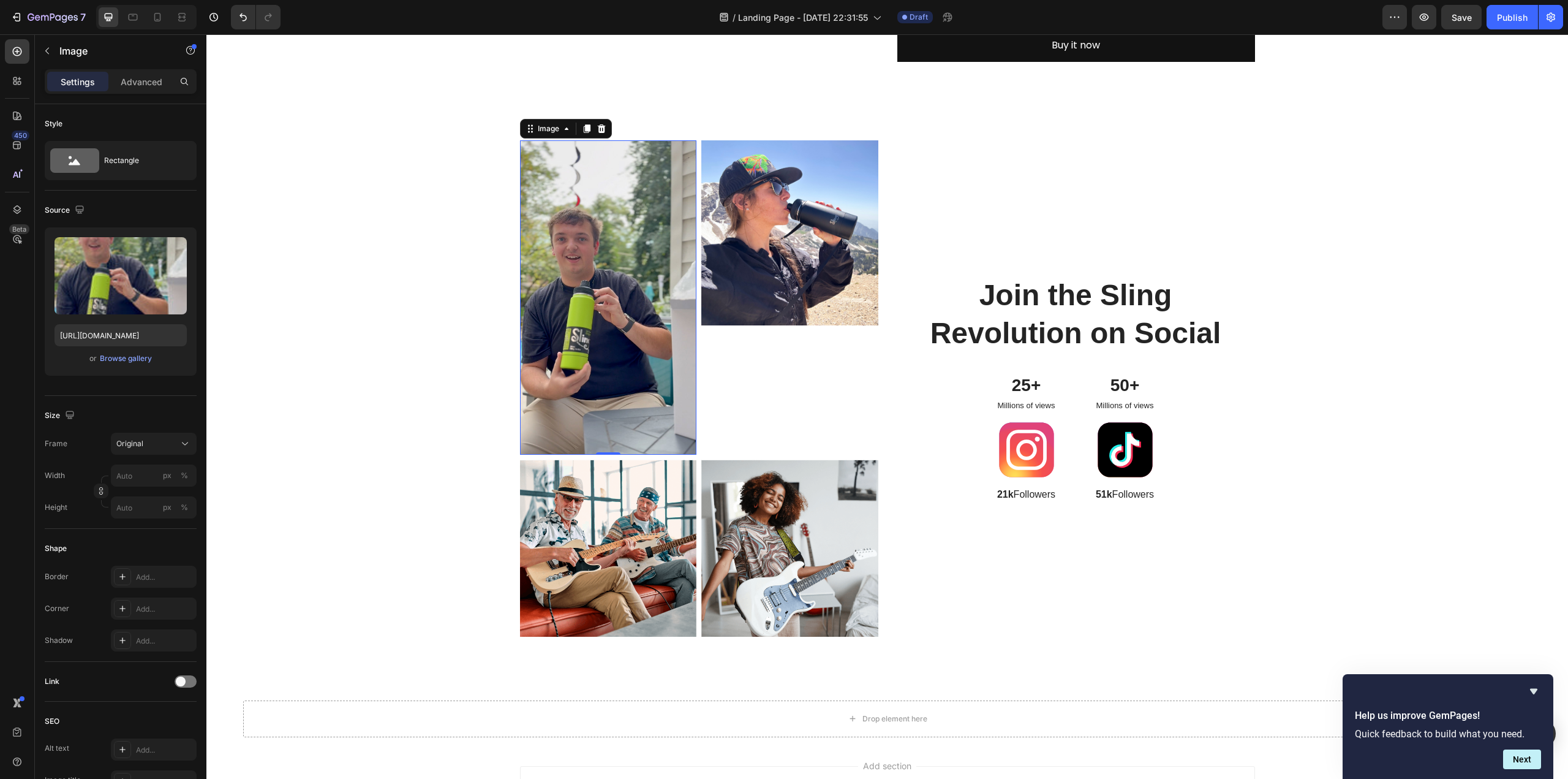
click at [619, 388] on img at bounding box center [609, 297] width 177 height 314
click at [184, 440] on icon at bounding box center [185, 444] width 13 height 13
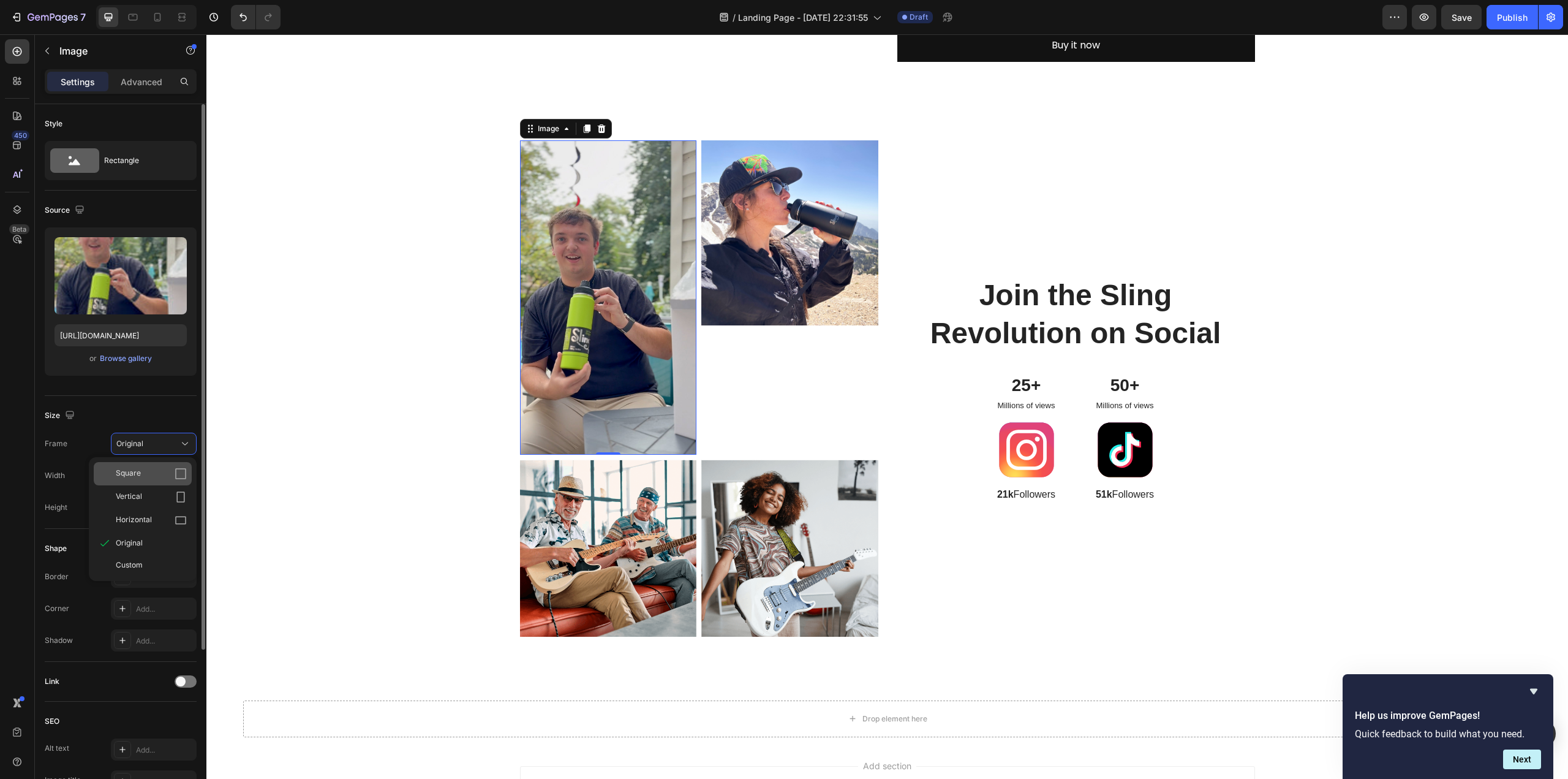
click at [156, 466] on div "Square" at bounding box center [143, 474] width 98 height 23
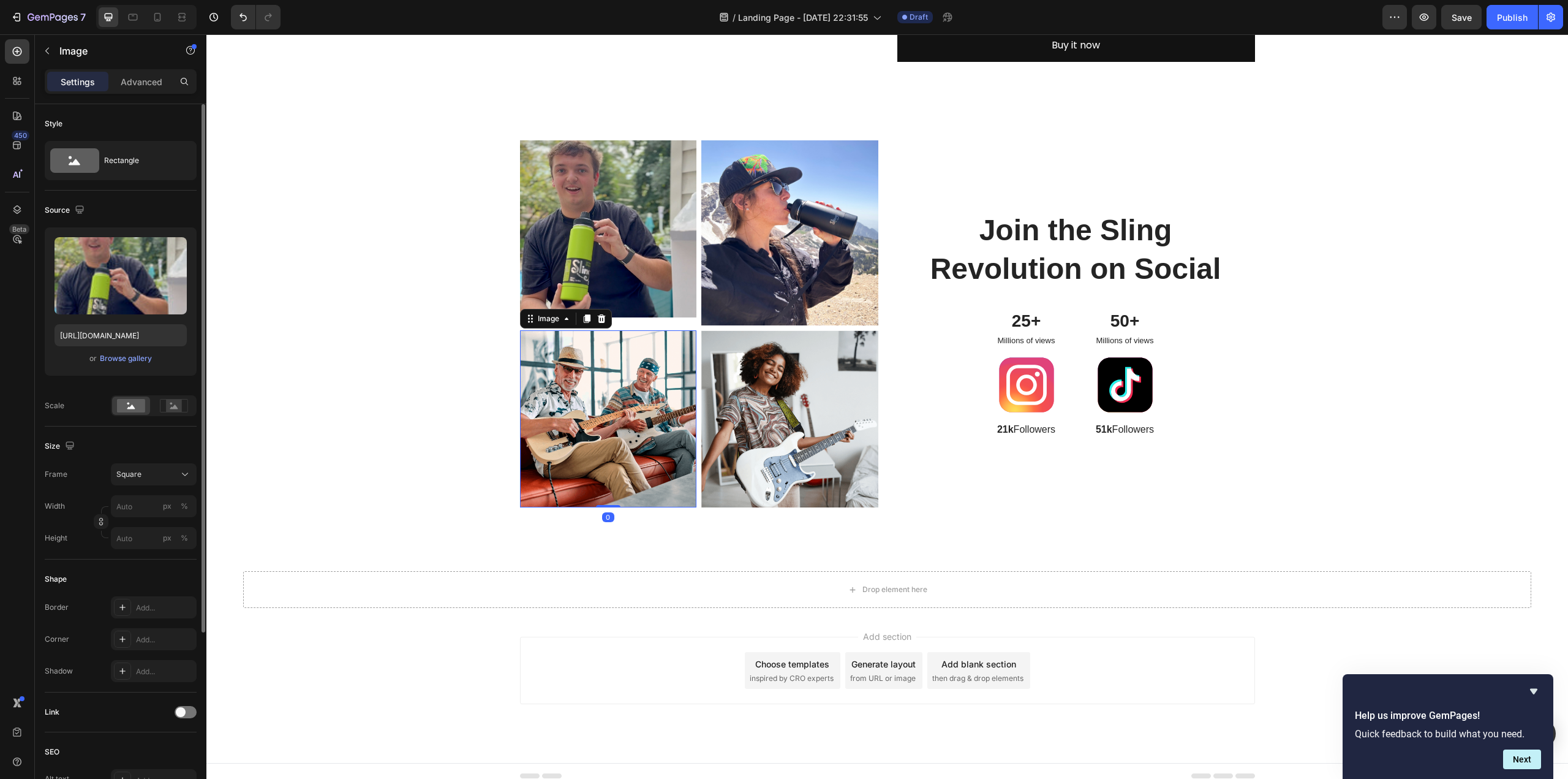
click at [648, 410] on img at bounding box center [609, 419] width 177 height 177
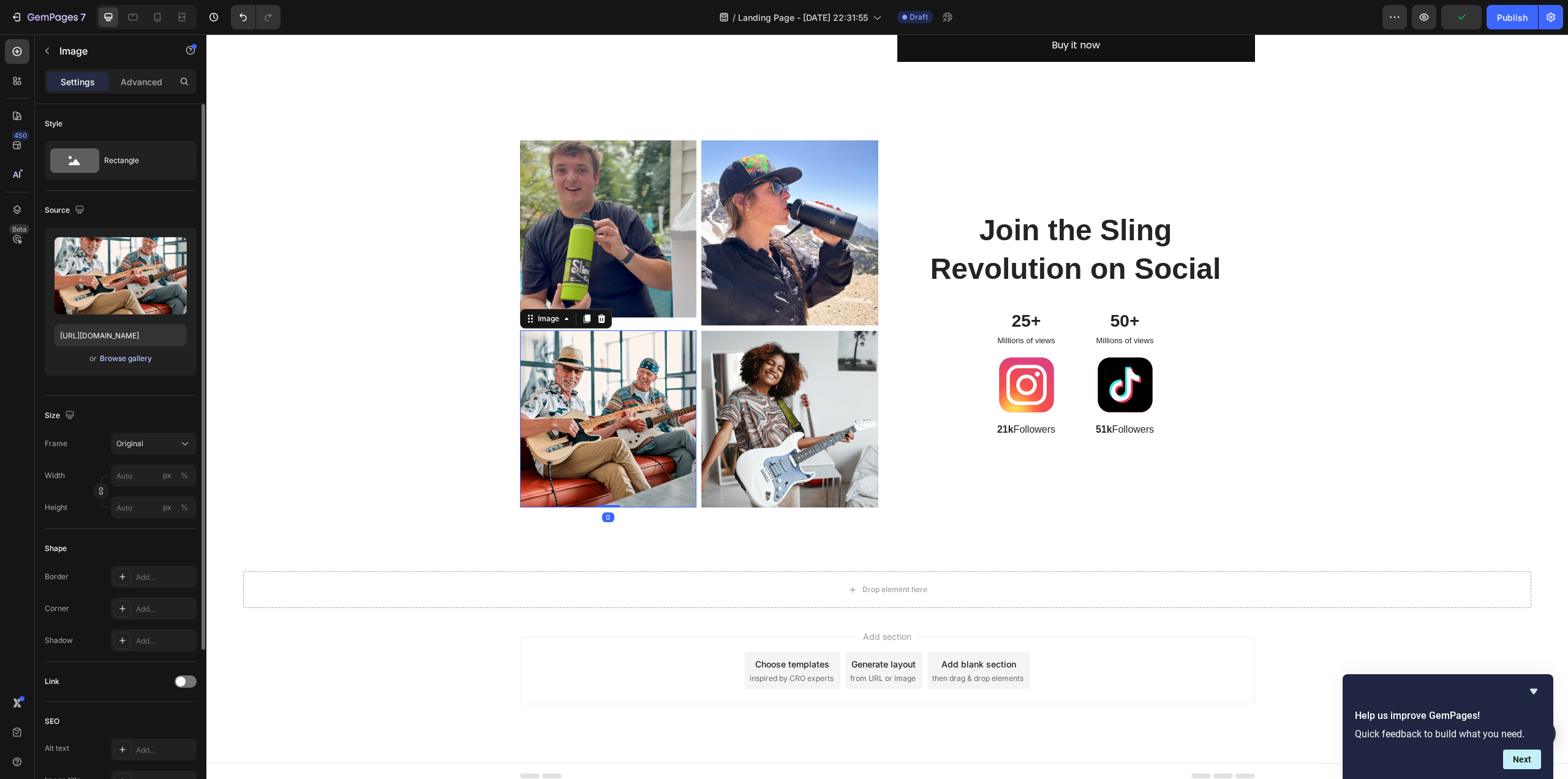
click at [135, 358] on div "Browse gallery" at bounding box center [126, 358] width 52 height 11
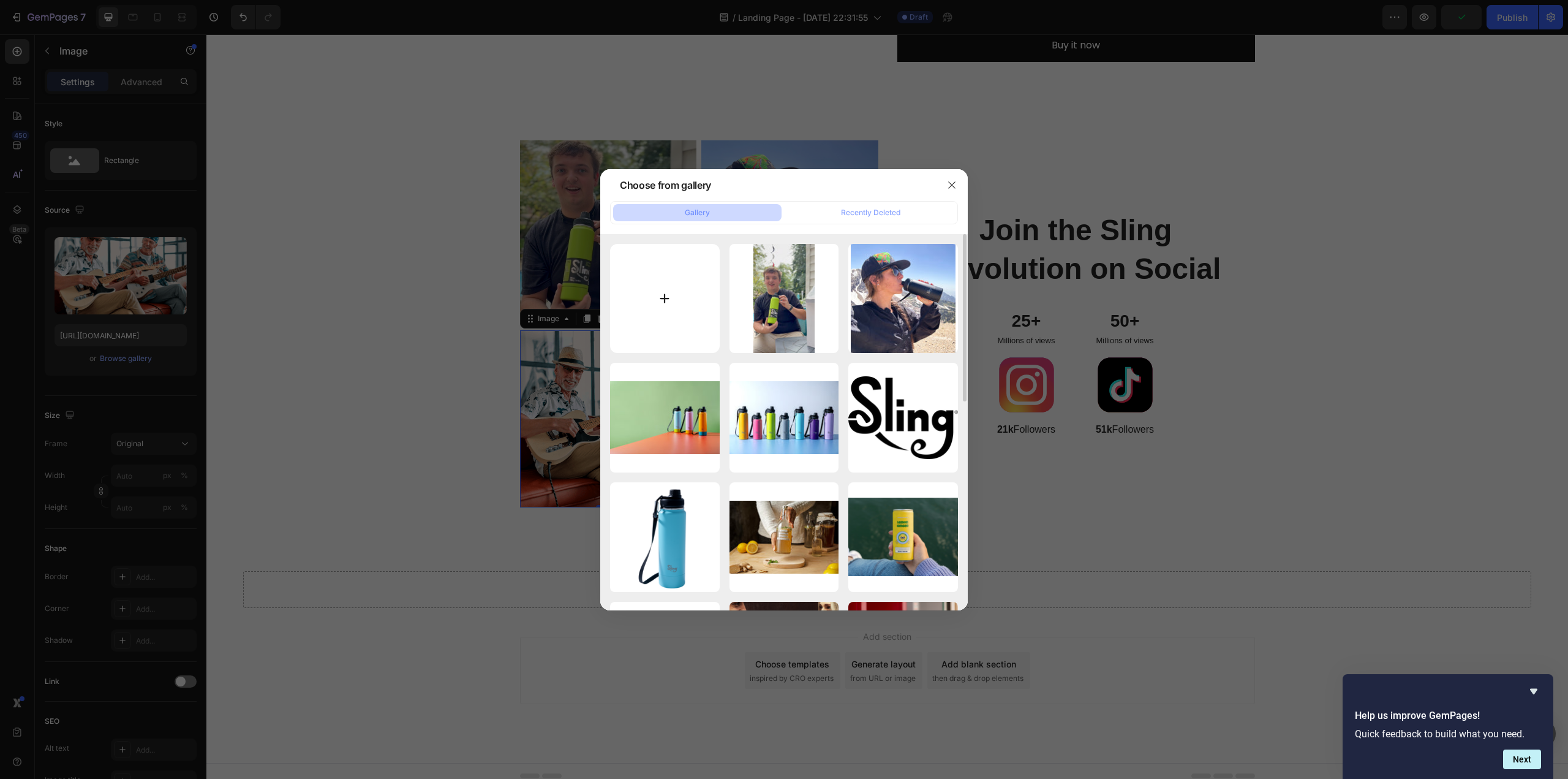
click at [672, 299] on input "file" at bounding box center [665, 299] width 110 height 110
type input "C:\fakepath\Maggie bottle.jpg"
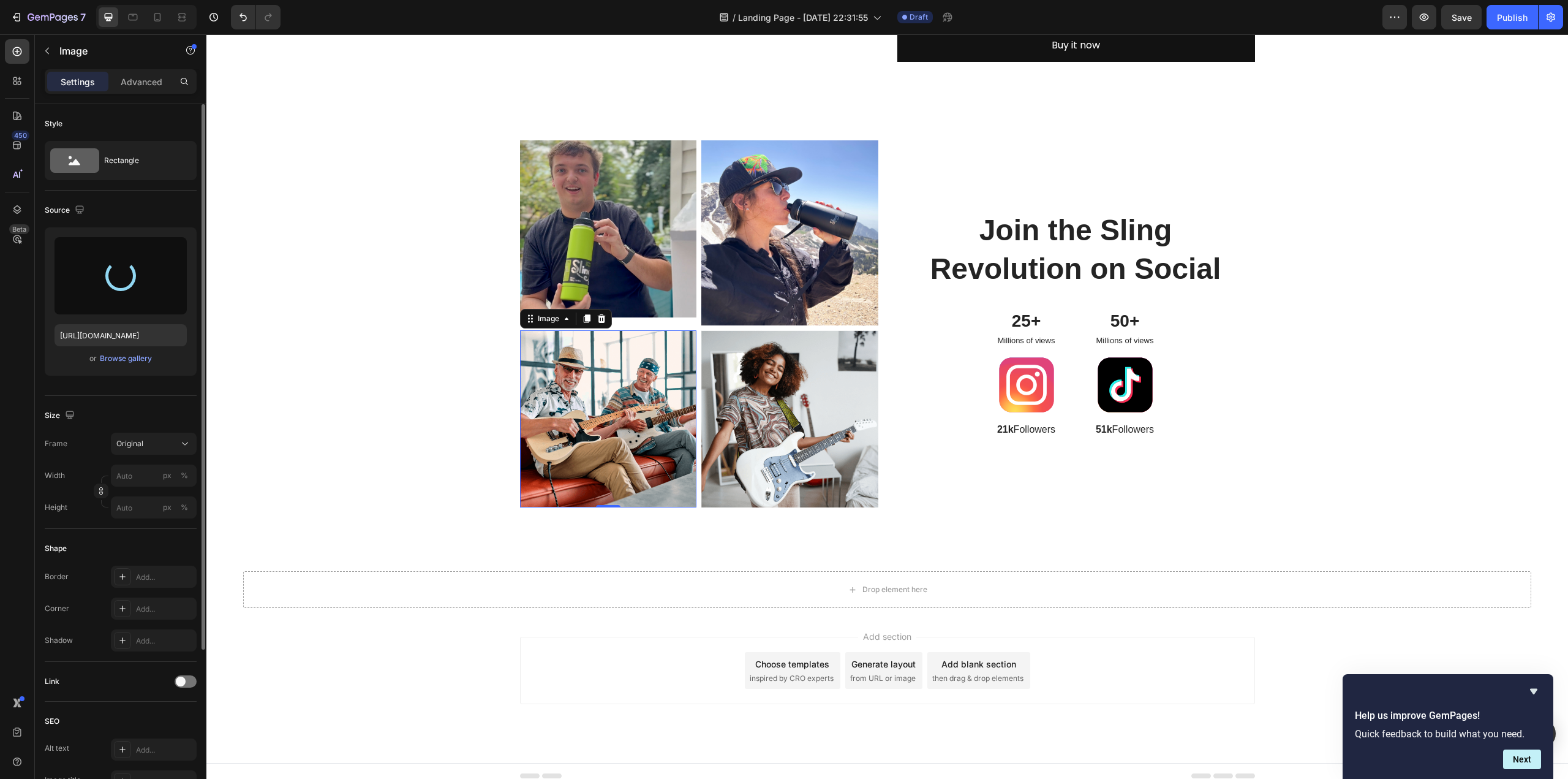
type input "https://cdn.shopify.com/s/files/1/0676/9072/5614/files/gempages_586066445889176…"
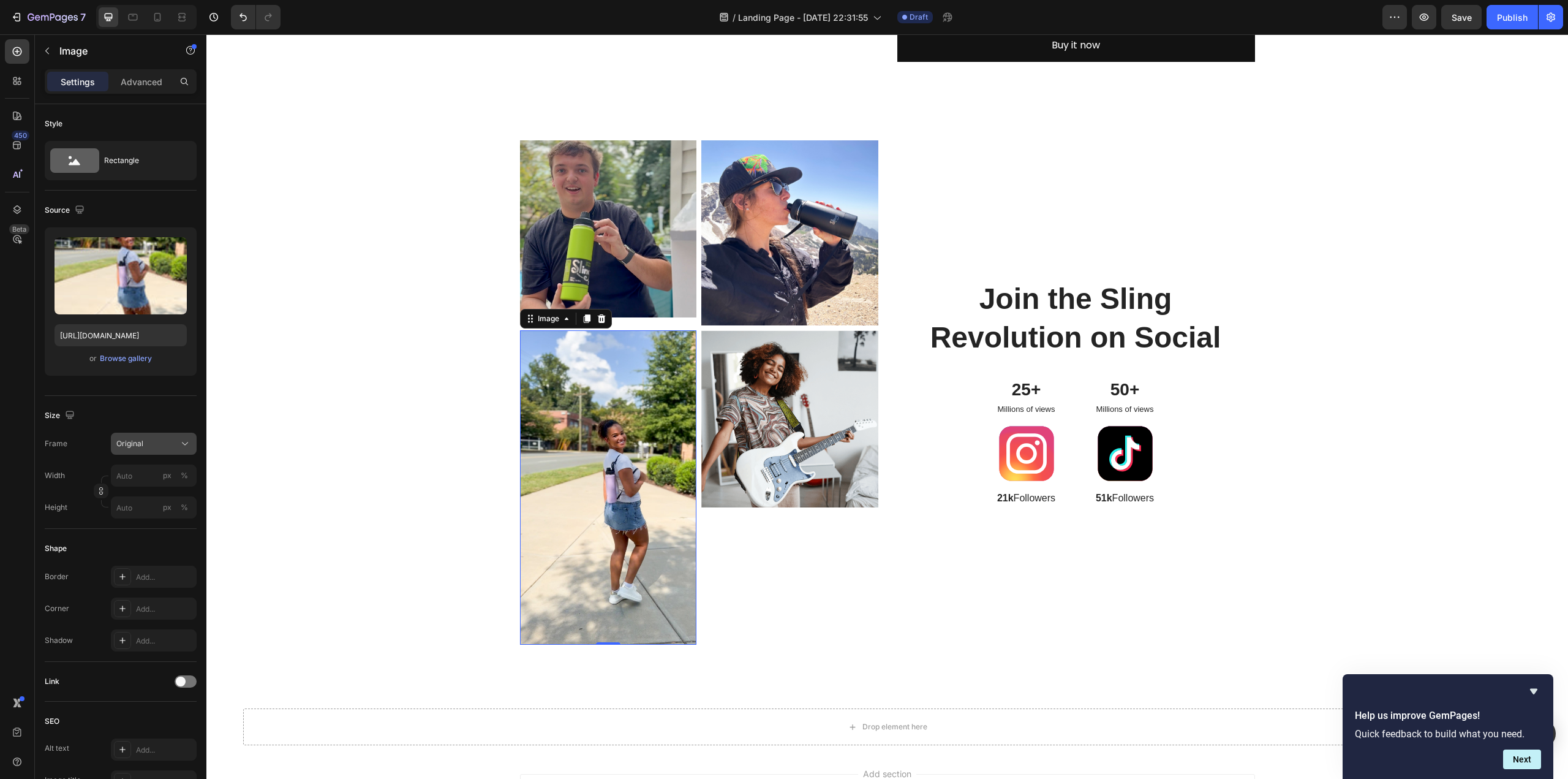
click at [153, 445] on div "Original" at bounding box center [147, 443] width 60 height 11
click at [148, 474] on div "Square" at bounding box center [151, 474] width 71 height 13
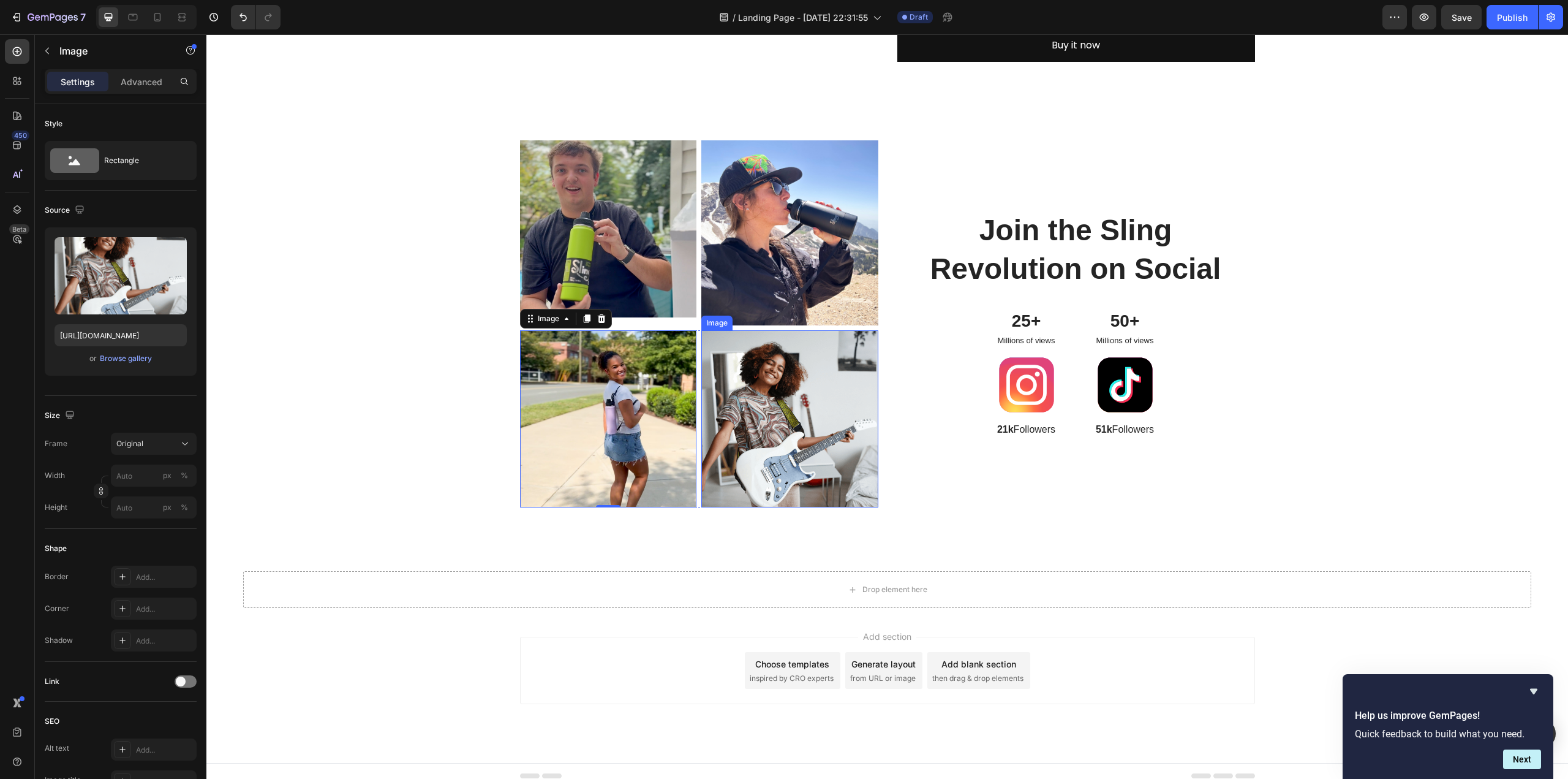
click at [834, 414] on img at bounding box center [789, 419] width 177 height 177
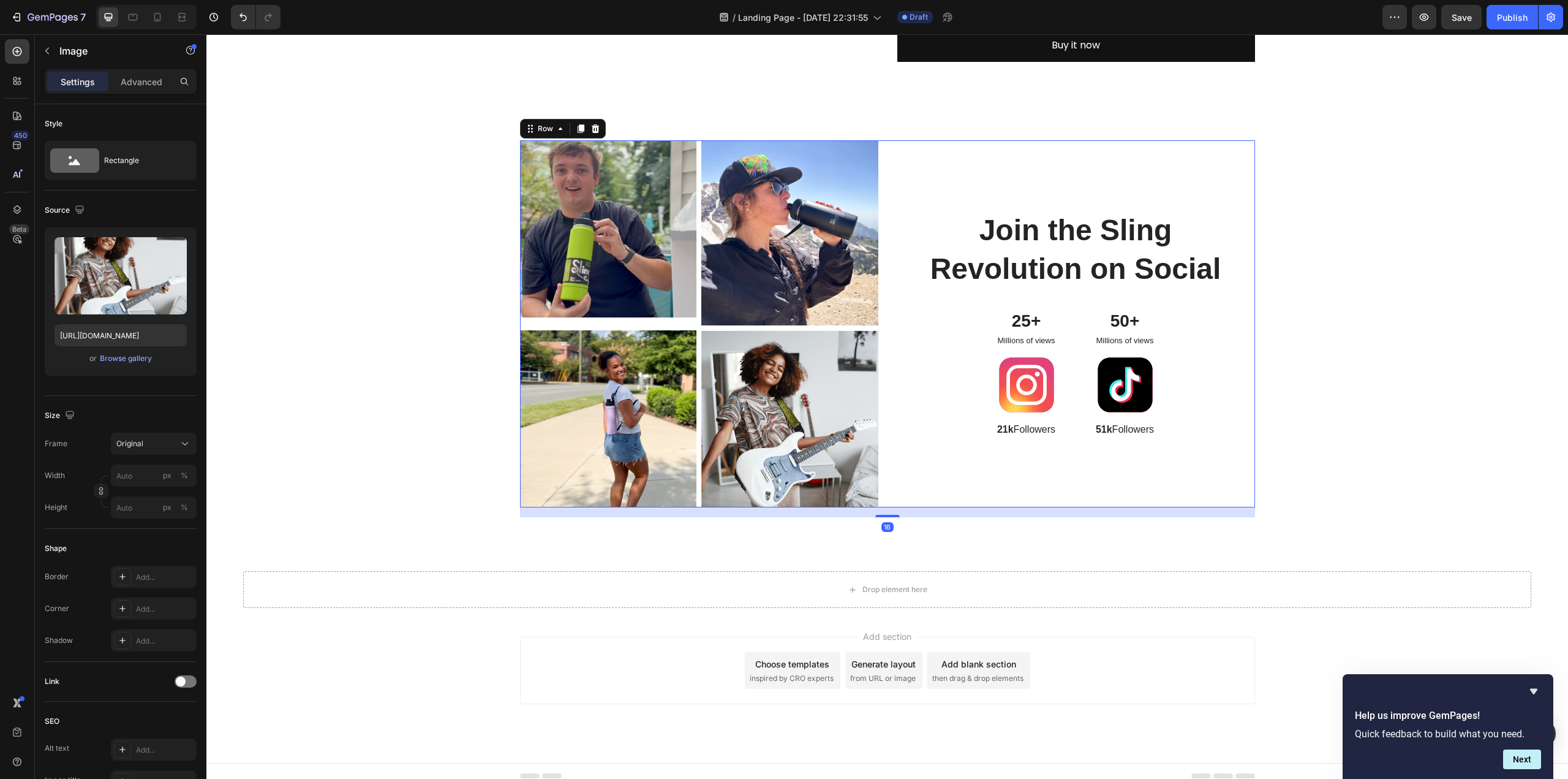
click at [916, 359] on div "Join the Sling Revolution on Social Heading 25+ Text Block Millions of views Te…" at bounding box center [1076, 324] width 358 height 367
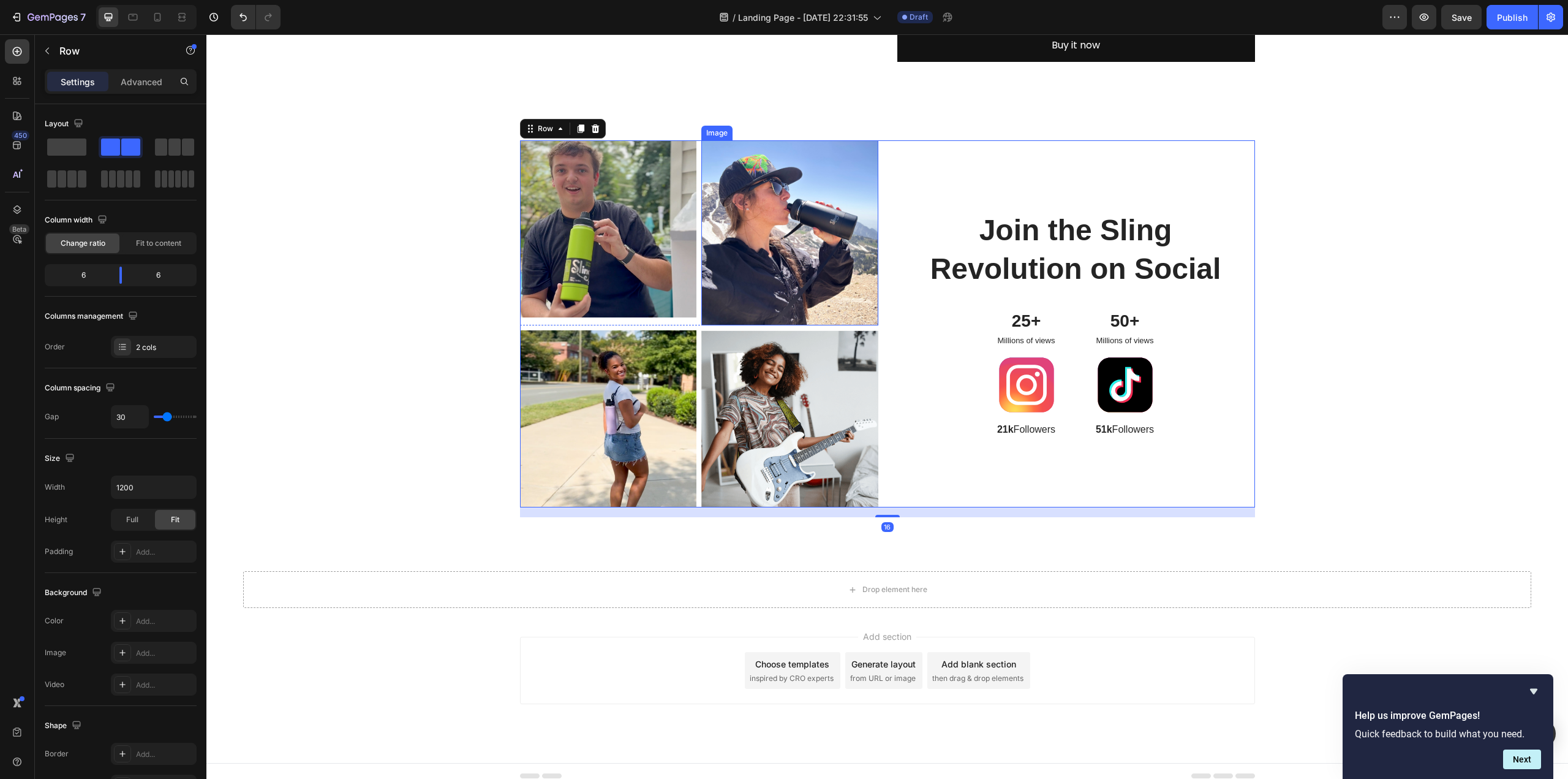
click at [862, 277] on img at bounding box center [789, 233] width 177 height 185
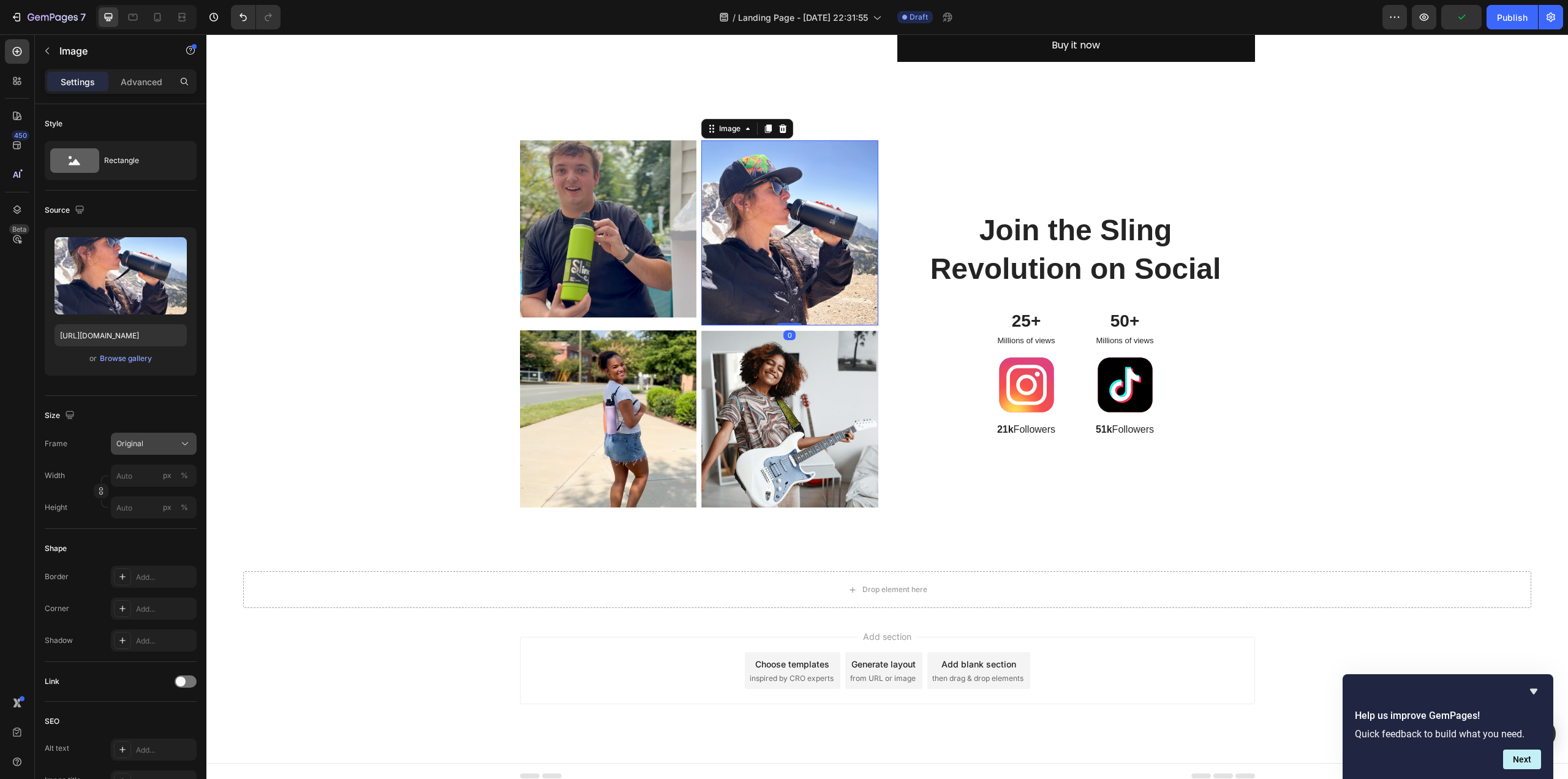
click at [144, 445] on div "Original" at bounding box center [147, 443] width 60 height 11
click at [154, 472] on div "Square" at bounding box center [151, 474] width 71 height 13
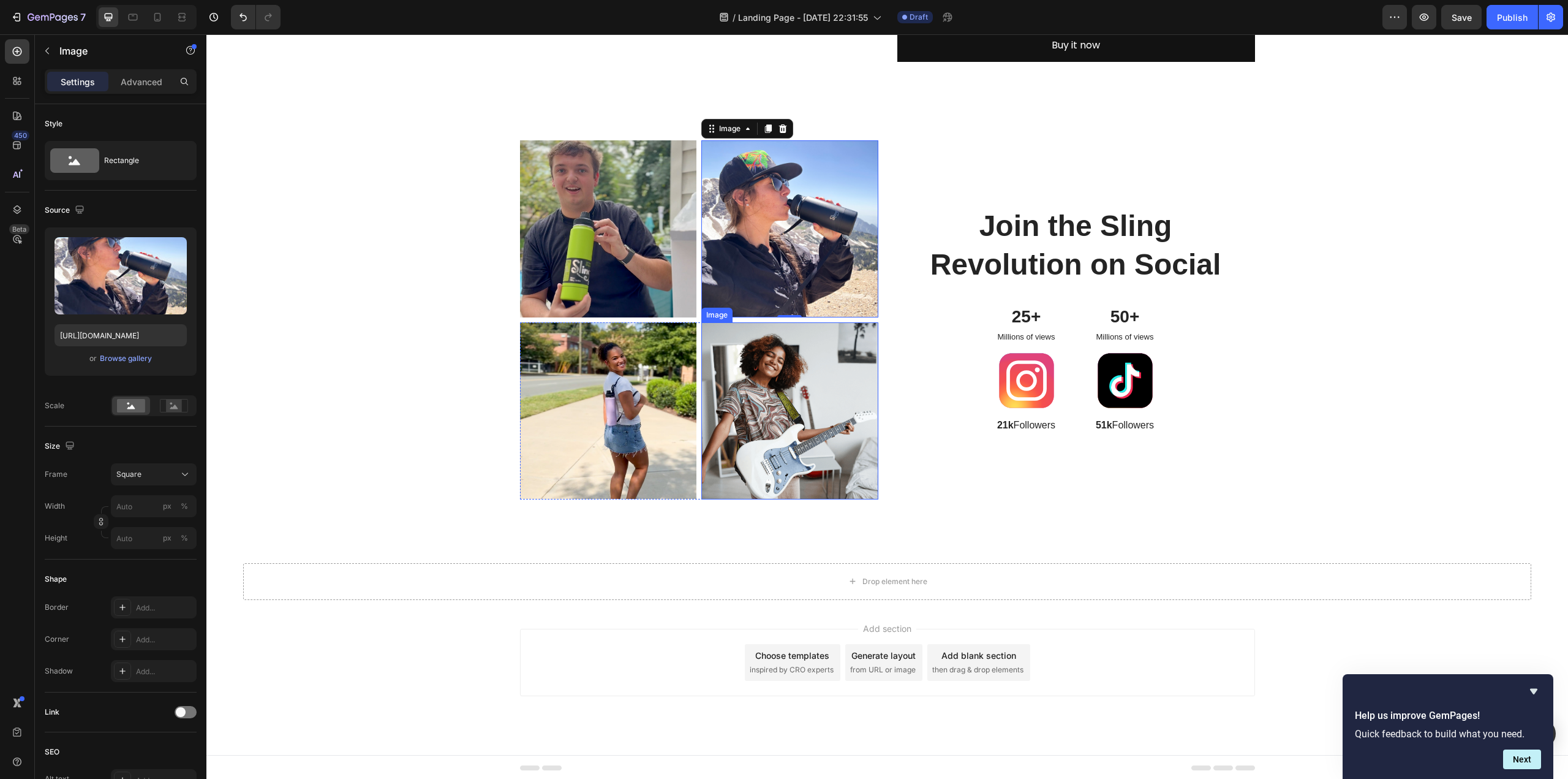
click at [823, 384] on img at bounding box center [789, 410] width 177 height 177
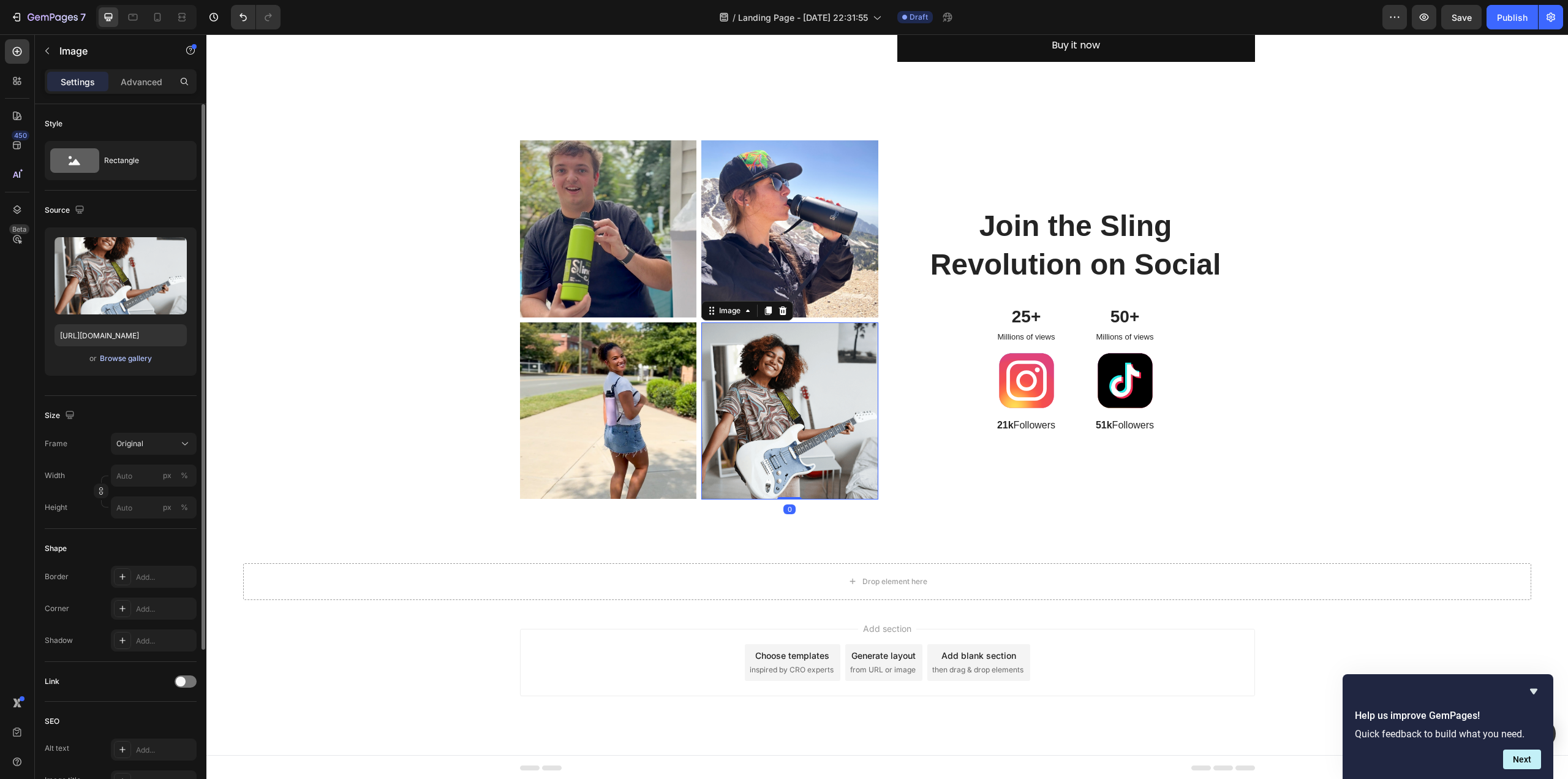
click at [141, 354] on div "Browse gallery" at bounding box center [126, 358] width 52 height 11
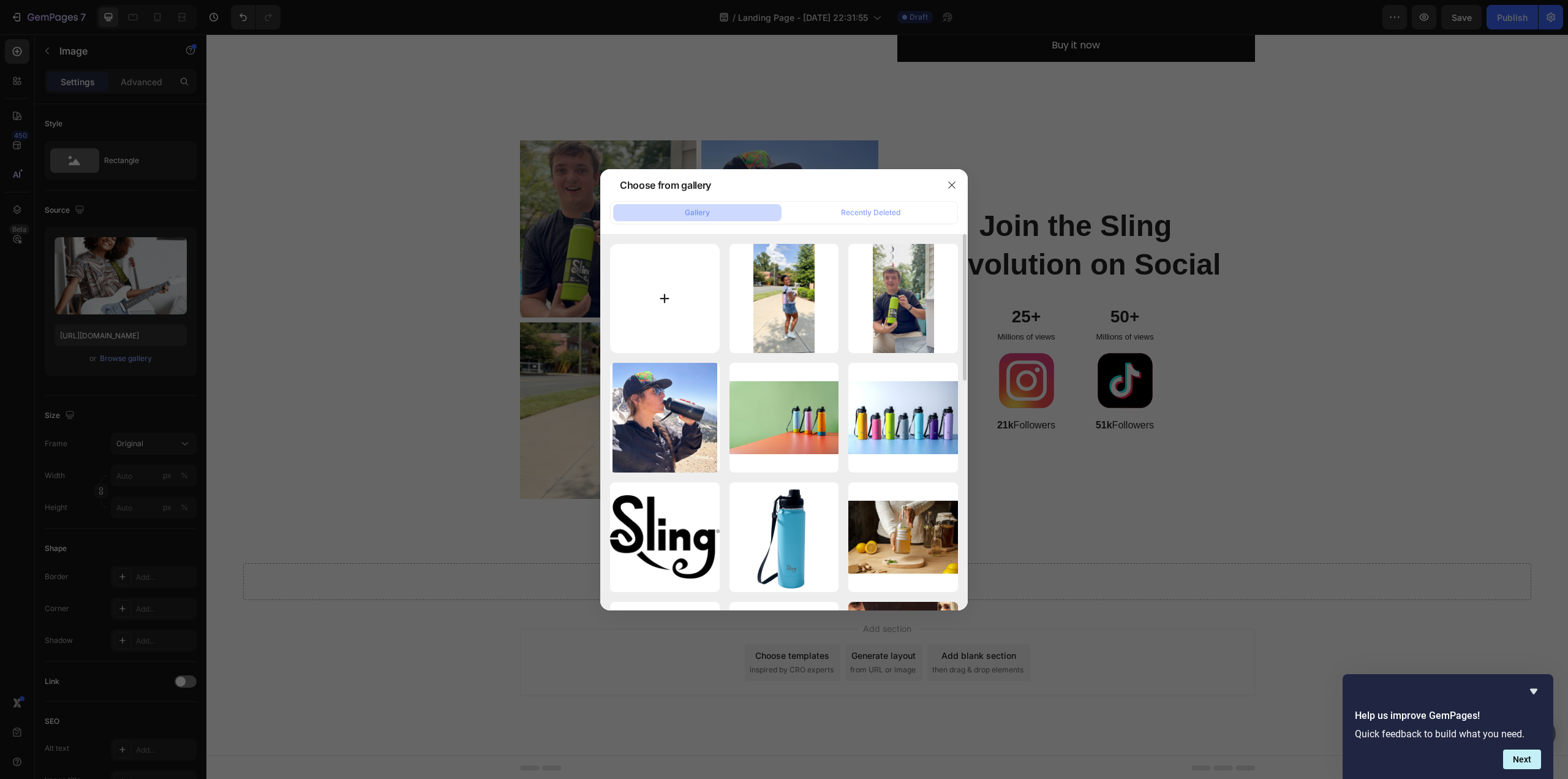
click at [670, 296] on input "file" at bounding box center [665, 299] width 110 height 110
type input "C:\fakepath\IMG_2678.JPG"
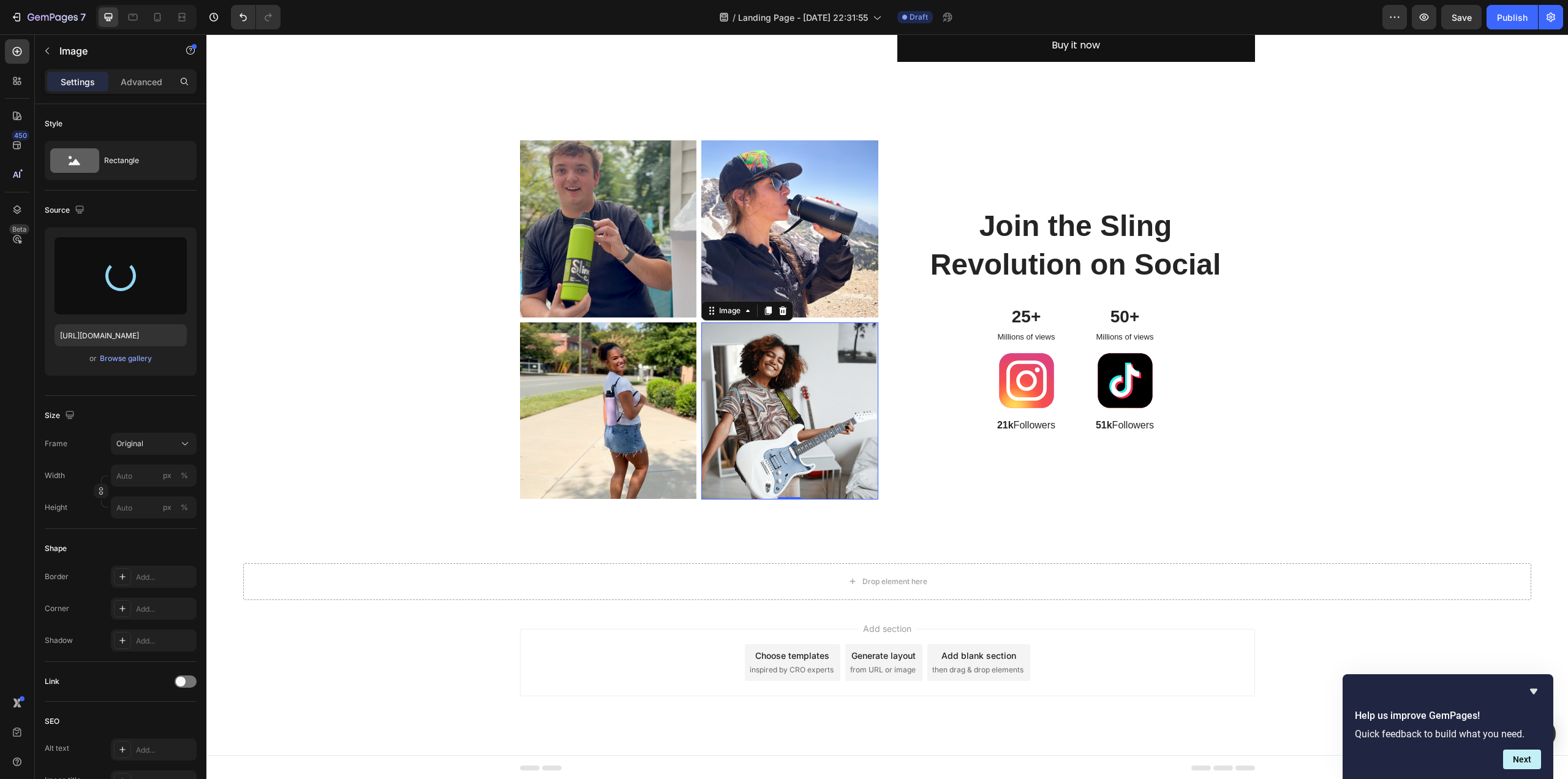
type input "https://cdn.shopify.com/s/files/1/0676/9072/5614/files/gempages_586066445889176…"
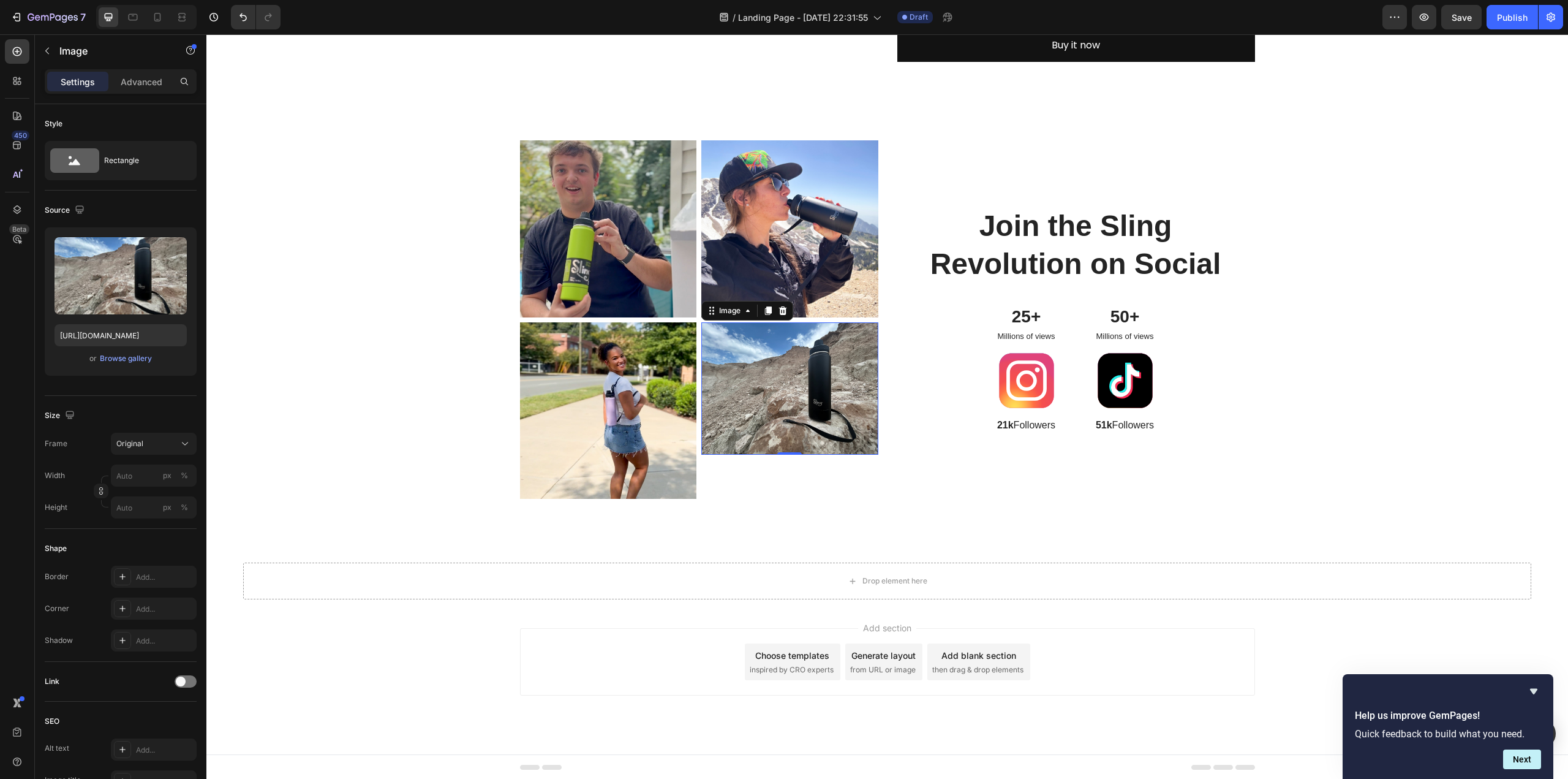
click at [794, 405] on img at bounding box center [789, 388] width 177 height 133
click at [151, 450] on button "Original" at bounding box center [153, 444] width 86 height 22
click at [153, 473] on div "Square" at bounding box center [151, 474] width 71 height 13
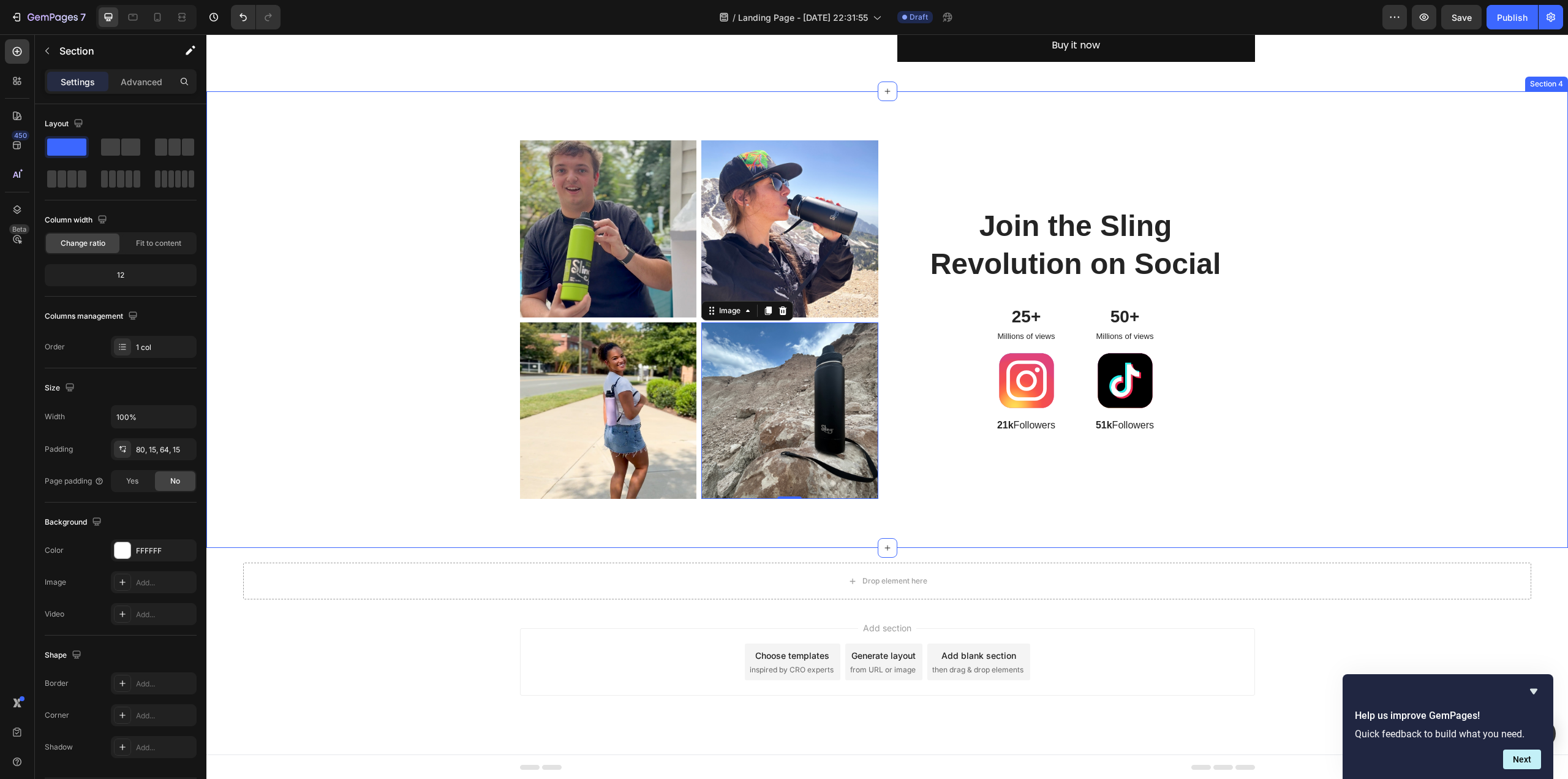
click at [945, 519] on div "Image Image Row Image Image 0 Row Join the Sling Revolution on Social Heading 2…" at bounding box center [887, 319] width 1361 height 456
click at [816, 430] on img at bounding box center [789, 410] width 177 height 177
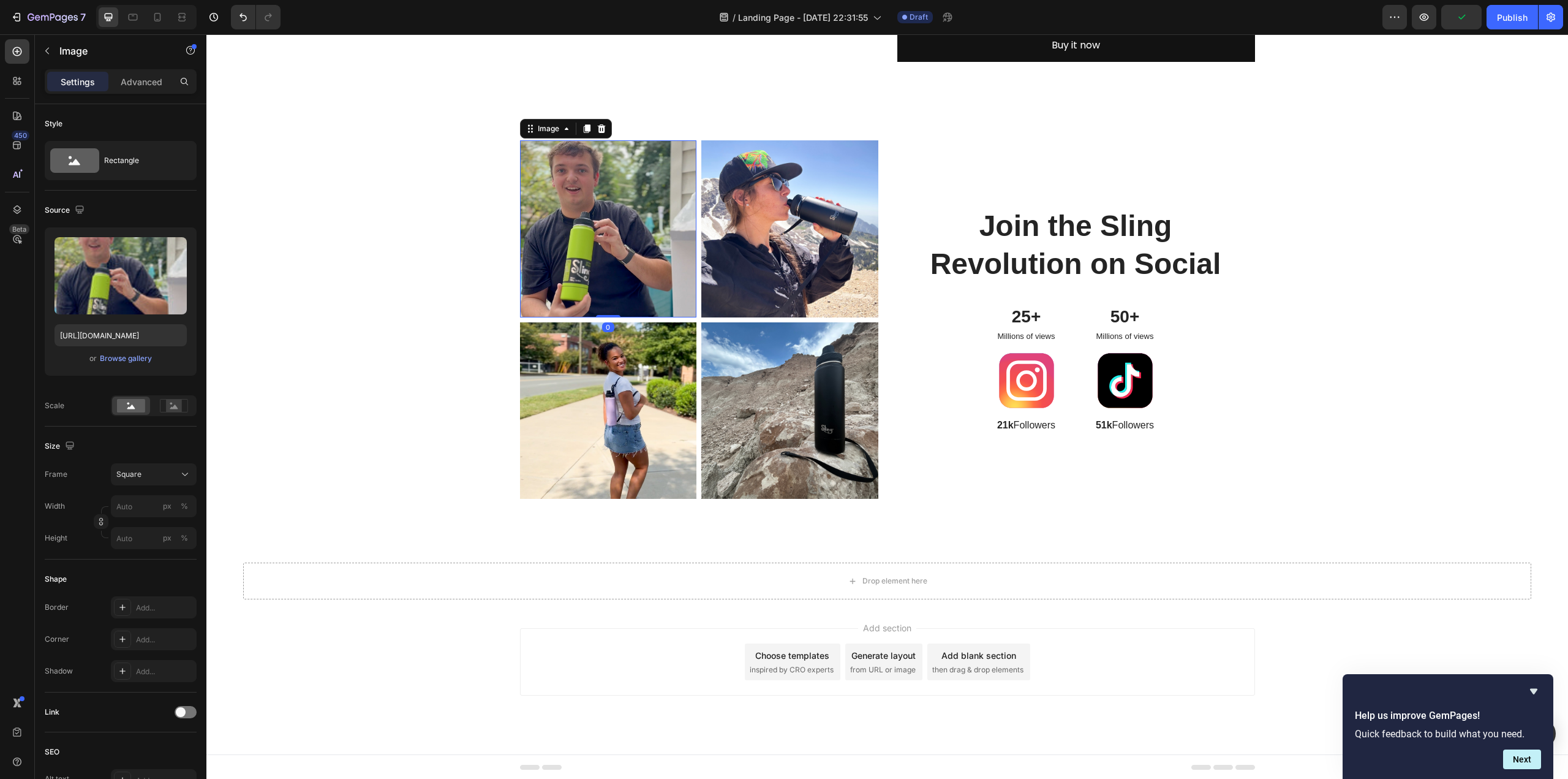
click at [629, 262] on img at bounding box center [609, 229] width 177 height 177
click at [771, 264] on img at bounding box center [789, 229] width 177 height 177
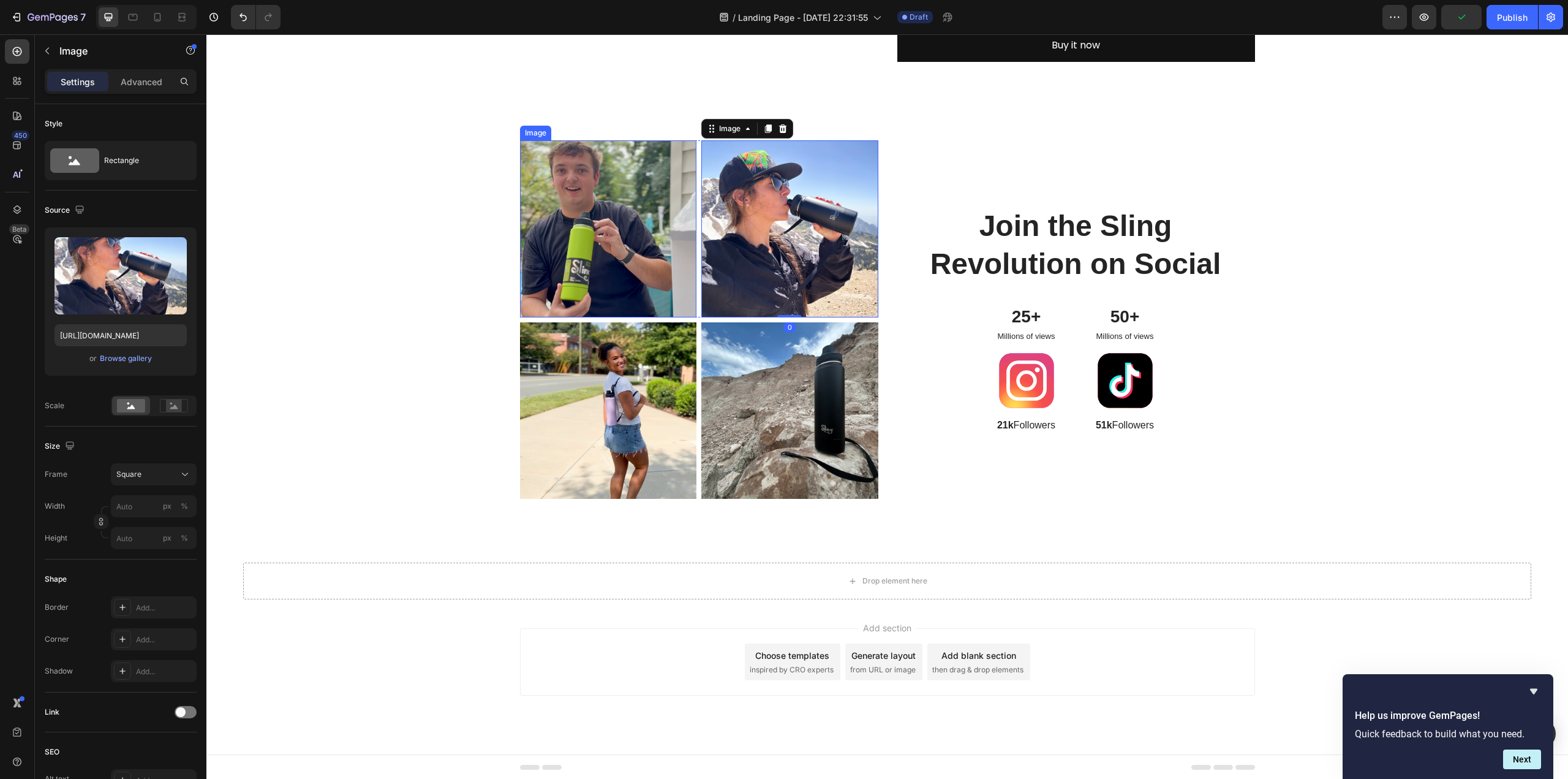
click at [576, 232] on img at bounding box center [609, 229] width 177 height 177
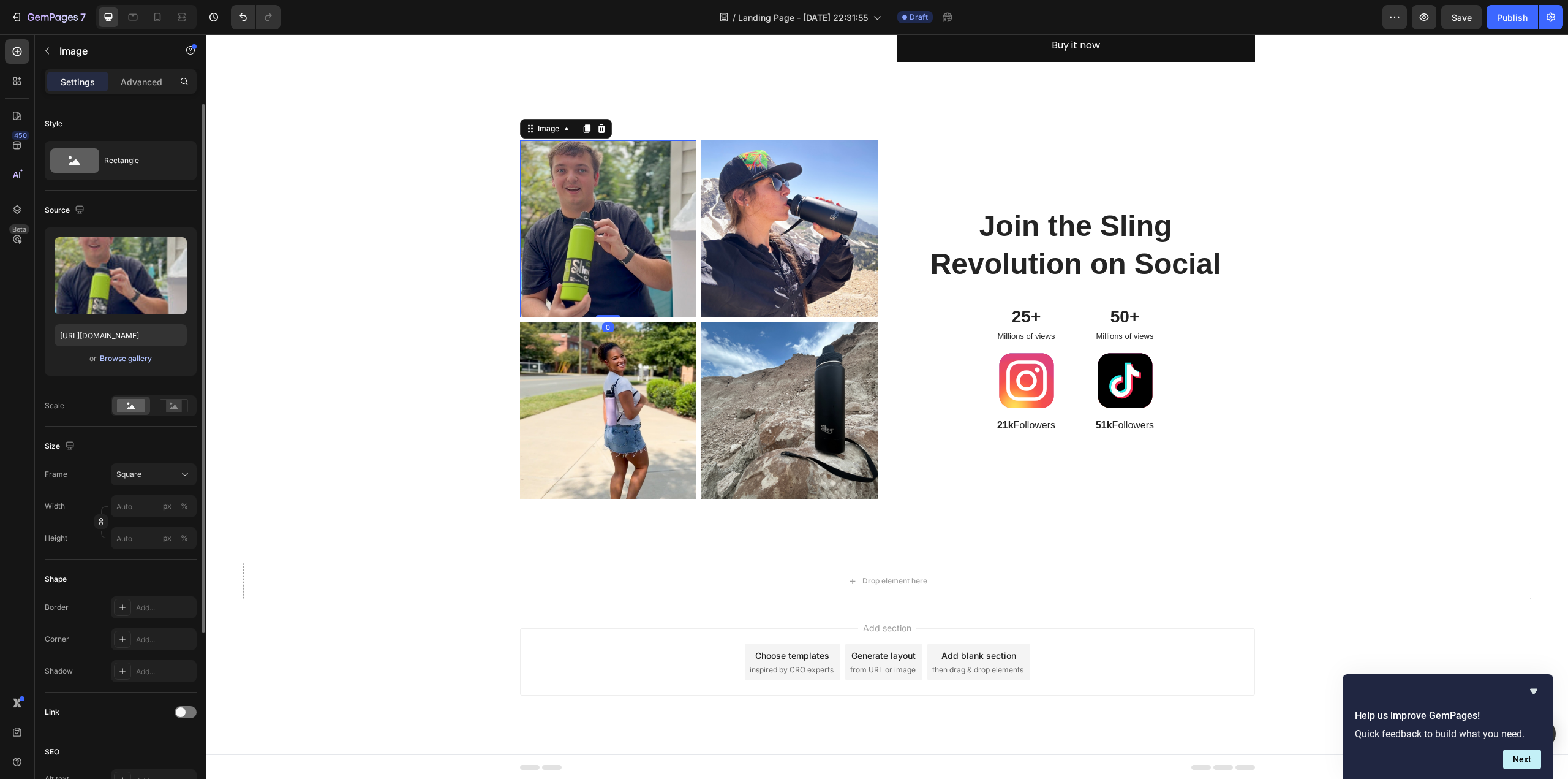
click at [128, 359] on div "Browse gallery" at bounding box center [126, 358] width 52 height 11
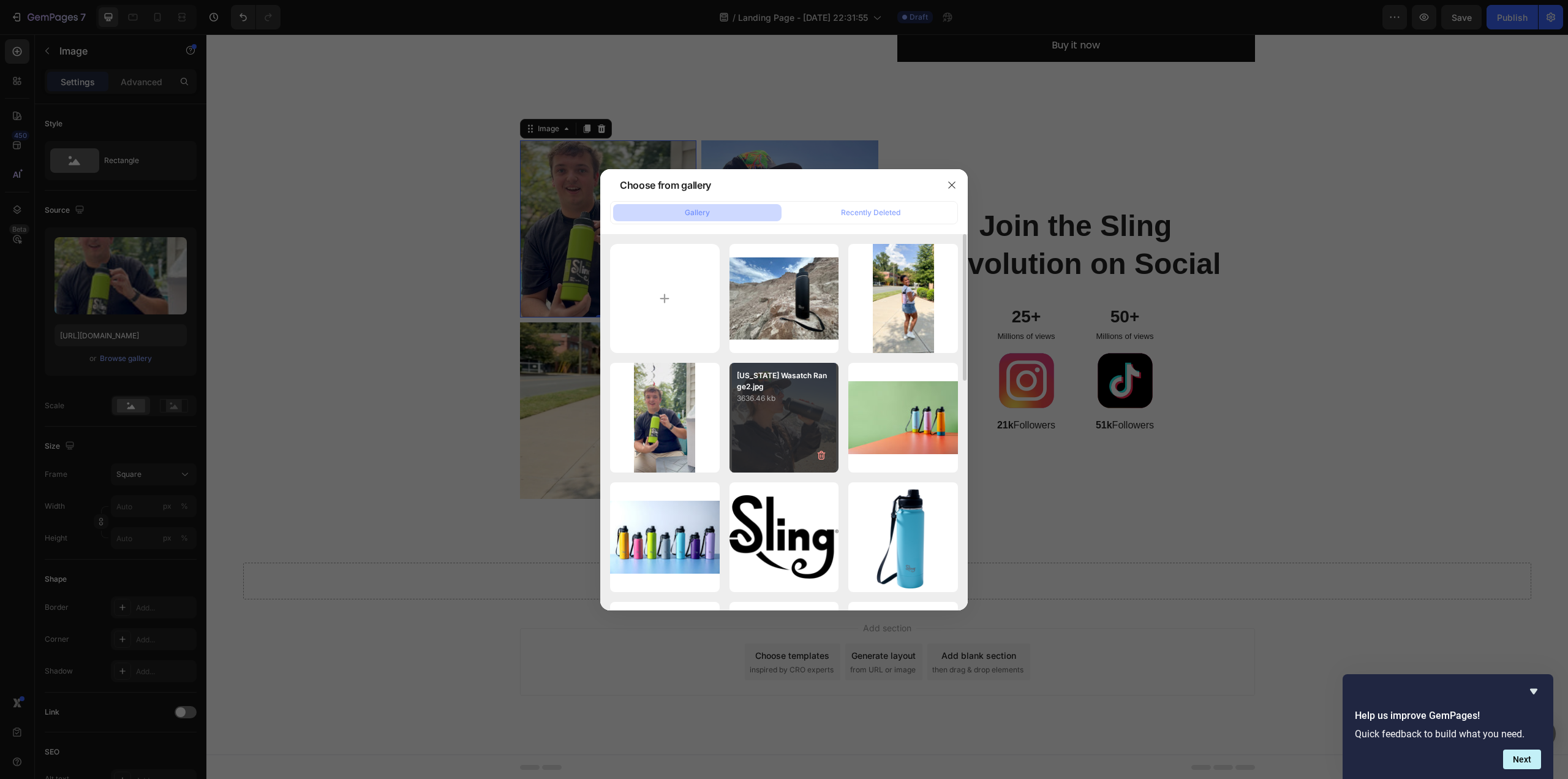
click at [779, 404] on div "Utah Wasatch Range2.jpg 3636.46 kb" at bounding box center [784, 418] width 110 height 110
type input "https://cdn.shopify.com/s/files/1/0676/9072/5614/files/gempages_586066445889176…"
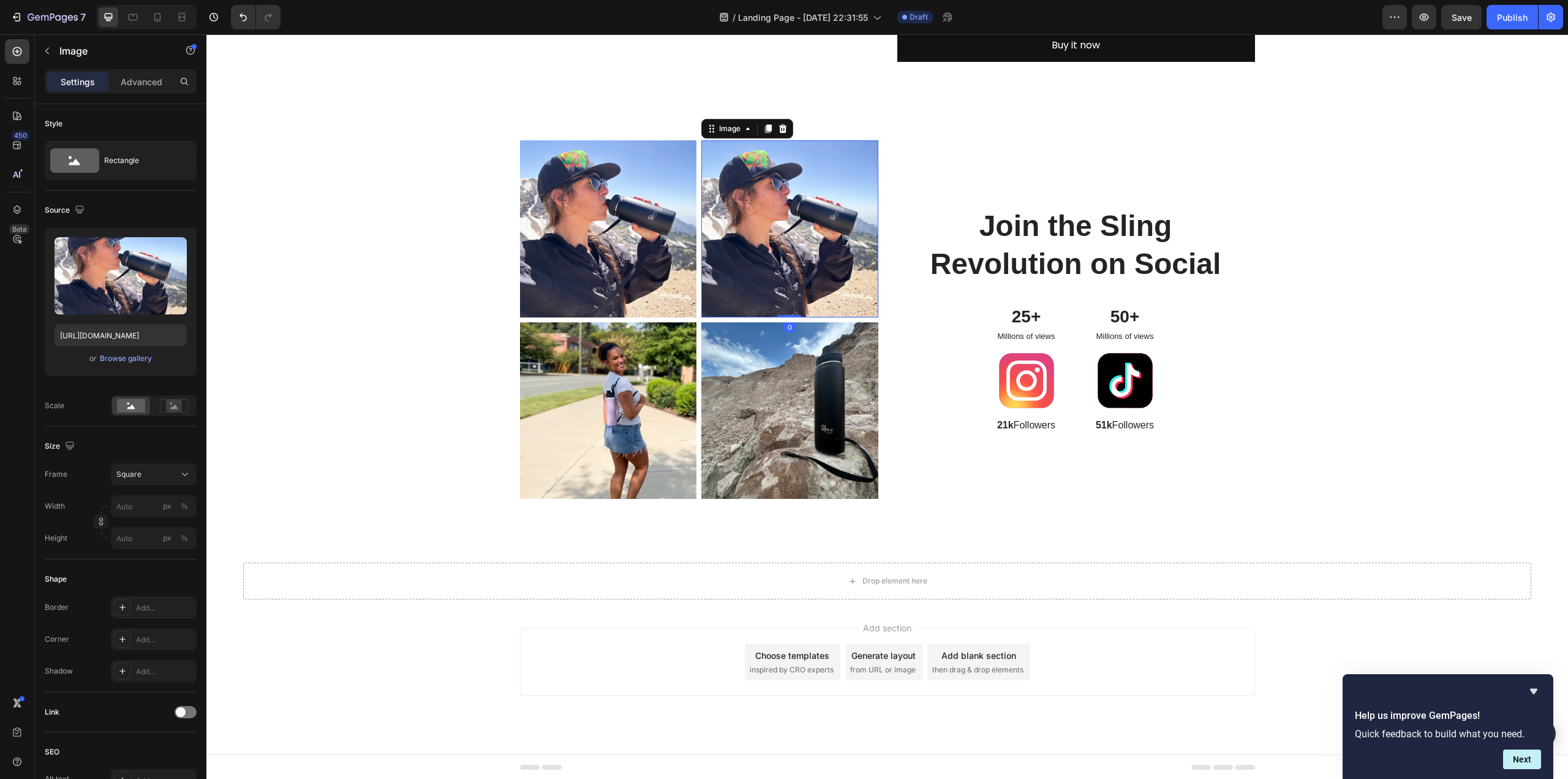
click at [765, 273] on img at bounding box center [789, 229] width 177 height 177
click at [796, 225] on img at bounding box center [789, 229] width 177 height 177
click at [164, 469] on div "Square" at bounding box center [147, 474] width 60 height 11
click at [148, 359] on div "Browse gallery" at bounding box center [126, 358] width 52 height 11
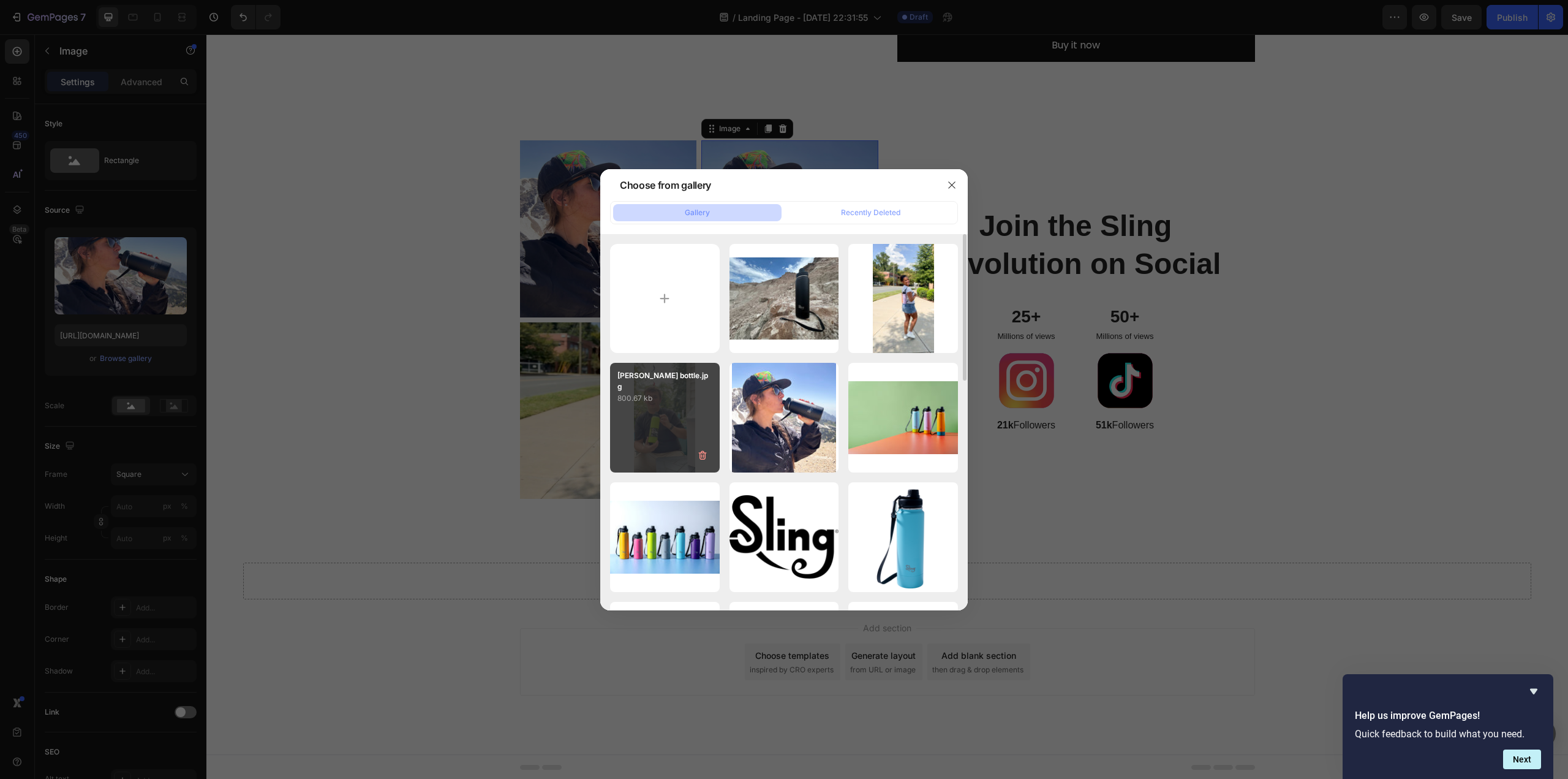
click at [669, 433] on div "Eric bottle.jpg 800.67 kb" at bounding box center [665, 418] width 110 height 110
type input "https://cdn.shopify.com/s/files/1/0676/9072/5614/files/gempages_586066445889176…"
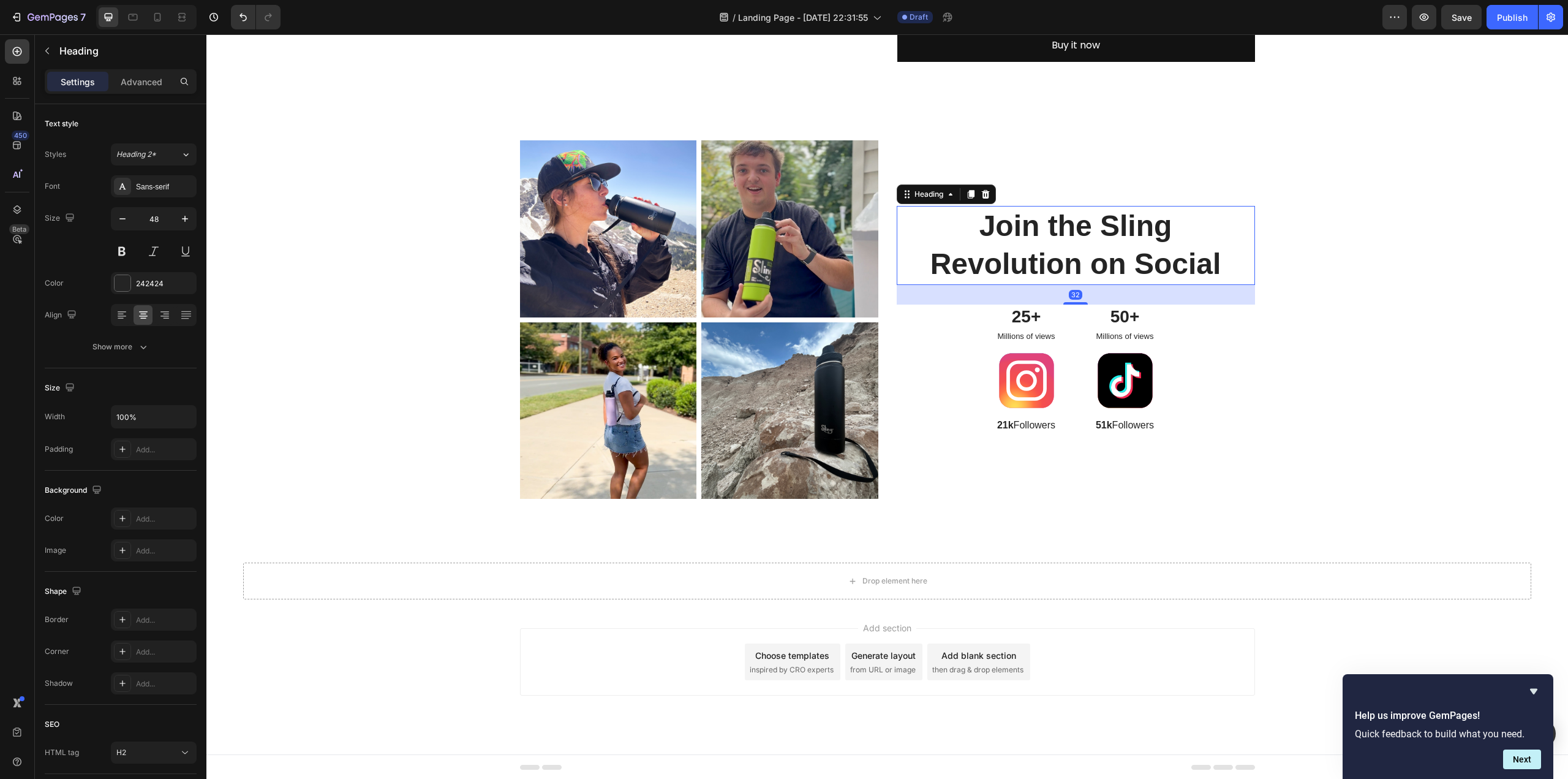
click at [1000, 227] on p "Join the Sling Revolution on Social" at bounding box center [1076, 245] width 317 height 77
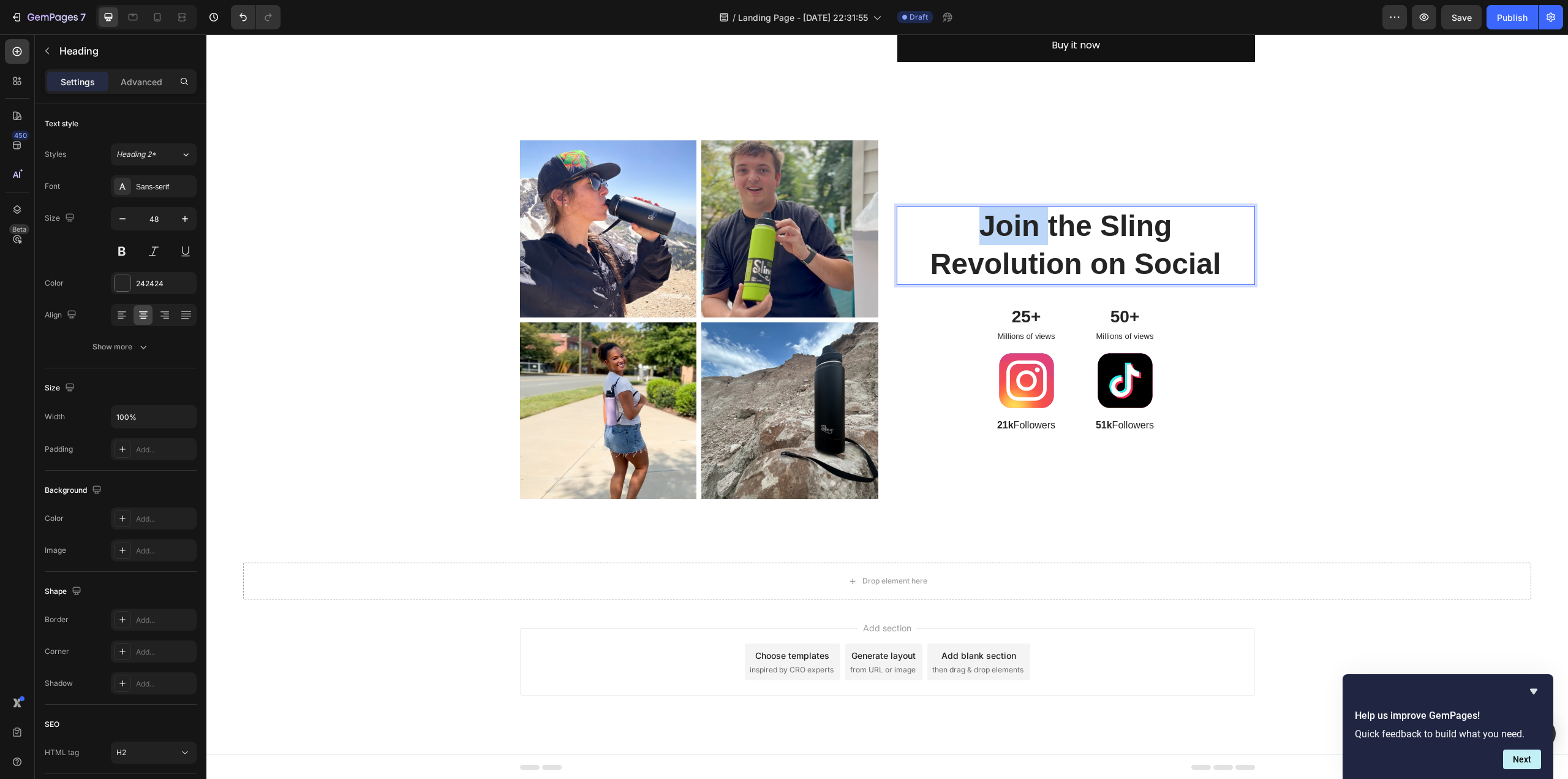
click at [999, 226] on p "Join the Sling Revolution on Social" at bounding box center [1076, 245] width 317 height 77
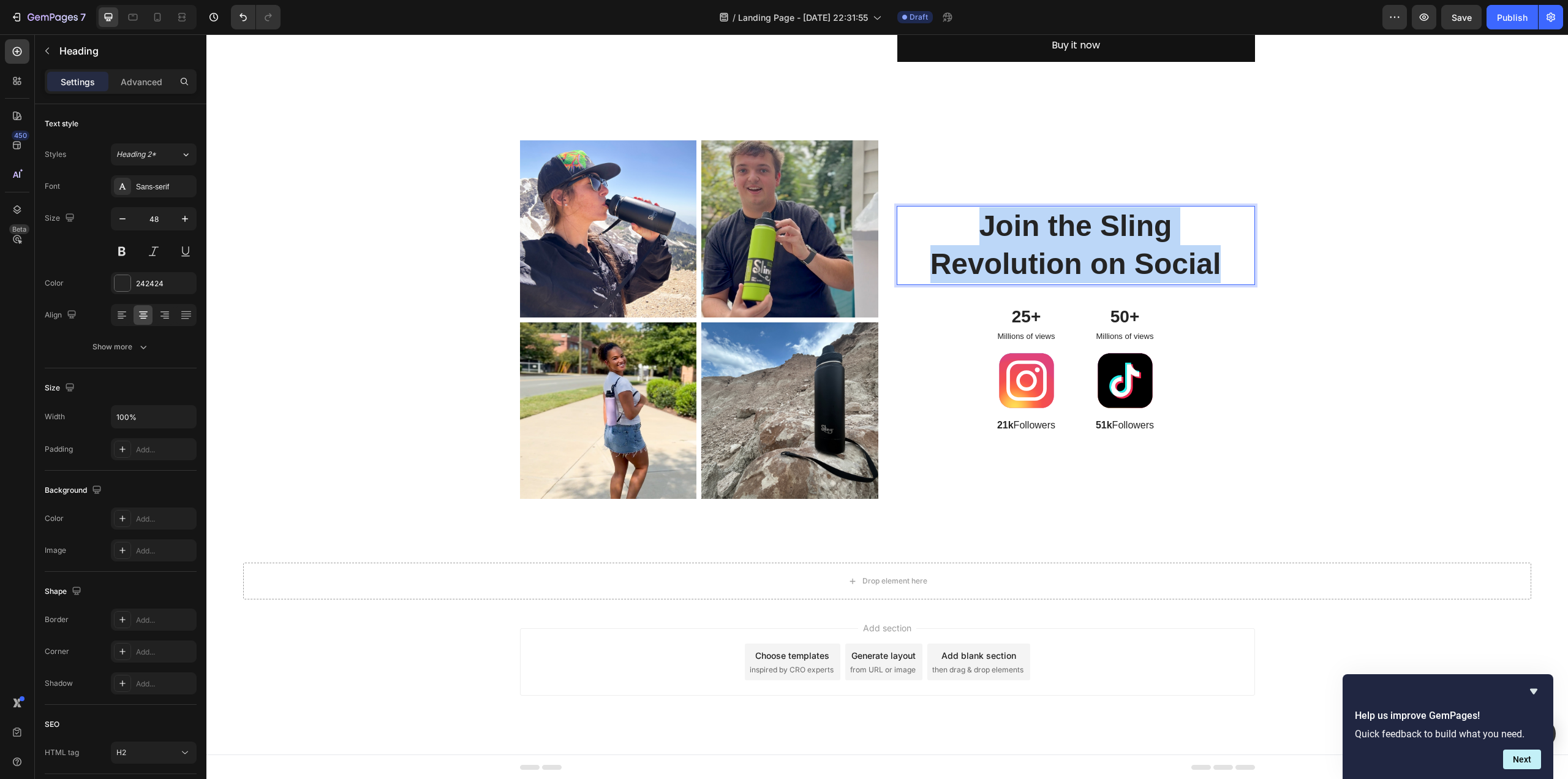
click at [999, 226] on p "Join the Sling Revolution on Social" at bounding box center [1076, 245] width 317 height 77
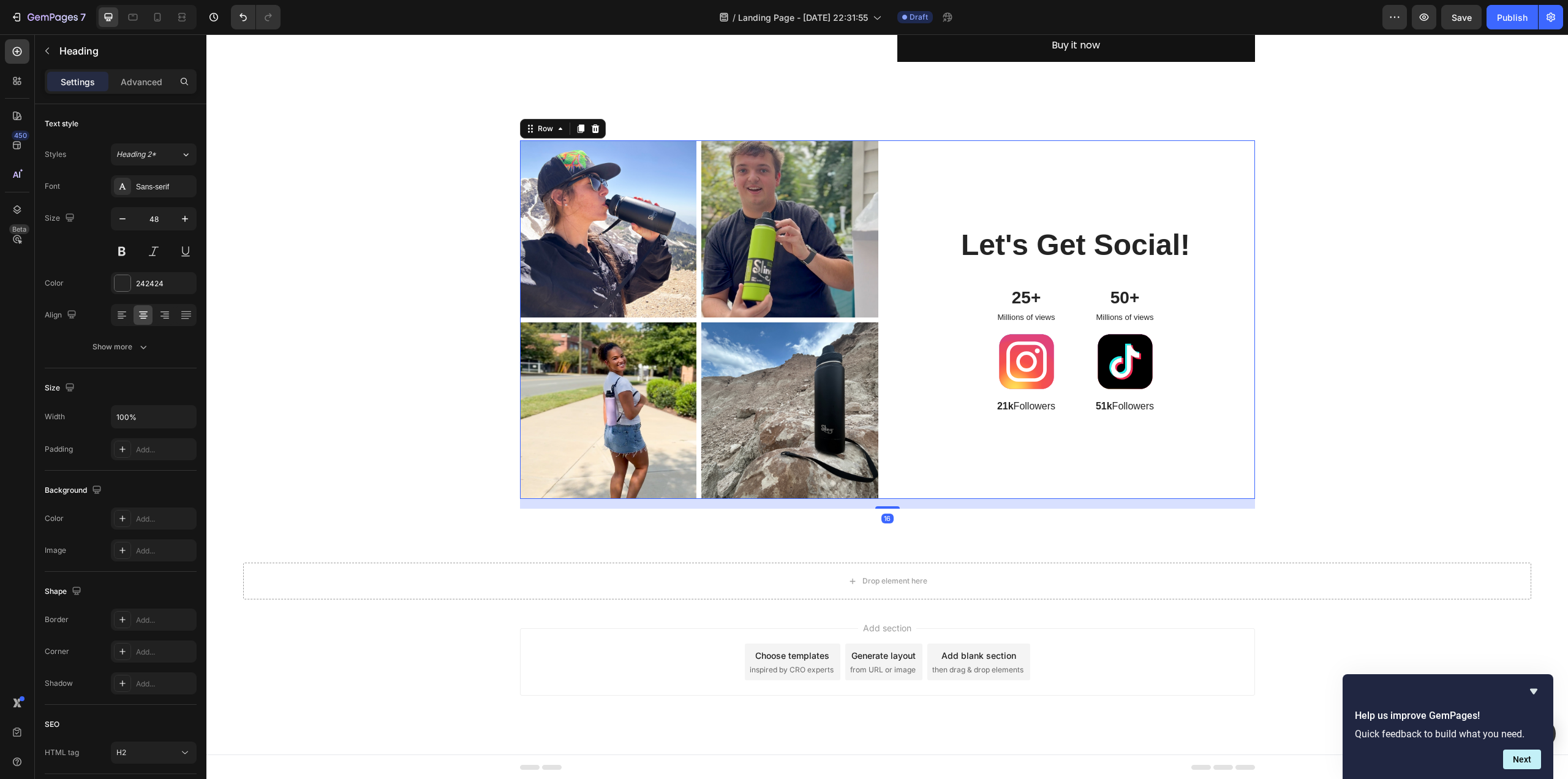
click at [1056, 283] on div "Let's Get Social! Heading 25+ Text Block Millions of views Text Block Image 21k…" at bounding box center [1076, 319] width 358 height 359
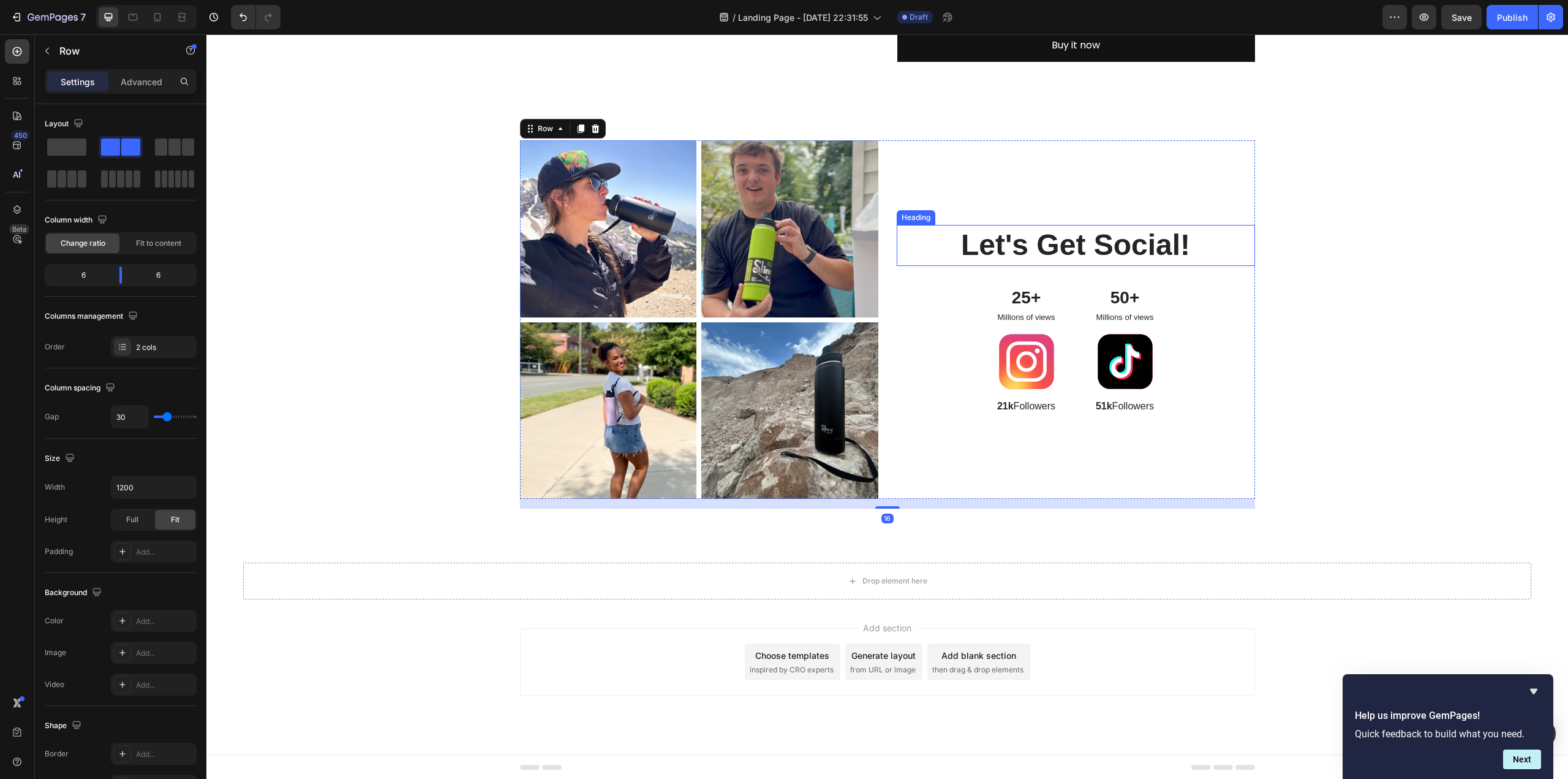
click at [1052, 251] on p "Let's Get Social!" at bounding box center [1076, 245] width 317 height 38
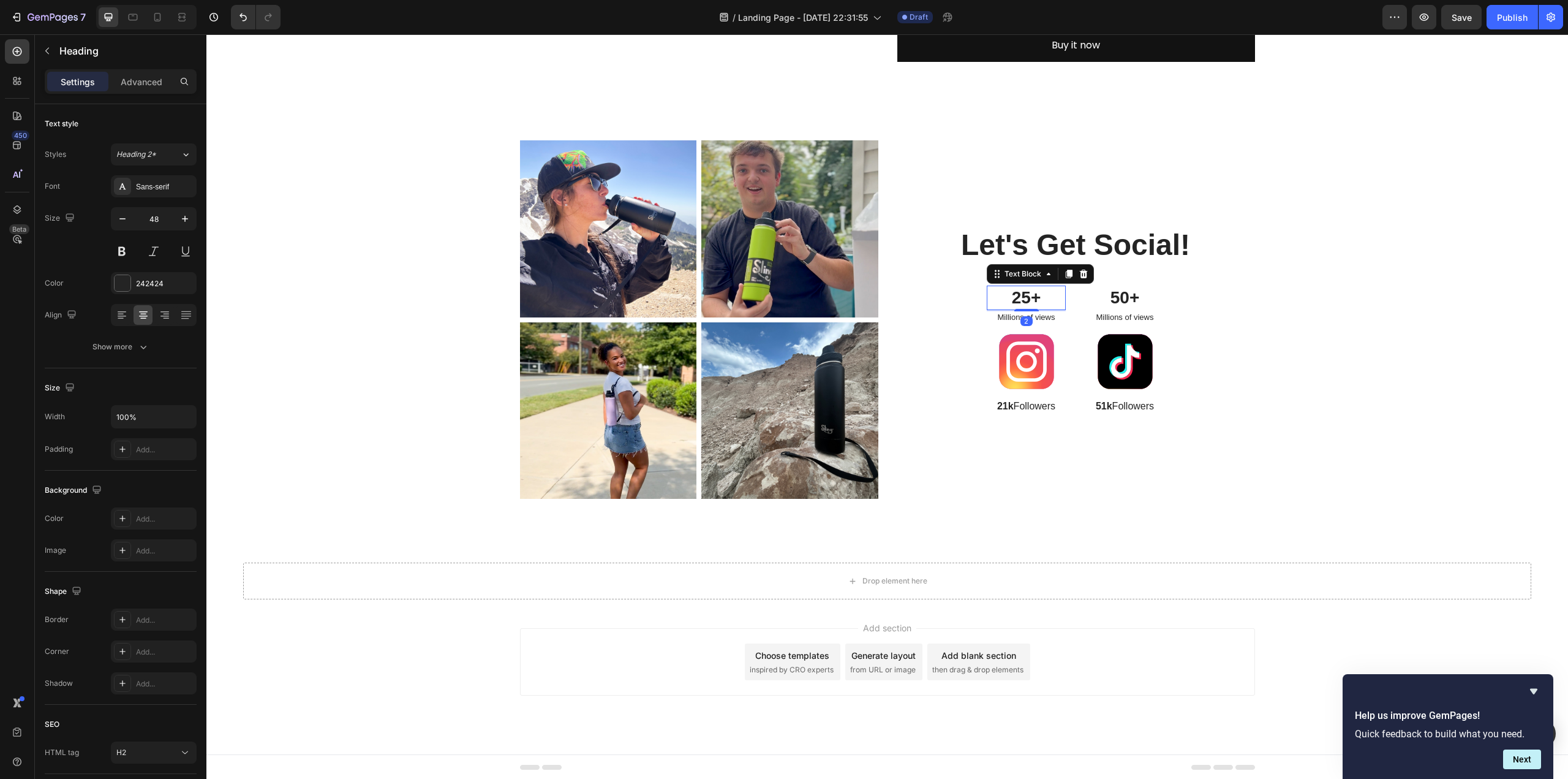
click at [1026, 291] on p "25+" at bounding box center [1026, 298] width 77 height 22
click at [1081, 273] on icon at bounding box center [1084, 274] width 8 height 8
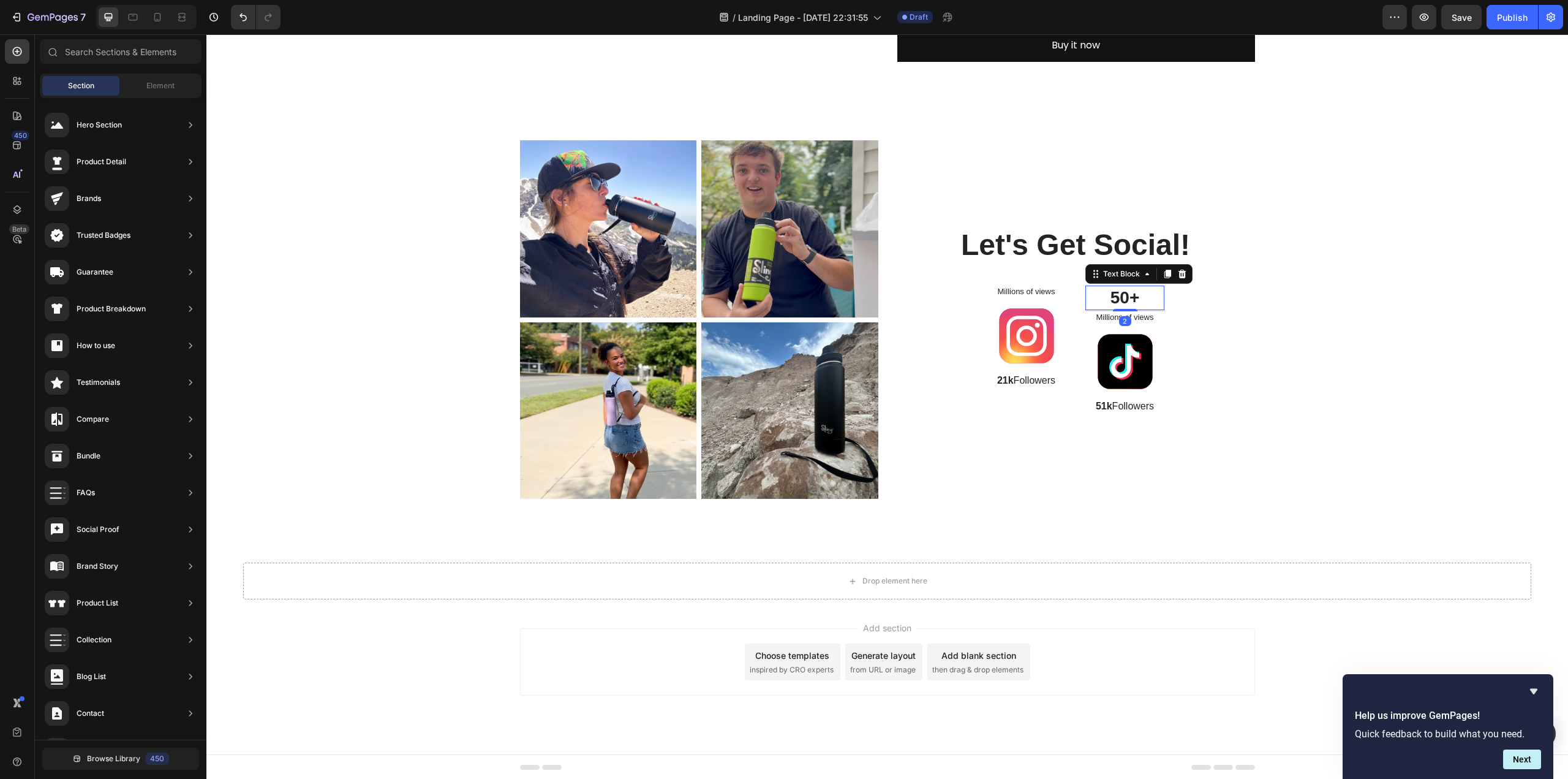
click at [1116, 295] on p "50+" at bounding box center [1125, 298] width 77 height 22
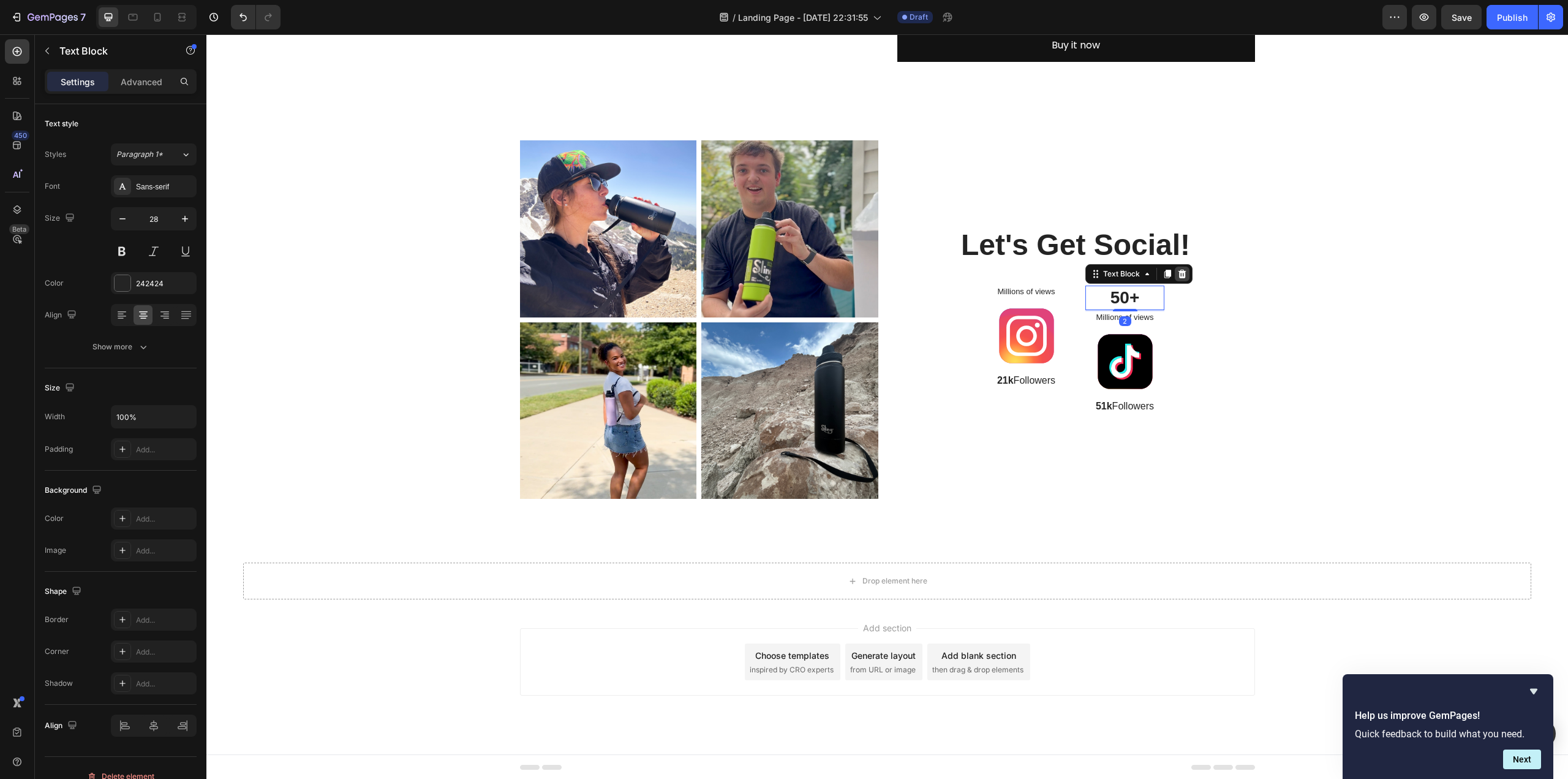
click at [1179, 272] on icon at bounding box center [1183, 274] width 8 height 8
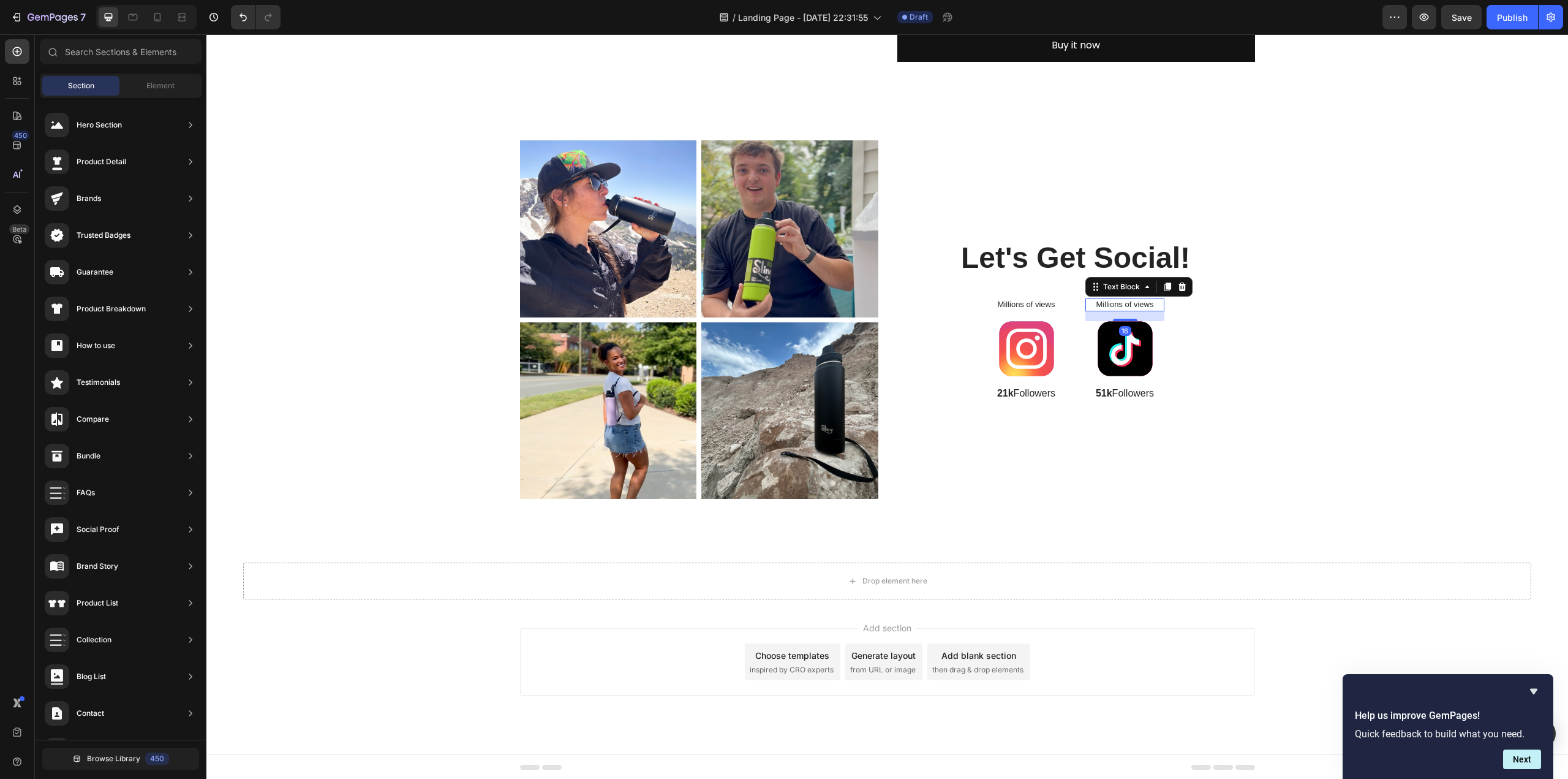
click at [1125, 304] on p "Millions of views" at bounding box center [1125, 304] width 77 height 10
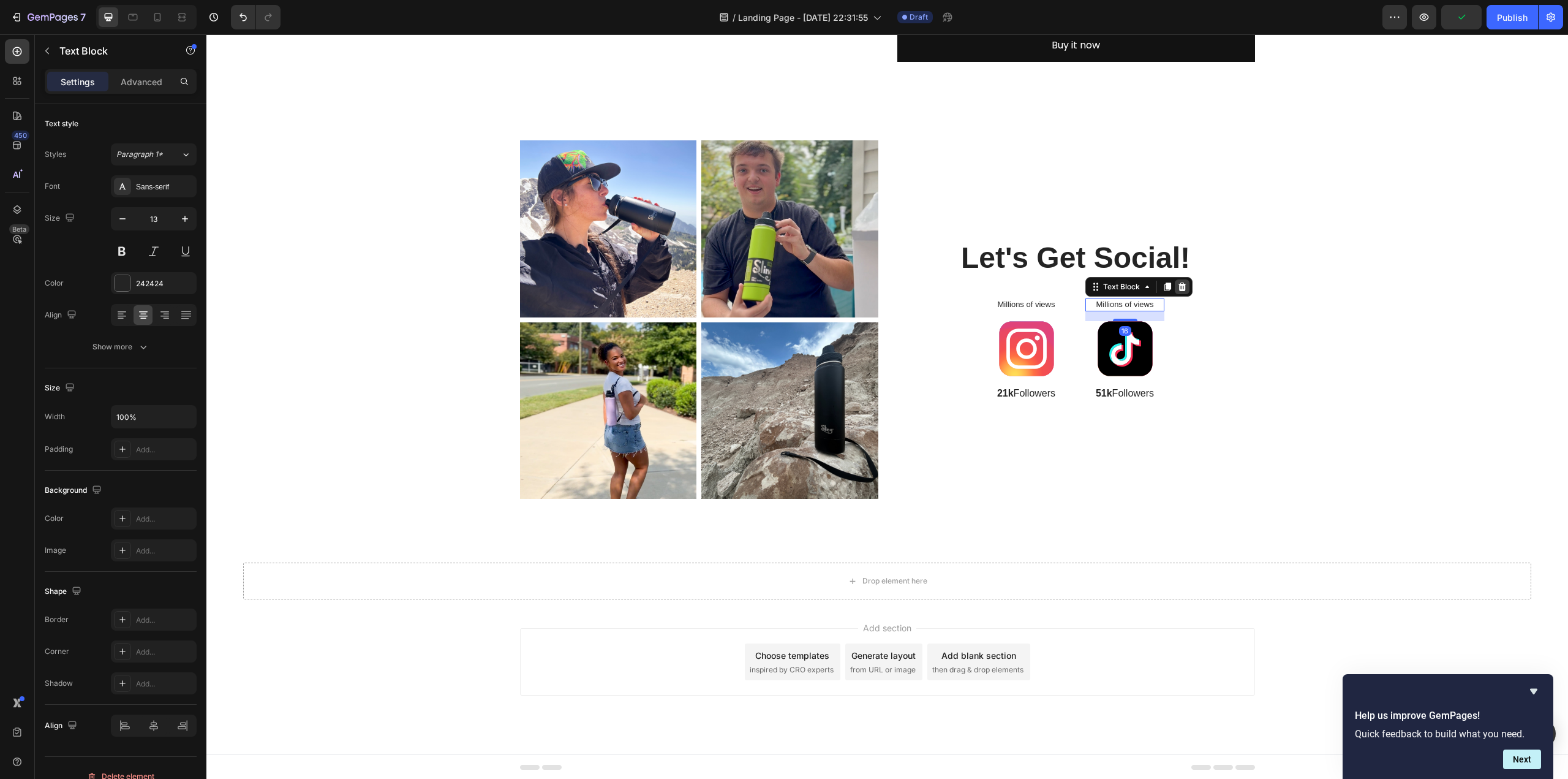
click at [1179, 288] on icon at bounding box center [1183, 287] width 8 height 8
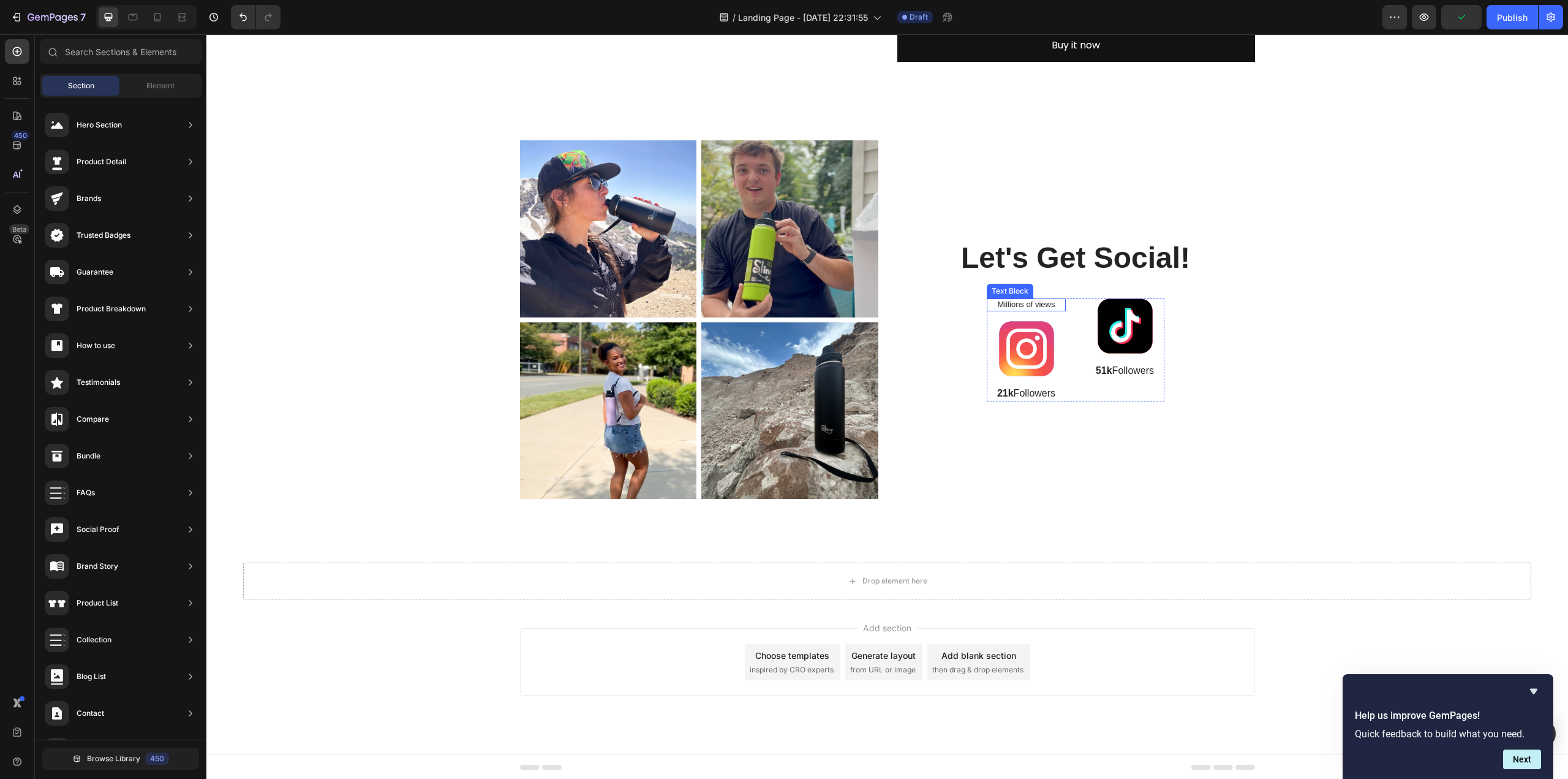
click at [1033, 304] on p "Millions of views" at bounding box center [1026, 304] width 77 height 10
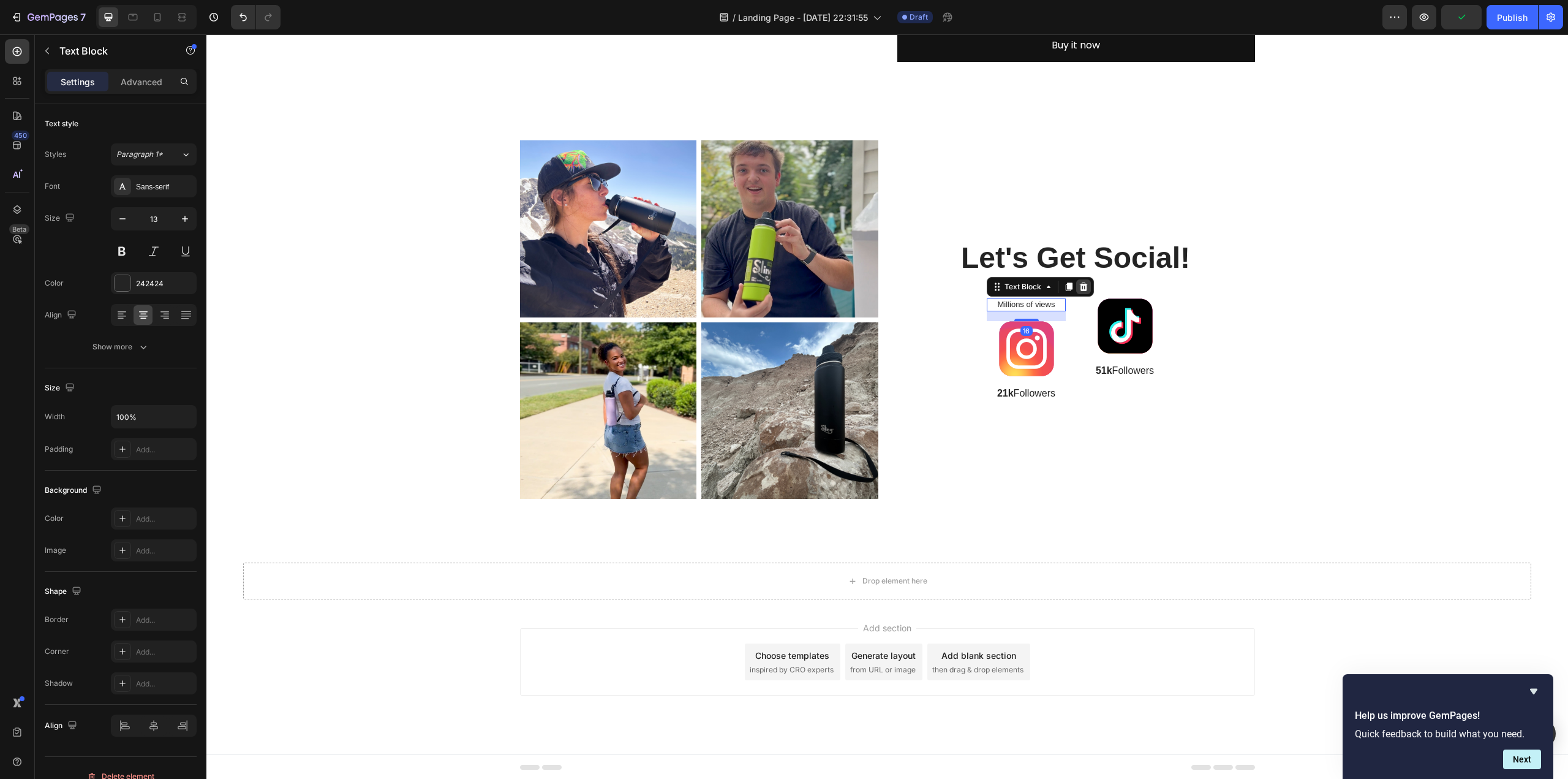
click at [1080, 285] on icon at bounding box center [1084, 287] width 8 height 8
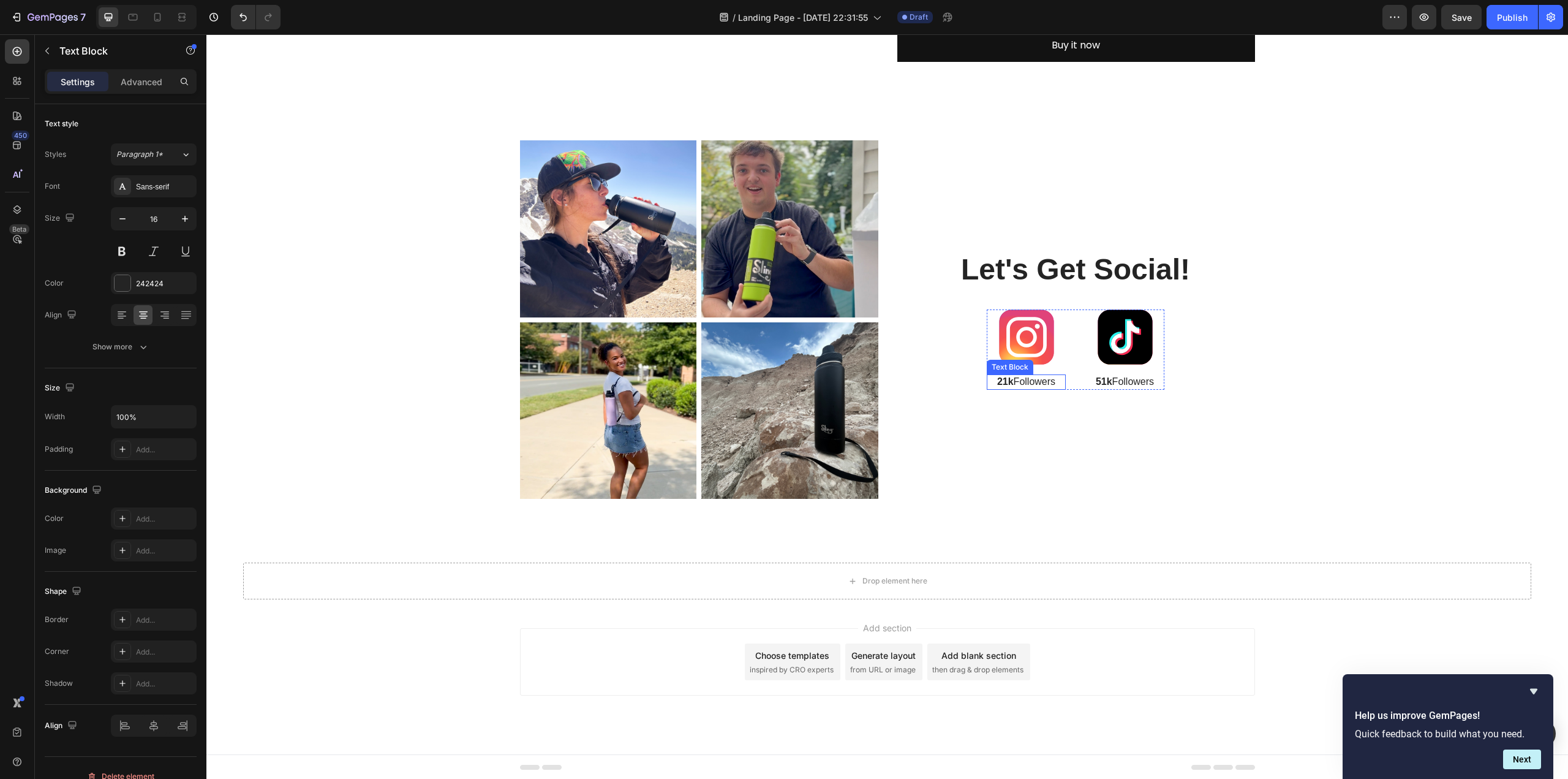
click at [1025, 381] on p "21k Followers" at bounding box center [1026, 381] width 77 height 13
click at [1080, 359] on icon at bounding box center [1084, 363] width 8 height 8
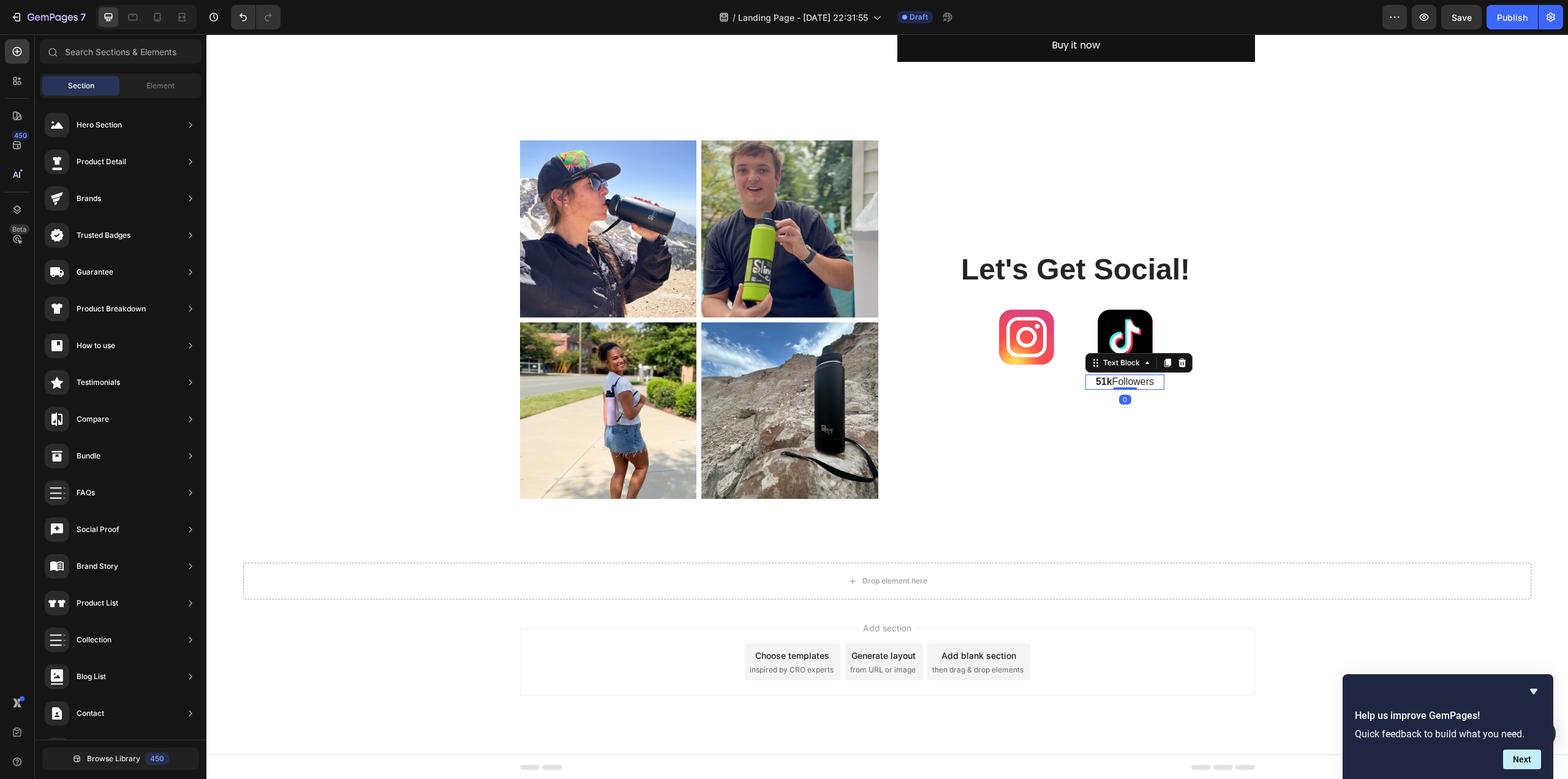
click at [1119, 384] on p "51k Followers" at bounding box center [1125, 381] width 77 height 13
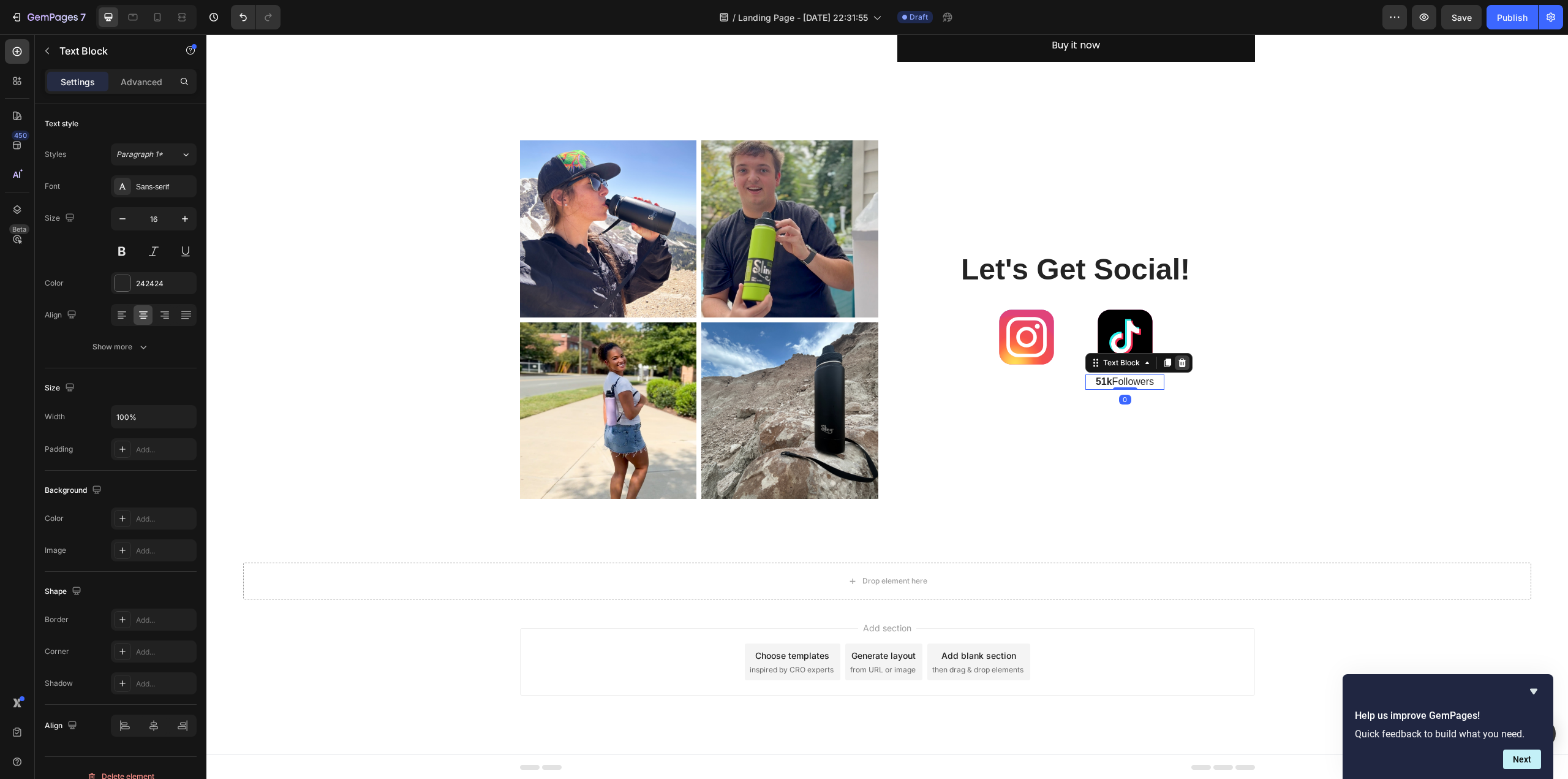
click at [1177, 364] on icon at bounding box center [1182, 363] width 10 height 10
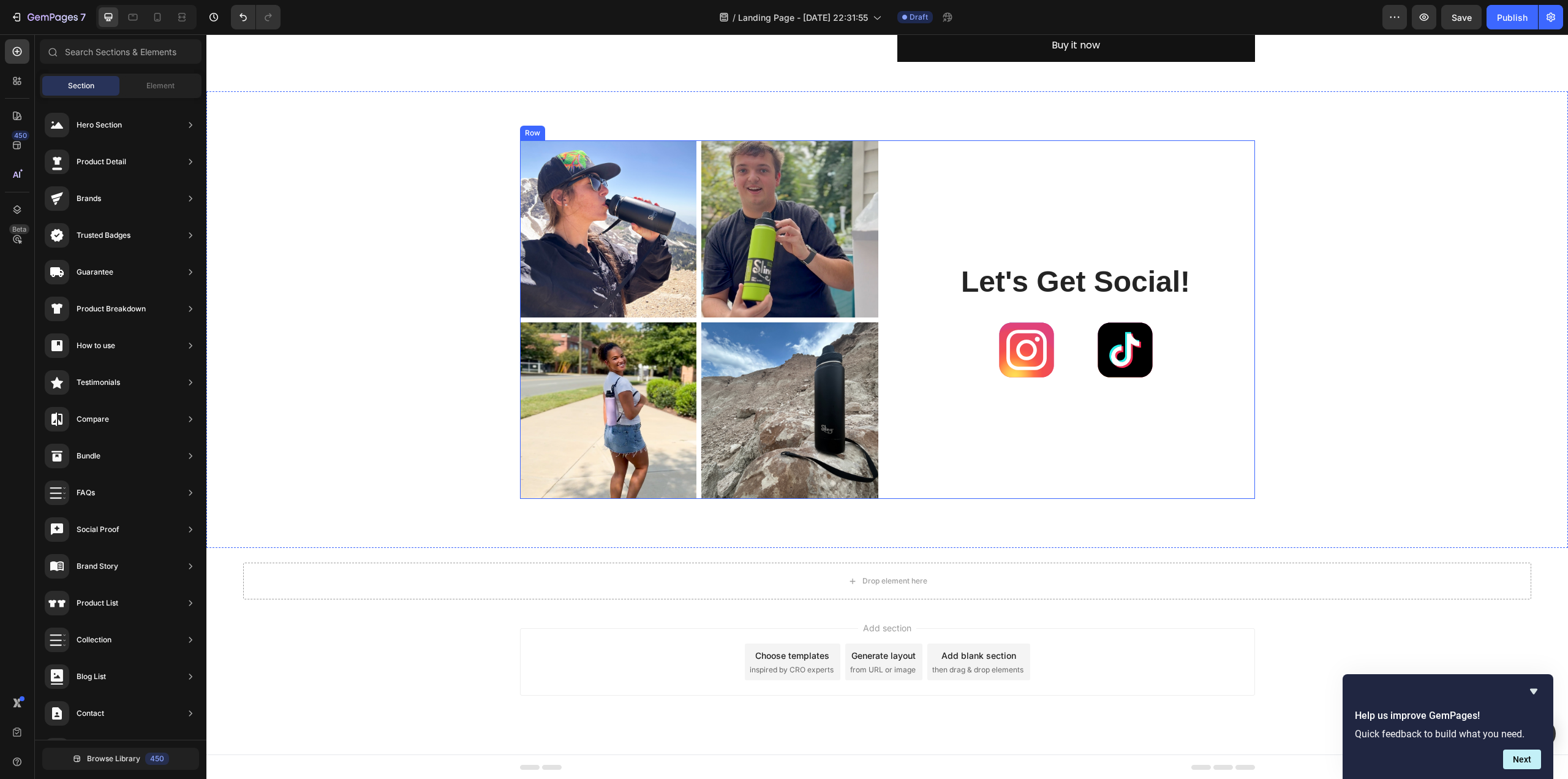
click at [1236, 349] on div "Let's Get Social! Heading Image Image Row" at bounding box center [1076, 319] width 358 height 359
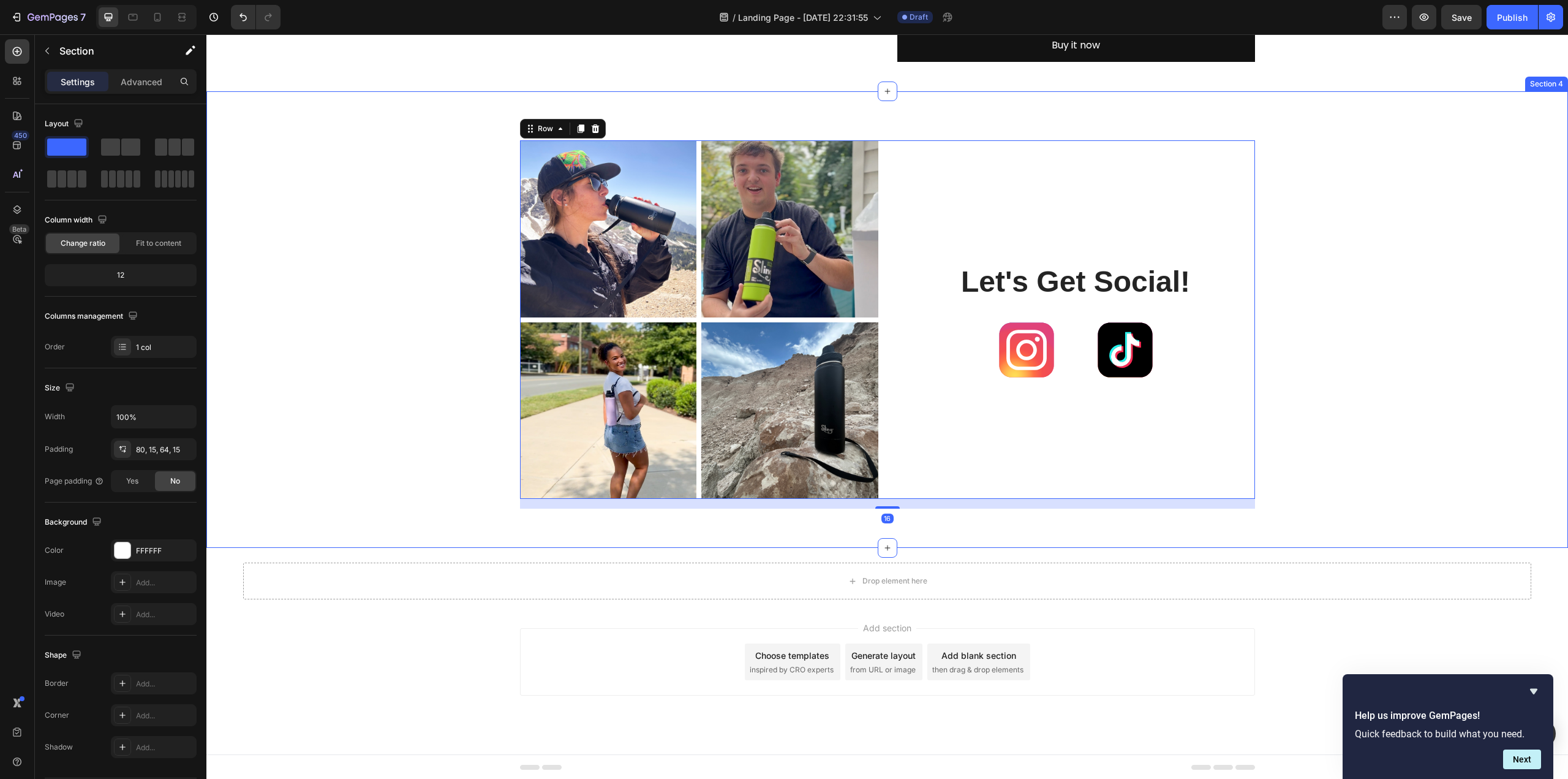
click at [413, 375] on div "Image Image Row Image Image Row Let's Get Social! Heading Image Image Row Row 16" at bounding box center [887, 324] width 1343 height 369
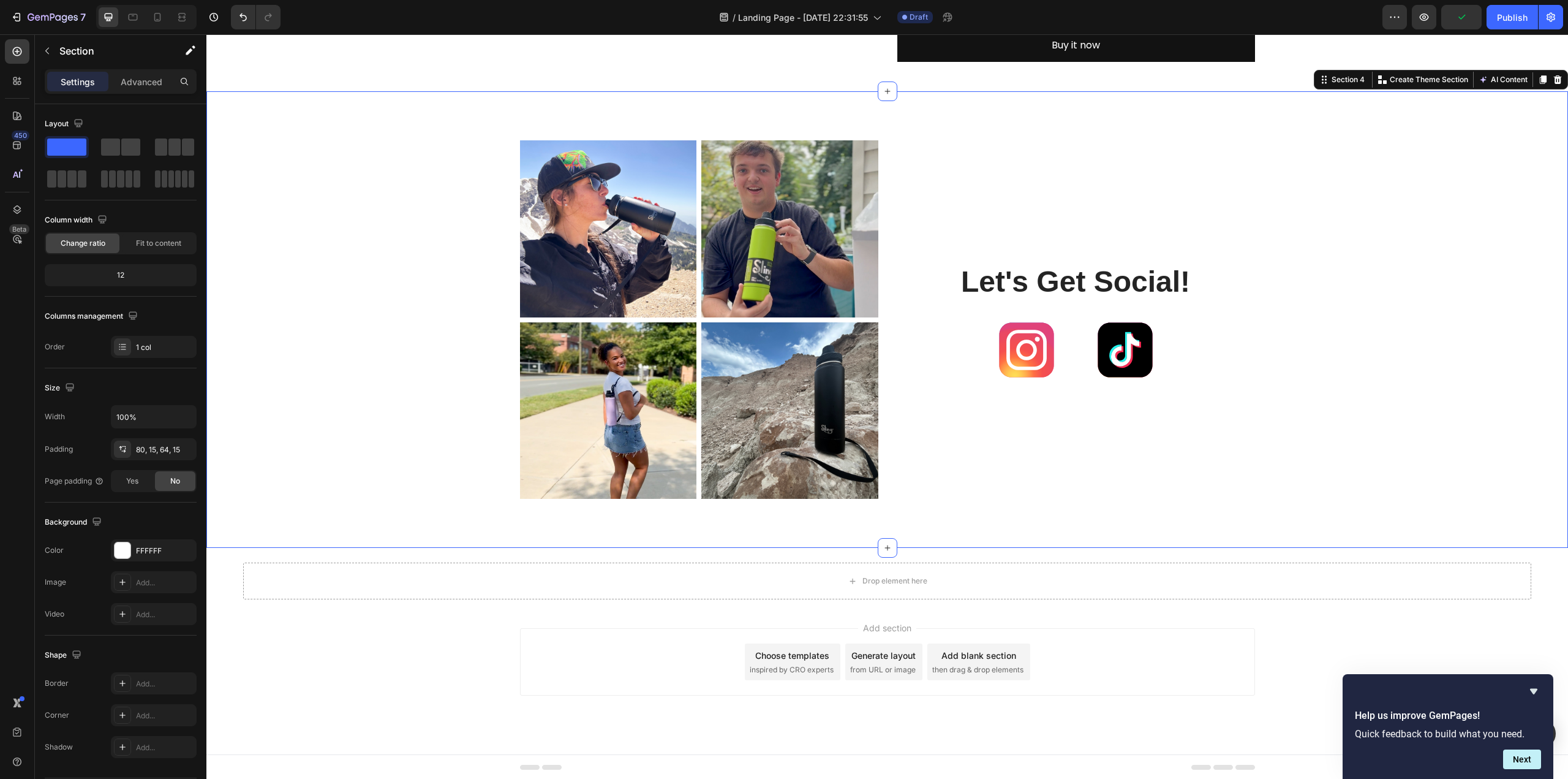
click at [254, 378] on div "Image Image Row Image Image Row Let's Get Social! Heading Image Image Row Row" at bounding box center [887, 324] width 1343 height 369
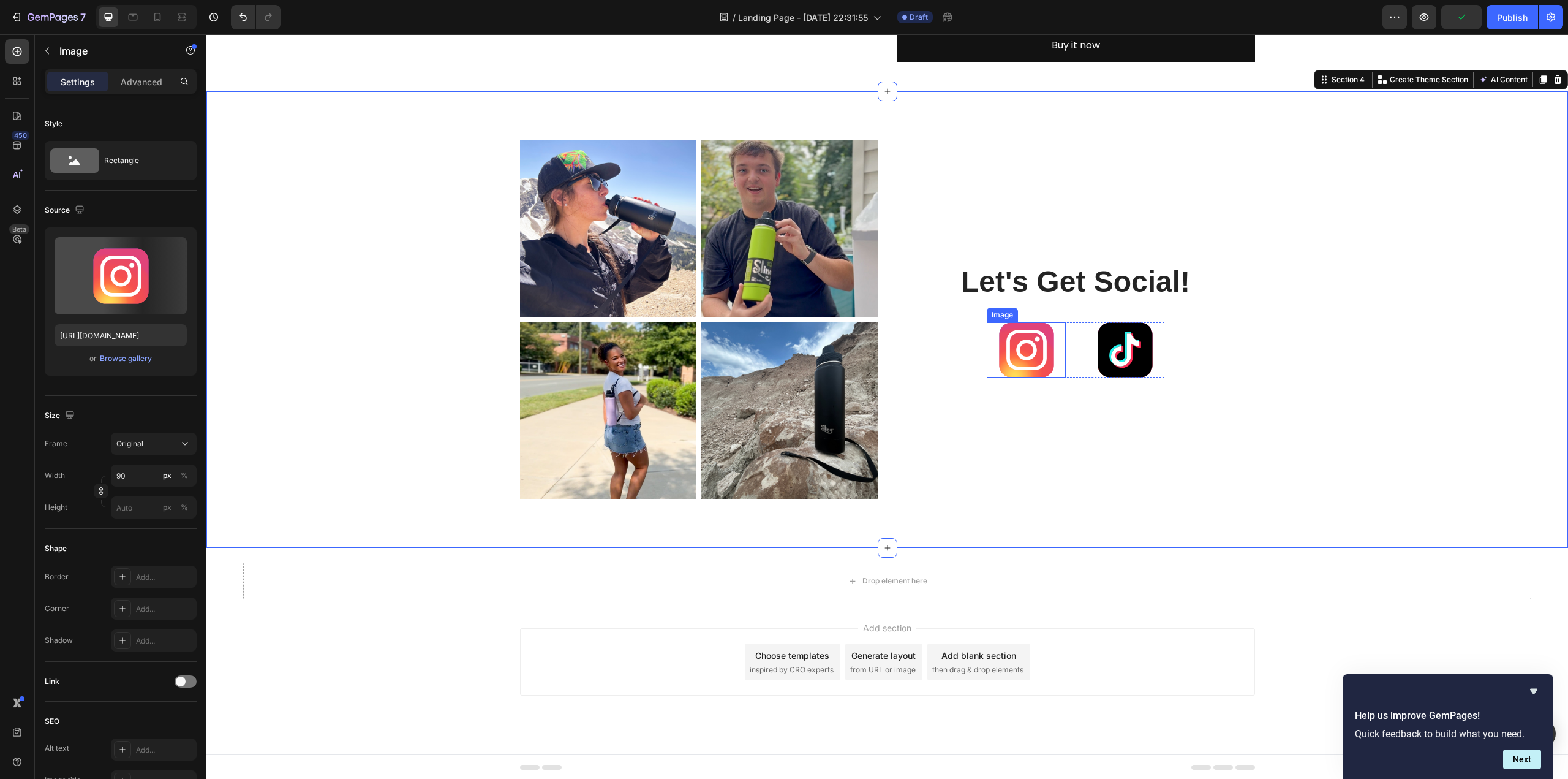
click at [1009, 356] on img at bounding box center [1026, 349] width 55 height 55
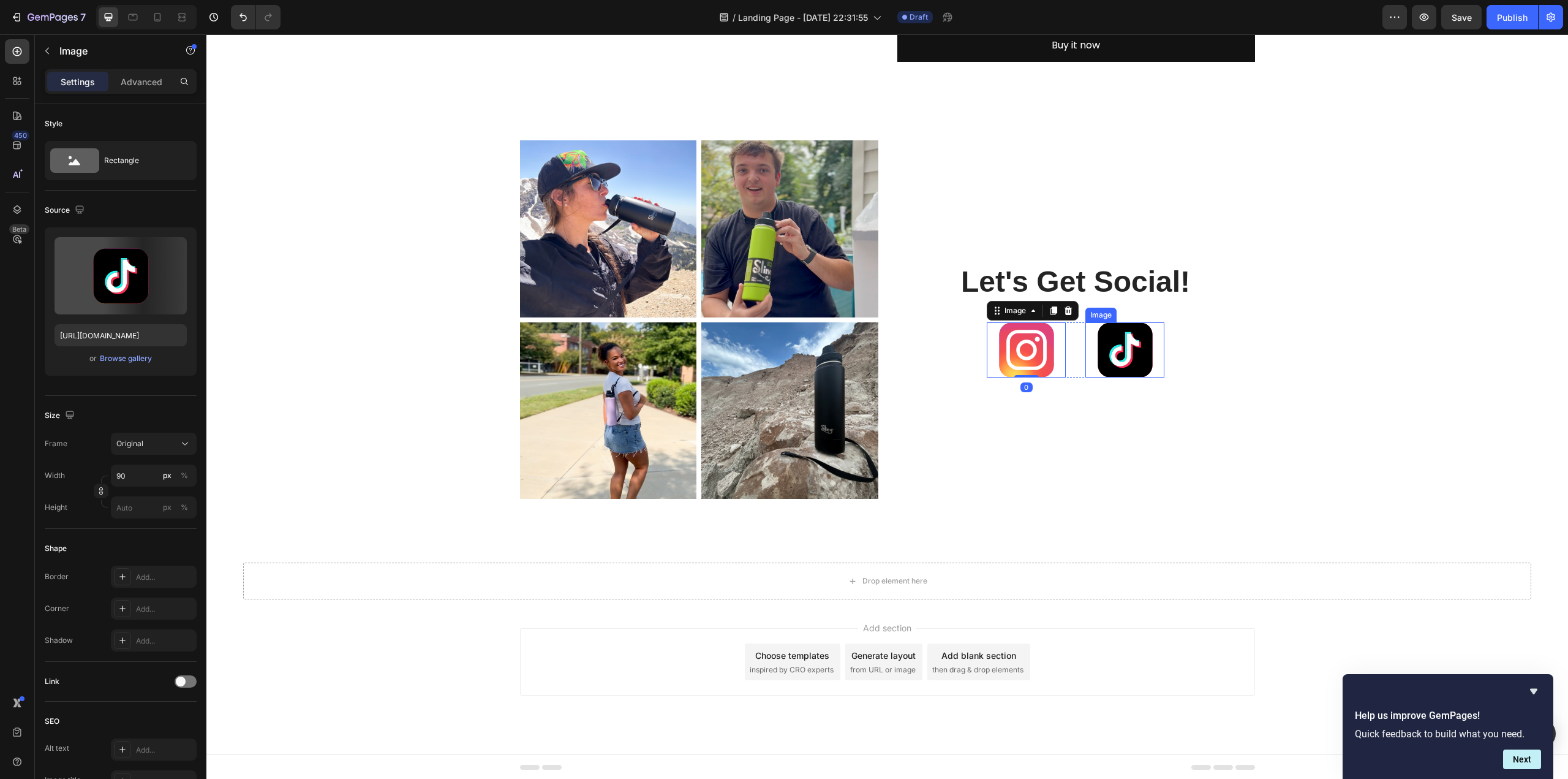
click at [1120, 345] on img at bounding box center [1125, 349] width 55 height 55
click at [1203, 352] on div "Let's Get Social! Heading Image Image 0 Row" at bounding box center [1076, 319] width 358 height 359
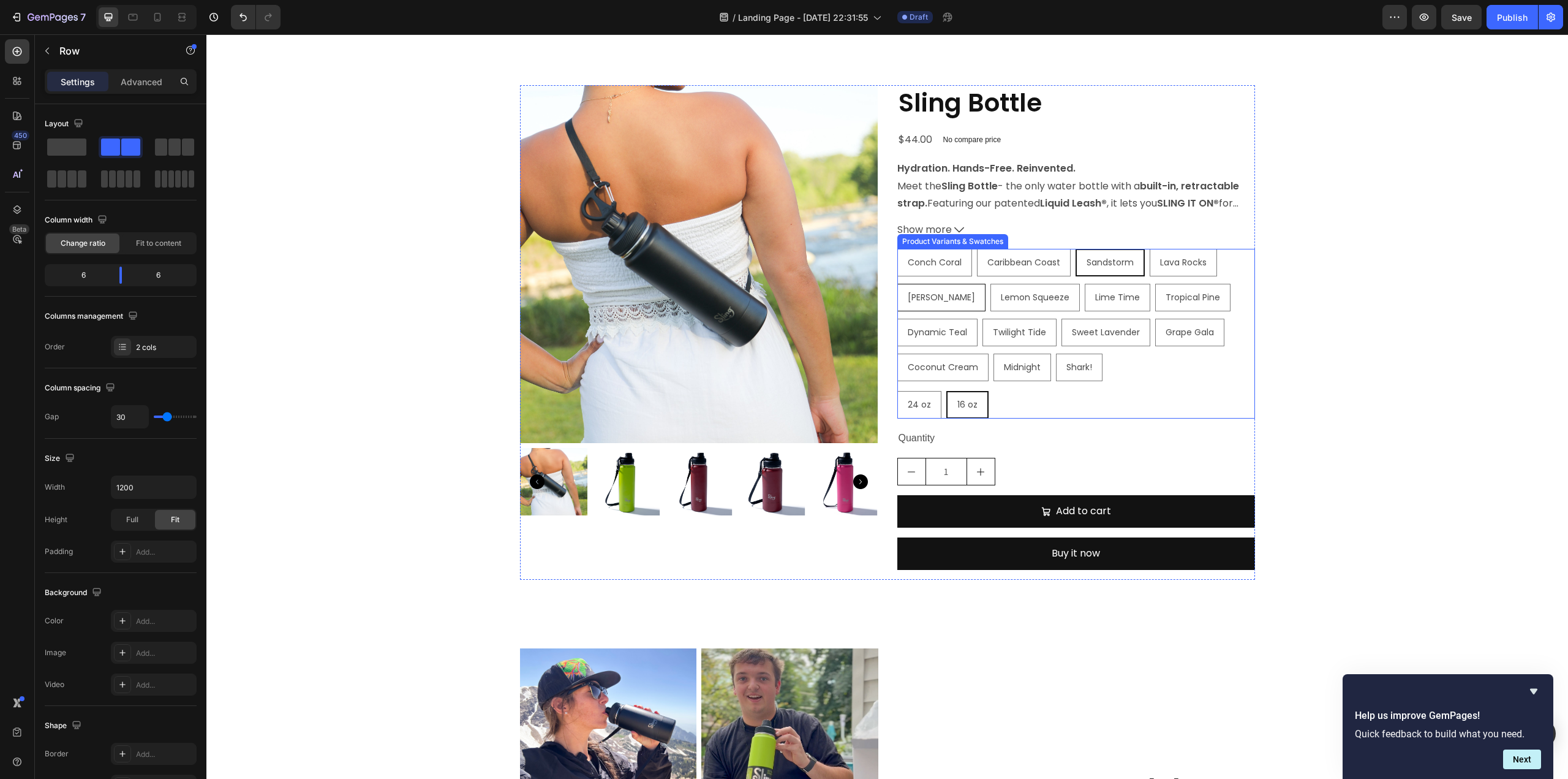
scroll to position [613, 0]
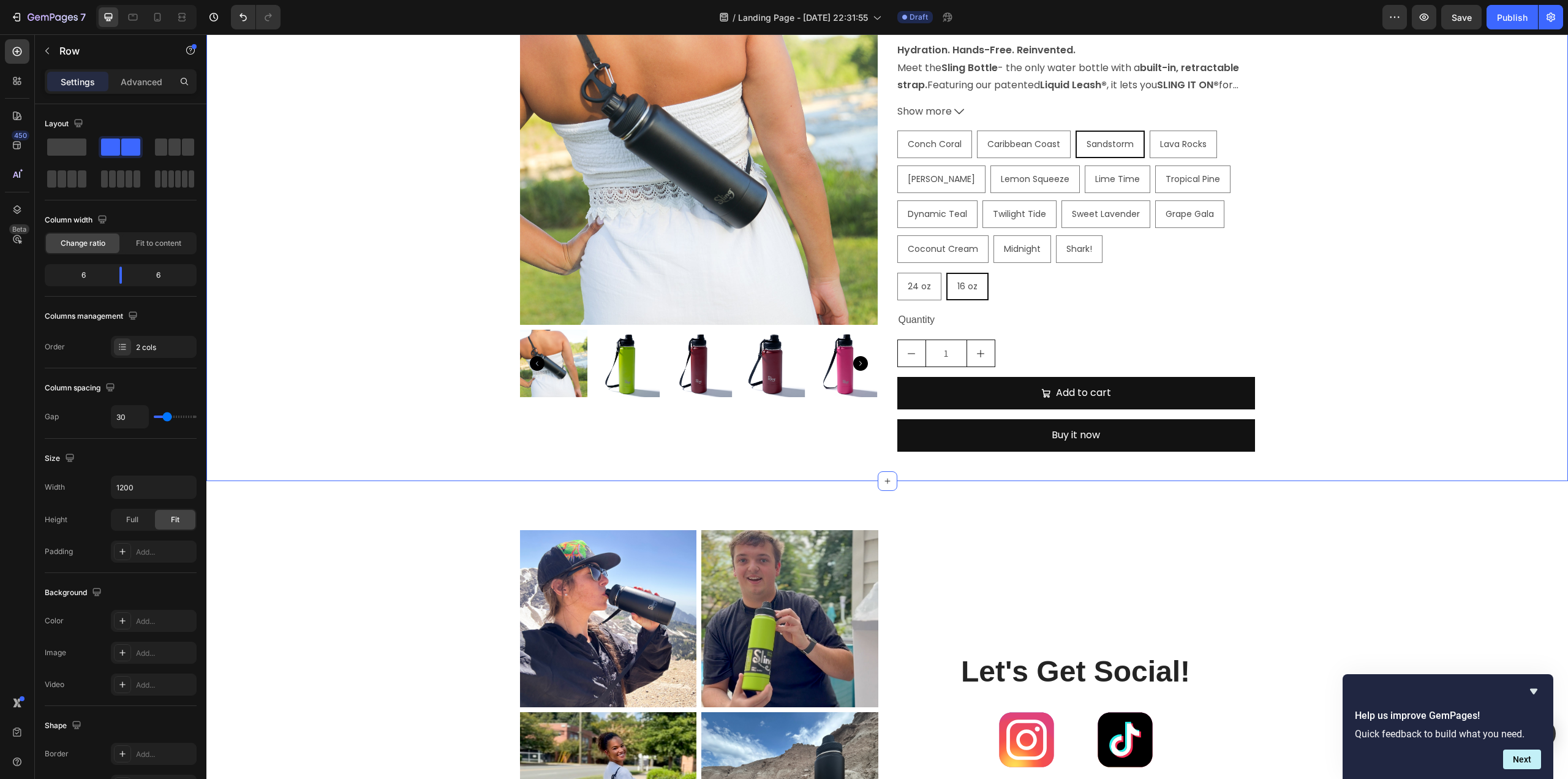
click at [1350, 400] on div "Product Images Sling Bottle Product Title $44.00 Product Price Product Price No…" at bounding box center [887, 214] width 1361 height 495
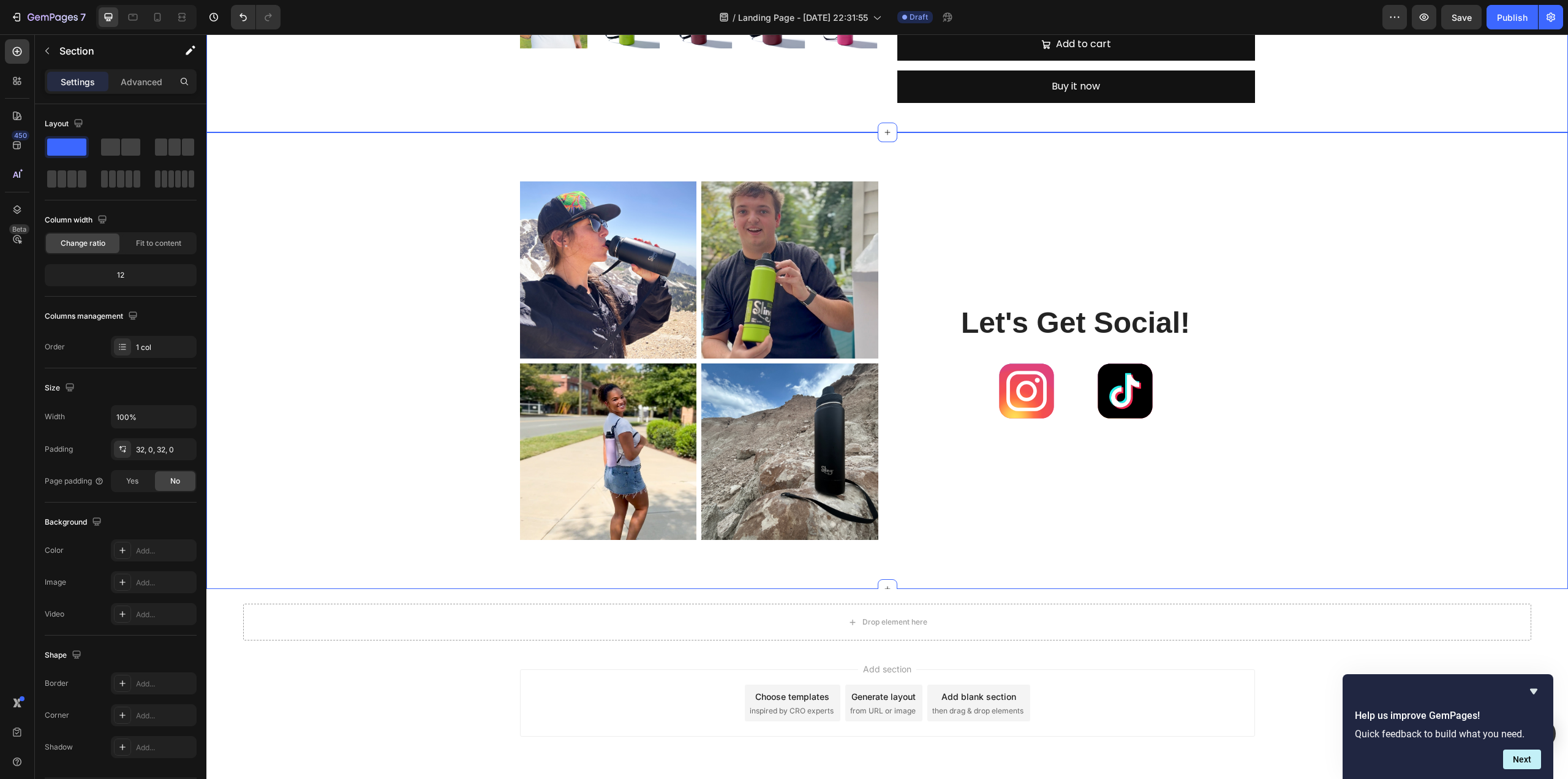
scroll to position [1003, 0]
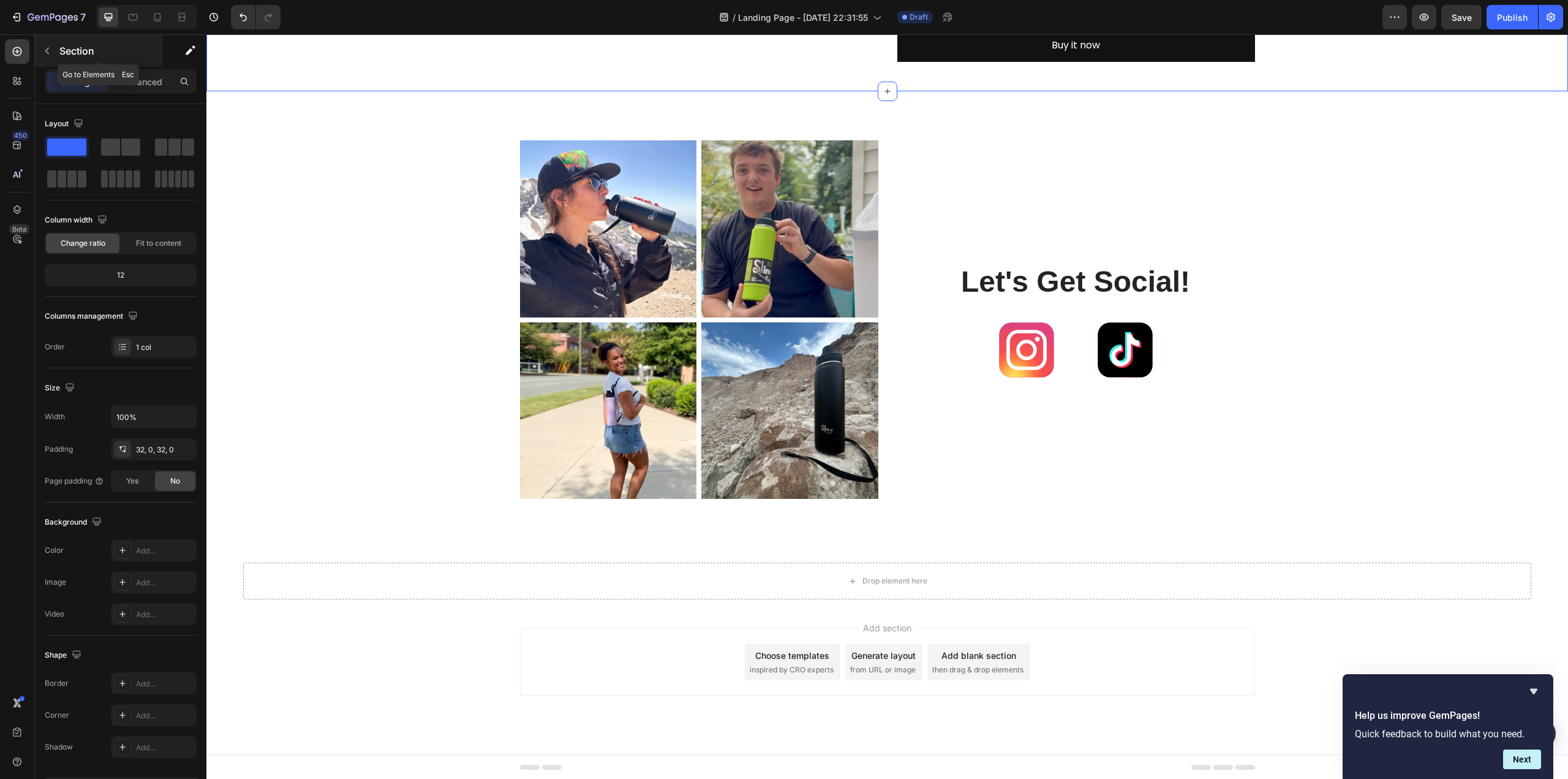
click at [48, 46] on icon "button" at bounding box center [48, 51] width 10 height 10
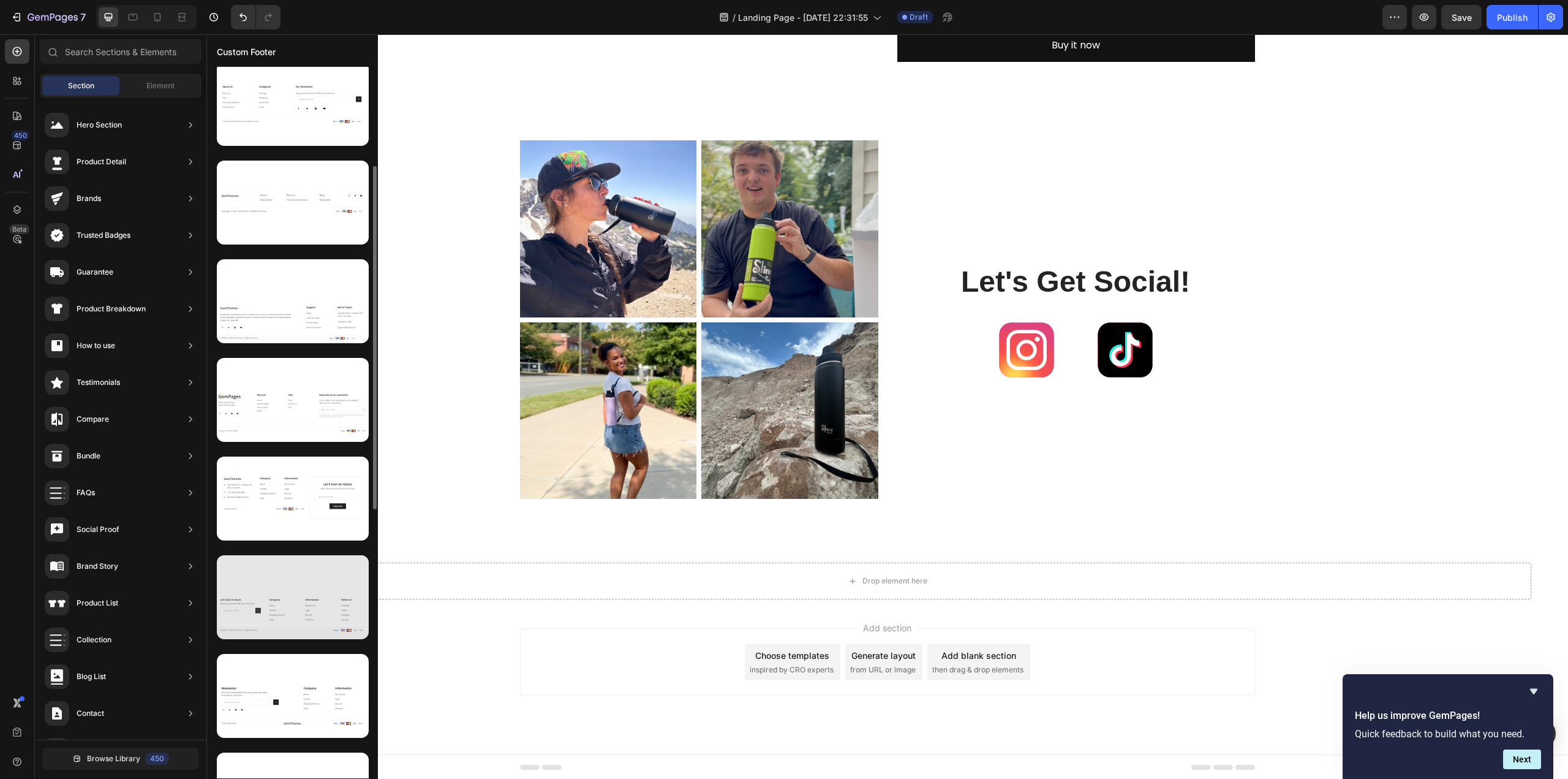
scroll to position [0, 0]
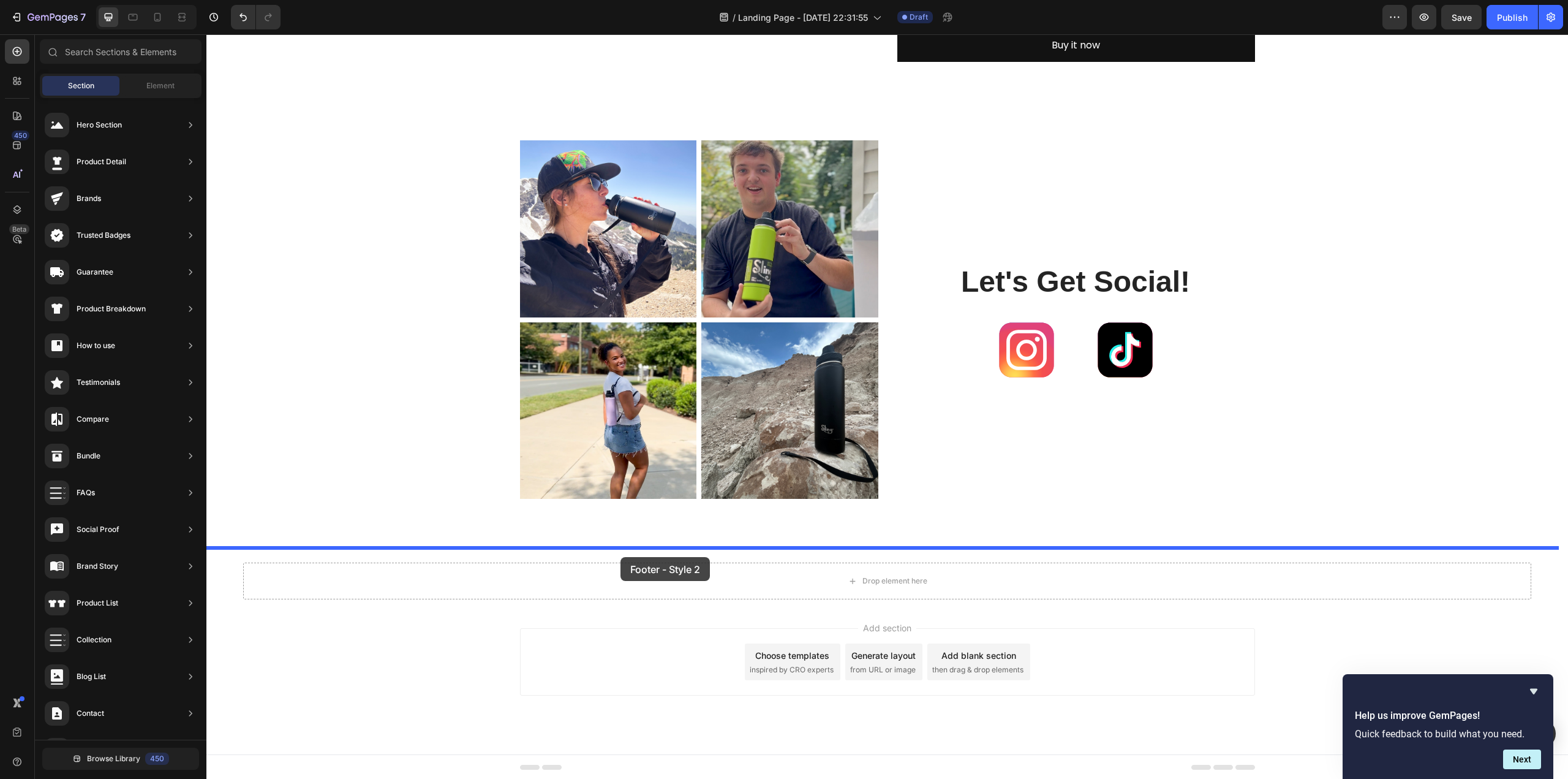
drag, startPoint x: 492, startPoint y: 269, endPoint x: 620, endPoint y: 557, distance: 315.2
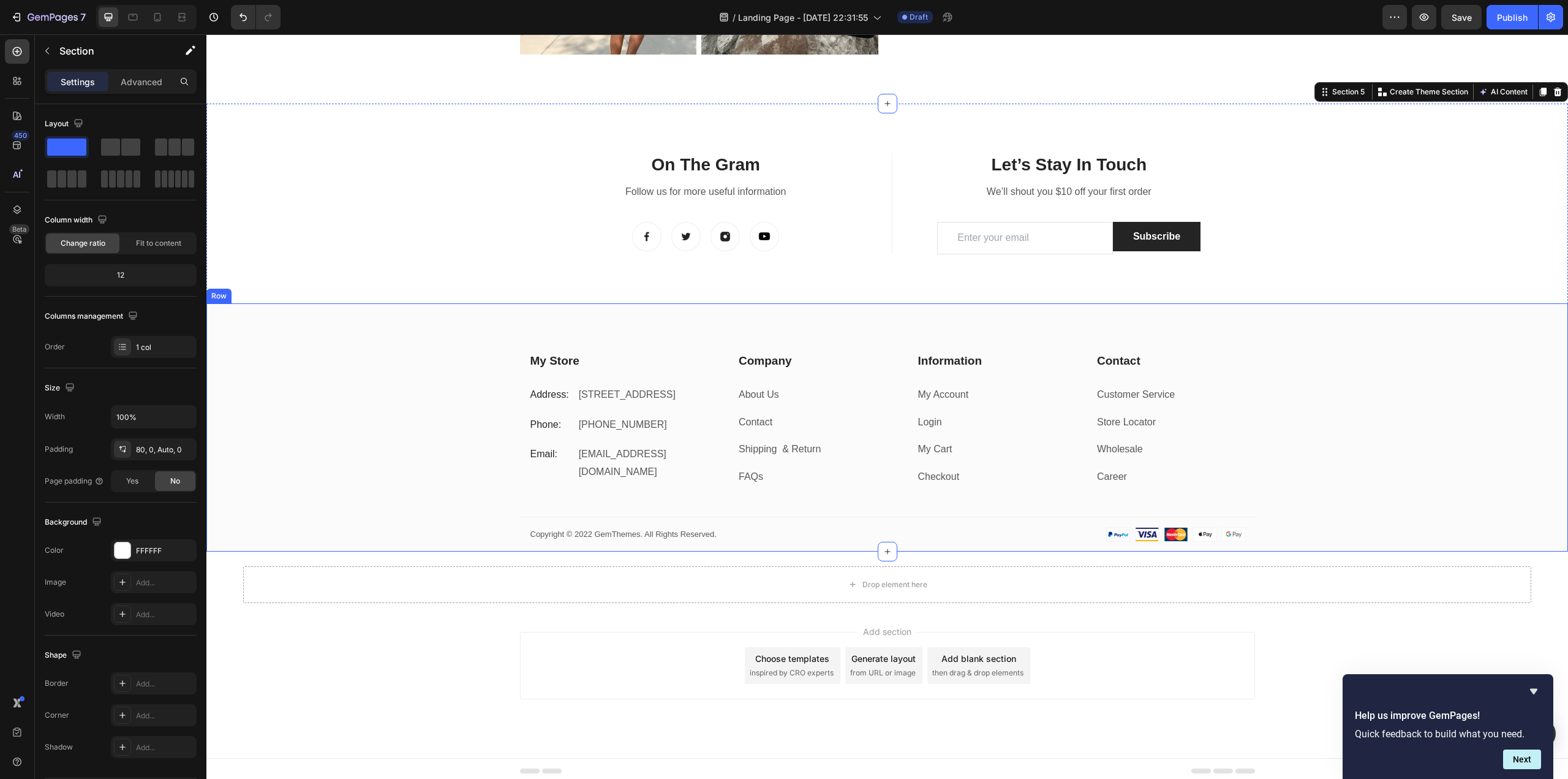
scroll to position [1450, 0]
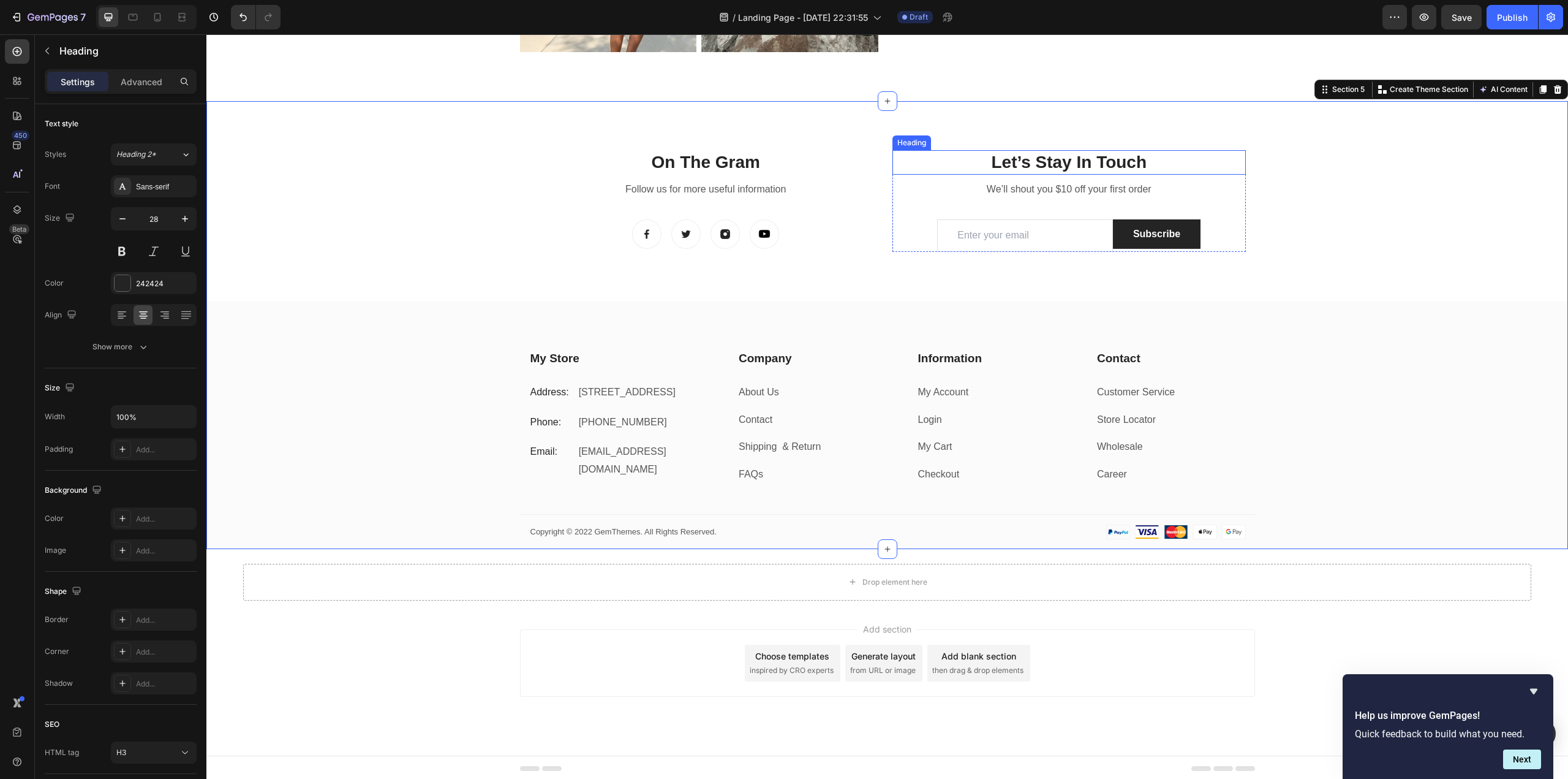
click at [1049, 160] on p "Let’s Stay In Touch" at bounding box center [1069, 162] width 351 height 22
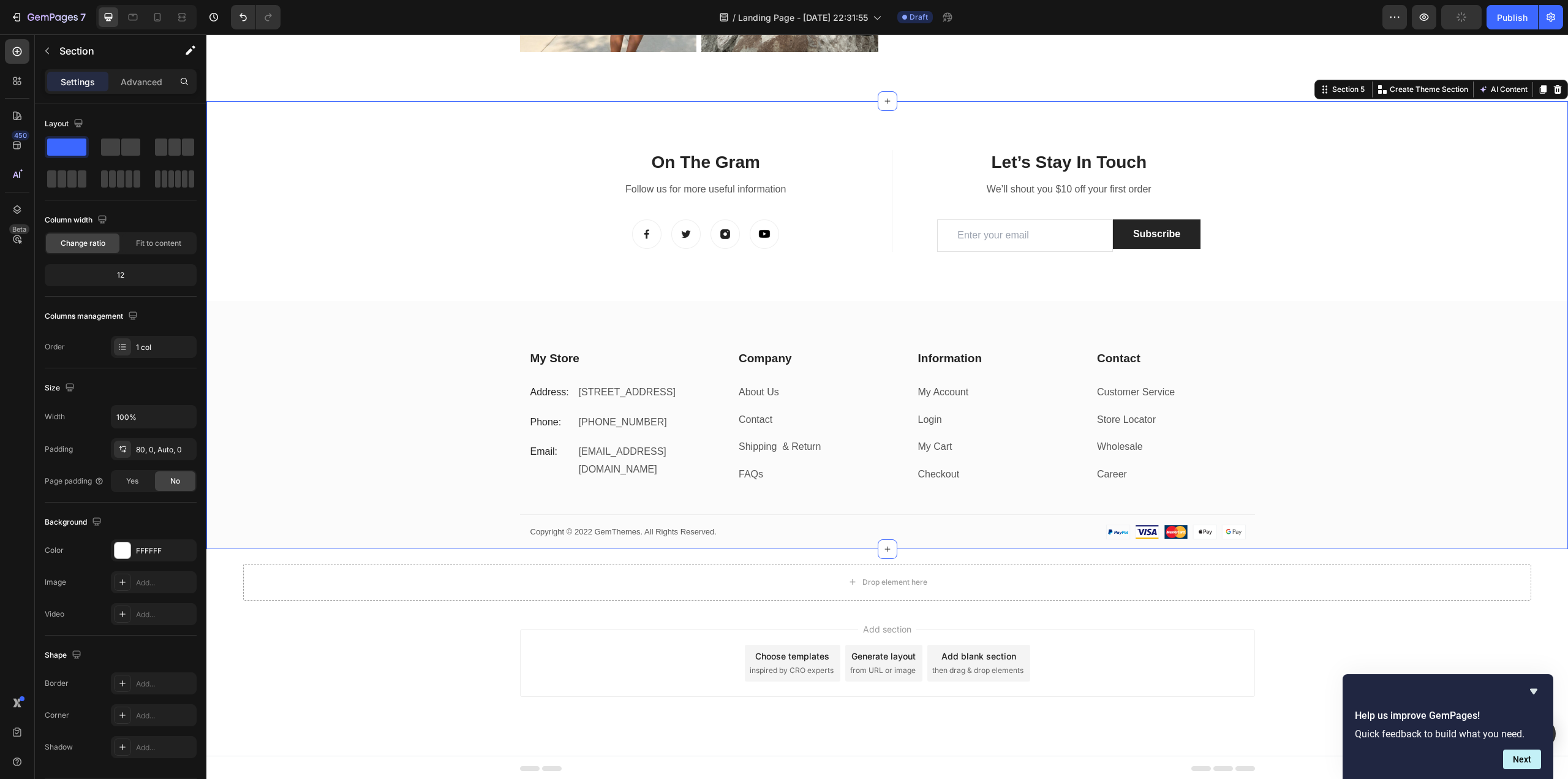
click at [1100, 279] on div "On The Gram Heading Follow us for more useful information Text block Image Imag…" at bounding box center [887, 349] width 1361 height 399
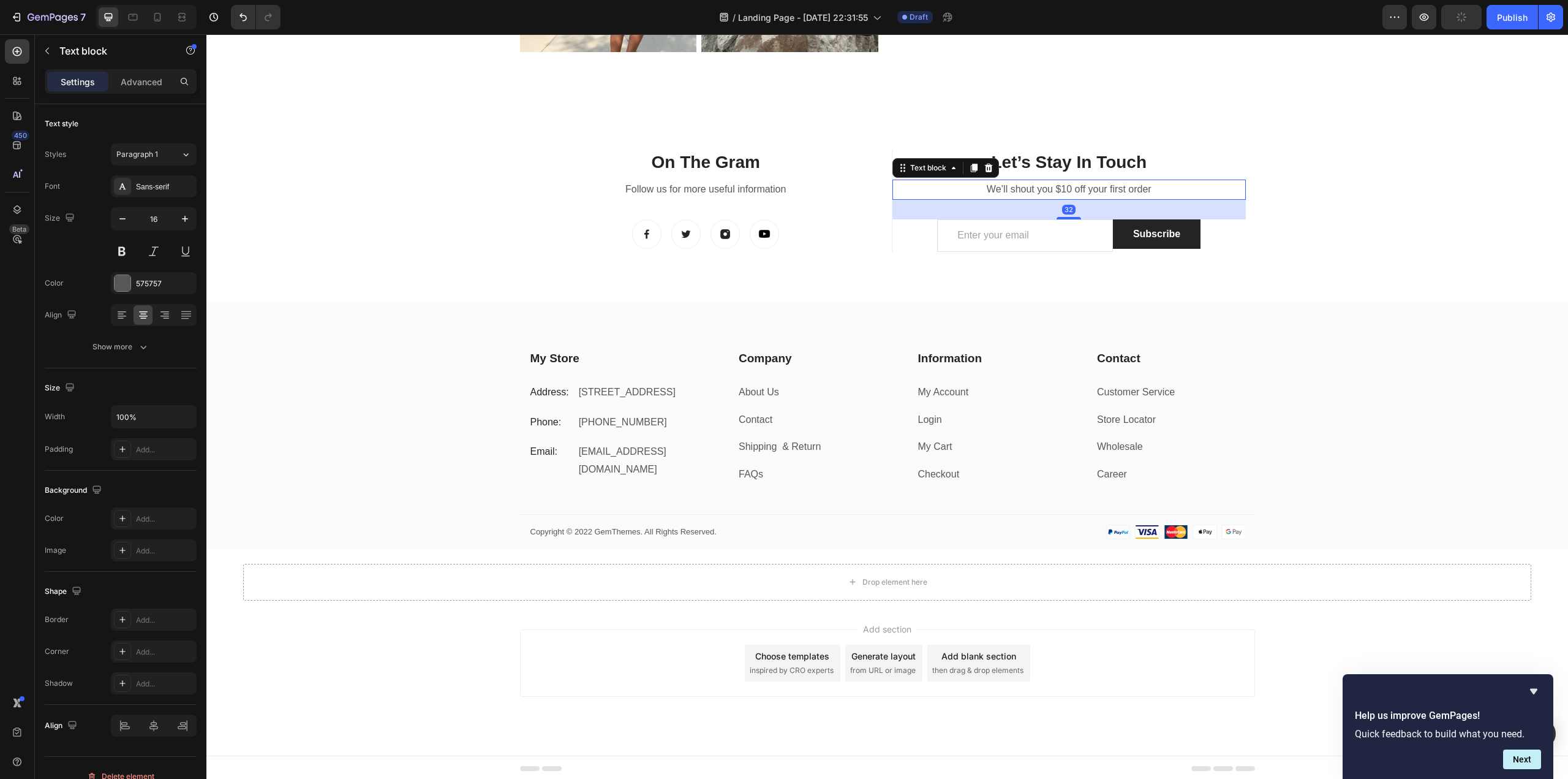
click at [1043, 185] on p "We’ll shout you $10 off your first order" at bounding box center [1069, 189] width 351 height 18
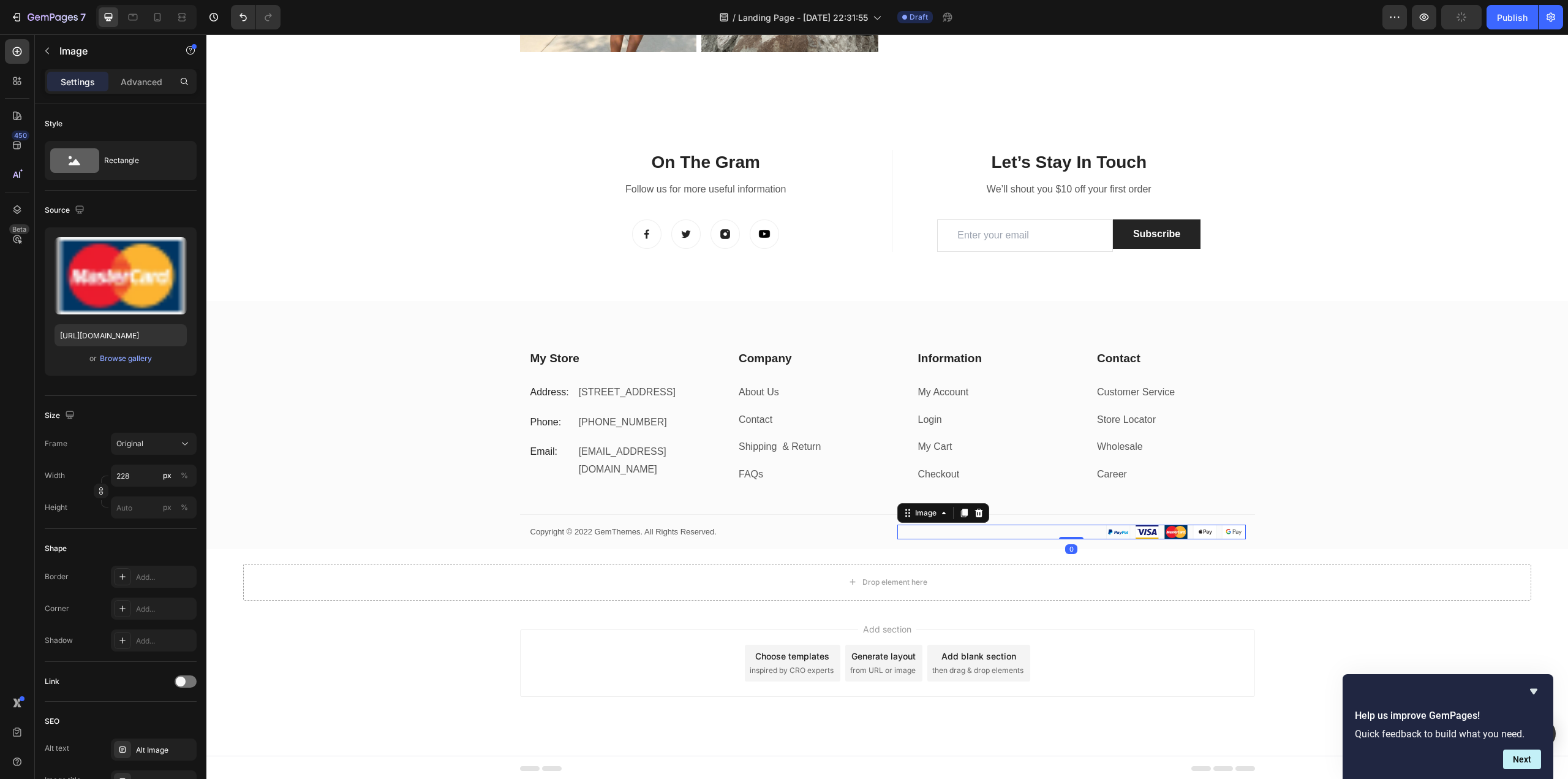
click at [961, 525] on div at bounding box center [1071, 532] width 348 height 15
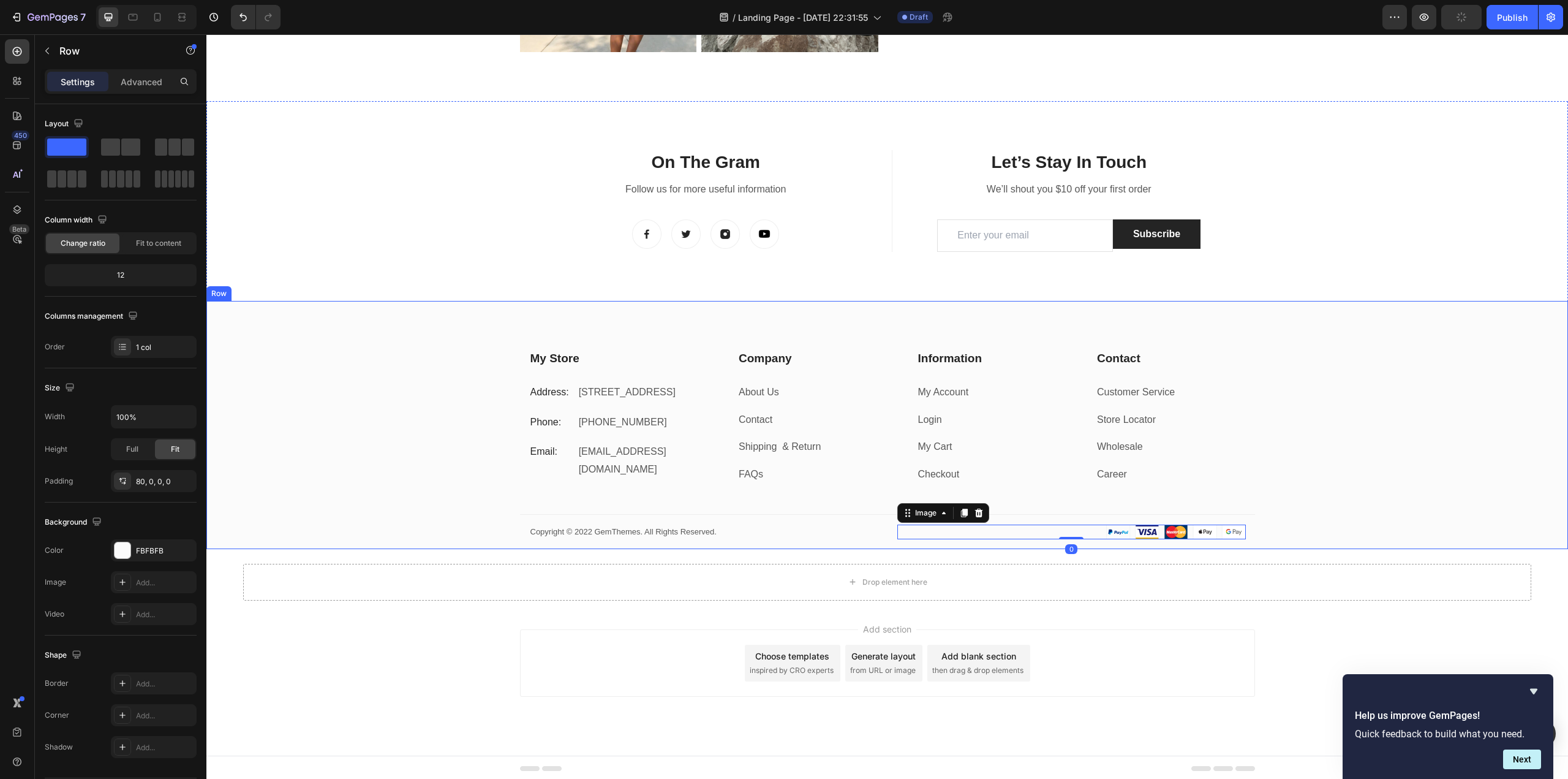
click at [1270, 470] on div "My Store Heading Address: Text block 184 Main Rd E, St Albans VIC 3021, Austral…" at bounding box center [887, 450] width 1361 height 199
click at [1329, 500] on div "My Store Heading Address: Text block 184 Main Rd E, St Albans VIC 3021, Austral…" at bounding box center [887, 450] width 1361 height 199
click at [278, 290] on icon at bounding box center [283, 289] width 8 height 8
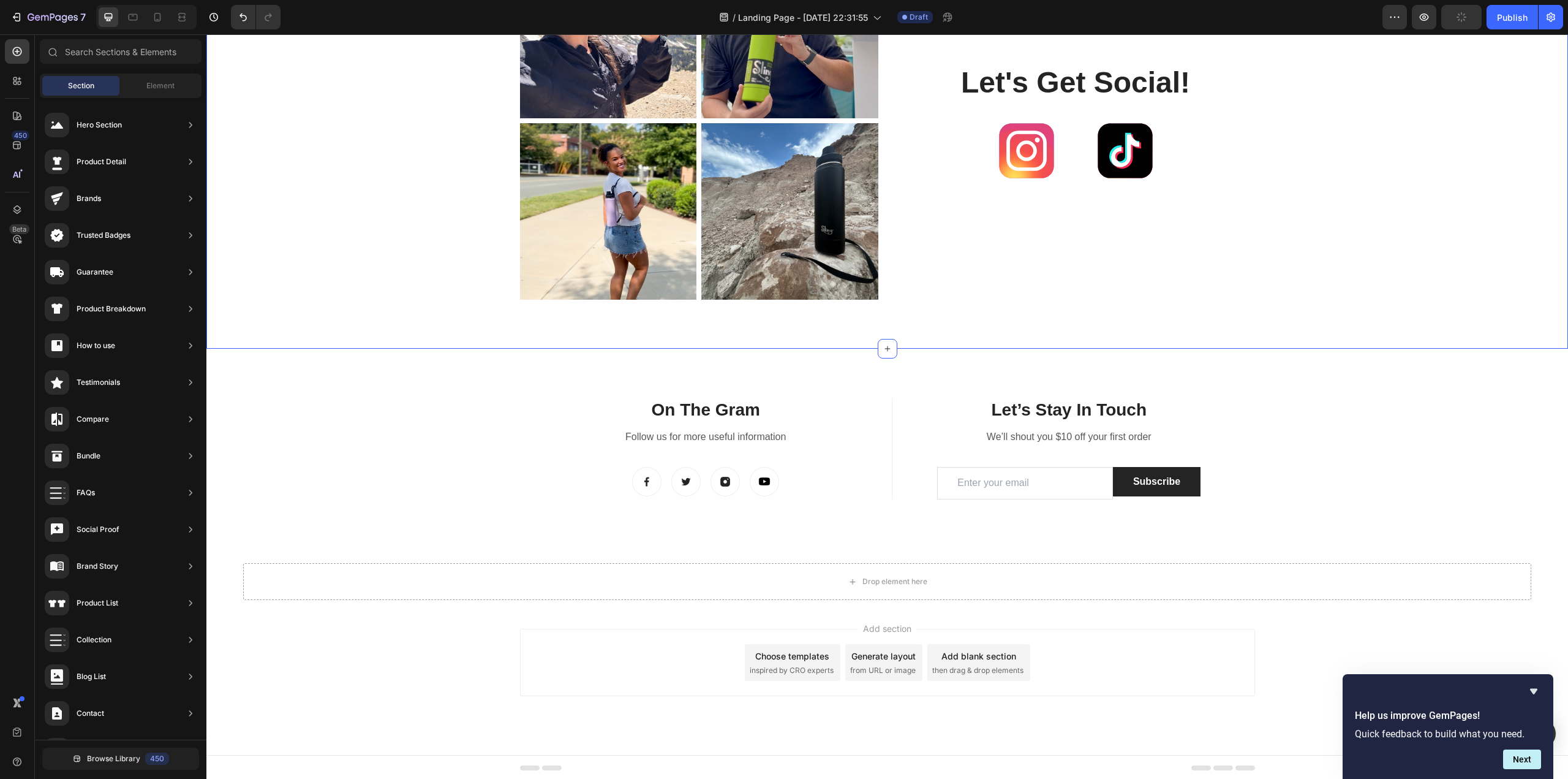
scroll to position [895, 0]
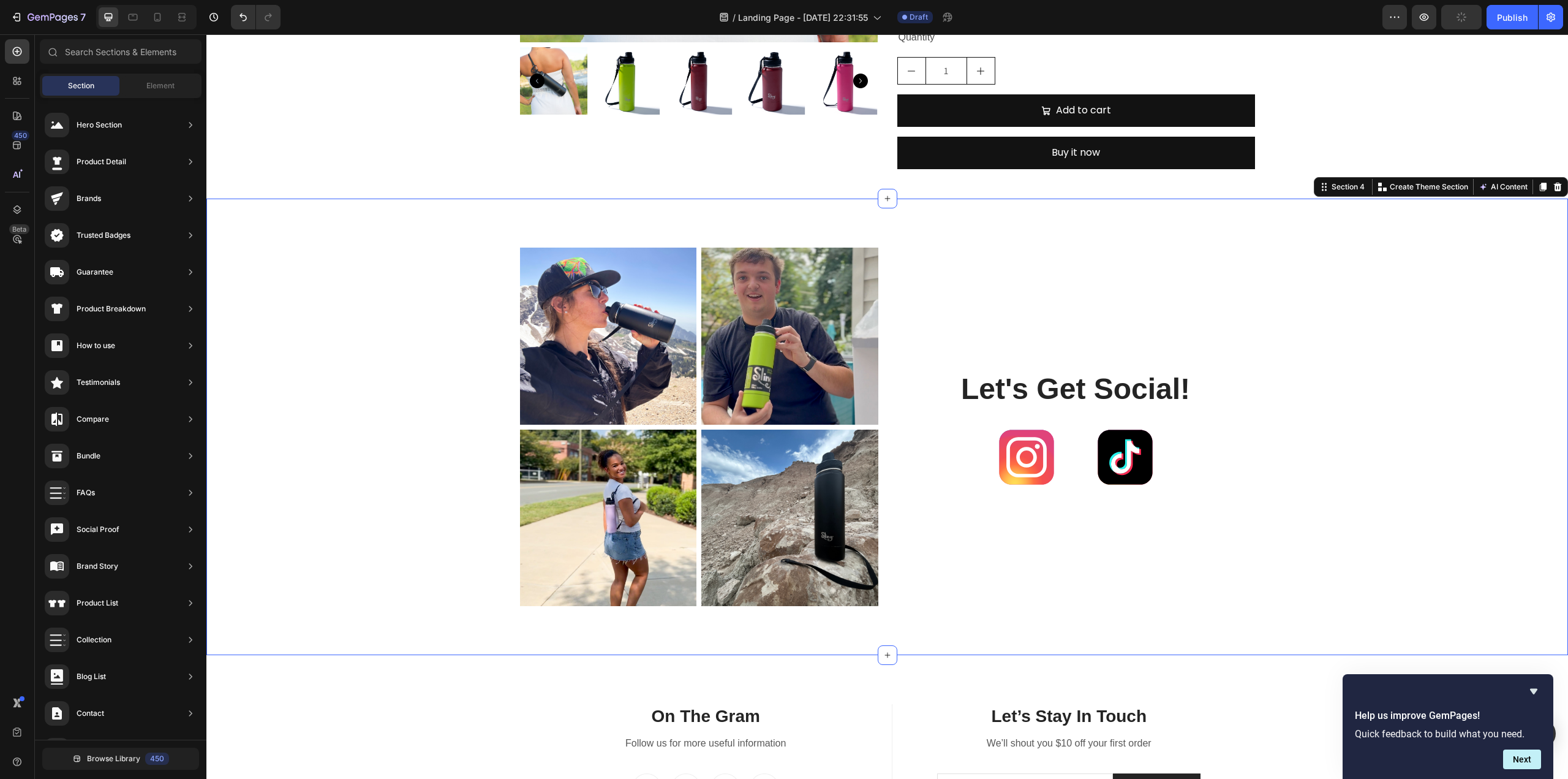
click at [453, 369] on div "Image Image Row Image Image Row Let's Get Social! Heading Image Image Row Row" at bounding box center [887, 432] width 1343 height 369
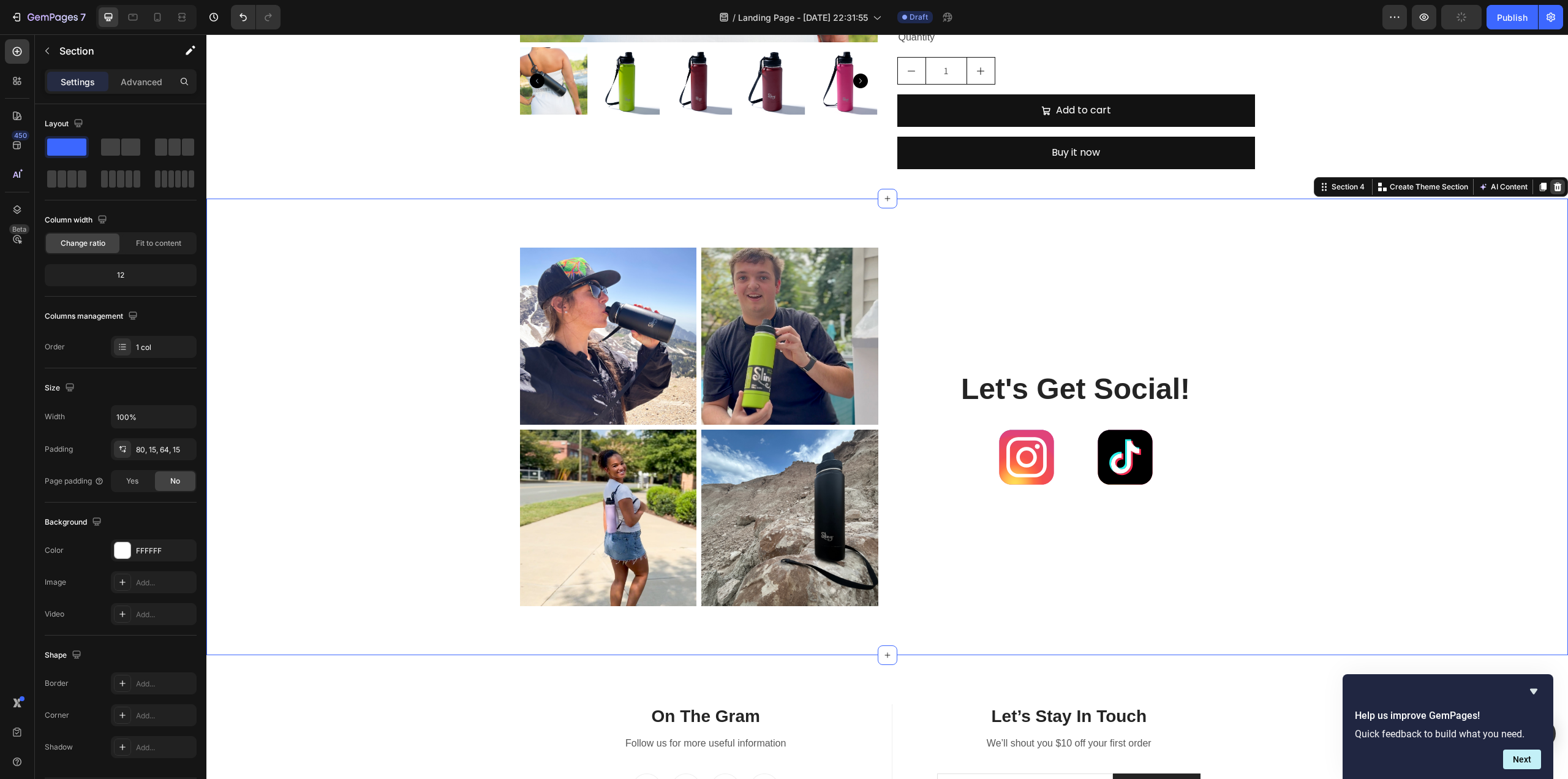
click at [1552, 190] on icon at bounding box center [1557, 187] width 10 height 10
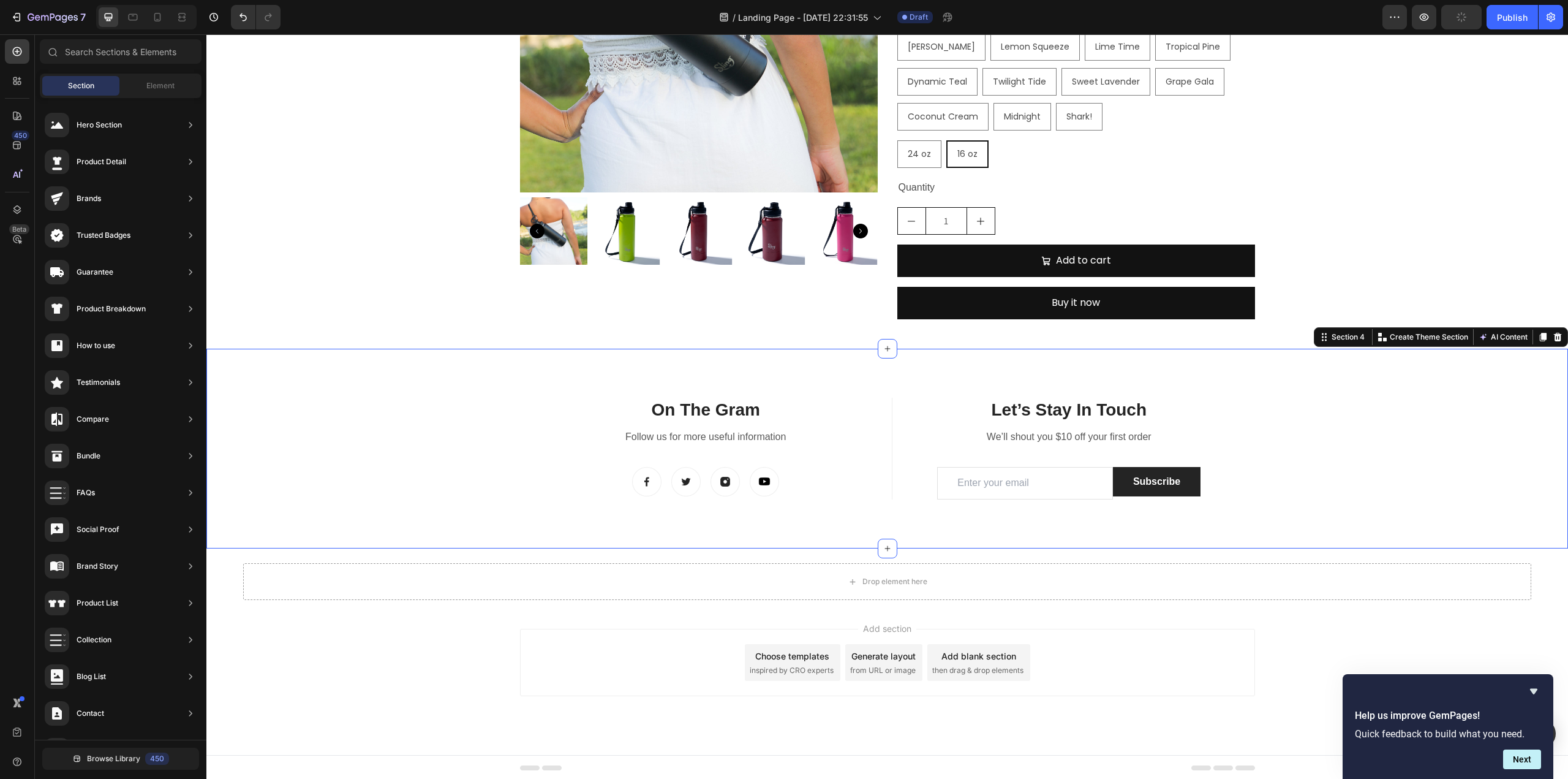
click at [371, 419] on div "On The Gram Heading Follow us for more useful information Text block Image Imag…" at bounding box center [887, 473] width 1361 height 151
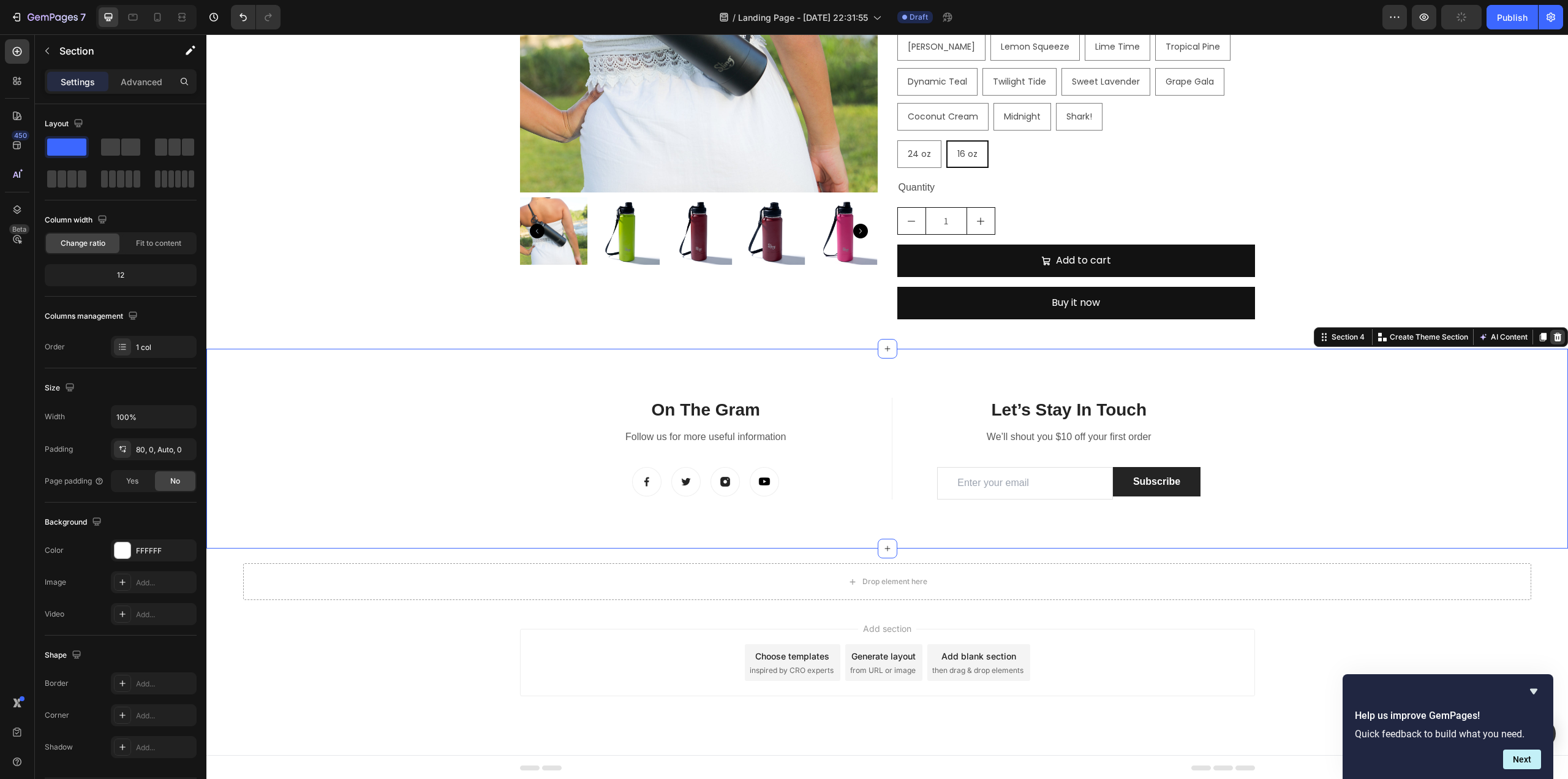
click at [1554, 334] on icon at bounding box center [1558, 337] width 8 height 8
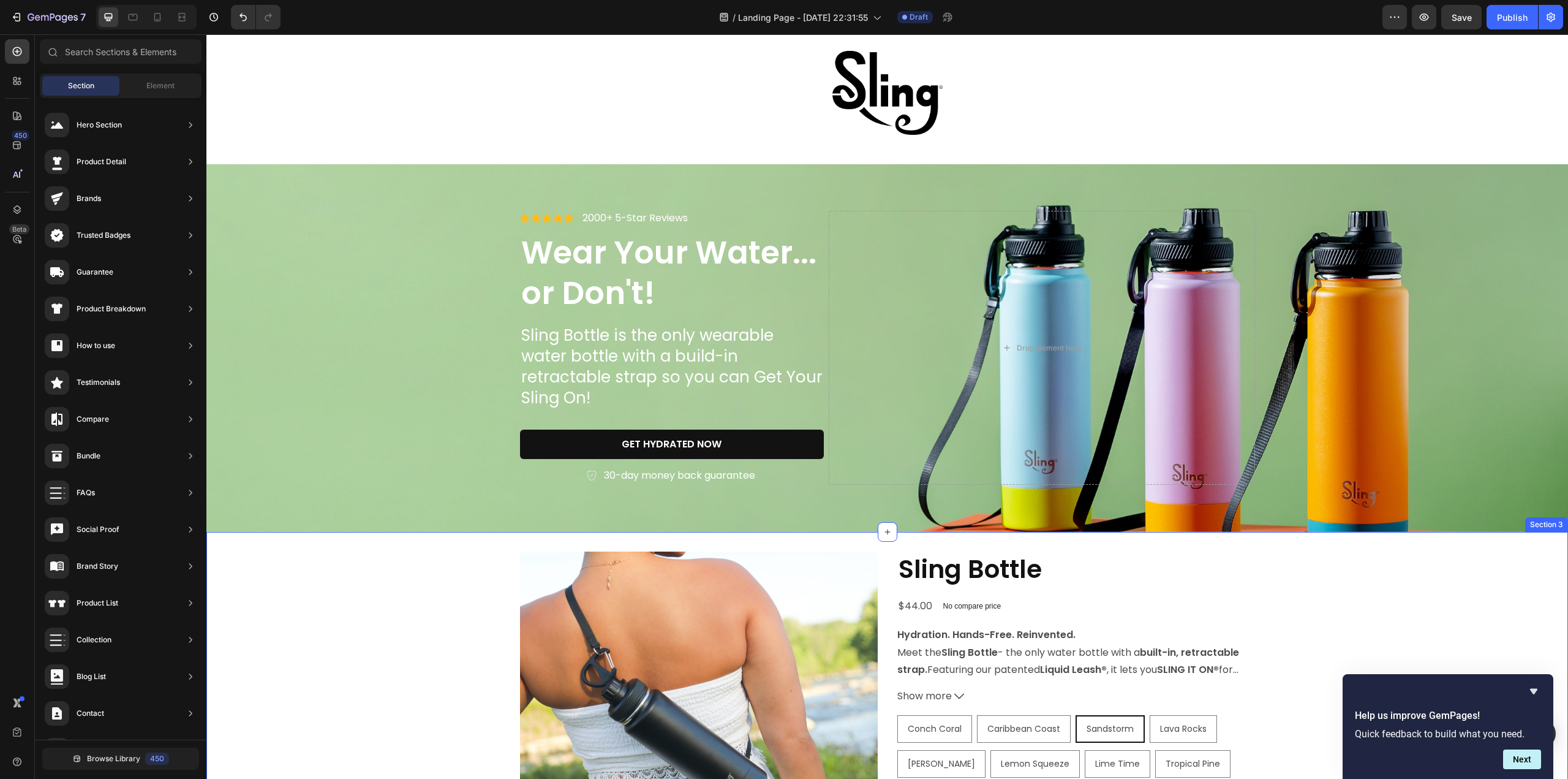
scroll to position [0, 0]
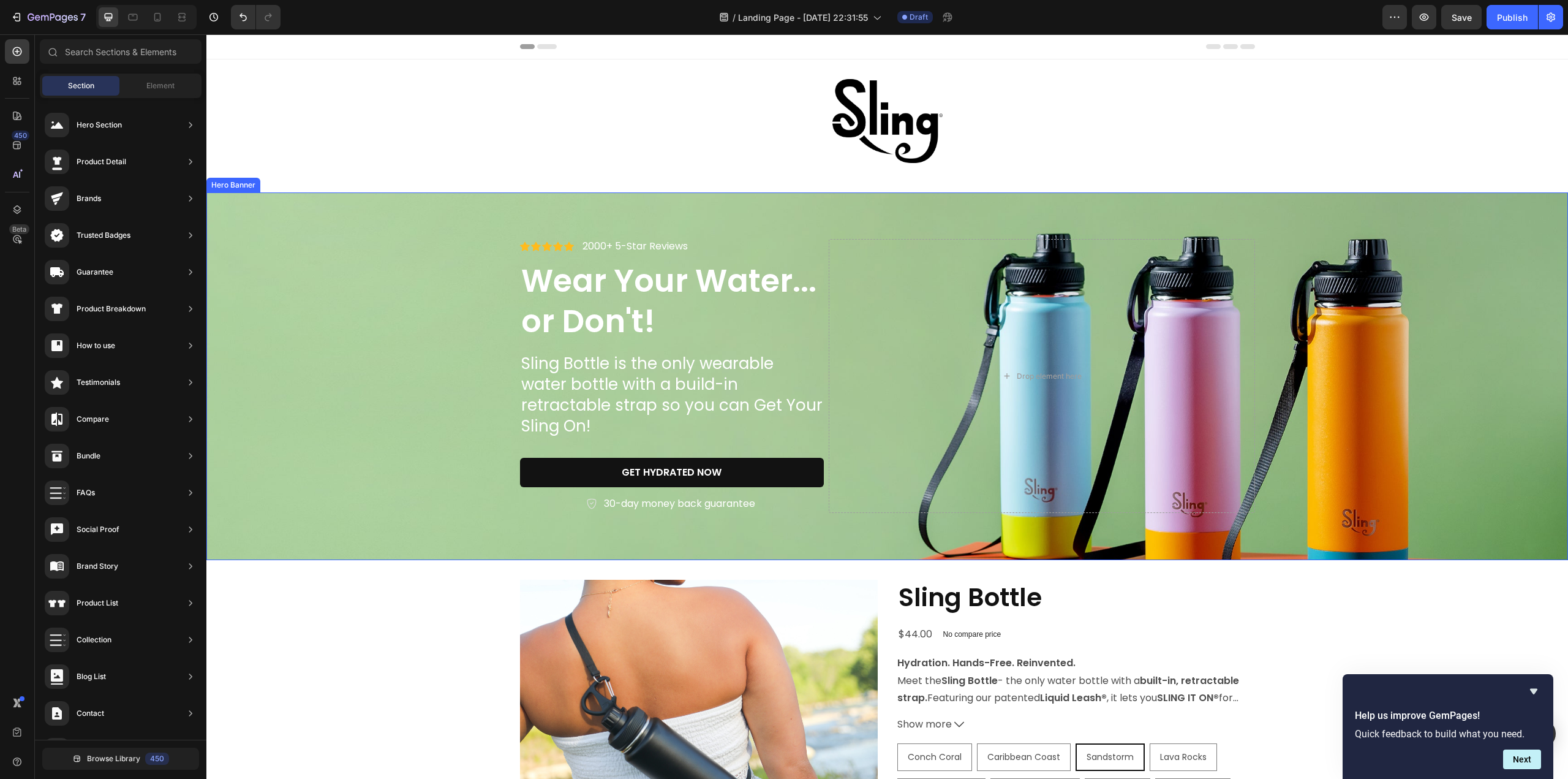
click at [397, 252] on div "Background Image" at bounding box center [887, 376] width 1361 height 368
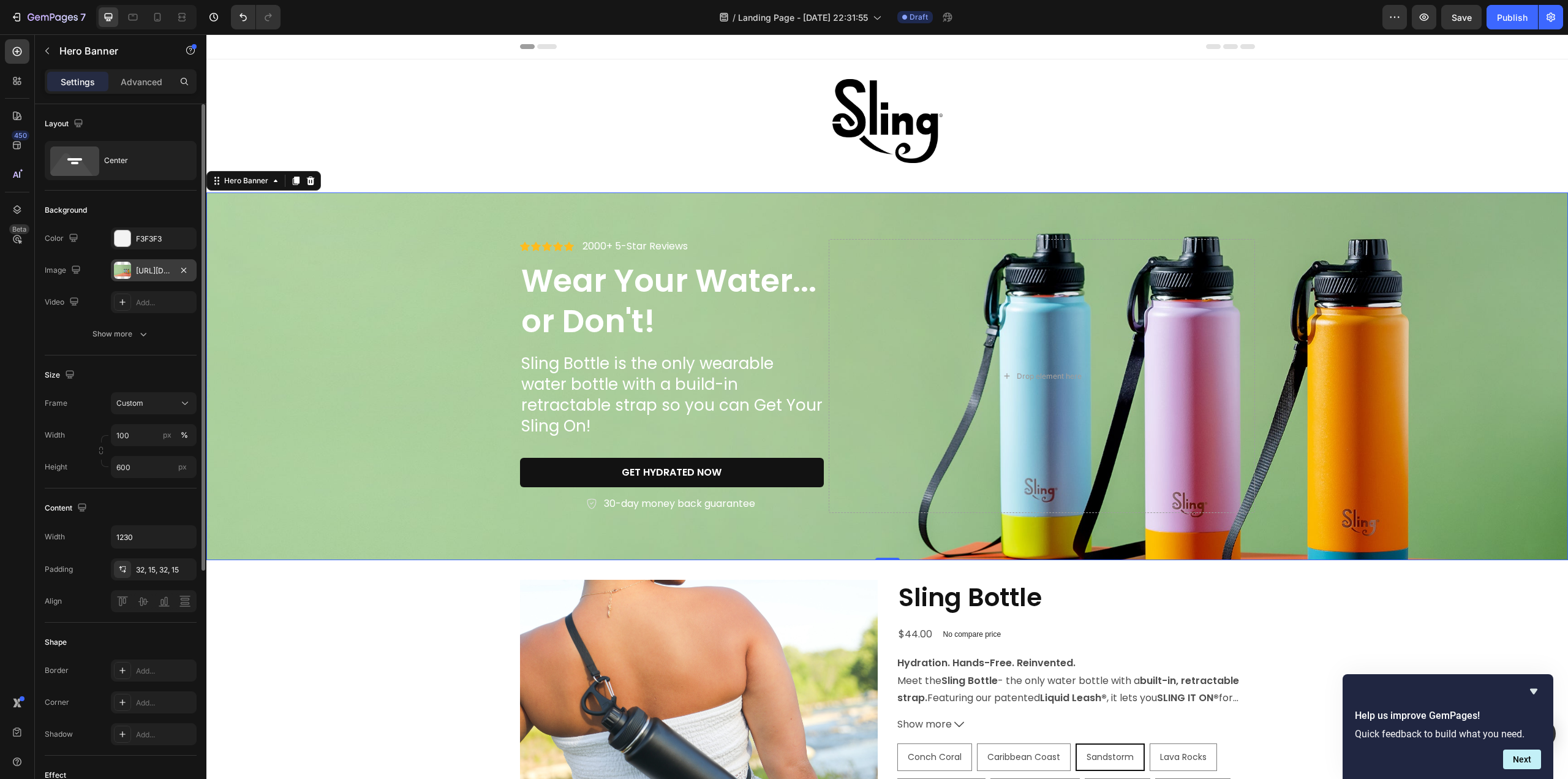
click at [163, 267] on div "https://cdn.shopify.com/s/files/1/0676/9072/5614/files/gempages_586066445889176…" at bounding box center [153, 270] width 36 height 11
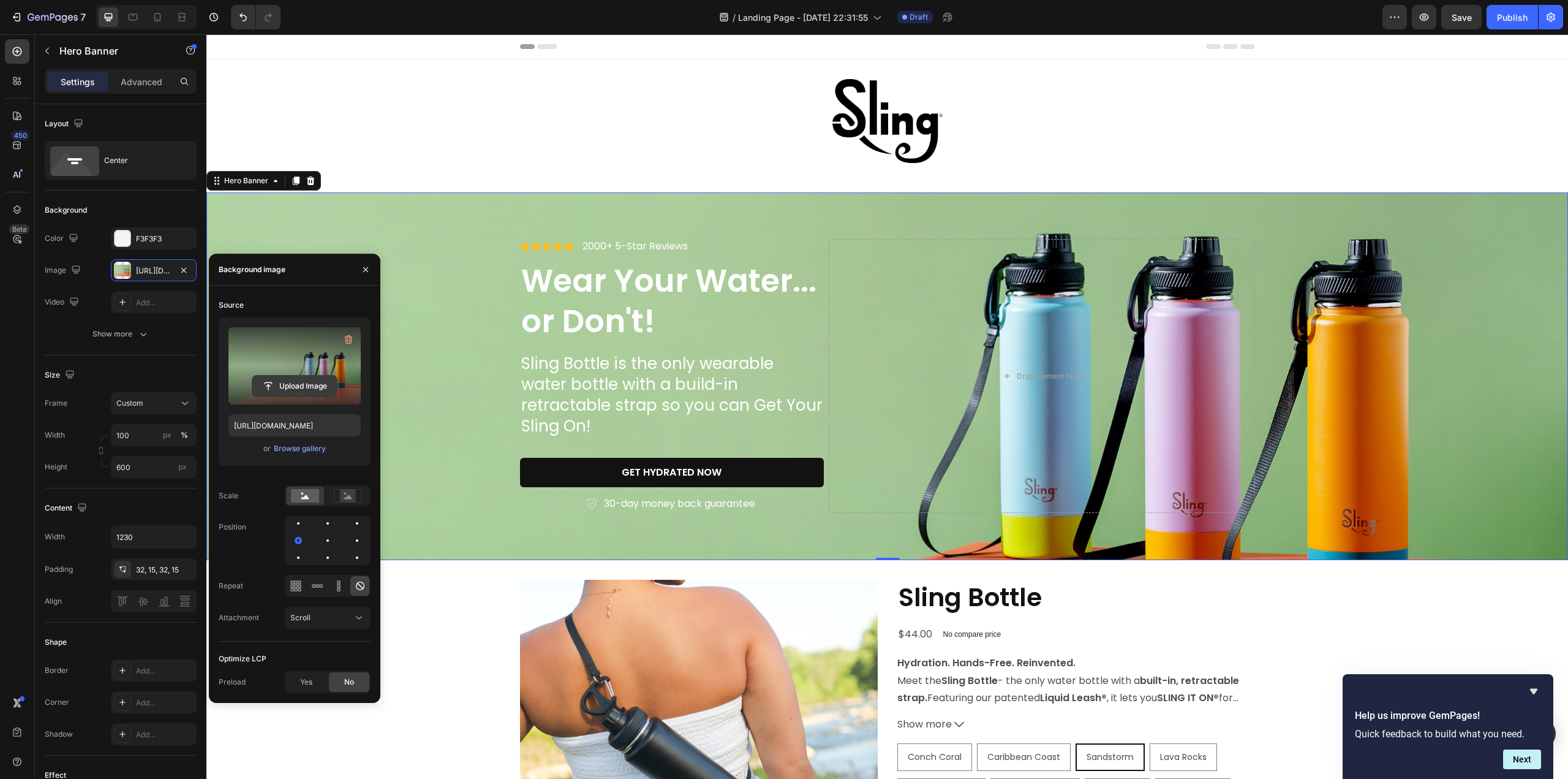
click at [295, 384] on input "file" at bounding box center [294, 385] width 84 height 21
click at [278, 446] on div "Browse gallery" at bounding box center [299, 448] width 52 height 11
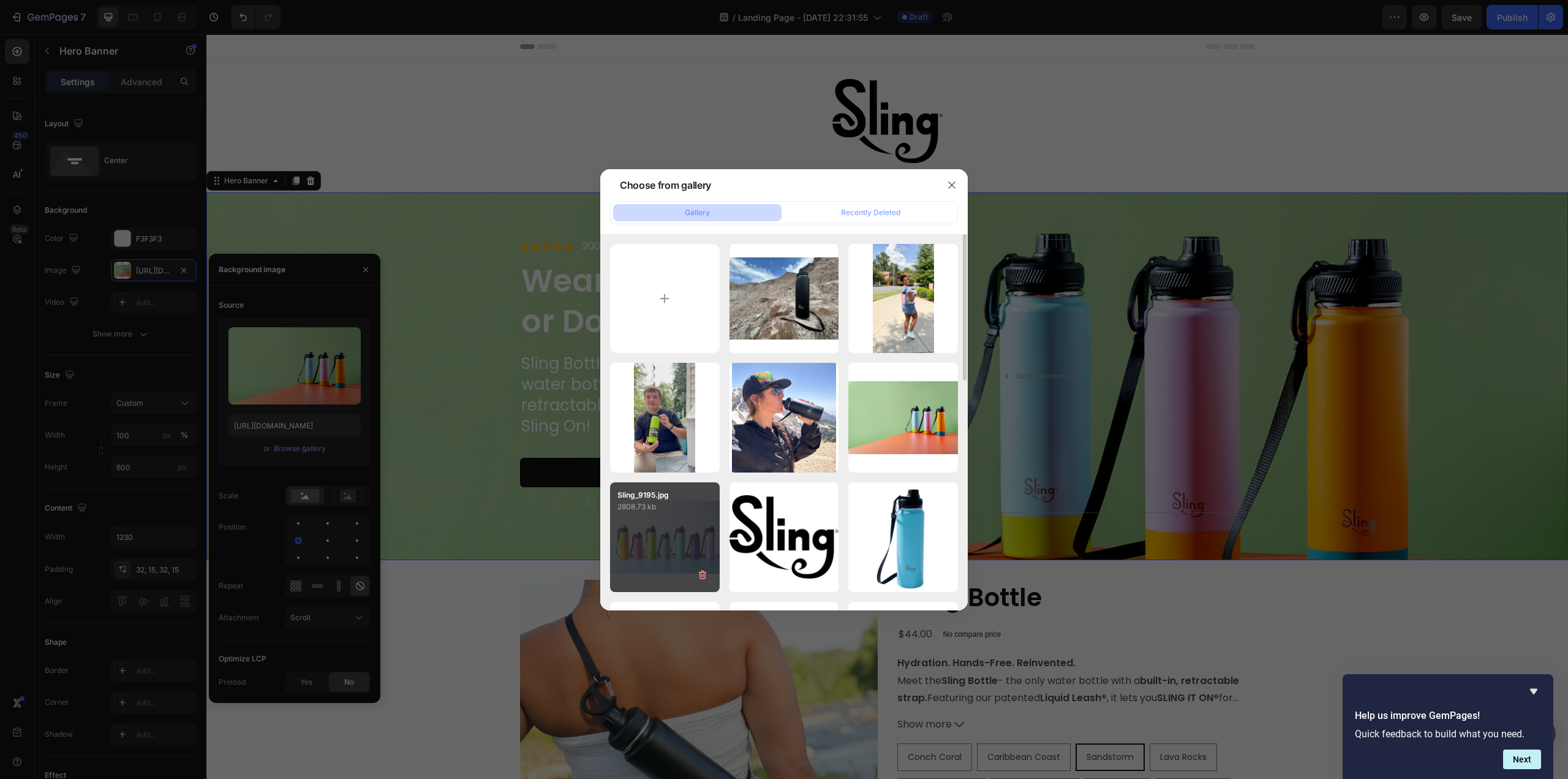
click at [649, 526] on div "Sling_9195.jpg 2808.73 kb" at bounding box center [665, 537] width 110 height 110
type input "https://cdn.shopify.com/s/files/1/0676/9072/5614/files/gempages_586066445889176…"
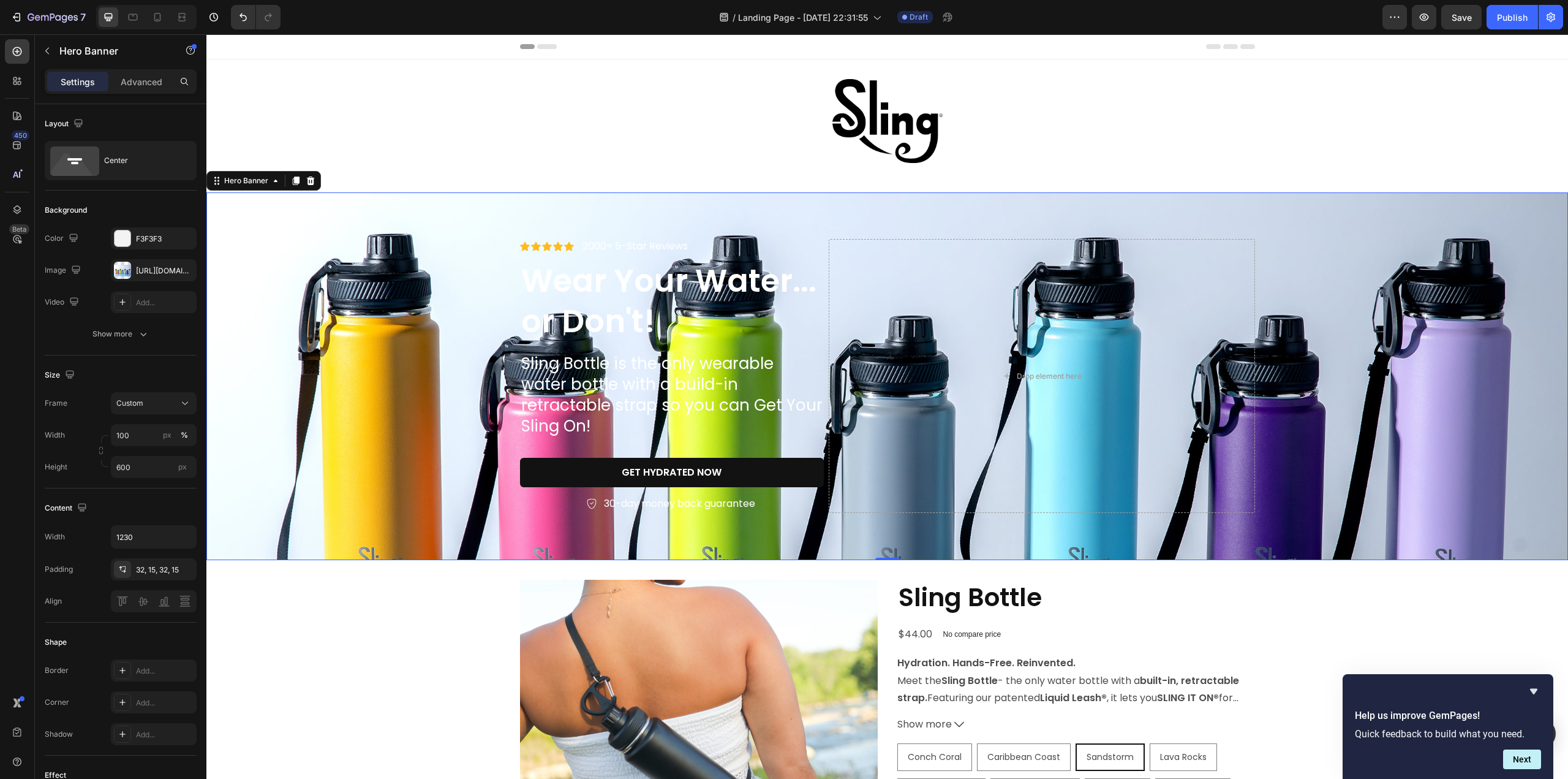
click at [23, 334] on div "450 Beta" at bounding box center [17, 364] width 24 height 651
click at [147, 304] on div "Add..." at bounding box center [164, 302] width 58 height 11
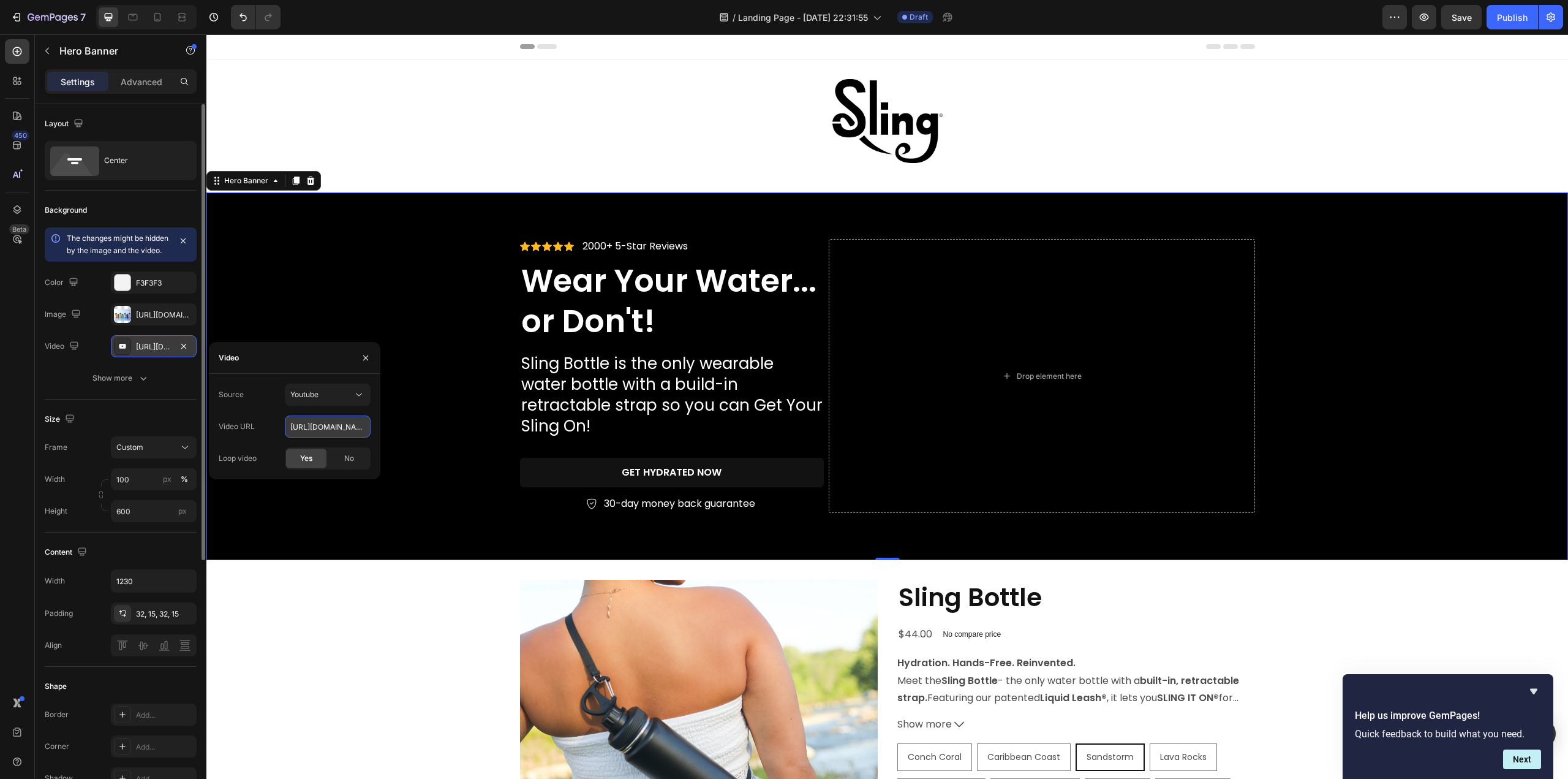
click at [322, 426] on input "https://www.youtube.com/watch?v=cyzh48XRS4M" at bounding box center [328, 426] width 86 height 22
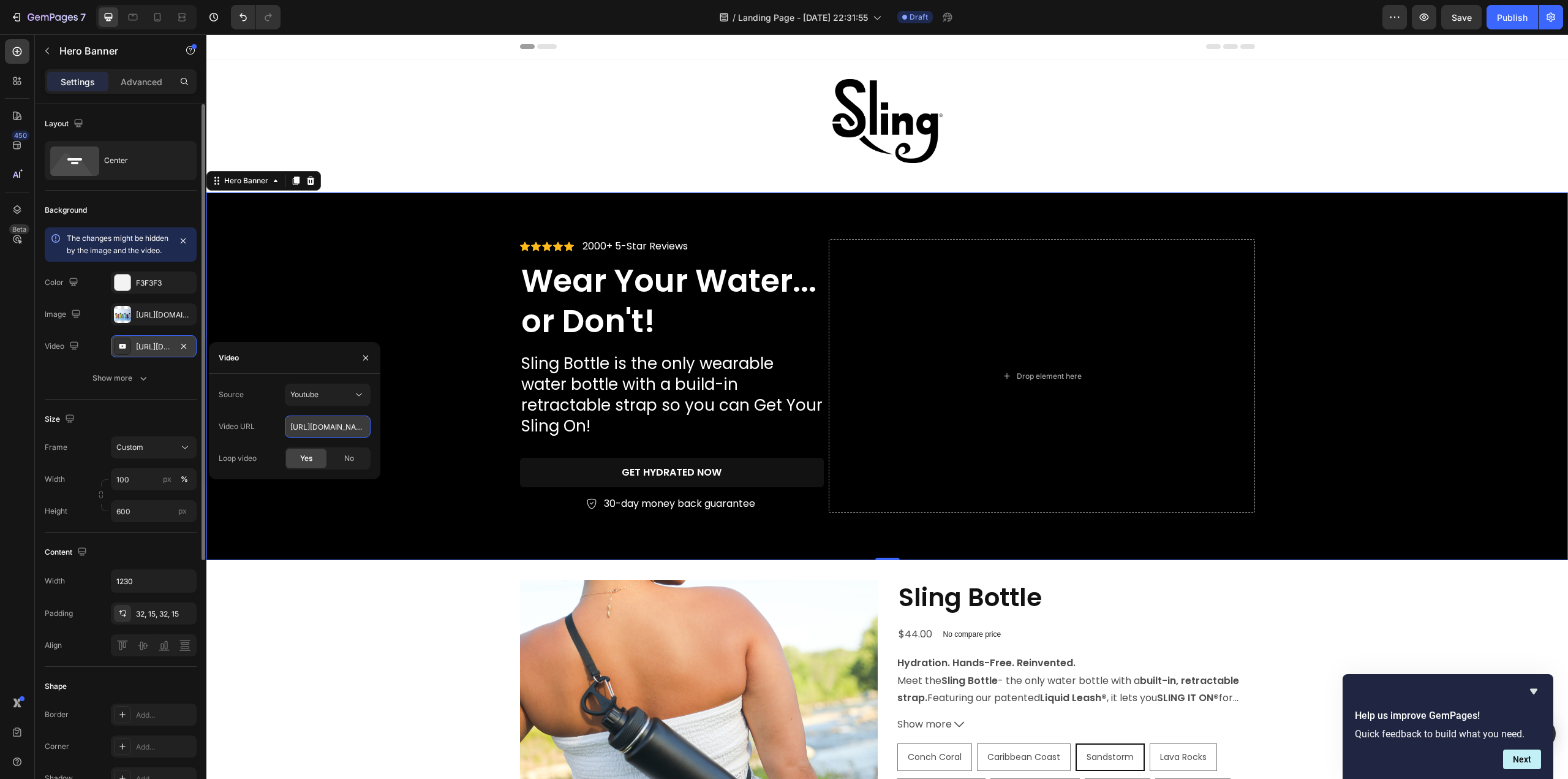
paste input "Q4jAQEECIMw"
type input "https://www.youtube.com/watch?v=Q4jAQEECIMw"
click at [373, 361] on button "button" at bounding box center [366, 358] width 20 height 20
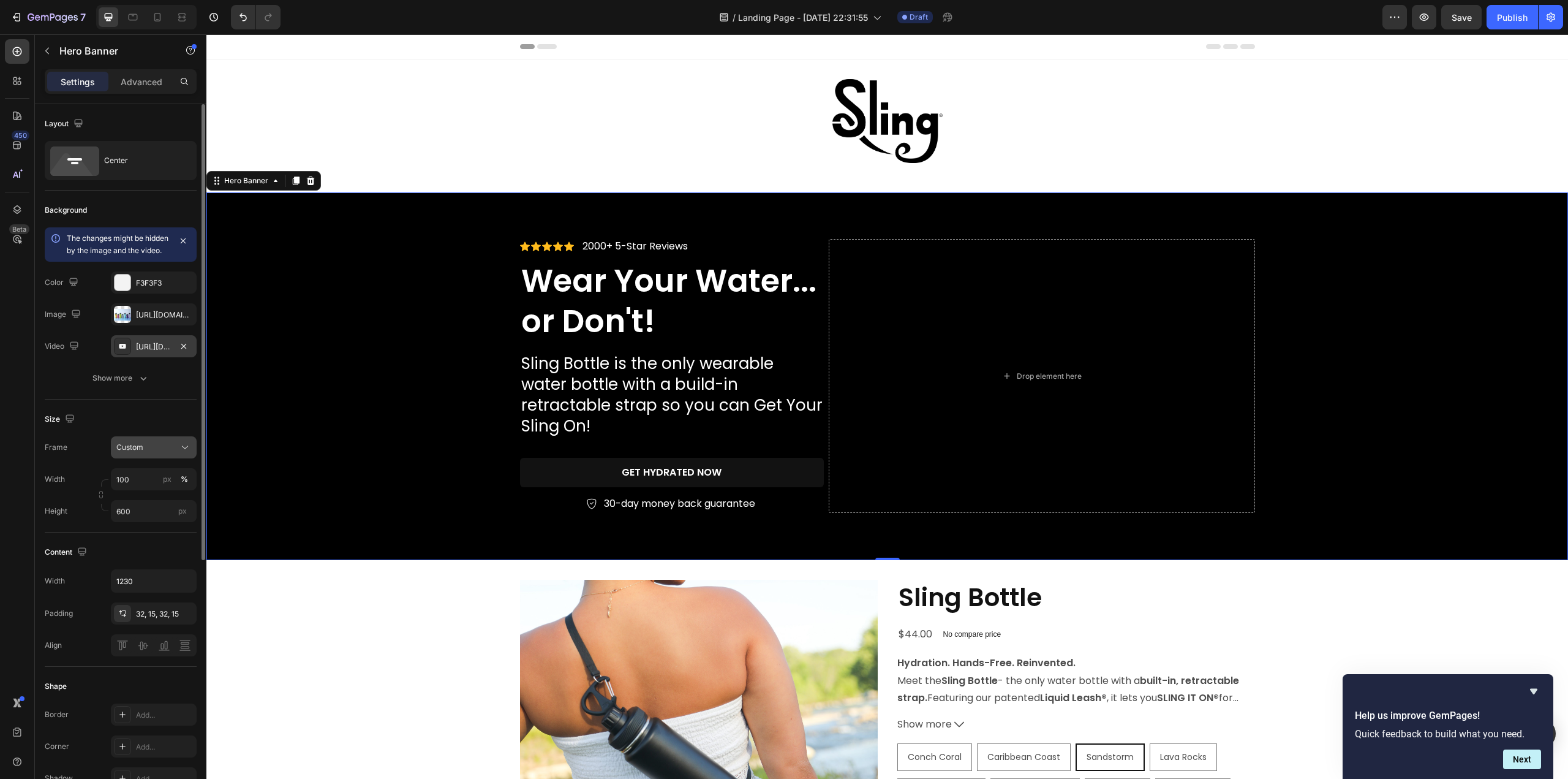
click at [165, 453] on div "Custom" at bounding box center [147, 447] width 60 height 11
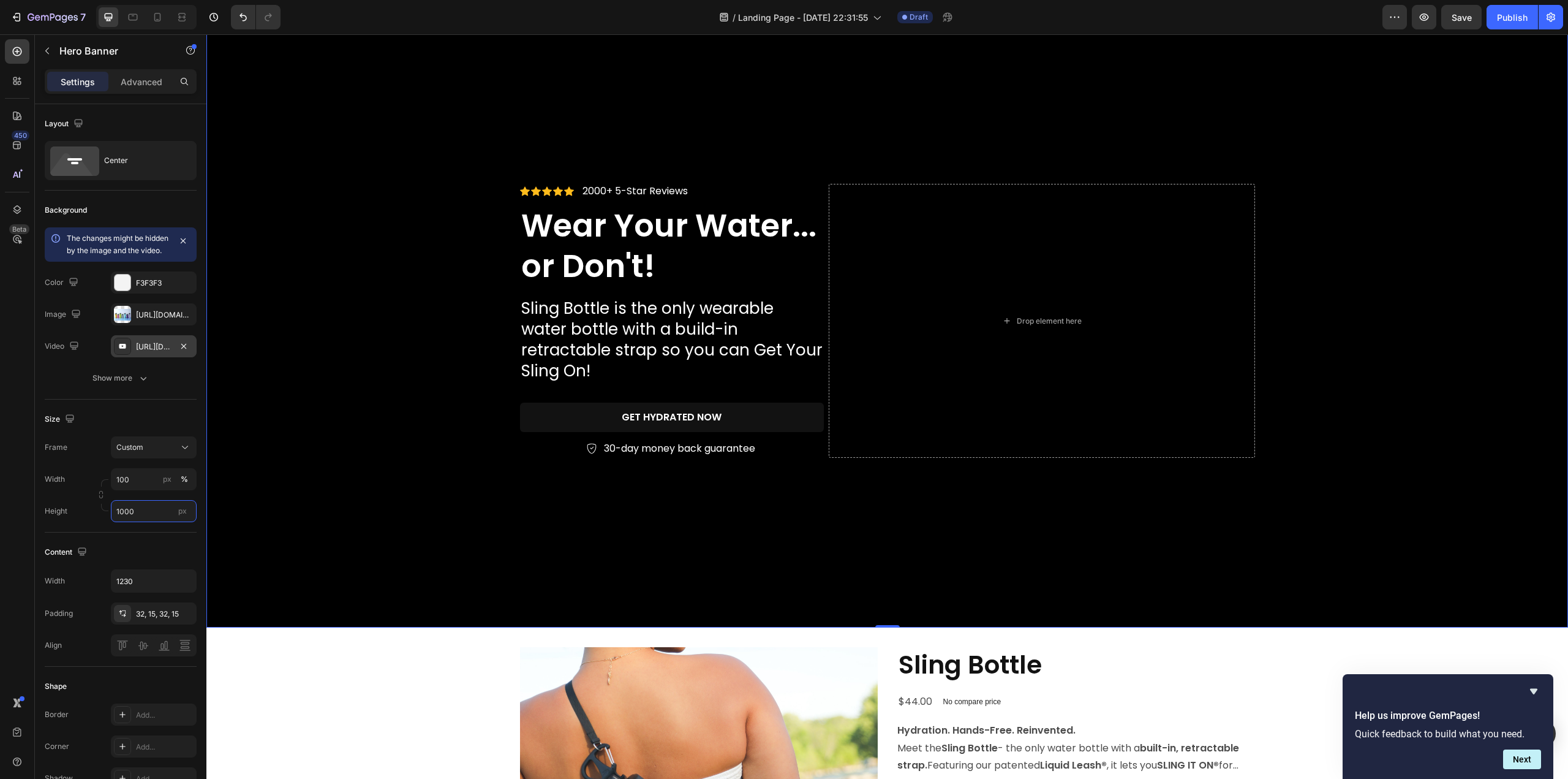
scroll to position [61, 0]
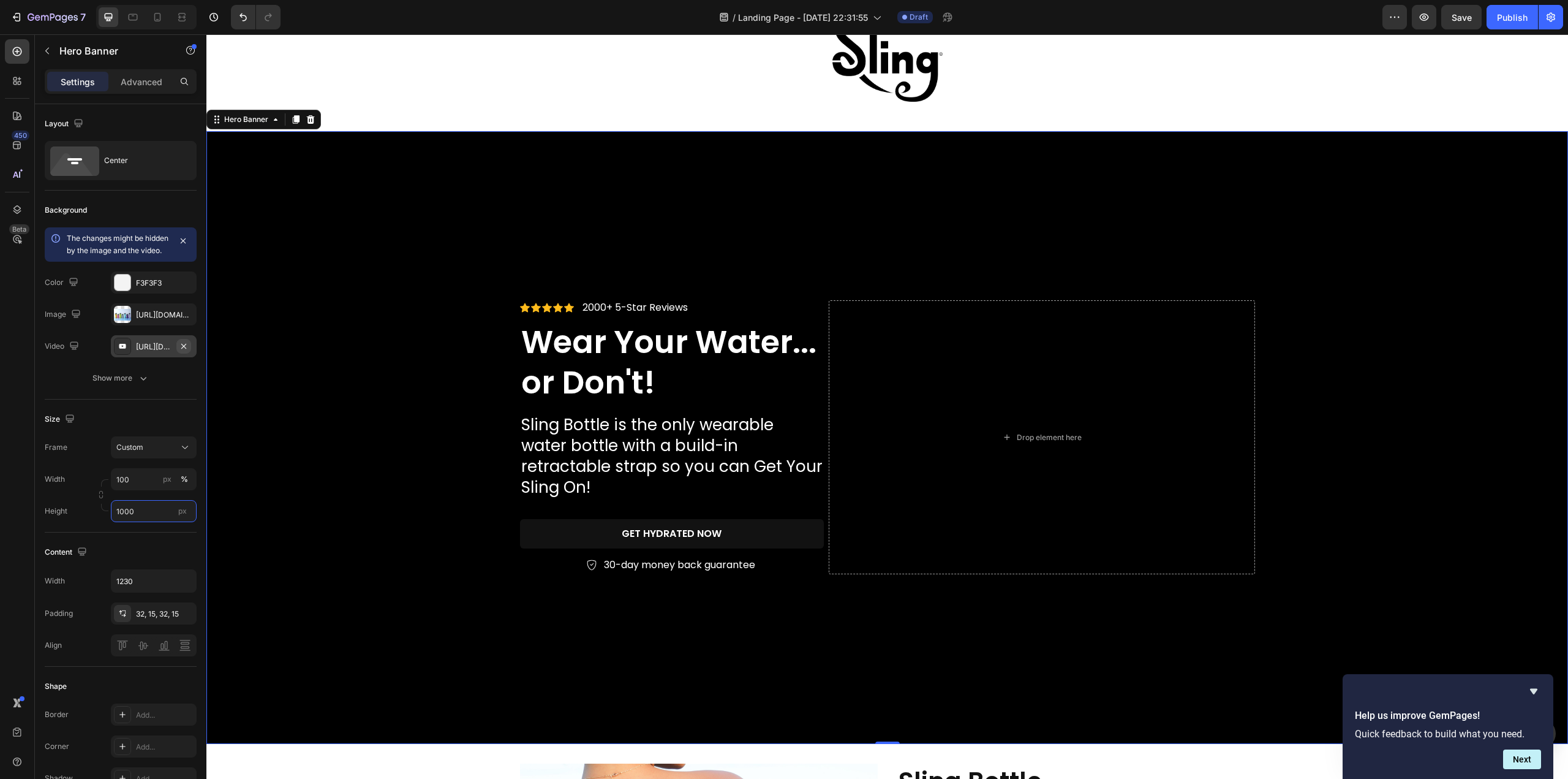
type input "1000"
click at [186, 351] on icon "button" at bounding box center [184, 346] width 10 height 10
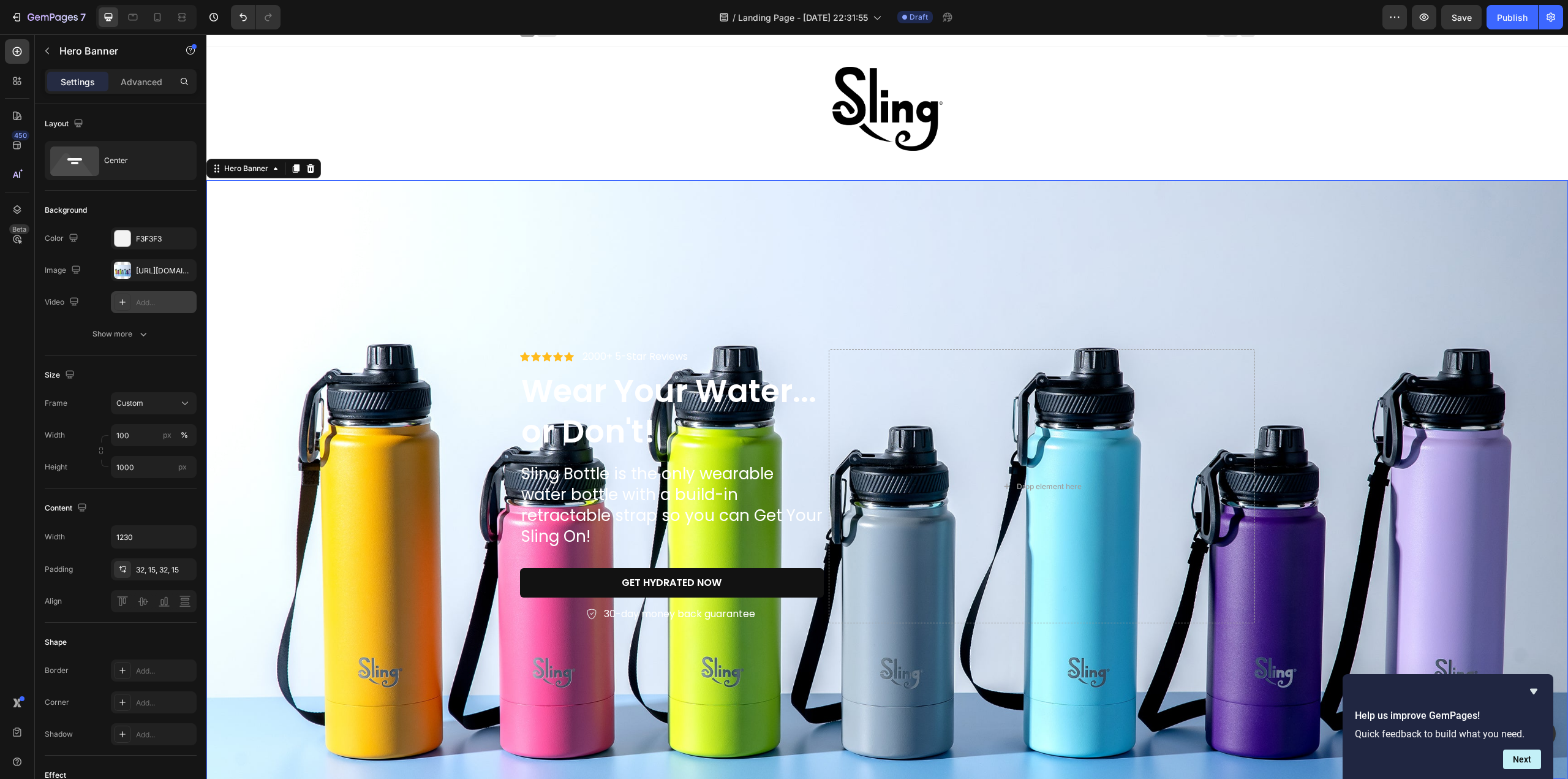
scroll to position [0, 0]
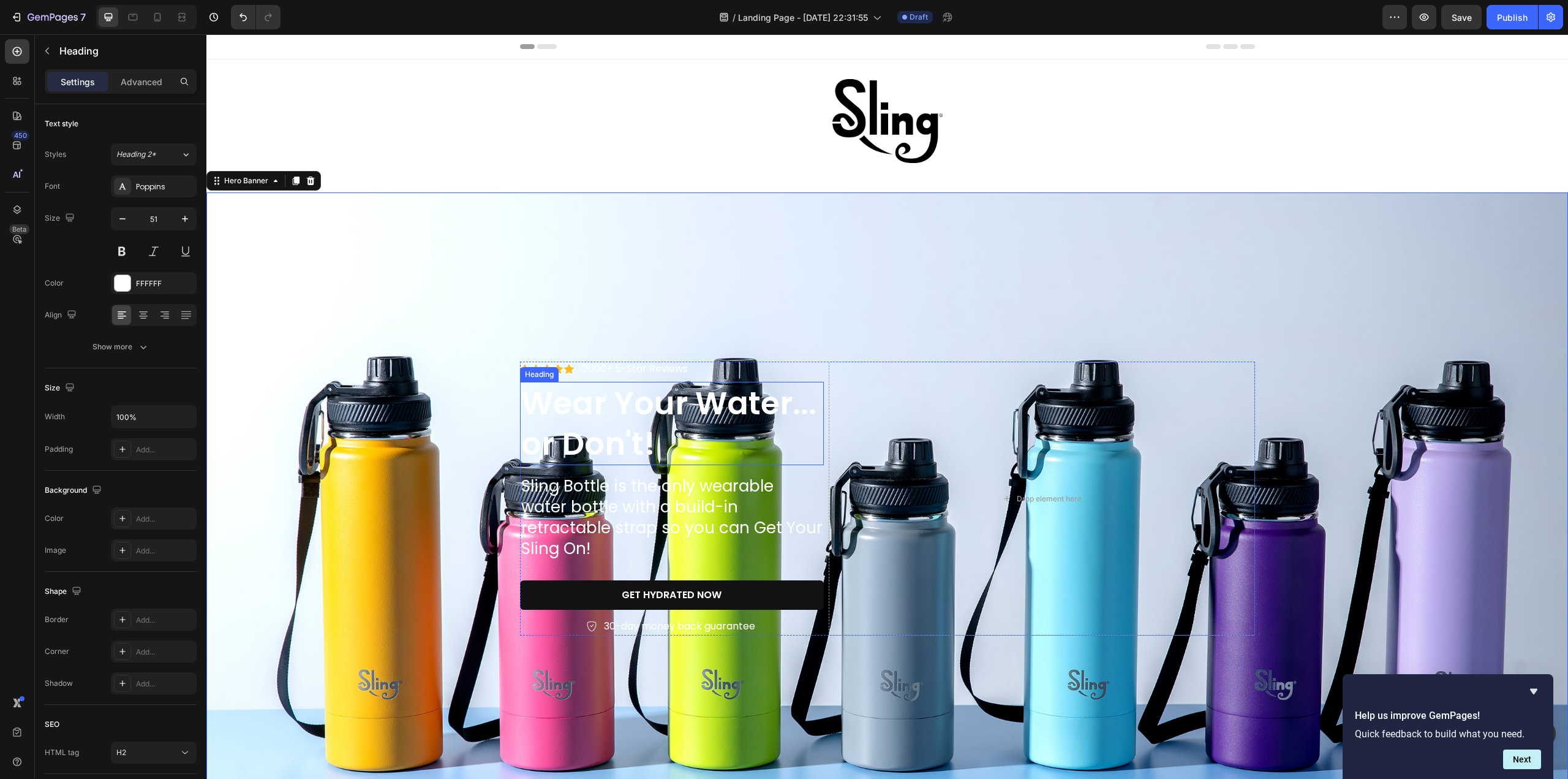
click at [657, 408] on h2 "Wear Your Water... or Don't!" at bounding box center [672, 424] width 304 height 84
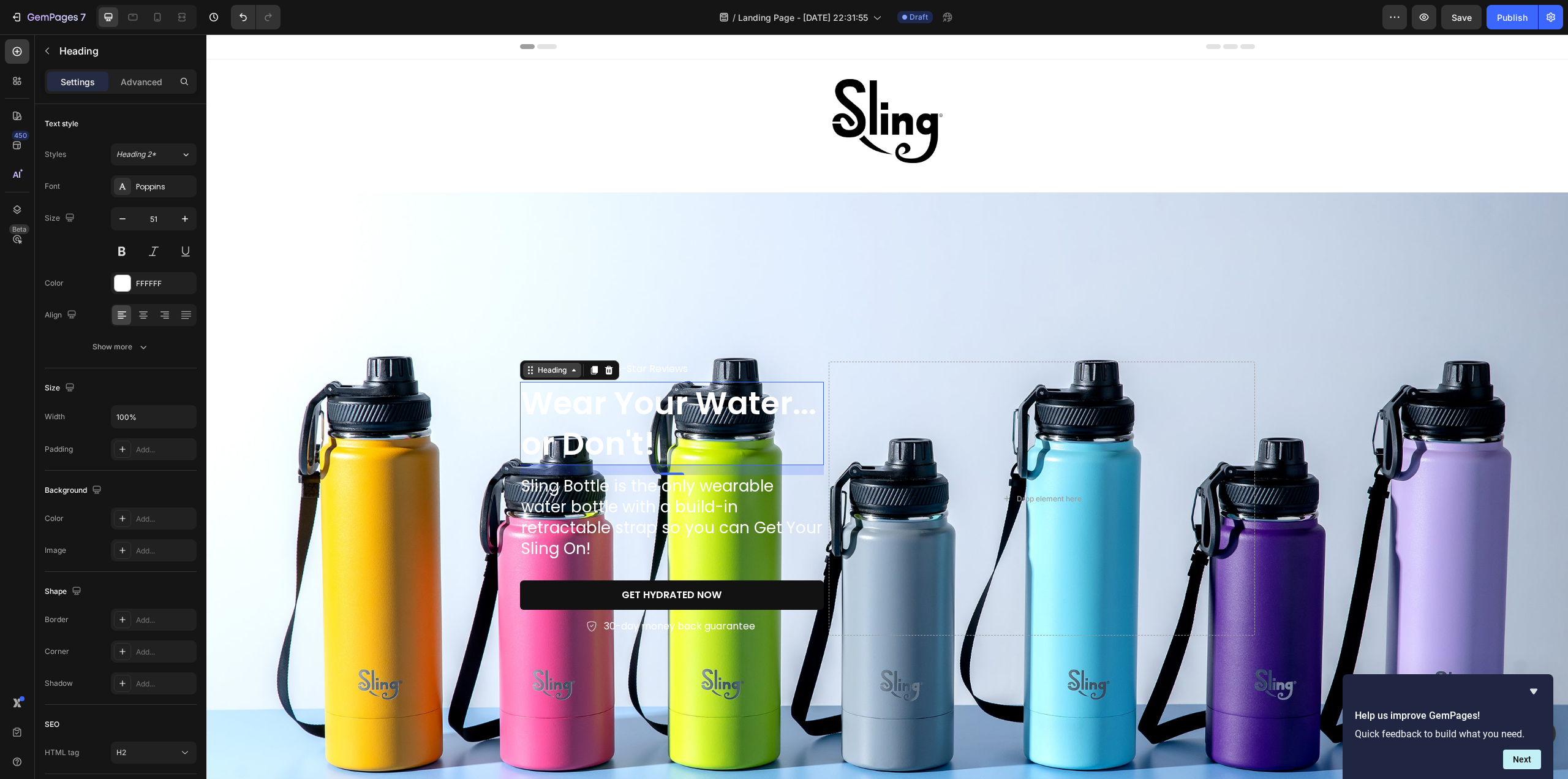
click at [556, 375] on div "Heading" at bounding box center [552, 369] width 33 height 11
click at [754, 307] on div "Background Image" at bounding box center [887, 499] width 1361 height 613
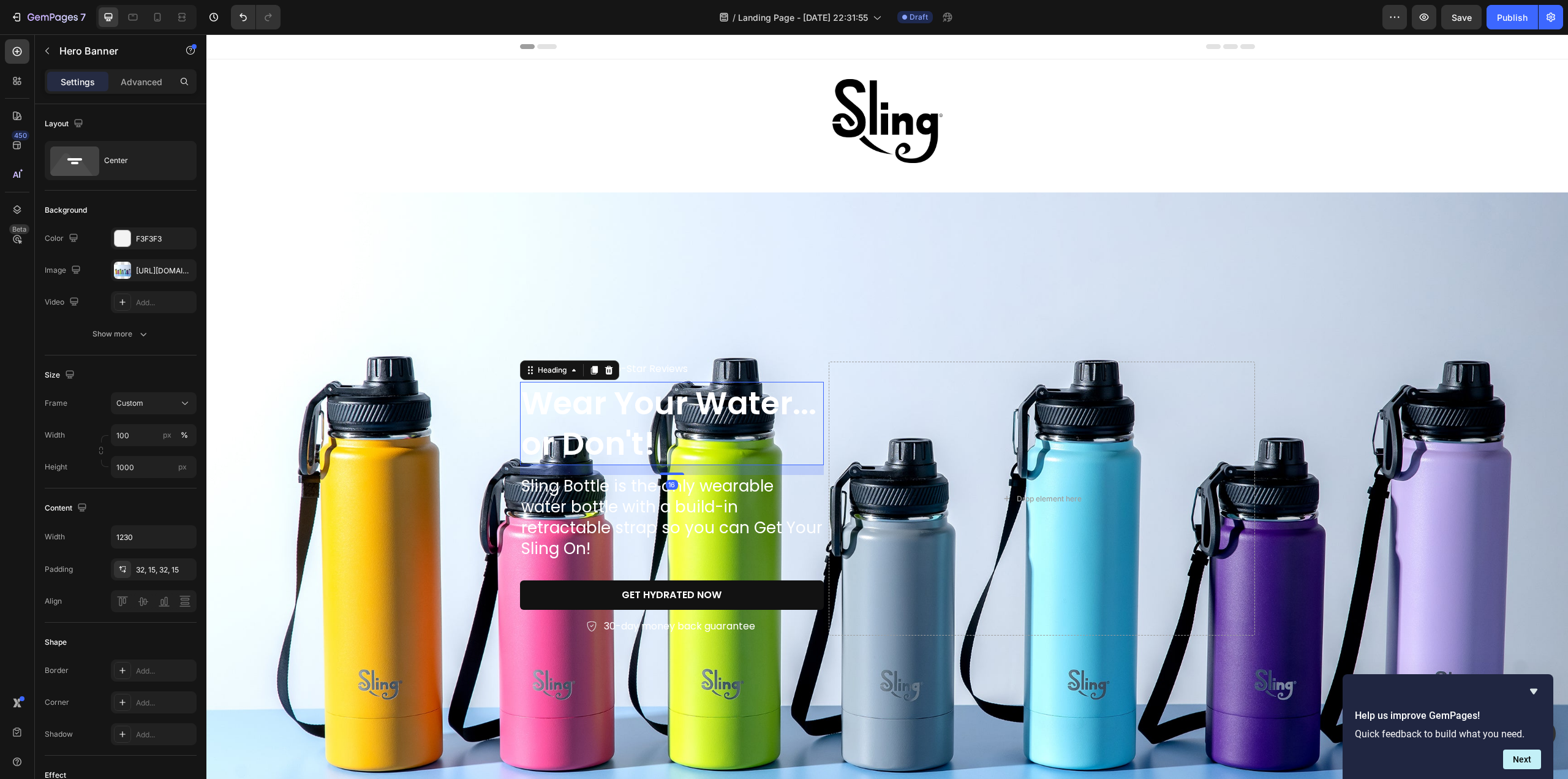
click at [734, 425] on h2 "Wear Your Water... or Don't!" at bounding box center [672, 424] width 304 height 84
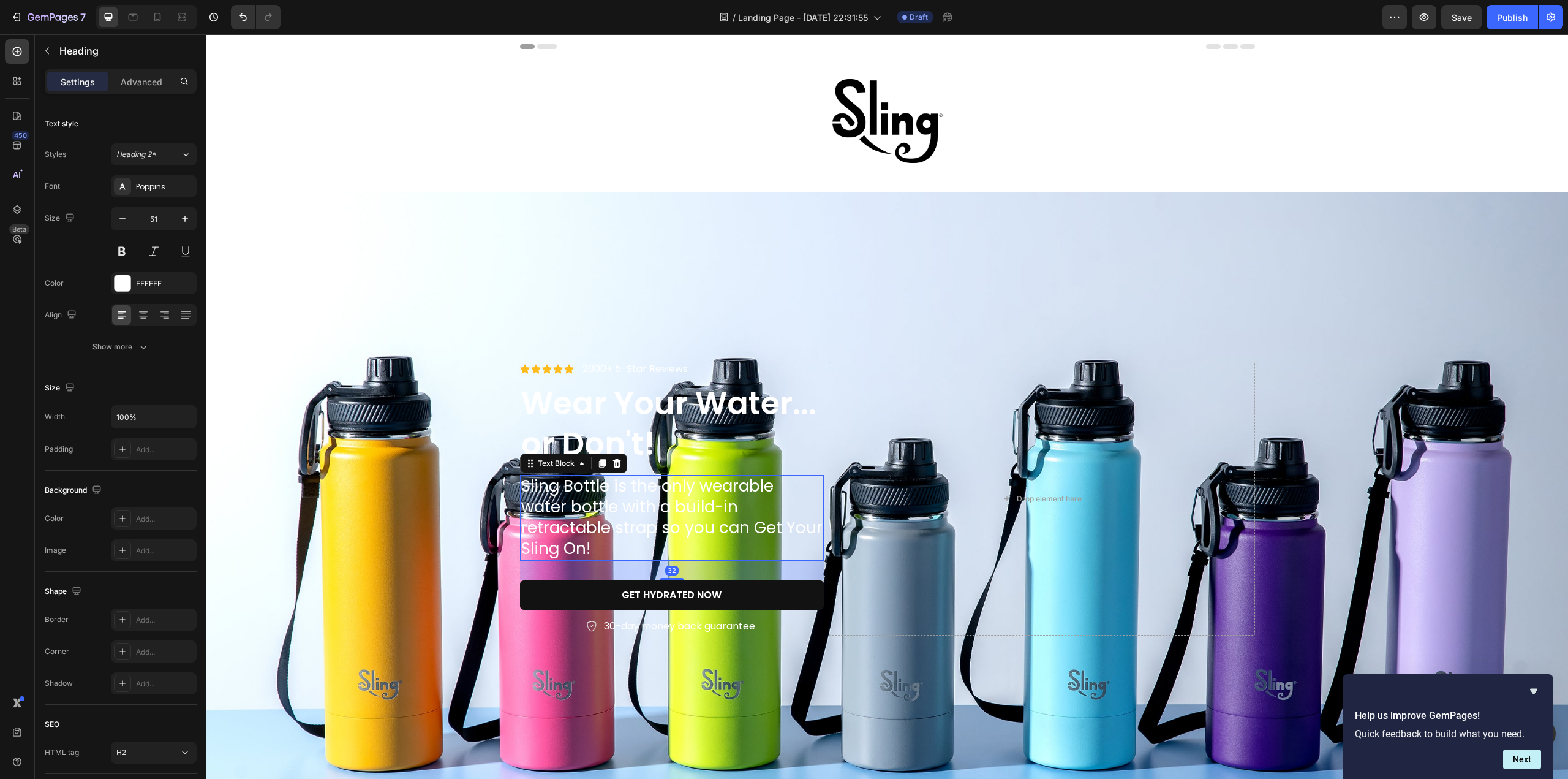
click at [714, 507] on p "Sling Bottle is the only wearable water bottle with a build-in retractable stra…" at bounding box center [672, 517] width 302 height 83
click at [160, 85] on p "Advanced" at bounding box center [142, 81] width 42 height 13
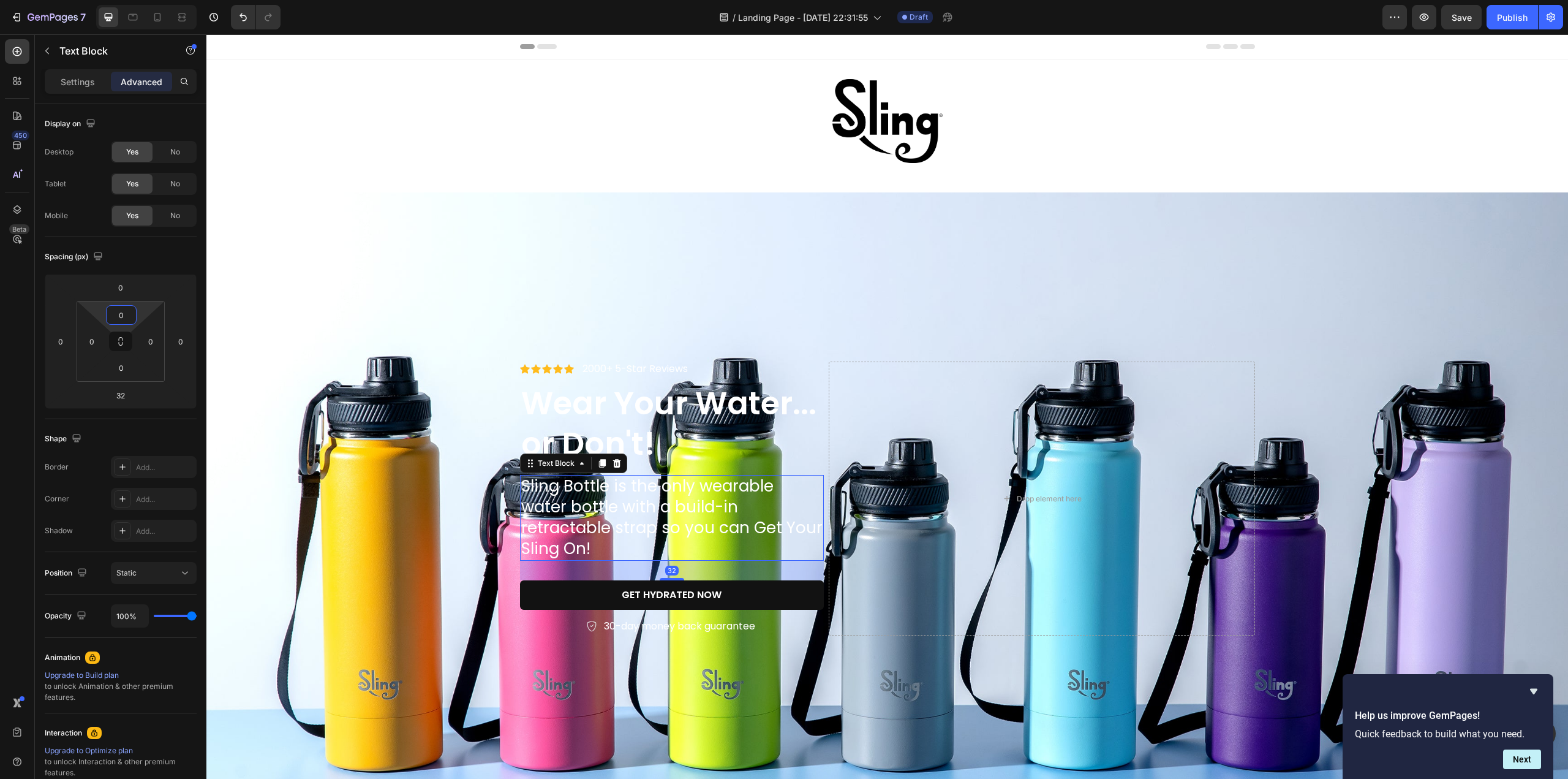
click at [123, 319] on input "0" at bounding box center [121, 315] width 24 height 18
click at [156, 259] on div "Spacing (px)" at bounding box center [121, 257] width 152 height 20
click at [50, 53] on icon "button" at bounding box center [48, 51] width 10 height 10
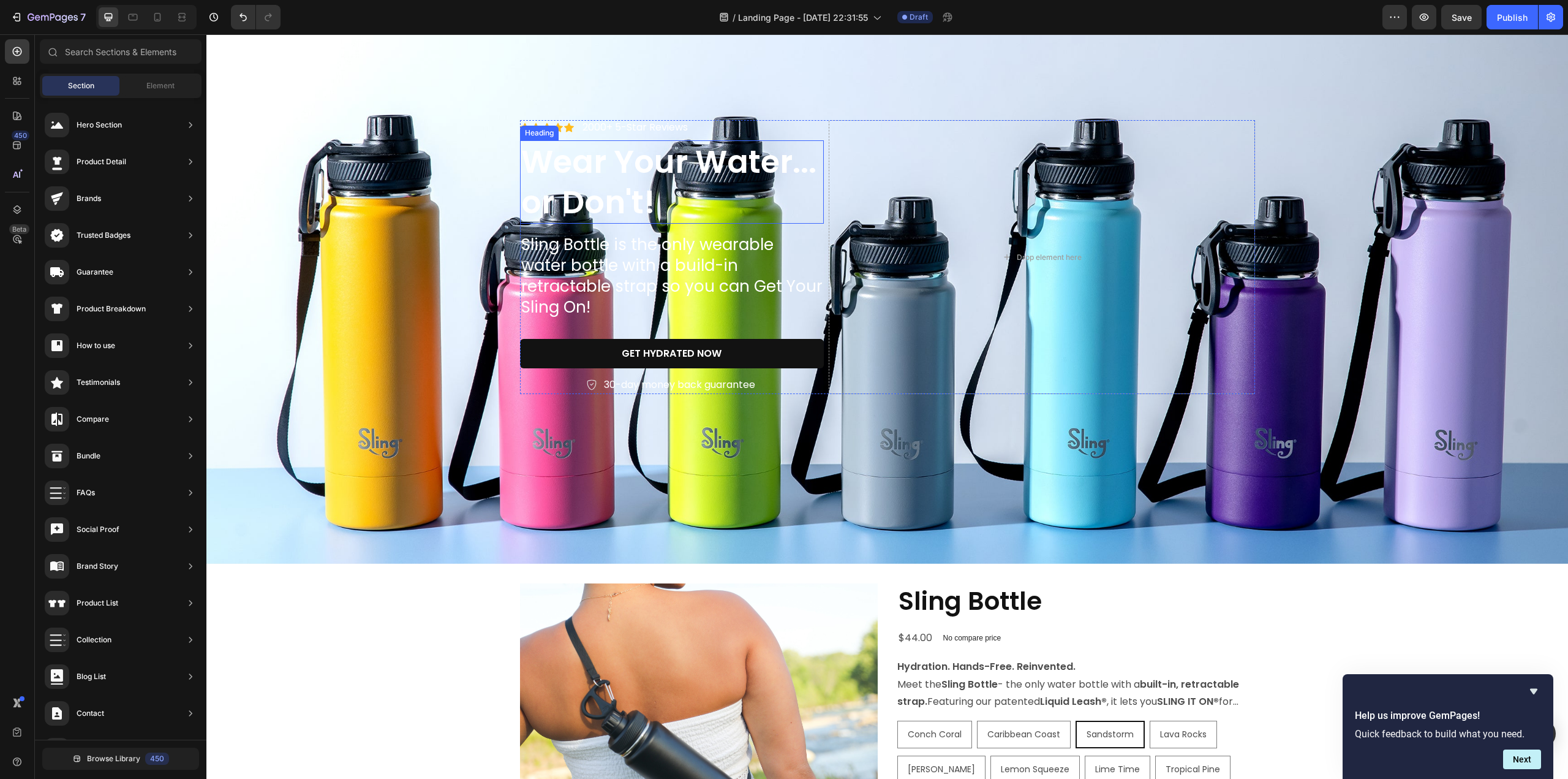
scroll to position [245, 0]
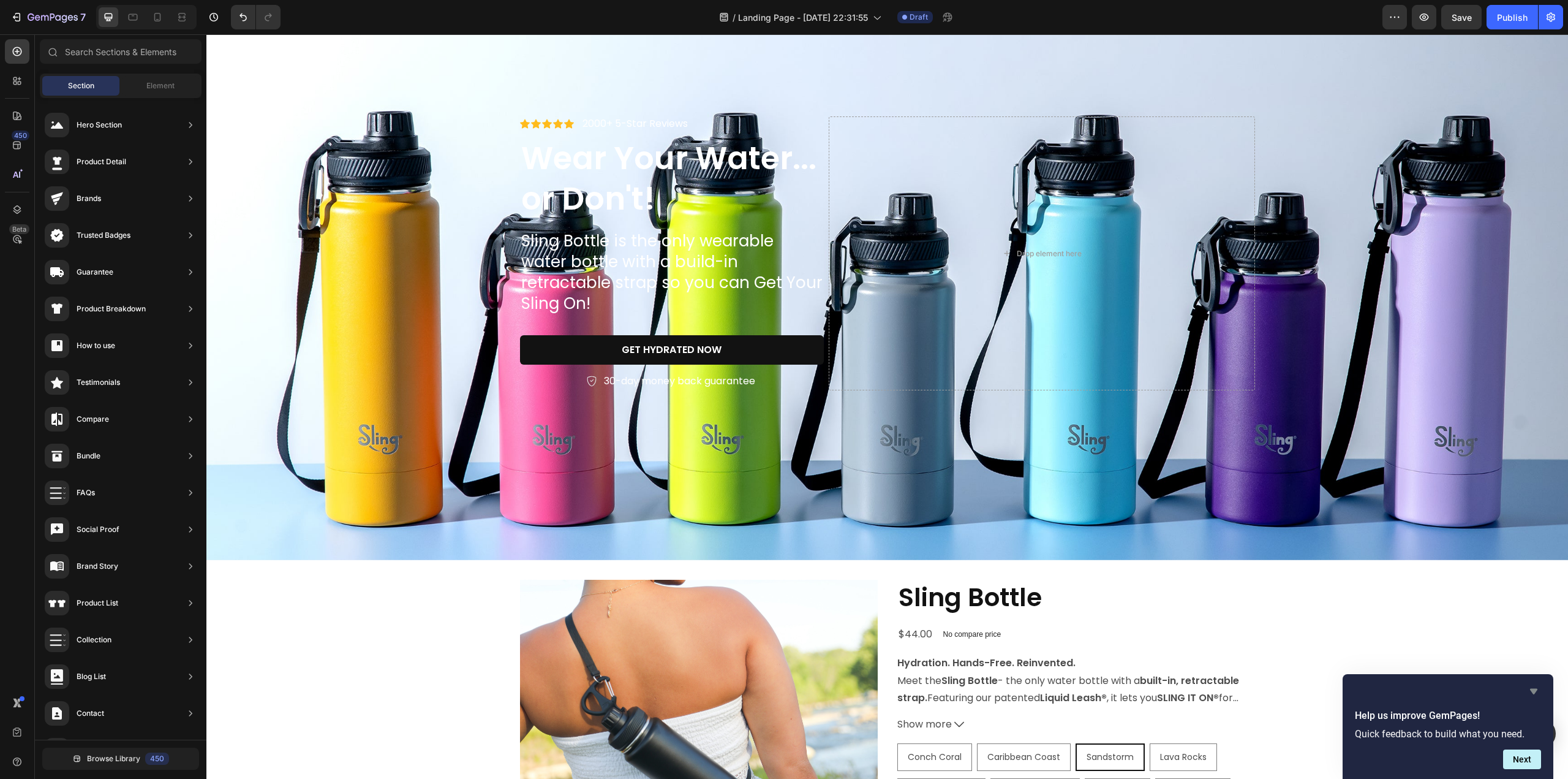
click at [1531, 692] on icon "Hide survey" at bounding box center [1534, 691] width 15 height 15
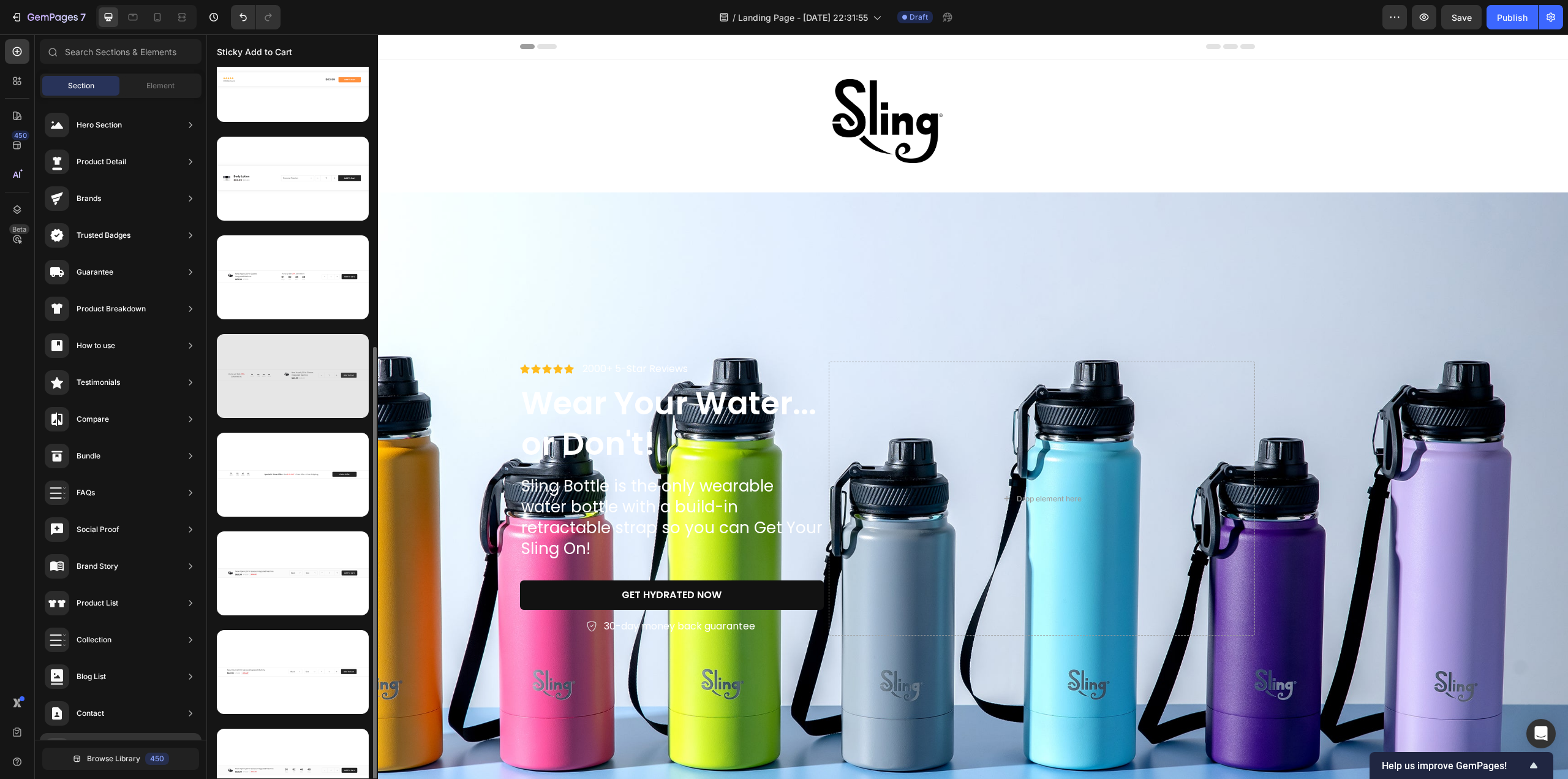
scroll to position [366, 0]
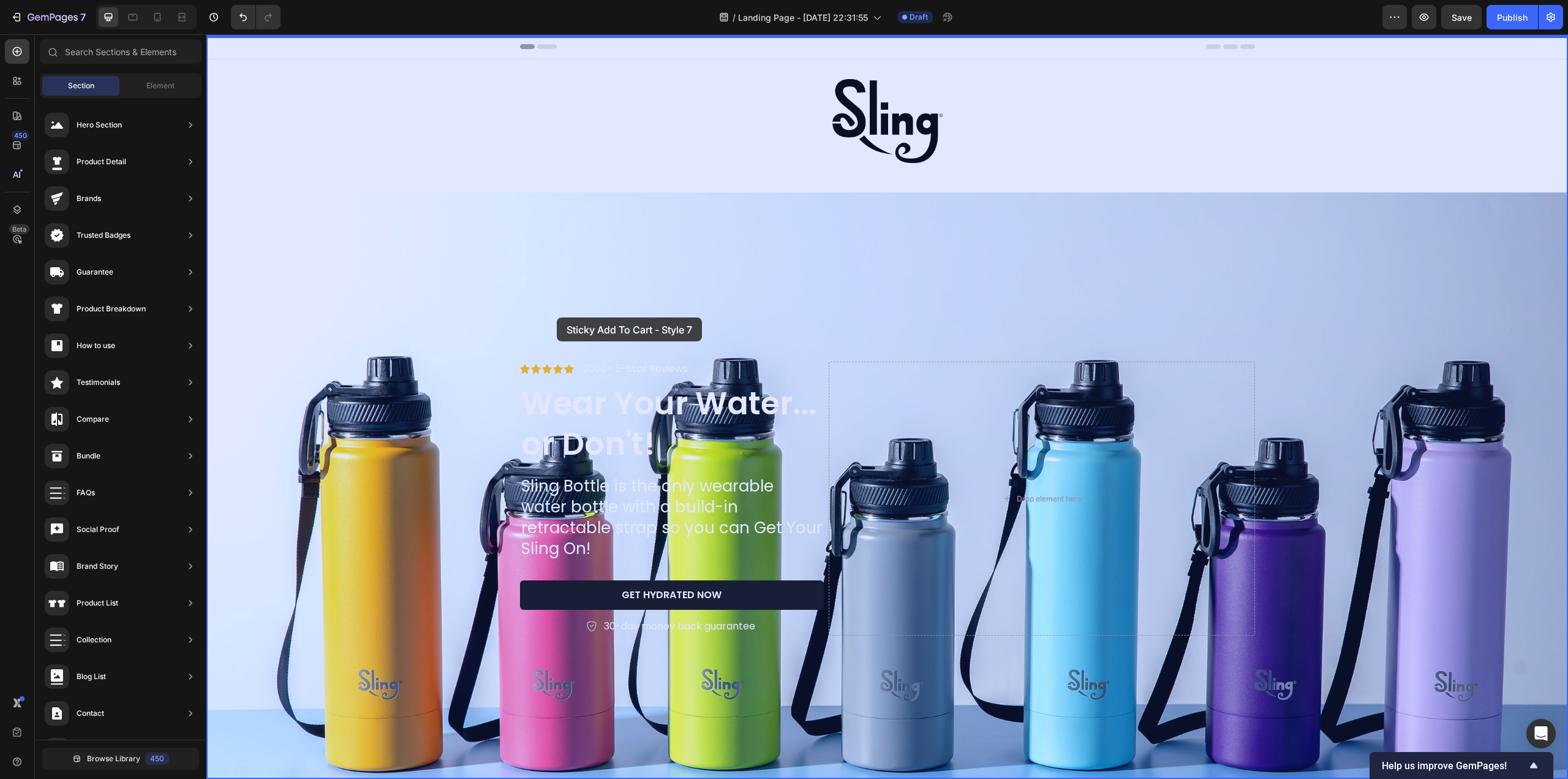
drag, startPoint x: 484, startPoint y: 450, endPoint x: 559, endPoint y: 308, distance: 160.6
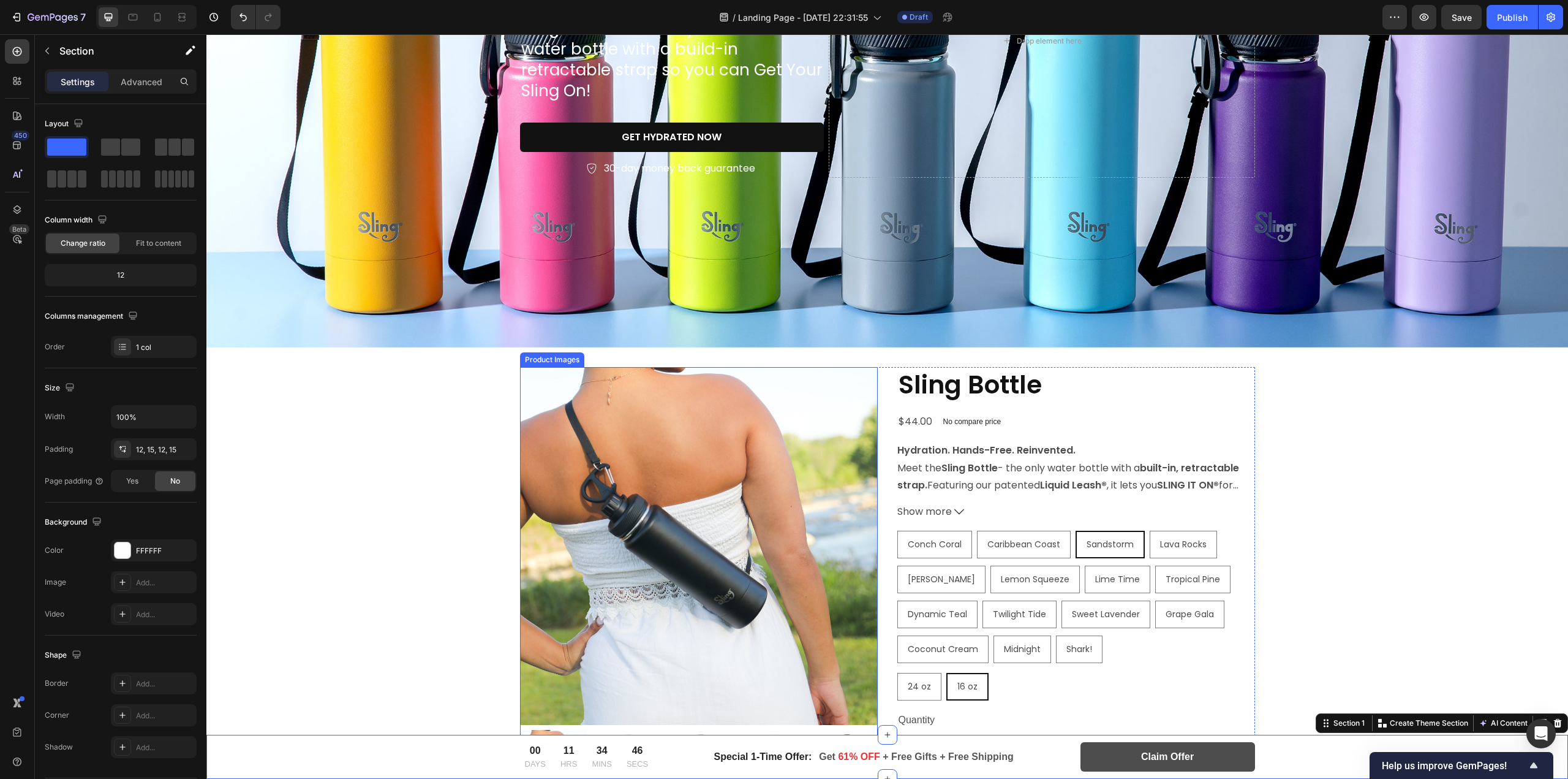
scroll to position [613, 0]
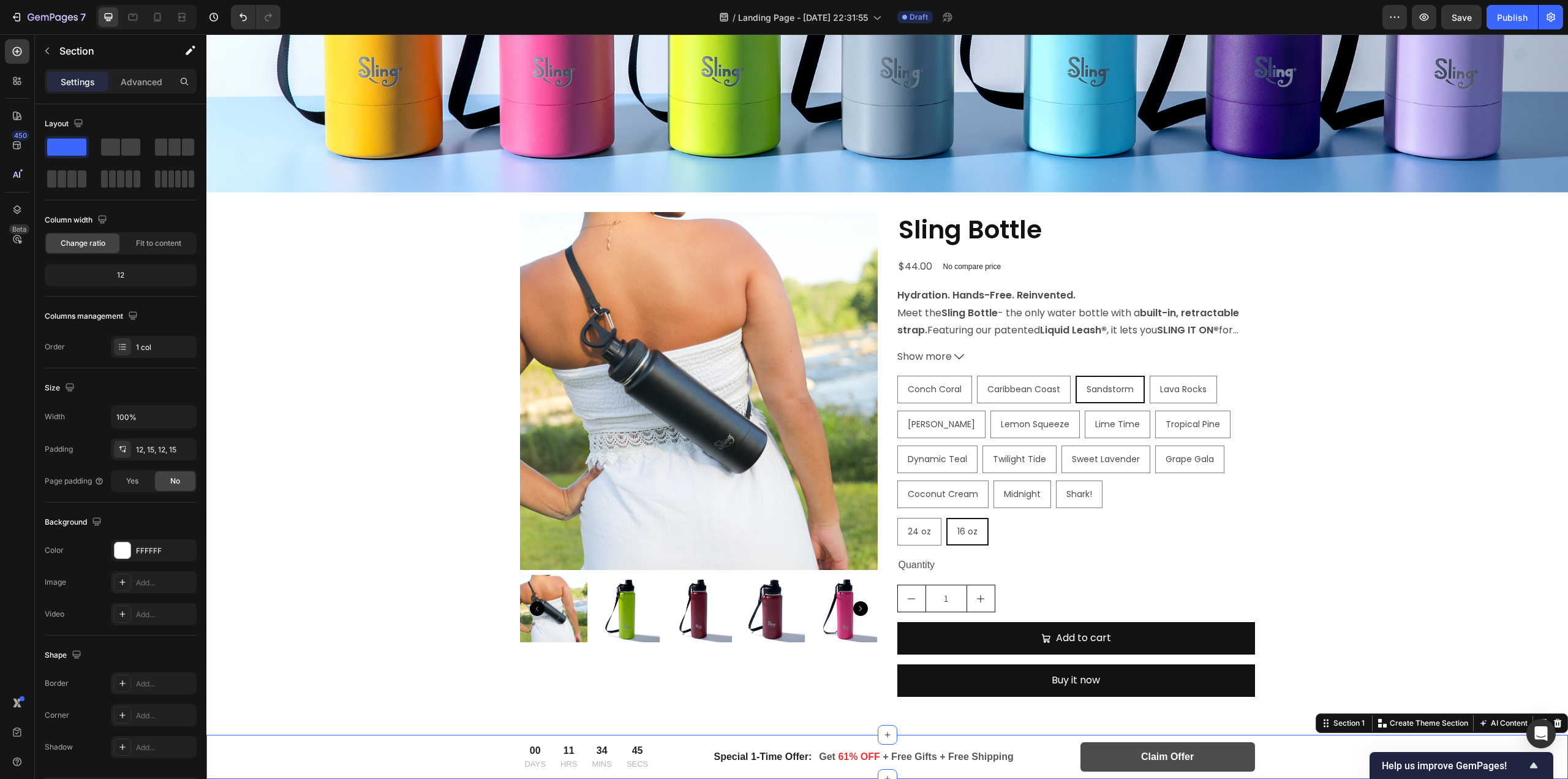
click at [399, 740] on div "00 DAYS 11 HRS 34 MINS 45 SECS CountDown Timer Special 1-Time Offer: Text block…" at bounding box center [887, 756] width 1361 height 44
click at [237, 13] on icon "Undo/Redo" at bounding box center [243, 17] width 13 height 13
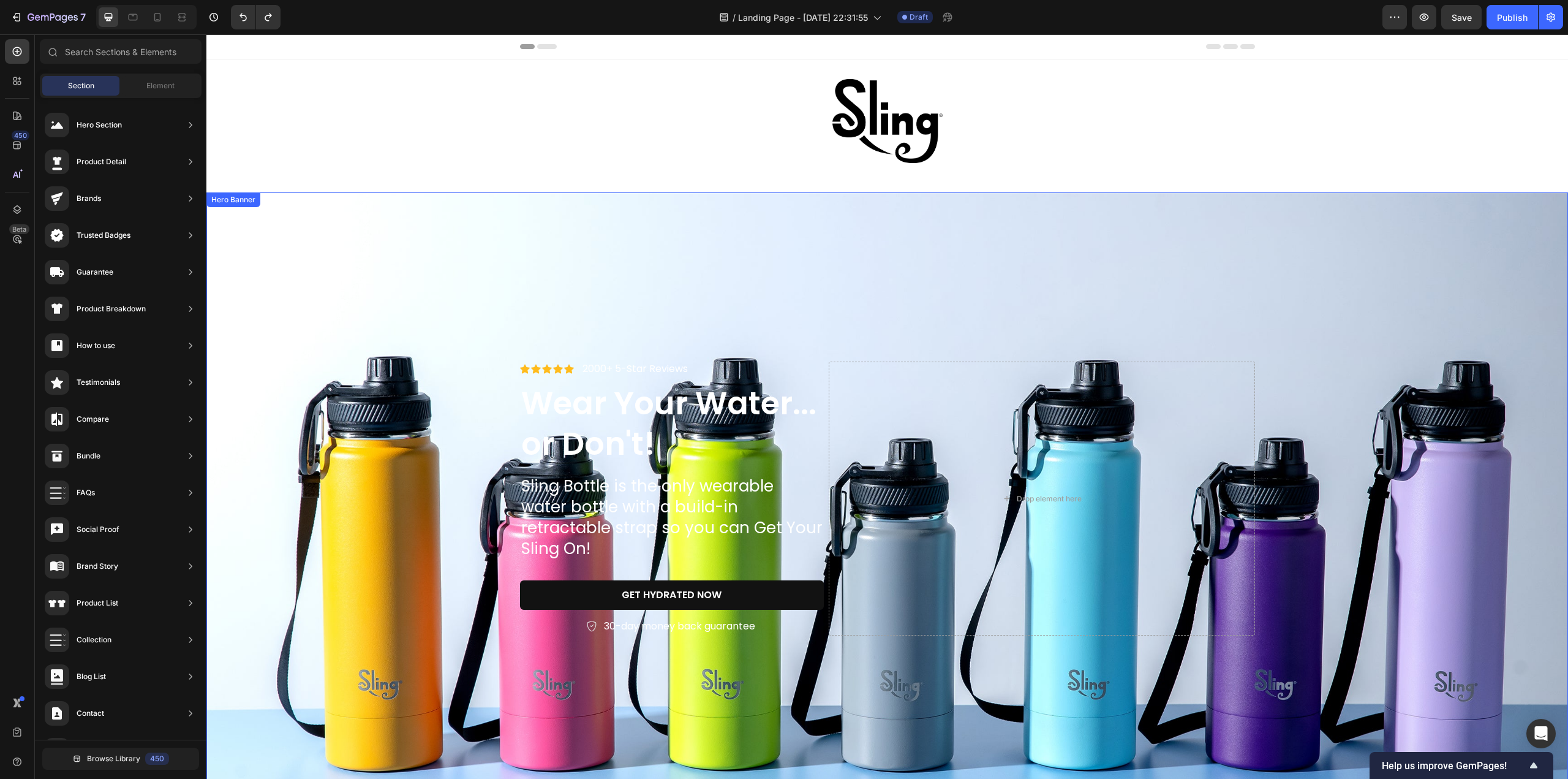
scroll to position [0, 0]
click at [773, 276] on div "Background Image" at bounding box center [887, 499] width 1361 height 613
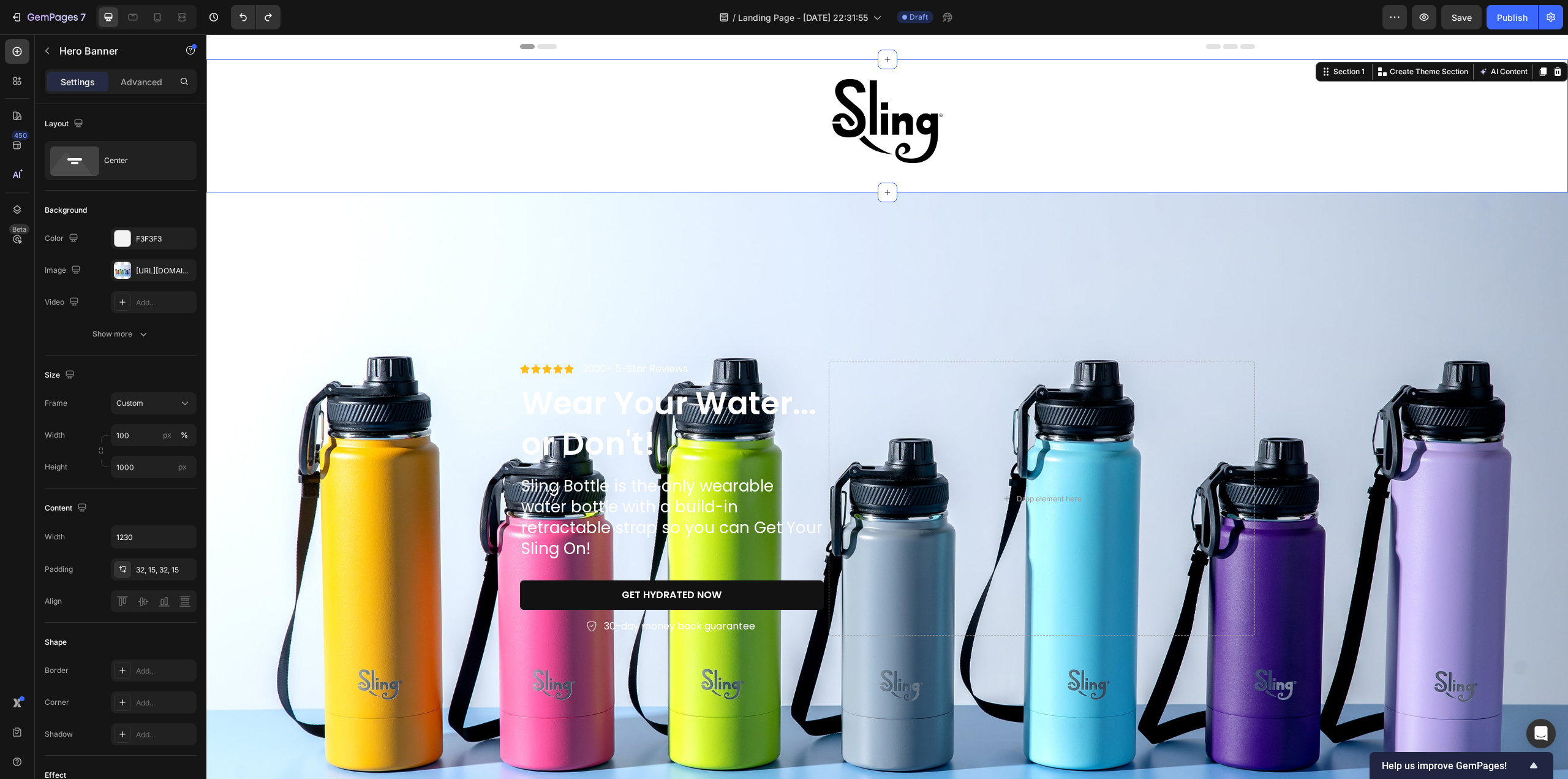
click at [838, 168] on div "Image Row" at bounding box center [887, 126] width 1361 height 93
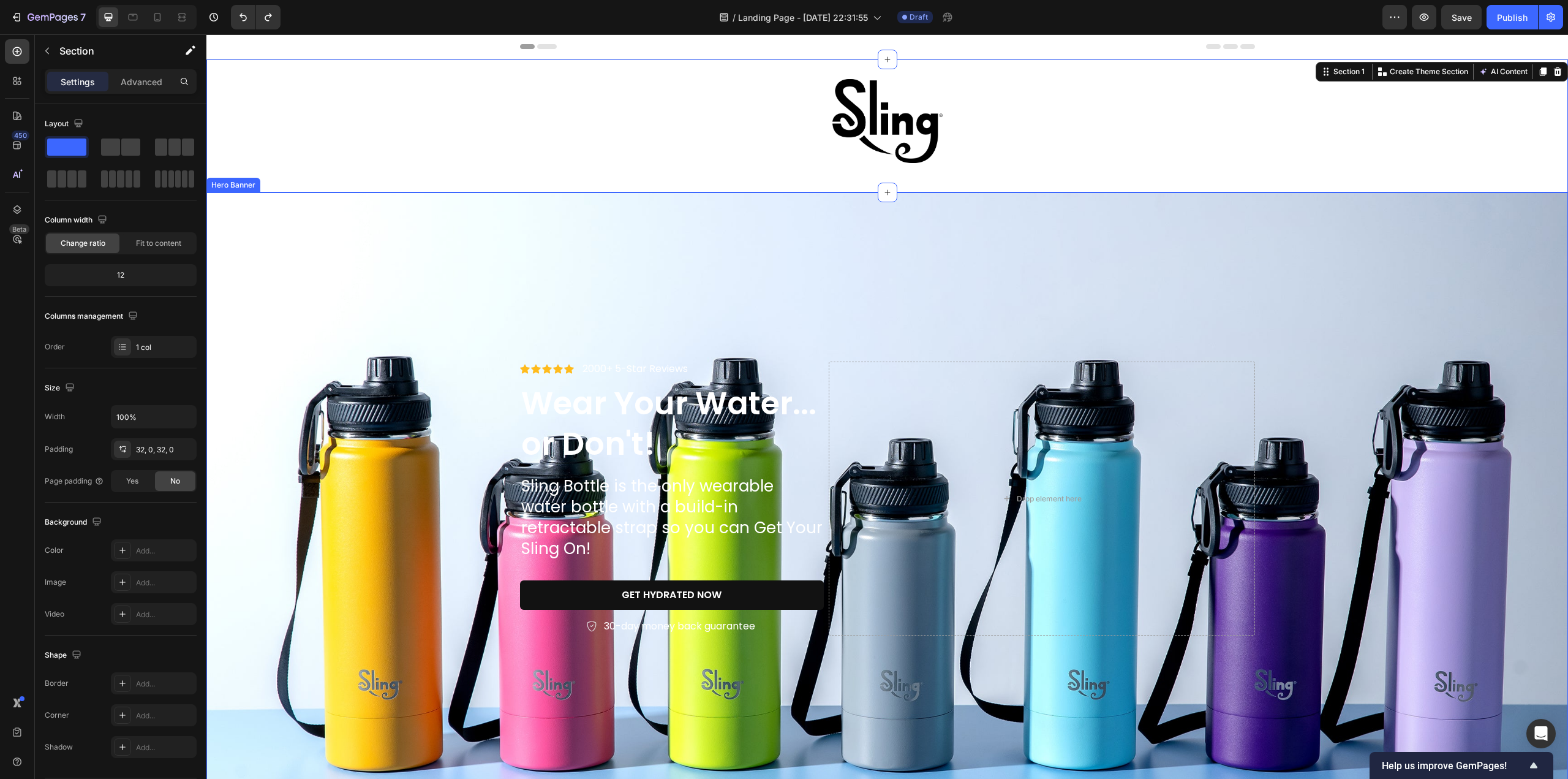
click at [738, 317] on div "Background Image" at bounding box center [887, 499] width 1361 height 613
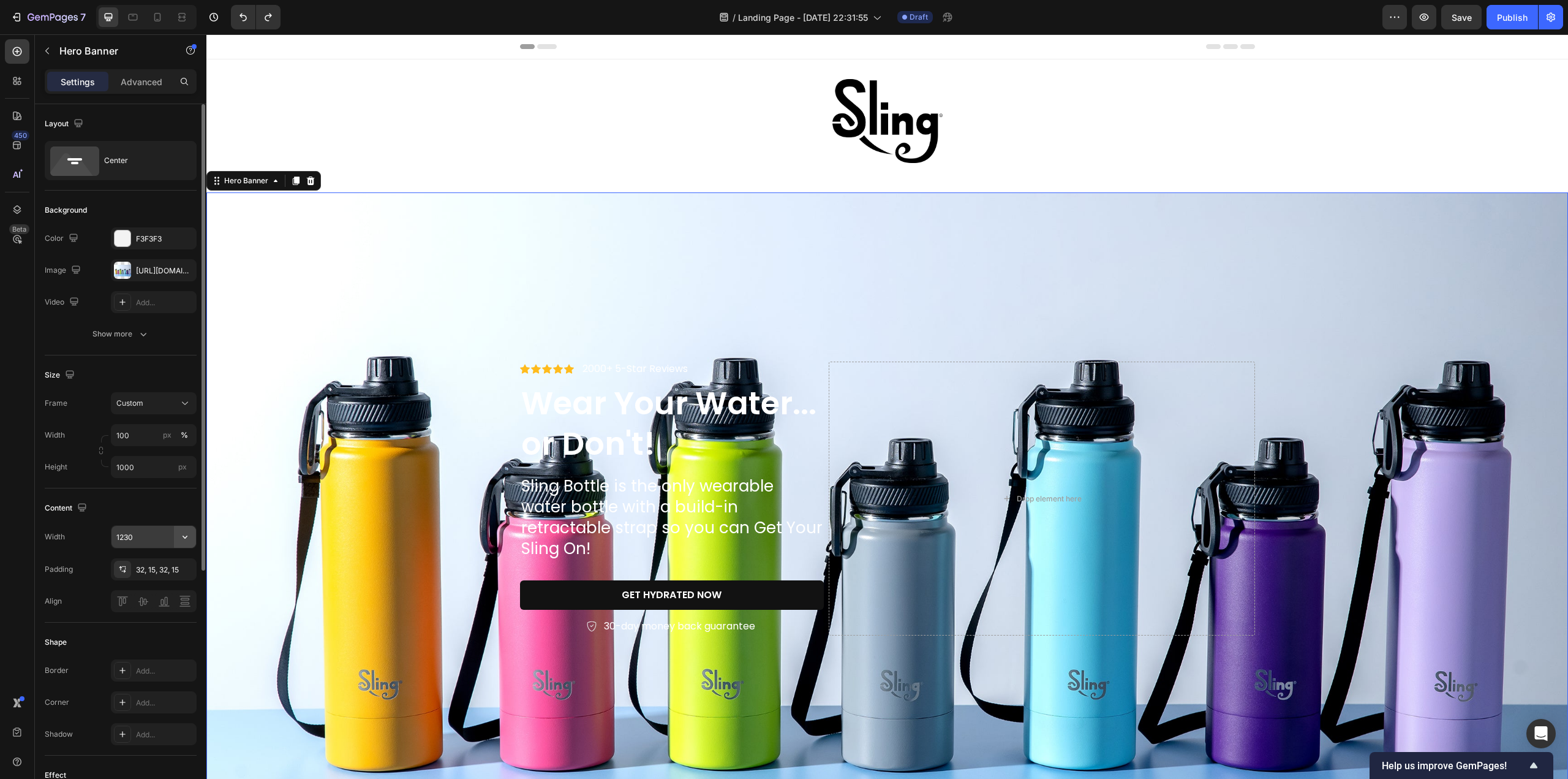
click at [188, 535] on icon "button" at bounding box center [185, 537] width 5 height 3
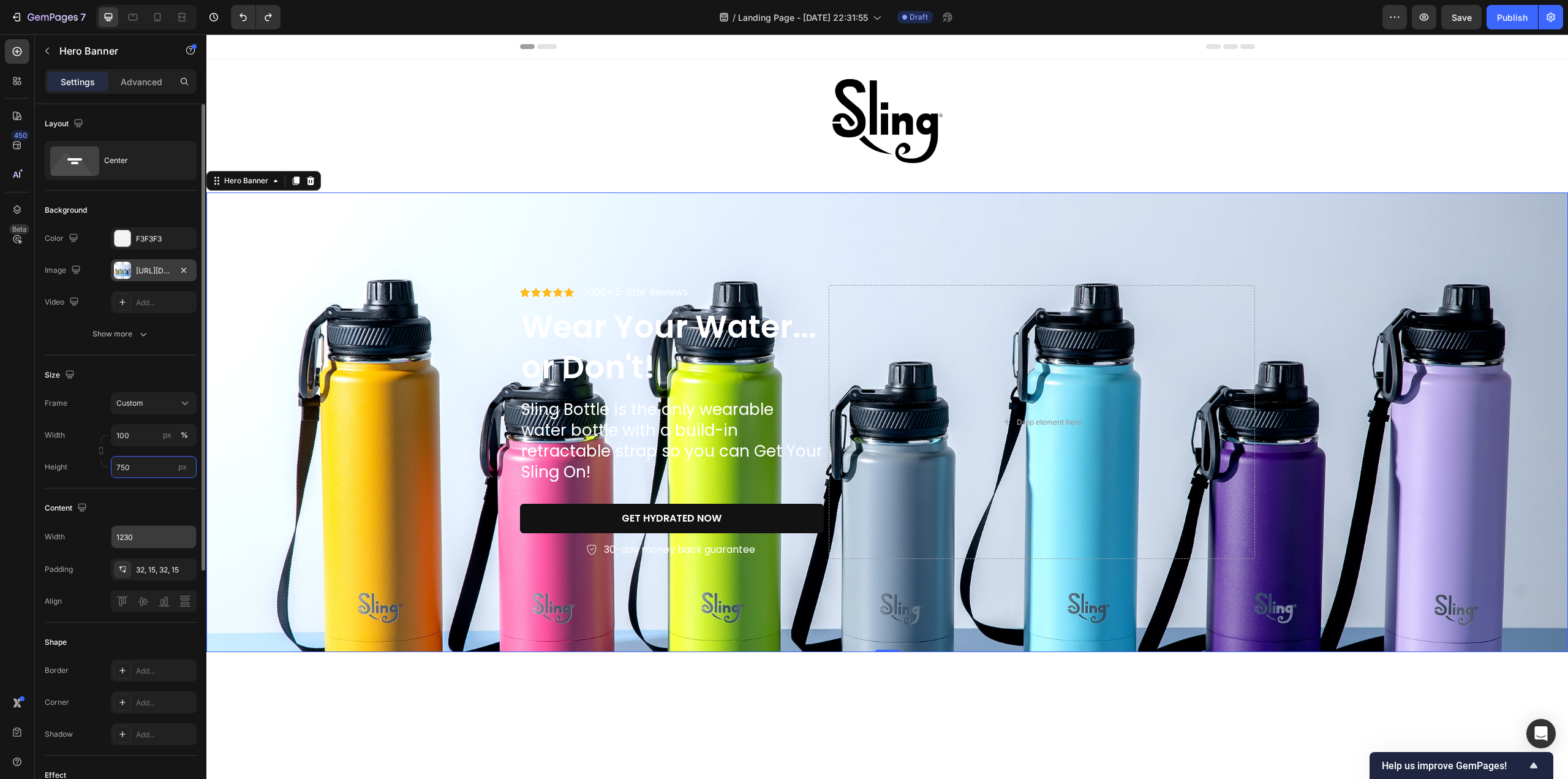
type input "750"
click at [156, 275] on div "https://cdn.shopify.com/s/files/1/0676/9072/5614/files/gempages_586066445889176…" at bounding box center [153, 270] width 36 height 11
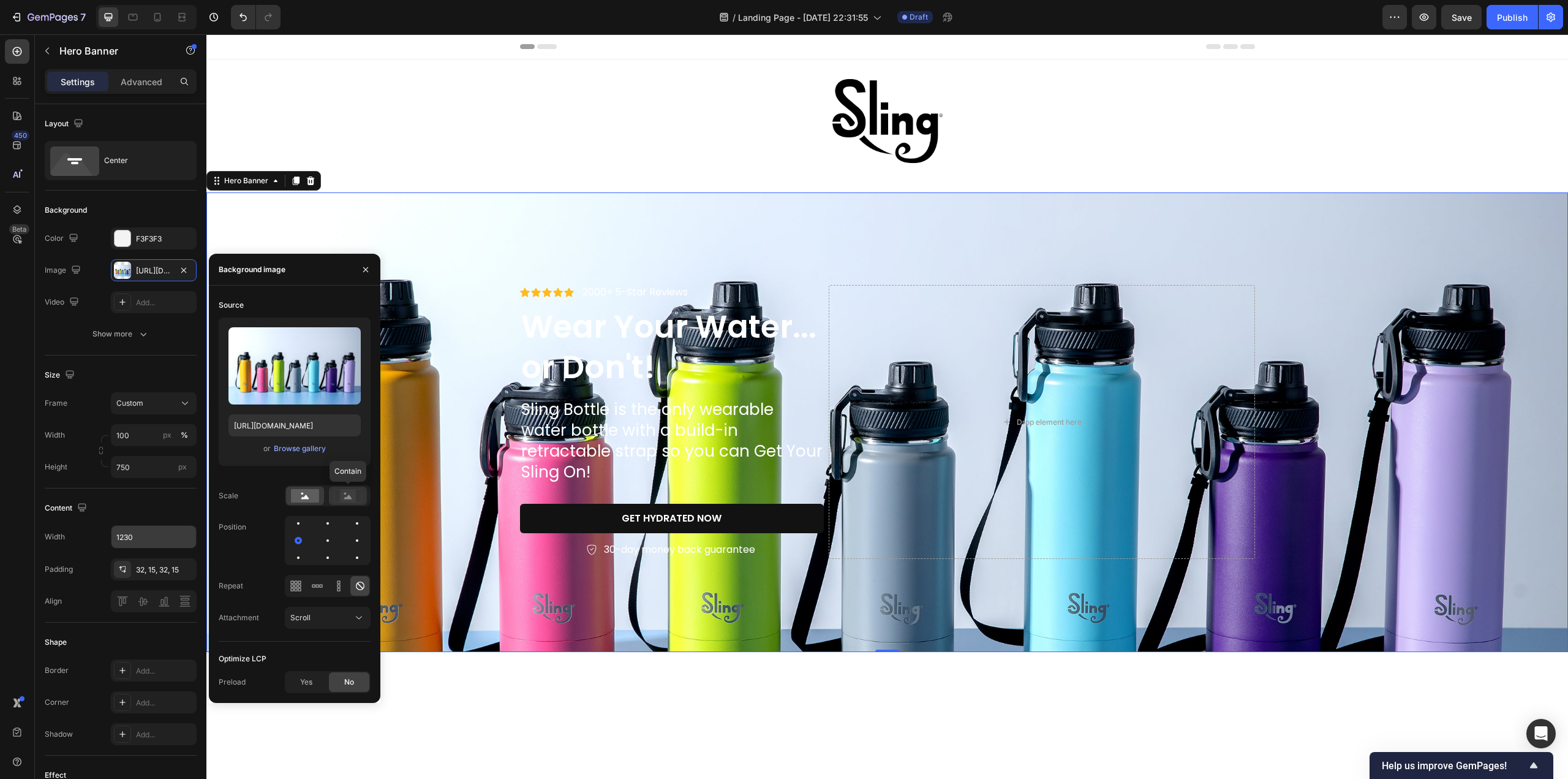
click at [348, 500] on rect at bounding box center [348, 495] width 16 height 13
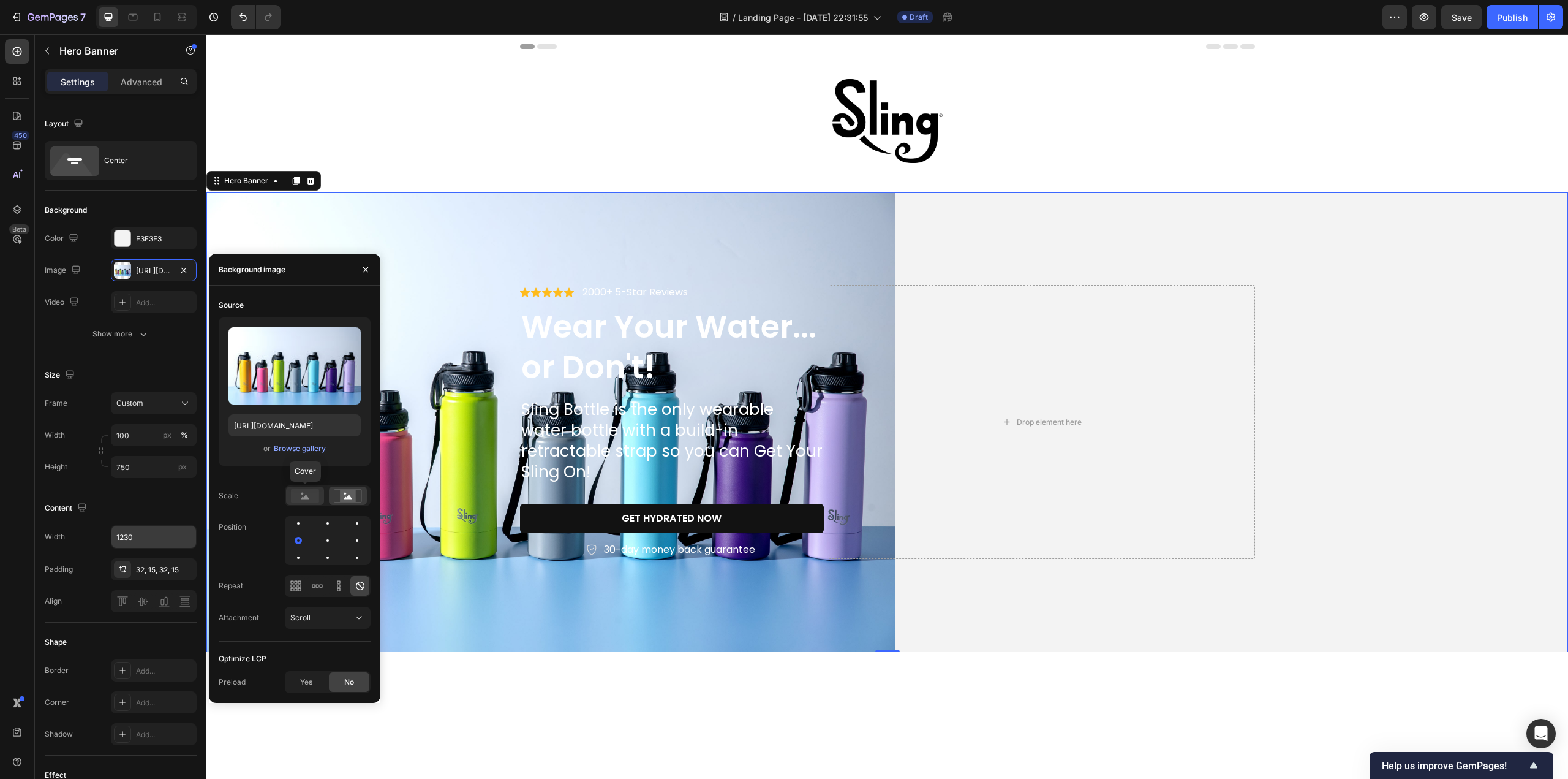
click at [308, 497] on rect at bounding box center [305, 495] width 28 height 13
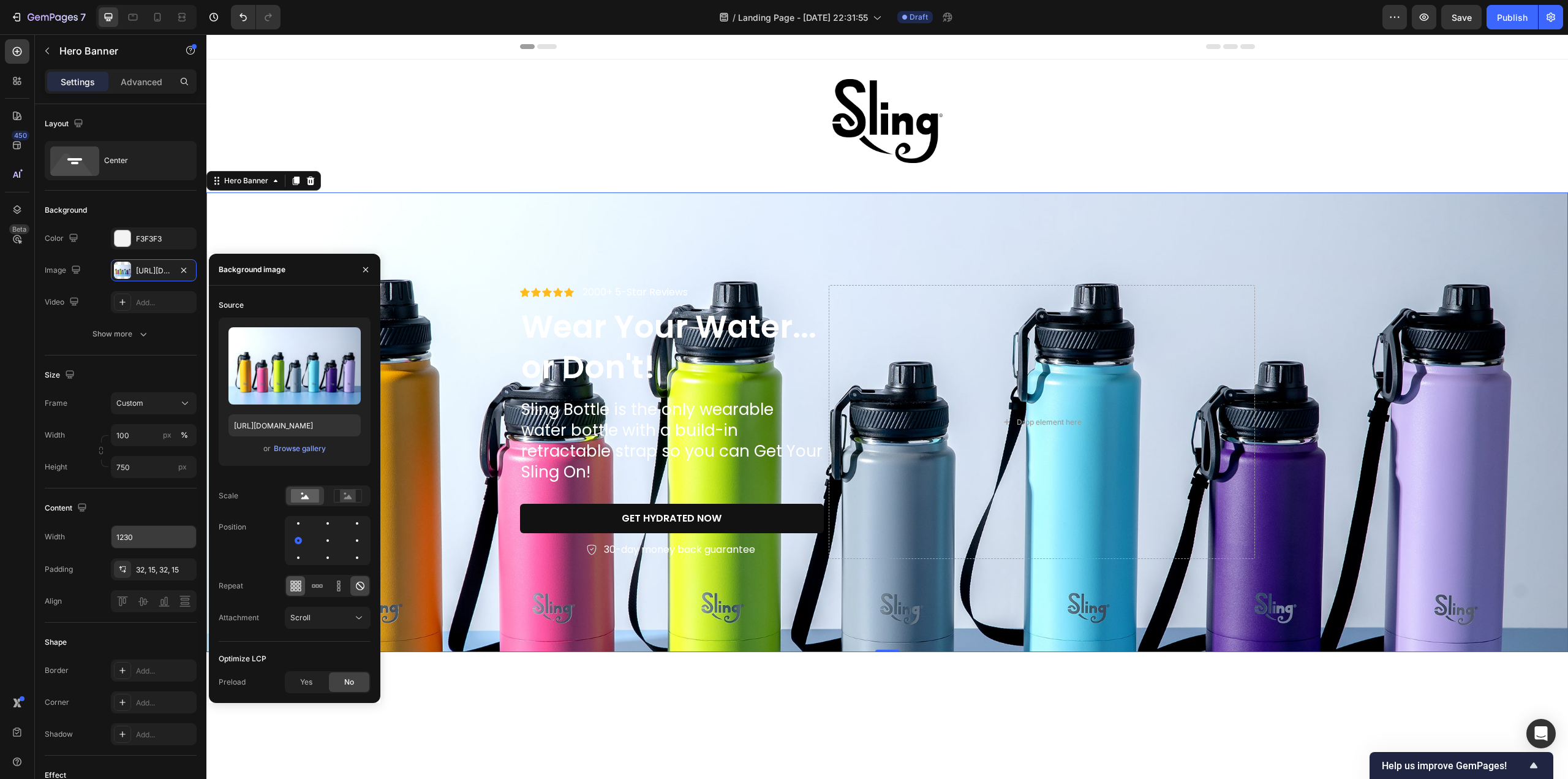
click at [299, 586] on icon at bounding box center [296, 586] width 13 height 13
click at [318, 589] on icon at bounding box center [317, 586] width 13 height 13
click at [338, 588] on icon at bounding box center [338, 590] width 3 height 3
click at [361, 586] on icon at bounding box center [360, 586] width 13 height 13
click at [359, 621] on icon at bounding box center [358, 617] width 13 height 13
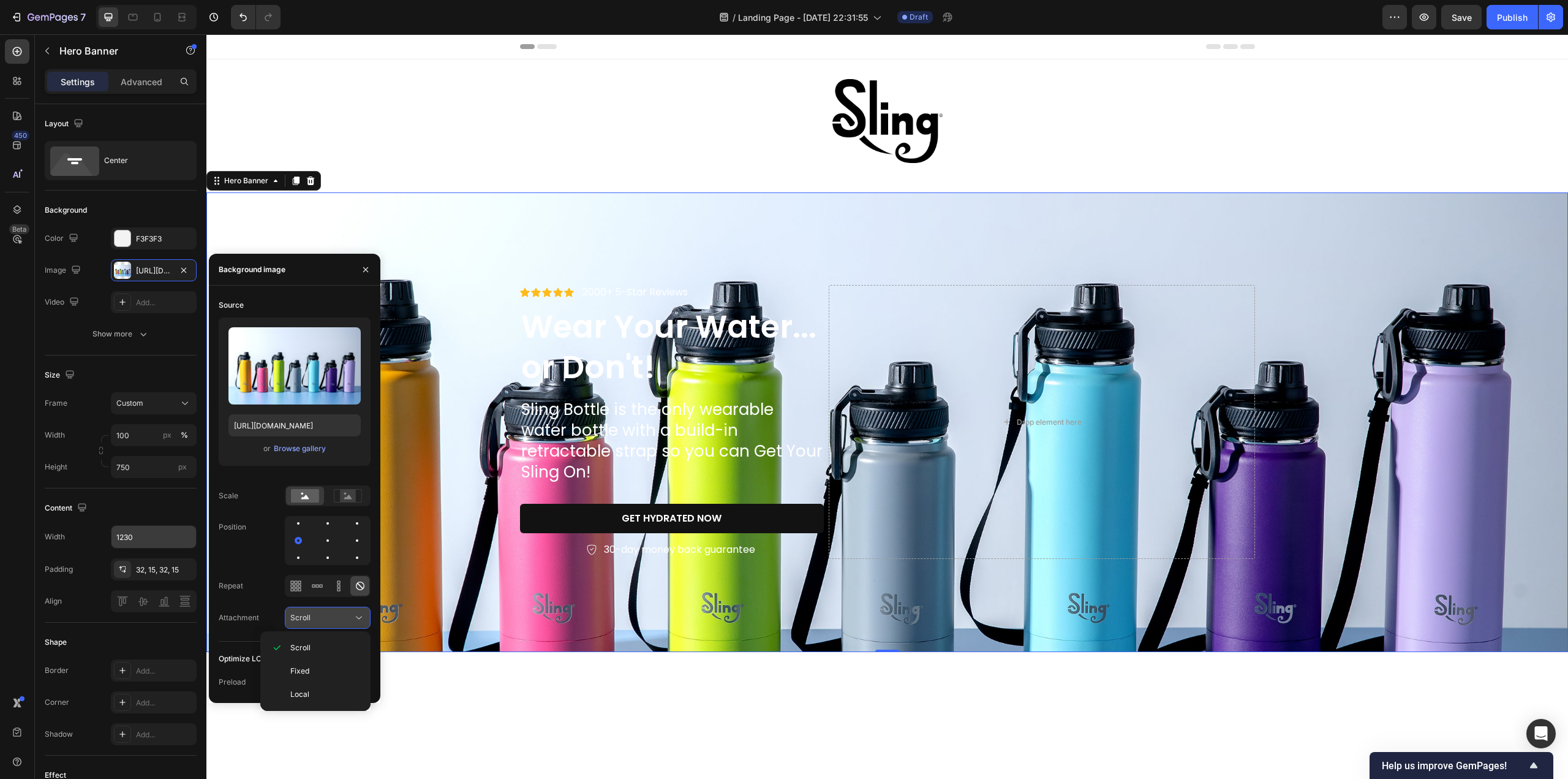
click at [359, 621] on icon at bounding box center [358, 617] width 13 height 13
click at [292, 520] on div at bounding box center [298, 524] width 15 height 15
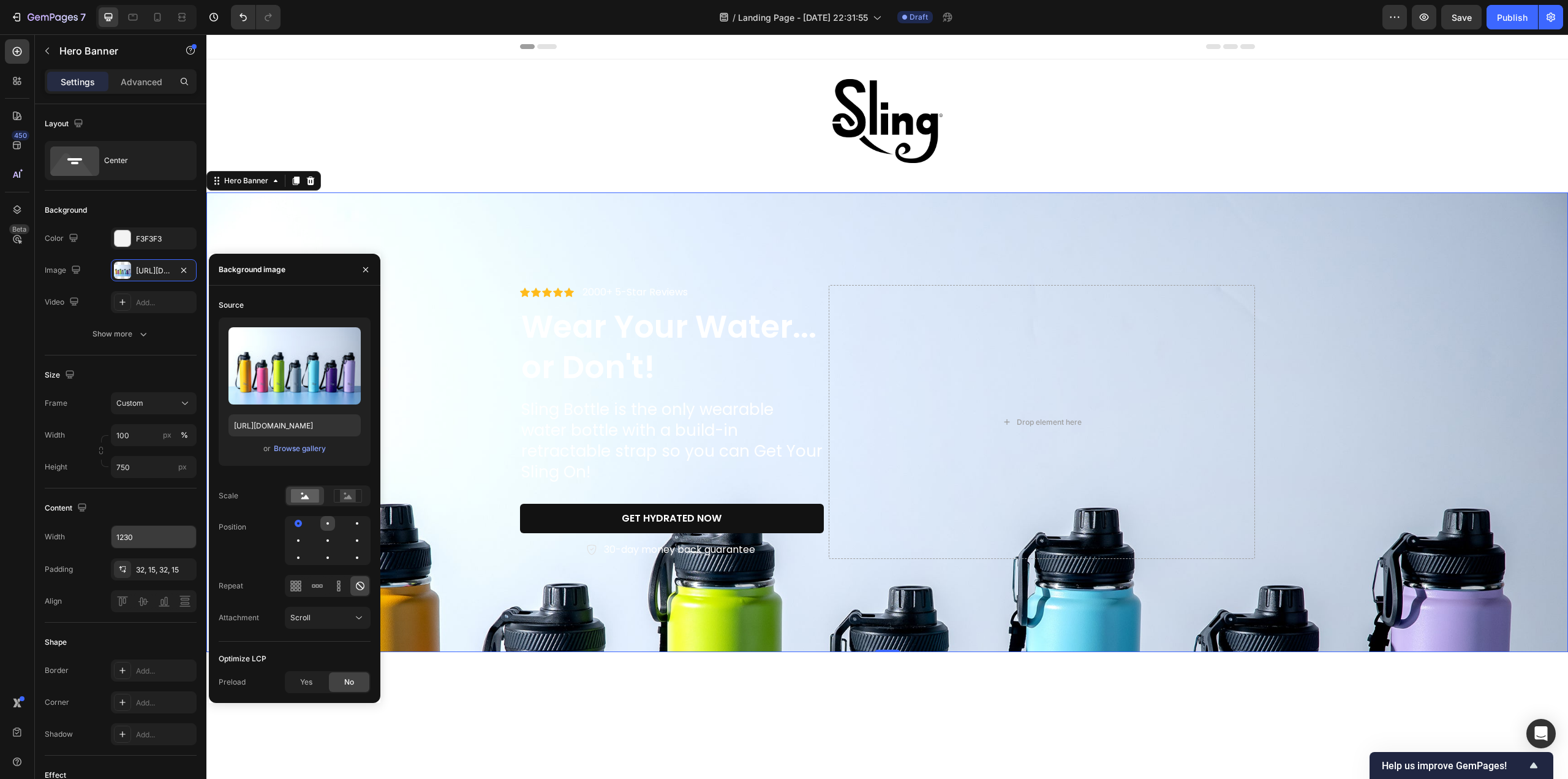
click at [322, 528] on div at bounding box center [328, 524] width 15 height 15
click at [329, 544] on div at bounding box center [328, 540] width 15 height 15
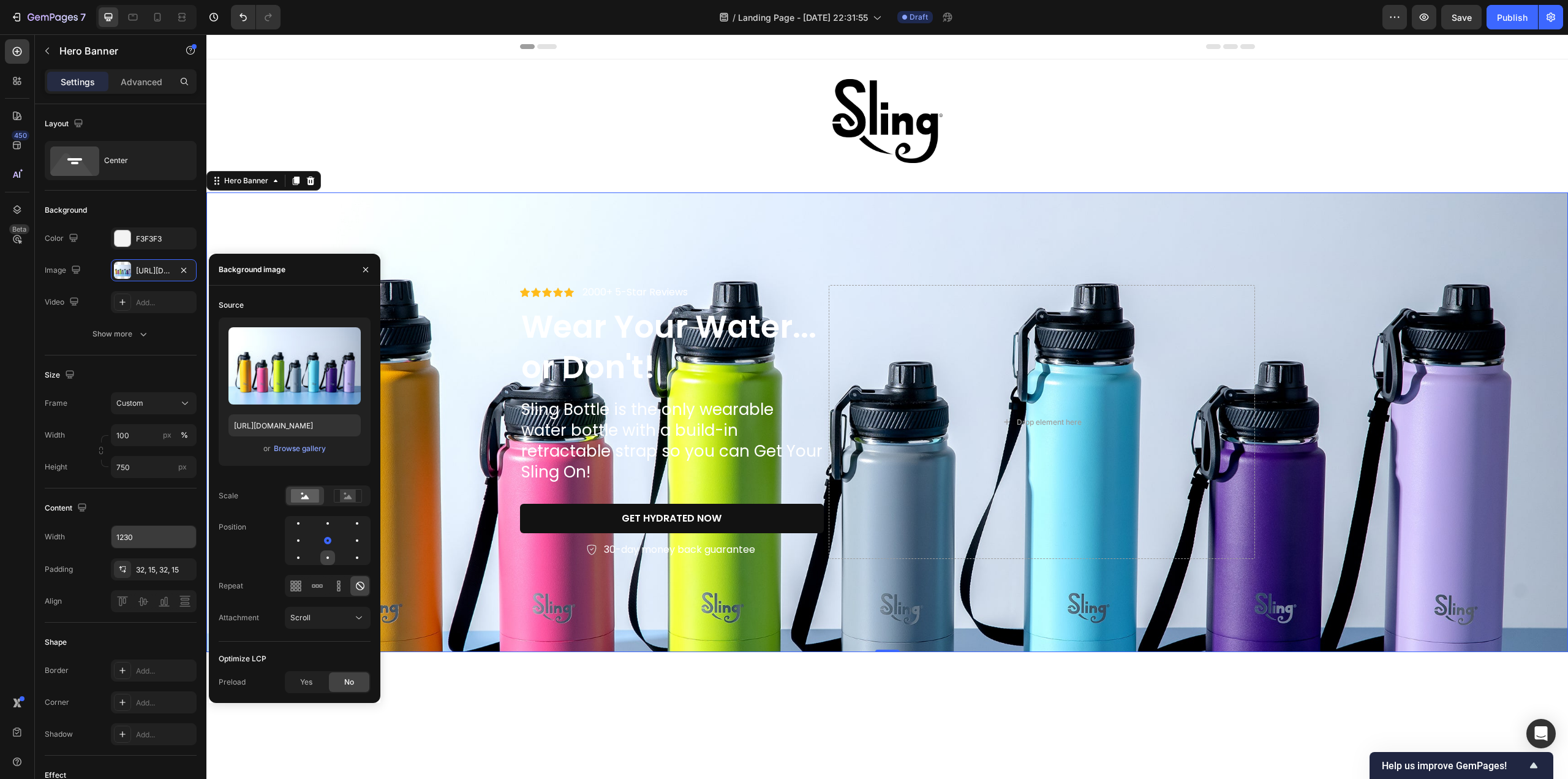
click at [329, 560] on div at bounding box center [328, 558] width 15 height 15
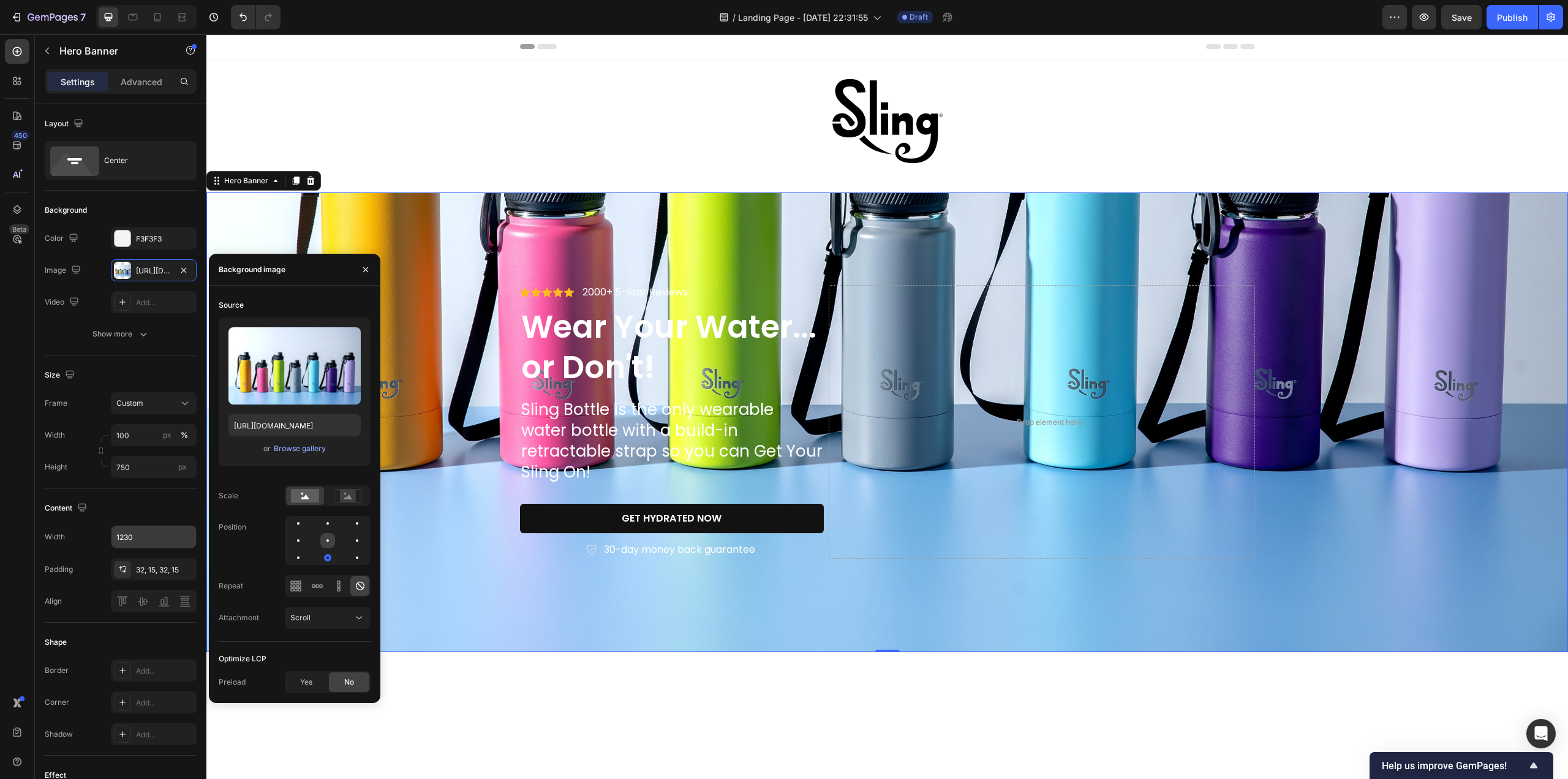
click at [329, 545] on div at bounding box center [328, 540] width 15 height 15
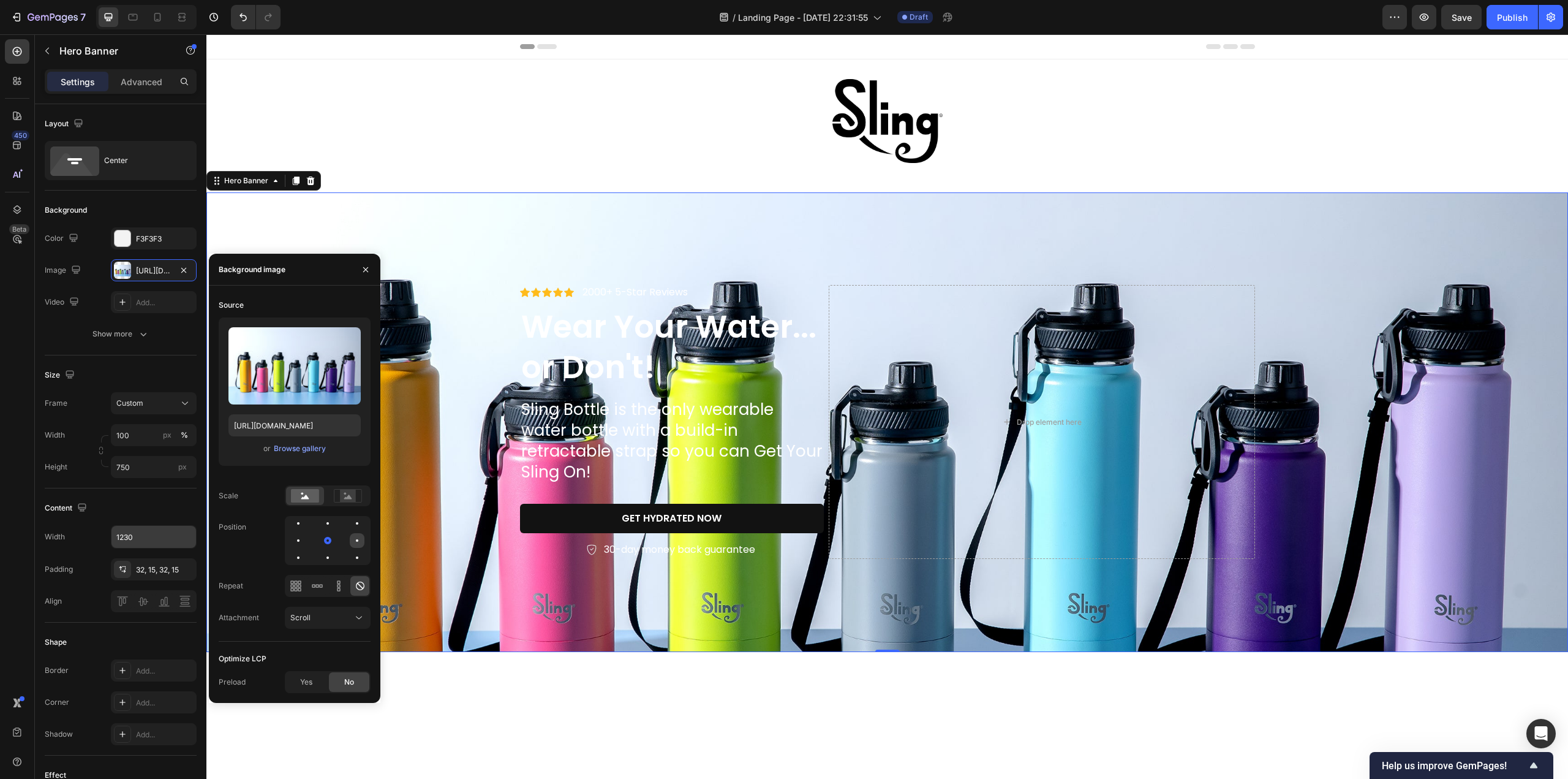
click at [350, 544] on div at bounding box center [358, 540] width 15 height 15
click at [355, 531] on div at bounding box center [328, 540] width 86 height 49
click at [355, 525] on div at bounding box center [358, 524] width 15 height 15
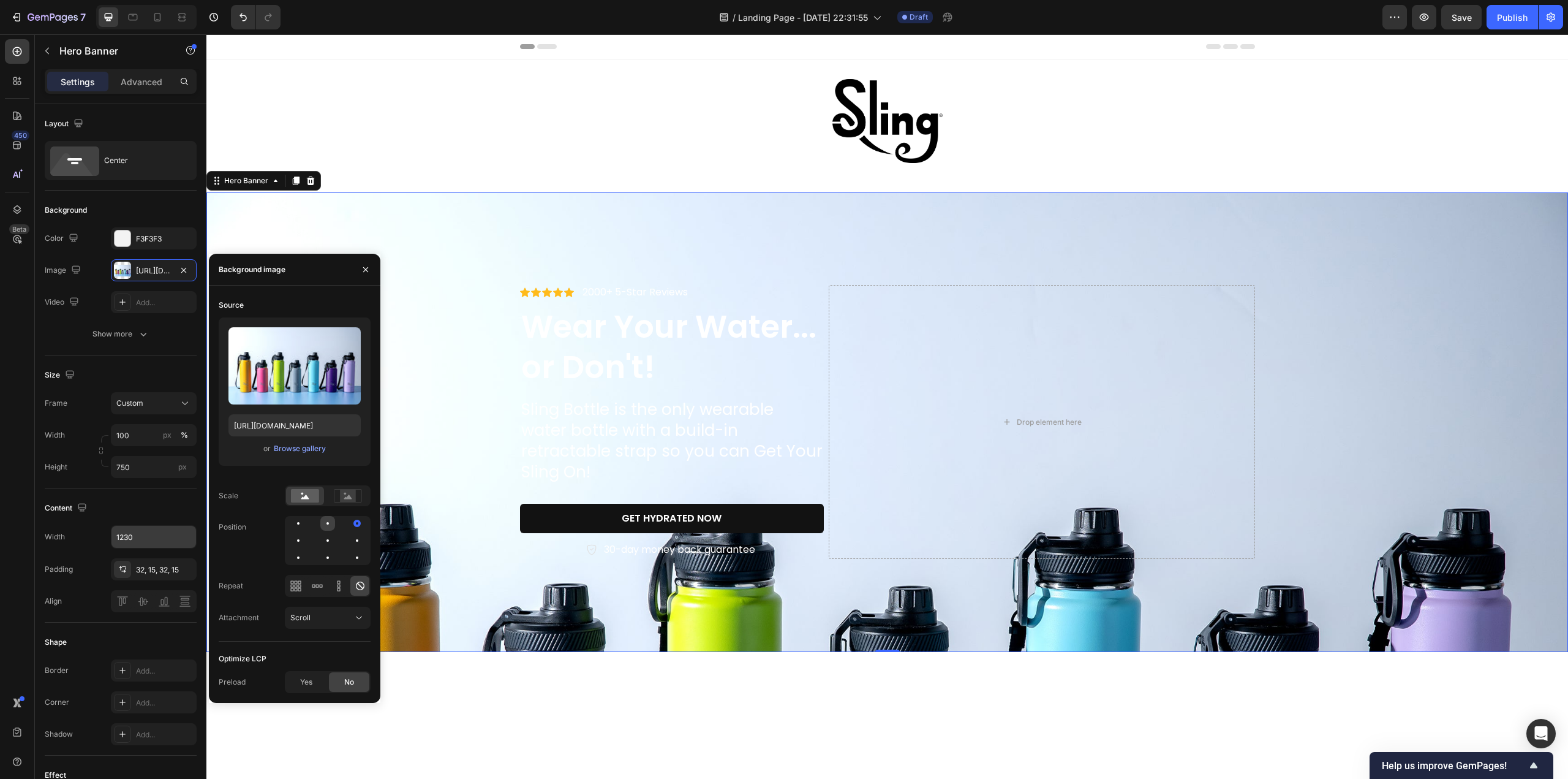
click at [328, 520] on div at bounding box center [328, 524] width 15 height 15
click at [305, 520] on div at bounding box center [328, 540] width 86 height 49
click at [328, 544] on div at bounding box center [328, 540] width 15 height 15
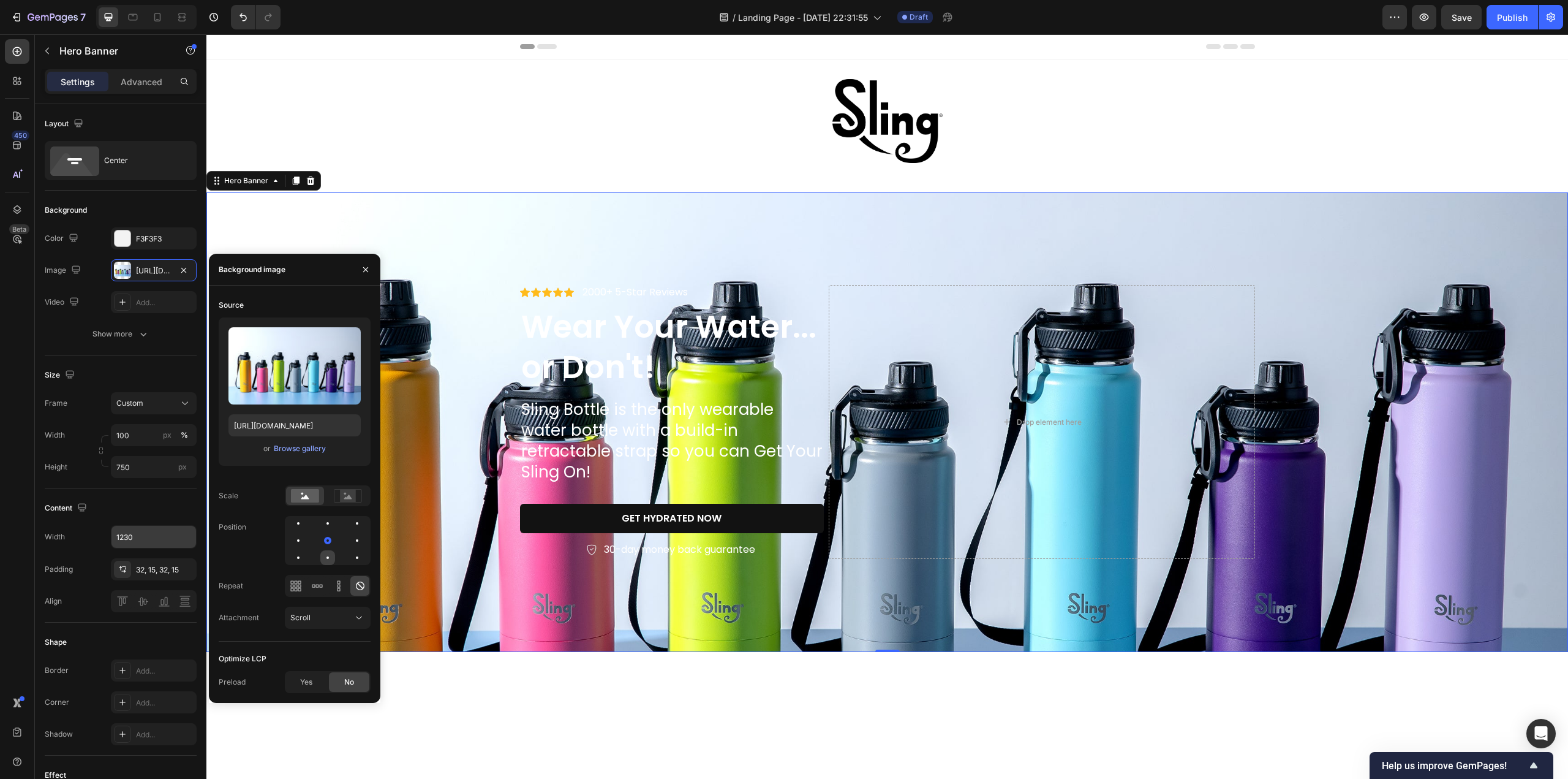
click at [328, 558] on div at bounding box center [328, 557] width 3 height 3
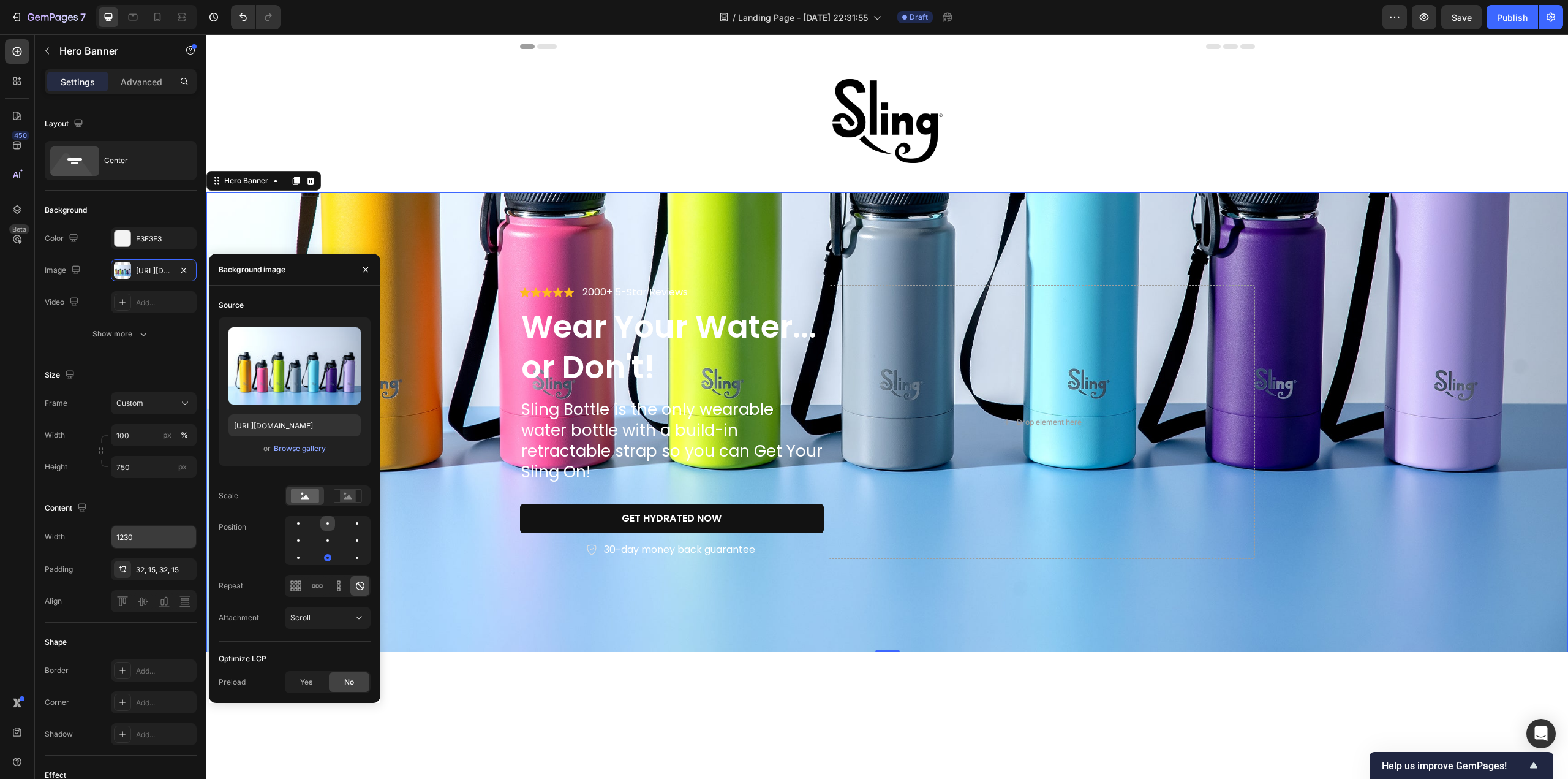
click at [331, 528] on div at bounding box center [328, 524] width 15 height 15
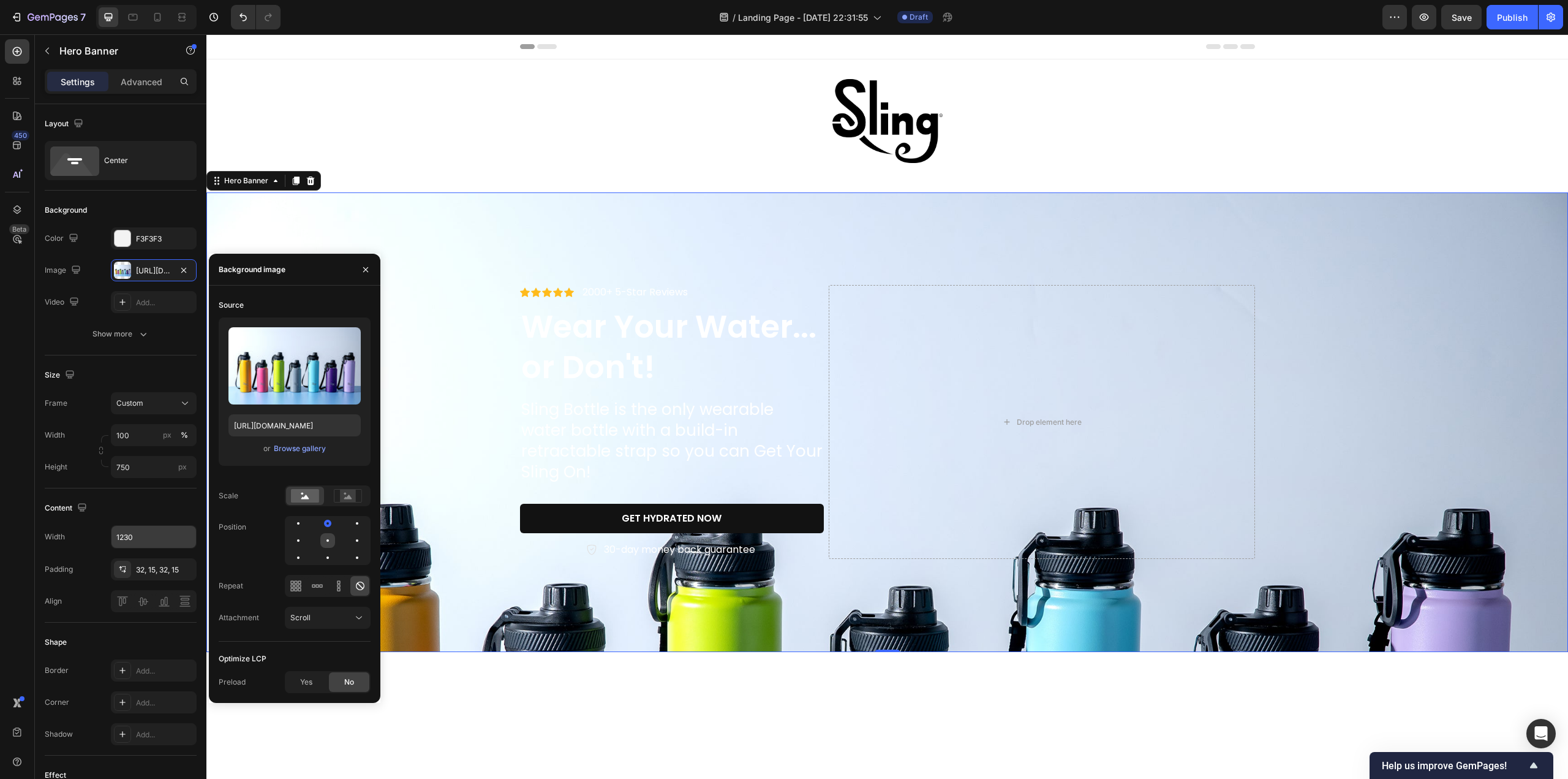
click at [326, 542] on div at bounding box center [328, 540] width 15 height 15
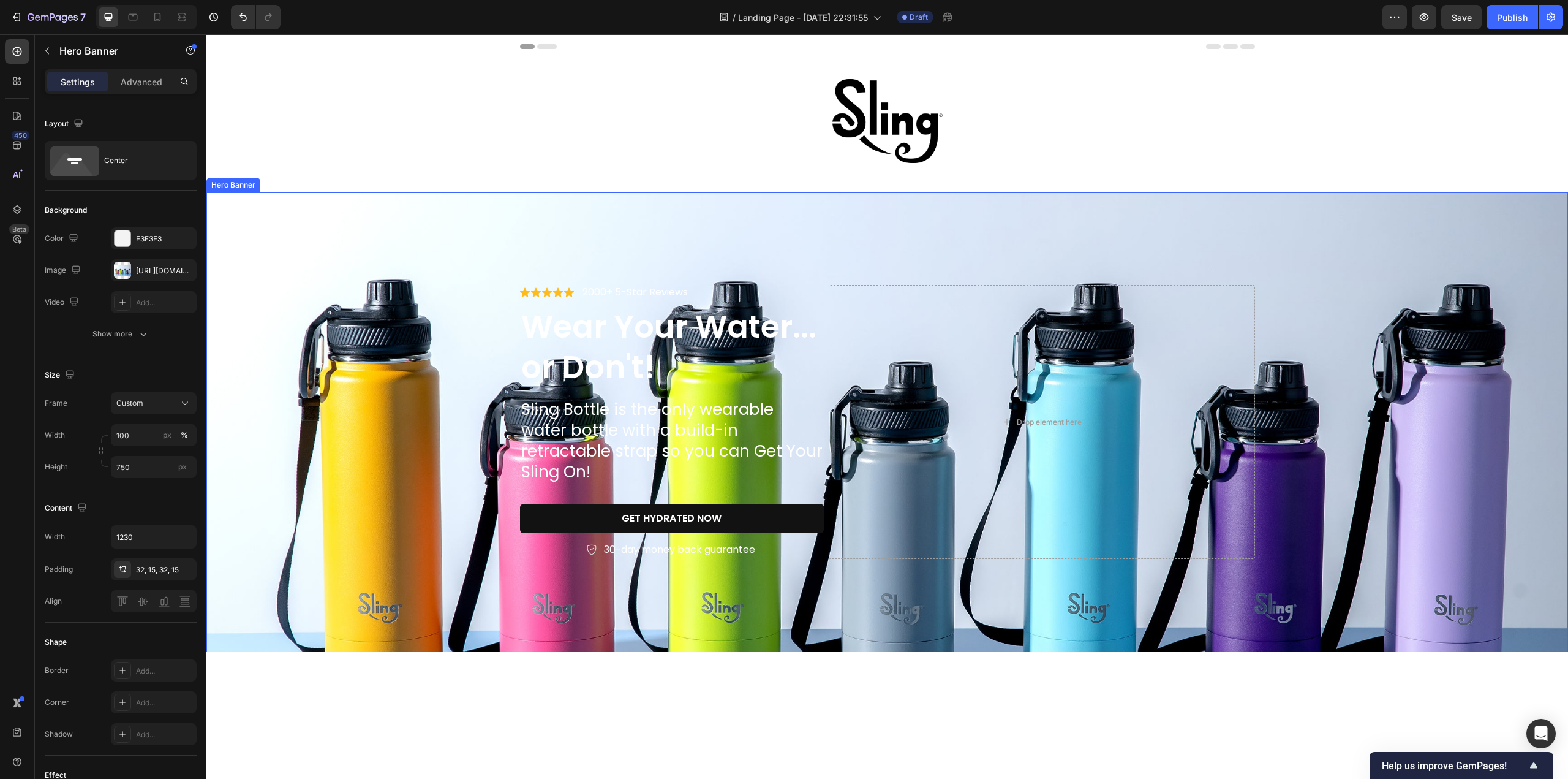
click at [290, 324] on div "Background Image" at bounding box center [887, 422] width 1361 height 460
click at [333, 490] on div "Background Image" at bounding box center [887, 422] width 1361 height 460
click at [148, 273] on div "https://cdn.shopify.com/s/files/1/0676/9072/5614/files/gempages_586066445889176…" at bounding box center [153, 270] width 36 height 11
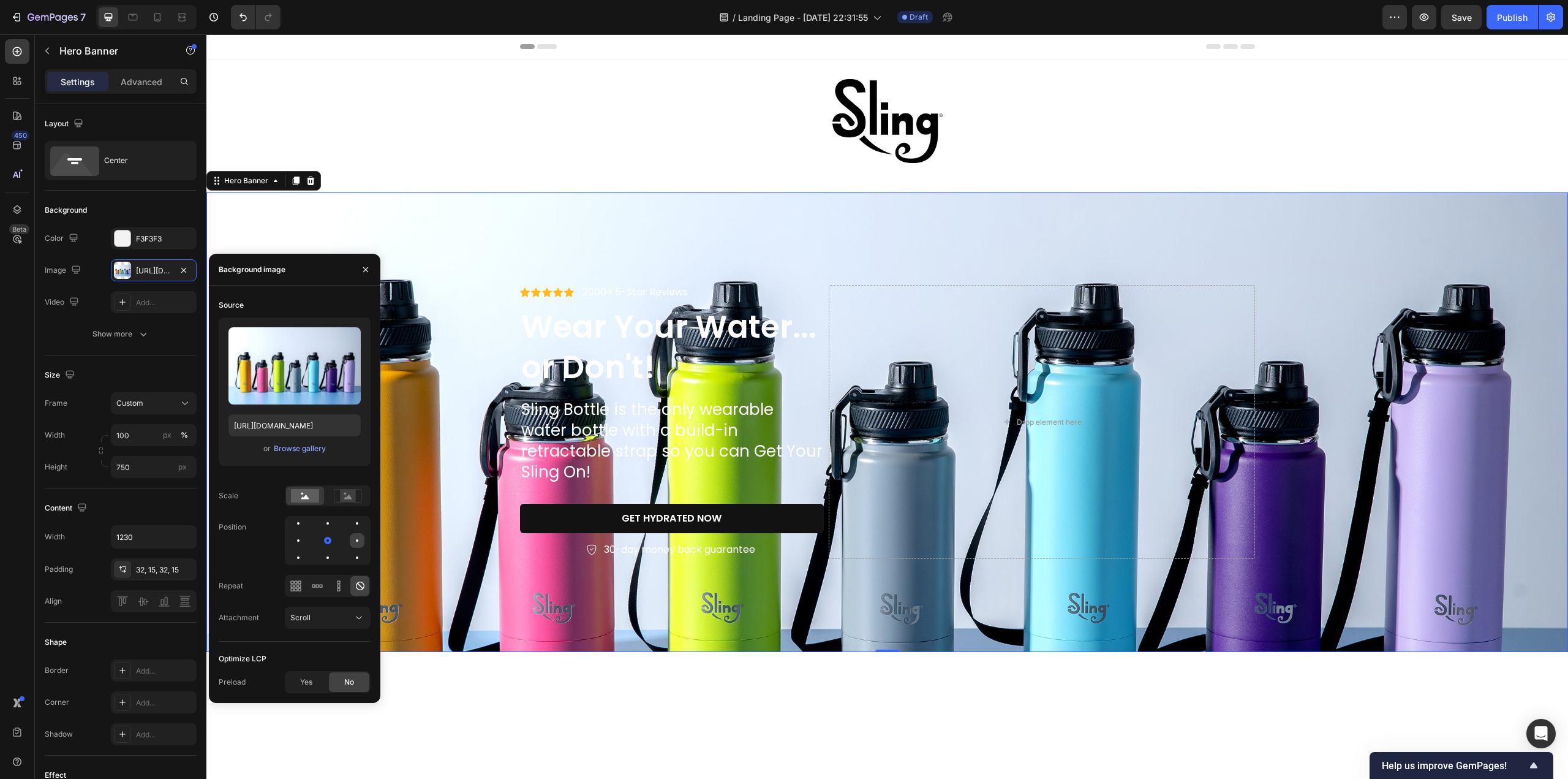
click at [353, 537] on div at bounding box center [358, 540] width 15 height 15
click at [303, 540] on div at bounding box center [298, 540] width 15 height 15
click at [313, 540] on div at bounding box center [328, 540] width 86 height 49
click at [321, 540] on div at bounding box center [328, 540] width 15 height 15
click at [326, 523] on div at bounding box center [328, 524] width 15 height 15
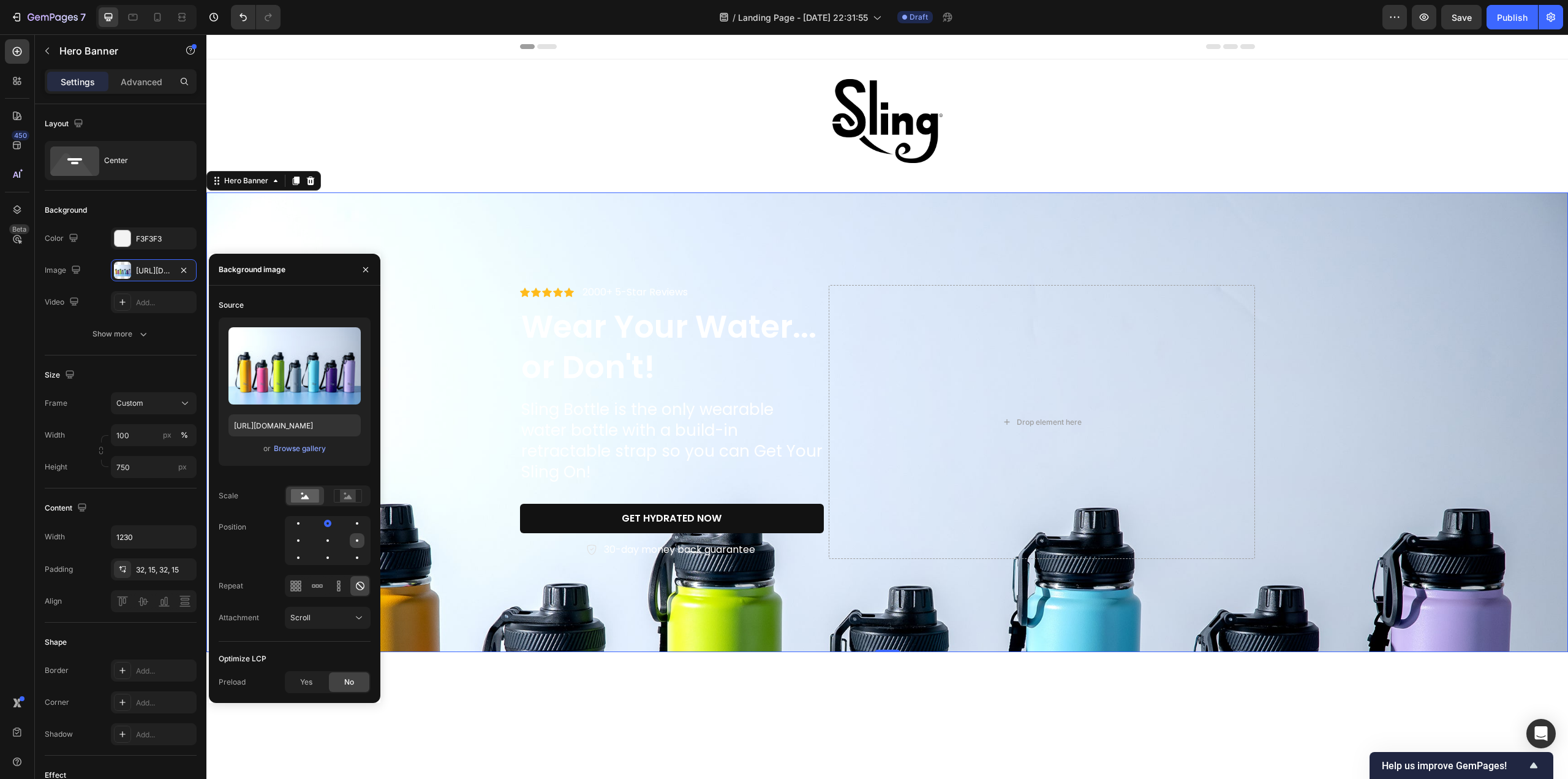
click at [358, 538] on div at bounding box center [358, 540] width 15 height 15
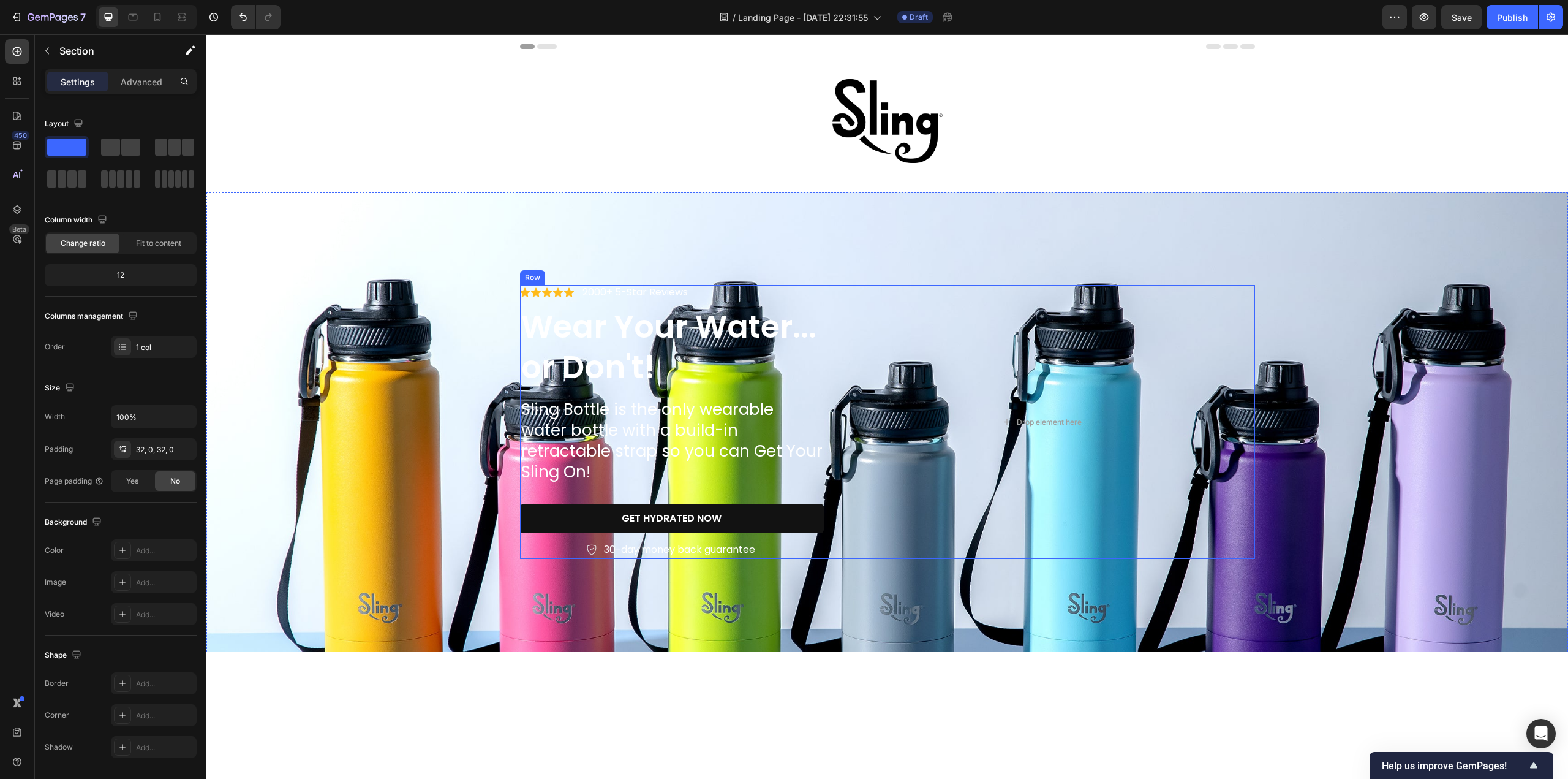
click at [587, 402] on div "Icon Icon Icon Icon Icon Icon List 2000+ 5-Star Reviews Text Block Row Wear You…" at bounding box center [672, 422] width 304 height 274
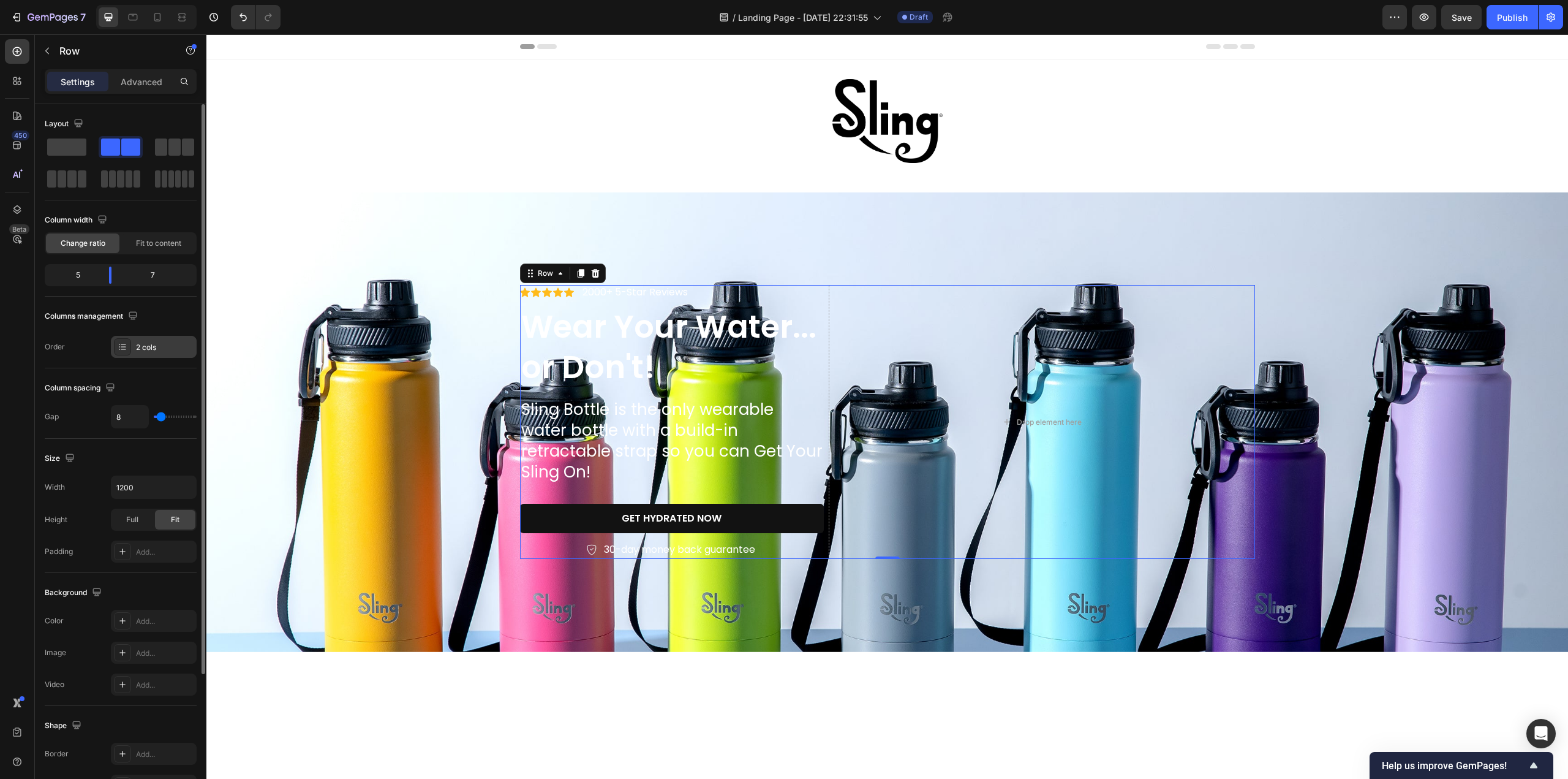
click at [152, 353] on div "2 cols" at bounding box center [153, 347] width 86 height 22
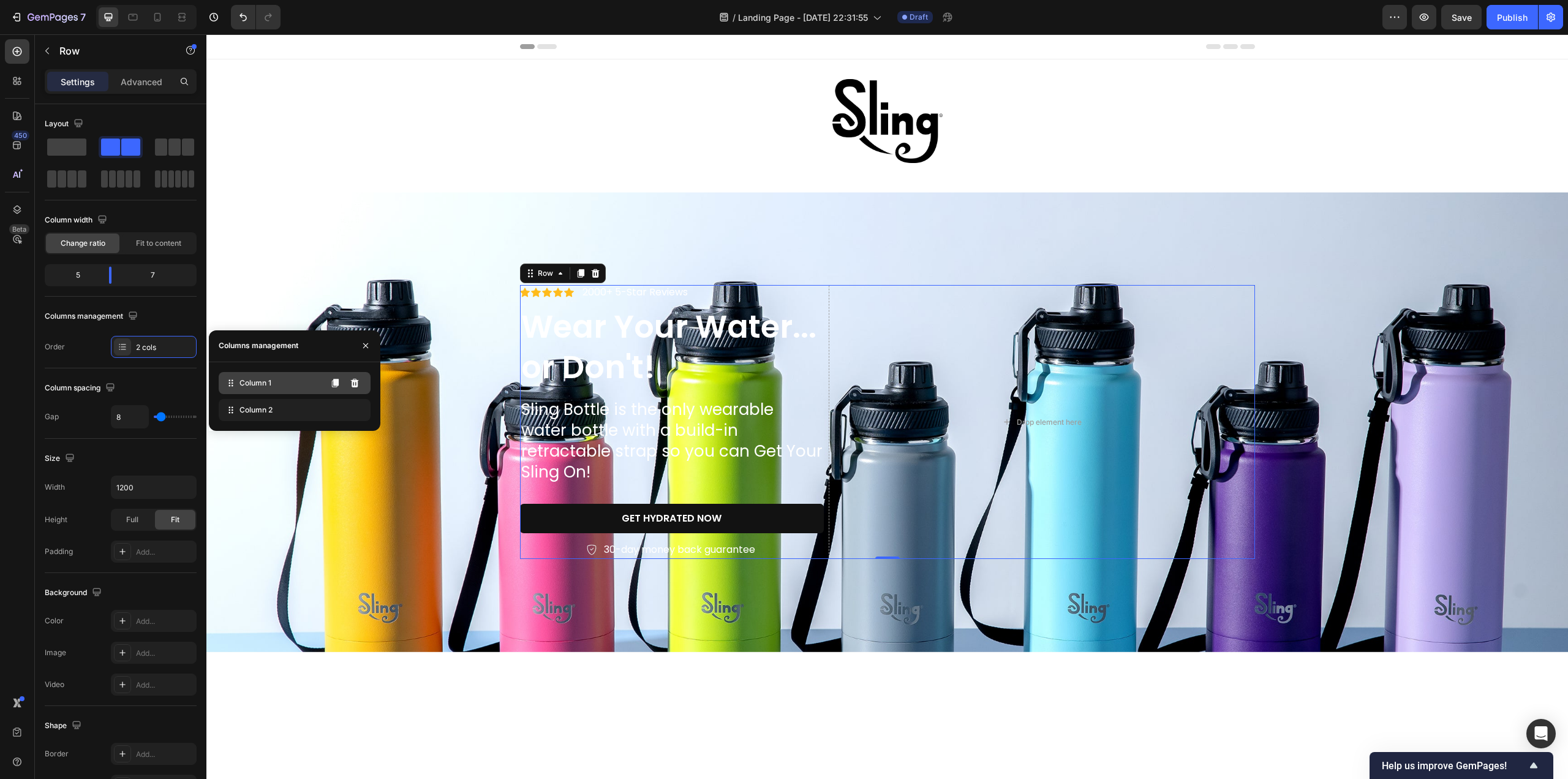
click at [279, 389] on div "Column 1" at bounding box center [294, 383] width 152 height 22
click at [242, 384] on span "Column 1" at bounding box center [255, 383] width 32 height 11
drag, startPoint x: 448, startPoint y: 418, endPoint x: 842, endPoint y: 354, distance: 399.2
type input "11"
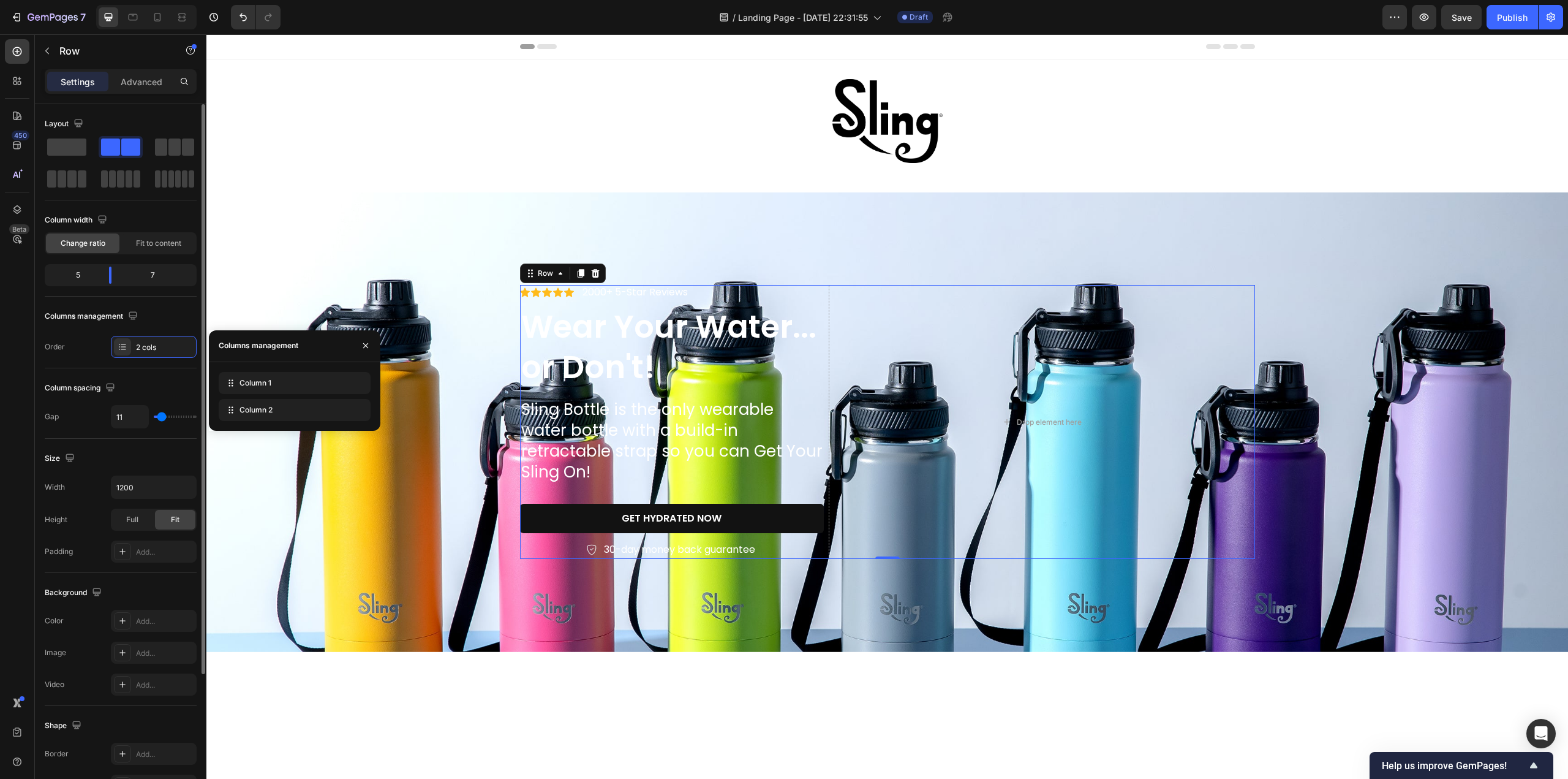
type input "14"
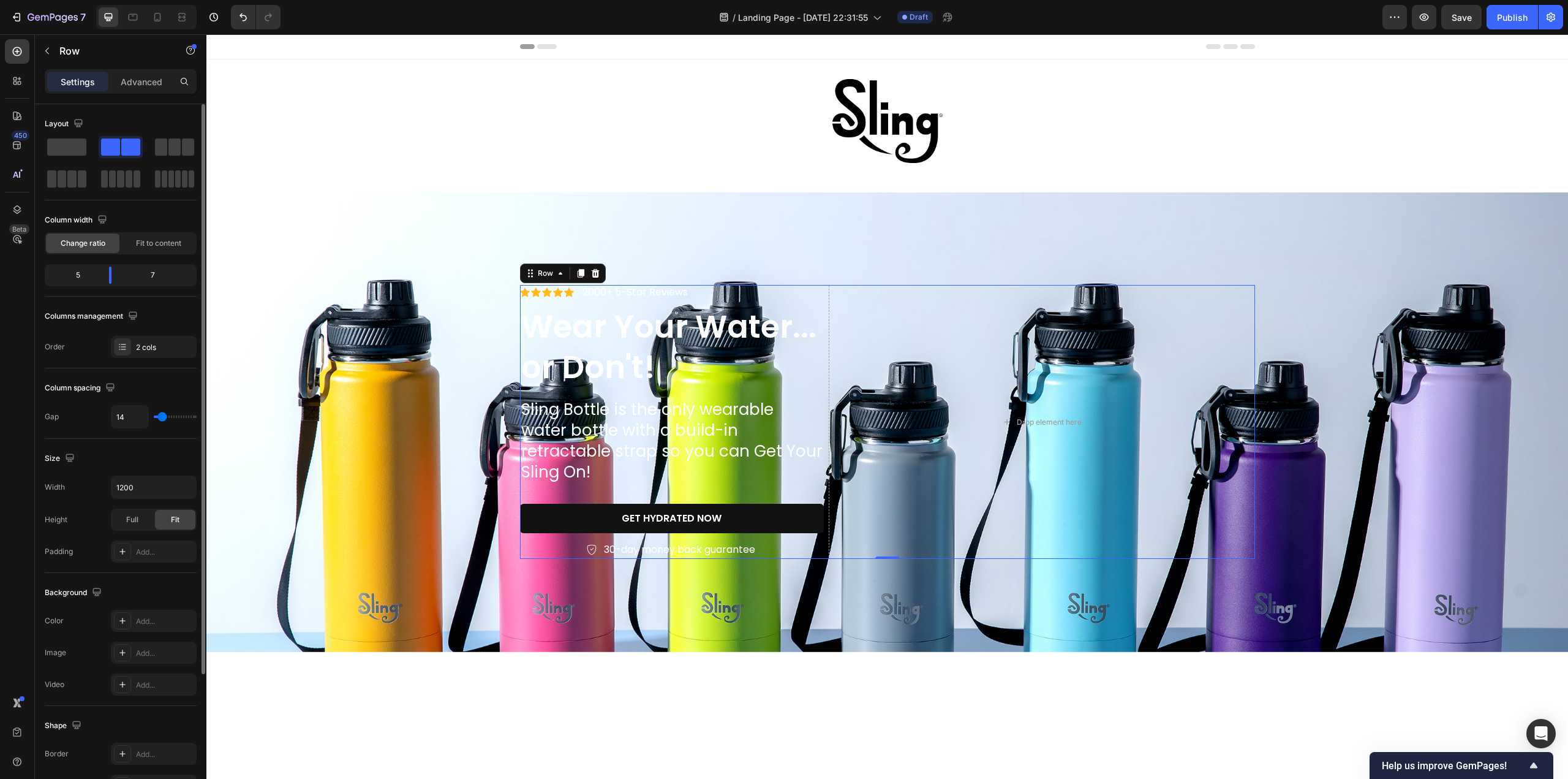
type input "16"
type input "17"
type input "20"
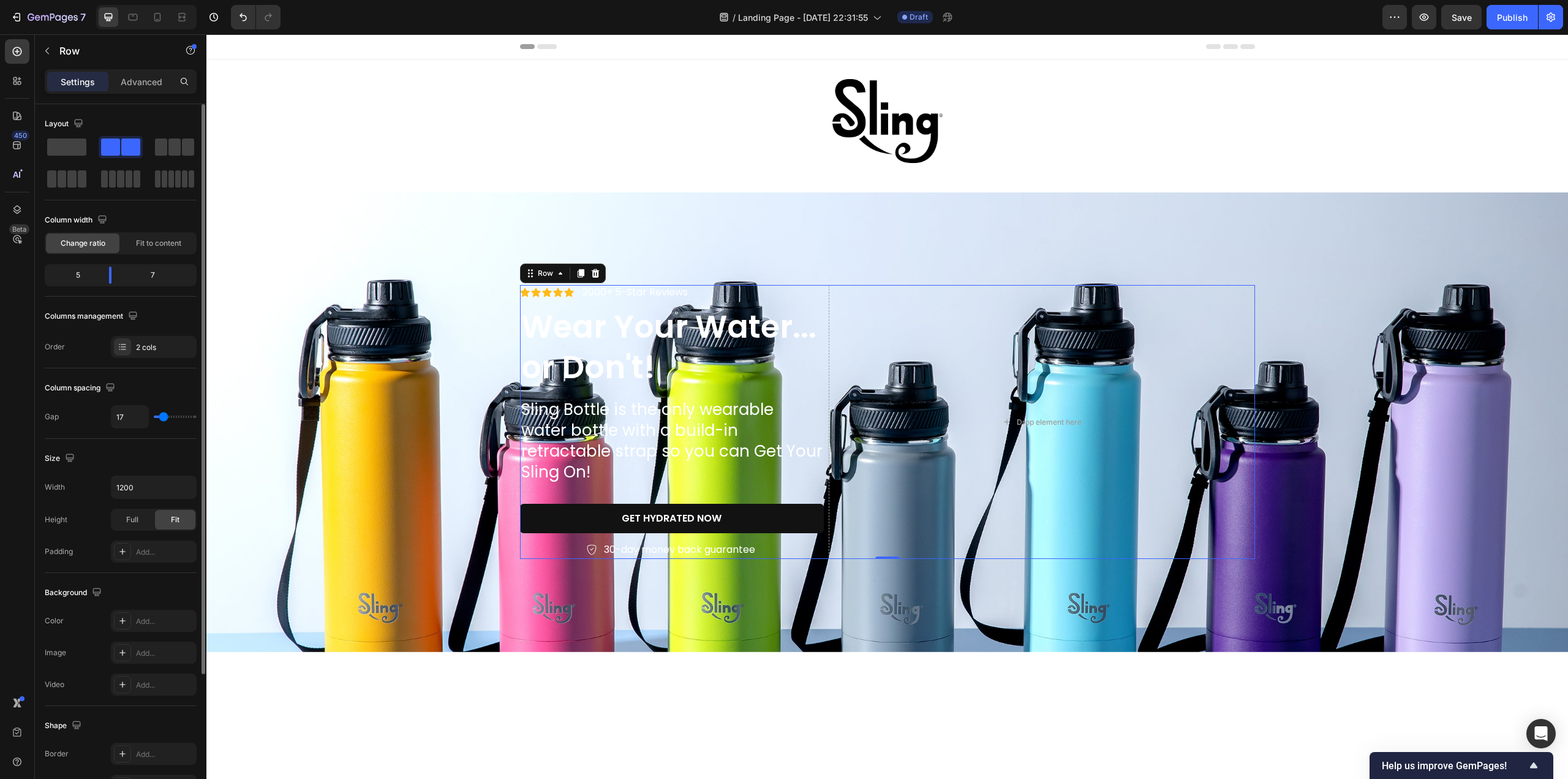
type input "20"
type input "23"
type input "29"
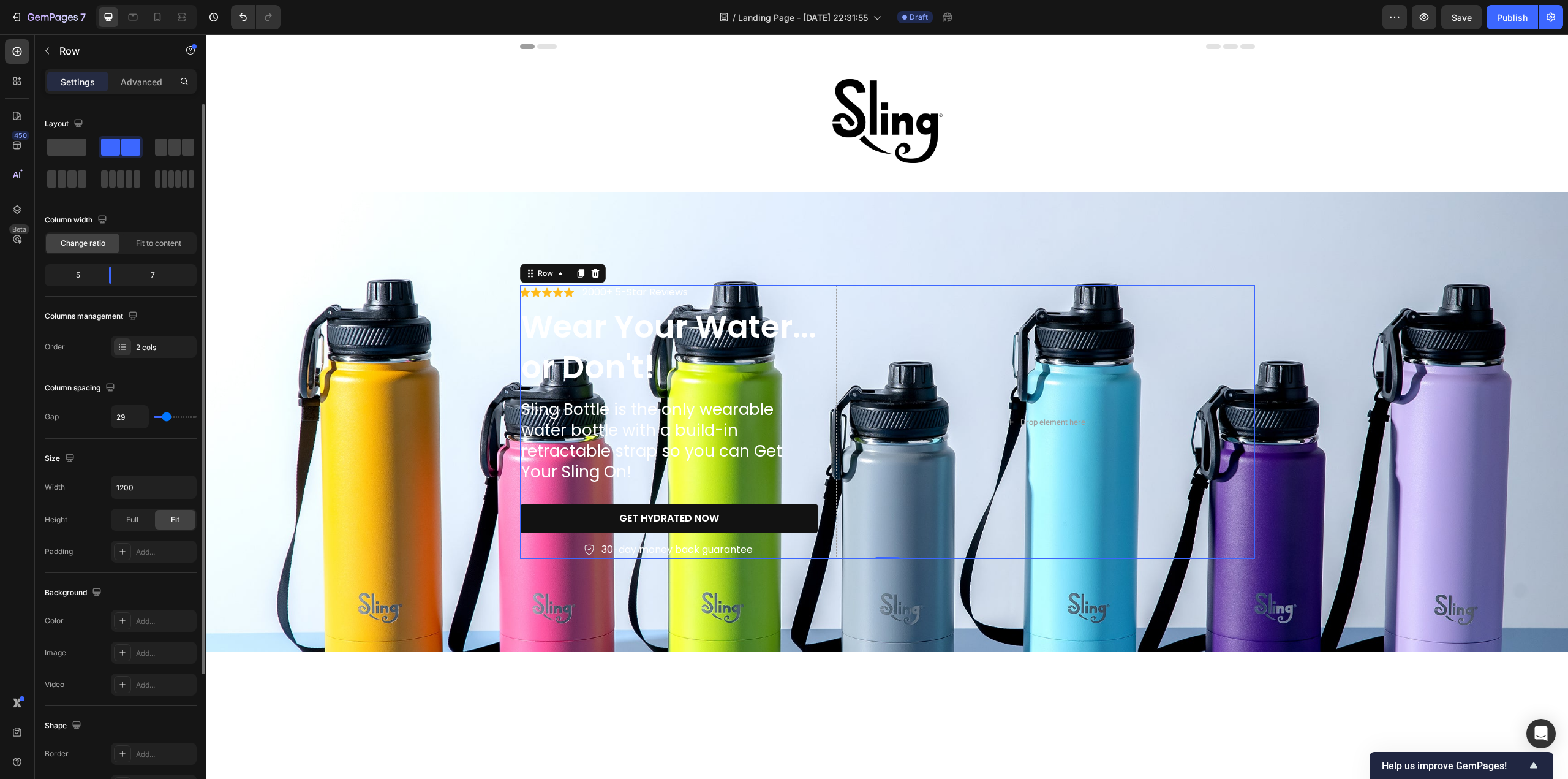
type input "36"
type input "76"
type input "79"
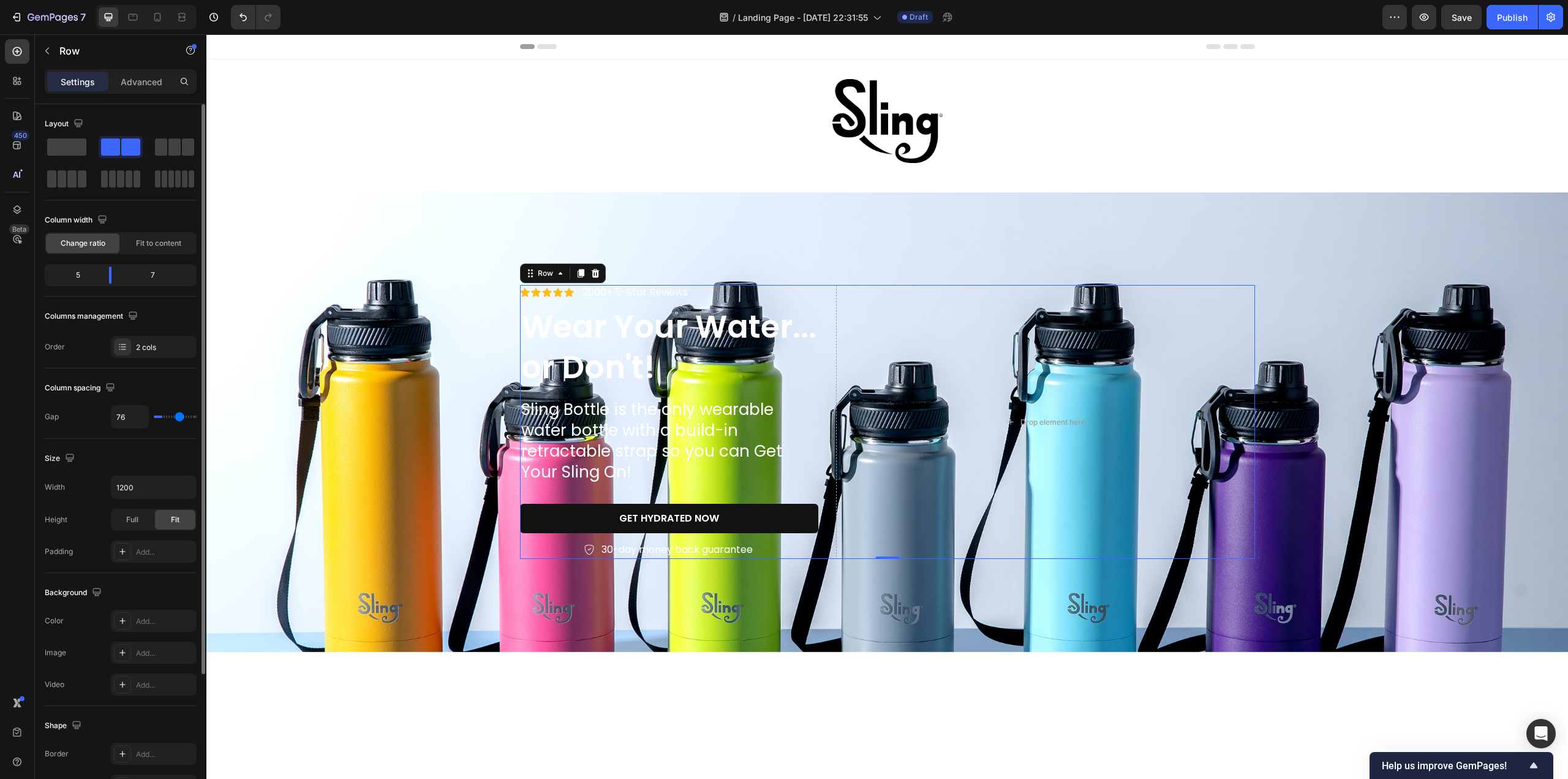
type input "79"
type input "90"
type input "93"
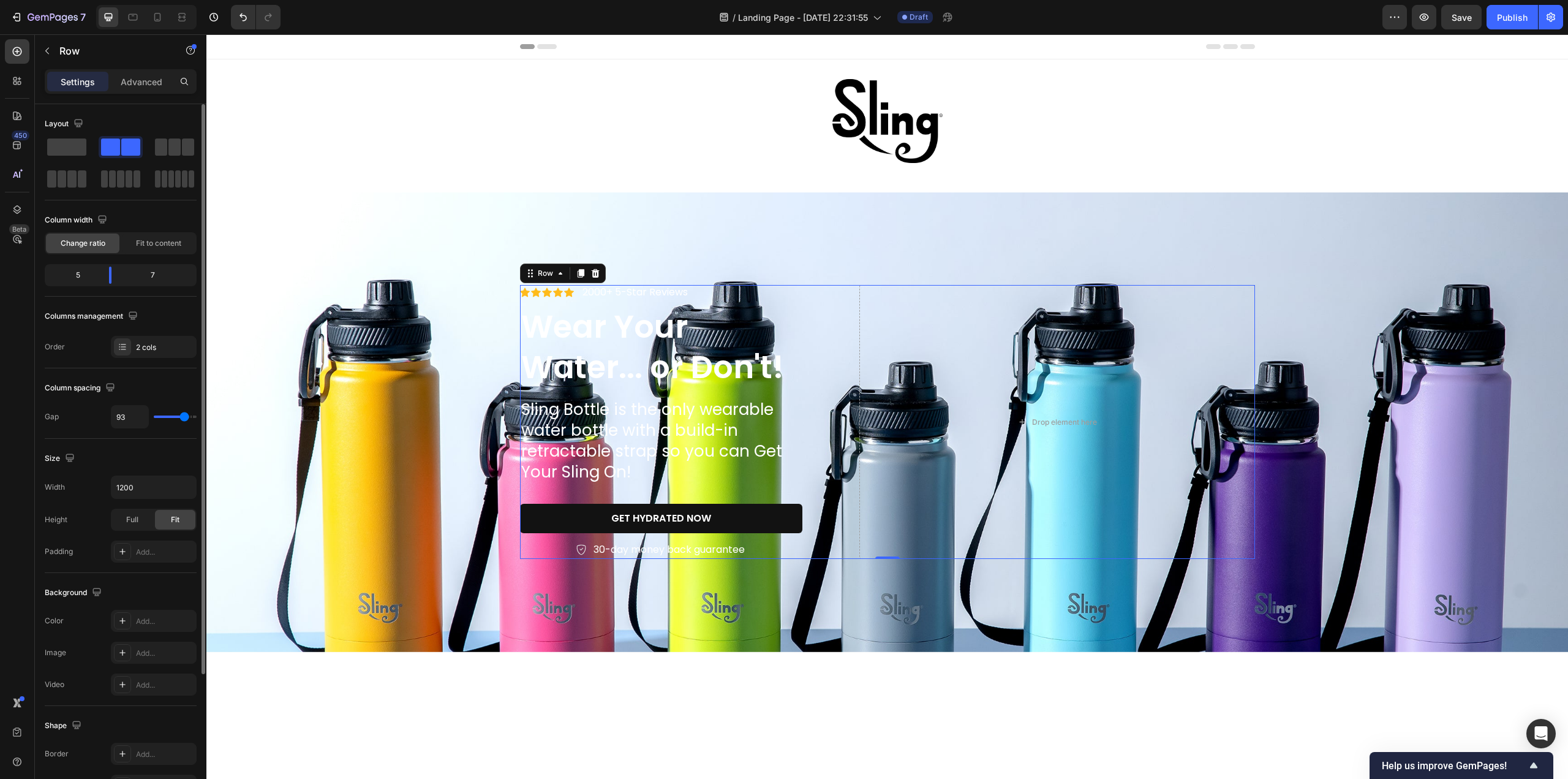
type input "94"
type input "96"
type input "97"
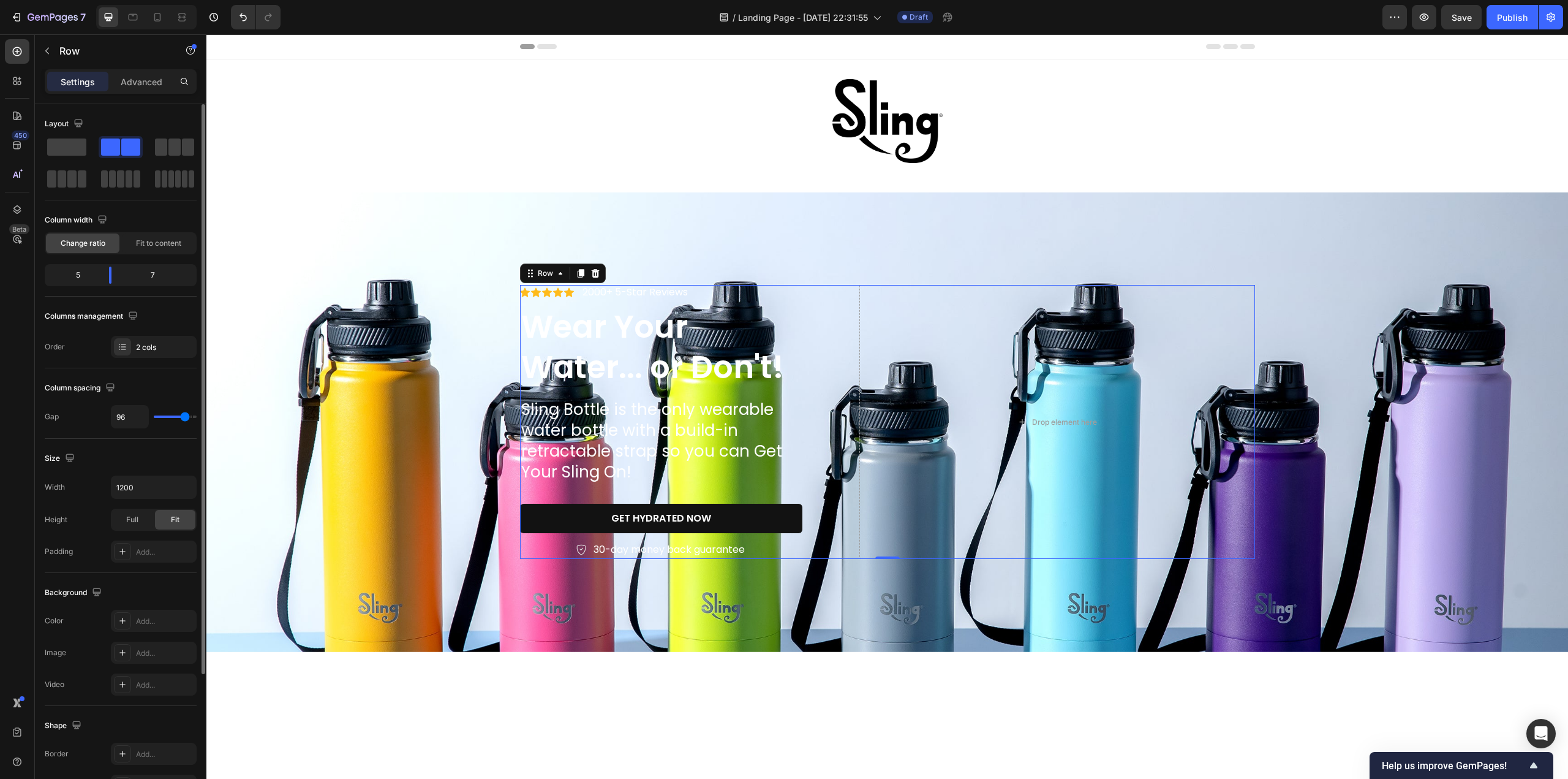
type input "97"
type input "100"
type input "104"
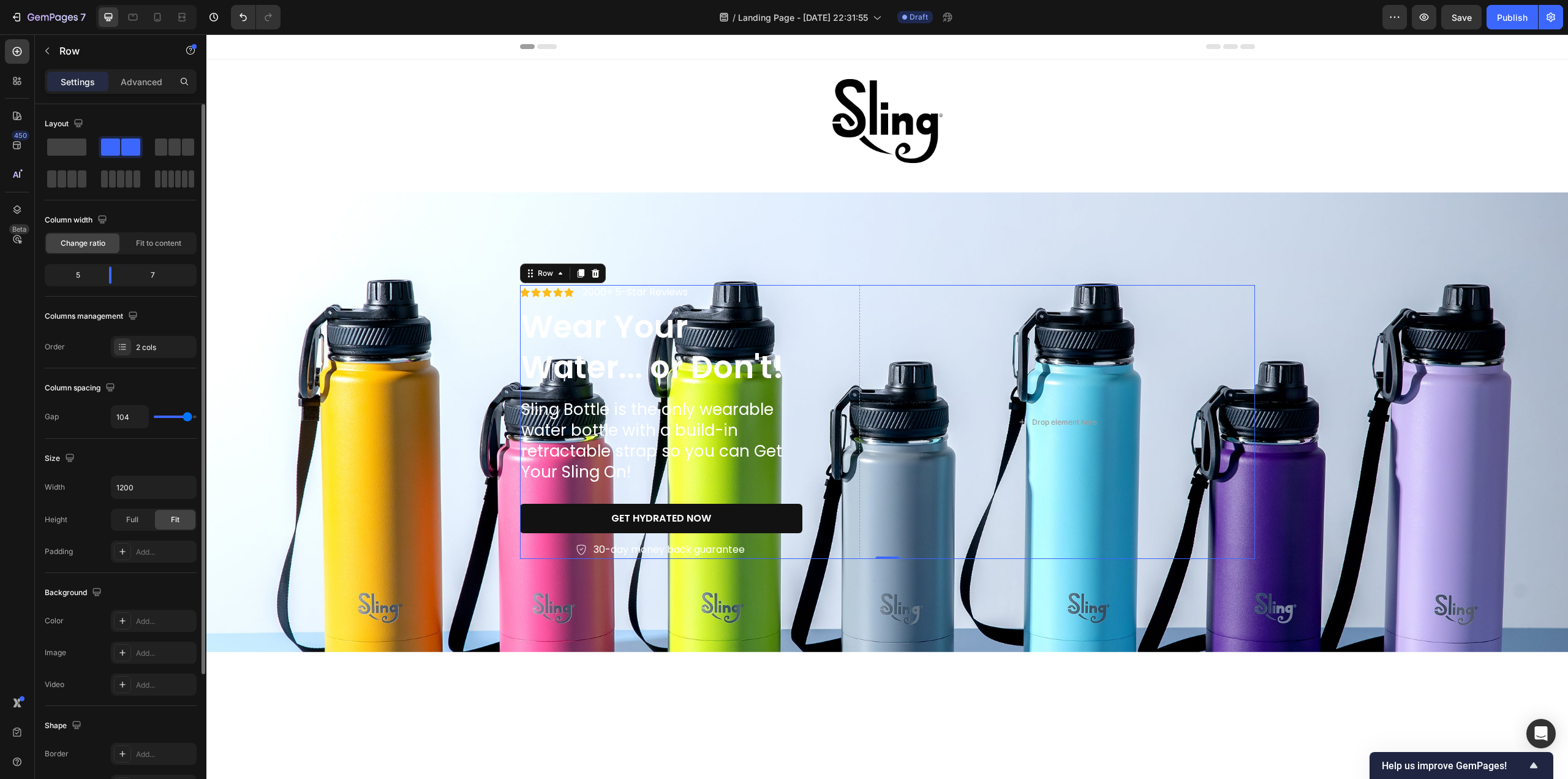
type input "112"
type input "120"
type input "107"
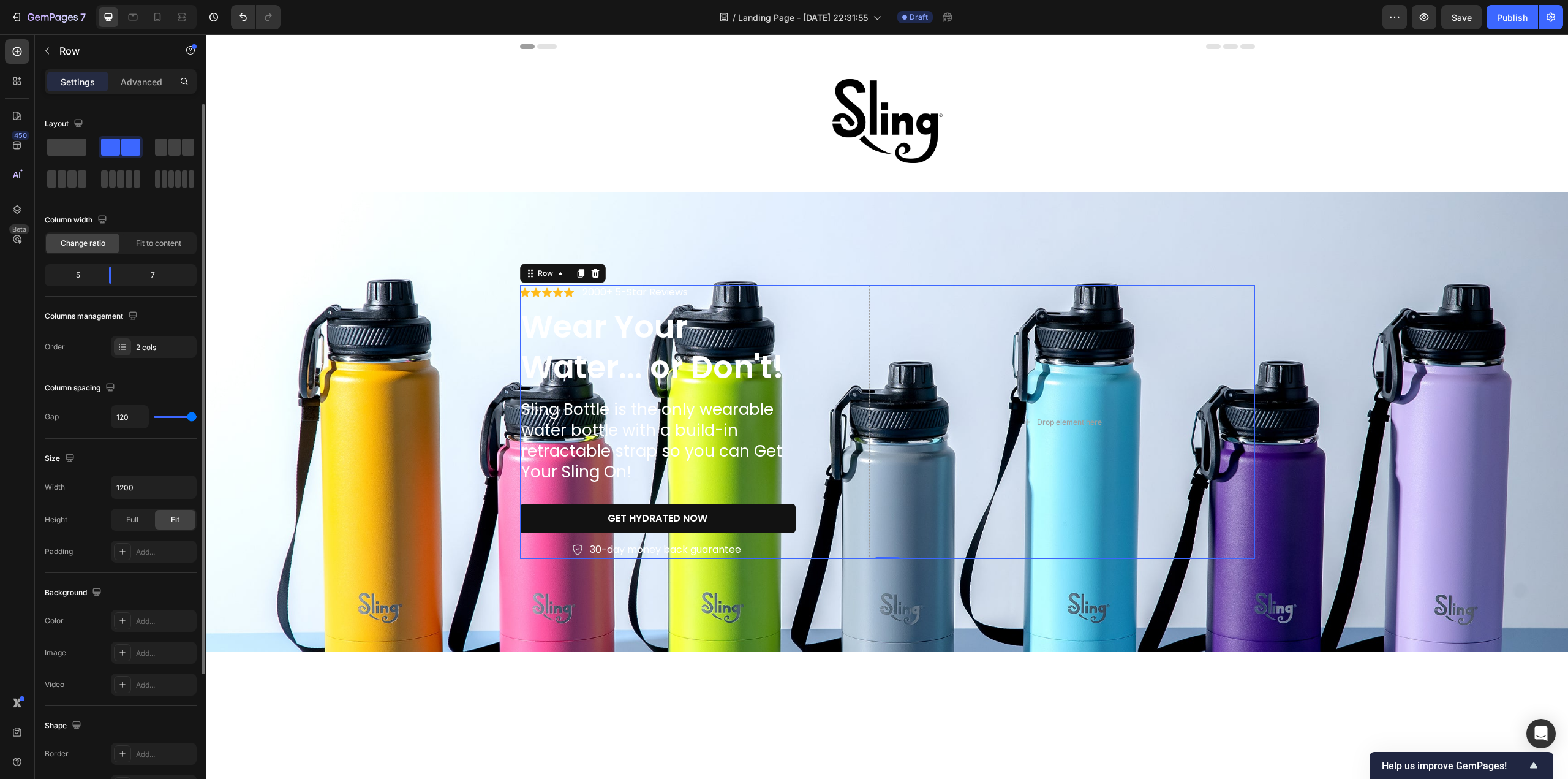
type input "107"
type input "90"
type input "79"
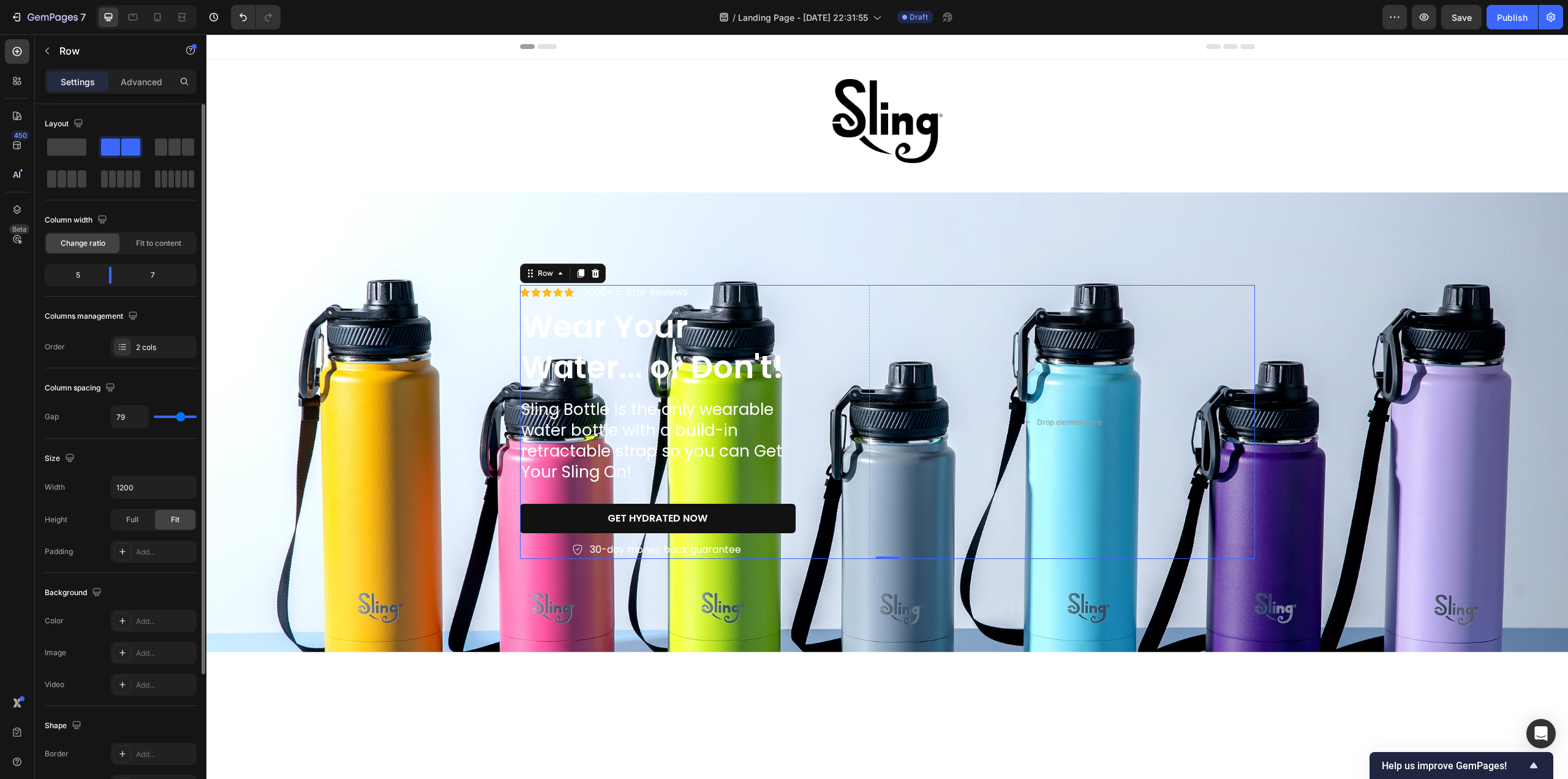
type input "73"
type input "72"
type input "70"
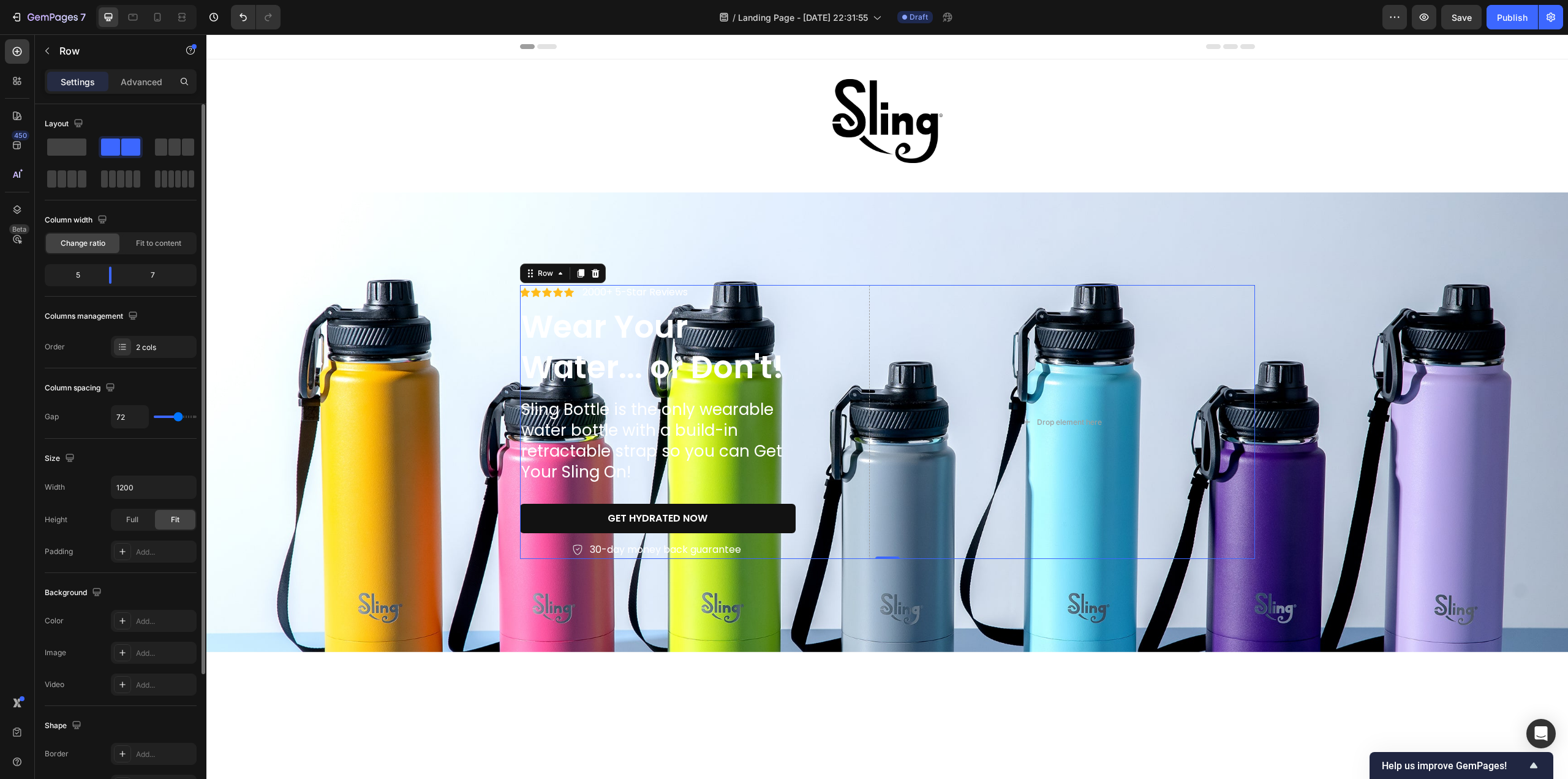
type input "70"
type input "64"
type input "57"
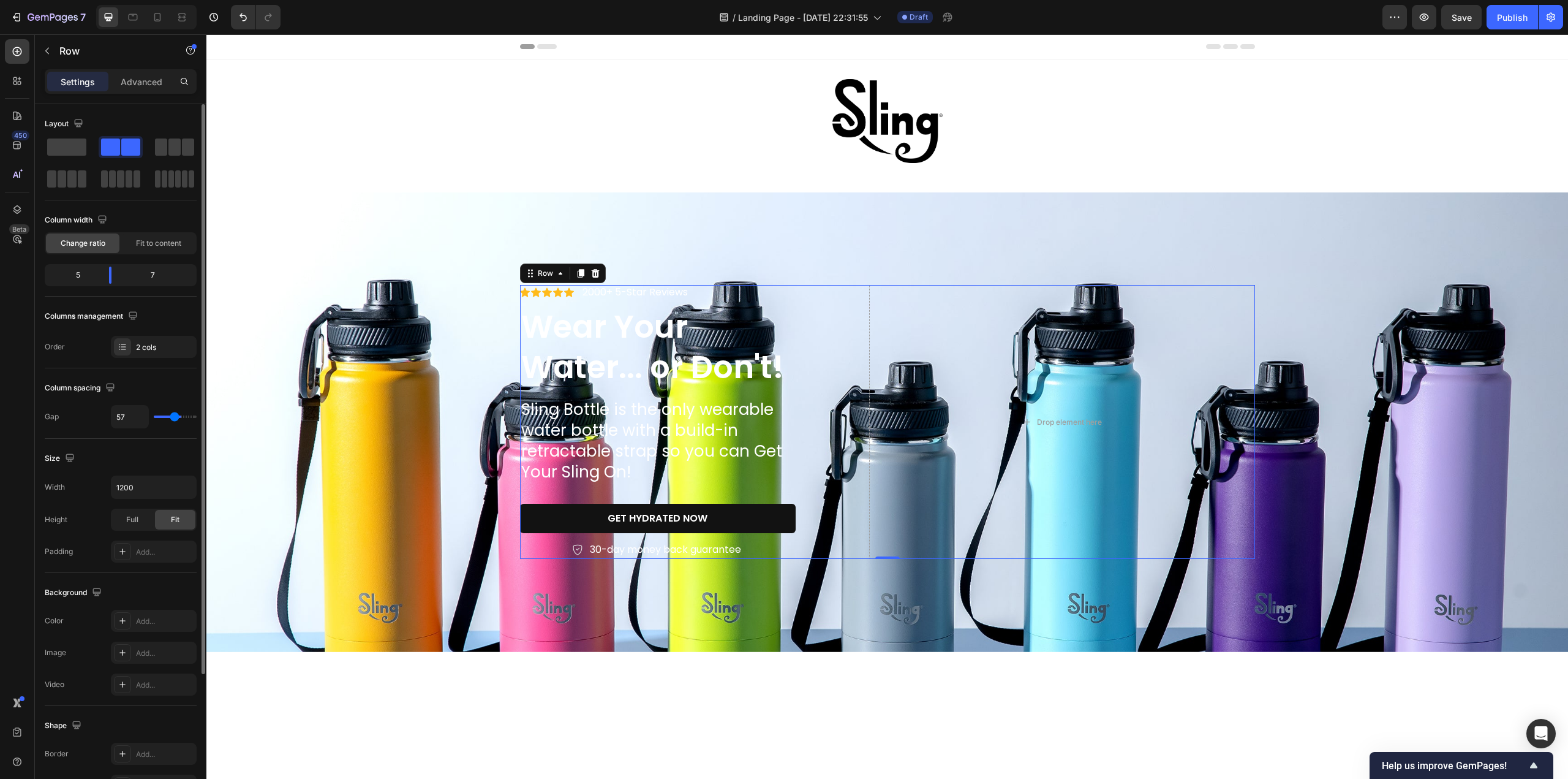
type input "50"
type input "42"
type input "35"
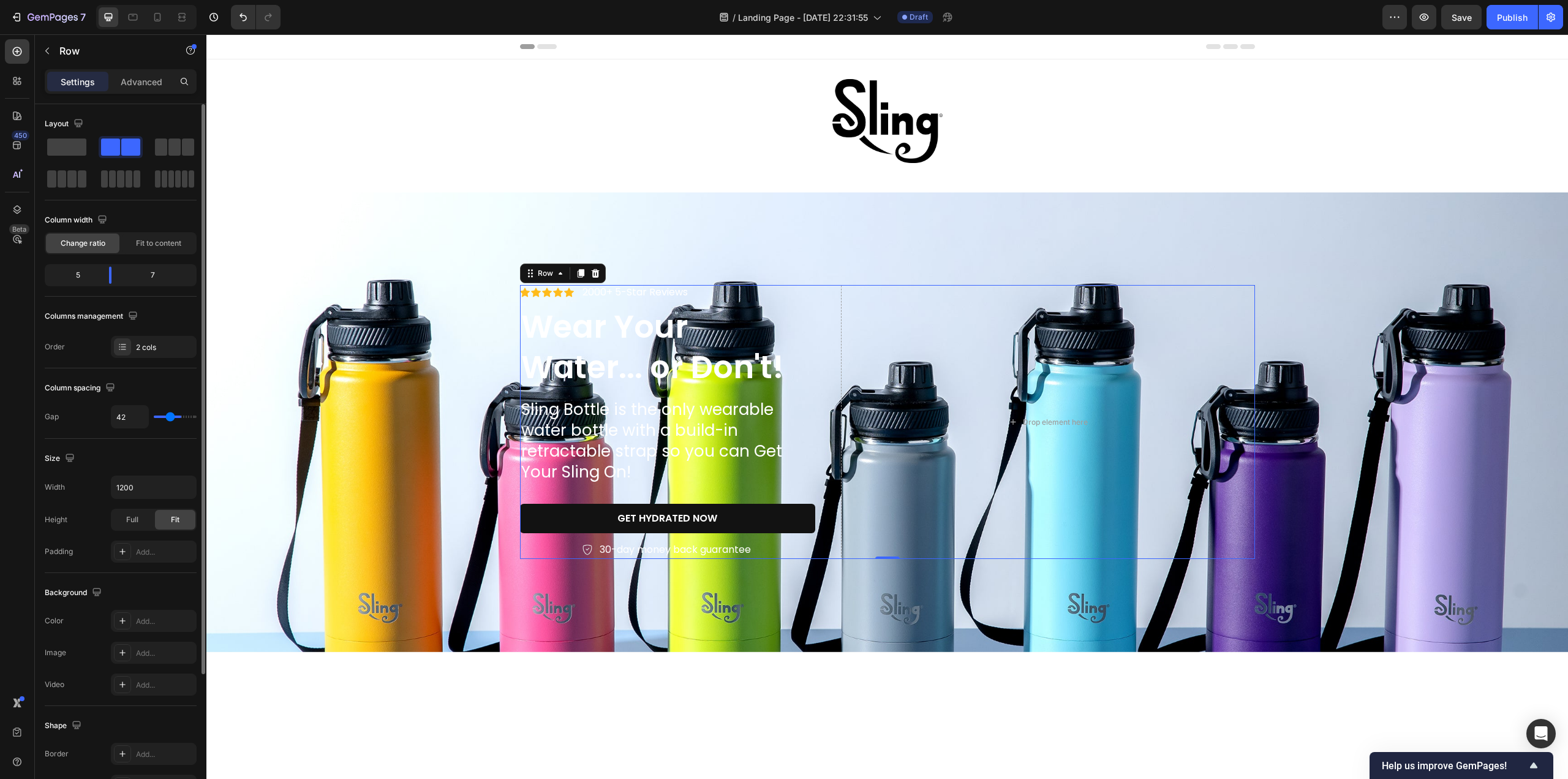
type input "35"
type input "29"
type input "23"
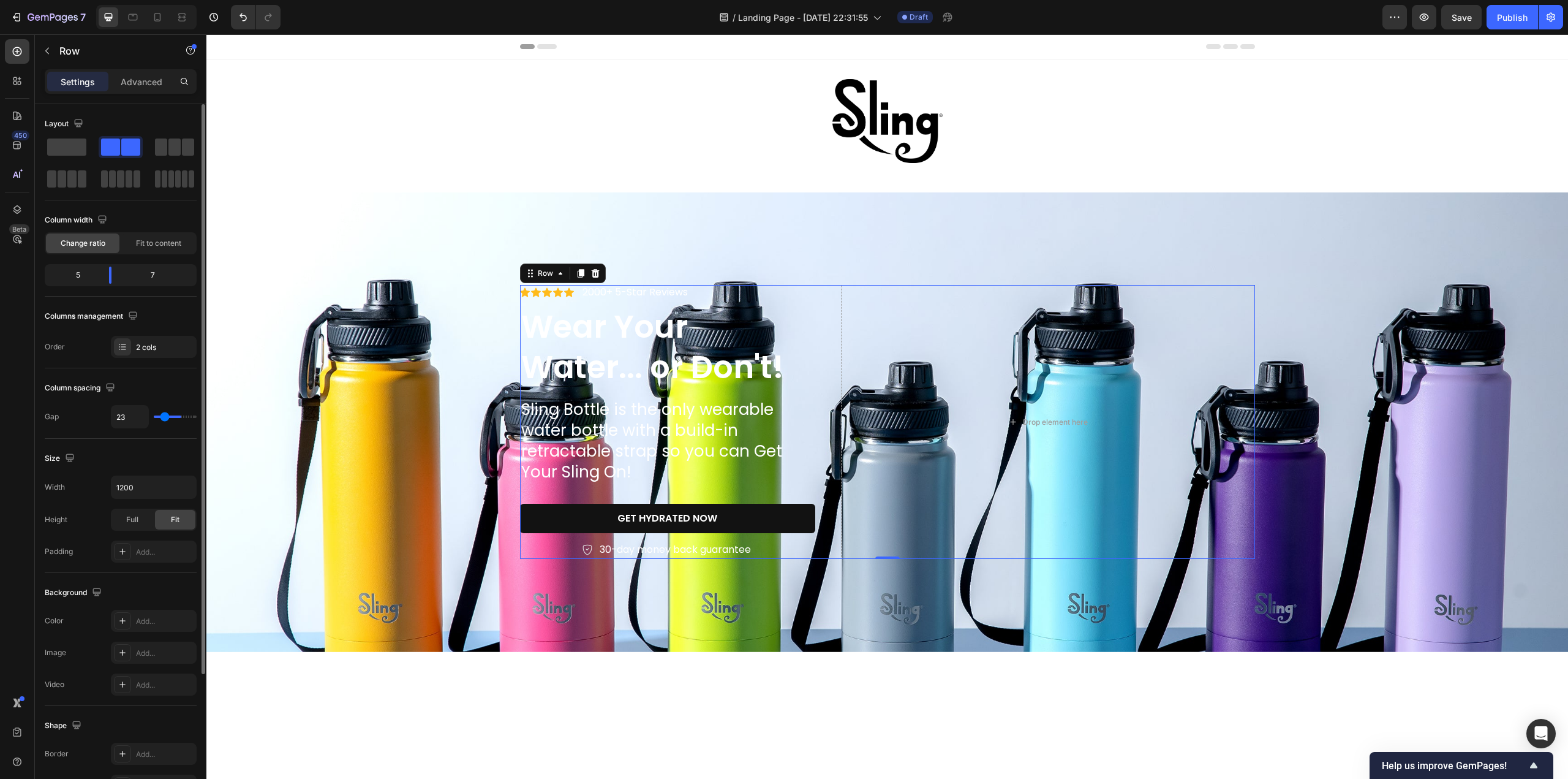
type input "16"
type input "8"
type input "2"
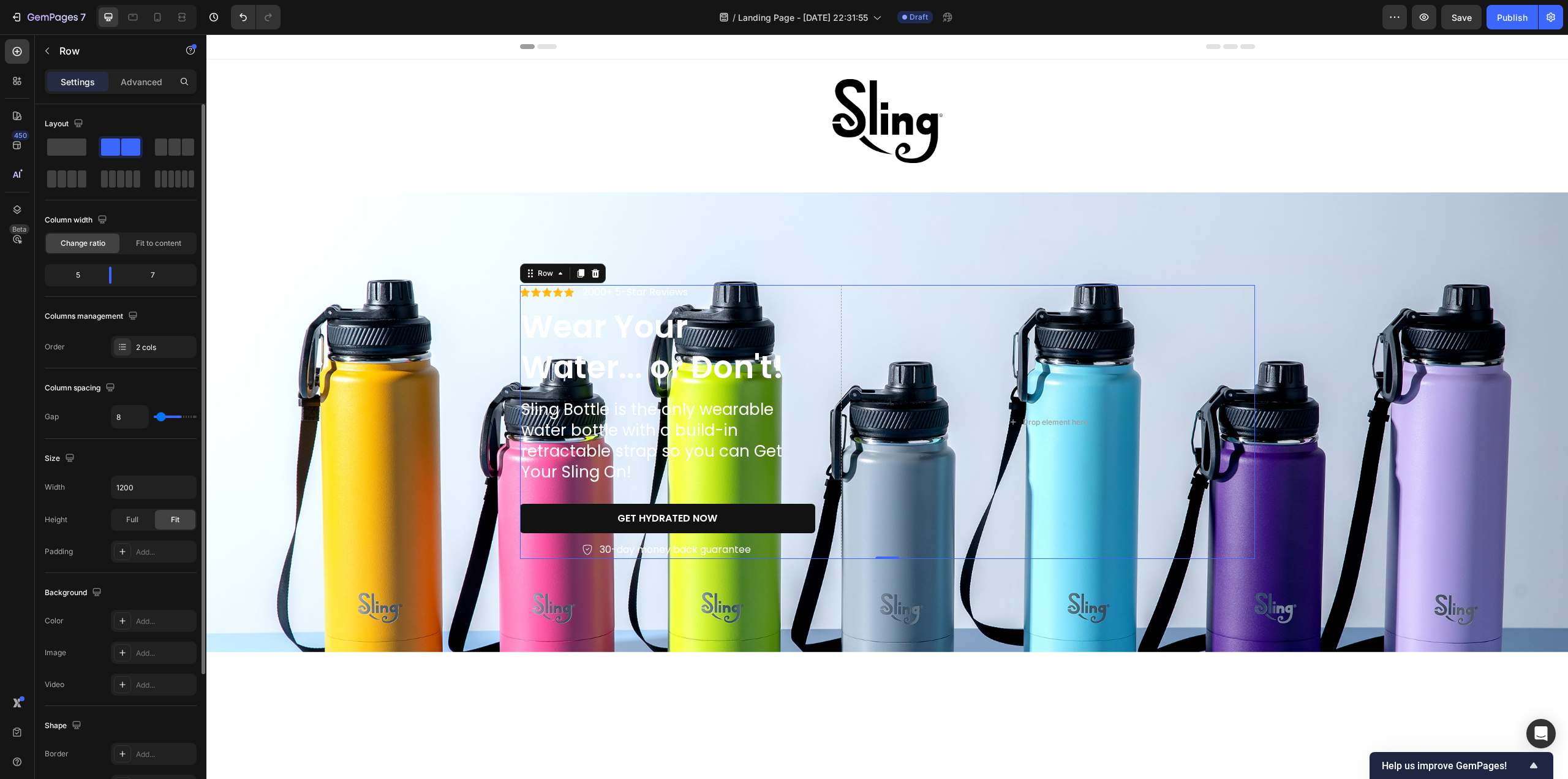
type input "2"
type input "0"
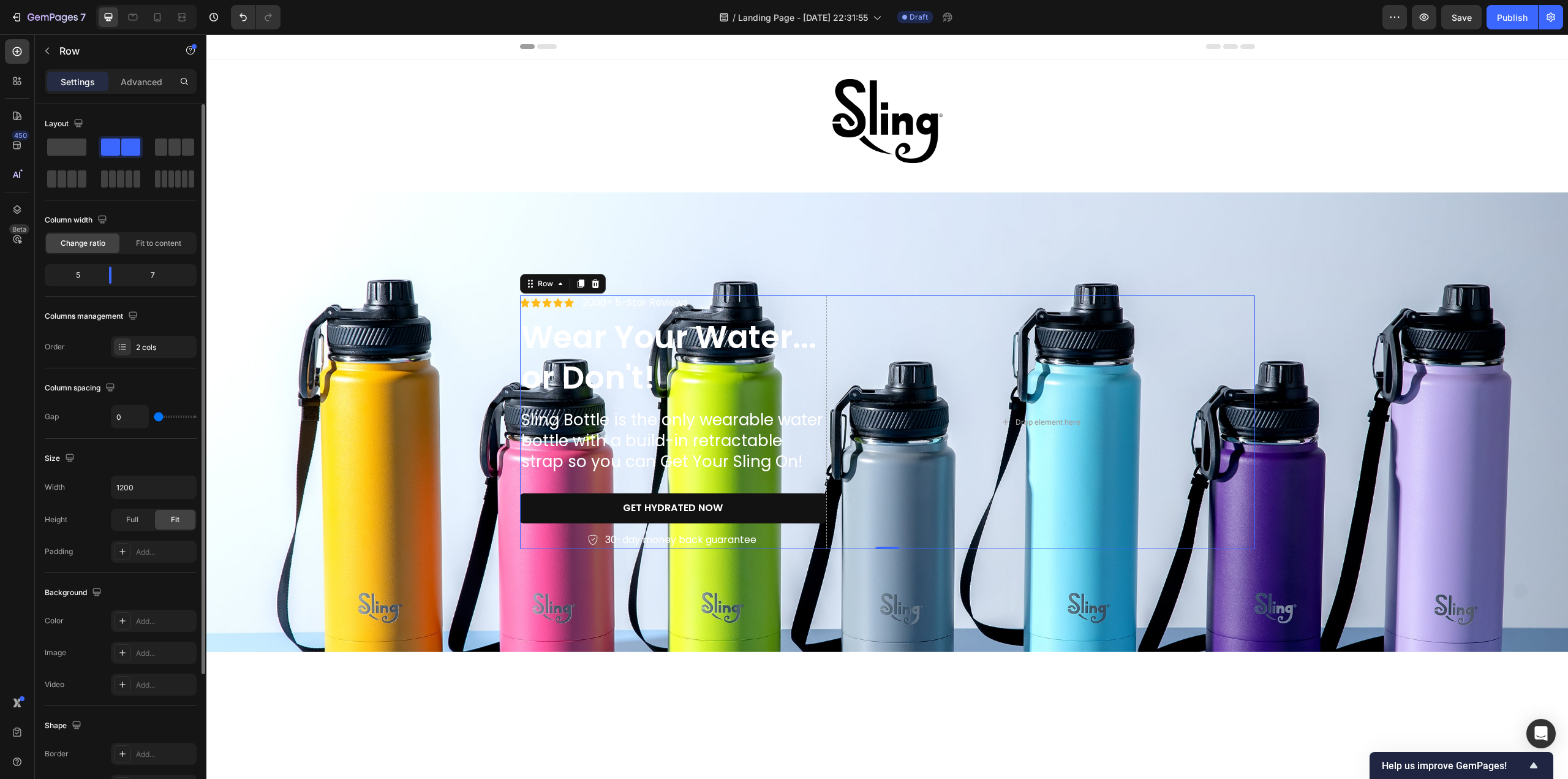
type input "24"
type input "60"
type input "100"
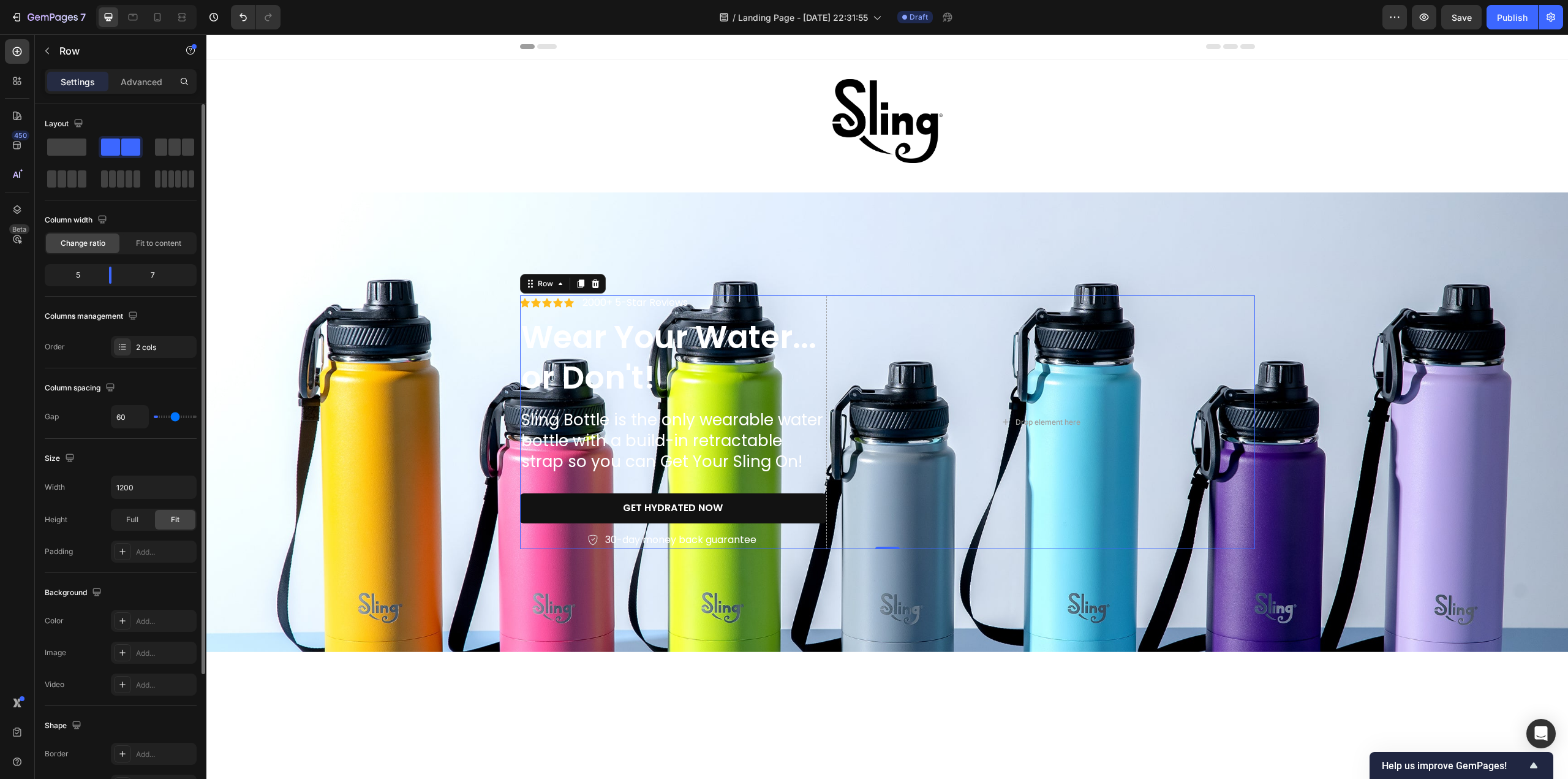
type input "100"
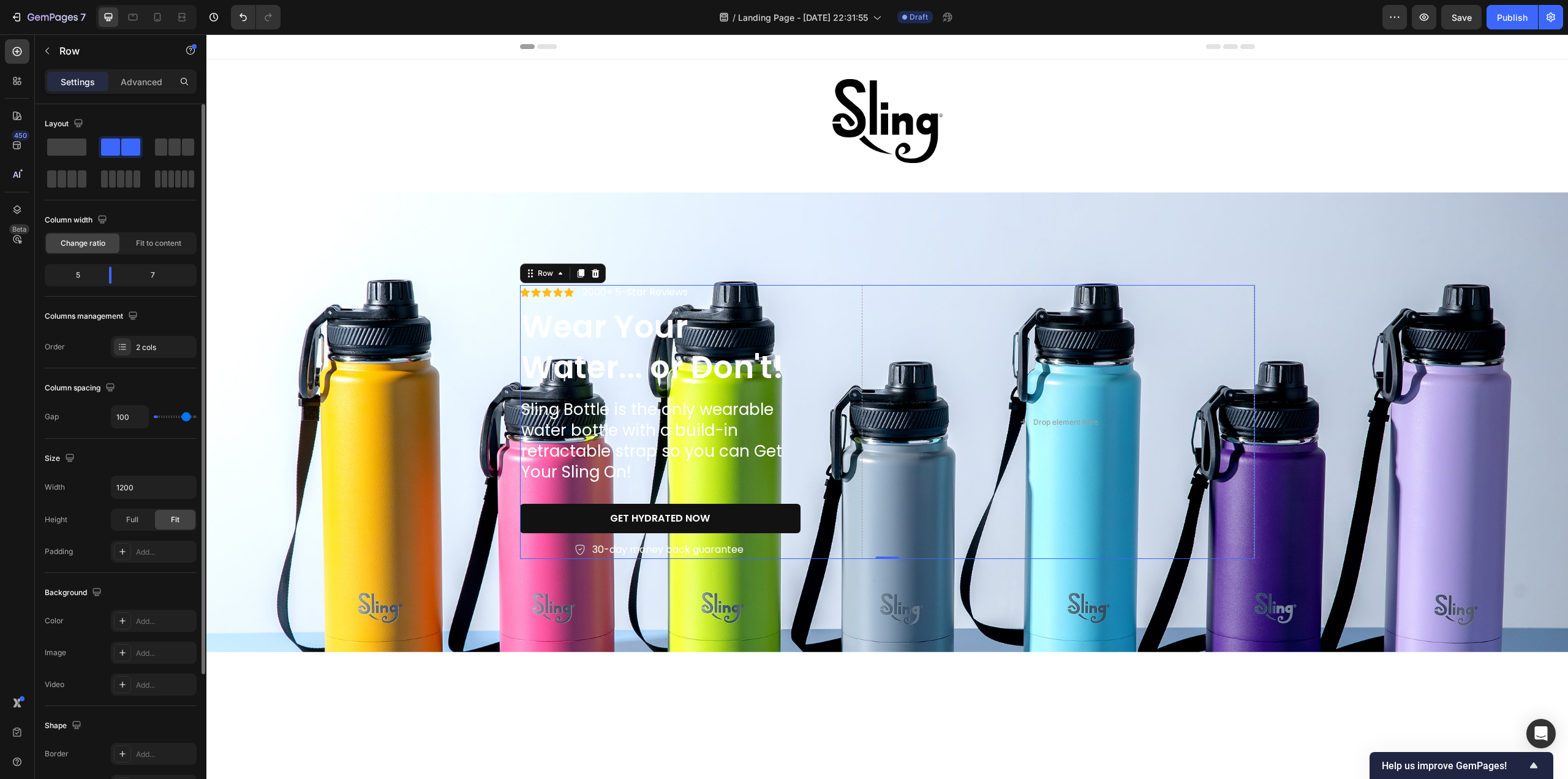
type input "120"
type input "119"
type input "116"
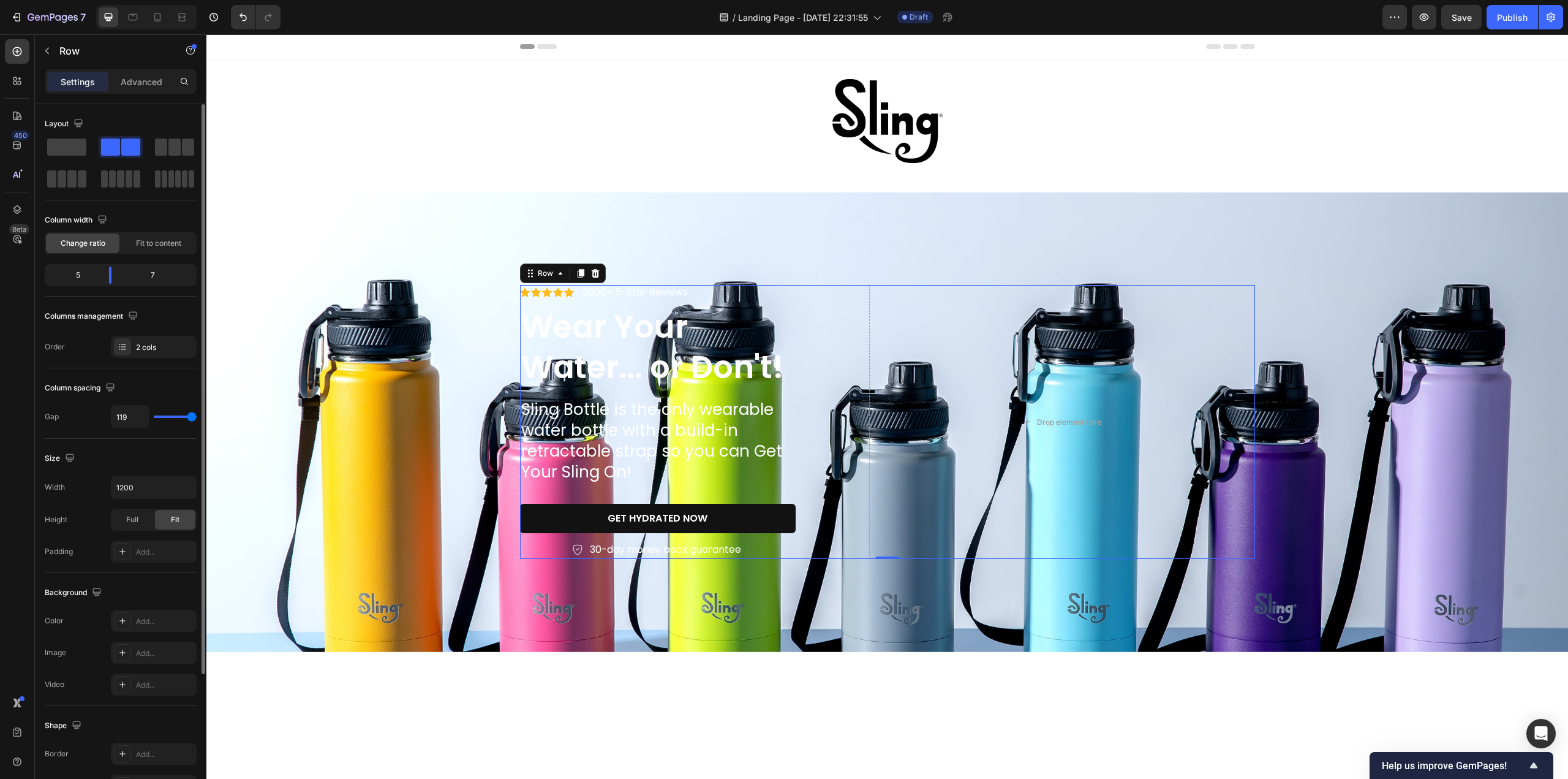
type input "116"
type input "115"
type input "112"
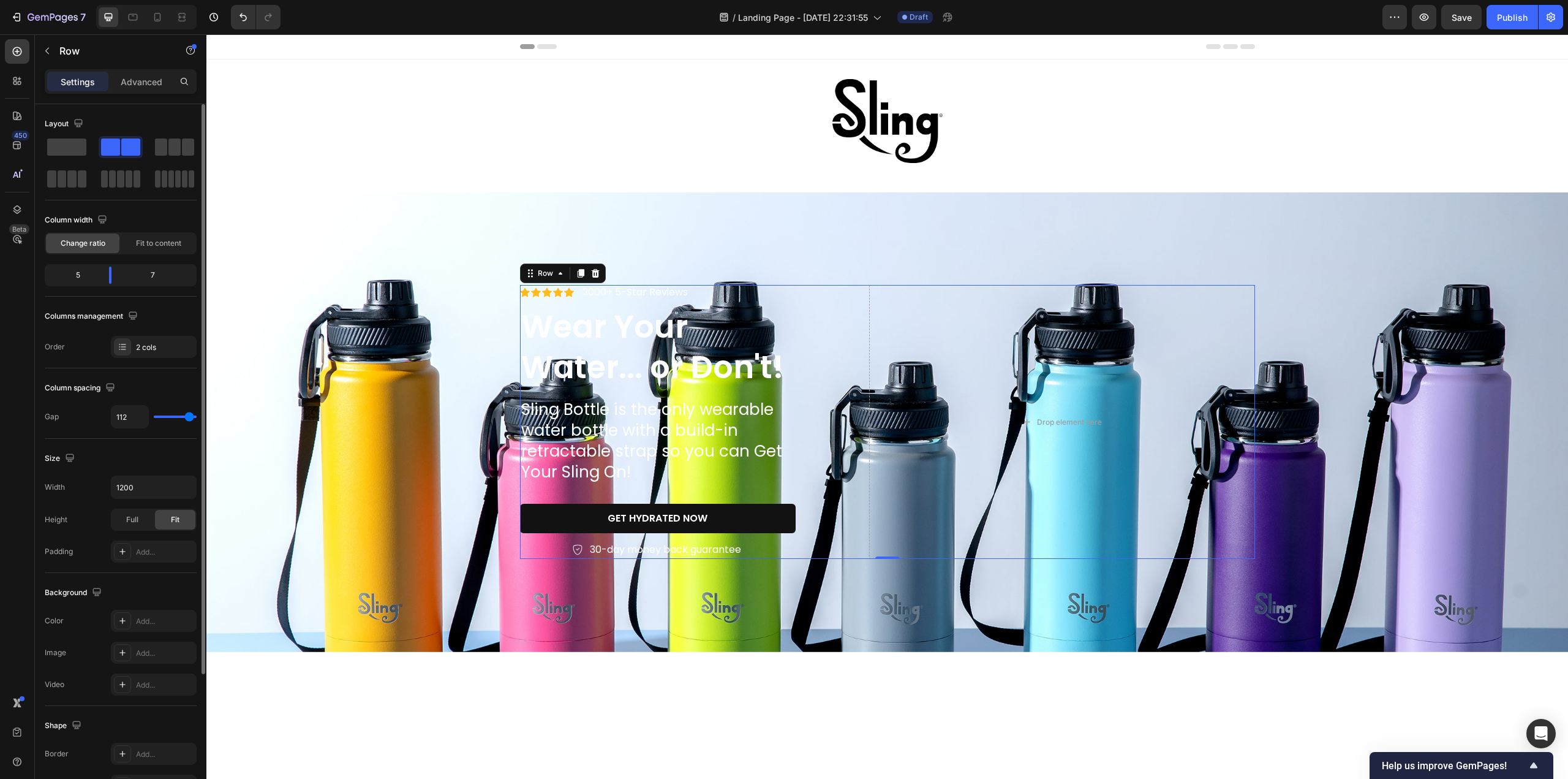
type input "110"
drag, startPoint x: 161, startPoint y: 415, endPoint x: 188, endPoint y: 430, distance: 30.9
type input "110"
click at [188, 418] on input "range" at bounding box center [174, 416] width 43 height 3
type input "93"
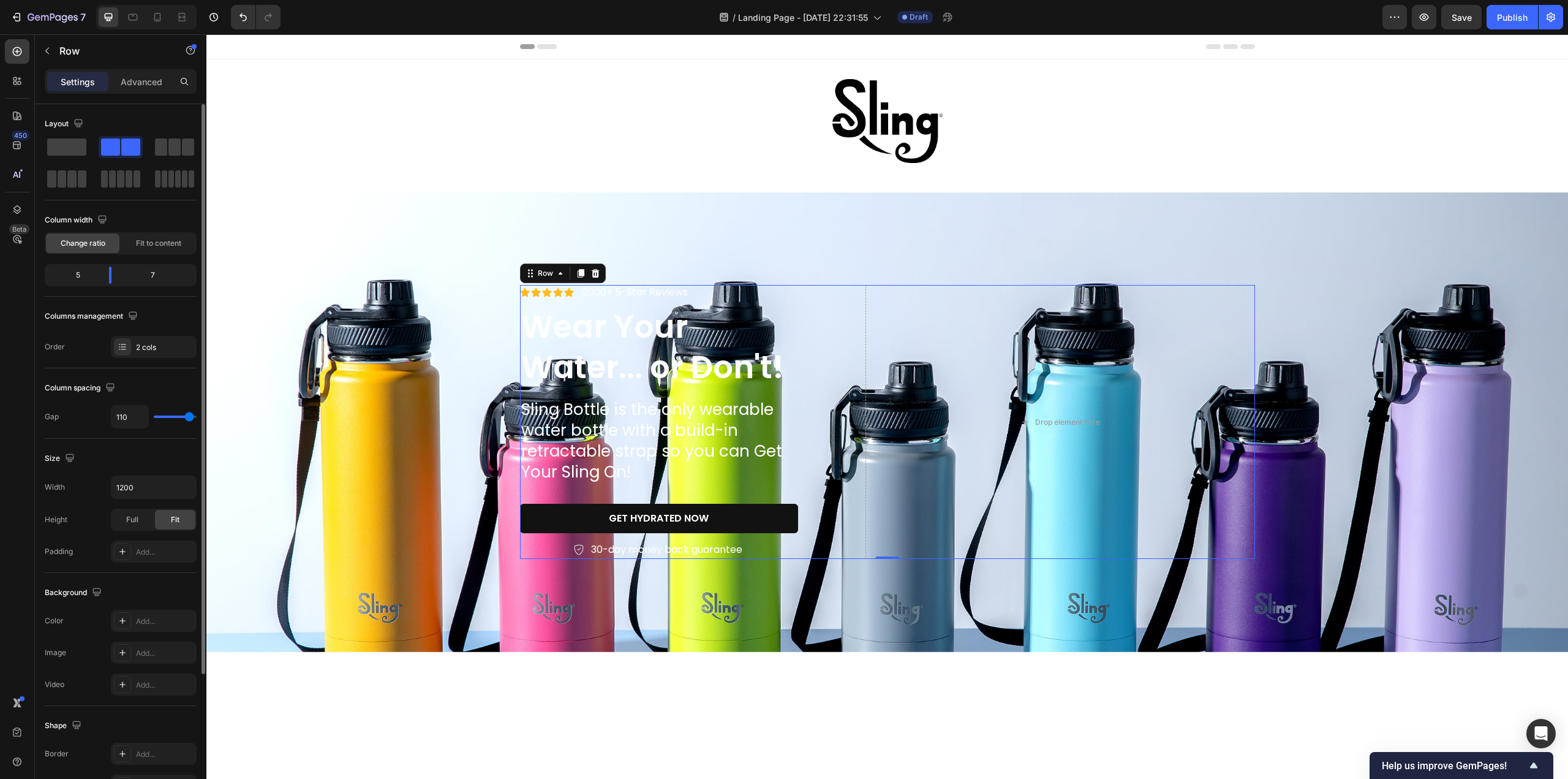
type input "93"
type input "91"
type input "88"
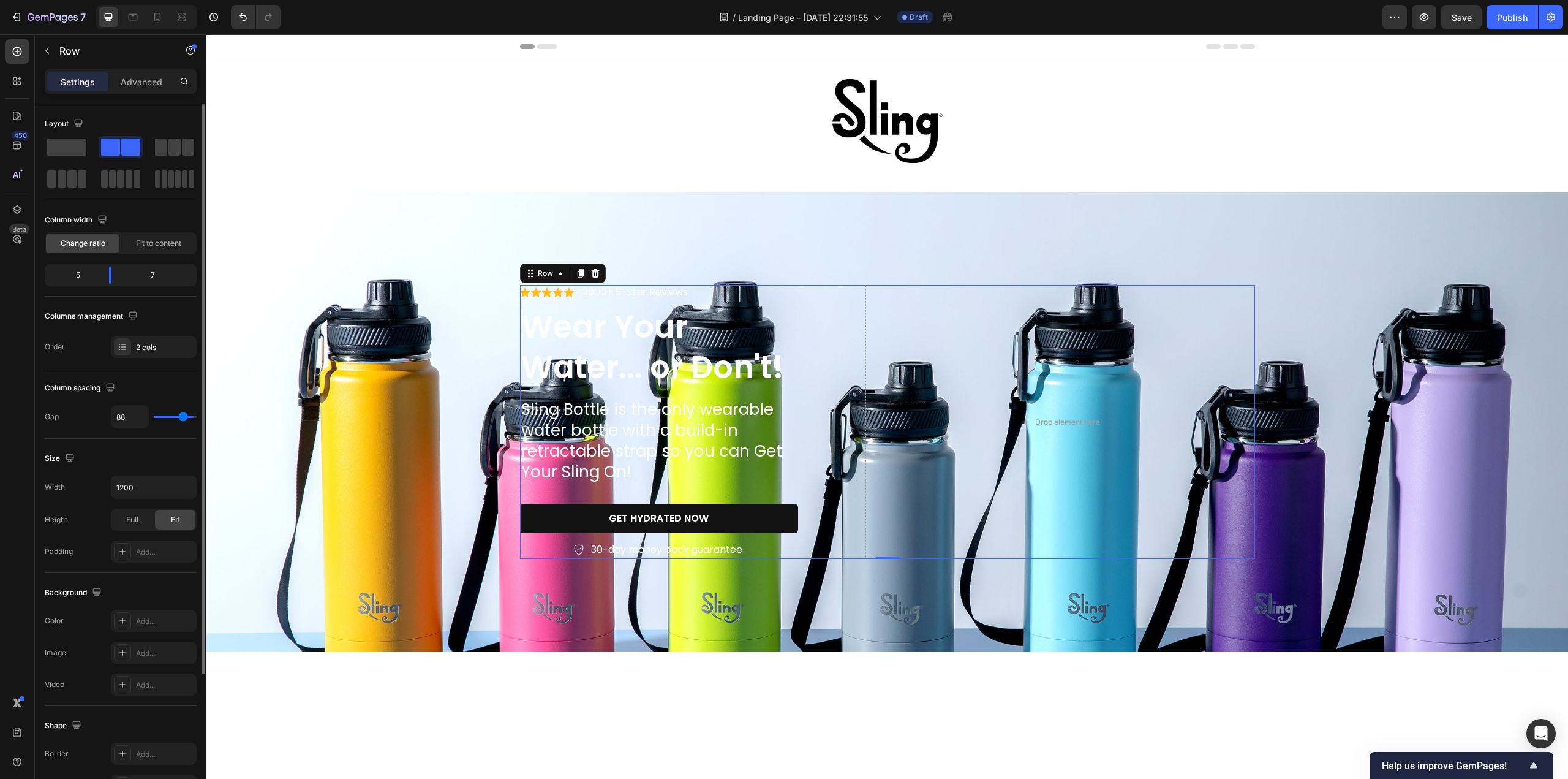
type input "87"
type input "84"
type input "82"
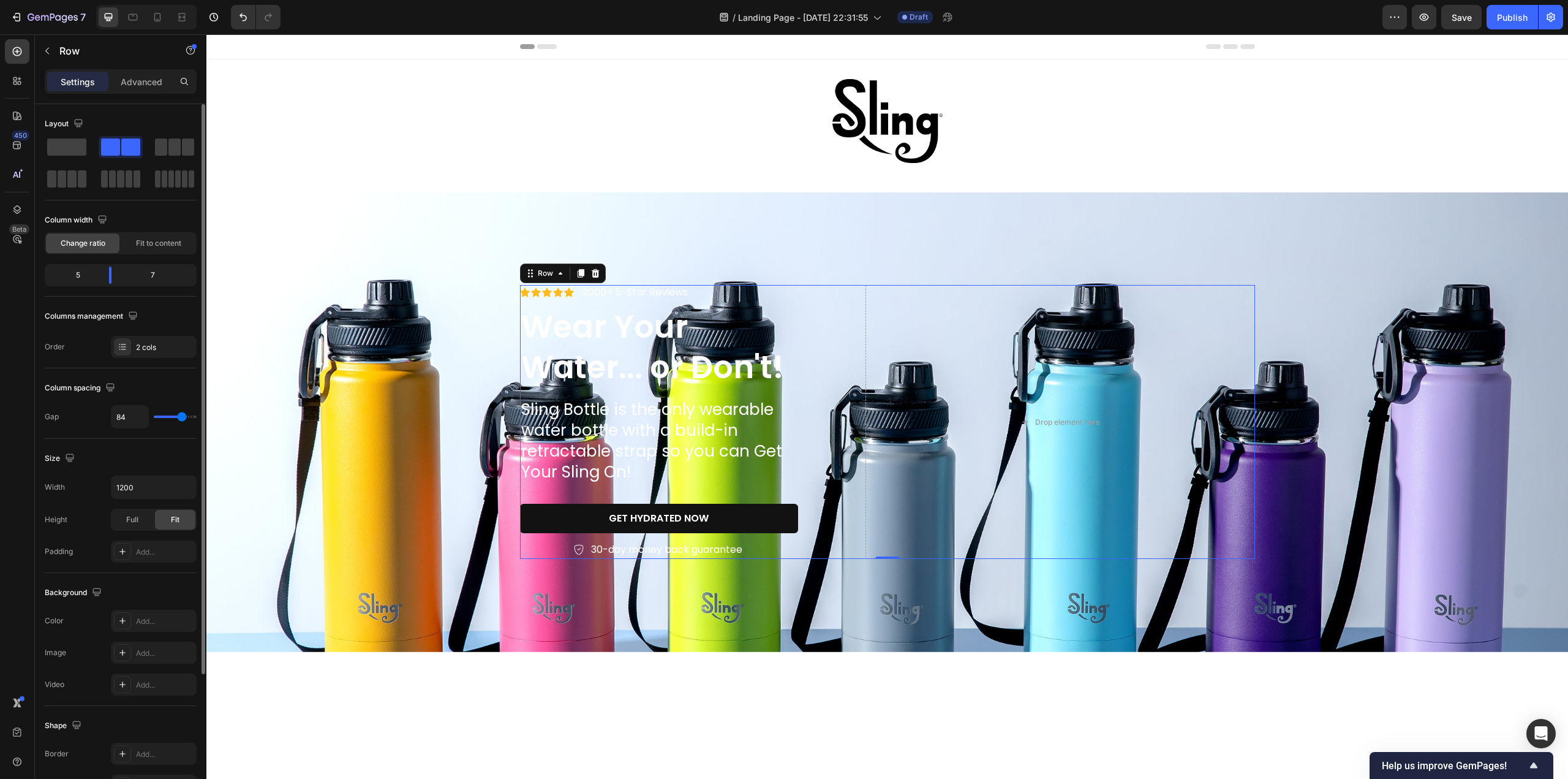
type input "82"
type input "79"
type input "78"
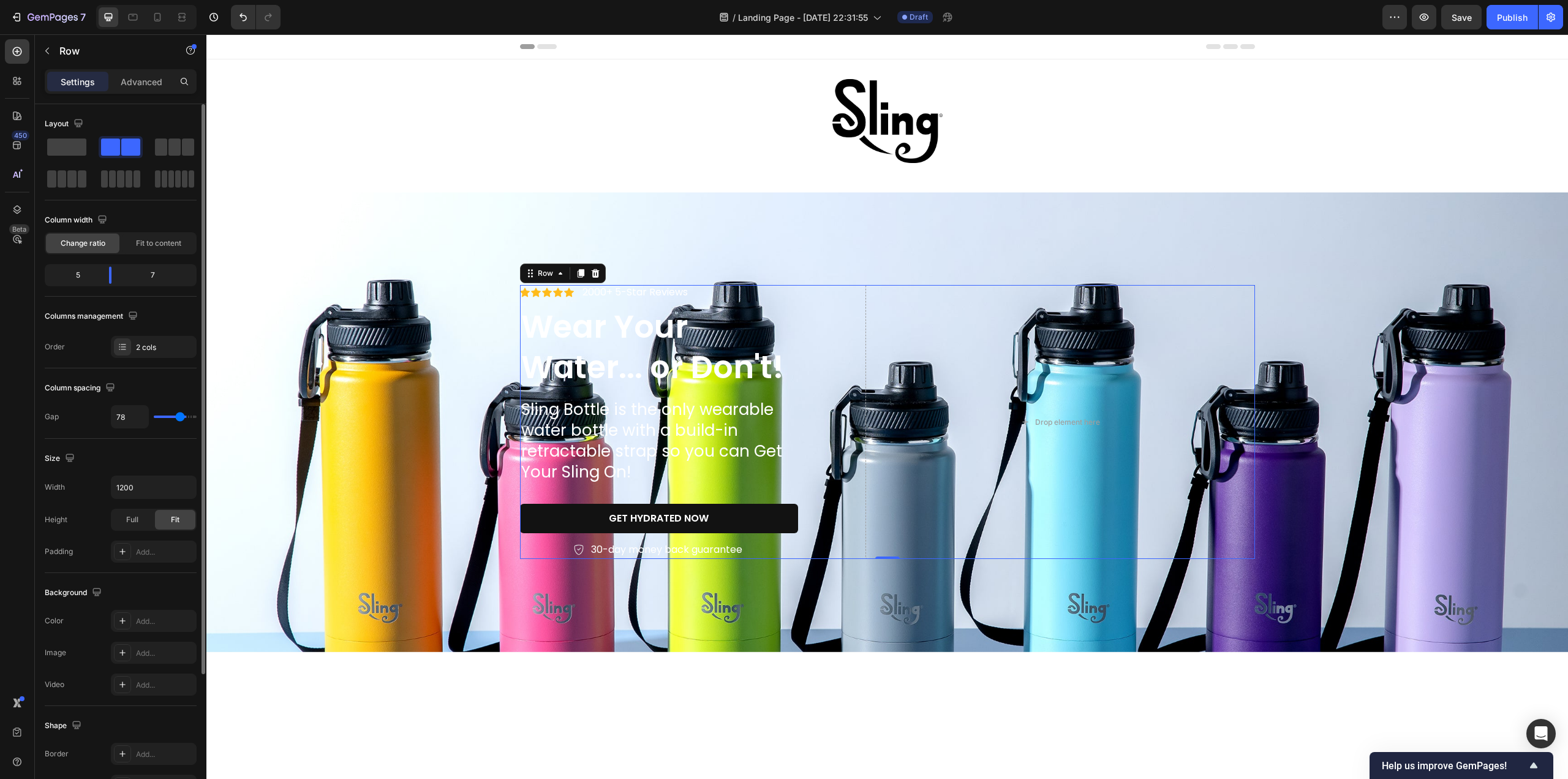
type input "75"
type input "73"
type input "70"
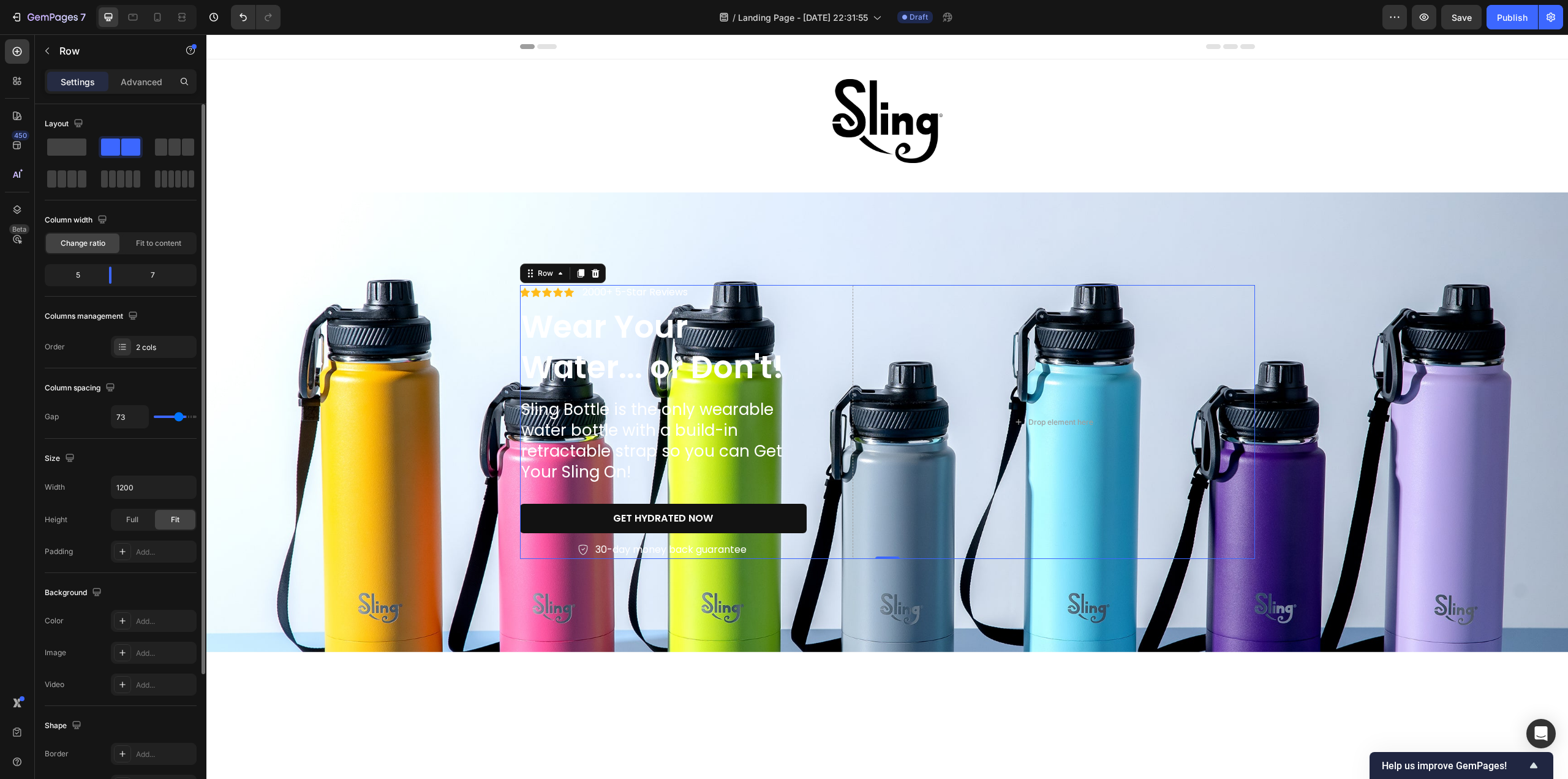
type input "70"
type input "67"
type input "66"
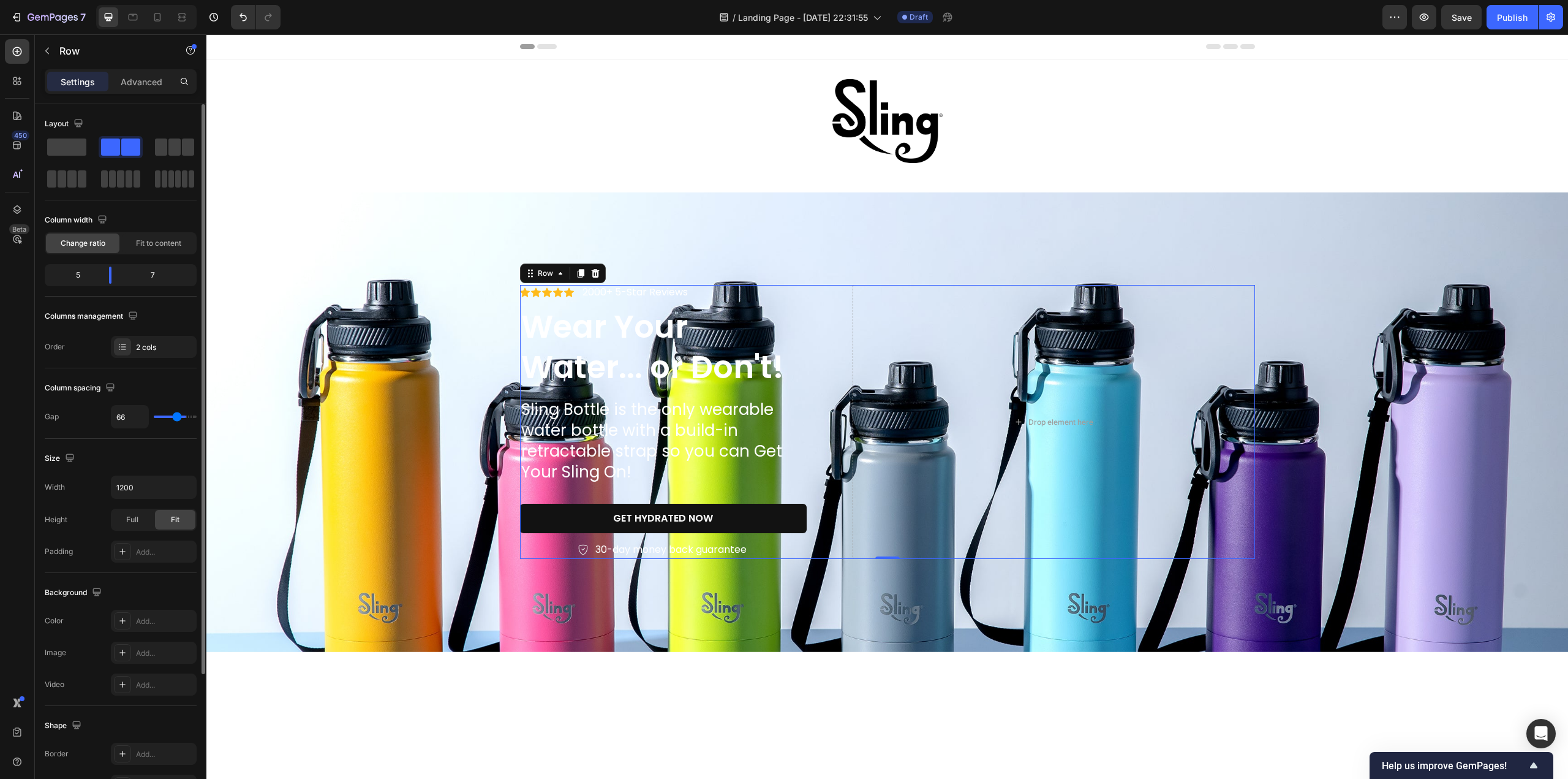
type input "64"
type input "61"
type input "60"
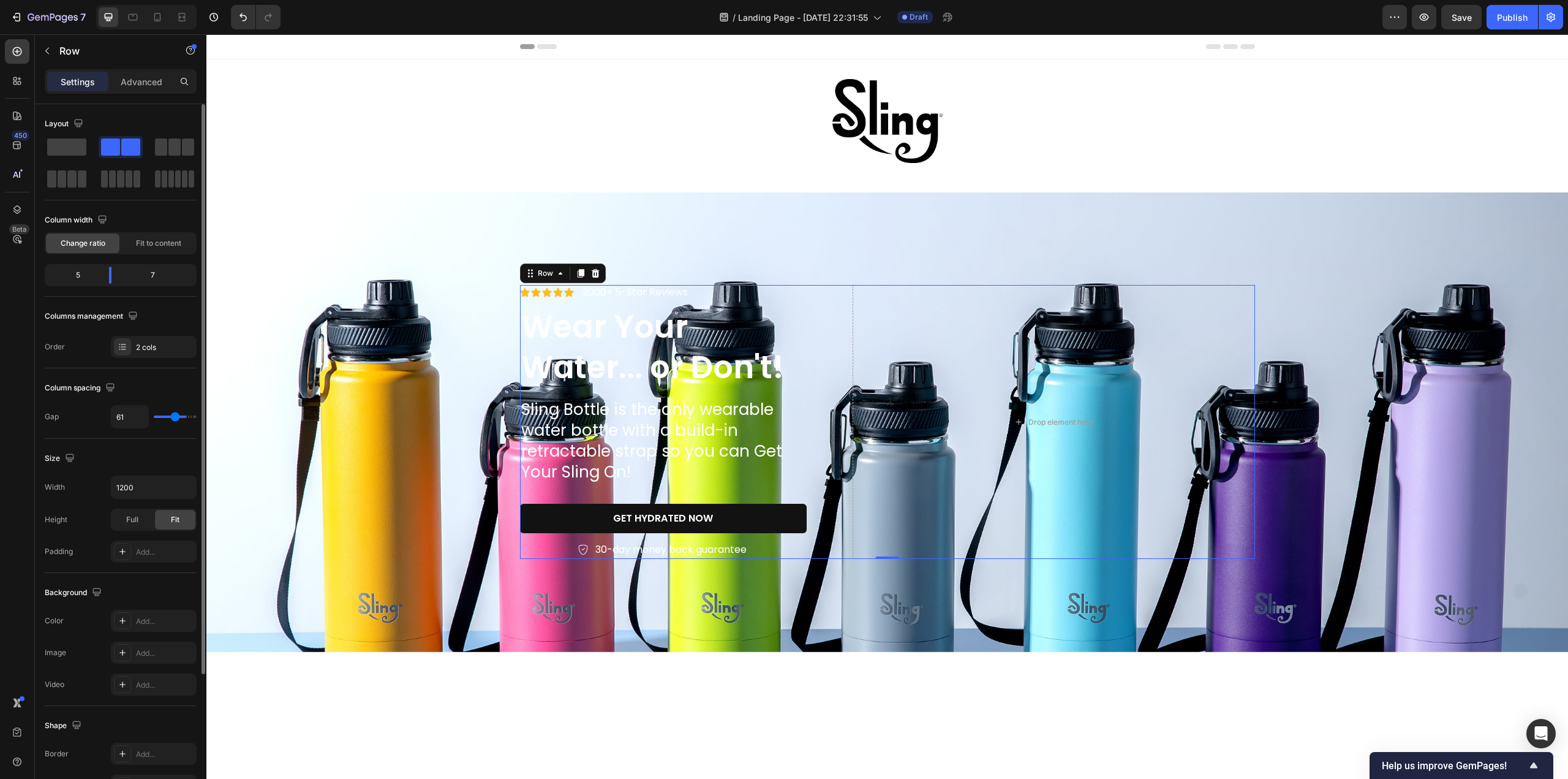
type input "60"
type input "59"
type input "57"
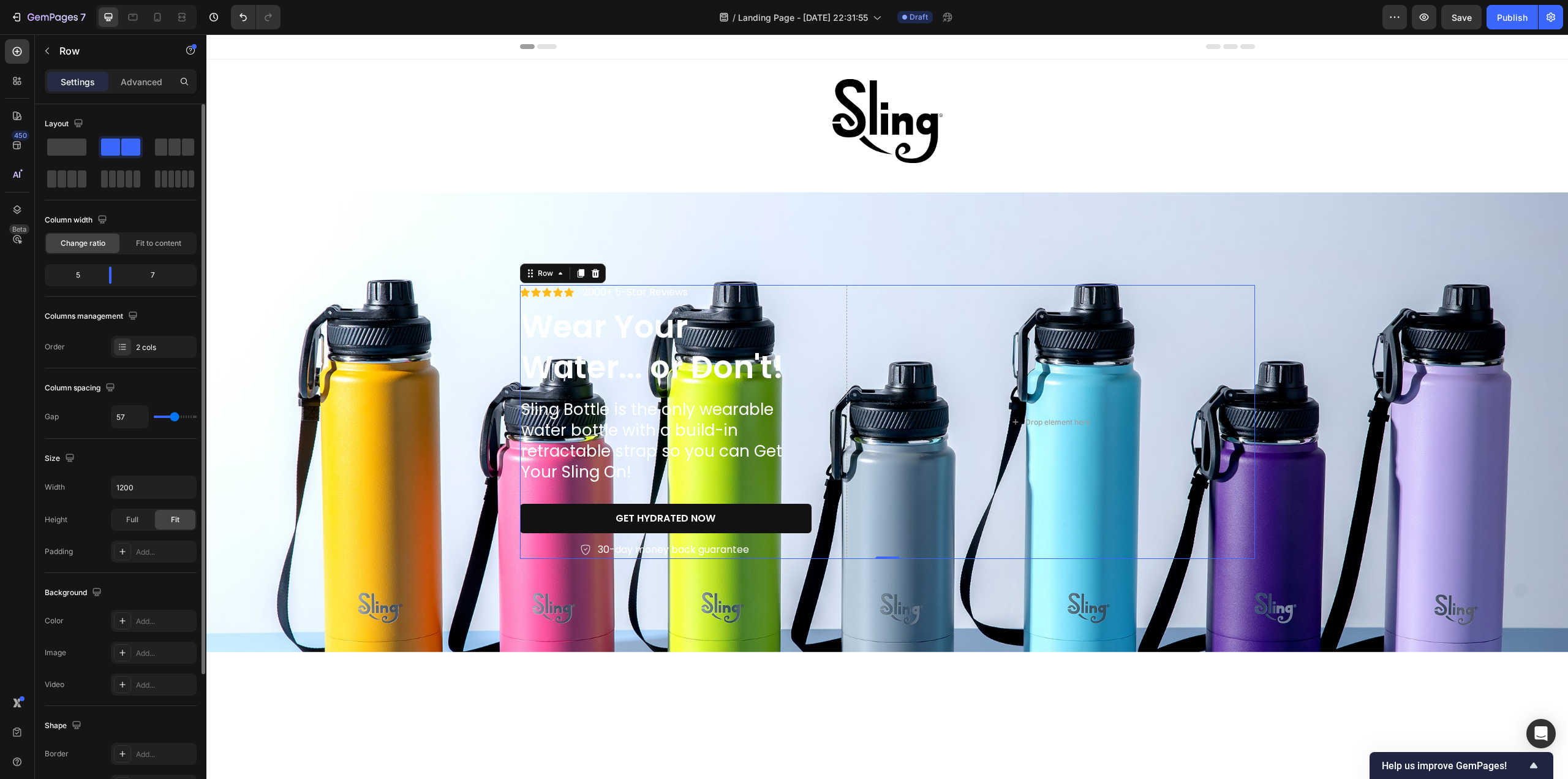
type input "56"
type input "54"
type input "53"
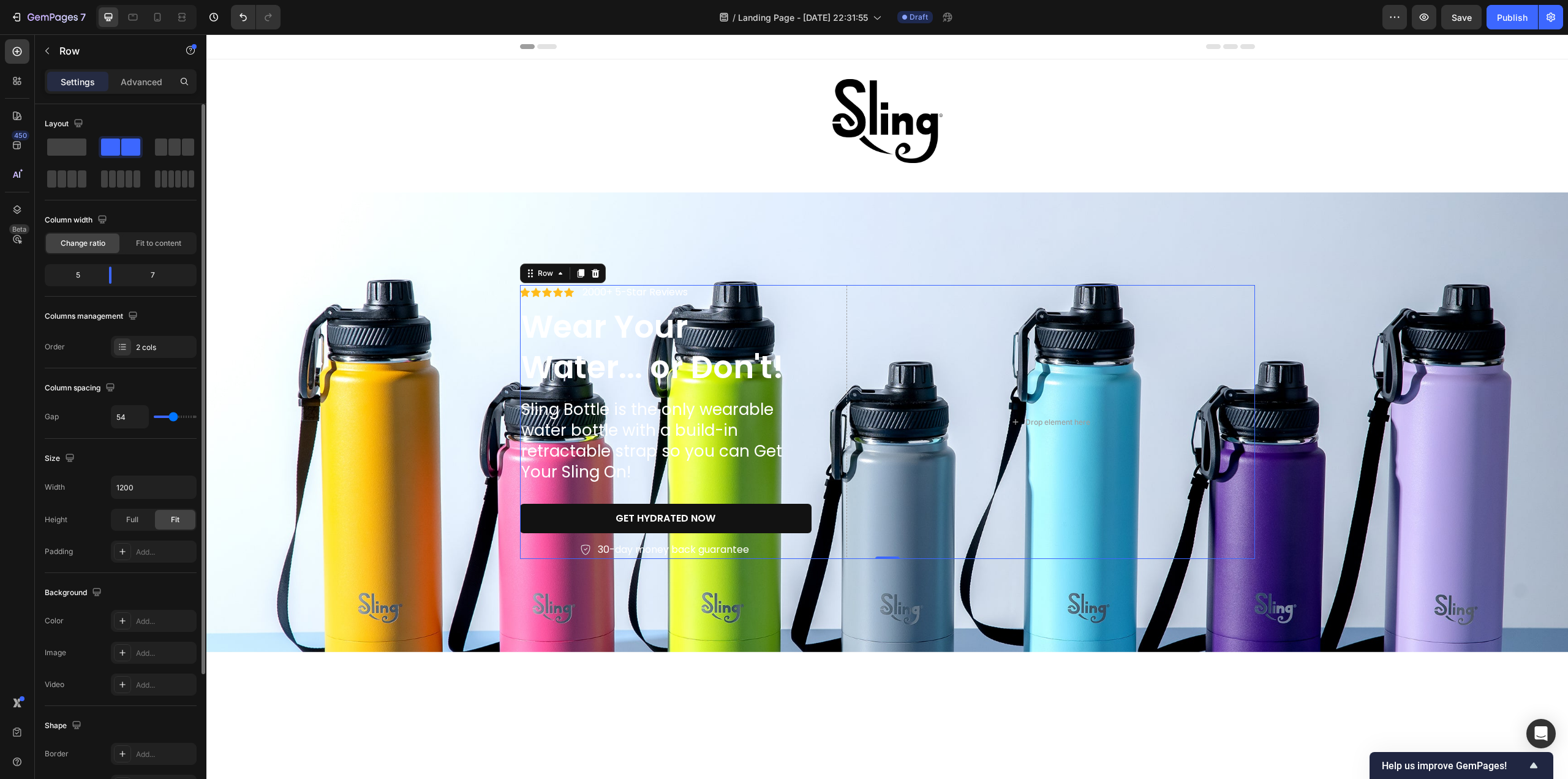
type input "53"
type input "50"
type input "48"
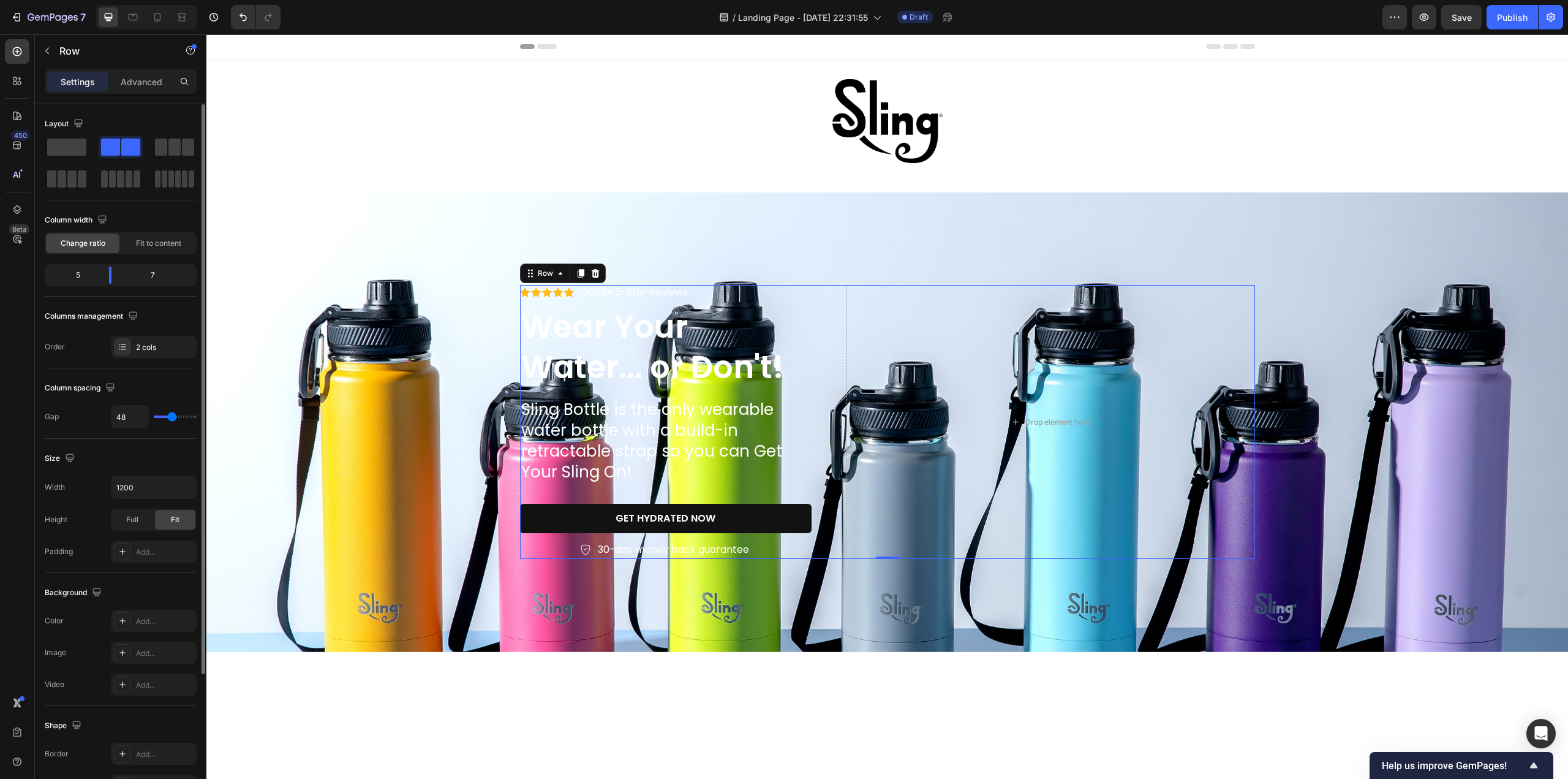
type input "47"
type input "45"
type input "44"
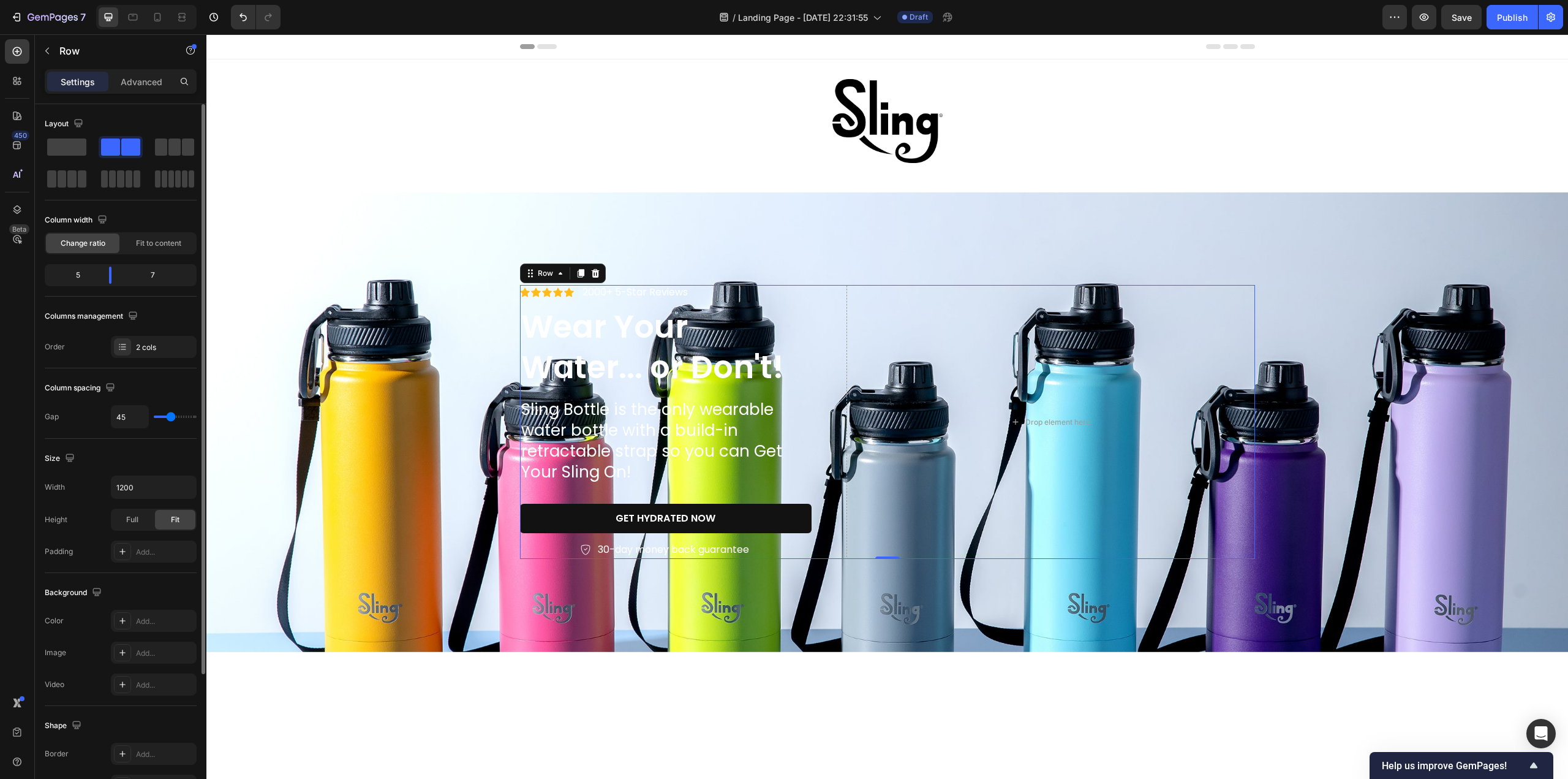
type input "44"
type input "42"
type input "39"
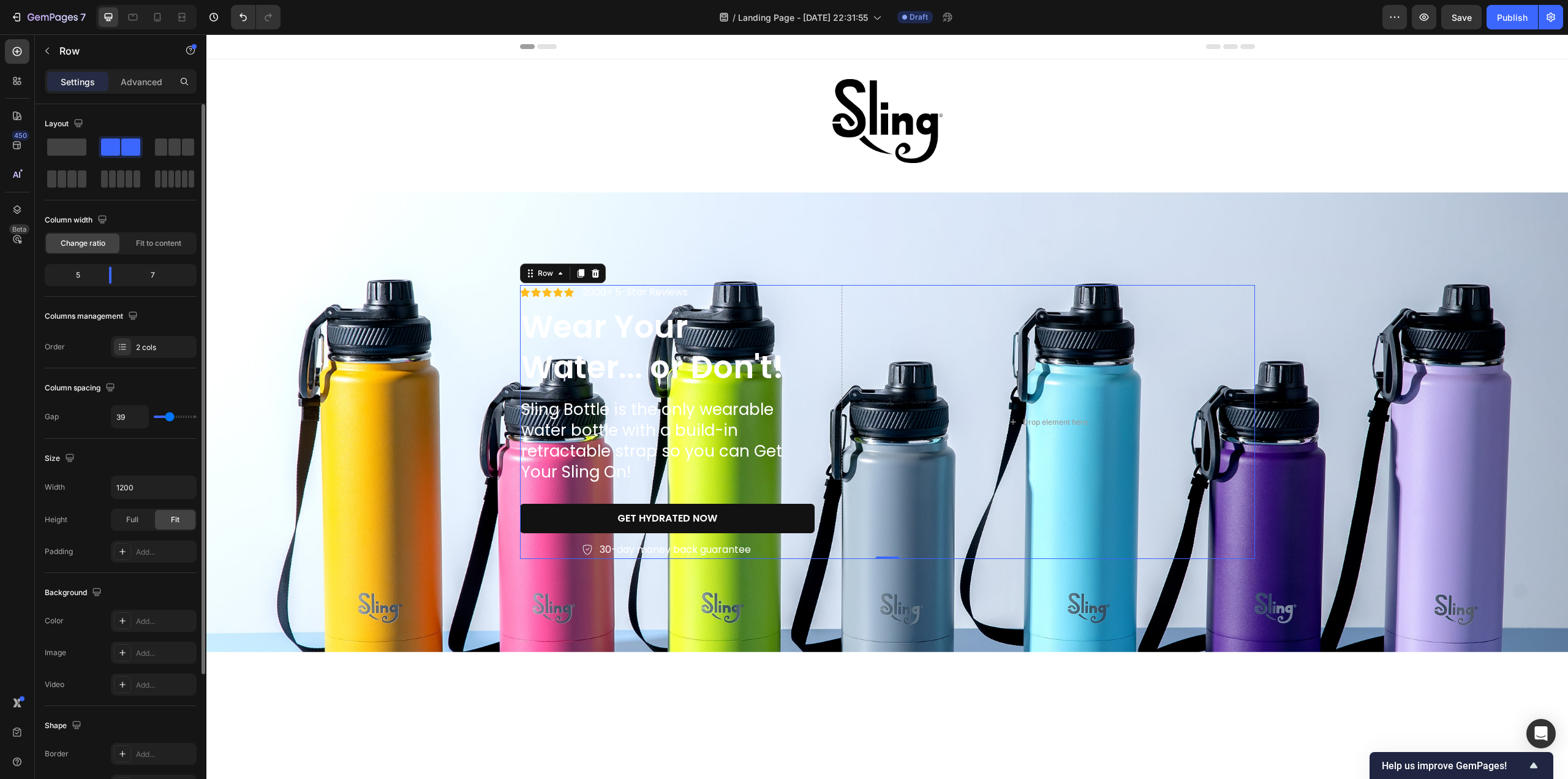
type input "36"
type input "33"
type input "27"
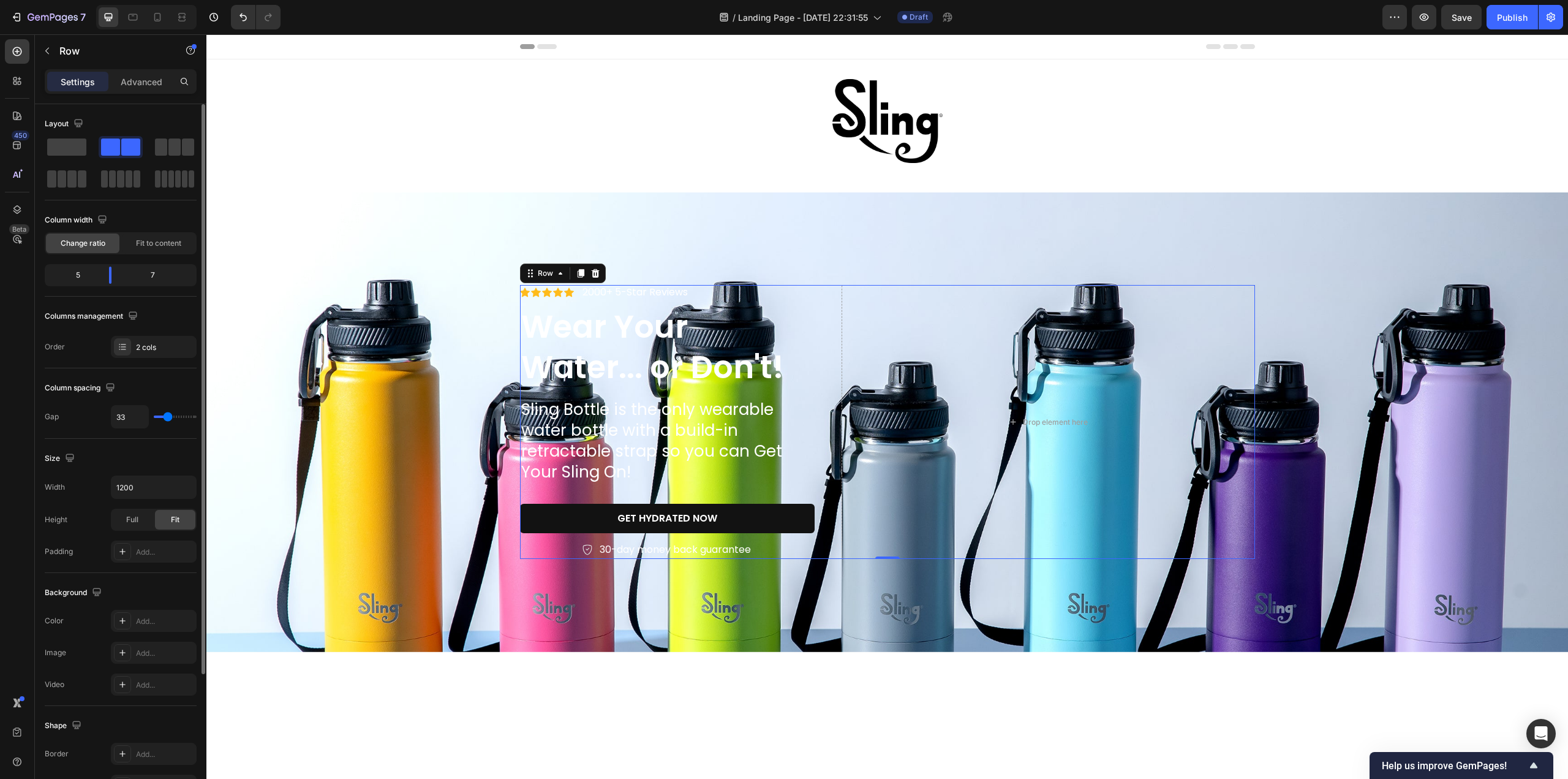
type input "27"
type input "26"
type input "23"
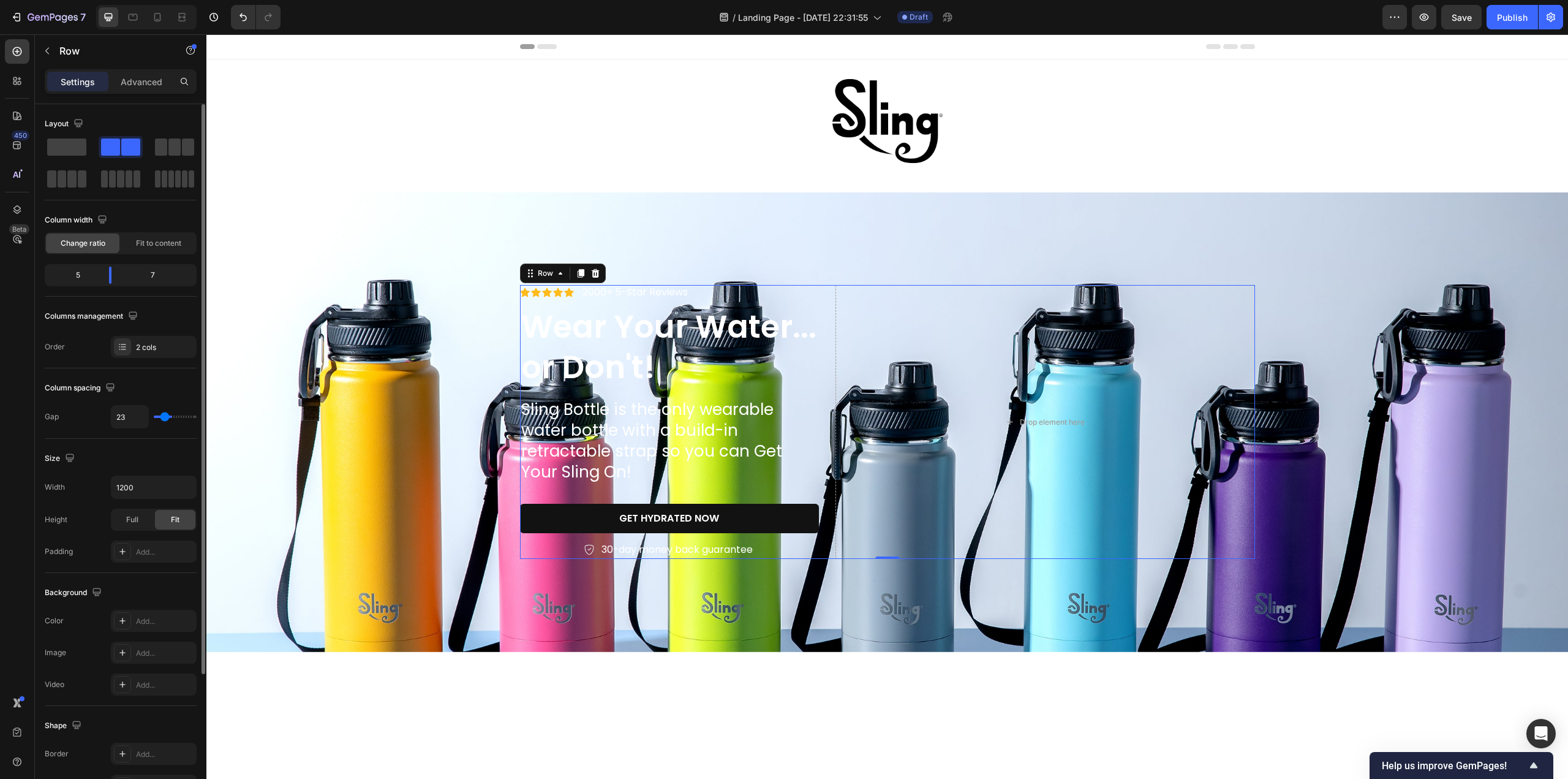
type input "19"
type input "10"
type input "2"
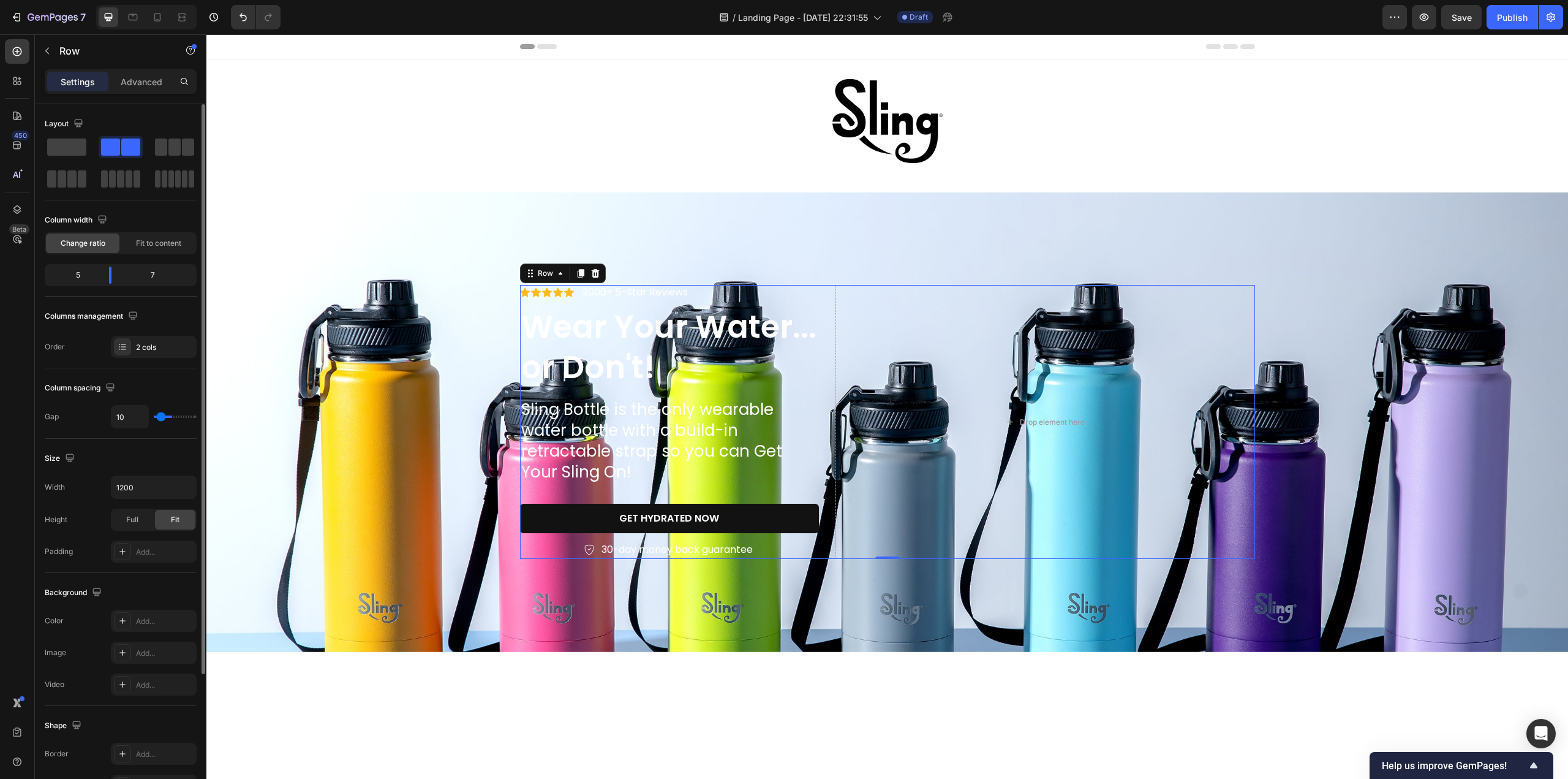
type input "2"
type input "0"
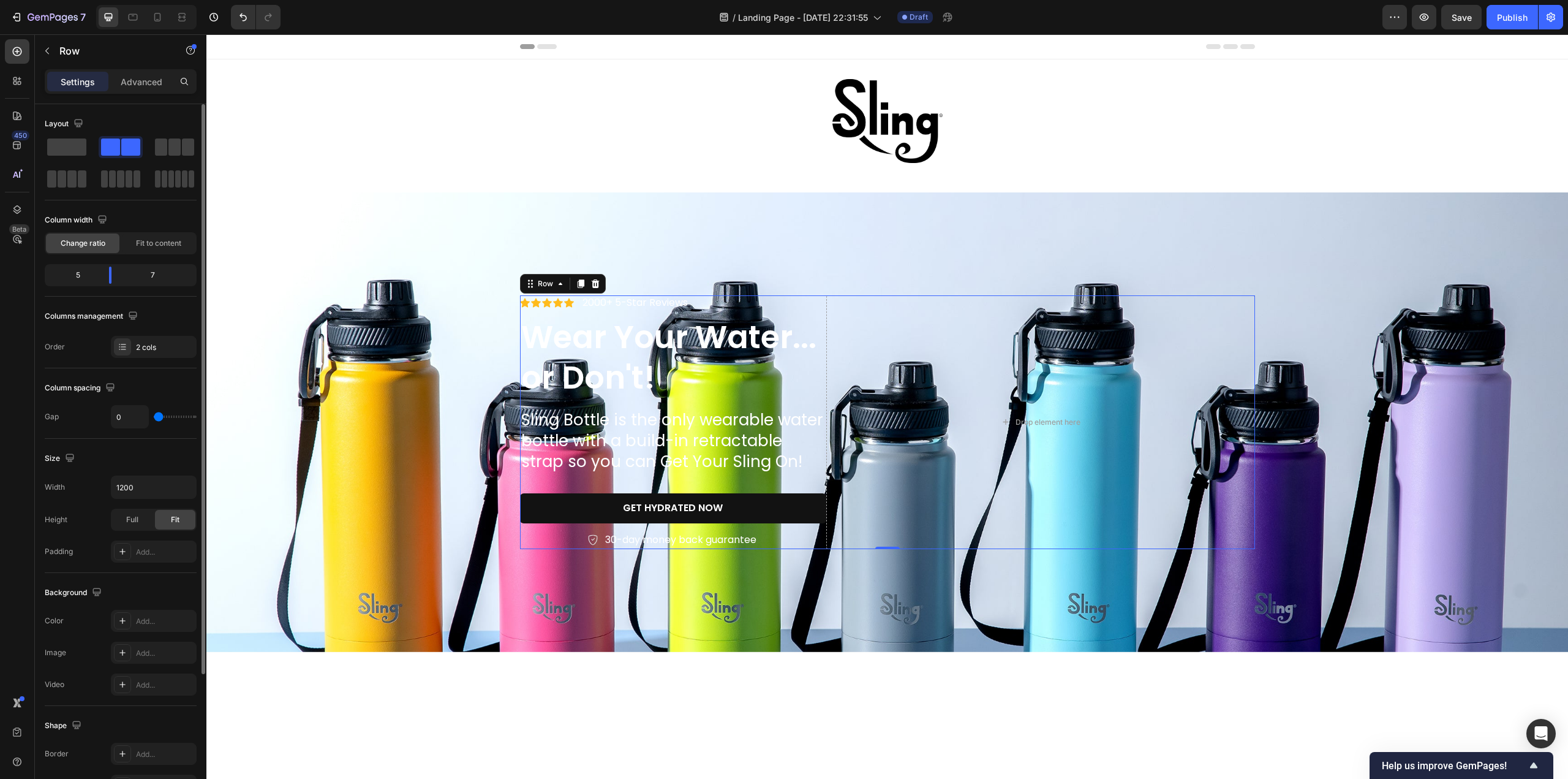
drag, startPoint x: 186, startPoint y: 417, endPoint x: 142, endPoint y: 417, distance: 44.0
type input "0"
click at [153, 417] on input "range" at bounding box center [174, 416] width 43 height 3
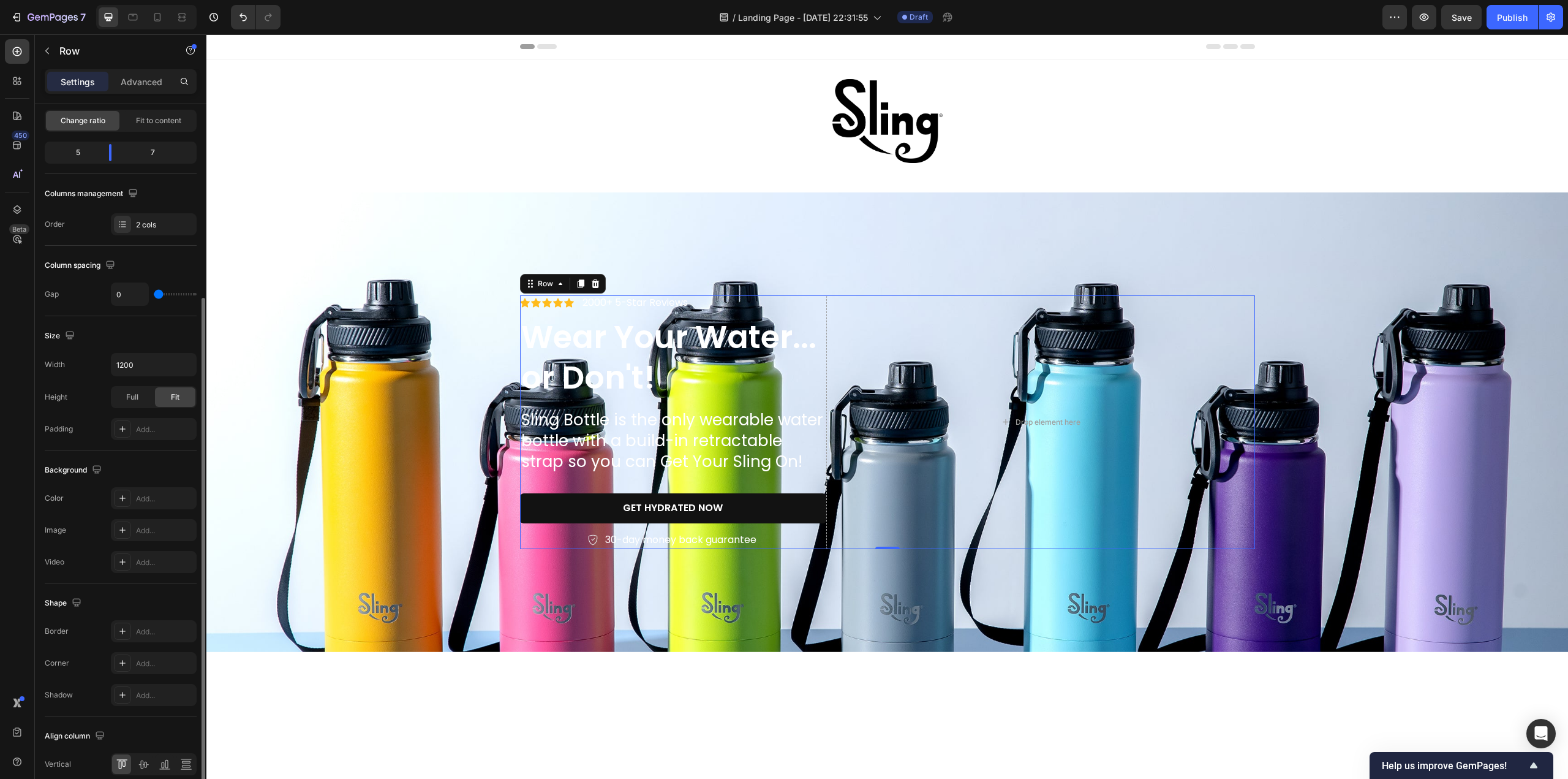
scroll to position [175, 0]
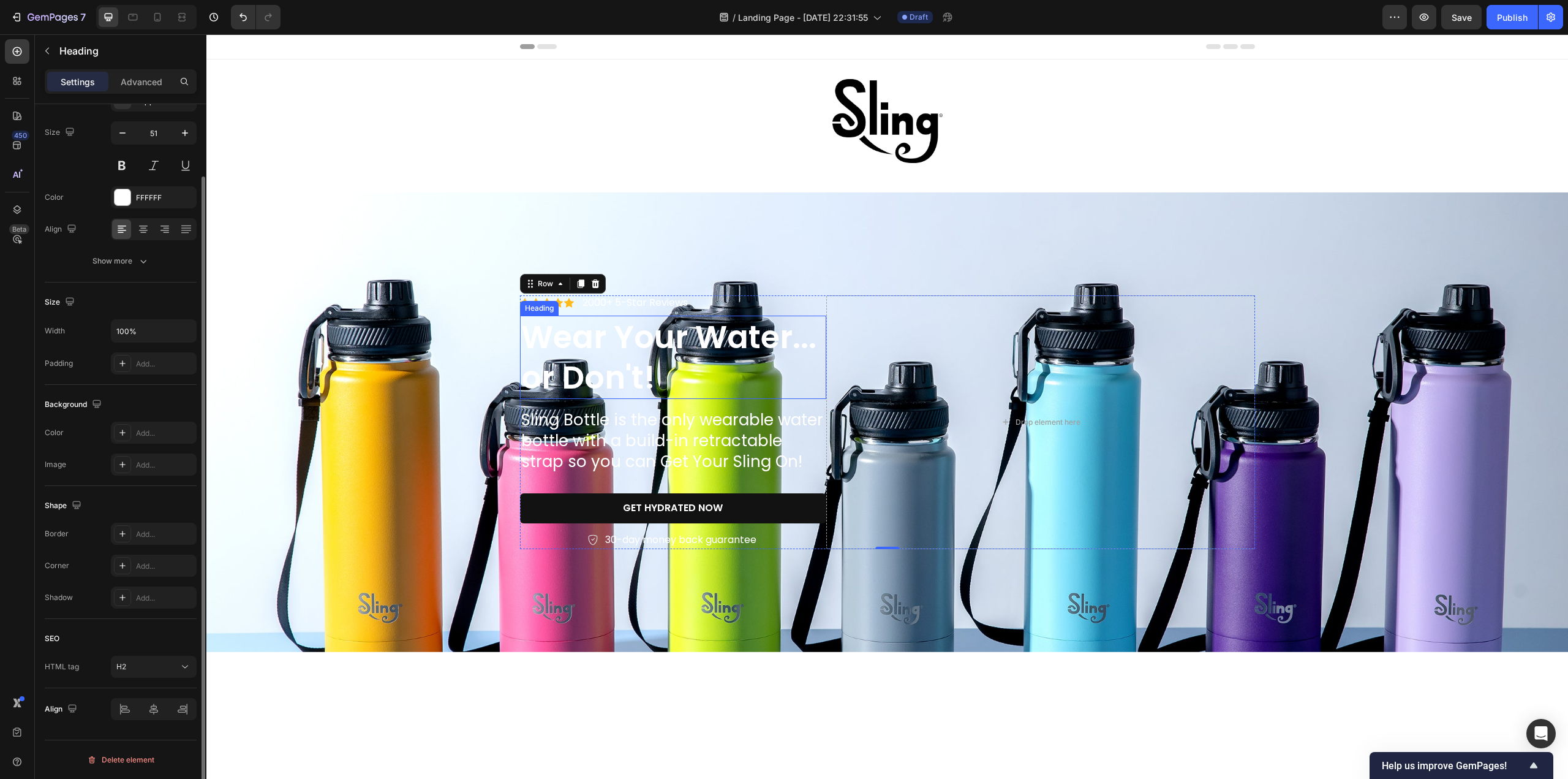
click at [807, 365] on h2 "Wear Your Water... or Don't!" at bounding box center [673, 357] width 306 height 84
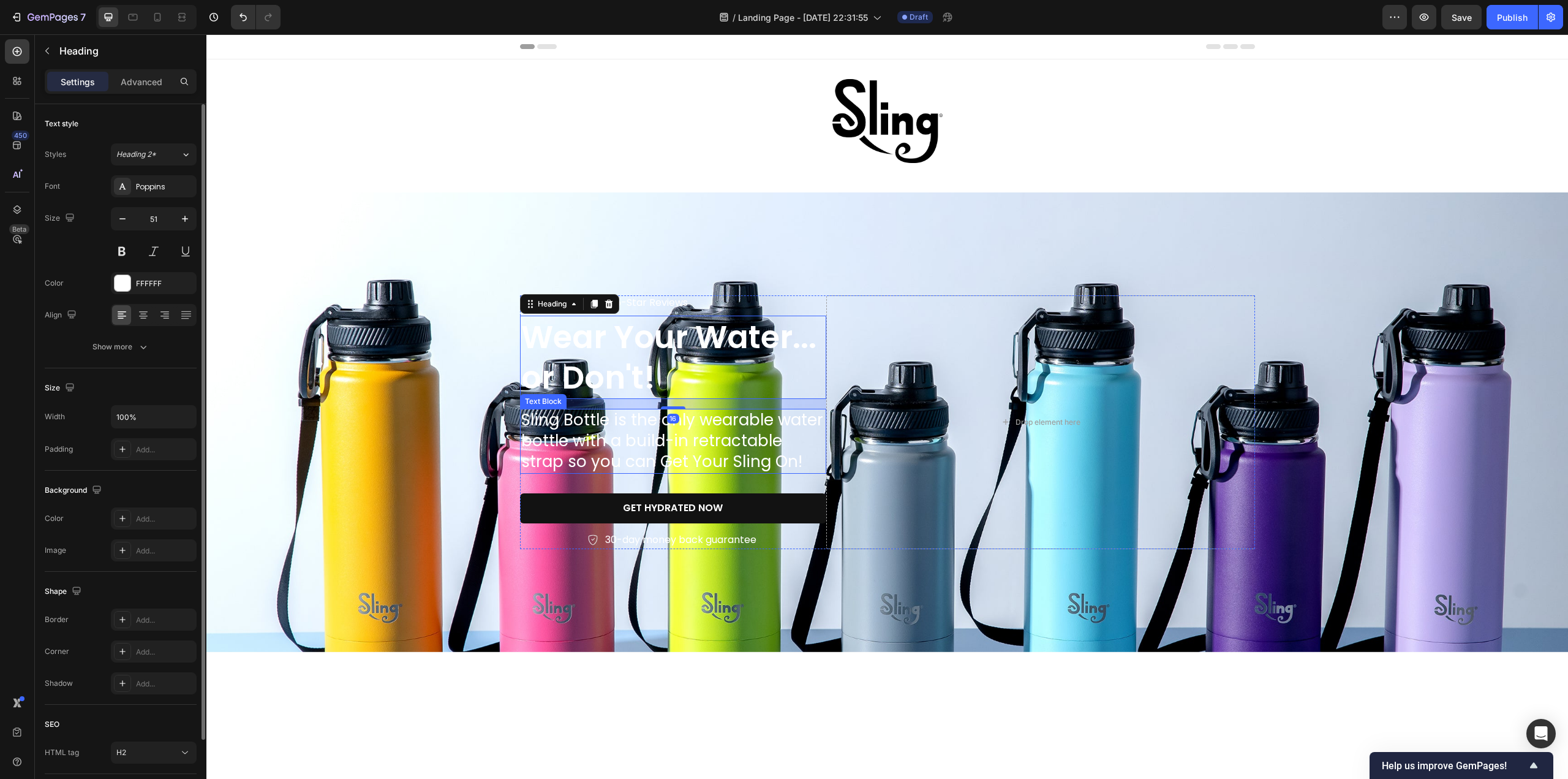
click at [799, 458] on p "Sling Bottle is the only wearable water bottle with a build-in retractable stra…" at bounding box center [673, 441] width 303 height 62
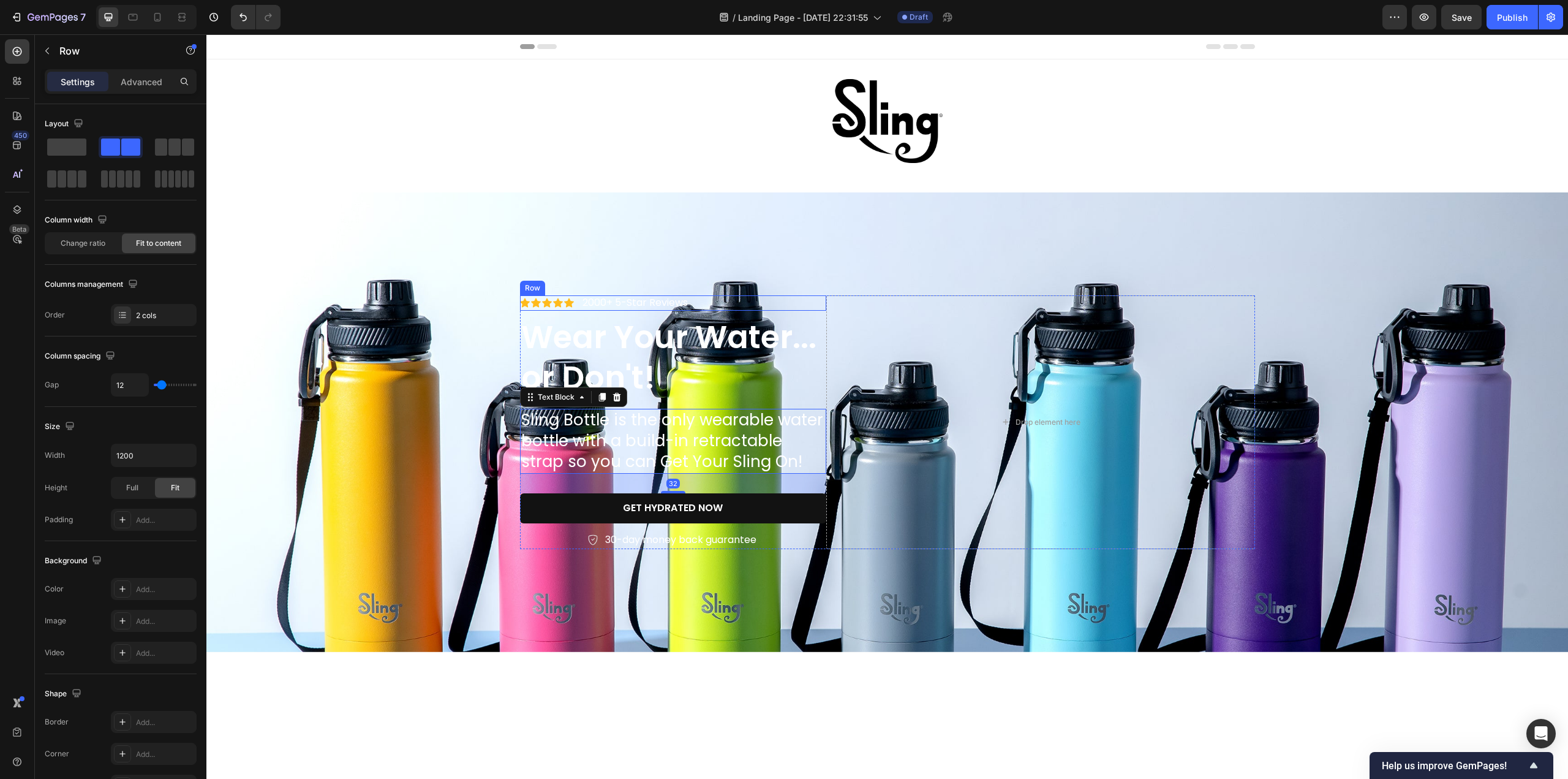
click at [723, 304] on div "Icon Icon Icon Icon Icon Icon List 2000+ 5-Star Reviews Text Block Row" at bounding box center [673, 303] width 306 height 15
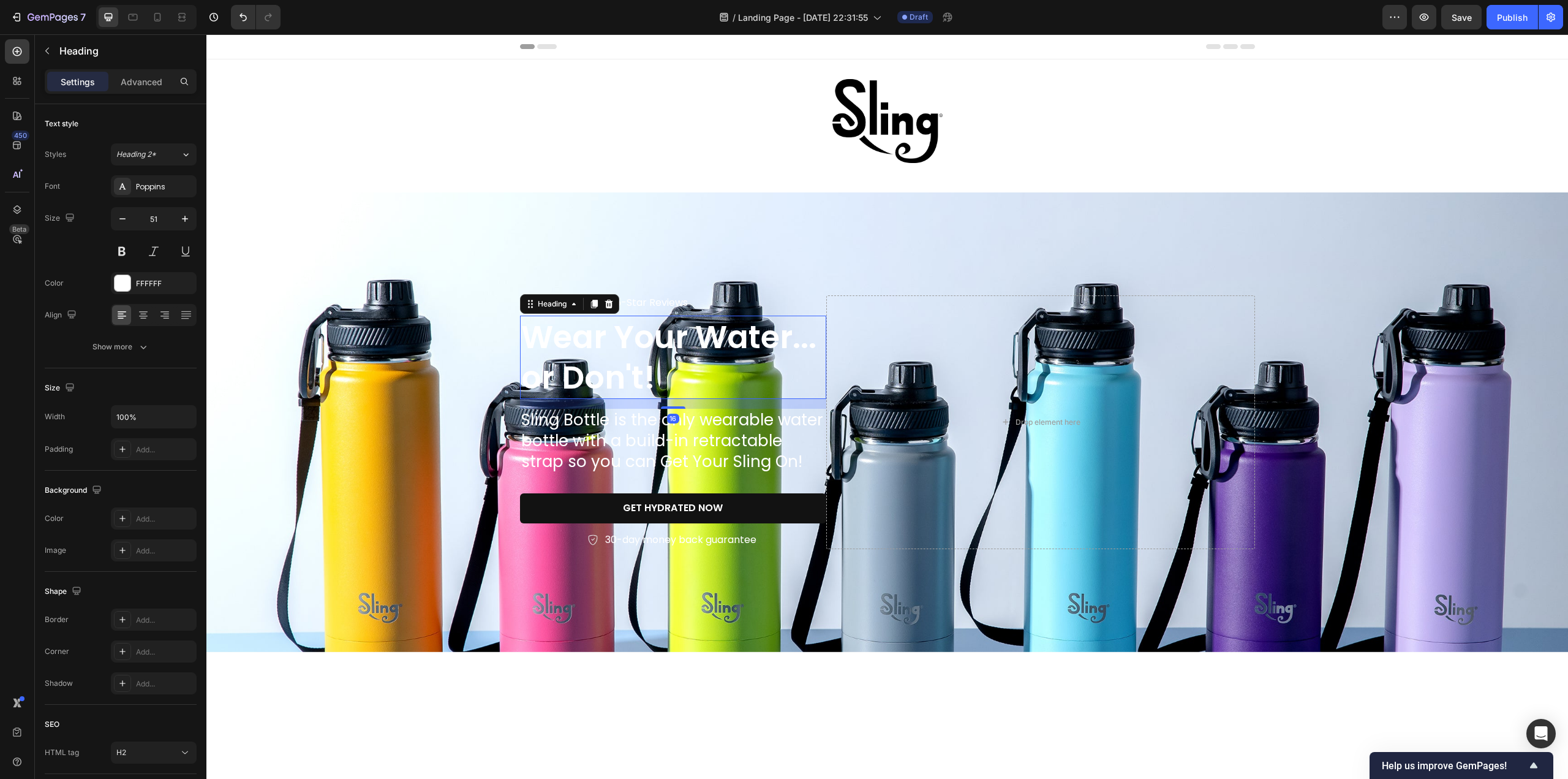
click at [725, 327] on h2 "Wear Your Water... or Don't!" at bounding box center [673, 357] width 306 height 84
click at [530, 541] on div "30-day money back guarantee" at bounding box center [673, 540] width 306 height 18
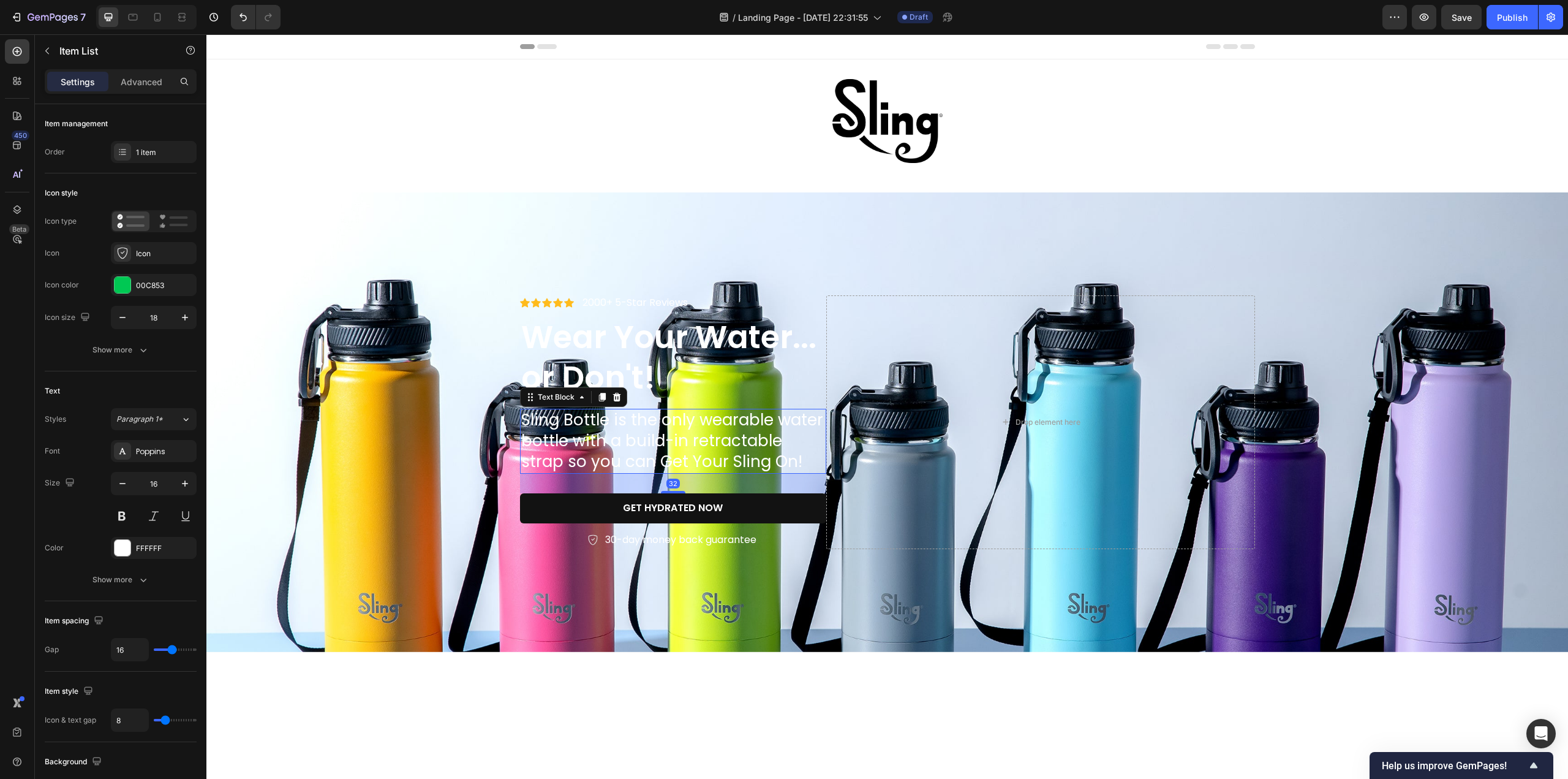
click at [819, 431] on p "Sling Bottle is the only wearable water bottle with a build-in retractable stra…" at bounding box center [673, 441] width 303 height 62
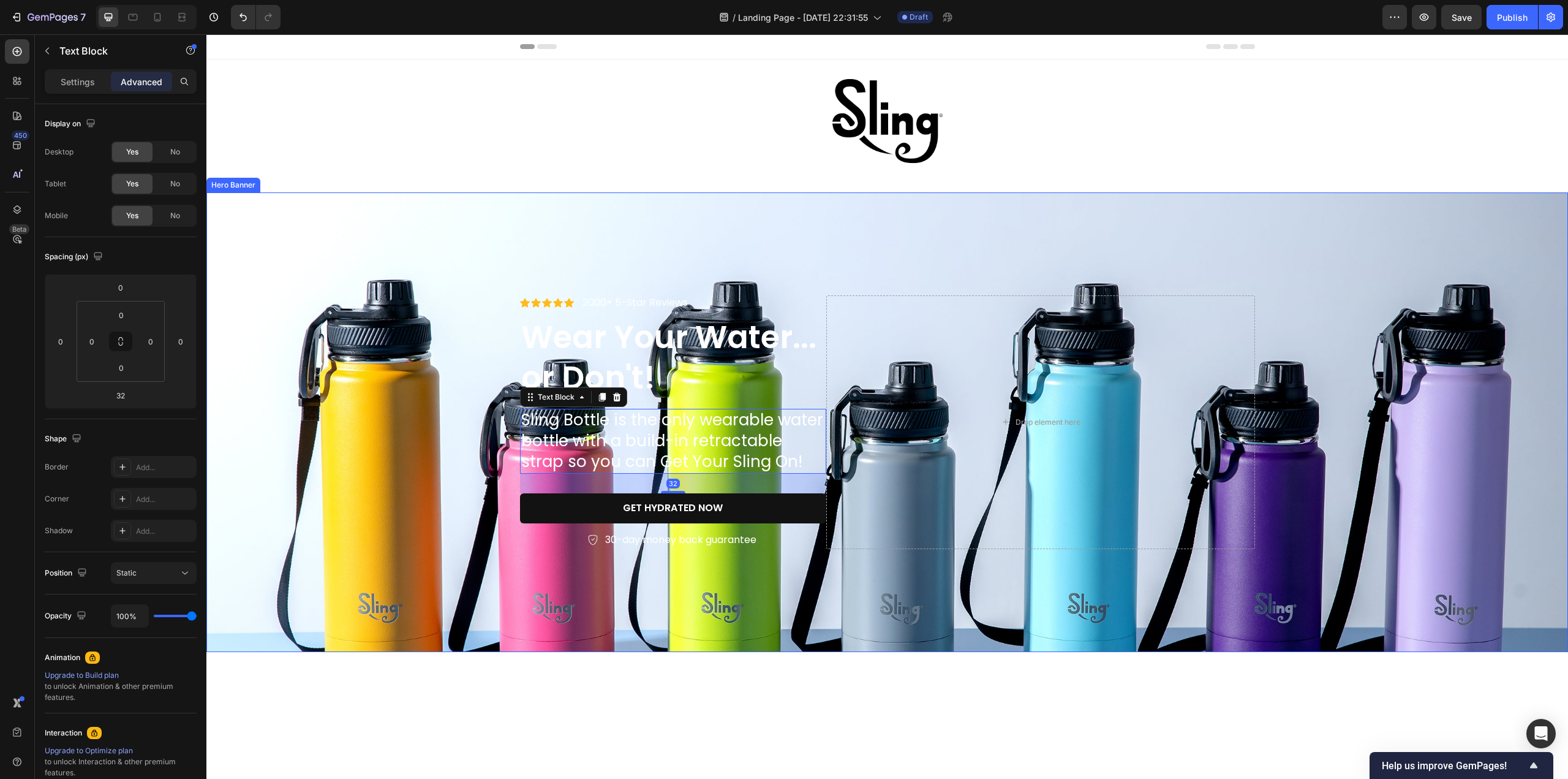
click at [490, 247] on div "Background Image" at bounding box center [887, 422] width 1361 height 460
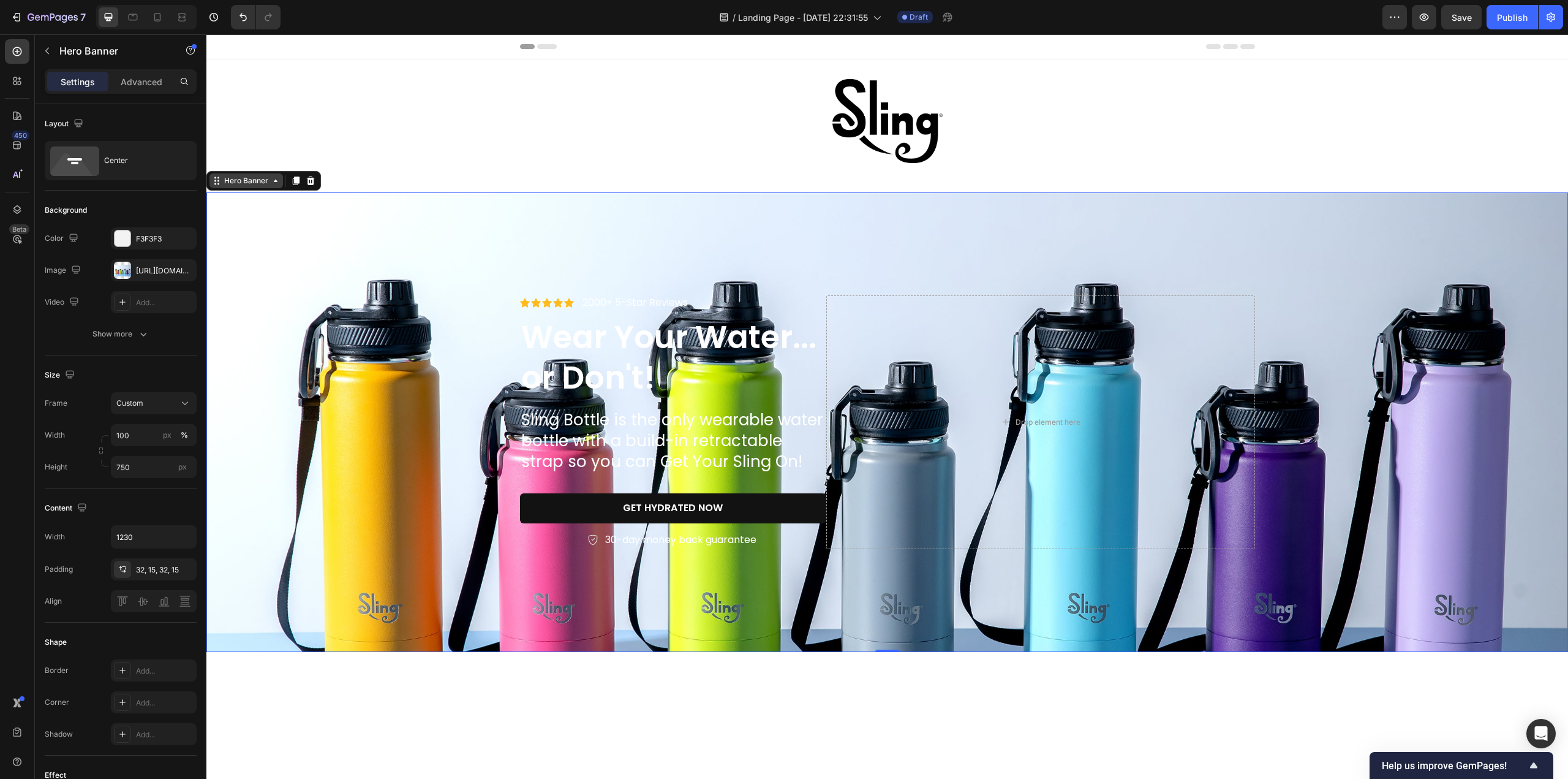
click at [276, 181] on icon at bounding box center [275, 180] width 3 height 3
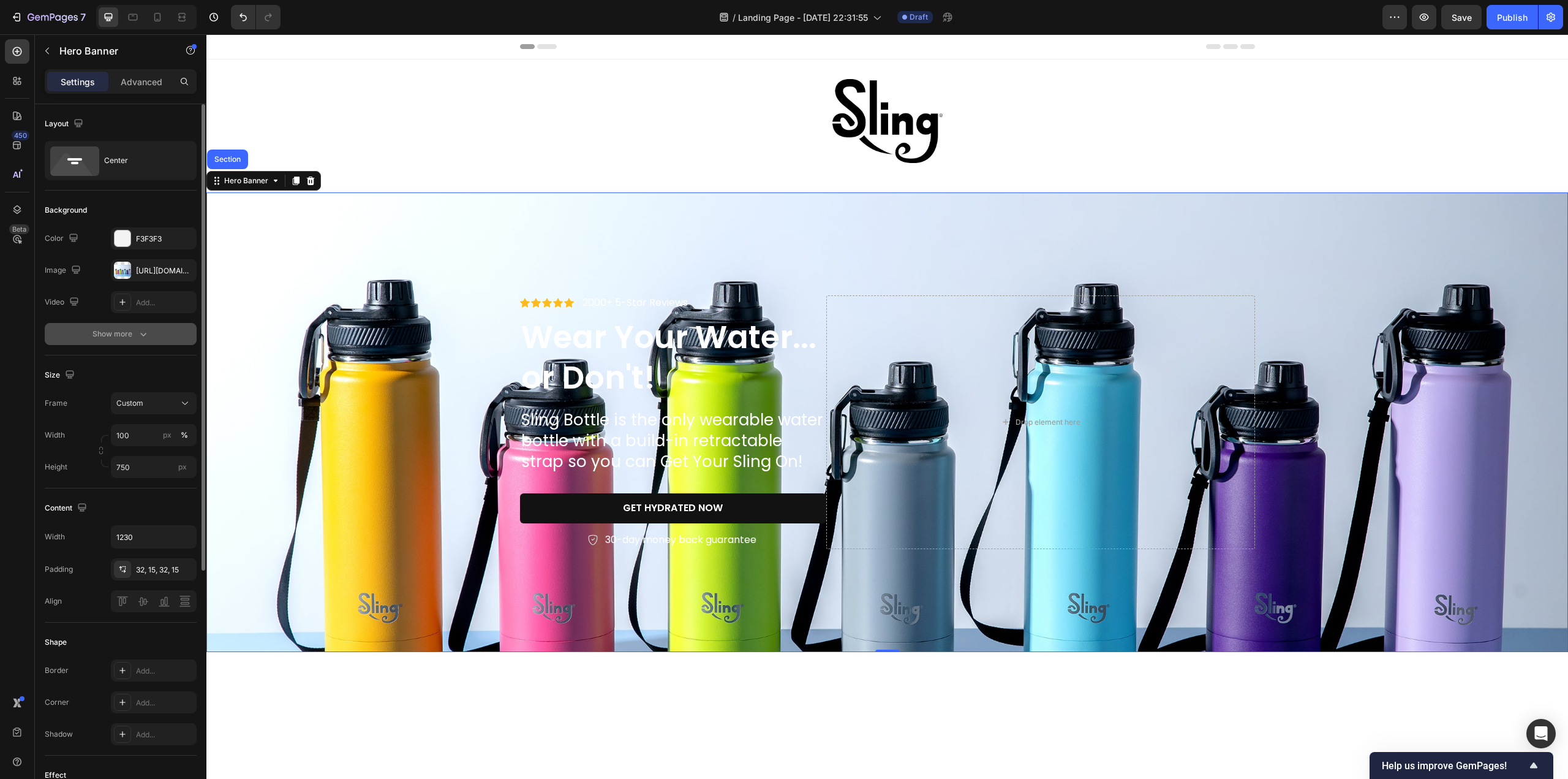
click at [138, 334] on icon "button" at bounding box center [143, 334] width 13 height 13
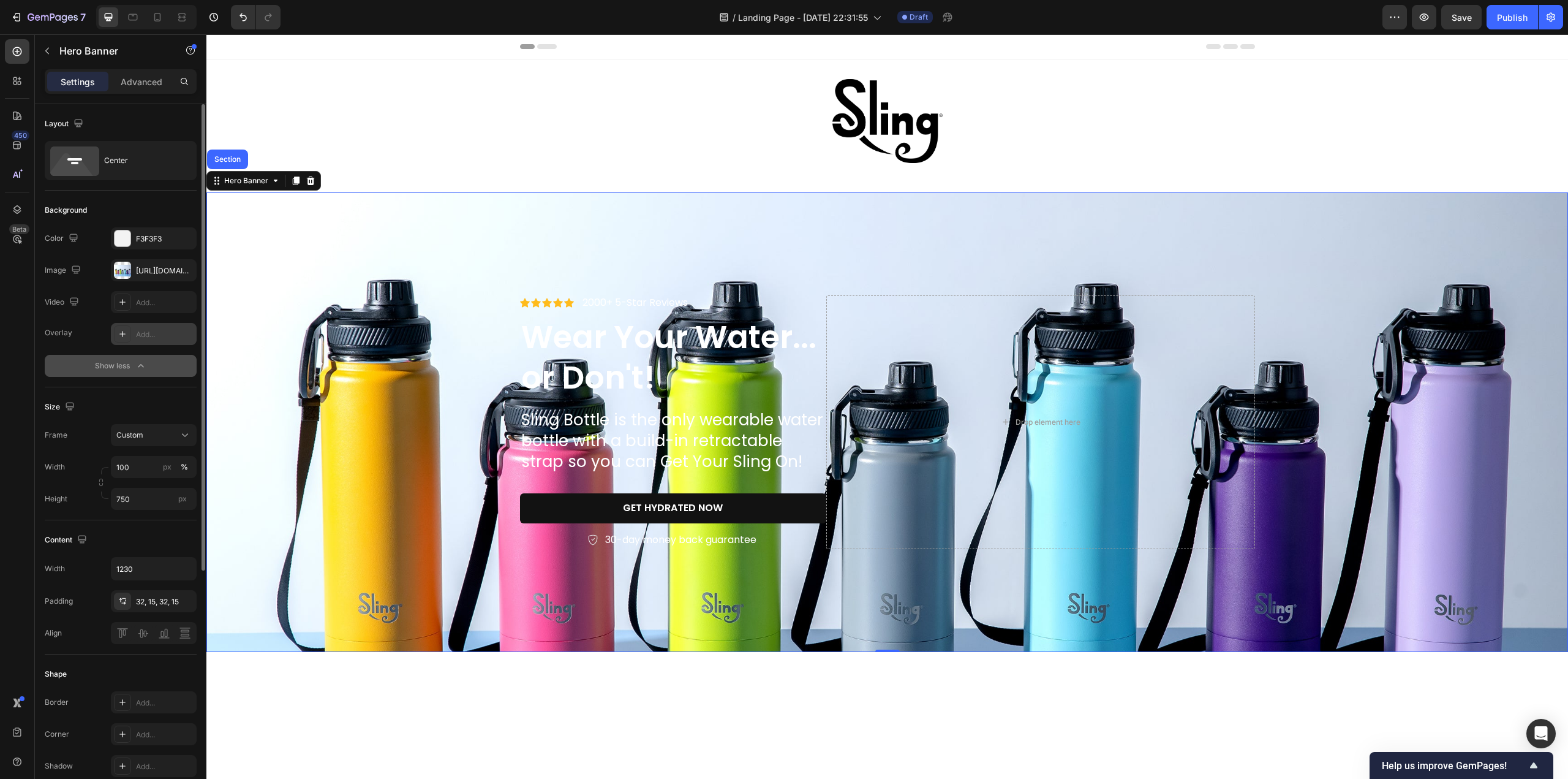
click at [121, 334] on icon at bounding box center [122, 334] width 6 height 6
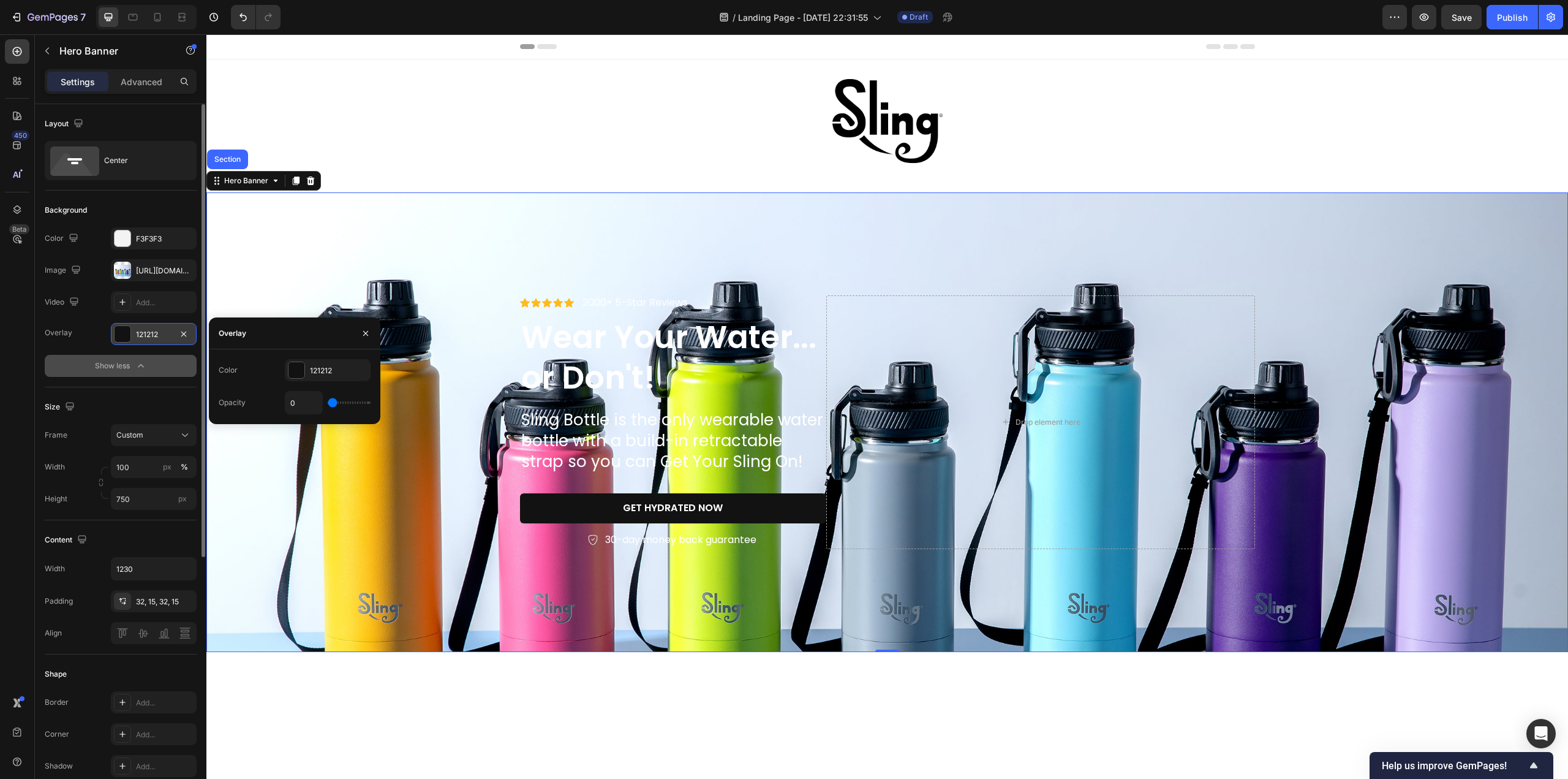
type input "9%"
type input "9"
type input "14%"
type input "14"
type input "25%"
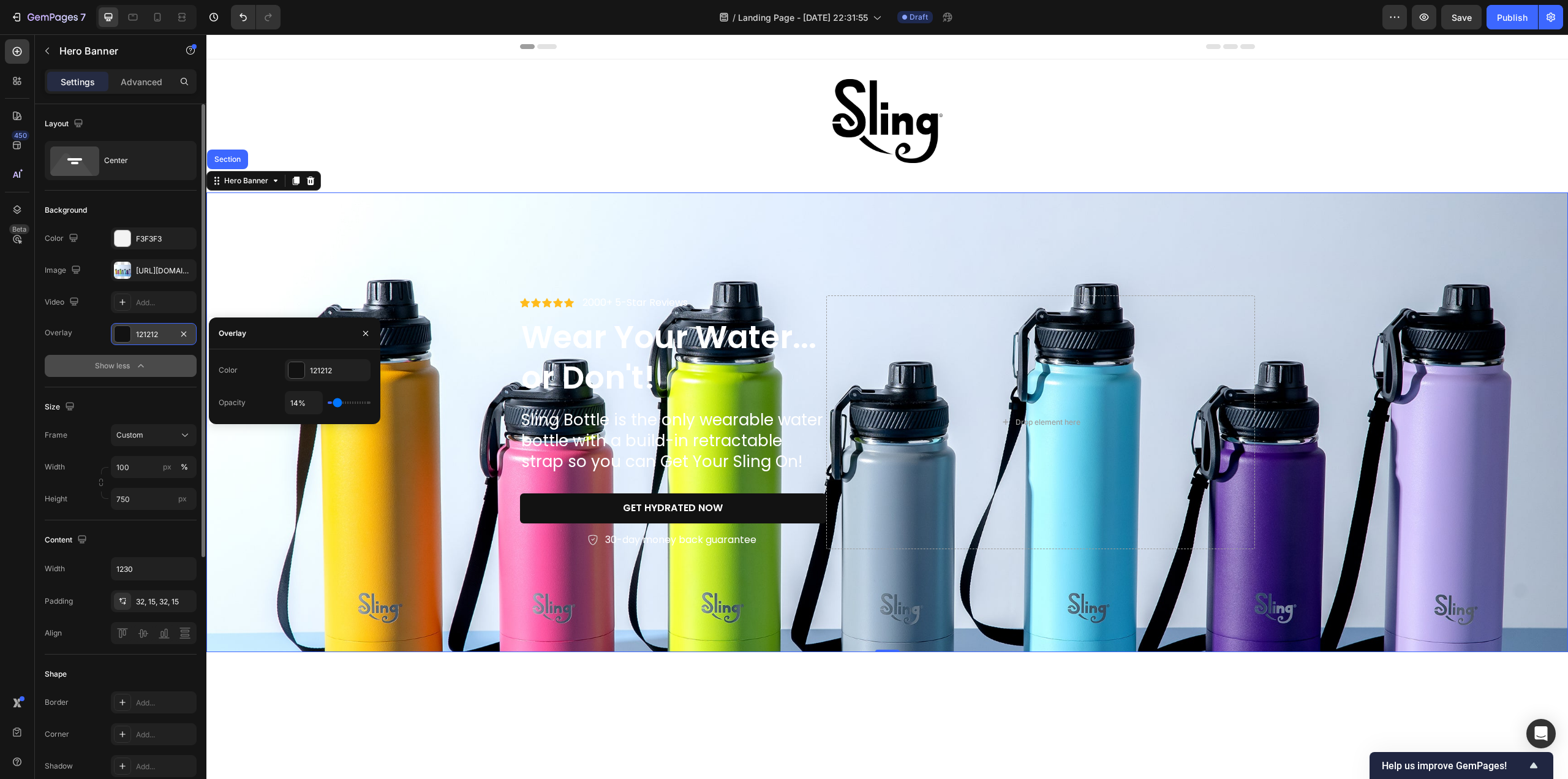
type input "25"
type input "49%"
type input "49"
type input "75%"
type input "75"
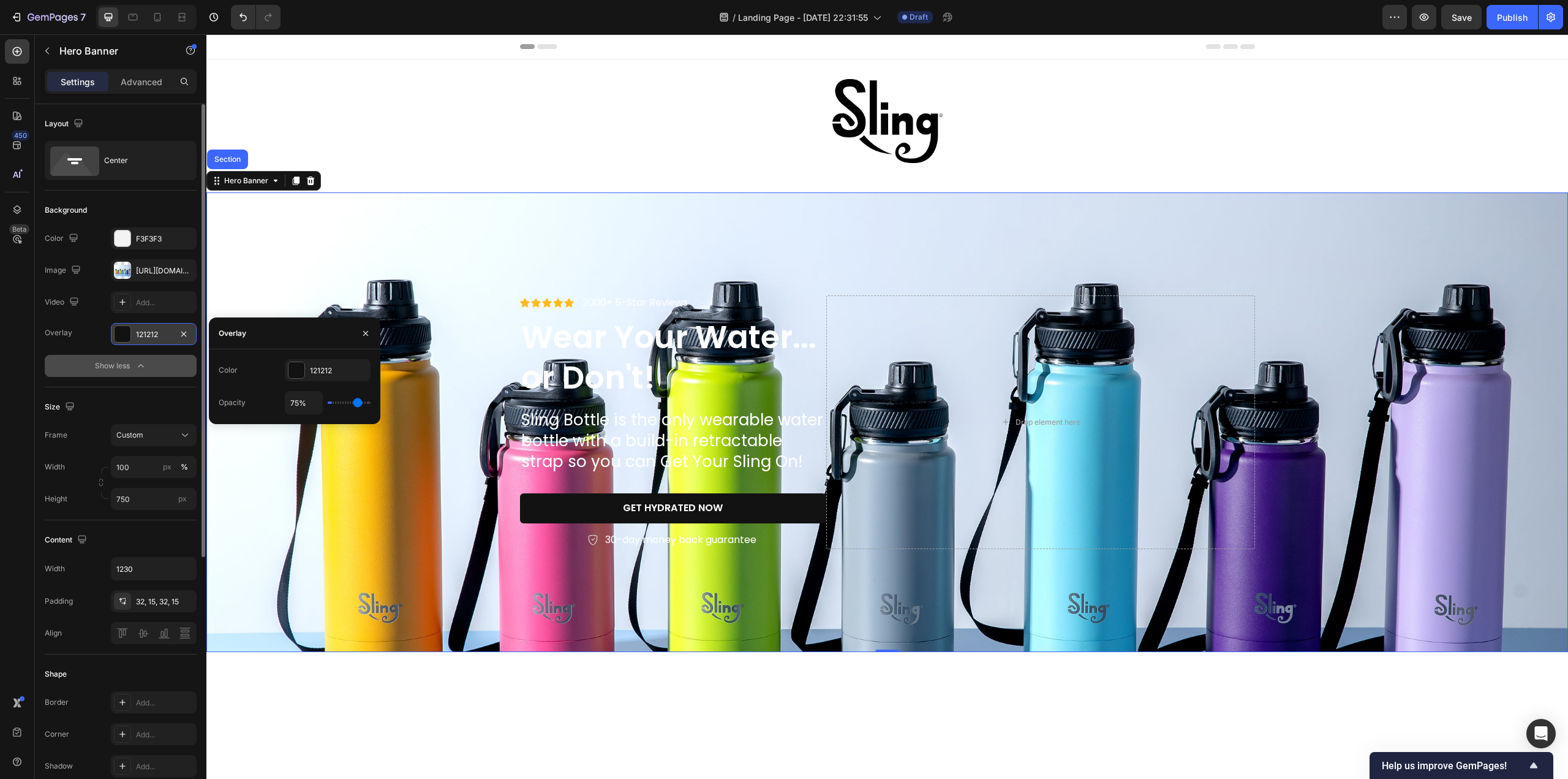
type input "99%"
type input "99"
type input "100%"
type input "100"
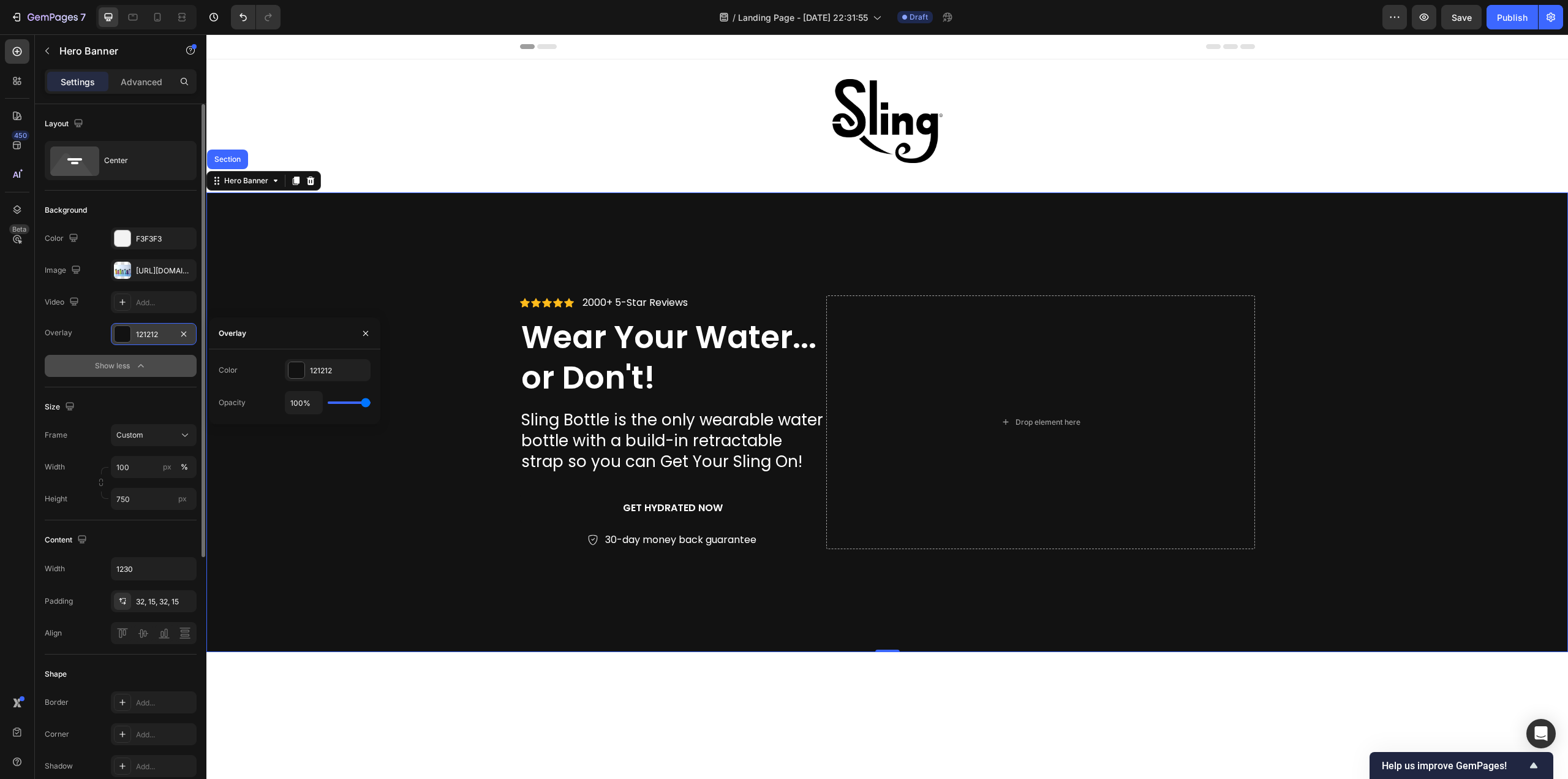
type input "99%"
type input "99"
type input "94%"
type input "94"
type input "90%"
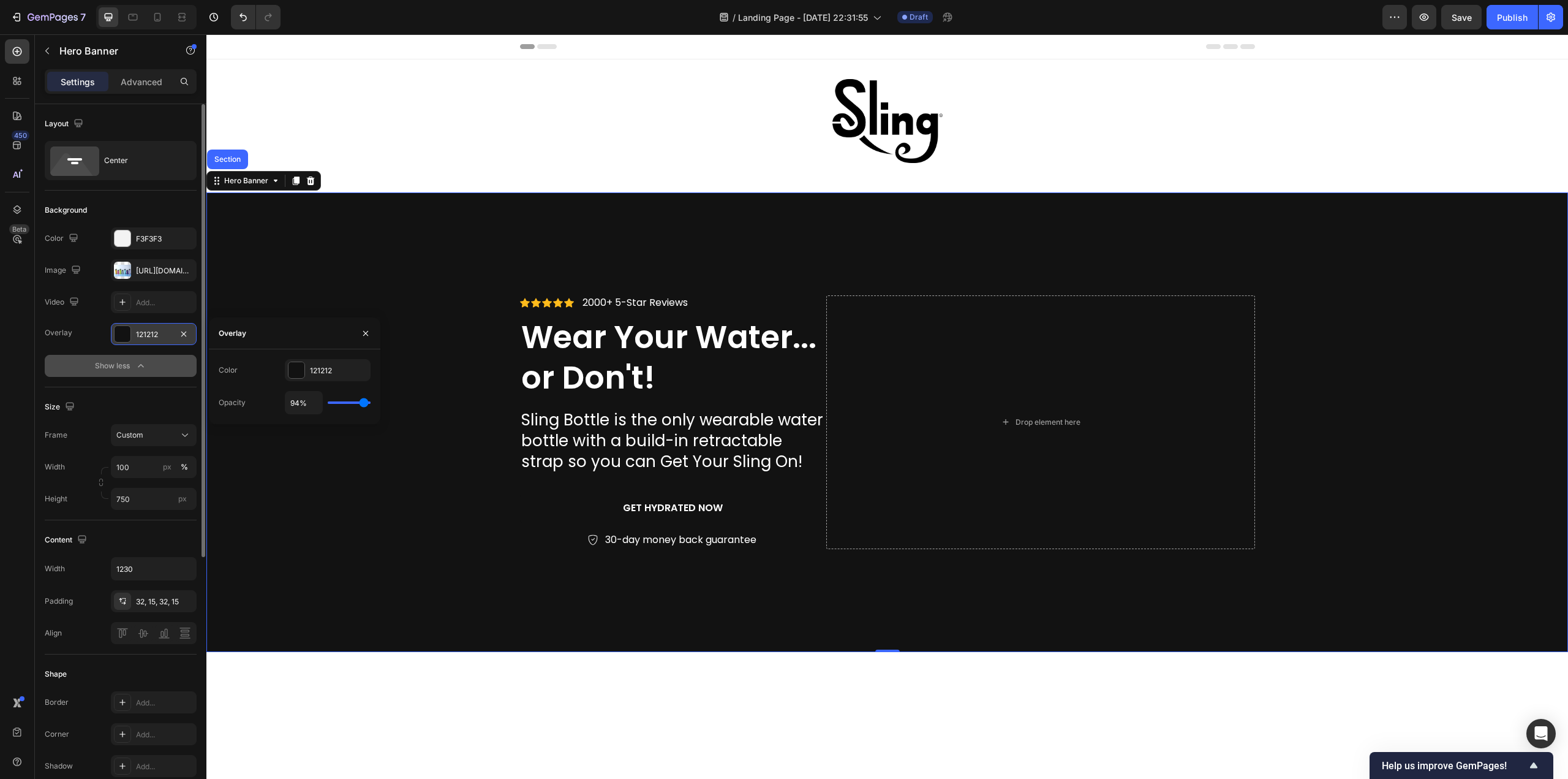
type input "90"
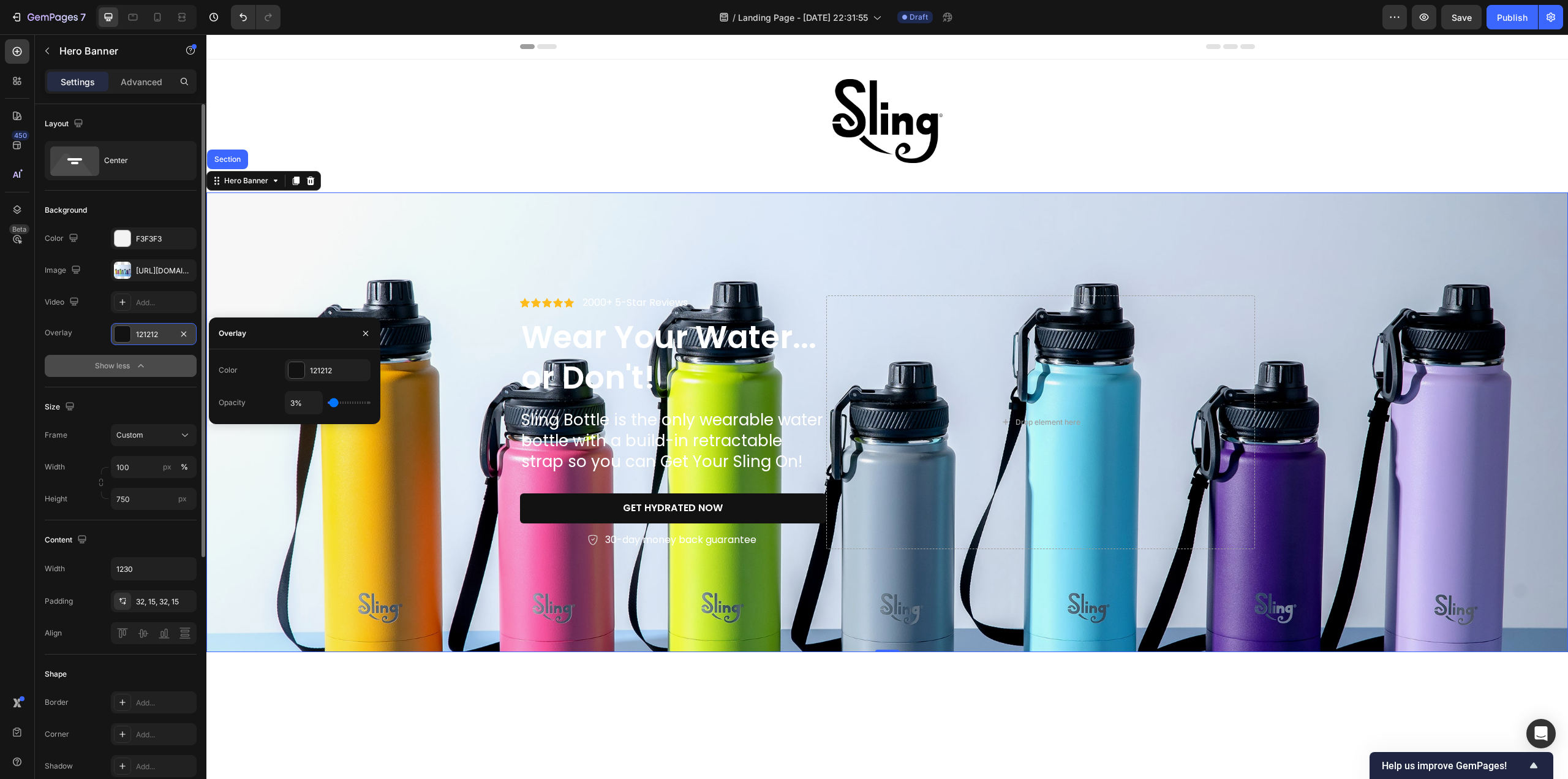
drag, startPoint x: 371, startPoint y: 408, endPoint x: 333, endPoint y: 404, distance: 38.2
click at [333, 404] on input "range" at bounding box center [348, 402] width 43 height 3
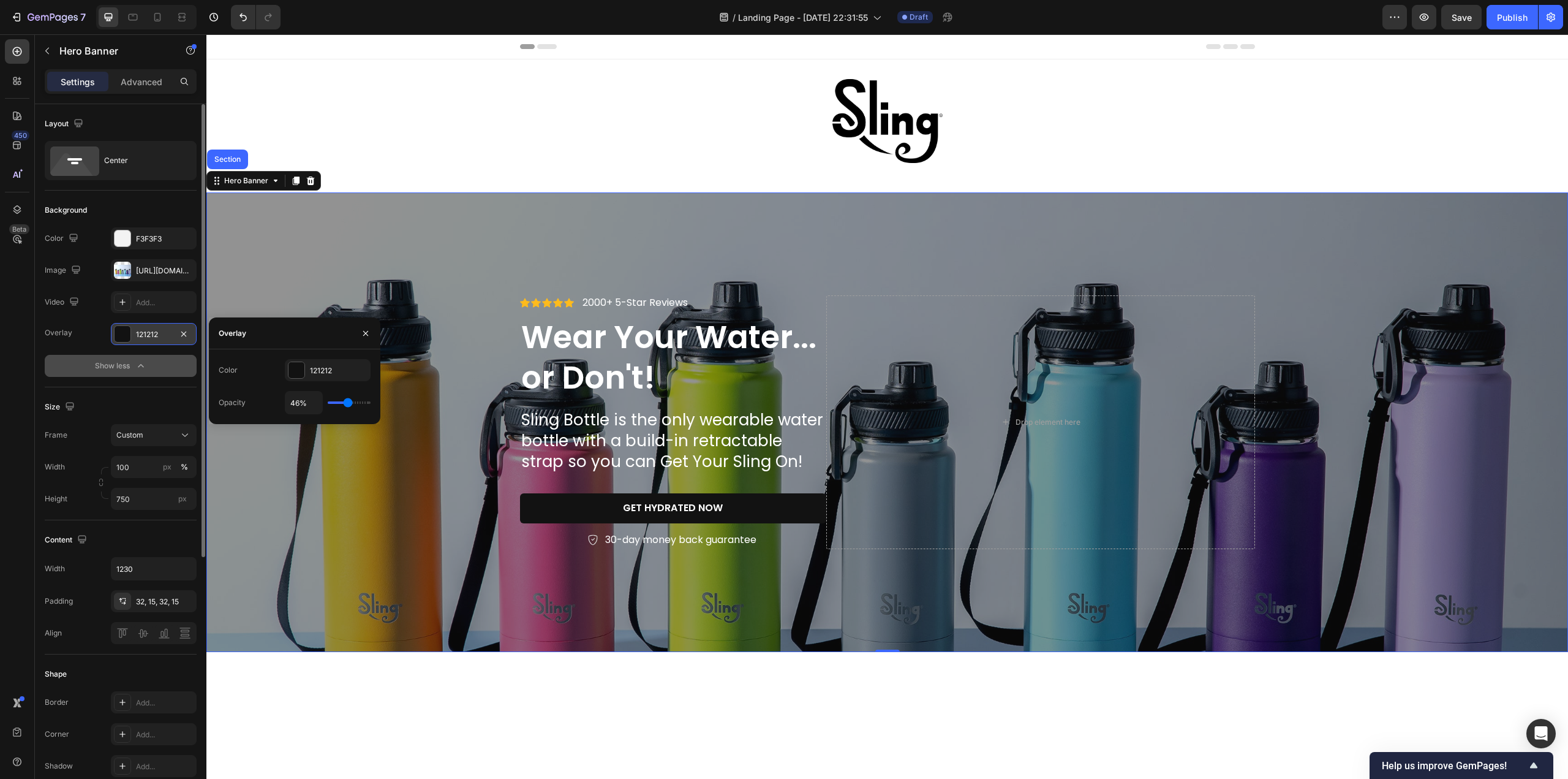
drag, startPoint x: 333, startPoint y: 404, endPoint x: 348, endPoint y: 403, distance: 15.0
click at [348, 403] on input "range" at bounding box center [348, 402] width 43 height 3
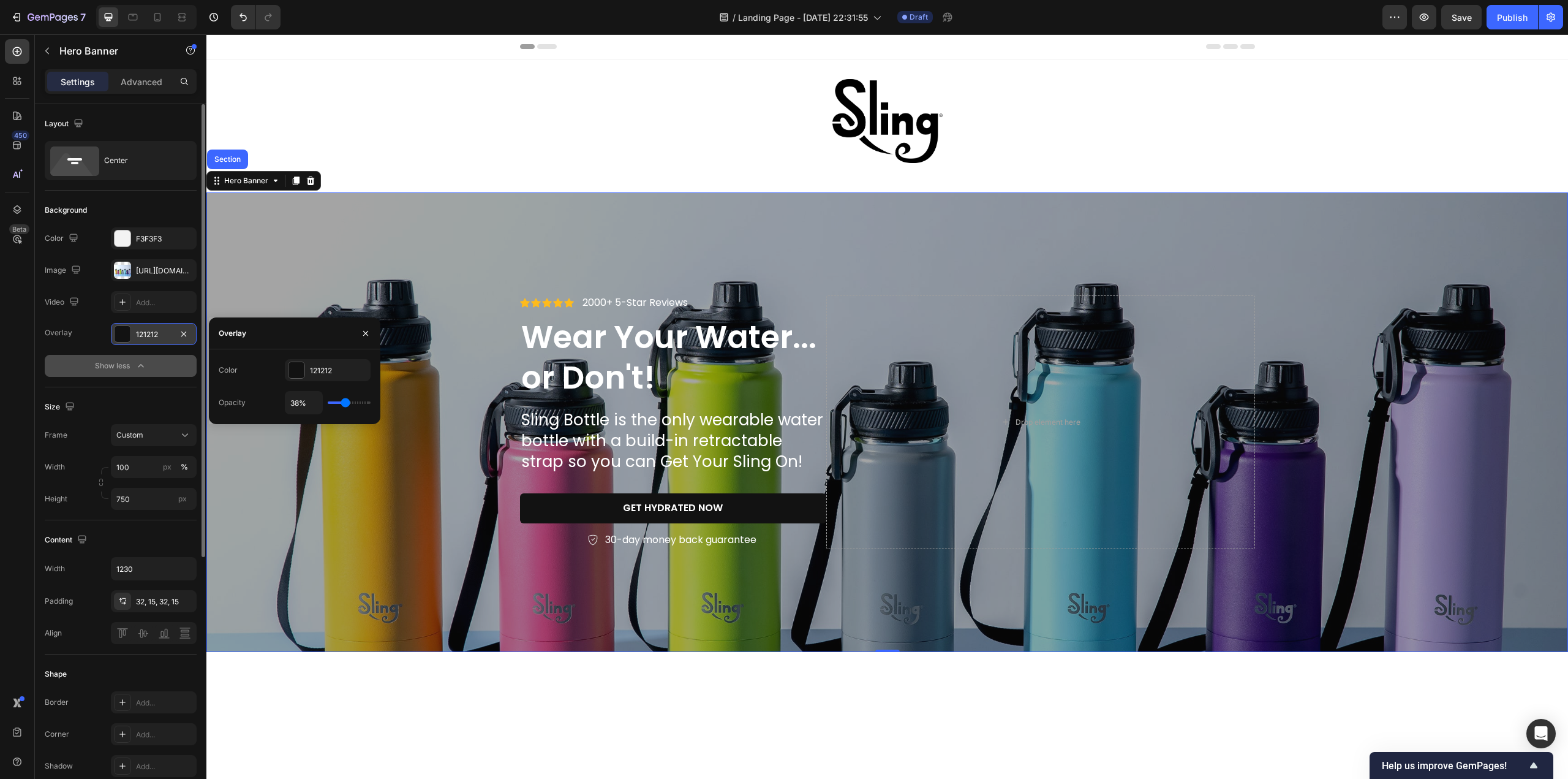
click at [345, 403] on input "range" at bounding box center [348, 402] width 43 height 3
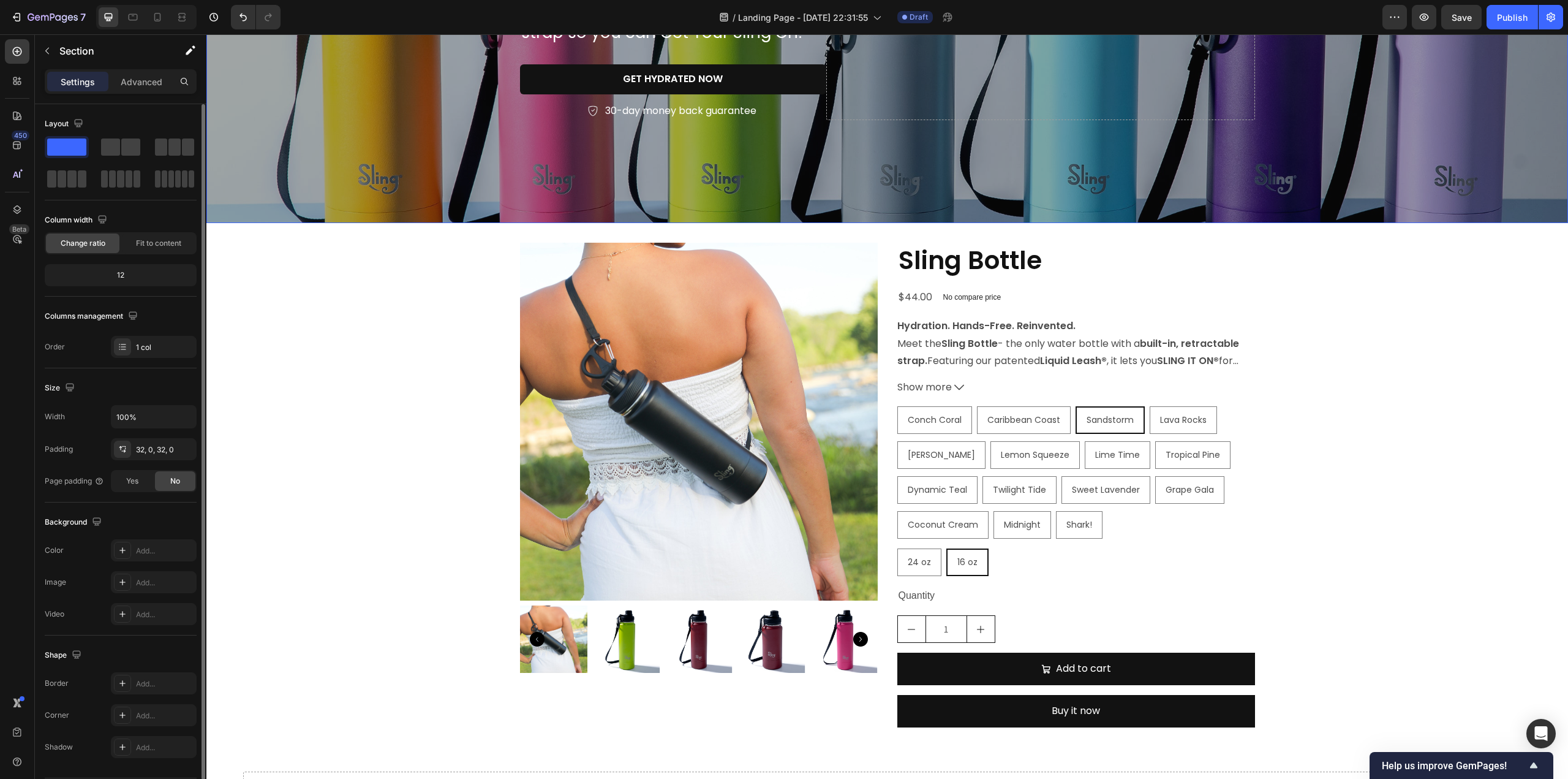
scroll to position [638, 0]
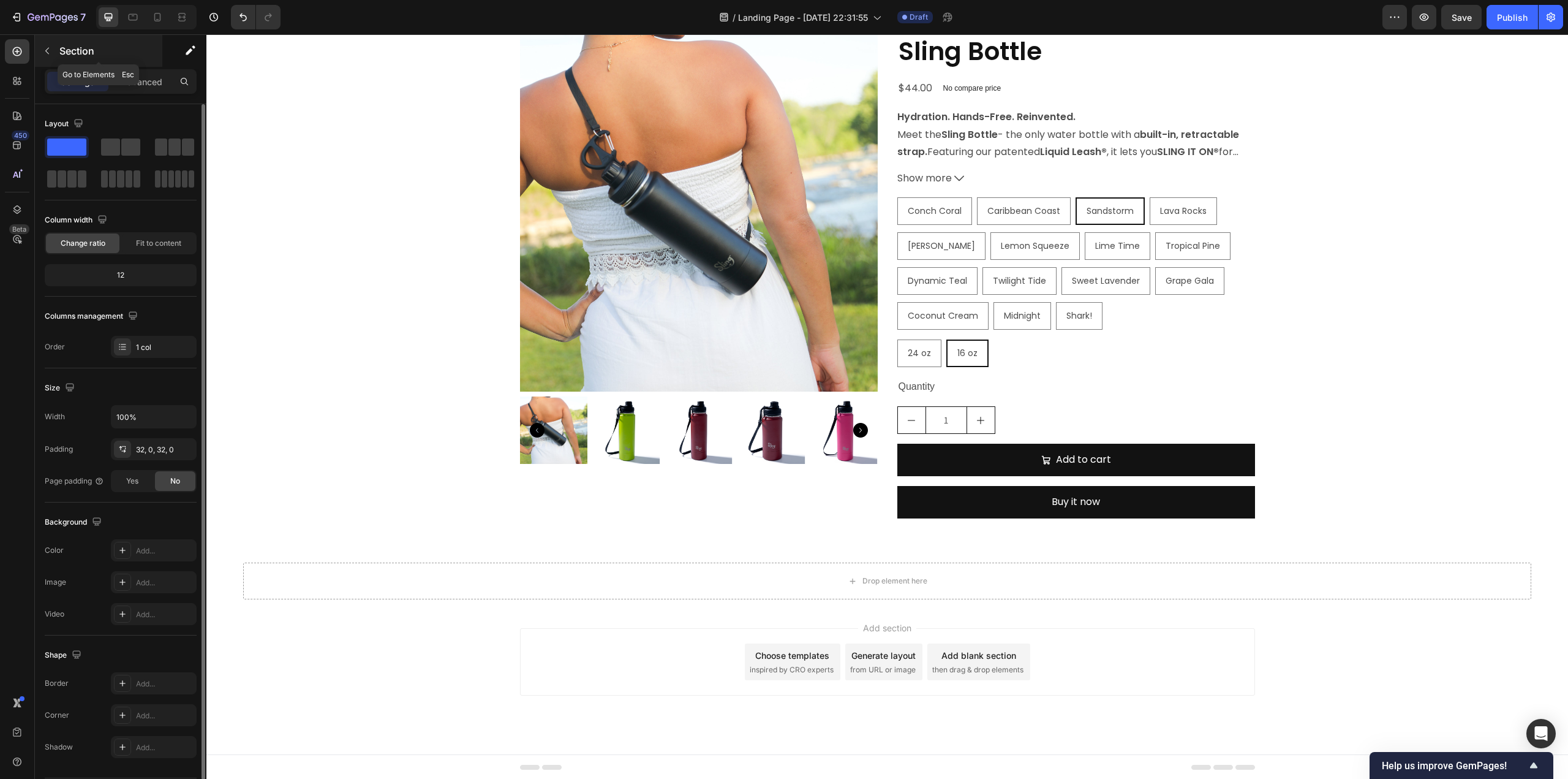
click at [46, 50] on icon "button" at bounding box center [48, 51] width 10 height 10
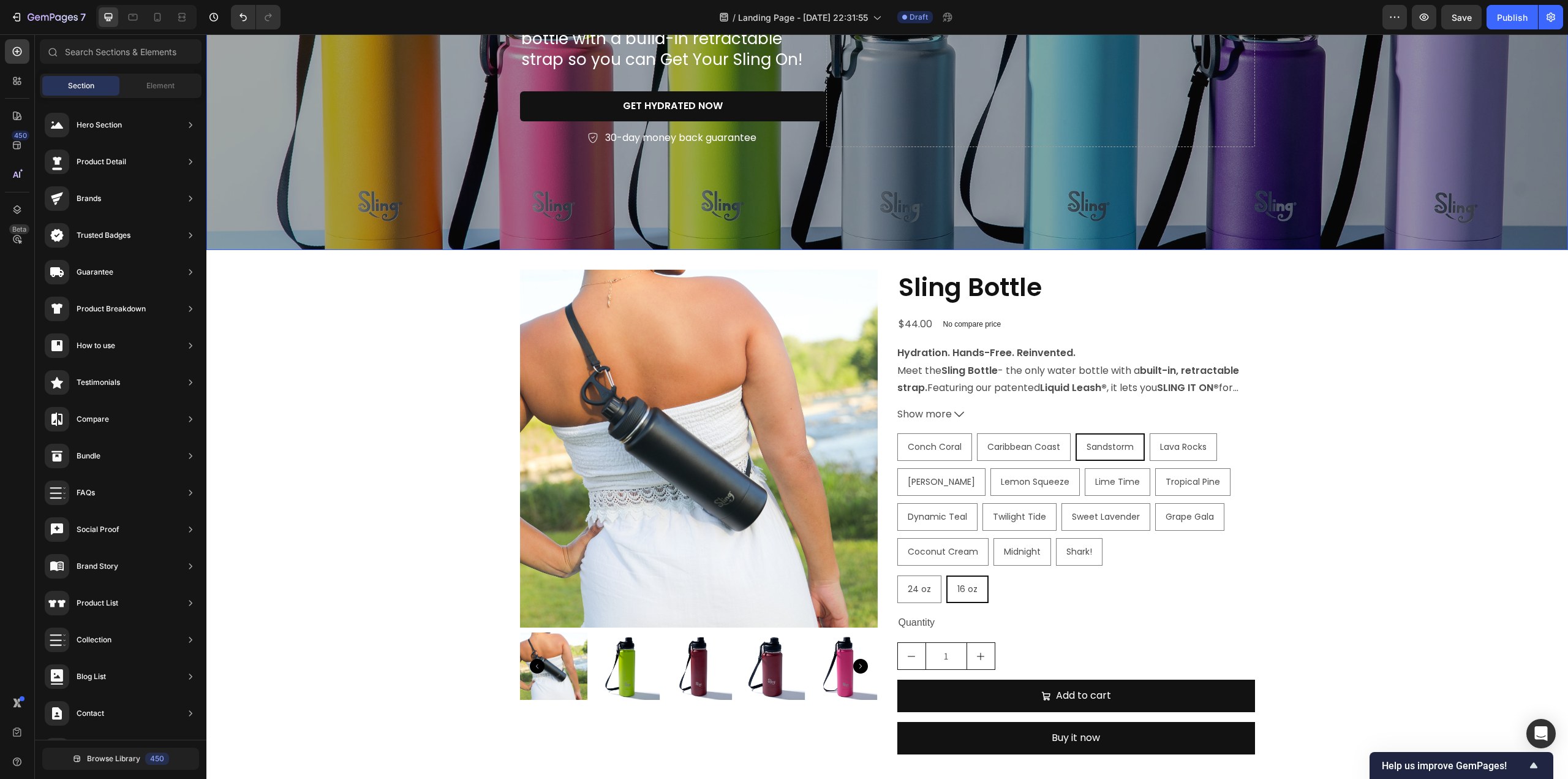
scroll to position [490, 0]
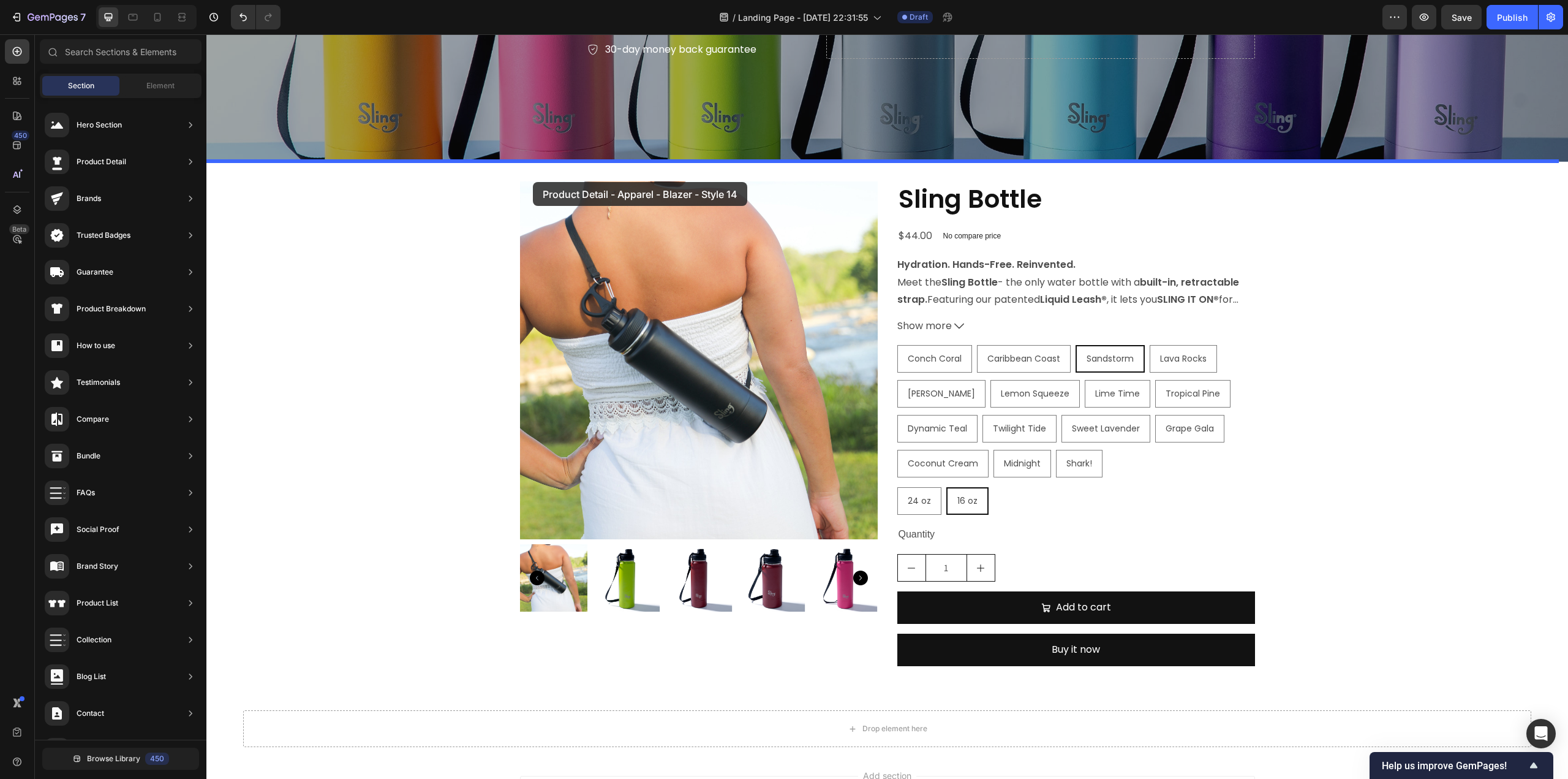
drag, startPoint x: 442, startPoint y: 159, endPoint x: 533, endPoint y: 182, distance: 93.9
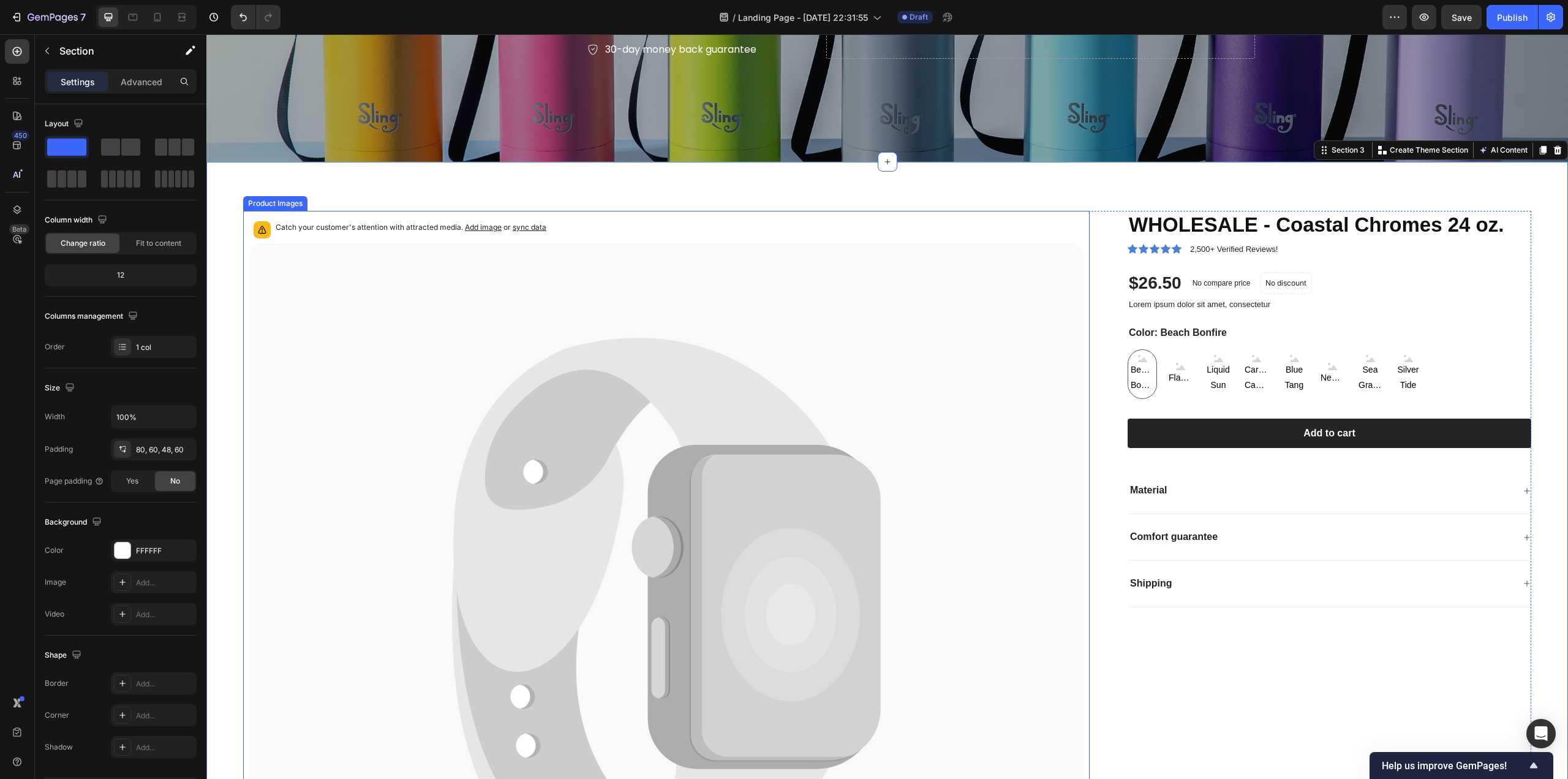
click at [315, 269] on icon at bounding box center [666, 613] width 835 height 740
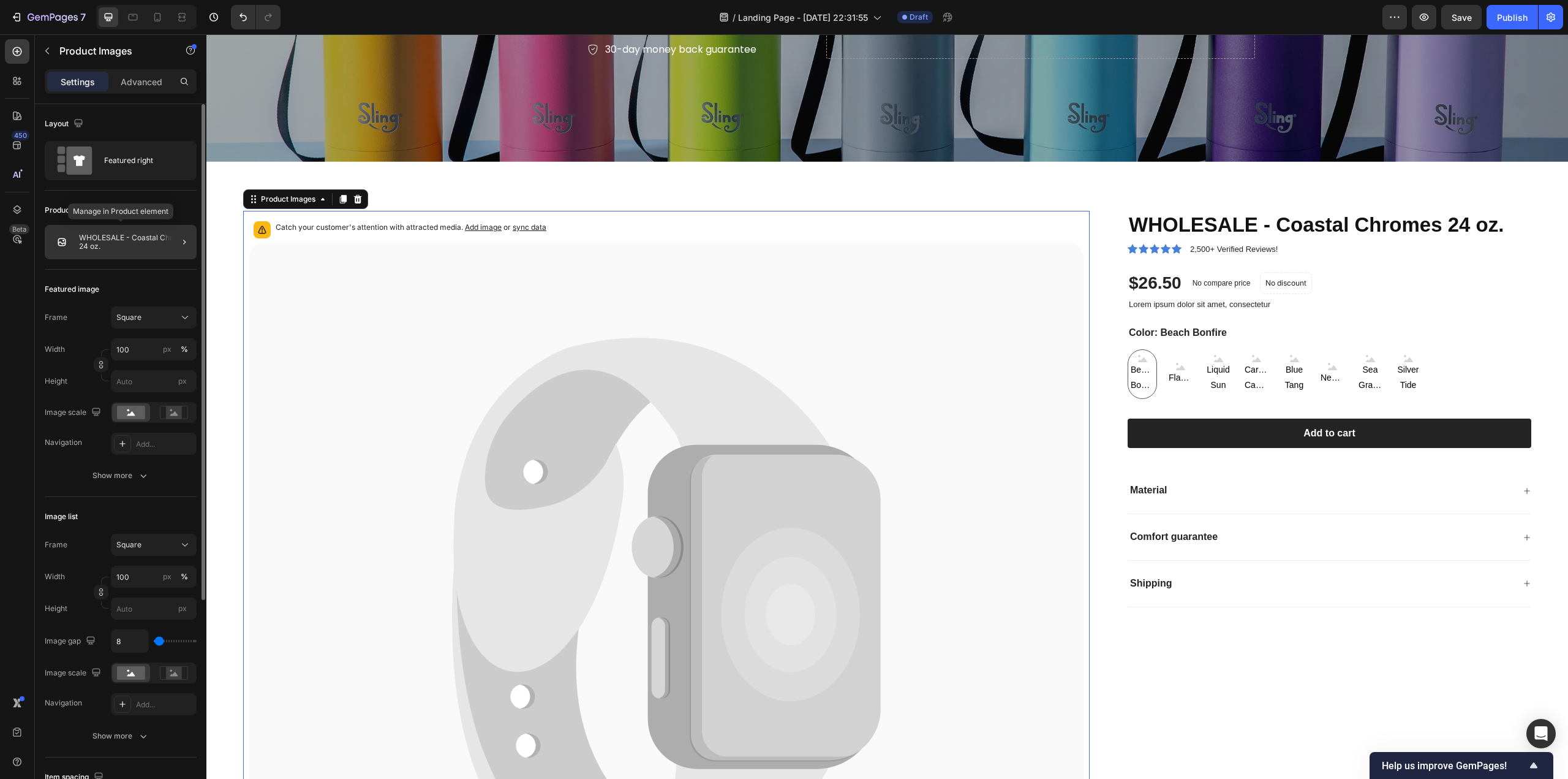
click at [154, 234] on p "WHOLESALE - Coastal Chromes 24 oz." at bounding box center [135, 242] width 113 height 18
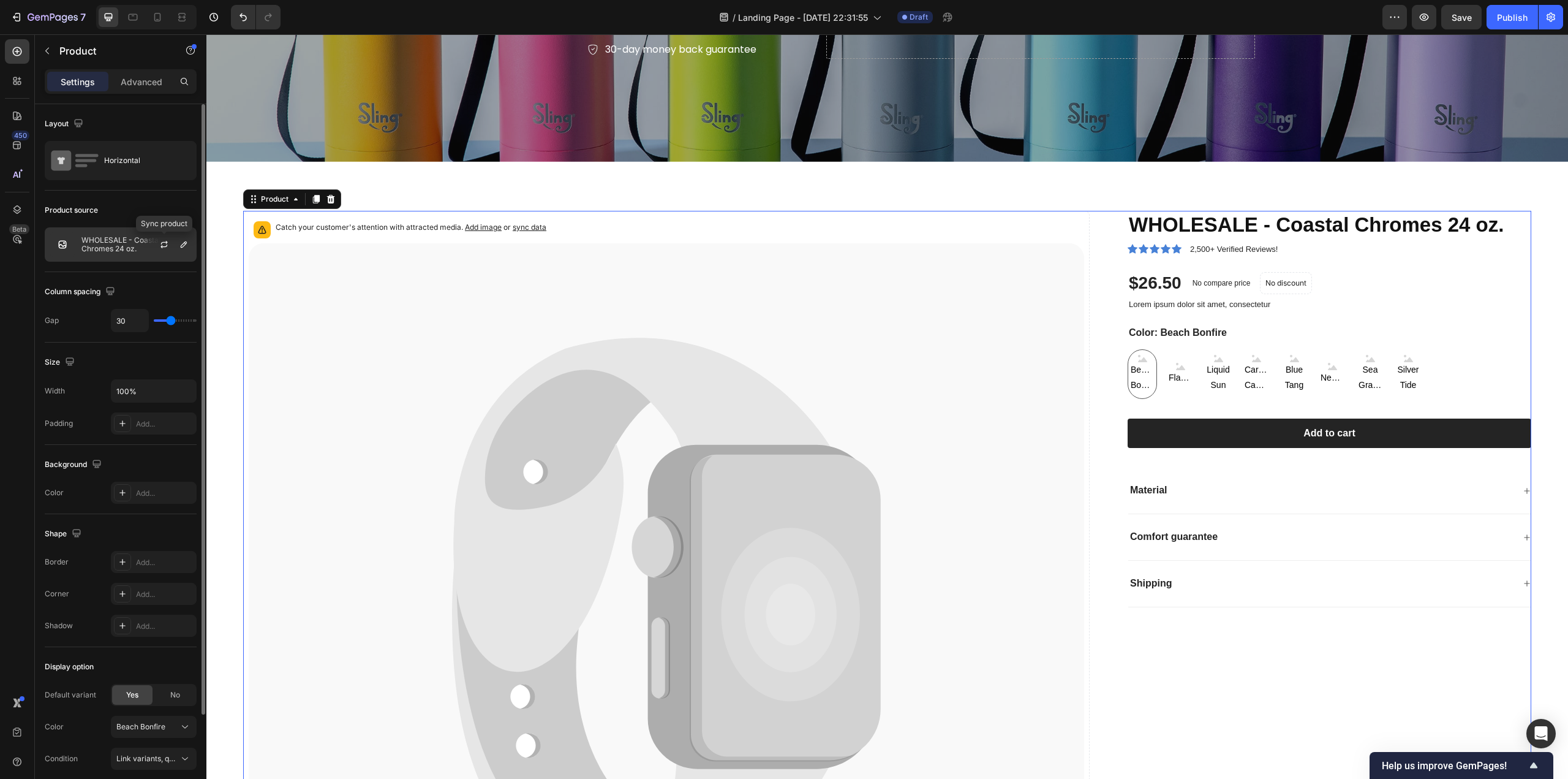
click at [172, 245] on button "button" at bounding box center [164, 244] width 15 height 15
click at [185, 244] on icon "button" at bounding box center [183, 244] width 6 height 6
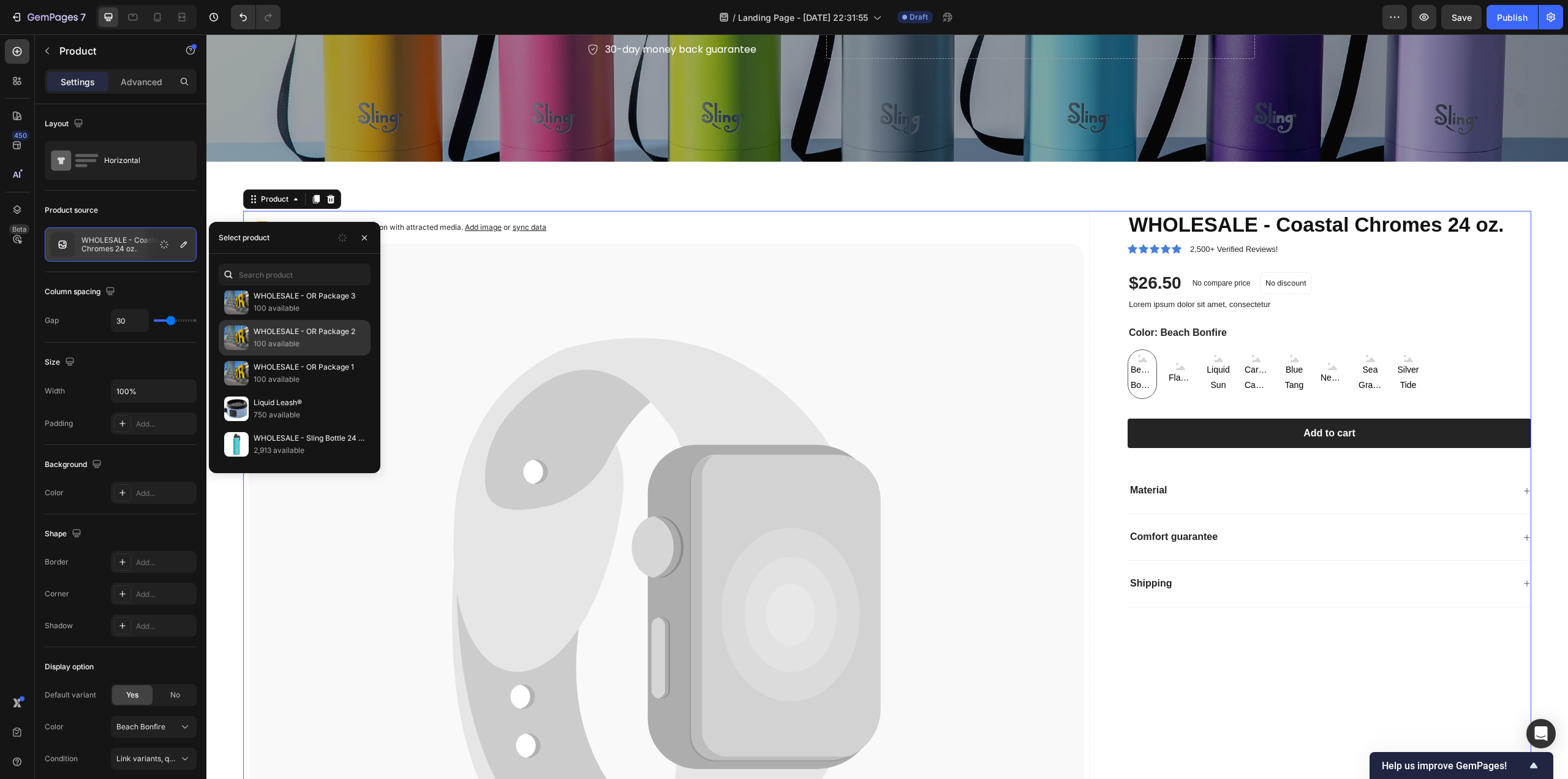
scroll to position [429, 0]
click at [263, 286] on div "WHOLESALE - Coastal Chromes 24 oz. 1,599 available WHOLESALE - Quick Trip 1,200…" at bounding box center [295, 363] width 172 height 219
click at [262, 296] on p "Sling Bottle" at bounding box center [309, 299] width 112 height 13
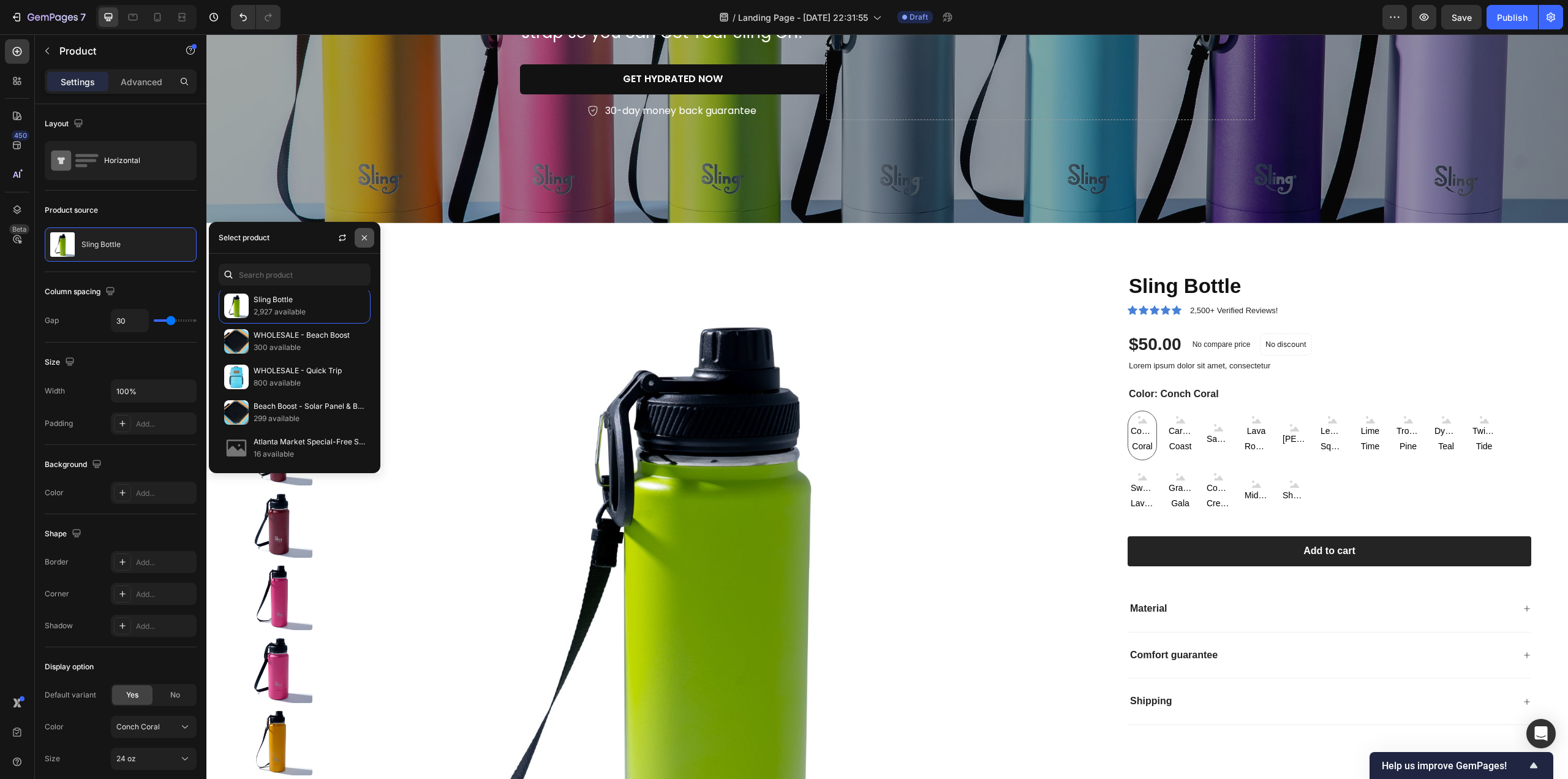
click at [365, 237] on icon "button" at bounding box center [364, 237] width 5 height 5
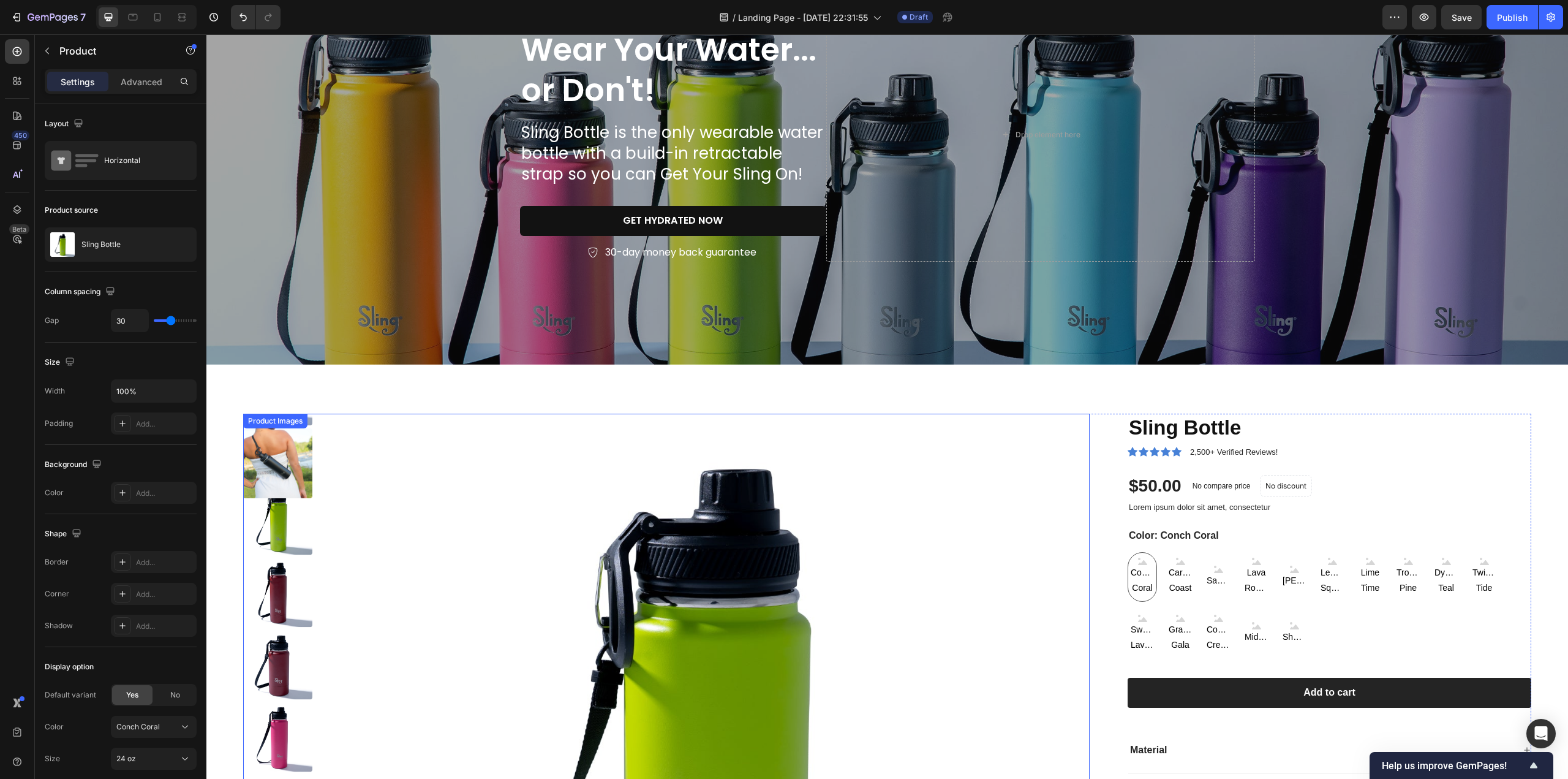
scroll to position [123, 0]
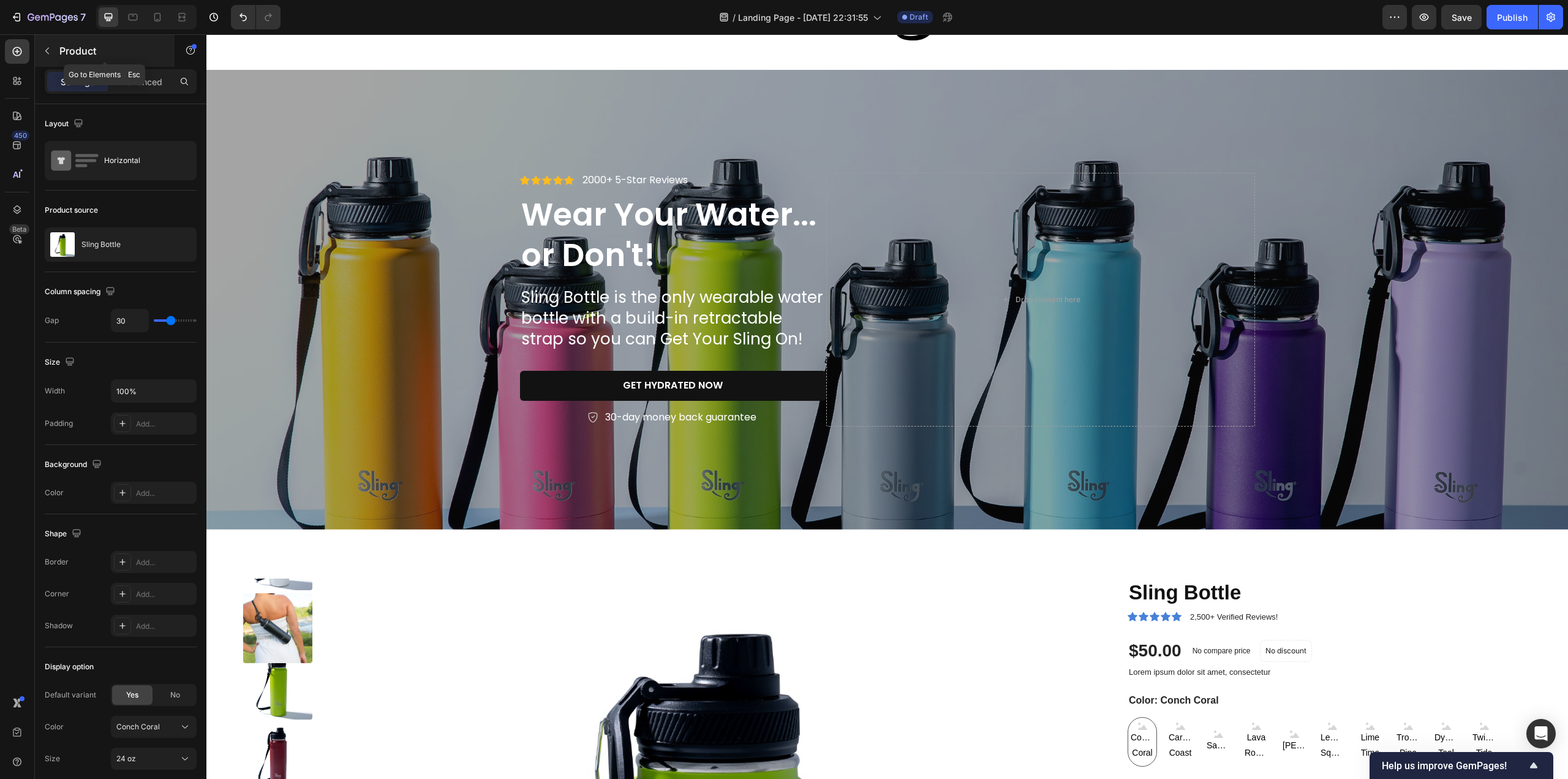
click at [50, 45] on button "button" at bounding box center [48, 51] width 20 height 20
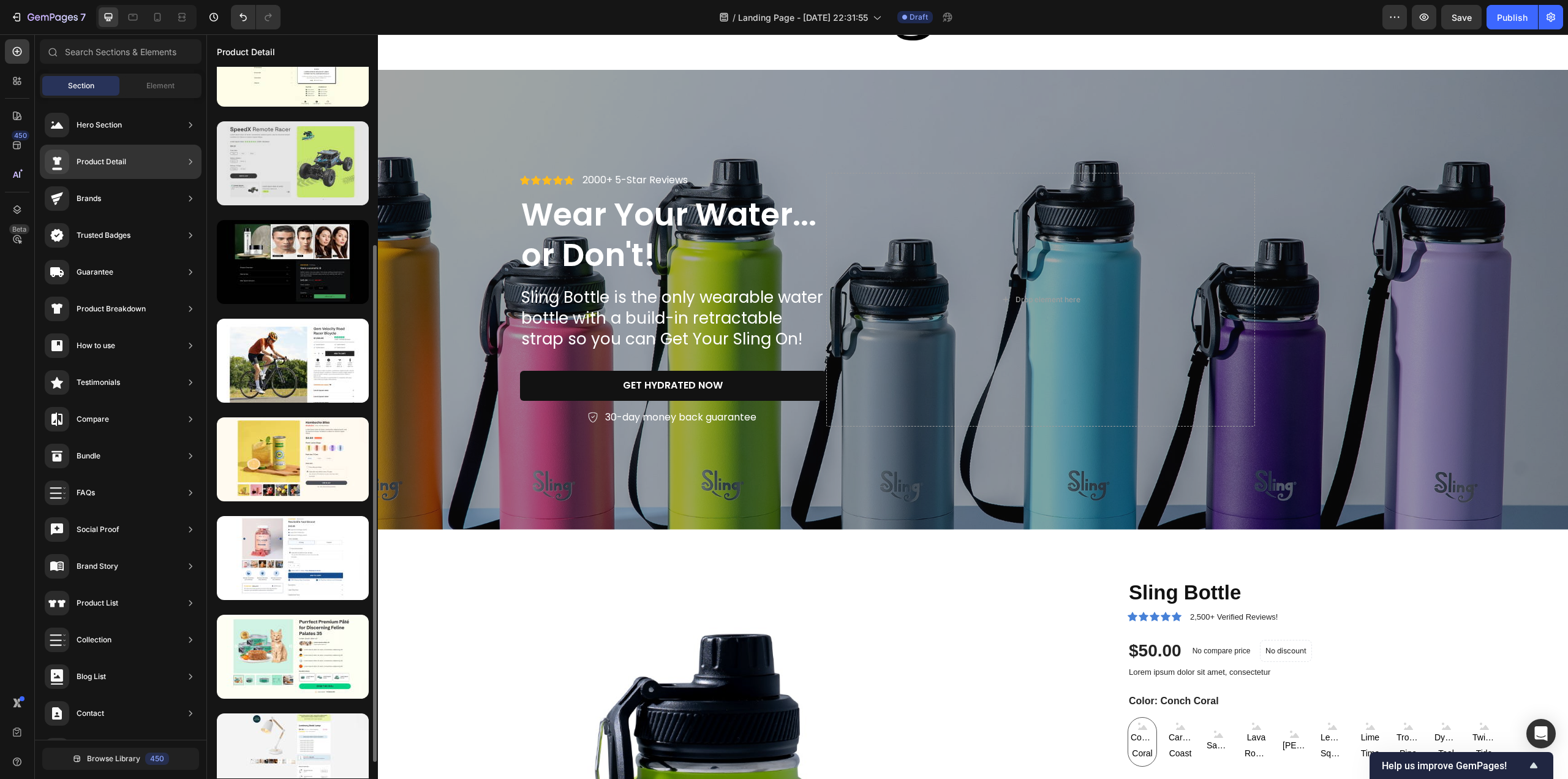
scroll to position [267, 0]
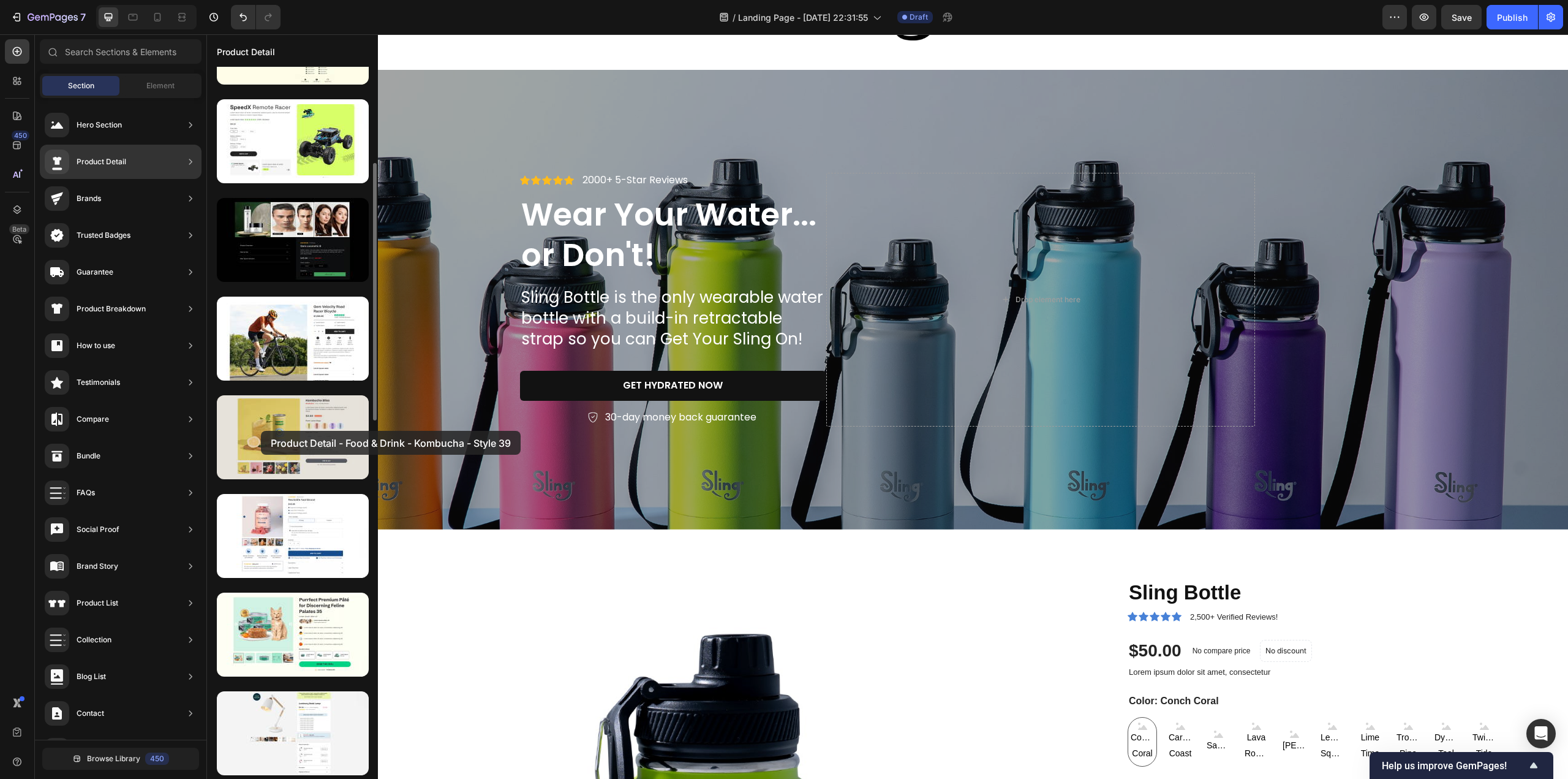
drag, startPoint x: 258, startPoint y: 436, endPoint x: 261, endPoint y: 430, distance: 6.7
click at [261, 430] on div at bounding box center [293, 437] width 152 height 84
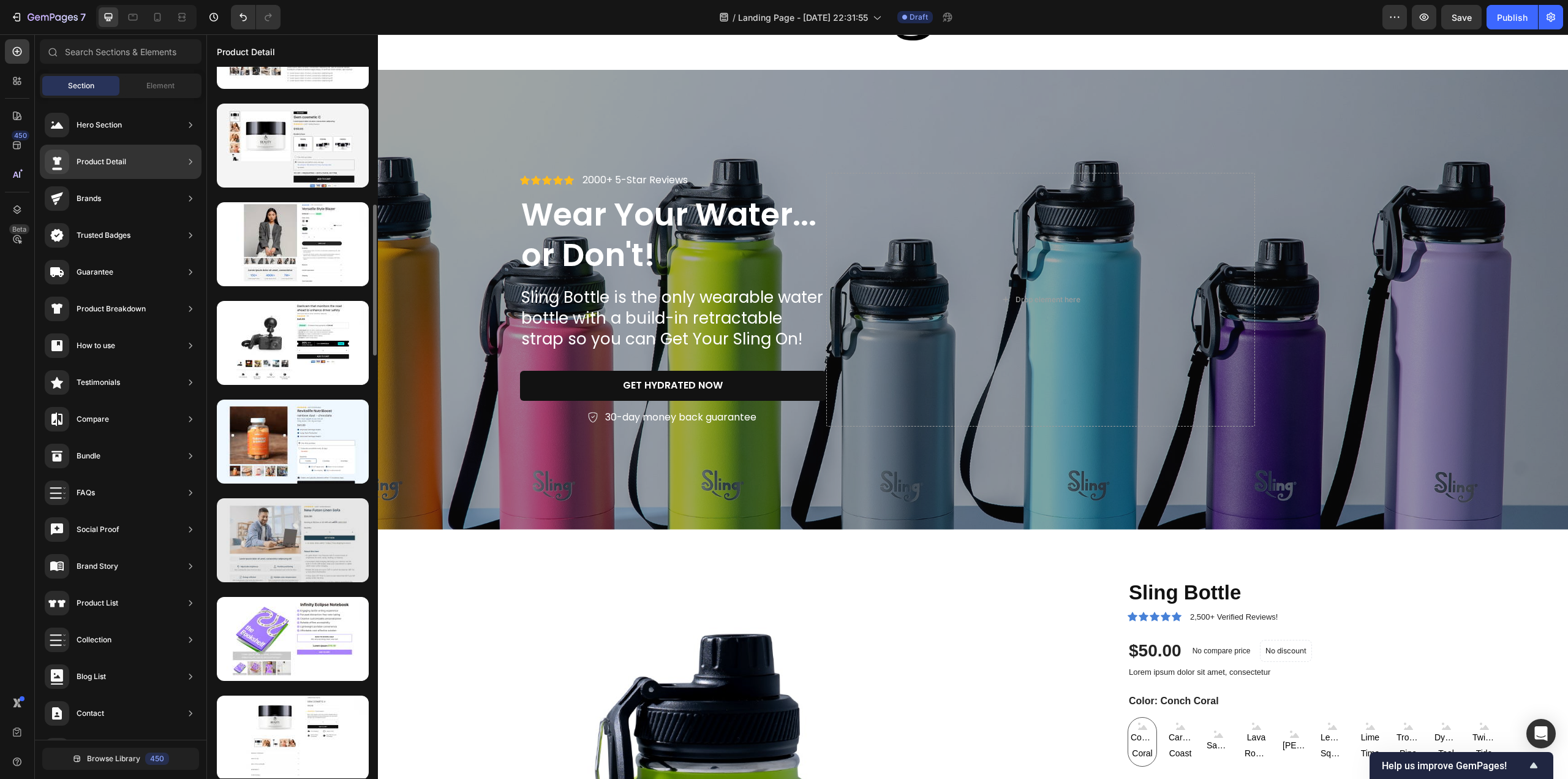
scroll to position [1225, 0]
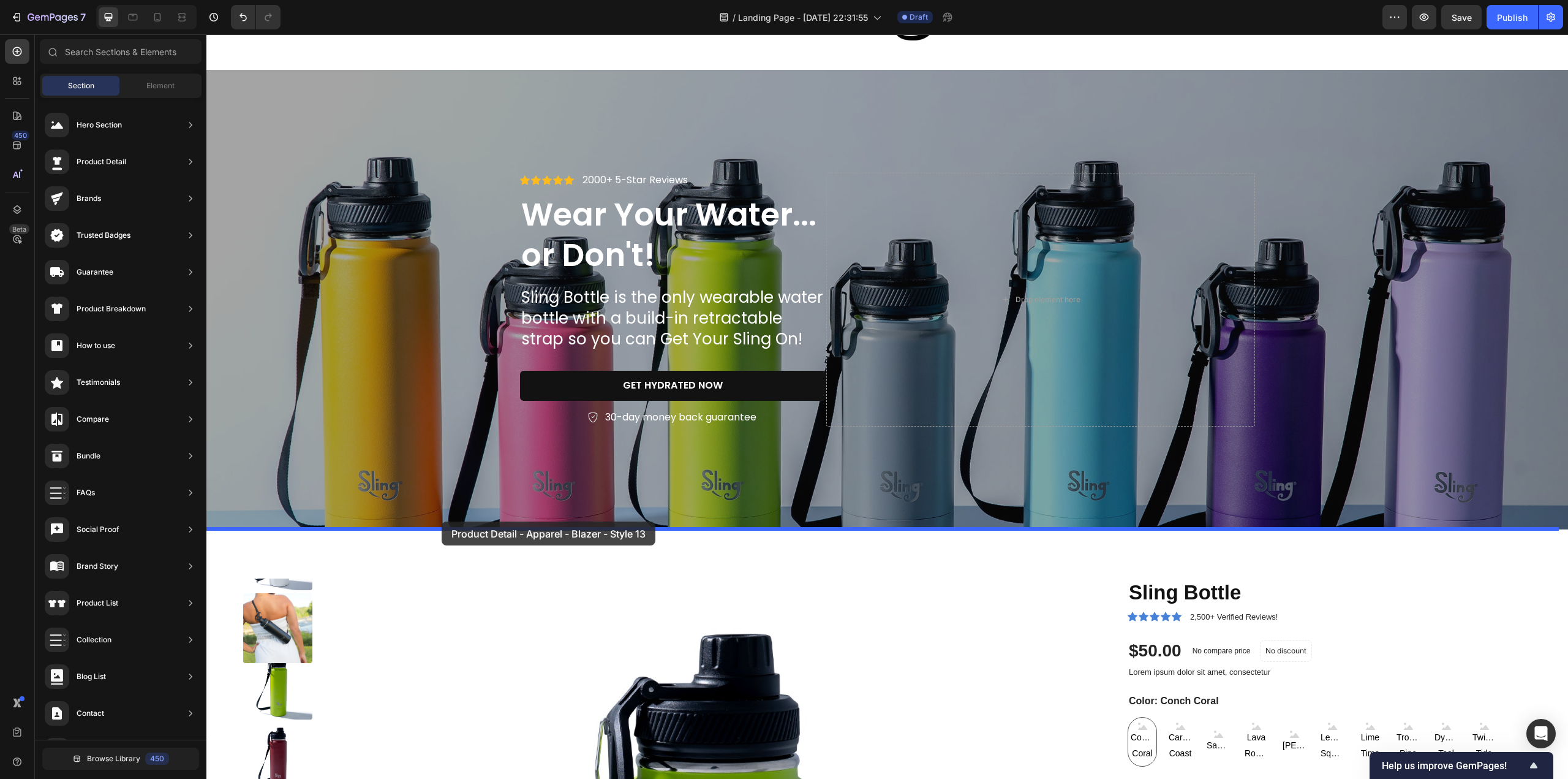
drag, startPoint x: 447, startPoint y: 416, endPoint x: 442, endPoint y: 521, distance: 105.1
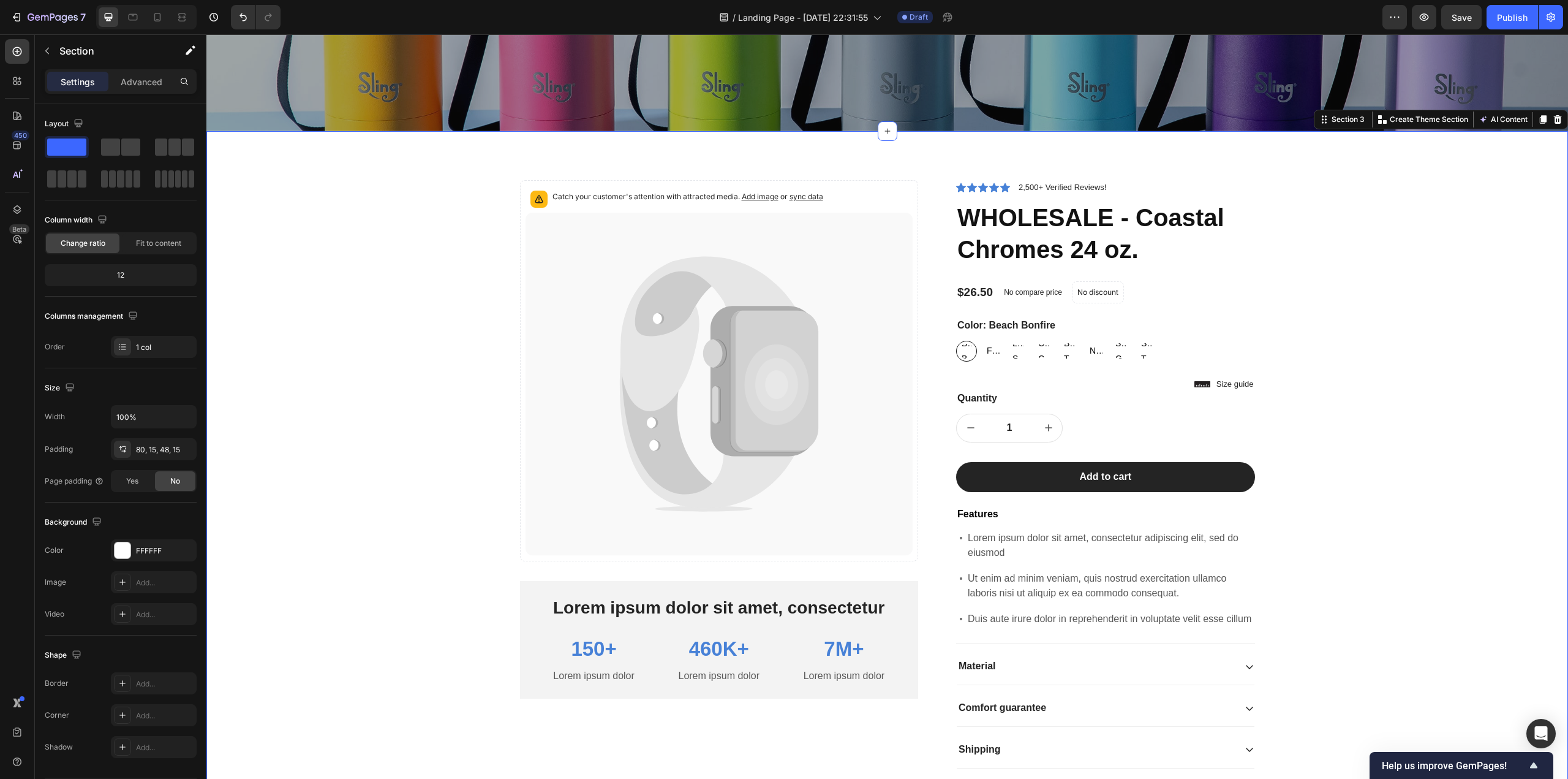
scroll to position [451, 0]
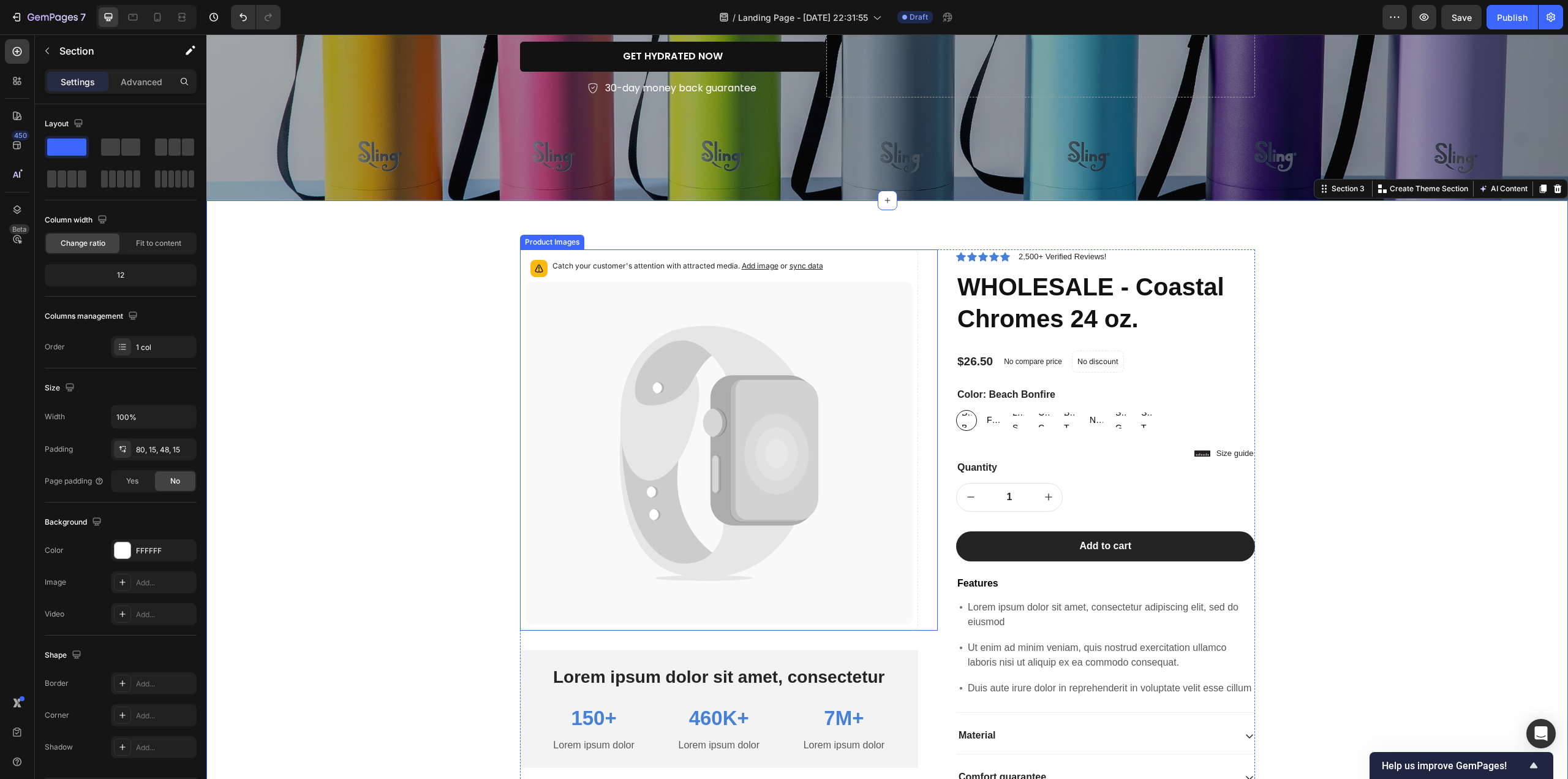
click at [614, 369] on icon at bounding box center [719, 453] width 387 height 343
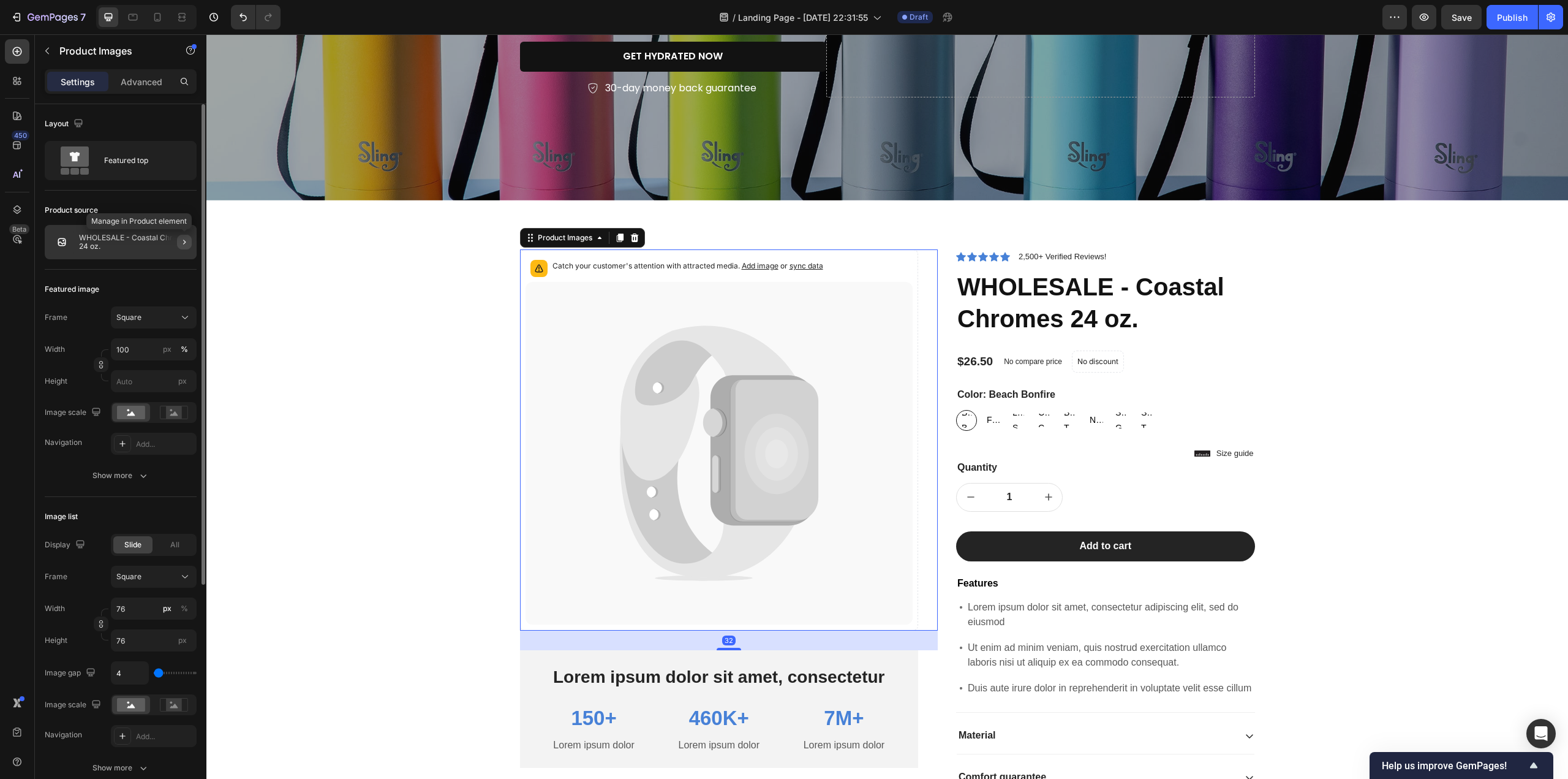
click at [187, 240] on icon "button" at bounding box center [184, 242] width 10 height 10
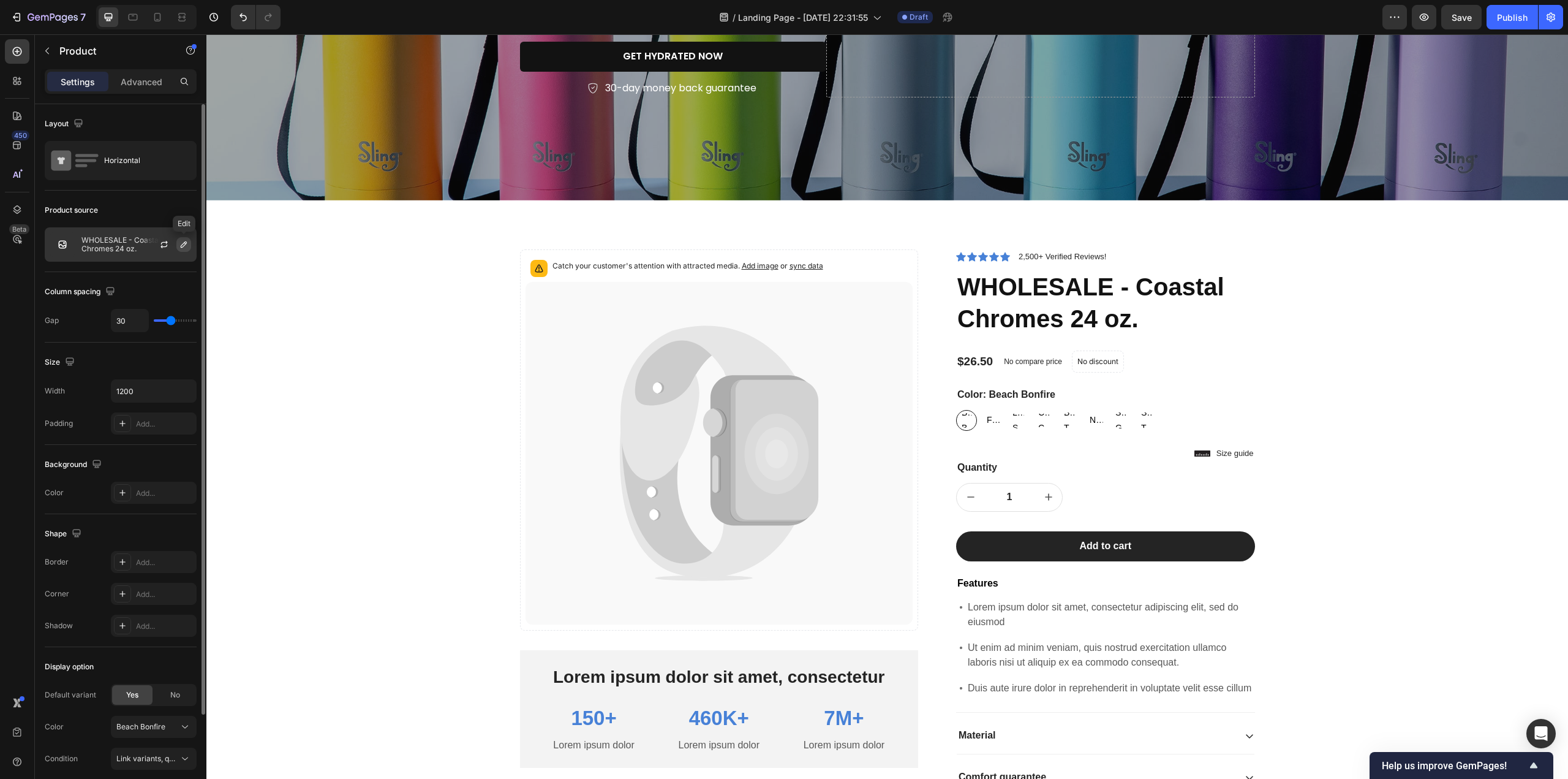
click at [183, 244] on icon "button" at bounding box center [183, 244] width 6 height 6
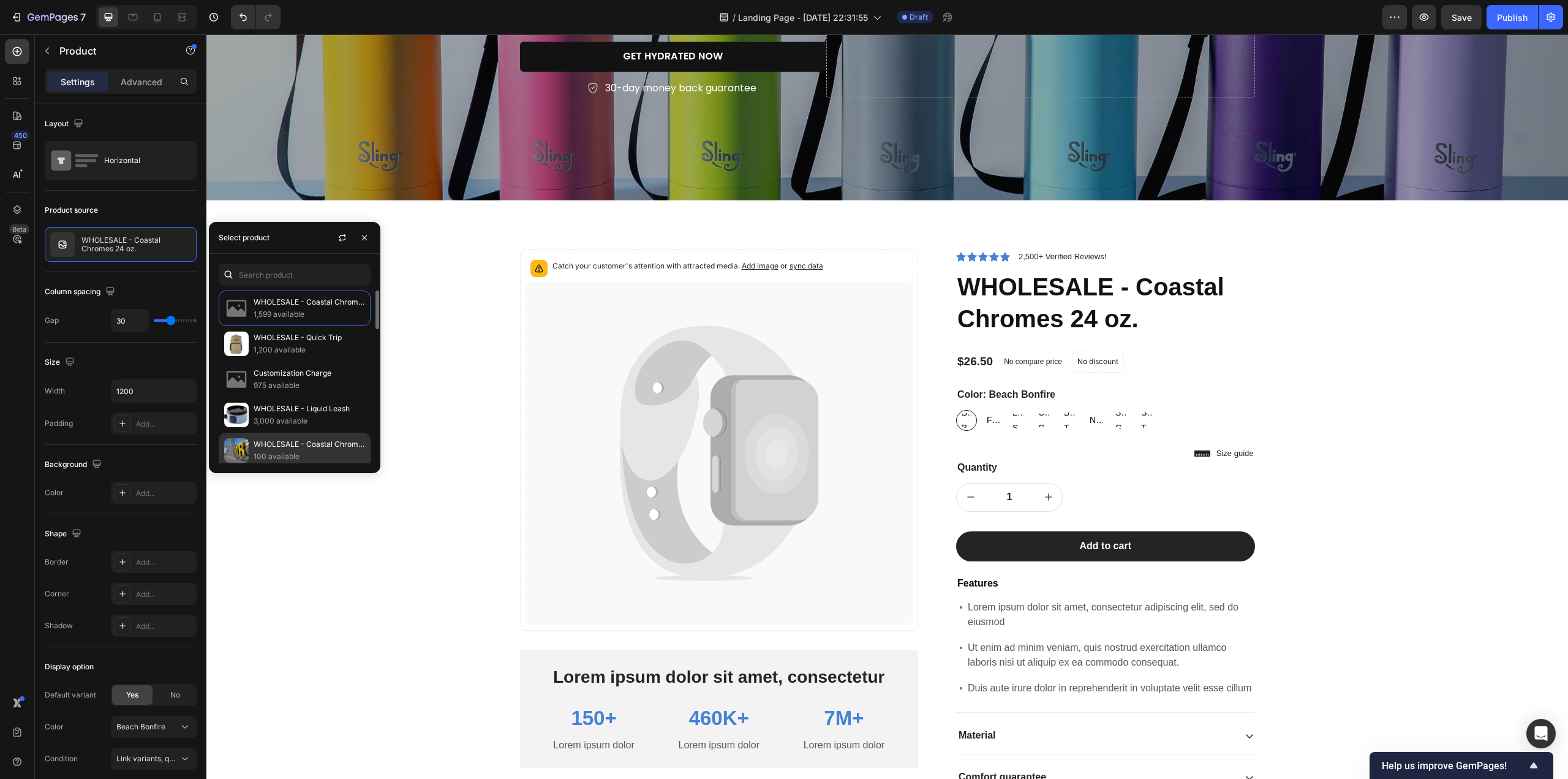
scroll to position [245, 0]
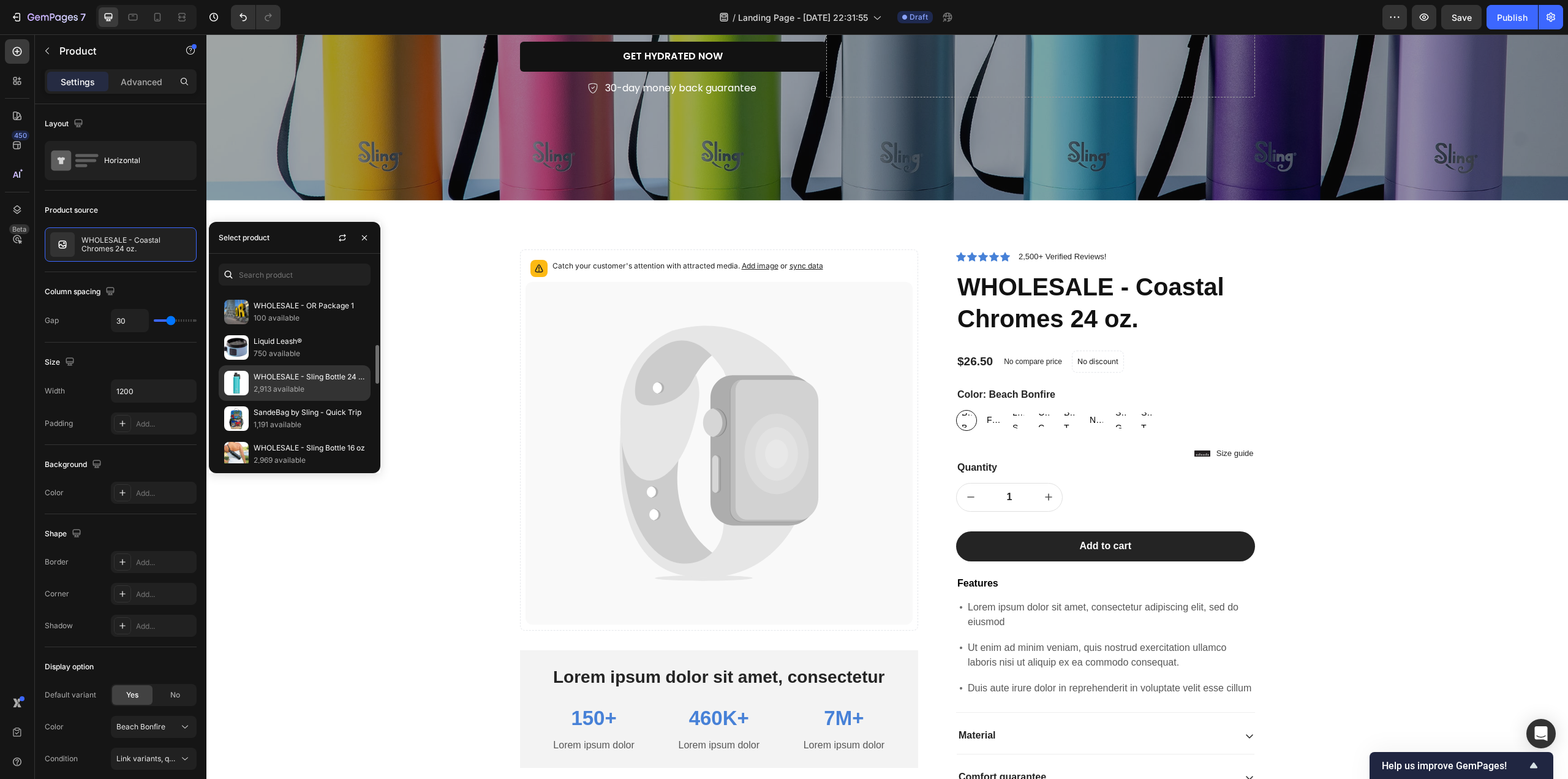
click at [284, 383] on p "2,913 available" at bounding box center [309, 389] width 112 height 13
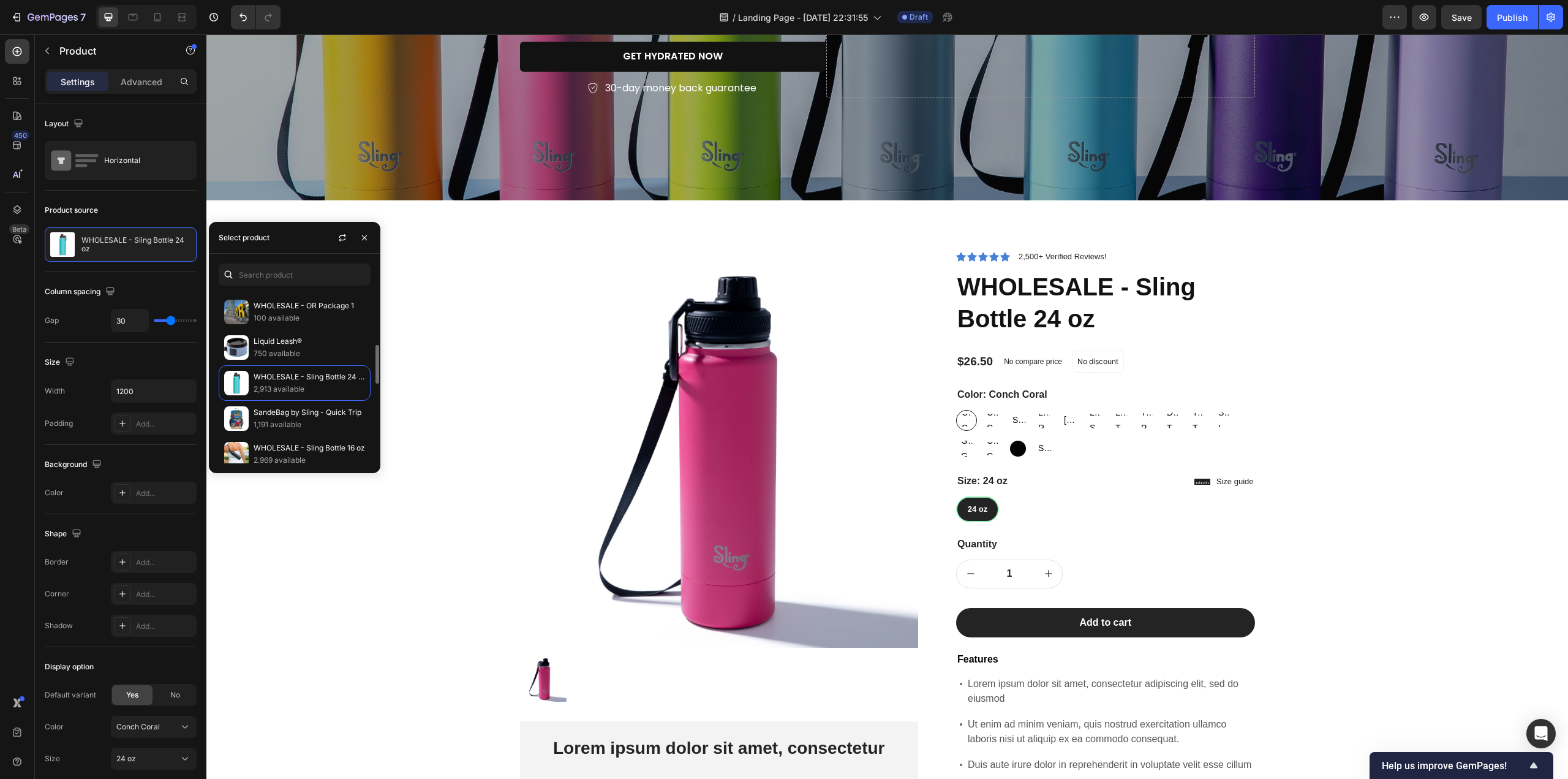
scroll to position [429, 0]
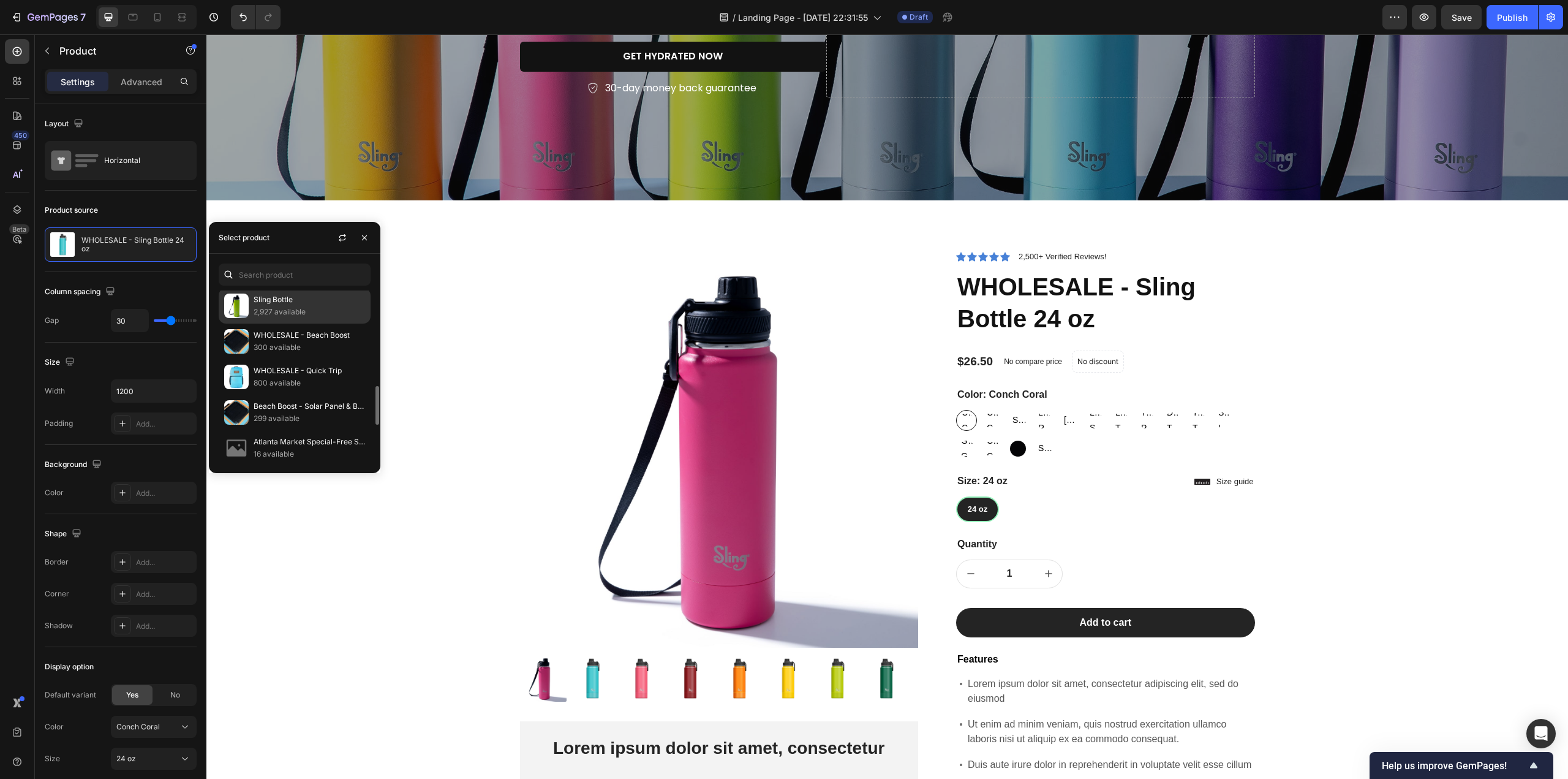
click at [284, 306] on p "2,927 available" at bounding box center [309, 312] width 112 height 13
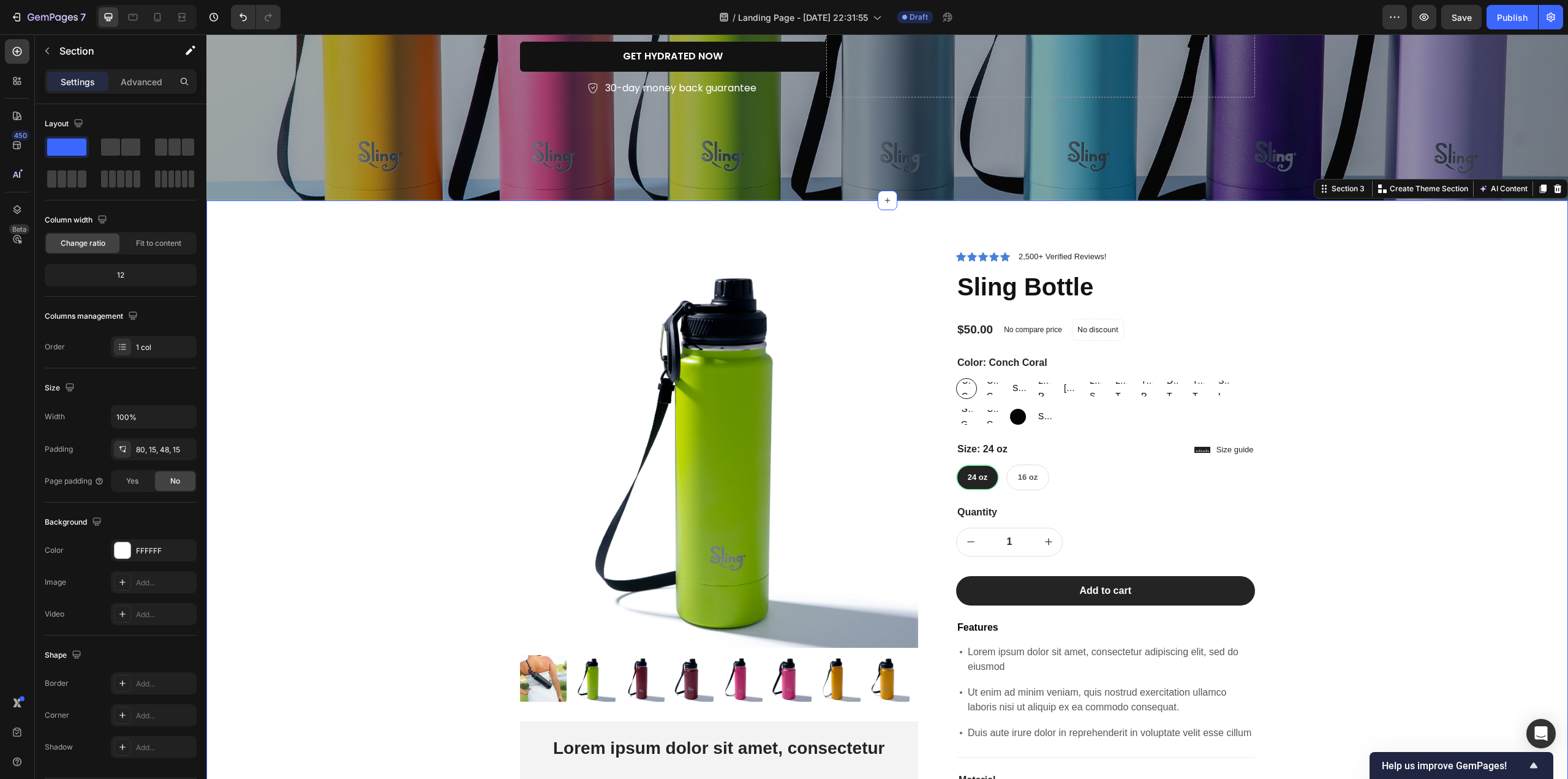
click at [1346, 475] on div "Product Images Lorem ipsum dolor sit amet, consectetur Text Block 150+ Text Blo…" at bounding box center [887, 596] width 1343 height 694
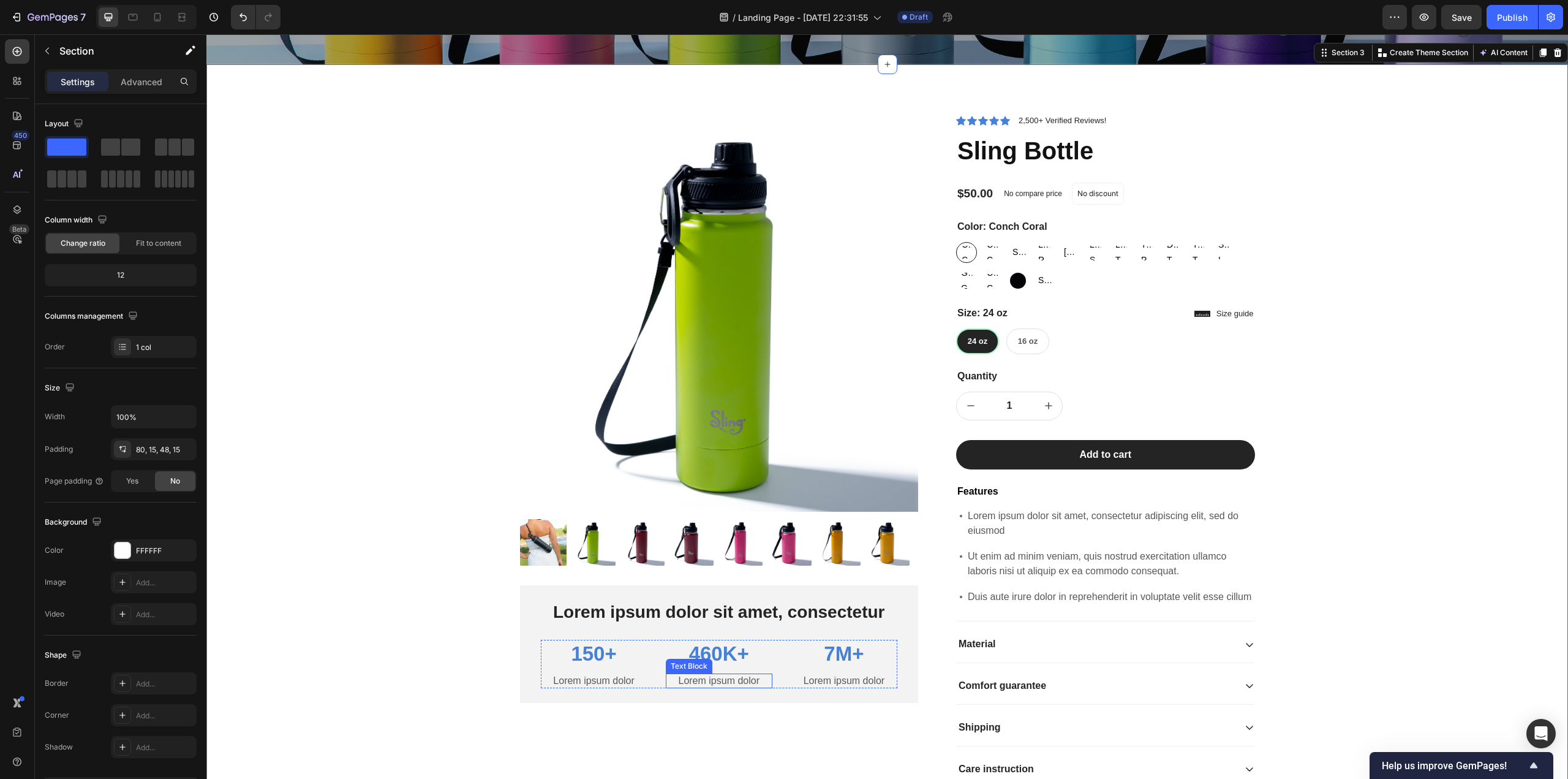
scroll to position [451, 0]
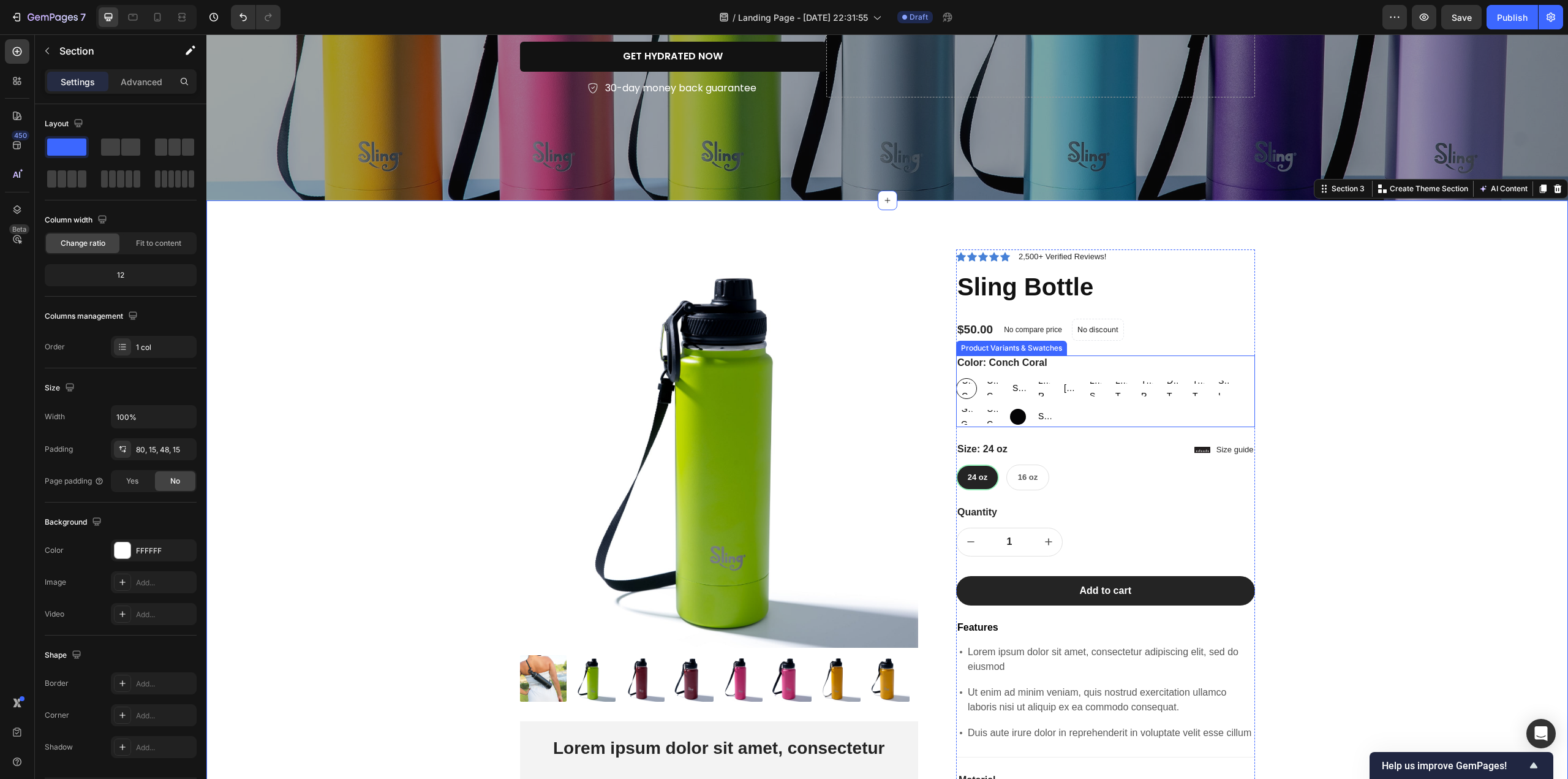
click at [1168, 382] on span "Dynamic Teal" at bounding box center [1172, 388] width 16 height 31
click at [1162, 378] on input "Dynamic Teal Dynamic Teal Dynamic Teal" at bounding box center [1161, 378] width 1 height 1
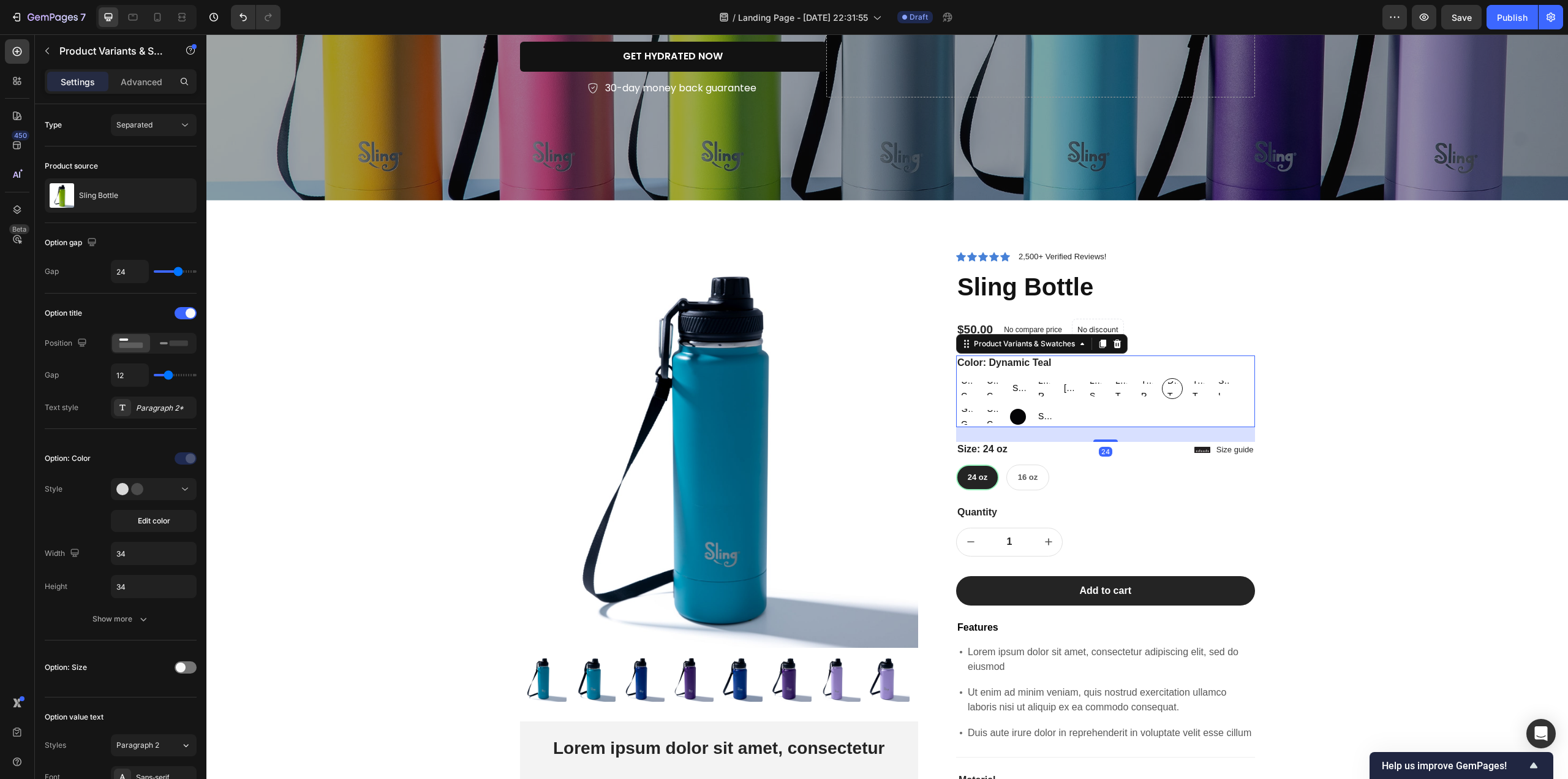
click at [1041, 414] on span "Shark!" at bounding box center [1043, 416] width 16 height 15
click at [1033, 406] on input "Shark! Shark! Shark!" at bounding box center [1033, 405] width 1 height 1
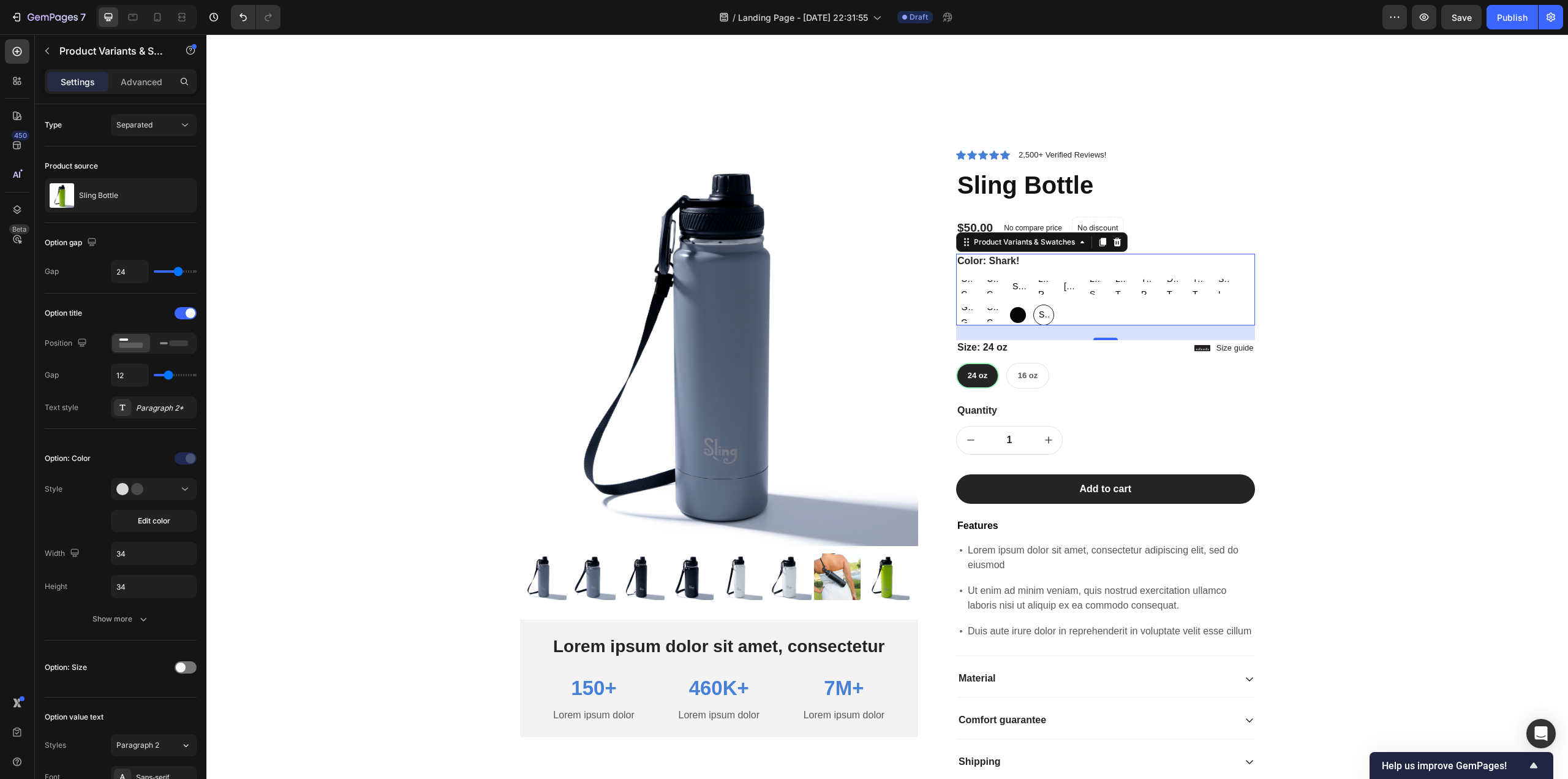
scroll to position [696, 0]
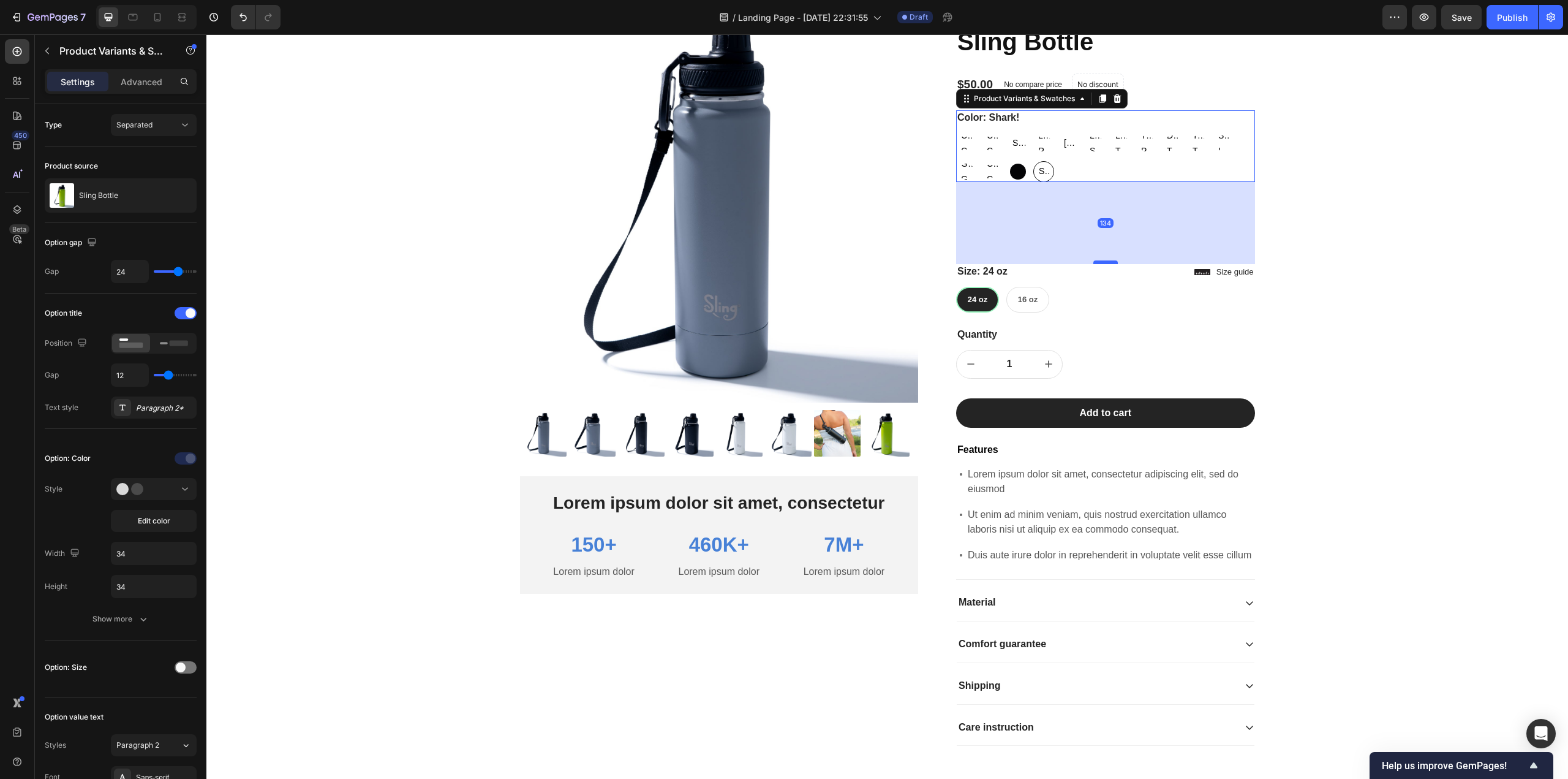
drag, startPoint x: 1100, startPoint y: 194, endPoint x: 1098, endPoint y: 262, distance: 68.0
click at [1098, 262] on div at bounding box center [1105, 262] width 24 height 3
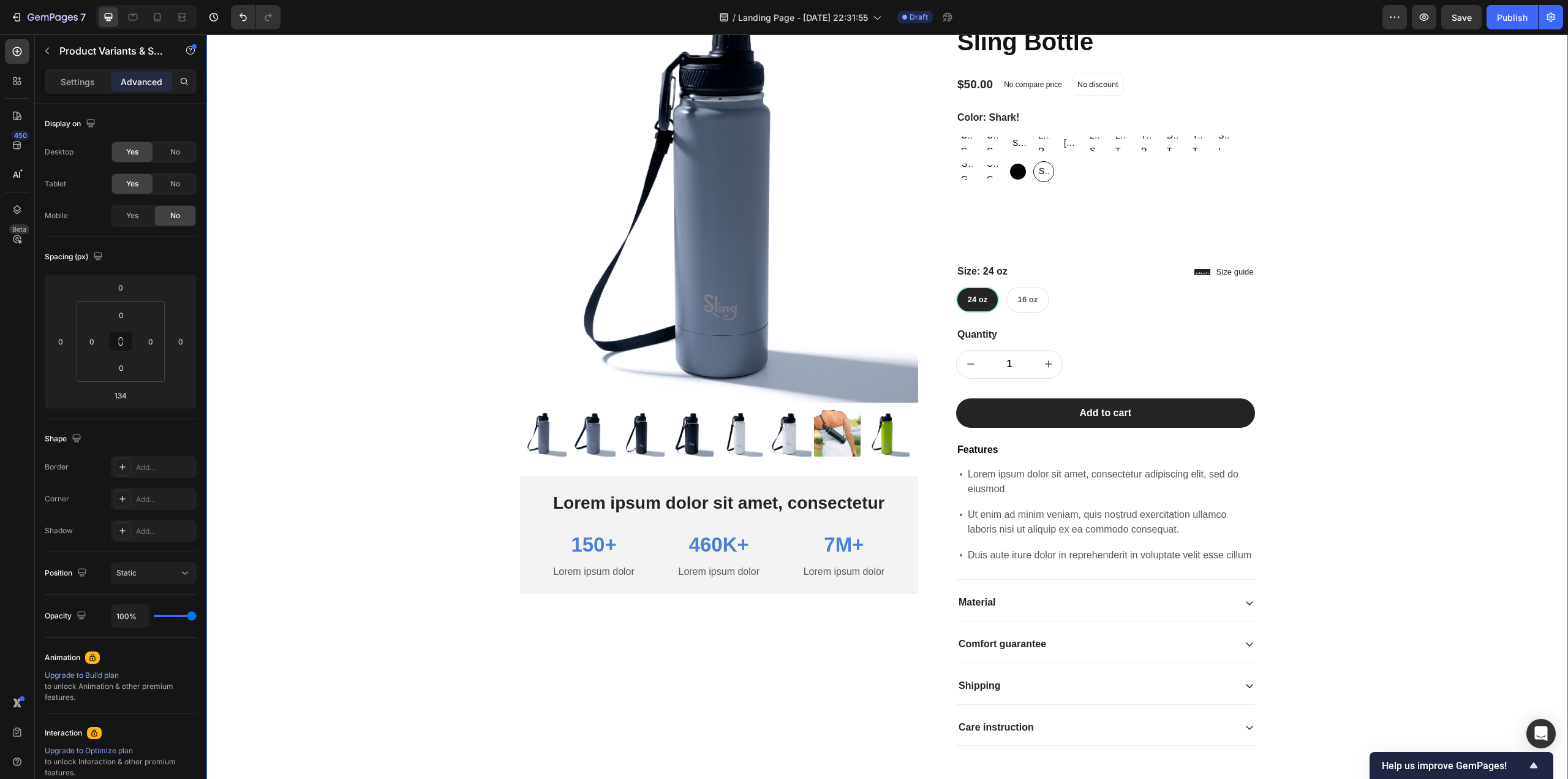
click at [1298, 250] on div "Product Images Lorem ipsum dolor sit amet, consectetur Text Block 150+ Text Blo…" at bounding box center [887, 384] width 1343 height 761
click at [1089, 172] on div "Conch Coral Conch Coral Conch Coral Caribbean Coast Caribbean Coast Caribbean C…" at bounding box center [1105, 157] width 299 height 49
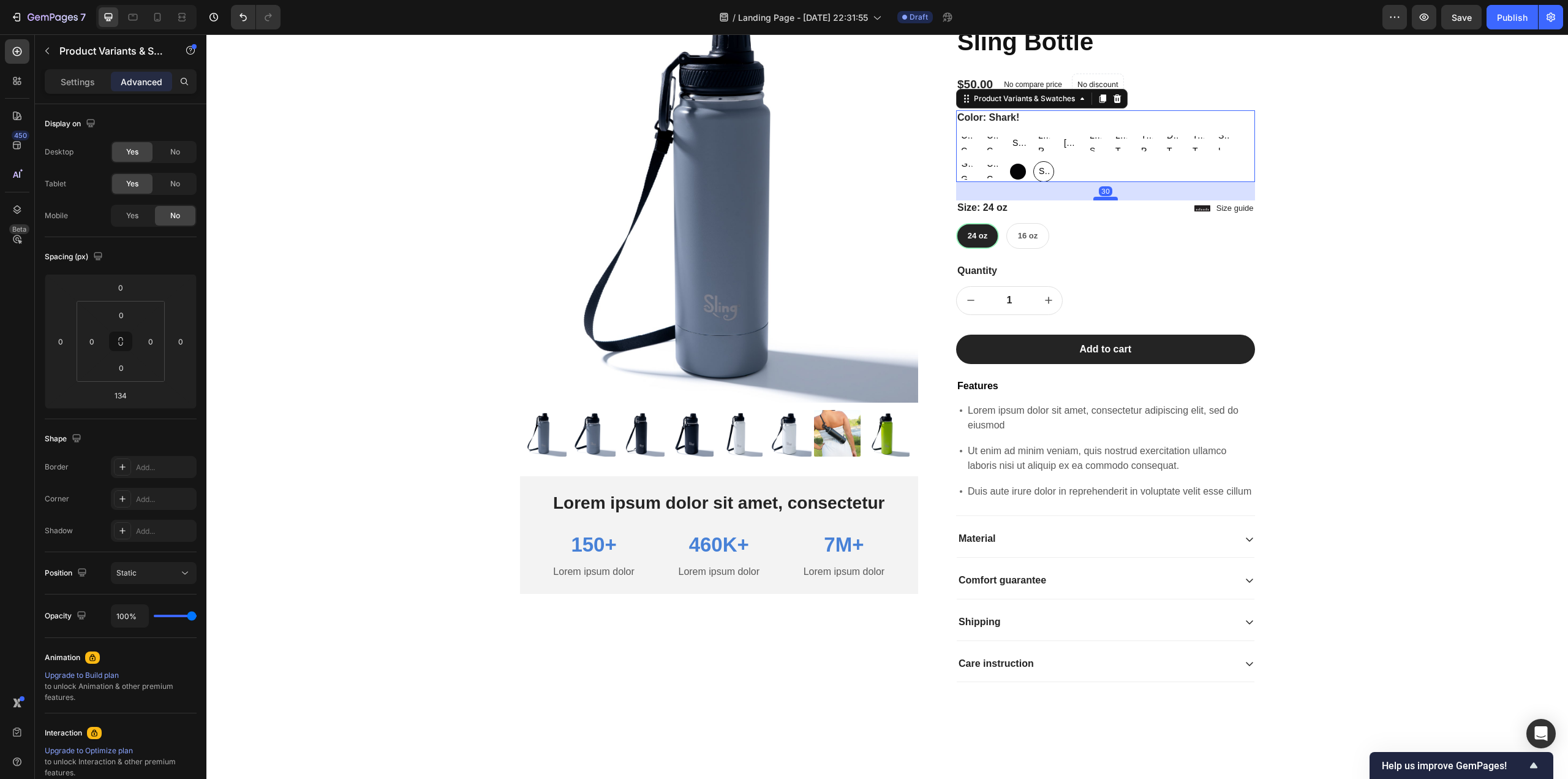
drag, startPoint x: 1100, startPoint y: 262, endPoint x: 1094, endPoint y: 198, distance: 64.3
click at [1094, 198] on div at bounding box center [1105, 199] width 24 height 3
click at [1334, 264] on div "Product Images Lorem ipsum dolor sit amet, consectetur Text Block 150+ Text Blo…" at bounding box center [887, 353] width 1343 height 698
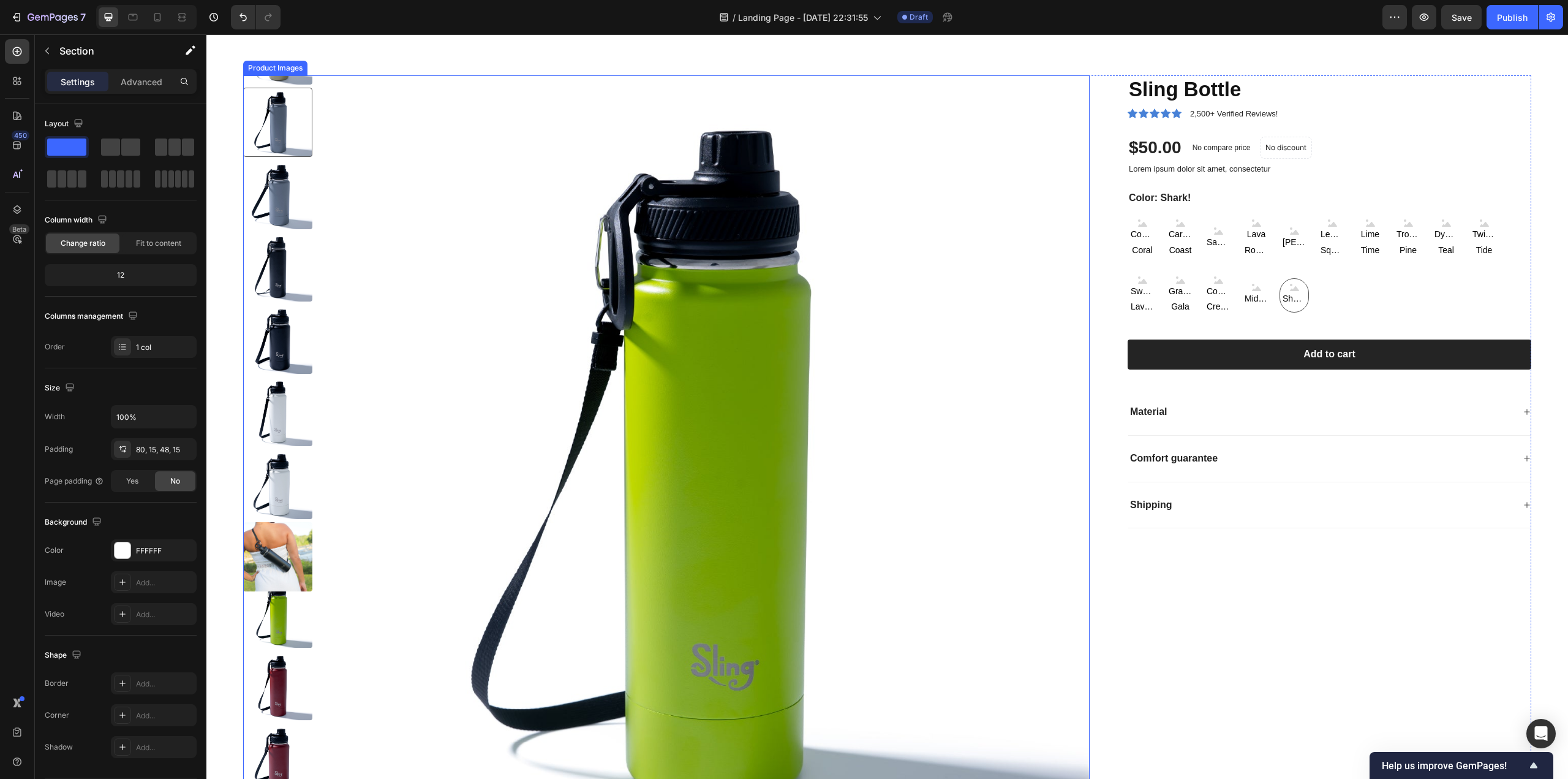
scroll to position [1309, 0]
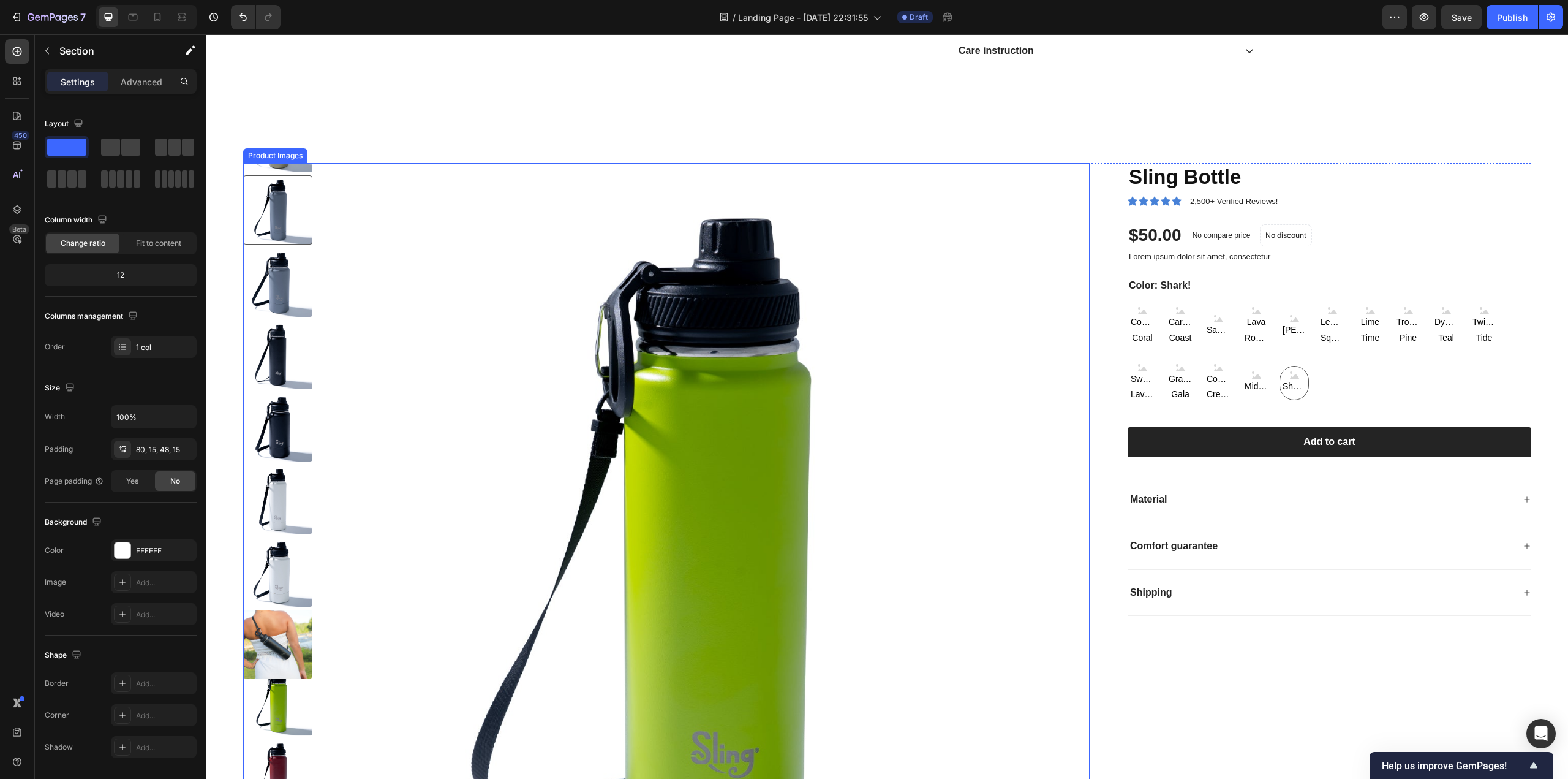
click at [936, 203] on img at bounding box center [708, 544] width 763 height 763
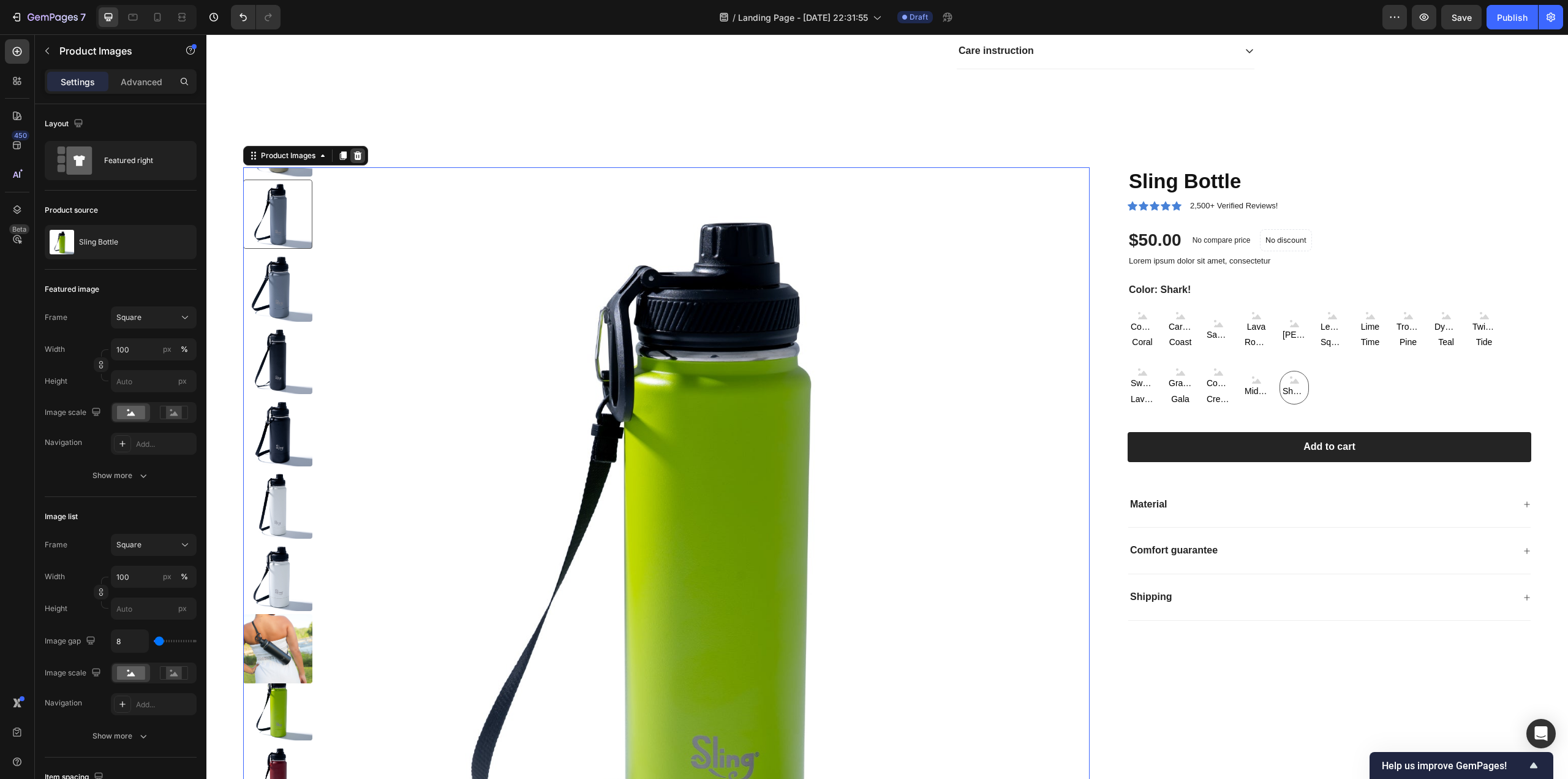
click at [359, 151] on icon at bounding box center [358, 155] width 8 height 8
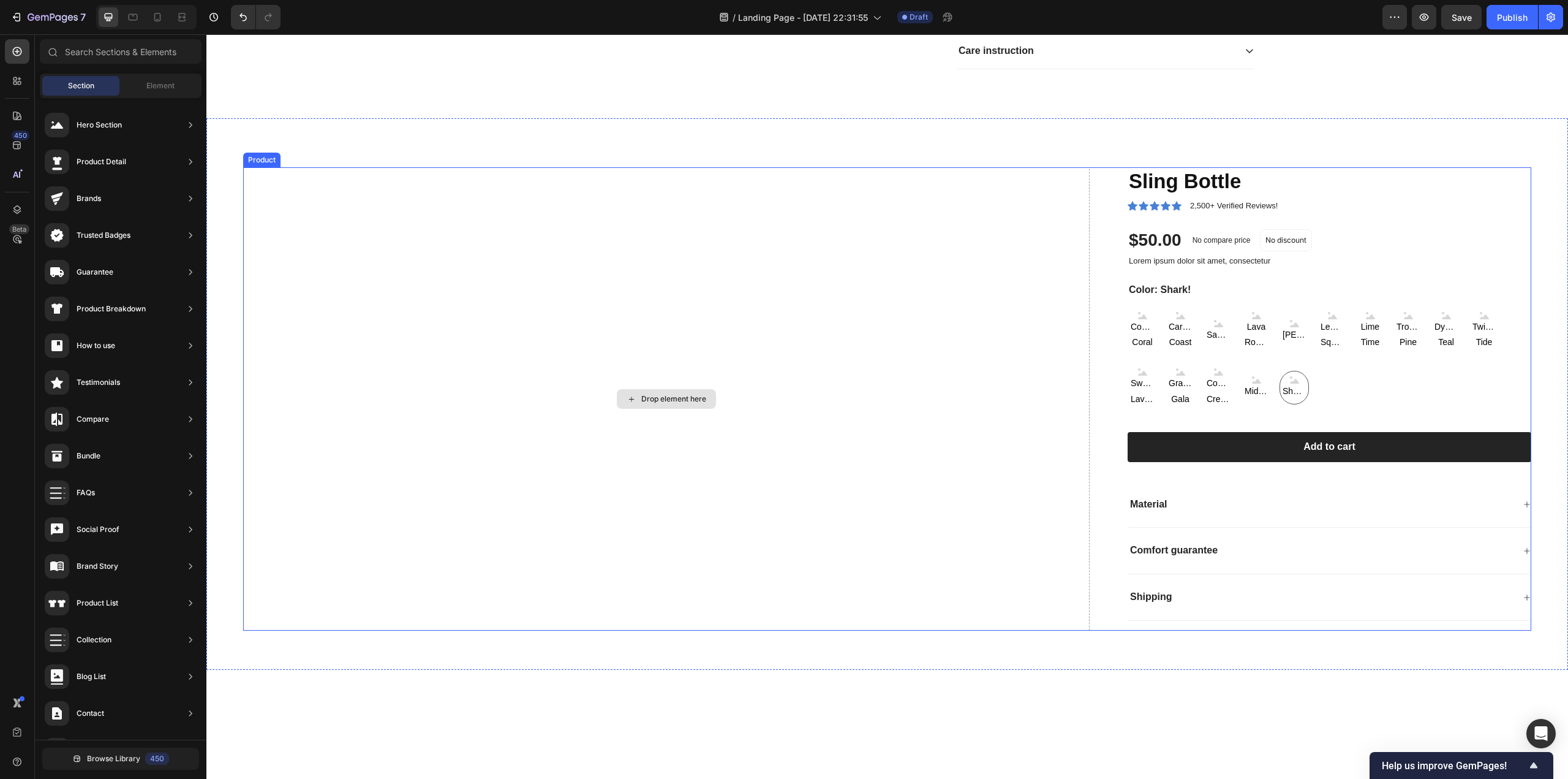
click at [383, 184] on div "Drop element here" at bounding box center [666, 399] width 846 height 463
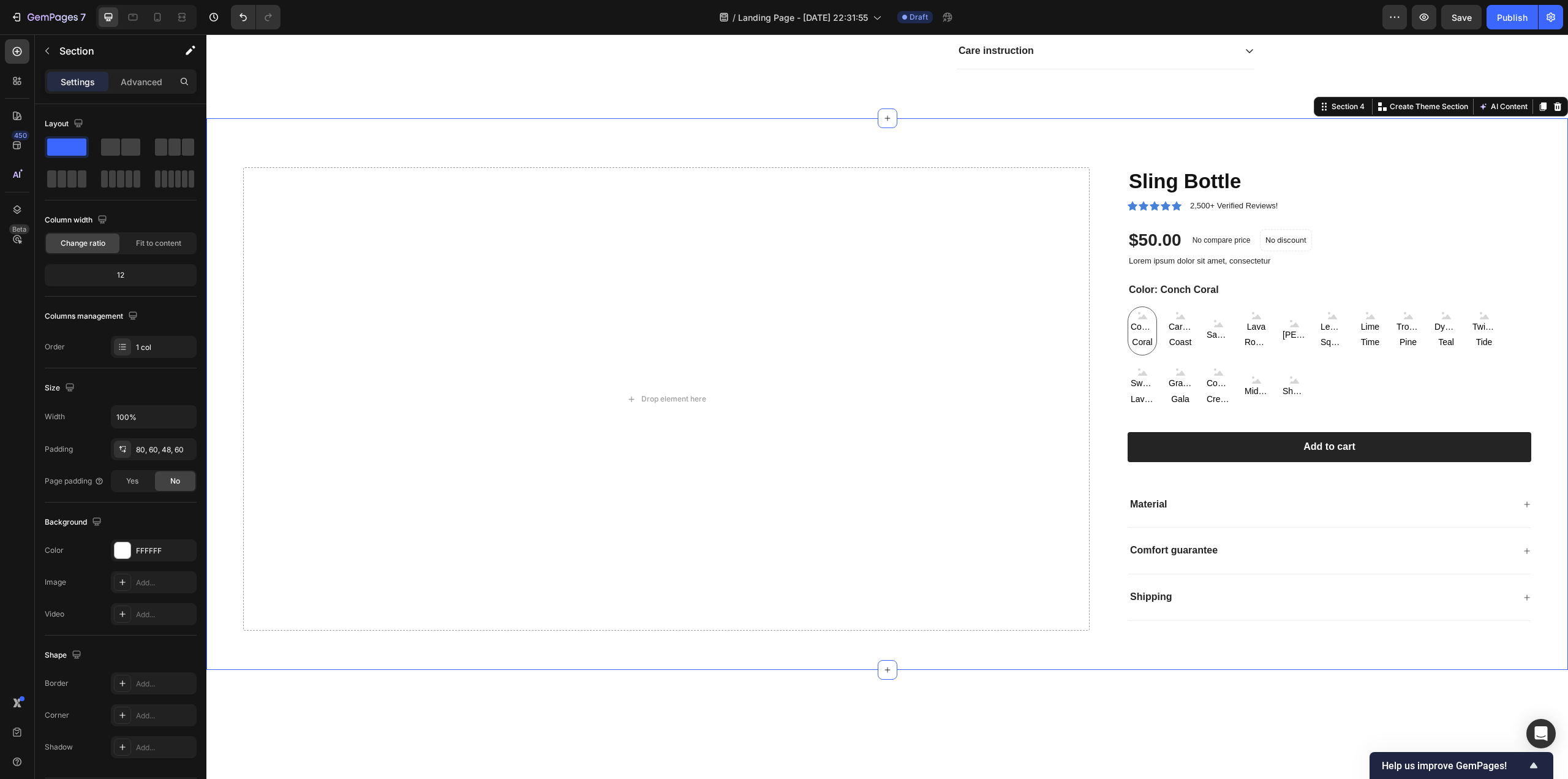
click at [522, 135] on div "Drop element here Sling Bottle Product Title Icon Icon Icon Icon Icon Icon List…" at bounding box center [887, 394] width 1361 height 551
click at [1552, 102] on icon at bounding box center [1557, 107] width 10 height 10
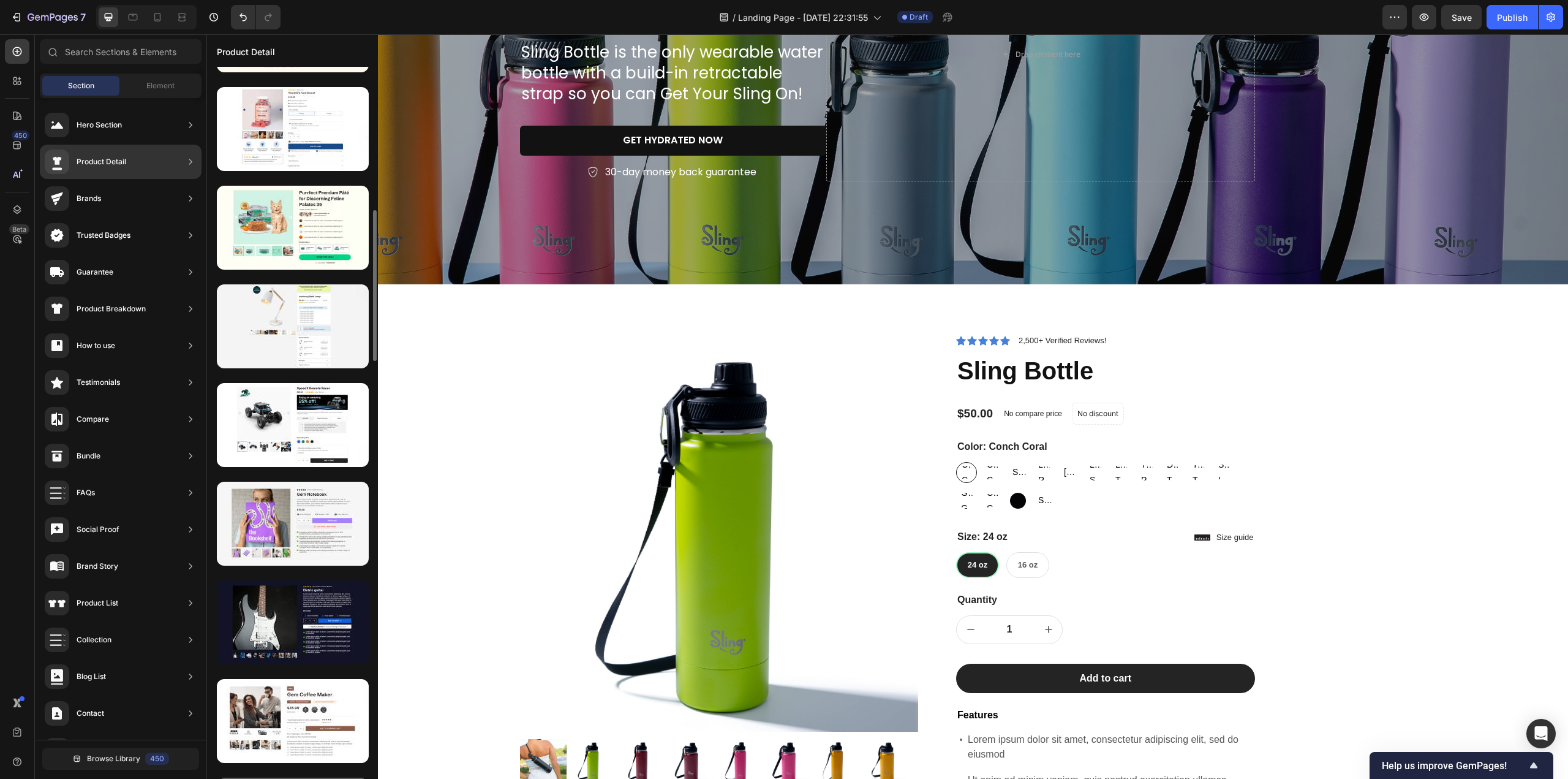
scroll to position [490, 0]
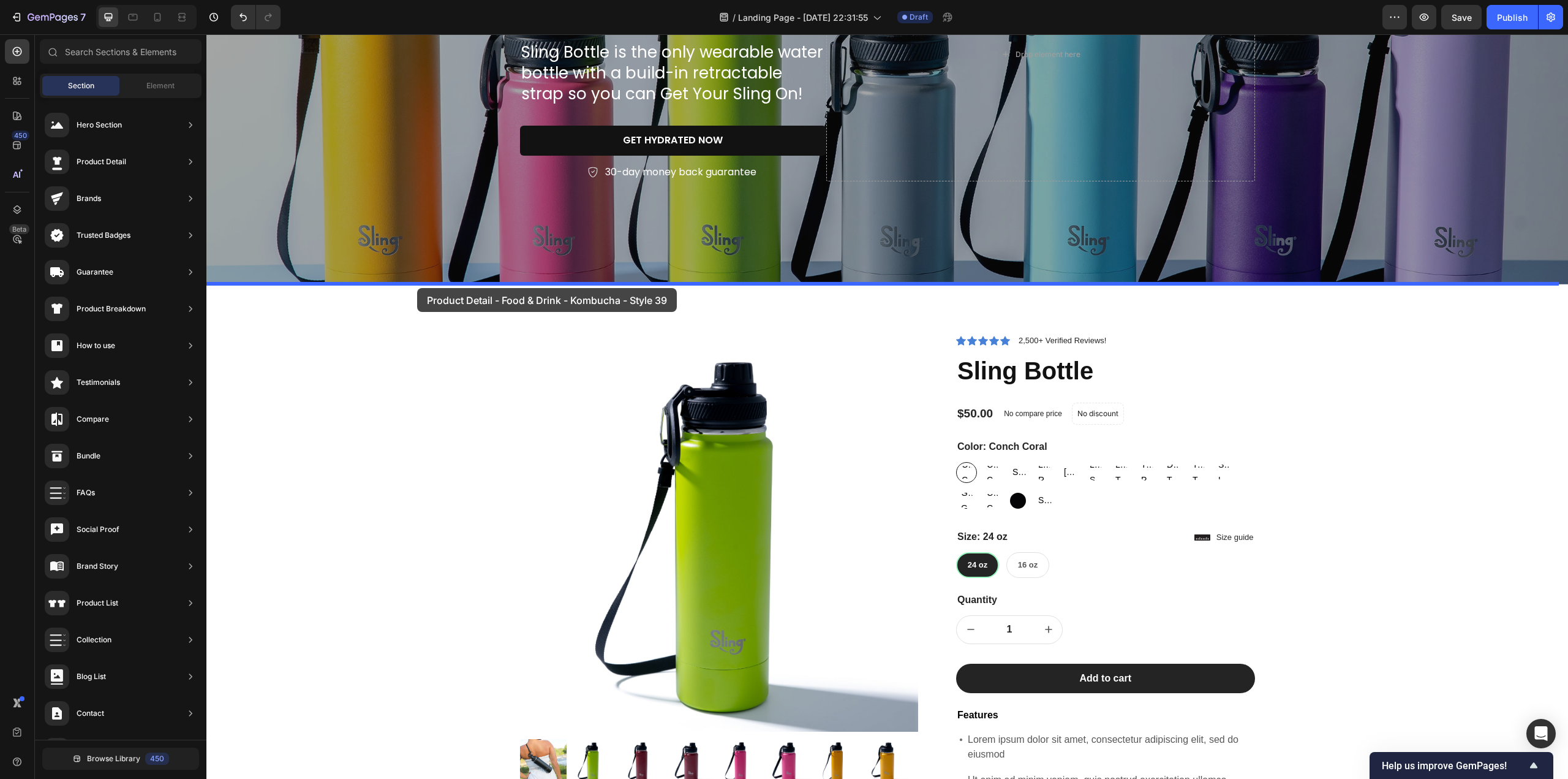
drag, startPoint x: 438, startPoint y: 253, endPoint x: 417, endPoint y: 288, distance: 40.8
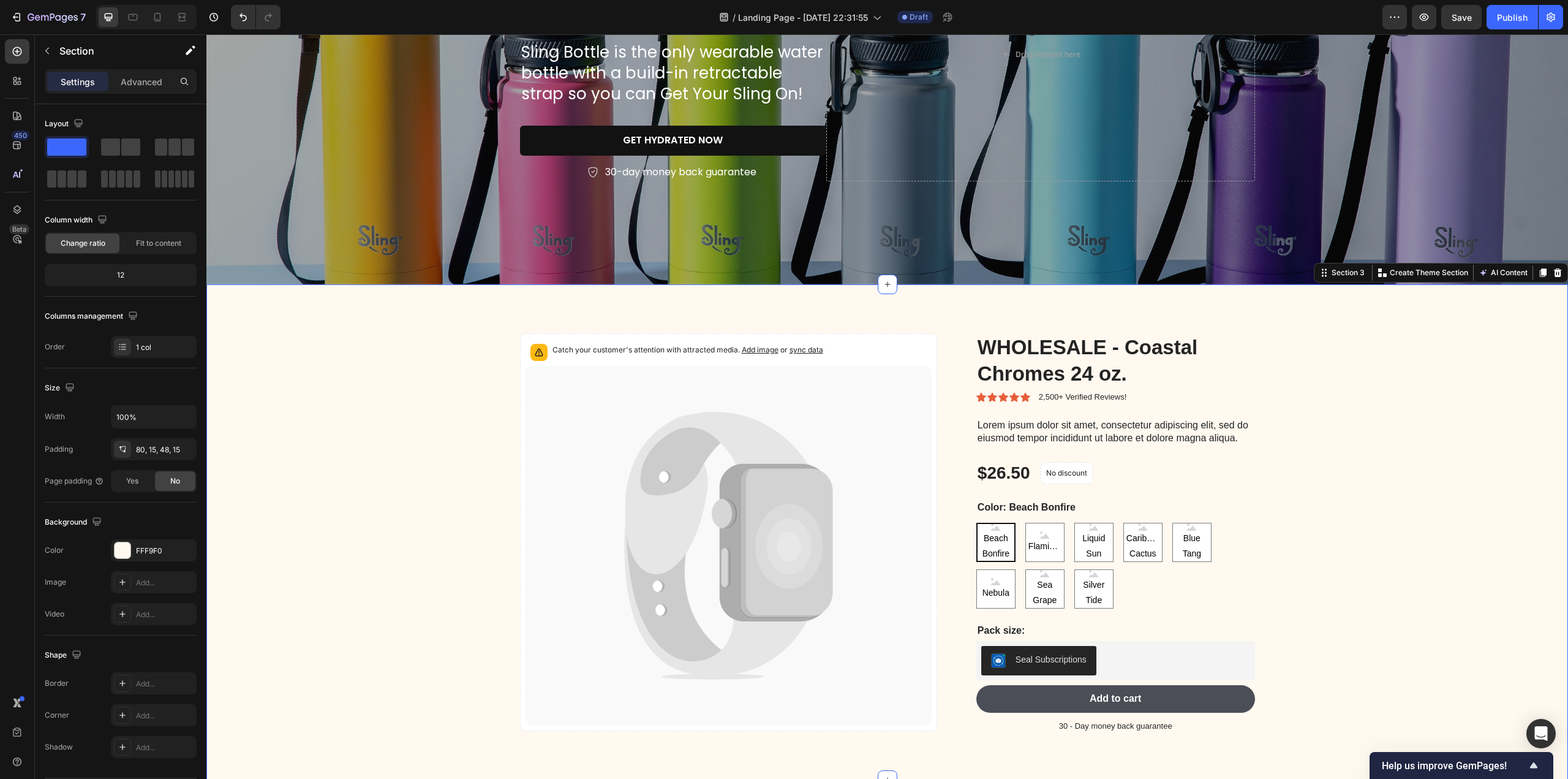
scroll to position [429, 0]
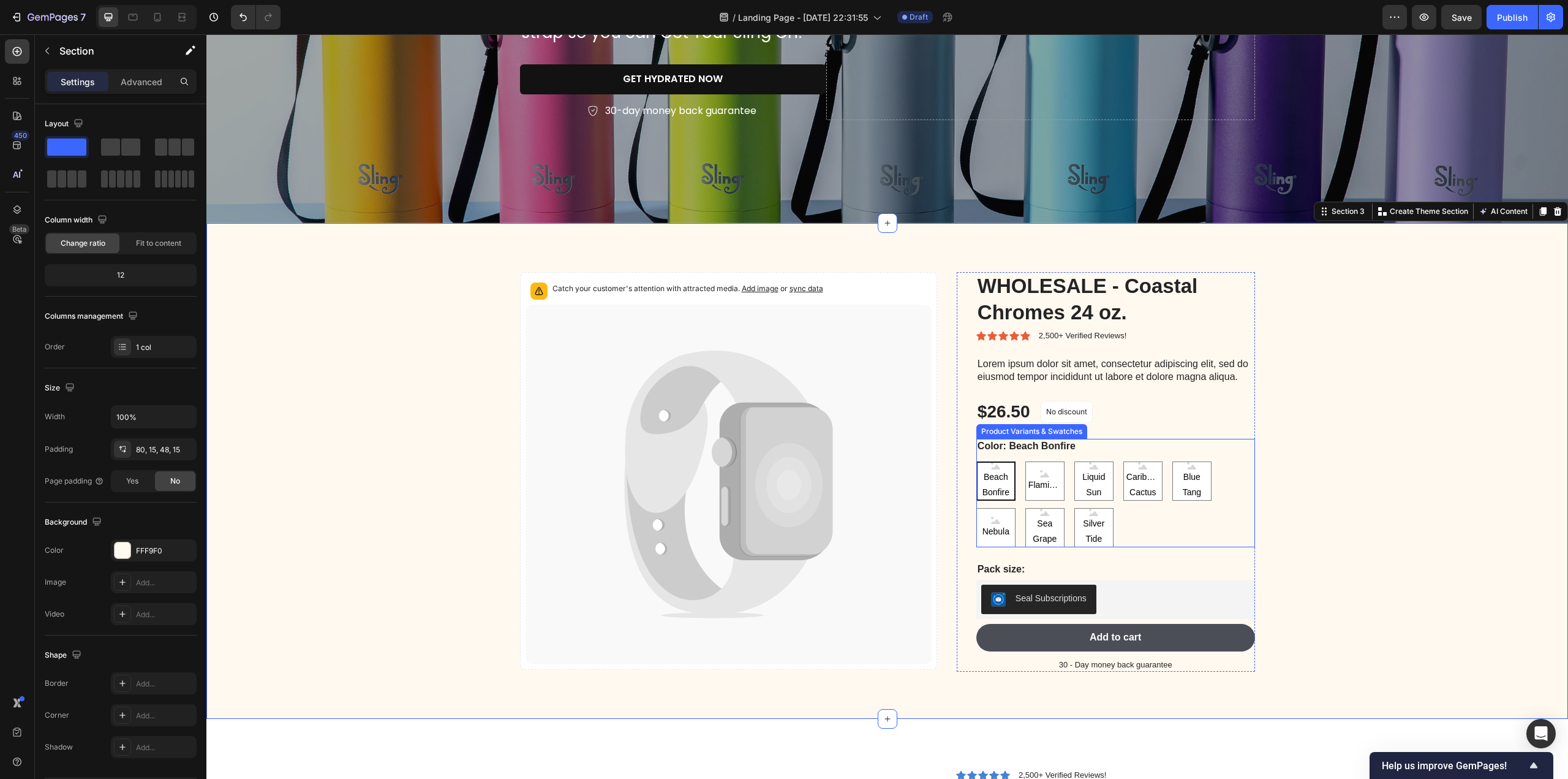
click at [1150, 525] on div "Beach Bonfire Beach Bonfire Beach Bonfire Flaminglow Flaminglow Flaminglow Liqu…" at bounding box center [1115, 504] width 278 height 86
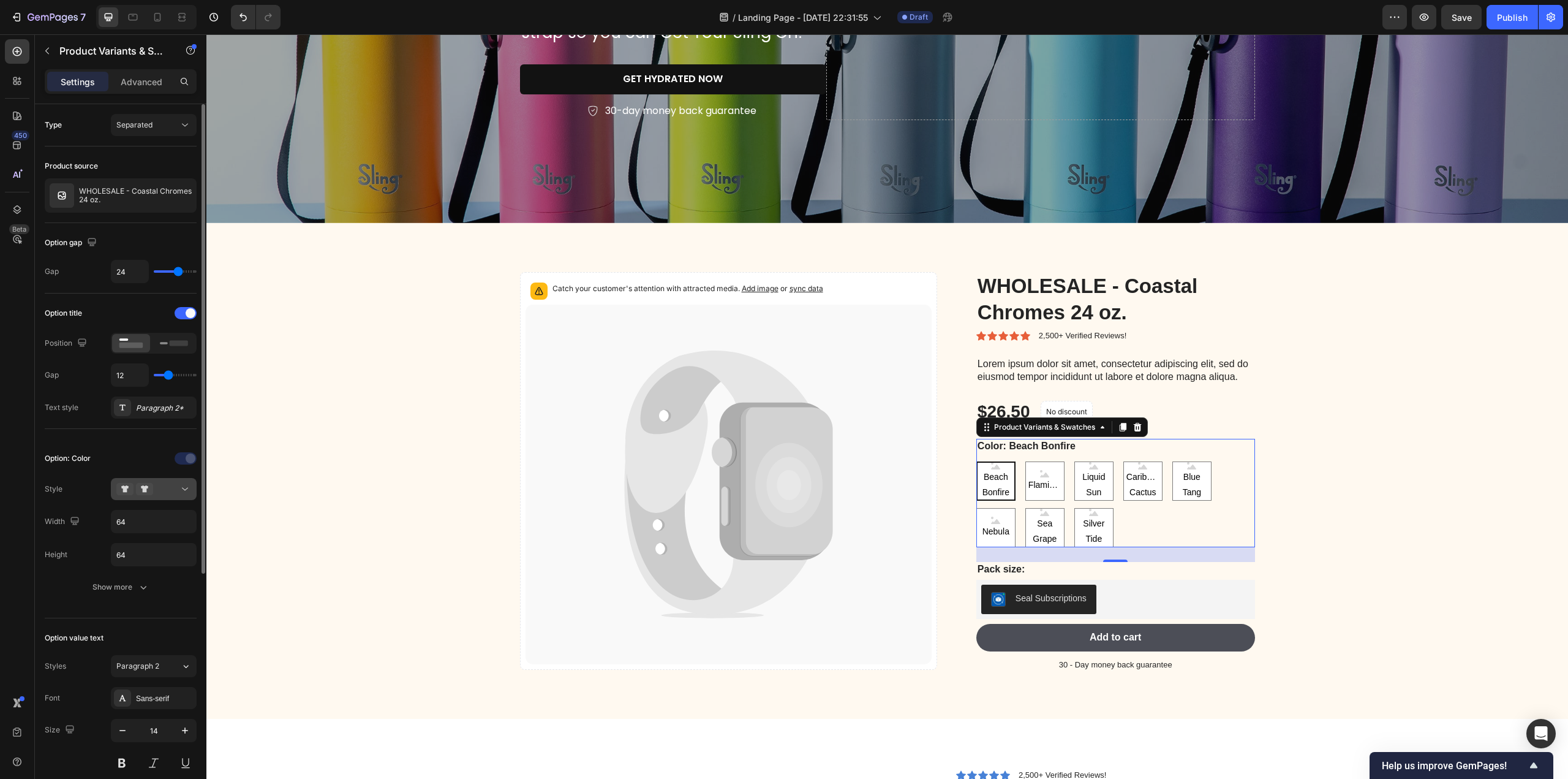
click at [185, 487] on icon at bounding box center [185, 489] width 13 height 13
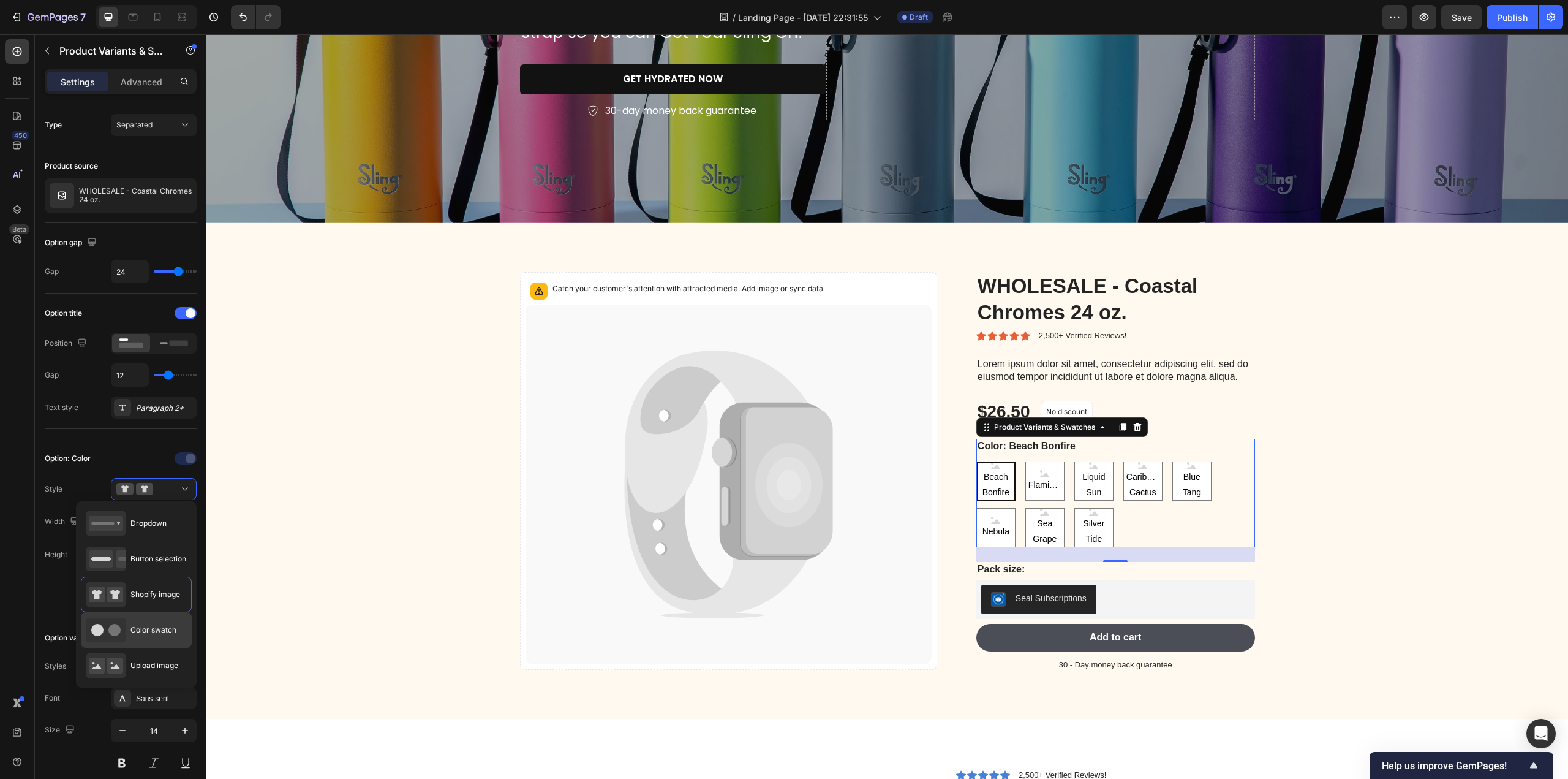
click at [150, 622] on div "Color swatch" at bounding box center [132, 630] width 90 height 24
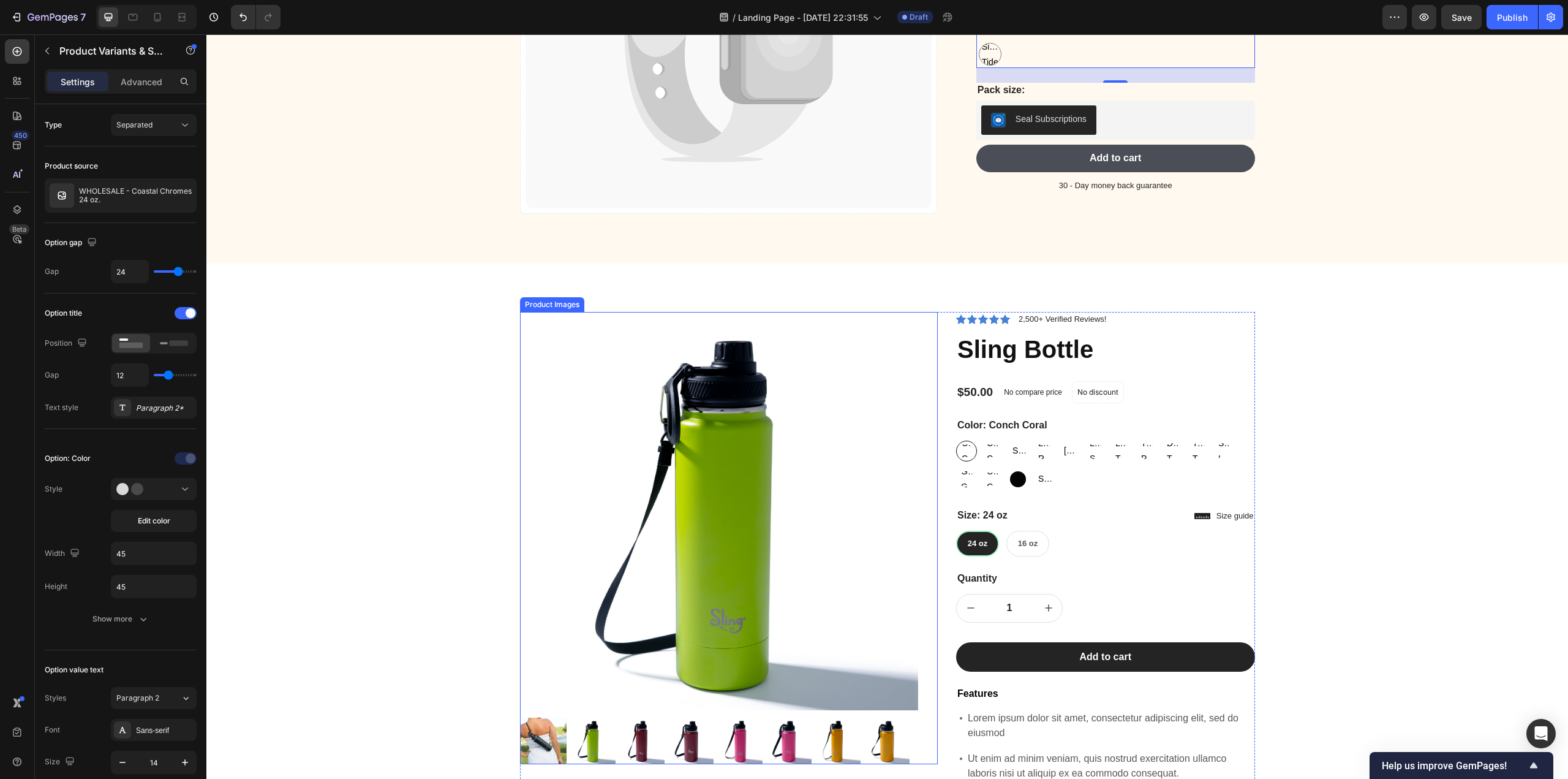
scroll to position [980, 0]
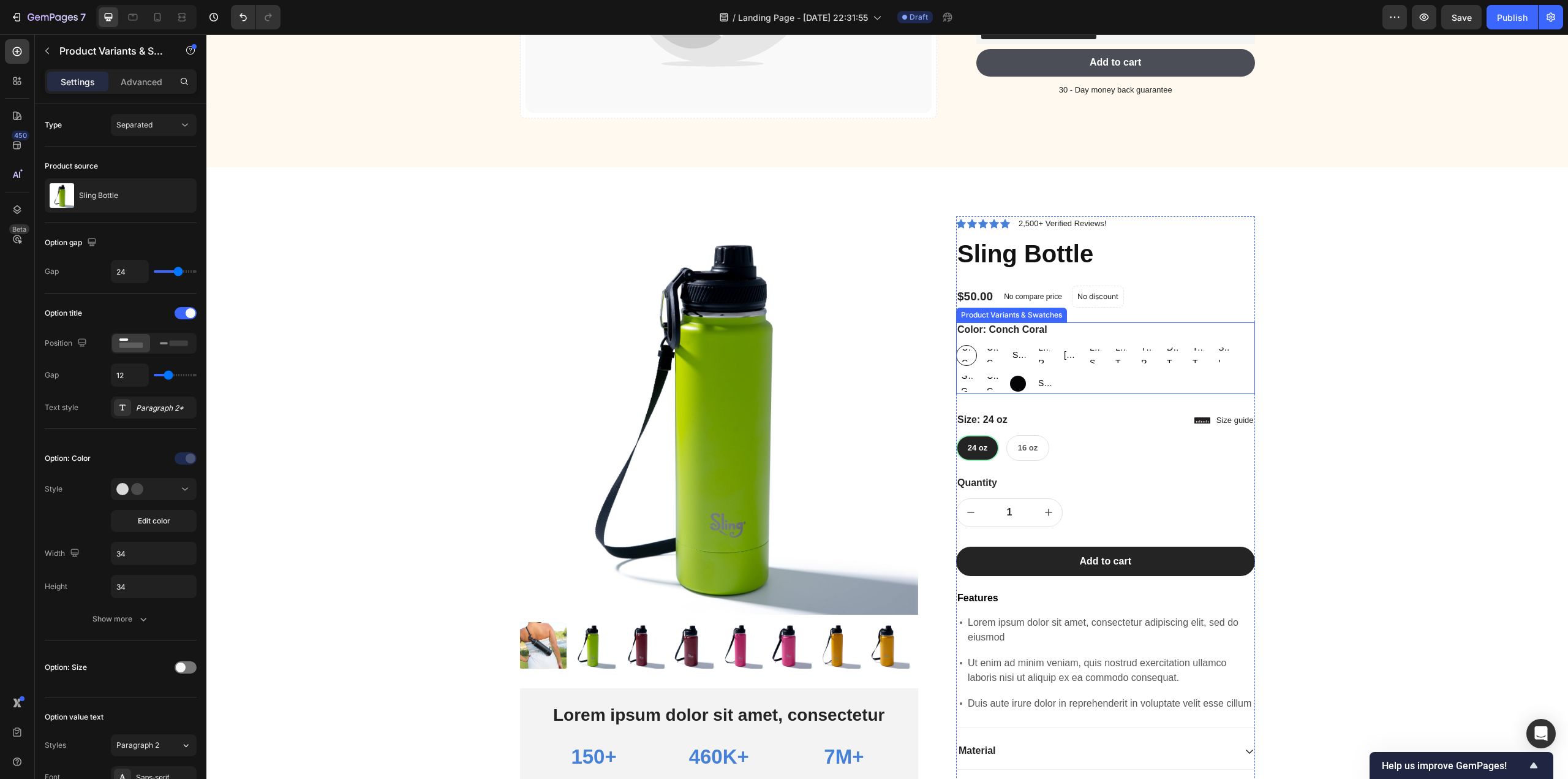
click at [1080, 375] on div "Conch Coral Conch Coral Conch Coral Caribbean Coast Caribbean Coast Caribbean C…" at bounding box center [1105, 369] width 299 height 49
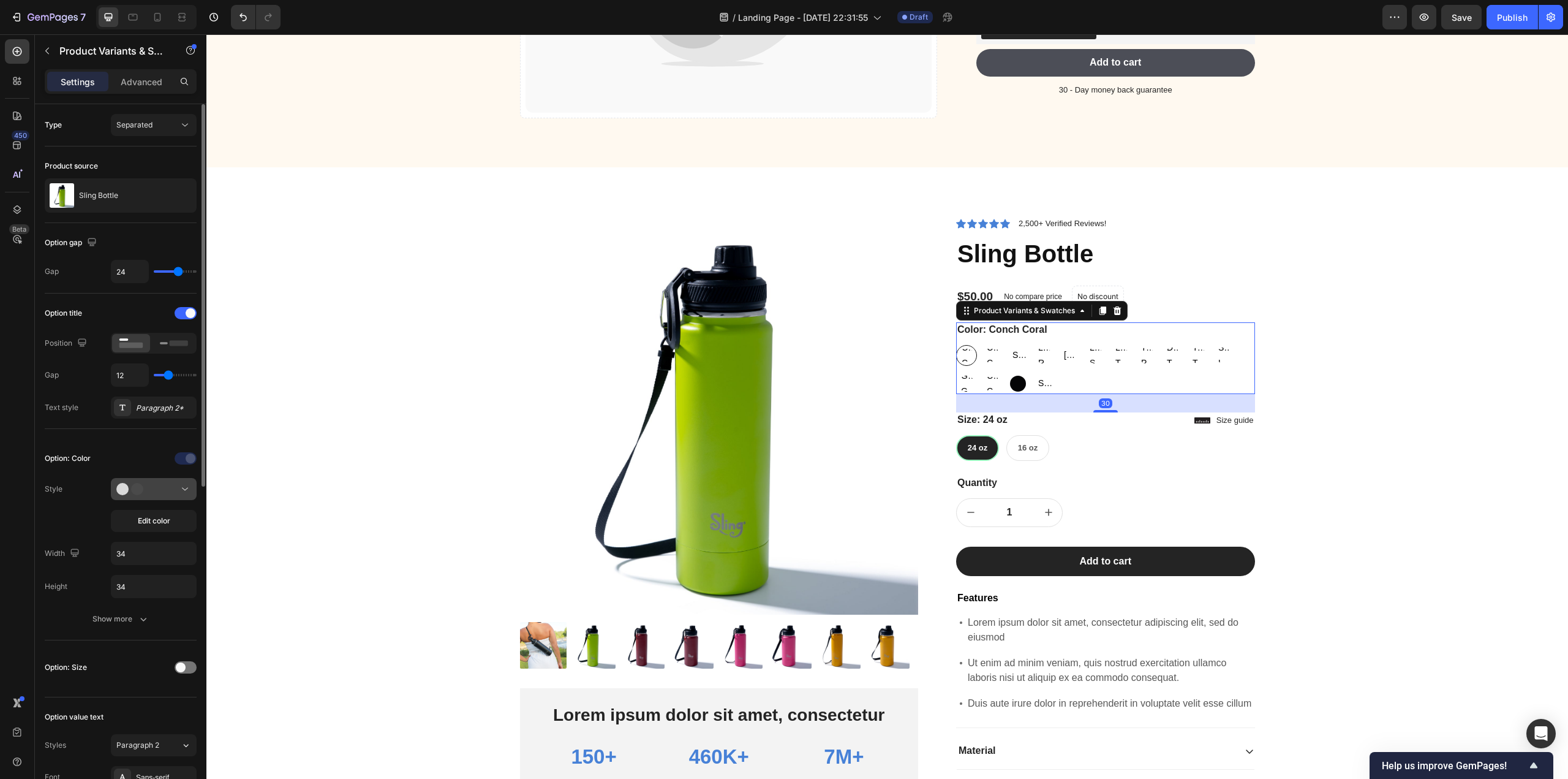
click at [187, 489] on icon at bounding box center [185, 489] width 13 height 13
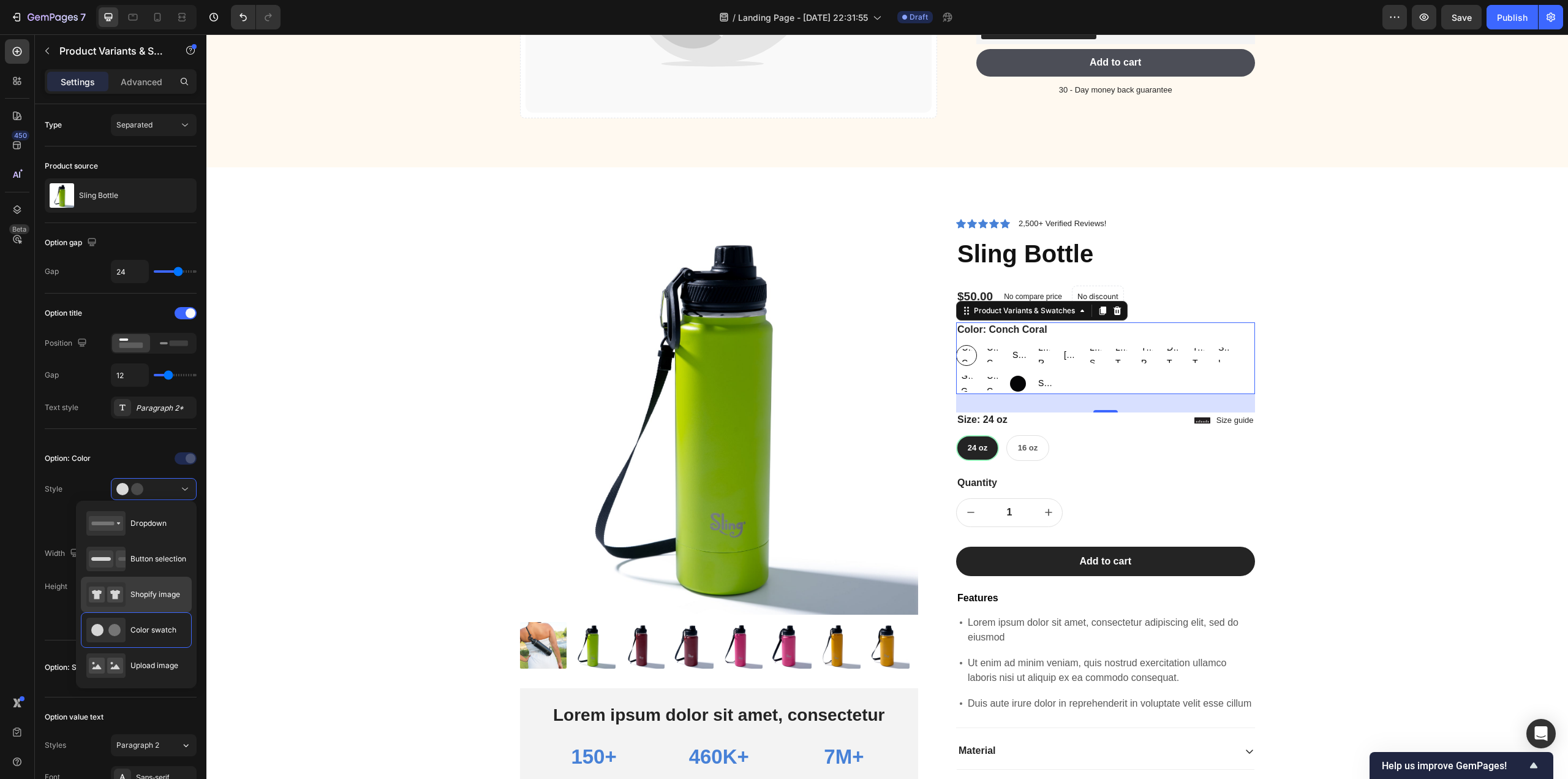
click at [175, 597] on span "Shopify image" at bounding box center [155, 594] width 50 height 11
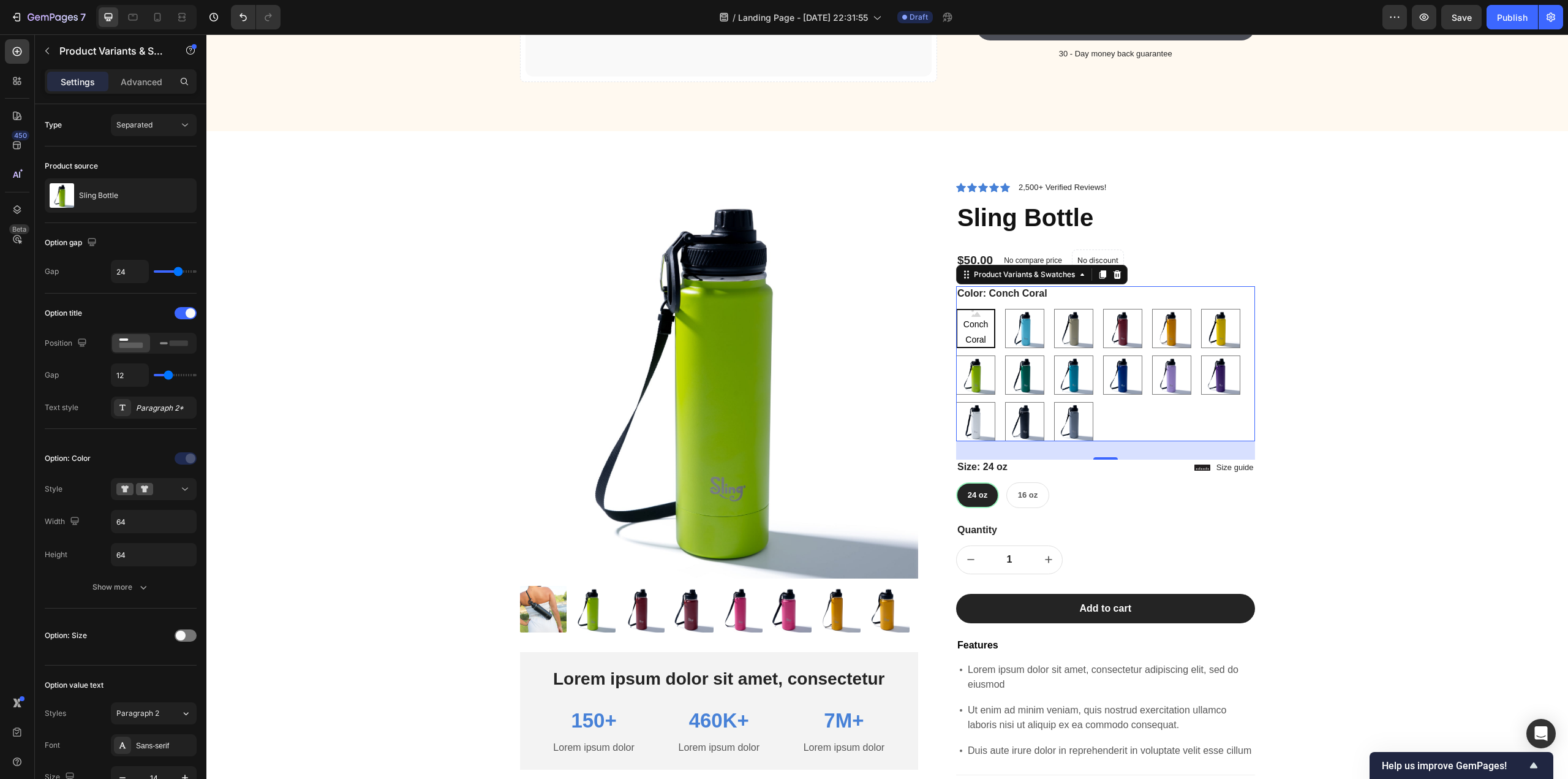
scroll to position [1103, 0]
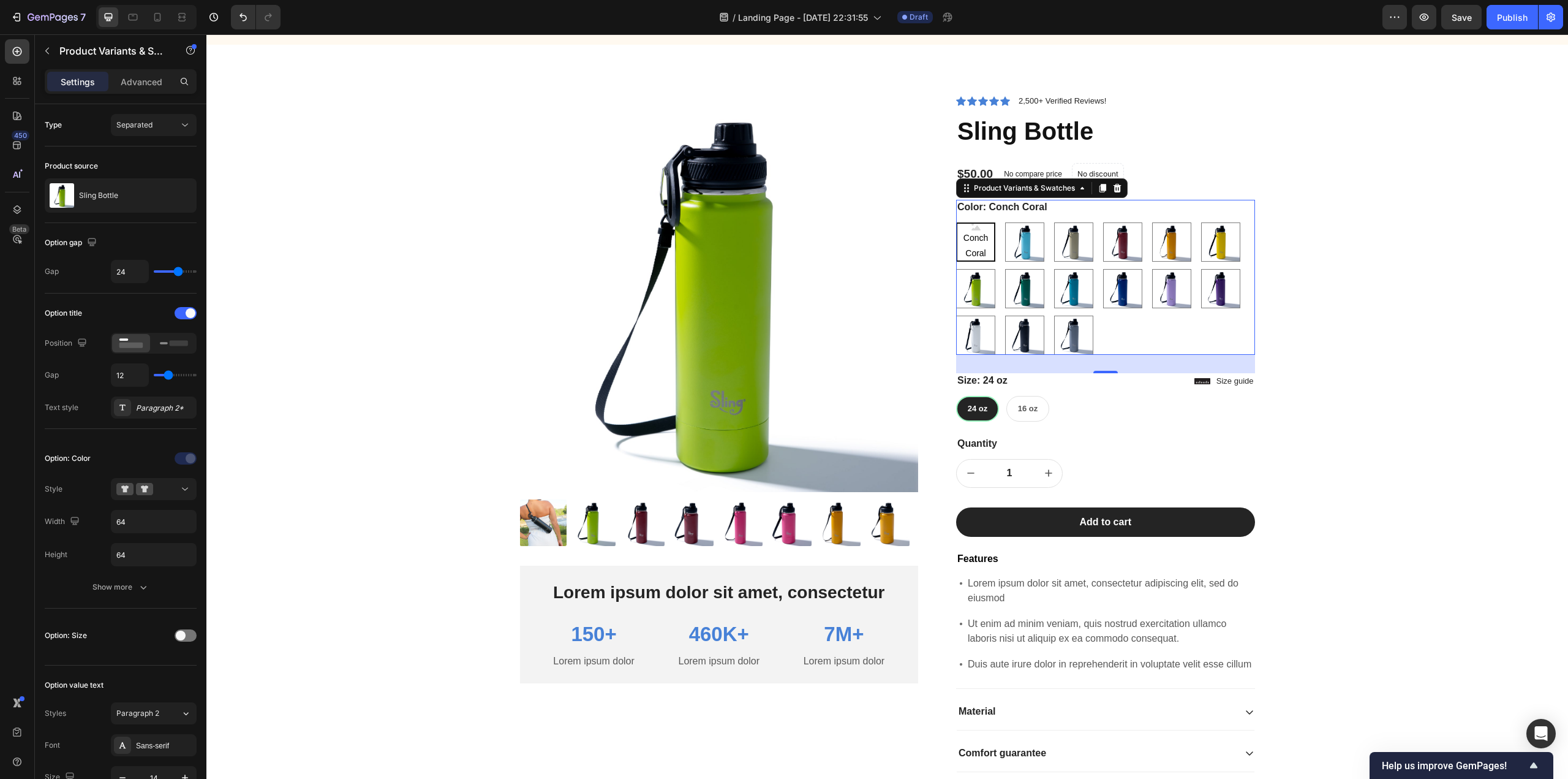
click at [1170, 336] on div "Conch Coral Conch Coral Conch Coral Caribbean Coast Caribbean Coast Sandstorm S…" at bounding box center [1105, 289] width 299 height 133
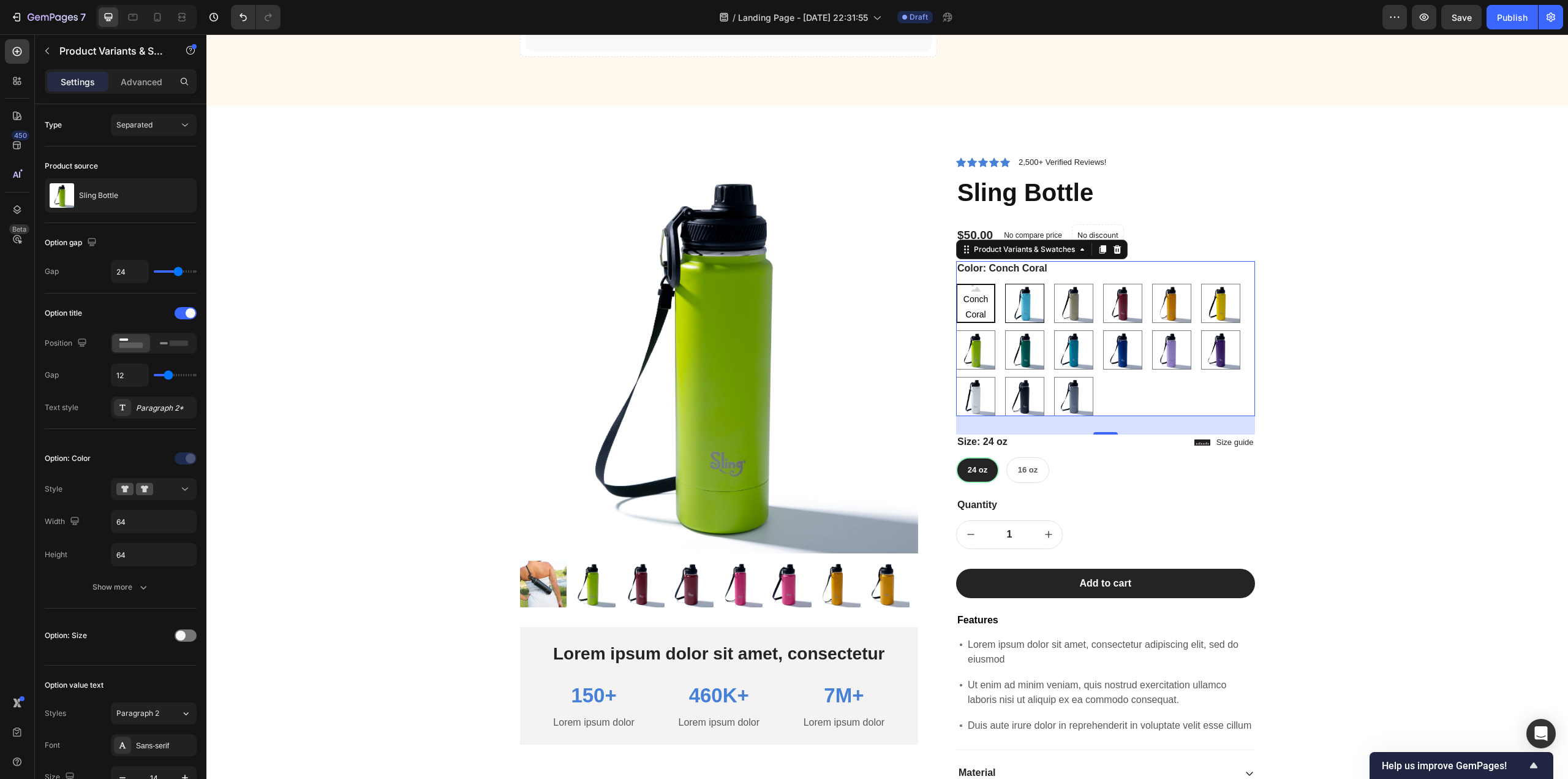
click at [1028, 311] on img at bounding box center [1024, 304] width 38 height 38
click at [1005, 284] on input "Caribbean Coast Caribbean Coast" at bounding box center [1004, 283] width 1 height 1
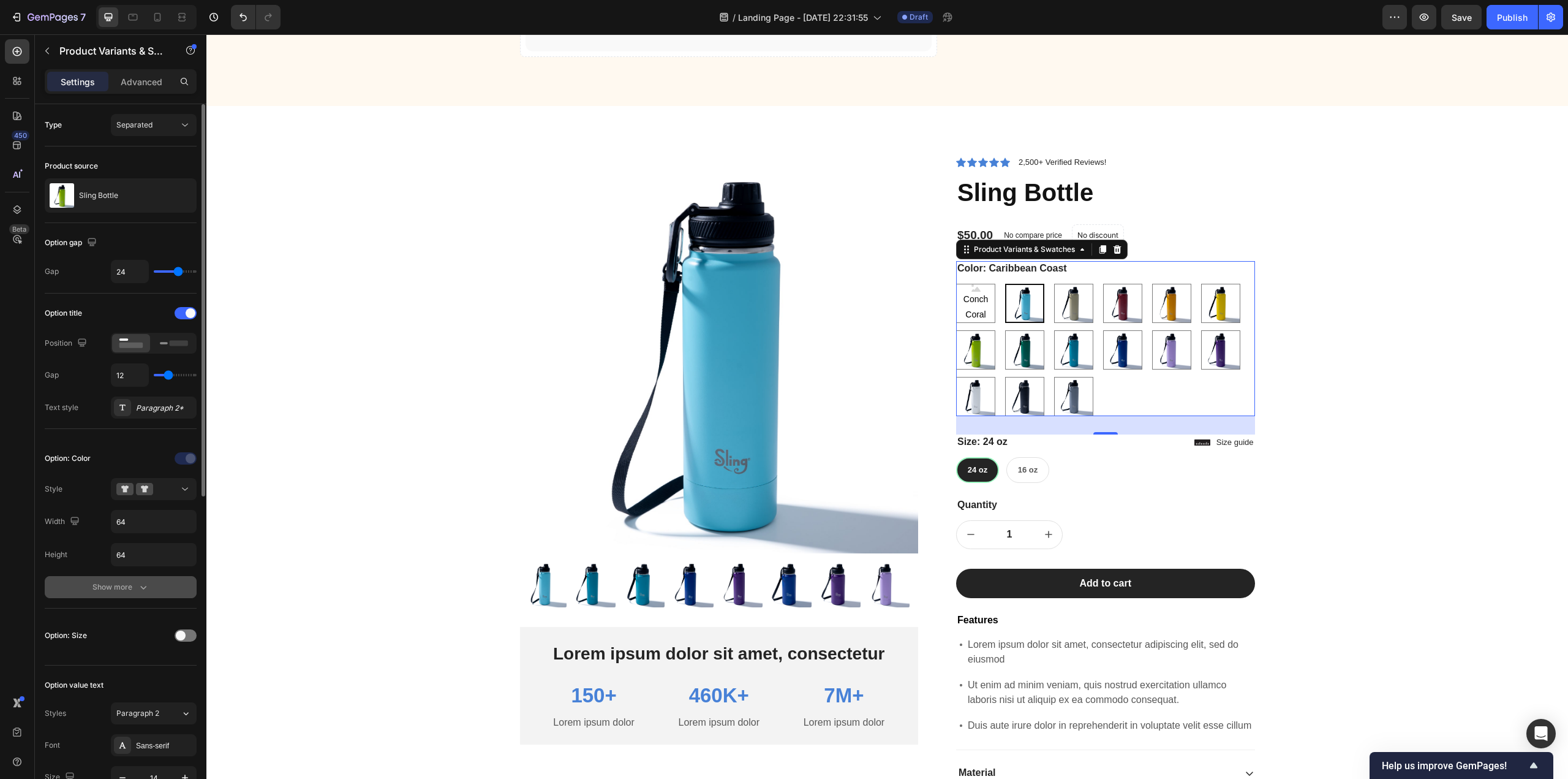
click at [138, 589] on icon "button" at bounding box center [143, 586] width 13 height 13
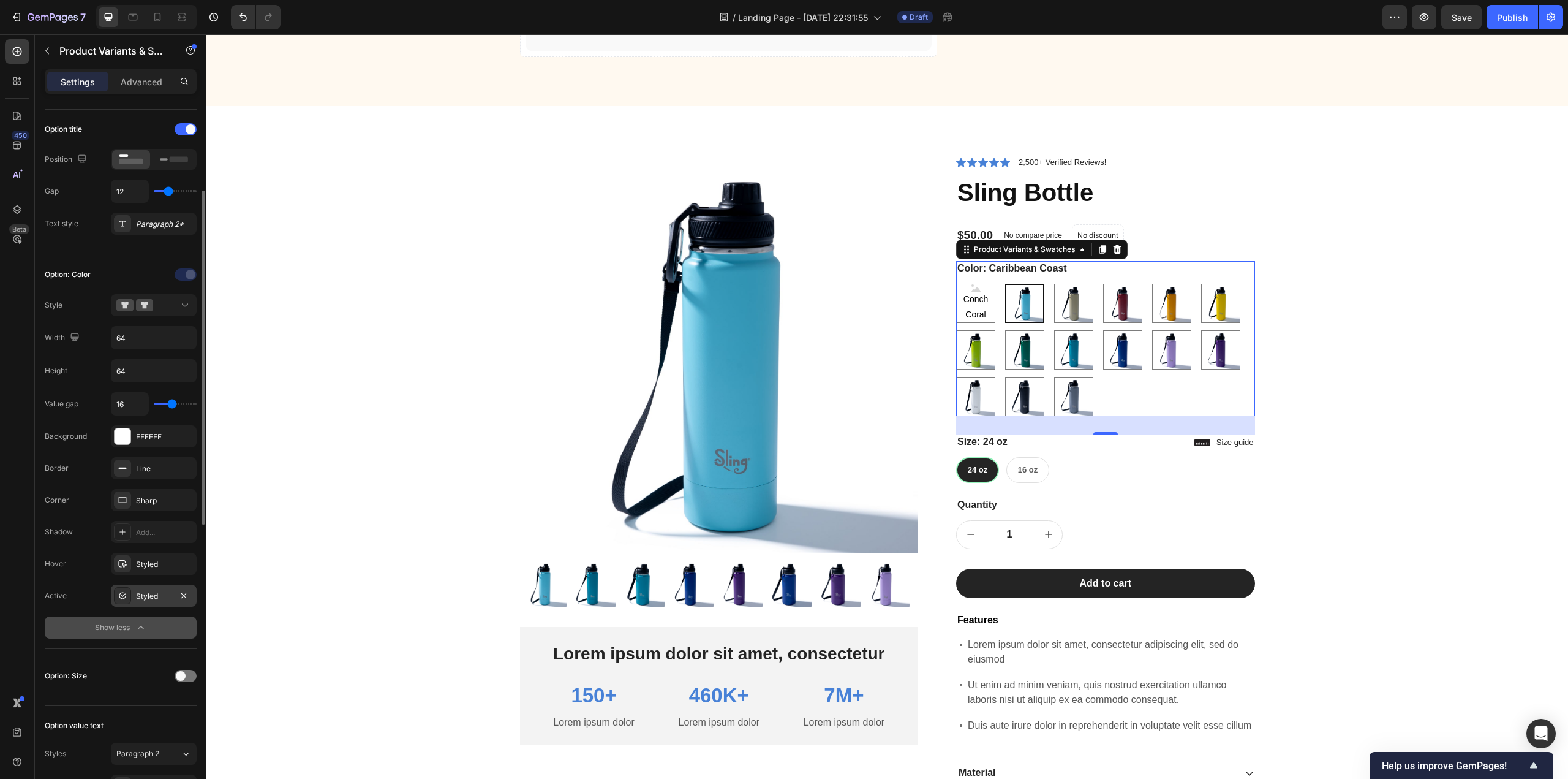
scroll to position [0, 0]
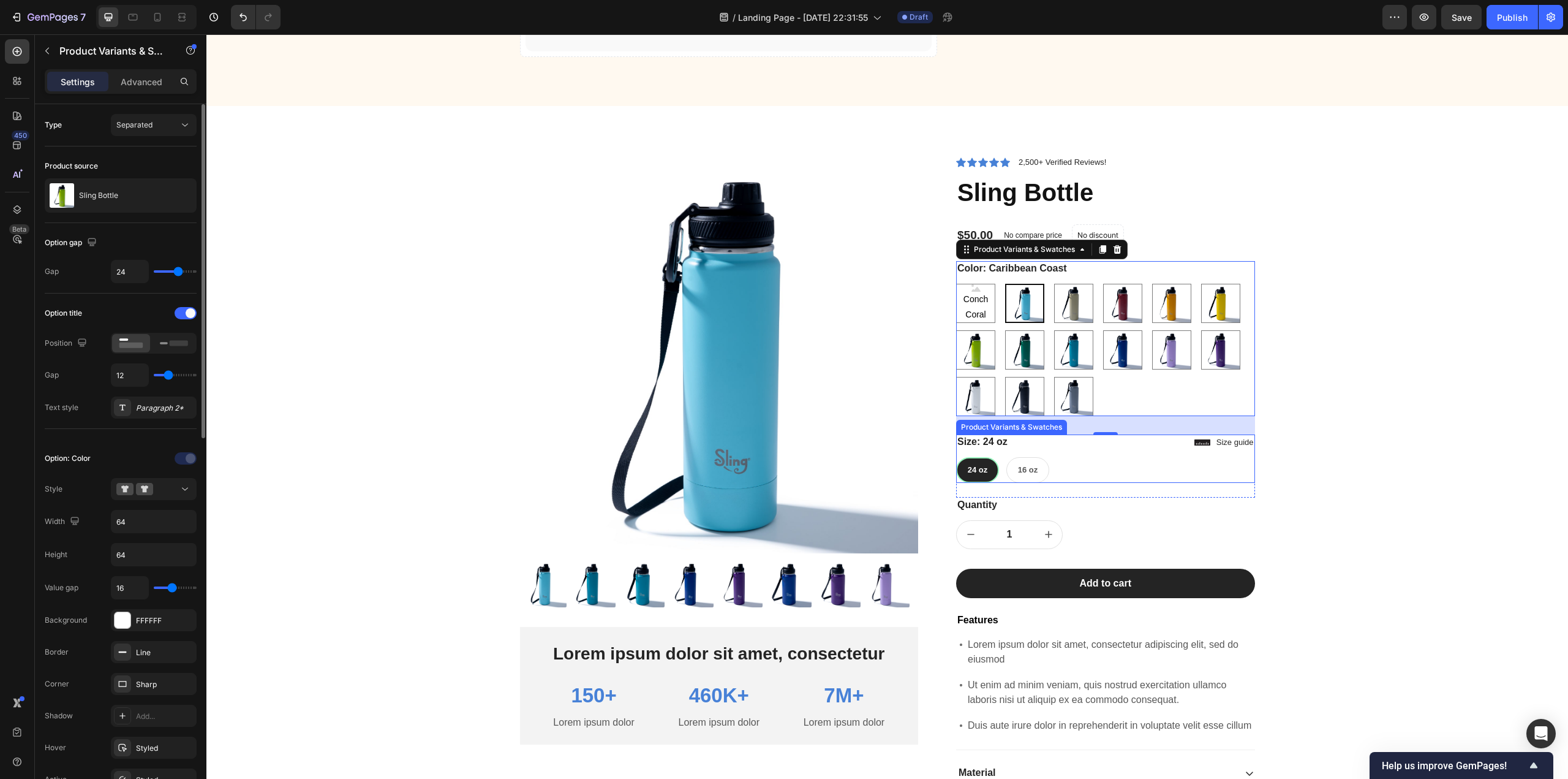
click at [1150, 465] on div "24 oz 24 oz 24 oz 16 oz 16 oz 16 oz" at bounding box center [1105, 470] width 299 height 26
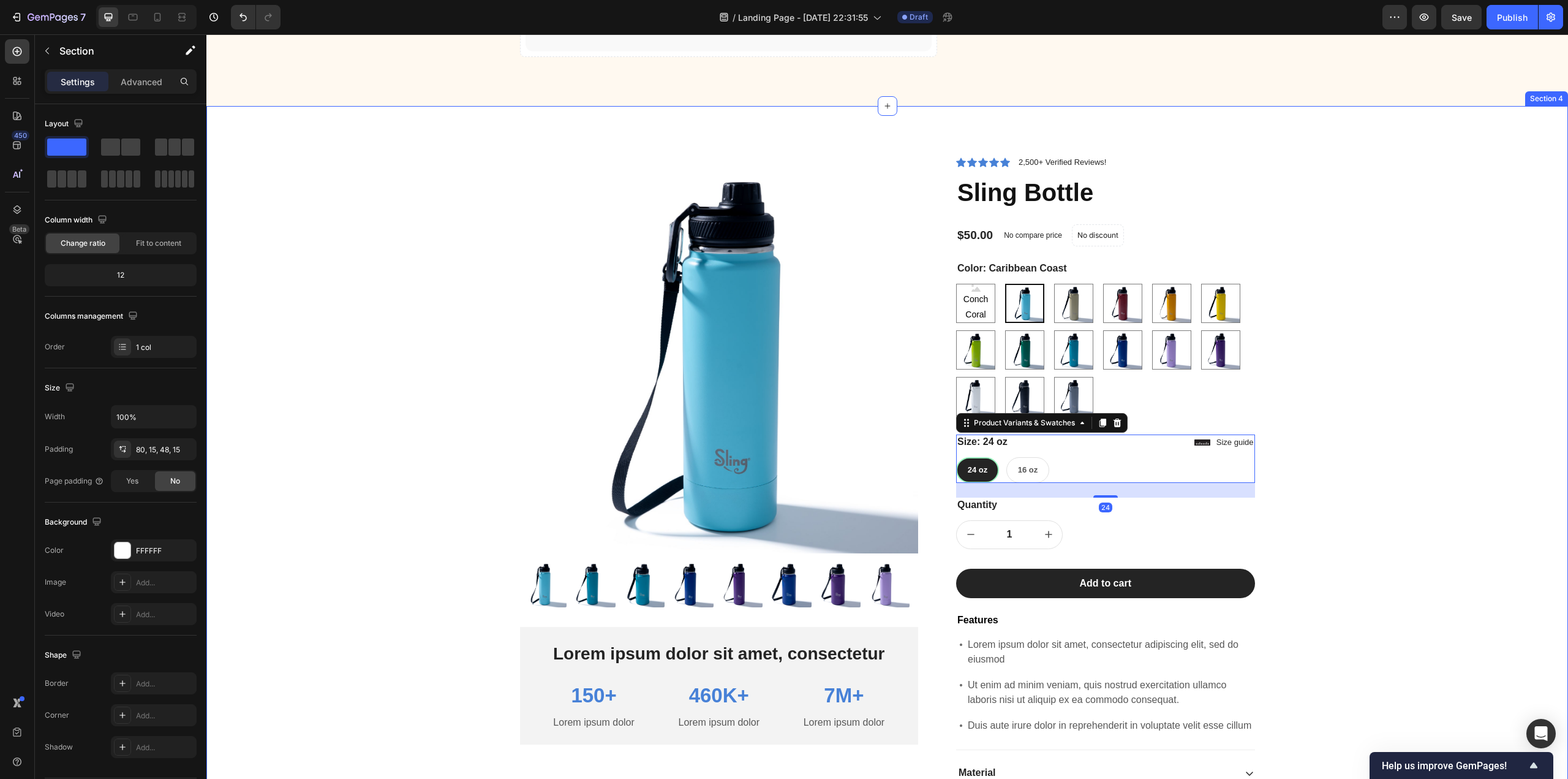
click at [399, 390] on div "Product Images Lorem ipsum dolor sit amet, consectetur Text Block 150+ Text Blo…" at bounding box center [887, 545] width 1343 height 782
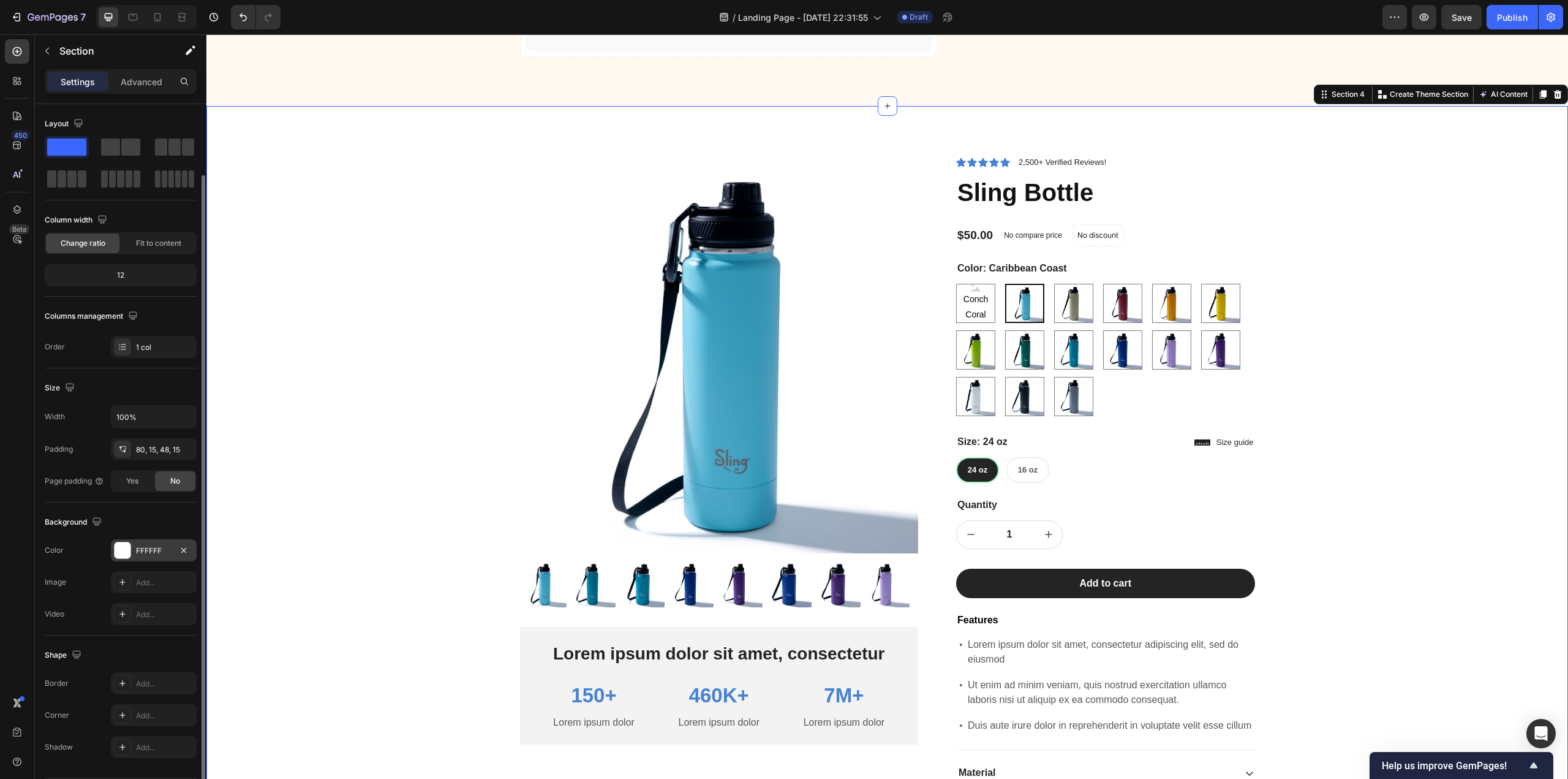
scroll to position [36, 0]
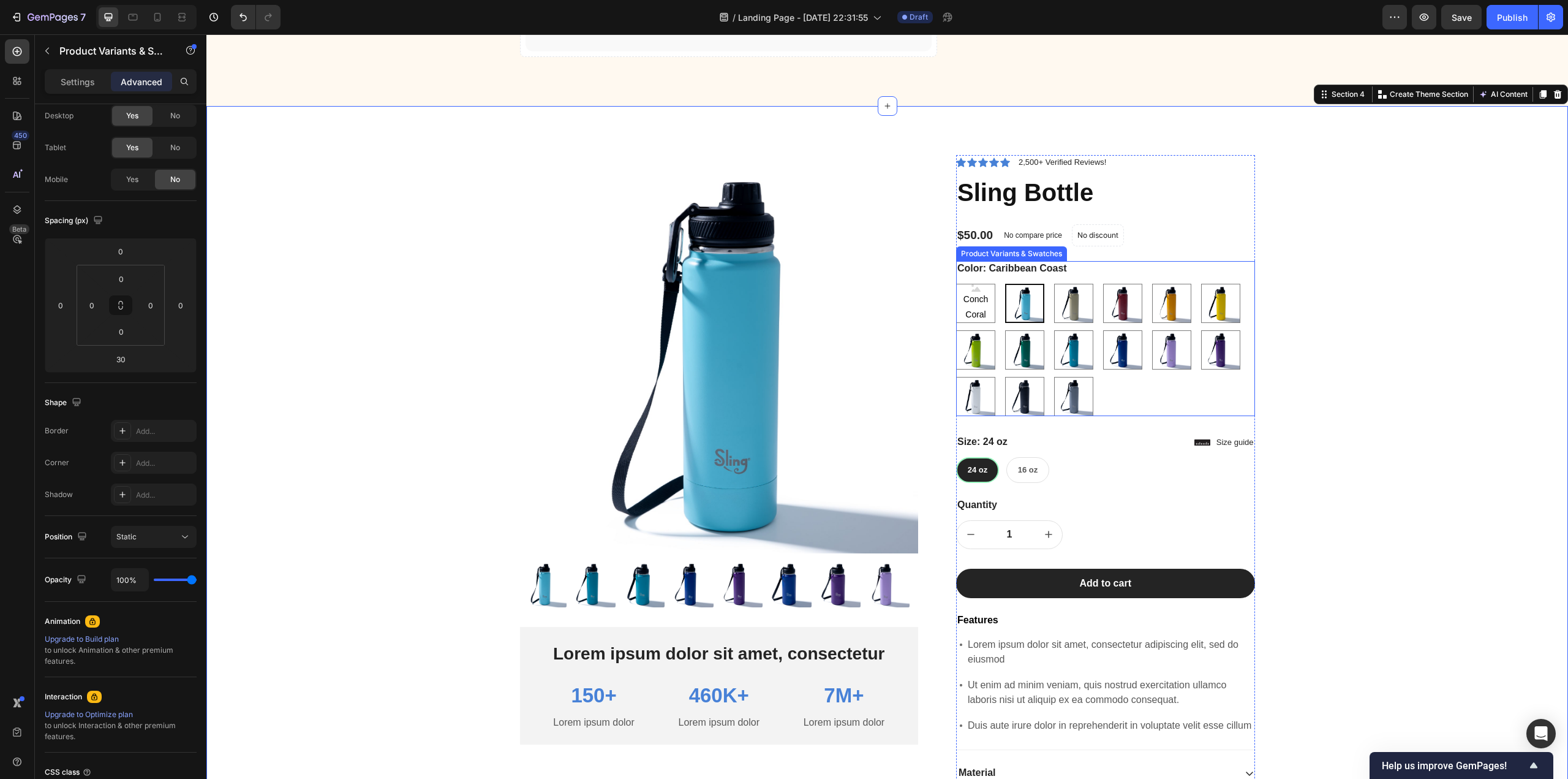
click at [1162, 413] on div "Conch Coral Conch Coral Conch Coral Caribbean Coast Caribbean Coast Sandstorm S…" at bounding box center [1105, 349] width 299 height 133
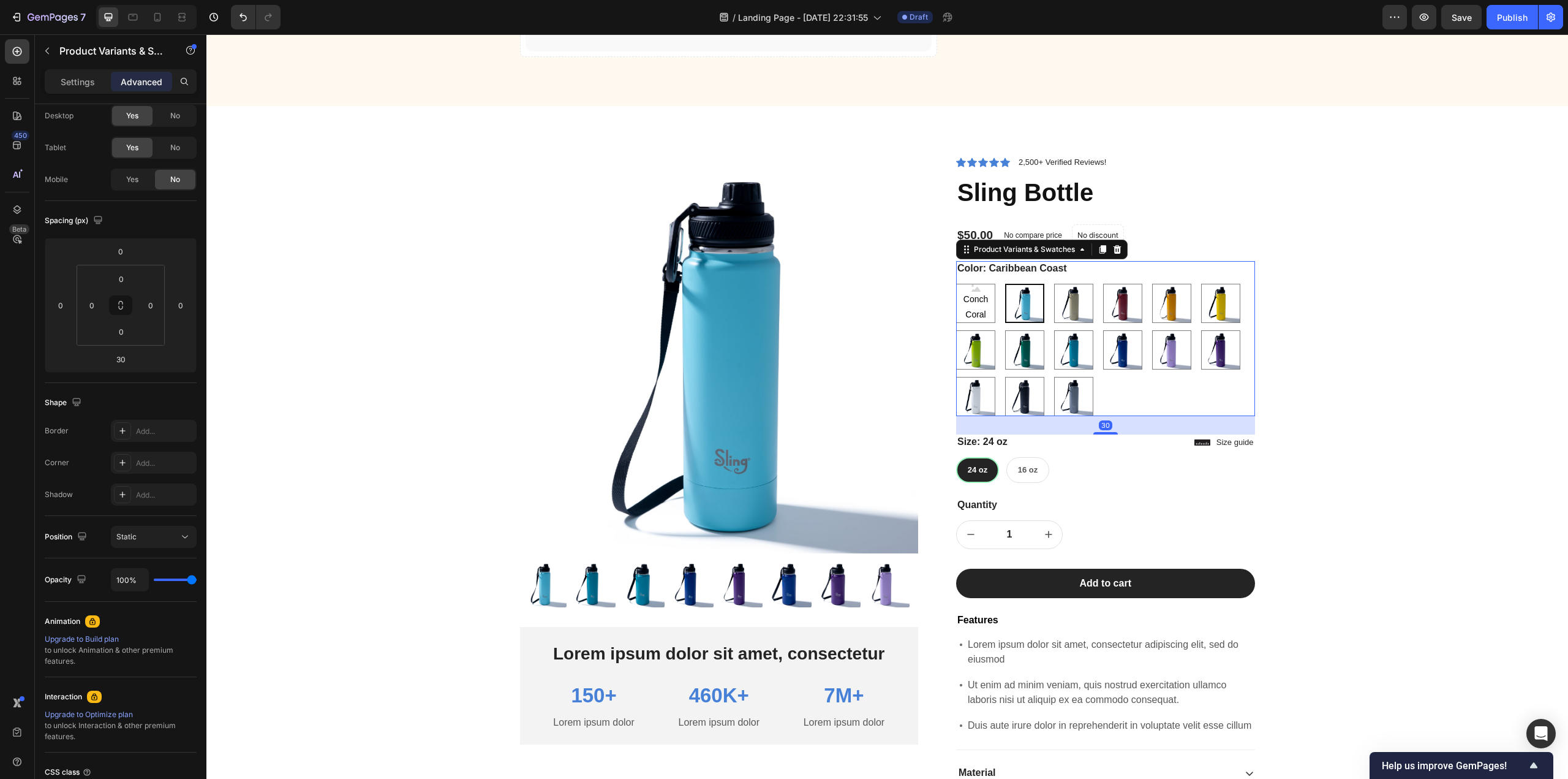
scroll to position [0, 0]
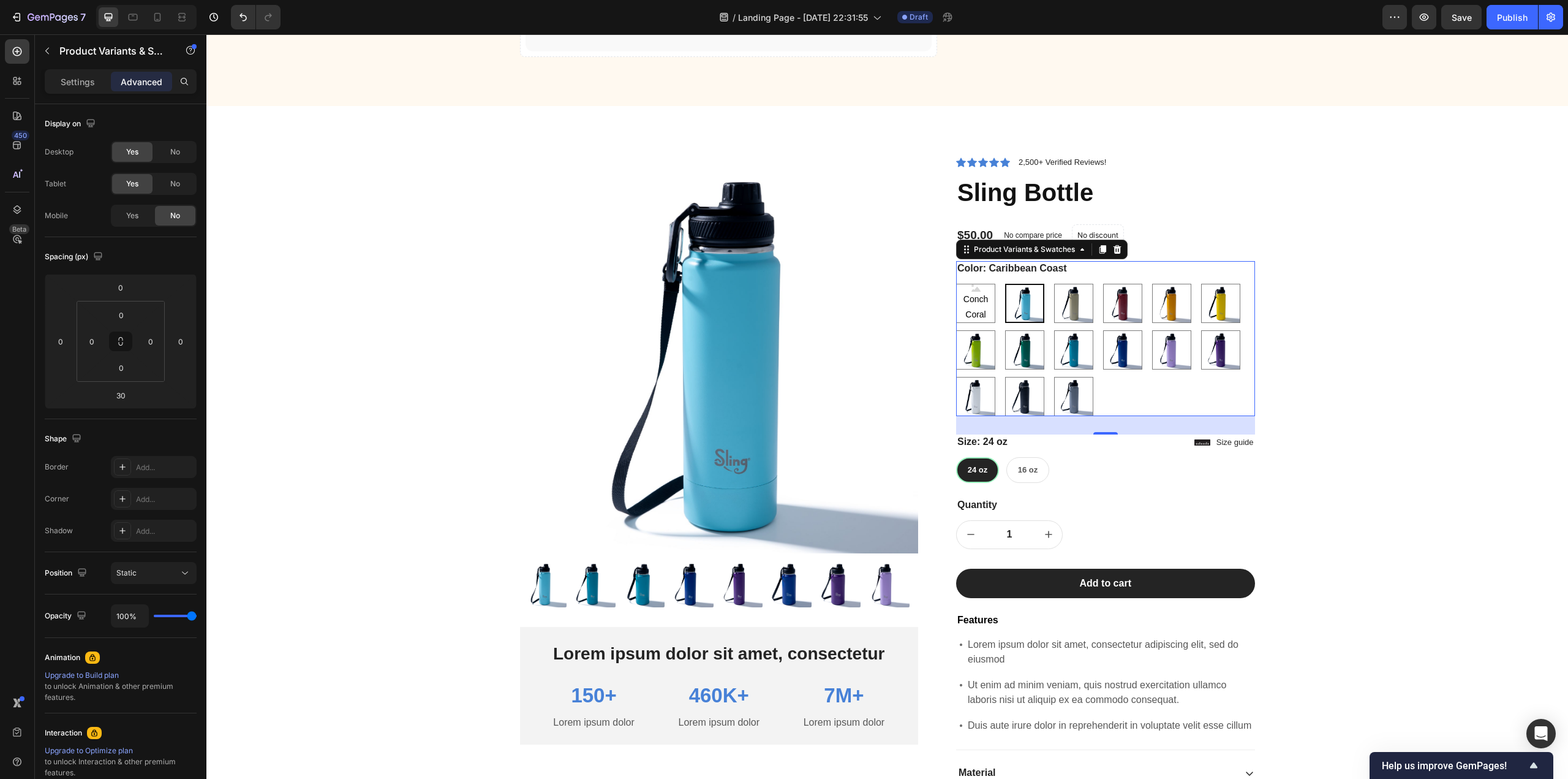
click at [1160, 271] on div "Color: Caribbean Coast Conch Coral Conch Coral Conch Coral Caribbean Coast Cari…" at bounding box center [1105, 339] width 299 height 155
click at [1115, 271] on div "Color: Caribbean Coast Conch Coral Conch Coral Conch Coral Caribbean Coast Cari…" at bounding box center [1105, 339] width 299 height 155
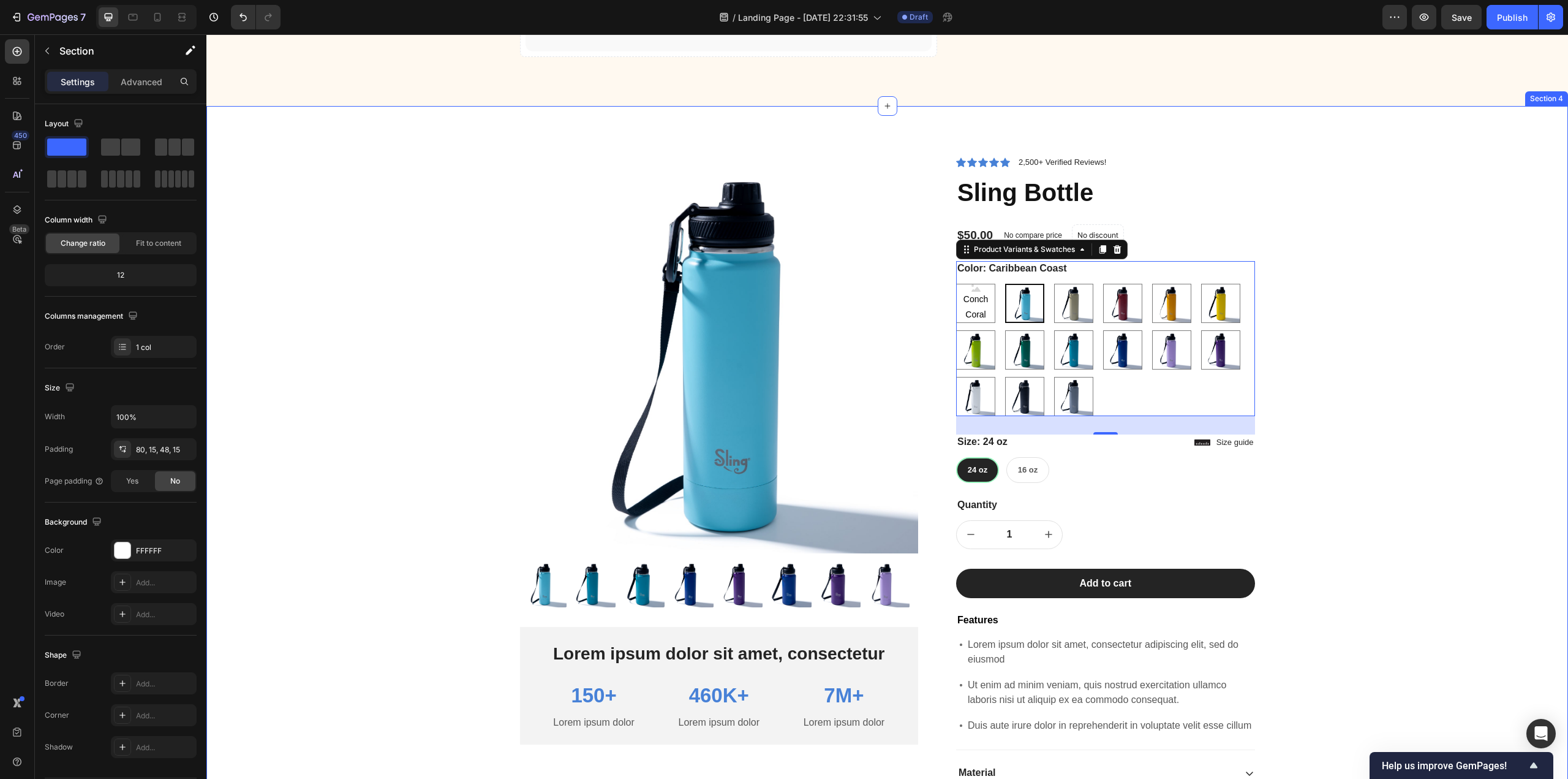
click at [390, 445] on div "Product Images Lorem ipsum dolor sit amet, consectetur Text Block 150+ Text Blo…" at bounding box center [887, 545] width 1343 height 782
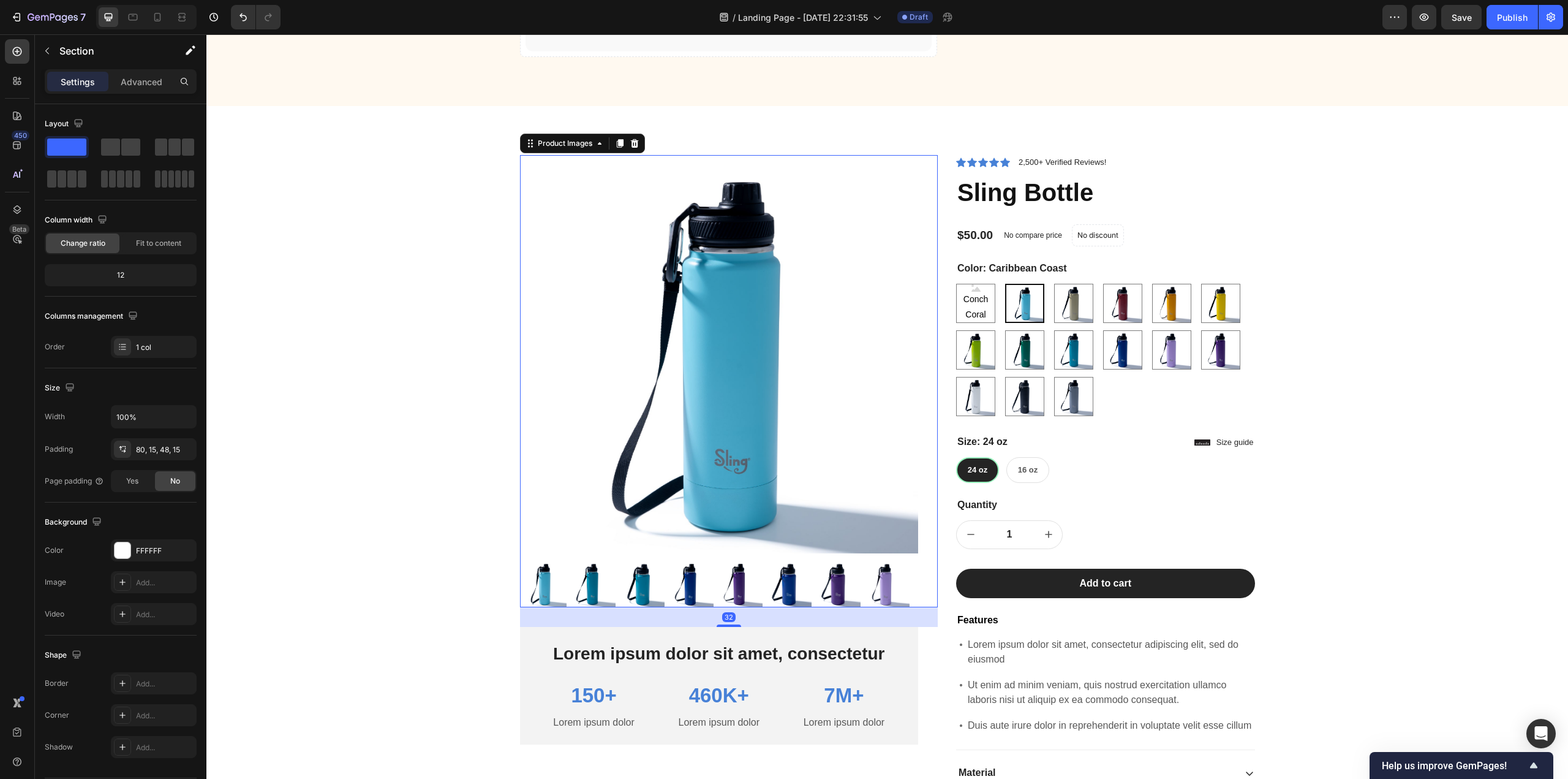
click at [893, 198] on img at bounding box center [719, 354] width 398 height 399
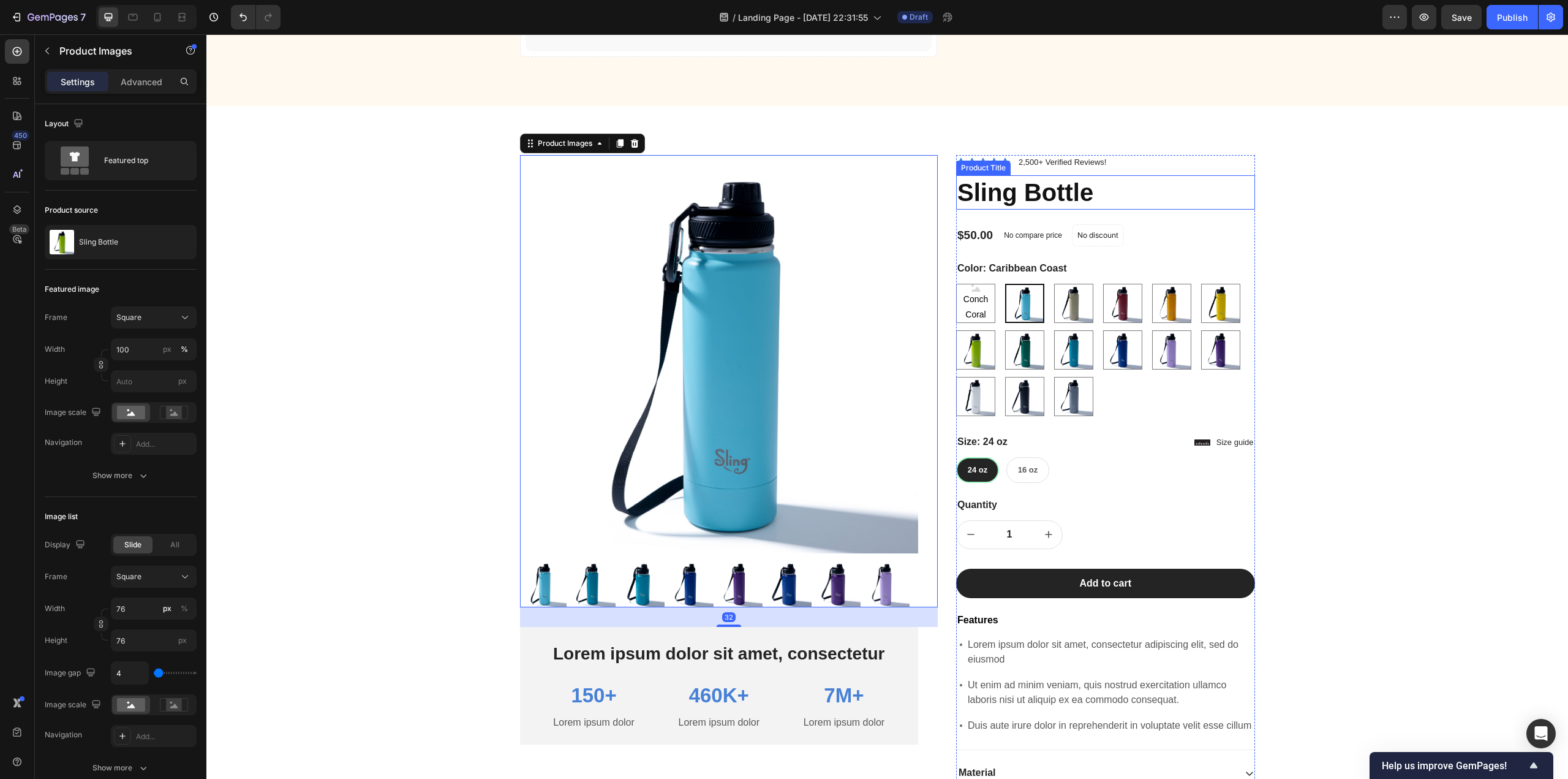
click at [1000, 195] on h1 "Sling Bottle" at bounding box center [1105, 192] width 299 height 34
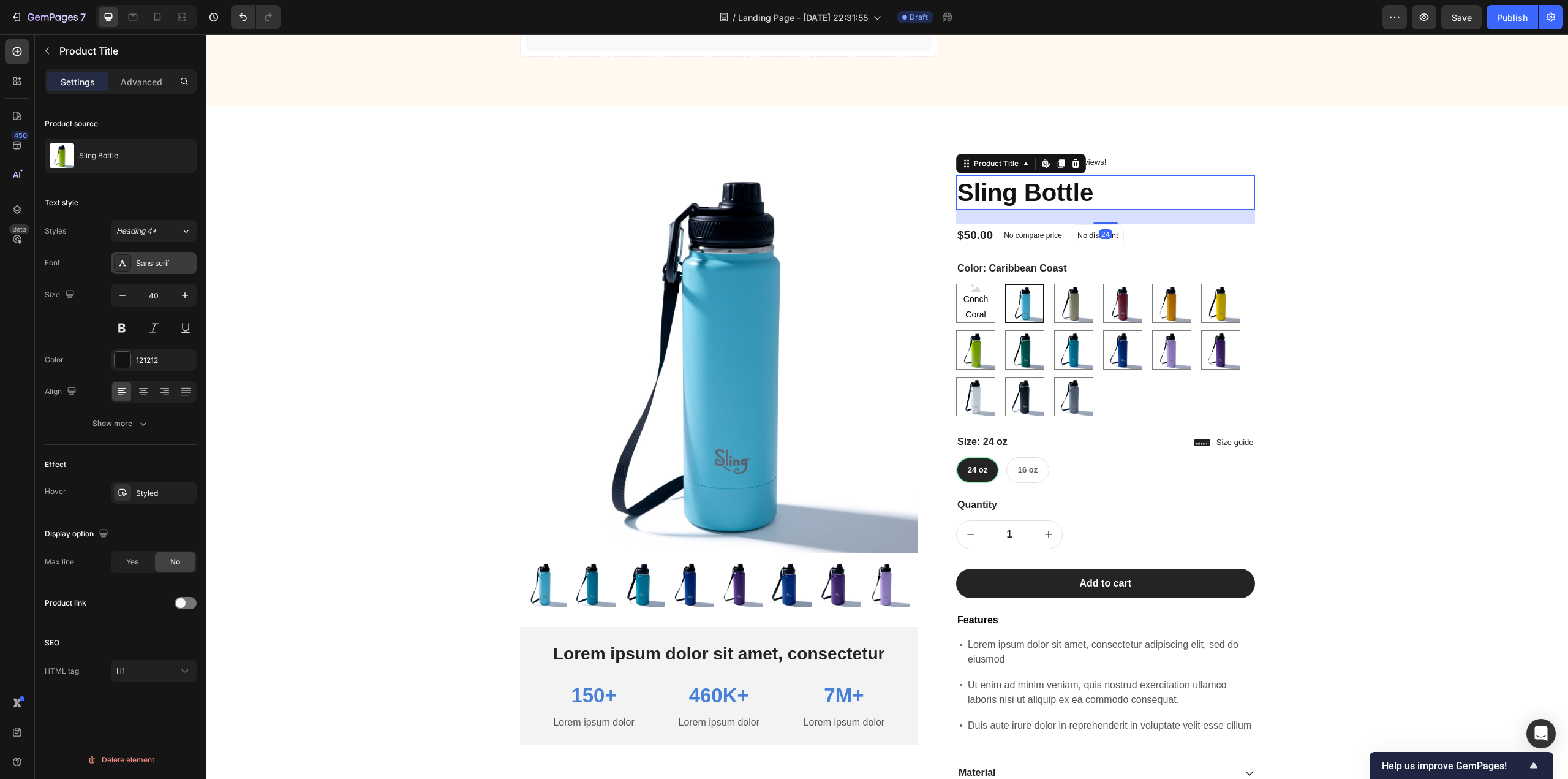
click at [168, 263] on div "Sans-serif" at bounding box center [164, 263] width 58 height 11
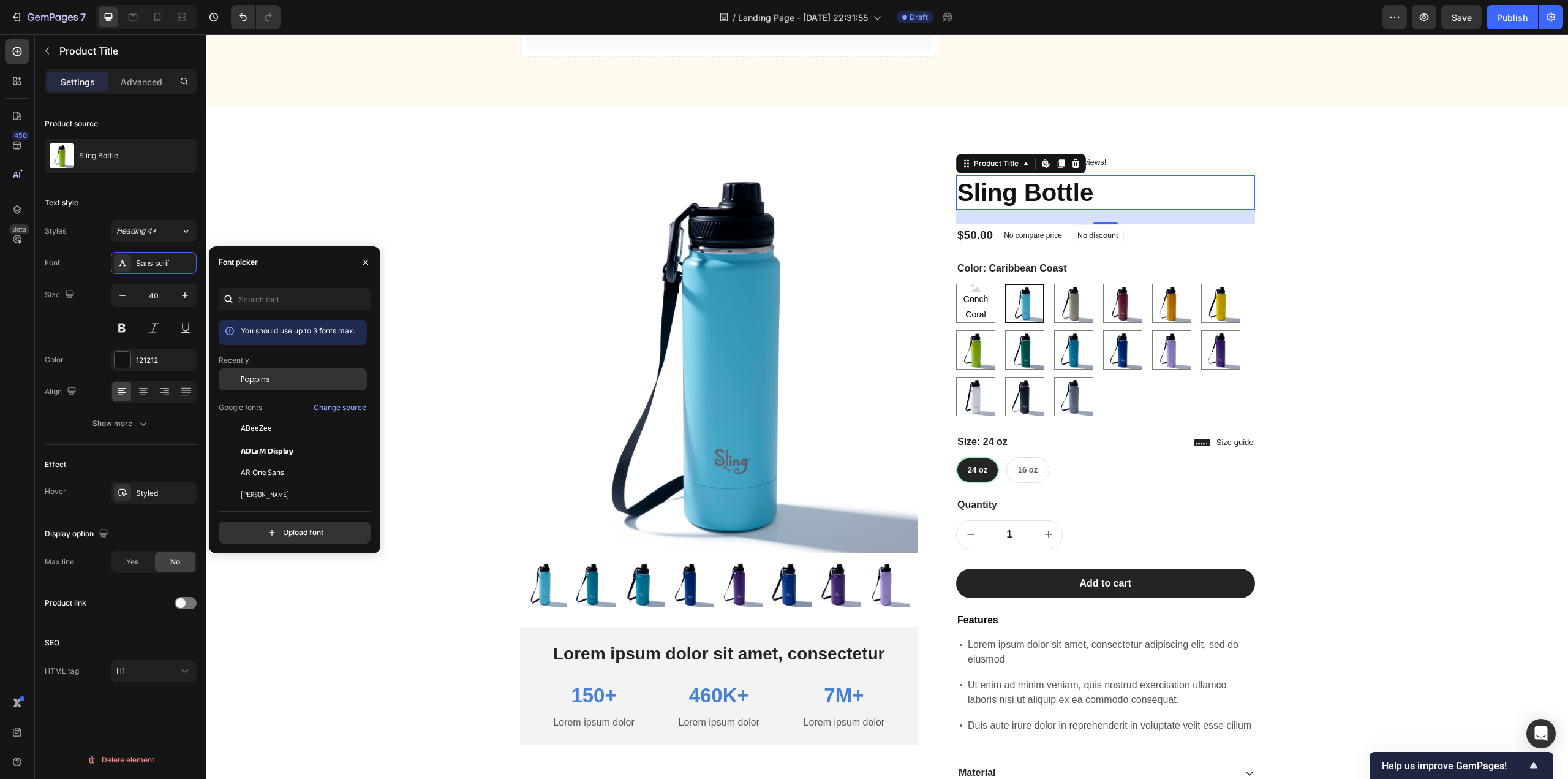
click at [260, 380] on span "Poppins" at bounding box center [255, 379] width 29 height 11
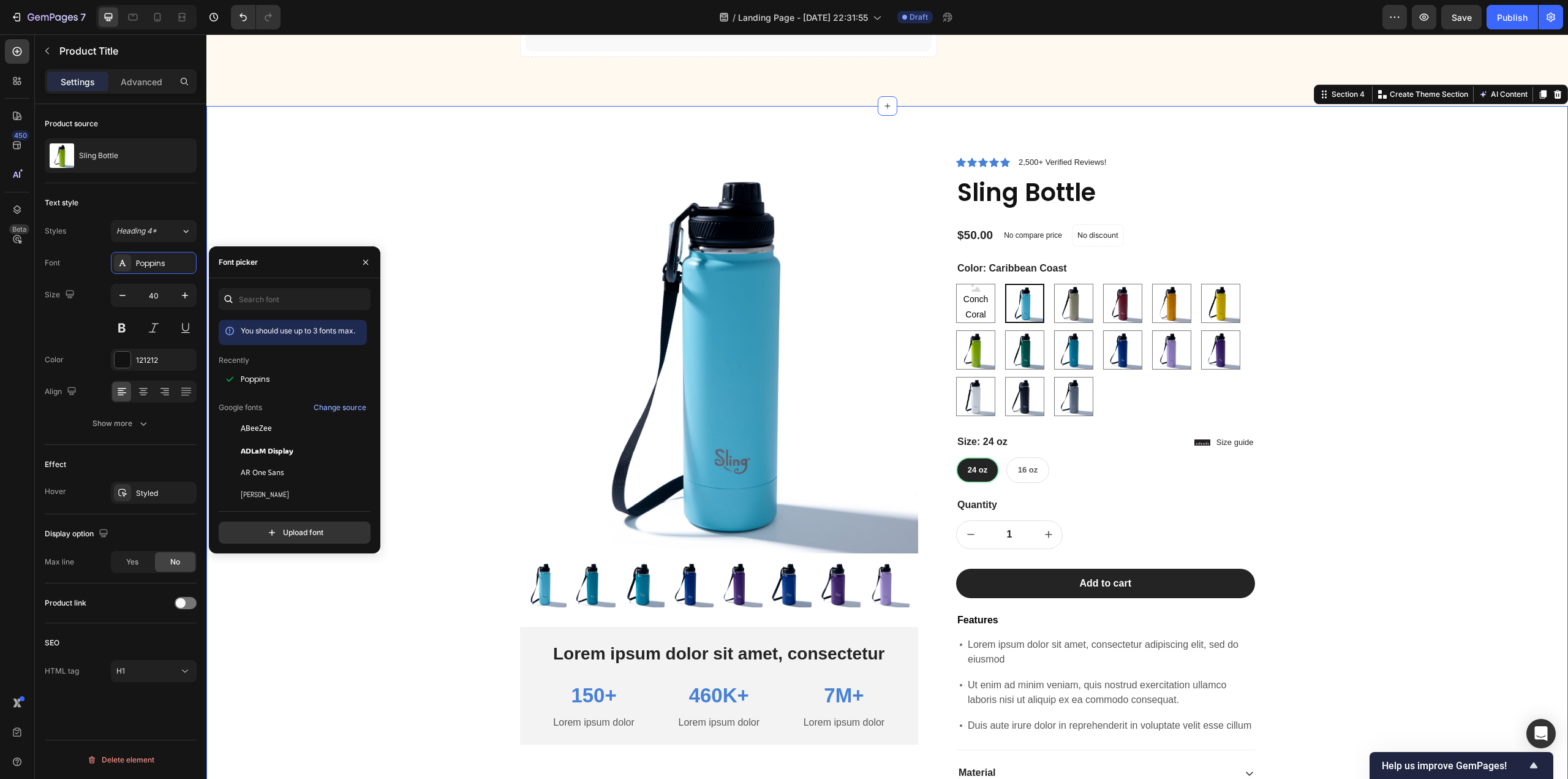
drag, startPoint x: 1330, startPoint y: 244, endPoint x: 1314, endPoint y: 240, distance: 16.5
click at [1330, 246] on div "Product Images Lorem ipsum dolor sit amet, consectetur Text Block 150+ Text Blo…" at bounding box center [887, 545] width 1343 height 782
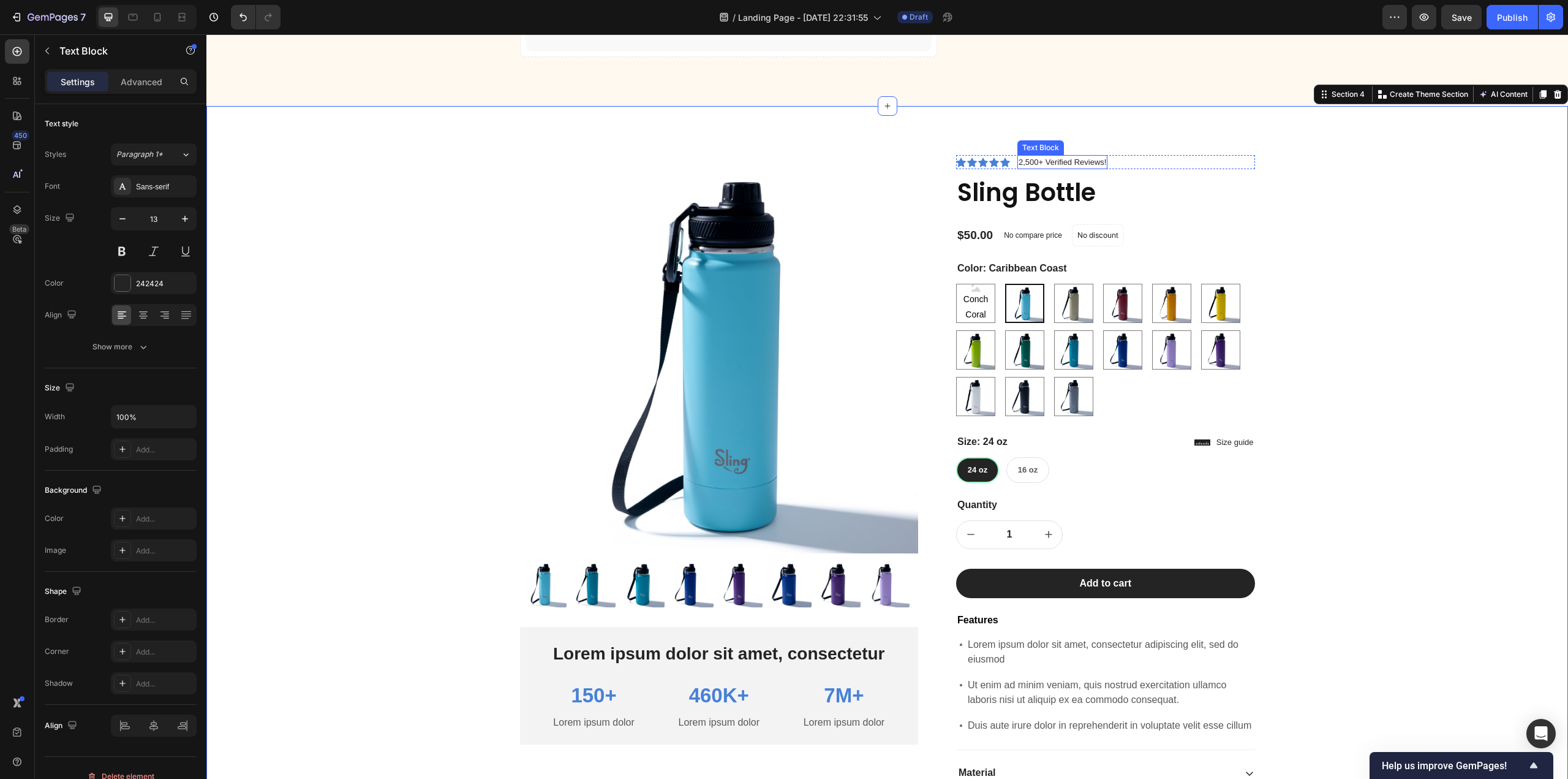
click at [1047, 162] on p "2,500+ Verified Reviews!" at bounding box center [1062, 162] width 88 height 13
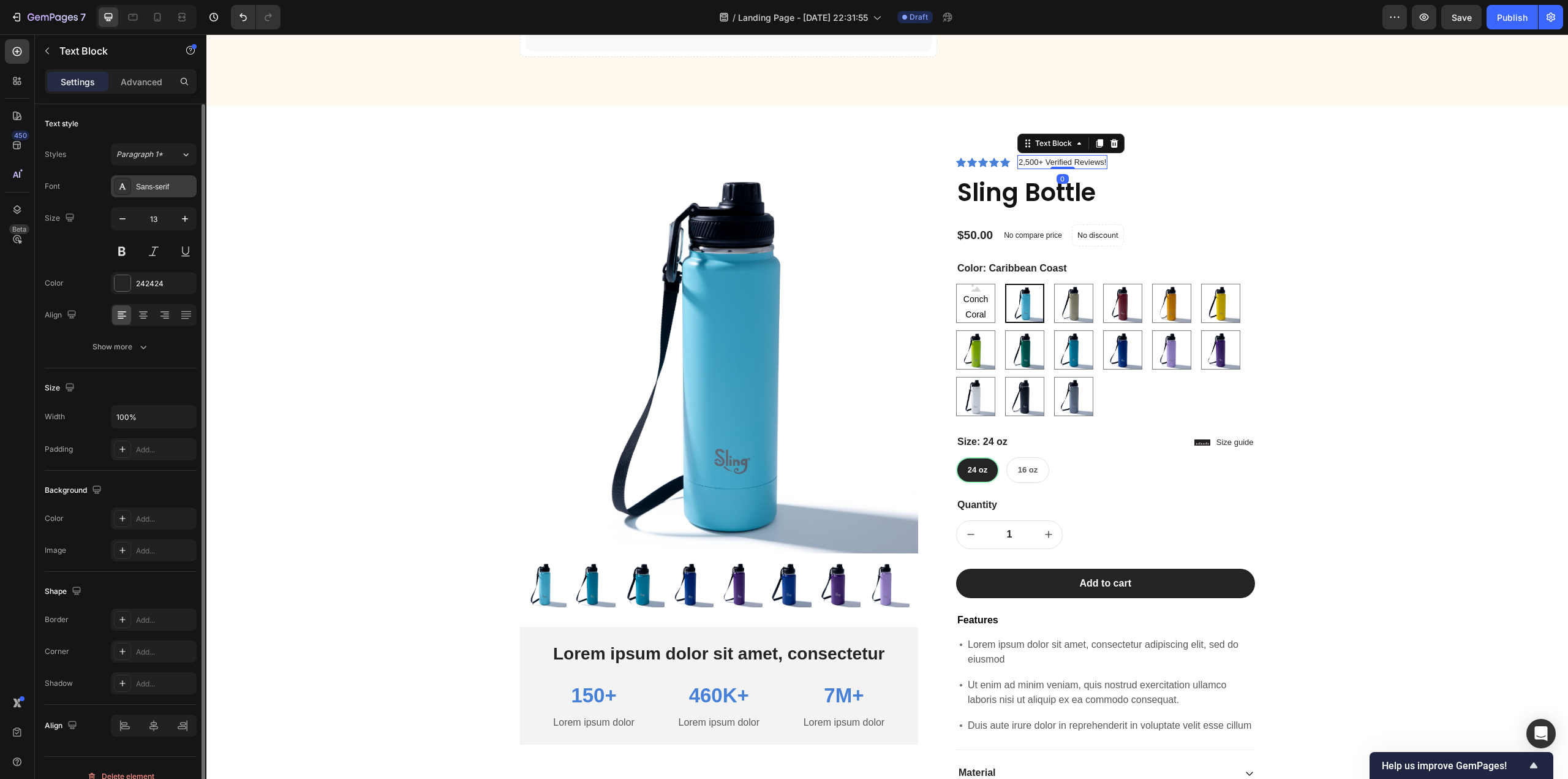
click at [162, 190] on div "Sans-serif" at bounding box center [164, 186] width 58 height 11
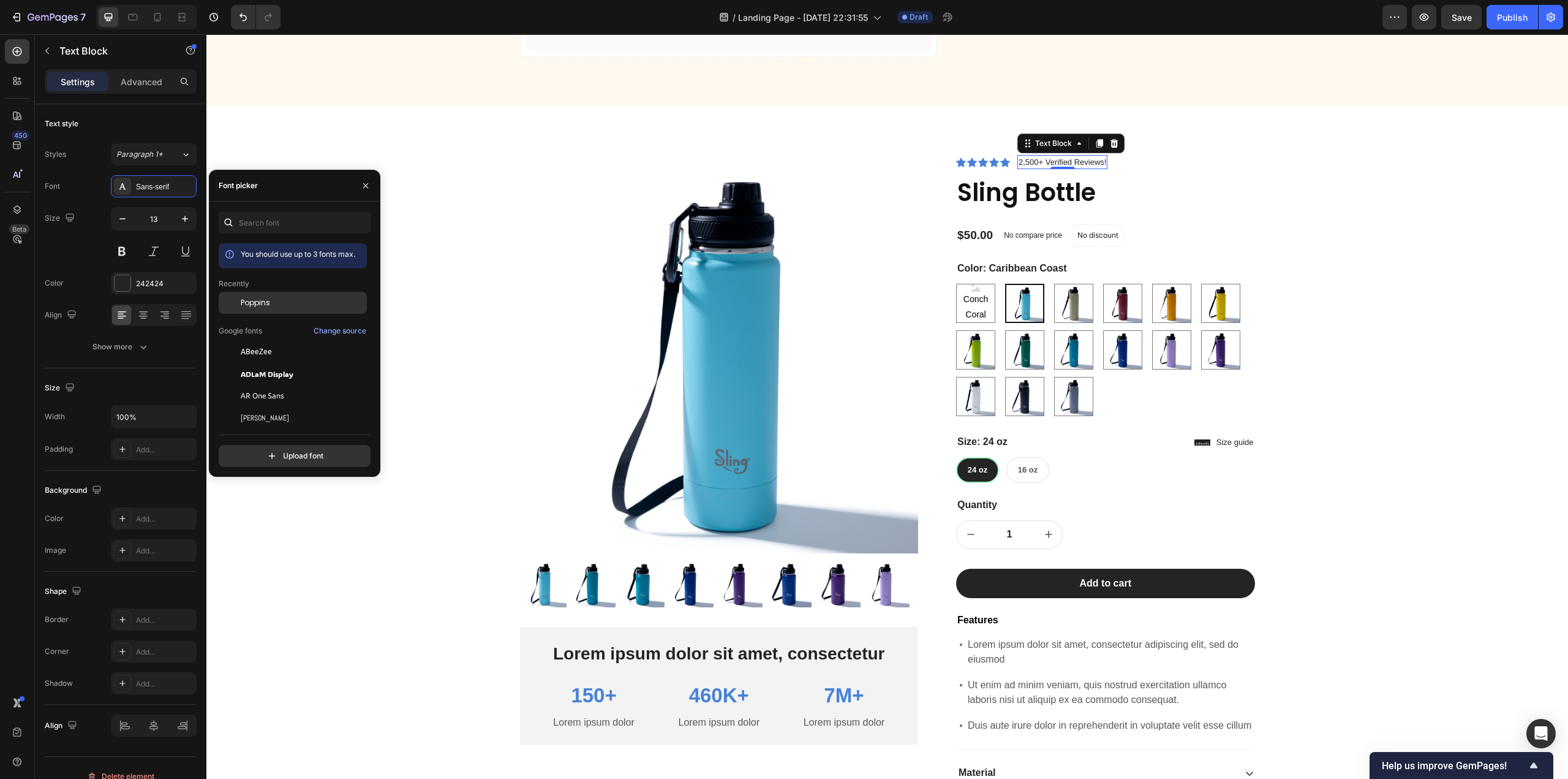
click at [253, 304] on span "Poppins" at bounding box center [255, 302] width 29 height 11
click at [980, 234] on div "$50.00" at bounding box center [975, 235] width 38 height 18
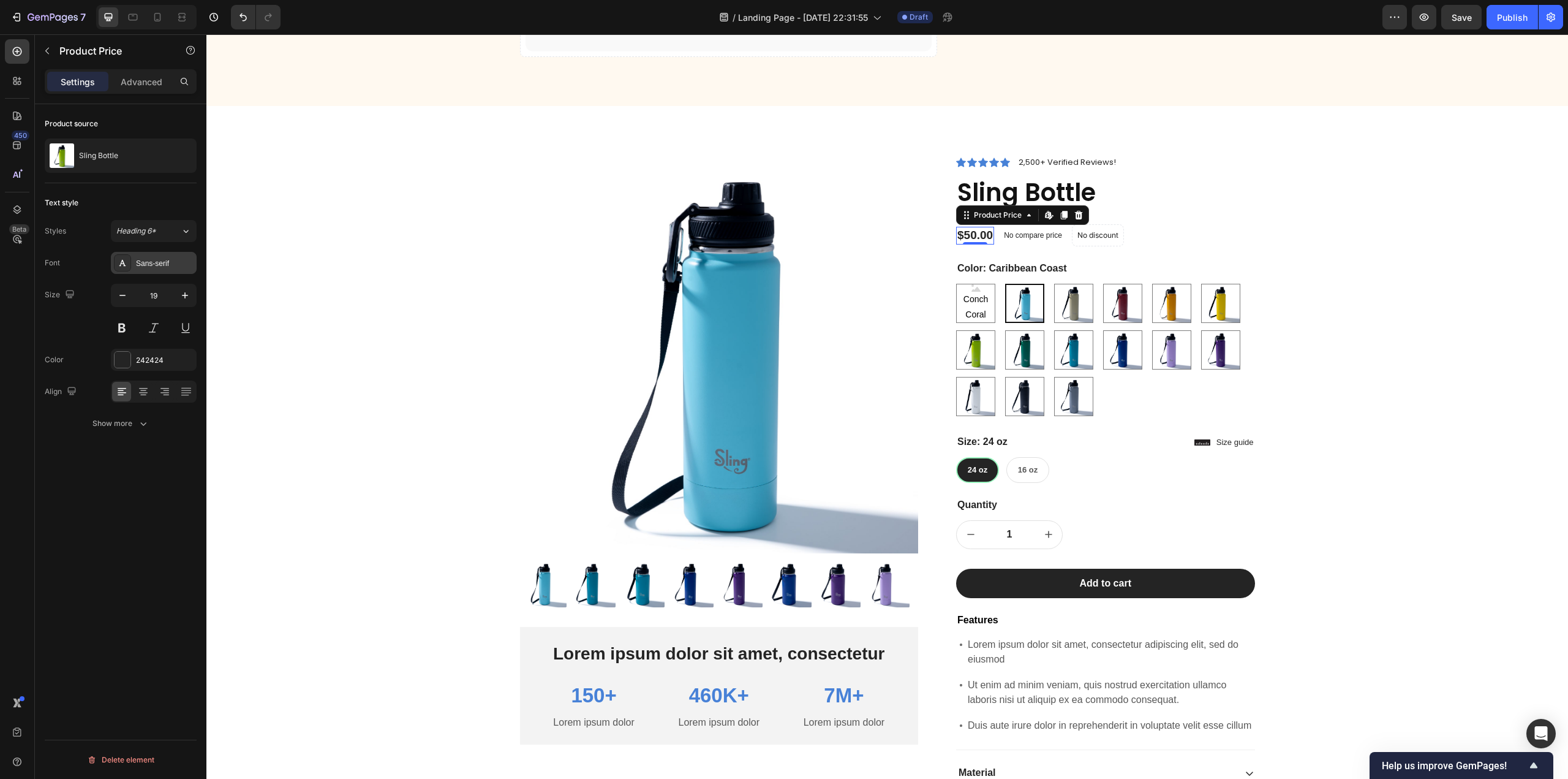
click at [148, 263] on div "Sans-serif" at bounding box center [164, 263] width 58 height 11
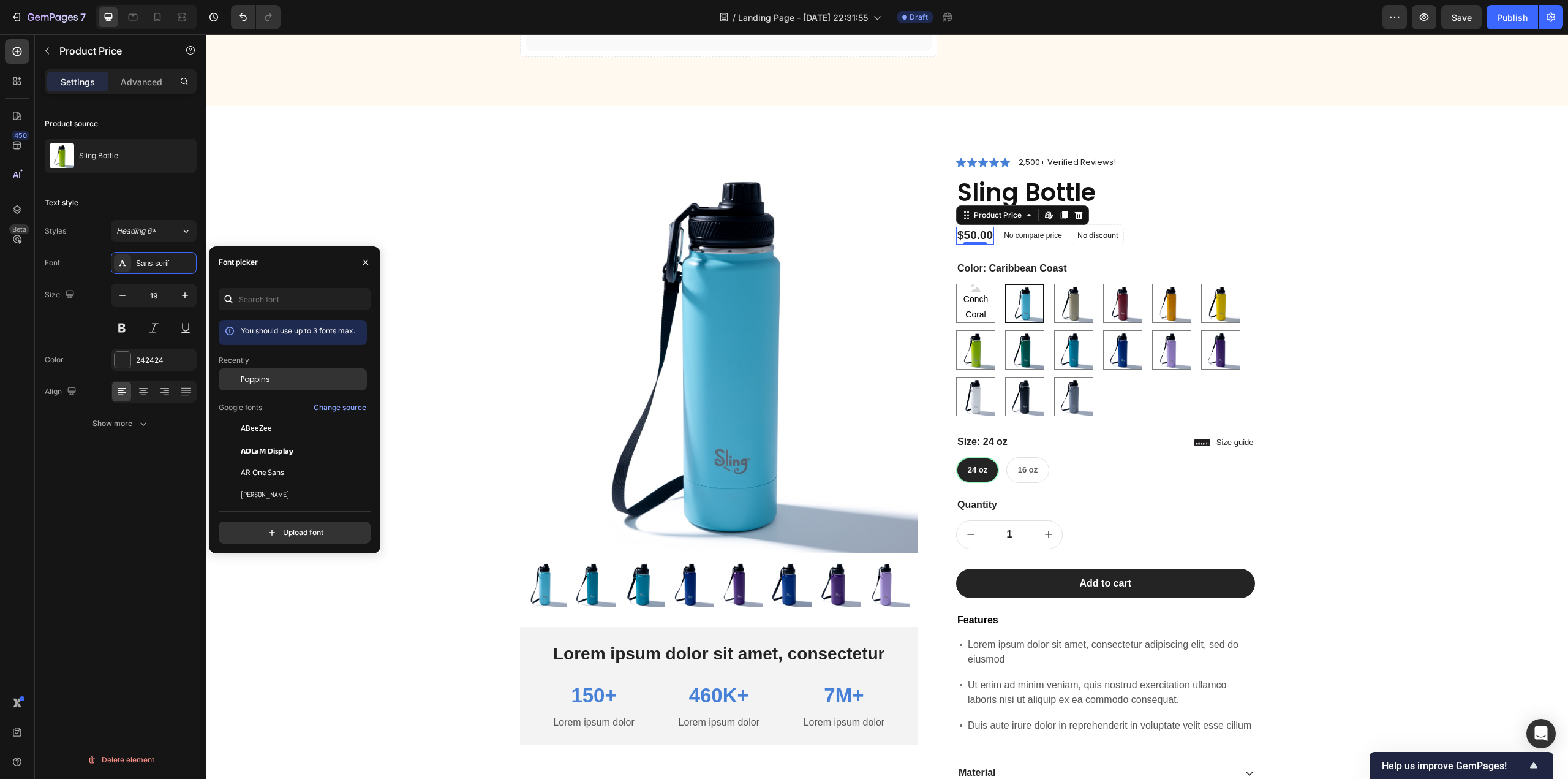
drag, startPoint x: 251, startPoint y: 378, endPoint x: 188, endPoint y: 309, distance: 93.4
click at [251, 378] on span "Poppins" at bounding box center [255, 379] width 29 height 11
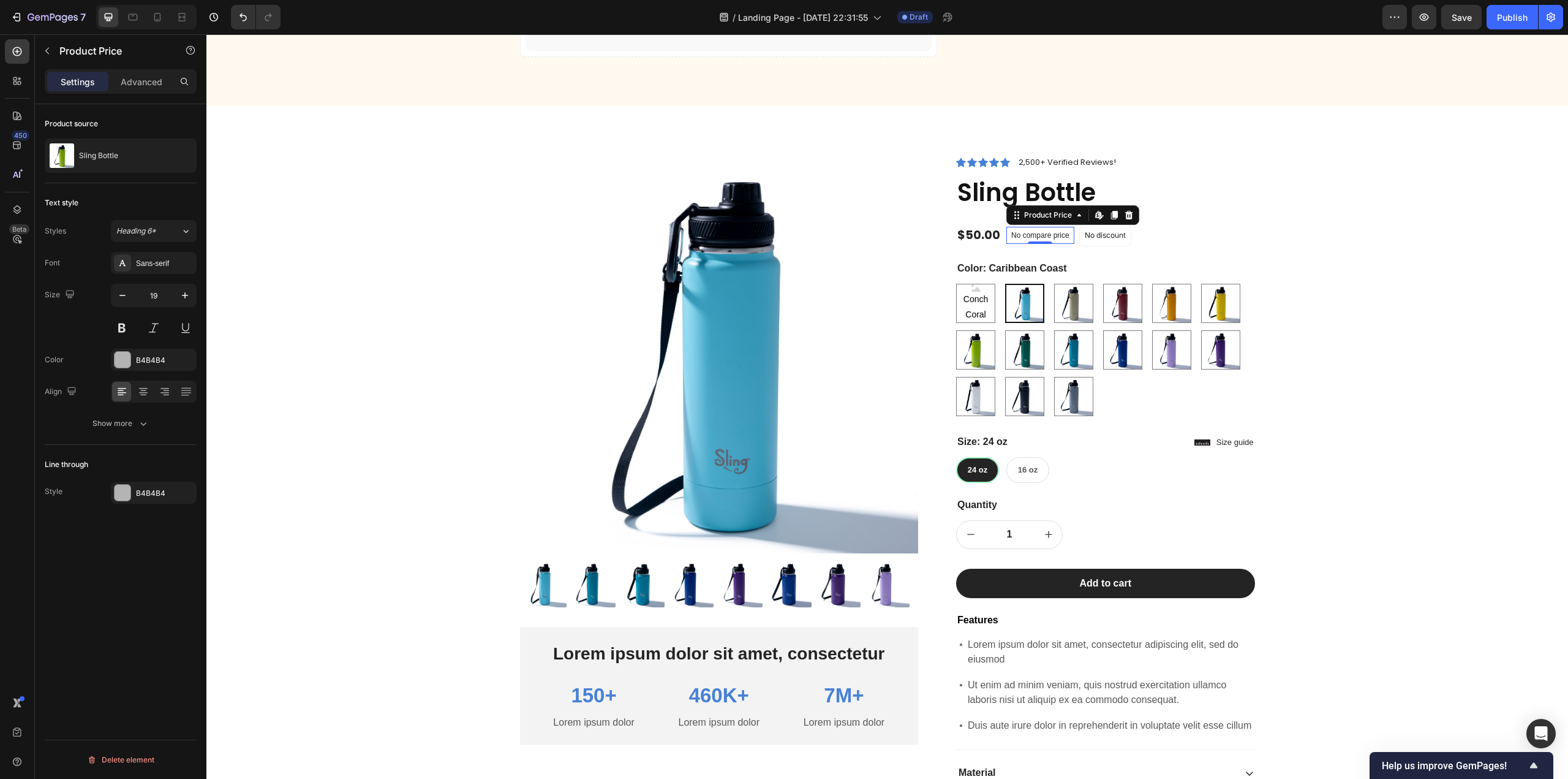
click at [1017, 237] on p "No compare price" at bounding box center [1040, 235] width 58 height 8
click at [156, 263] on div "Sans-serif" at bounding box center [164, 263] width 58 height 11
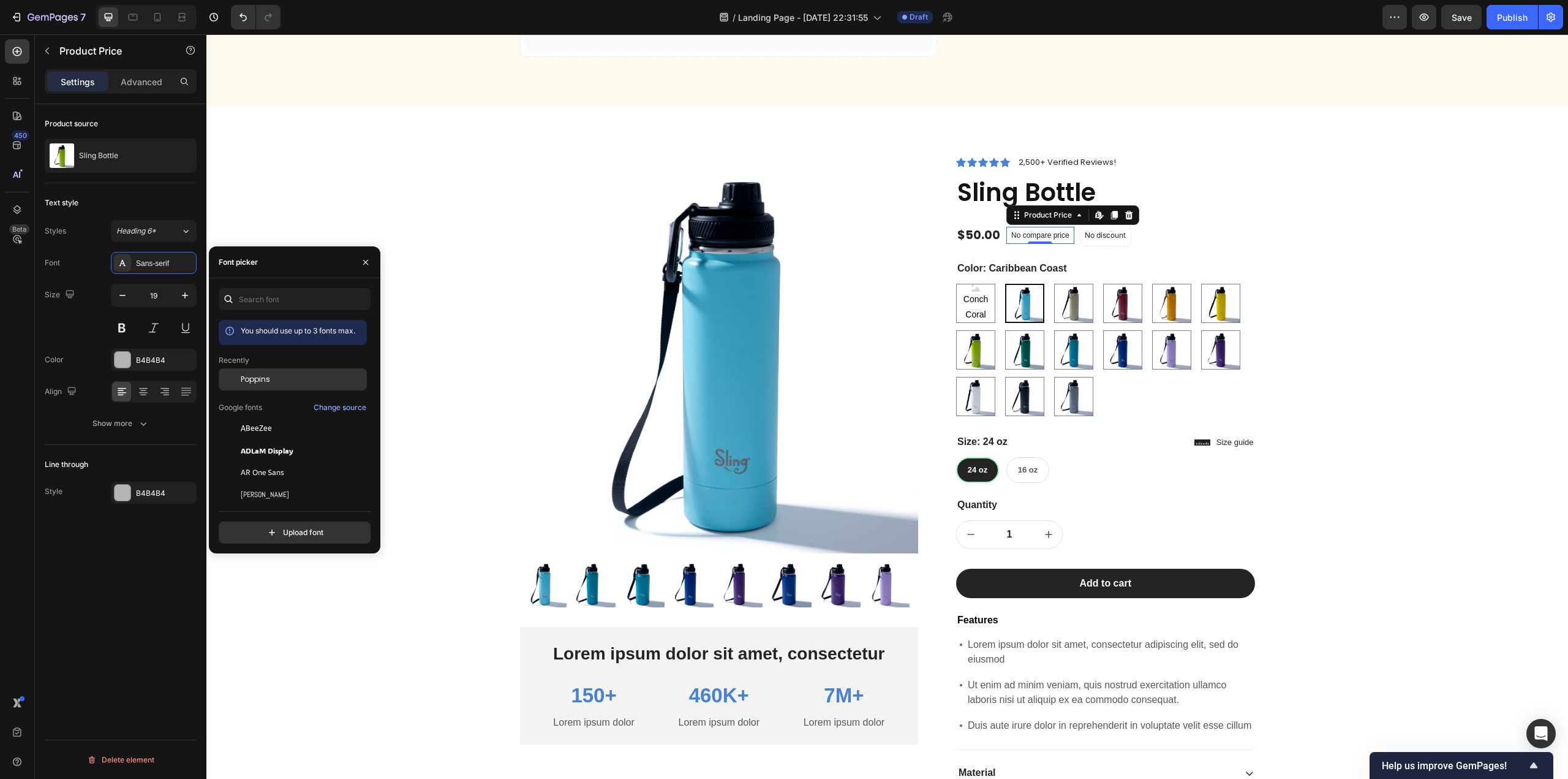
click at [268, 384] on span "Poppins" at bounding box center [255, 379] width 29 height 11
click at [1100, 234] on p "No discount" at bounding box center [1105, 235] width 41 height 11
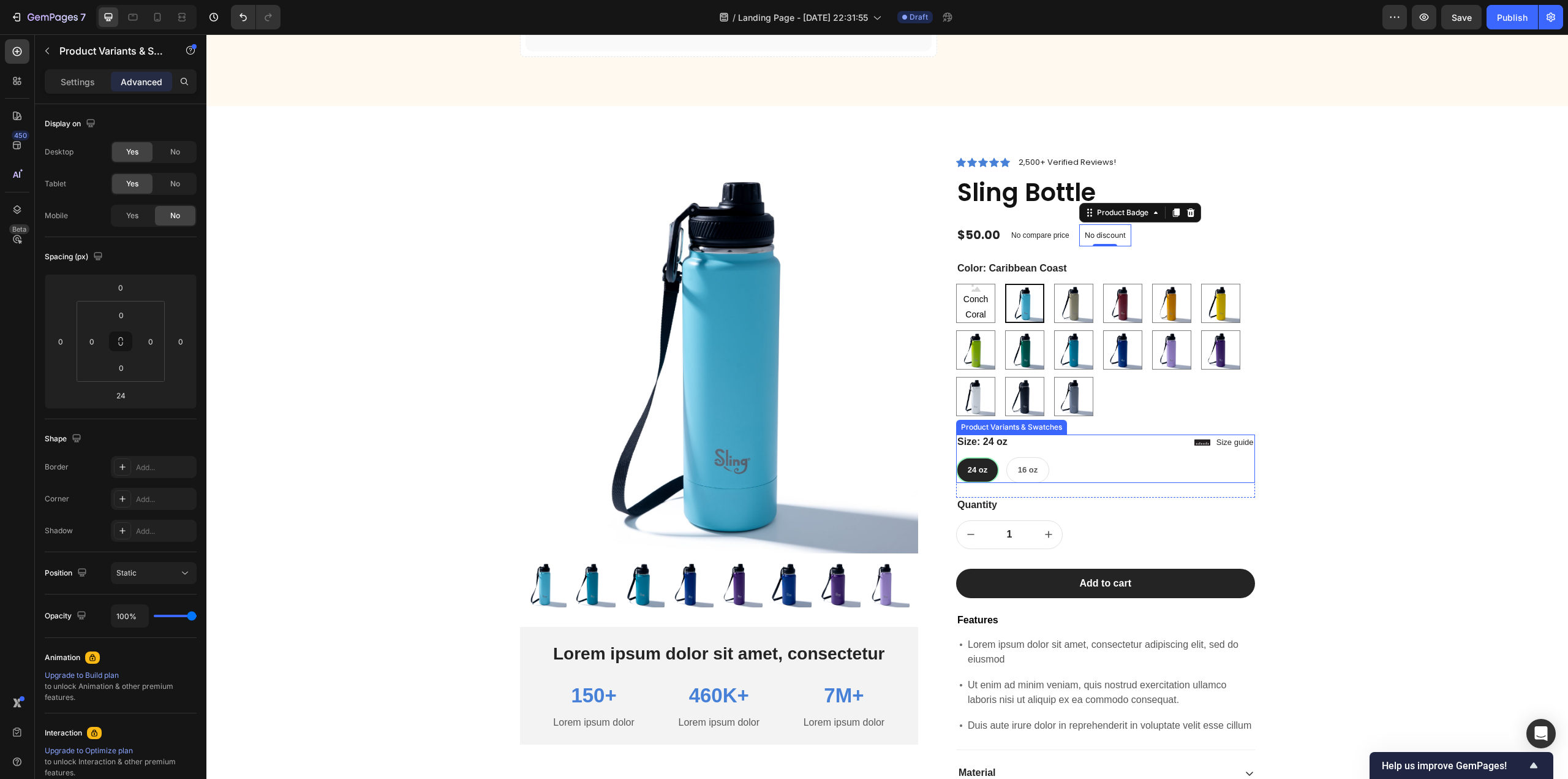
click at [981, 440] on legend "Size: 24 oz" at bounding box center [982, 442] width 53 height 15
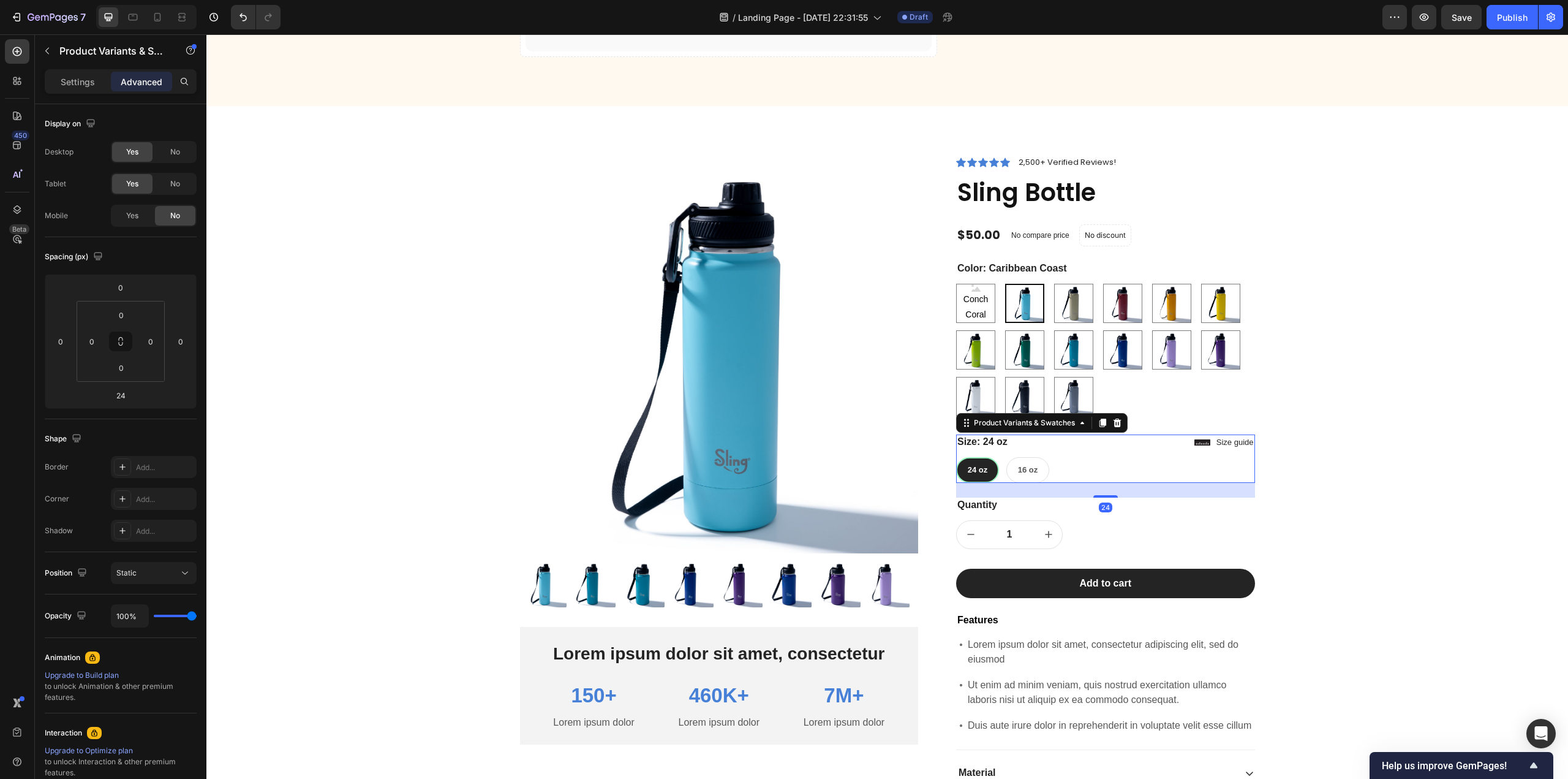
click at [970, 442] on legend "Size: 24 oz" at bounding box center [982, 442] width 53 height 15
click at [1010, 574] on button "Add to cart" at bounding box center [1105, 584] width 299 height 30
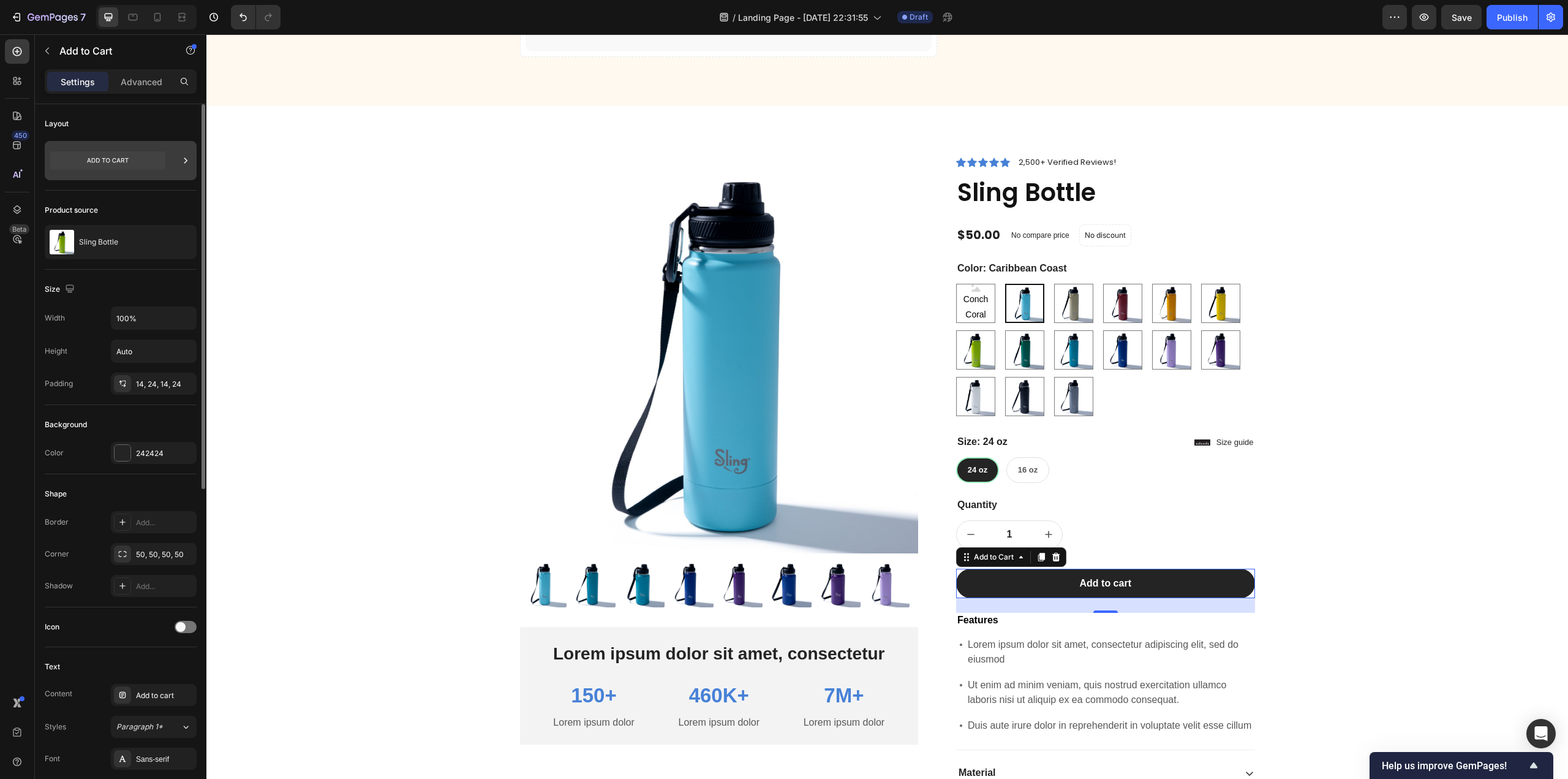
click at [185, 162] on icon at bounding box center [186, 160] width 3 height 6
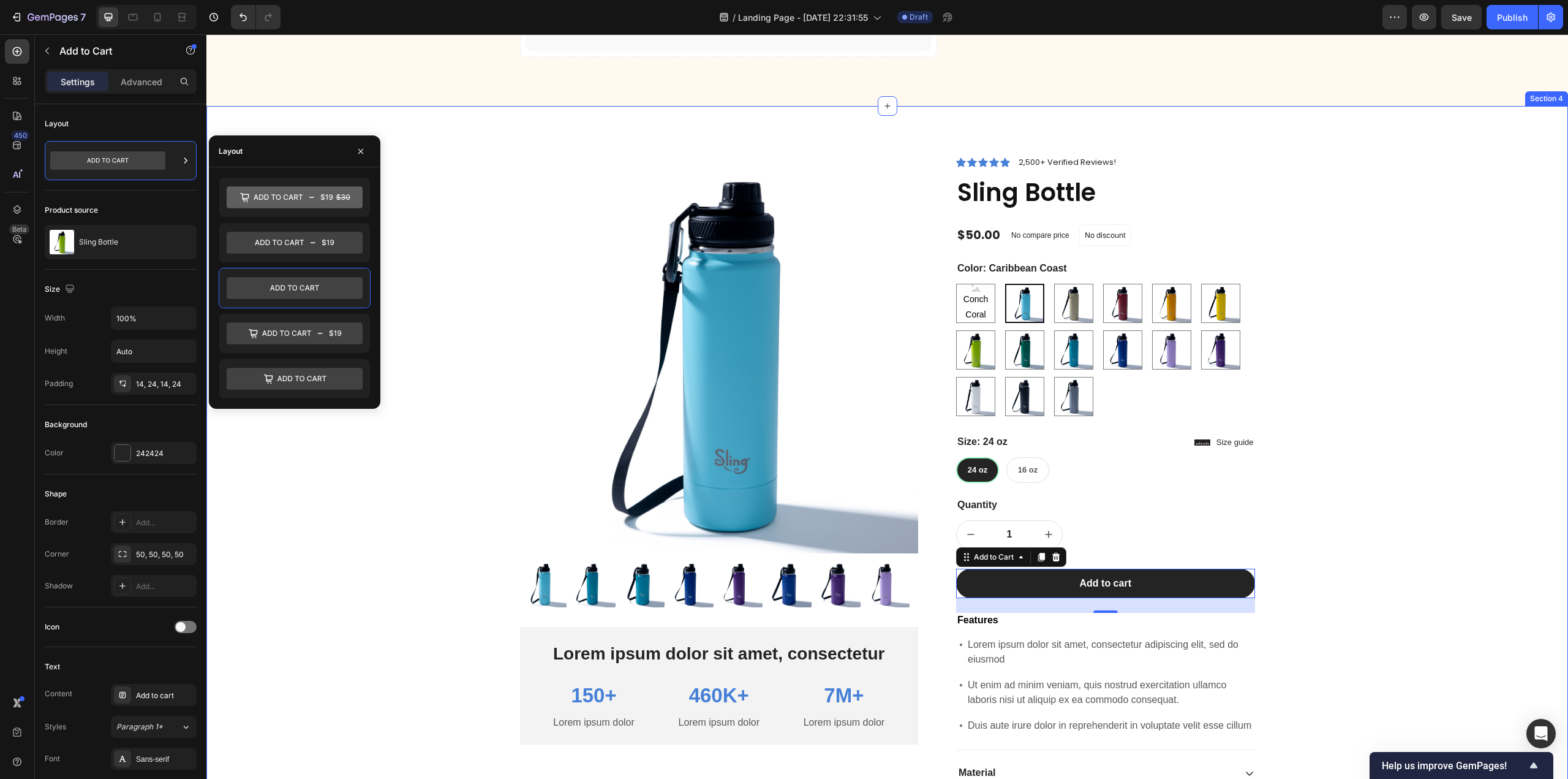
click at [464, 424] on div "Product Images Lorem ipsum dolor sit amet, consectetur Text Block 150+ Text Blo…" at bounding box center [887, 545] width 1343 height 782
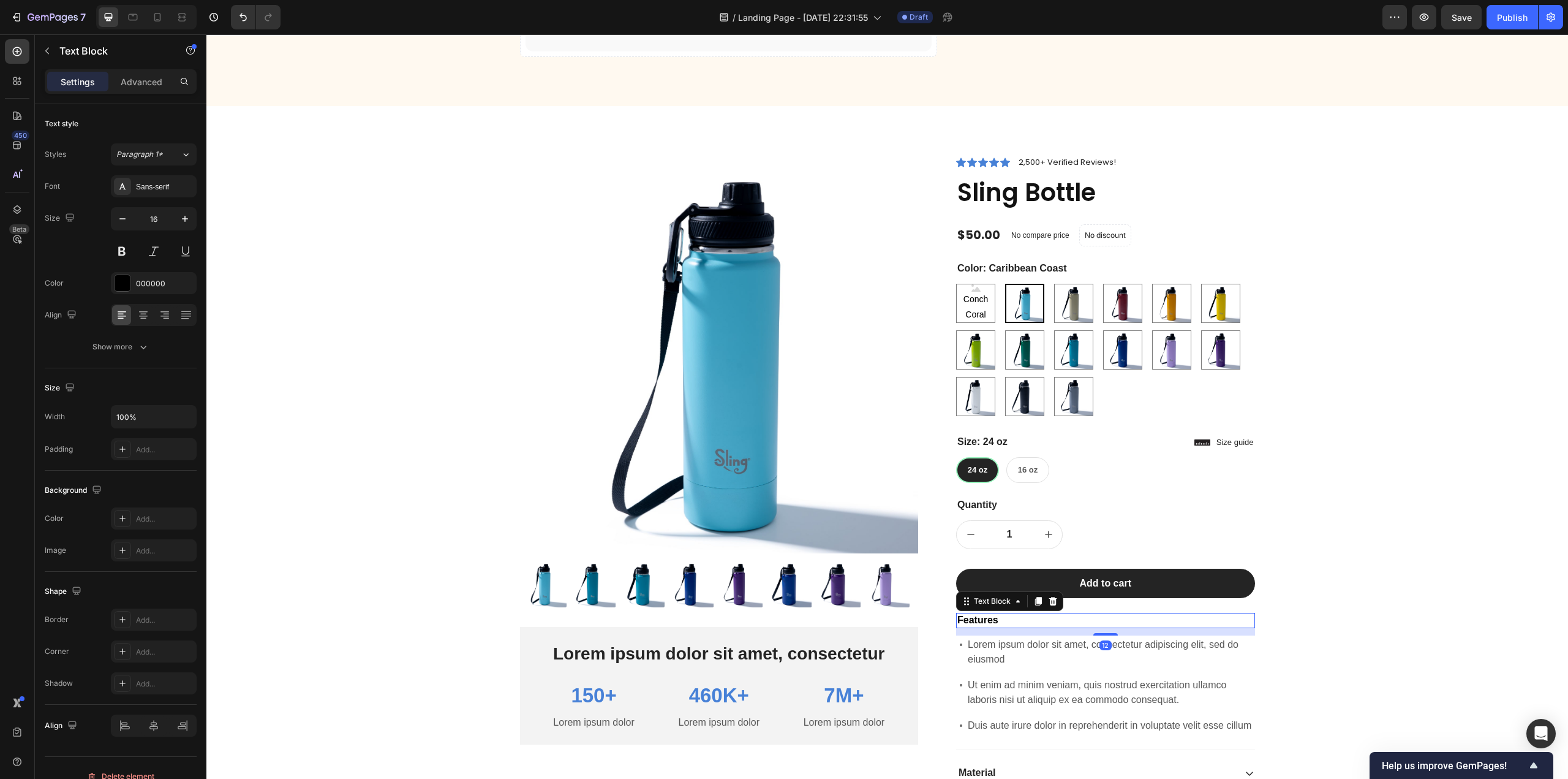
click at [984, 624] on p "Features" at bounding box center [1105, 620] width 297 height 13
click at [174, 183] on div "Sans-serif" at bounding box center [164, 186] width 58 height 11
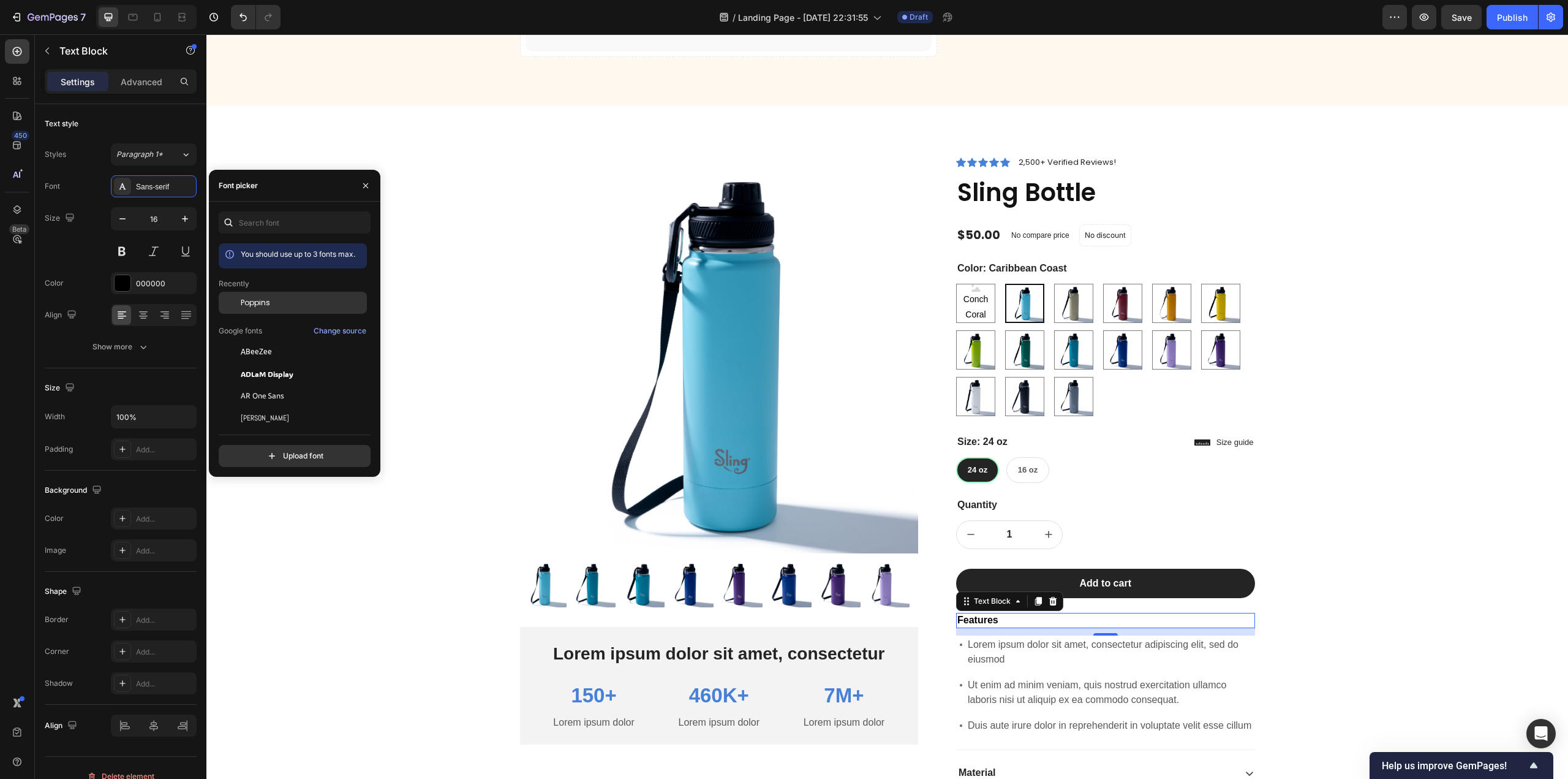
click at [271, 297] on div "Poppins" at bounding box center [303, 302] width 123 height 11
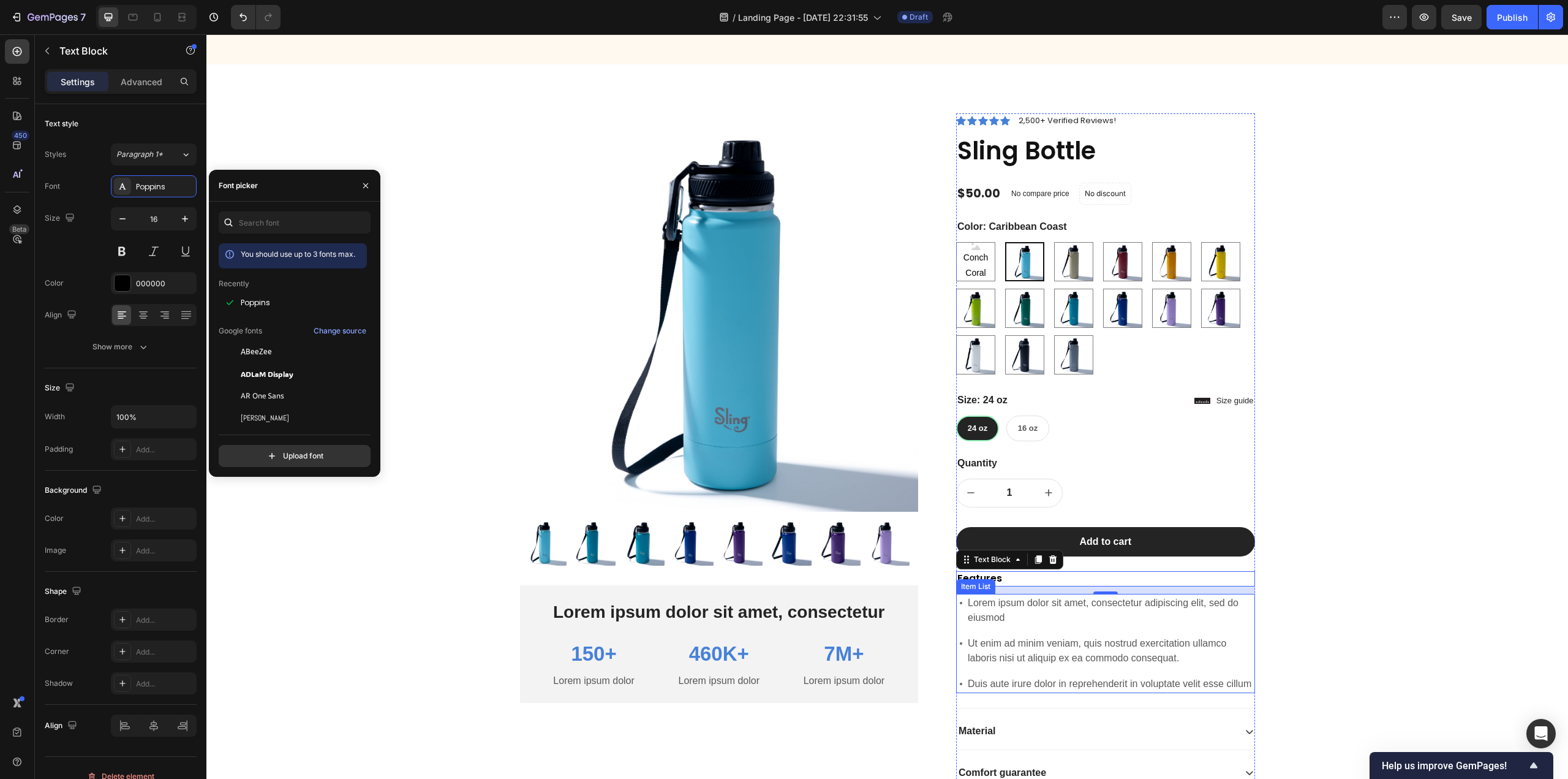
scroll to position [1103, 0]
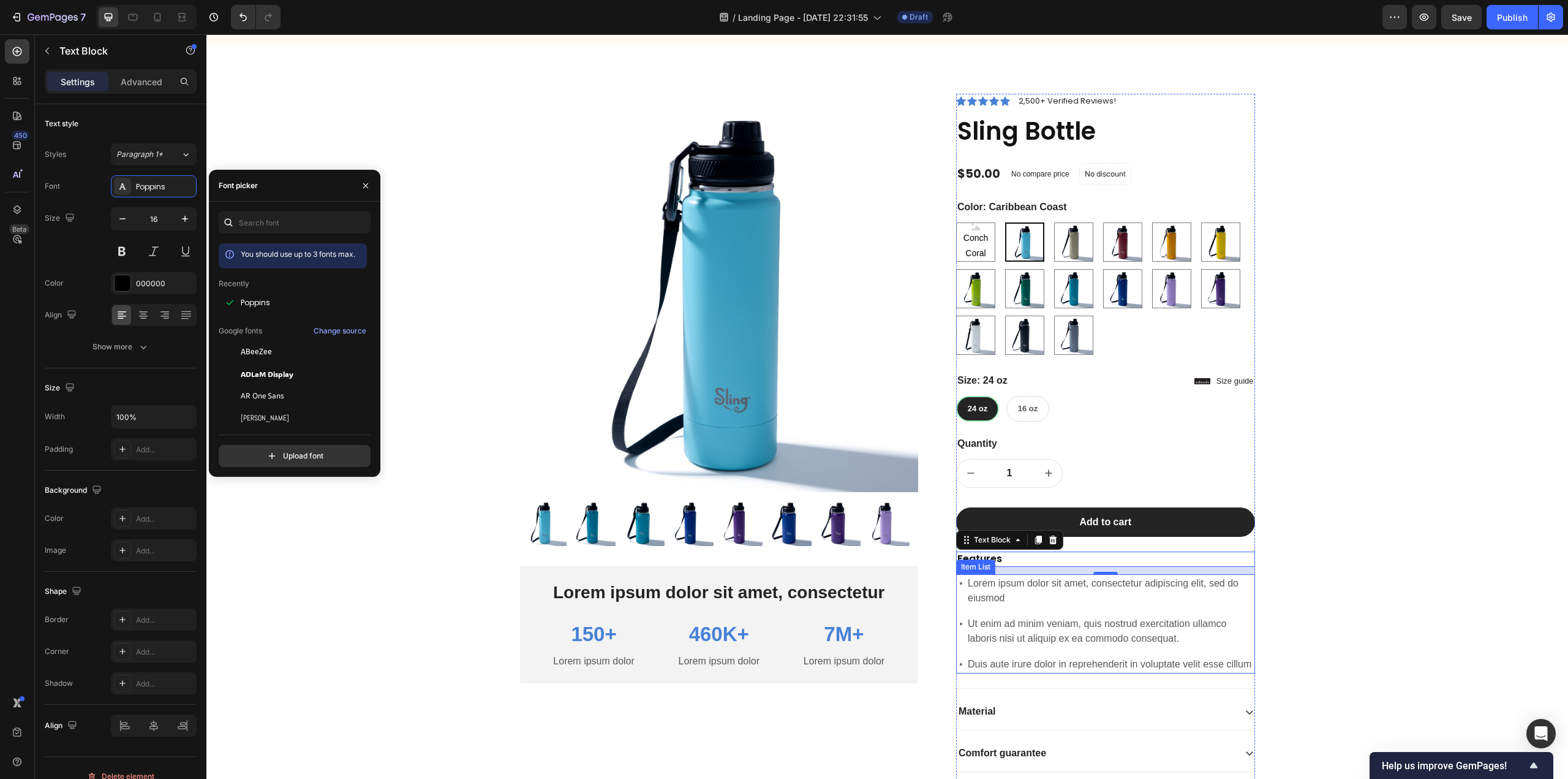
click at [1031, 602] on p "Lorem ipsum dolor sit amet, consectetur adipiscing elit, sed do eiusmod" at bounding box center [1110, 591] width 285 height 29
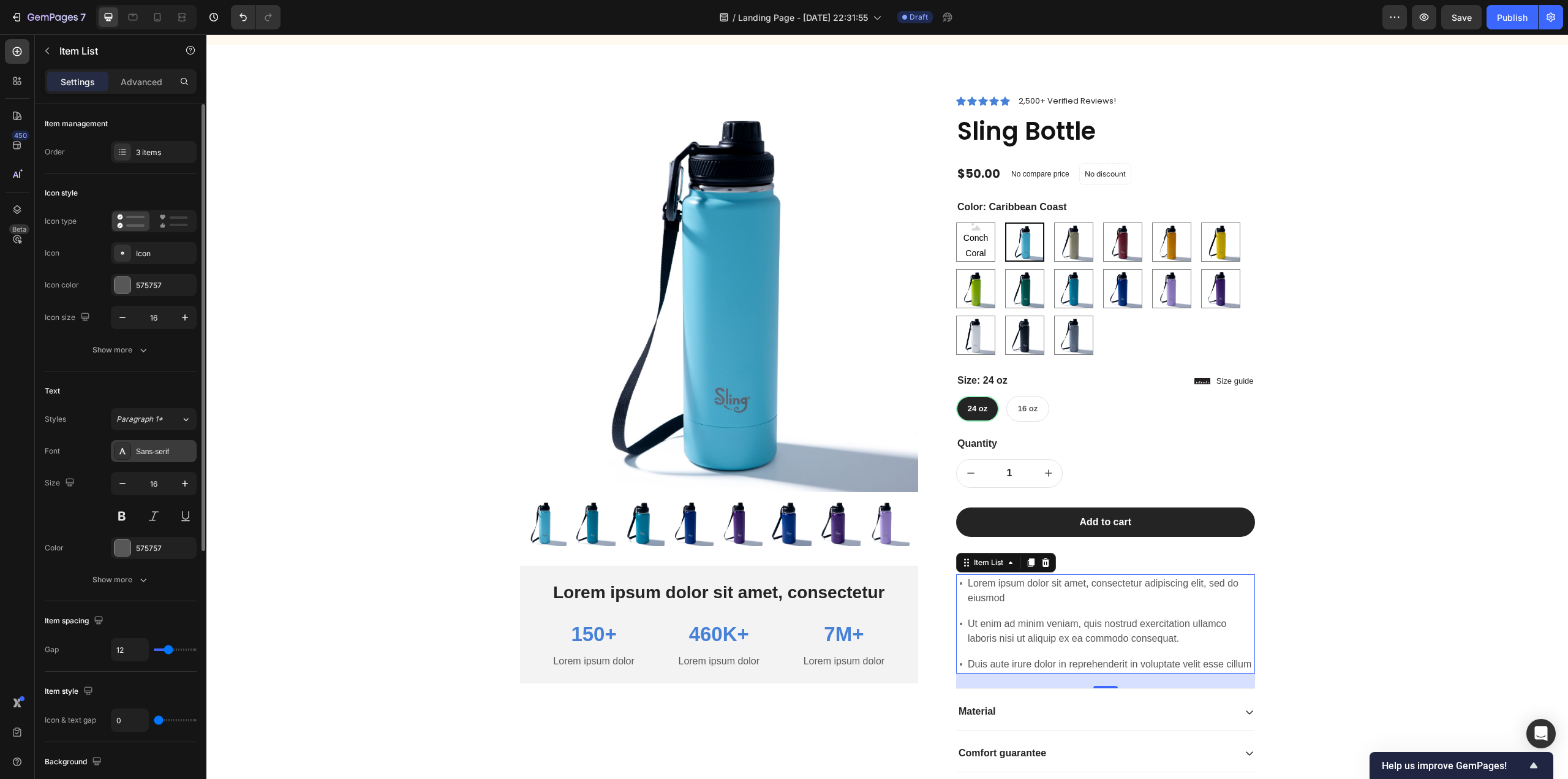
click at [174, 447] on div "Sans-serif" at bounding box center [164, 451] width 58 height 11
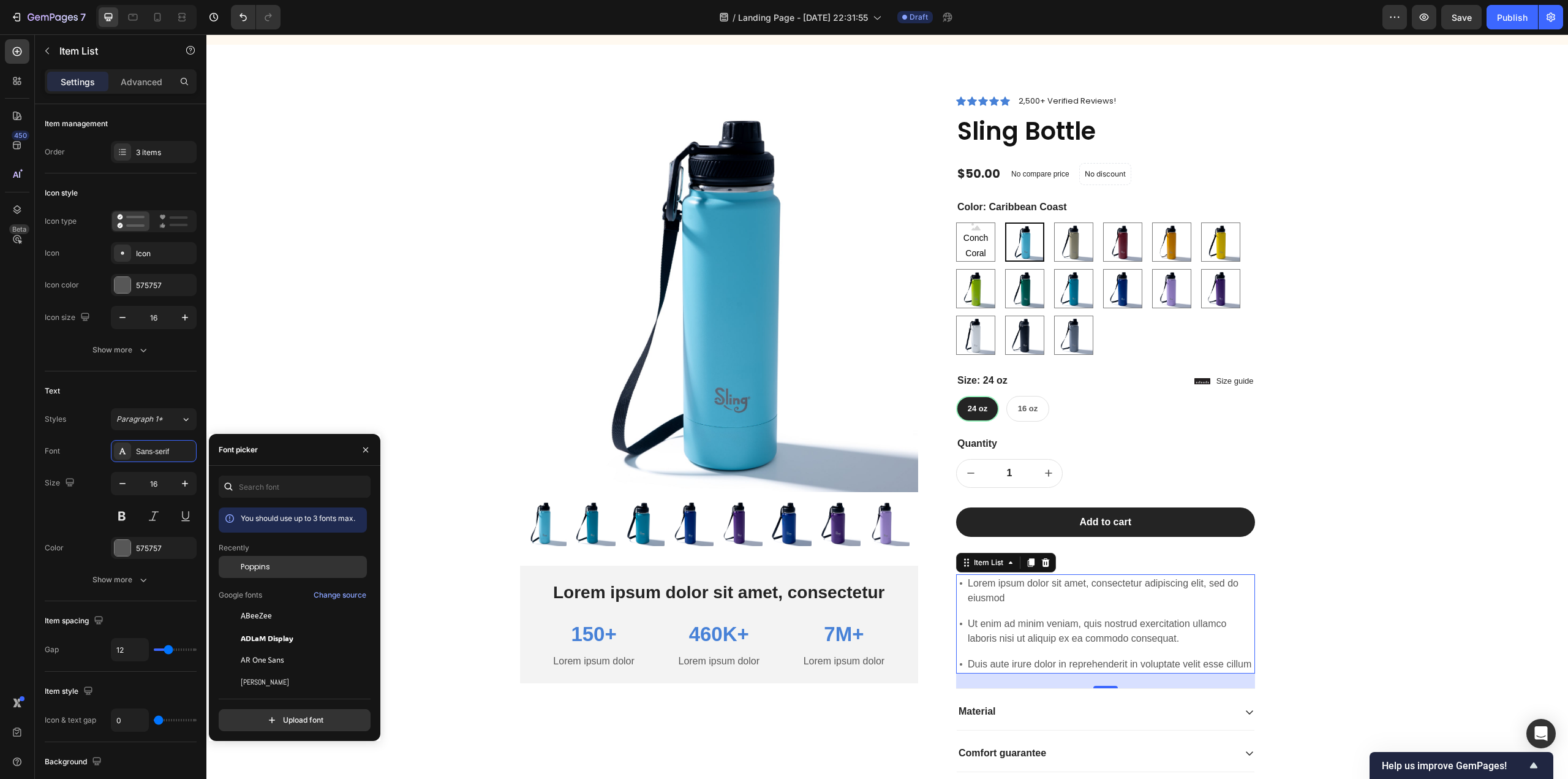
click at [255, 565] on span "Poppins" at bounding box center [255, 566] width 29 height 11
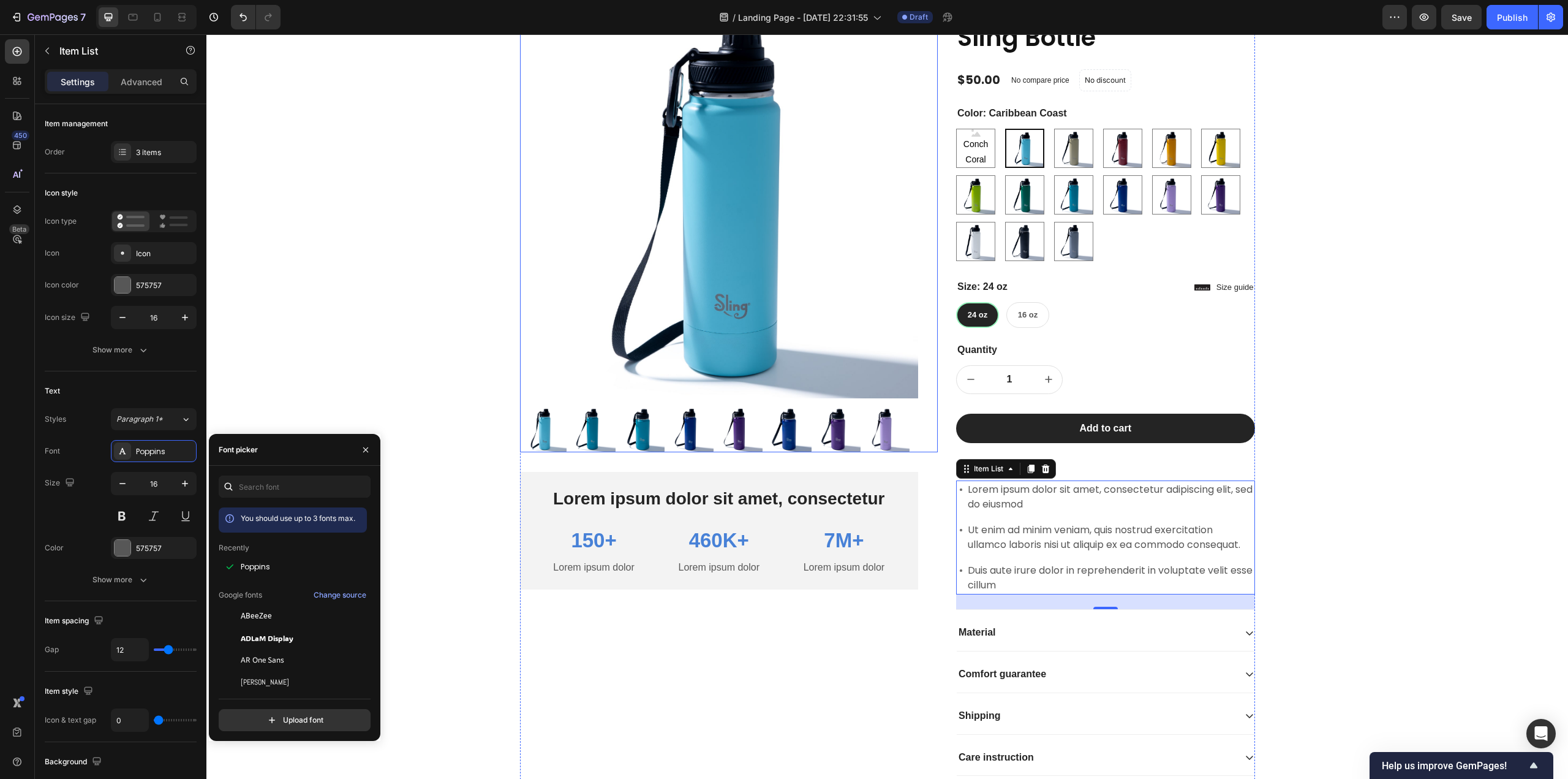
scroll to position [1348, 0]
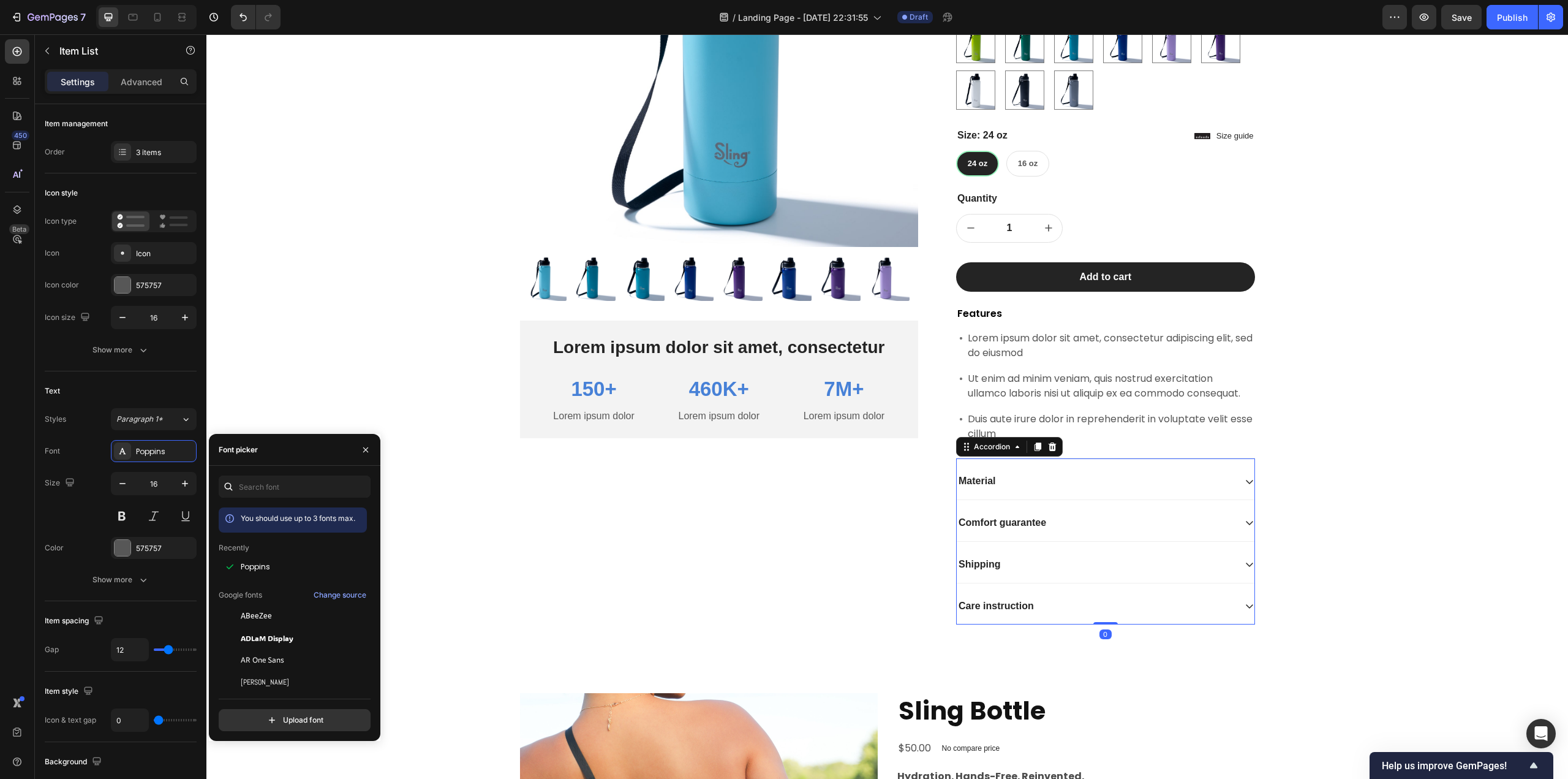
click at [1036, 486] on div "Material" at bounding box center [1096, 481] width 278 height 17
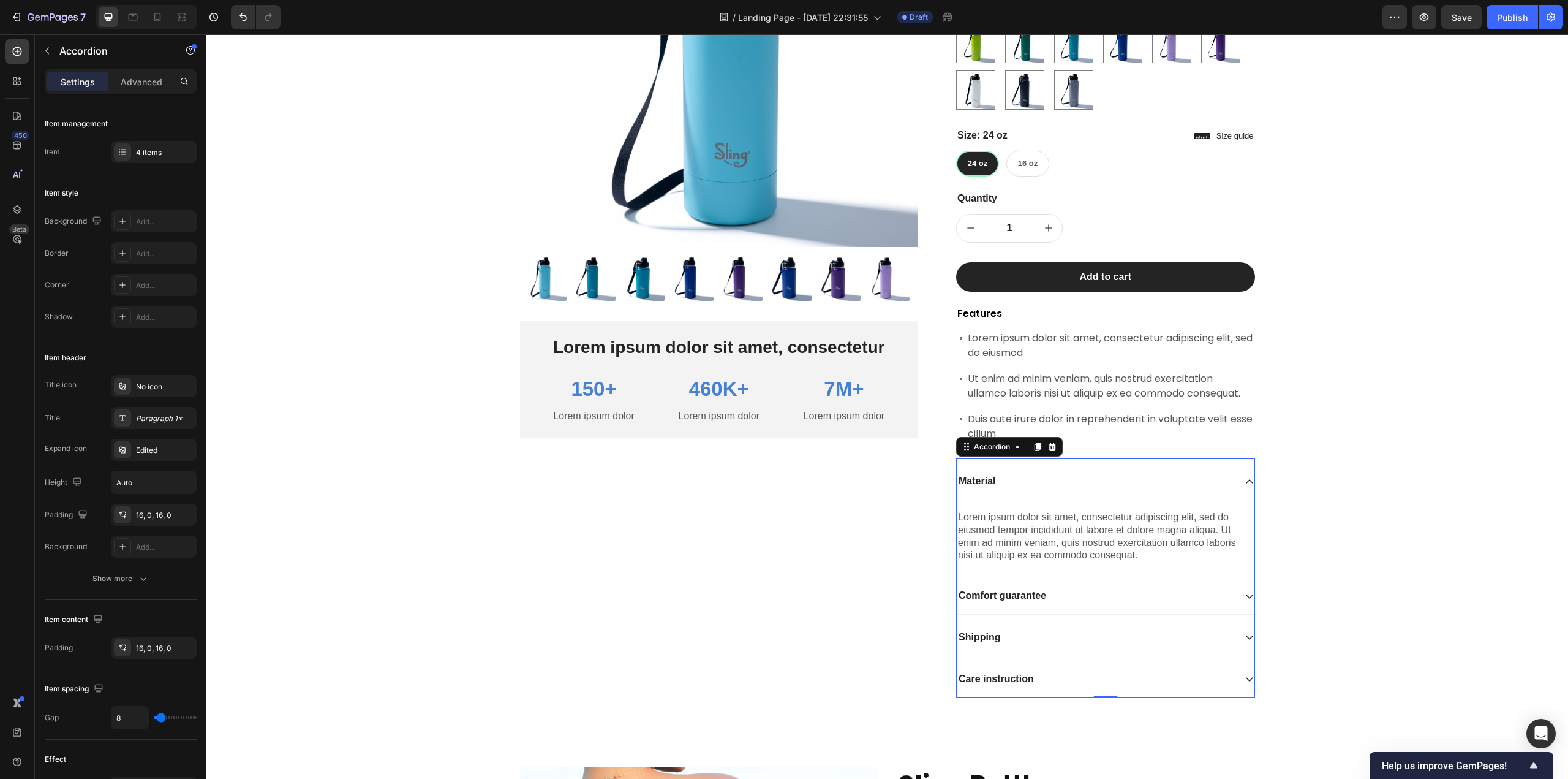
click at [1094, 500] on div "Lorem ipsum dolor sit amet, consectetur adipiscing elit, sed do eiusmod tempor …" at bounding box center [1105, 536] width 298 height 73
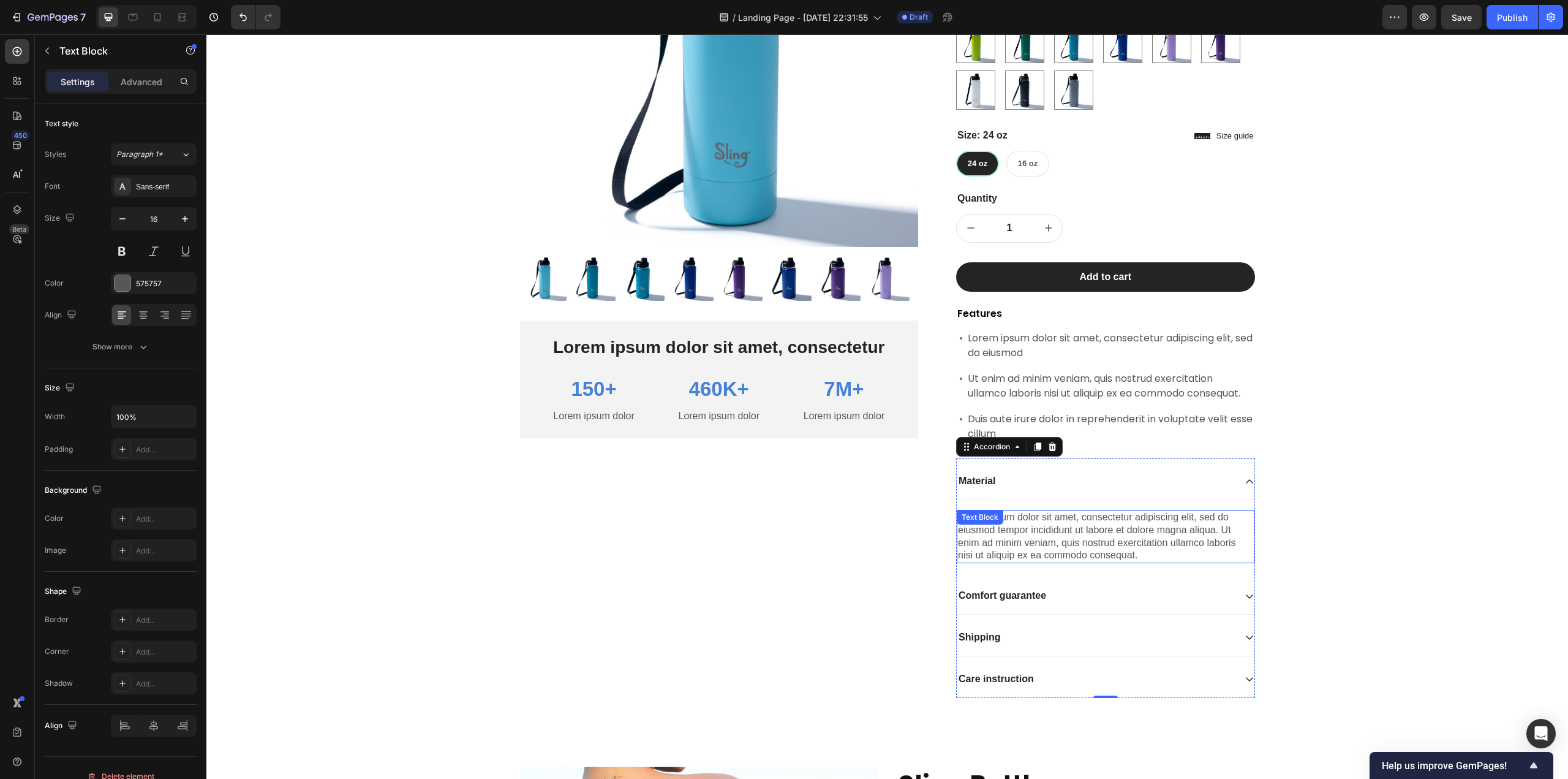
click at [1080, 529] on div "Lorem ipsum dolor sit amet, consectetur adipiscing elit, sed do eiusmod tempor …" at bounding box center [1105, 536] width 298 height 53
click at [1077, 484] on div "Material" at bounding box center [1096, 481] width 278 height 17
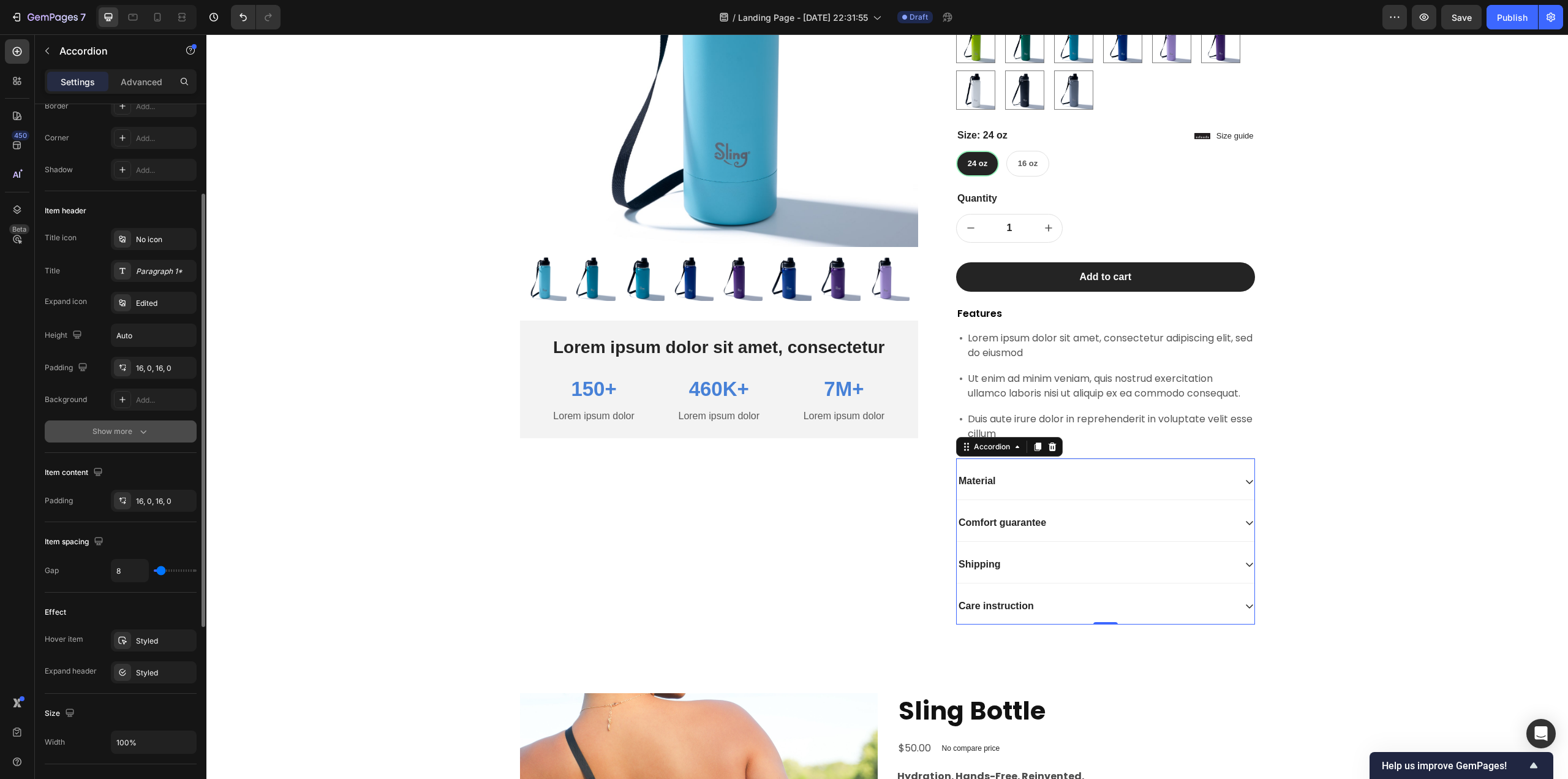
scroll to position [0, 0]
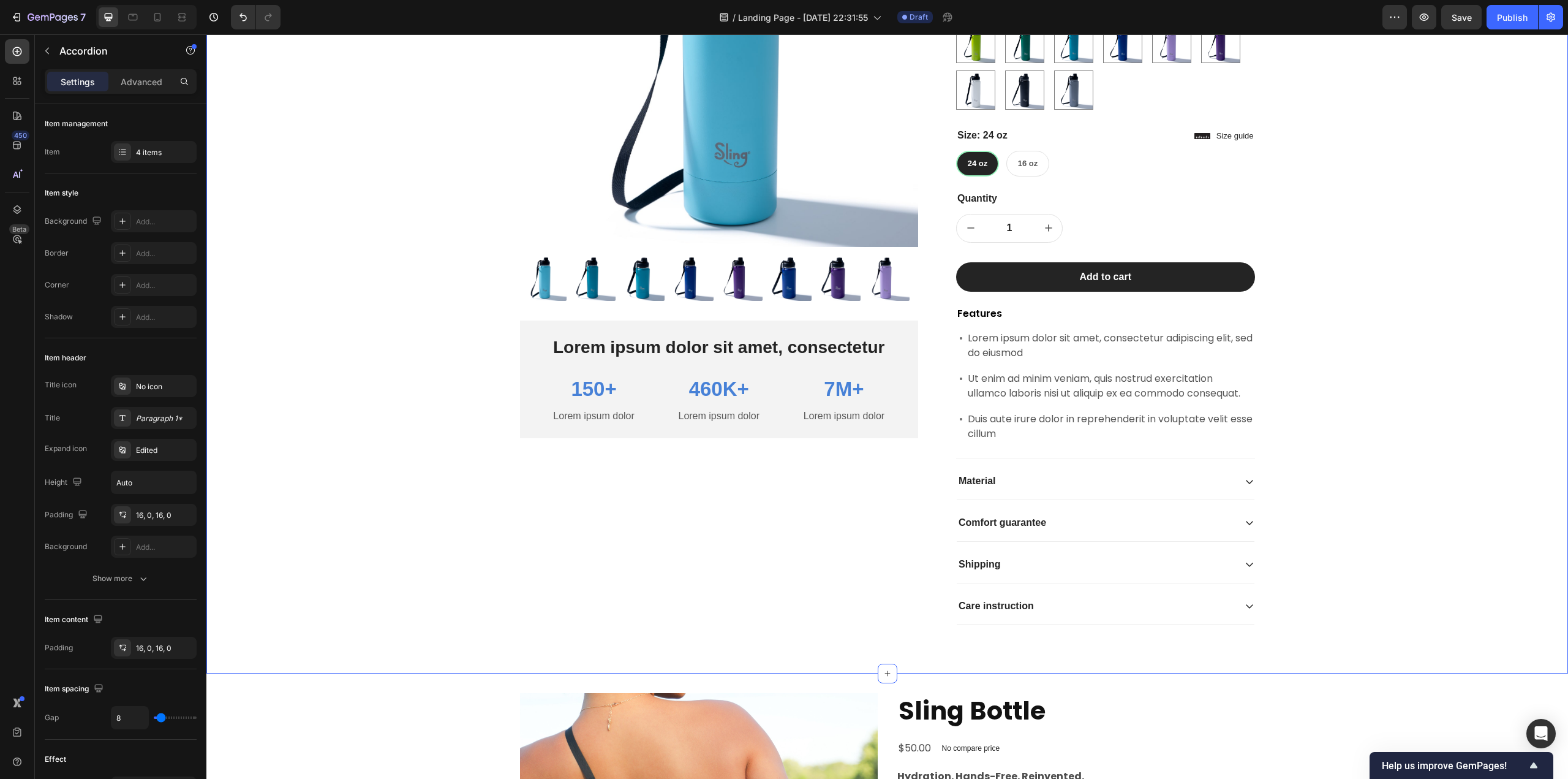
click at [470, 542] on div "Product Images Lorem ipsum dolor sit amet, consectetur Text Block 150+ Text Blo…" at bounding box center [887, 247] width 1343 height 796
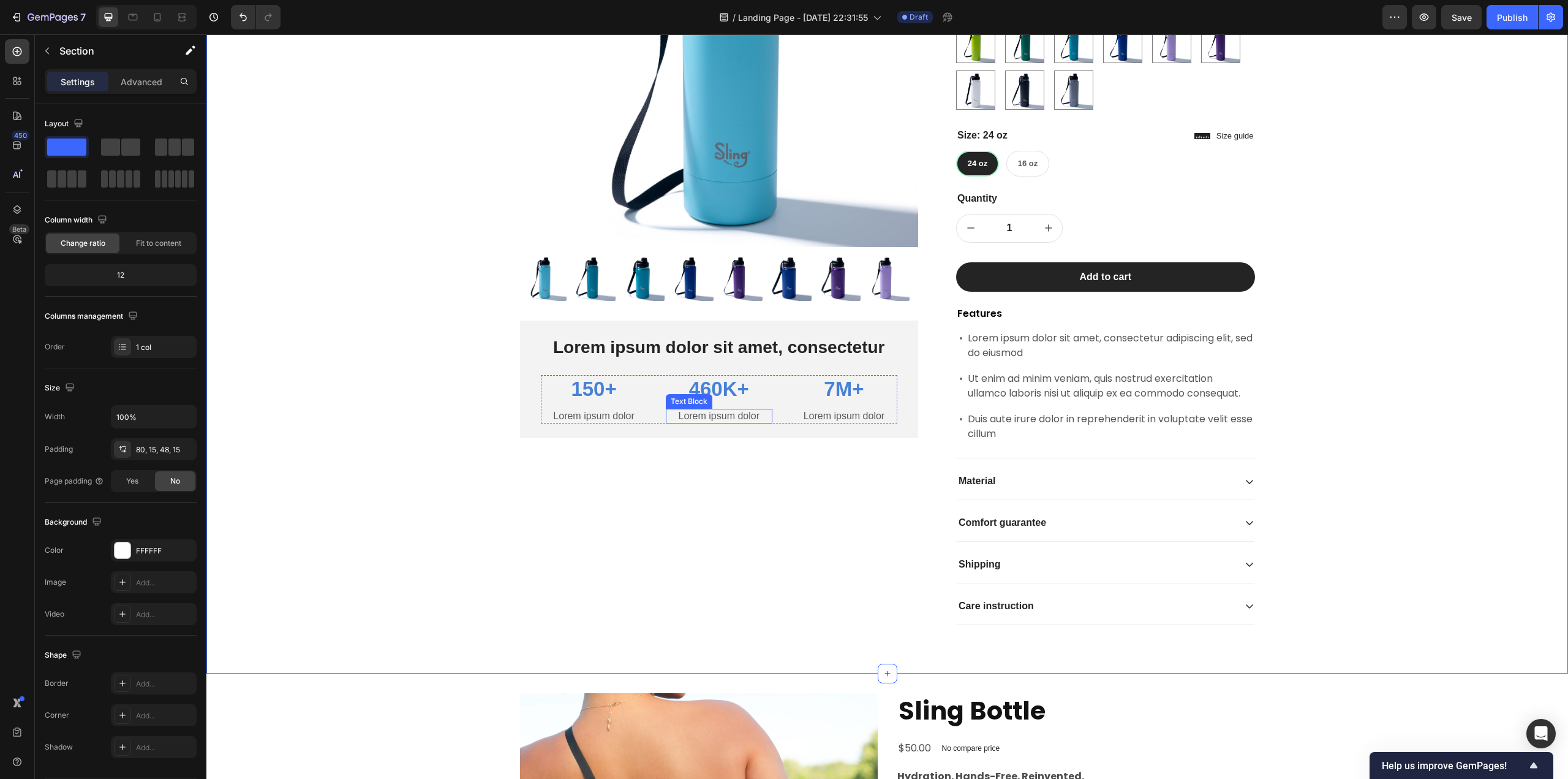
click at [673, 406] on div "Text Block" at bounding box center [689, 401] width 47 height 15
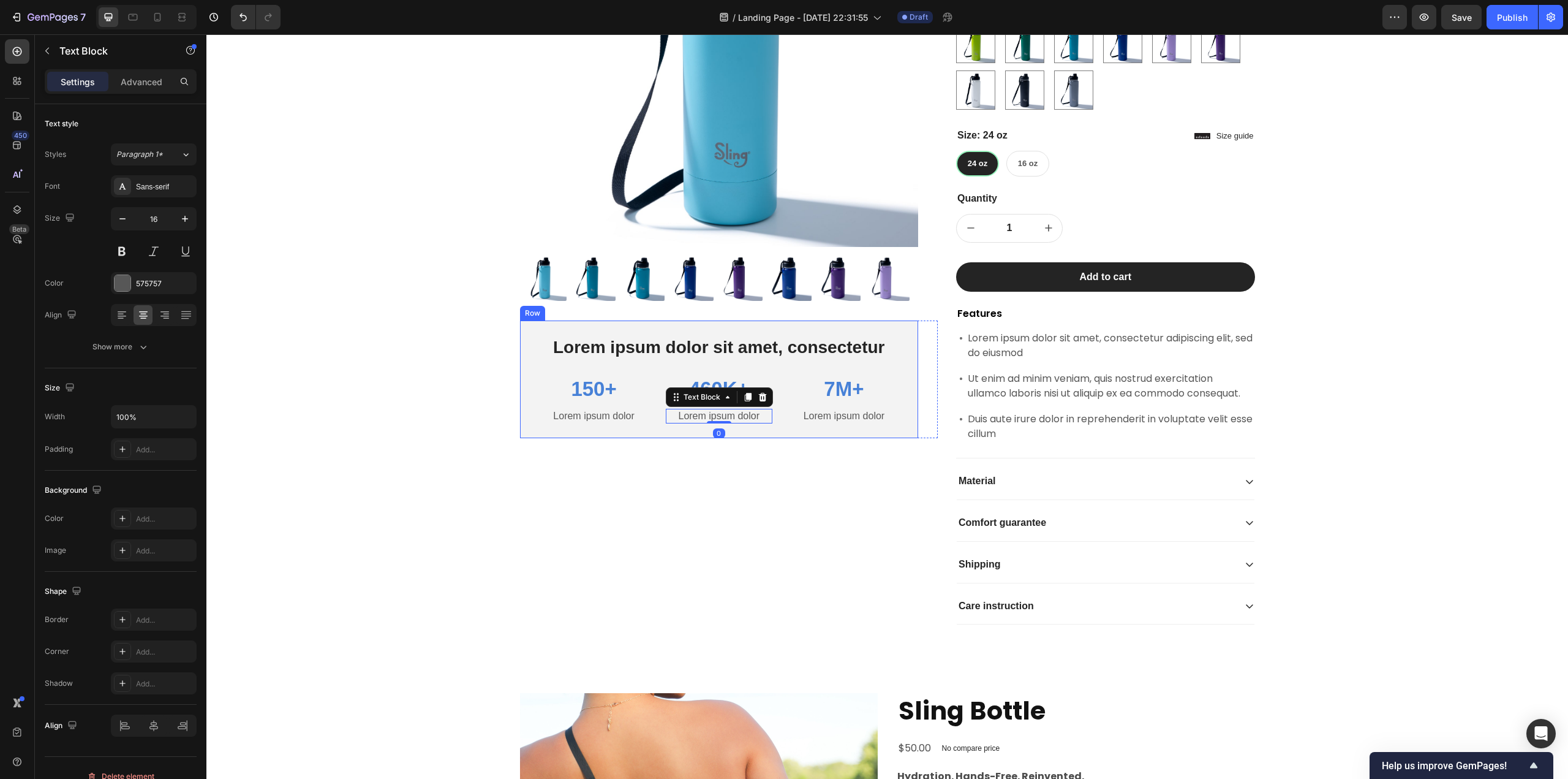
click at [619, 331] on div "Lorem ipsum dolor sit amet, consectetur Text Block 150+ Text Block Lorem ipsum …" at bounding box center [719, 379] width 398 height 118
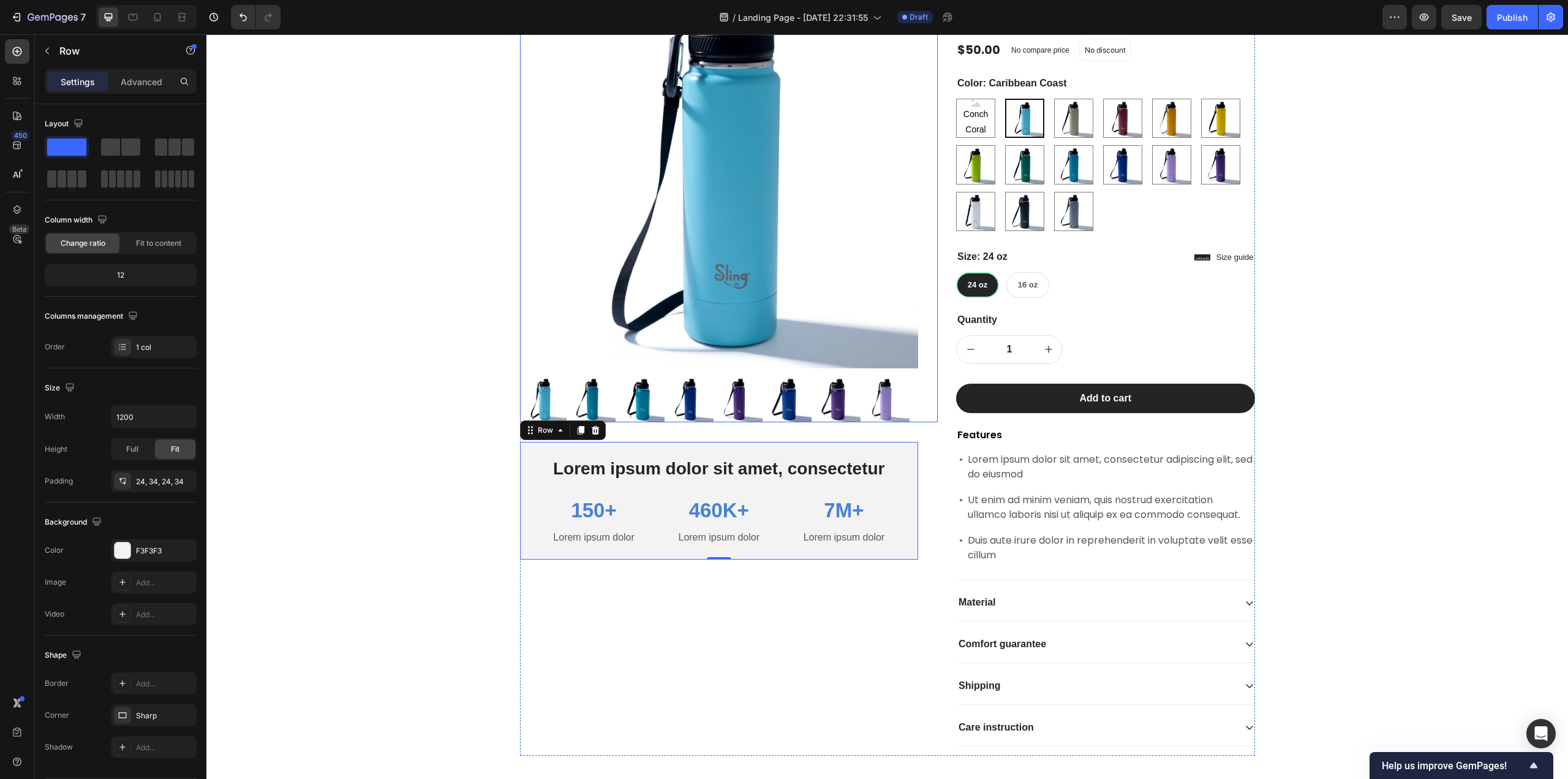
scroll to position [1042, 0]
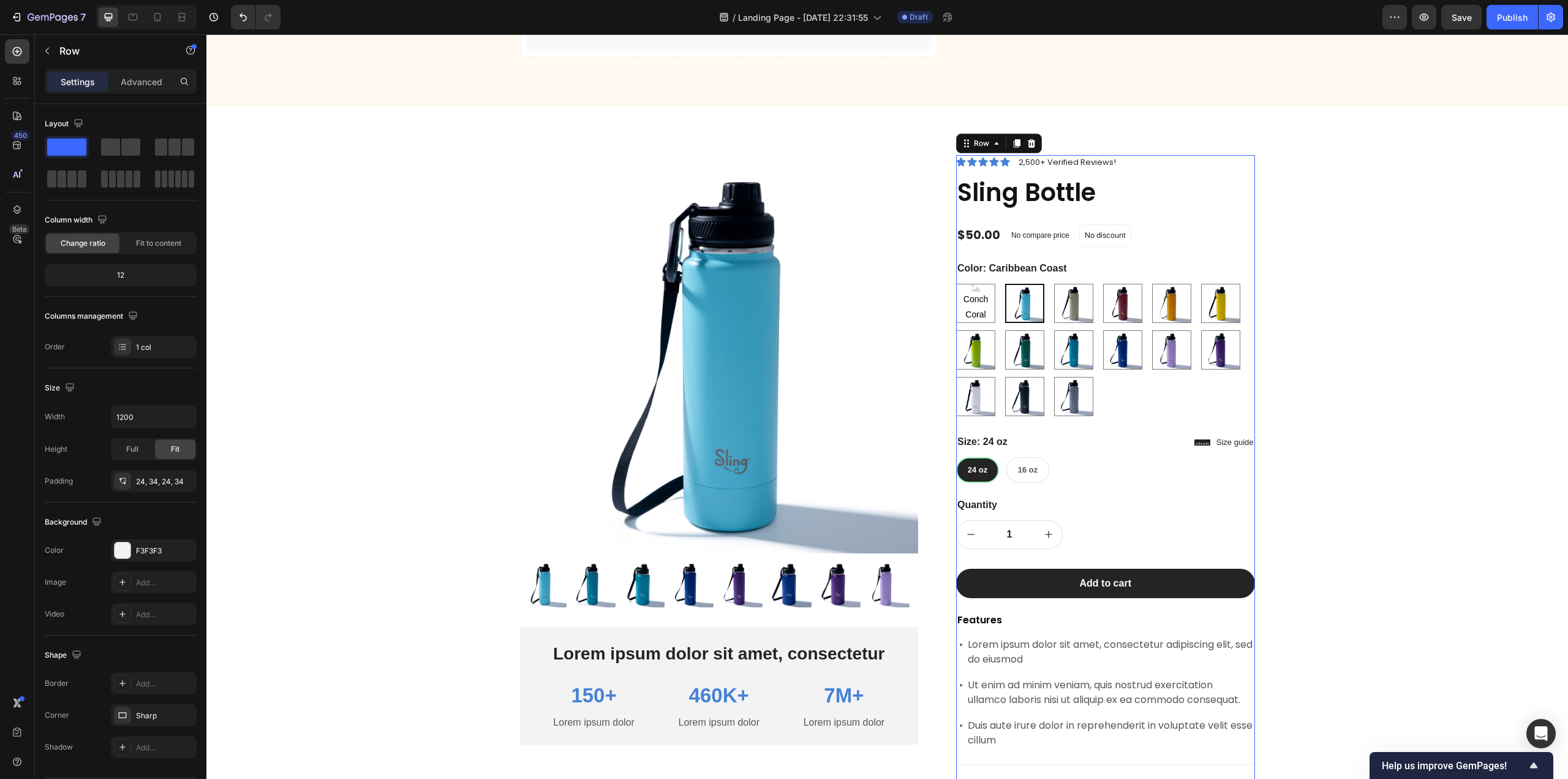
click at [1130, 416] on div "Icon Icon Icon Icon Icon Icon List 2,500+ Verified Reviews! Text Block Row Slin…" at bounding box center [1105, 543] width 299 height 776
click at [1175, 422] on div "Icon Icon Icon Icon Icon Icon List 2,500+ Verified Reviews! Text Block Row Slin…" at bounding box center [1105, 543] width 299 height 776
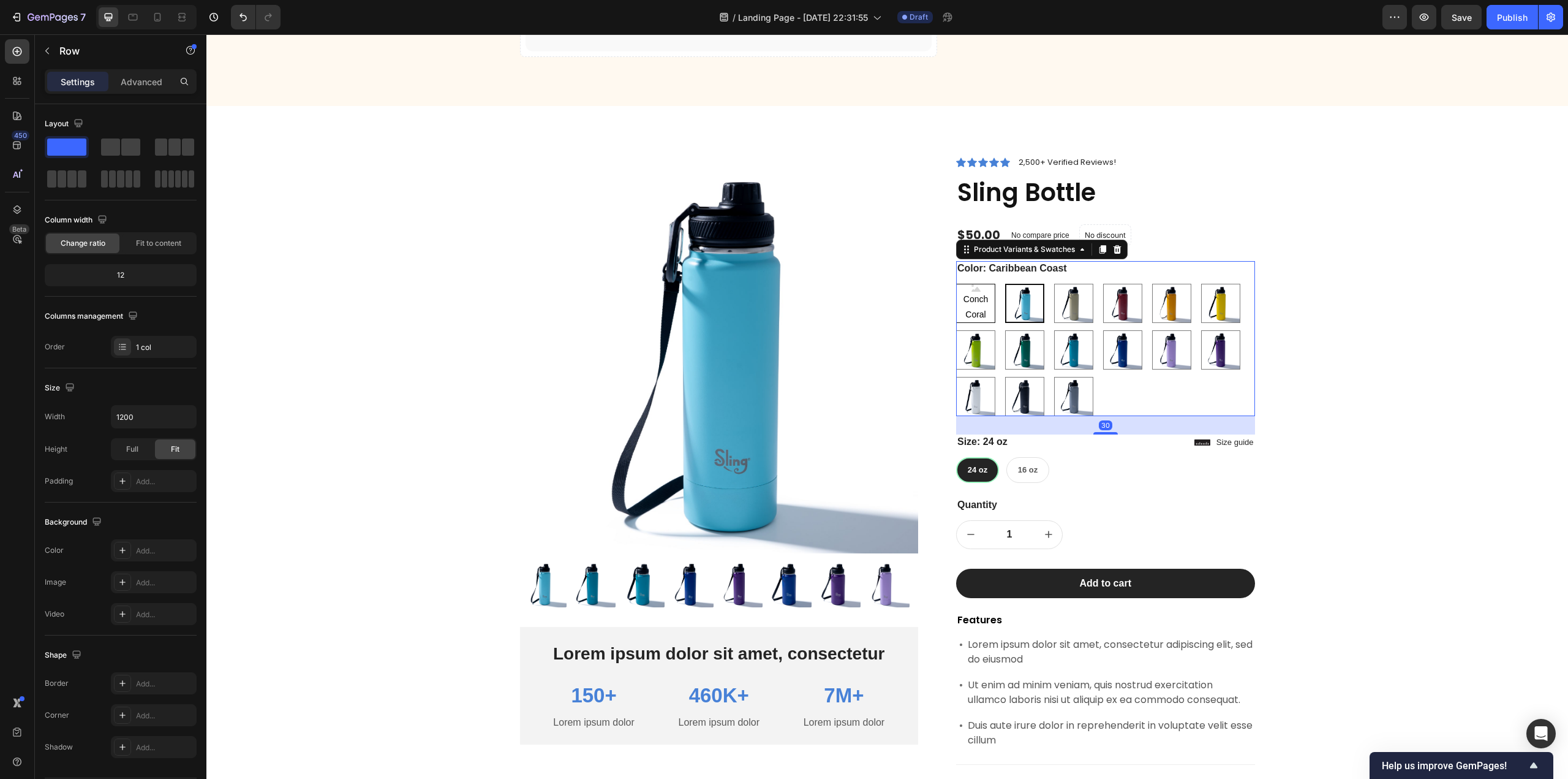
click at [981, 314] on span "Conch Coral" at bounding box center [976, 307] width 38 height 31
click at [956, 284] on input "Conch Coral Conch Coral Conch Coral" at bounding box center [955, 283] width 1 height 1
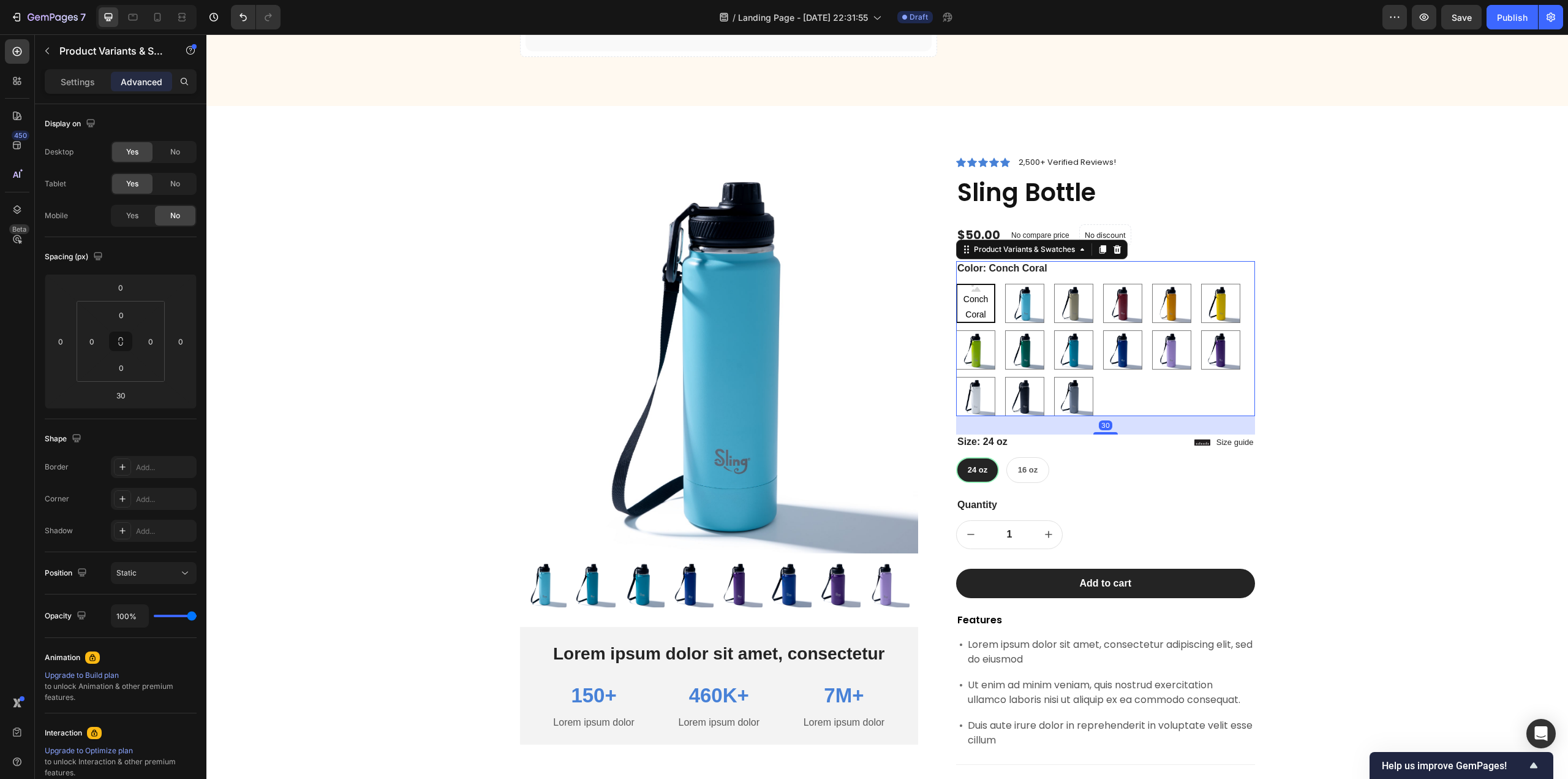
click at [1145, 399] on div "Conch Coral Conch Coral Conch Coral Caribbean Coast Caribbean Coast Sandstorm S…" at bounding box center [1105, 349] width 299 height 133
click at [1008, 301] on img at bounding box center [1024, 304] width 38 height 38
click at [1005, 284] on input "Caribbean Coast Caribbean Coast" at bounding box center [1004, 283] width 1 height 1
click at [1025, 306] on img at bounding box center [1024, 304] width 37 height 37
click at [1005, 284] on input "Caribbean Coast Caribbean Coast" at bounding box center [1004, 283] width 1 height 1
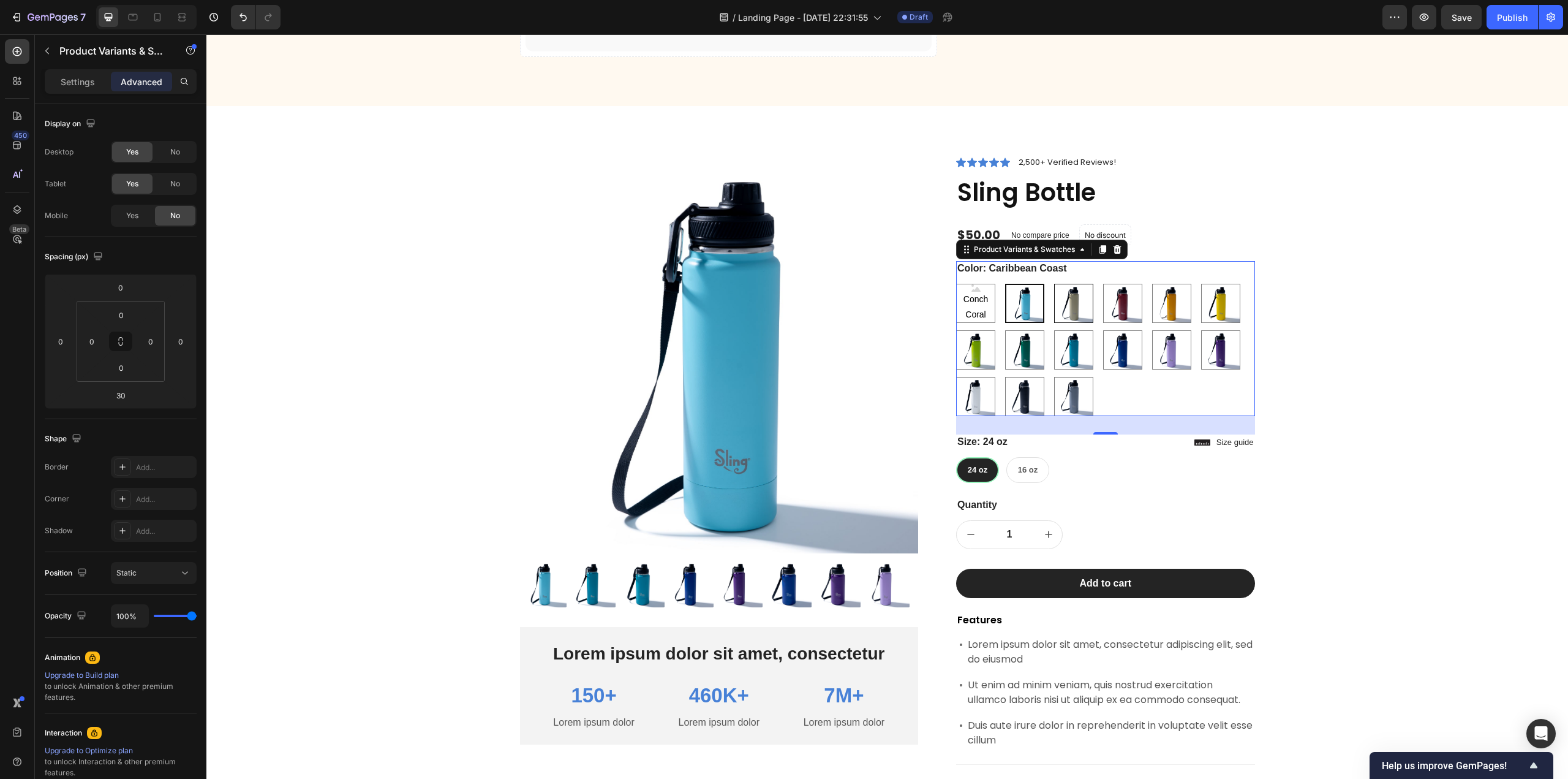
click at [1075, 312] on img at bounding box center [1074, 304] width 38 height 38
click at [1054, 284] on input "Sandstorm Sandstorm" at bounding box center [1054, 283] width 1 height 1
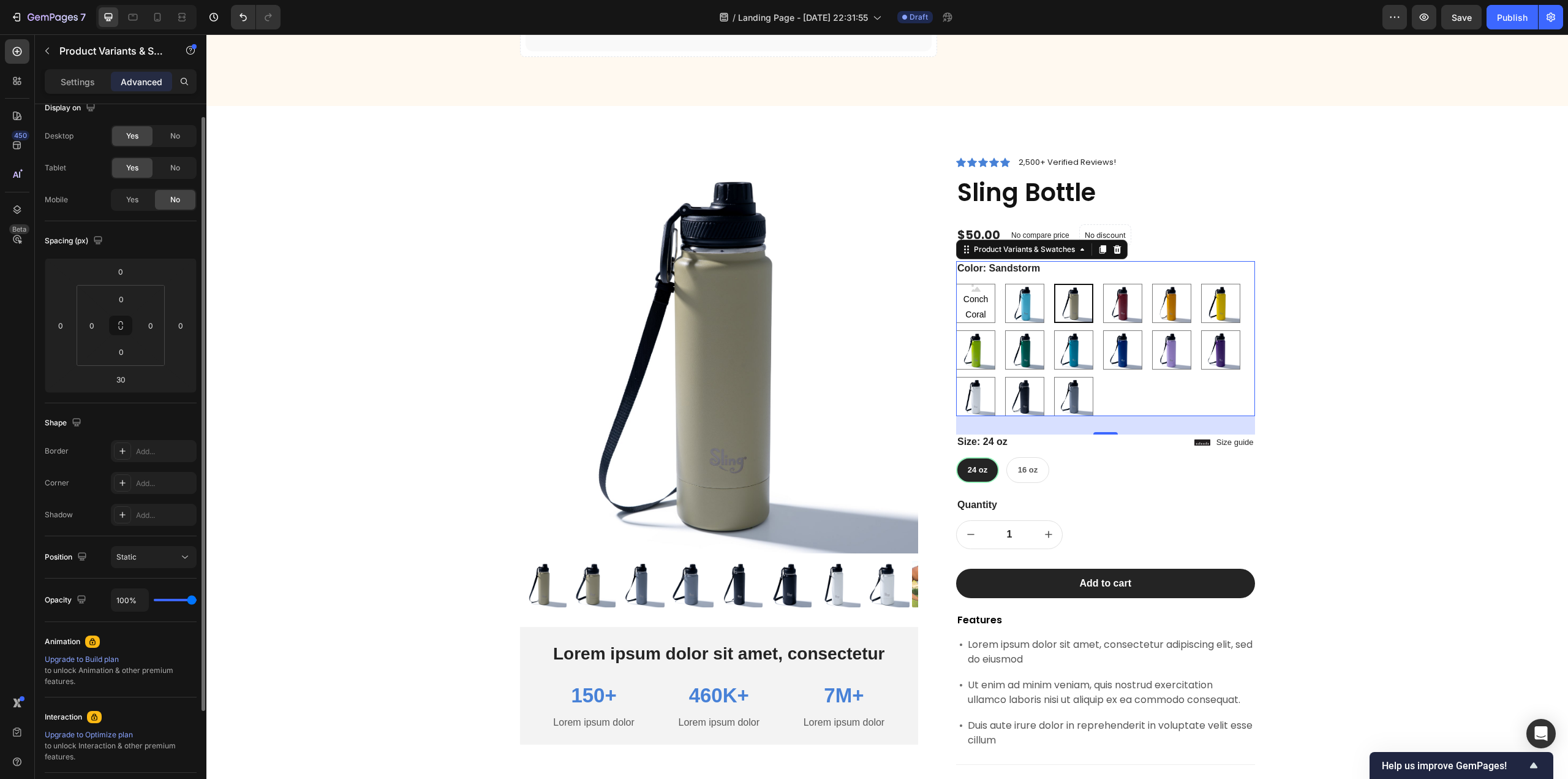
scroll to position [0, 0]
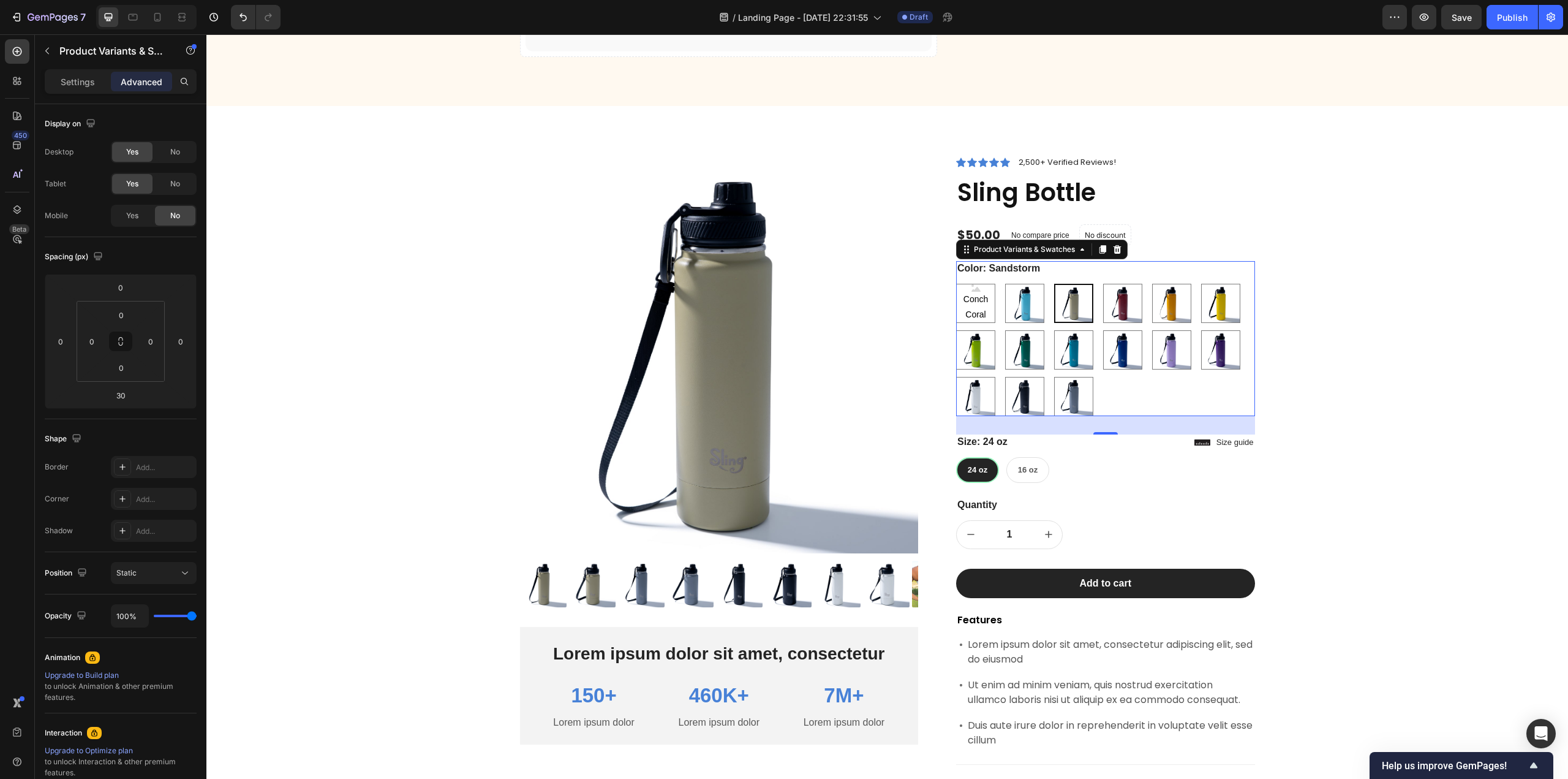
click at [1168, 410] on div "Conch Coral Conch Coral Conch Coral Caribbean Coast Caribbean Coast Sandstorm S…" at bounding box center [1105, 349] width 299 height 133
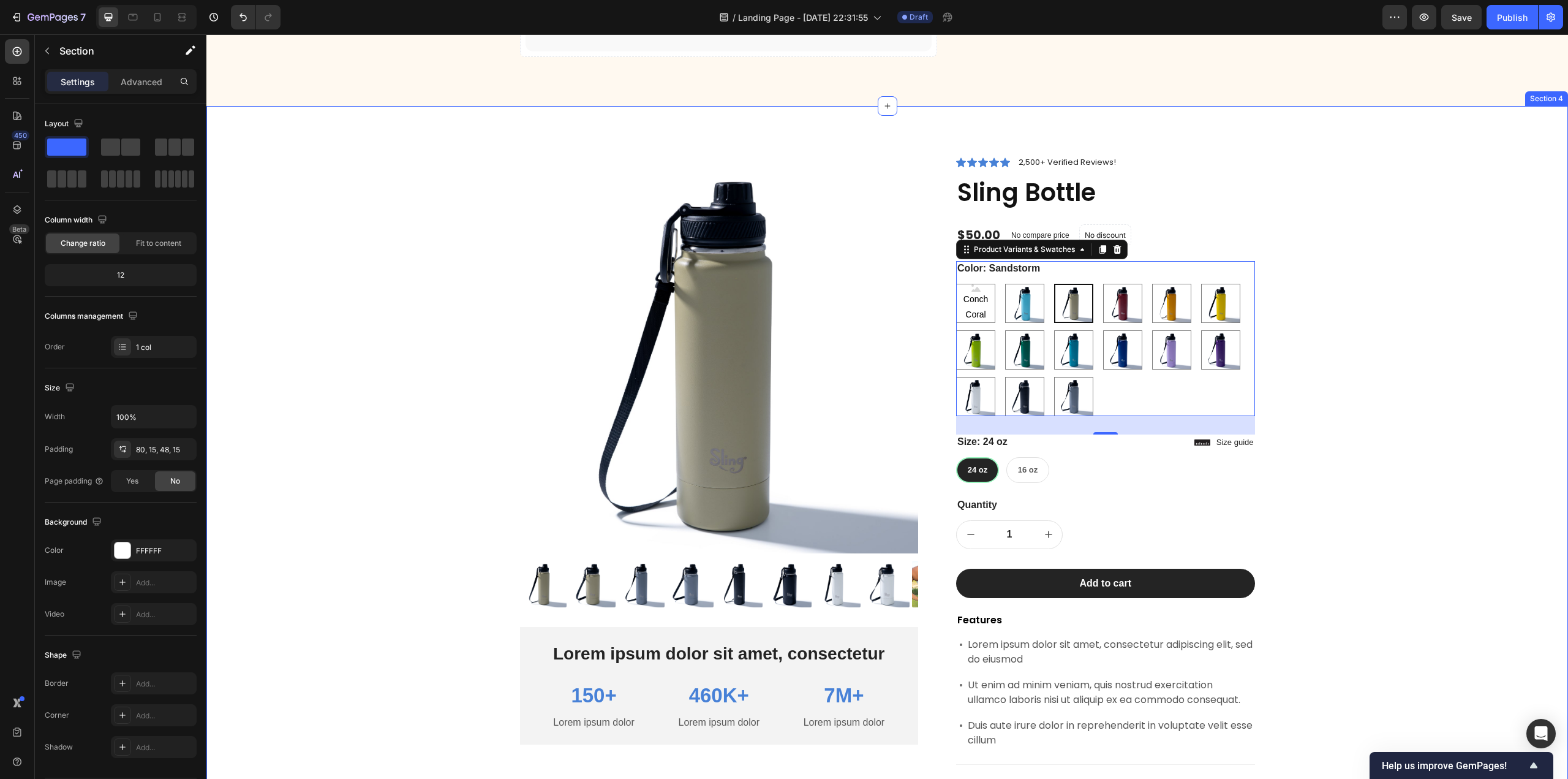
click at [1364, 450] on div "Product Images Lorem ipsum dolor sit amet, consectetur Text Block 150+ Text Blo…" at bounding box center [887, 553] width 1343 height 796
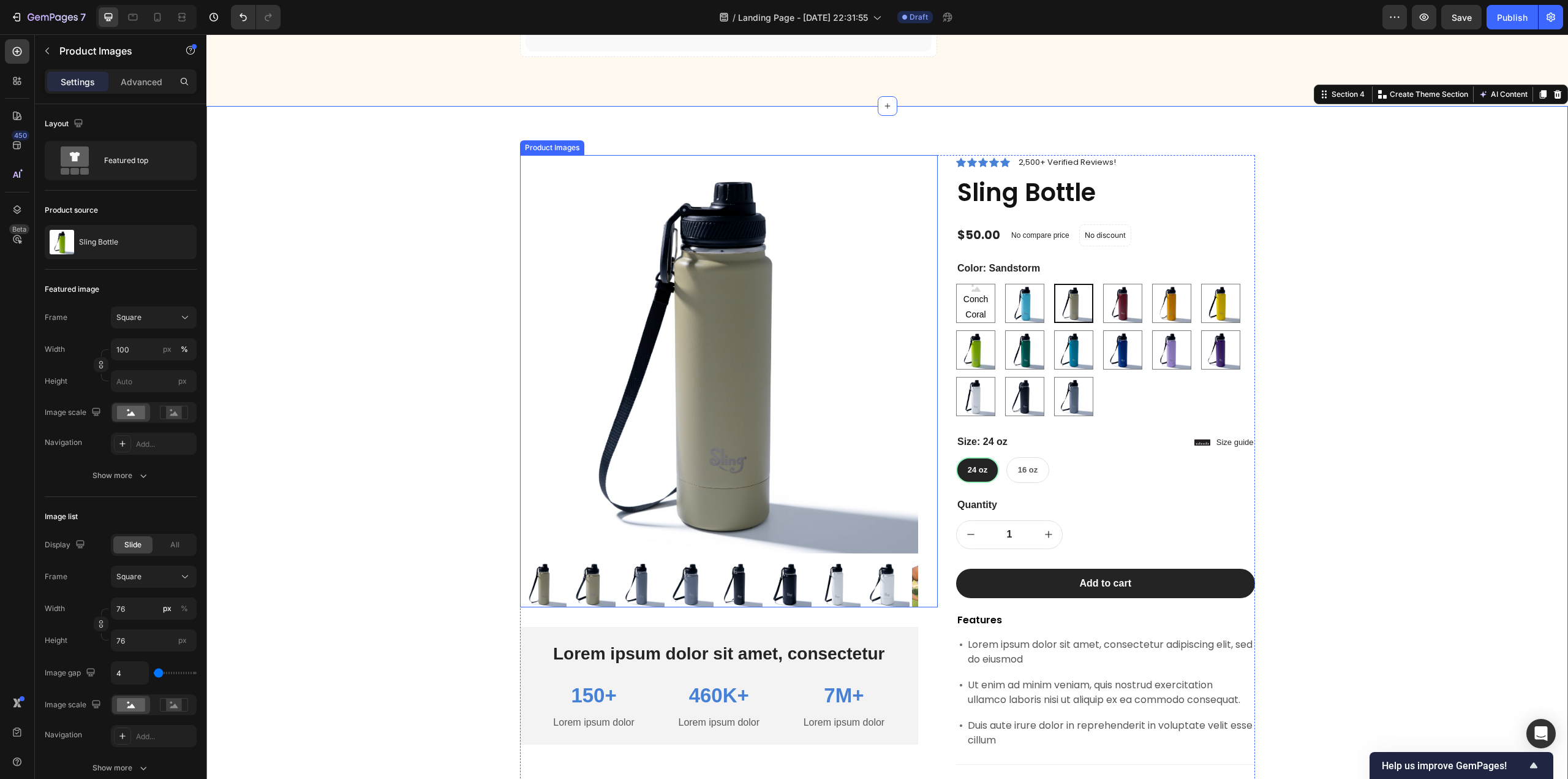
click at [793, 279] on img at bounding box center [719, 354] width 398 height 399
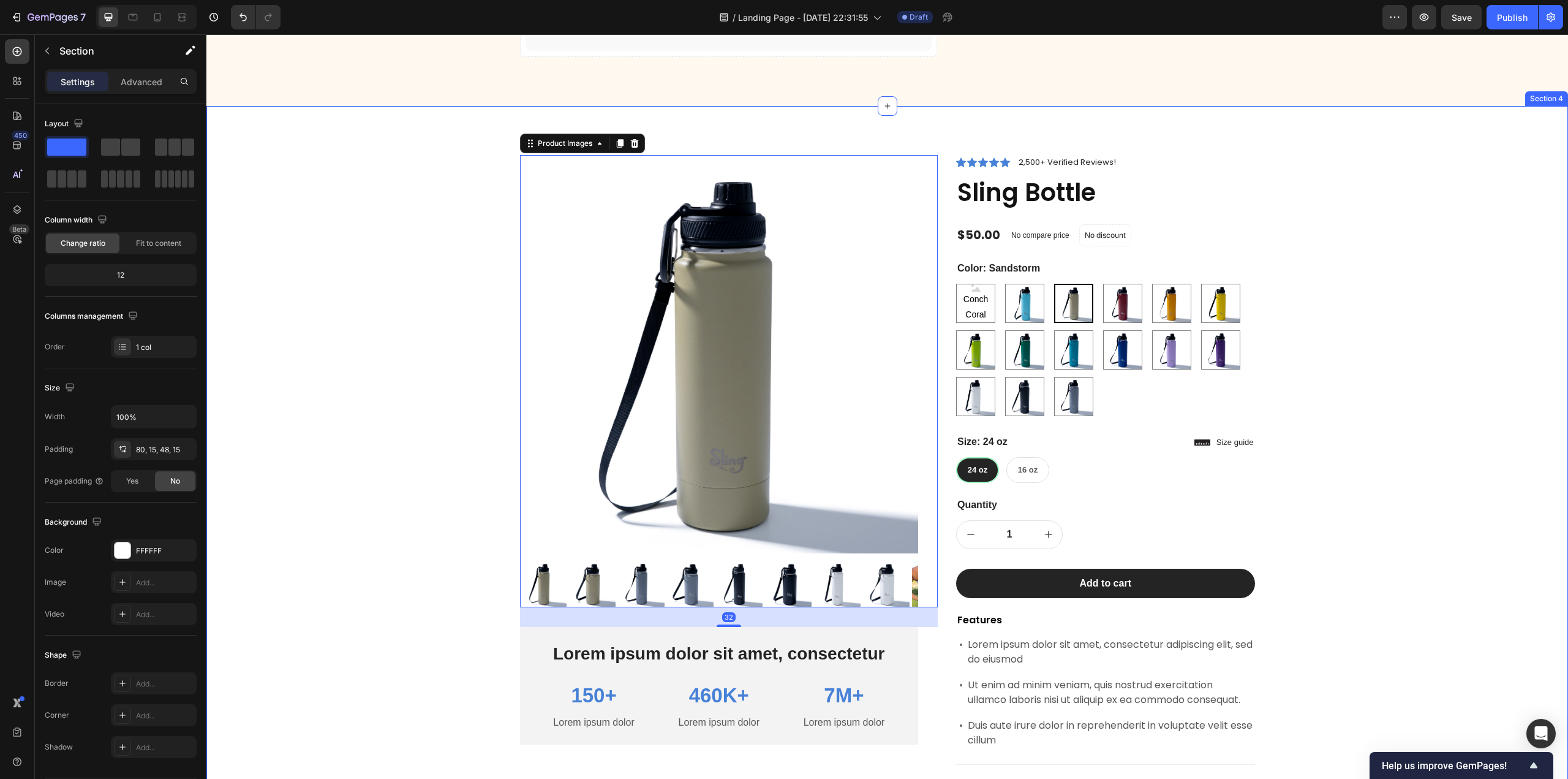
click at [369, 401] on div "Product Images 32 Lorem ipsum dolor sit amet, consectetur Text Block 150+ Text …" at bounding box center [887, 553] width 1343 height 796
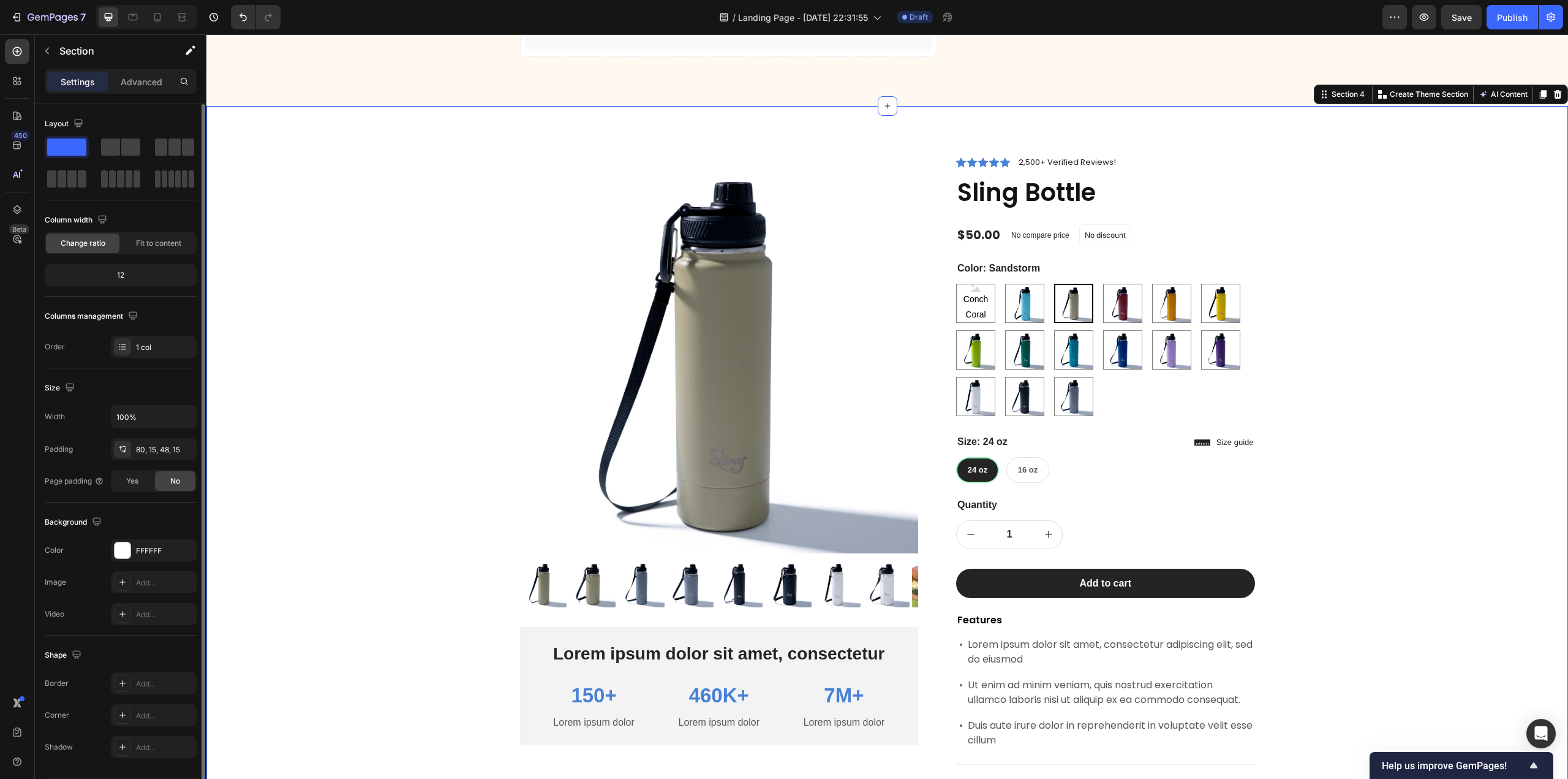
scroll to position [36, 0]
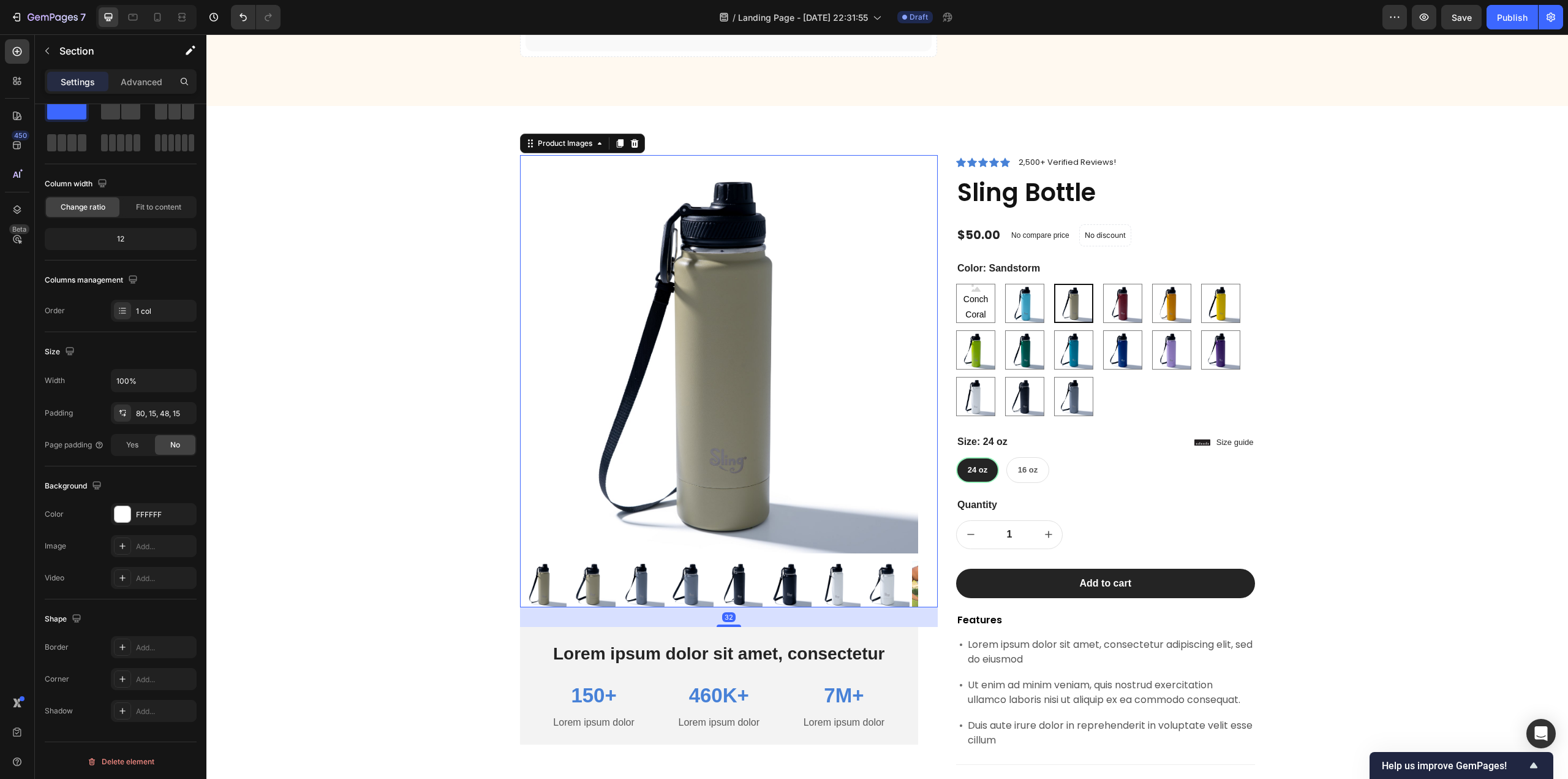
click at [592, 493] on img at bounding box center [719, 354] width 398 height 399
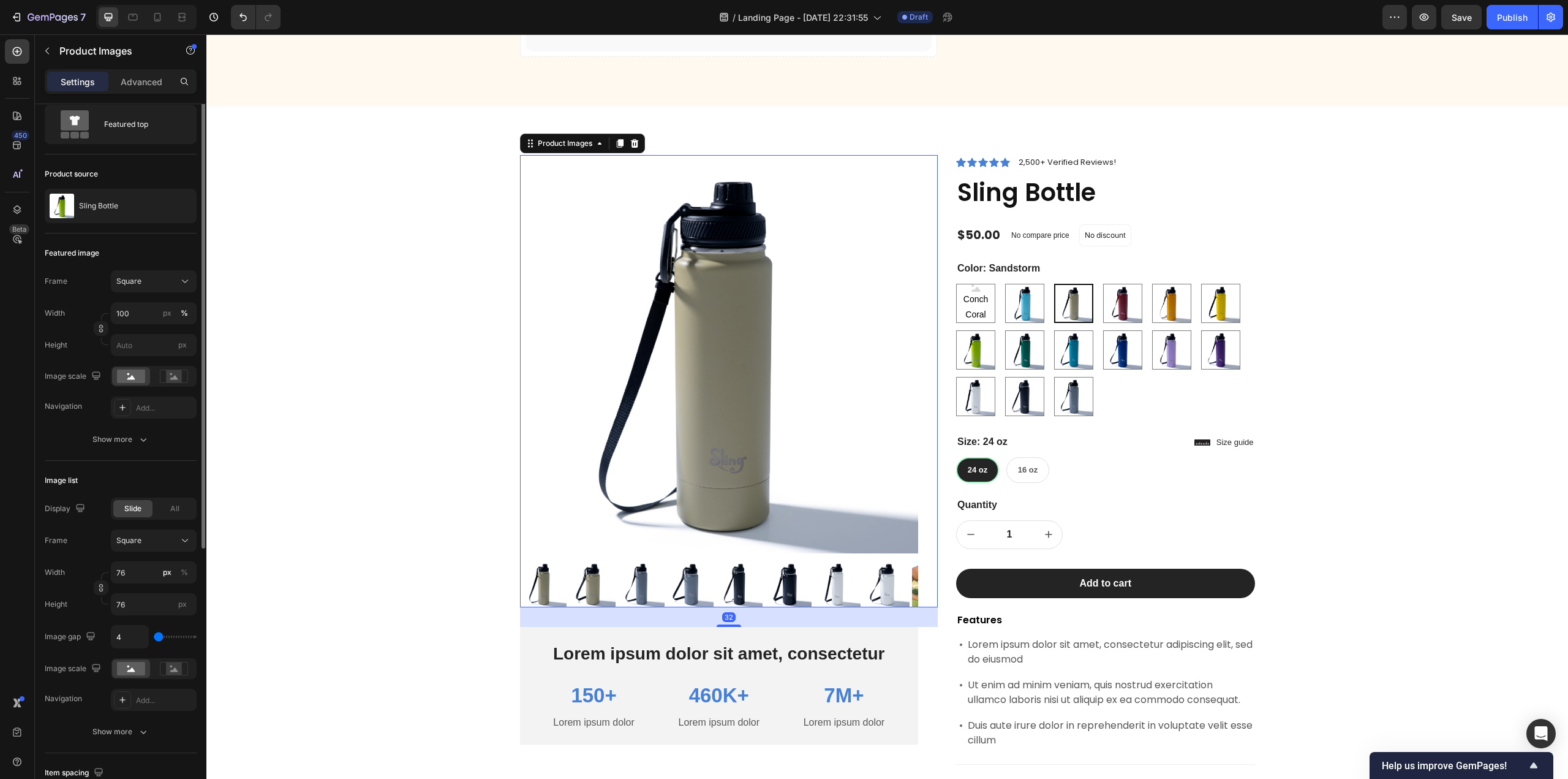
scroll to position [0, 0]
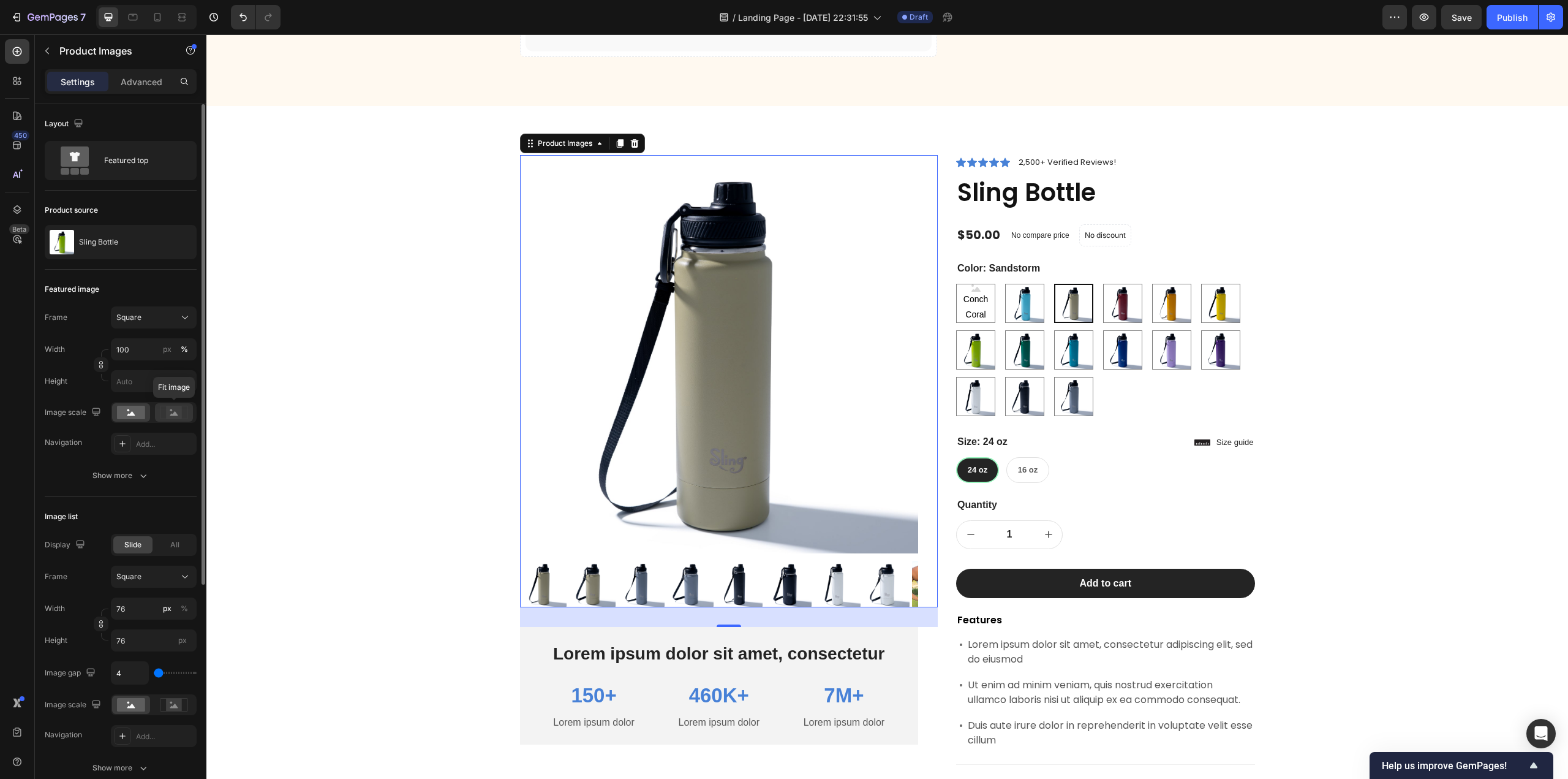
click at [177, 411] on rect at bounding box center [173, 412] width 16 height 13
click at [130, 410] on rect at bounding box center [131, 412] width 28 height 13
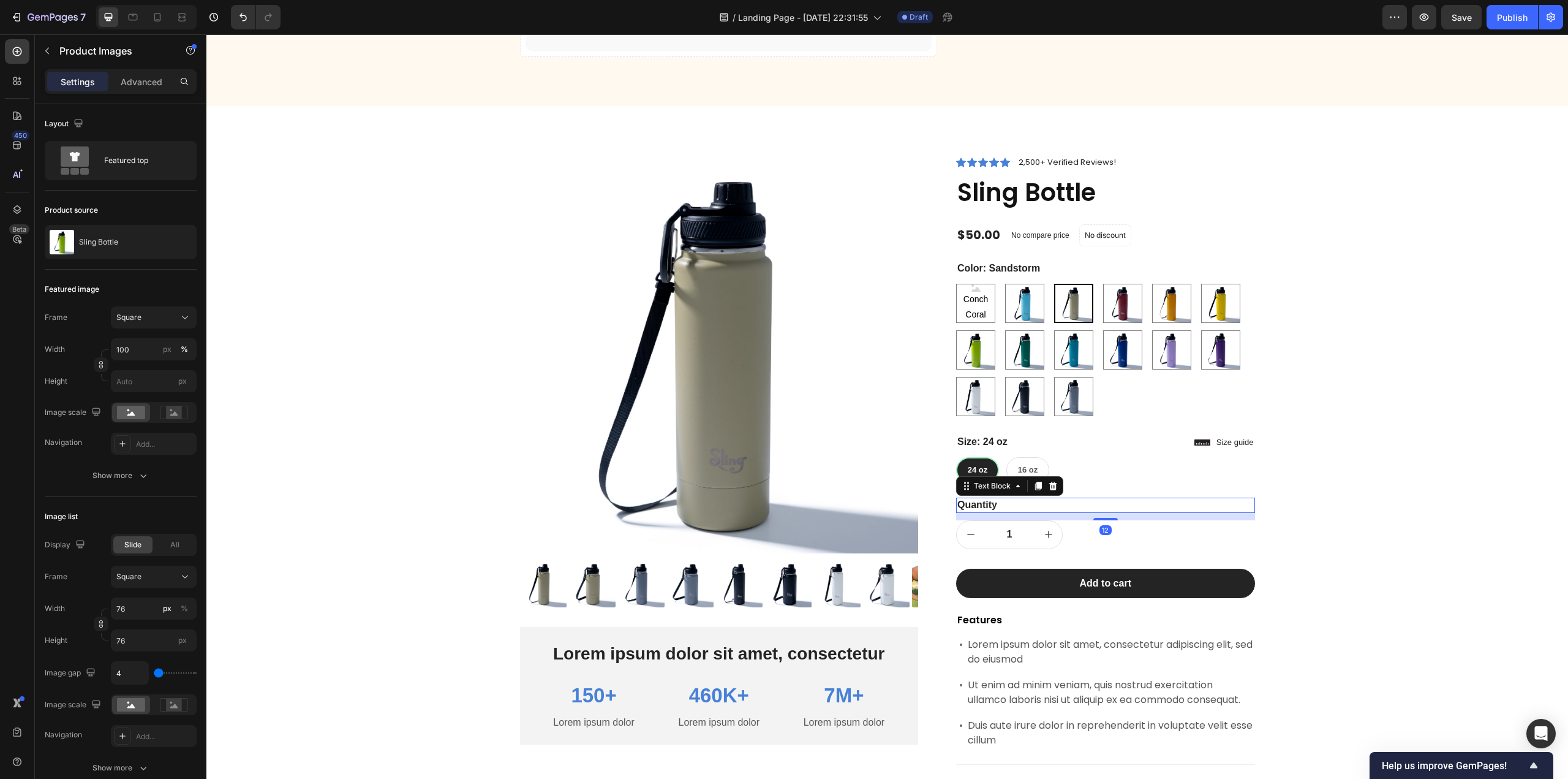
click at [1226, 498] on div "Quantity" at bounding box center [1105, 505] width 299 height 15
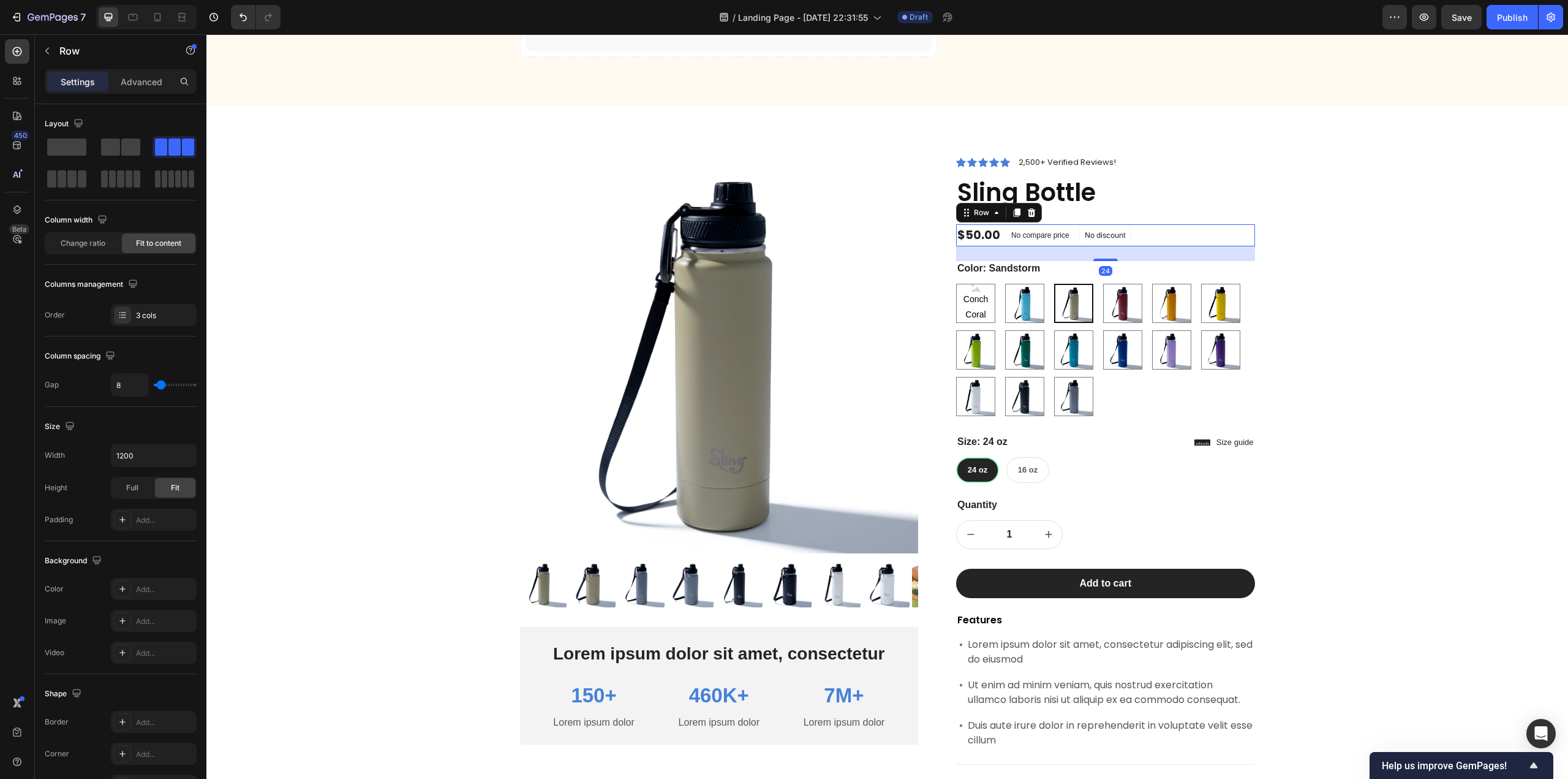
click at [1224, 242] on div "$50.00 Product Price Product Price No compare price Product Price No discount N…" at bounding box center [1105, 235] width 299 height 22
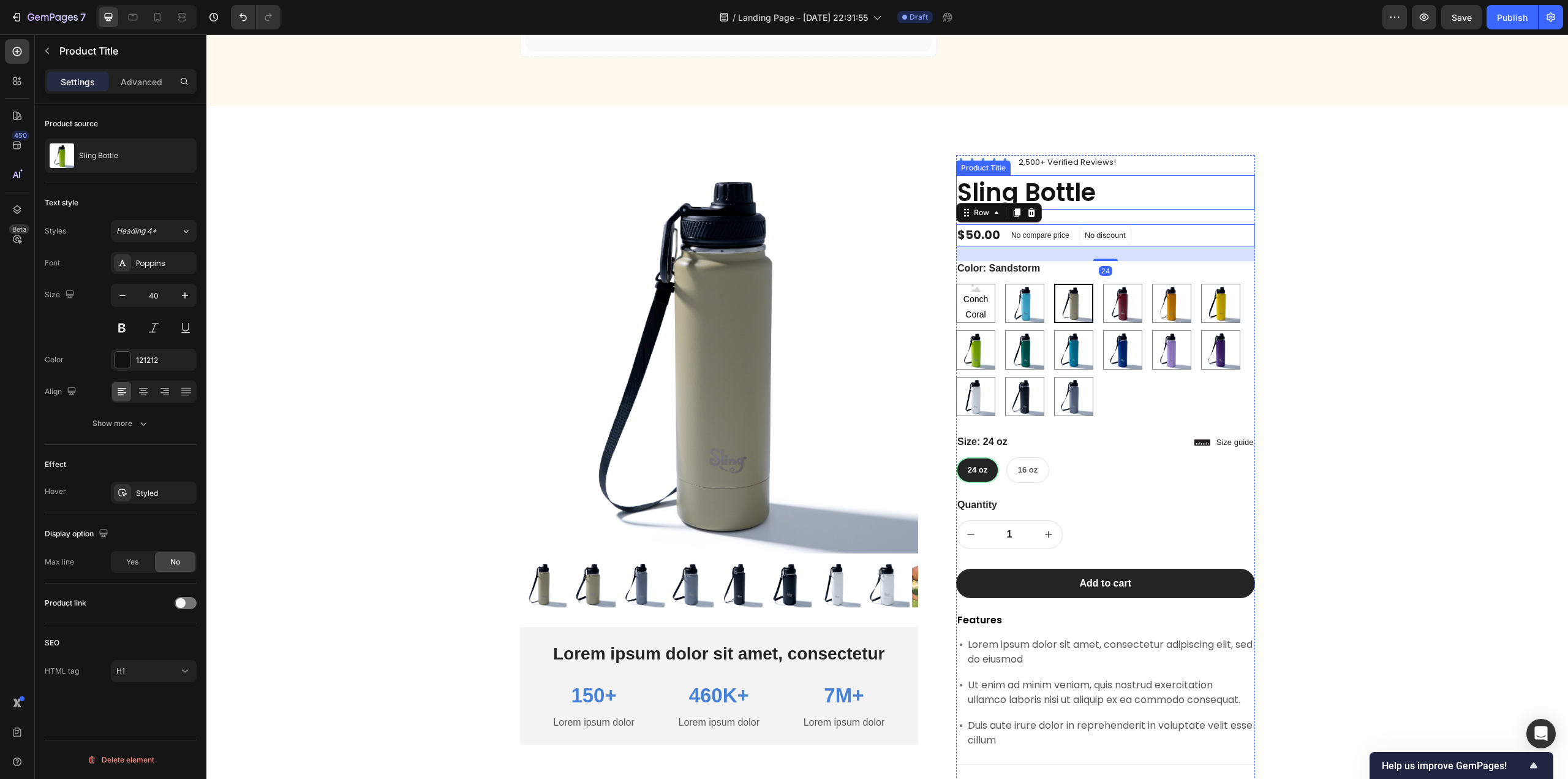
click at [1202, 179] on h1 "Sling Bottle" at bounding box center [1105, 192] width 299 height 34
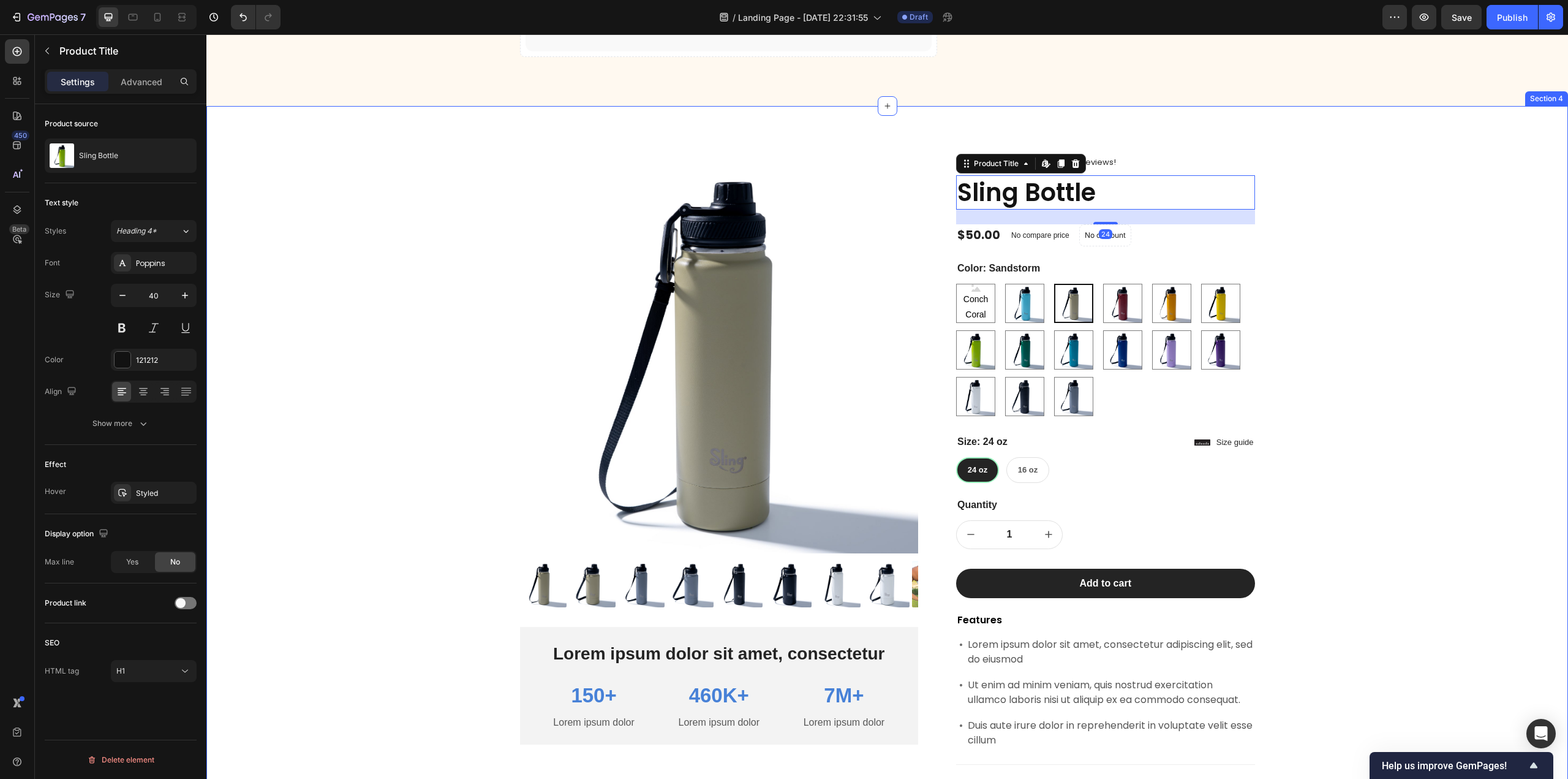
click at [1192, 153] on div "Product Images Lorem ipsum dolor sit amet, consectetur Text Block 150+ Text Blo…" at bounding box center [887, 543] width 1361 height 874
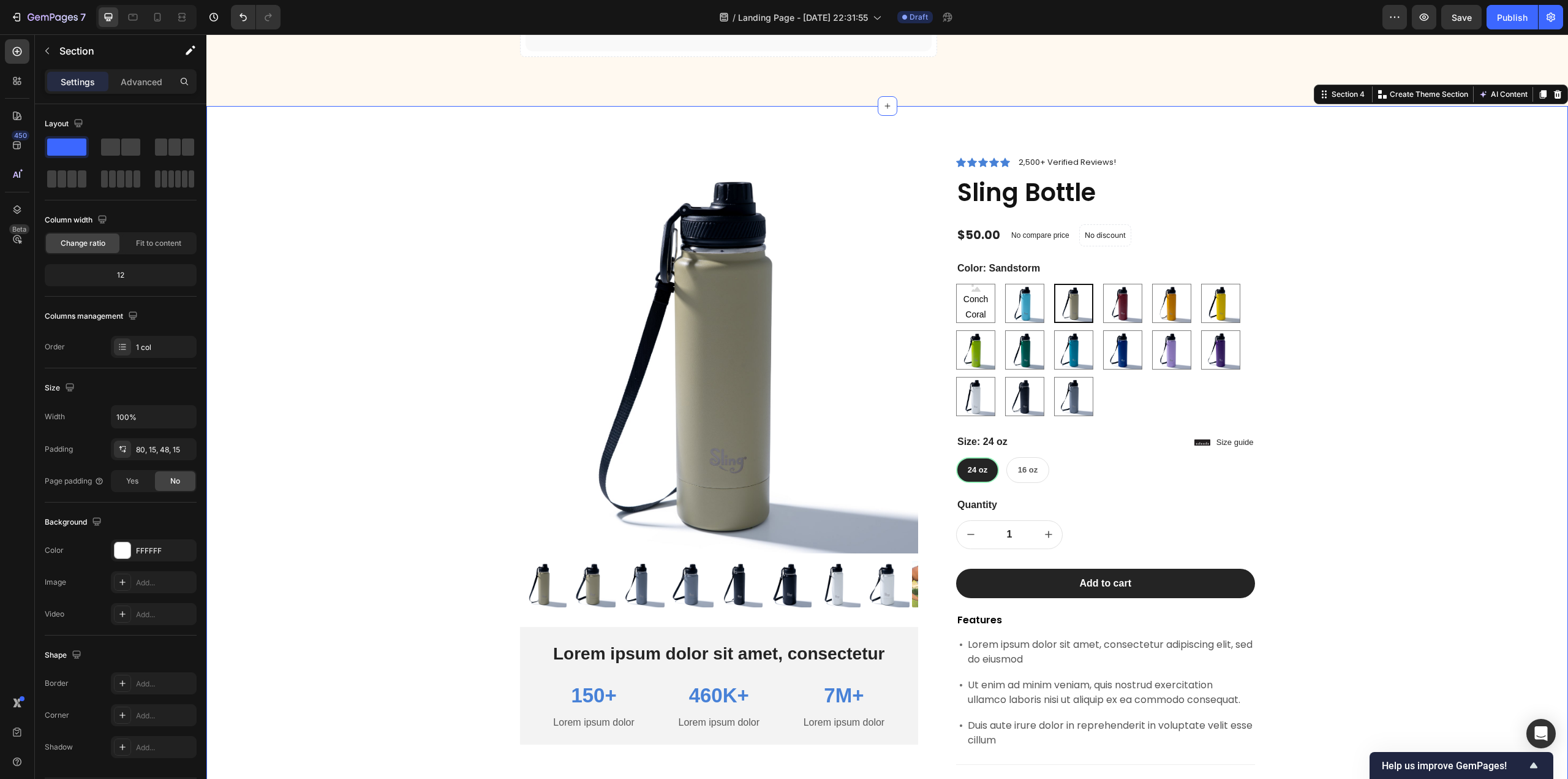
click at [1333, 272] on div "Product Images Lorem ipsum dolor sit amet, consectetur Text Block 150+ Text Blo…" at bounding box center [887, 553] width 1343 height 796
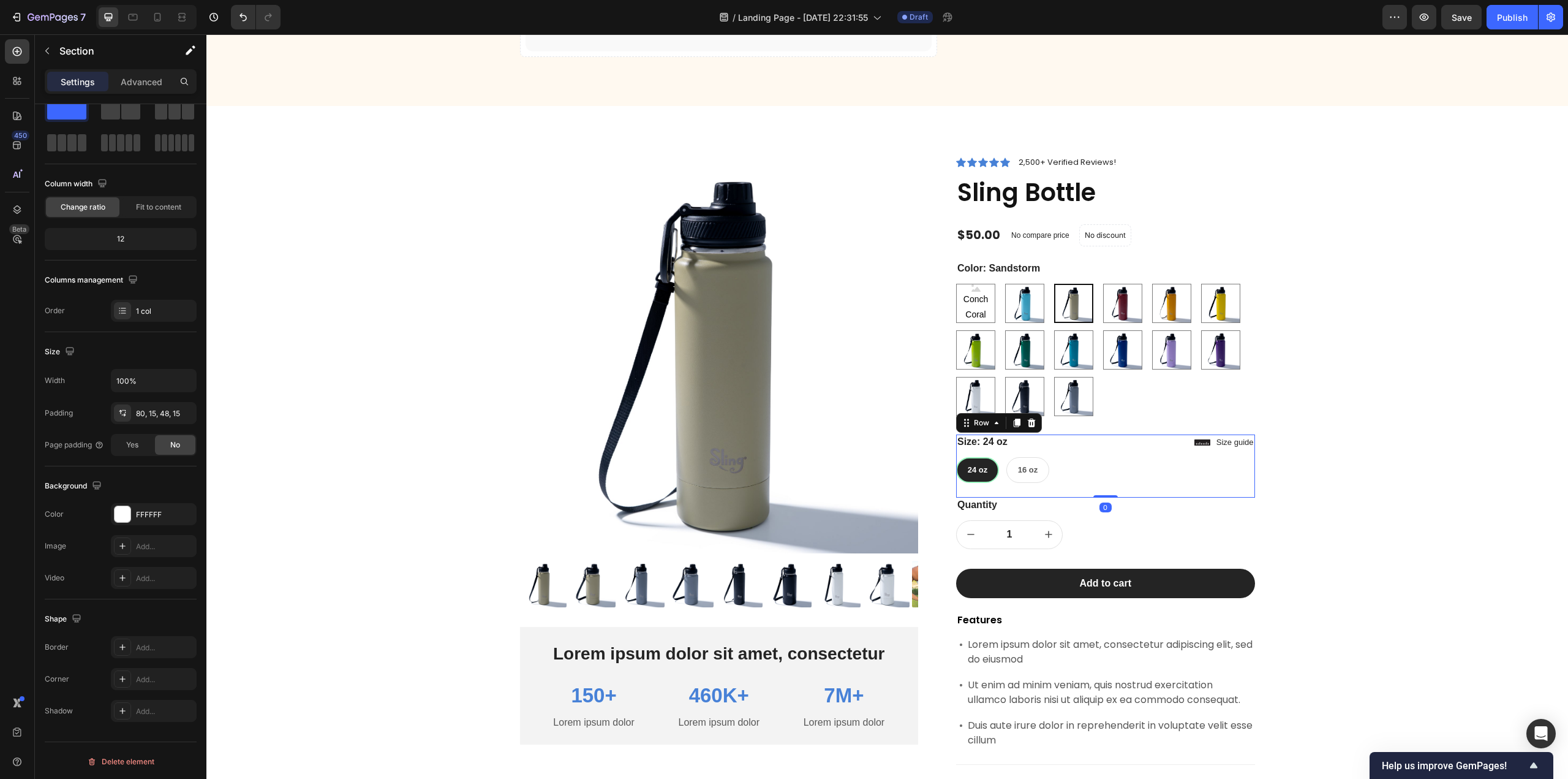
click at [1240, 485] on div "Size: 24 oz 24 oz 24 oz 24 oz 16 oz 16 oz 16 oz Product Variants & Swatches Con…" at bounding box center [1105, 466] width 299 height 63
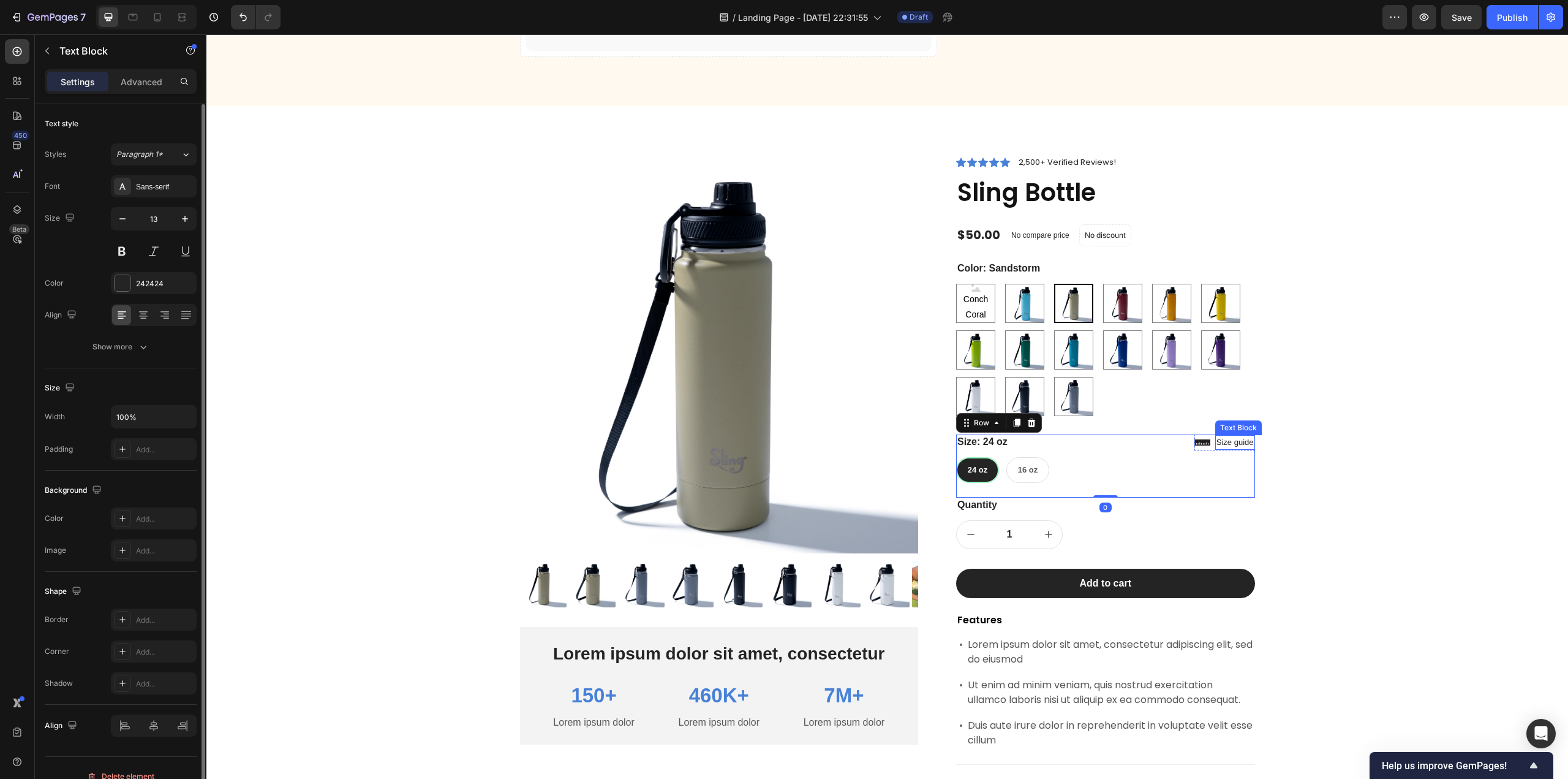
click at [1230, 426] on div "Text Block" at bounding box center [1239, 427] width 42 height 11
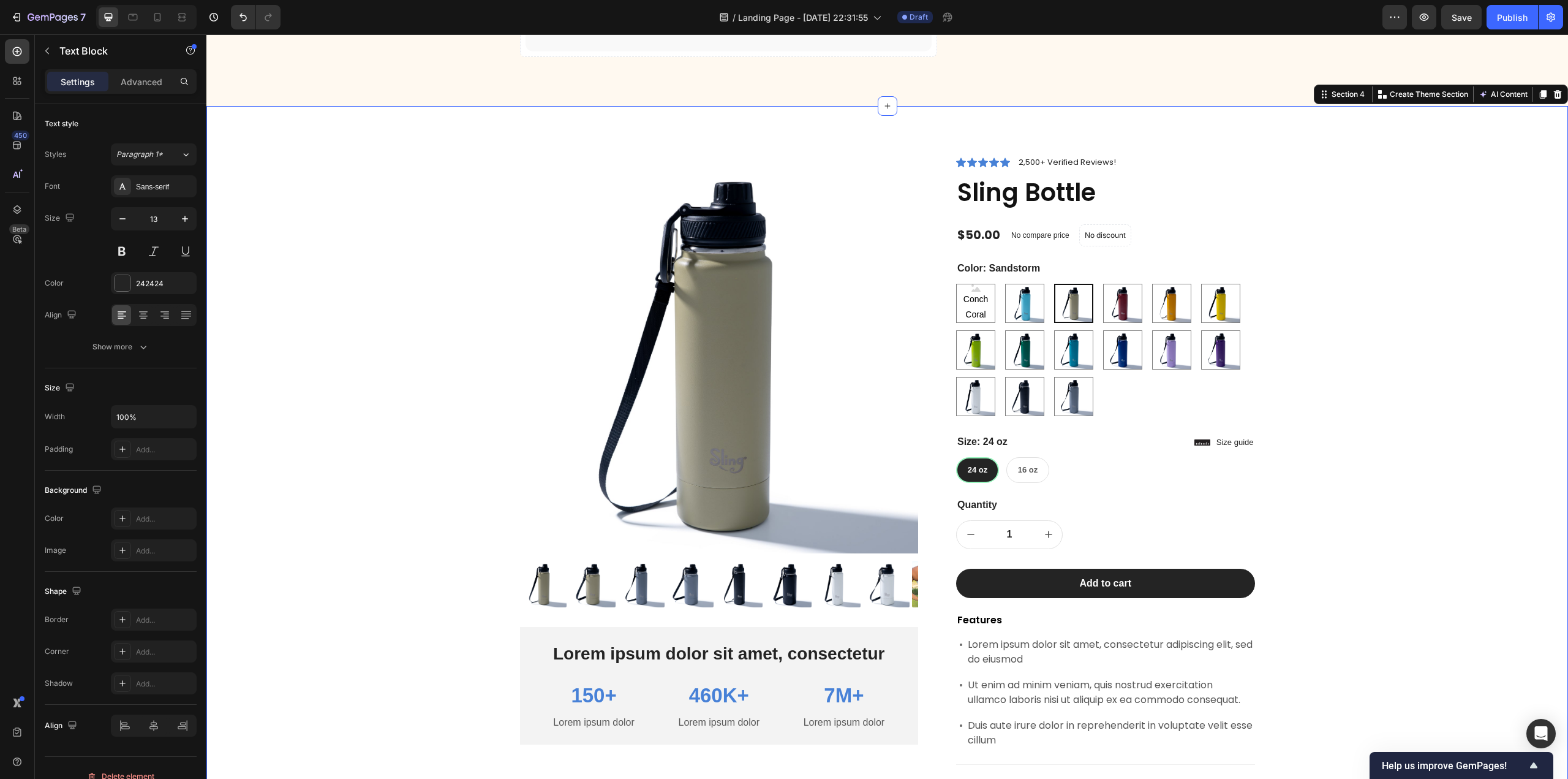
click at [1320, 485] on div "Product Images Lorem ipsum dolor sit amet, consectetur Text Block 150+ Text Blo…" at bounding box center [887, 553] width 1343 height 796
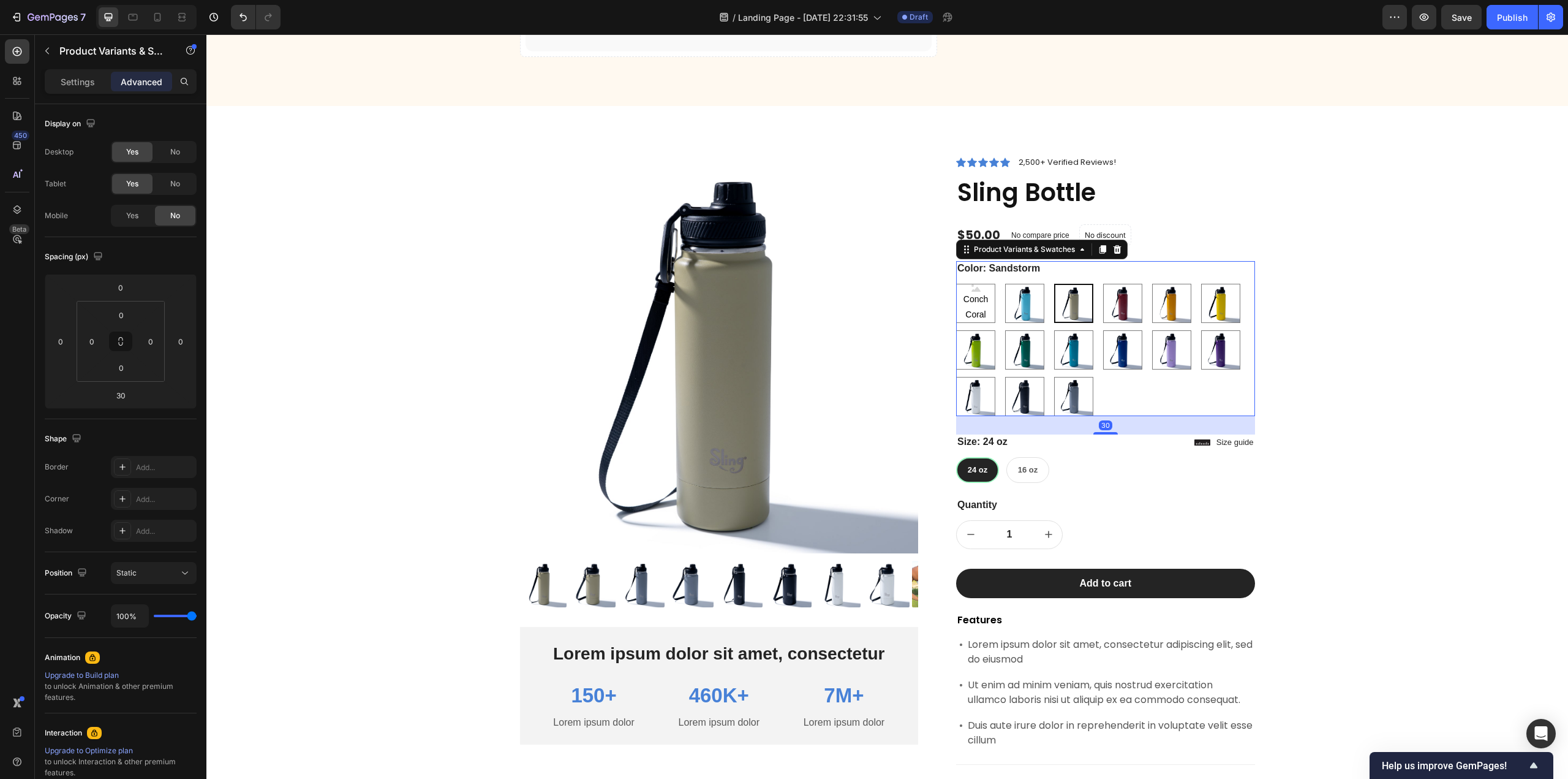
click at [1245, 400] on div "Conch Coral Conch Coral Conch Coral Caribbean Coast Caribbean Coast Sandstorm S…" at bounding box center [1105, 349] width 299 height 133
click at [187, 570] on icon at bounding box center [185, 573] width 13 height 13
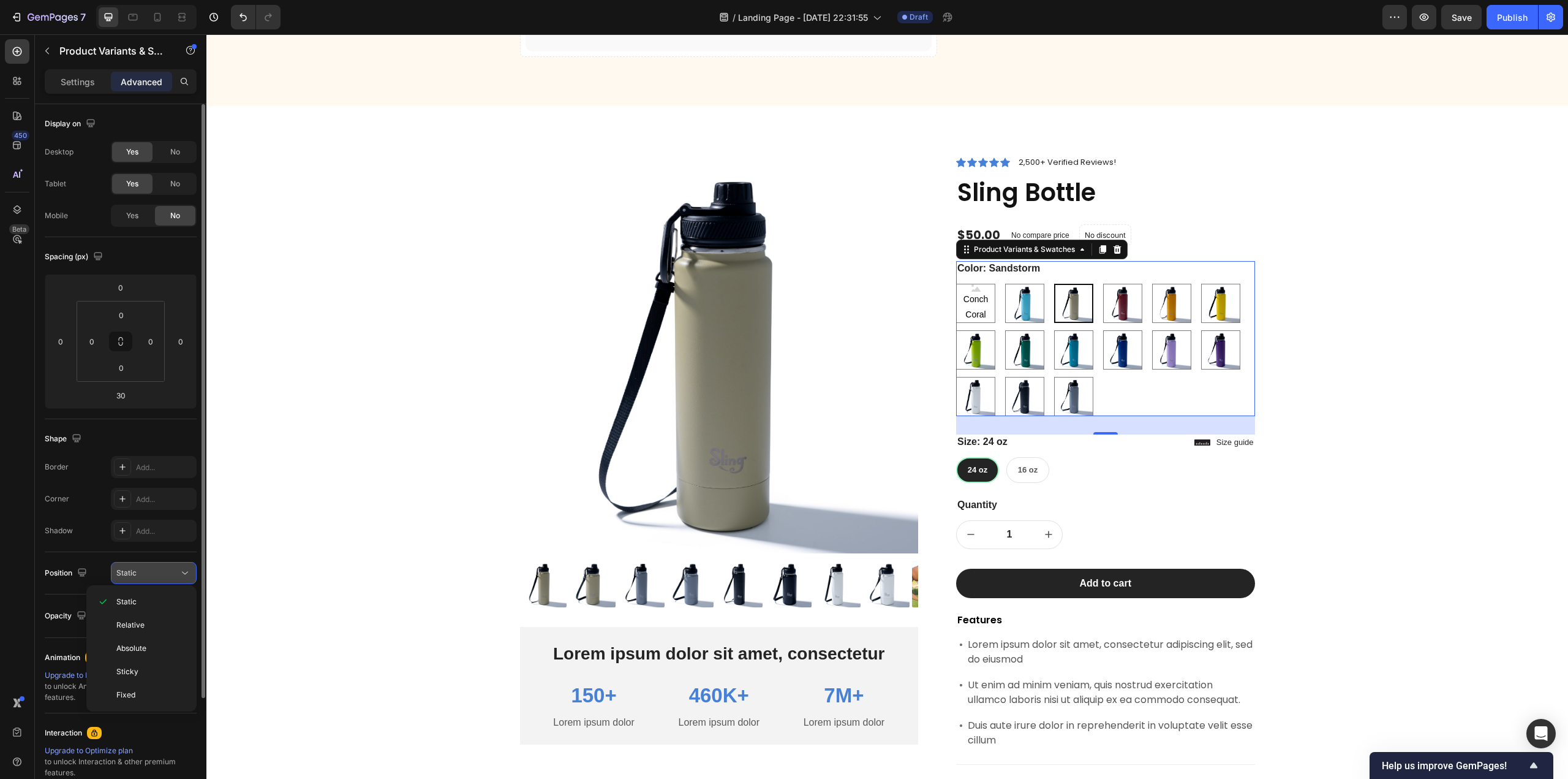
click at [187, 570] on icon at bounding box center [185, 573] width 13 height 13
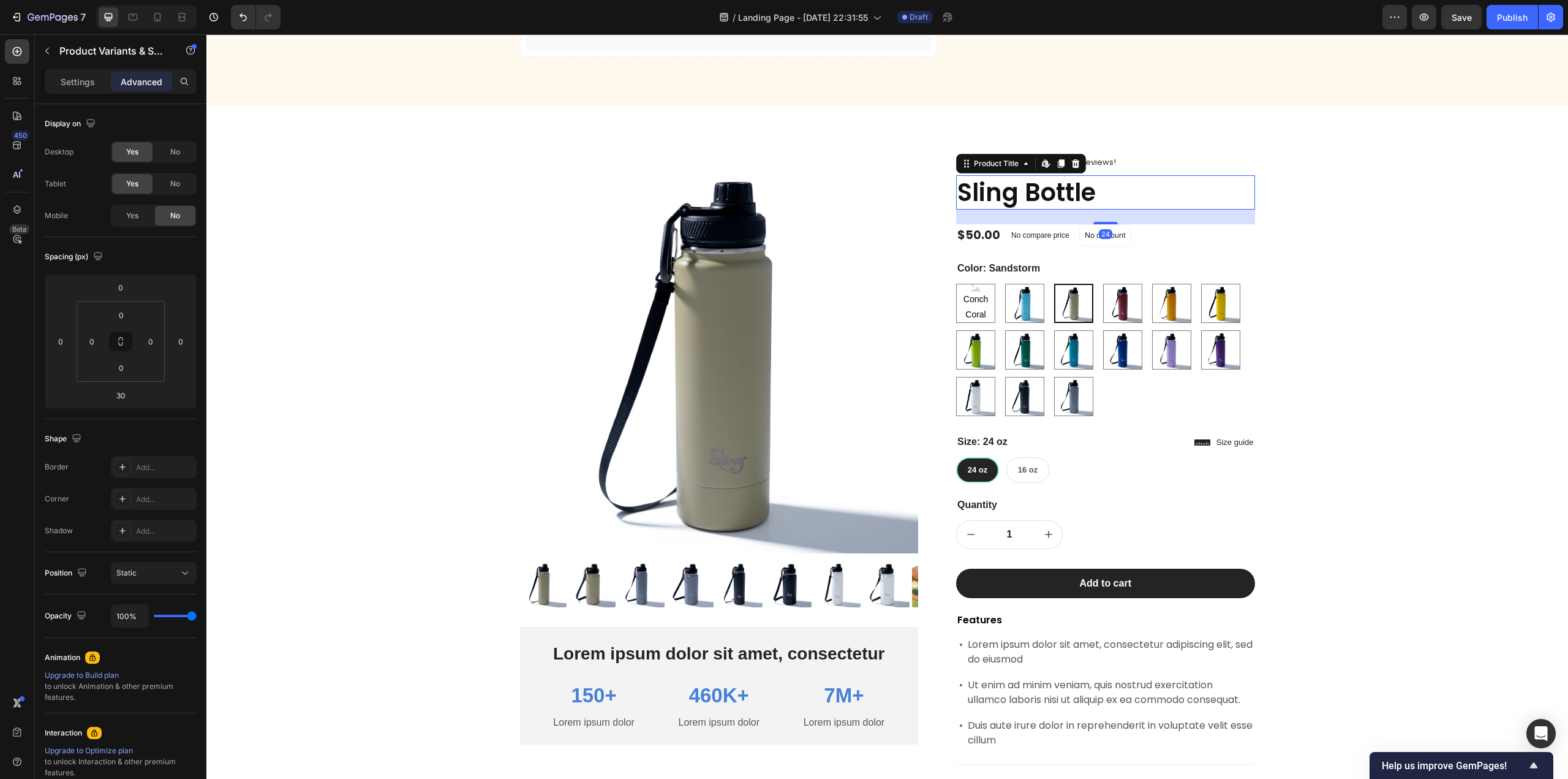
click at [978, 198] on h1 "Sling Bottle" at bounding box center [1105, 192] width 299 height 34
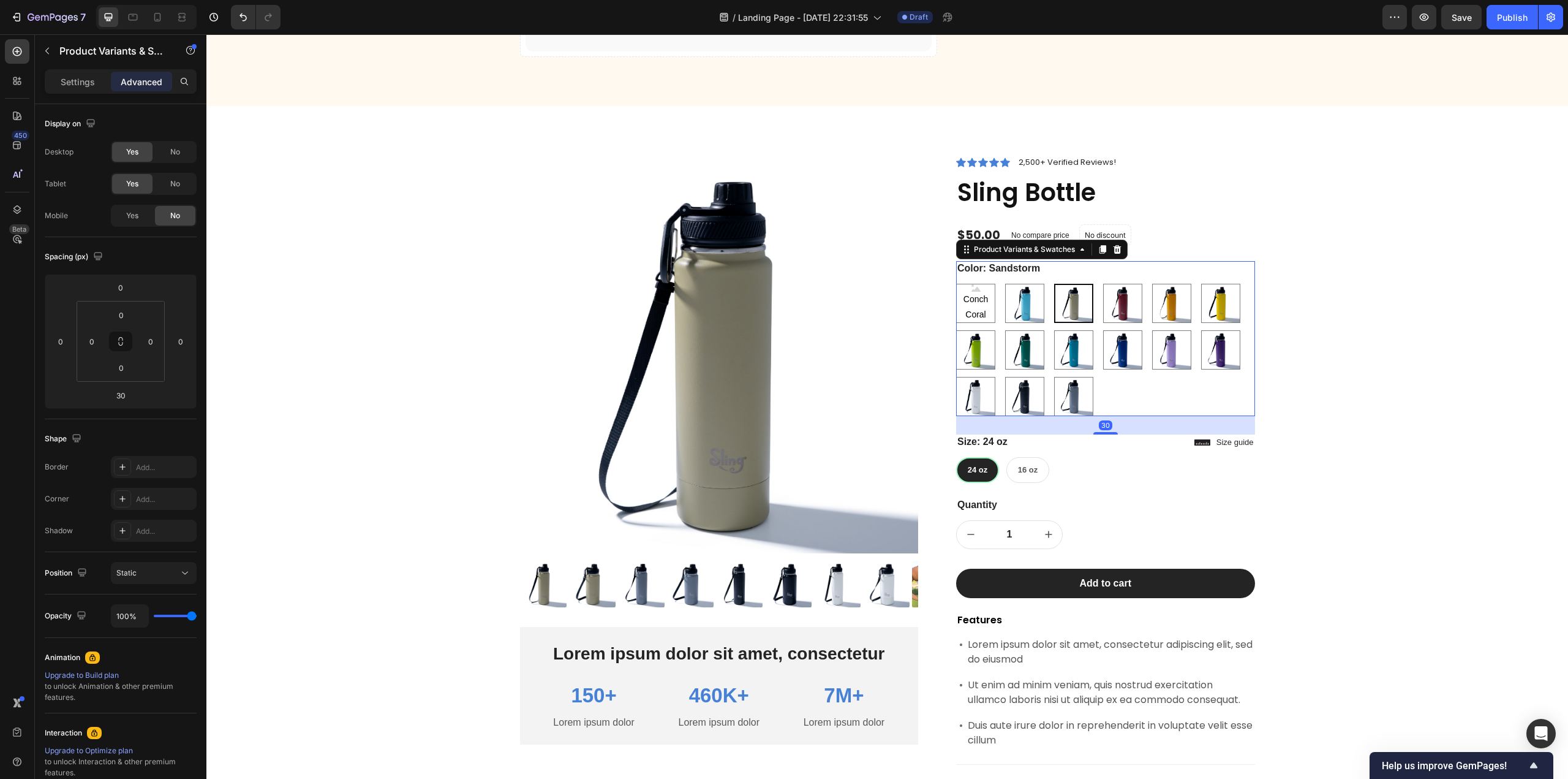
click at [996, 264] on legend "Color: Sandstorm" at bounding box center [999, 269] width 85 height 15
click at [87, 84] on p "Settings" at bounding box center [78, 81] width 34 height 13
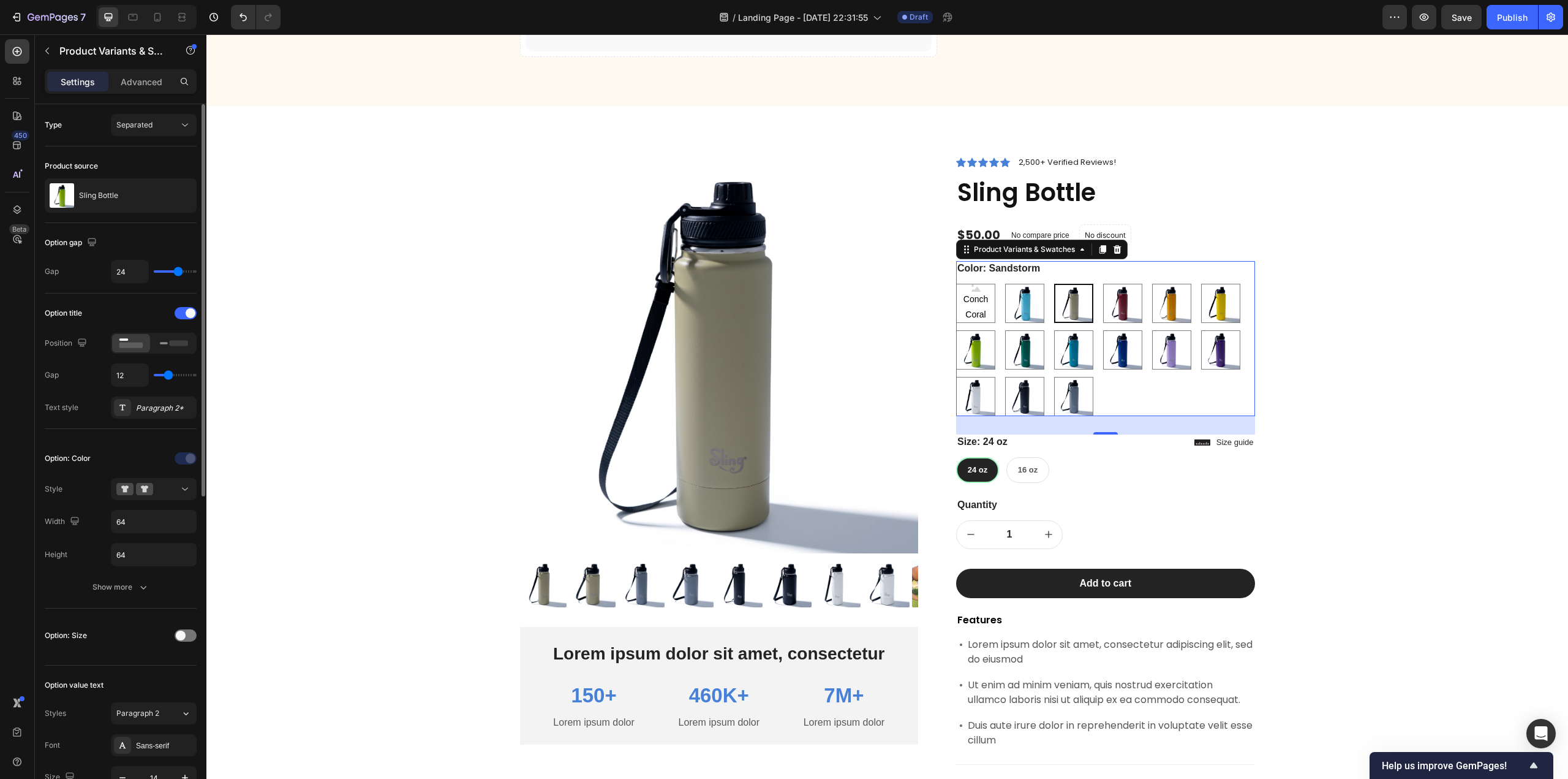
scroll to position [123, 0]
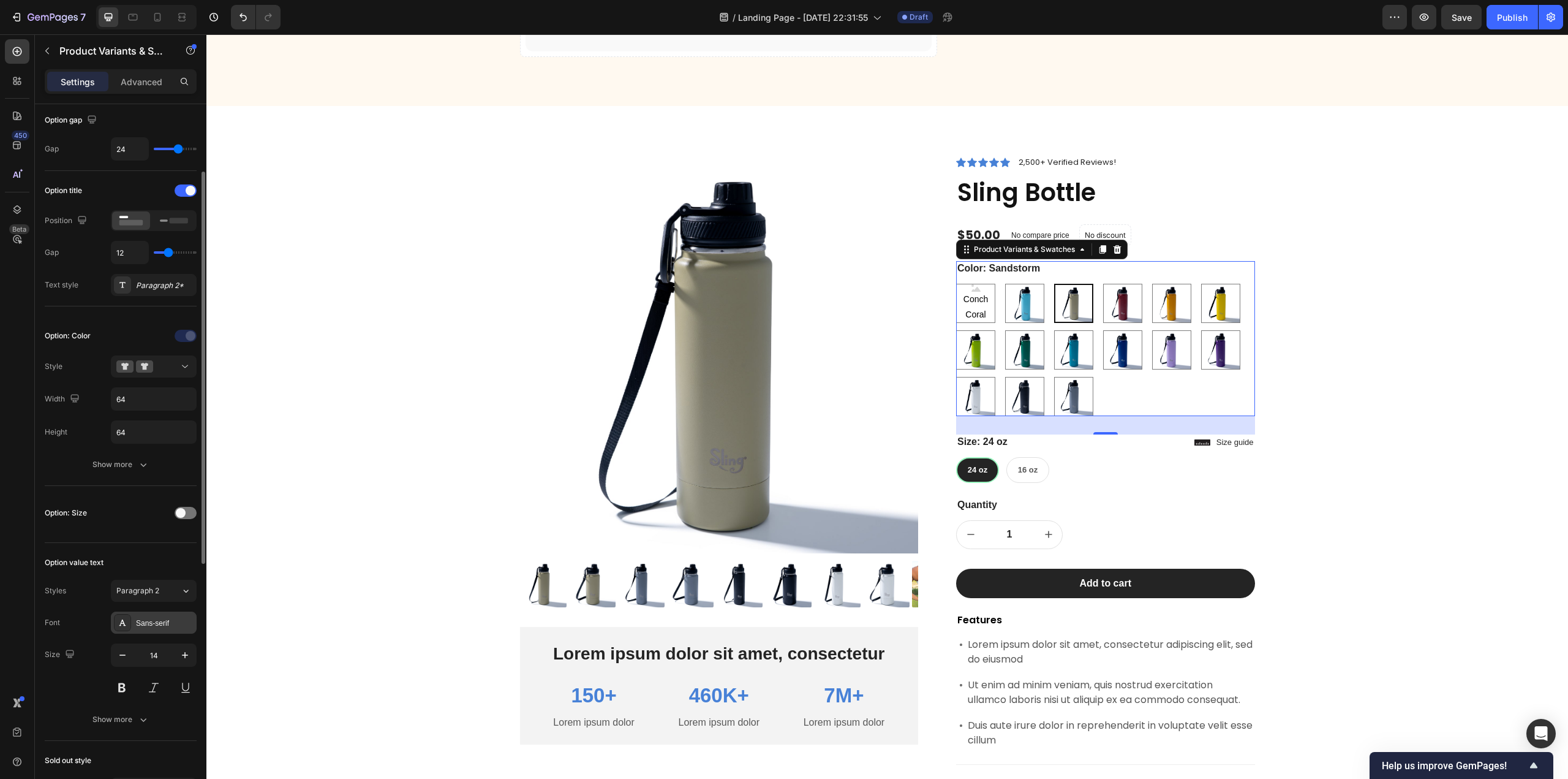
click at [152, 625] on div "Sans-serif" at bounding box center [164, 623] width 58 height 11
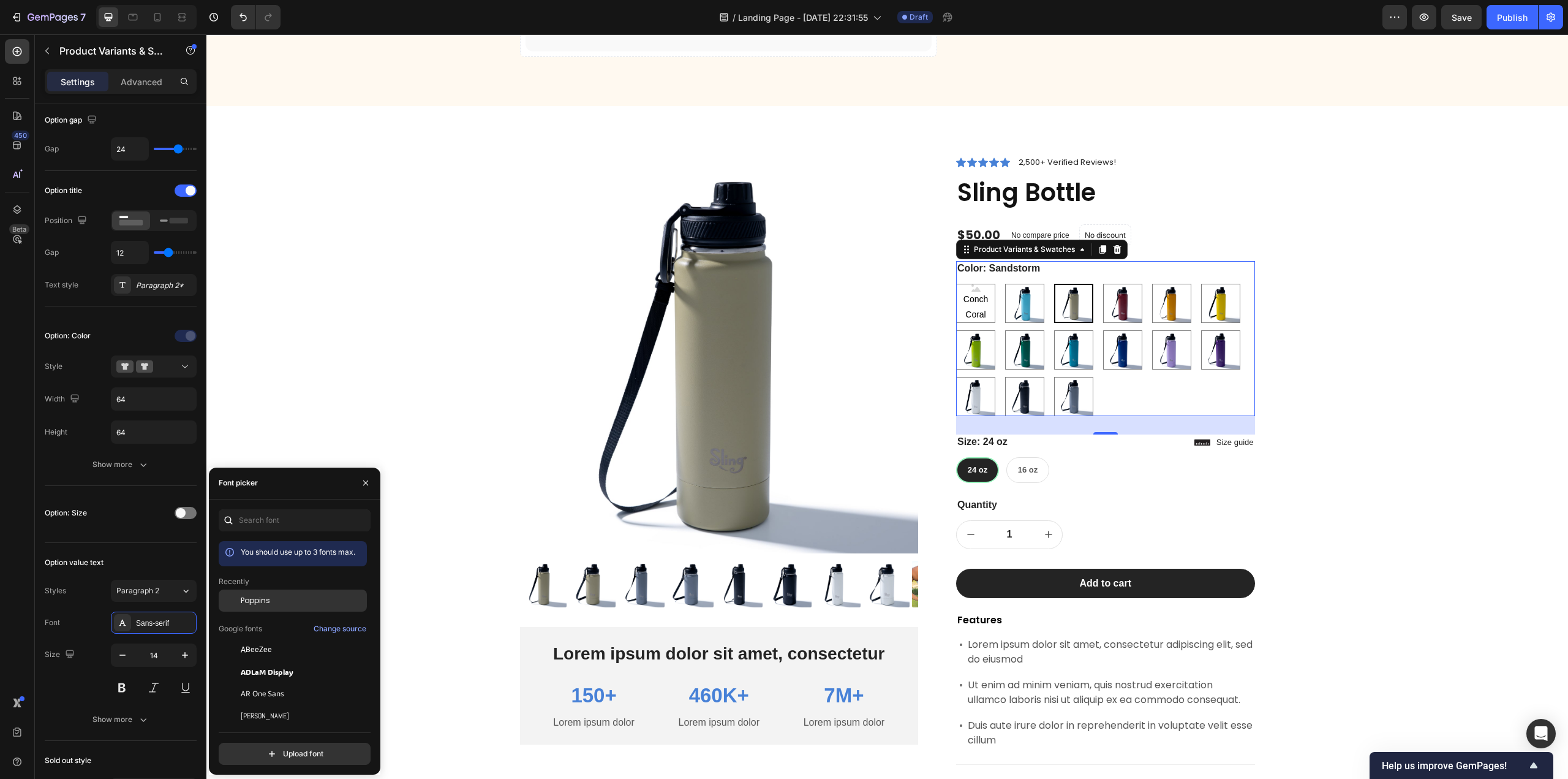
click at [250, 604] on span "Poppins" at bounding box center [255, 600] width 29 height 11
click at [140, 465] on icon "button" at bounding box center [143, 465] width 13 height 13
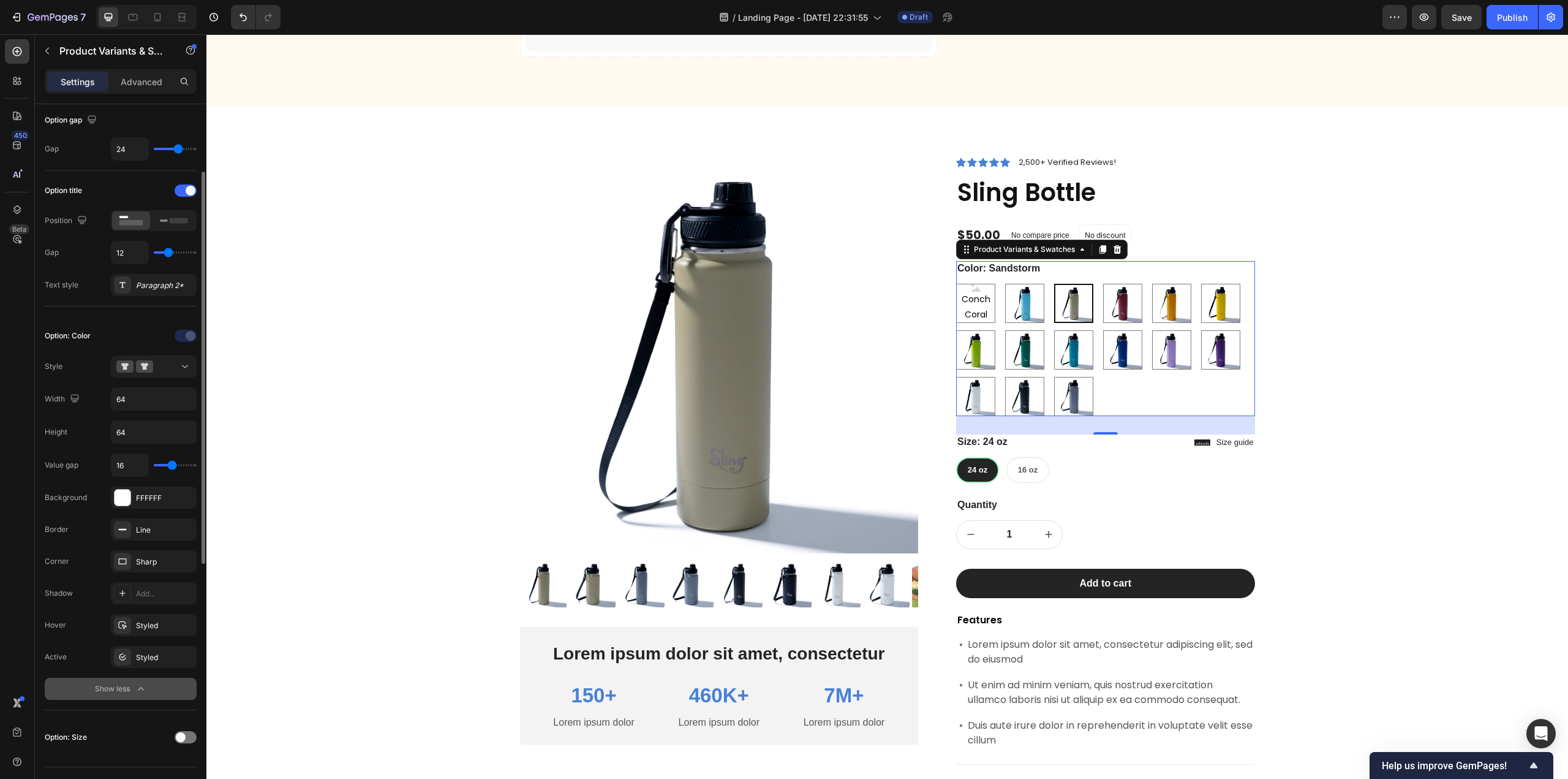
click at [131, 688] on div "Show less" at bounding box center [121, 688] width 52 height 13
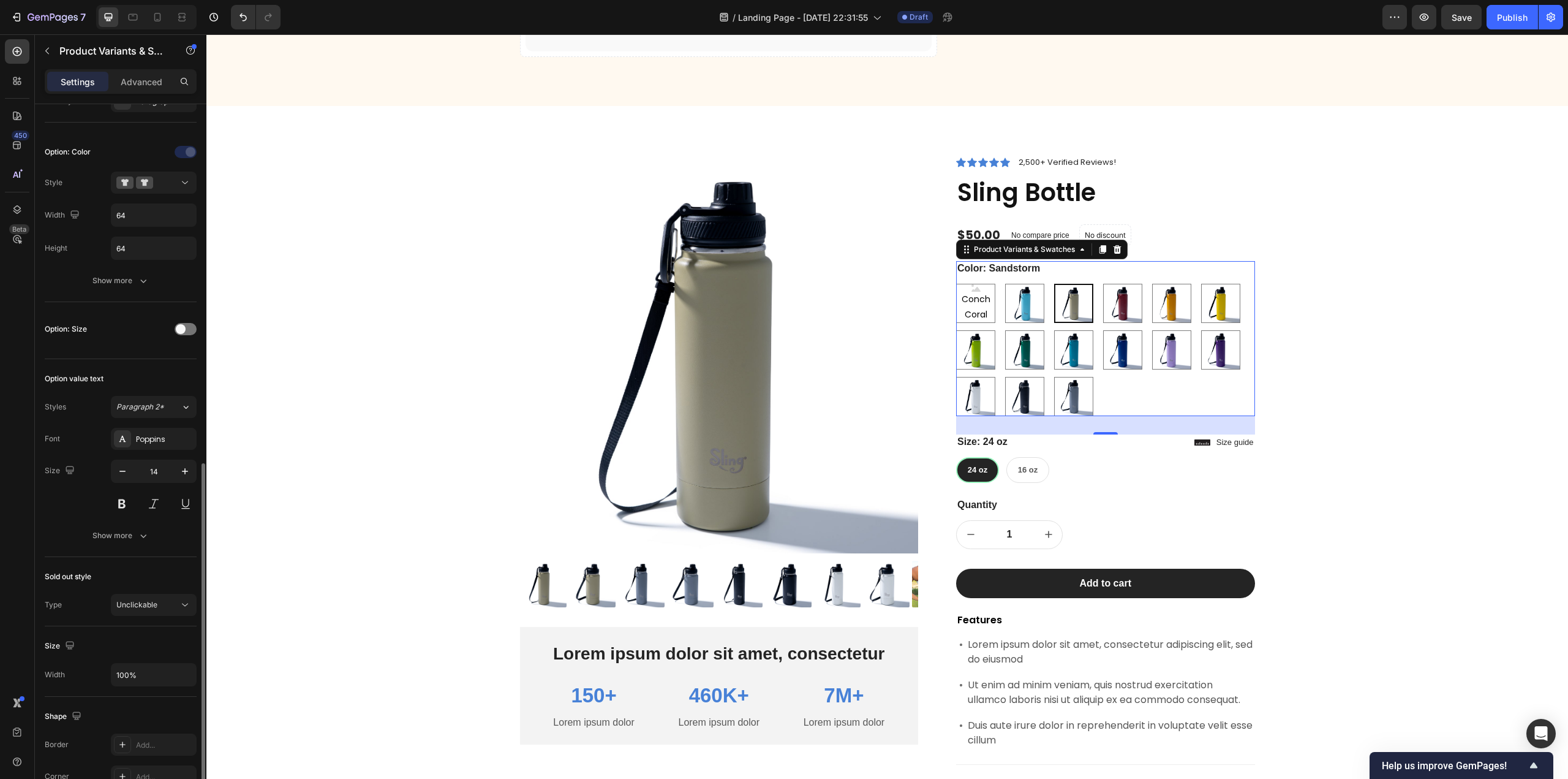
scroll to position [429, 0]
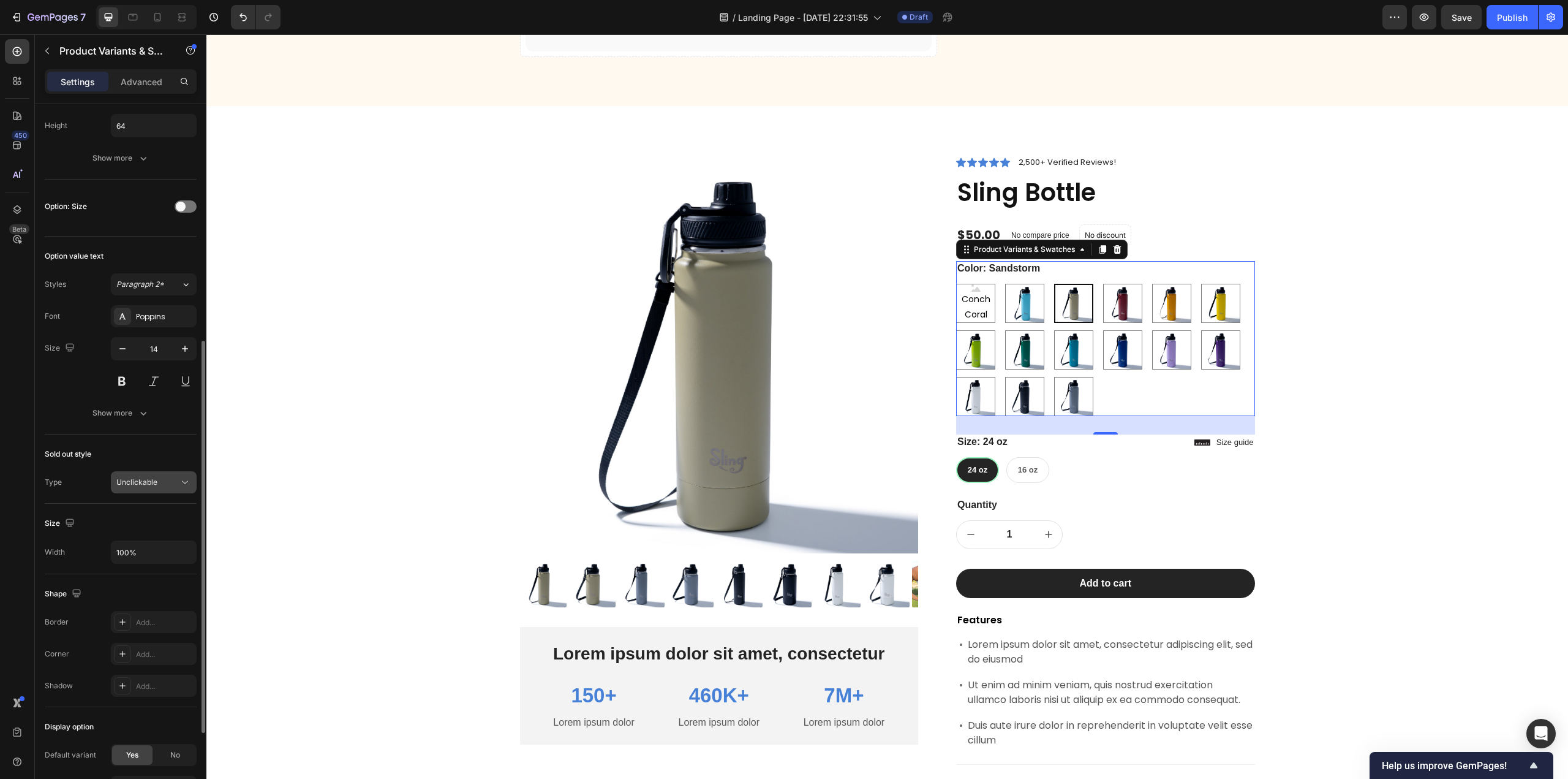
click at [155, 480] on span "Unclickable" at bounding box center [137, 481] width 41 height 9
click at [152, 556] on p "Cross-out" at bounding box center [152, 555] width 70 height 13
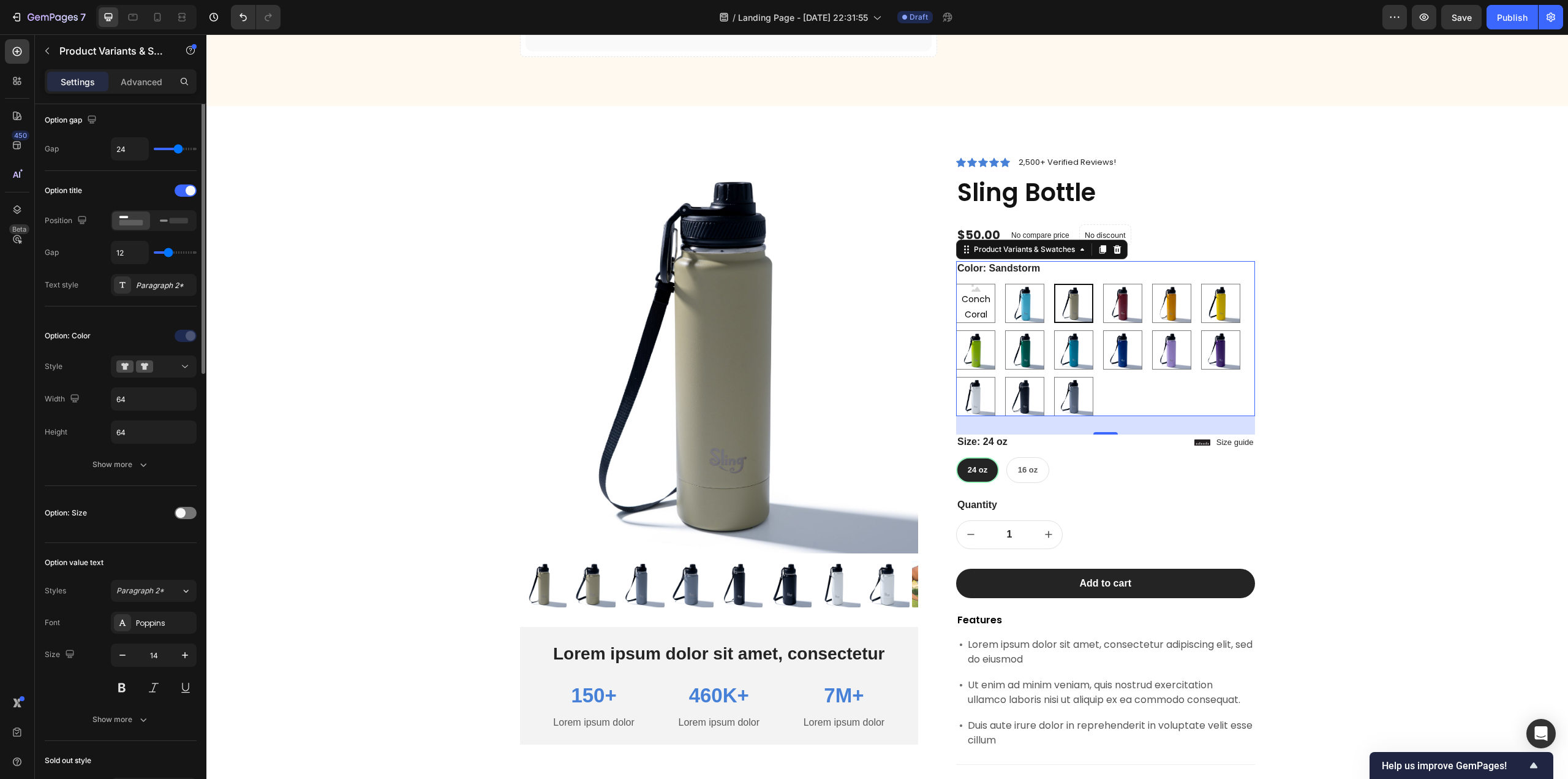
scroll to position [0, 0]
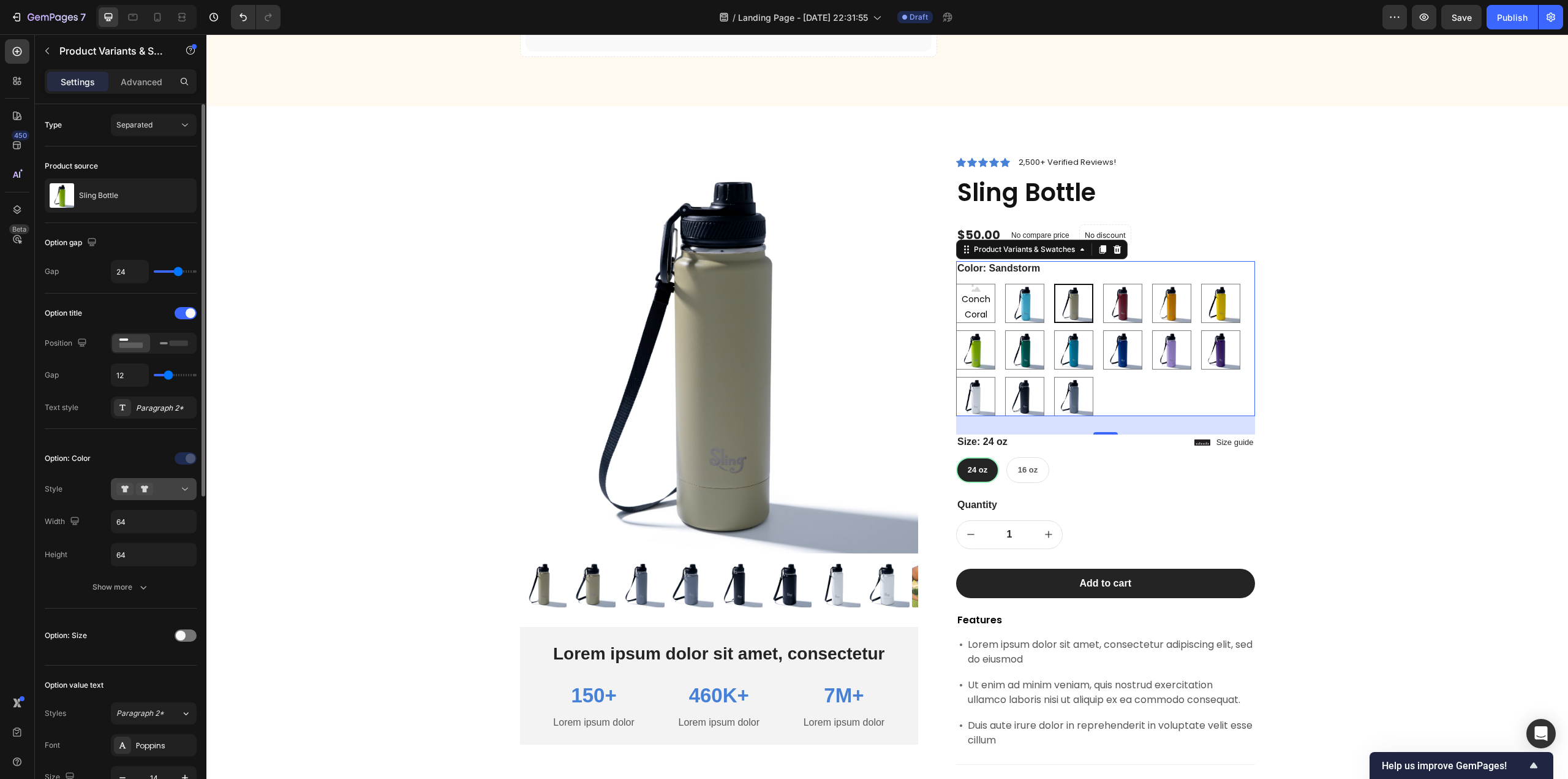
click at [183, 490] on icon at bounding box center [185, 489] width 13 height 13
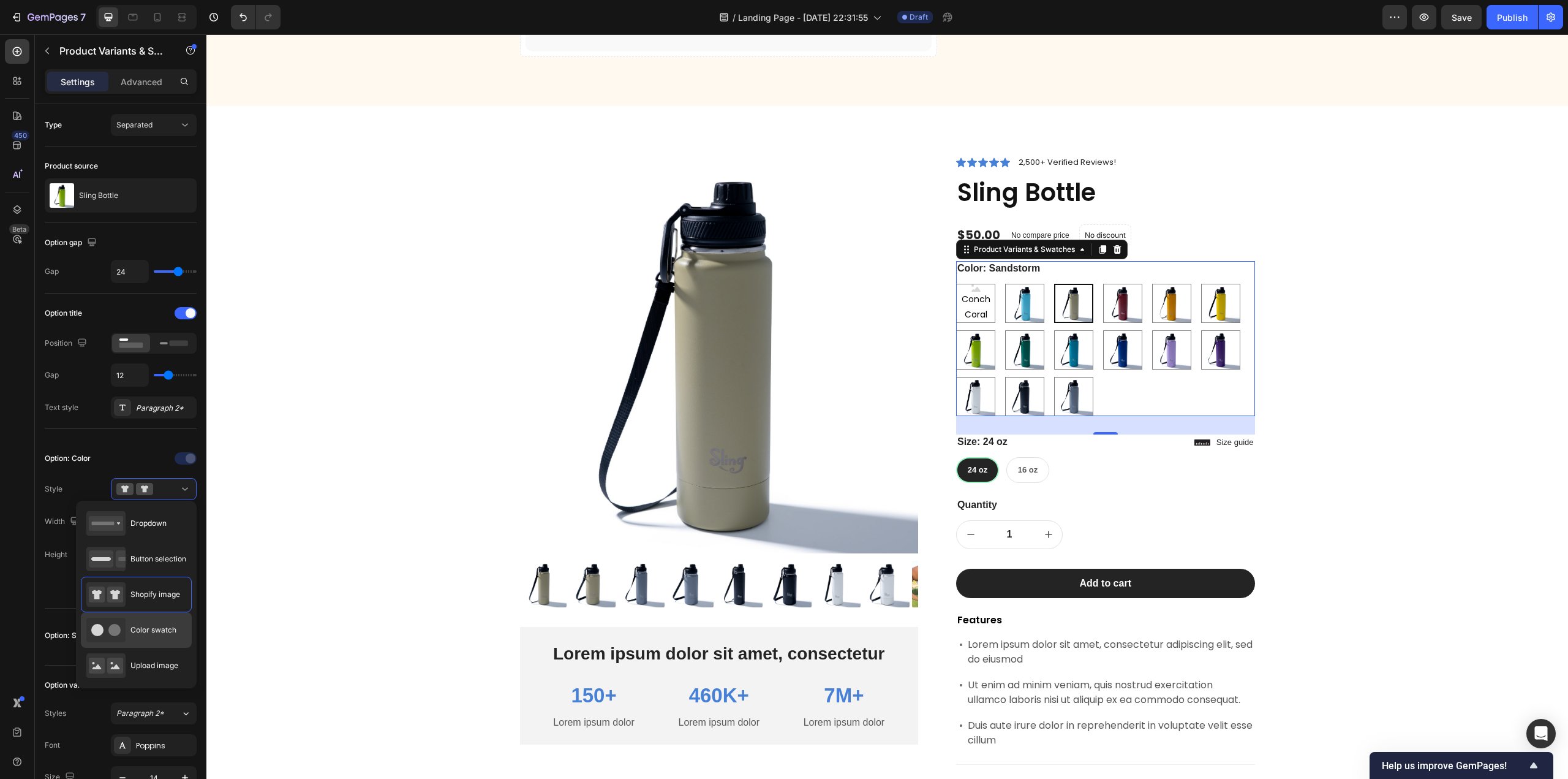
click at [164, 625] on span "Color swatch" at bounding box center [153, 630] width 46 height 11
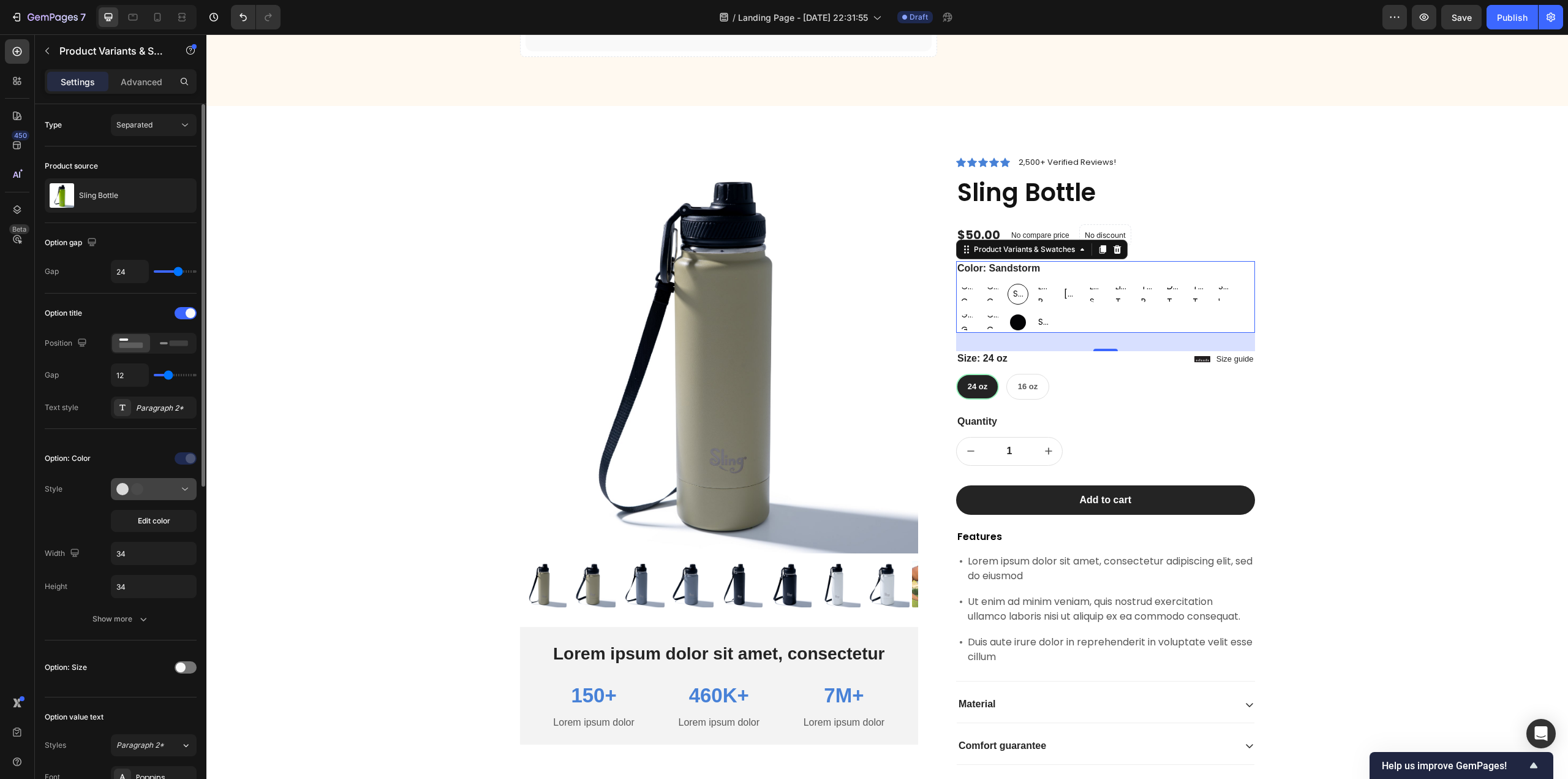
click at [181, 487] on icon at bounding box center [185, 489] width 13 height 13
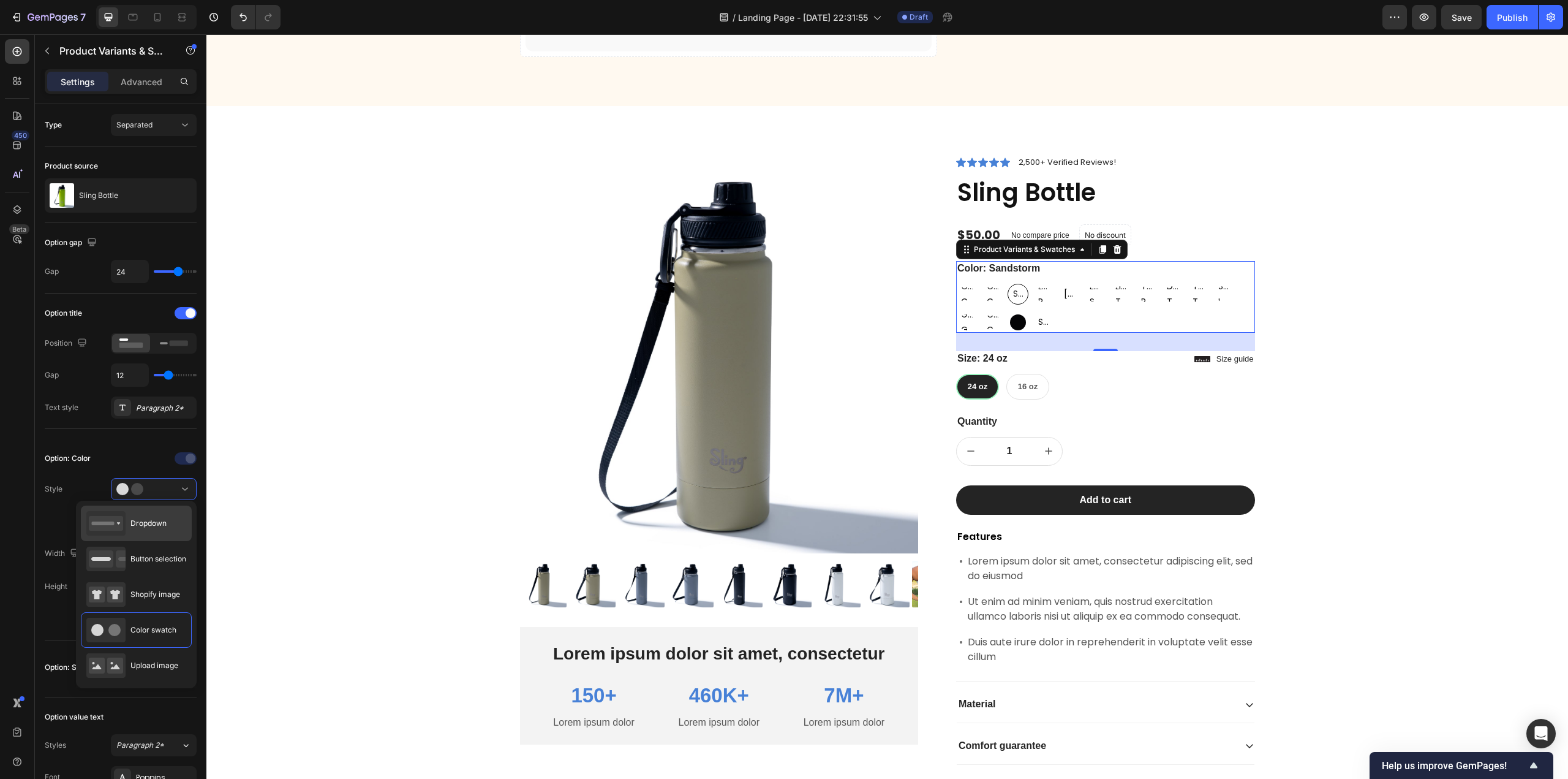
click at [154, 526] on span "Dropdown" at bounding box center [148, 523] width 36 height 11
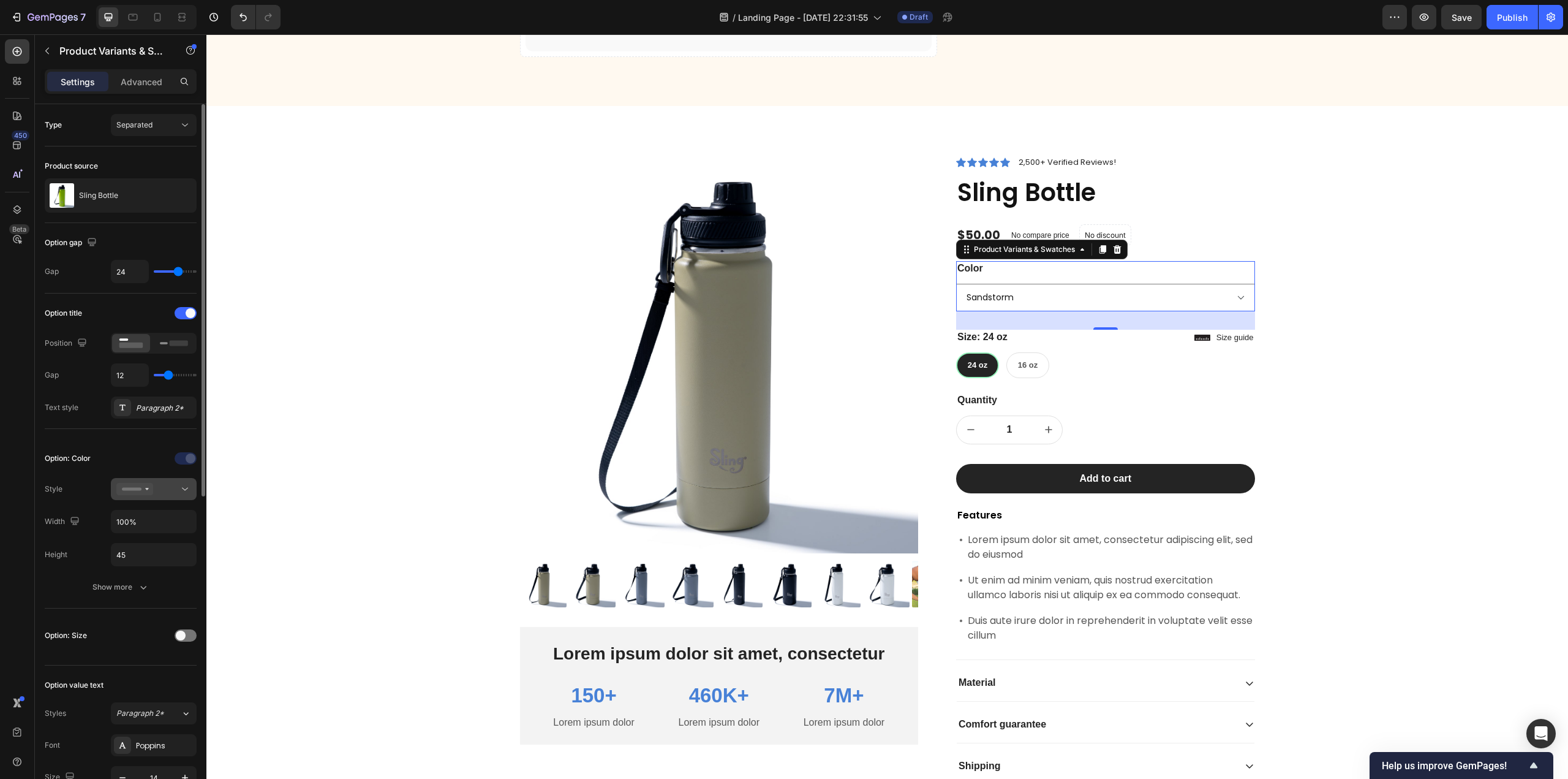
click at [183, 485] on icon at bounding box center [185, 489] width 13 height 13
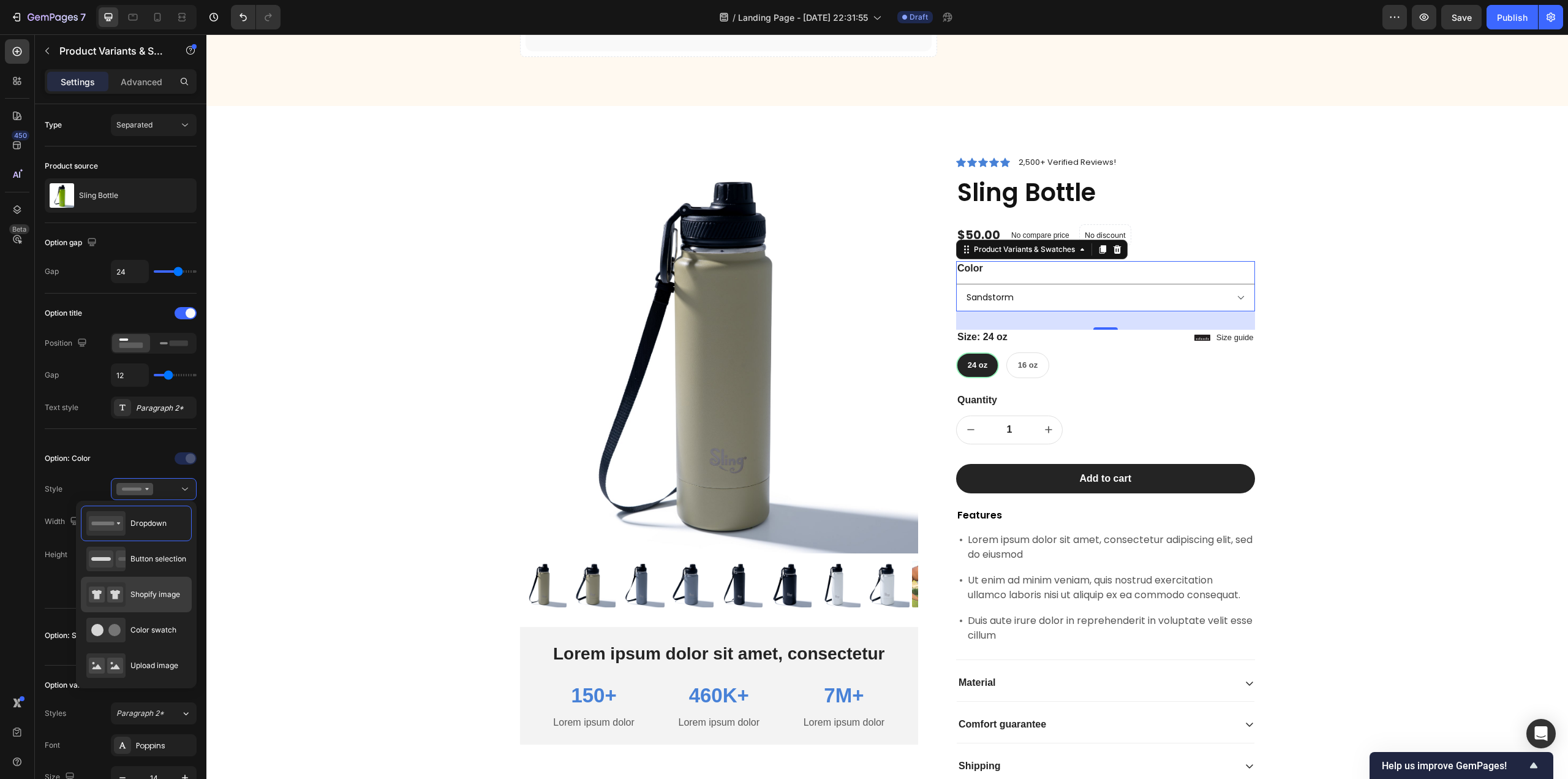
click at [156, 595] on span "Shopify image" at bounding box center [155, 594] width 50 height 11
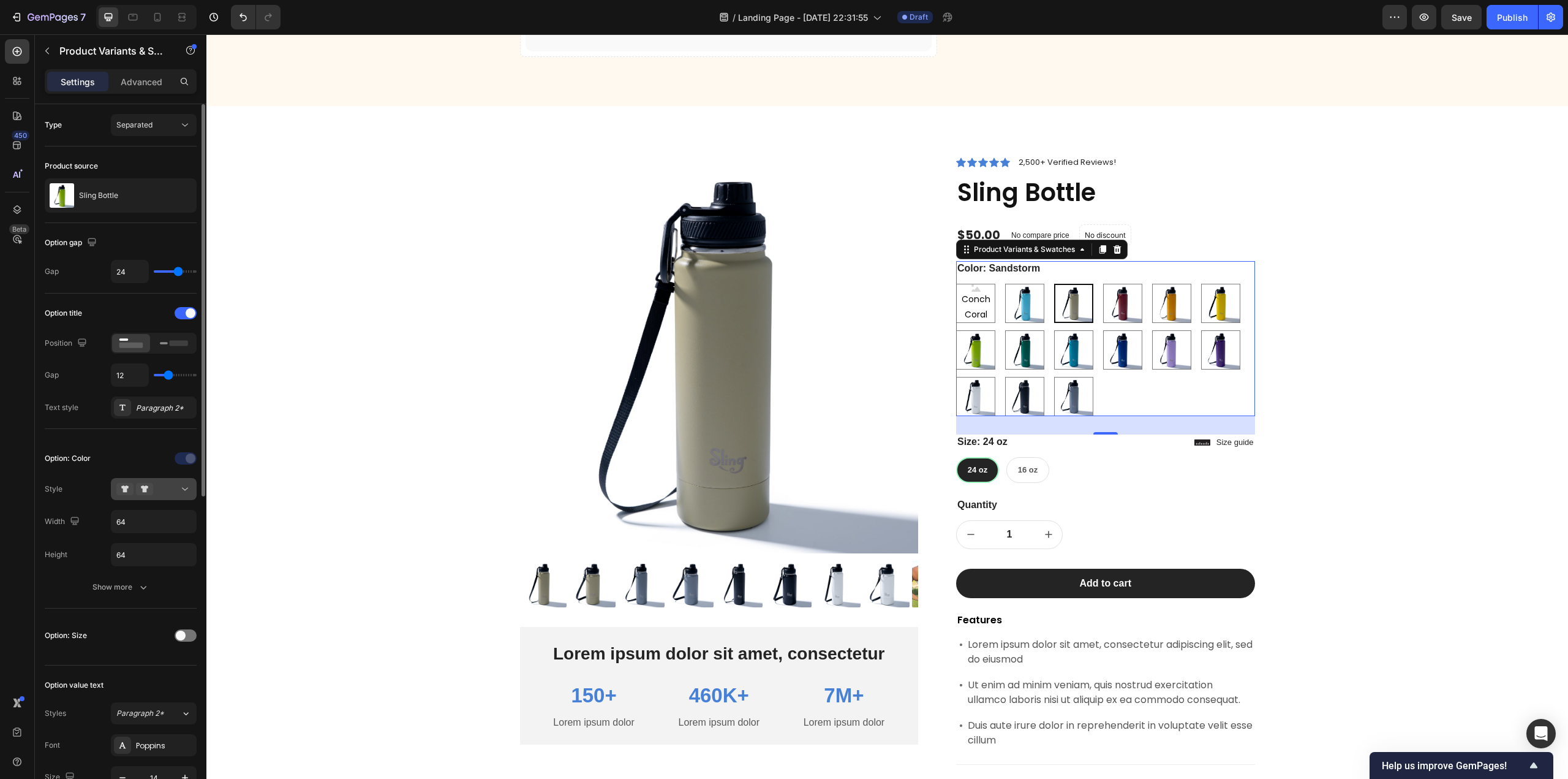
click at [186, 489] on icon at bounding box center [185, 489] width 13 height 13
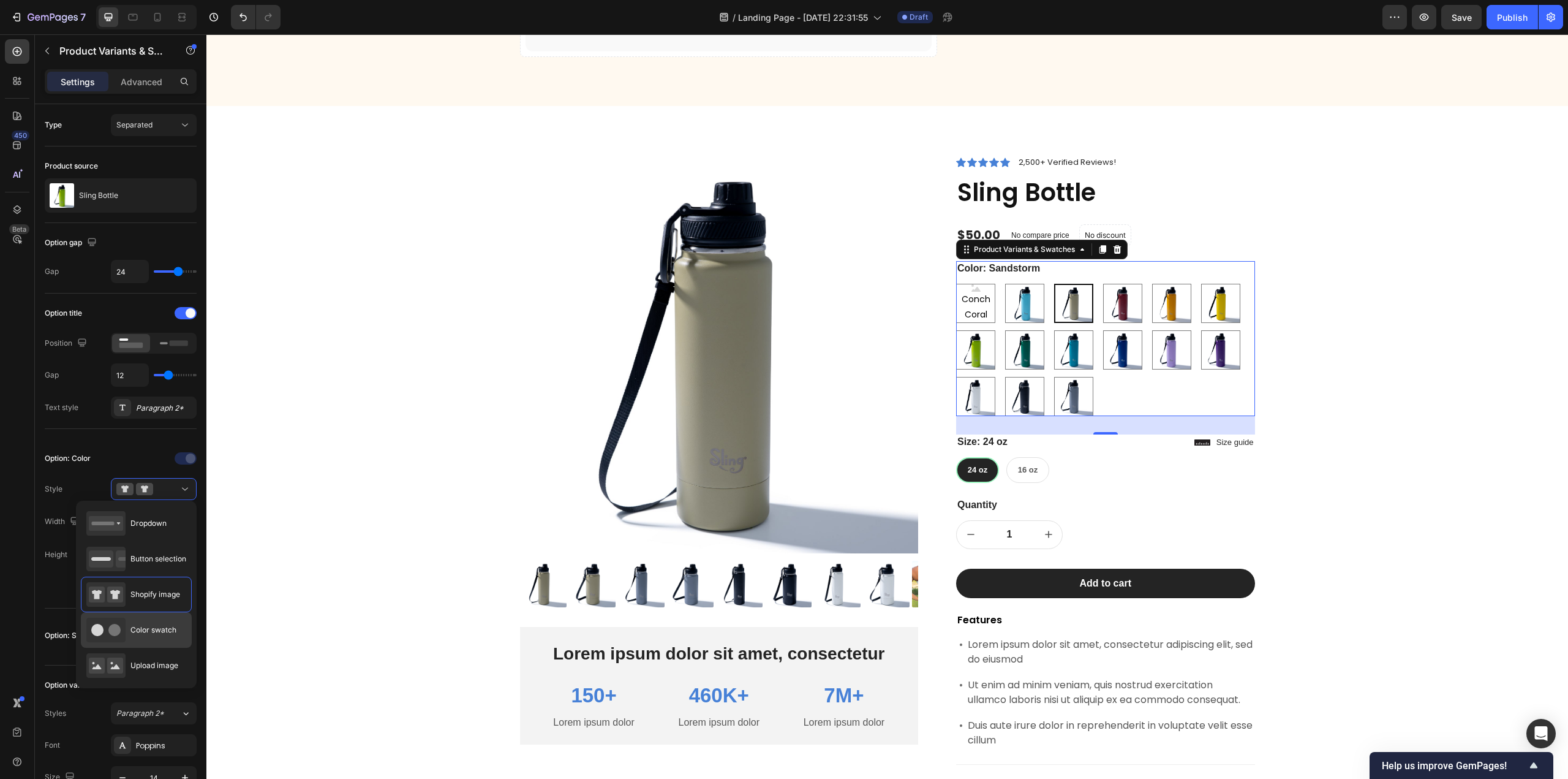
click at [154, 625] on span "Color swatch" at bounding box center [153, 630] width 46 height 11
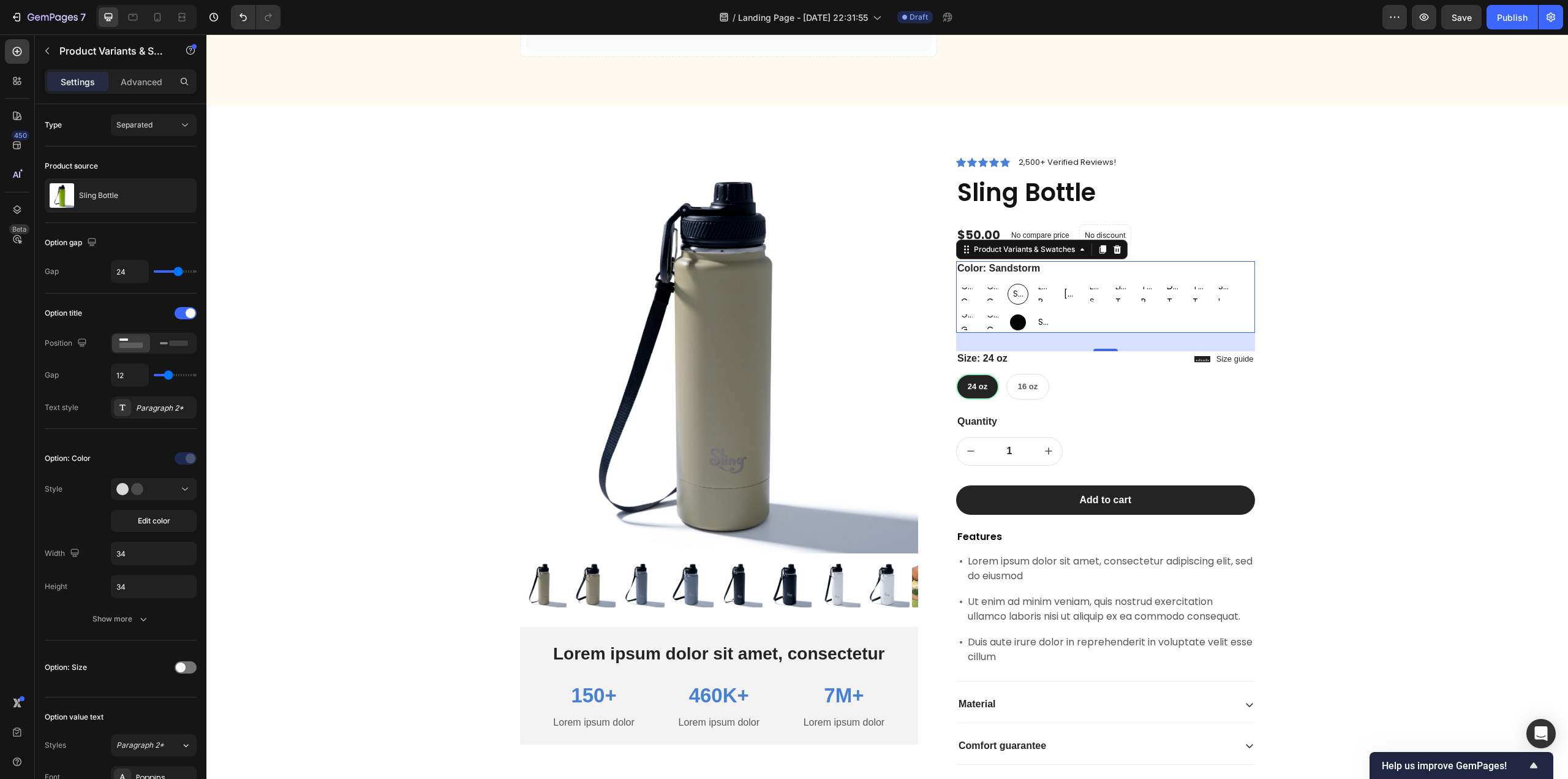
click at [1035, 319] on span "Shark!" at bounding box center [1043, 322] width 16 height 15
click at [1033, 312] on input "Shark! Shark! Shark!" at bounding box center [1033, 311] width 1 height 1
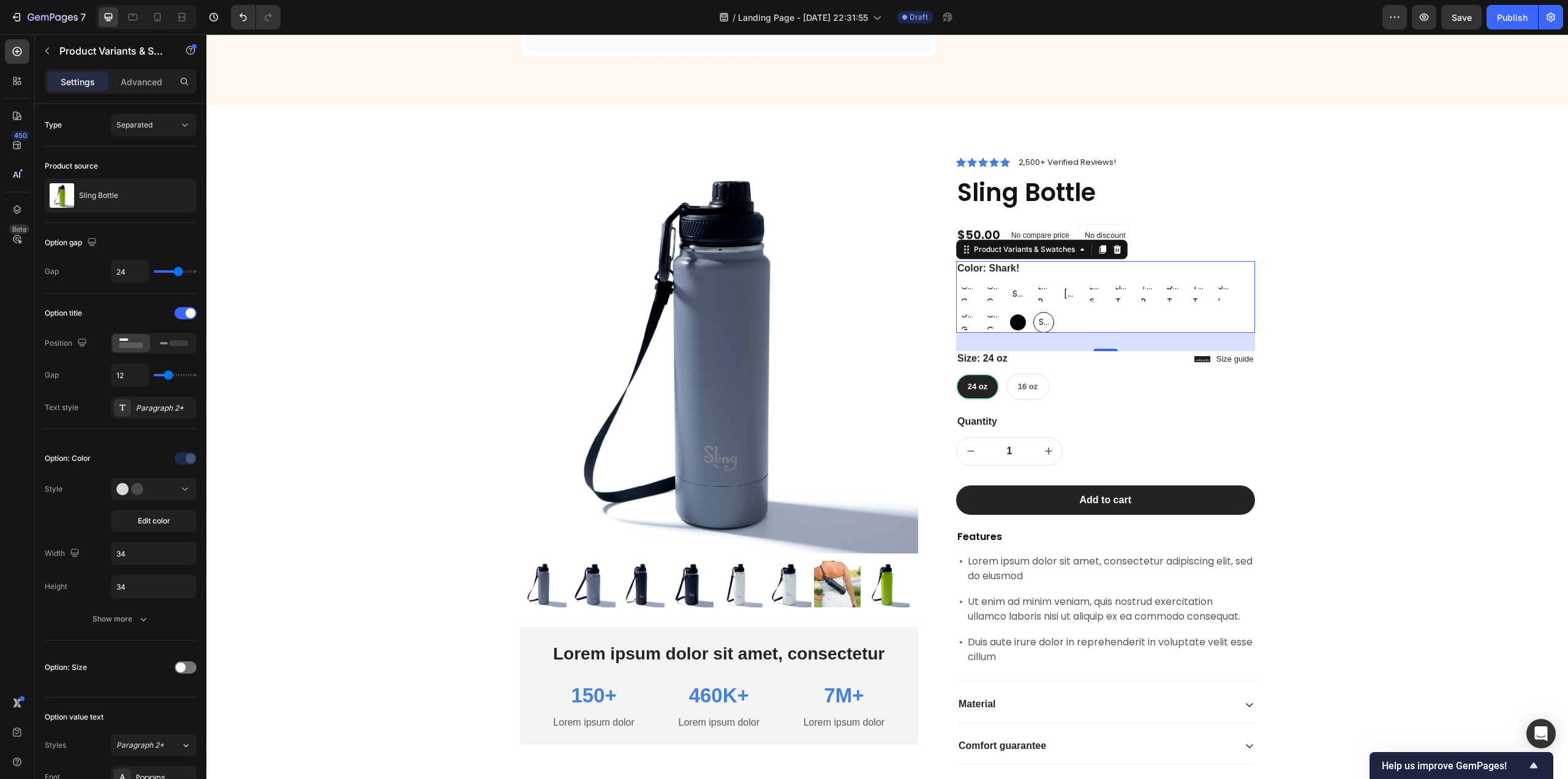
click at [984, 322] on span "Coconut Cream" at bounding box center [992, 322] width 16 height 31
click at [982, 312] on input "Coconut Cream Coconut Cream Coconut Cream" at bounding box center [981, 311] width 1 height 1
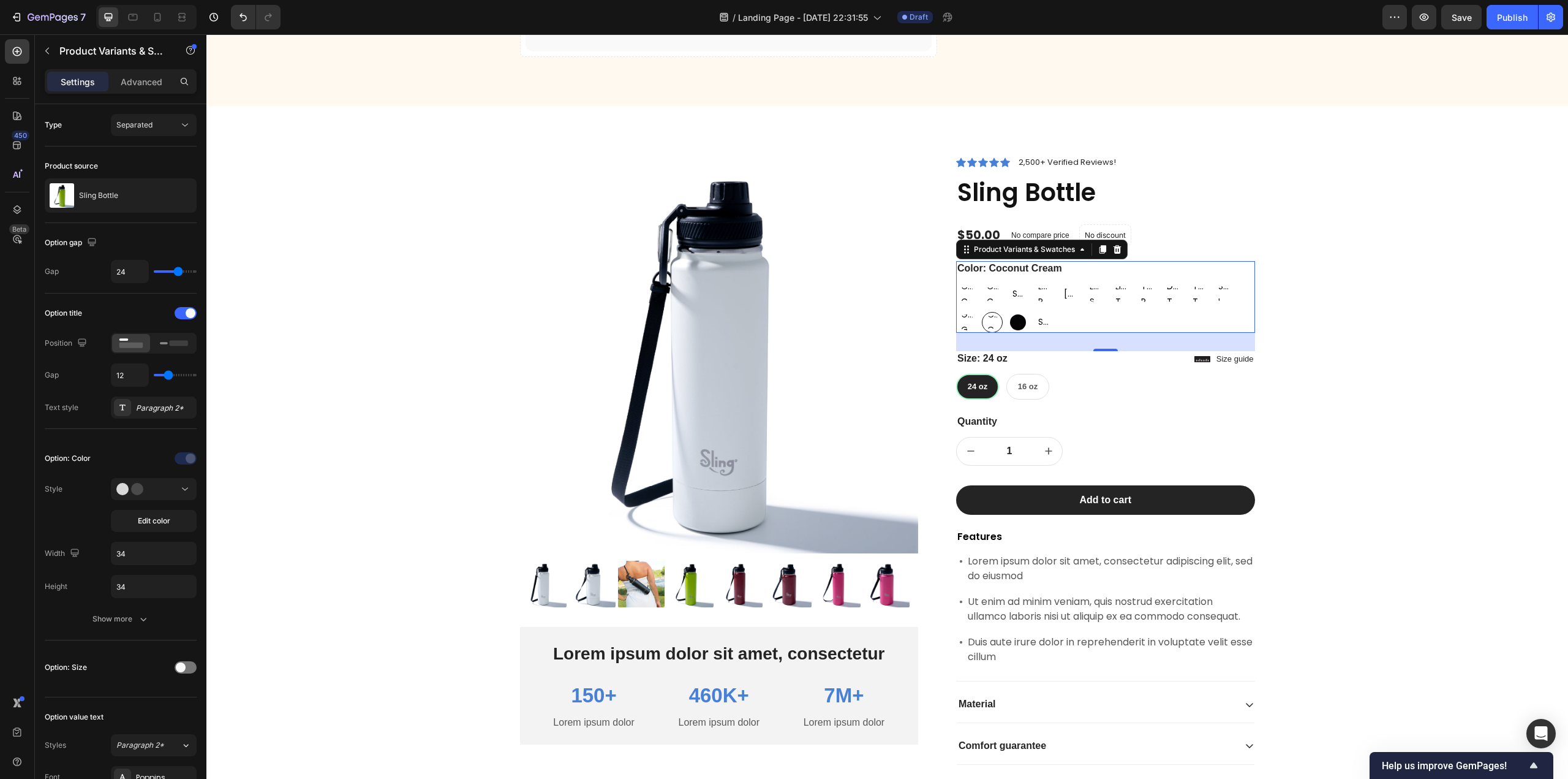
click at [957, 285] on Coral "Conch Coral" at bounding box center [966, 294] width 21 height 21
click at [956, 284] on input "Conch Coral Conch Coral Conch Coral" at bounding box center [955, 283] width 1 height 1
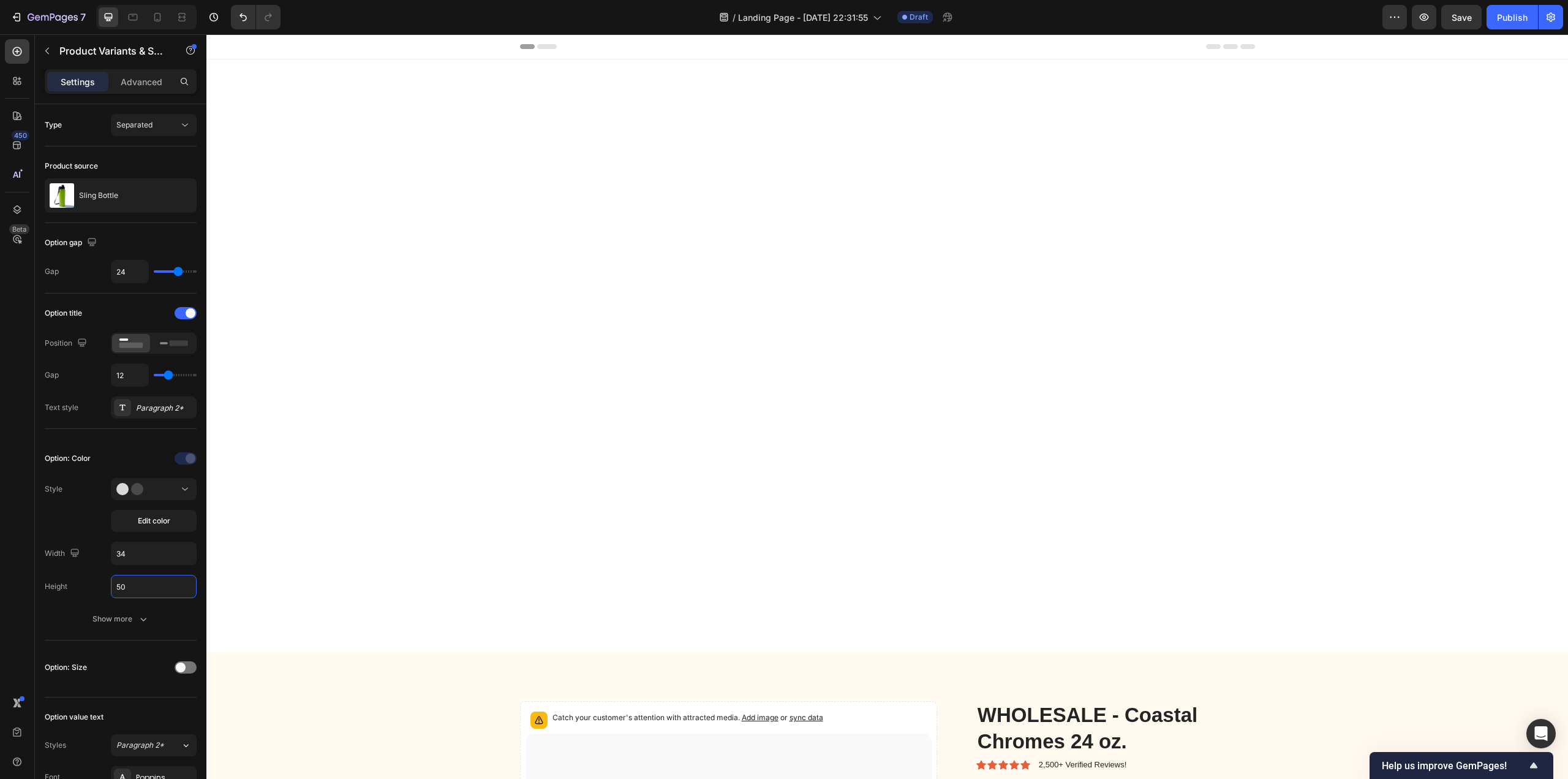
click at [105, 580] on div "Height 50" at bounding box center [121, 586] width 152 height 23
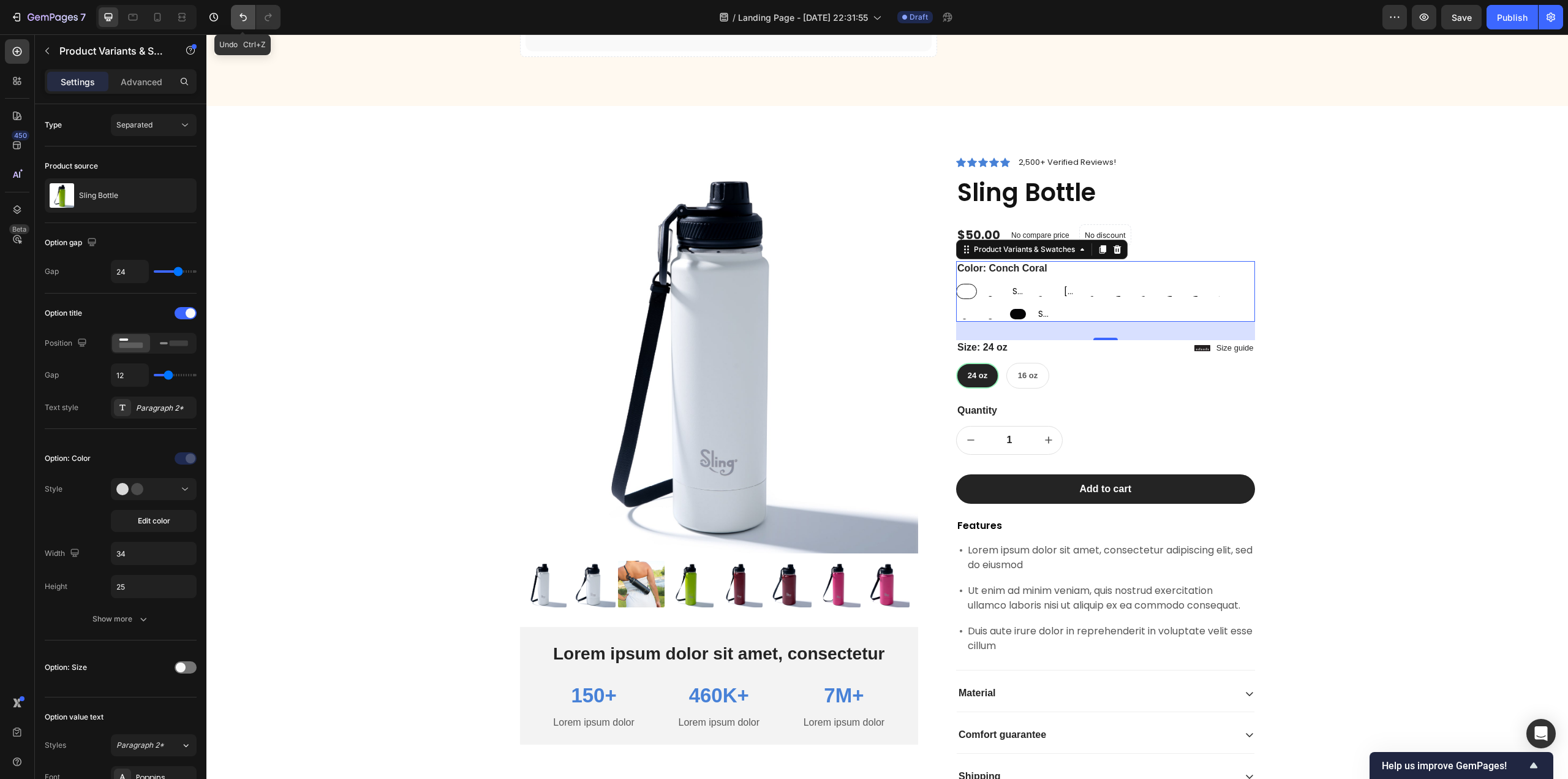
click at [238, 18] on icon "Undo/Redo" at bounding box center [243, 17] width 13 height 13
type input "34"
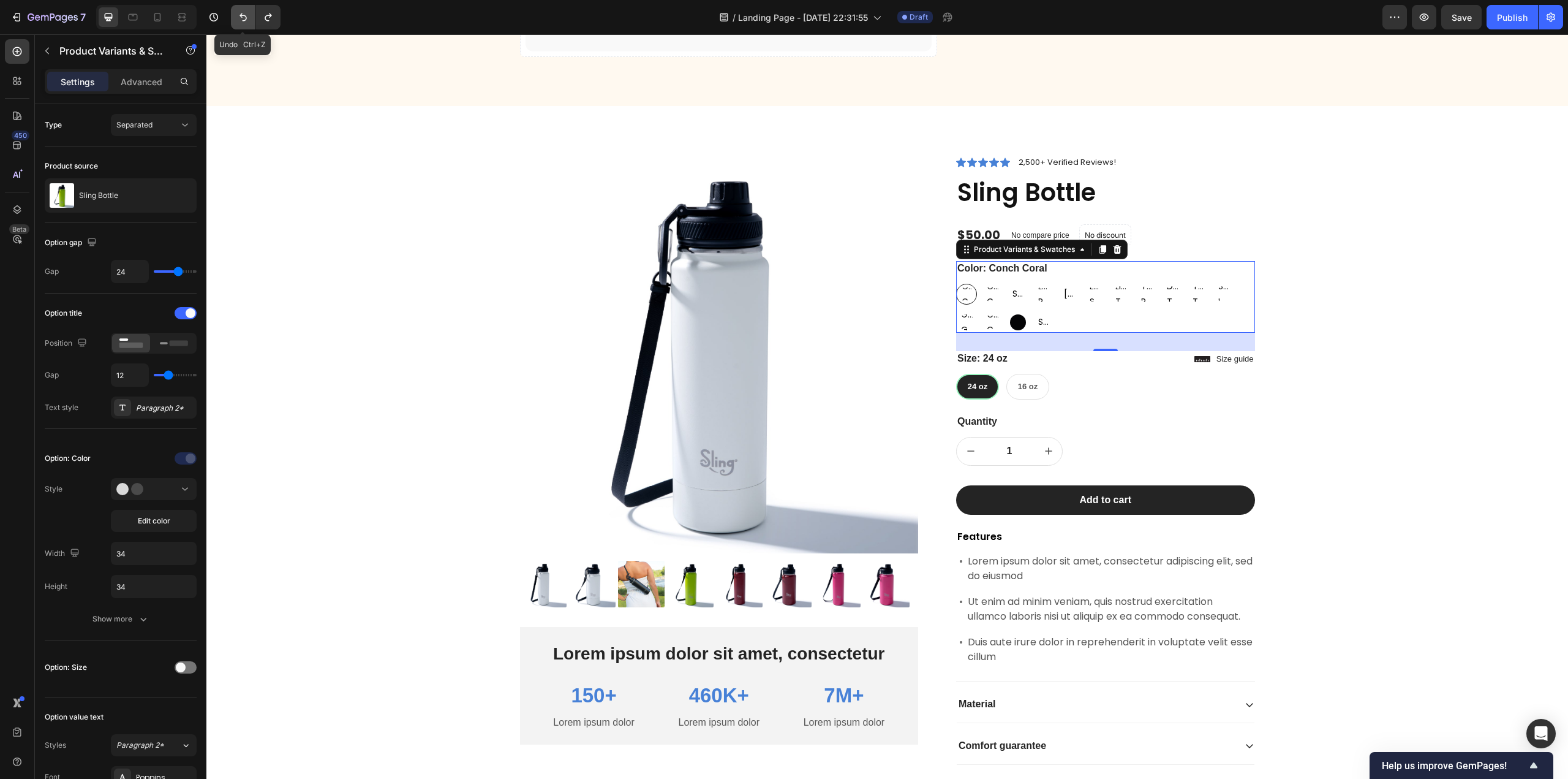
click at [238, 18] on icon "Undo/Redo" at bounding box center [243, 17] width 13 height 13
type input "64"
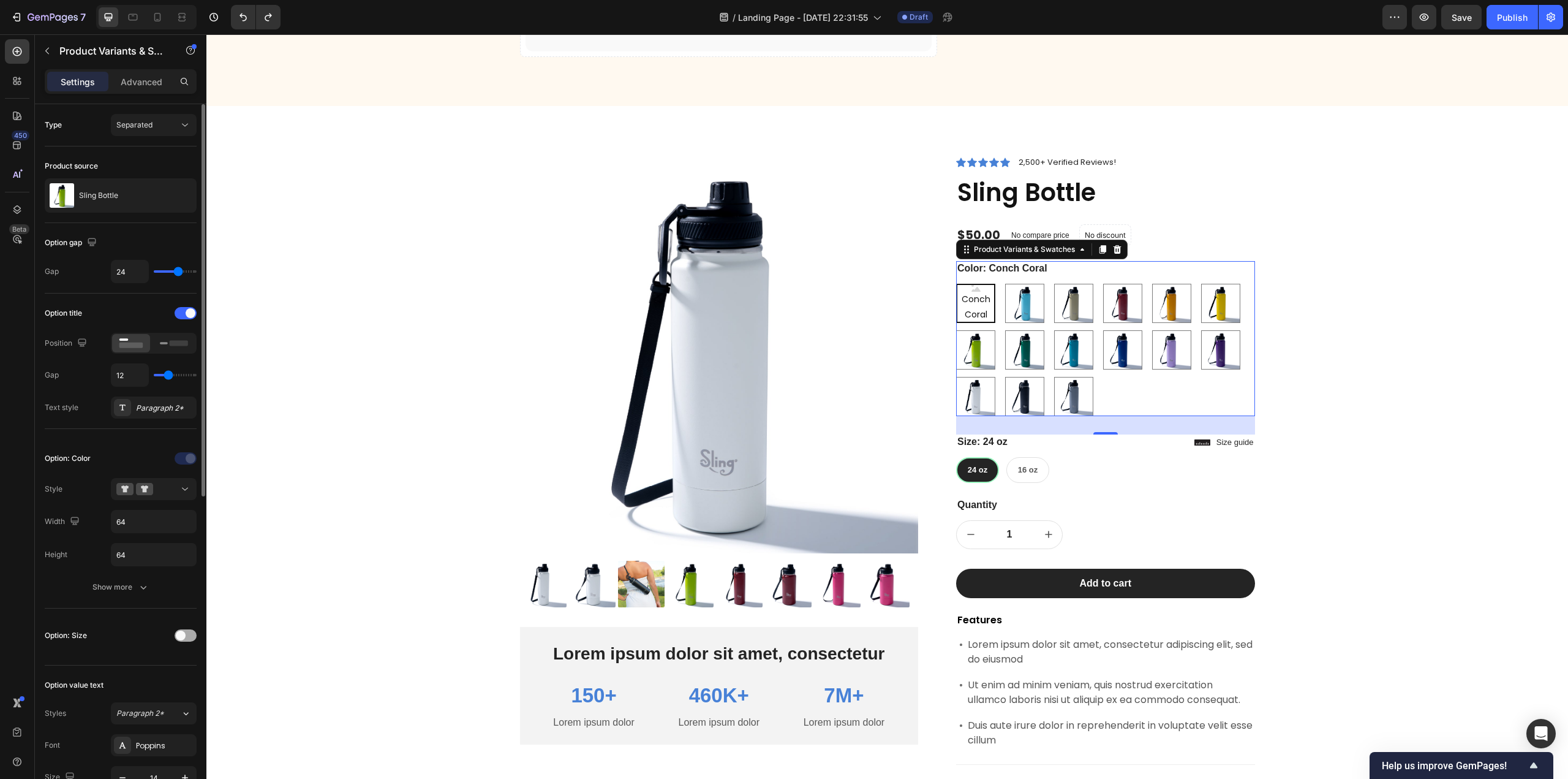
click at [181, 632] on span at bounding box center [181, 636] width 10 height 10
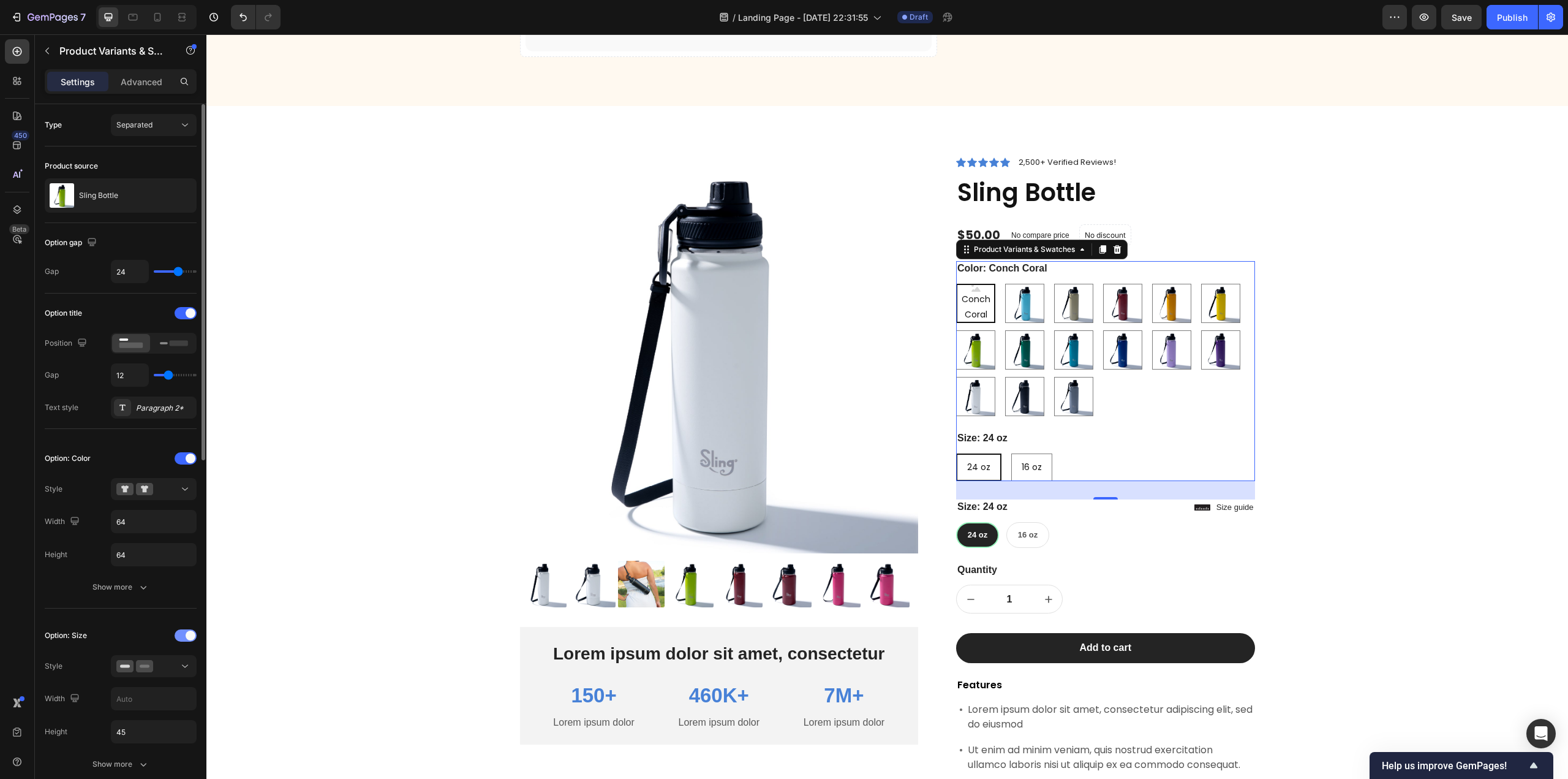
click at [181, 632] on div at bounding box center [185, 636] width 22 height 13
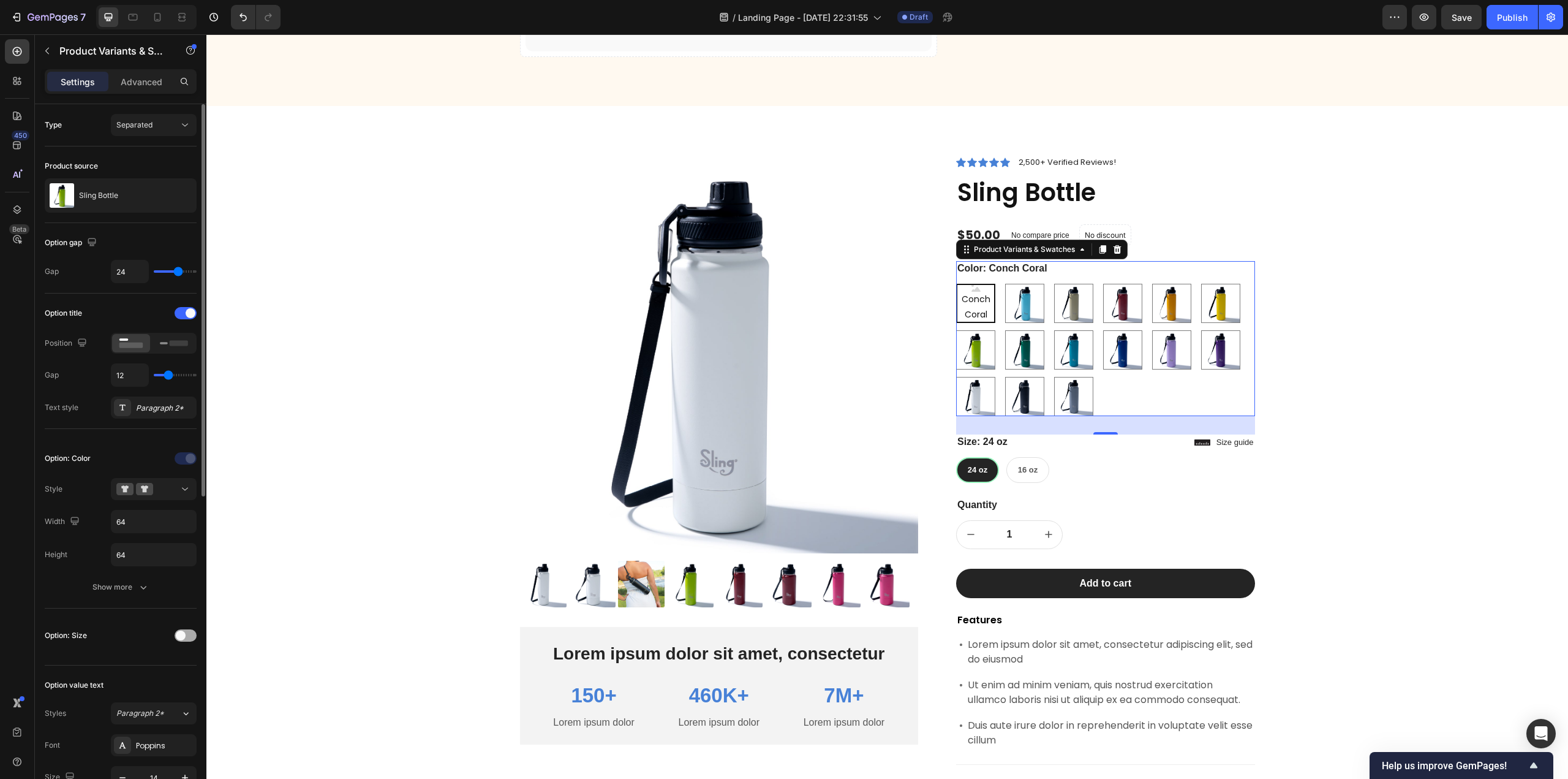
click at [181, 632] on span at bounding box center [181, 636] width 10 height 10
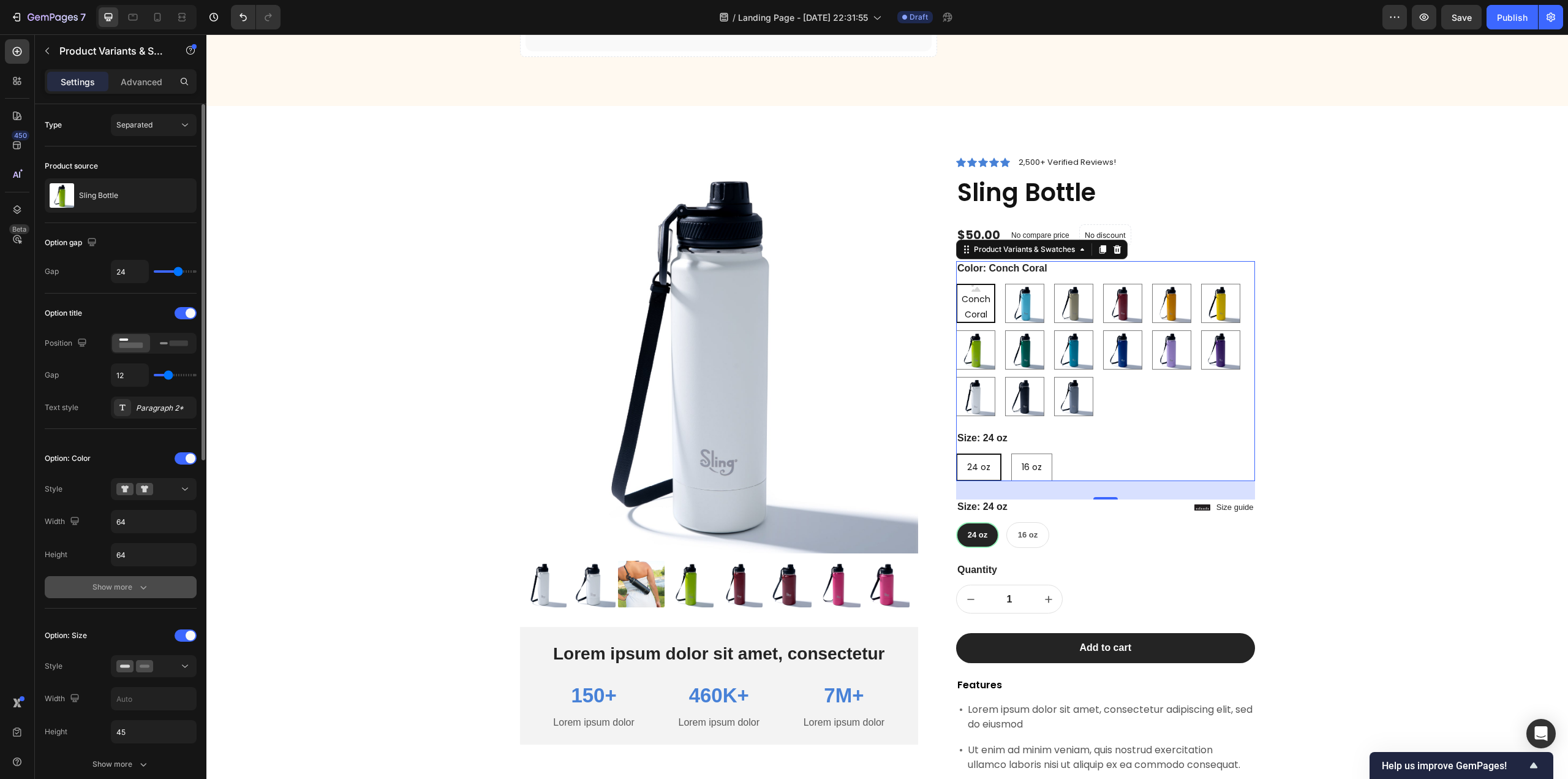
click at [147, 588] on icon "button" at bounding box center [143, 586] width 13 height 13
click at [280, 490] on div "Product Images Lorem ipsum dolor sit amet, consectetur Text Block 150+ Text Blo…" at bounding box center [887, 585] width 1343 height 860
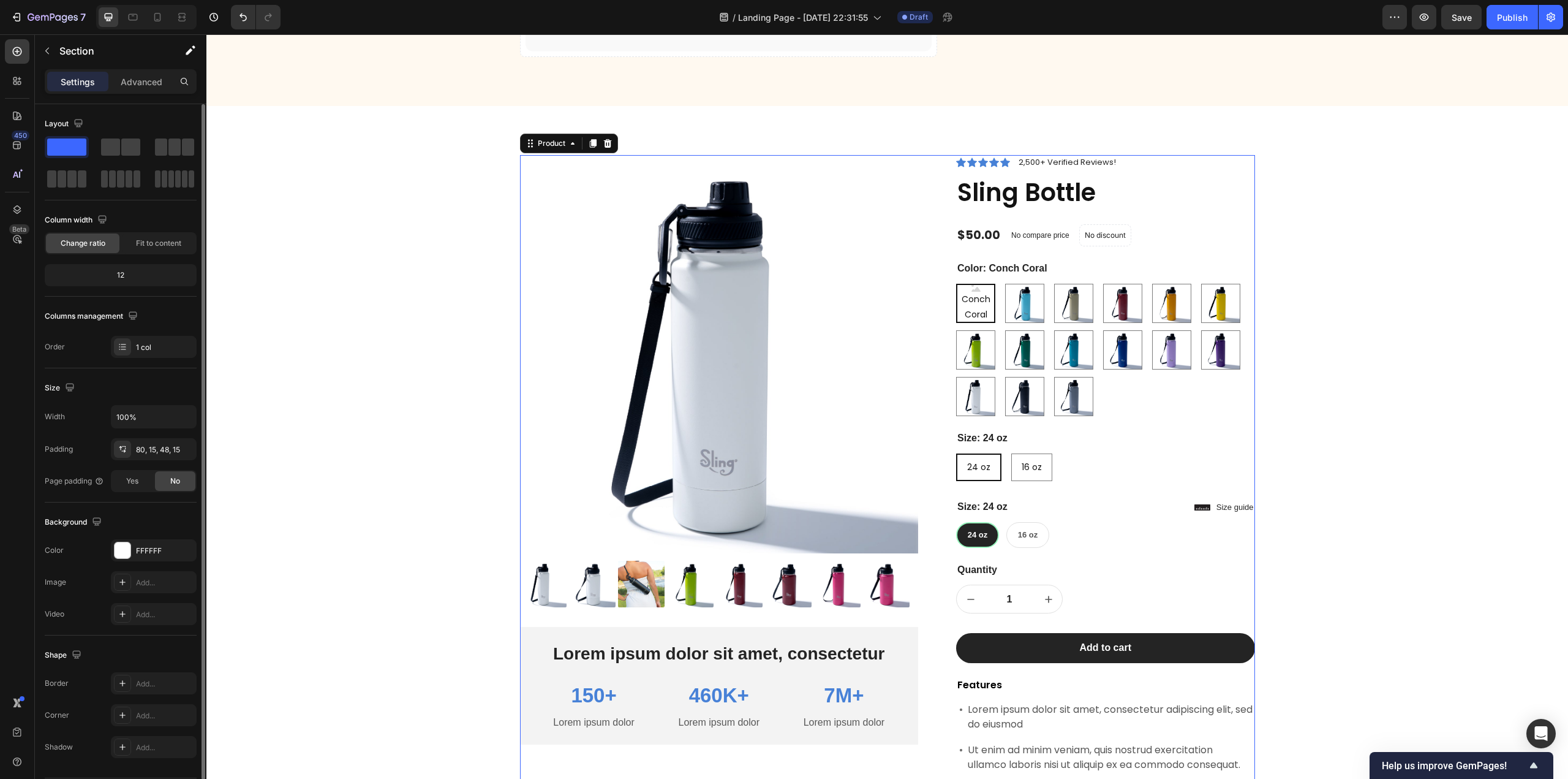
click at [936, 453] on div "Product Images Lorem ipsum dolor sit amet, consectetur Text Block 150+ Text Blo…" at bounding box center [888, 580] width 735 height 851
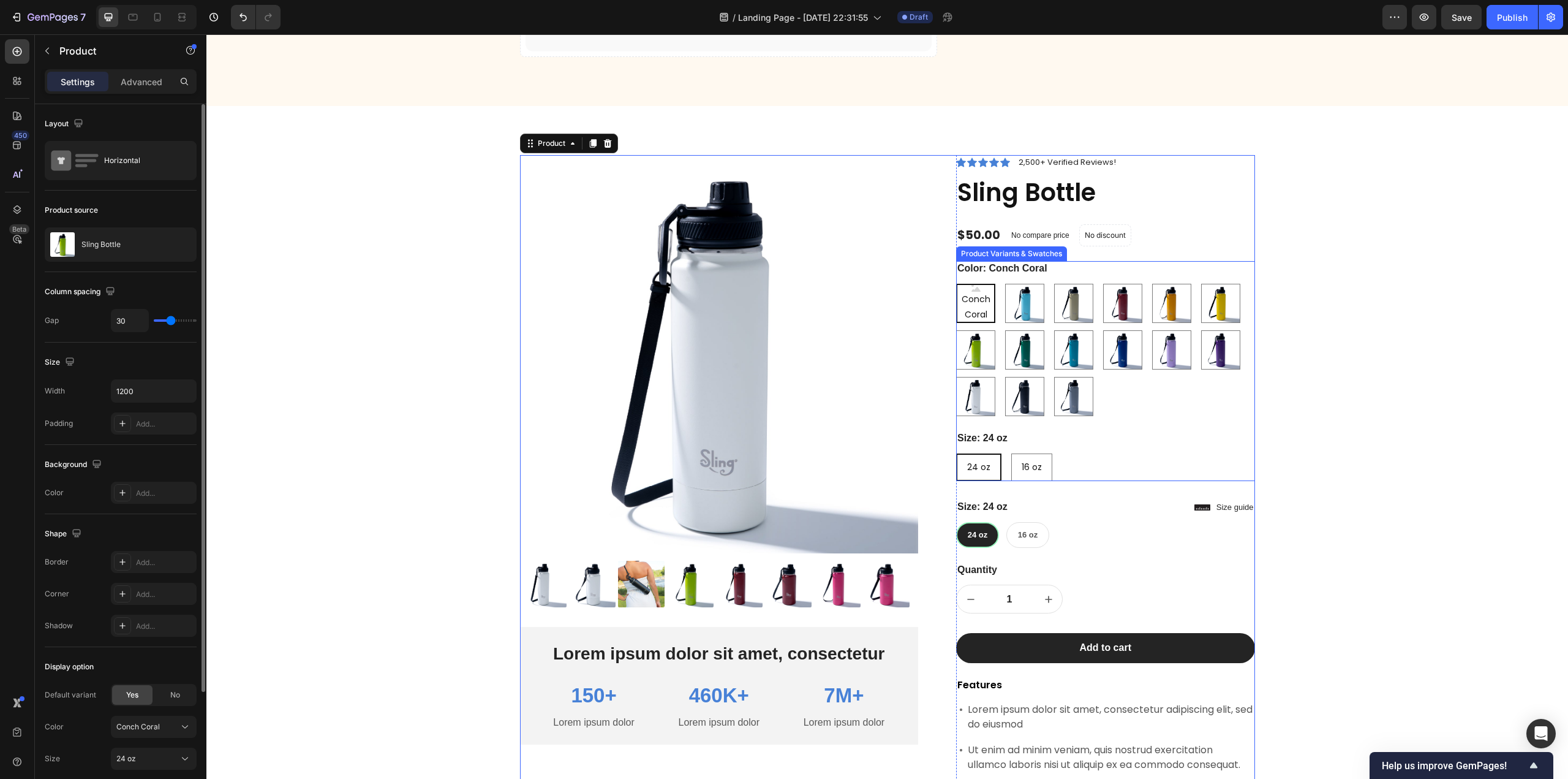
click at [1140, 447] on div "Size: 24 oz 24 oz 24 oz 24 oz 16 oz 16 oz 16 oz" at bounding box center [1105, 455] width 299 height 50
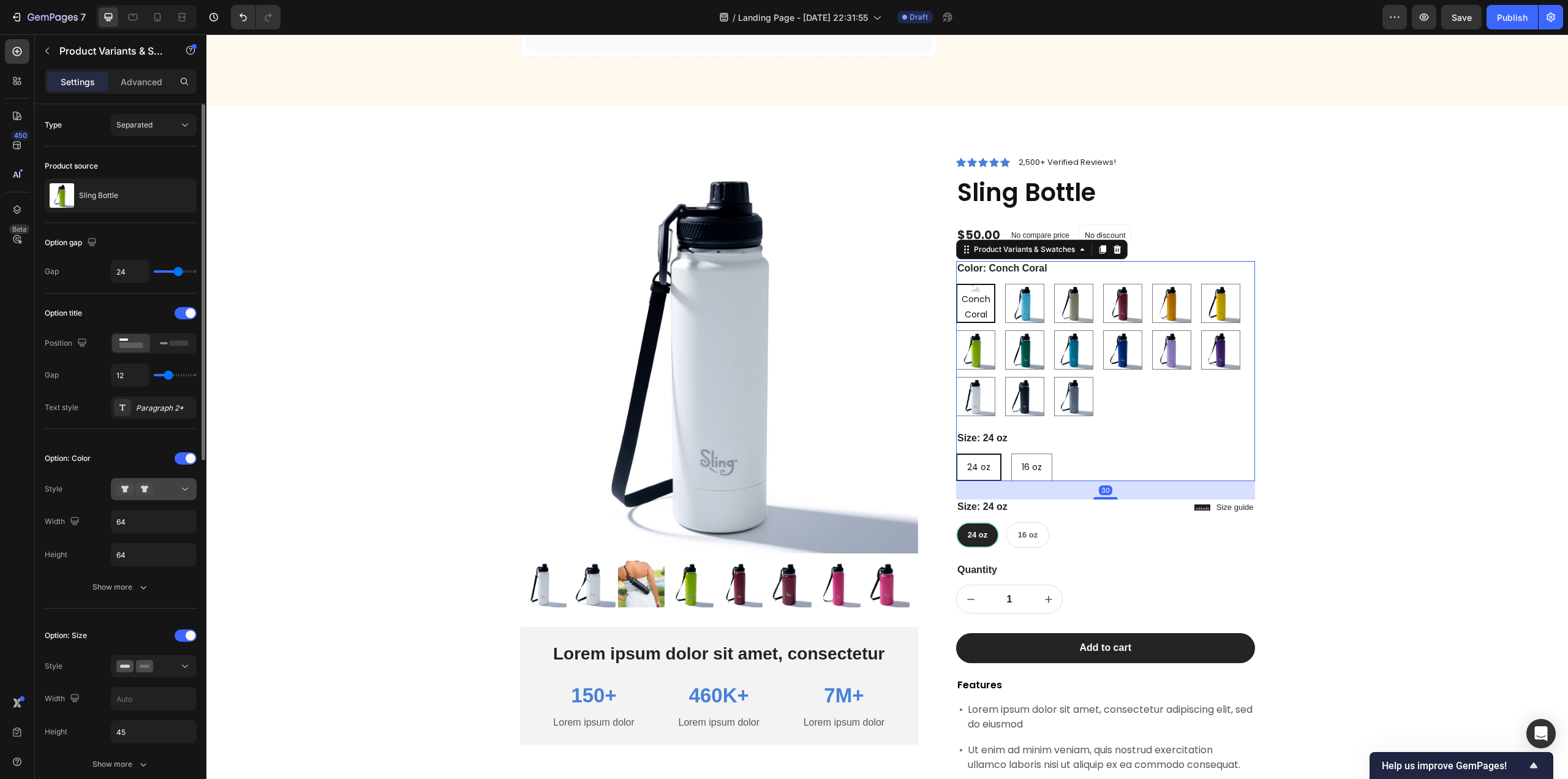
click at [192, 486] on button at bounding box center [153, 489] width 86 height 22
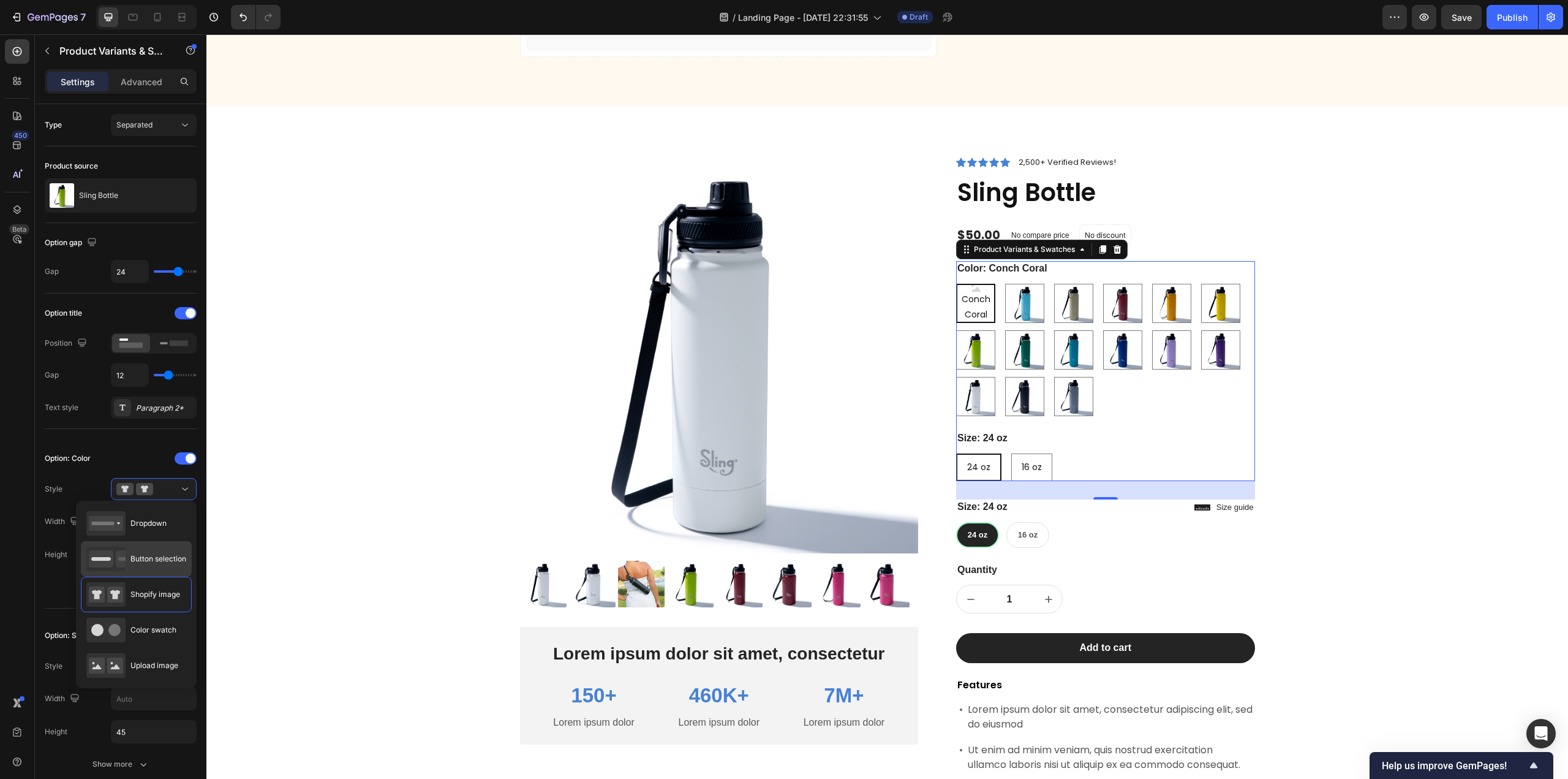
click at [148, 555] on span "Button selection" at bounding box center [158, 558] width 56 height 11
type input "45"
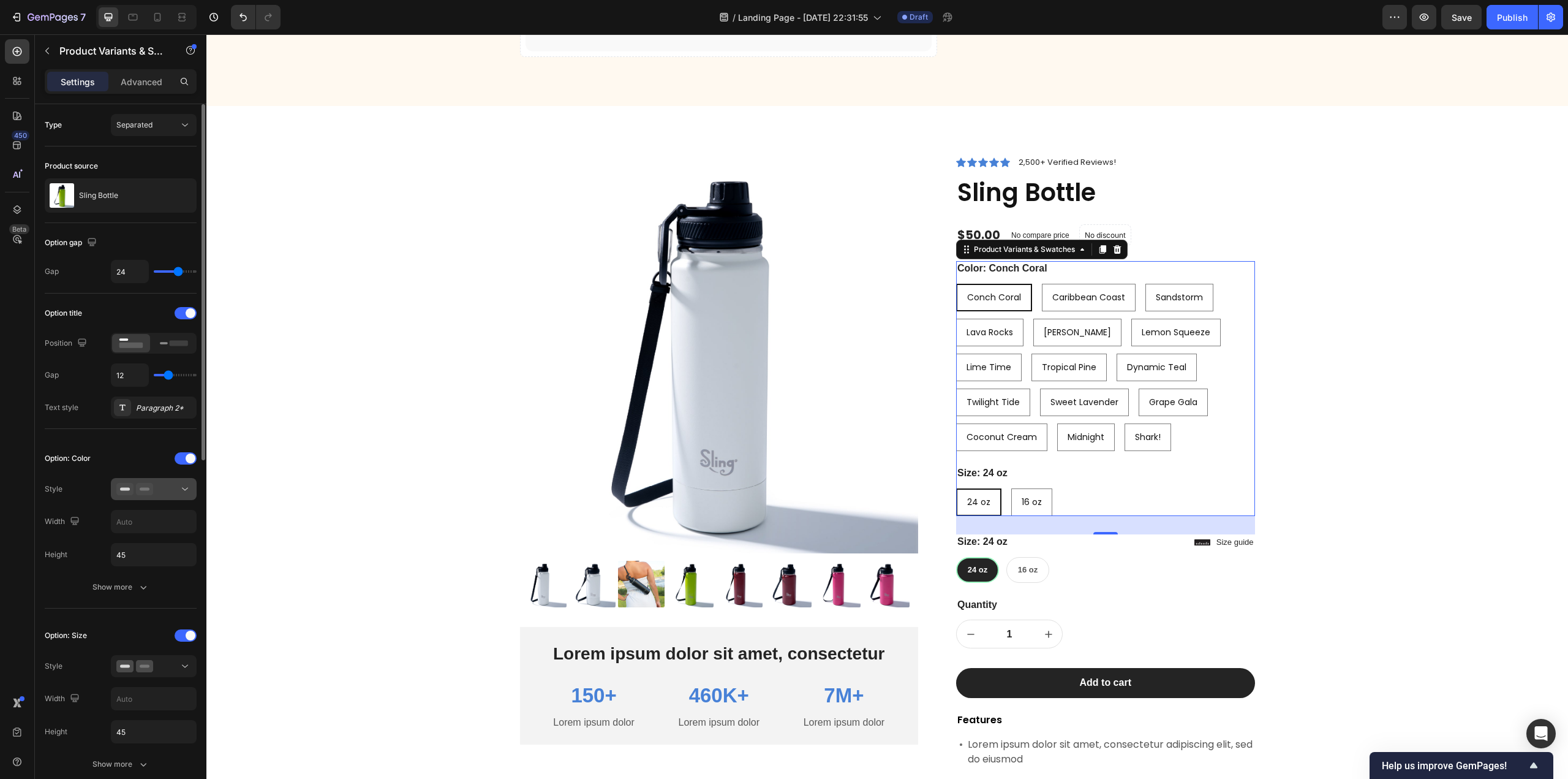
click at [188, 483] on icon at bounding box center [185, 489] width 13 height 13
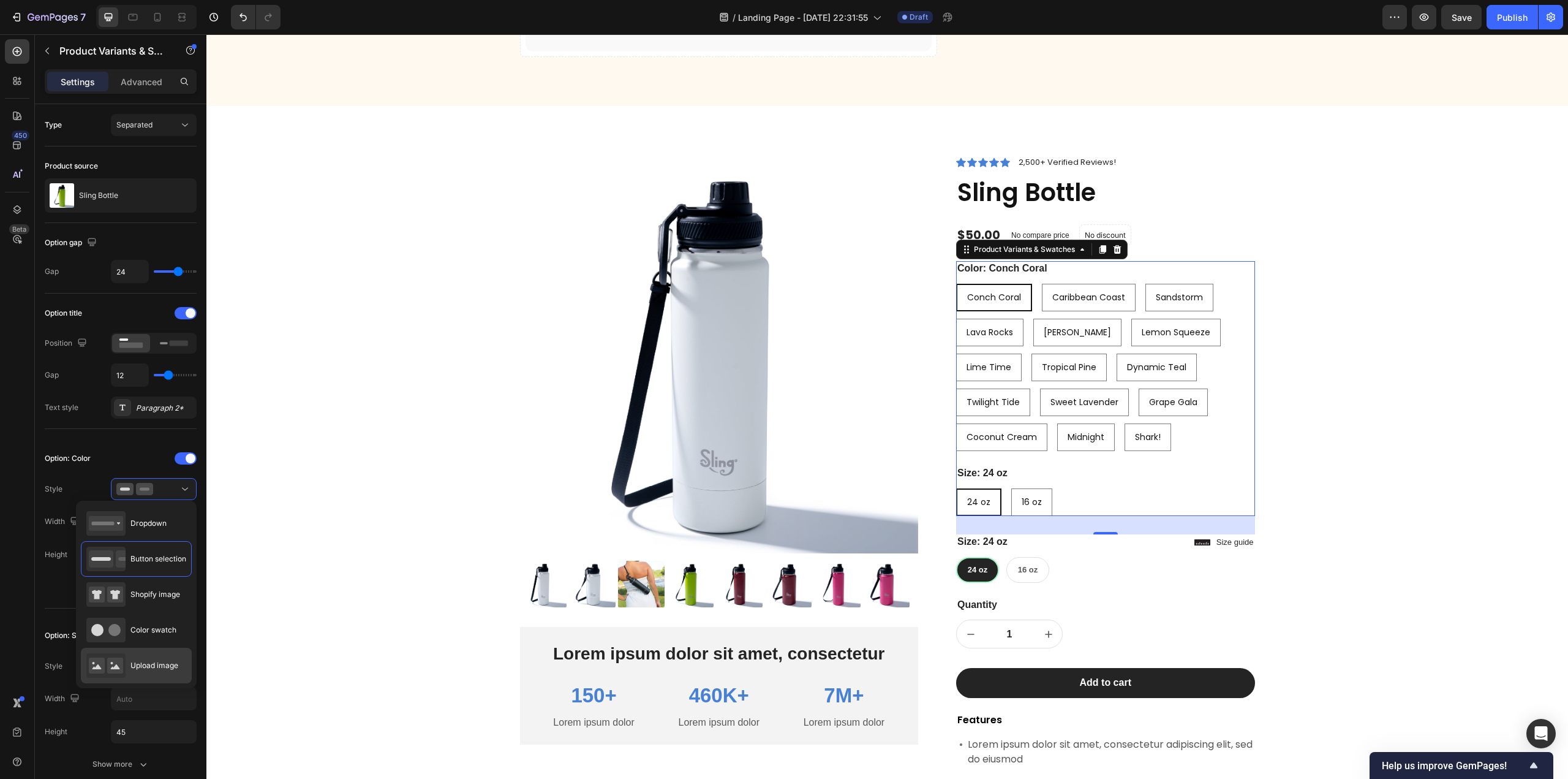
click at [146, 655] on div "Upload image" at bounding box center [133, 665] width 92 height 24
type input "64"
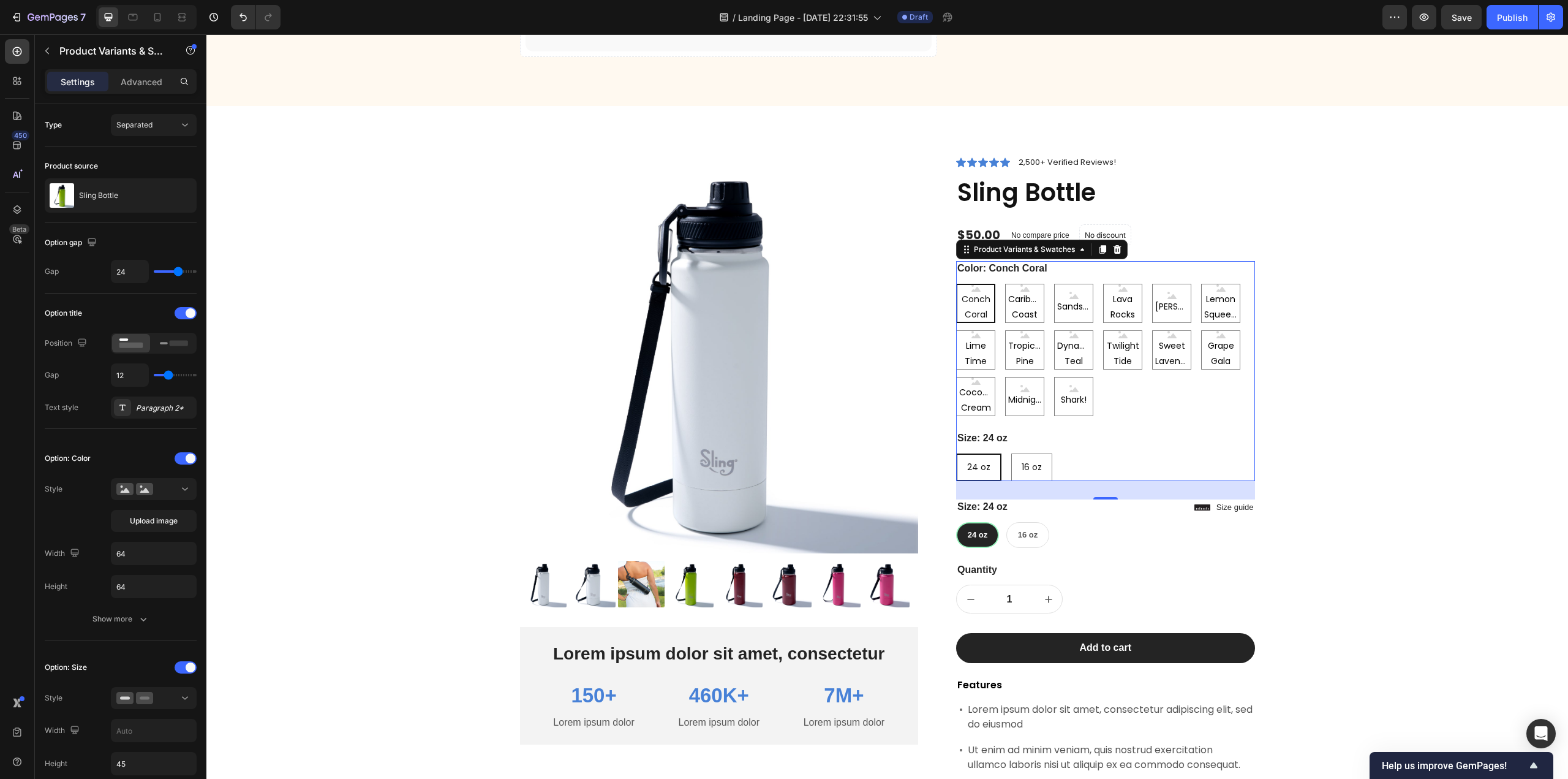
click at [973, 299] on span "Conch Coral" at bounding box center [975, 307] width 37 height 31
click at [956, 284] on input "Conch Coral Conch Coral Conch Coral" at bounding box center [955, 283] width 1 height 1
click at [188, 488] on icon at bounding box center [184, 490] width 6 height 3
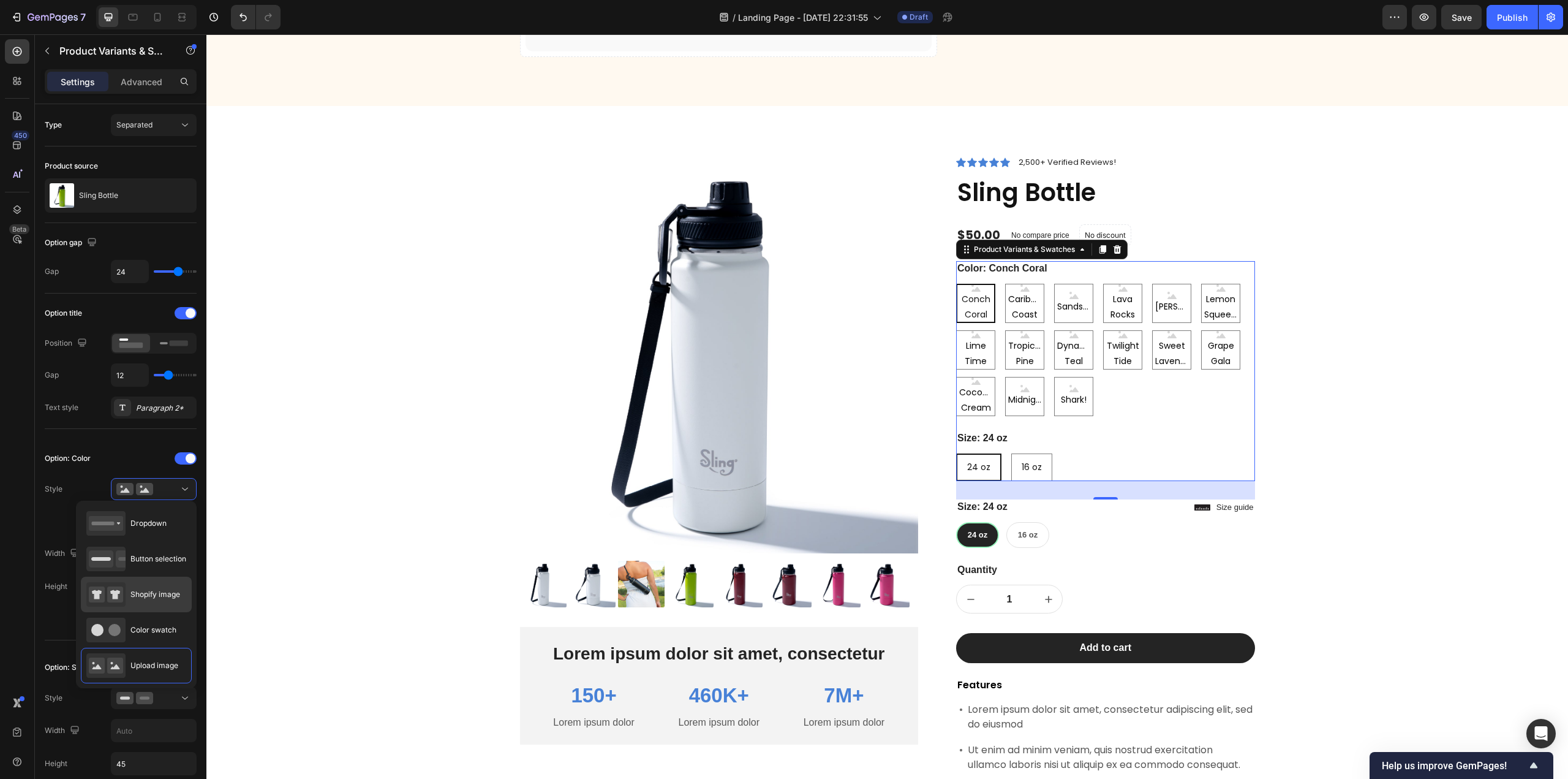
click at [161, 590] on span "Shopify image" at bounding box center [155, 594] width 50 height 11
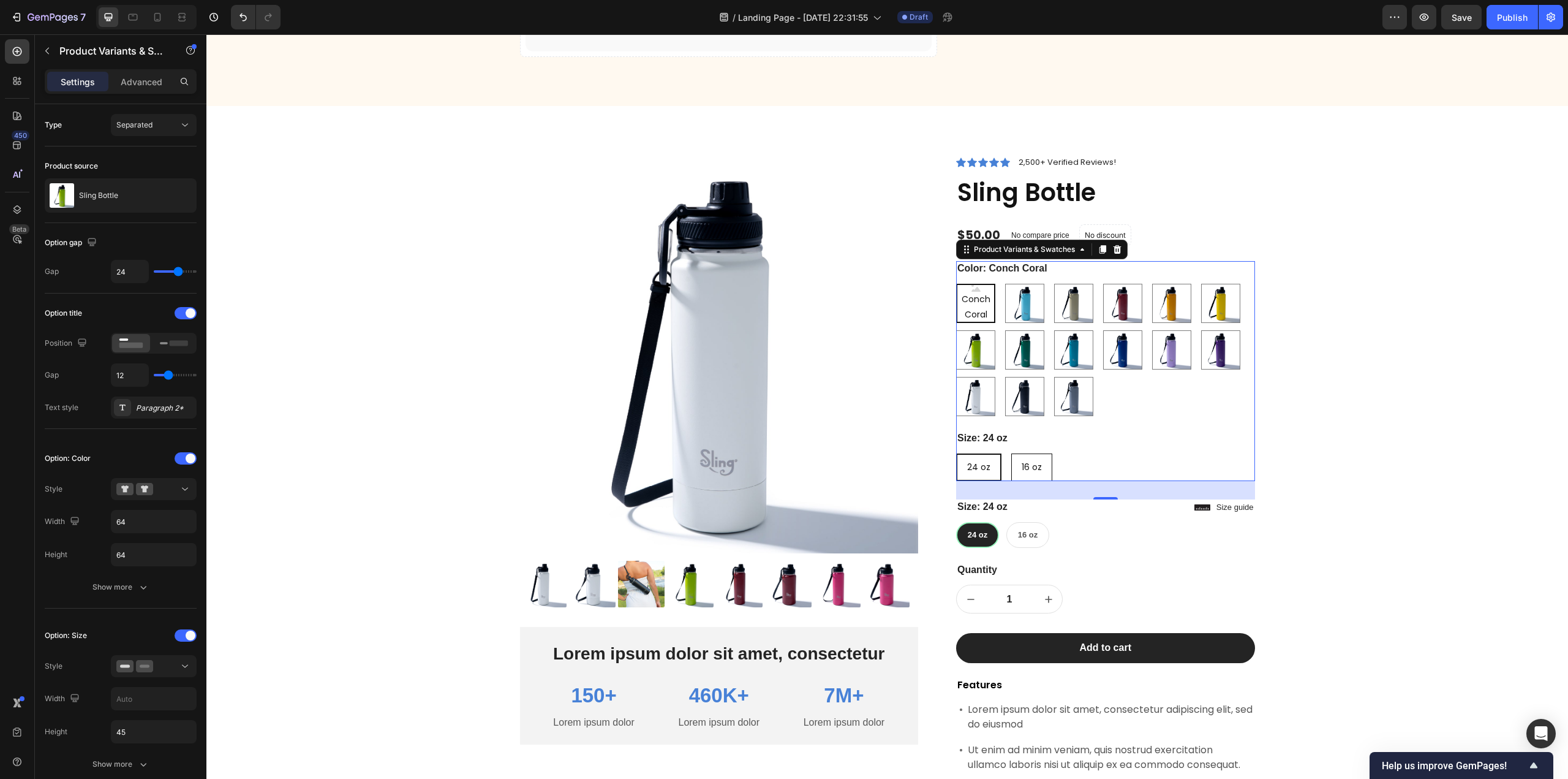
click at [1030, 462] on span "16 oz" at bounding box center [1031, 466] width 20 height 13
click at [1011, 454] on input "16 oz 16 oz 16 oz" at bounding box center [1010, 453] width 1 height 1
radio input "true"
radio input "false"
click at [975, 466] on span "24 oz" at bounding box center [978, 466] width 23 height 13
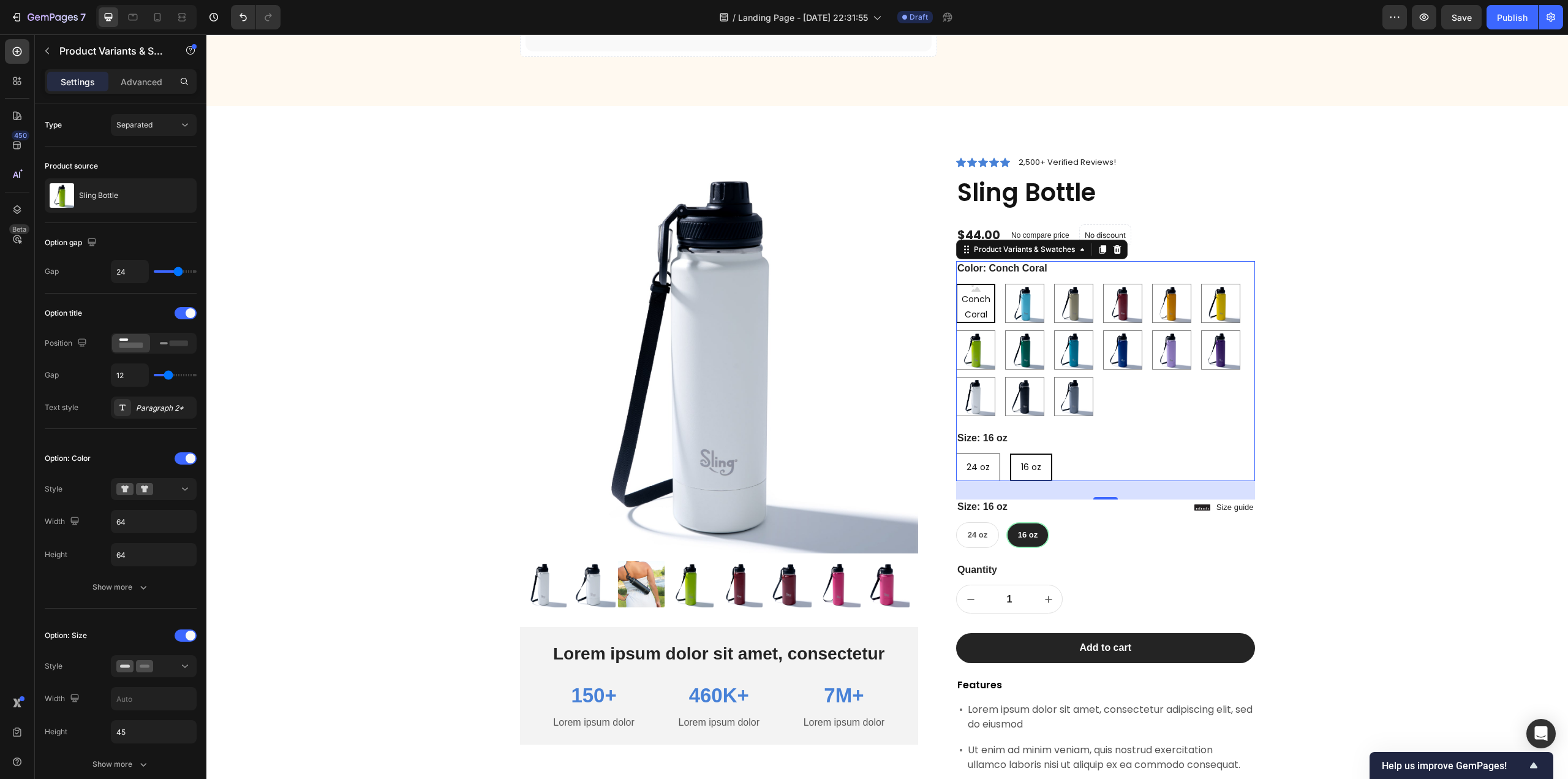
click at [956, 454] on input "24 oz 24 oz 24 oz" at bounding box center [955, 453] width 1 height 1
radio input "true"
radio input "false"
click at [186, 488] on icon at bounding box center [184, 490] width 6 height 3
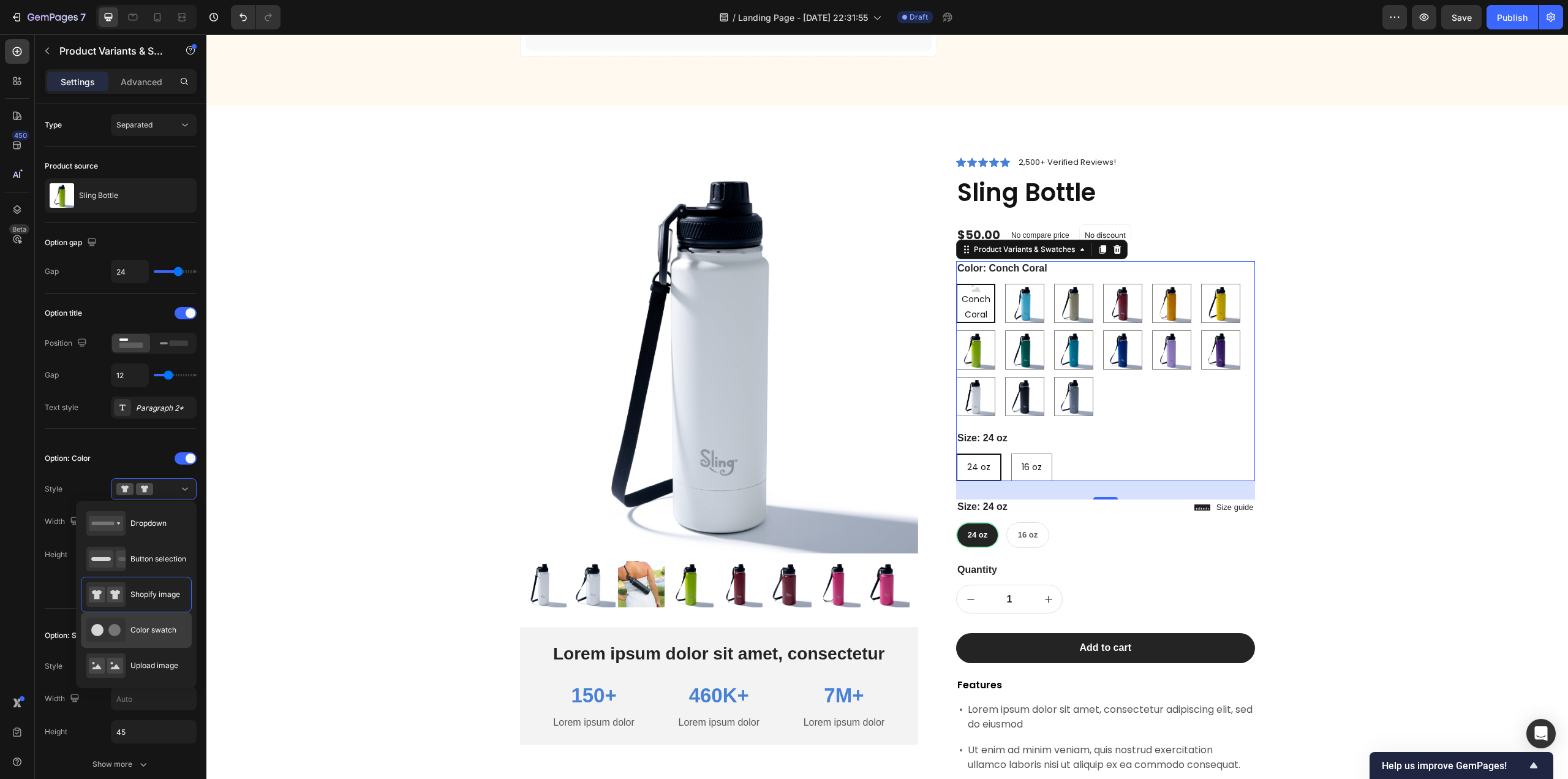
click at [154, 626] on span "Color swatch" at bounding box center [153, 630] width 46 height 11
type input "34"
radio input "true"
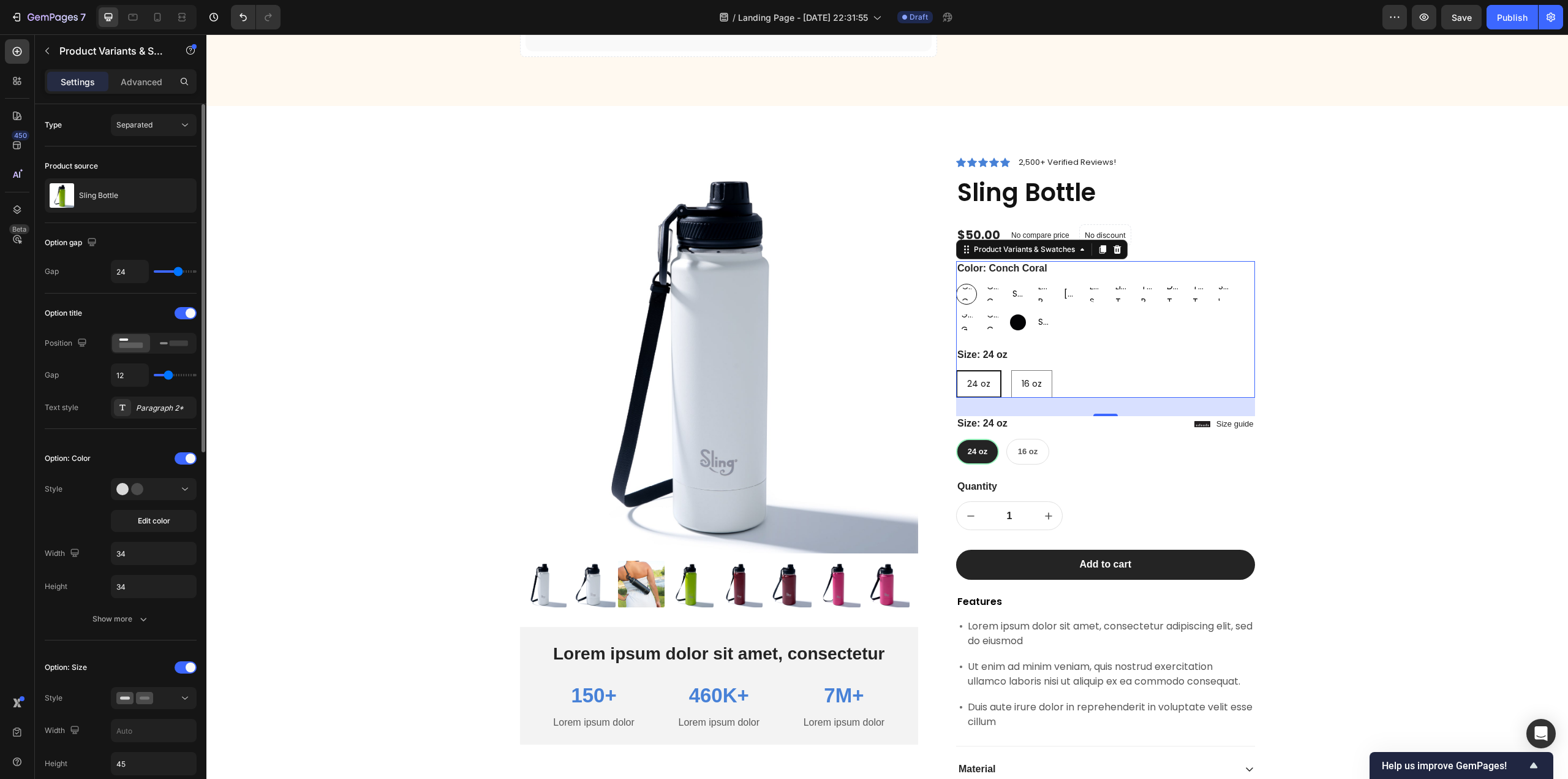
scroll to position [123, 0]
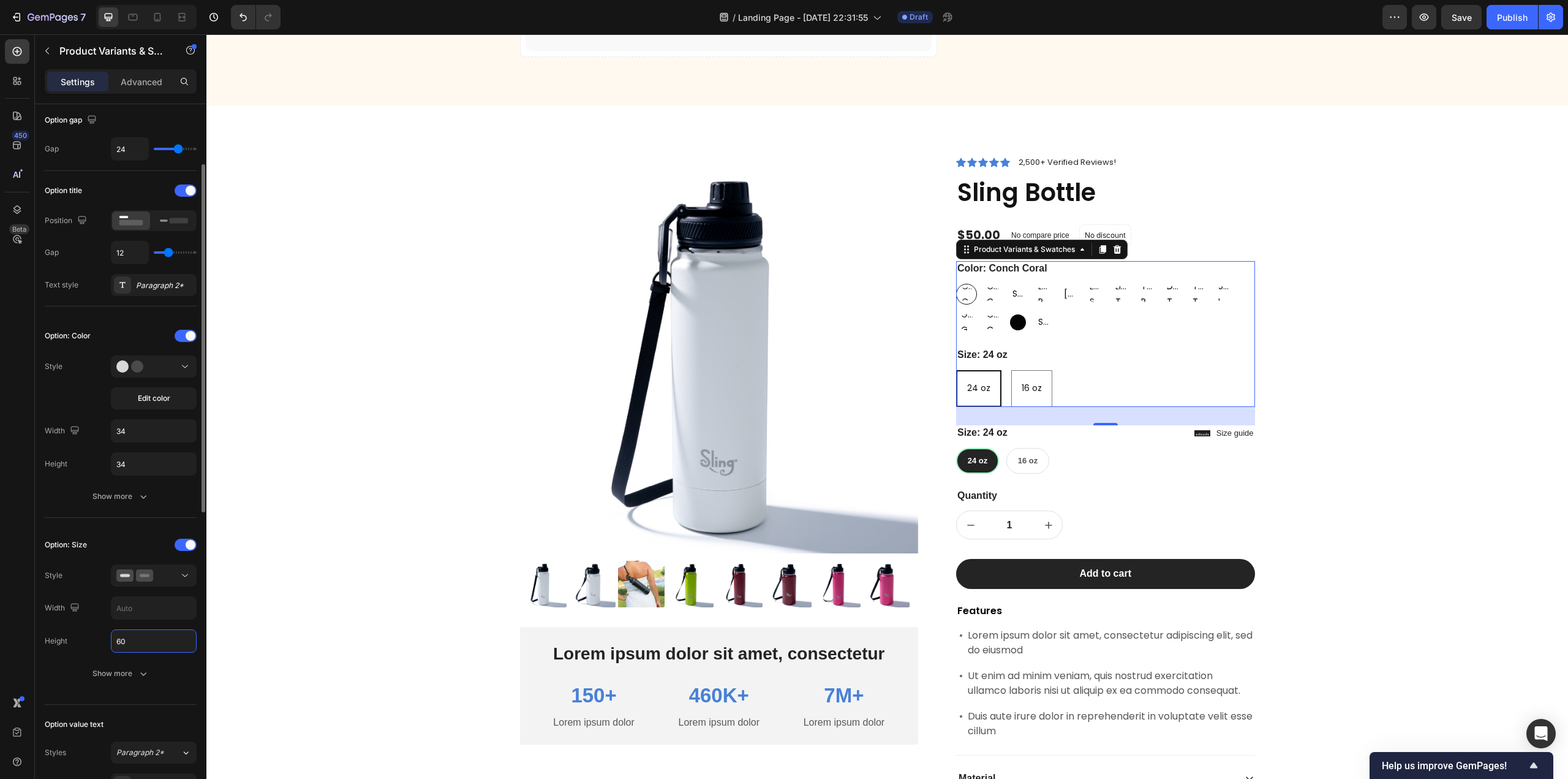
type input "6"
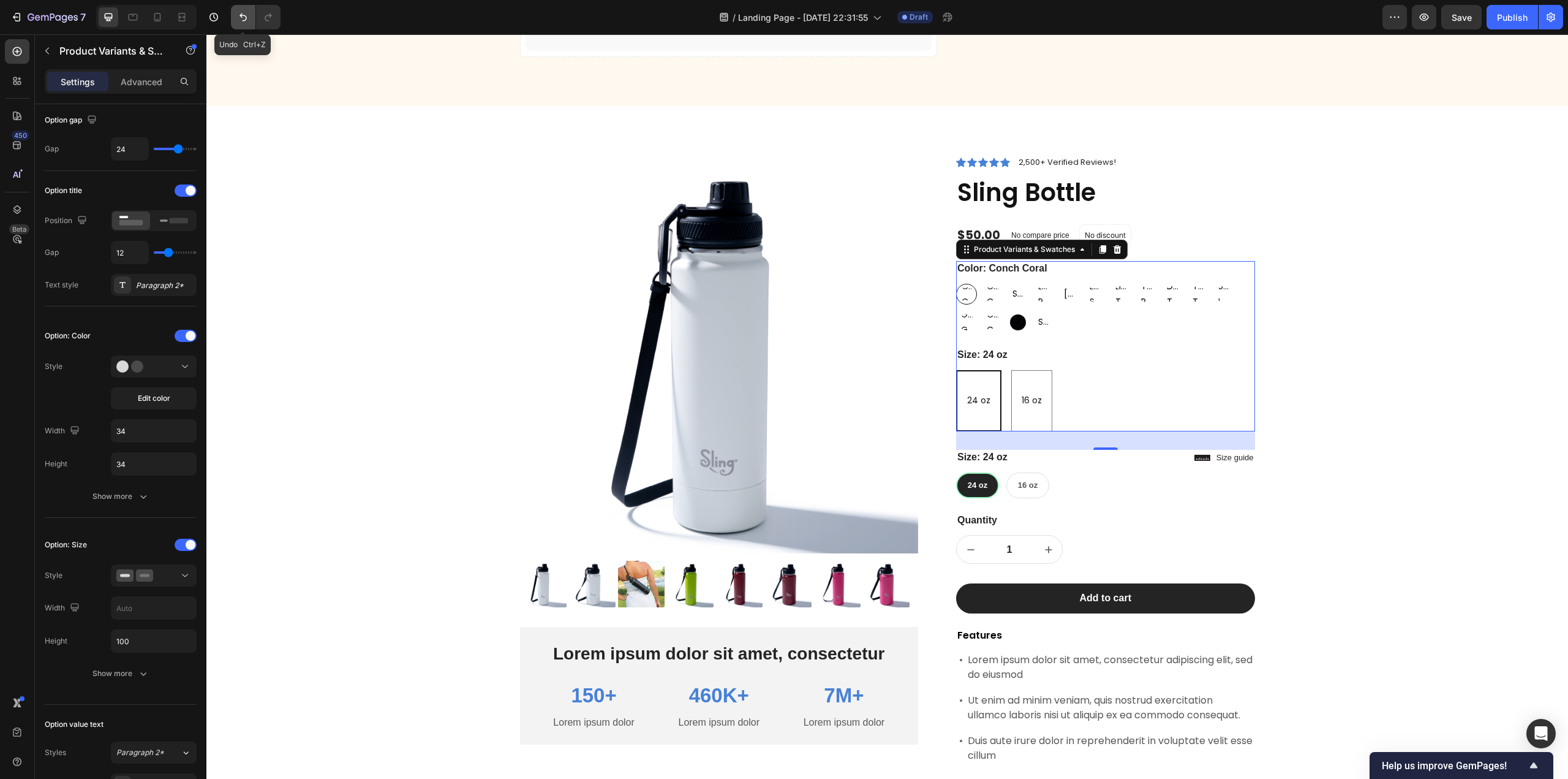
click at [243, 22] on icon "Undo/Redo" at bounding box center [243, 17] width 13 height 13
type input "45"
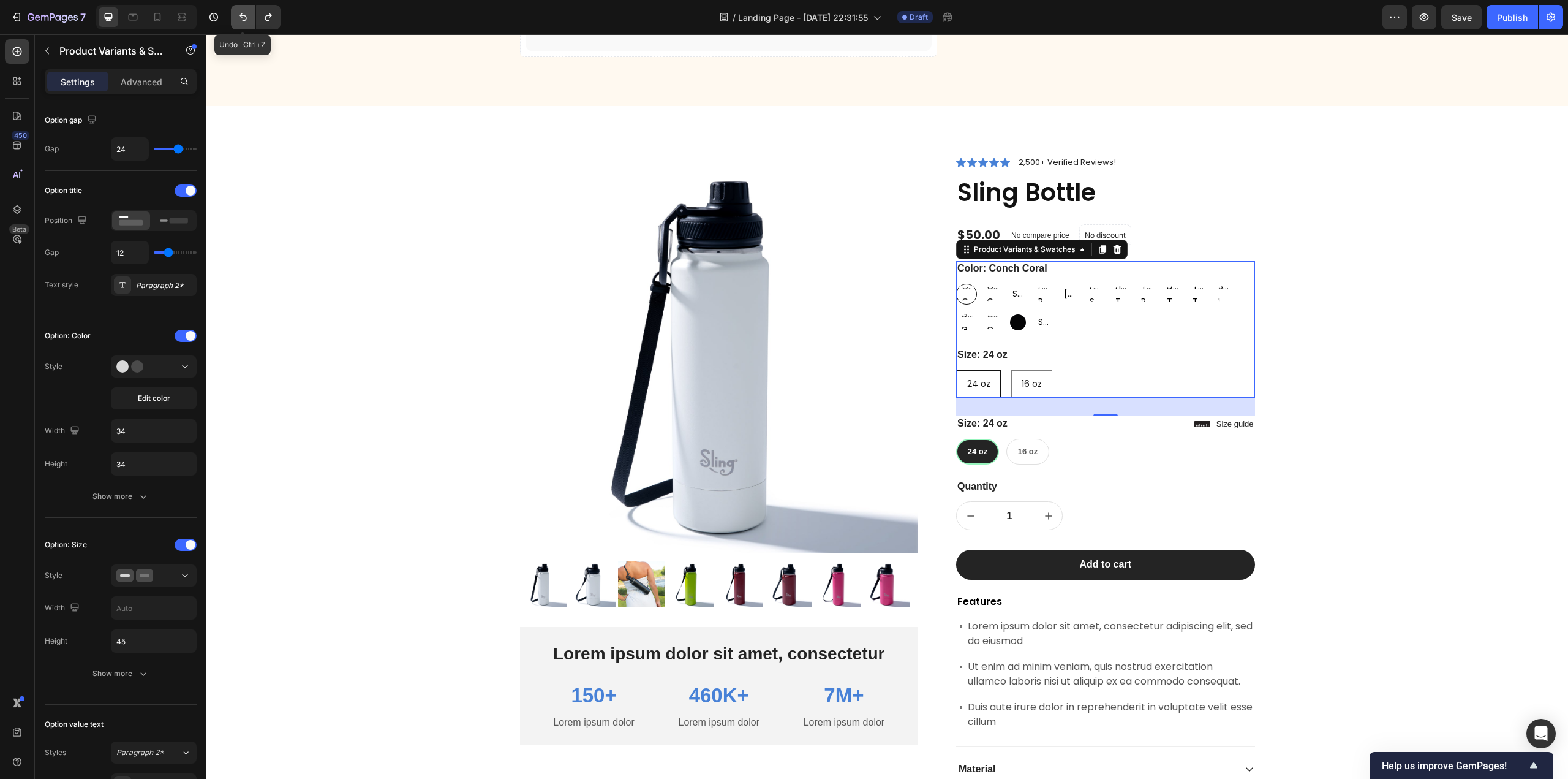
click at [243, 22] on icon "Undo/Redo" at bounding box center [243, 17] width 13 height 13
type input "64"
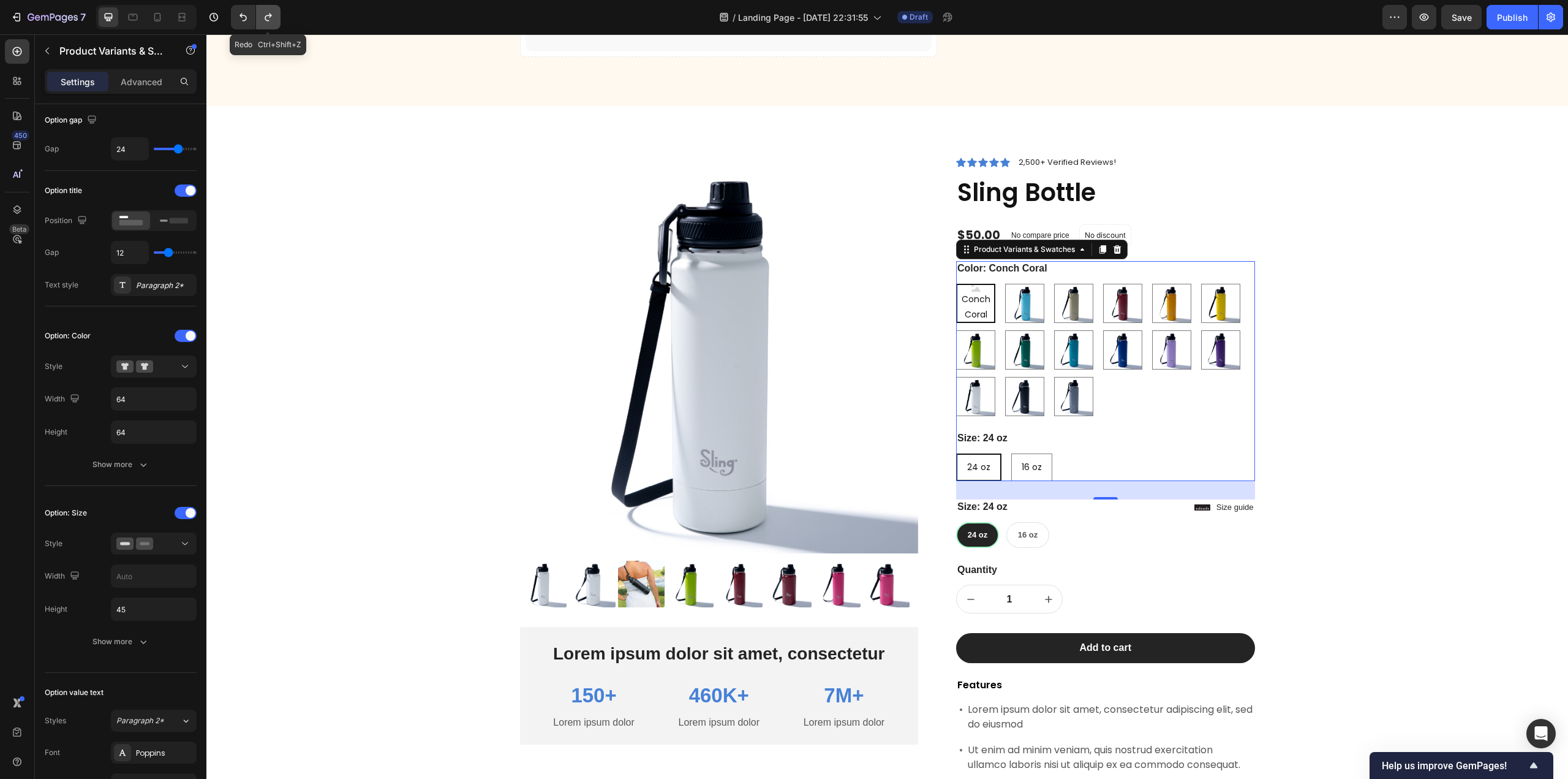
click at [265, 21] on icon "Undo/Redo" at bounding box center [268, 17] width 13 height 13
type input "34"
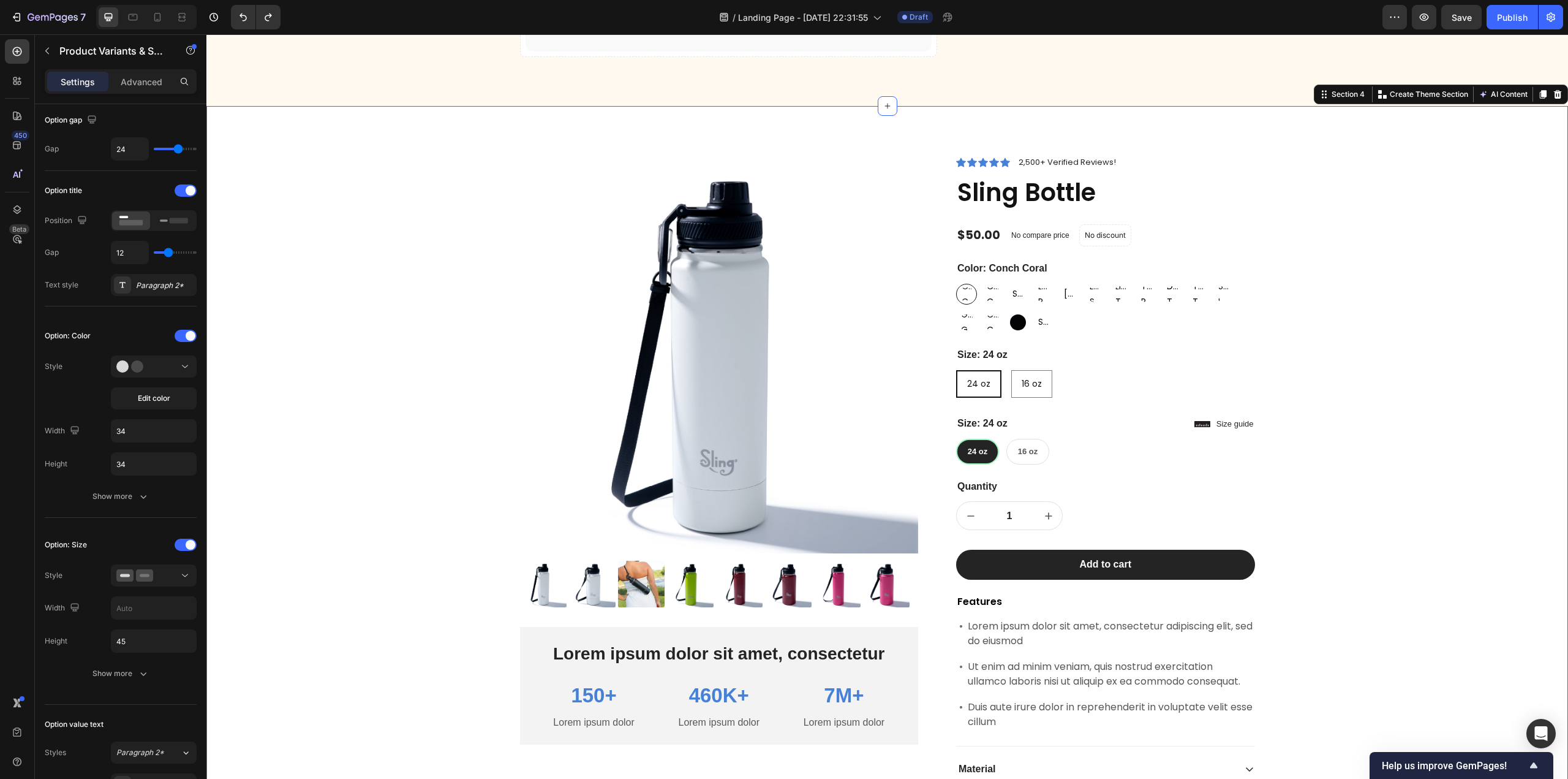
click at [366, 269] on div "Product Images Lorem ipsum dolor sit amet, consectetur Text Block 150+ Text Blo…" at bounding box center [887, 544] width 1343 height 777
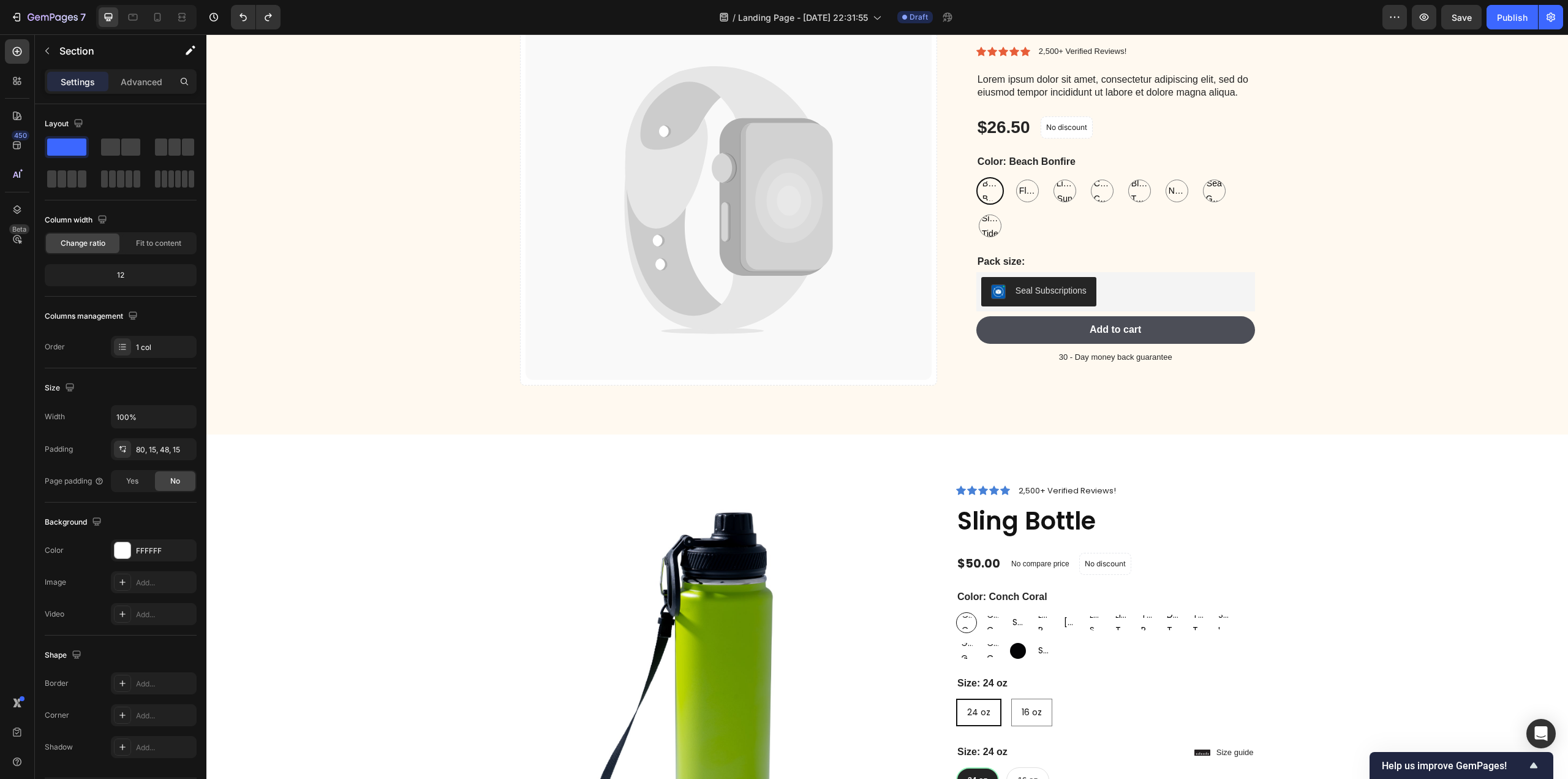
scroll to position [697, 0]
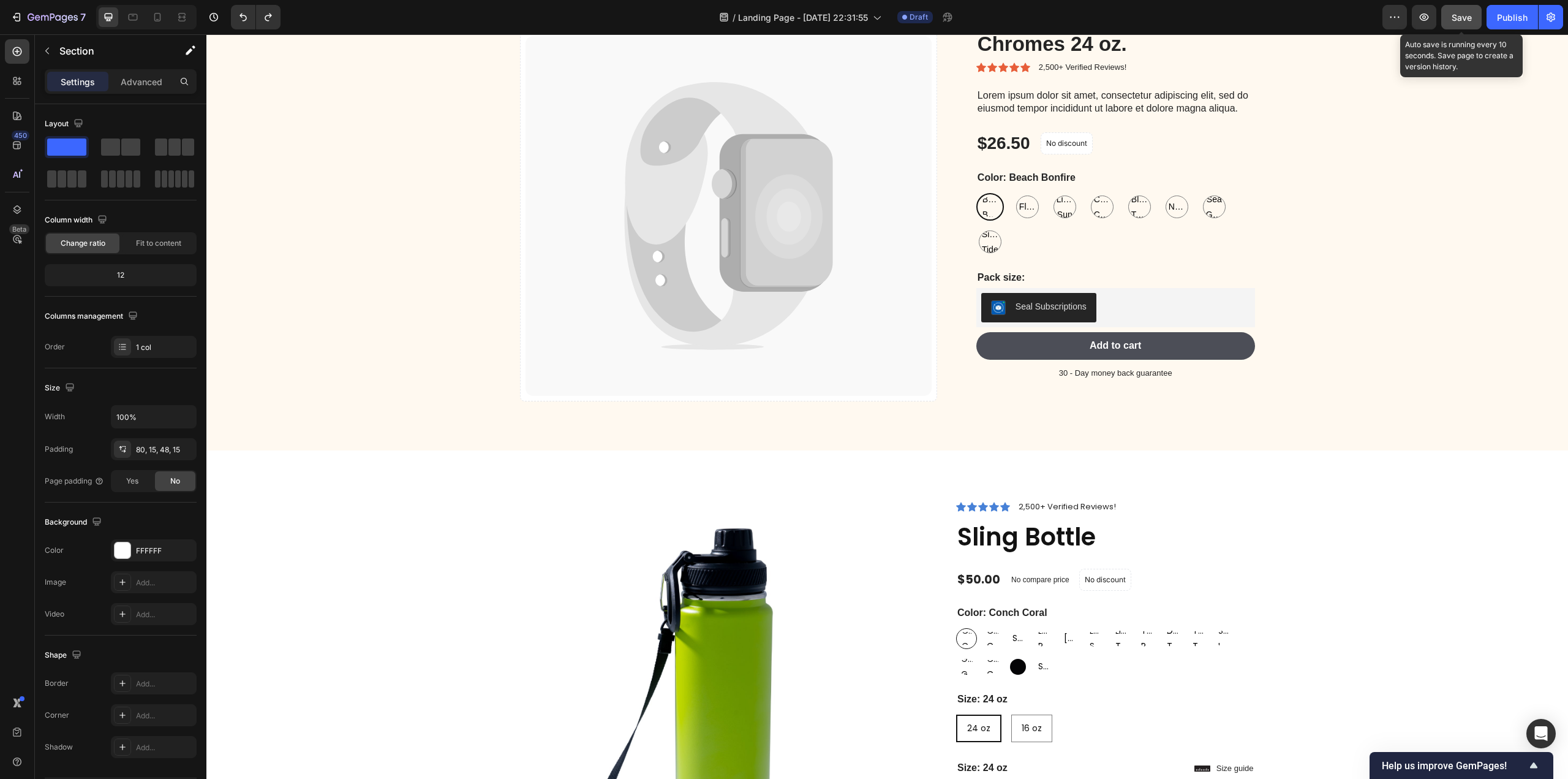
click at [1453, 20] on span "Save" at bounding box center [1461, 18] width 20 height 10
